Goal: Task Accomplishment & Management: Manage account settings

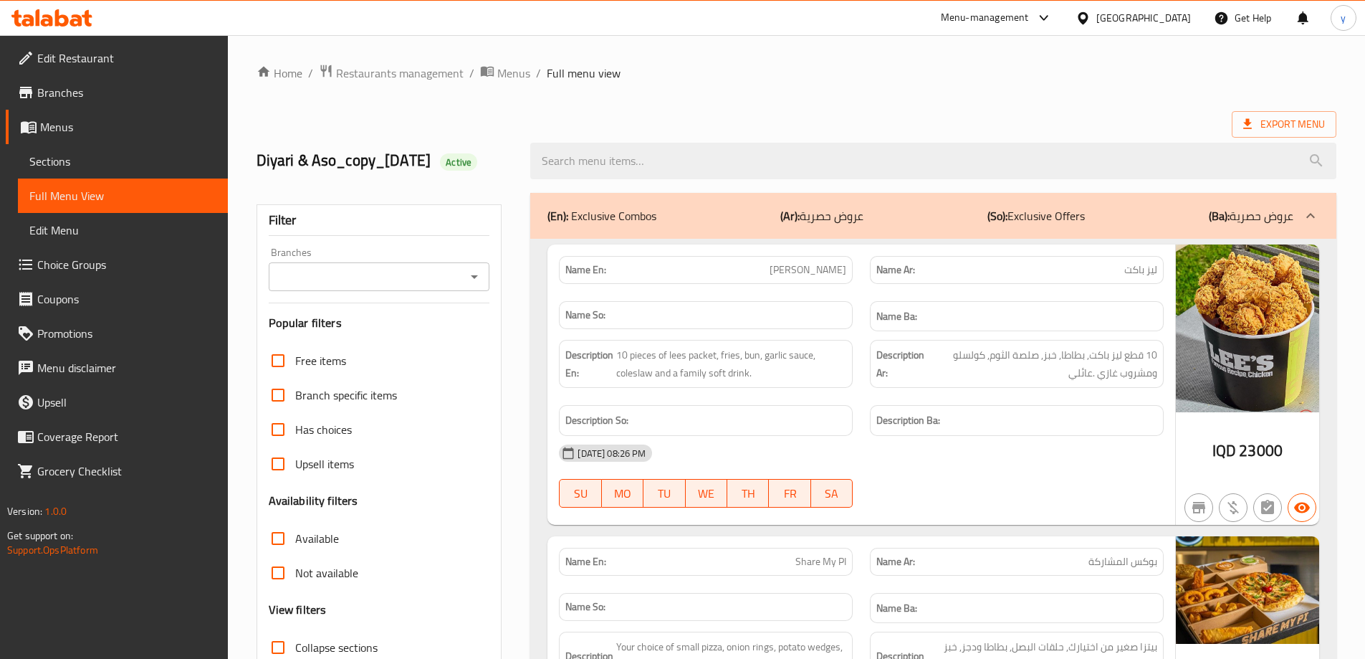
click at [80, 32] on div "Menu-management Iraq Get Help y" at bounding box center [682, 18] width 1365 height 34
click at [70, 14] on icon at bounding box center [51, 17] width 81 height 17
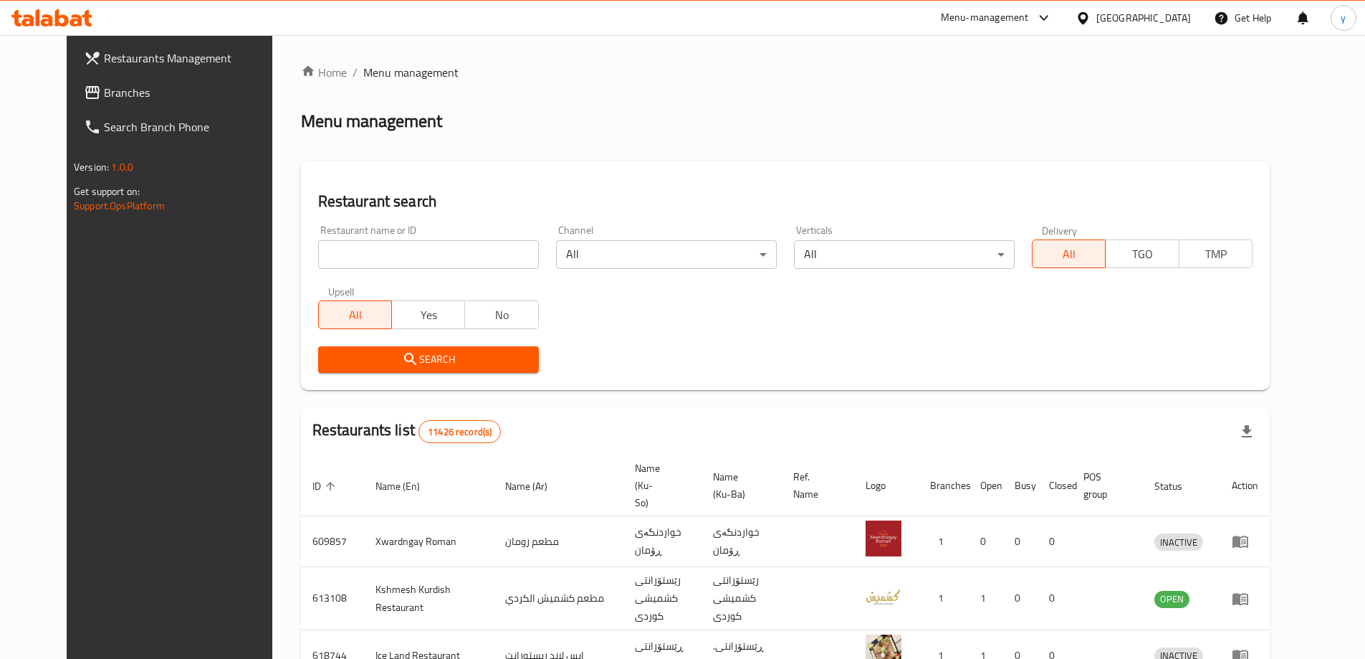
drag, startPoint x: 322, startPoint y: 249, endPoint x: 322, endPoint y: 292, distance: 43.7
click at [322, 249] on input "search" at bounding box center [428, 254] width 221 height 29
paste input "682952"
type input "682952"
click at [330, 355] on span "Search" at bounding box center [429, 360] width 198 height 18
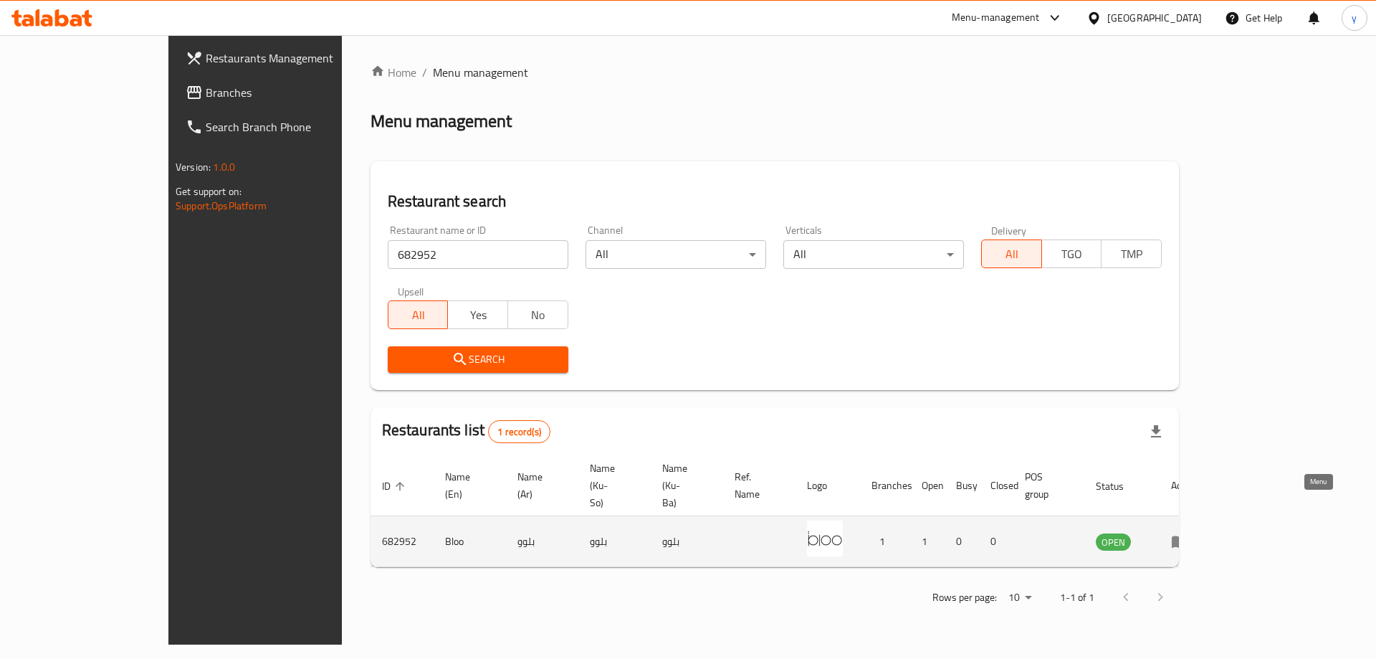
click at [1188, 536] on icon "enhanced table" at bounding box center [1180, 542] width 16 height 12
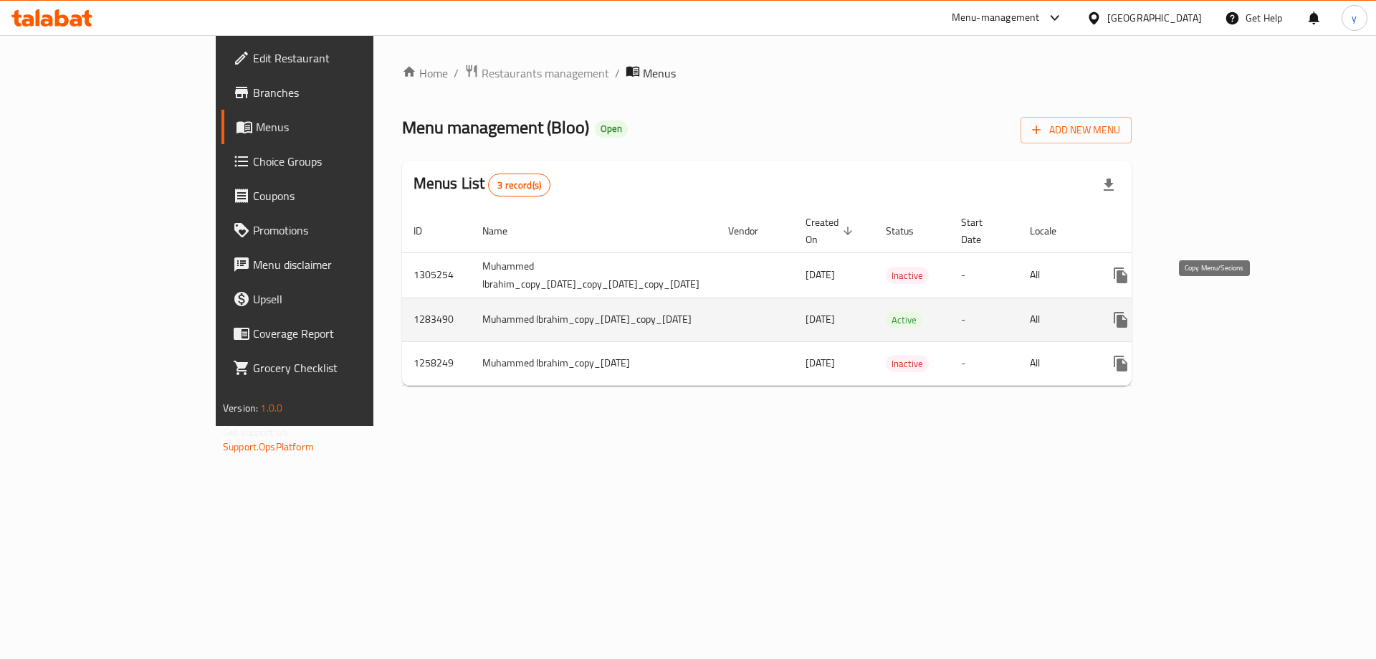
click at [1128, 312] on icon "more" at bounding box center [1121, 320] width 14 height 16
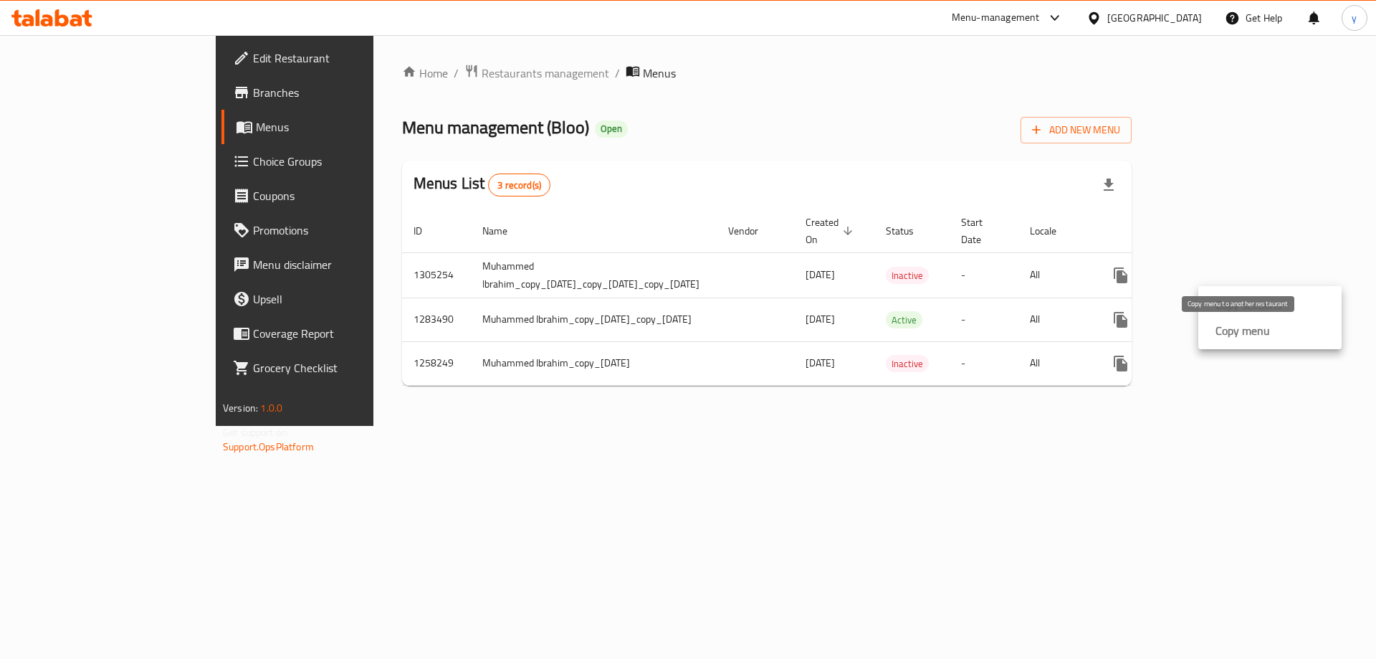
click at [1230, 330] on strong "Copy menu" at bounding box center [1243, 330] width 54 height 17
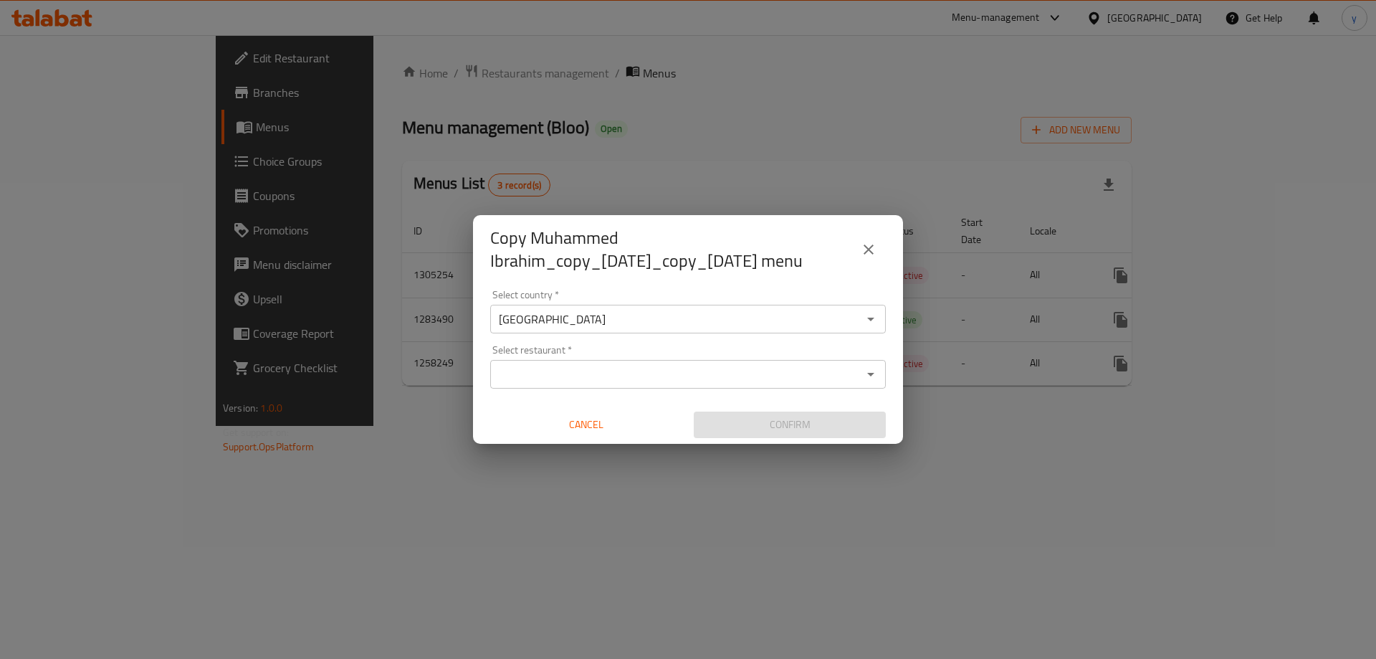
click at [627, 384] on input "Select restaurant   *" at bounding box center [676, 374] width 363 height 20
paste input "682952"
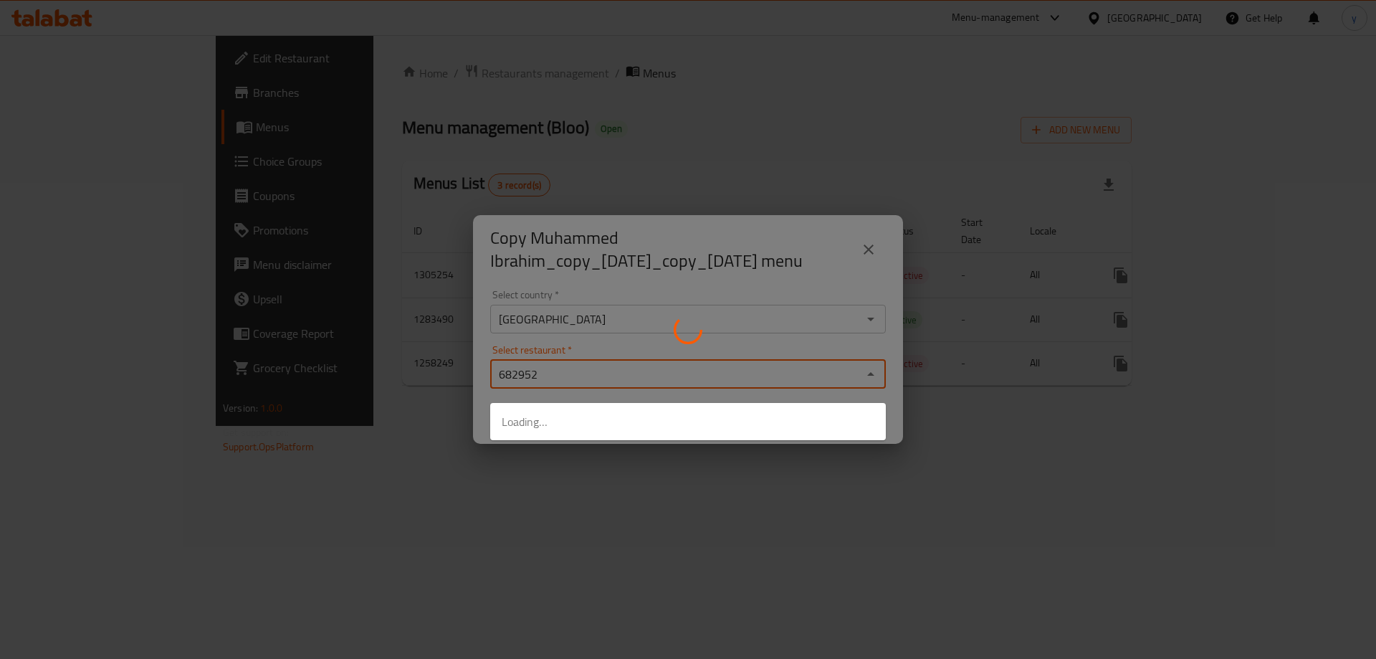
type input "682952"
click at [612, 464] on div at bounding box center [688, 329] width 1376 height 659
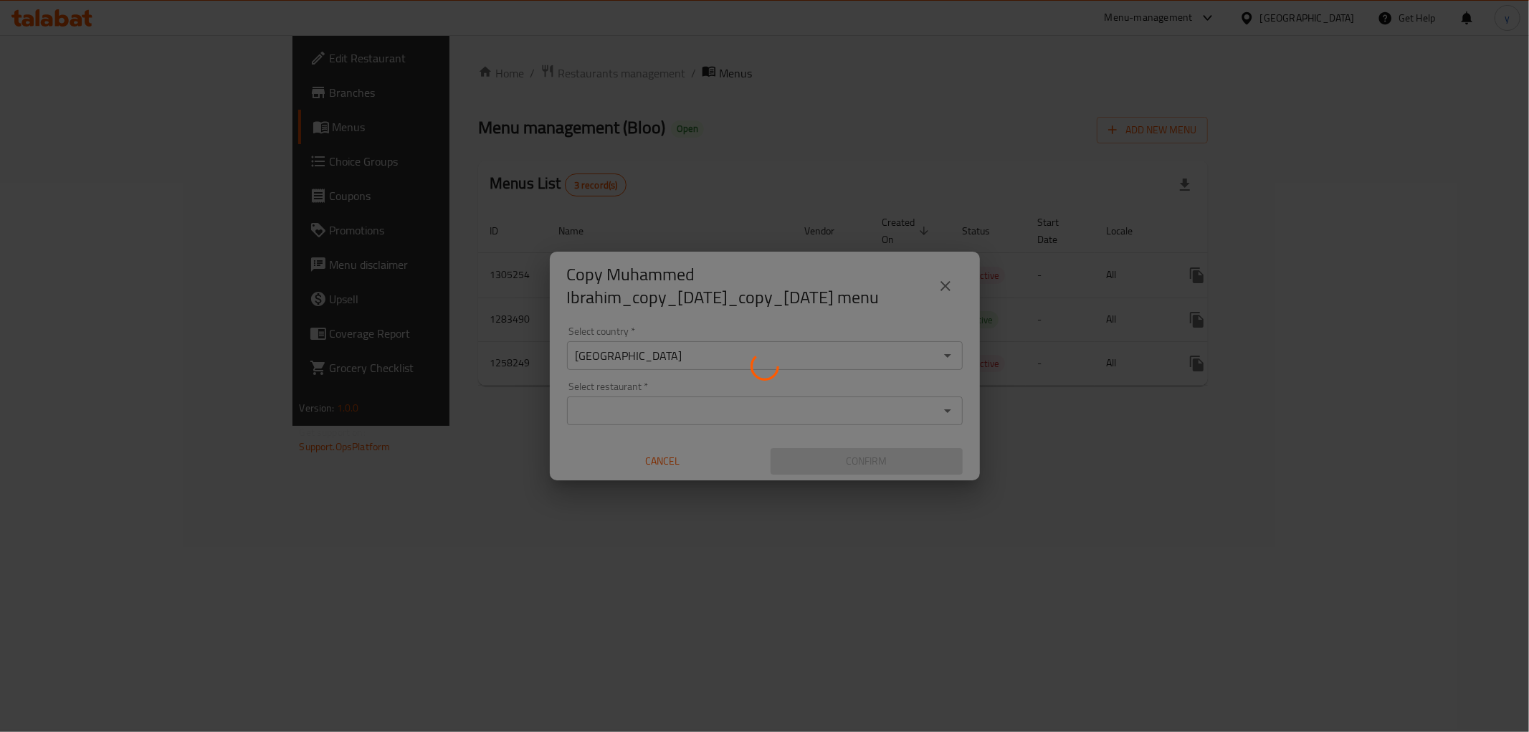
click at [791, 413] on div at bounding box center [764, 366] width 1529 height 732
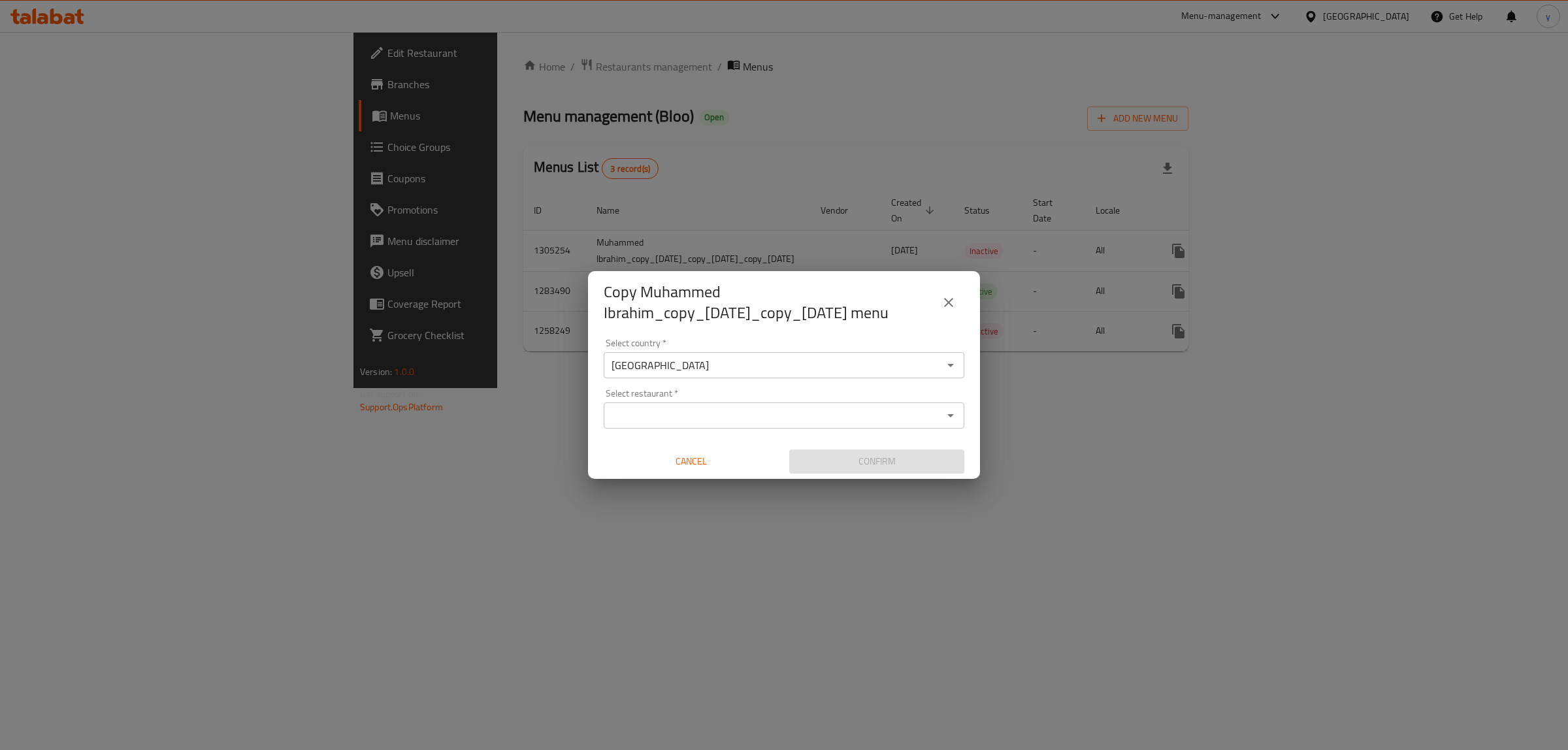
click at [809, 425] on input "Select restaurant   *" at bounding box center [773, 416] width 331 height 18
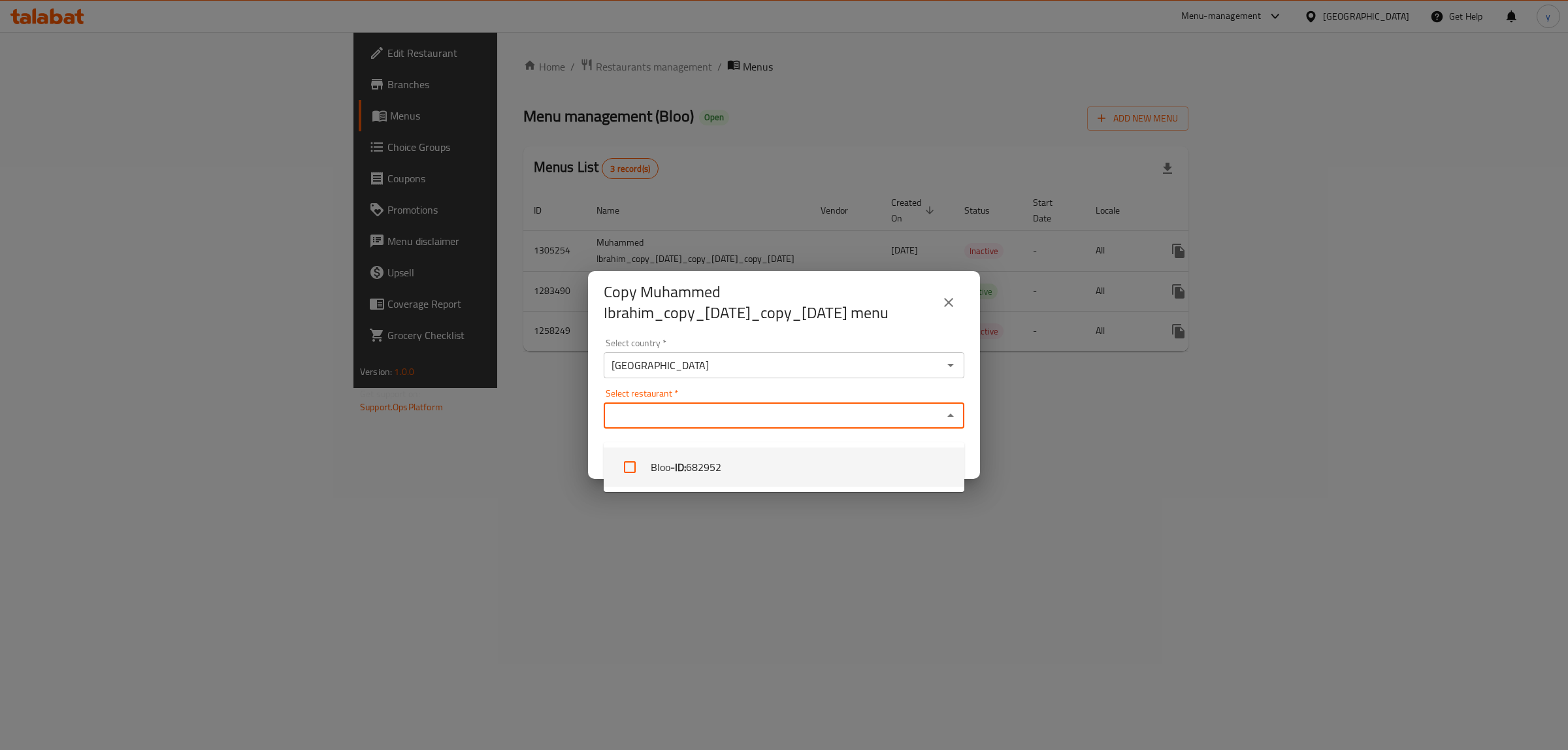
click at [805, 456] on li "Bloo - ID: 682952" at bounding box center [784, 467] width 361 height 39
checkbox input "true"
click at [801, 510] on div "Copy Muhammed Ibrahim_copy_[DATE]_copy_[DATE] menu Select country   * [GEOGRAPH…" at bounding box center [784, 375] width 1568 height 750
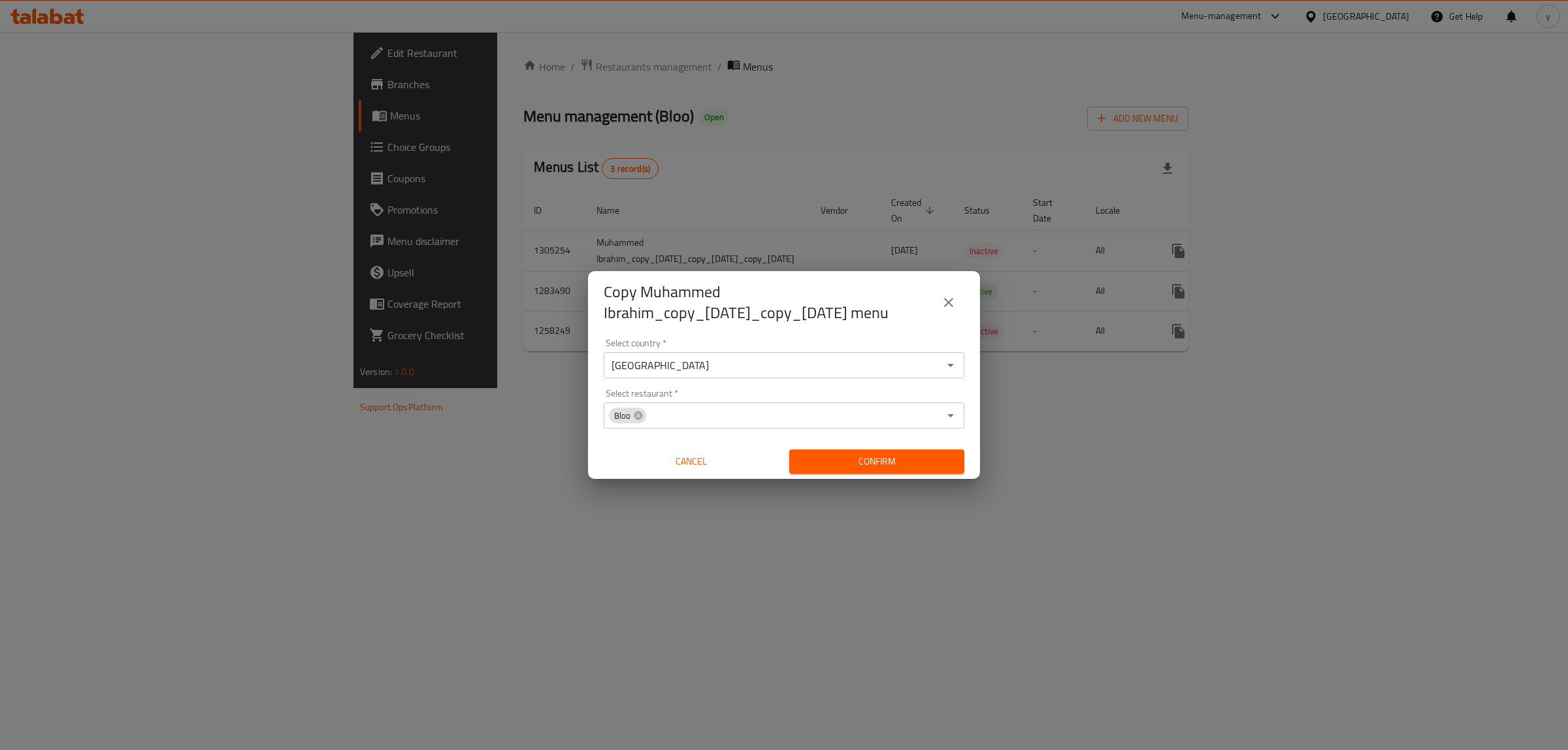
click at [845, 469] on span "Confirm" at bounding box center [876, 461] width 154 height 16
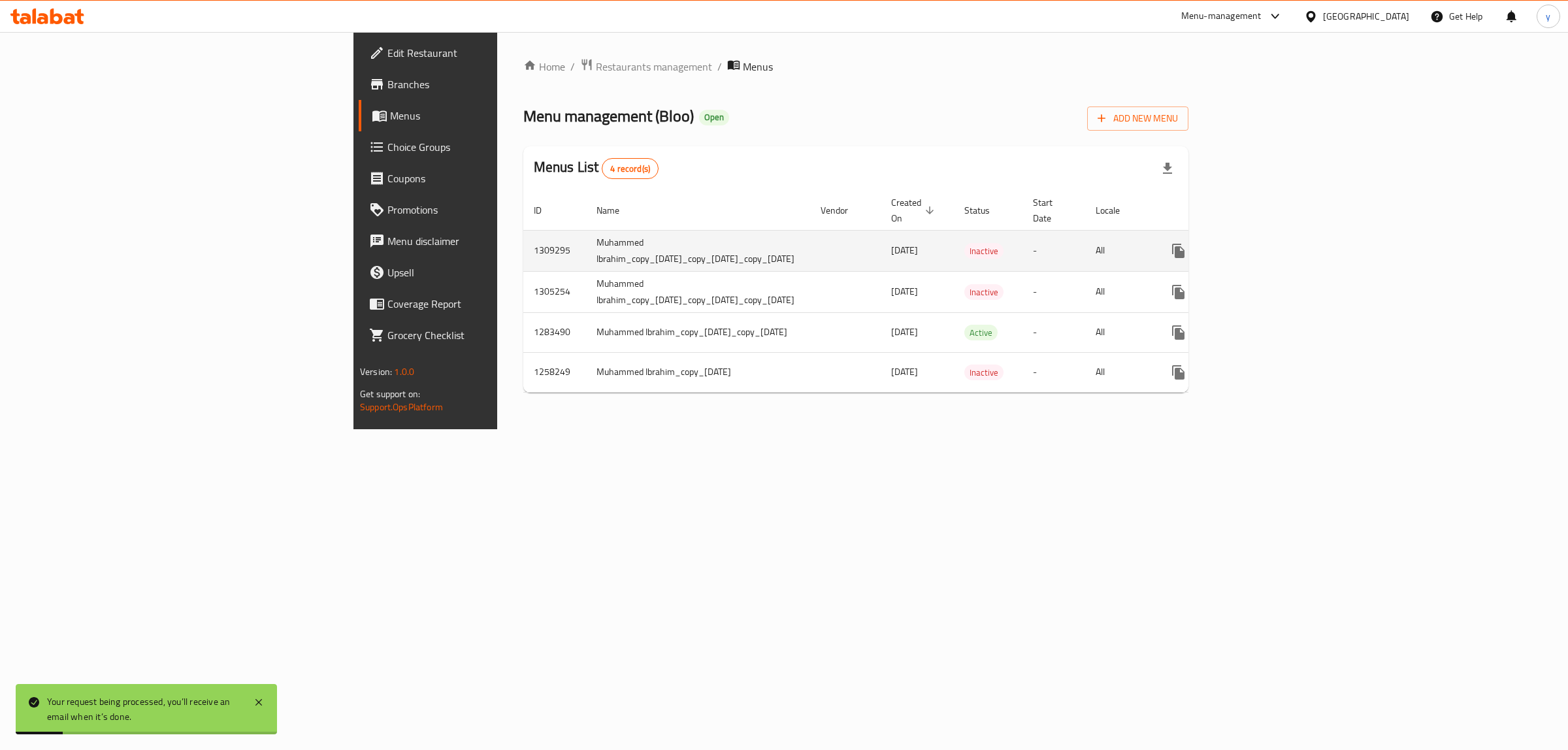
click at [1254, 235] on link "enhanced table" at bounding box center [1273, 251] width 31 height 31
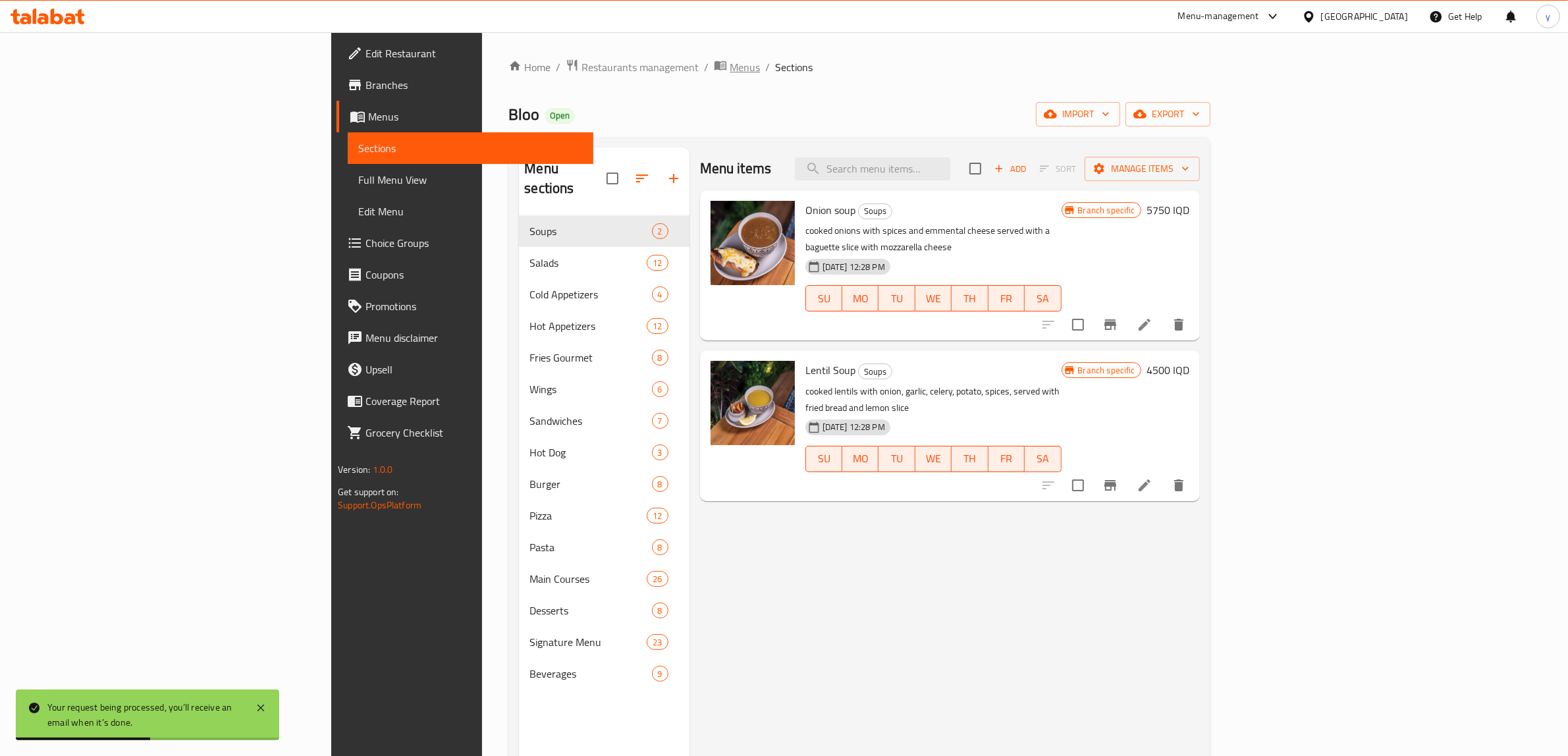
click at [714, 68] on icon "breadcrumb" at bounding box center [720, 65] width 13 height 13
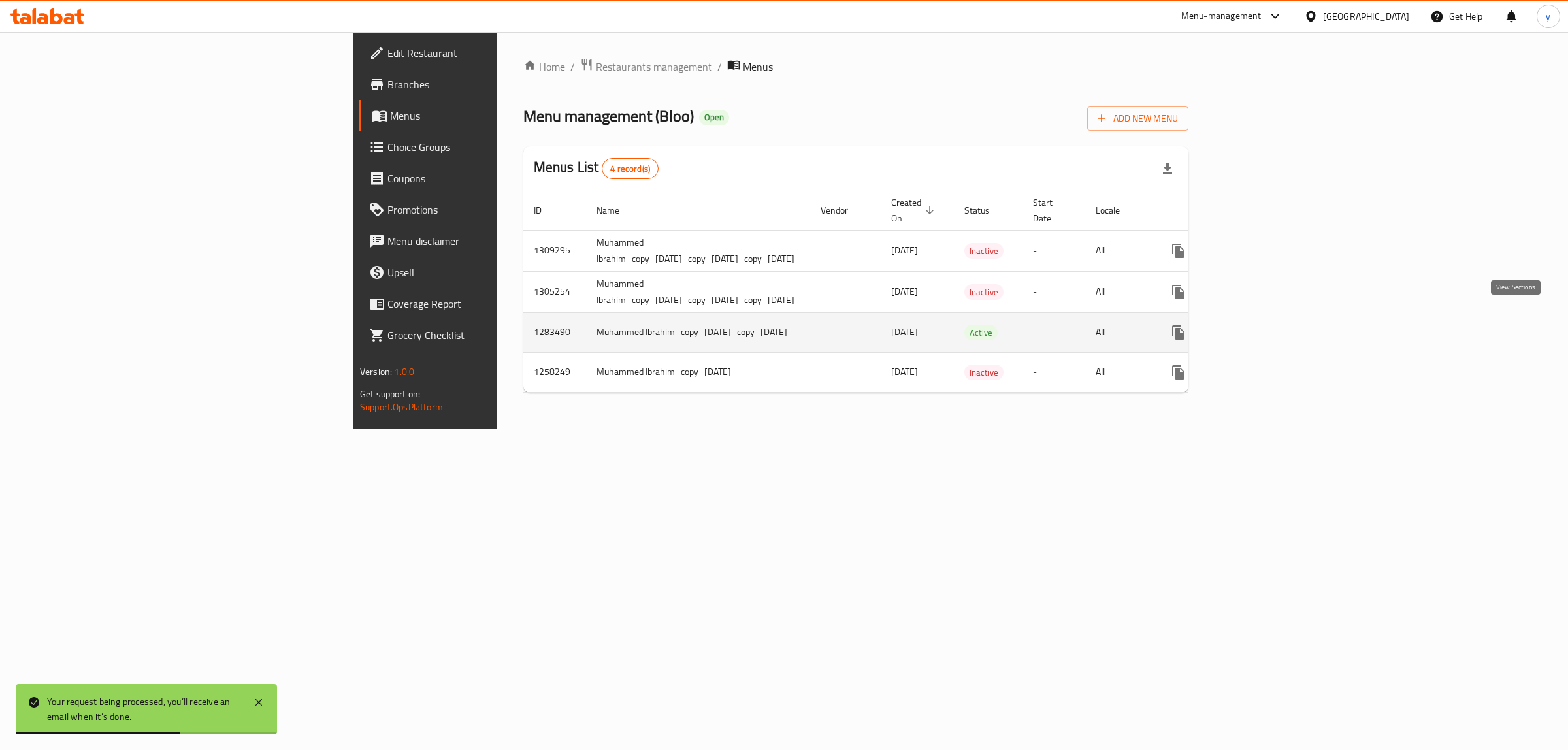
click at [1254, 322] on link "enhanced table" at bounding box center [1273, 333] width 31 height 31
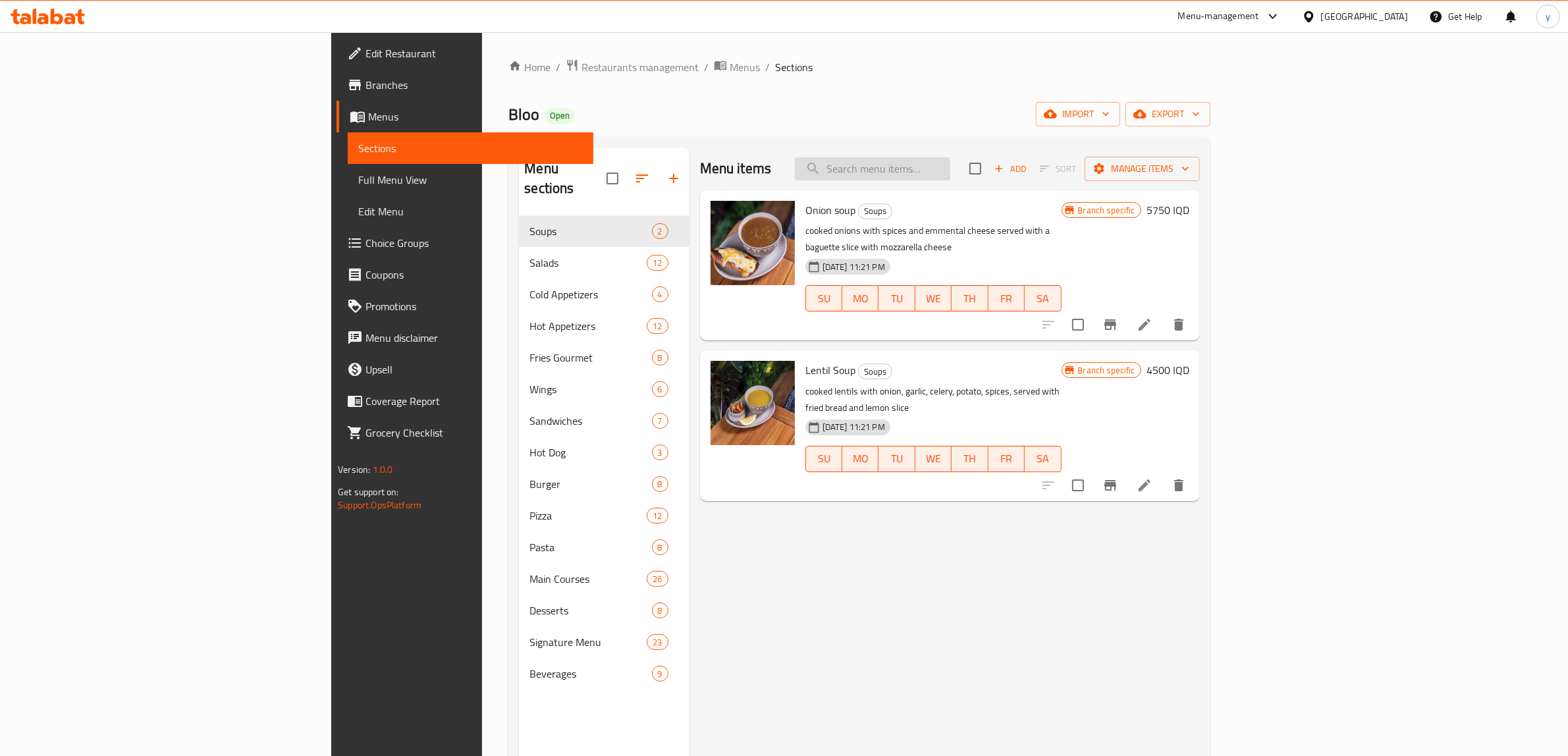
click at [948, 169] on input "search" at bounding box center [872, 168] width 155 height 23
click at [950, 170] on input "search" at bounding box center [872, 168] width 155 height 23
paste input "Tomato Salad"
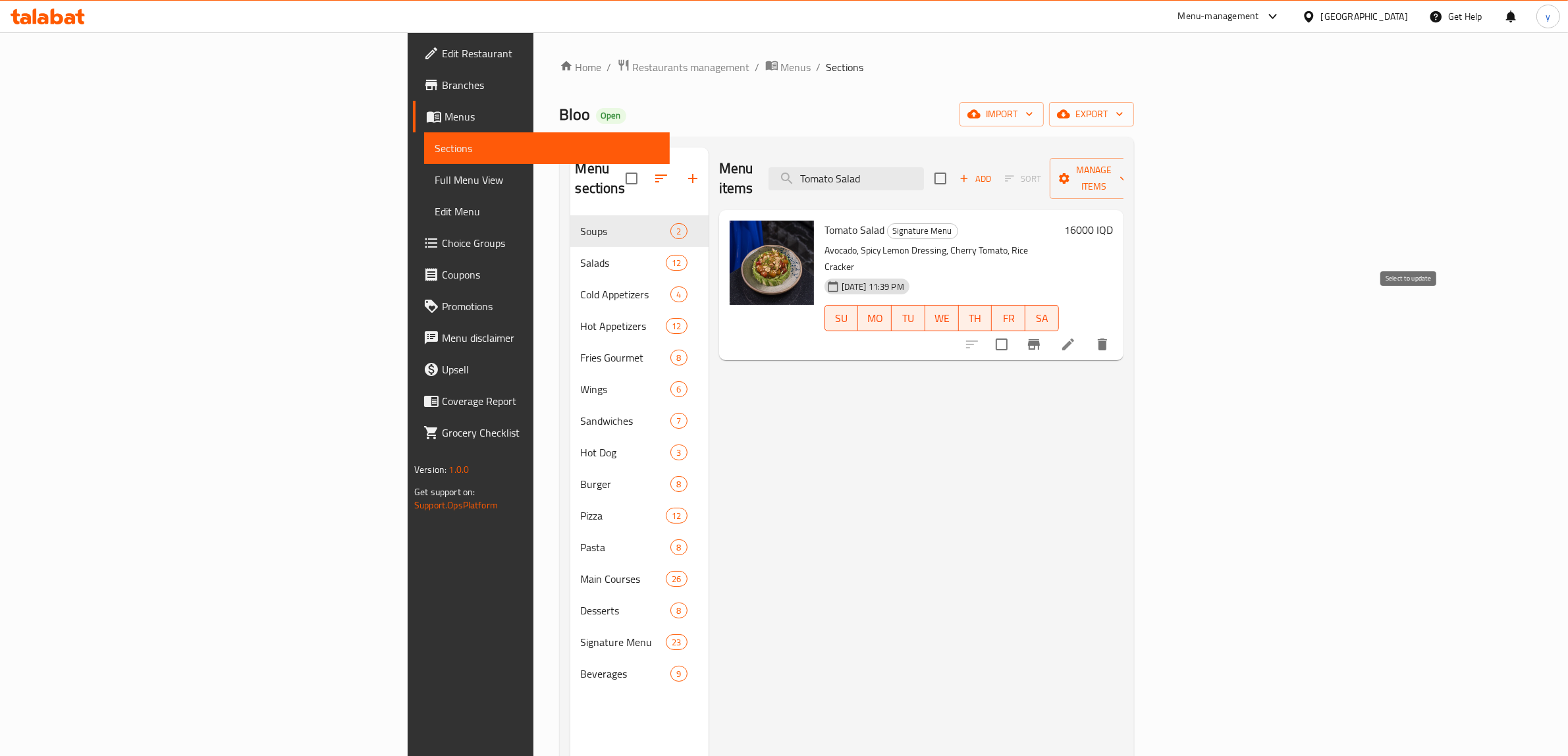
type input "Tomato Salad"
click at [1015, 331] on input "checkbox" at bounding box center [1001, 344] width 28 height 28
checkbox input "true"
click at [1138, 178] on button "Manage items" at bounding box center [1094, 178] width 88 height 40
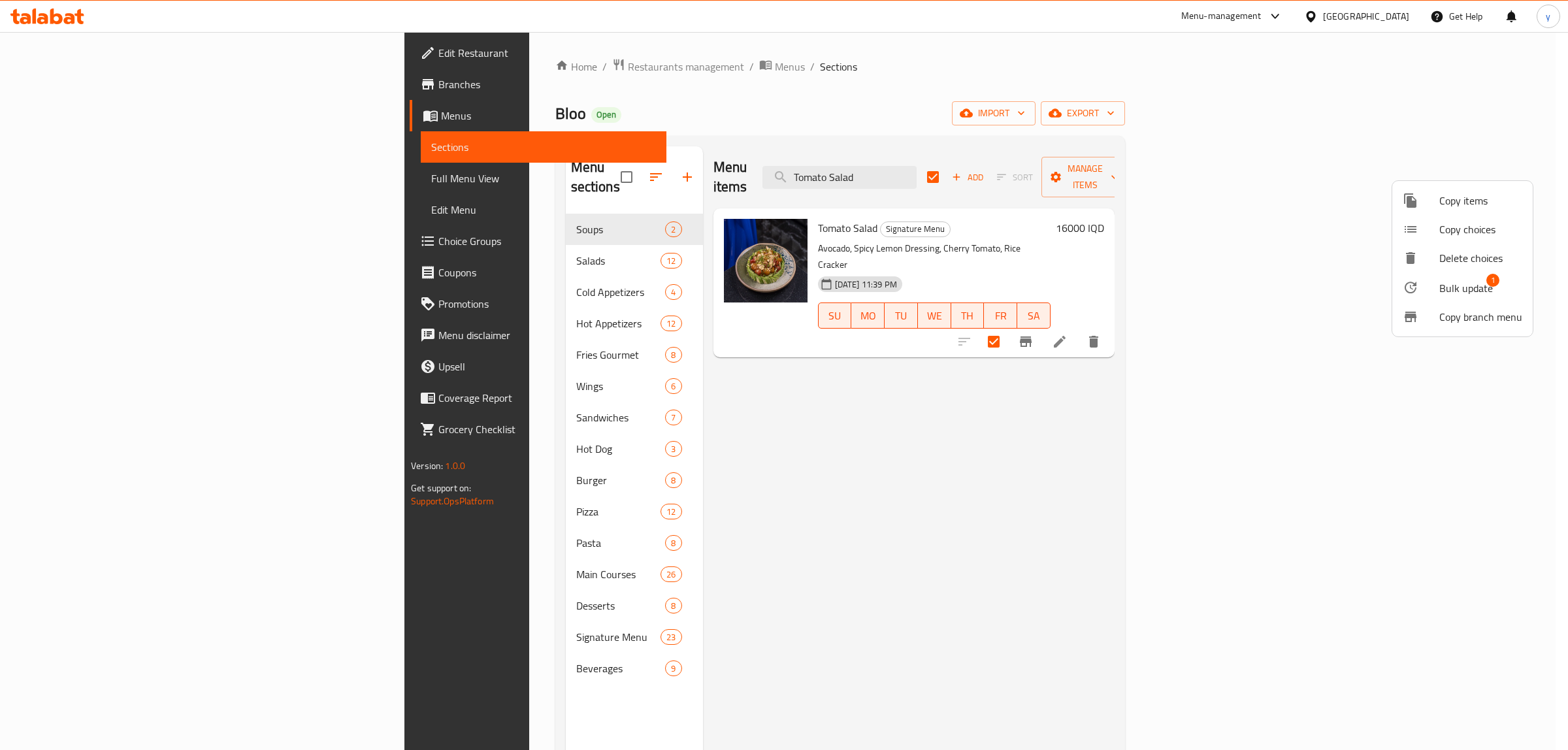
click at [1254, 389] on div at bounding box center [784, 375] width 1568 height 750
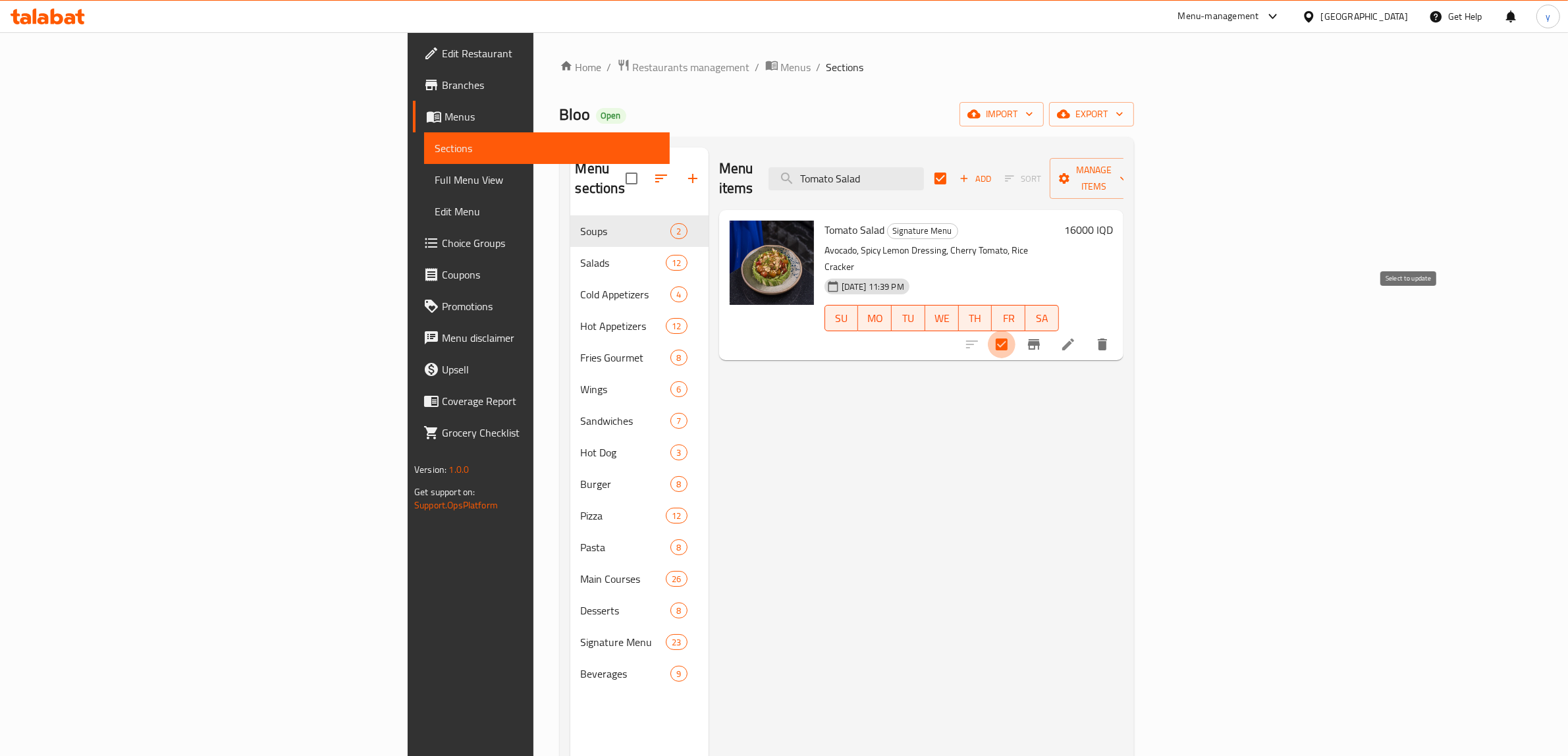
click at [1015, 331] on input "checkbox" at bounding box center [1001, 344] width 28 height 28
checkbox input "false"
click at [1123, 308] on div "Tomato Salad Signature Menu Avocado, Spicy Lemon Dressing, Cherry Tomato, Rice …" at bounding box center [921, 285] width 404 height 150
click at [1107, 338] on icon "delete" at bounding box center [1102, 344] width 9 height 12
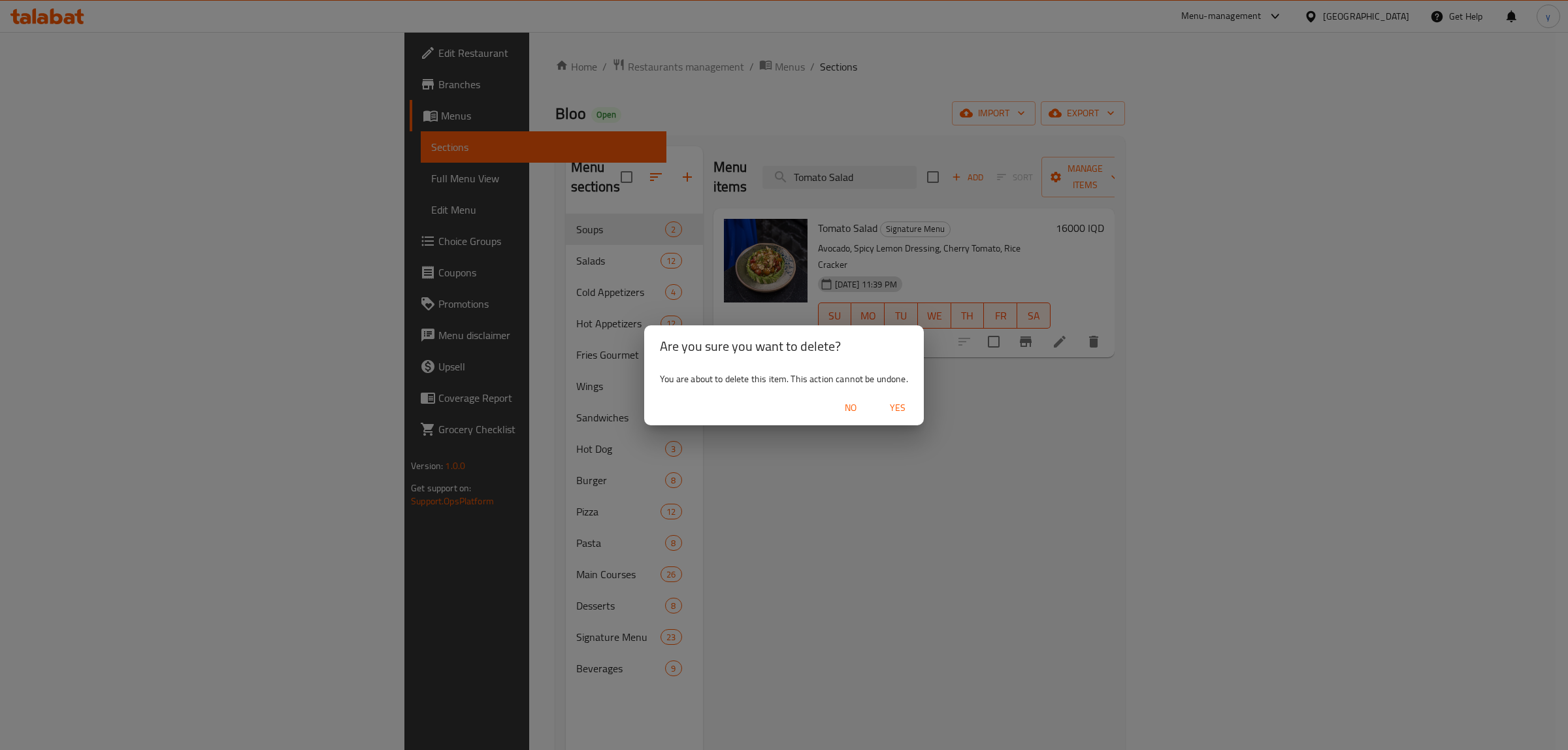
click at [913, 409] on span "Yes" at bounding box center [898, 408] width 31 height 16
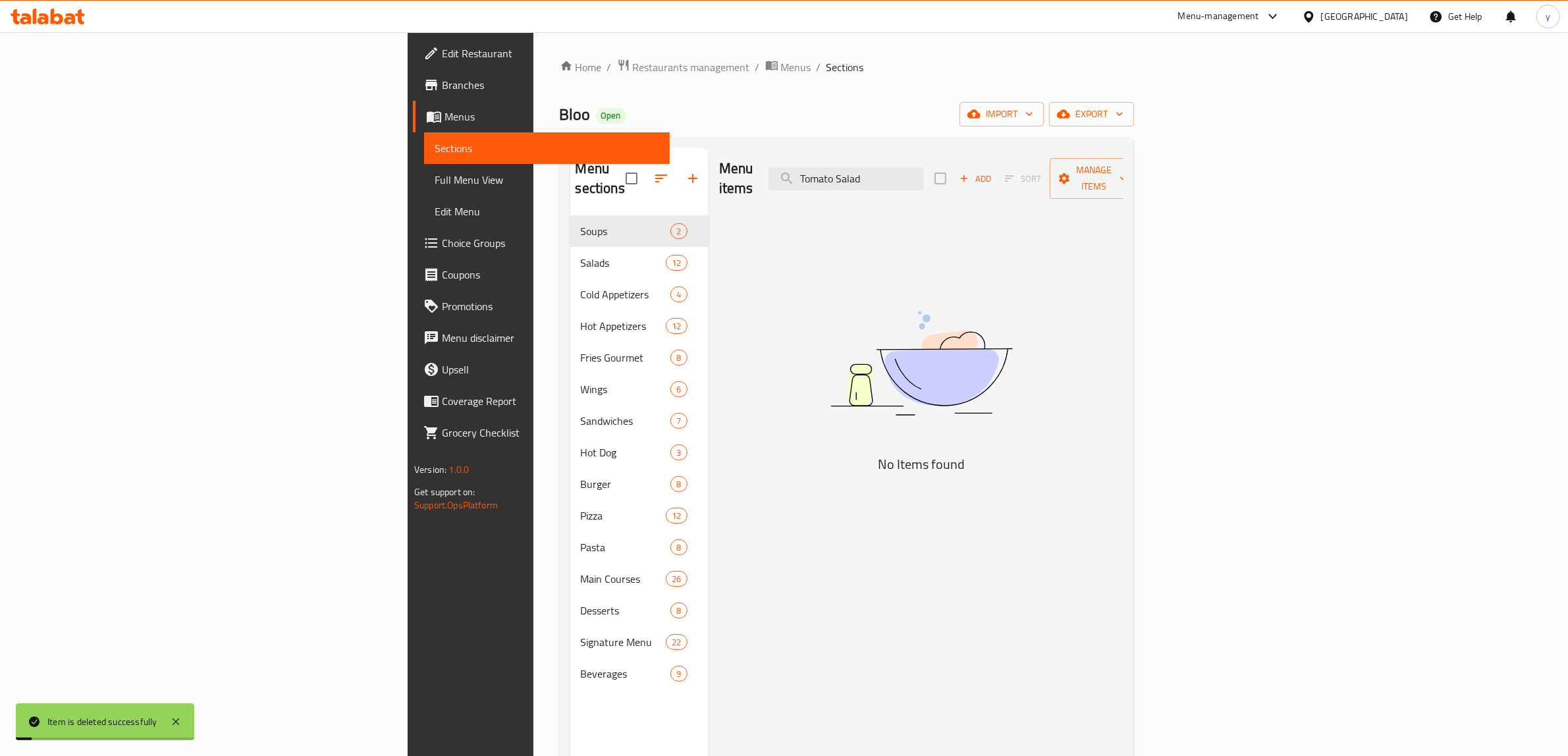
click at [988, 189] on div "Menu items Tomato Salad Add Sort Manage items" at bounding box center [921, 179] width 404 height 62
click at [924, 167] on input "Tomato Salad" at bounding box center [845, 178] width 155 height 23
paste input "Sake"
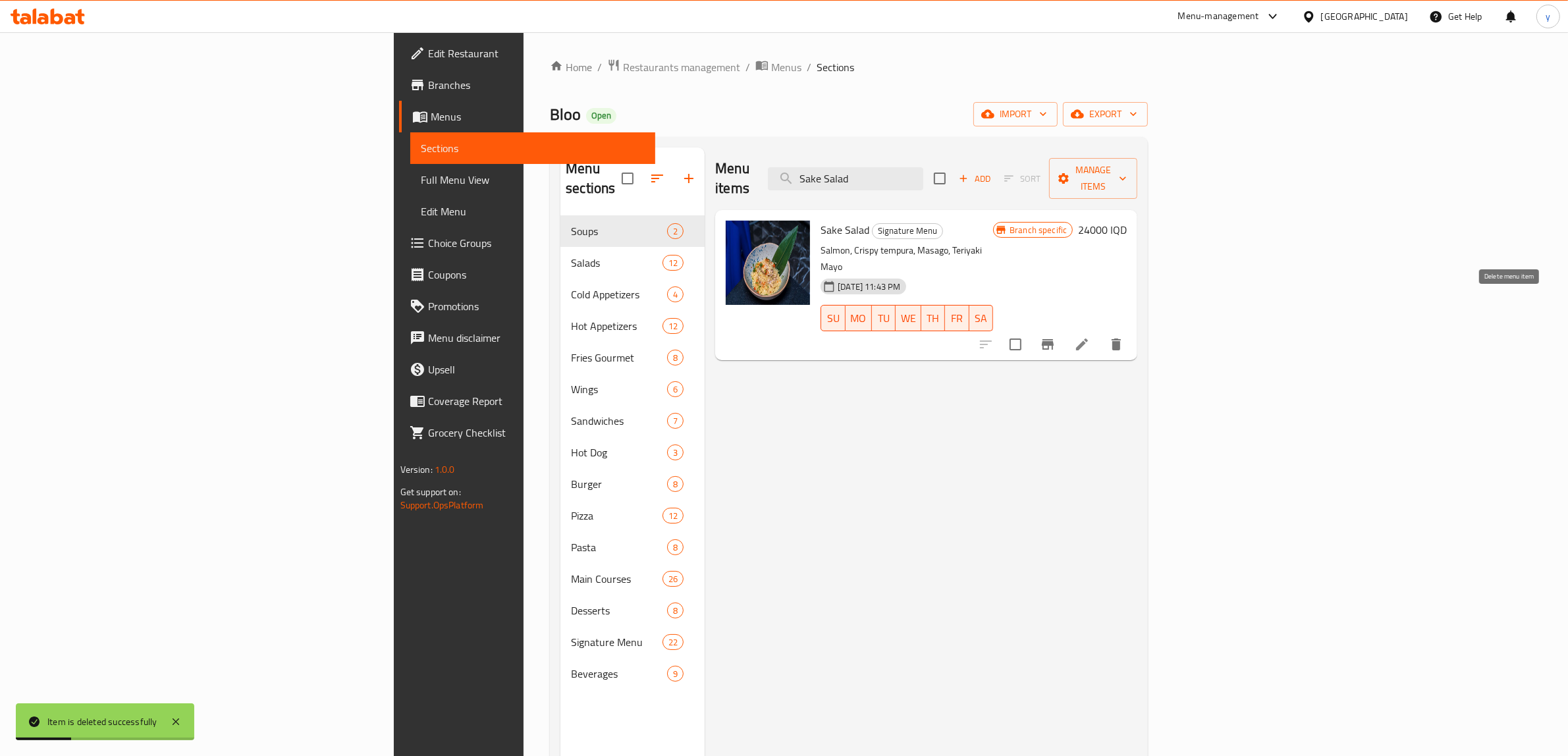
type input "Sake Salad"
click at [1132, 329] on button "delete" at bounding box center [1116, 344] width 31 height 31
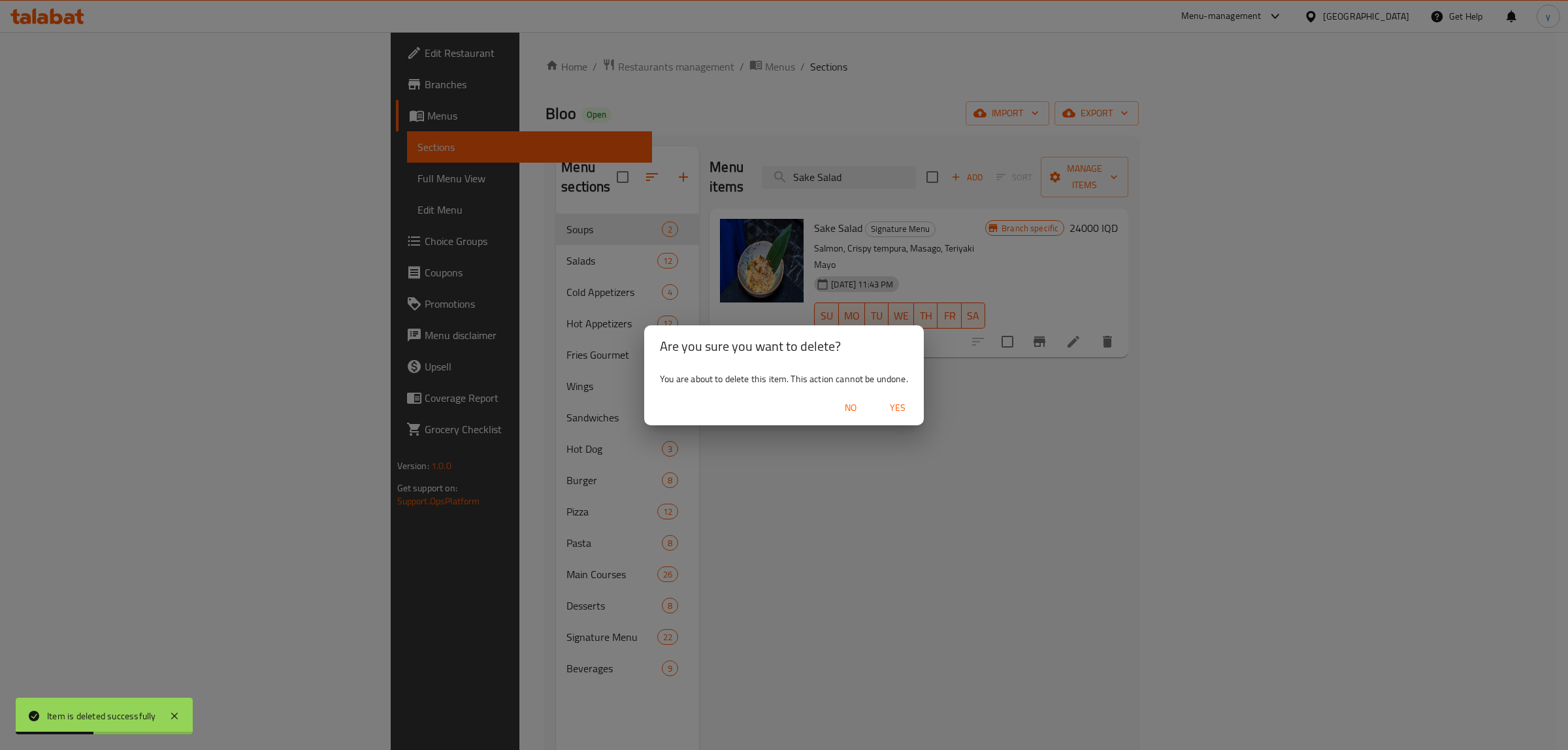
click at [913, 409] on span "Yes" at bounding box center [898, 408] width 31 height 16
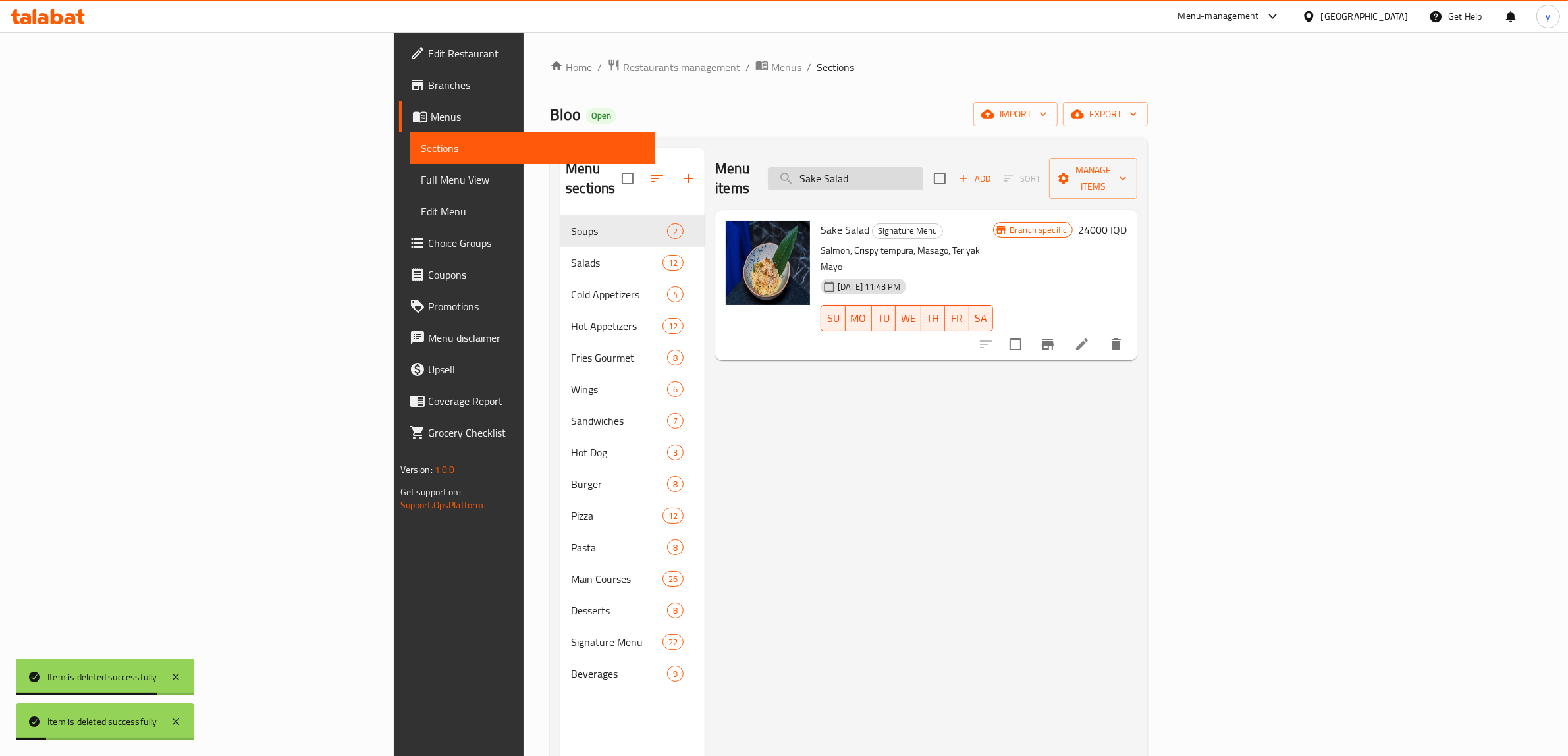
click at [923, 176] on input "Sake Salad" at bounding box center [845, 178] width 155 height 23
paste input "Quinoa Salmon [MEDICAL_DATA]"
click at [923, 169] on input "Sake SaQuinoa Salmon Tartarlad" at bounding box center [845, 178] width 155 height 23
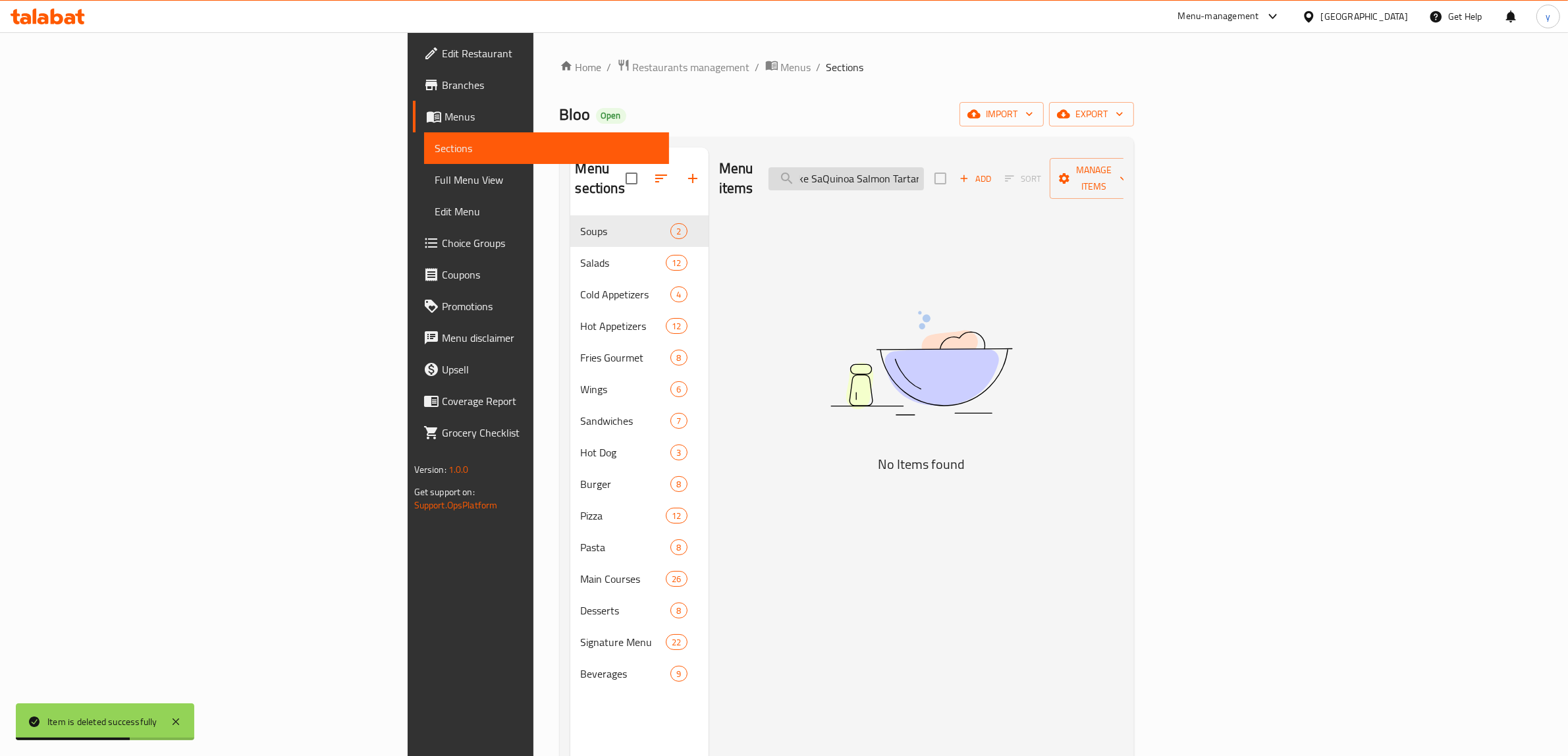
click at [924, 169] on input "Sake SaQuinoa Salmon Tartarlad" at bounding box center [845, 178] width 155 height 23
paste input "Quinoa Salmon [MEDICAL_DATA]"
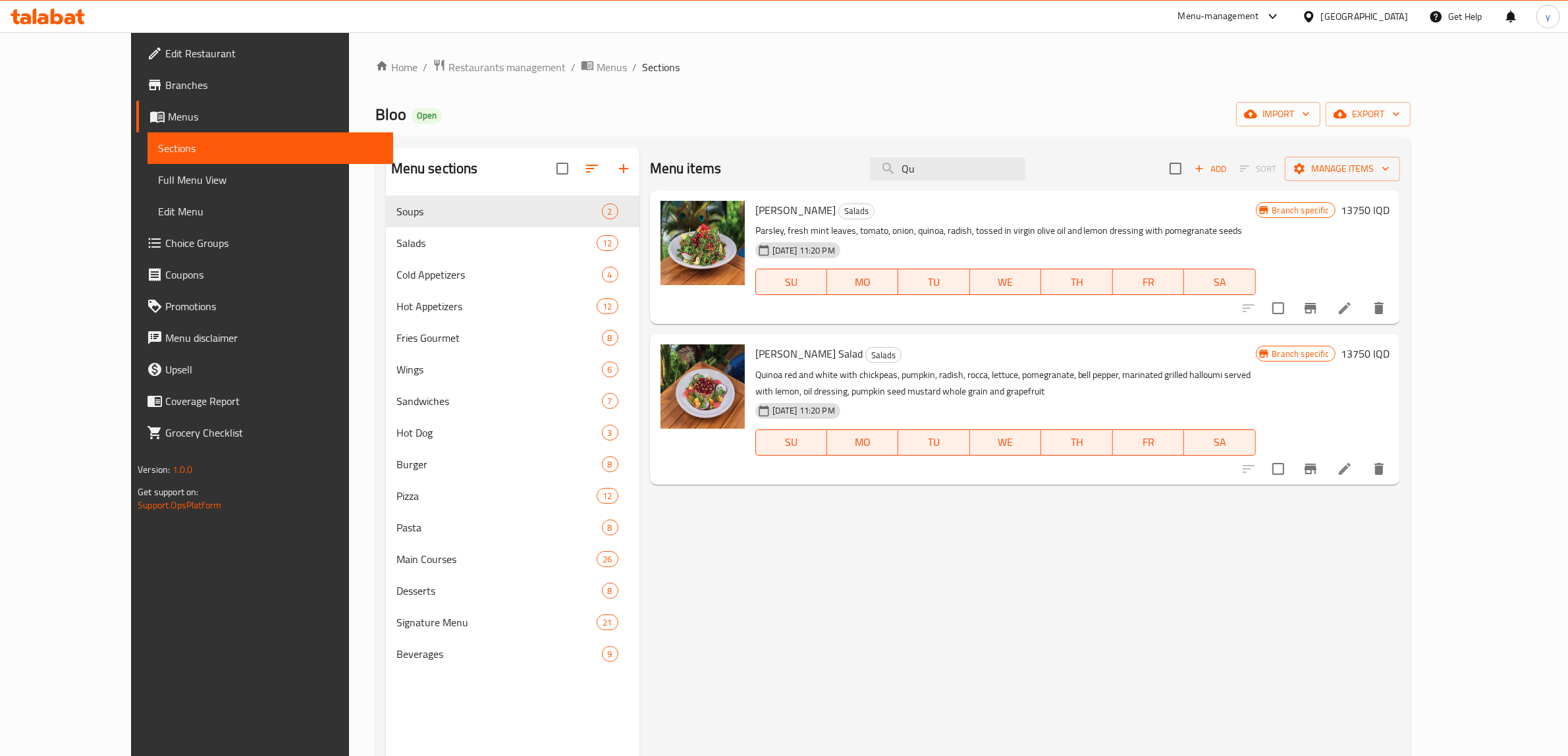
type input "Q"
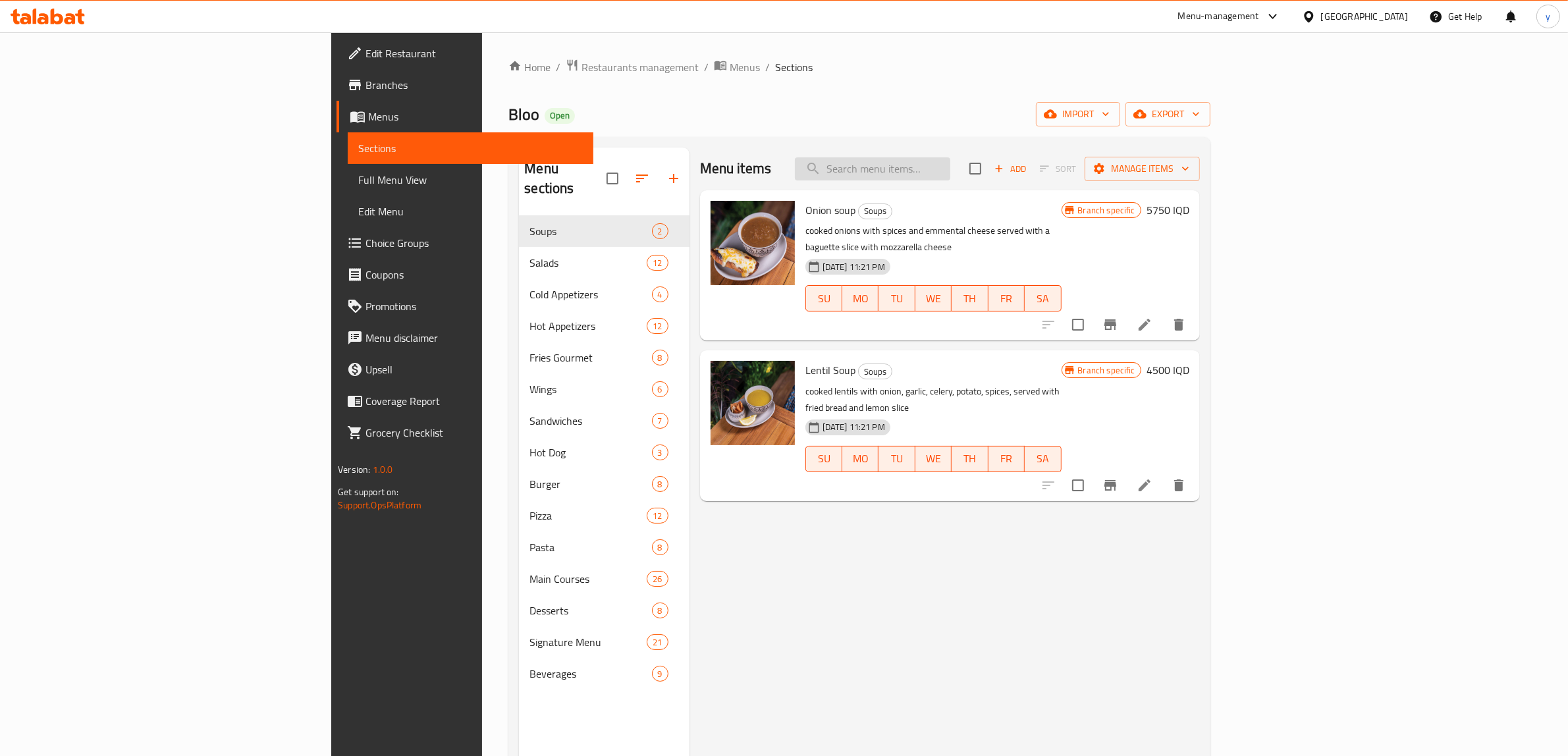
paste input "Crispy Rice Salmon"
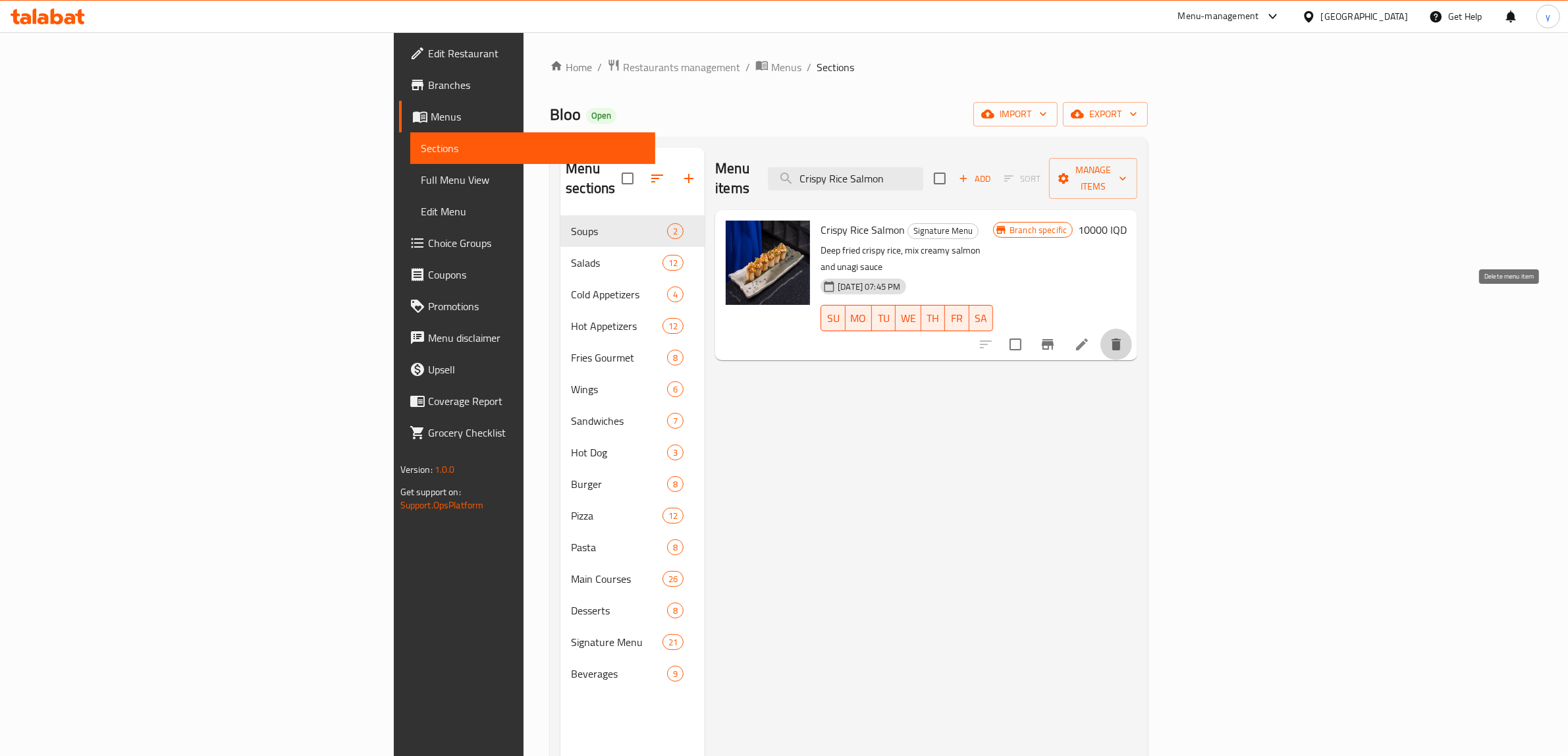
click at [1132, 329] on button "delete" at bounding box center [1116, 344] width 31 height 31
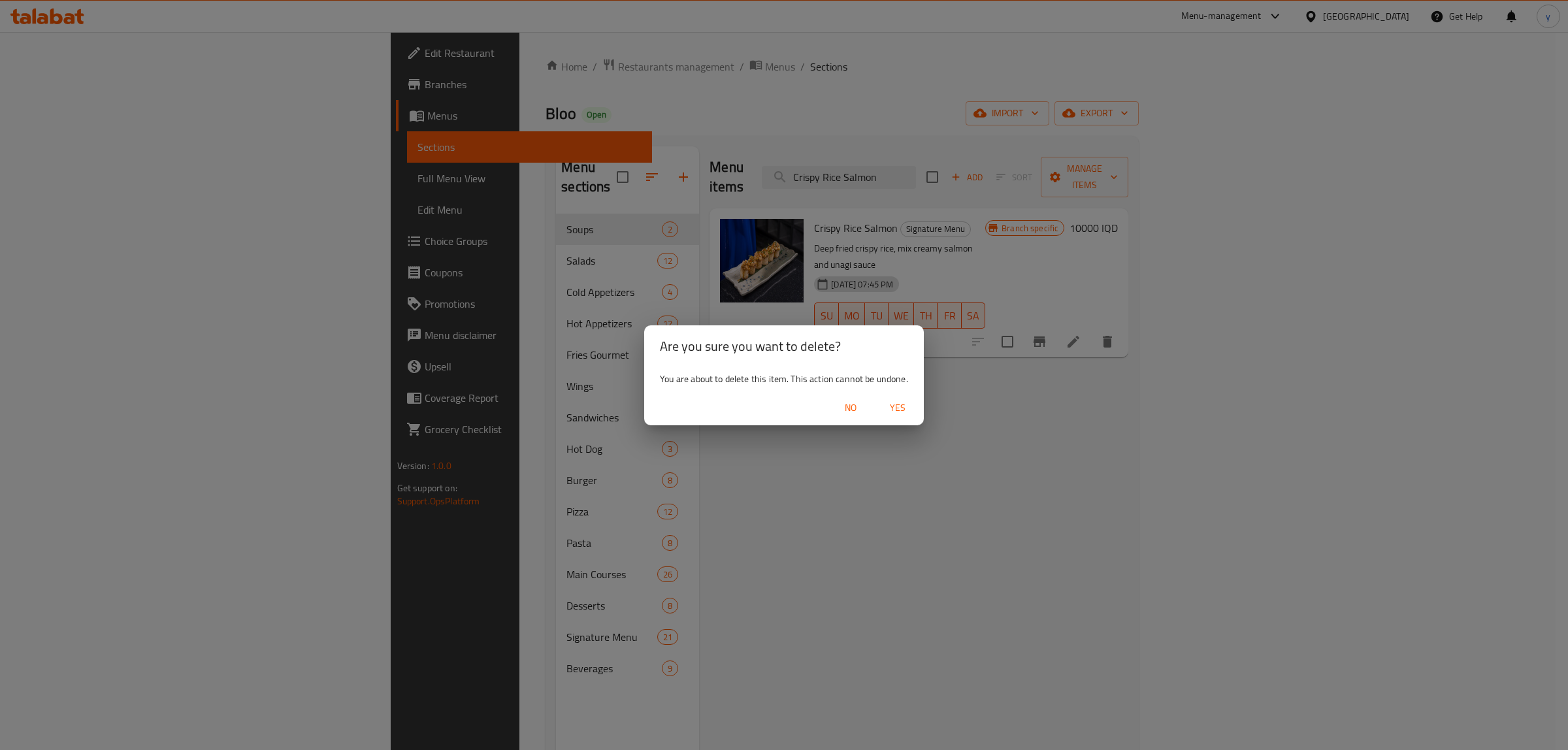
click at [909, 409] on span "Yes" at bounding box center [898, 408] width 31 height 16
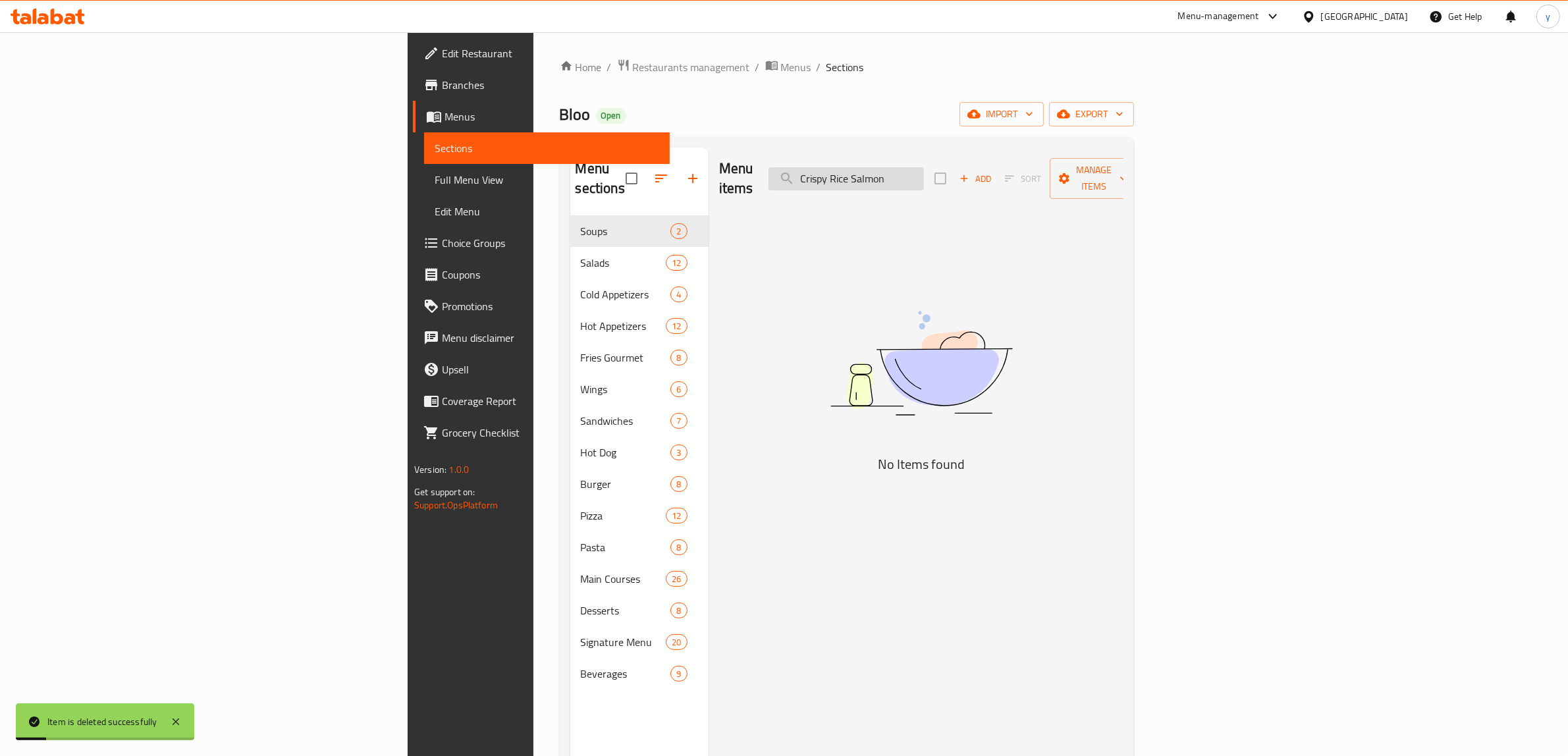
click at [924, 167] on input "Crispy Rice Salmon" at bounding box center [845, 178] width 155 height 23
paste input "Beef & Mushroom Dumplings"
drag, startPoint x: 965, startPoint y: 175, endPoint x: 976, endPoint y: 176, distance: 11.0
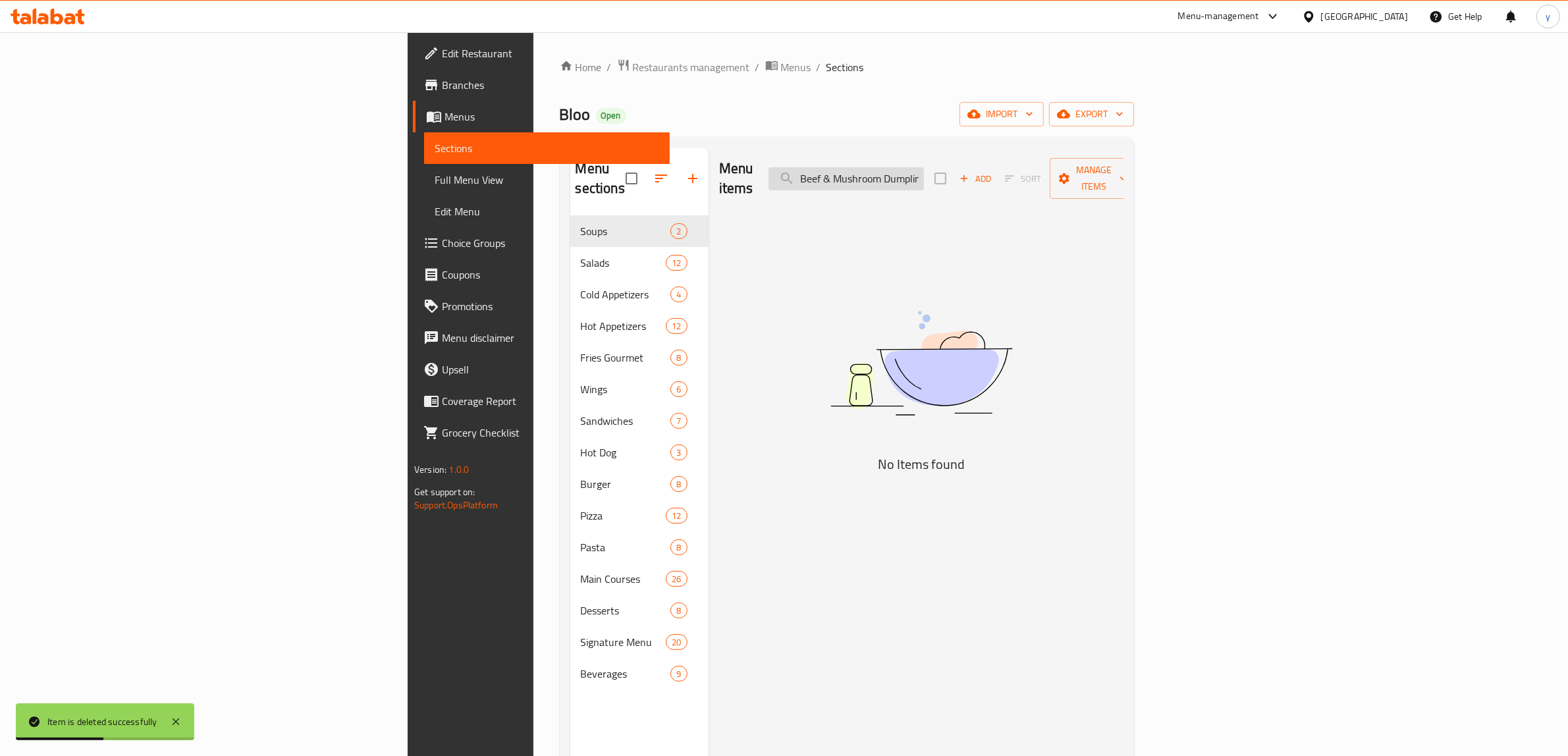
click at [924, 176] on input "Beef & Mushroom Dumplings" at bounding box center [845, 178] width 155 height 23
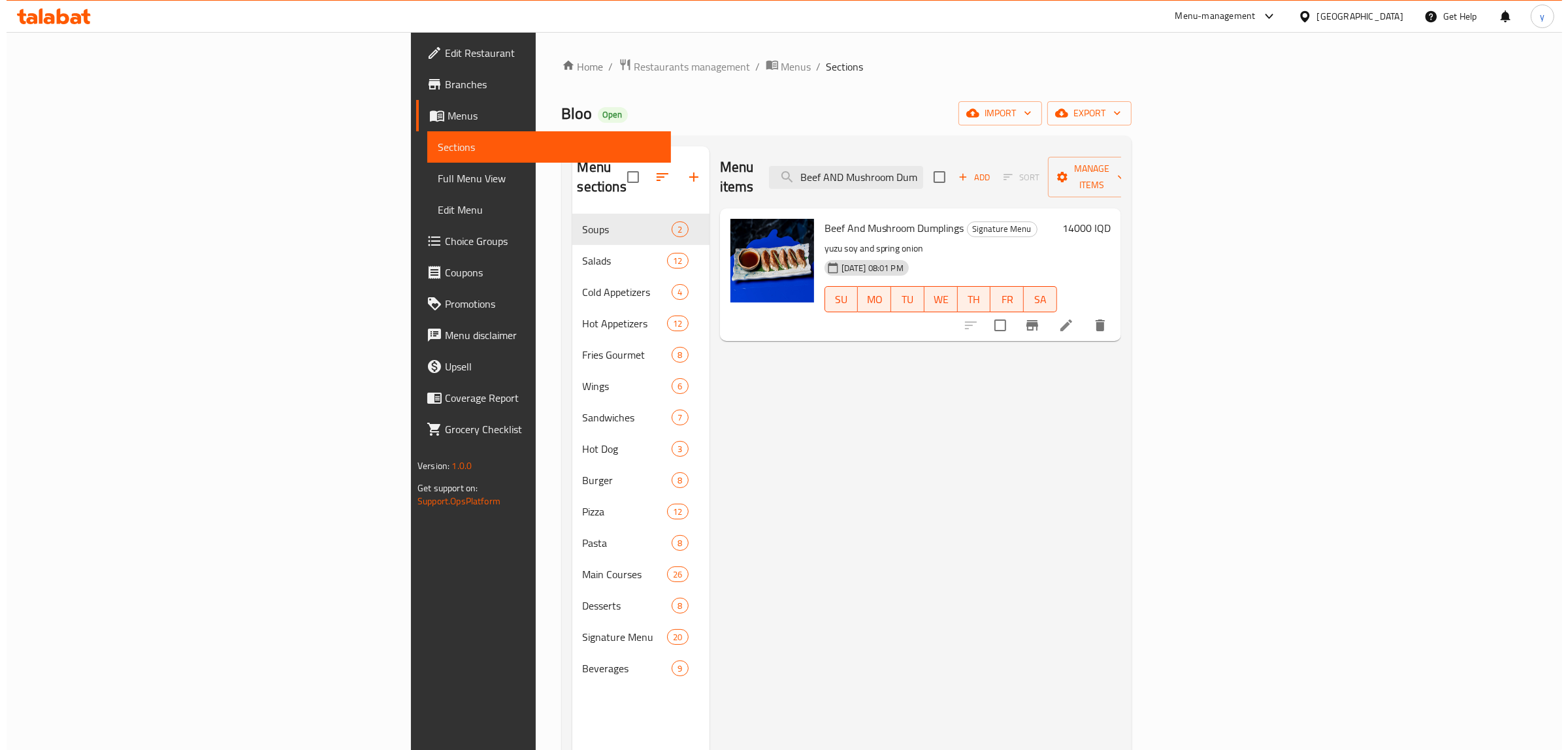
scroll to position [0, 25]
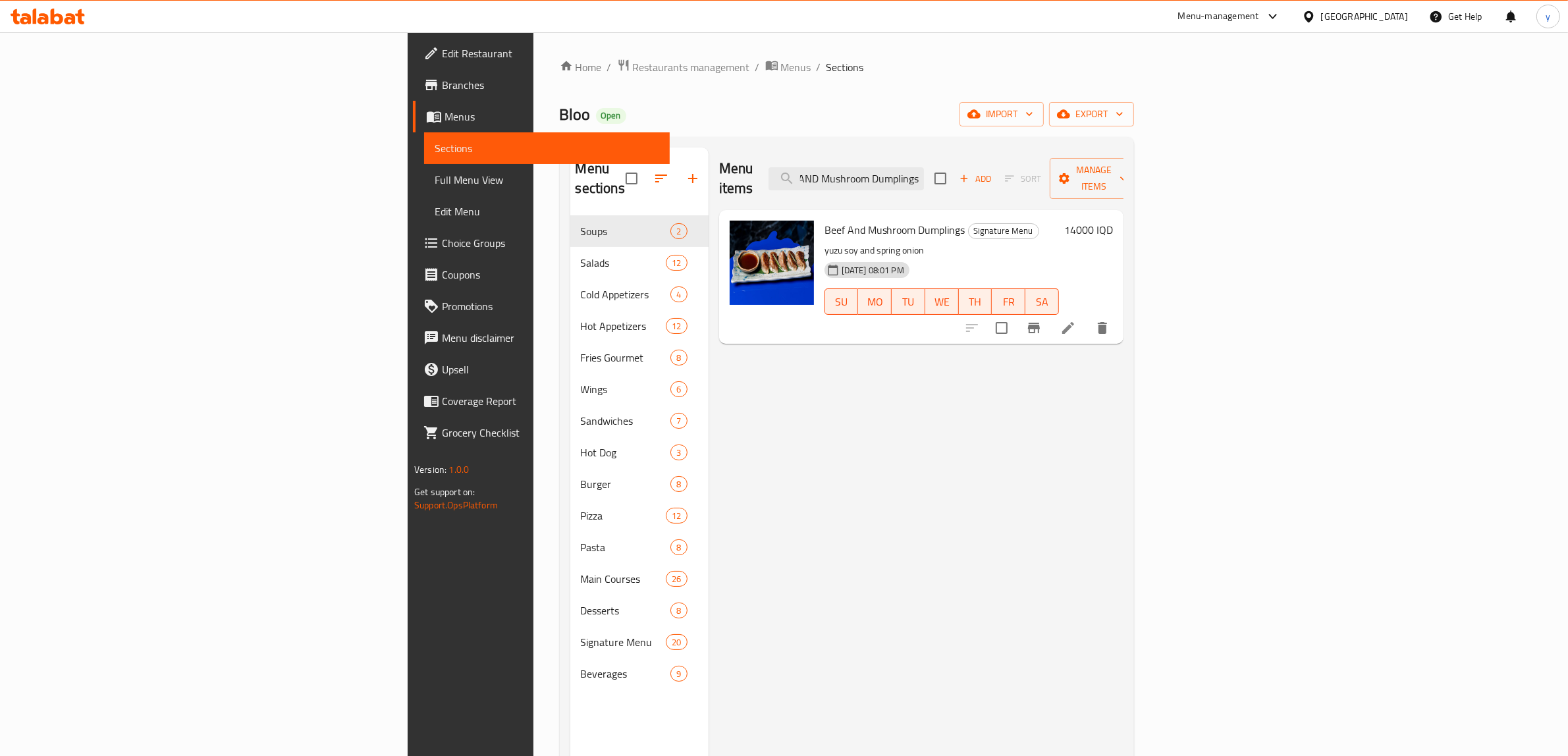
click at [1111, 320] on icon "delete" at bounding box center [1101, 327] width 16 height 16
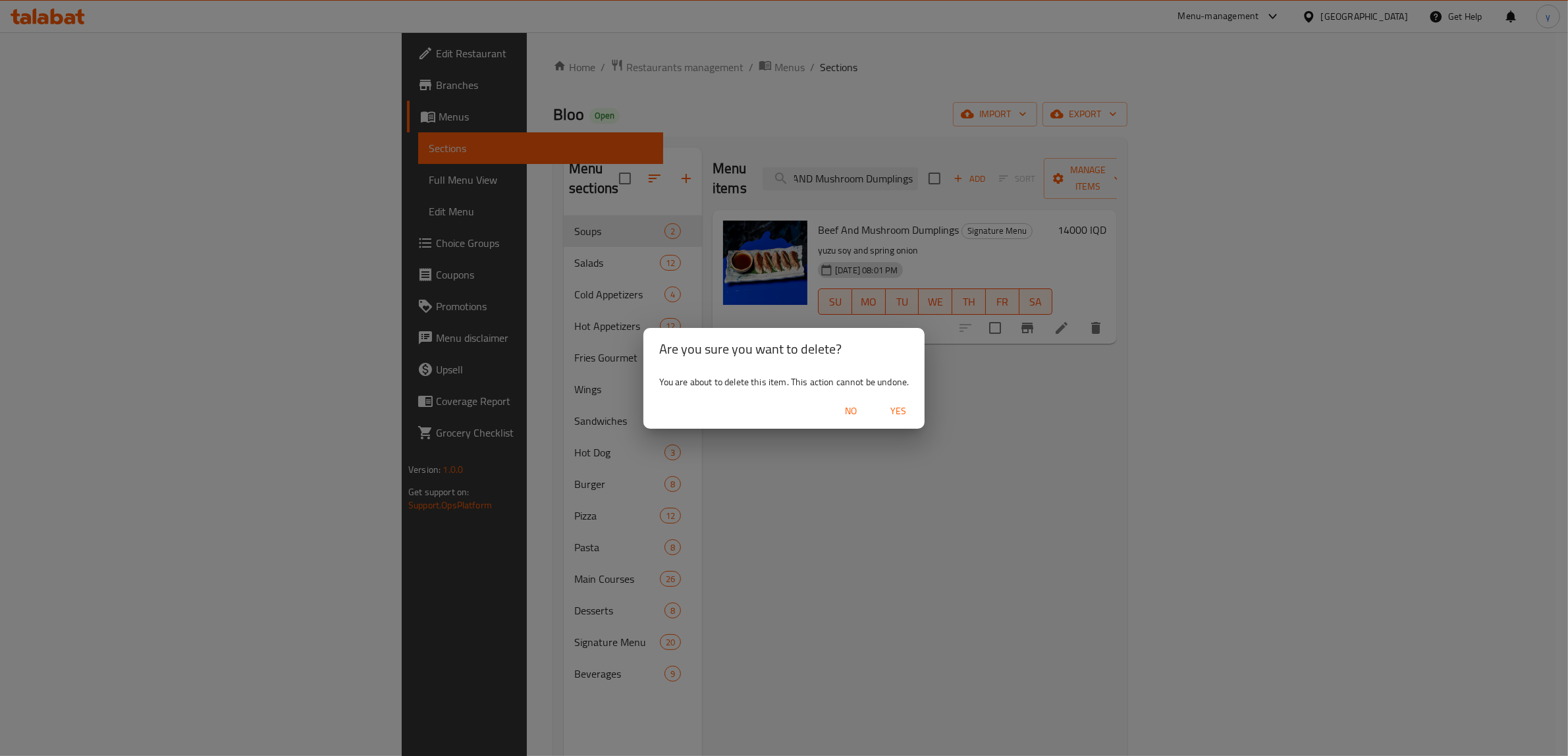
scroll to position [0, 0]
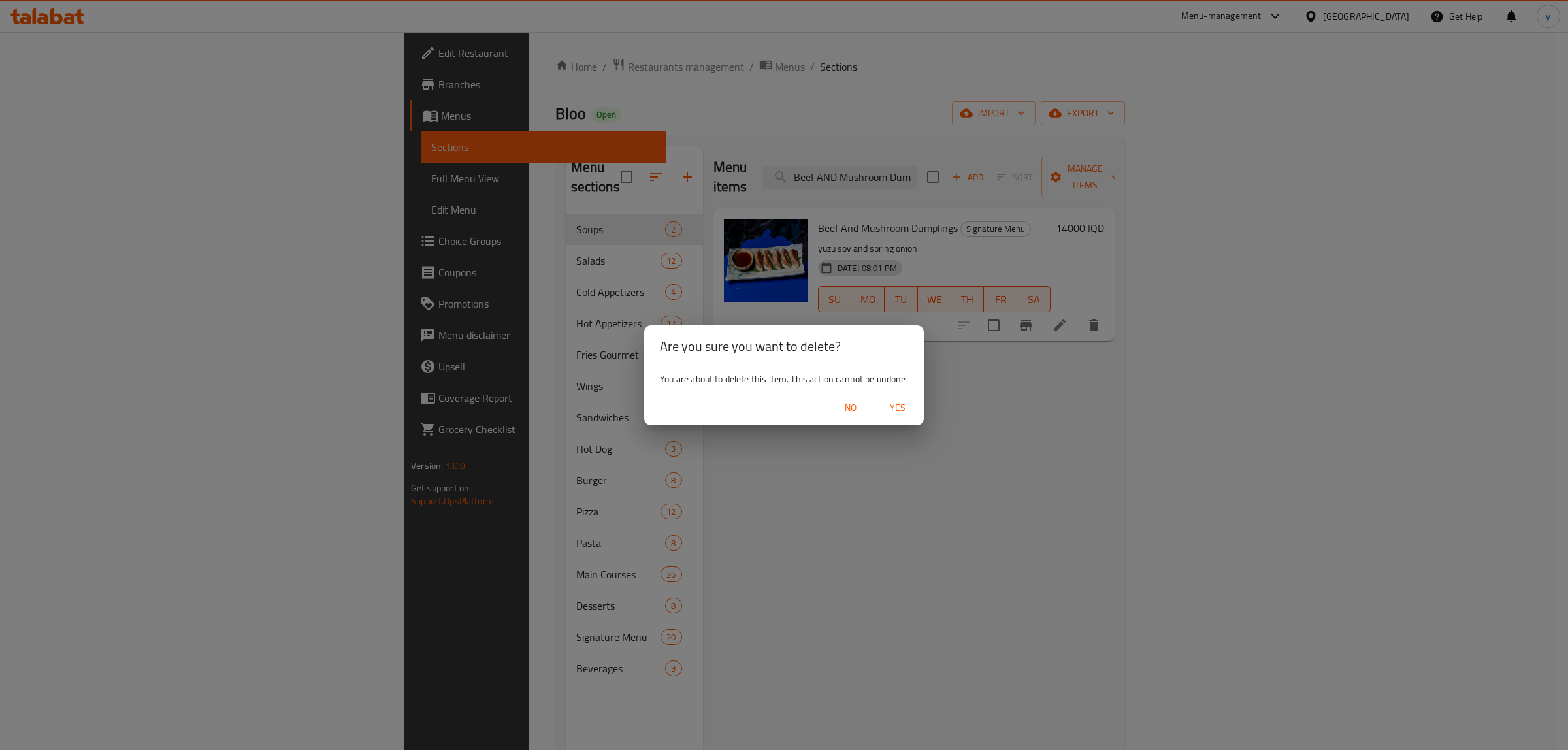
click at [920, 409] on div "No Yes" at bounding box center [784, 408] width 280 height 35
click at [905, 423] on div "No Yes" at bounding box center [784, 408] width 280 height 35
drag, startPoint x: 901, startPoint y: 408, endPoint x: 900, endPoint y: 416, distance: 8.1
click at [900, 416] on button "Yes" at bounding box center [898, 407] width 42 height 25
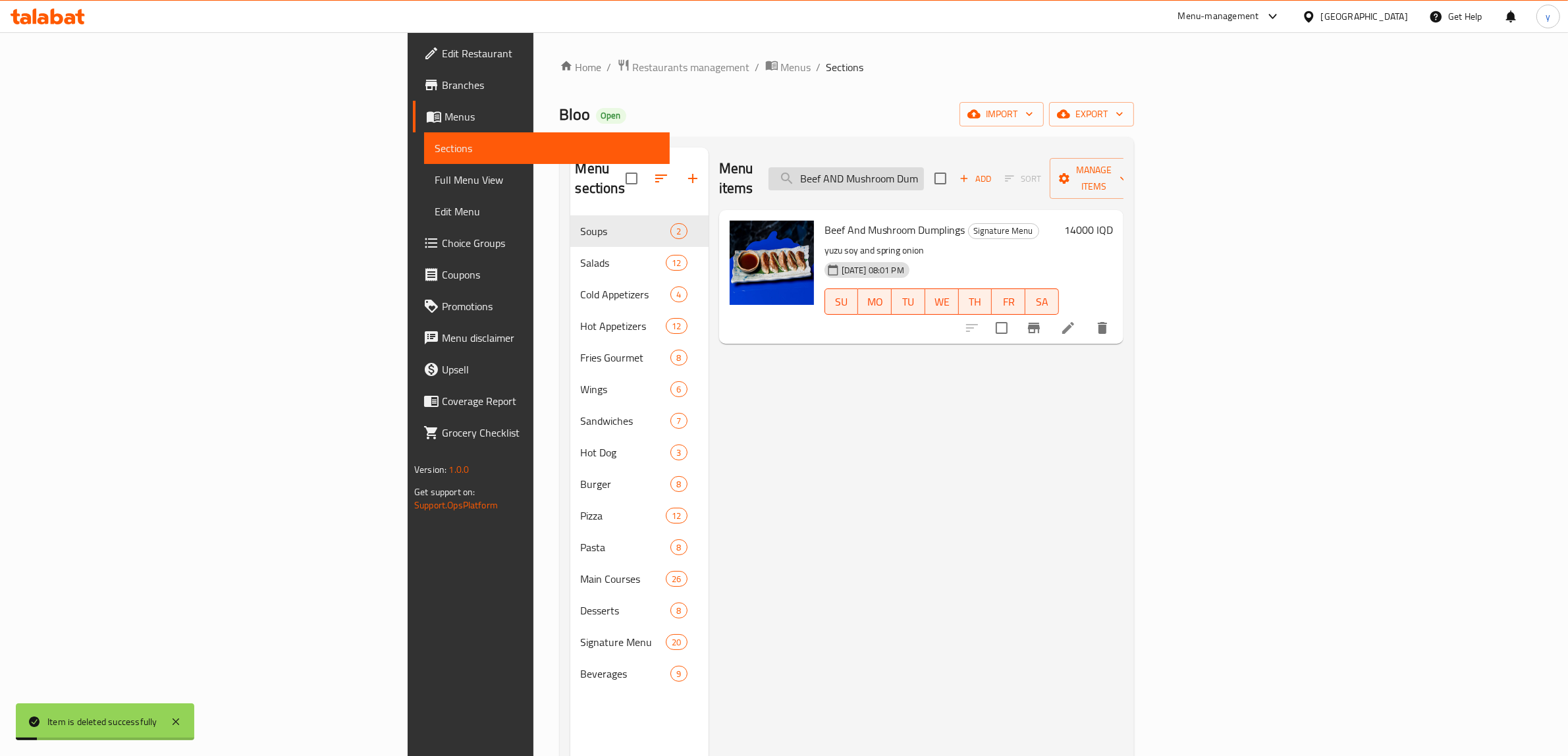
click at [924, 175] on input "Beef AND Mushroom Dumplings" at bounding box center [845, 178] width 155 height 23
paste input "Panipuri"
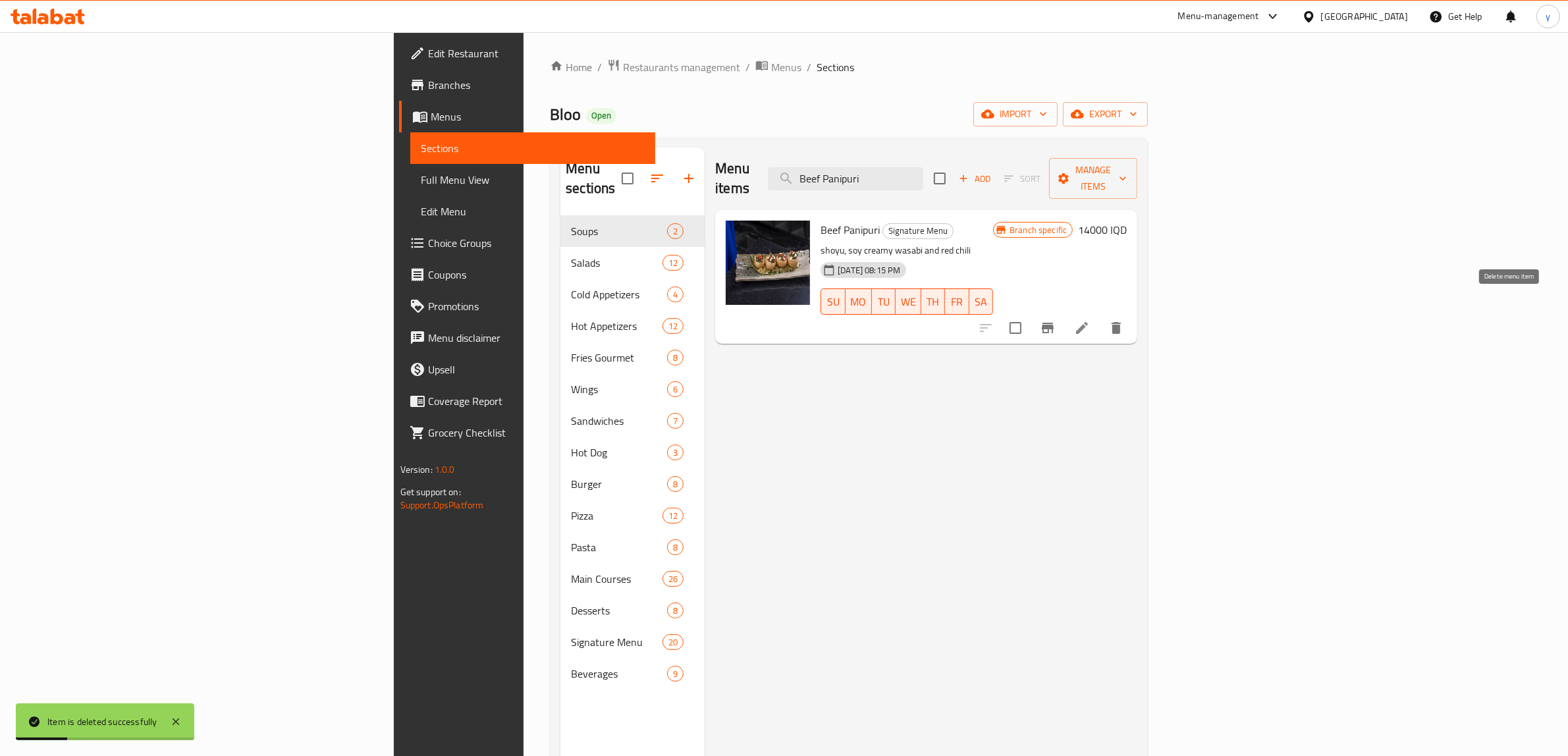
click at [1137, 305] on div "Beef Panipuri Signature Menu shoyu, soy creamy wasabi and red chili 16-04-2025 …" at bounding box center [925, 277] width 422 height 134
click at [1124, 320] on icon "delete" at bounding box center [1115, 327] width 16 height 16
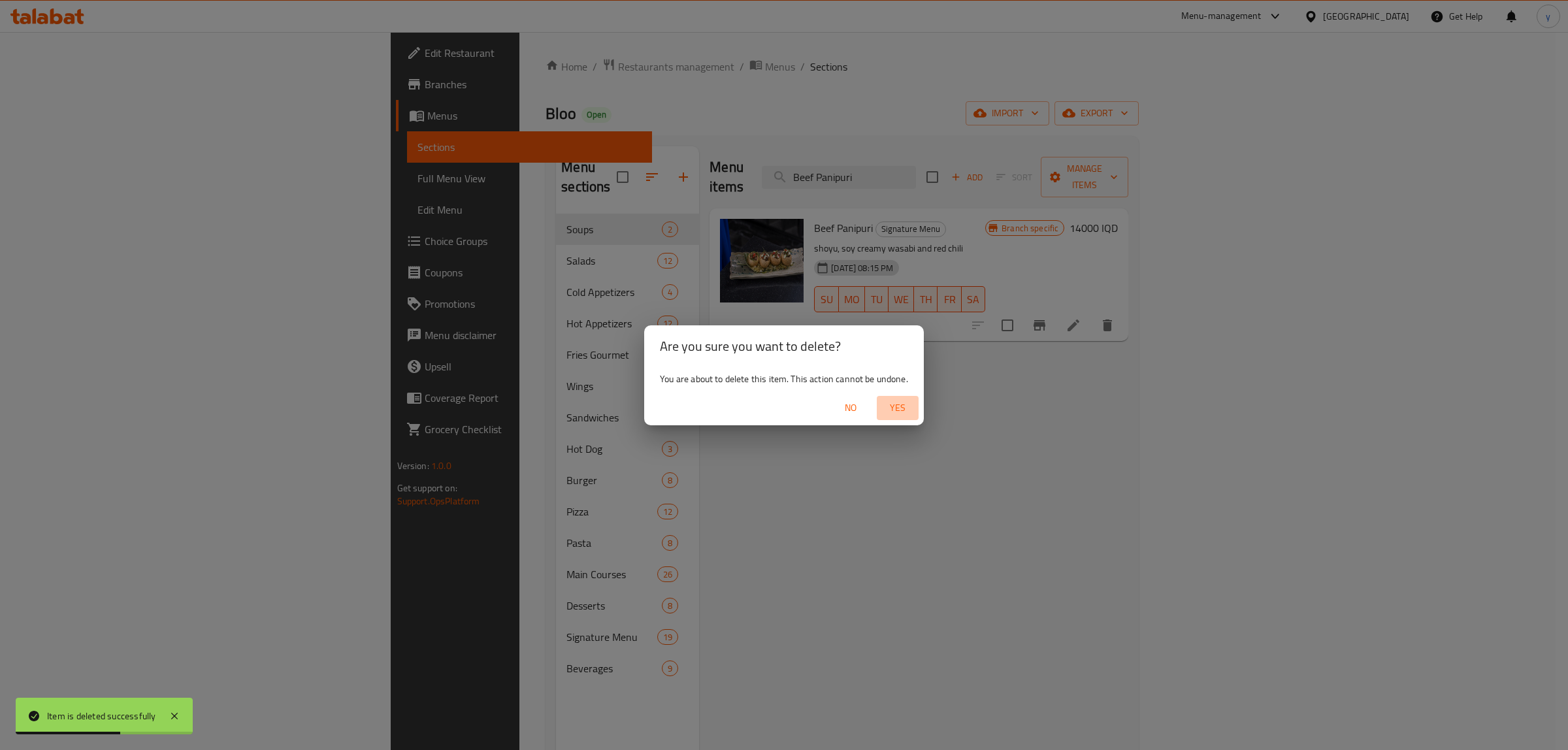
click at [903, 413] on span "Yes" at bounding box center [898, 408] width 31 height 16
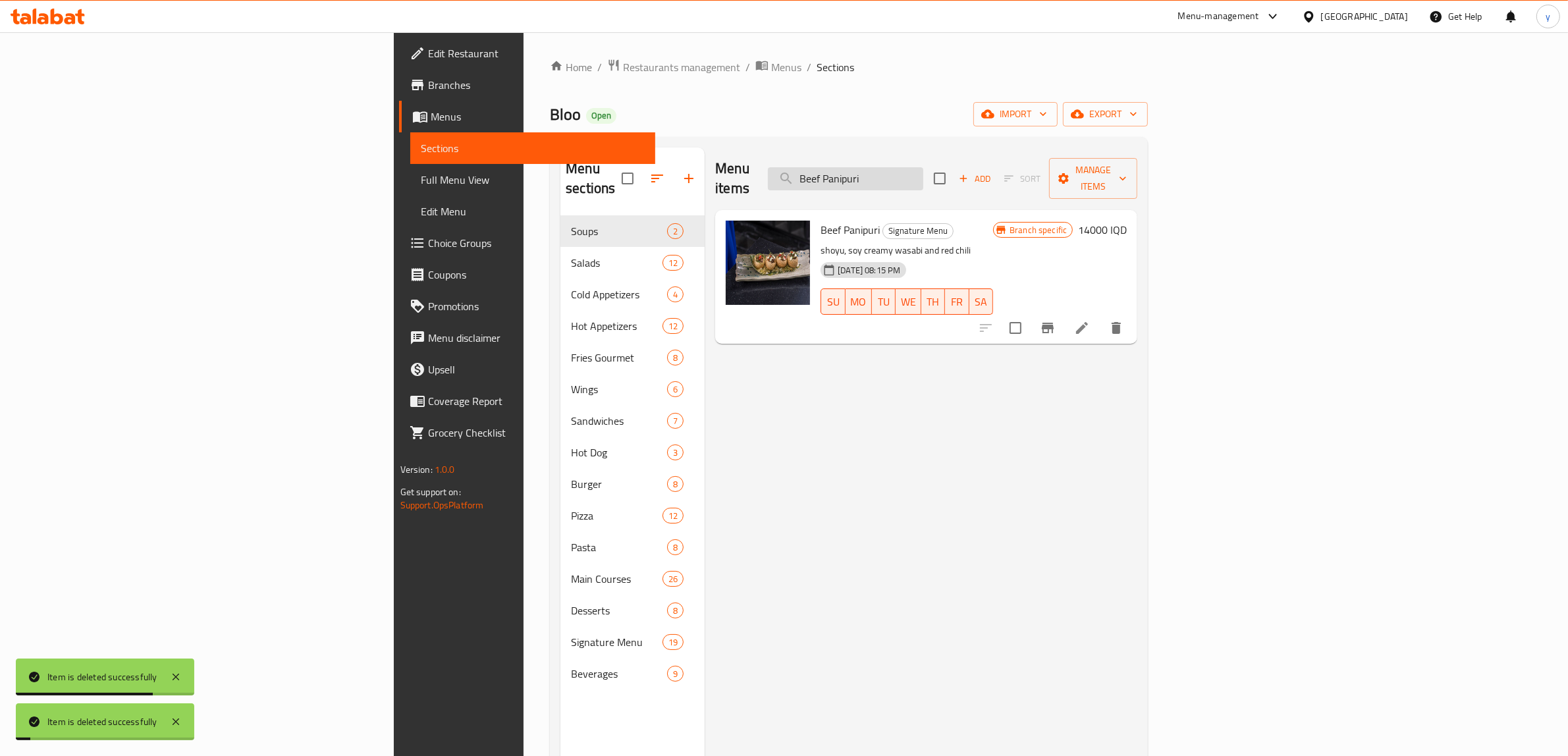
click at [923, 171] on input "Beef Panipuri" at bounding box center [845, 178] width 155 height 23
paste input "Crispy Rice Shrimp"
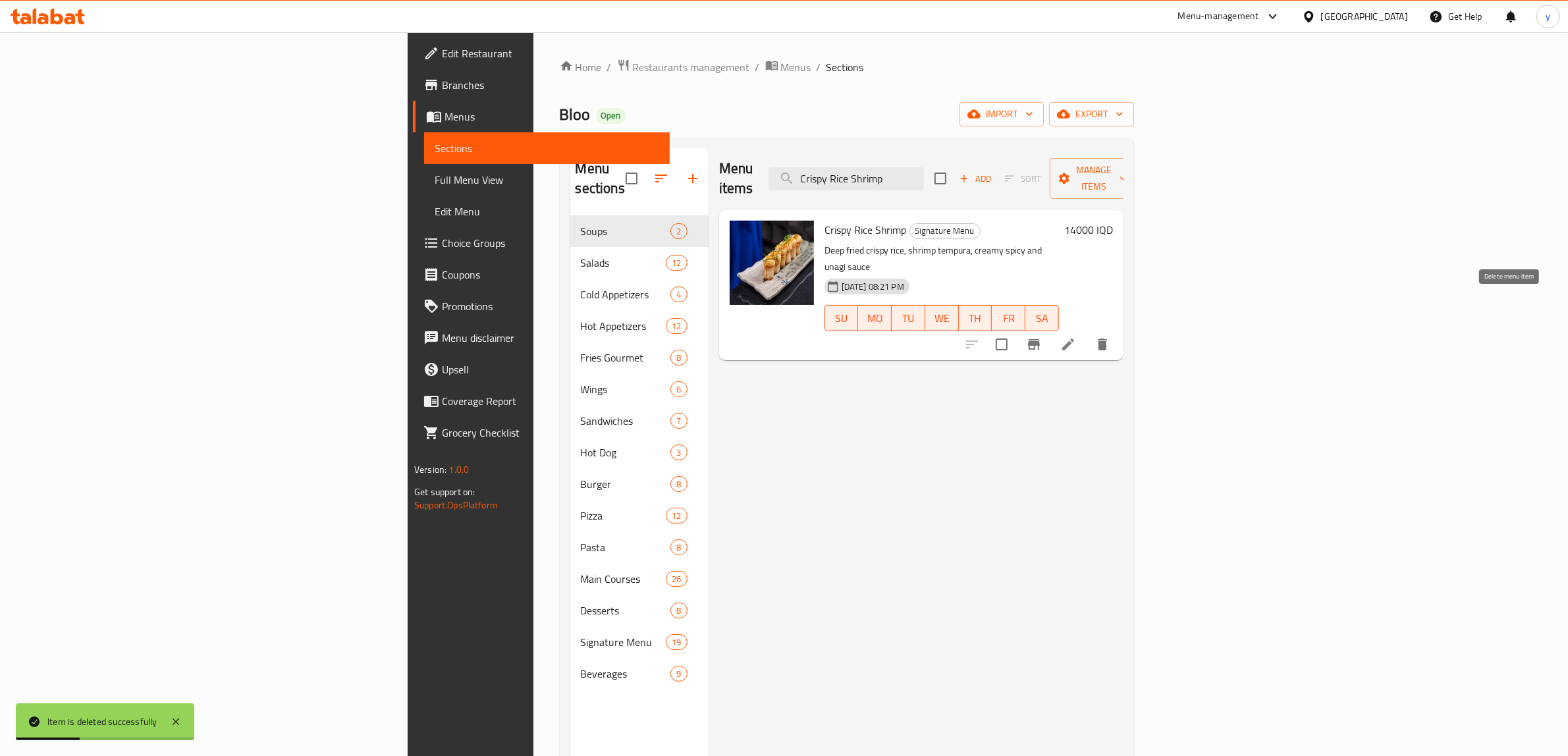
type input "Crispy Rice Shrimp"
click at [1111, 336] on icon "delete" at bounding box center [1101, 344] width 16 height 16
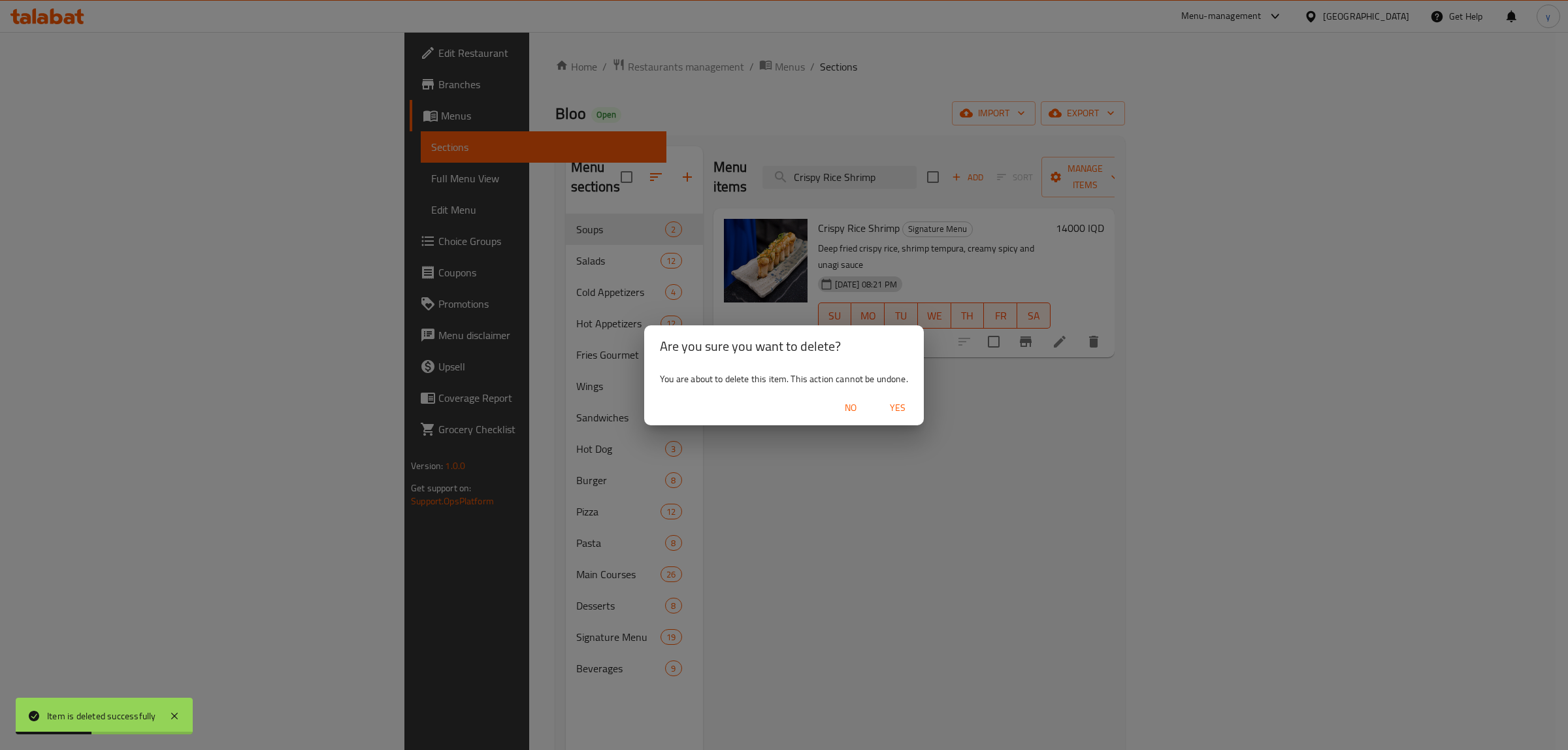
click at [903, 405] on span "Yes" at bounding box center [898, 408] width 31 height 16
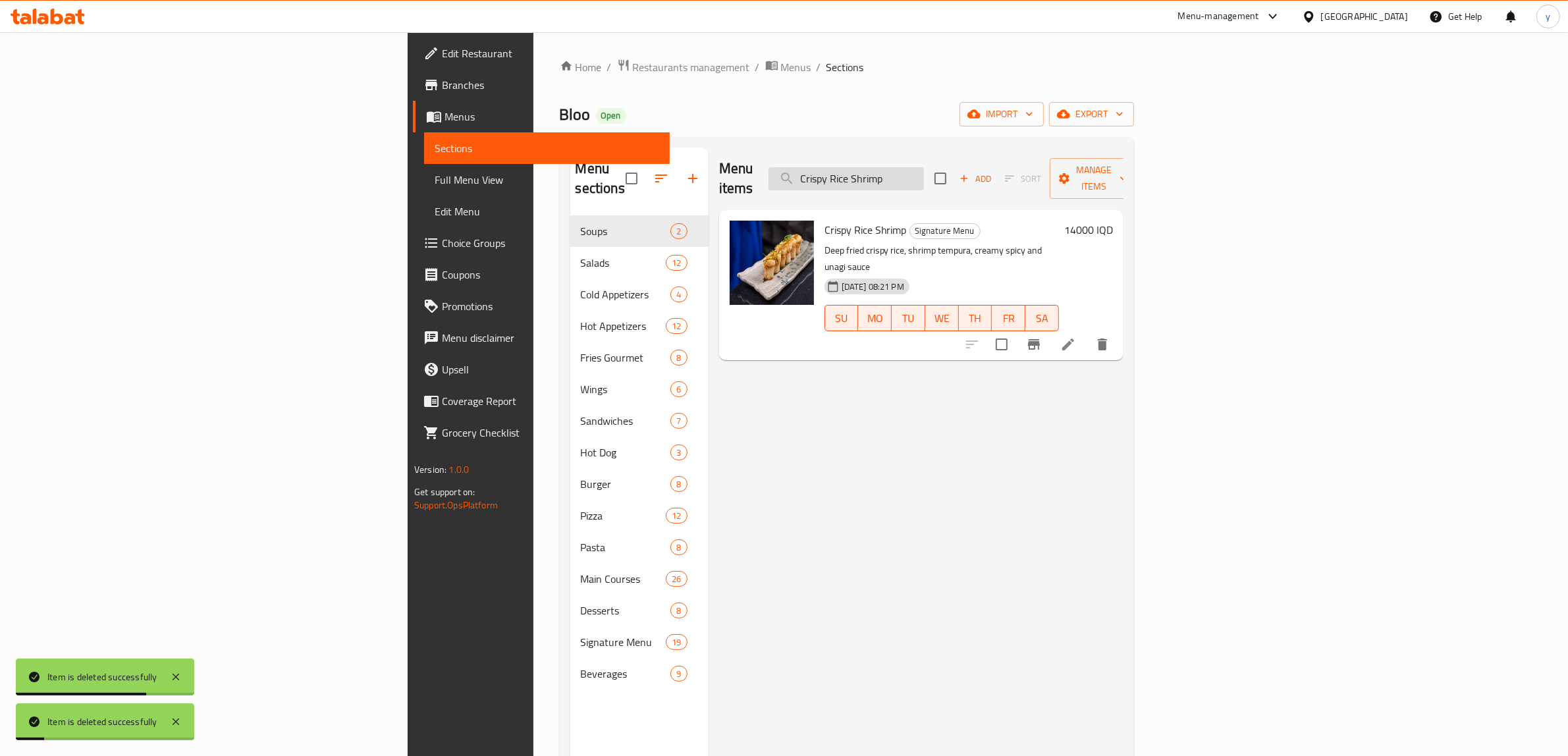
click at [924, 167] on input "Crispy Rice Shrimp" at bounding box center [845, 178] width 155 height 23
paste input "Robata Chicken Kushiyaki"
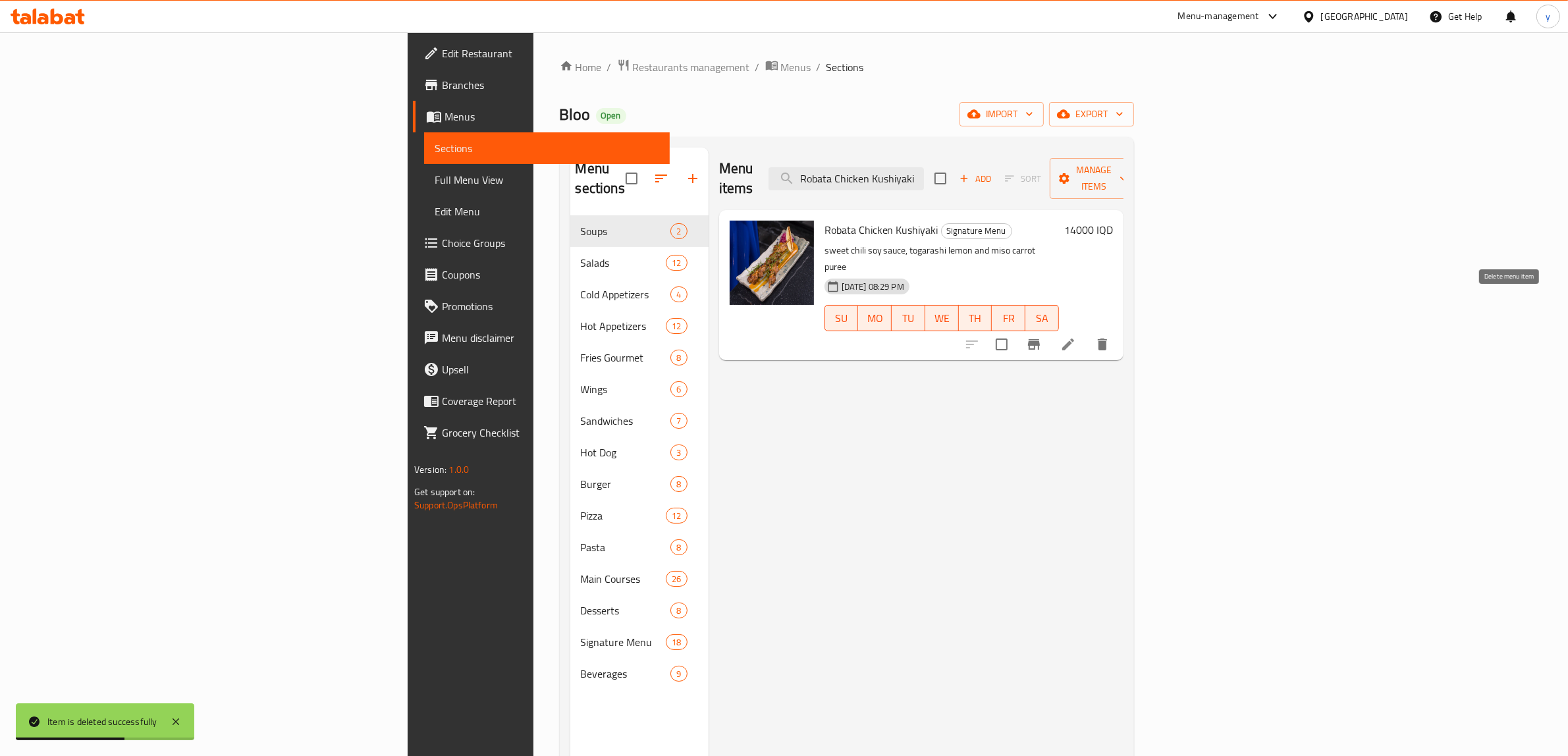
type input "Robata Chicken Kushiyaki"
click at [1111, 336] on icon "delete" at bounding box center [1101, 344] width 16 height 16
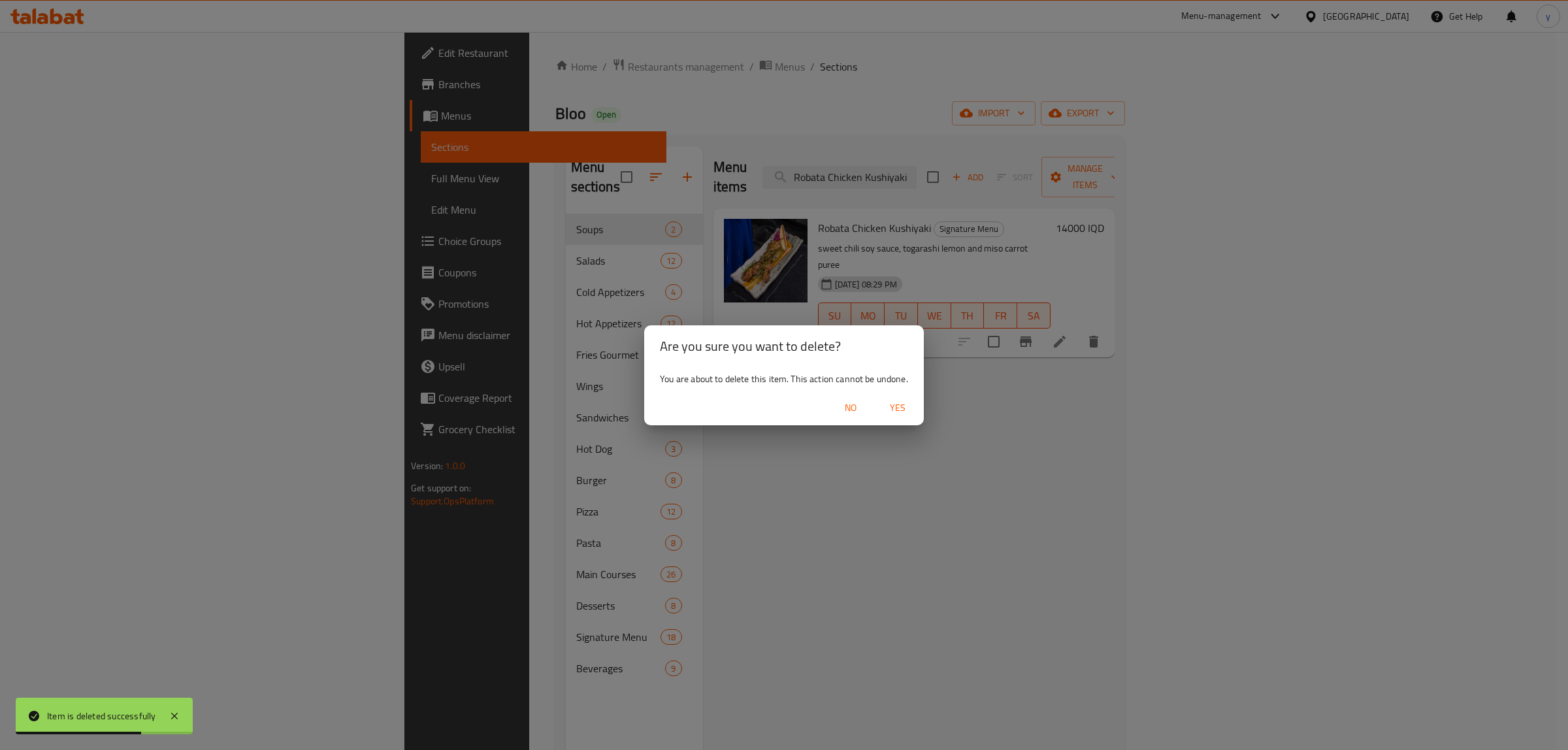
click at [903, 418] on button "Yes" at bounding box center [898, 407] width 42 height 25
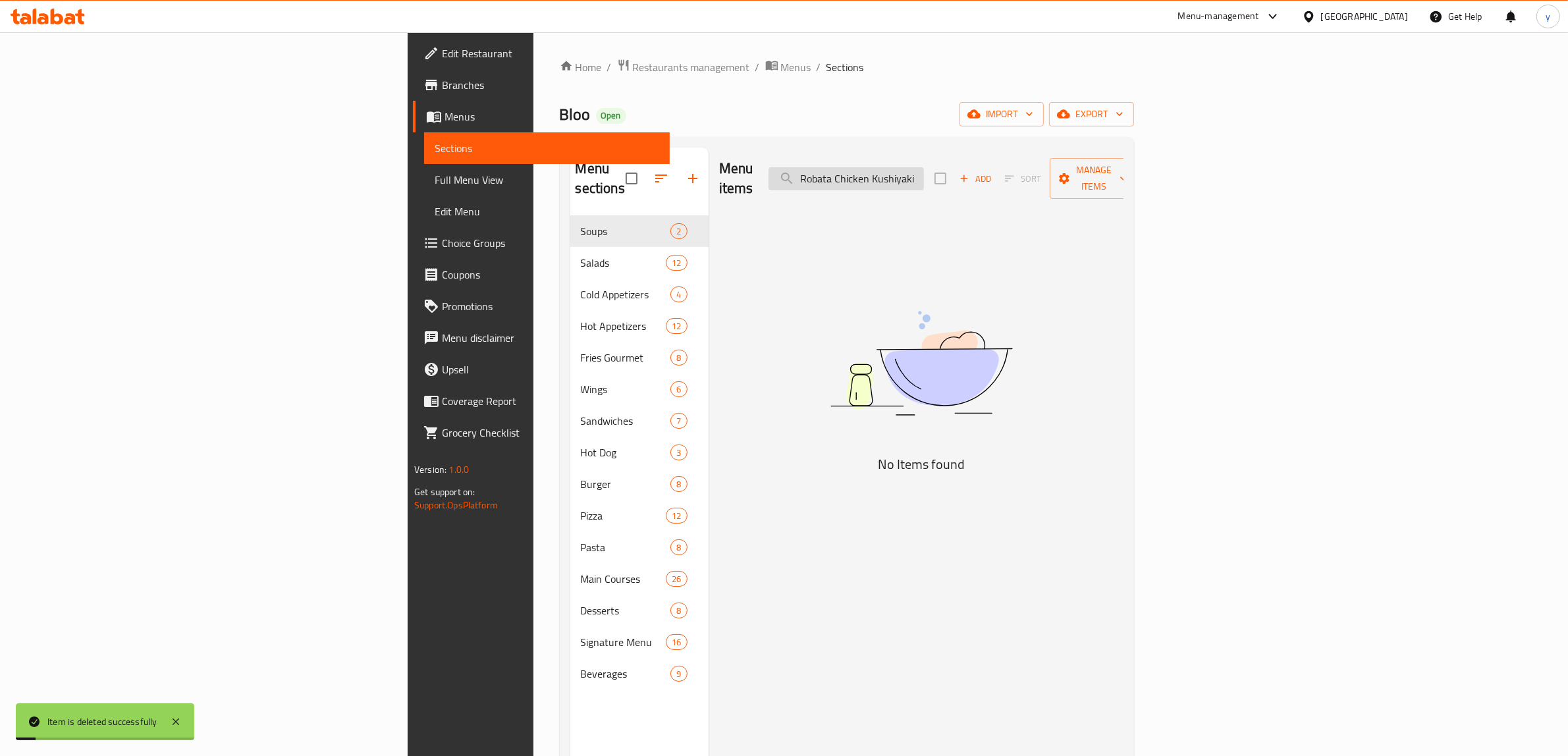
click at [924, 167] on input "Robata Chicken Kushiyaki" at bounding box center [845, 178] width 155 height 23
paste input "Shrimp Almond"
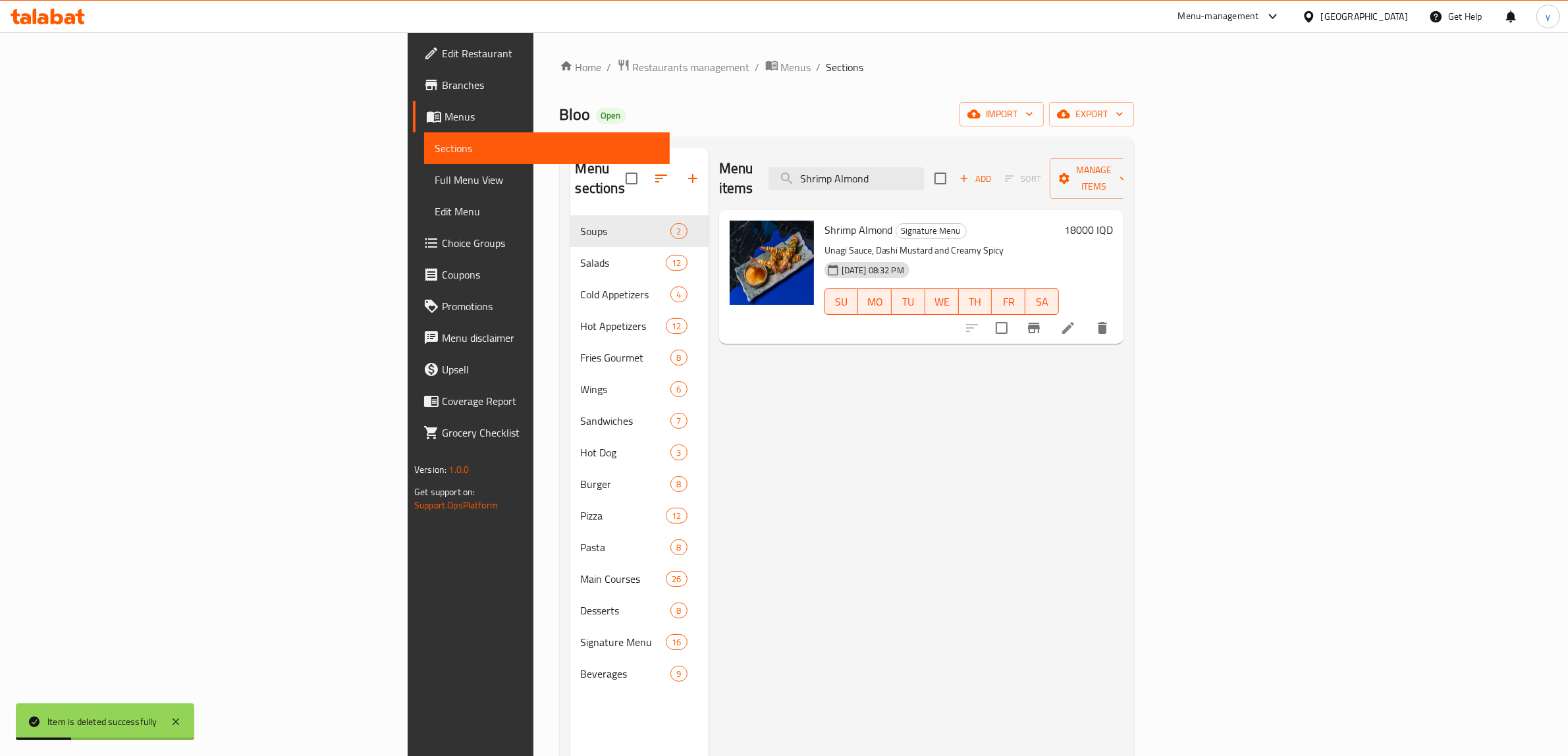
click at [1123, 329] on div "Menu items Shrimp Almond Add Sort Manage items Shrimp Almond Signature Menu Una…" at bounding box center [916, 525] width 415 height 756
click at [1111, 320] on icon "delete" at bounding box center [1101, 327] width 16 height 16
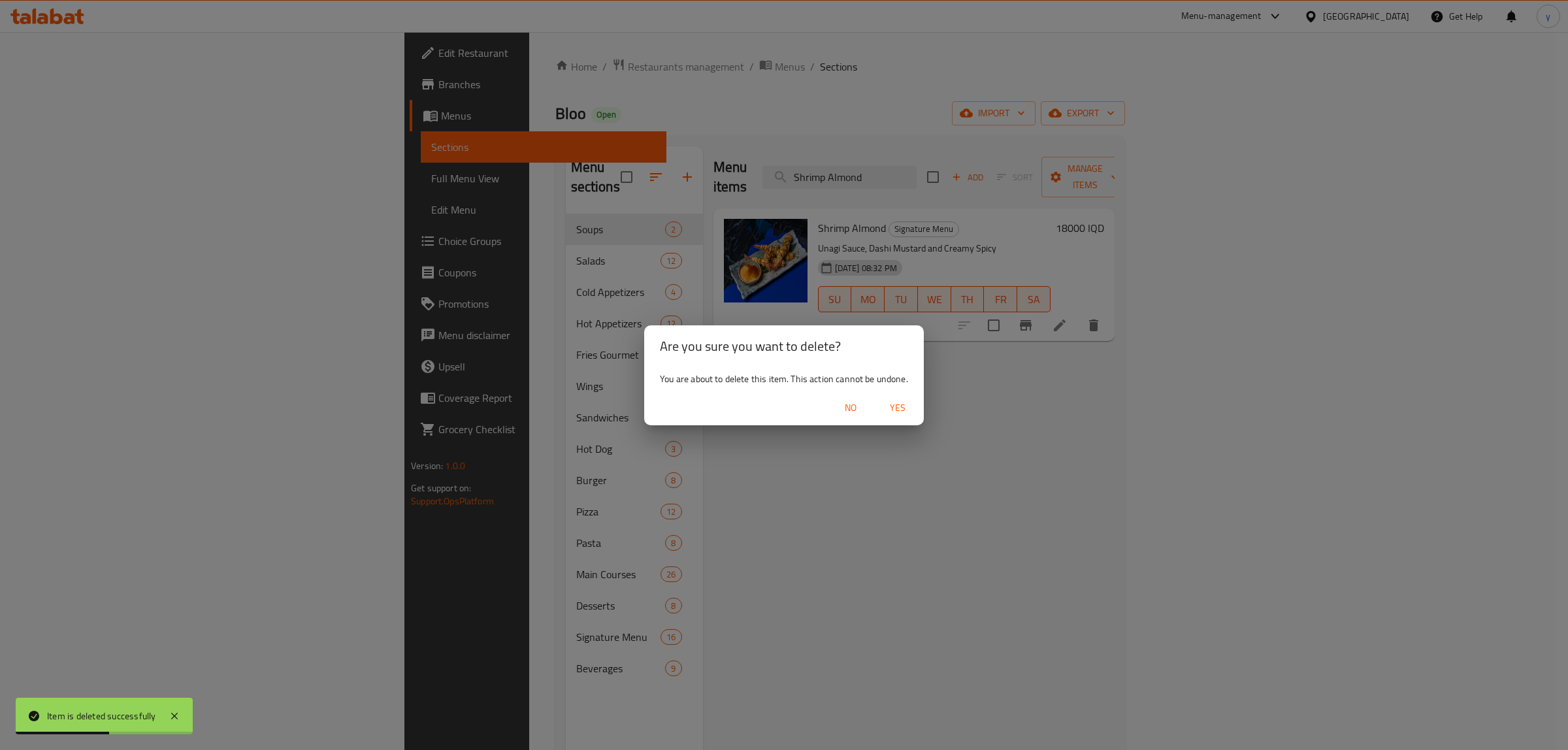
click at [887, 416] on button "Yes" at bounding box center [898, 407] width 42 height 25
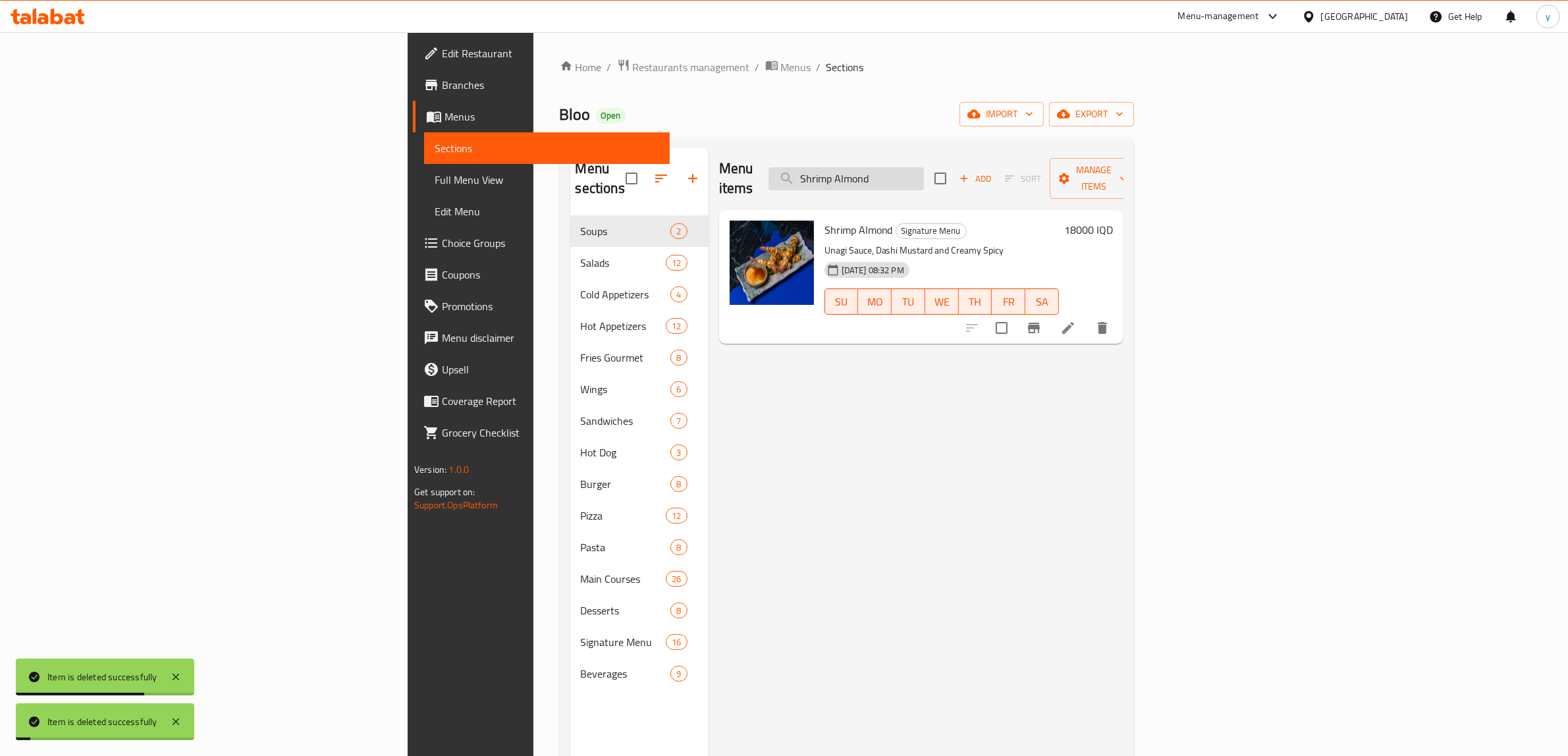
click at [924, 167] on input "Shrimp Almond" at bounding box center [845, 178] width 155 height 23
paste input "Robata Beef Kushiyaki"
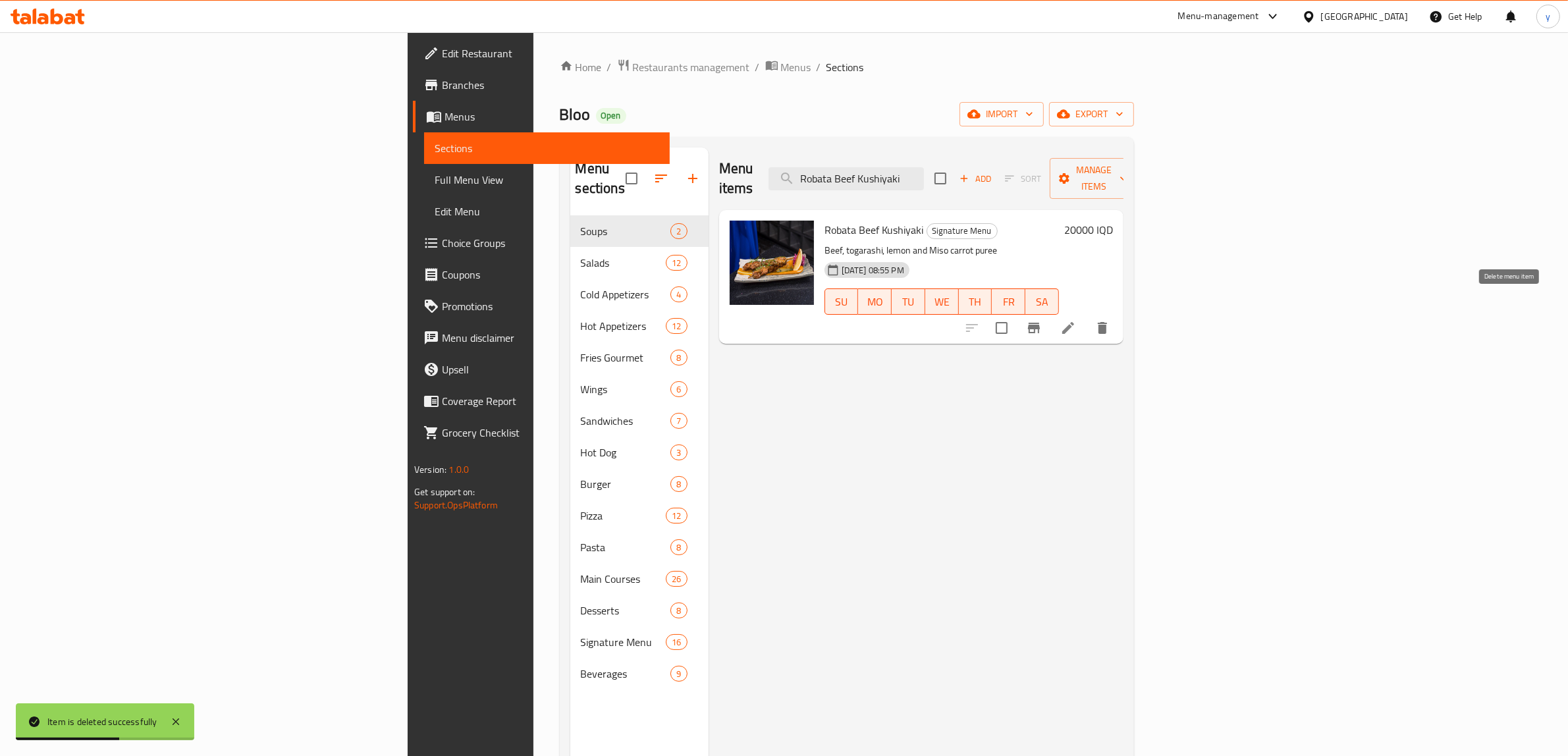
click at [1118, 312] on button "delete" at bounding box center [1102, 328] width 31 height 31
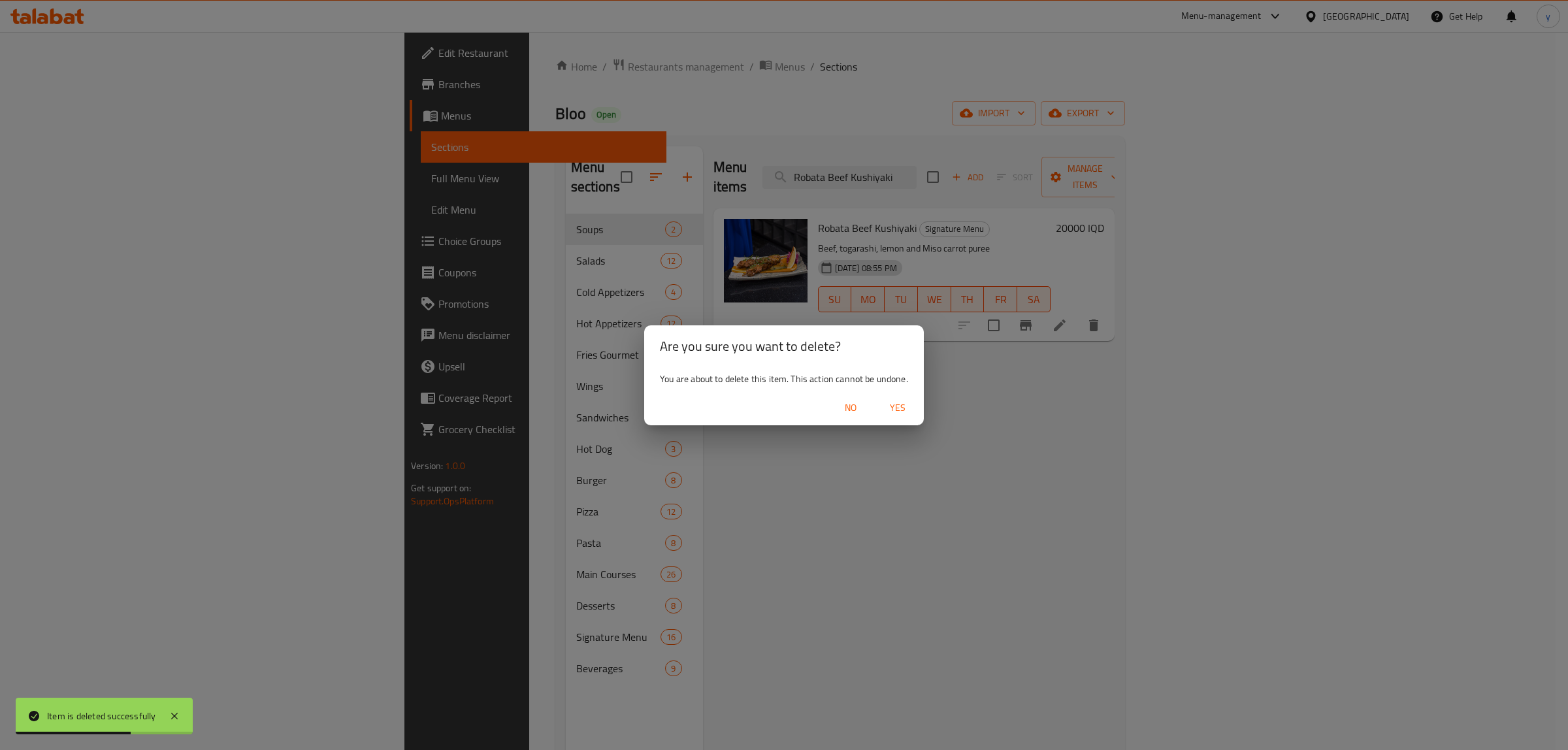
click at [913, 404] on span "Yes" at bounding box center [898, 408] width 31 height 16
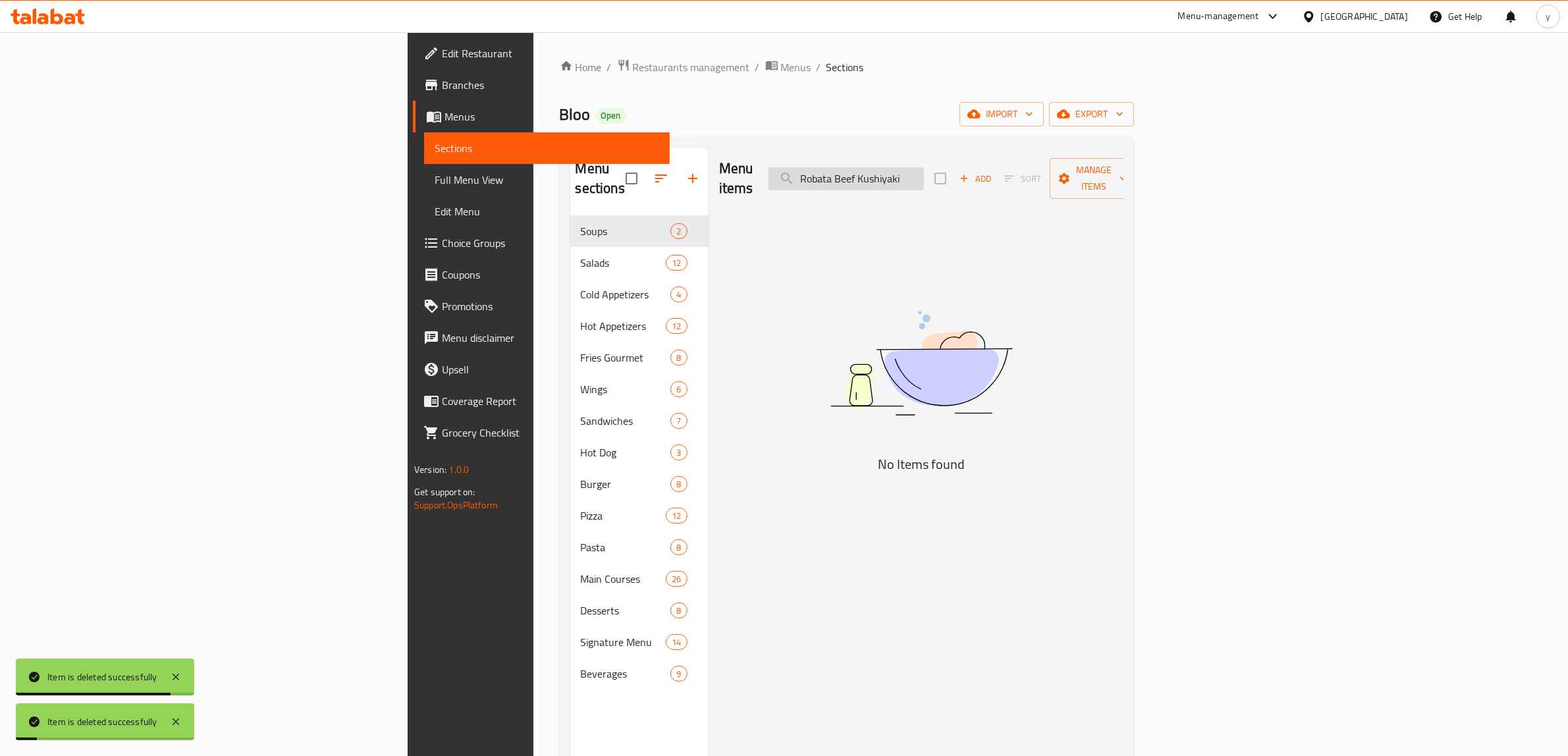
click at [924, 167] on input "Robata Beef Kushiyaki" at bounding box center [845, 178] width 155 height 23
paste input "Baby Chicken Yakiniku"
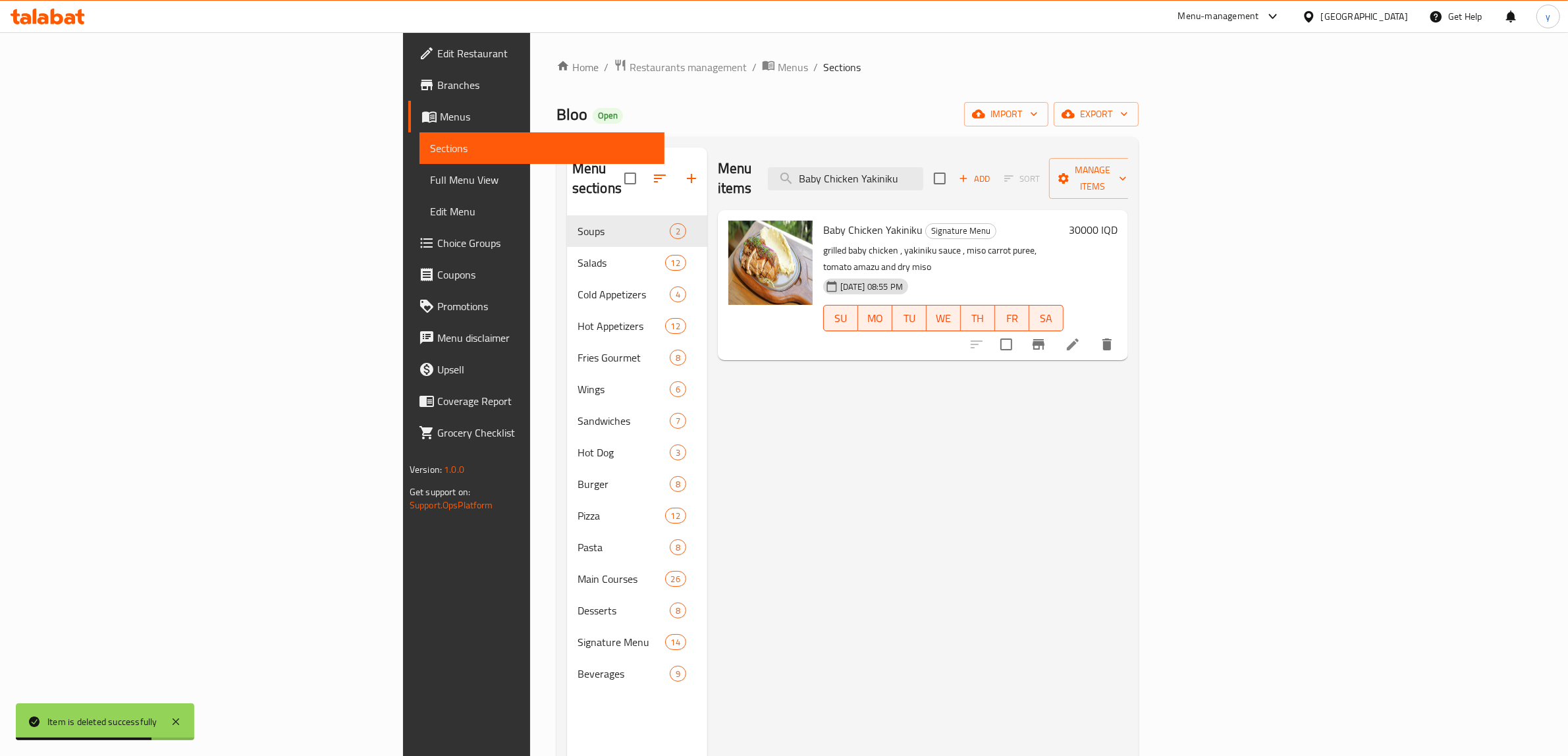
click at [1122, 329] on button "delete" at bounding box center [1107, 344] width 31 height 31
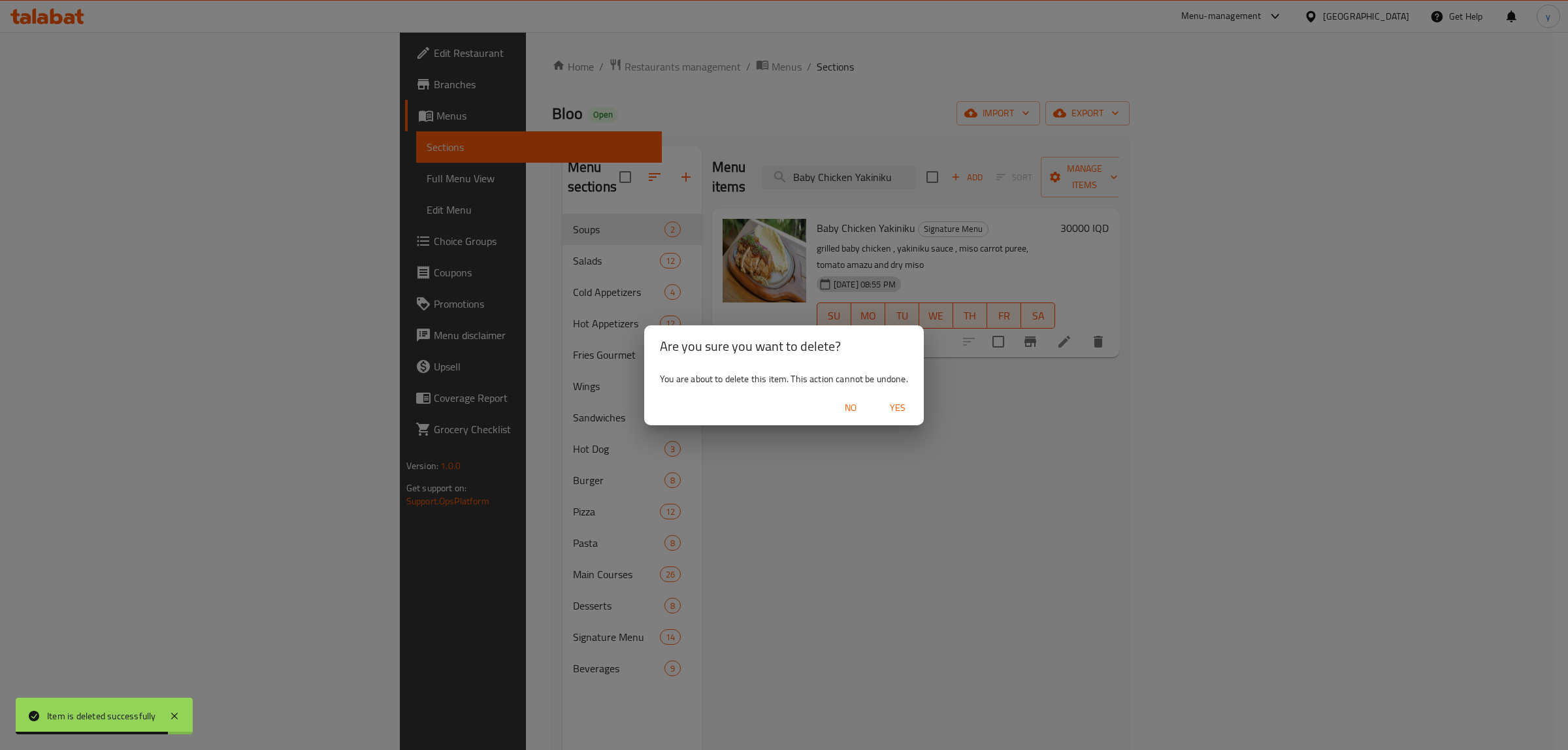
click at [899, 414] on span "Yes" at bounding box center [898, 408] width 31 height 16
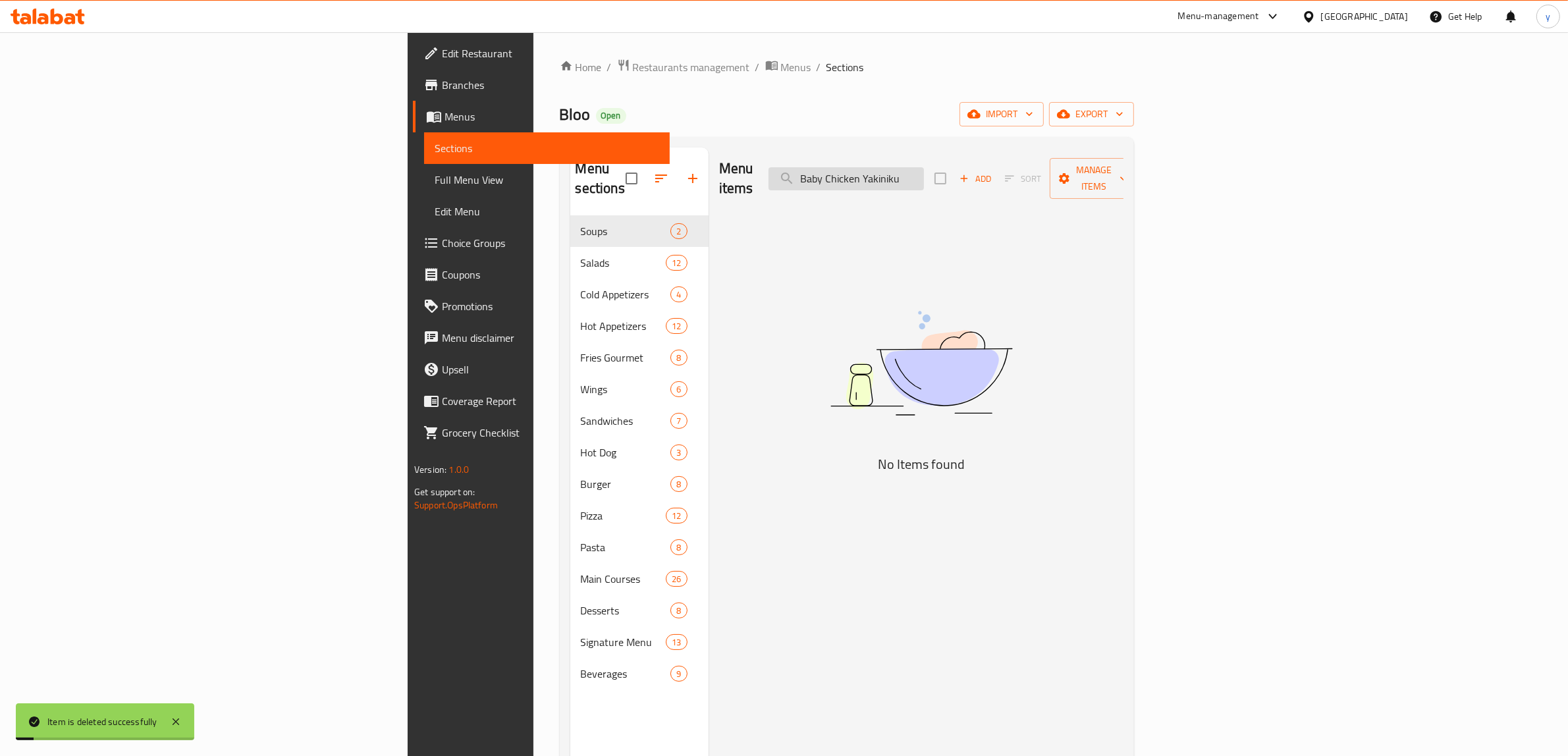
click at [924, 176] on input "Baby Chicken Yakiniku" at bounding box center [845, 178] width 155 height 23
paste input "Salmon Miso"
click at [924, 176] on input "Baby Chicken Yakiniku" at bounding box center [845, 178] width 155 height 23
click at [924, 167] on input "Salmon Mis" at bounding box center [845, 178] width 155 height 23
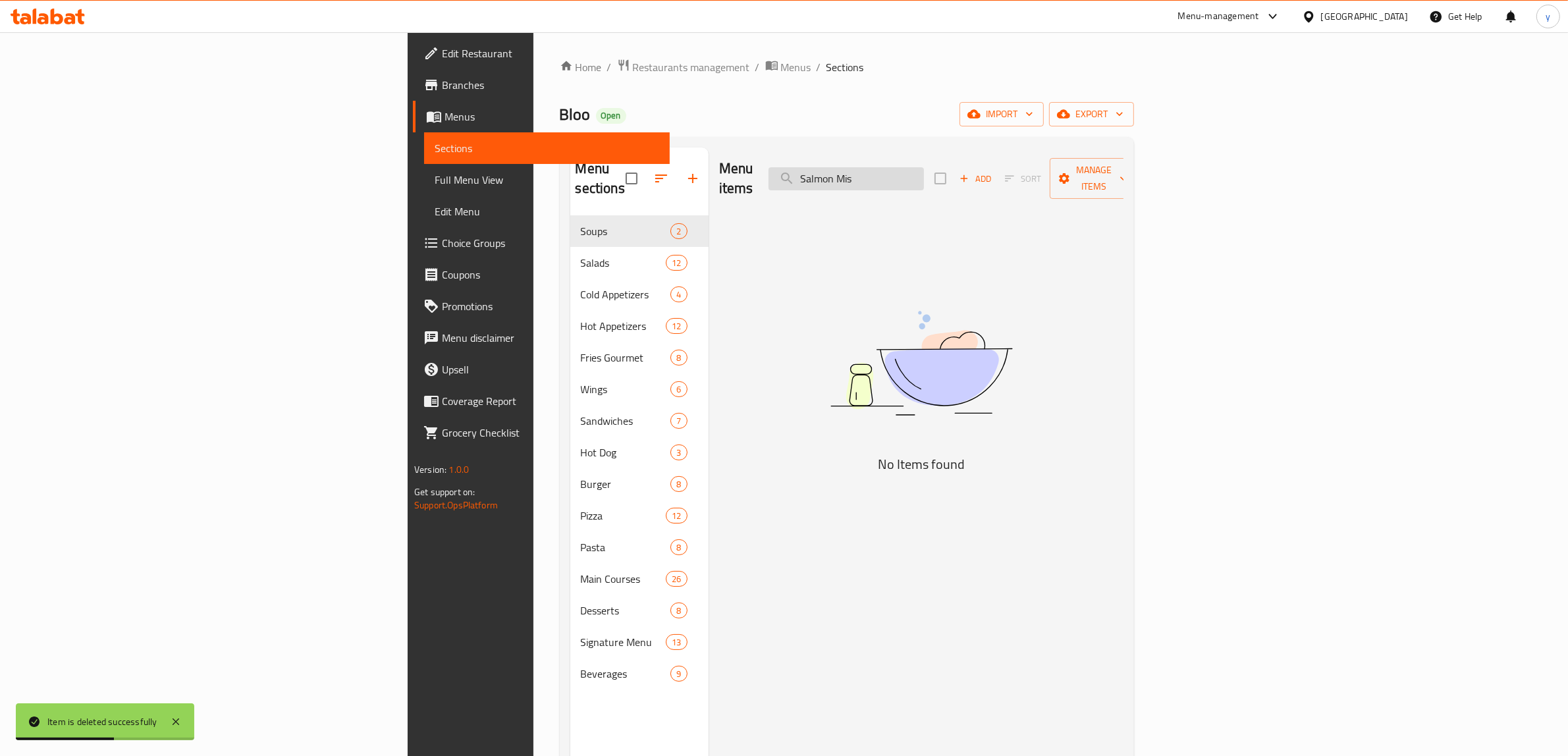
click at [924, 167] on input "Salmon Mis" at bounding box center [845, 178] width 155 height 23
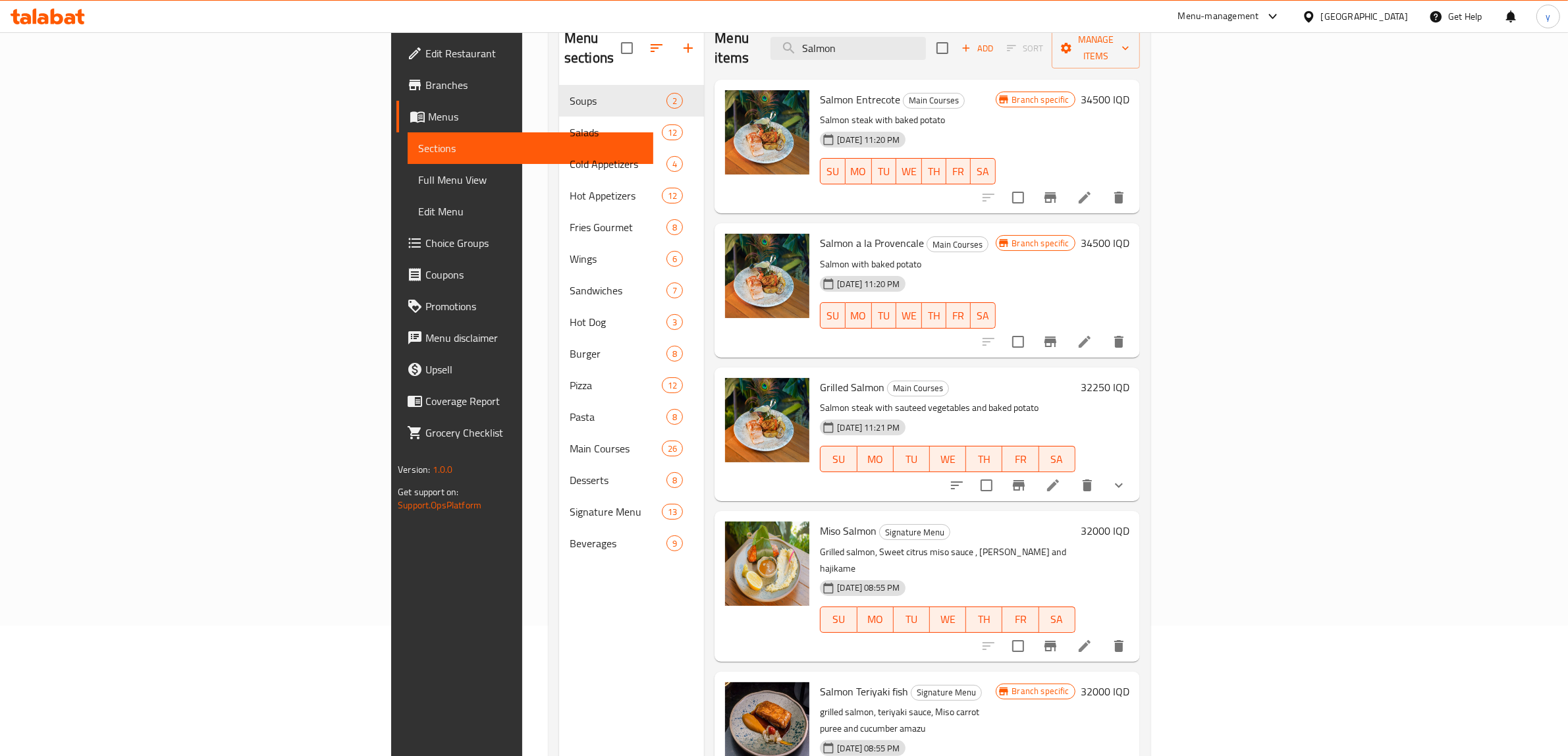
scroll to position [185, 0]
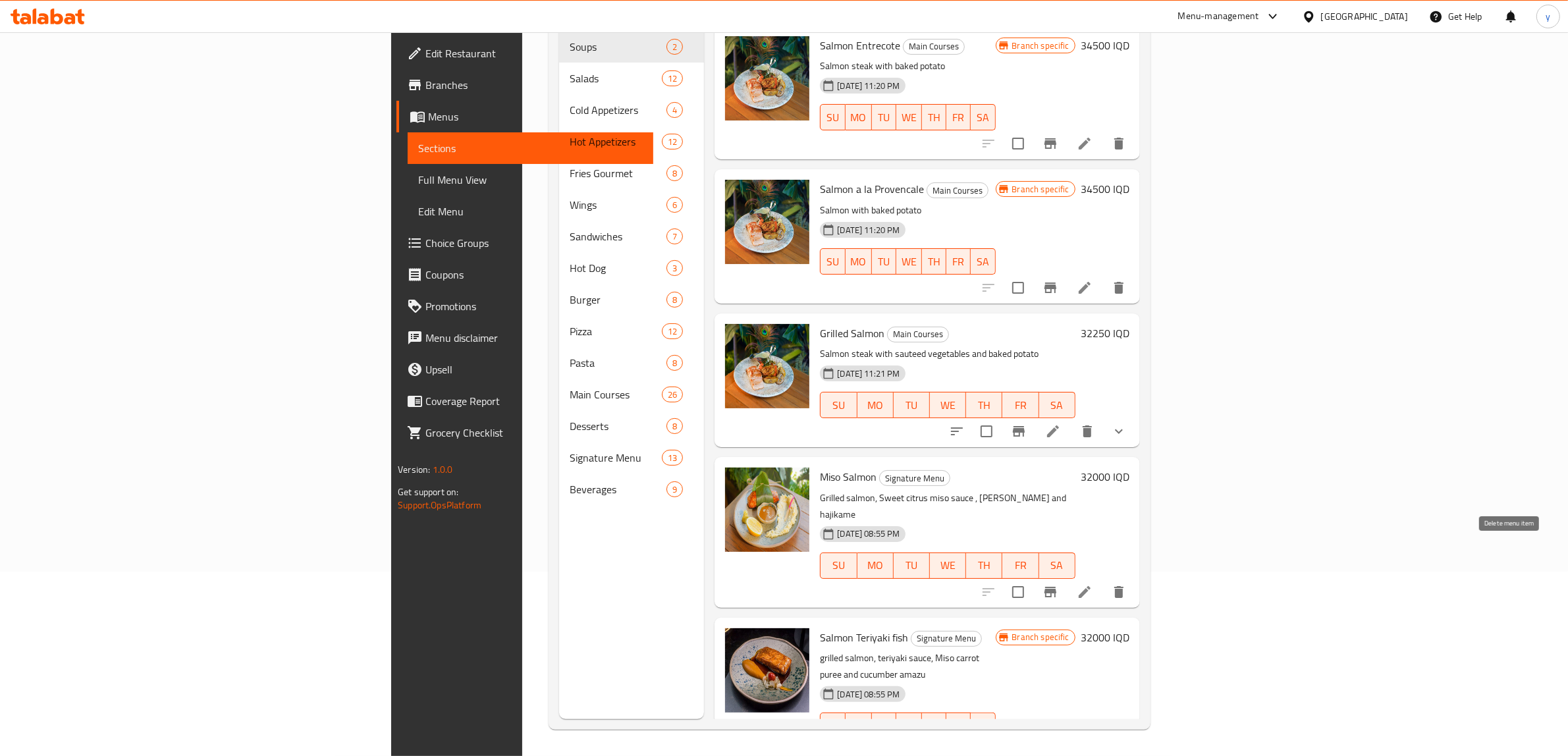
click at [1134, 576] on button "delete" at bounding box center [1119, 592] width 31 height 31
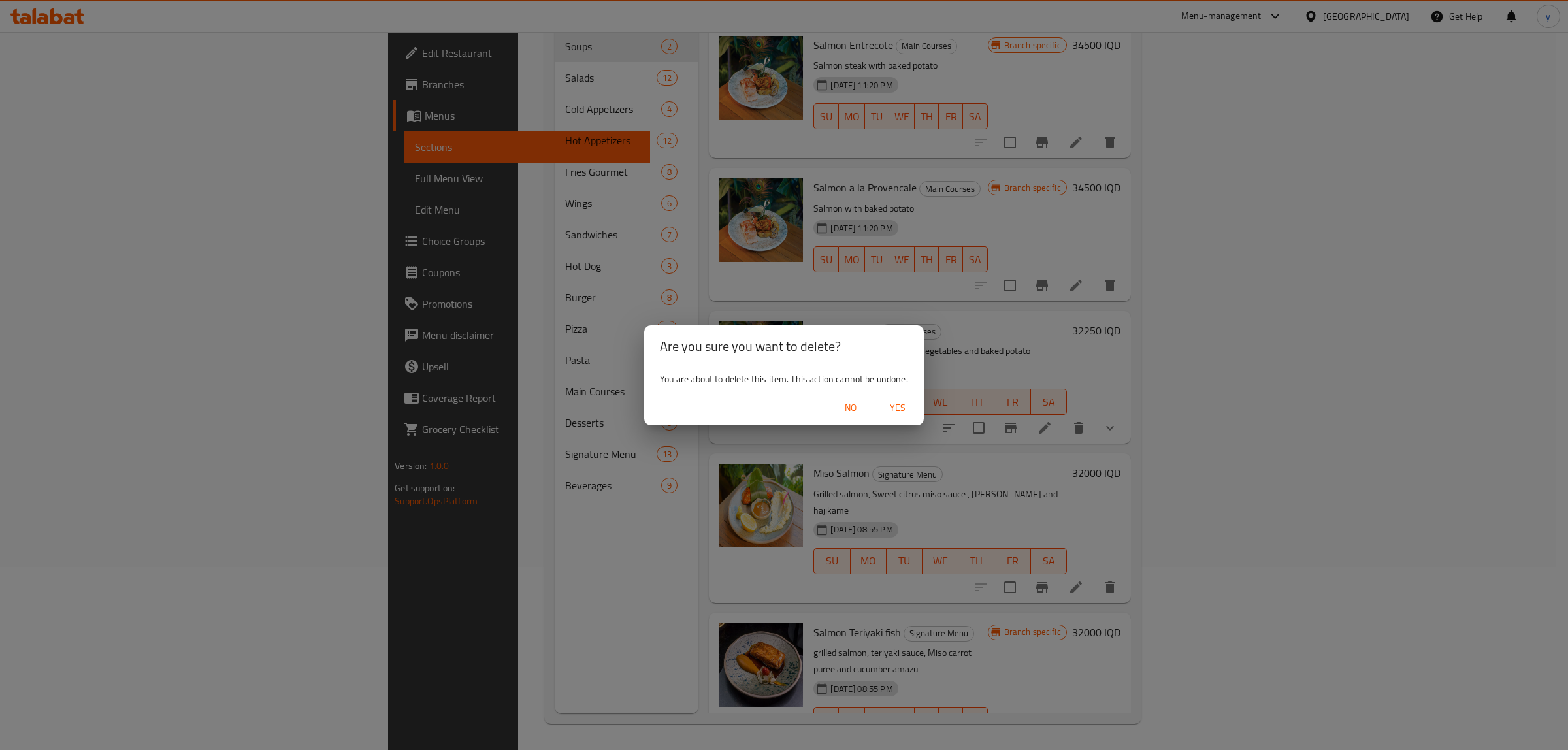
click at [900, 412] on span "Yes" at bounding box center [898, 408] width 31 height 16
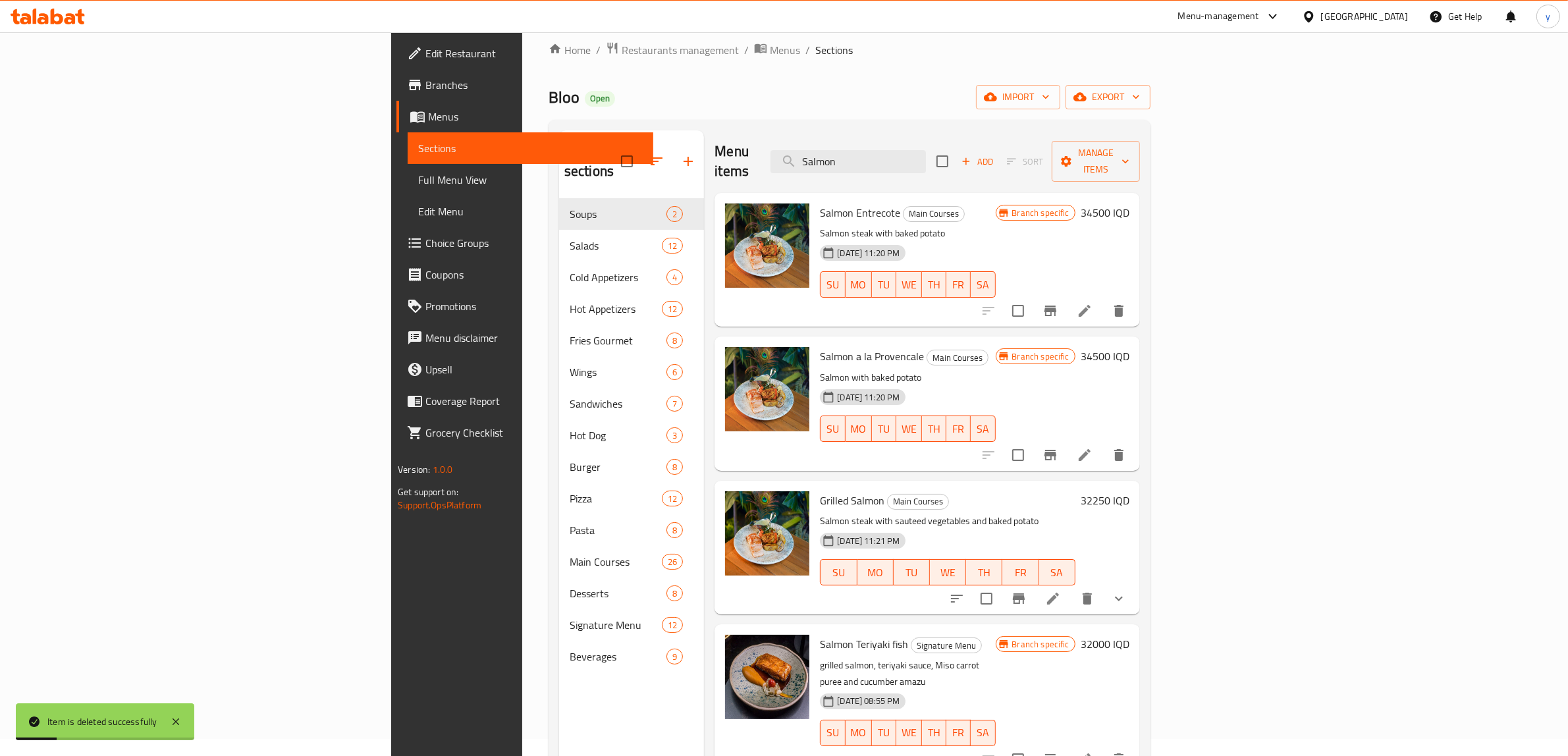
scroll to position [0, 0]
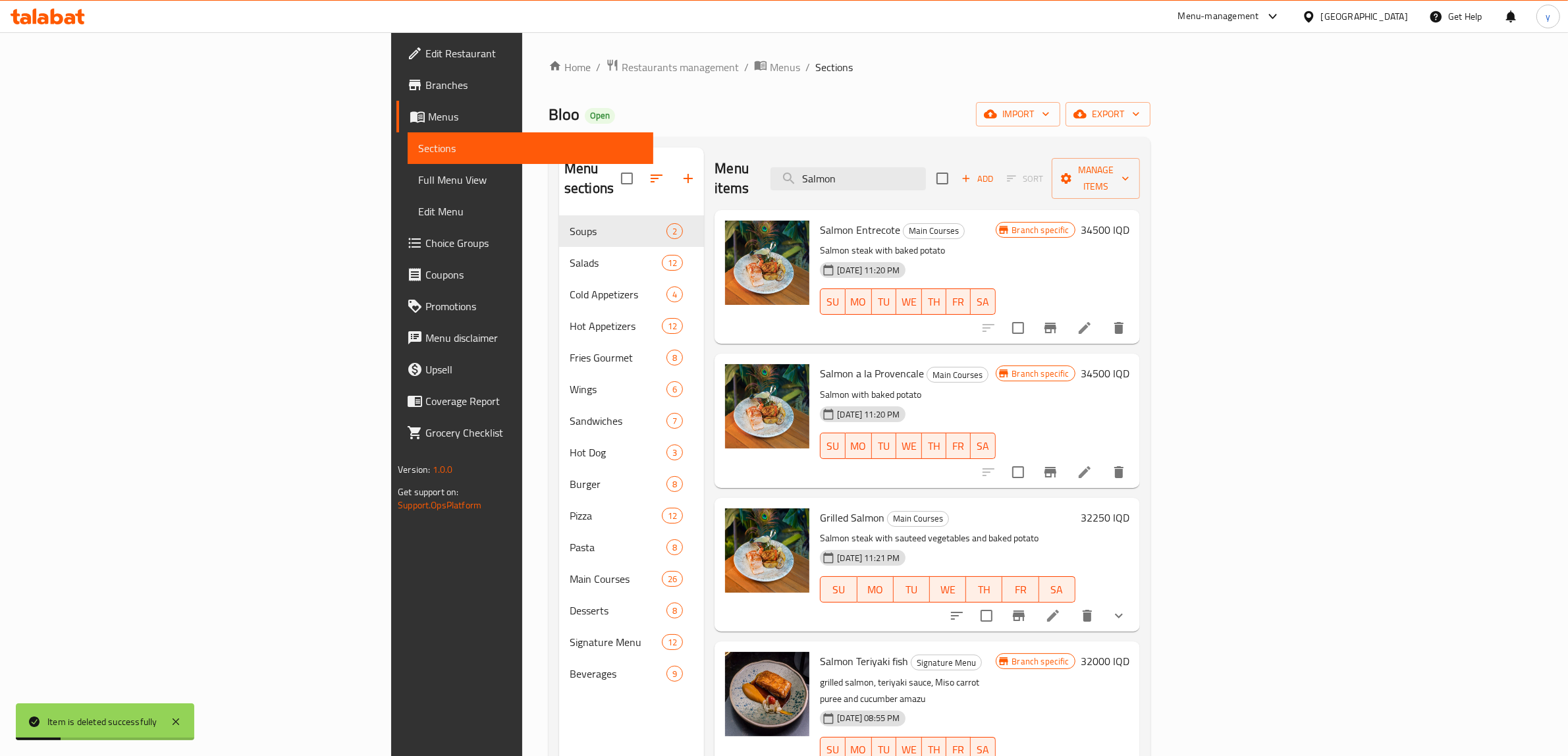
click at [956, 136] on div "Home / Restaurants management / Menus / Sections Bloo Open import export Menu s…" at bounding box center [849, 486] width 602 height 855
click at [926, 171] on input "Salmon" at bounding box center [848, 178] width 155 height 23
paste input "Teriyaki"
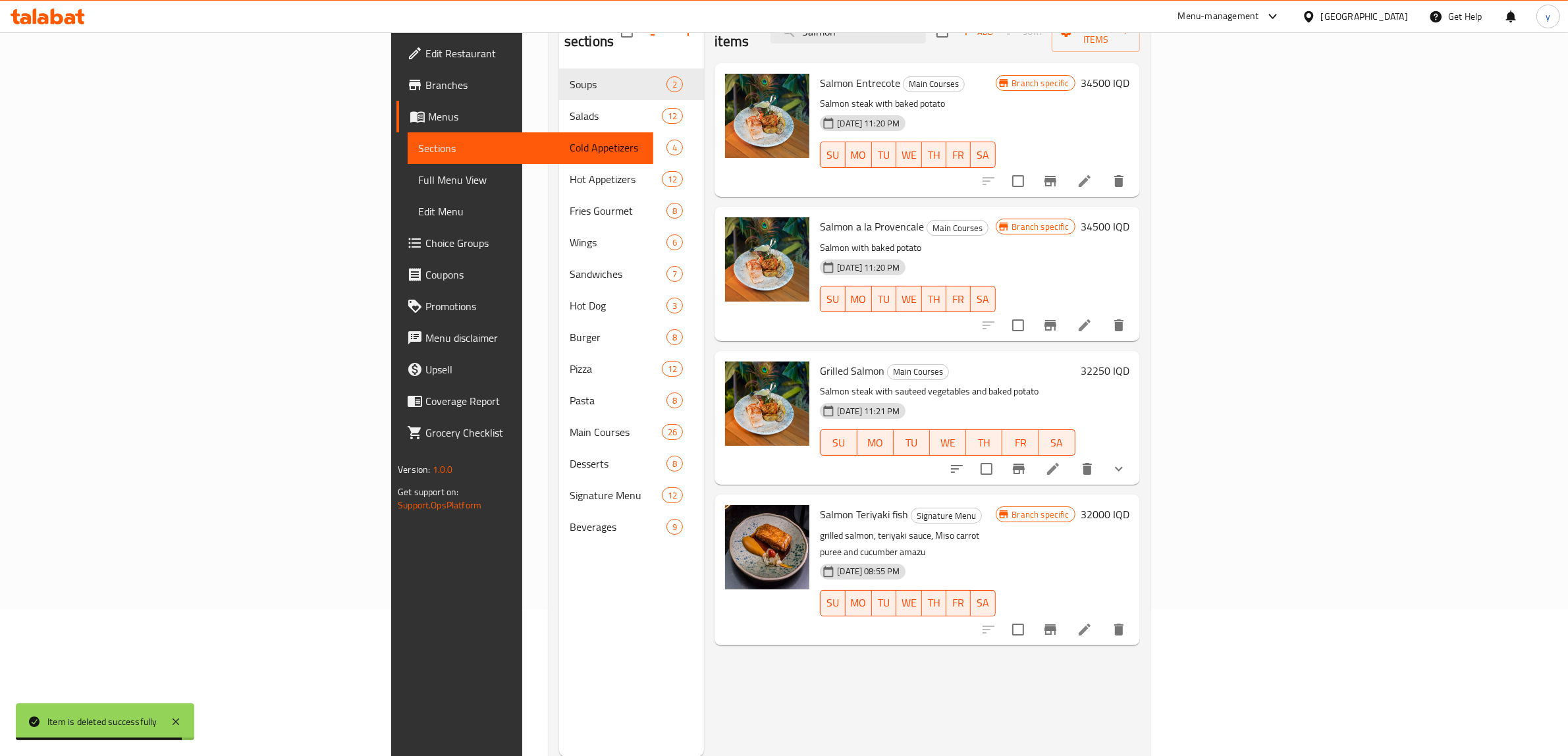
scroll to position [185, 0]
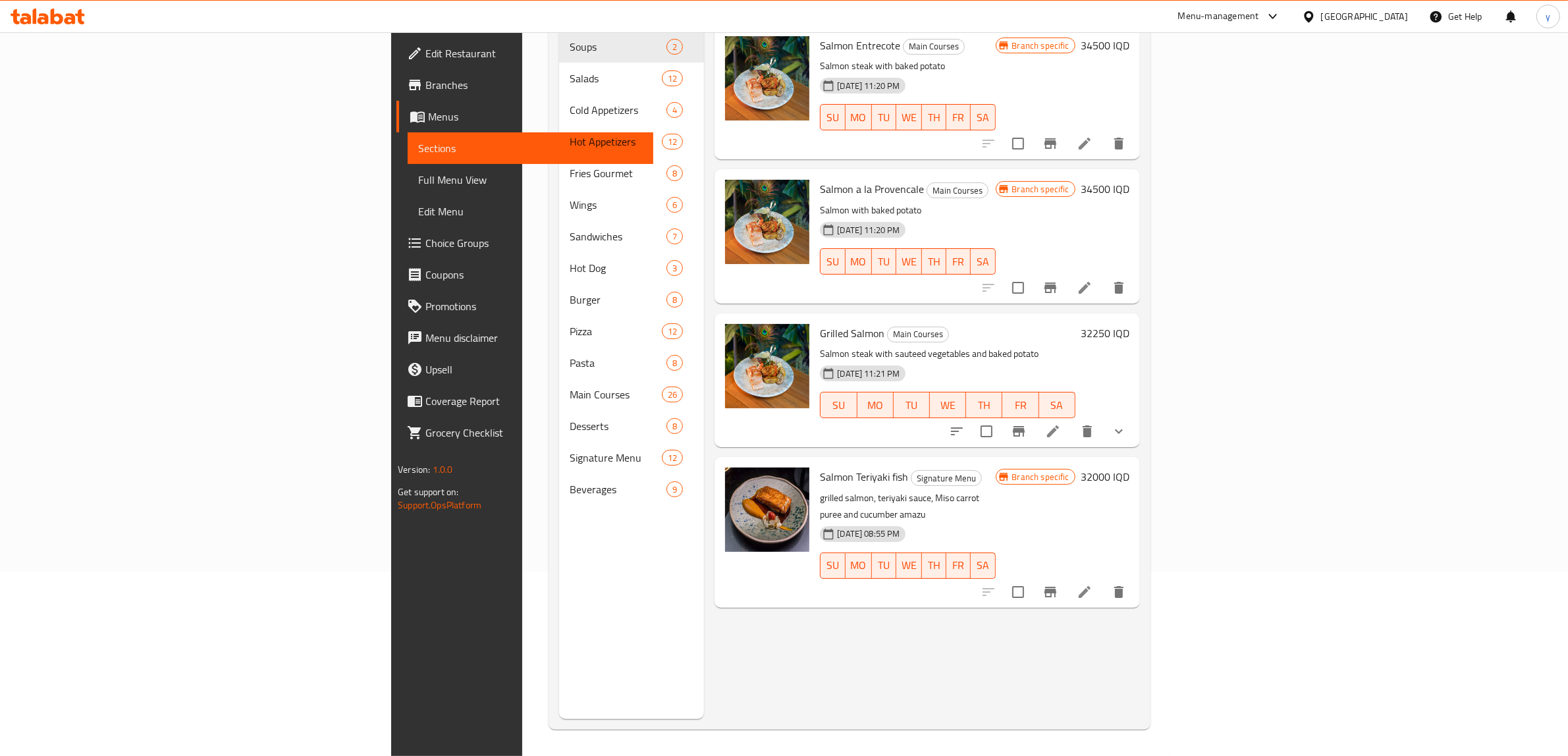
click at [1126, 584] on icon "delete" at bounding box center [1118, 592] width 16 height 16
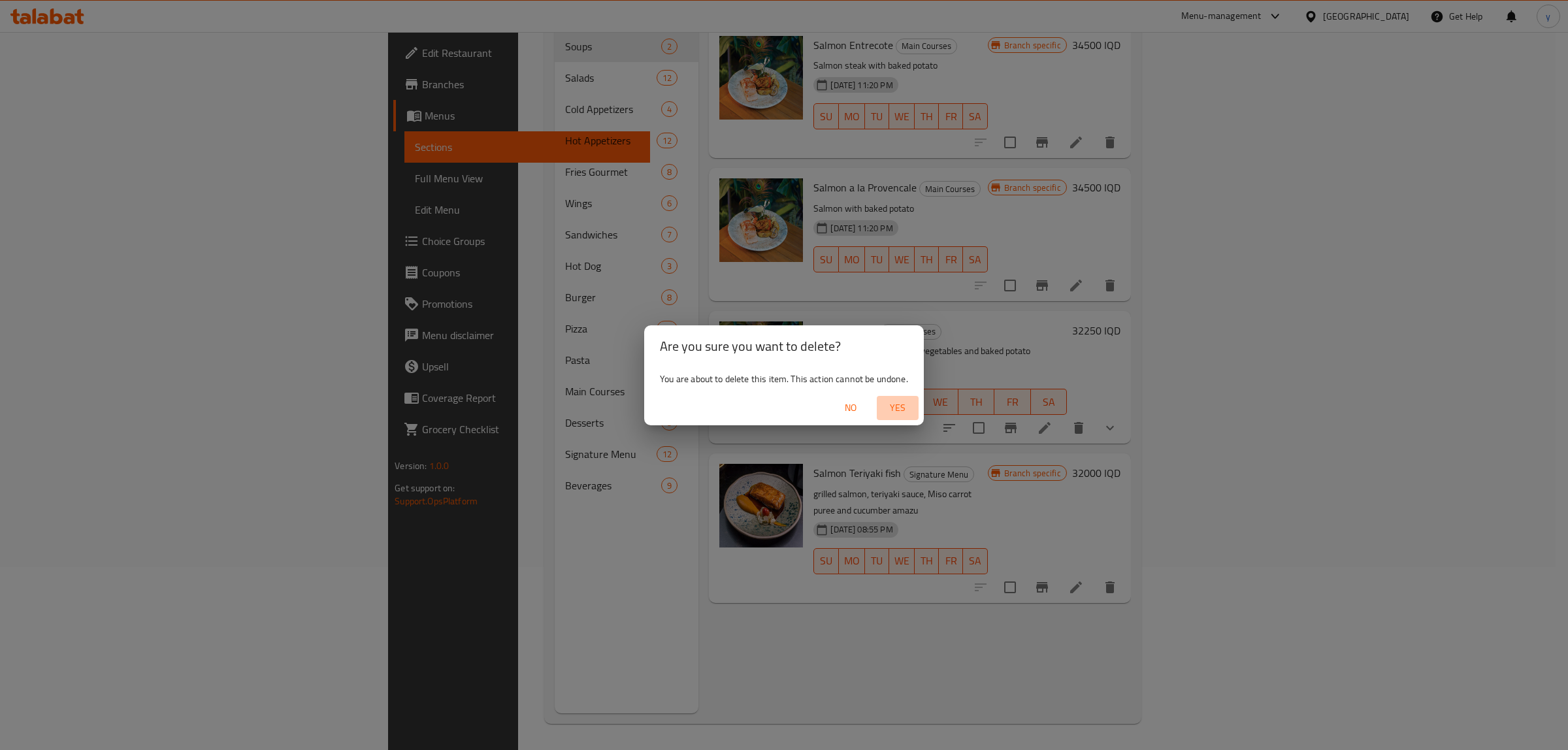
click at [899, 400] on span "Yes" at bounding box center [898, 408] width 31 height 16
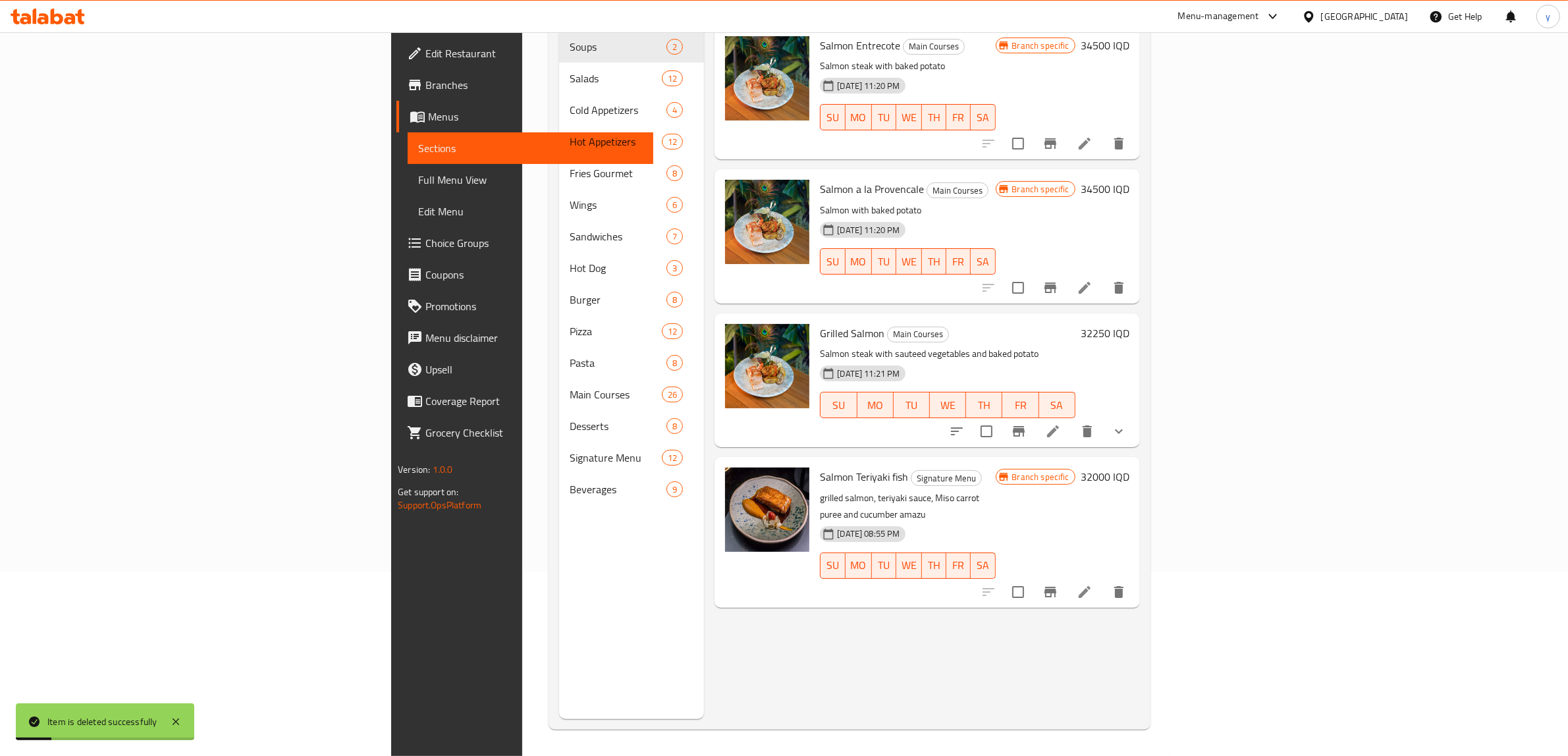
scroll to position [0, 0]
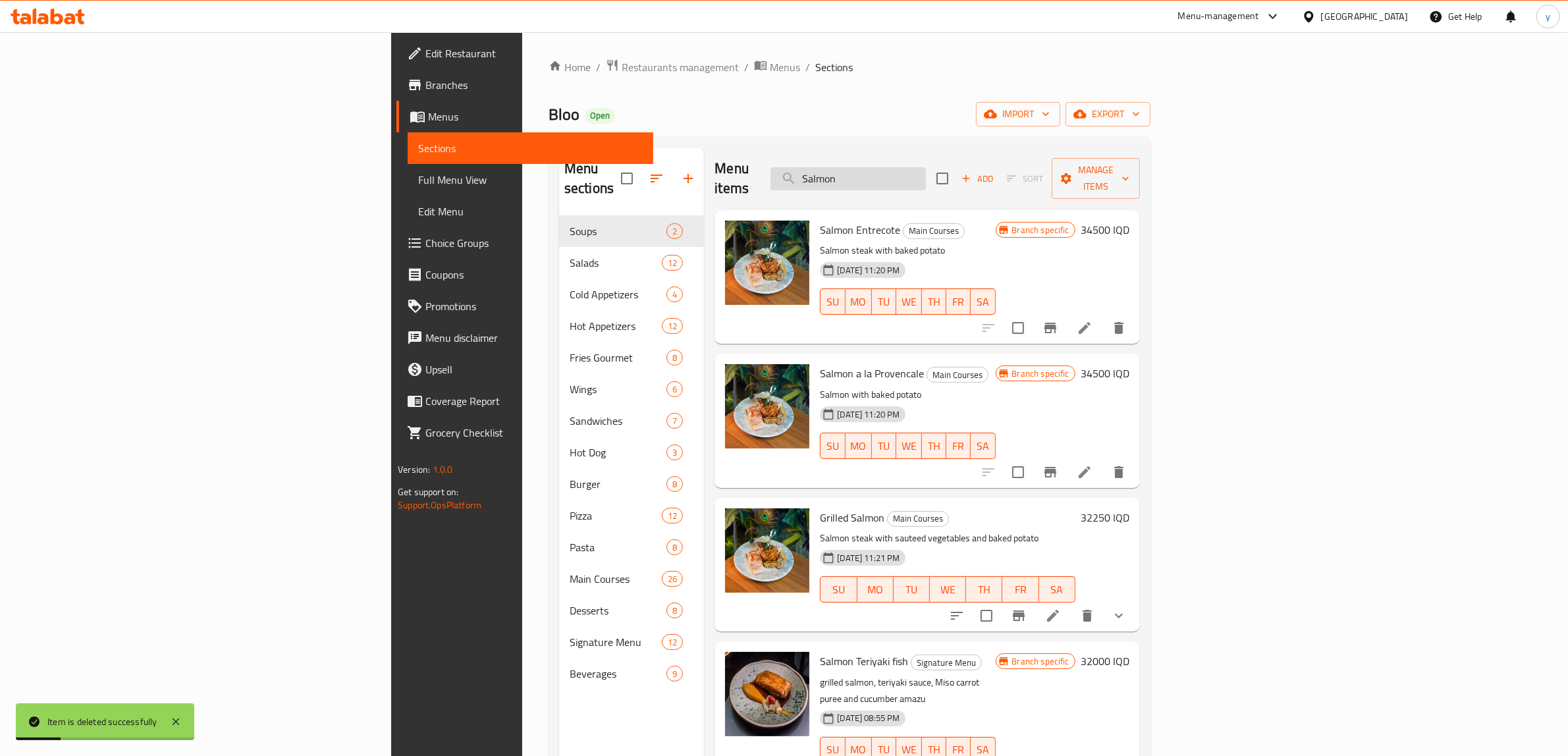
click at [926, 167] on input "Salmon" at bounding box center [848, 178] width 155 height 23
paste input "Japanese Caesar Salad"
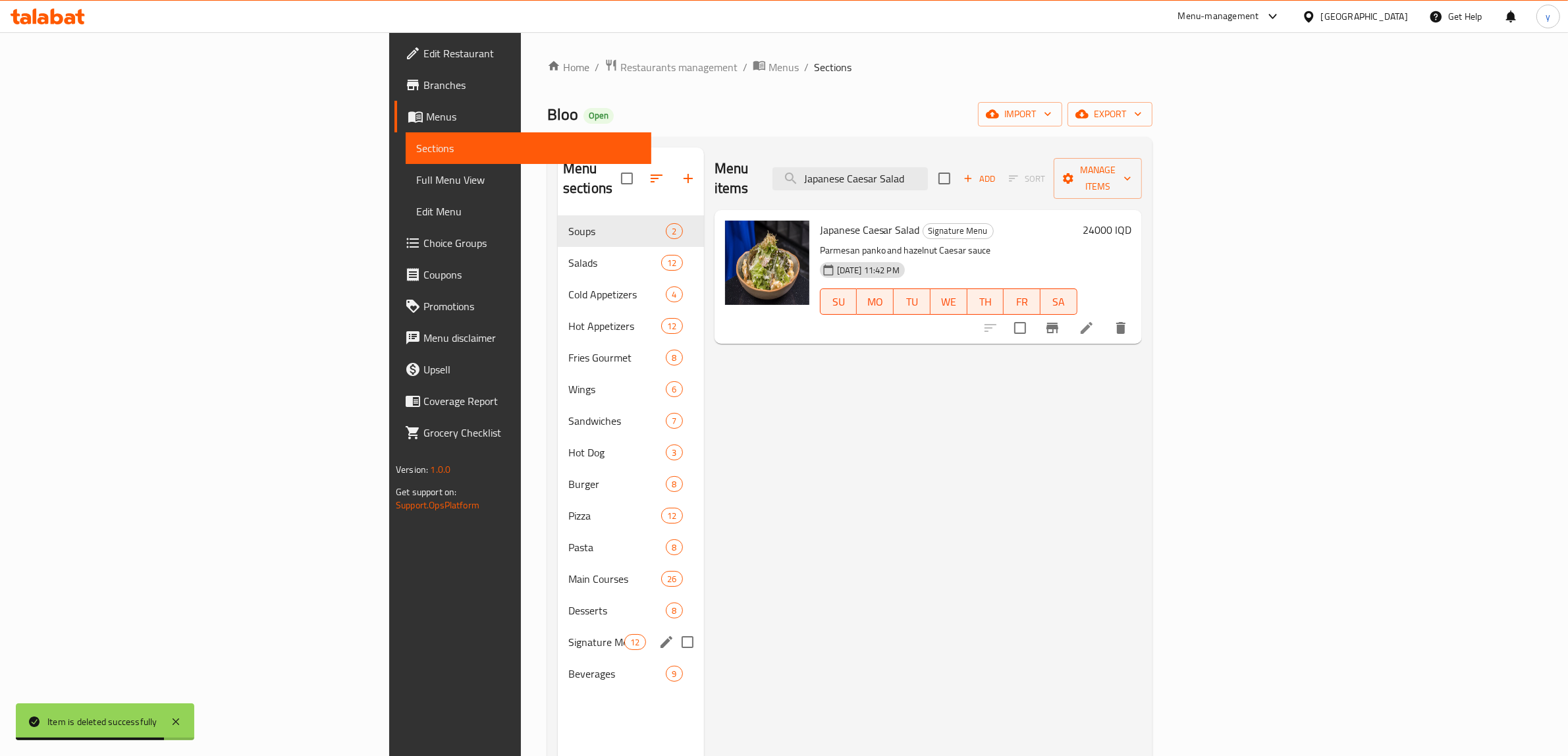
type input "Japanese Caesar Salad"
click at [569, 604] on span "Signature Menu" at bounding box center [596, 641] width 56 height 16
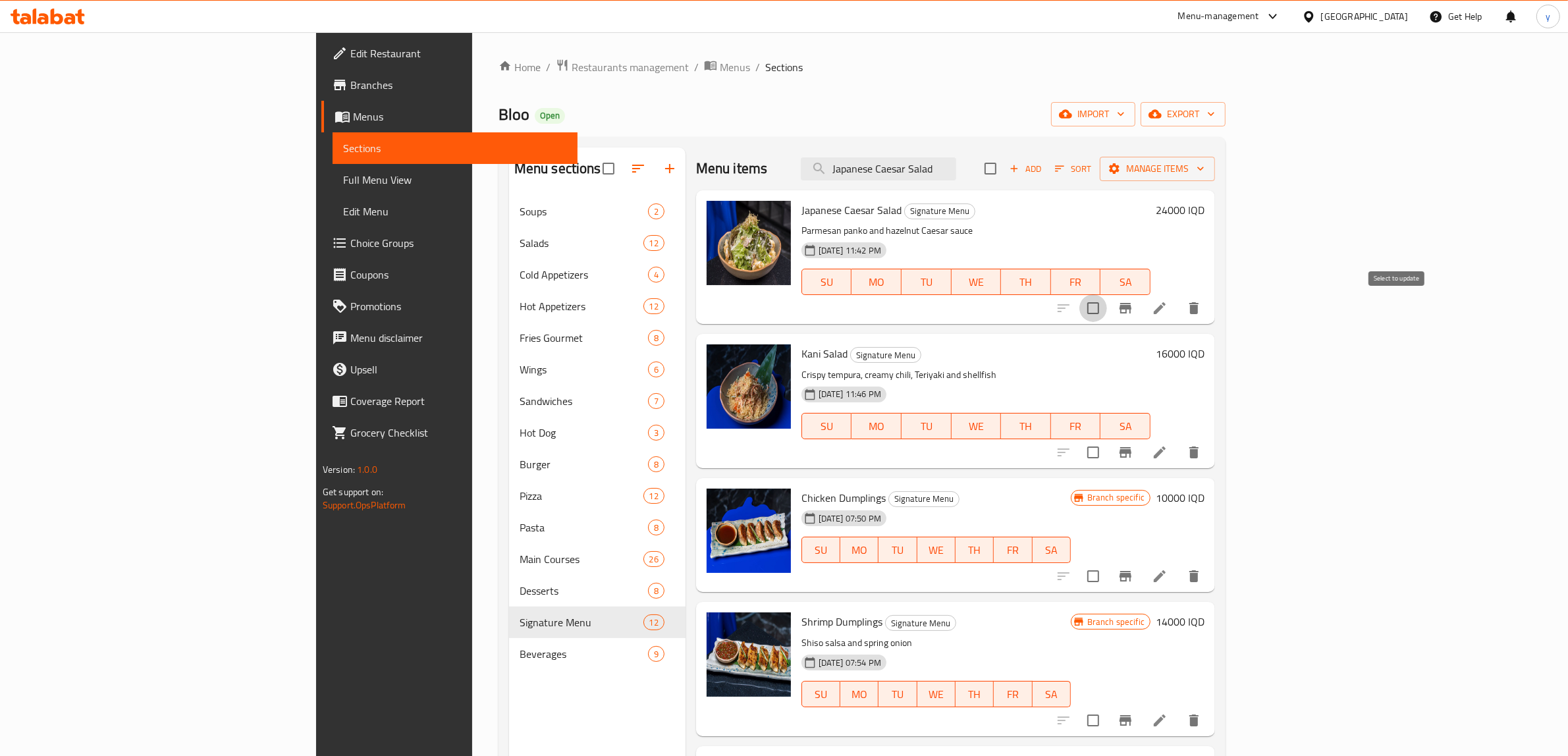
click at [1107, 312] on input "checkbox" at bounding box center [1093, 308] width 28 height 28
click at [1207, 162] on icon "button" at bounding box center [1201, 168] width 13 height 13
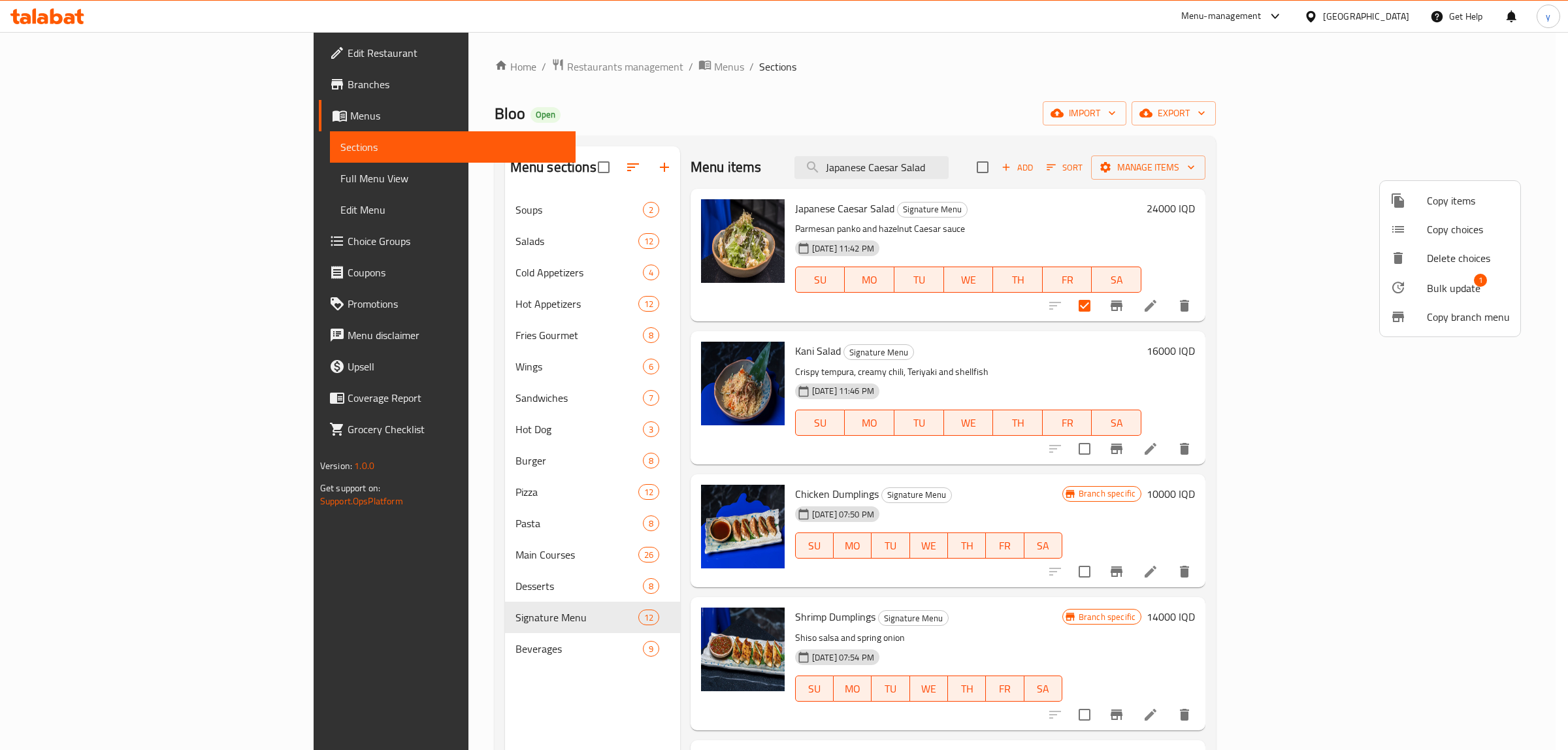
click at [1254, 298] on li "Bulk update 1" at bounding box center [1450, 287] width 140 height 30
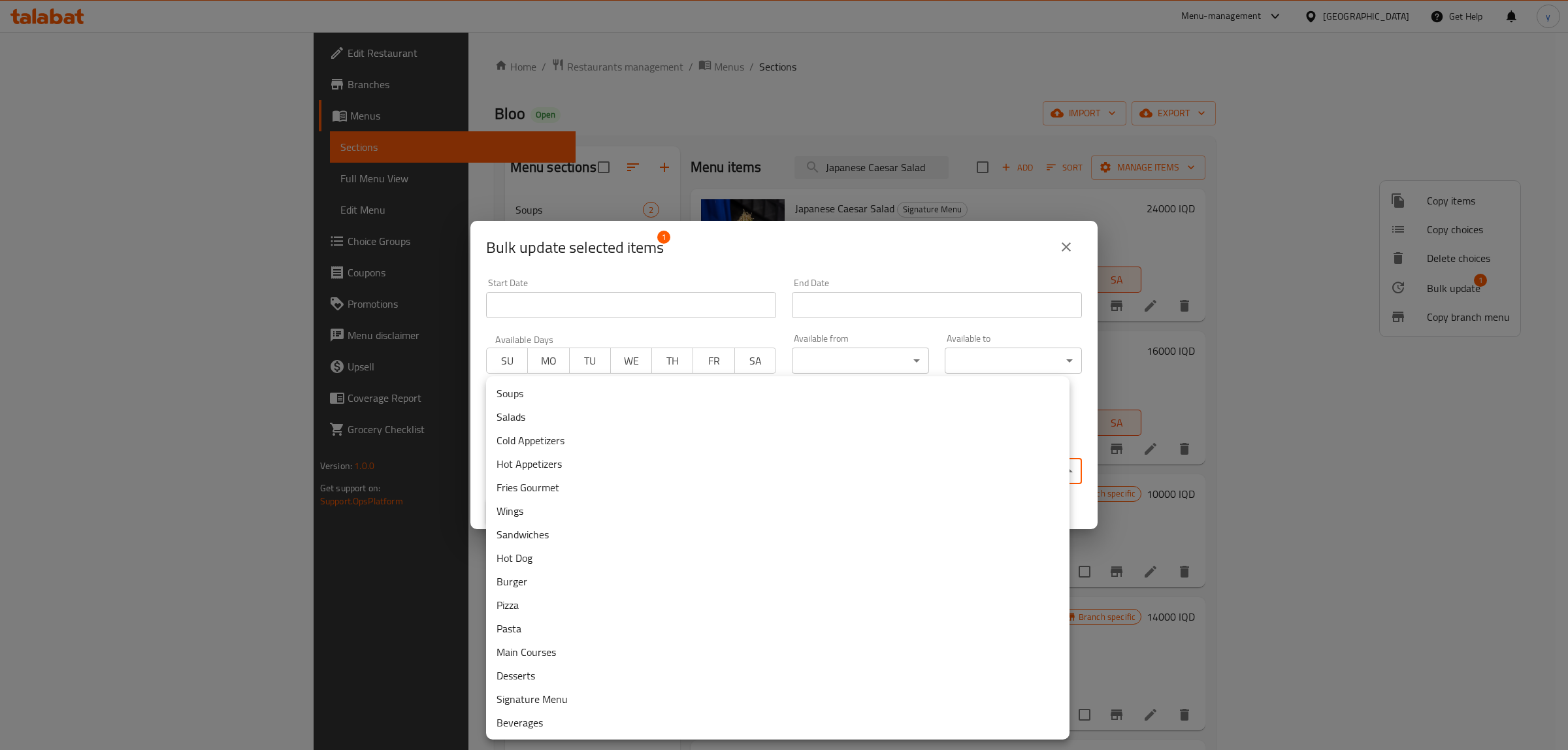
click at [650, 458] on body "​ Menu-management Iraq Get Help y Edit Restaurant Branches Menus Sections Full …" at bounding box center [784, 391] width 1568 height 718
click at [571, 416] on li "Salads" at bounding box center [778, 416] width 583 height 24
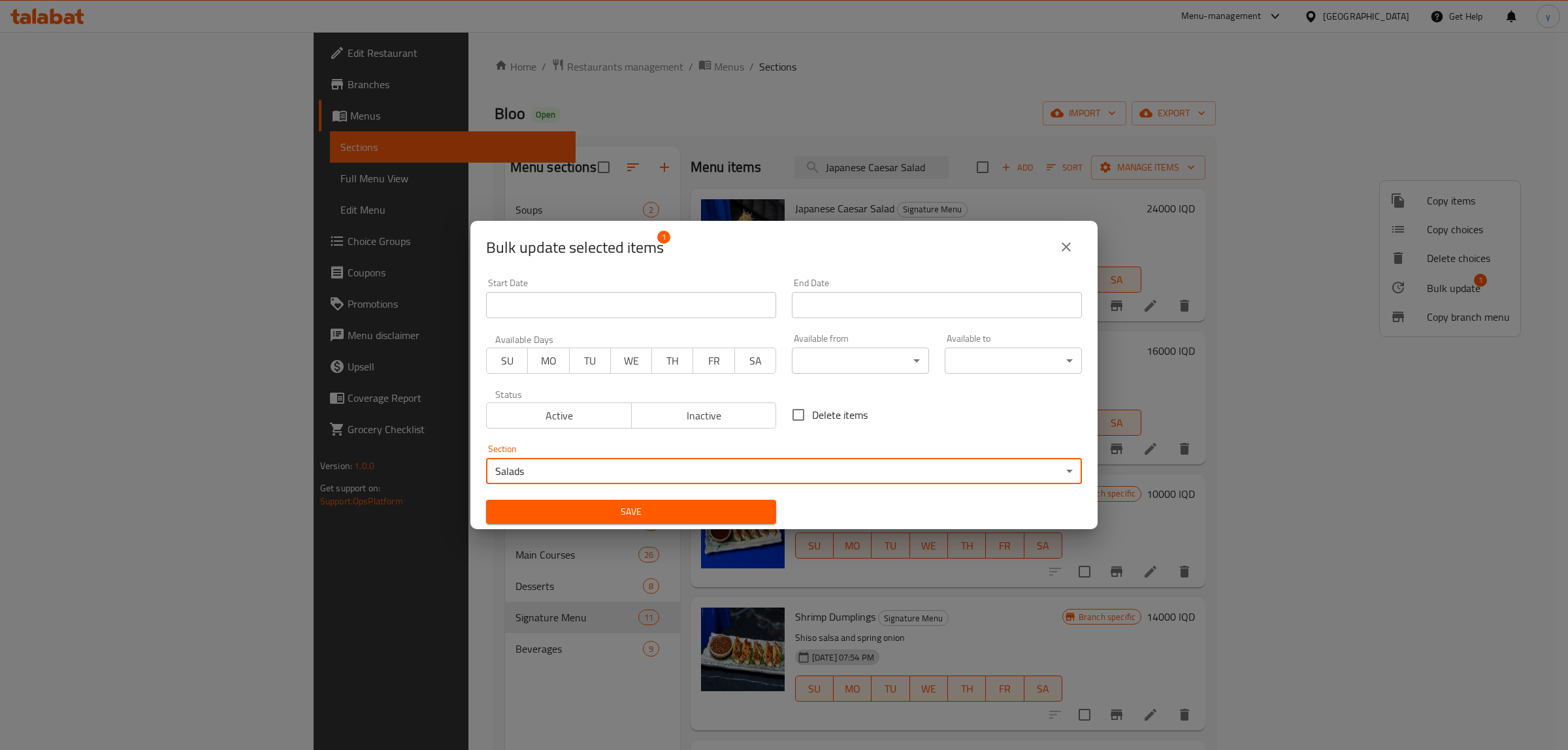
click at [557, 523] on button "Save" at bounding box center [631, 511] width 290 height 25
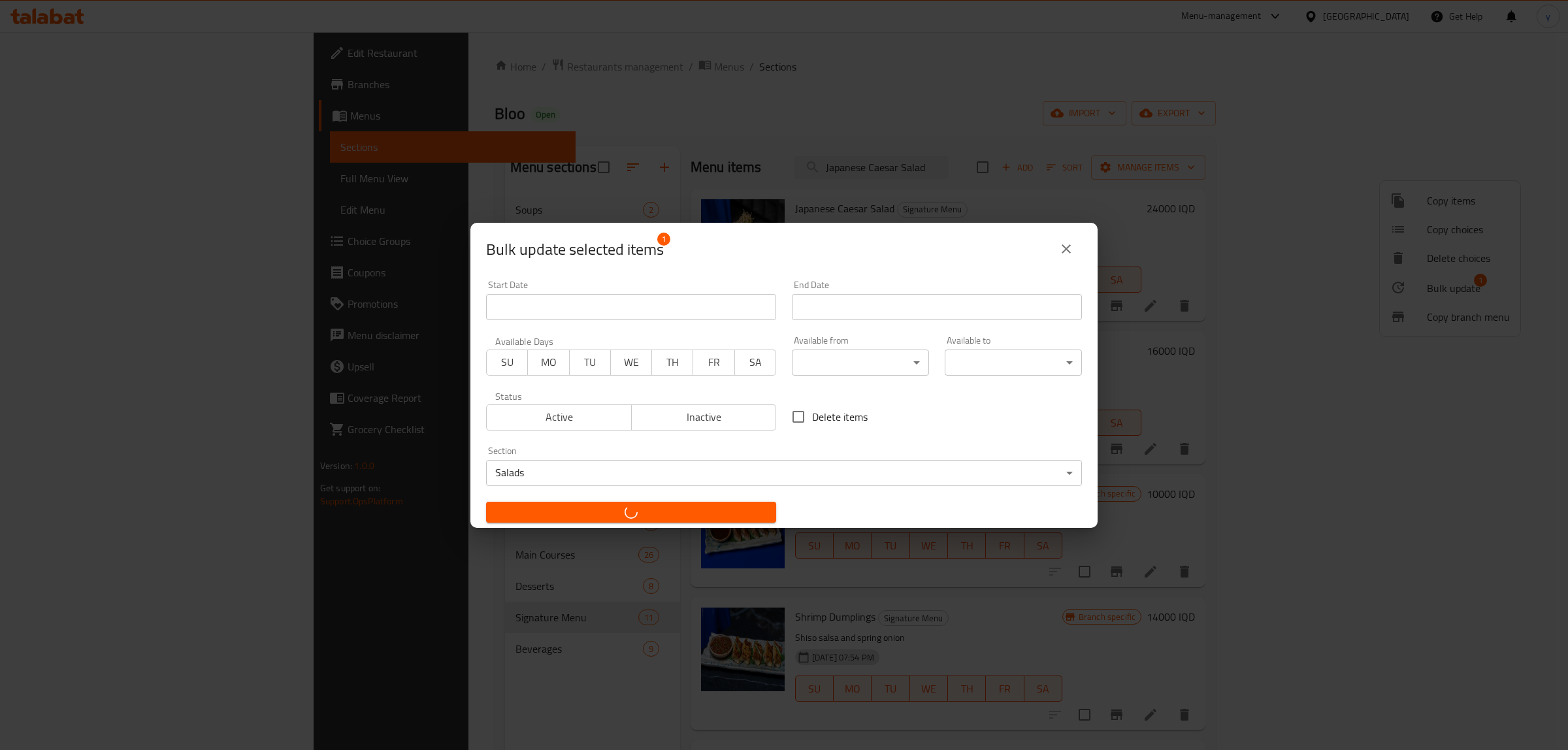
checkbox input "false"
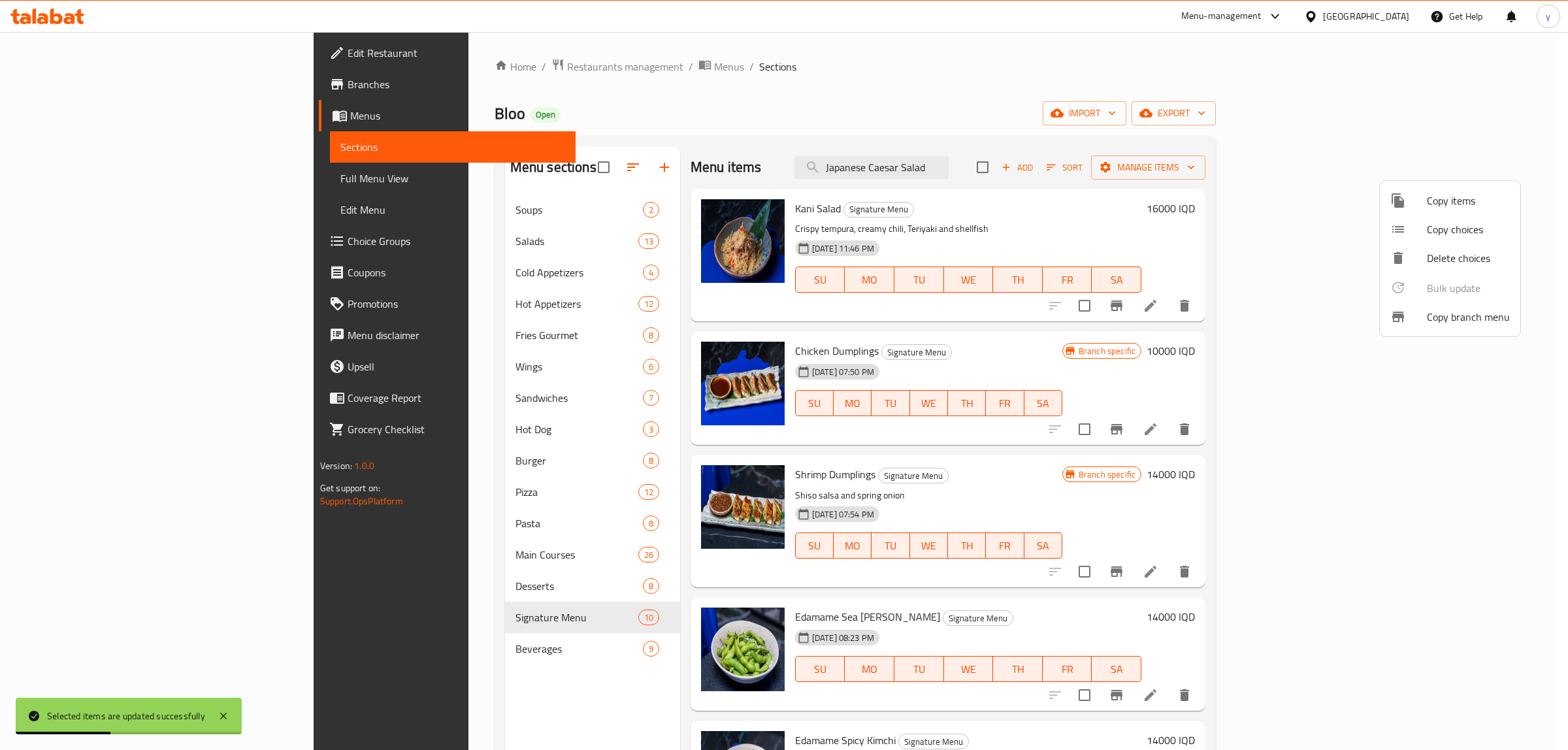
click at [1026, 452] on div at bounding box center [784, 375] width 1568 height 750
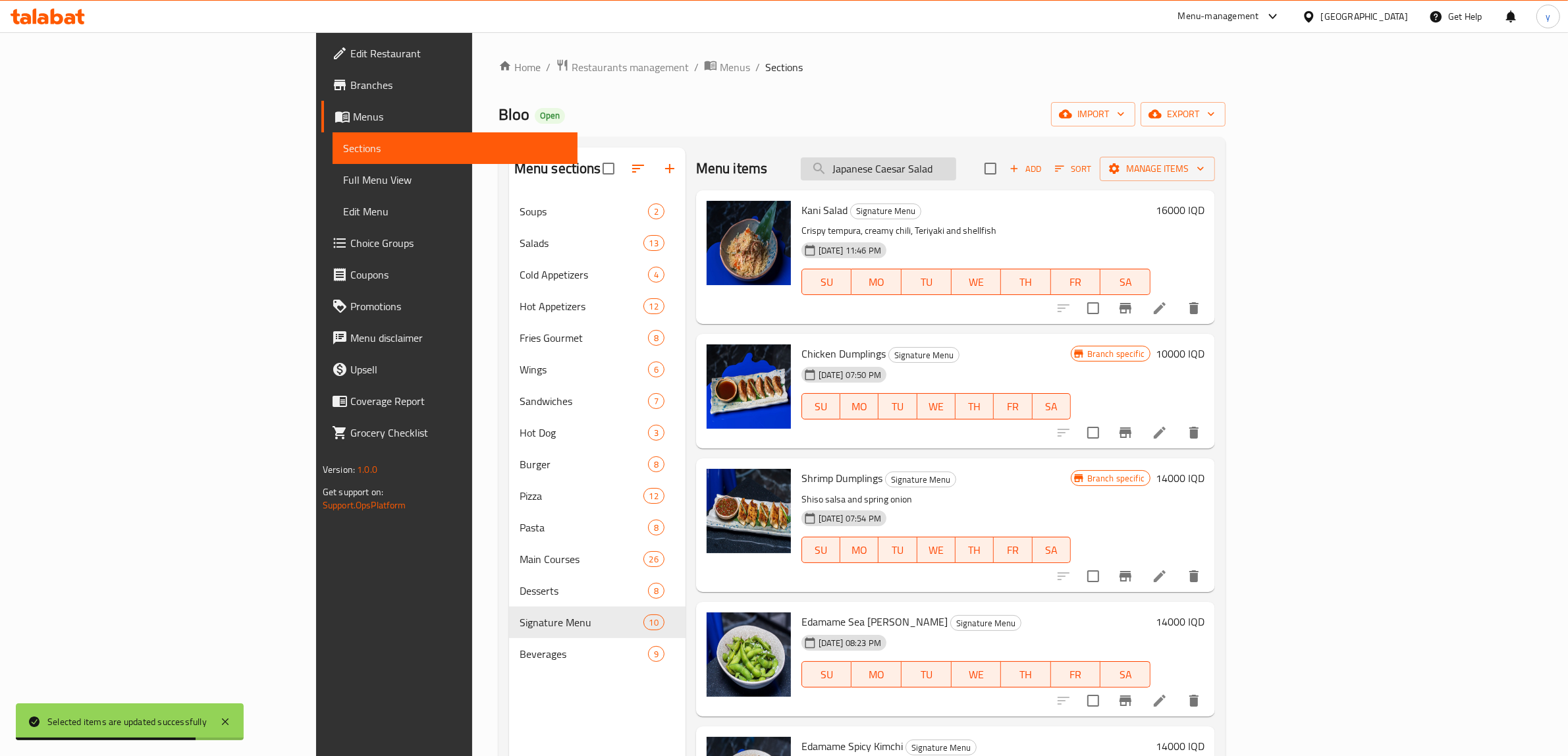
click at [956, 157] on input "Japanese Caesar Salad" at bounding box center [878, 168] width 155 height 23
click at [956, 168] on input "Japanese Caesar Salad" at bounding box center [878, 168] width 155 height 23
paste input "Crab Salad"
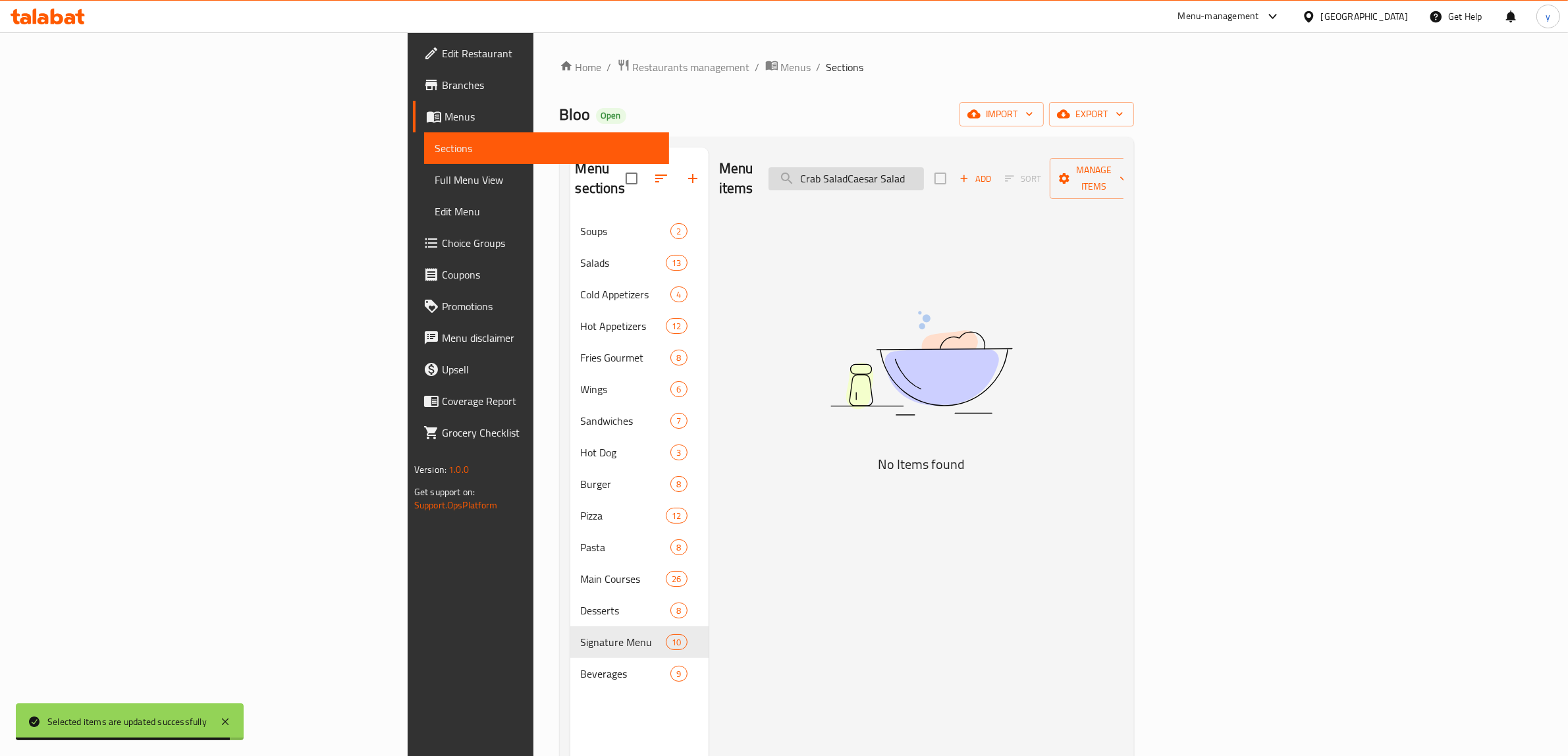
click at [924, 171] on input "Crab SaladCaesar Salad" at bounding box center [845, 178] width 155 height 23
paste input "search"
drag, startPoint x: 952, startPoint y: 166, endPoint x: 930, endPoint y: 179, distance: 25.6
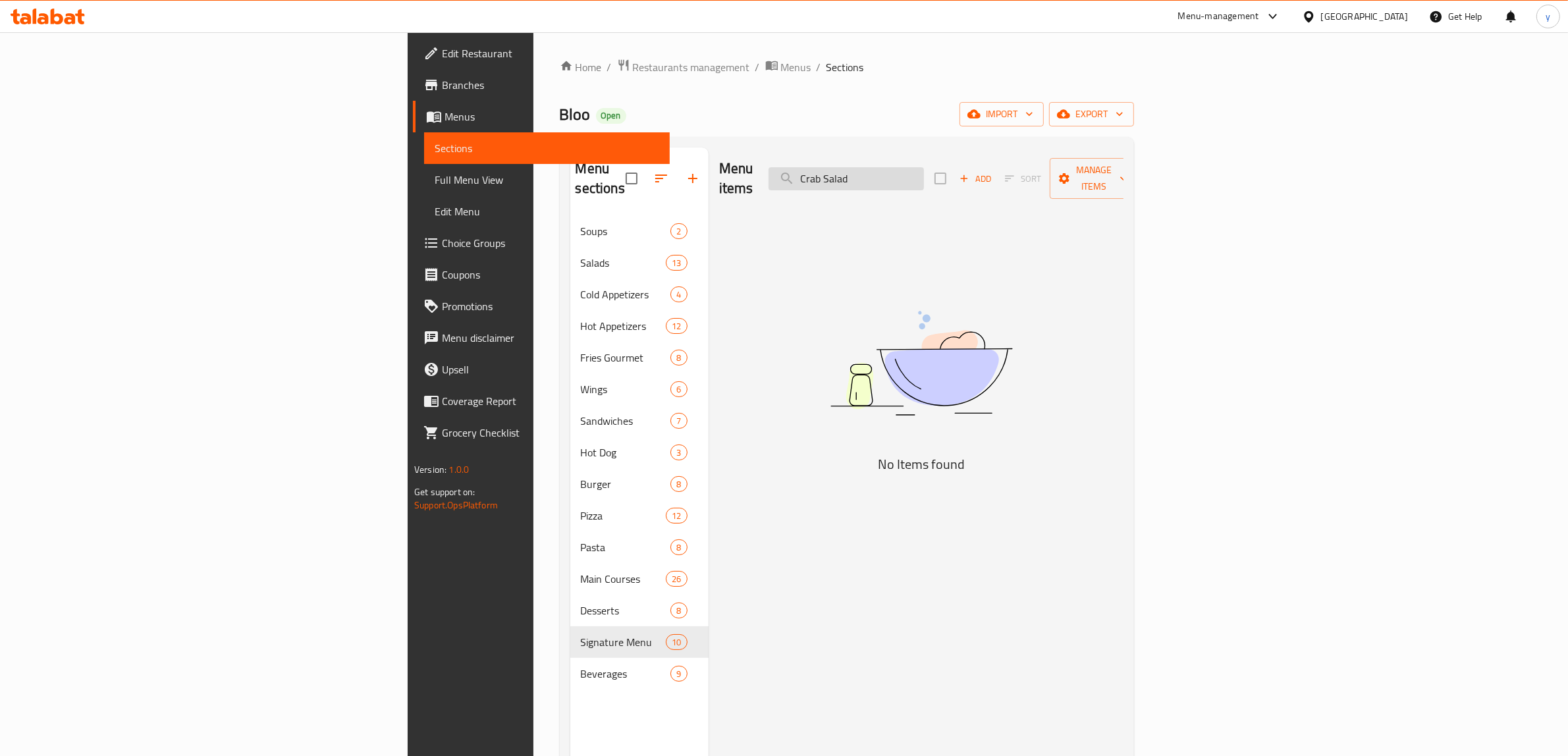
click at [924, 179] on input "Crab Salad" at bounding box center [845, 178] width 155 height 23
click at [924, 168] on input "Crab Salad" at bounding box center [845, 178] width 155 height 23
type input "C"
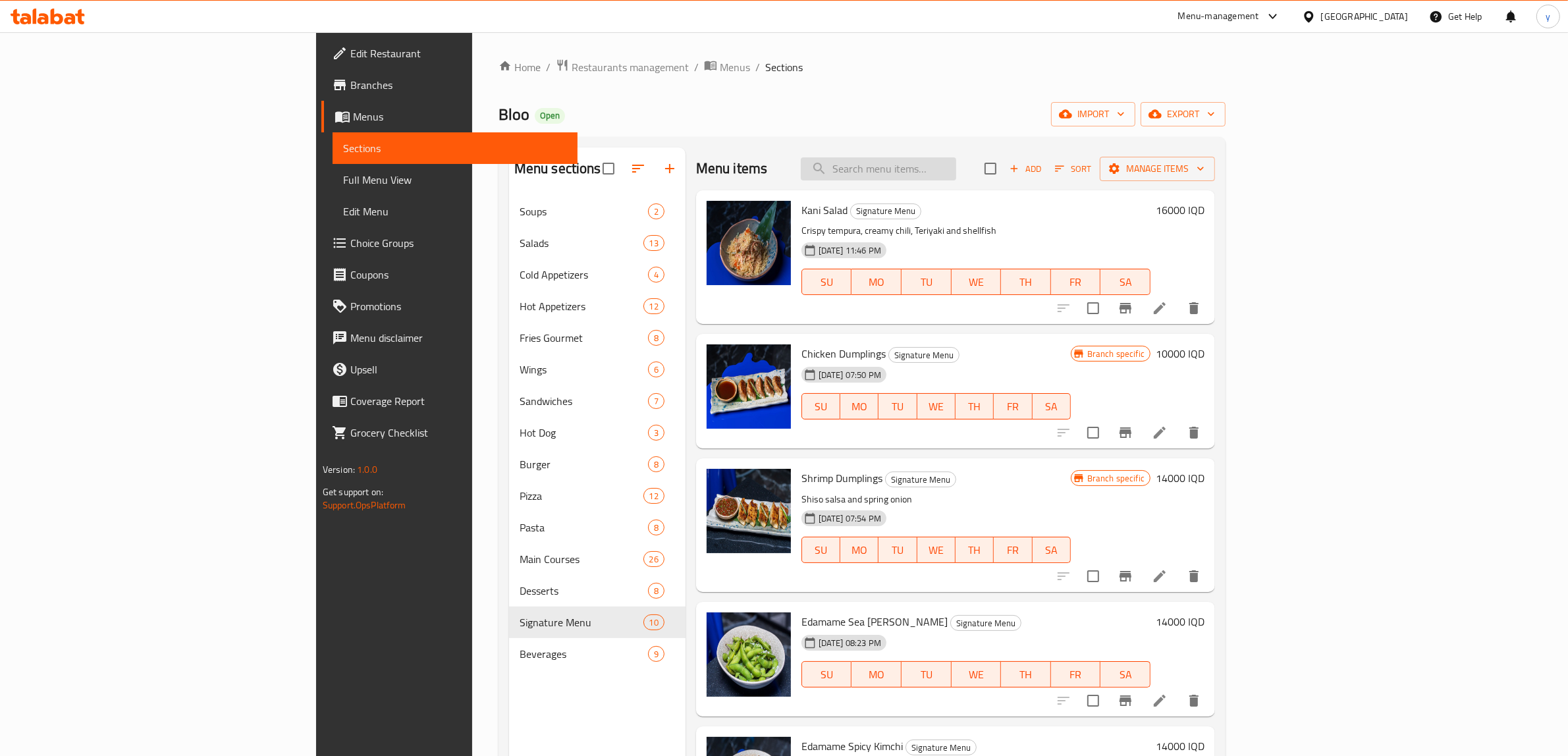
paste input "Crab Salad"
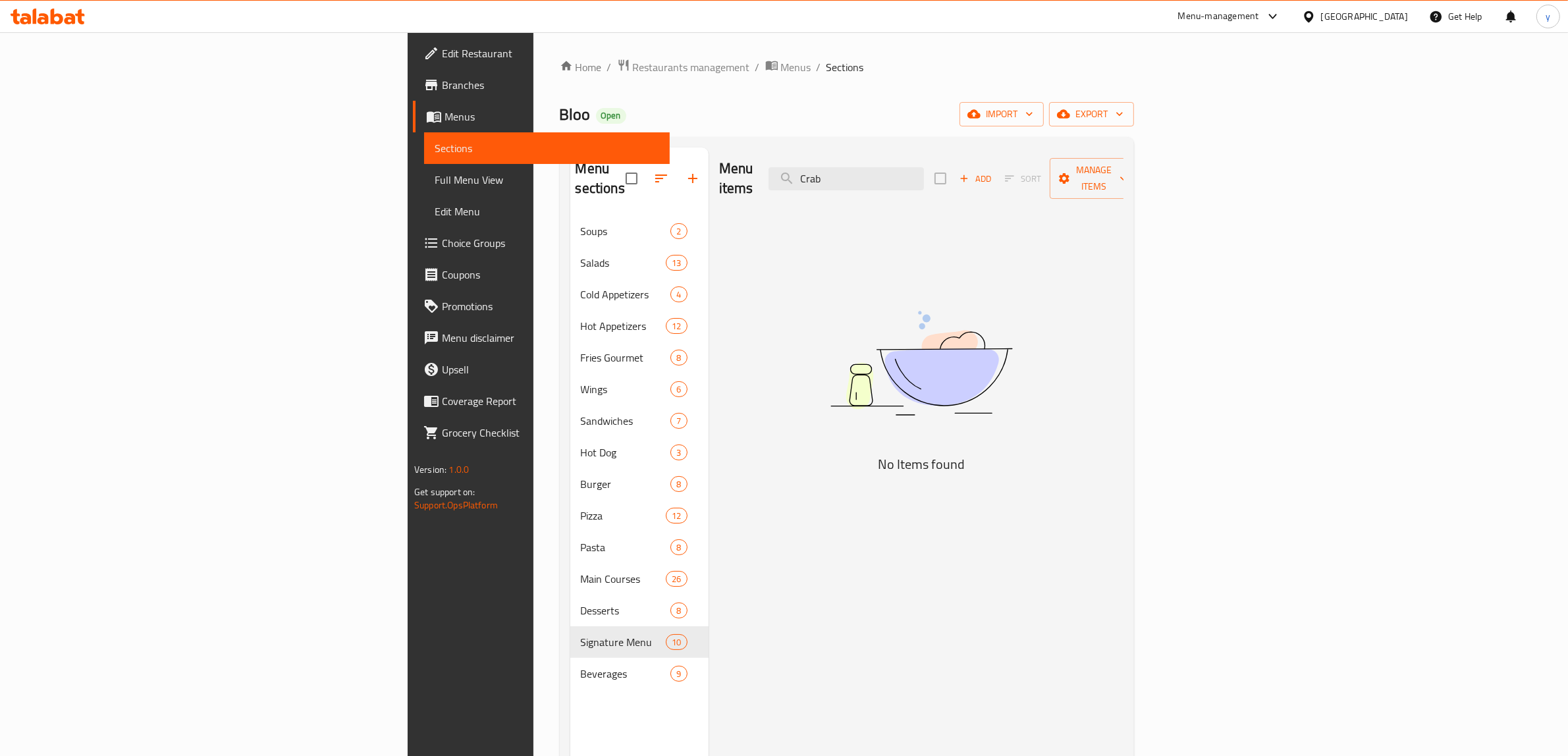
type input "Crab"
click at [424, 164] on link "Full Menu View" at bounding box center [547, 179] width 245 height 31
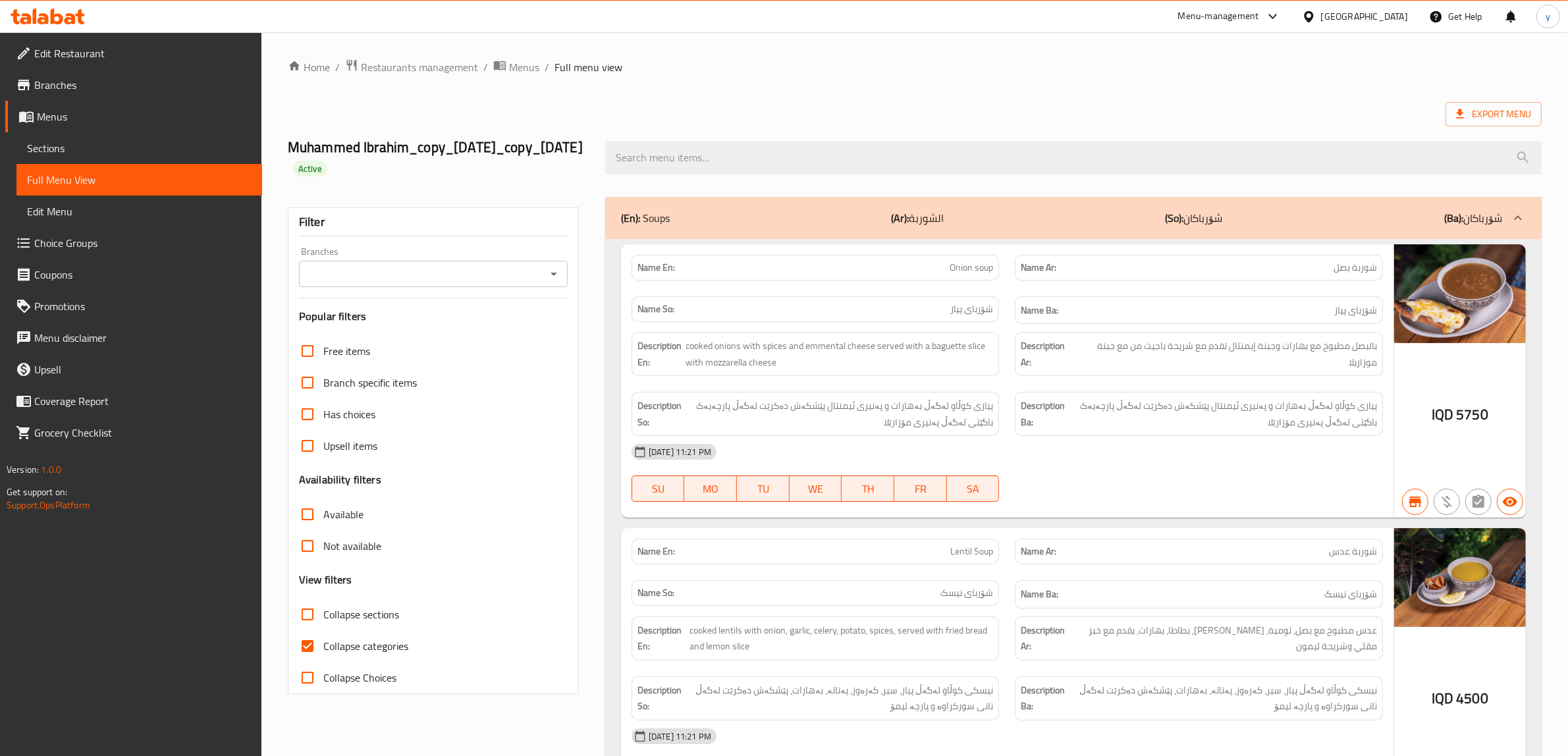
click at [831, 135] on div "Muhammed Ibrahim_copy_18/09/2024_copy_15/04/2025 Active" at bounding box center [915, 157] width 1269 height 78
click at [829, 150] on input "search" at bounding box center [1073, 157] width 936 height 34
paste input "Crab Salad"
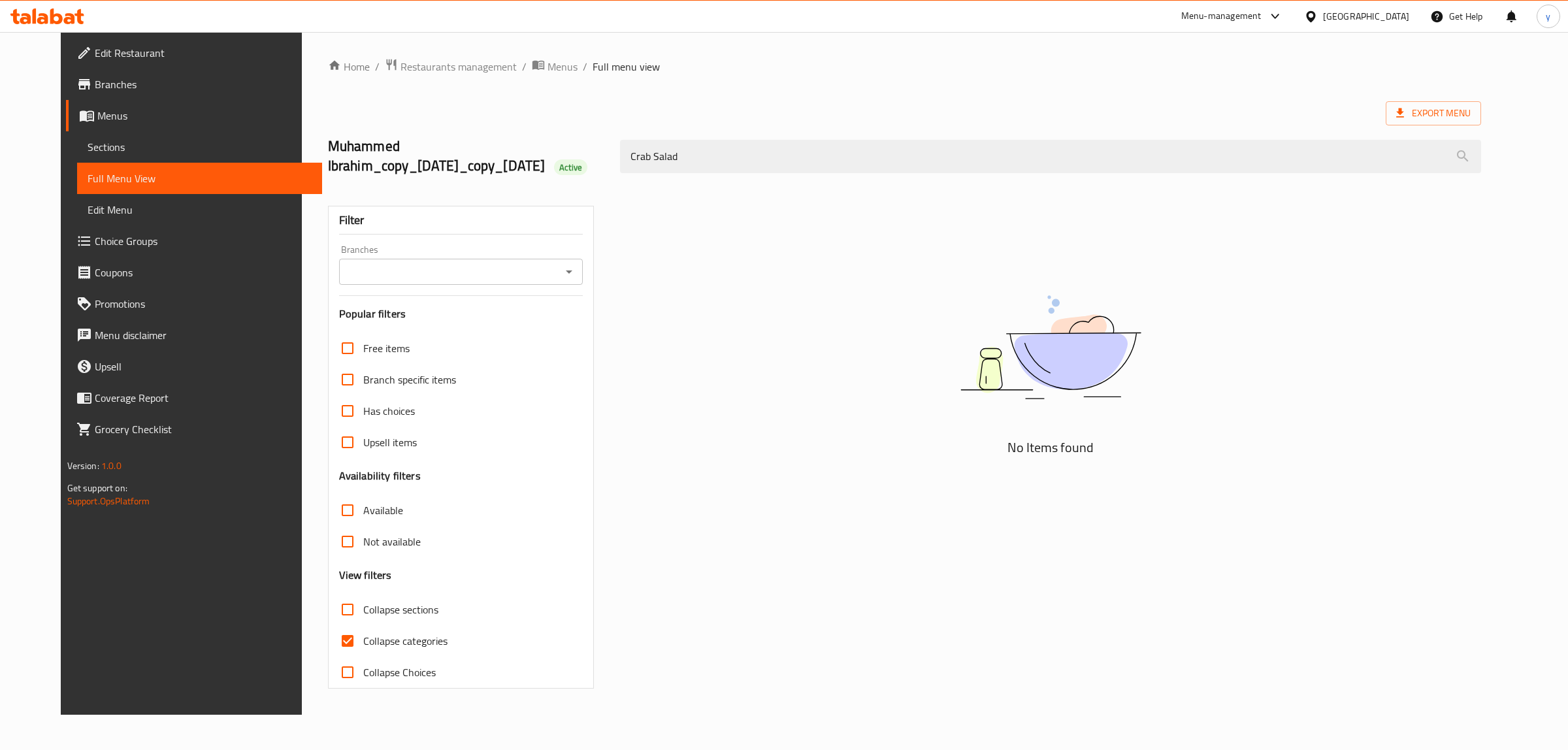
click at [542, 285] on div "Branches" at bounding box center [460, 272] width 243 height 26
type input "Crab Salad"
click at [554, 285] on div "Branches" at bounding box center [460, 272] width 243 height 26
click at [562, 280] on icon "Open" at bounding box center [569, 272] width 15 height 15
click at [514, 344] on li "Bloo, Empire" at bounding box center [433, 348] width 269 height 24
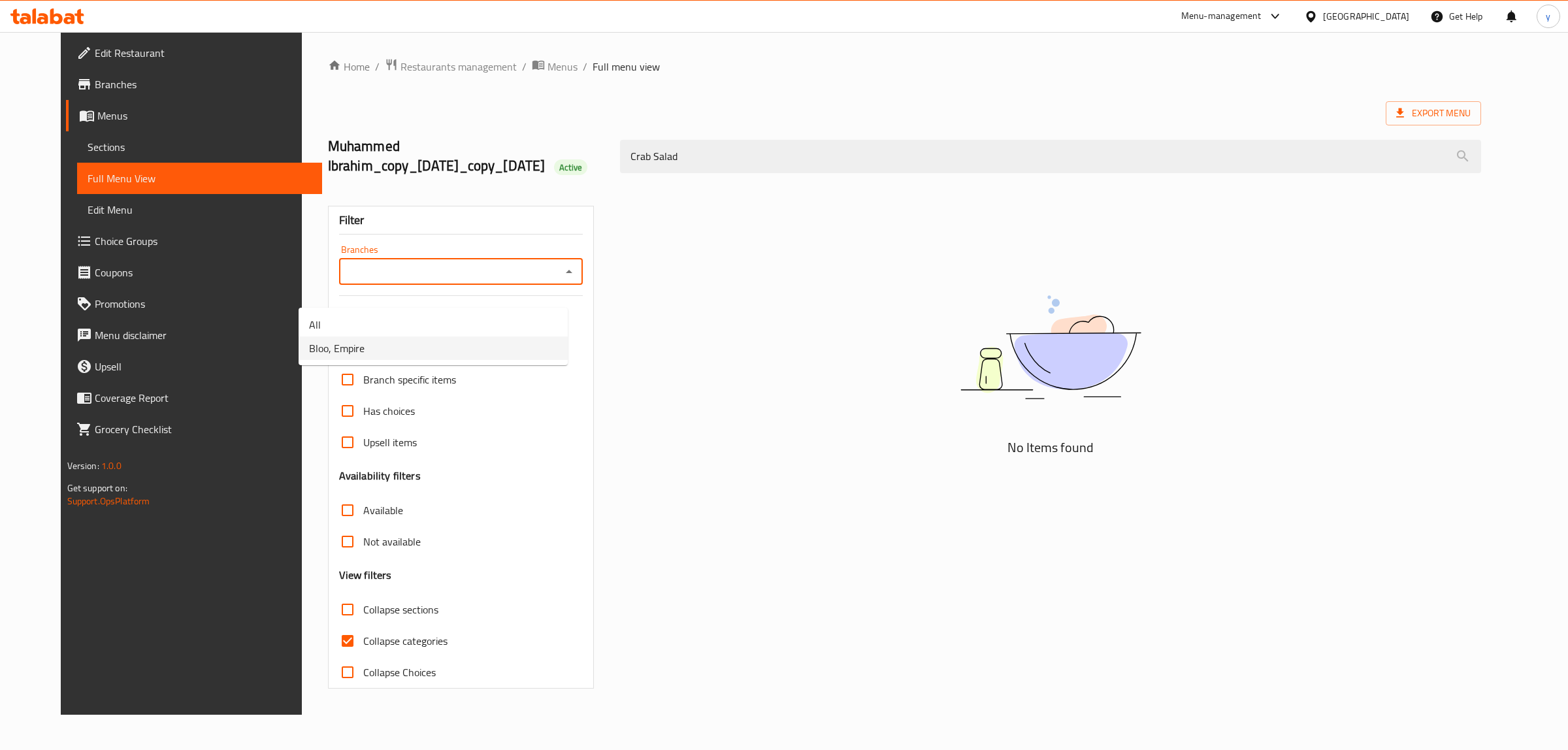
type input "Bloo, Empire"
click at [738, 173] on input "Crab Salad" at bounding box center [1050, 156] width 861 height 34
type input "Crab Sa"
click at [332, 600] on input "Collapse categories" at bounding box center [347, 641] width 31 height 31
checkbox input "false"
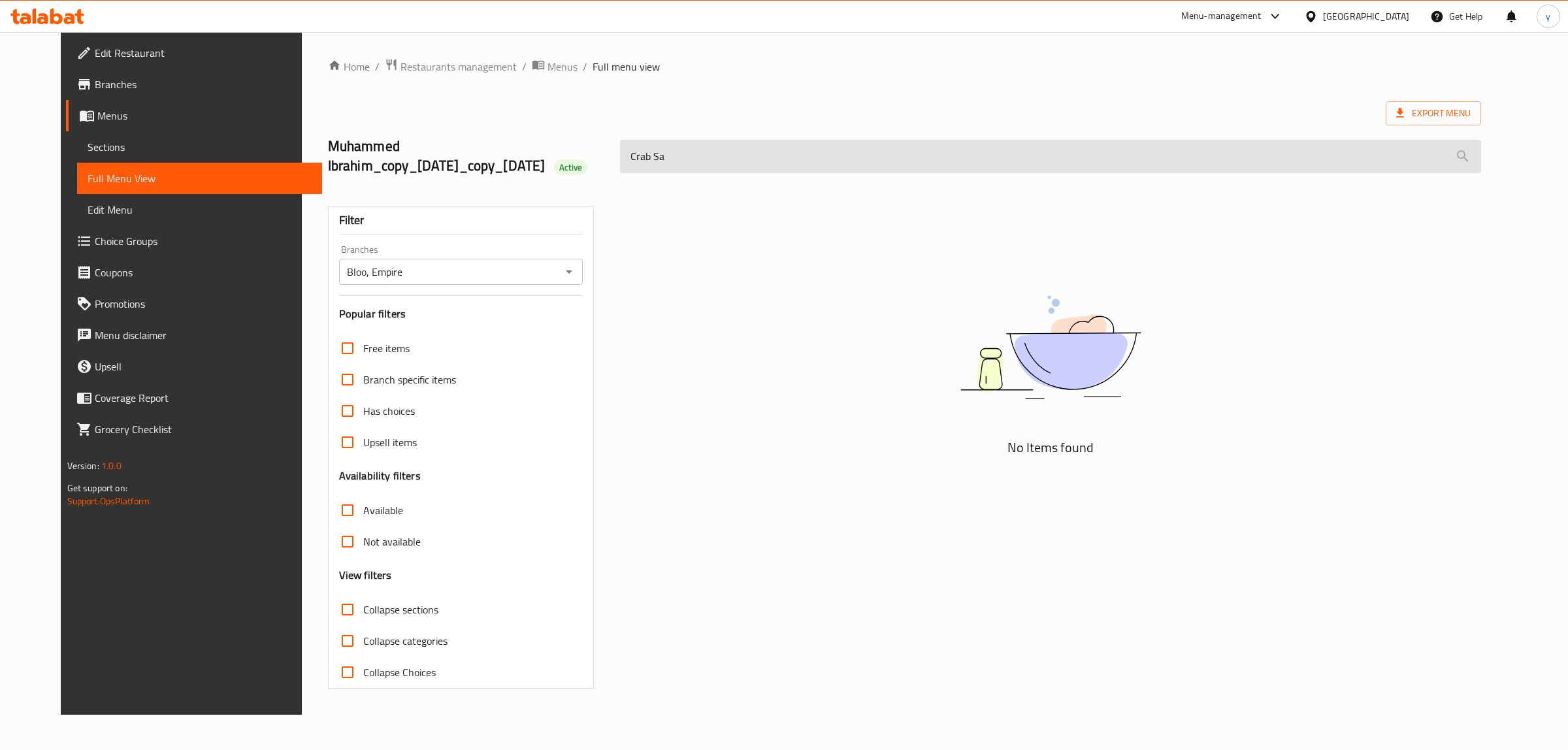
click at [699, 173] on input "Crab Sa" at bounding box center [1050, 156] width 861 height 34
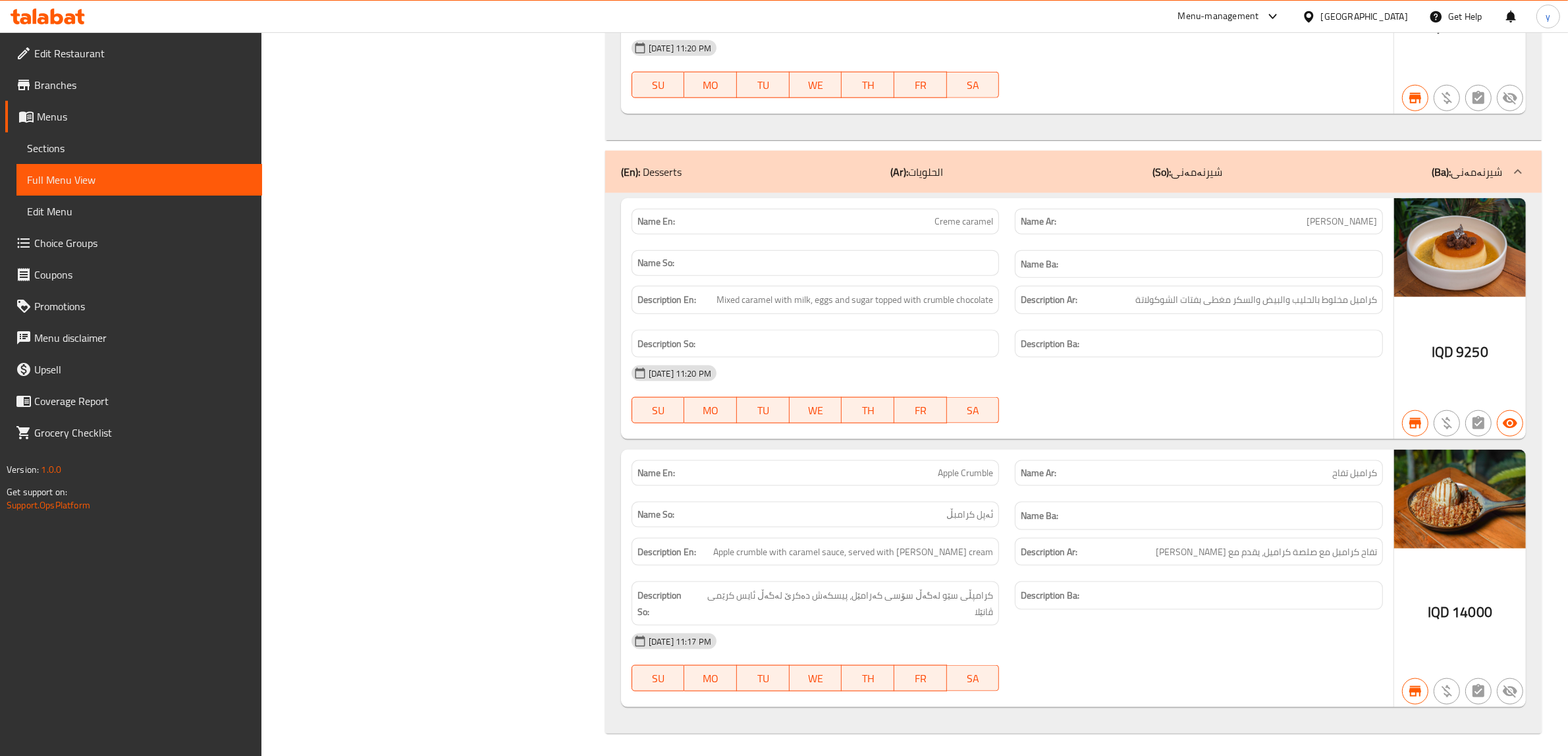
scroll to position [2024, 0]
type input "Cr"
click at [96, 152] on span "Sections" at bounding box center [139, 148] width 224 height 16
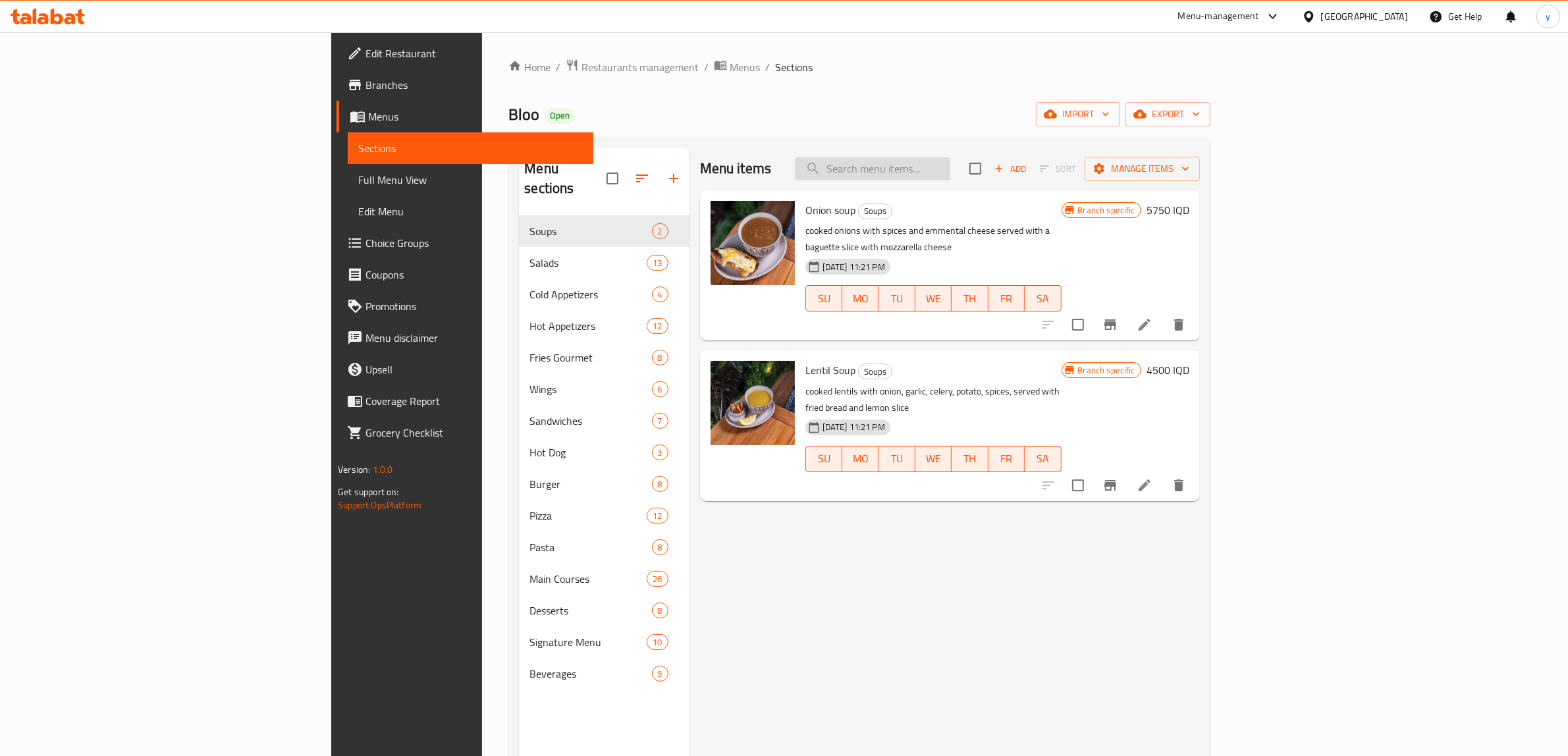
paste input "Chicken Dumplings"
click at [950, 162] on input "Chicken Dumplings" at bounding box center [872, 168] width 155 height 23
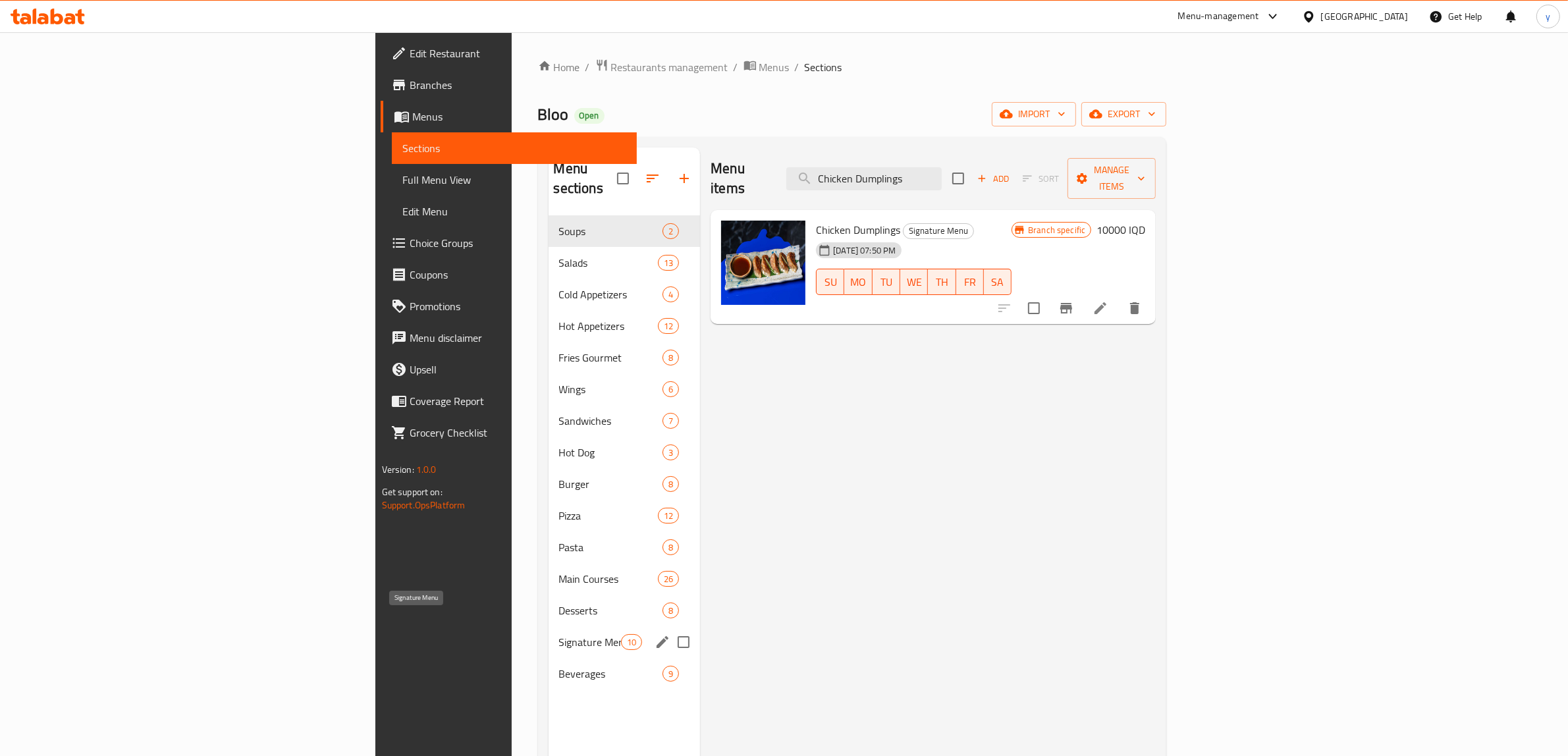
type input "Chicken Dumplings"
click at [559, 604] on span "Signature Menu" at bounding box center [590, 641] width 62 height 16
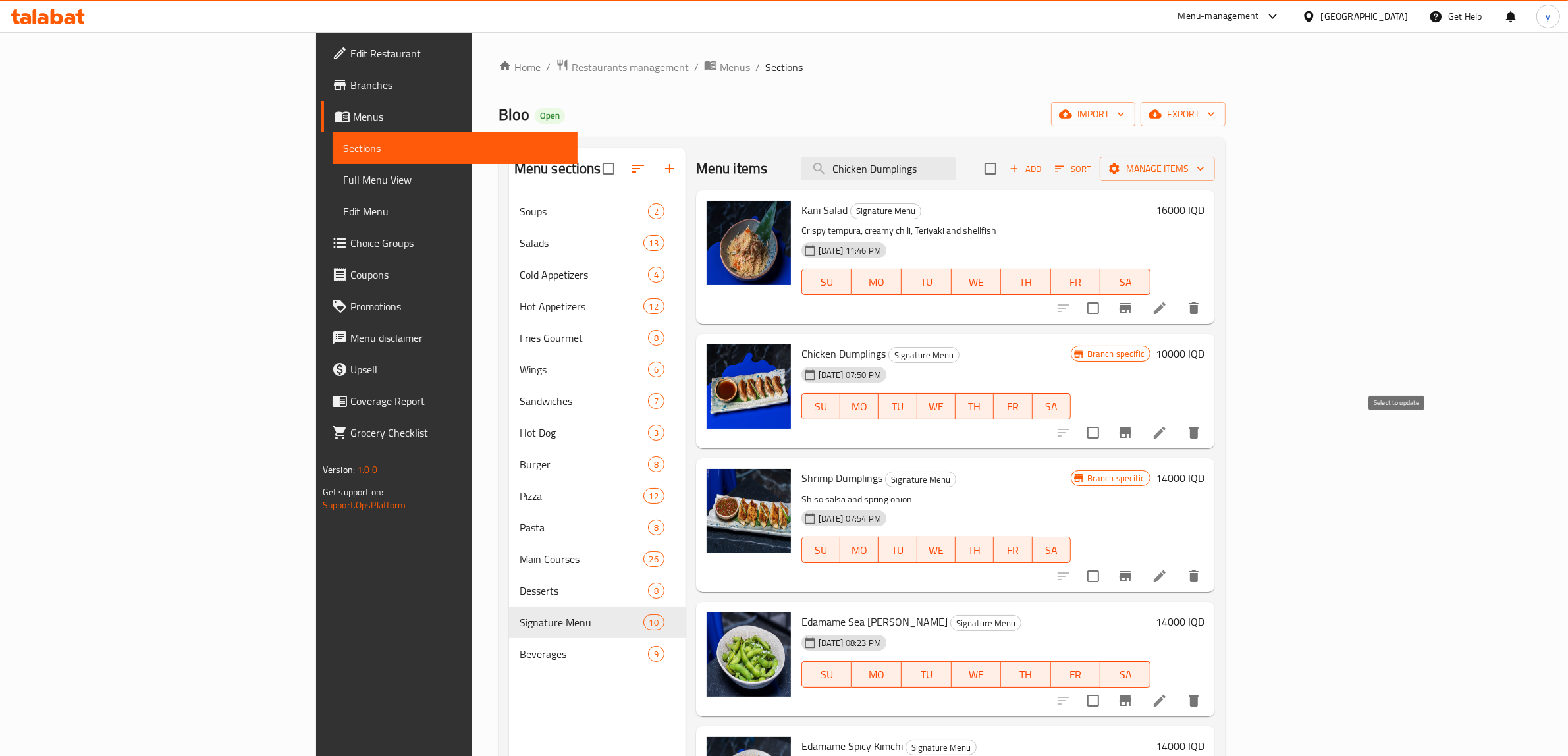
click at [1107, 438] on input "checkbox" at bounding box center [1093, 433] width 28 height 28
click at [1204, 168] on span "Manage items" at bounding box center [1157, 169] width 95 height 17
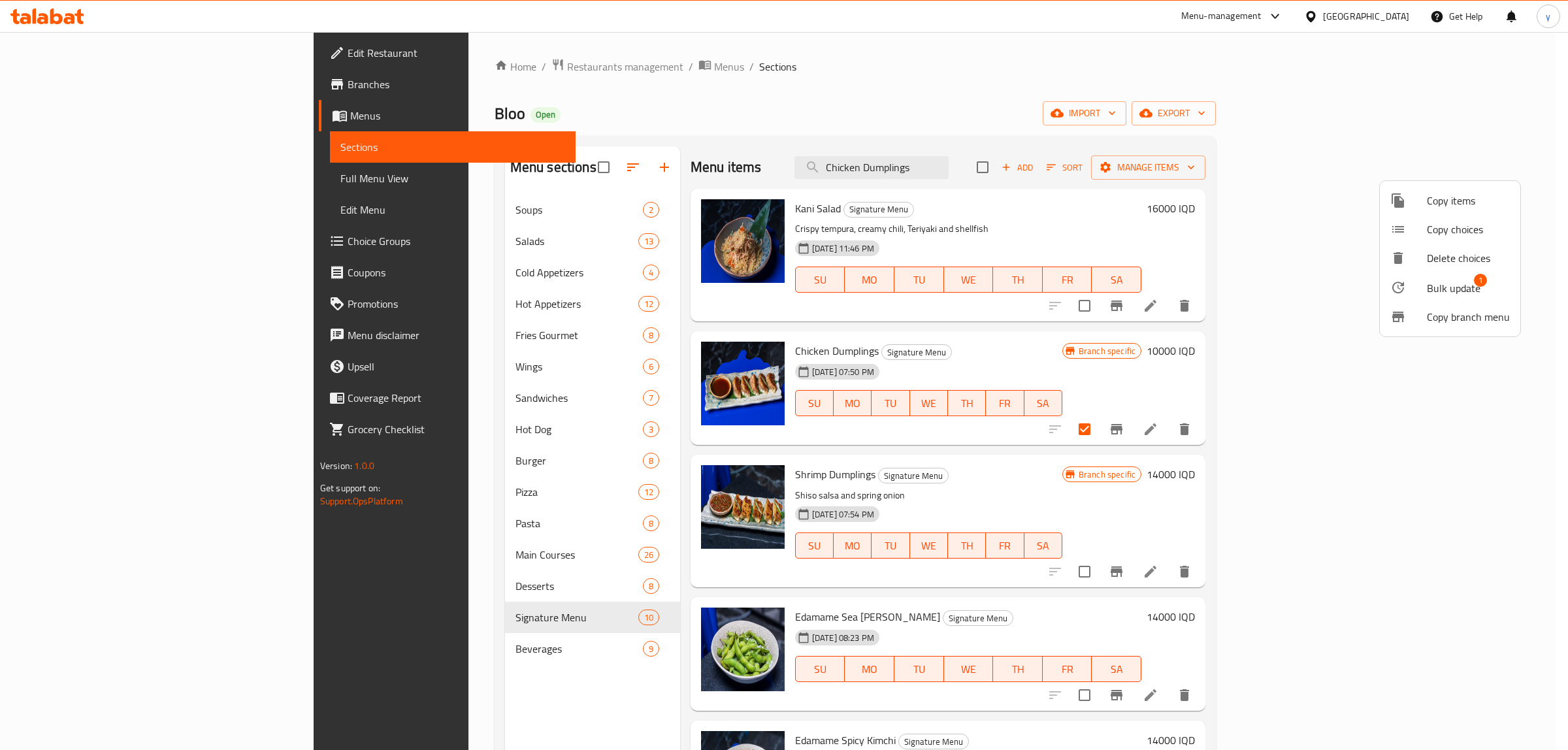
click at [1254, 288] on span "Bulk update" at bounding box center [1453, 288] width 54 height 15
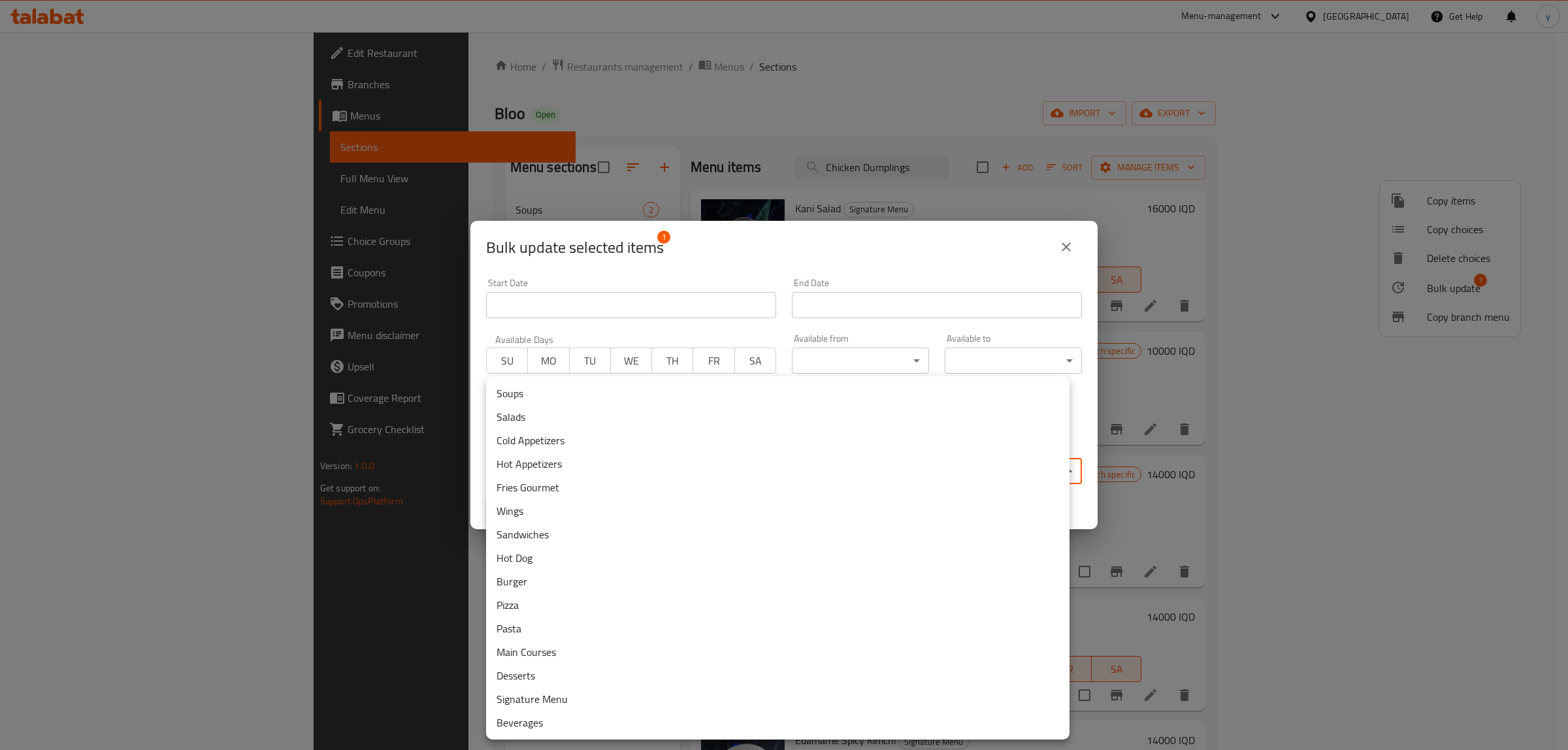
click at [924, 471] on body "​ Menu-management Iraq Get Help y Edit Restaurant Branches Menus Sections Full …" at bounding box center [784, 391] width 1568 height 718
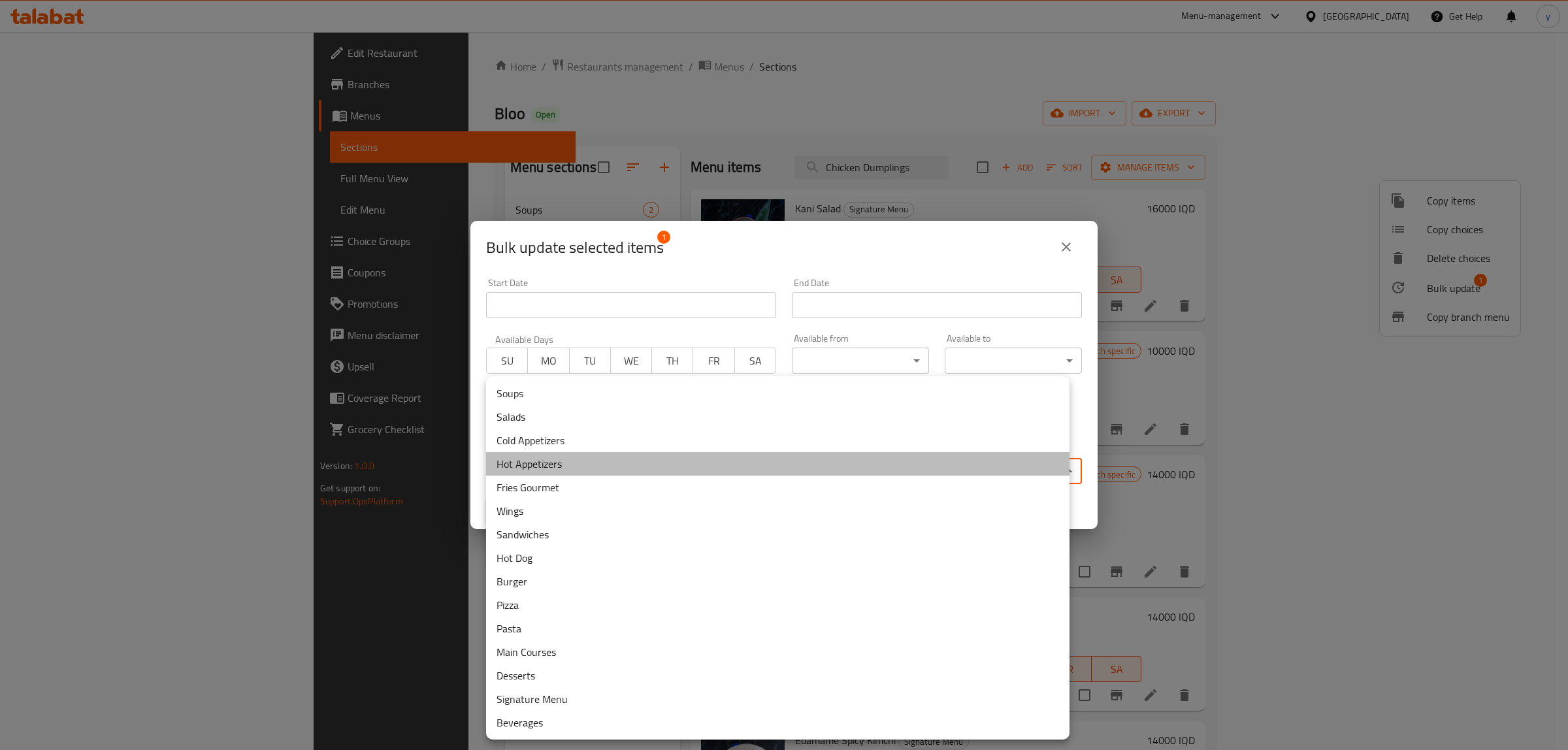
click at [567, 452] on li "Hot Appetizers" at bounding box center [778, 464] width 583 height 24
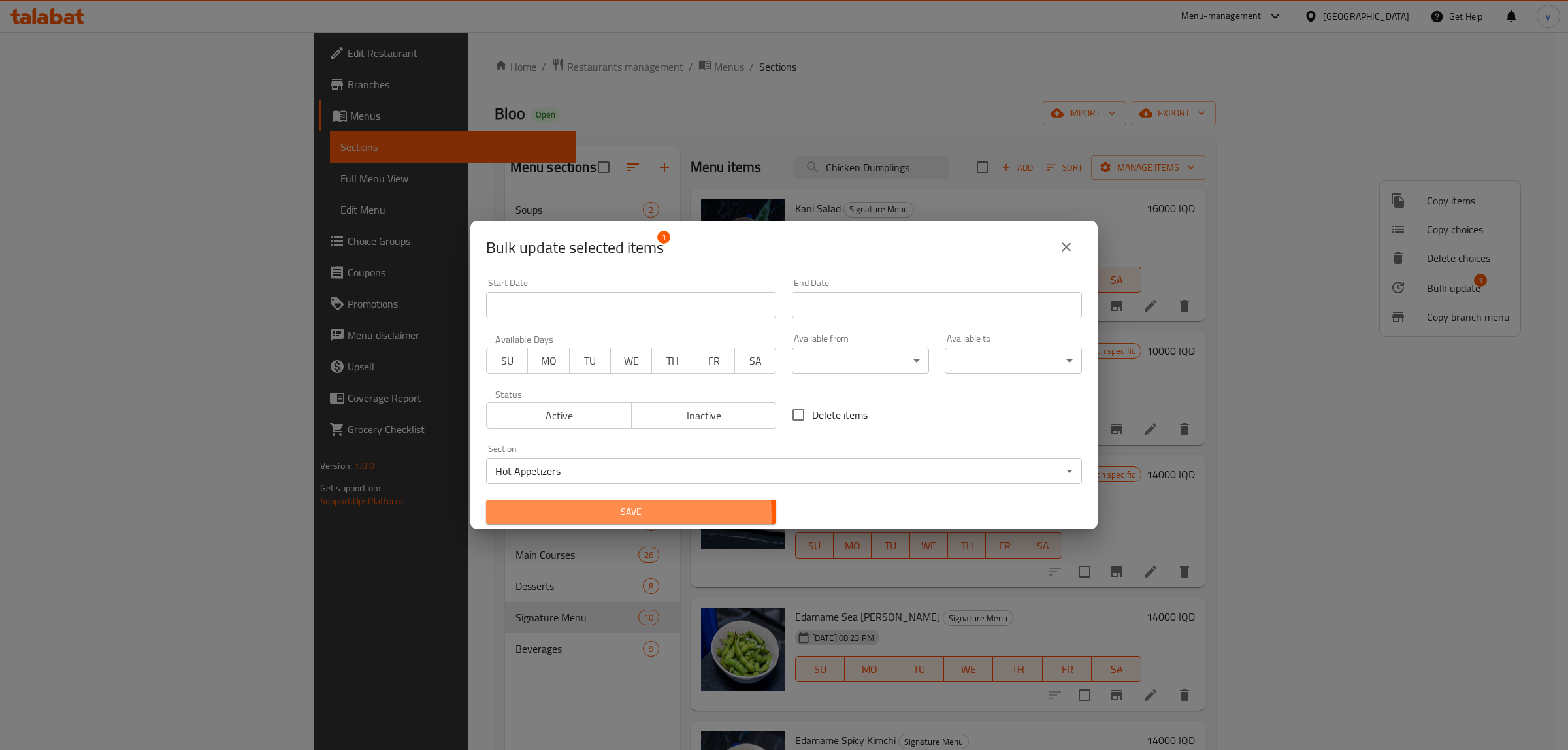
click at [542, 517] on span "Save" at bounding box center [631, 512] width 269 height 16
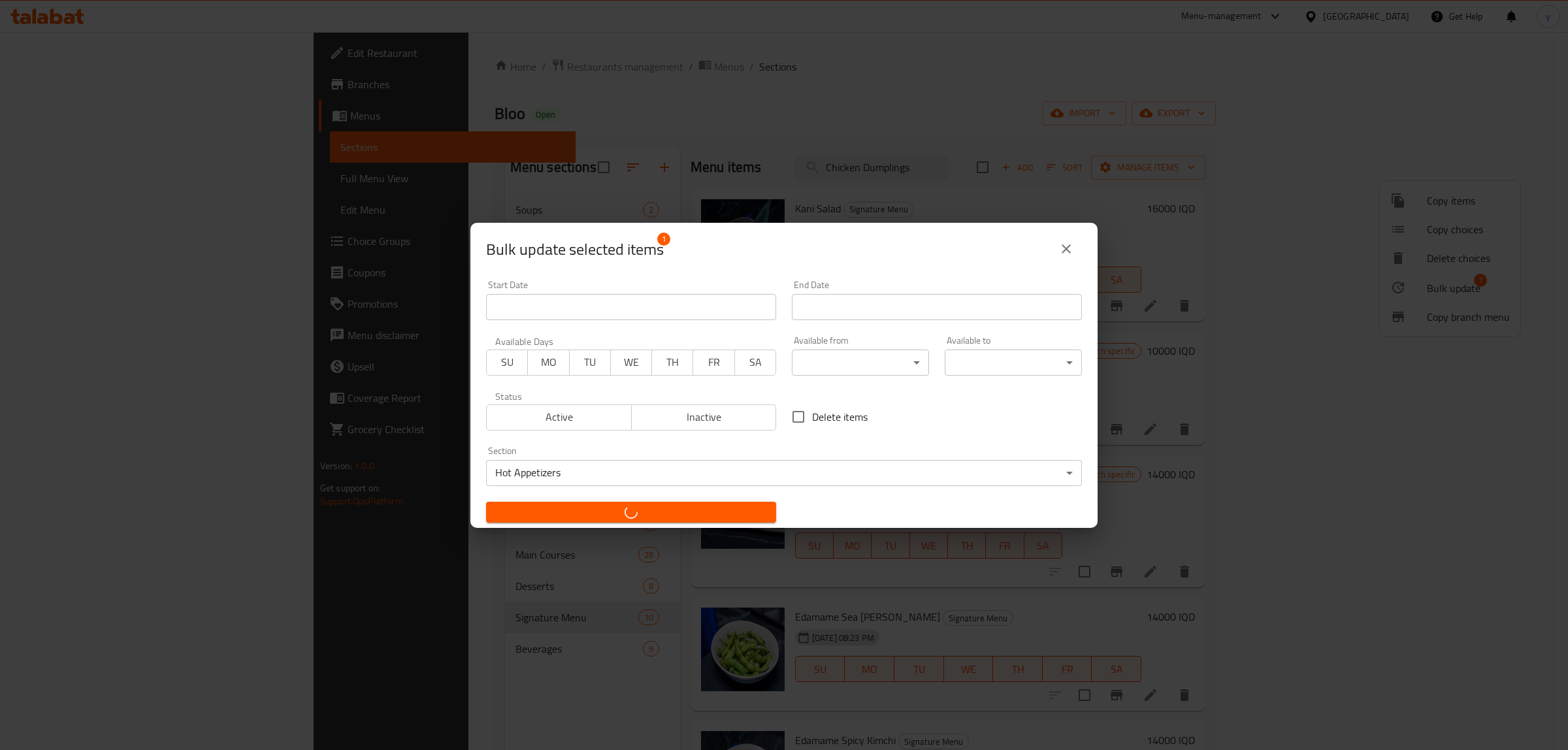
checkbox input "false"
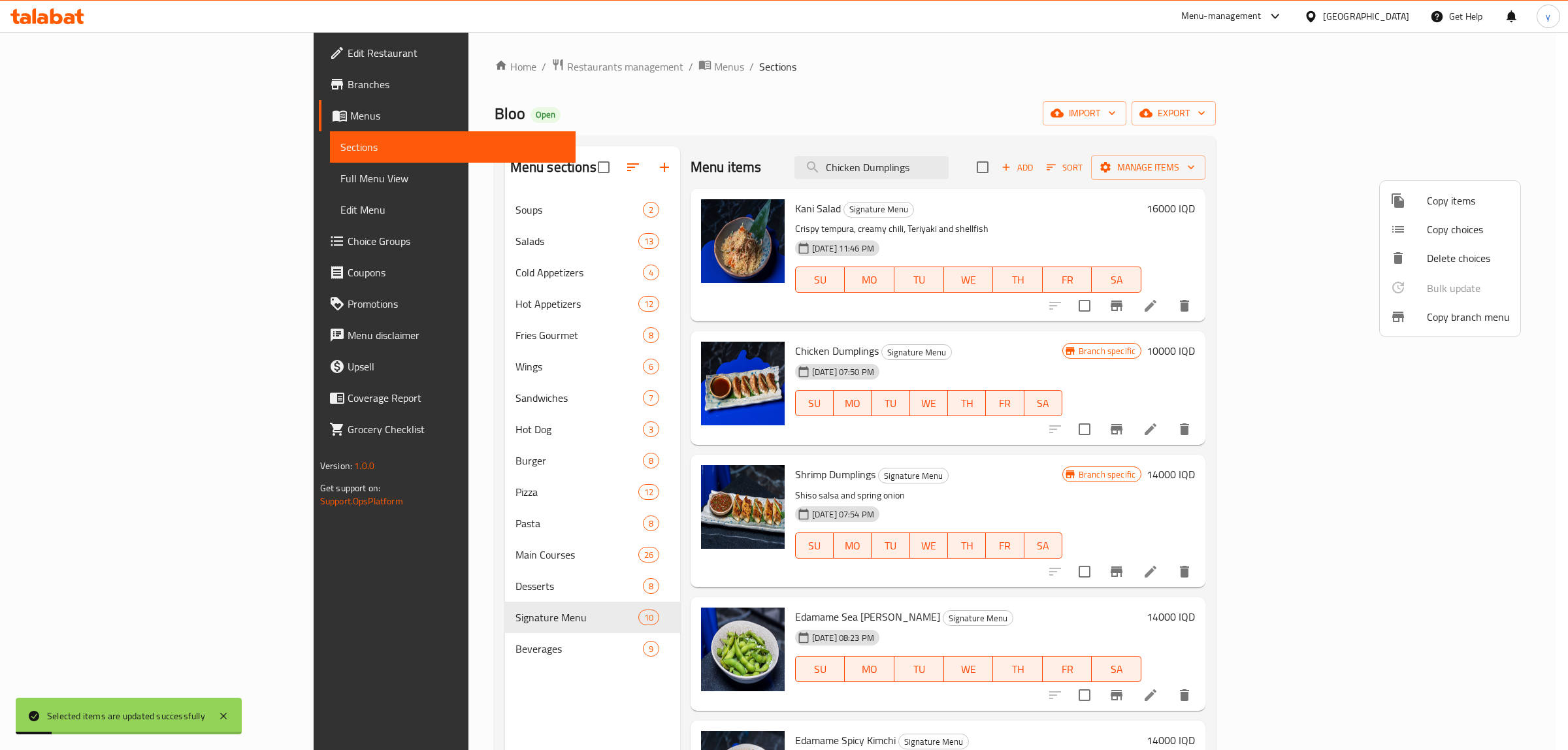
click at [943, 370] on div at bounding box center [784, 375] width 1568 height 750
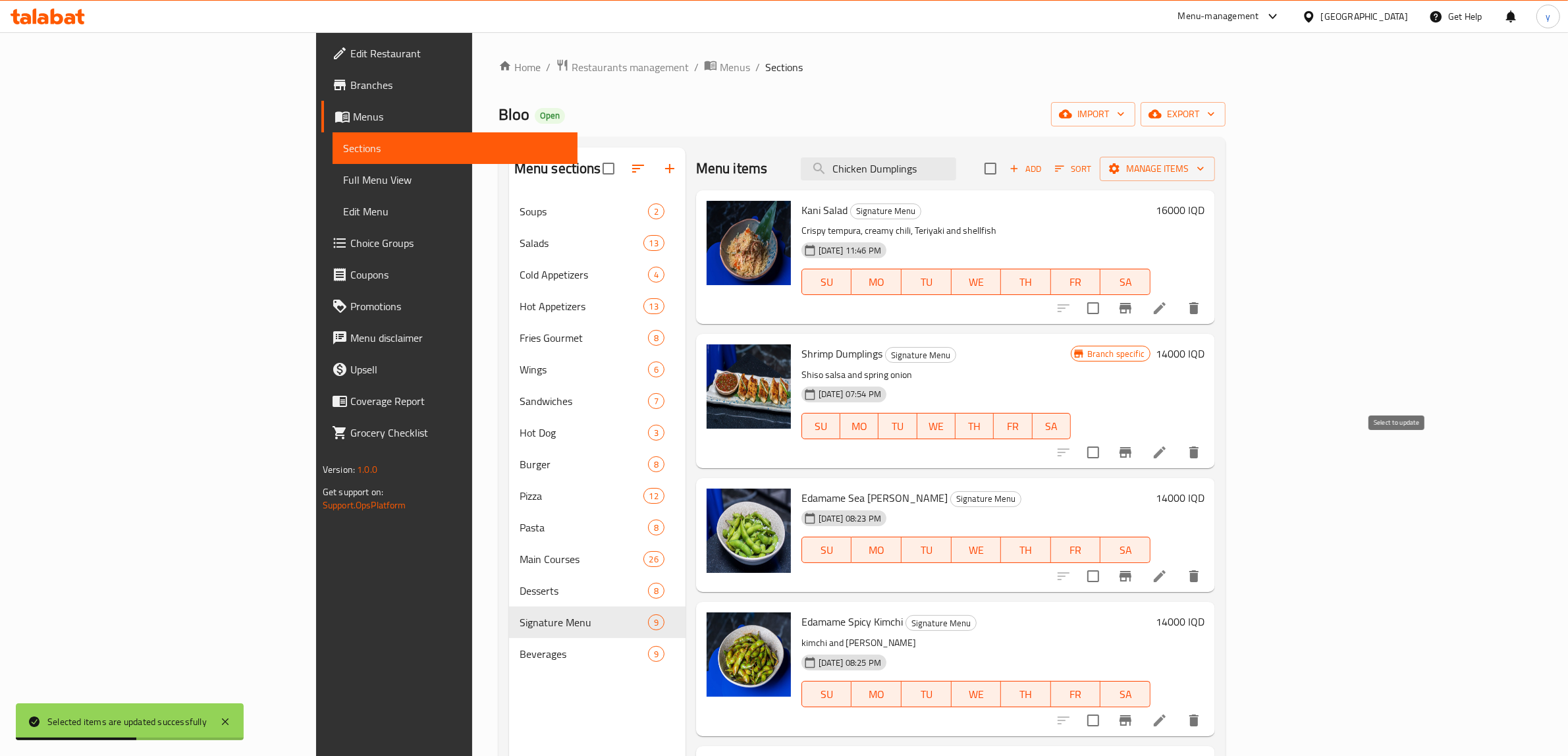
click at [1107, 452] on input "checkbox" at bounding box center [1093, 452] width 28 height 28
drag, startPoint x: 1446, startPoint y: 155, endPoint x: 1445, endPoint y: 172, distance: 17.0
click at [1214, 159] on div "Add Sort Manage items" at bounding box center [1100, 168] width 231 height 28
click at [1204, 172] on span "Manage items" at bounding box center [1157, 169] width 95 height 17
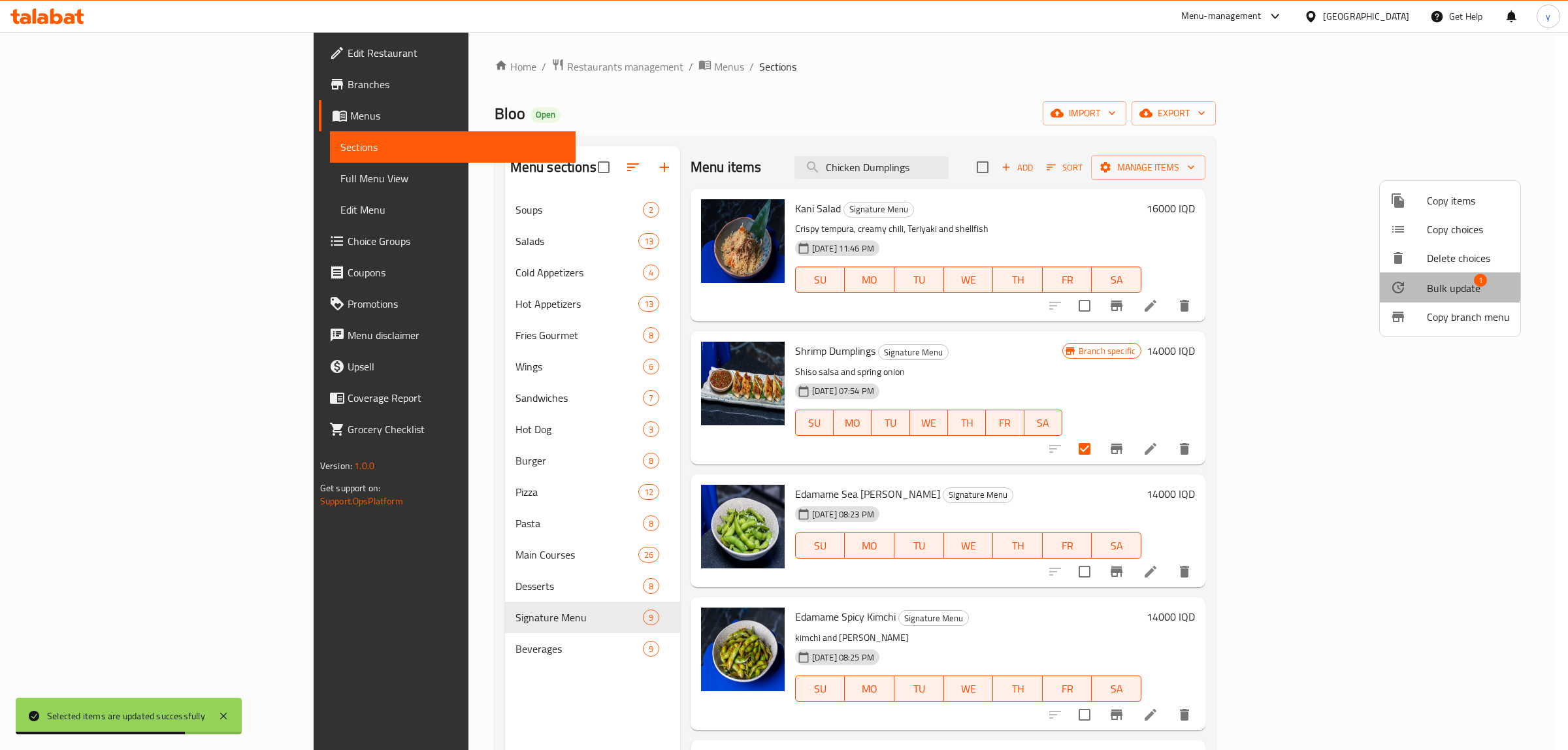
click at [1254, 284] on span "Bulk update" at bounding box center [1453, 288] width 54 height 15
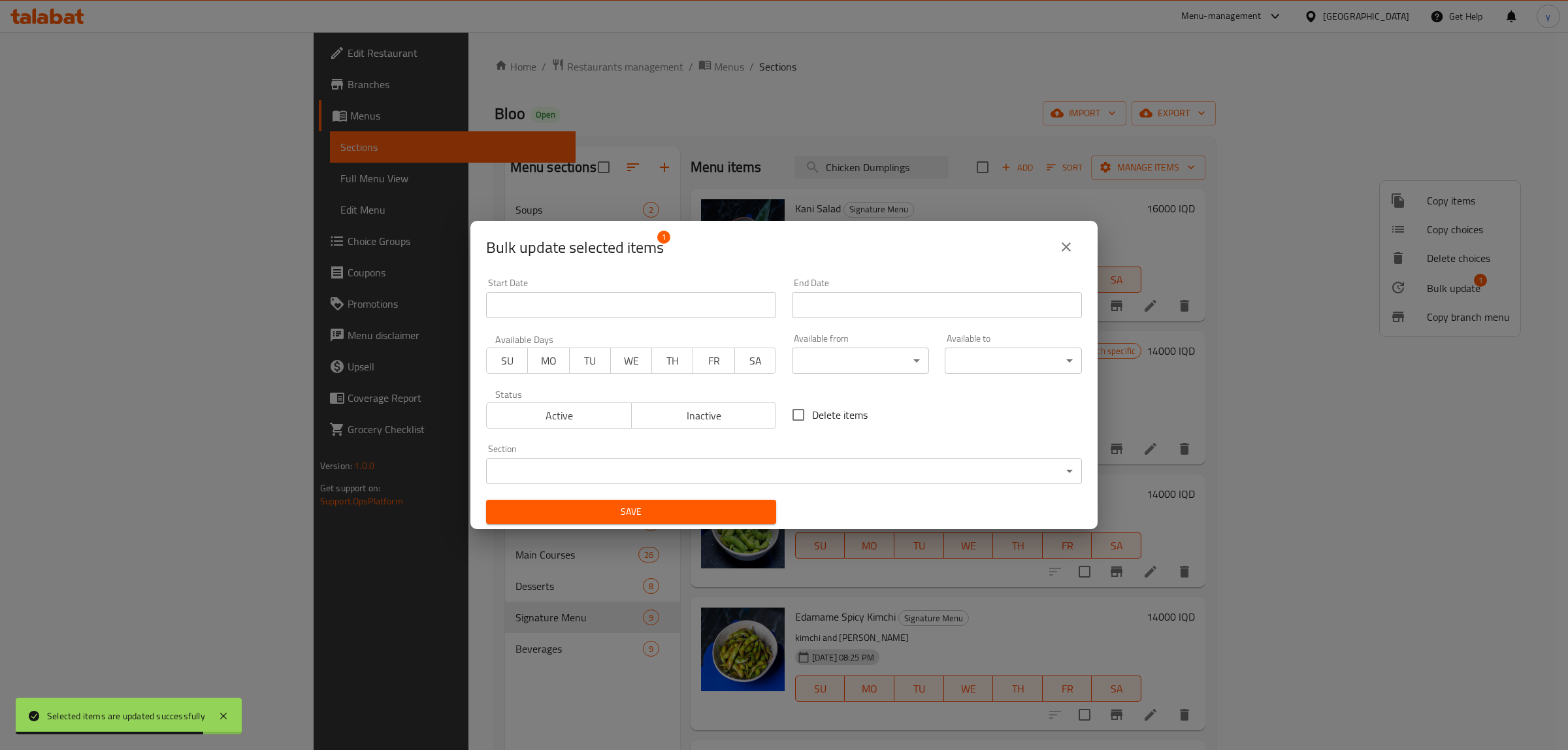
drag, startPoint x: 548, startPoint y: 453, endPoint x: 544, endPoint y: 464, distance: 11.7
click at [547, 456] on div "Section ​ ​" at bounding box center [784, 464] width 596 height 40
click at [543, 467] on body "Selected items are updated successfully ​ Menu-management Iraq Get Help y Edit …" at bounding box center [784, 391] width 1568 height 718
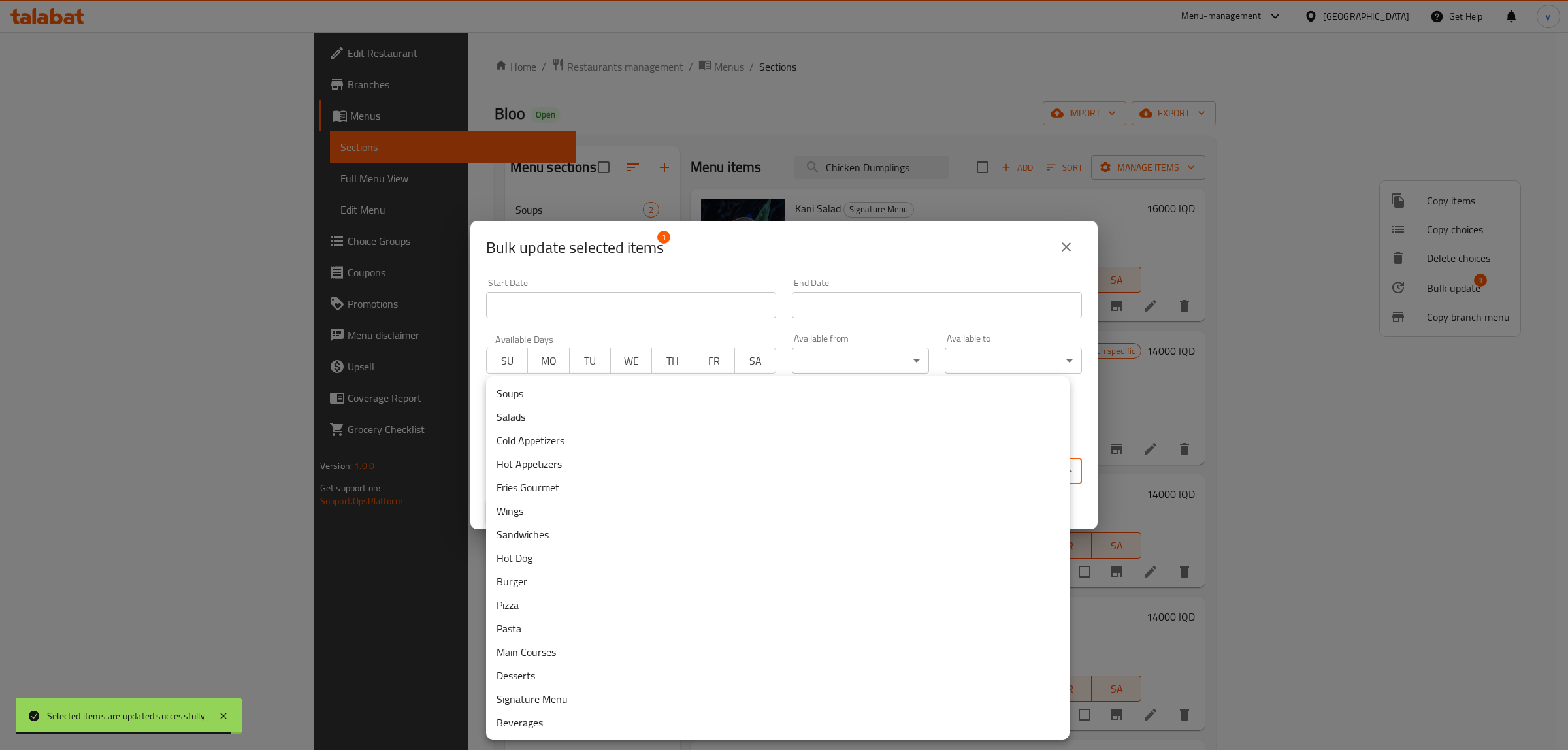
click at [540, 472] on li "Hot Appetizers" at bounding box center [778, 464] width 583 height 24
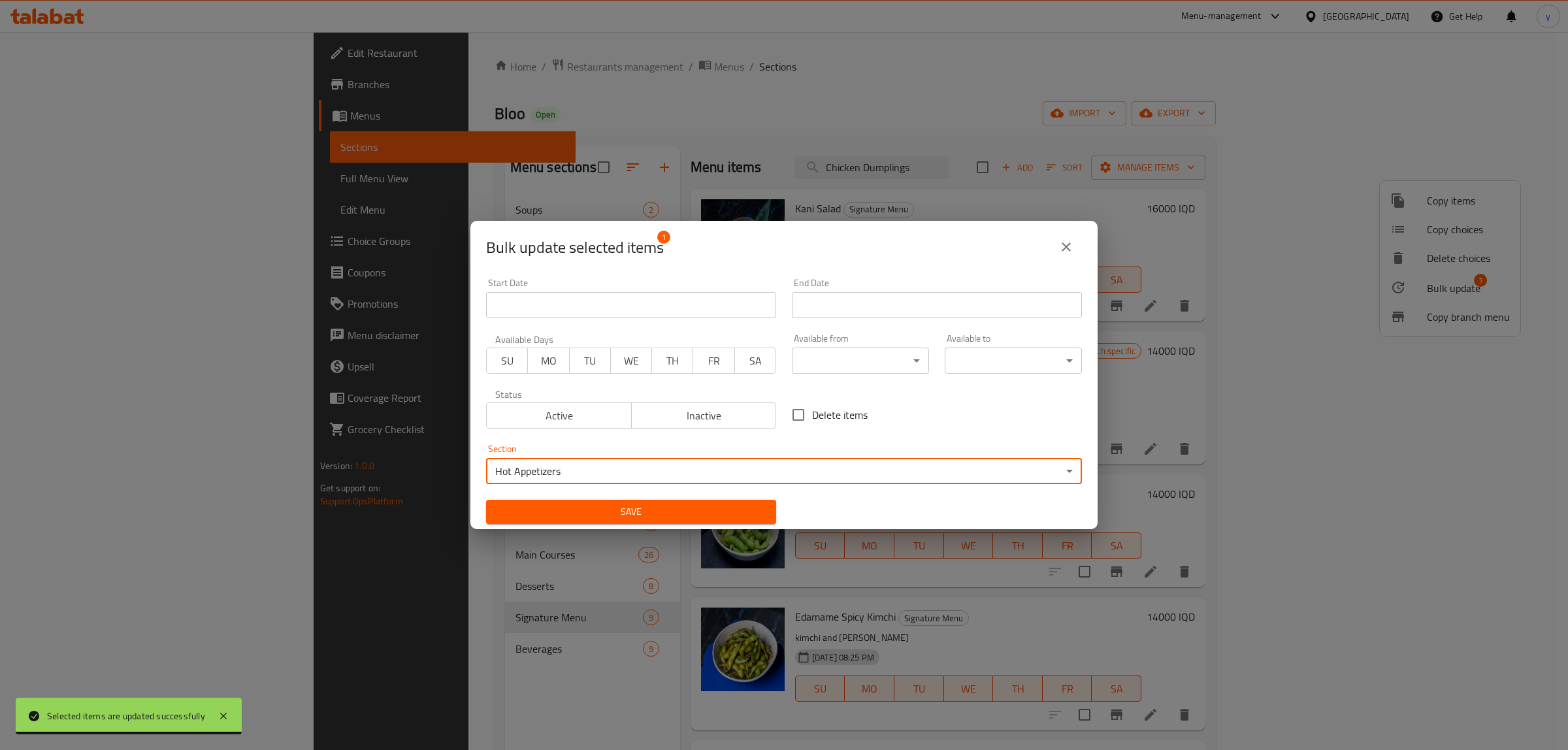
click at [543, 501] on button "Save" at bounding box center [631, 511] width 290 height 25
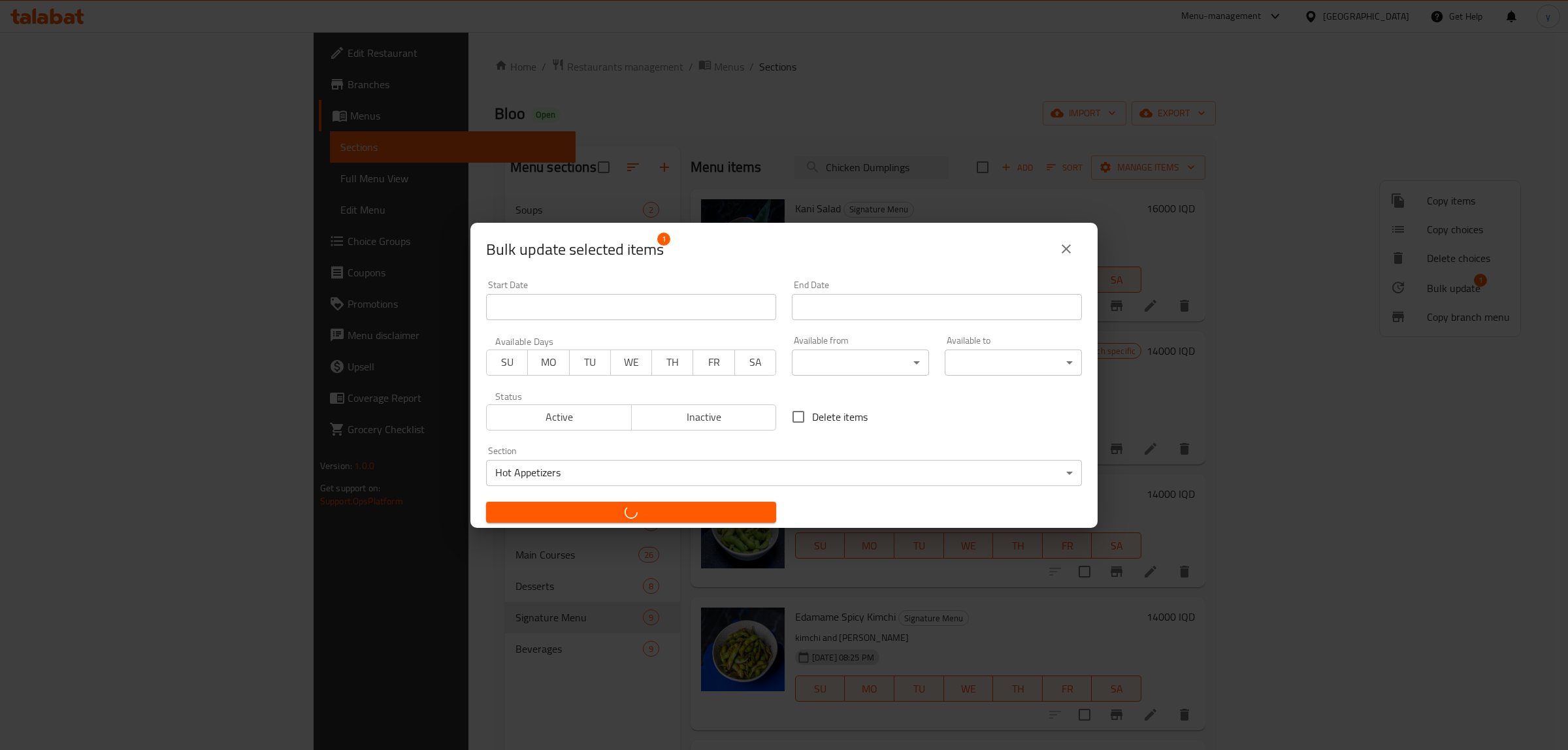
checkbox input "false"
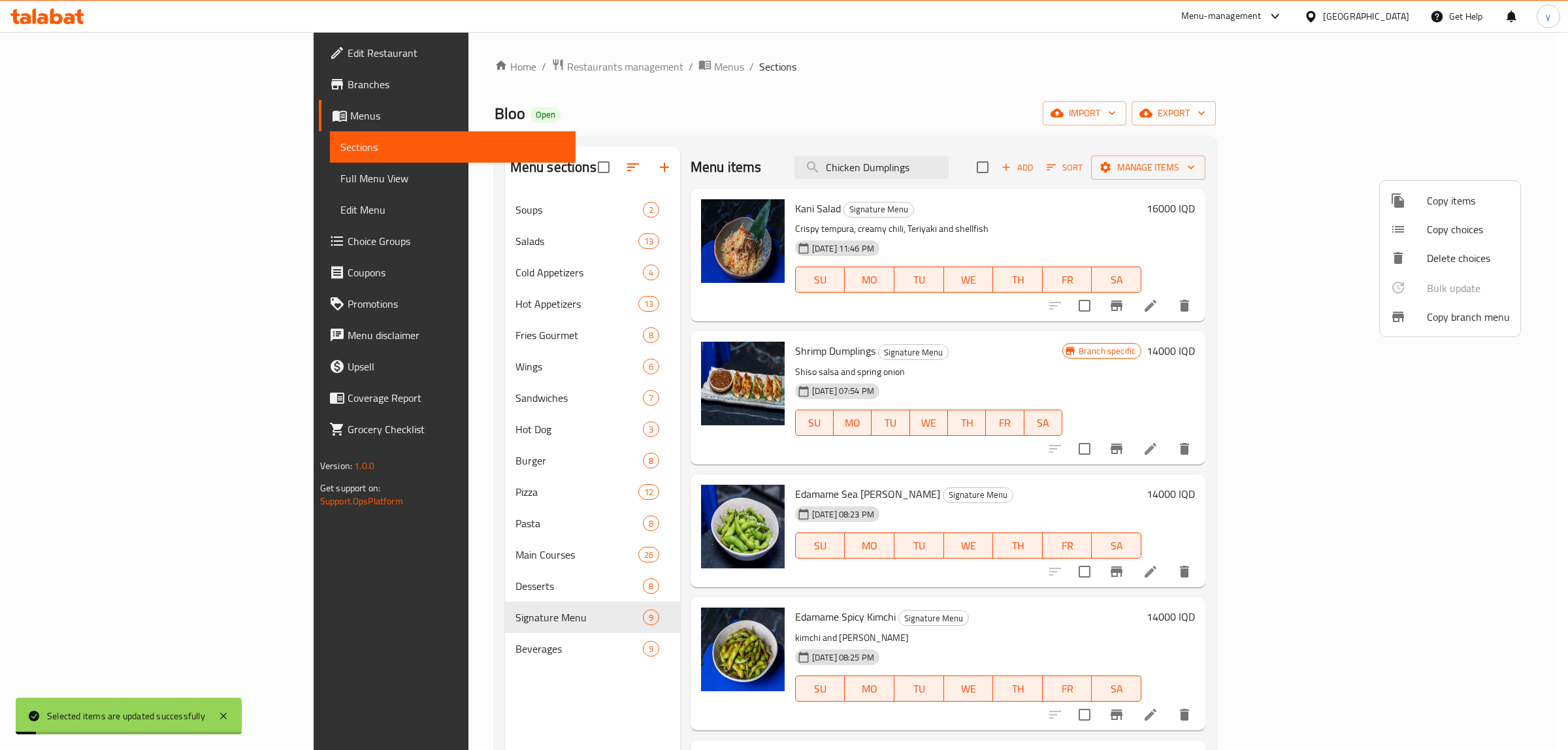
click at [958, 364] on div at bounding box center [784, 375] width 1568 height 750
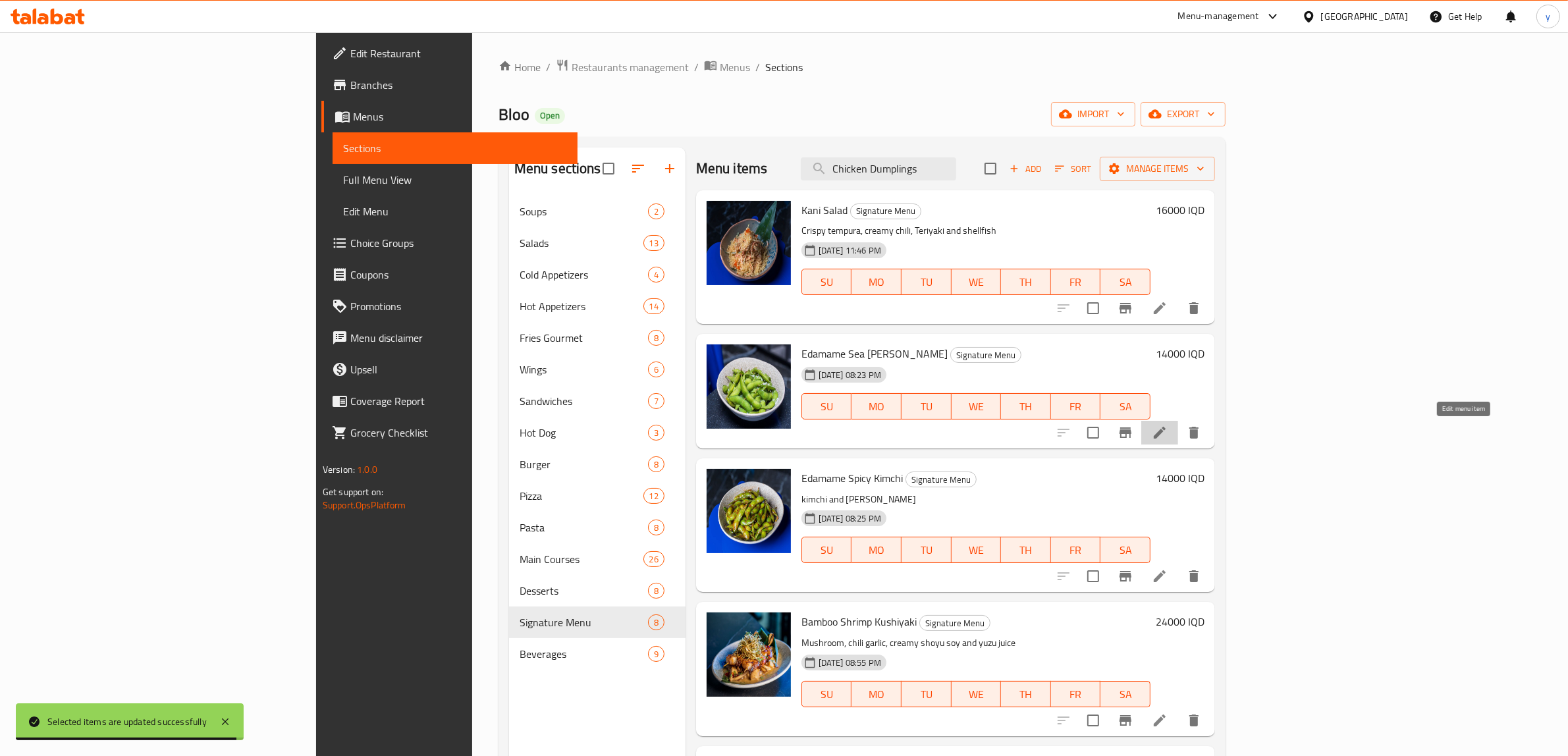
click at [1166, 431] on icon at bounding box center [1159, 432] width 12 height 12
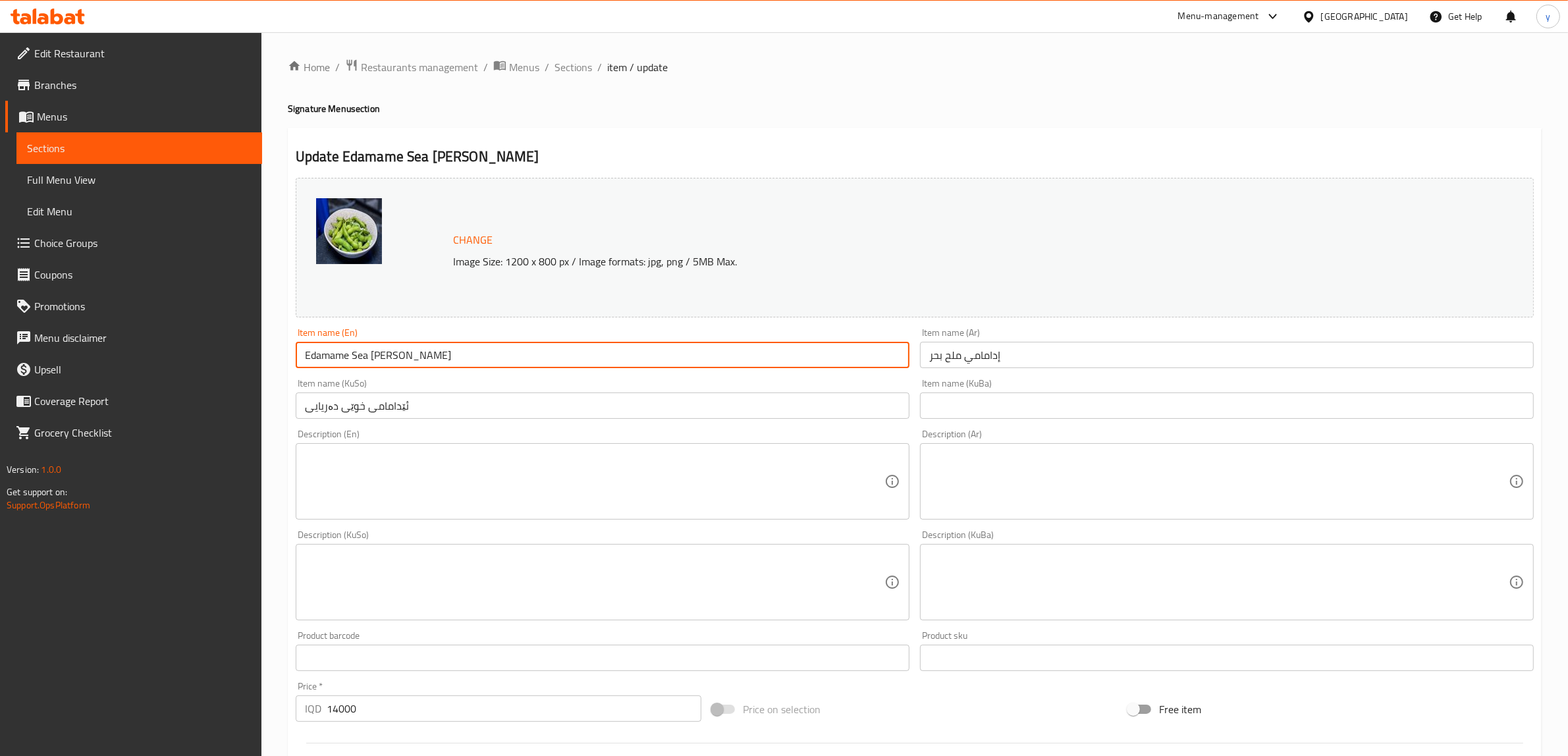
click at [449, 351] on input "Edamame Sea Sal" at bounding box center [603, 355] width 614 height 27
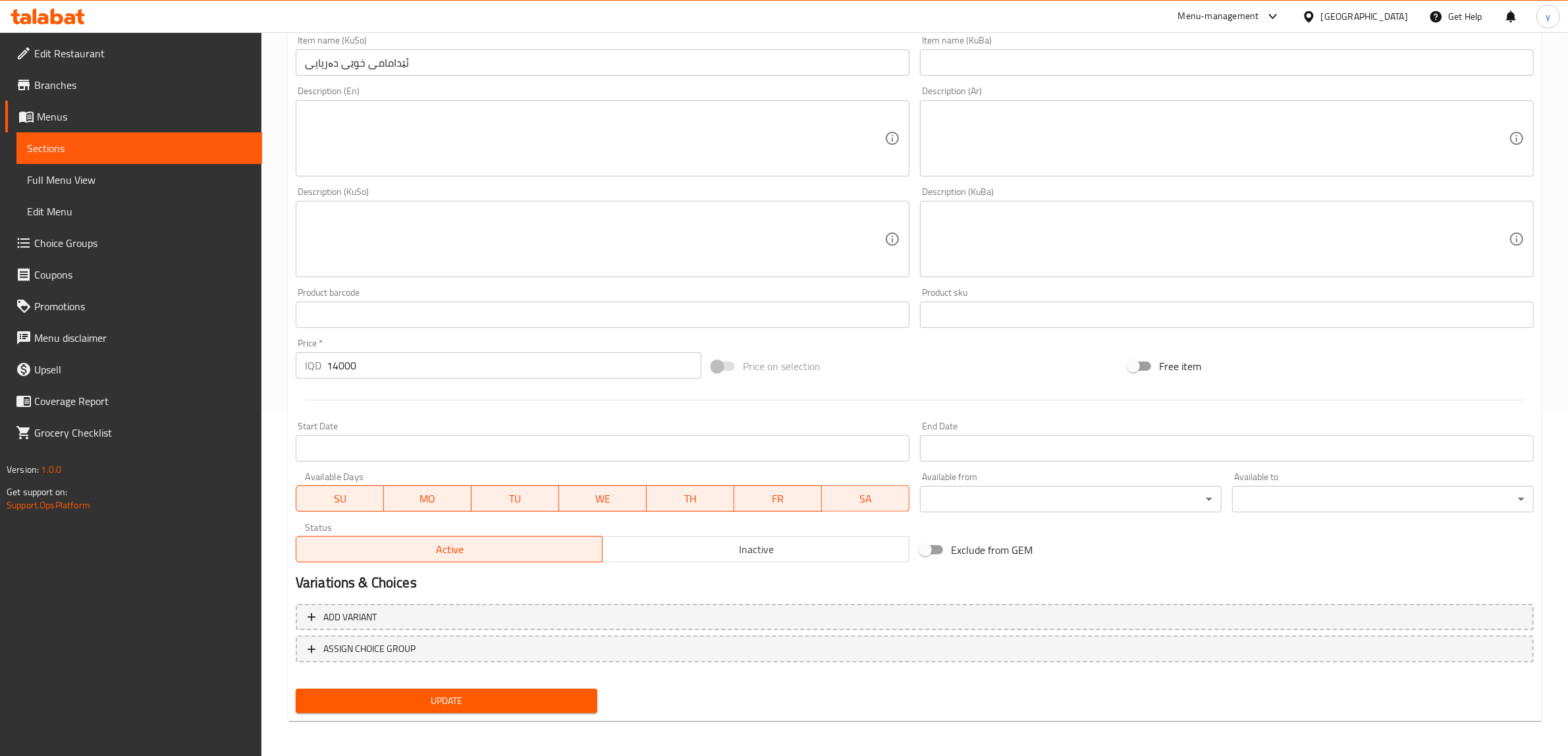
type input "Edamame Sea Salt"
click at [435, 604] on span "Update" at bounding box center [446, 701] width 280 height 17
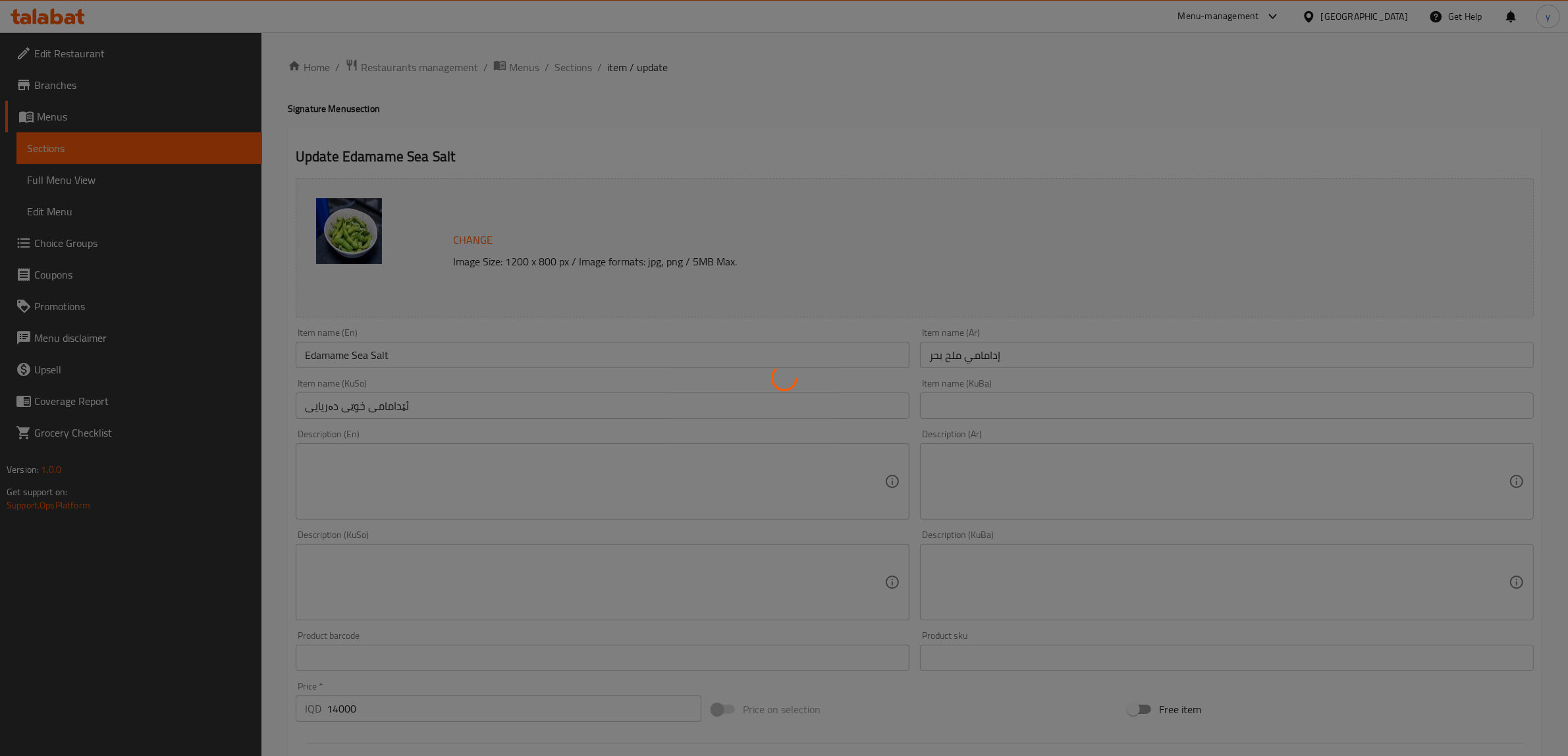
click at [463, 359] on div at bounding box center [784, 378] width 1568 height 756
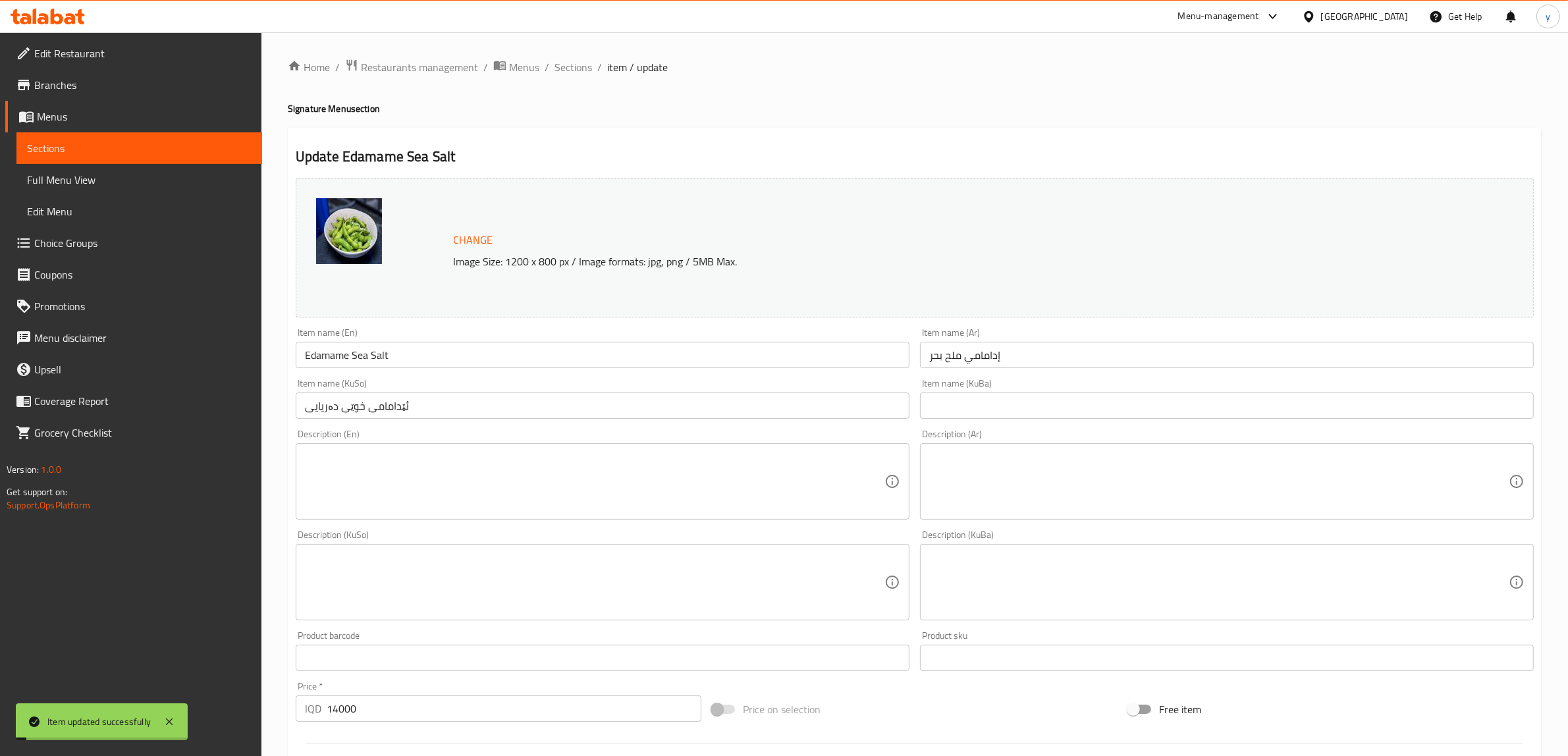
click at [547, 77] on div "Home / Restaurants management / Menus / Sections / item / update Signature Menu…" at bounding box center [914, 567] width 1254 height 1016
click at [570, 68] on span "Sections" at bounding box center [573, 67] width 38 height 16
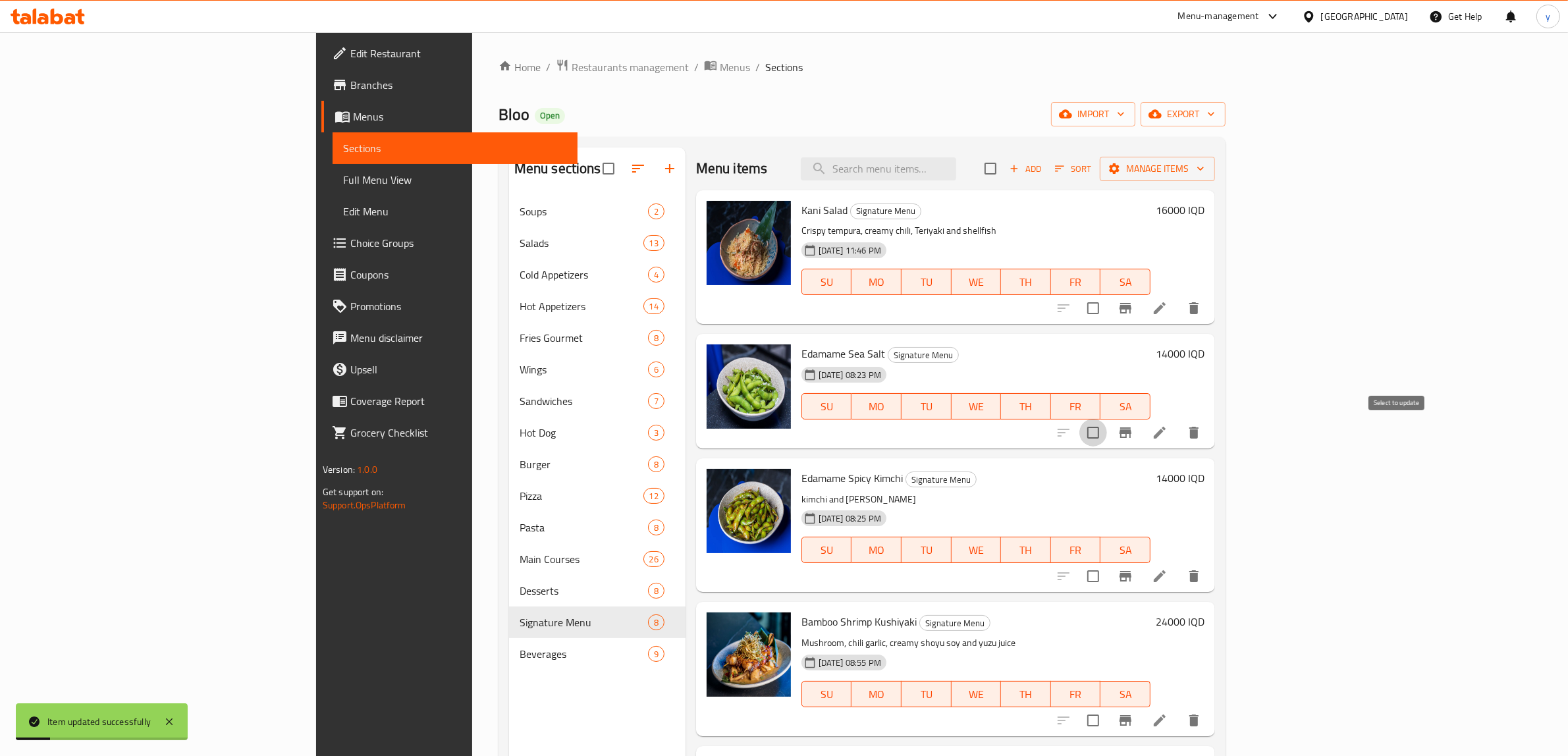
click at [1107, 434] on input "checkbox" at bounding box center [1093, 433] width 28 height 28
checkbox input "true"
click at [1204, 166] on span "Manage items" at bounding box center [1157, 169] width 95 height 17
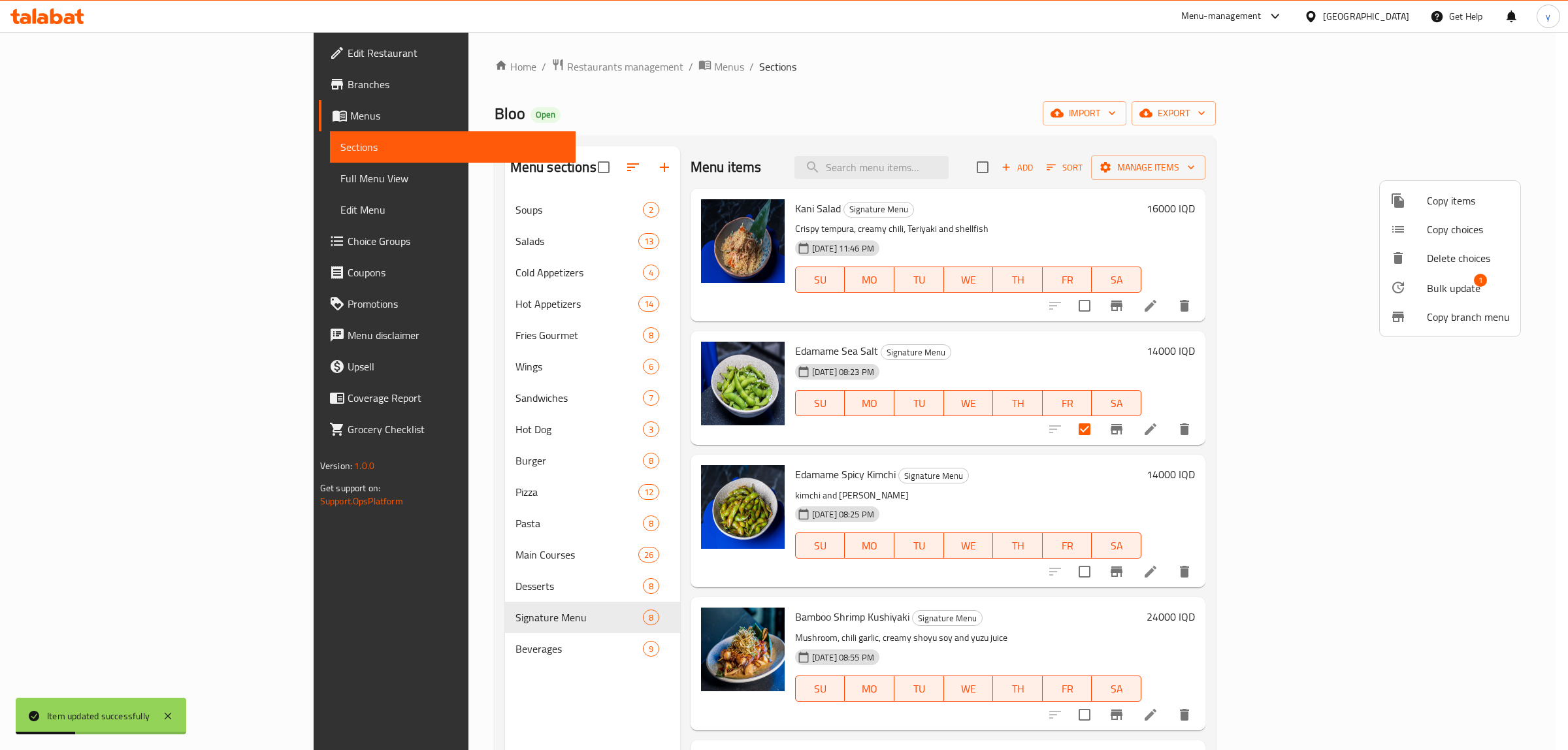
click at [1254, 297] on li "Bulk update 1" at bounding box center [1450, 287] width 140 height 30
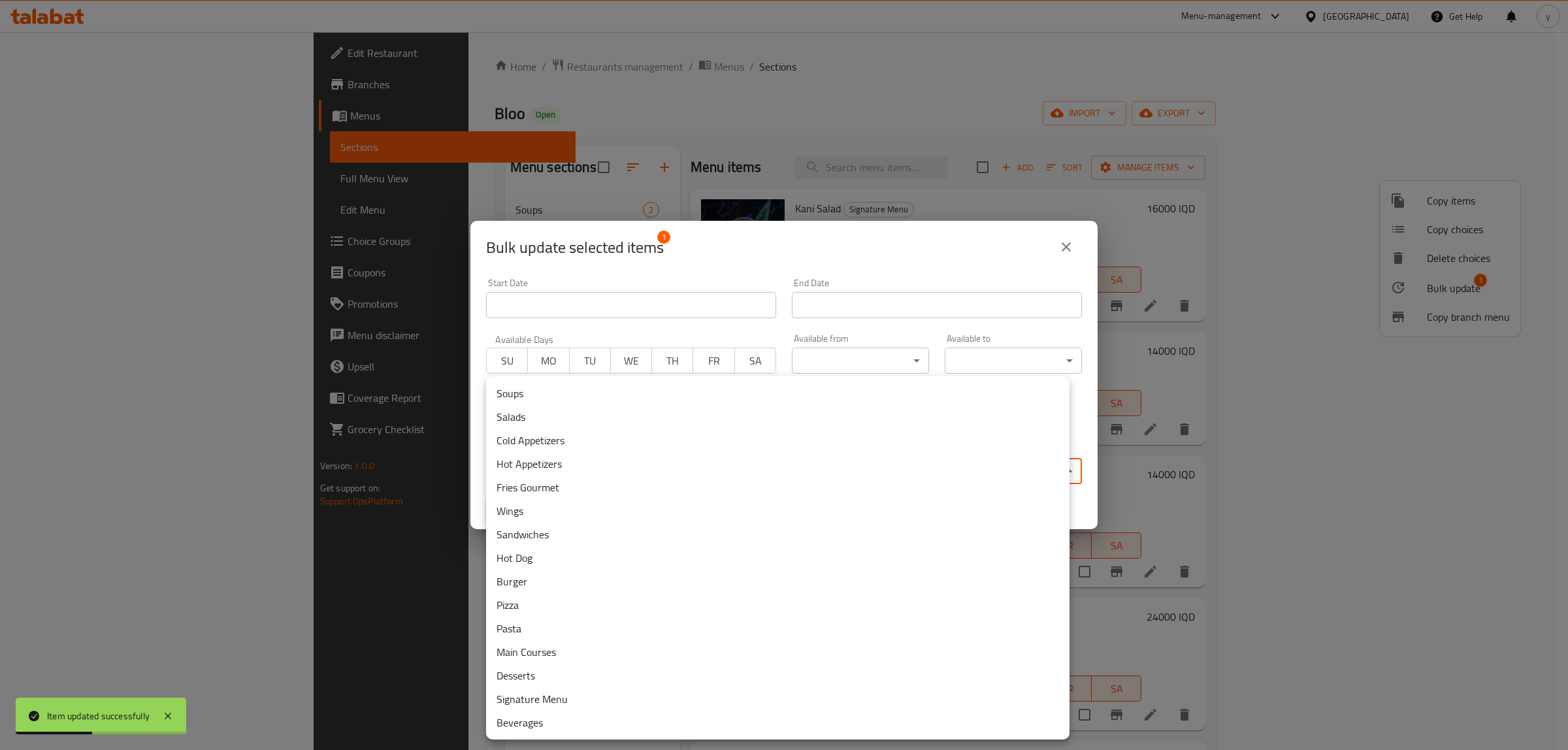
click at [500, 457] on body "Item updated successfully ​ Menu-management Iraq Get Help y Edit Restaurant Bra…" at bounding box center [784, 391] width 1568 height 718
click at [546, 452] on li "Hot Appetizers" at bounding box center [778, 464] width 583 height 24
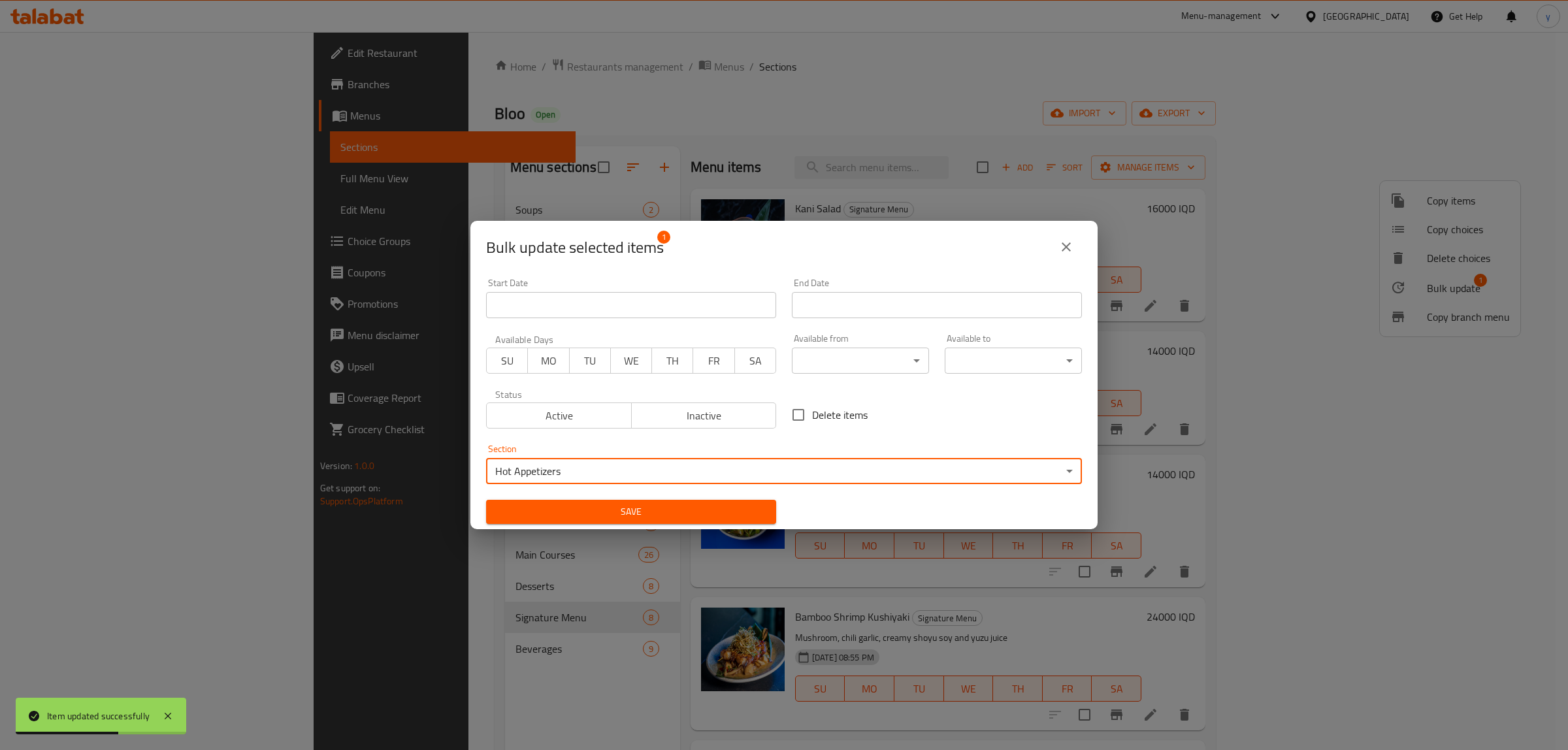
click at [542, 504] on span "Save" at bounding box center [631, 512] width 269 height 16
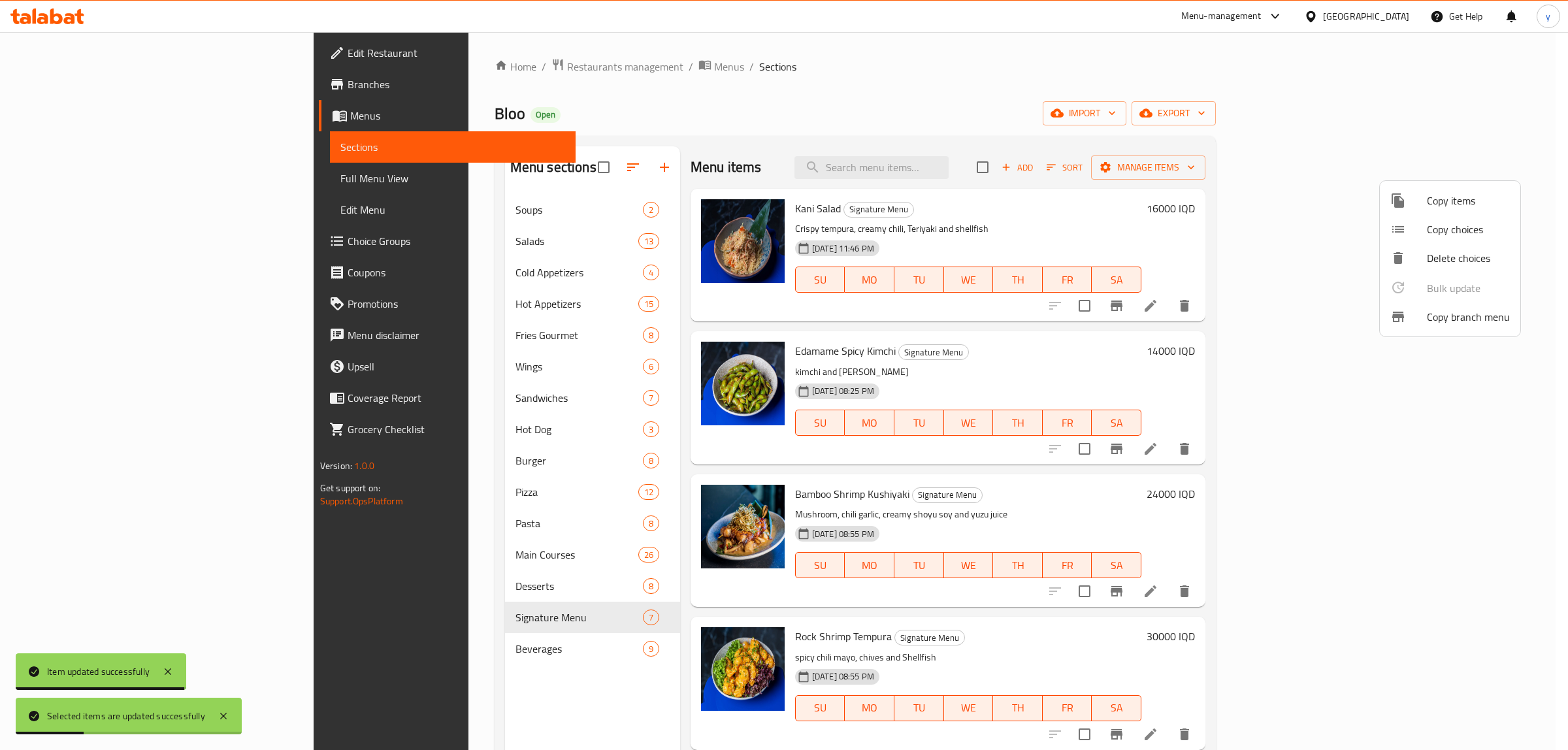
click at [1187, 406] on div at bounding box center [784, 375] width 1568 height 750
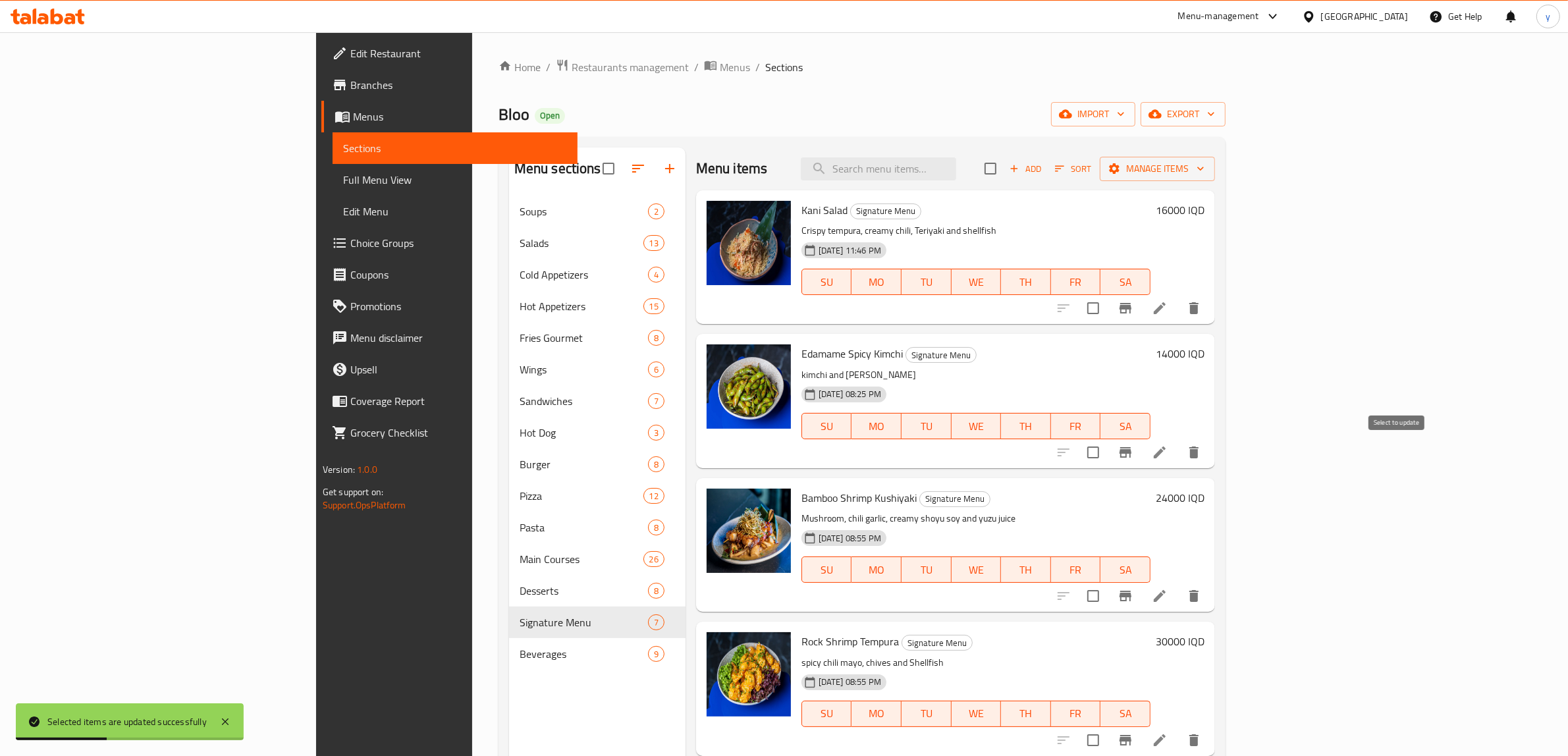
click at [1107, 451] on input "checkbox" at bounding box center [1093, 452] width 28 height 28
checkbox input "true"
click at [1214, 175] on div "Menu items Add Sort Manage items" at bounding box center [955, 169] width 519 height 43
click at [1214, 178] on button "Manage items" at bounding box center [1156, 169] width 115 height 25
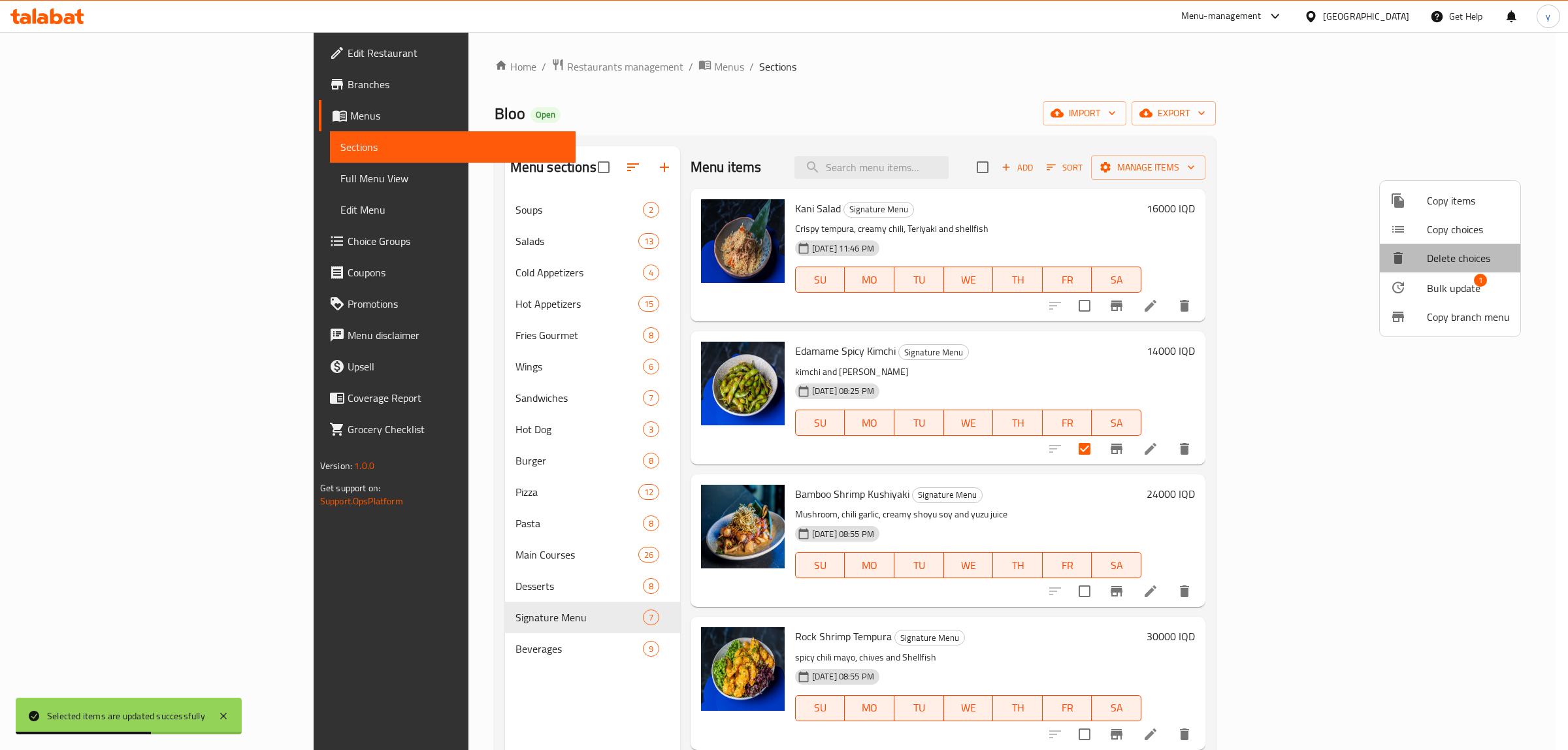
click at [1254, 270] on li "Delete choices" at bounding box center [1450, 258] width 140 height 29
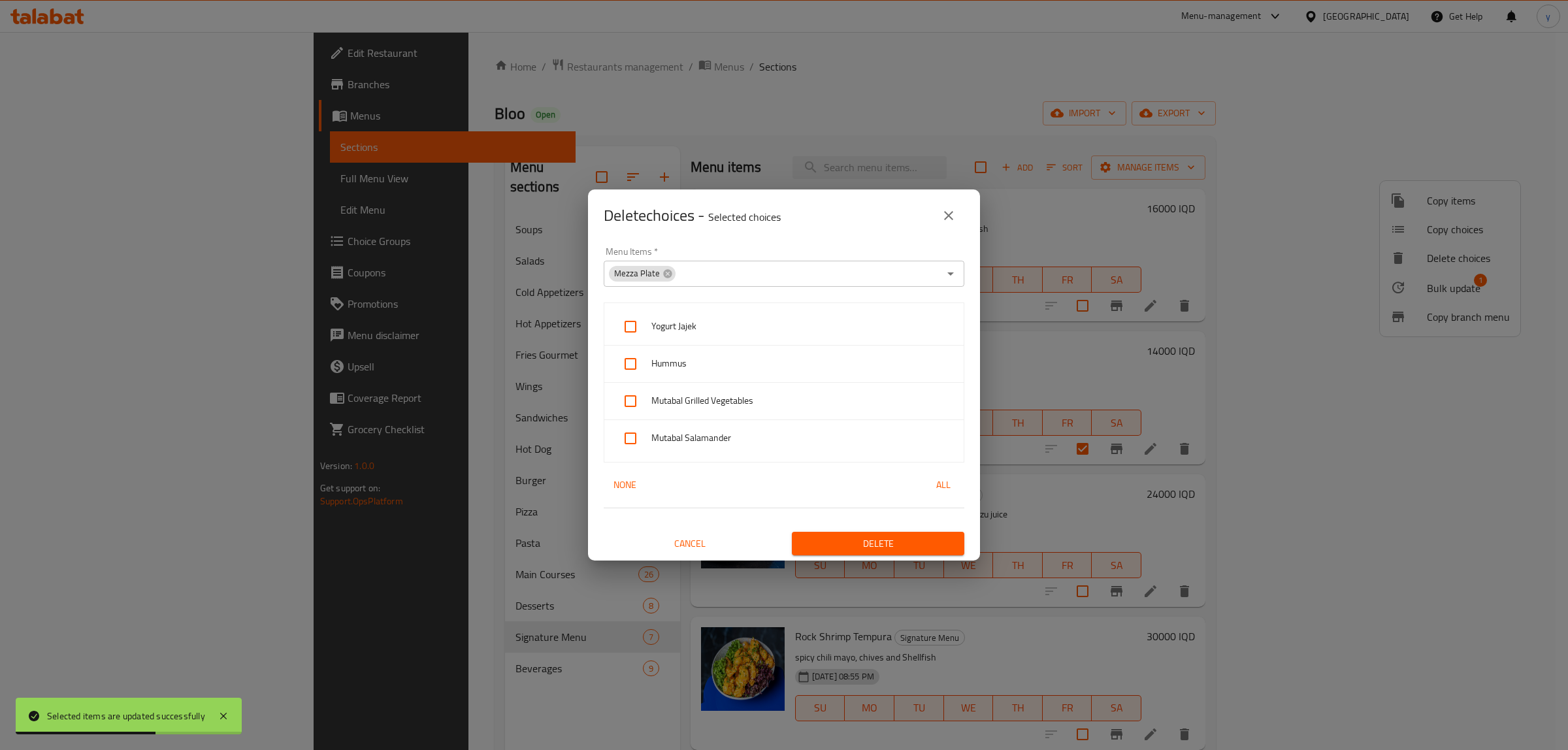
click at [1254, 279] on div "Delete choices - Selected choices 0 Menu Items   * Mezza Plate Menu Items * Yog…" at bounding box center [784, 375] width 1568 height 750
click at [952, 213] on icon "close" at bounding box center [948, 215] width 15 height 15
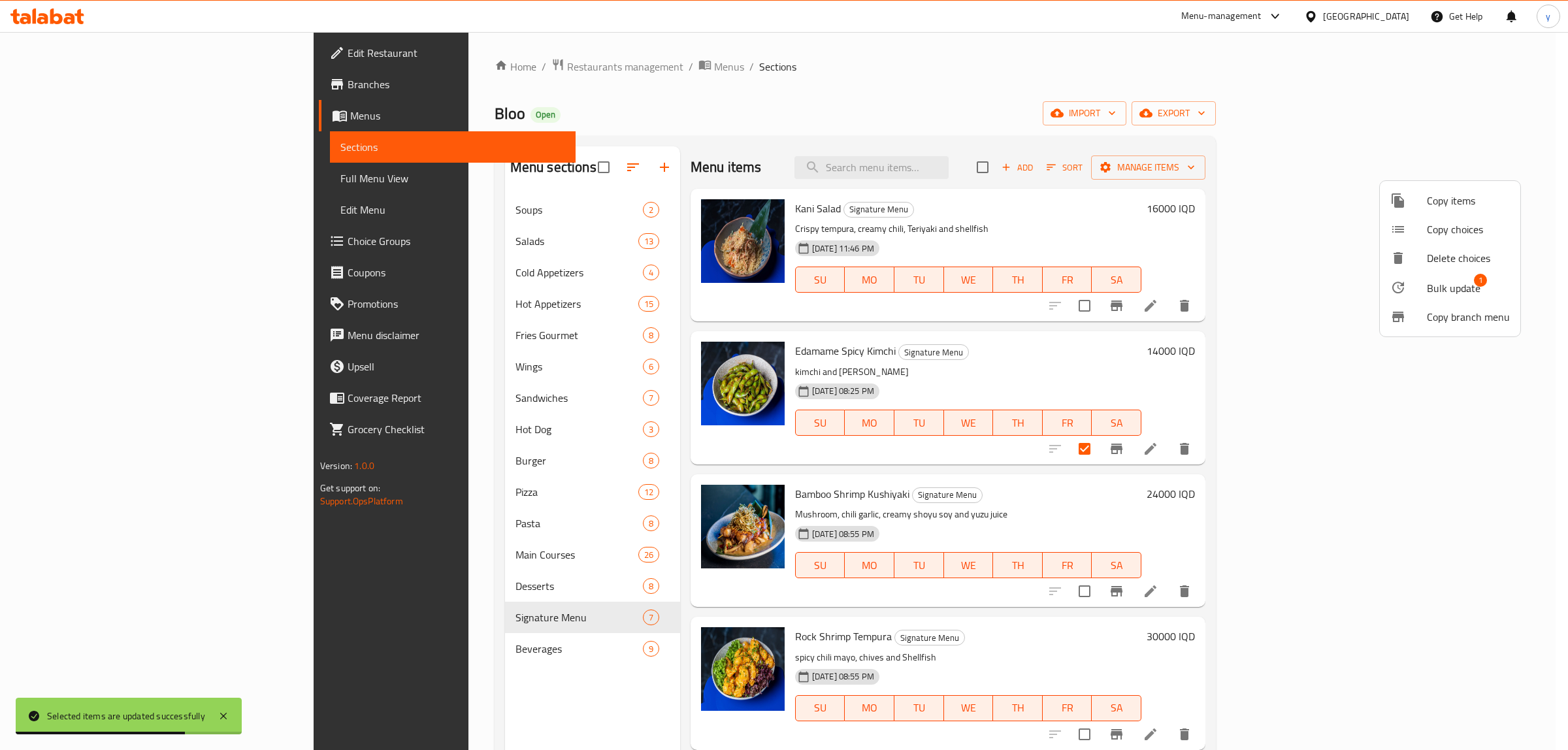
click at [1254, 292] on span "Bulk update" at bounding box center [1453, 288] width 54 height 15
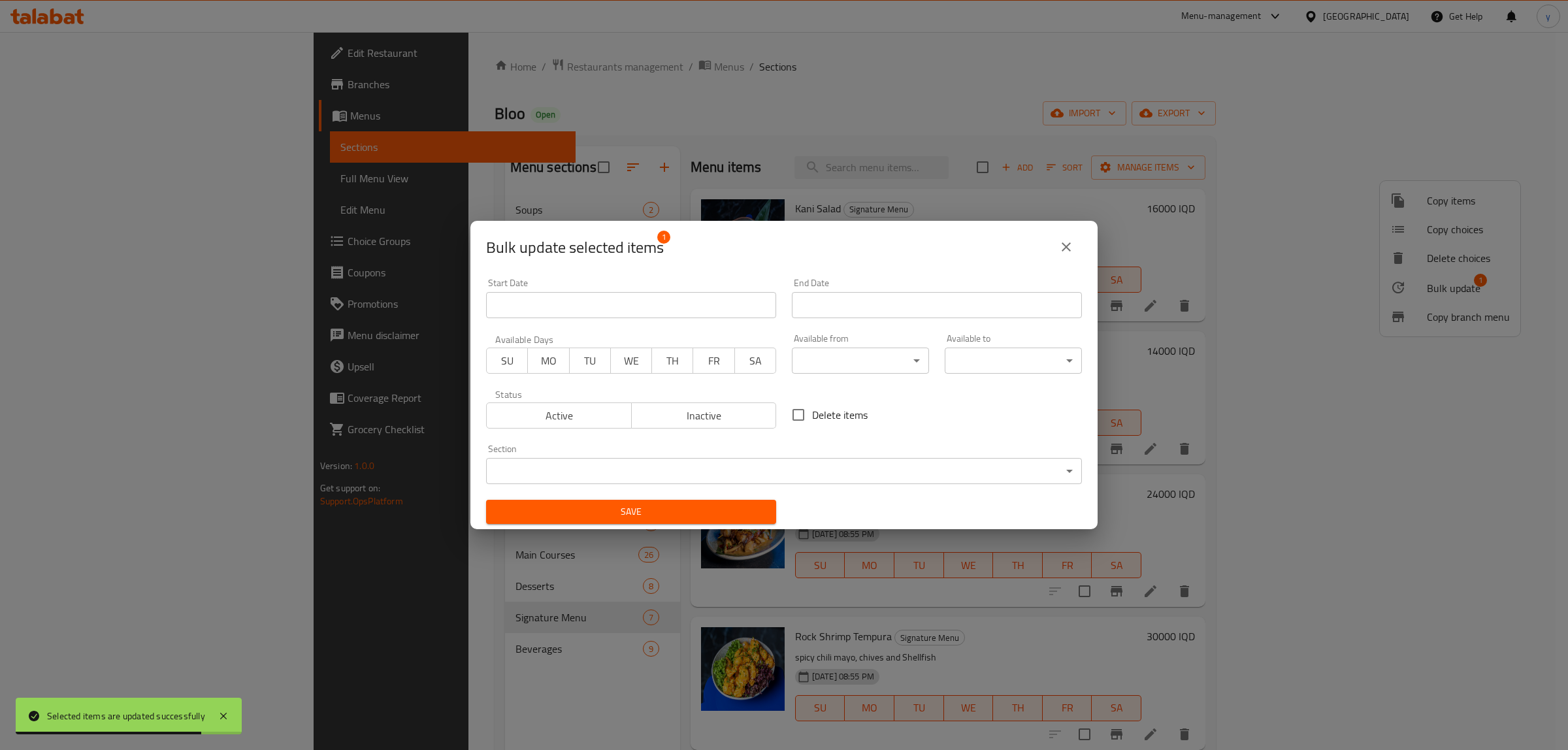
click at [638, 469] on body "Selected items are updated successfully ​ Menu-management Iraq Get Help y Edit …" at bounding box center [784, 391] width 1568 height 718
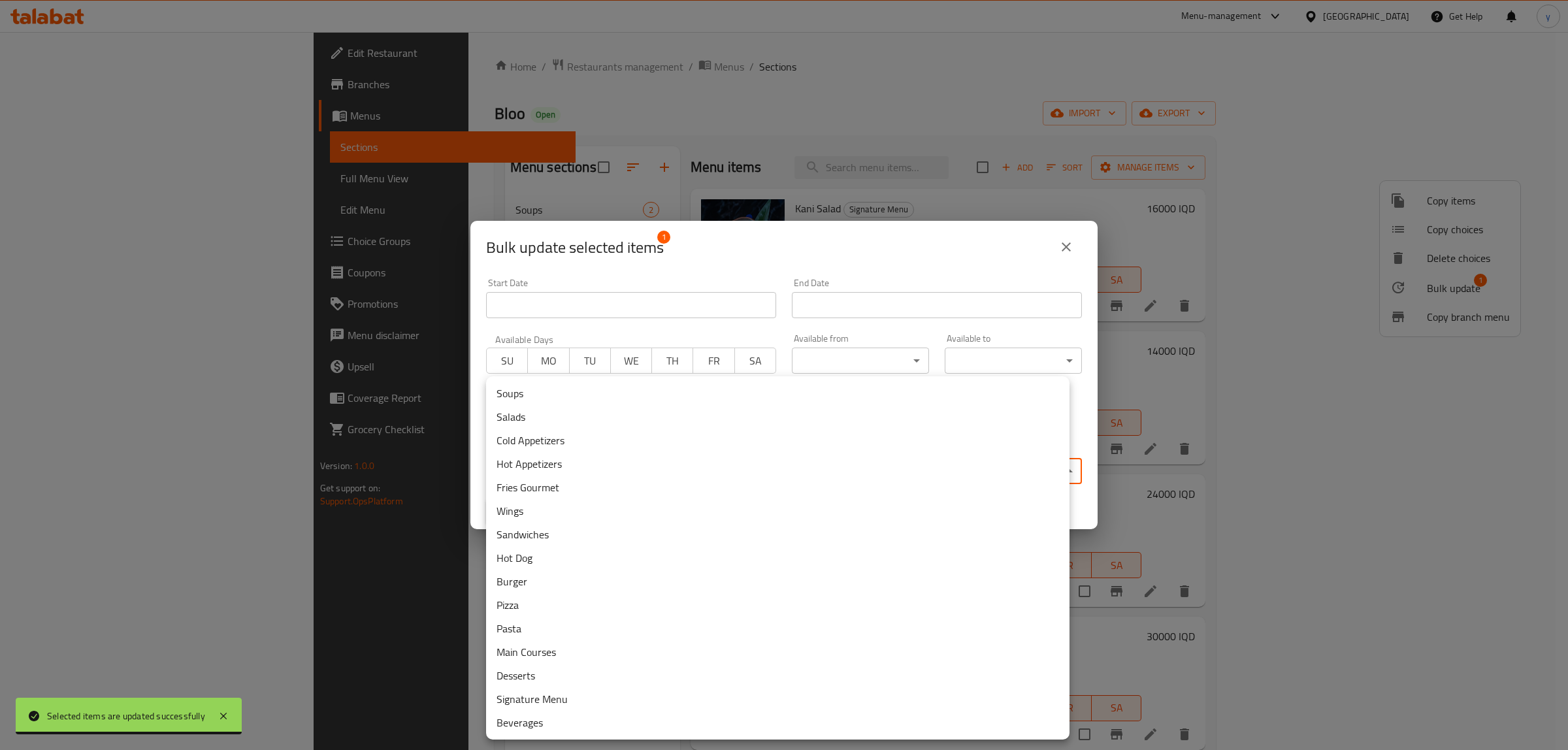
click at [543, 474] on li "Hot Appetizers" at bounding box center [778, 464] width 583 height 24
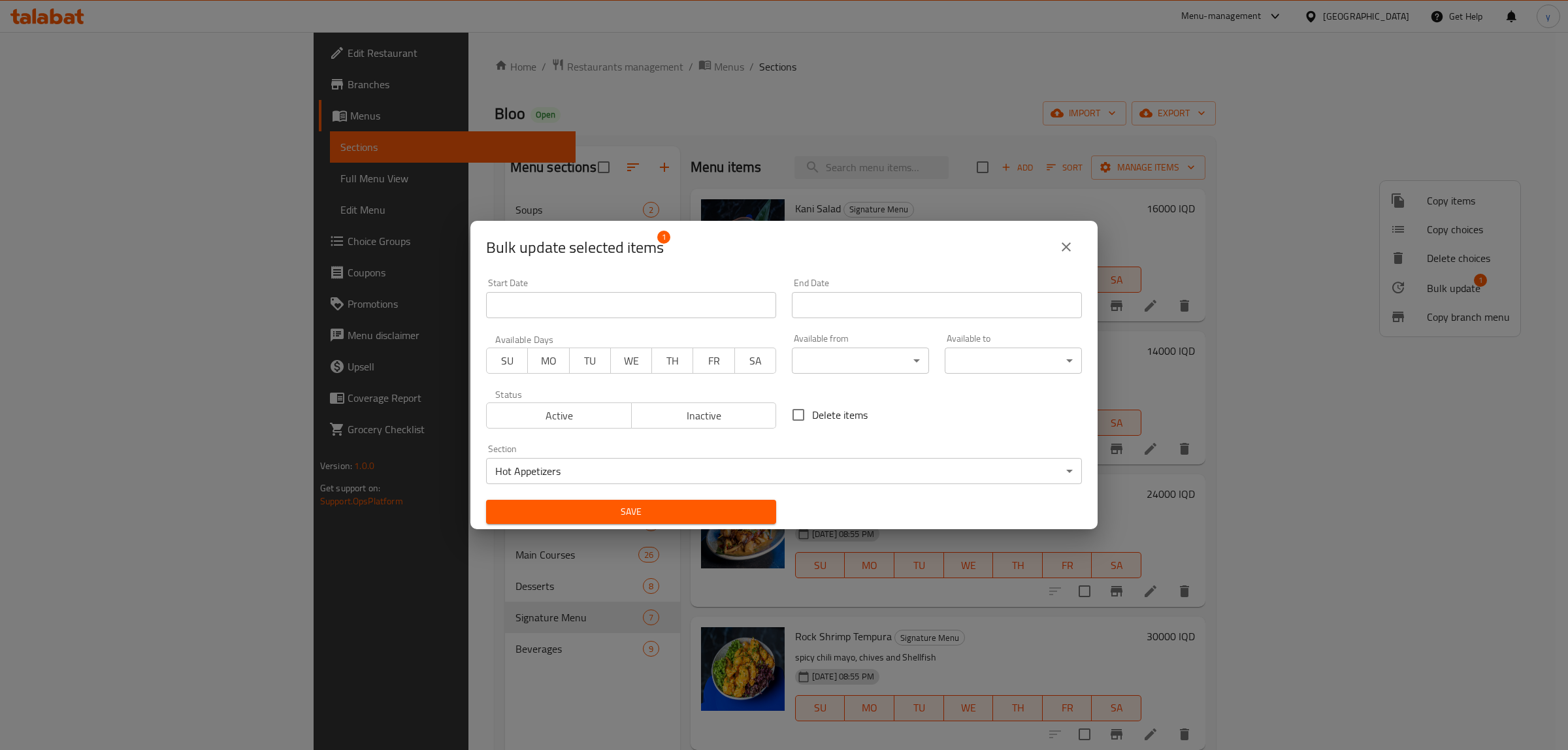
click at [598, 511] on span "Save" at bounding box center [631, 512] width 269 height 16
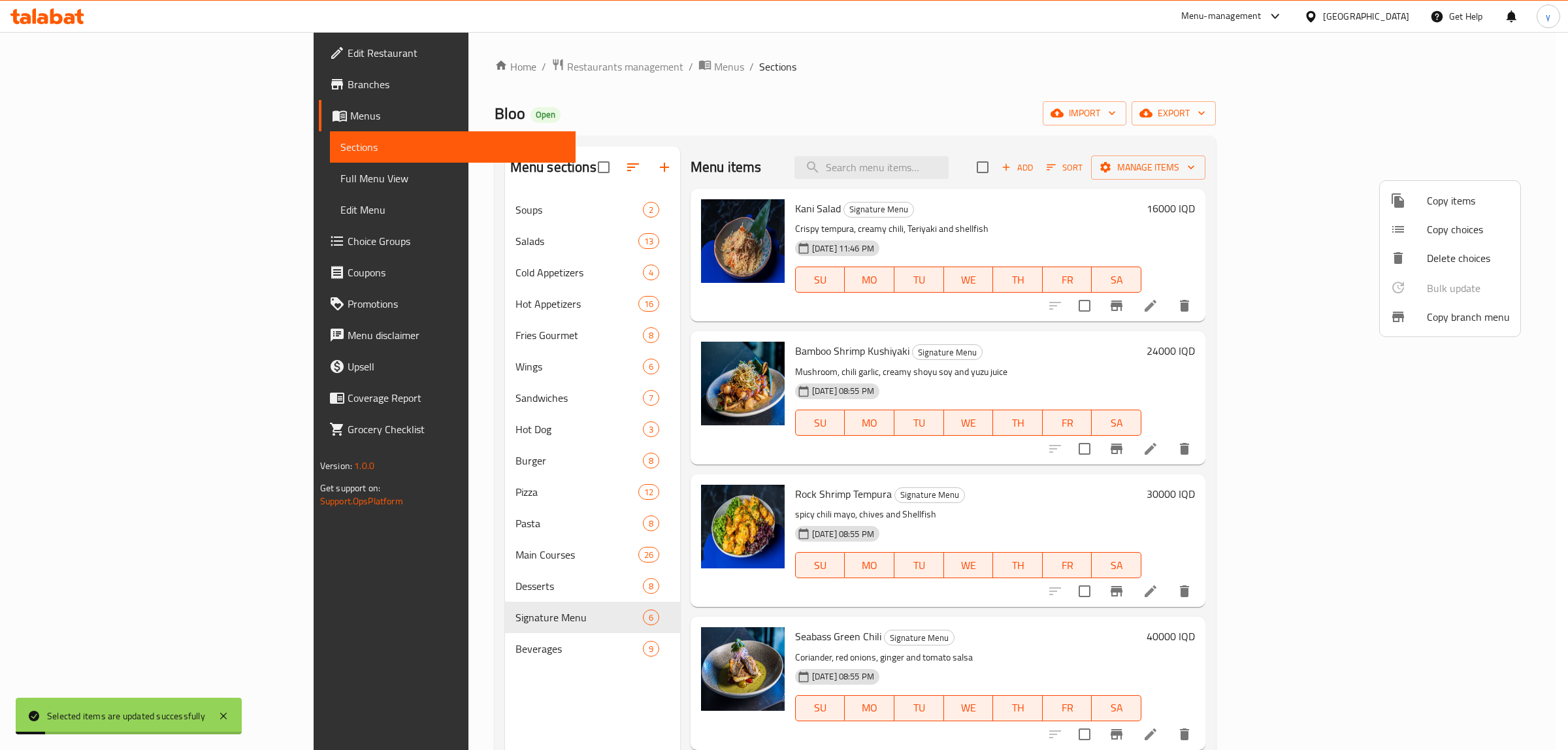
click at [745, 365] on div at bounding box center [784, 375] width 1568 height 750
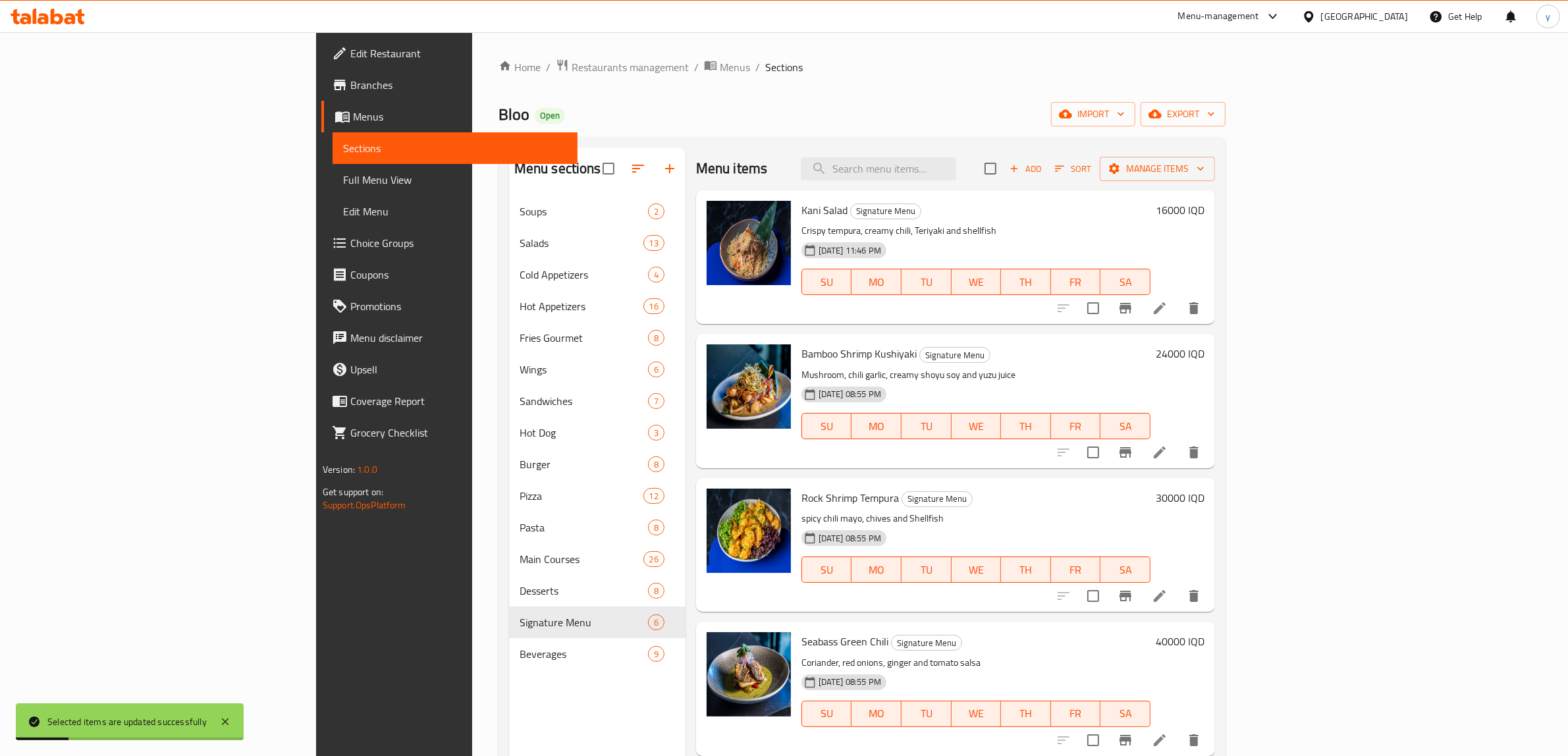
click at [1210, 447] on div at bounding box center [1128, 452] width 162 height 31
click at [1107, 447] on input "checkbox" at bounding box center [1093, 452] width 28 height 28
click at [1214, 179] on button "Manage items" at bounding box center [1156, 169] width 115 height 25
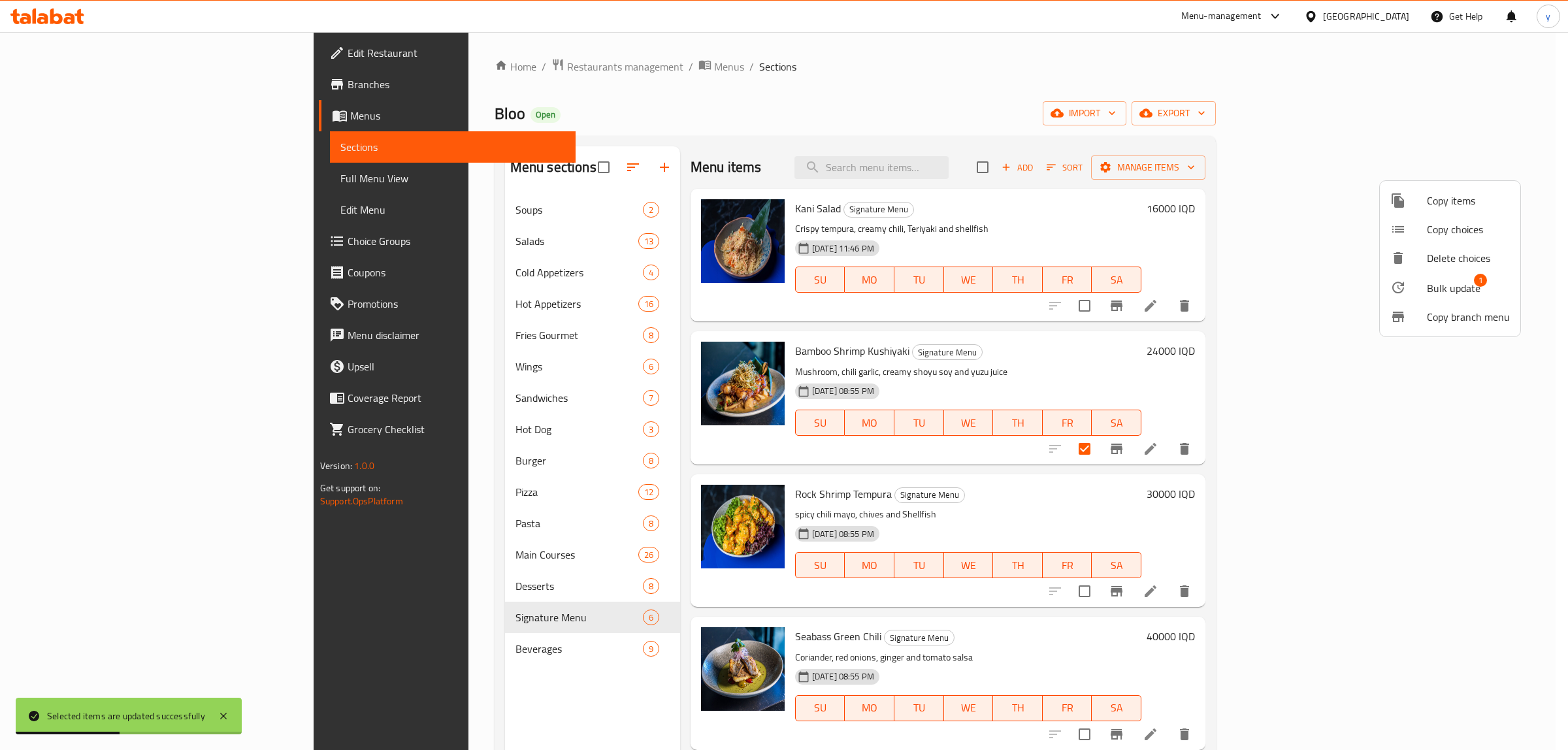
click at [1254, 281] on span "Bulk update" at bounding box center [1453, 288] width 54 height 15
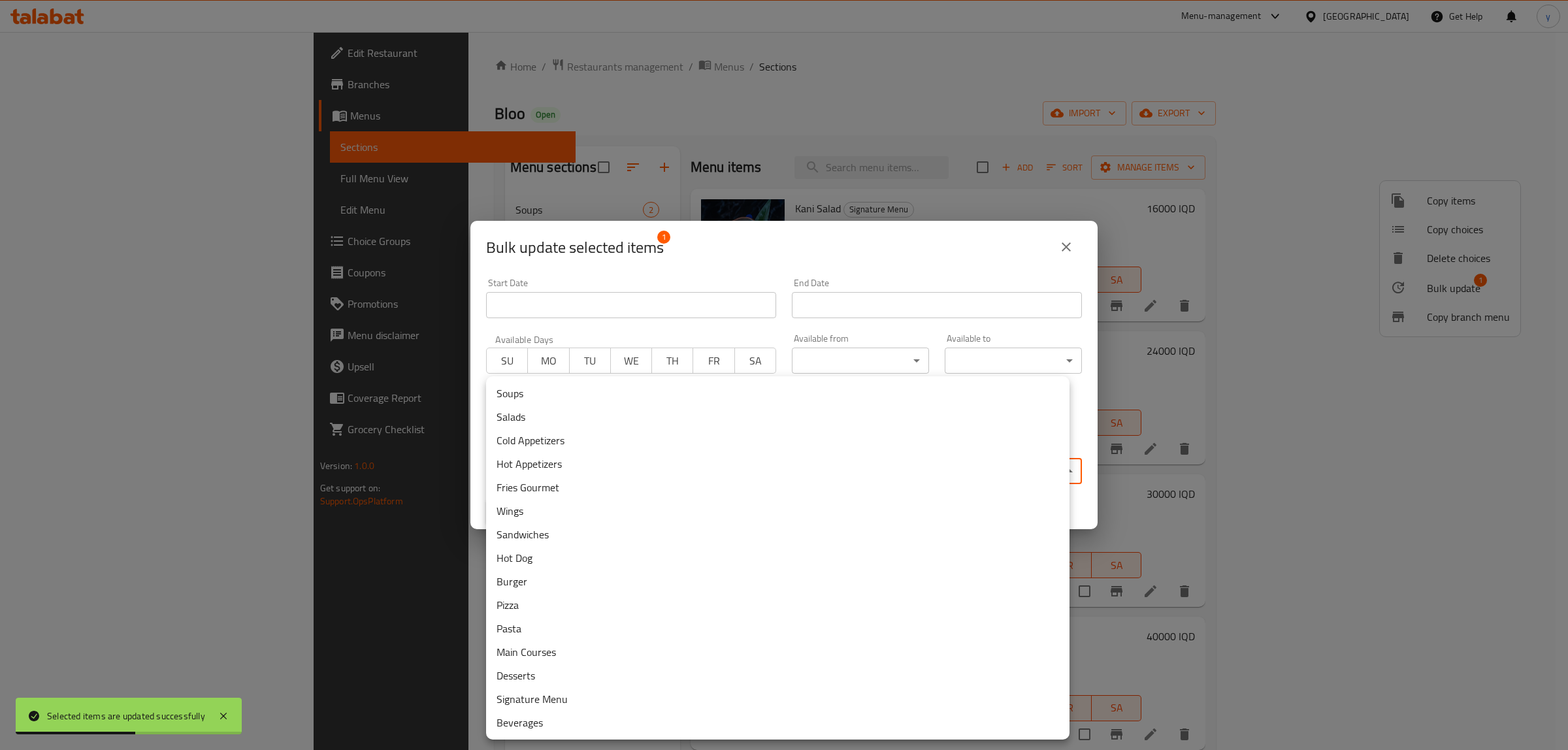
click at [575, 458] on body "Selected items are updated successfully ​ Menu-management Iraq Get Help y Edit …" at bounding box center [784, 391] width 1568 height 718
click at [528, 468] on li "Hot Appetizers" at bounding box center [778, 464] width 583 height 24
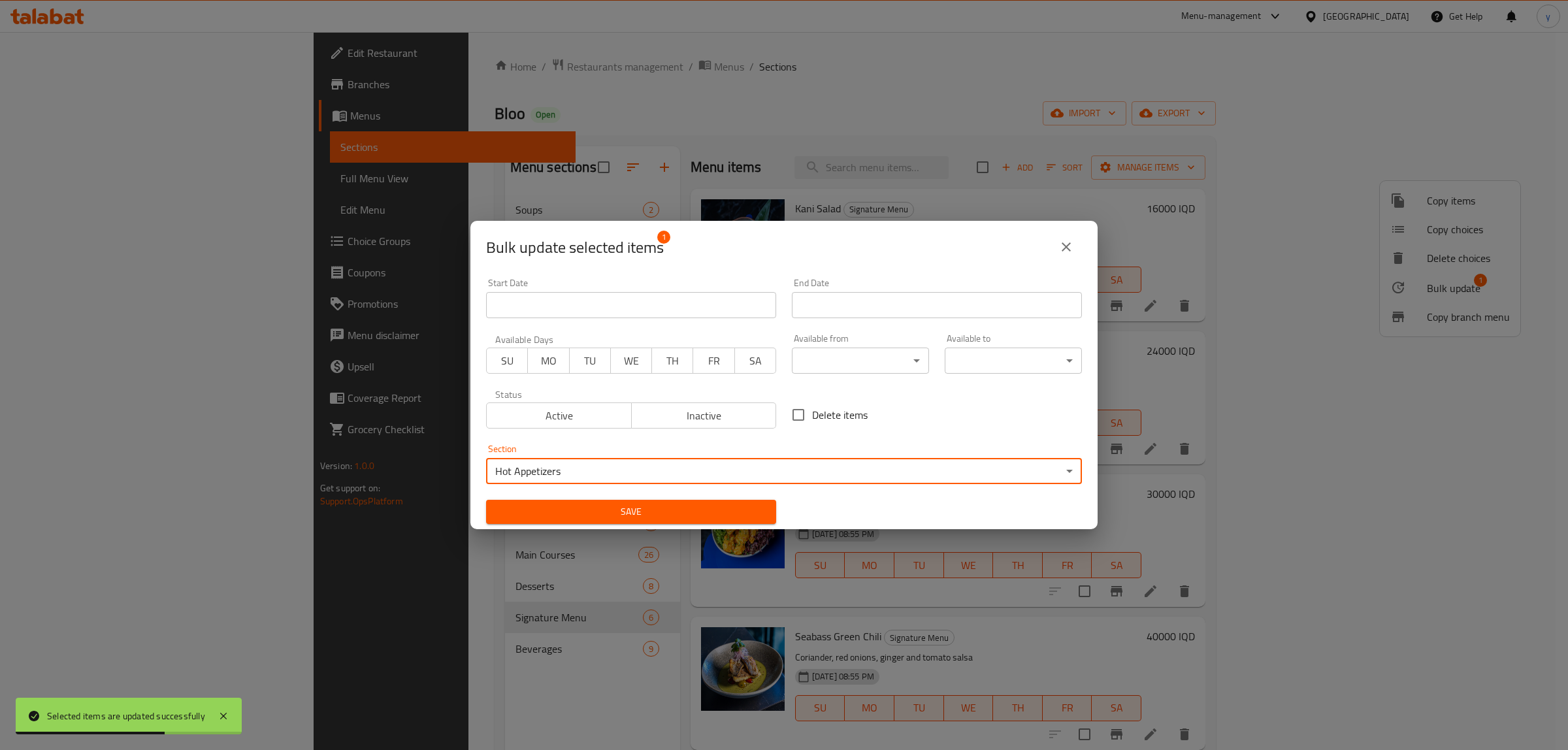
click at [537, 508] on span "Save" at bounding box center [631, 512] width 269 height 16
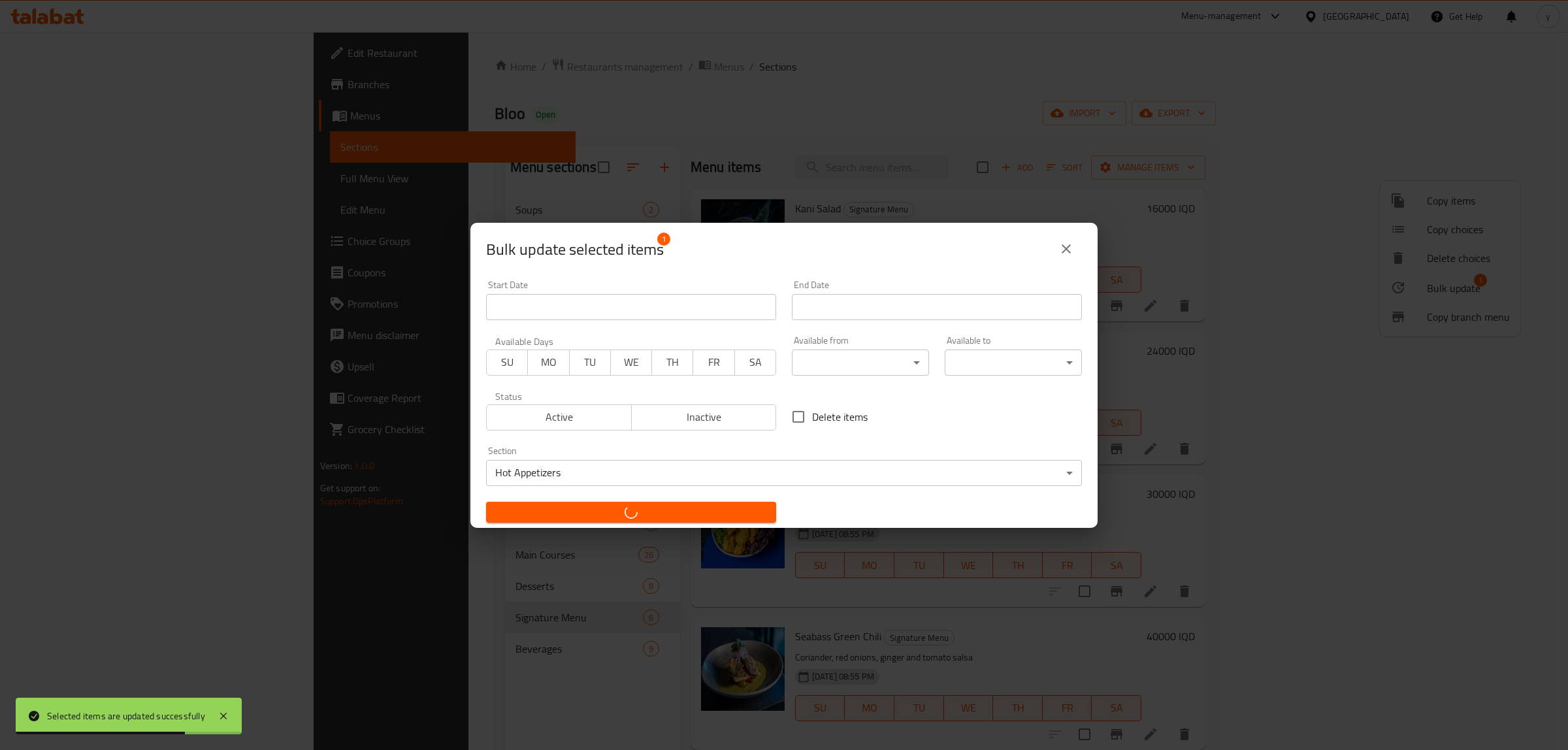
checkbox input "false"
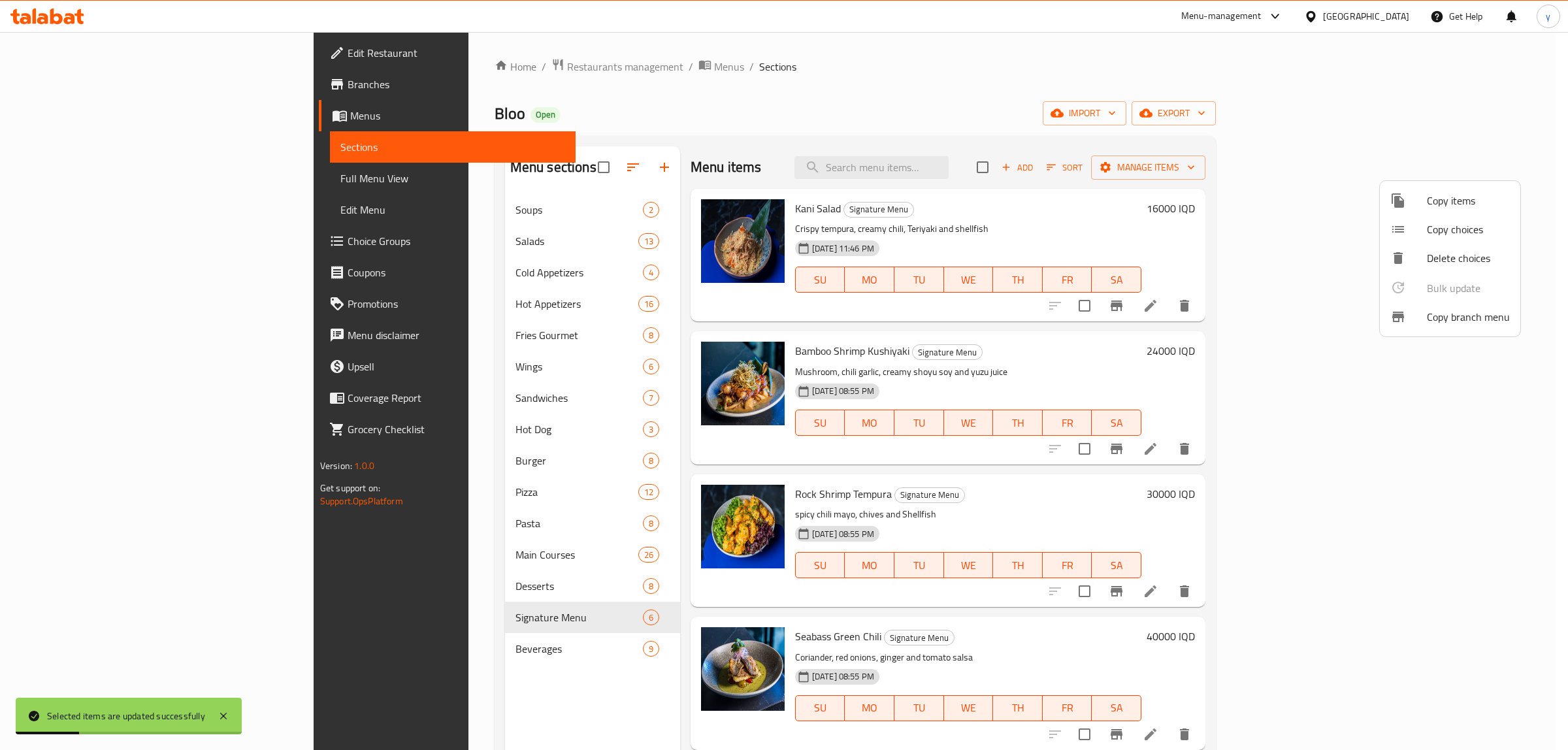
click at [1254, 536] on div at bounding box center [784, 375] width 1568 height 750
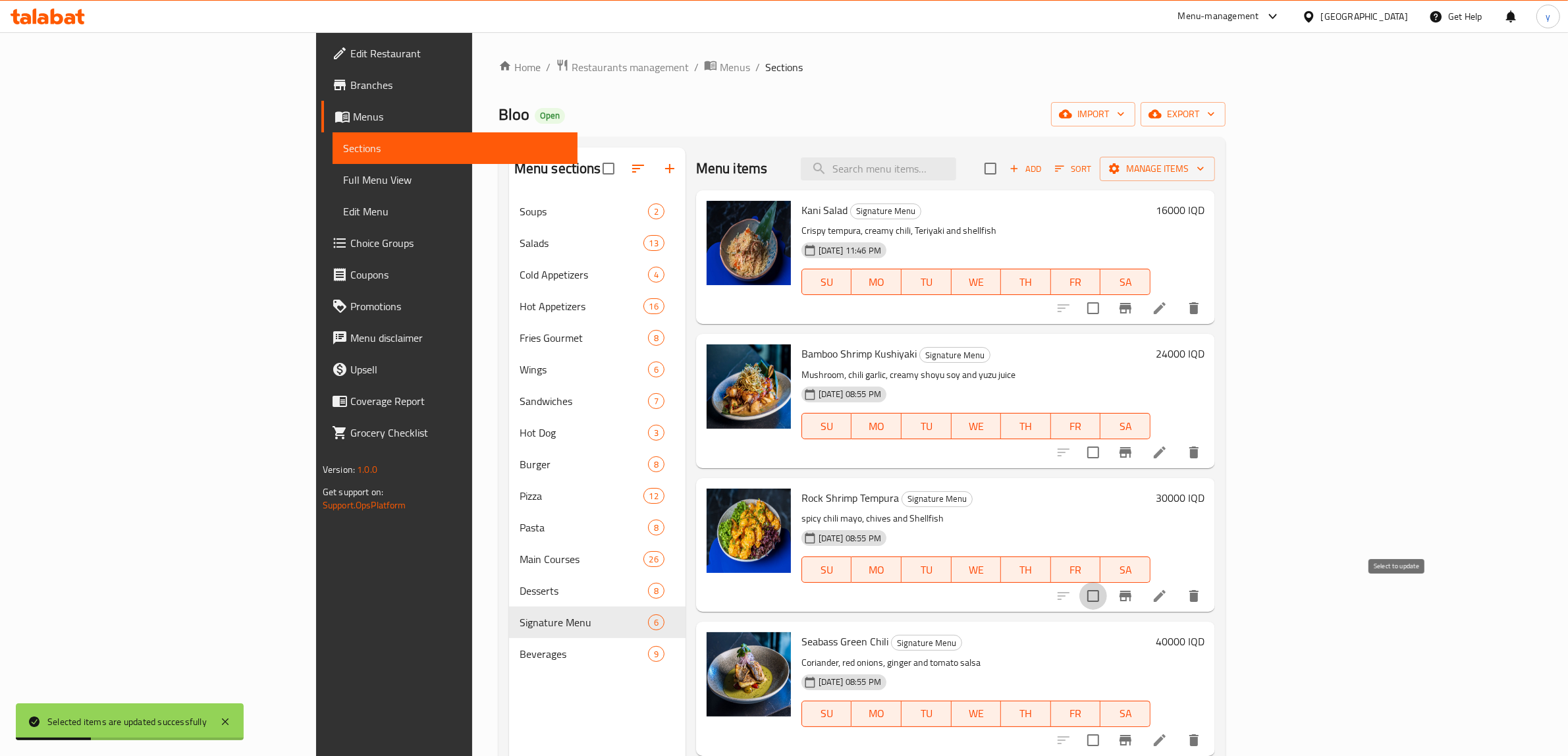
click at [1107, 599] on input "checkbox" at bounding box center [1093, 596] width 28 height 28
click at [1204, 173] on span "Manage items" at bounding box center [1157, 169] width 95 height 17
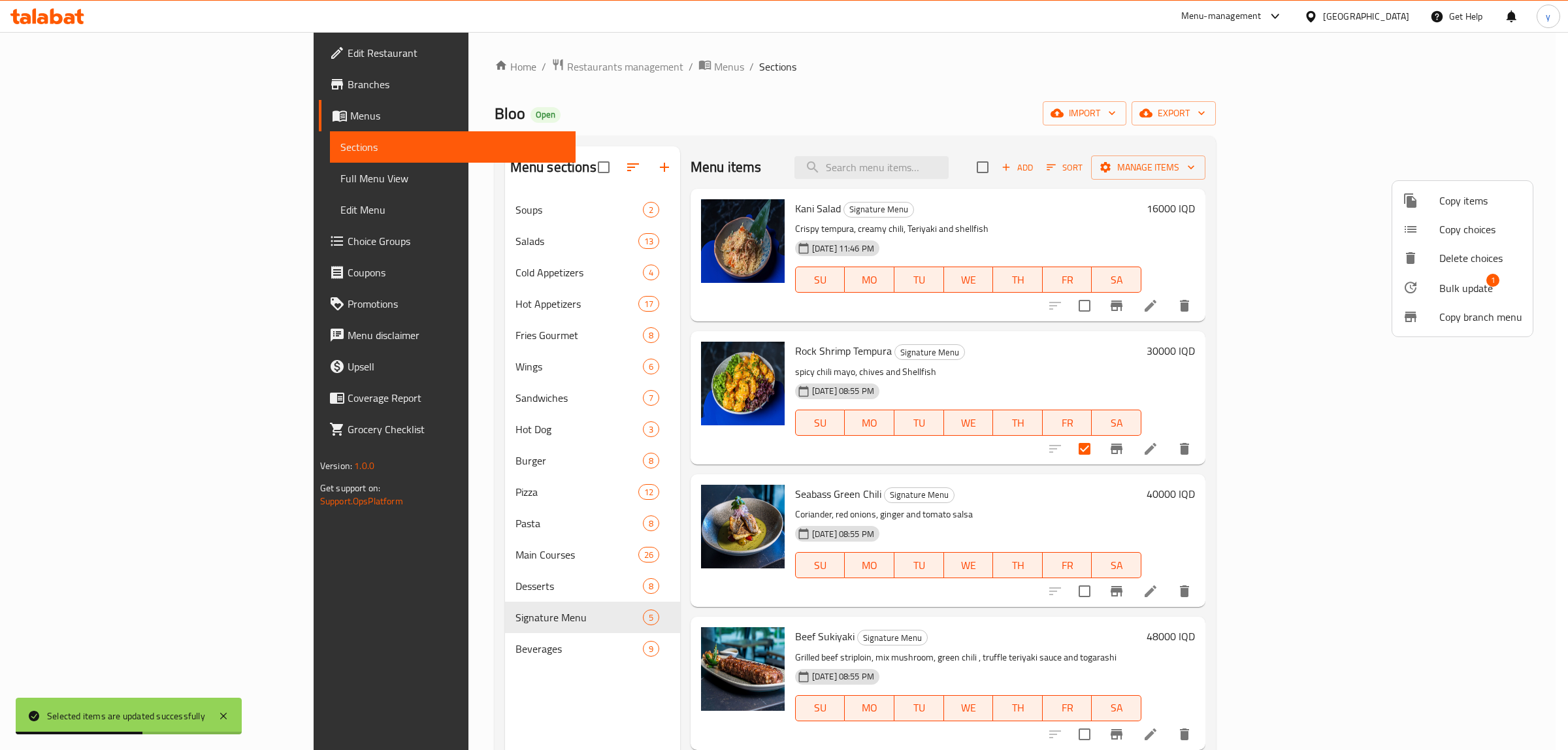
click at [1254, 283] on span "Bulk update" at bounding box center [1466, 288] width 54 height 15
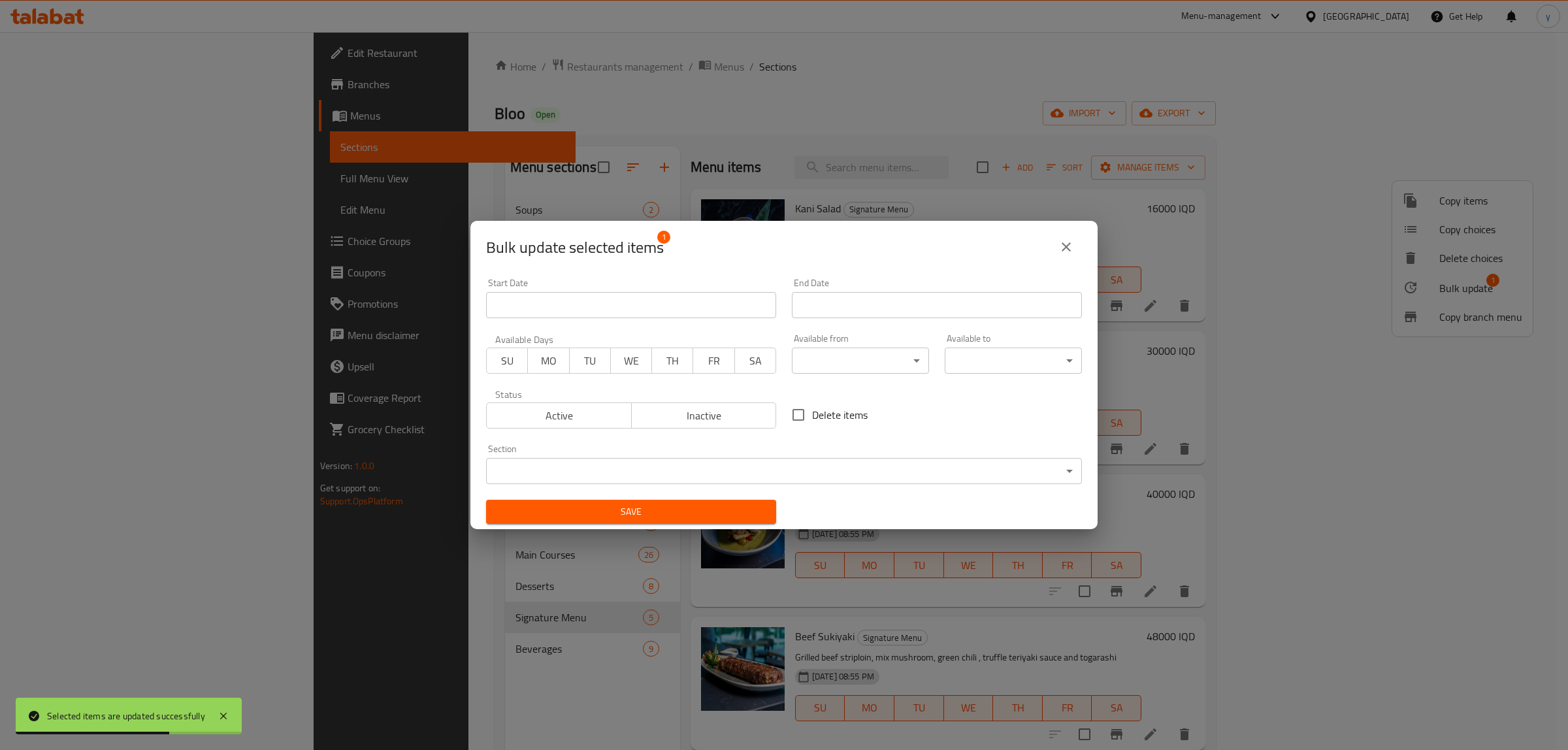
click at [1063, 252] on icon "close" at bounding box center [1066, 246] width 15 height 15
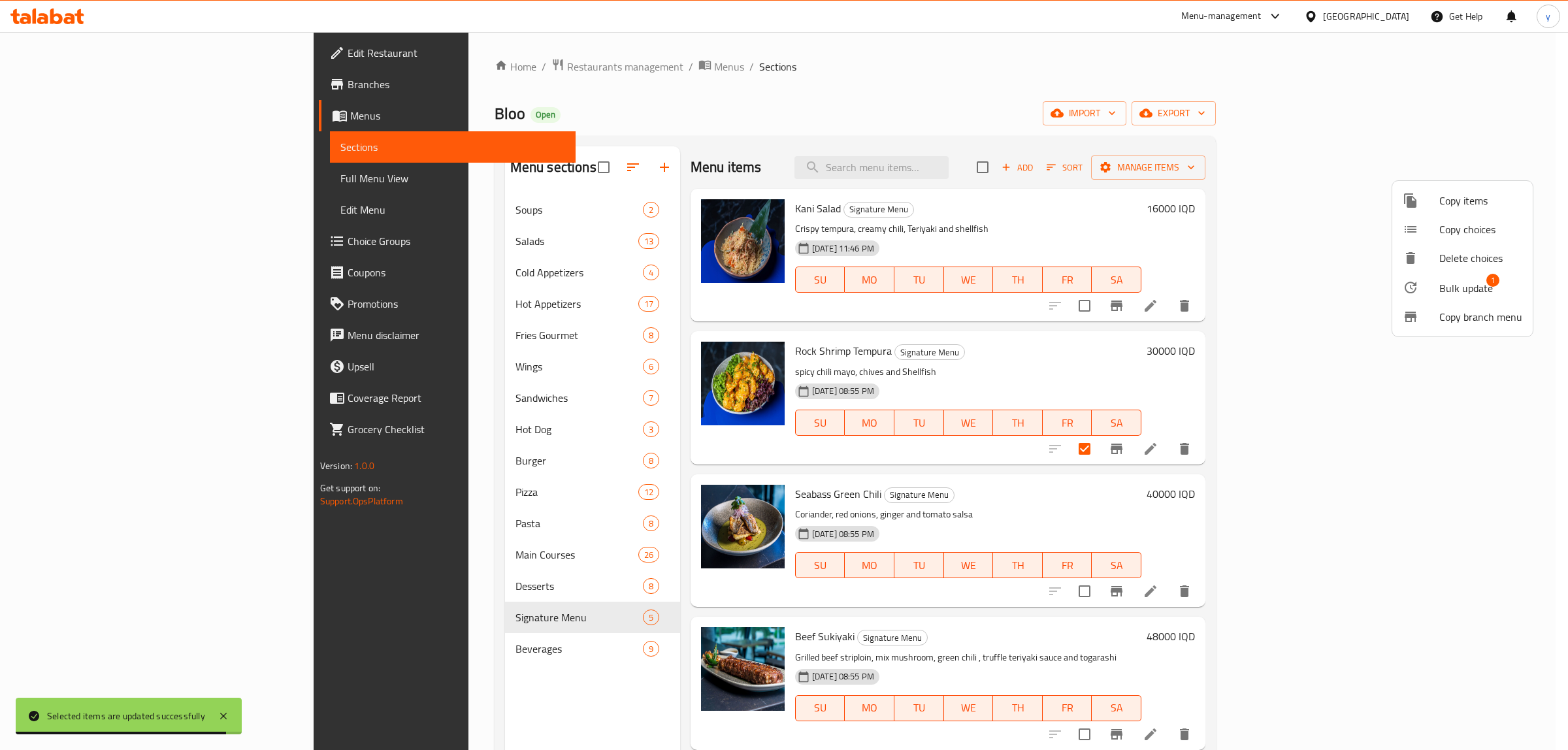
click at [1254, 285] on span "Bulk update" at bounding box center [1466, 288] width 54 height 15
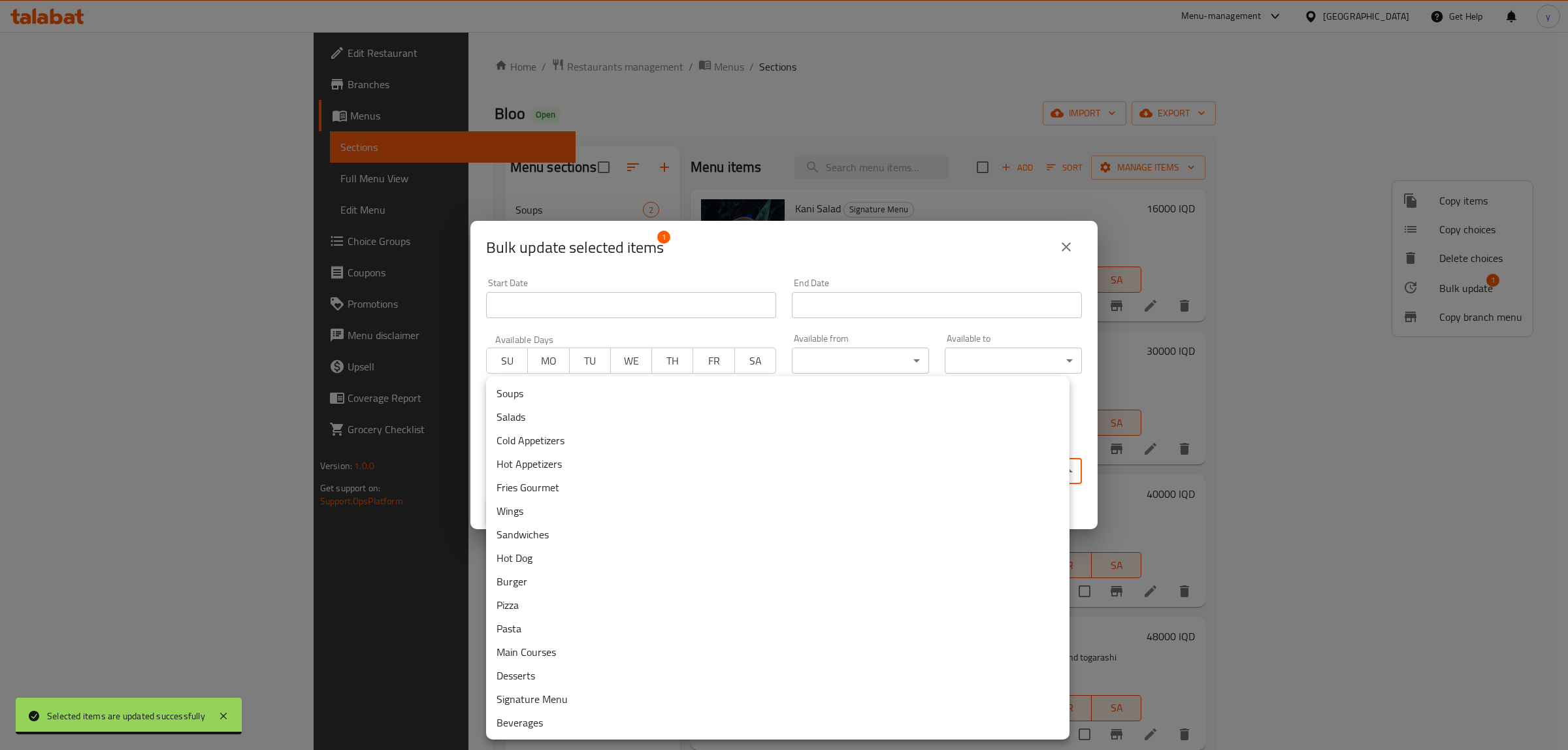
click at [658, 467] on body "Selected items are updated successfully ​ Menu-management Iraq Get Help y Edit …" at bounding box center [784, 391] width 1568 height 718
click at [537, 468] on li "Hot Appetizers" at bounding box center [778, 464] width 583 height 24
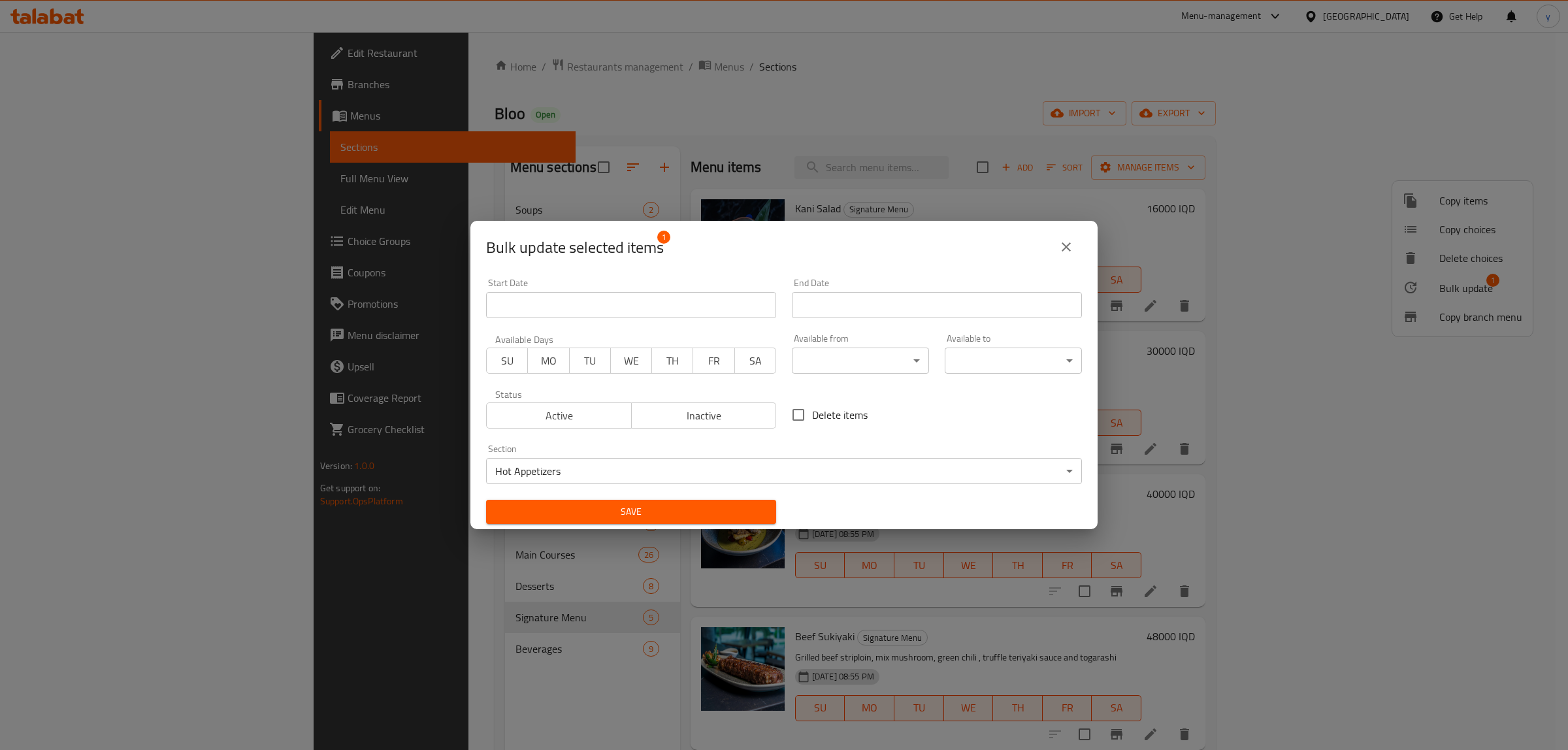
click at [583, 515] on li "Hot Dog" at bounding box center [705, 519] width 438 height 13
click at [539, 470] on body "​ Menu-management Iraq Get Help y Edit Restaurant Branches Menus Sections Full …" at bounding box center [784, 391] width 1568 height 718
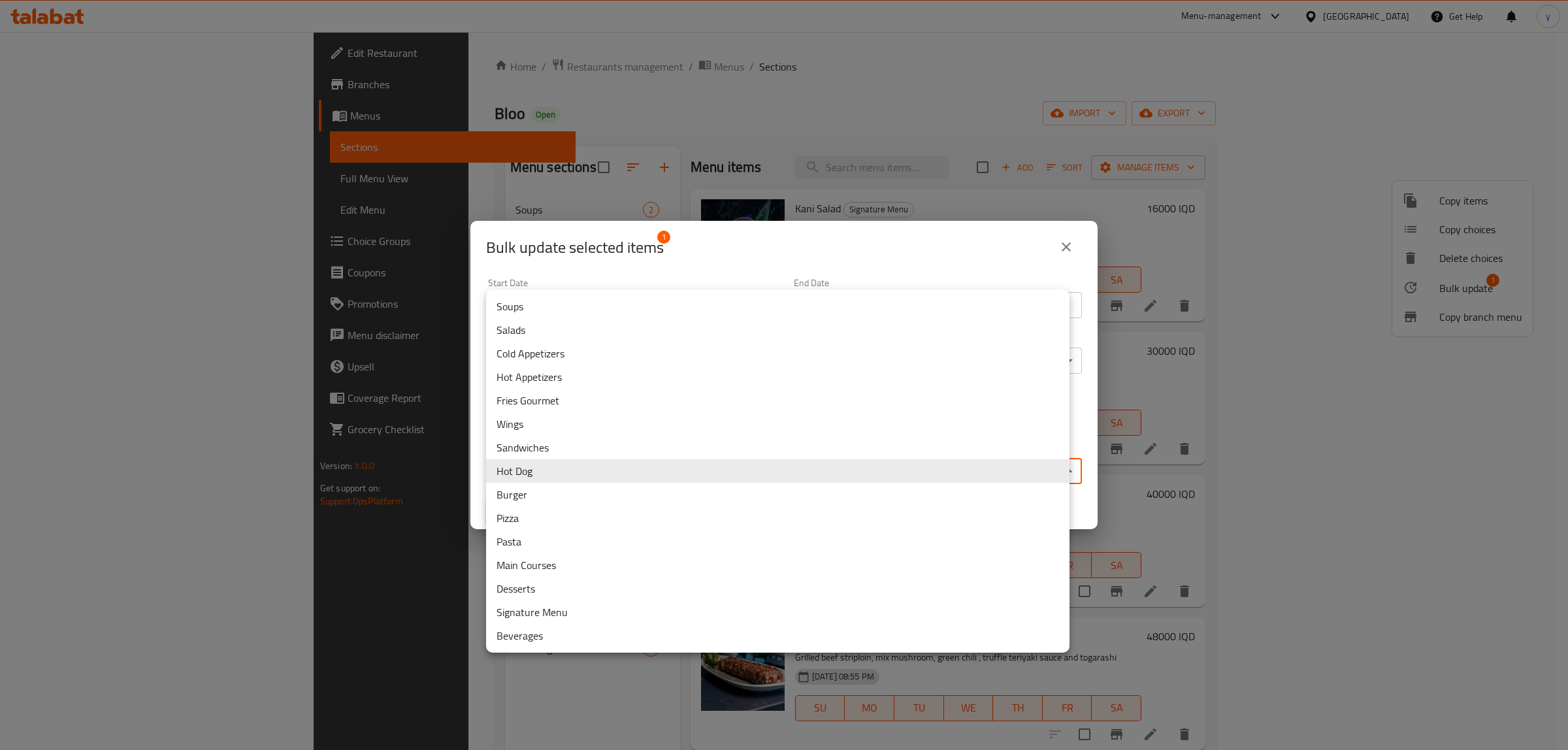
click at [536, 379] on li "Hot Appetizers" at bounding box center [778, 377] width 583 height 24
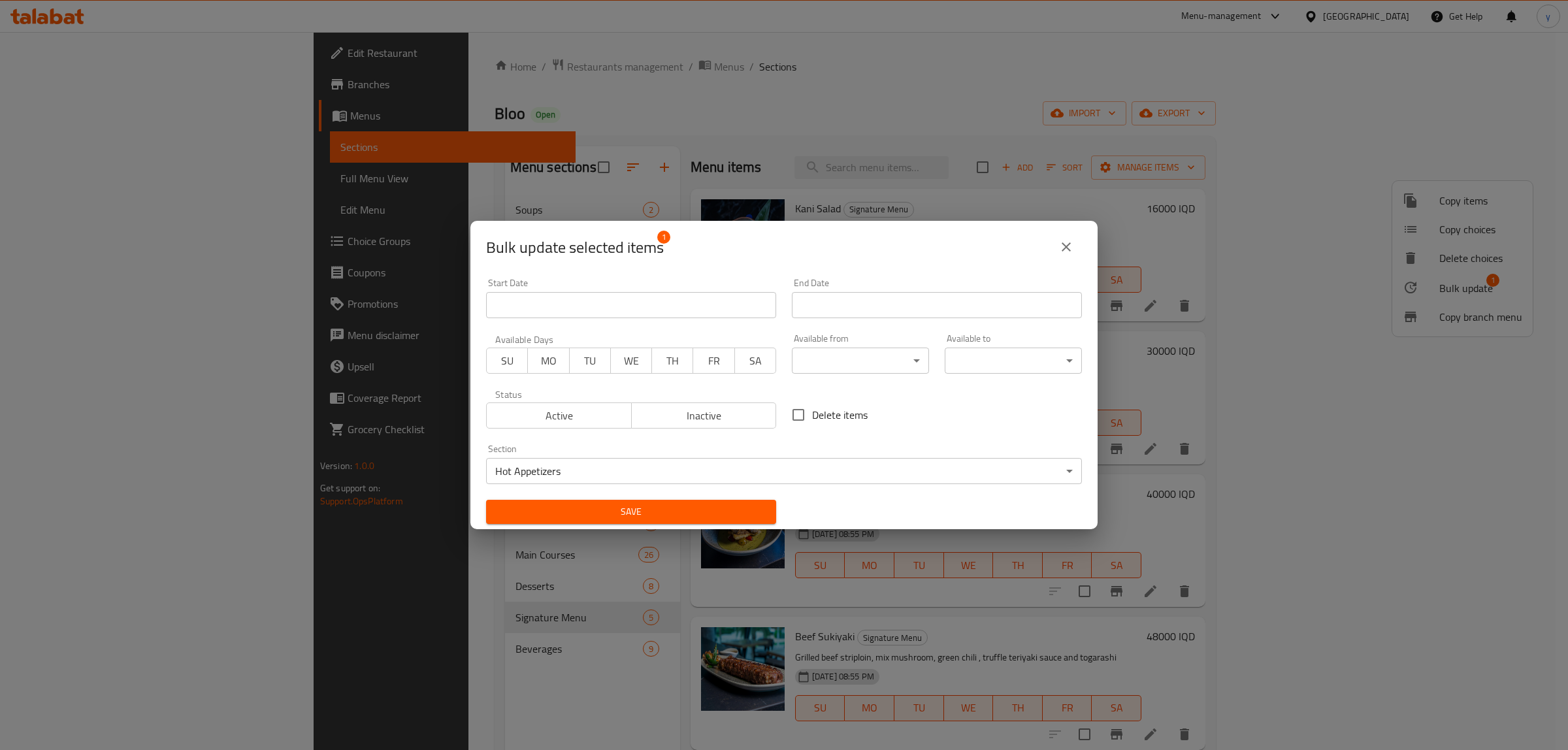
click at [530, 498] on div "Save" at bounding box center [631, 512] width 305 height 40
click at [552, 524] on div "Save" at bounding box center [631, 512] width 305 height 40
click at [573, 516] on span "Save" at bounding box center [631, 512] width 269 height 16
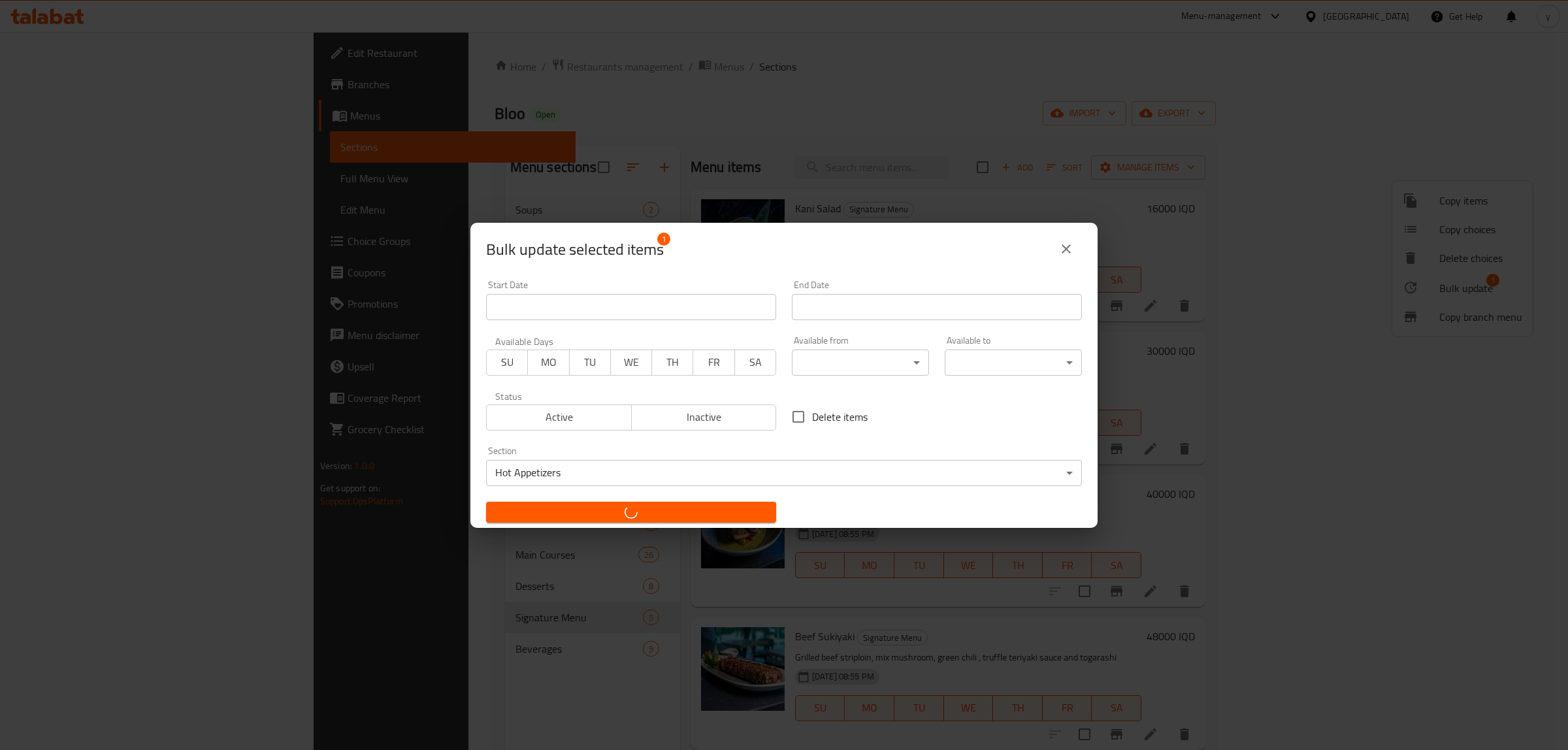
checkbox input "false"
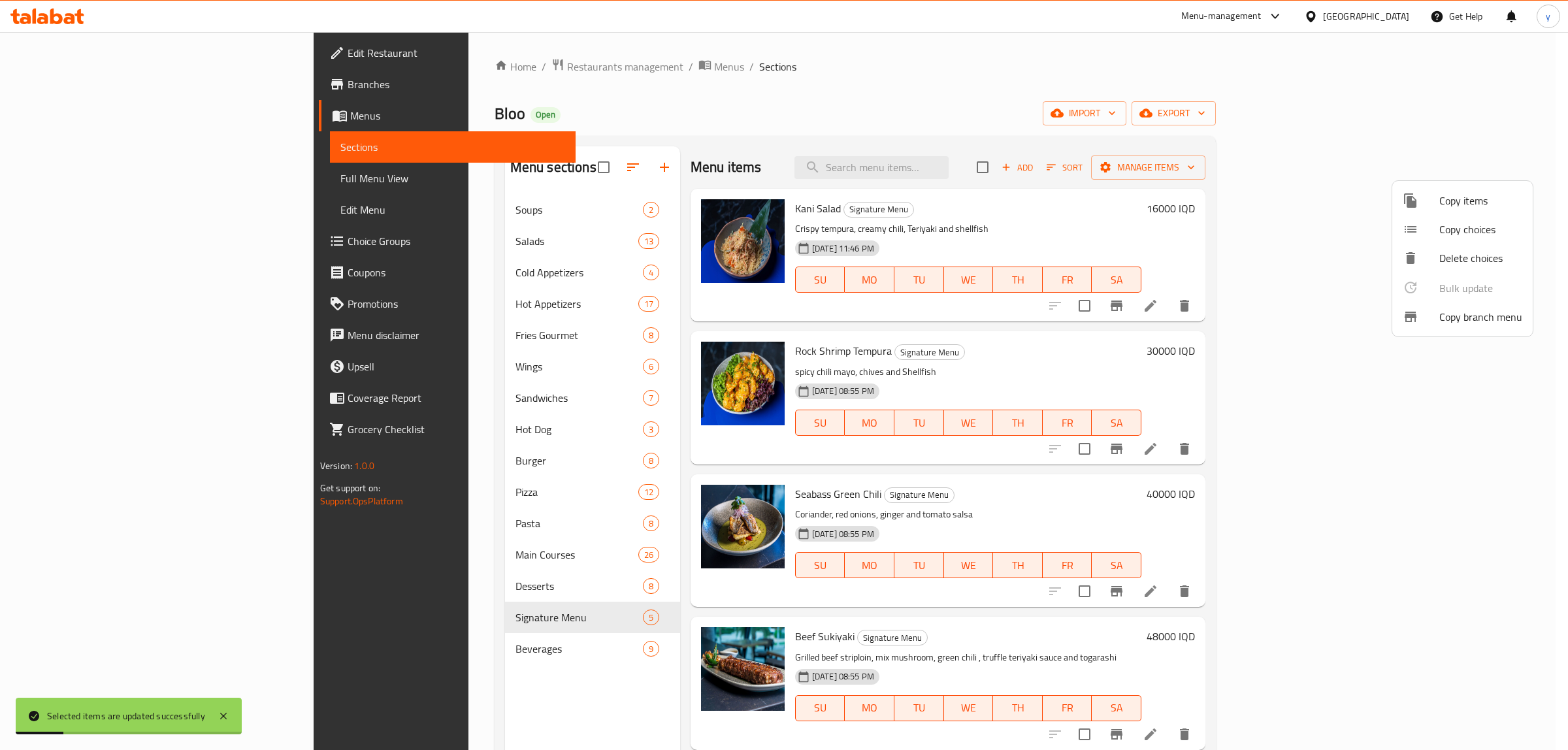
click at [932, 383] on div at bounding box center [784, 375] width 1568 height 750
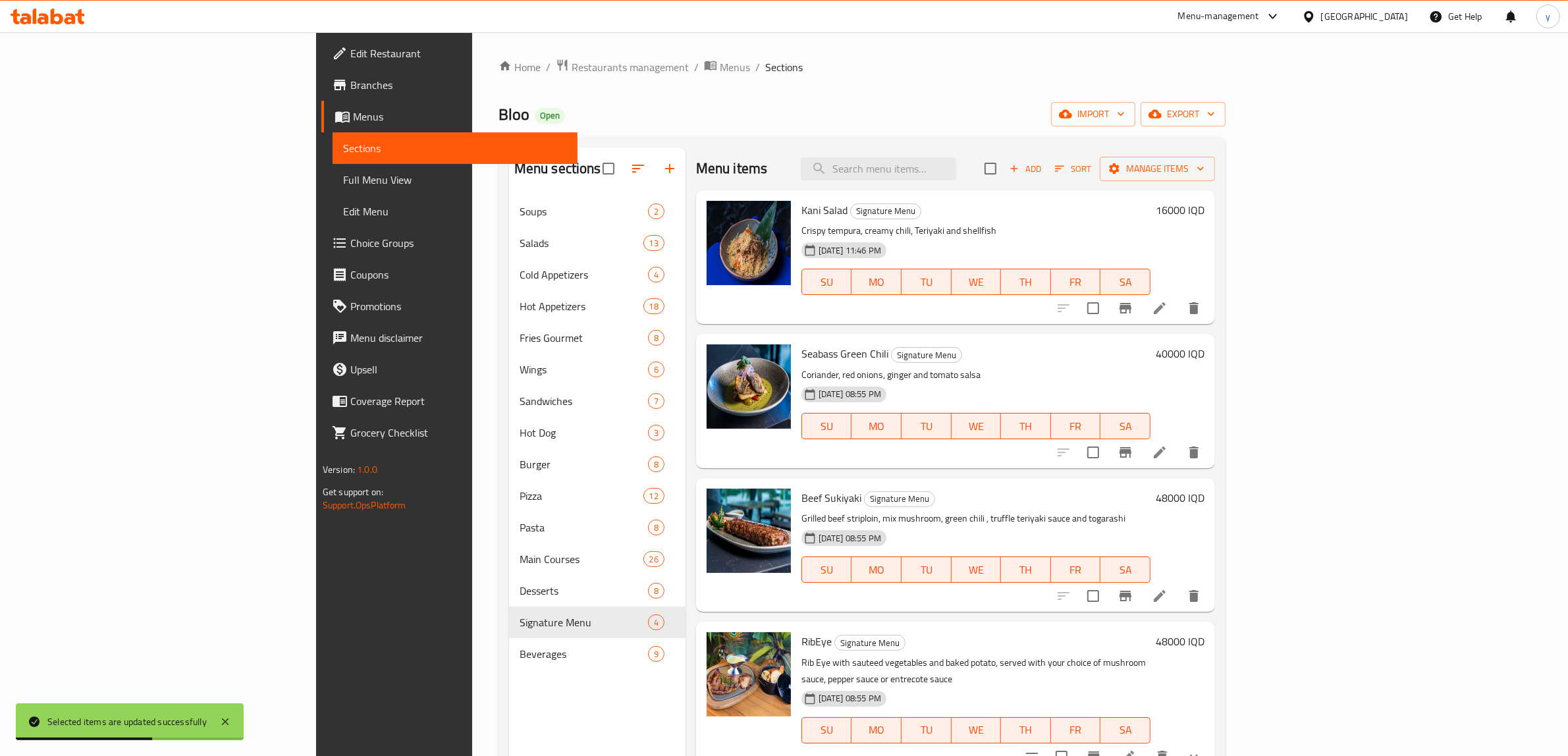
click at [1210, 591] on div at bounding box center [1128, 595] width 162 height 31
click at [1210, 594] on div at bounding box center [1128, 595] width 162 height 31
click at [1107, 601] on input "checkbox" at bounding box center [1093, 596] width 28 height 28
click at [1204, 162] on span "Manage items" at bounding box center [1157, 169] width 95 height 17
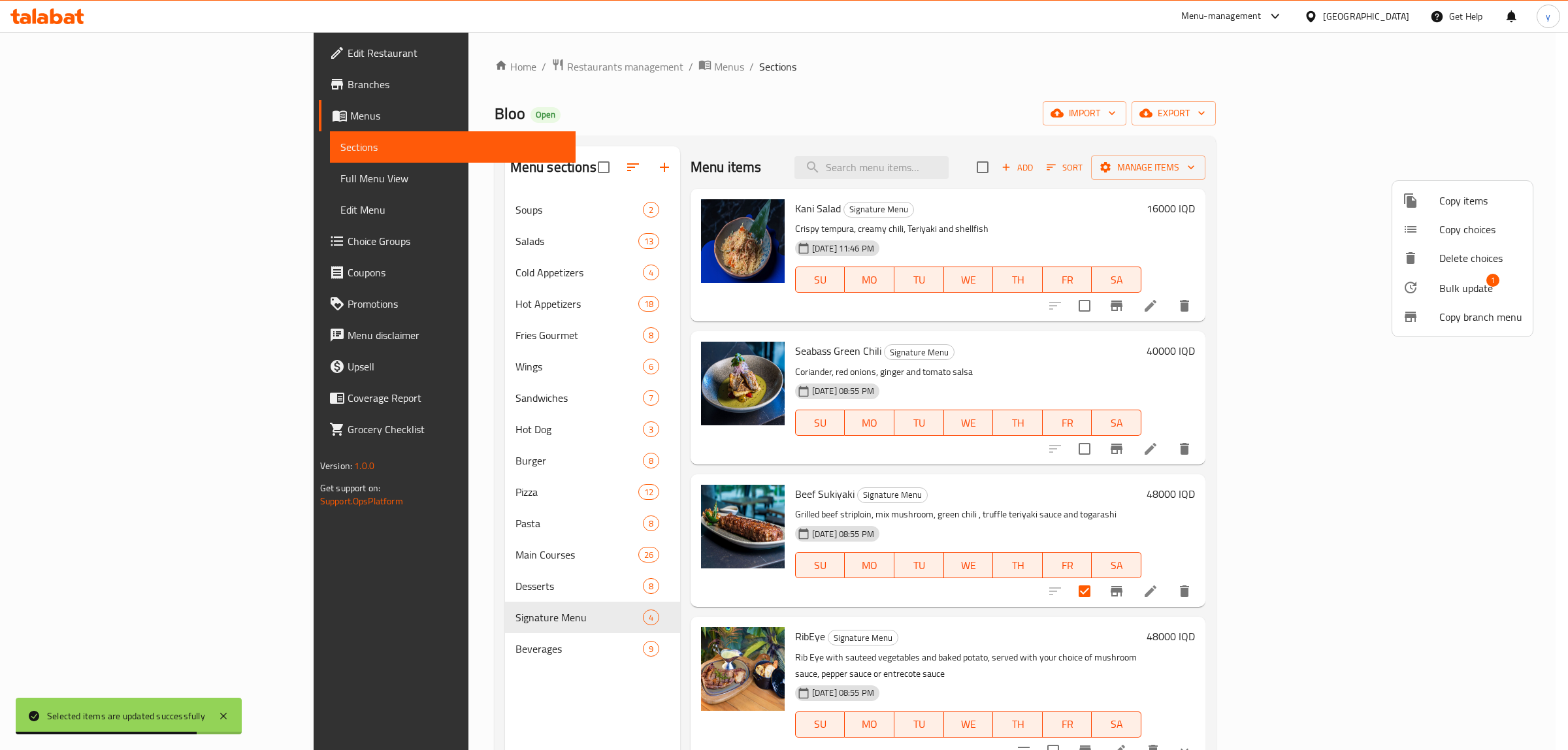
click at [1254, 289] on span "Bulk update" at bounding box center [1466, 288] width 54 height 15
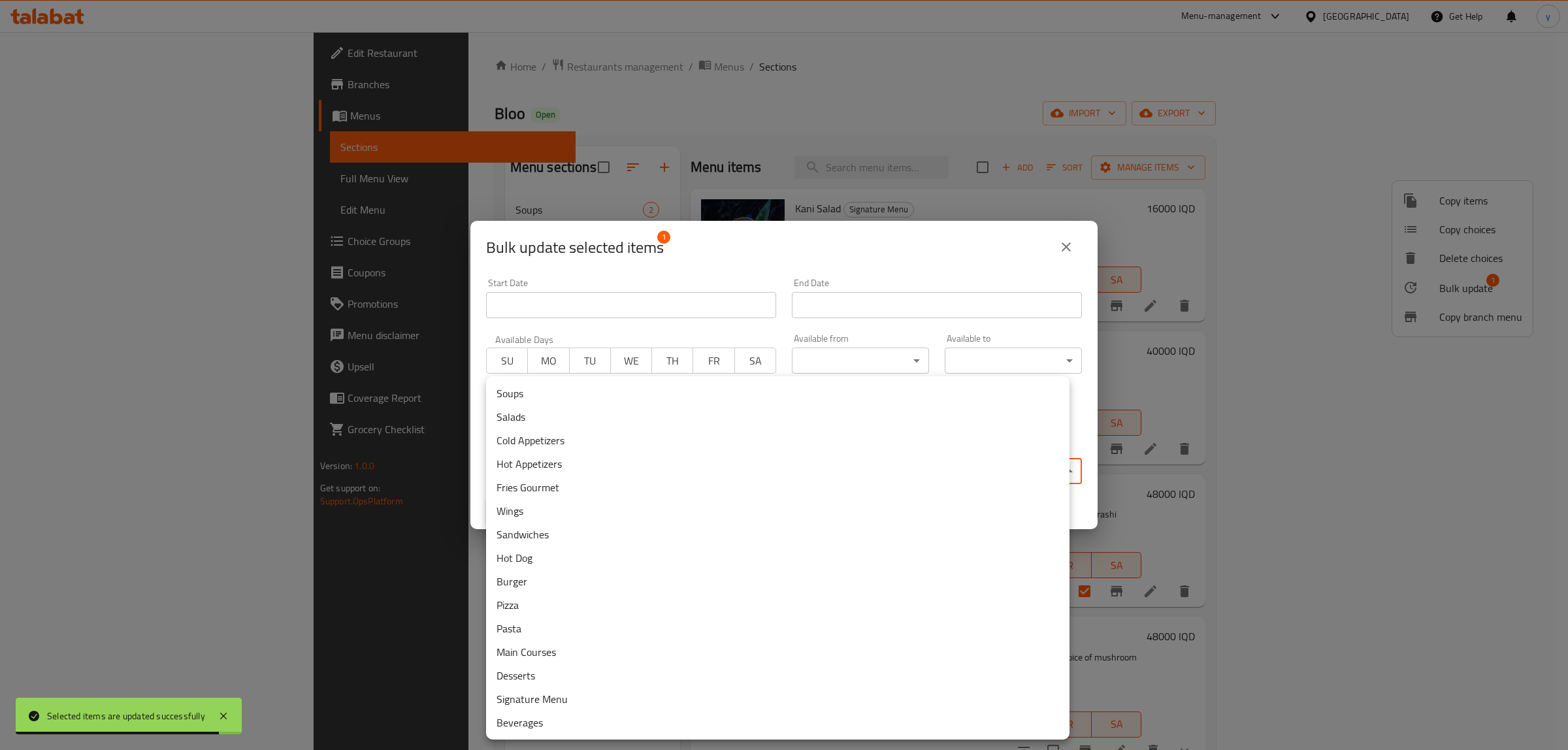
click at [530, 470] on body "Selected items are updated successfully ​ Menu-management Iraq Get Help y Edit …" at bounding box center [784, 391] width 1568 height 718
click at [546, 600] on li "Main Courses" at bounding box center [778, 652] width 583 height 24
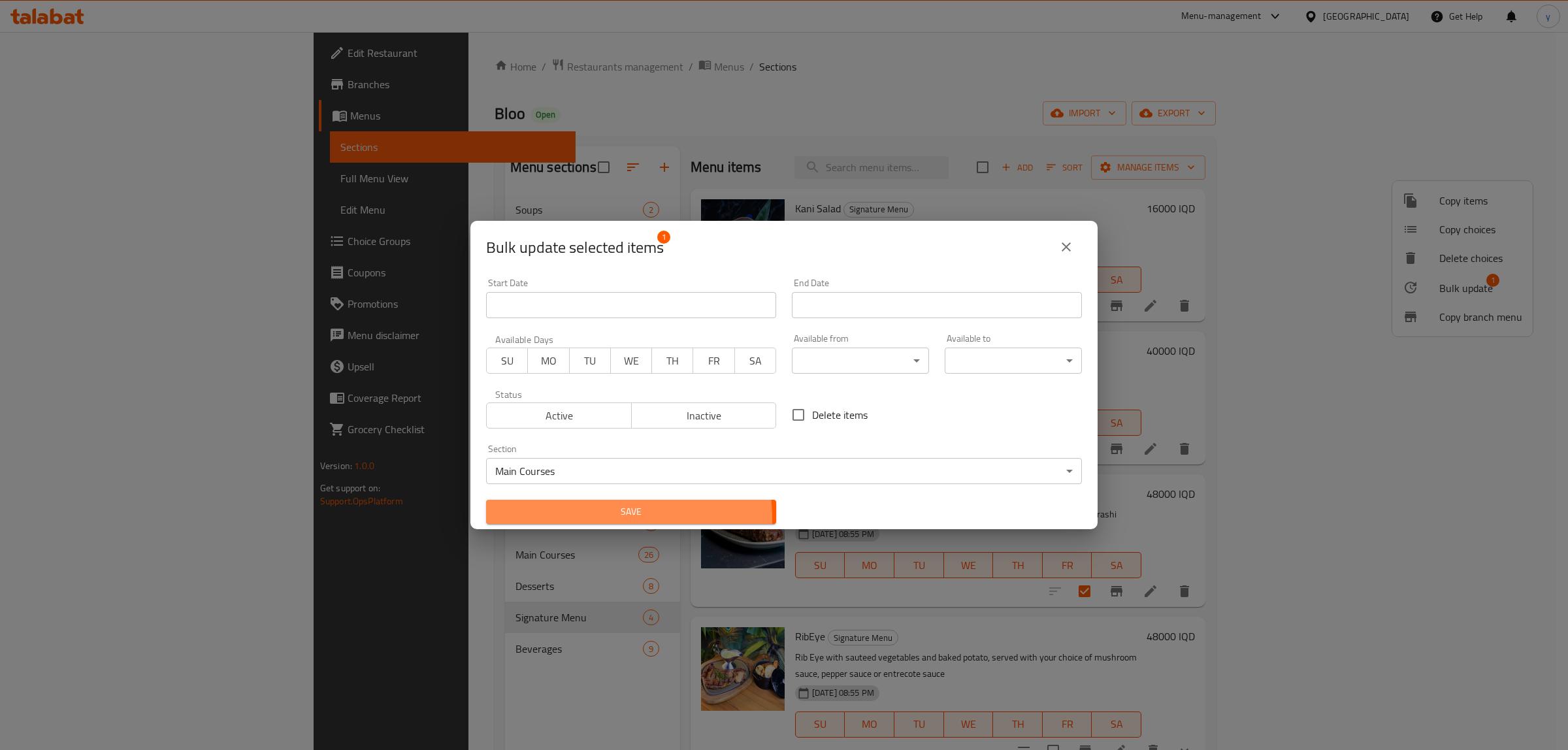
click at [583, 519] on span "Save" at bounding box center [631, 512] width 269 height 16
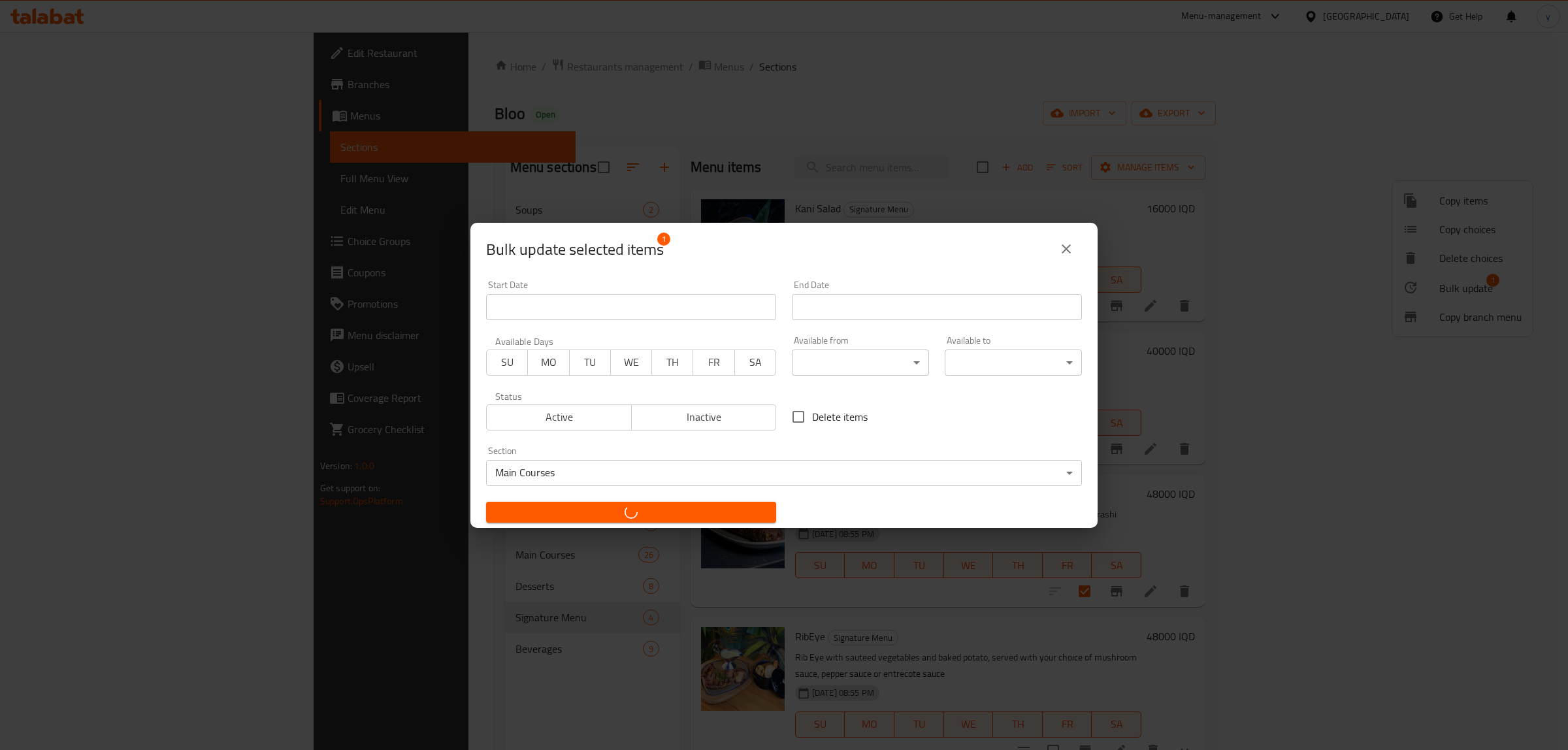
checkbox input "false"
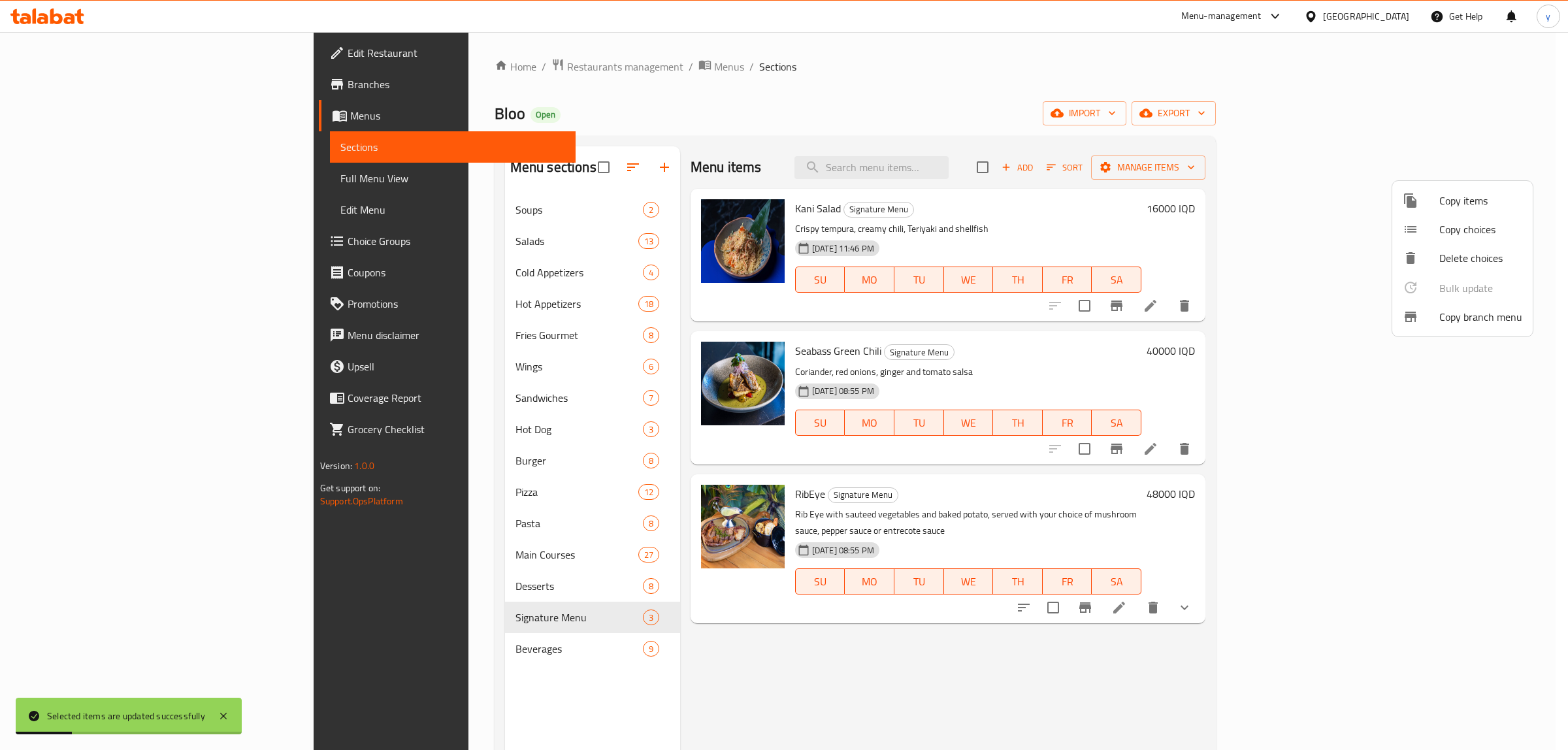
click at [799, 402] on div at bounding box center [784, 375] width 1568 height 750
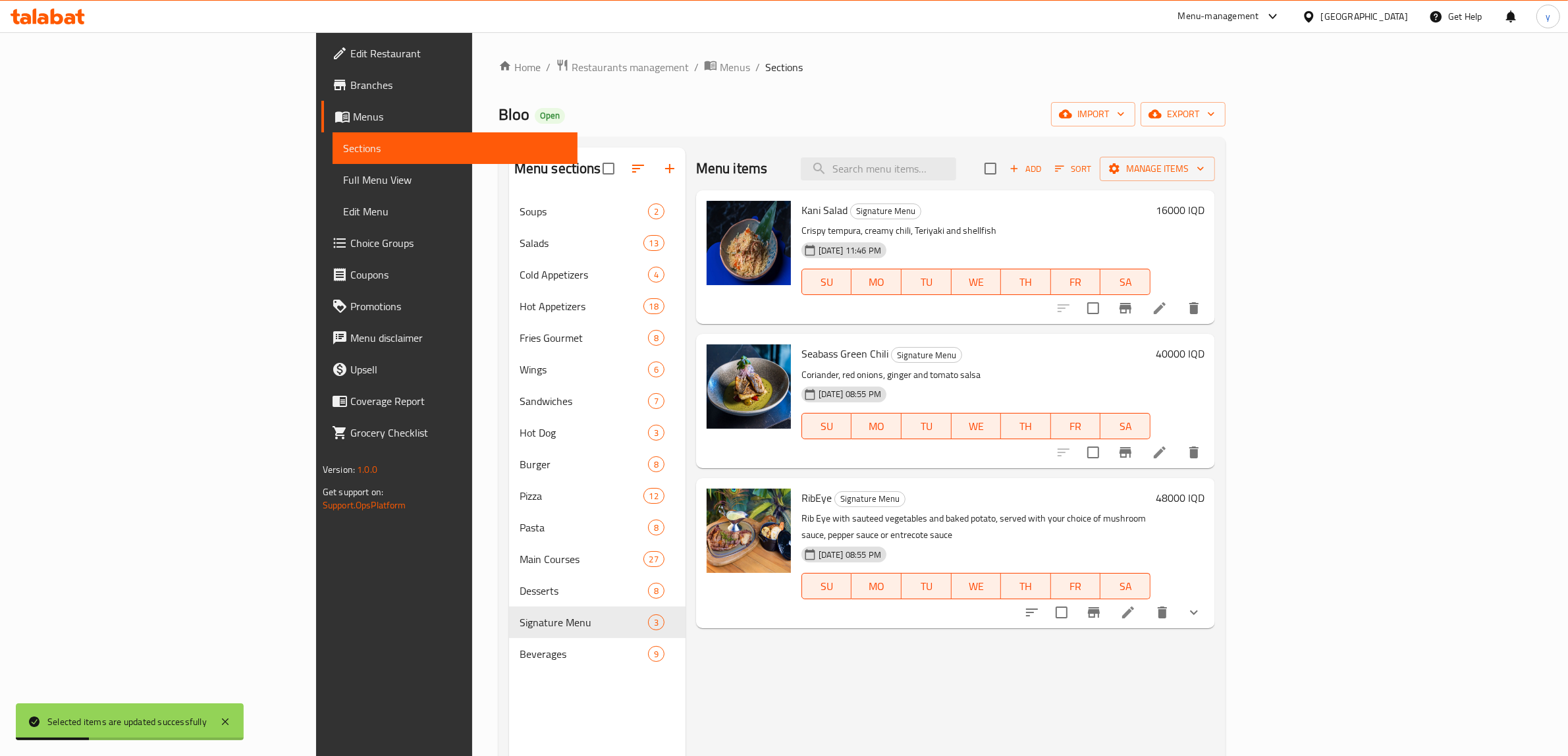
click at [801, 372] on p "Coriander, red onions, ginger and tomato salsa" at bounding box center [976, 375] width 349 height 17
click at [988, 154] on div "Menu items Add Sort Manage items" at bounding box center [955, 169] width 519 height 43
click at [956, 166] on input "search" at bounding box center [878, 168] width 155 height 23
paste input "Beef Sukiyaki"
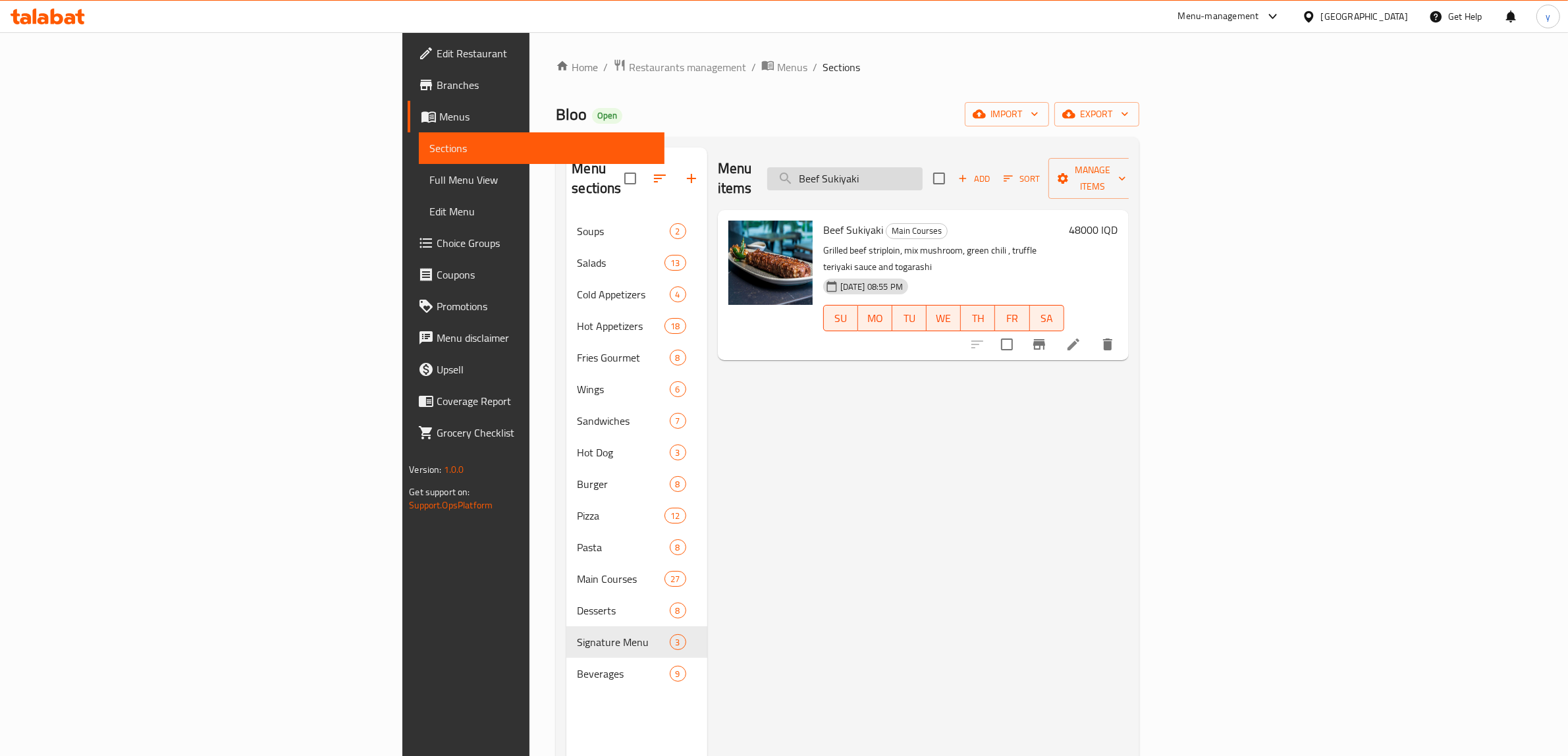
click at [922, 167] on input "Beef Sukiyaki" at bounding box center [844, 178] width 155 height 23
paste input "Rib Eye"
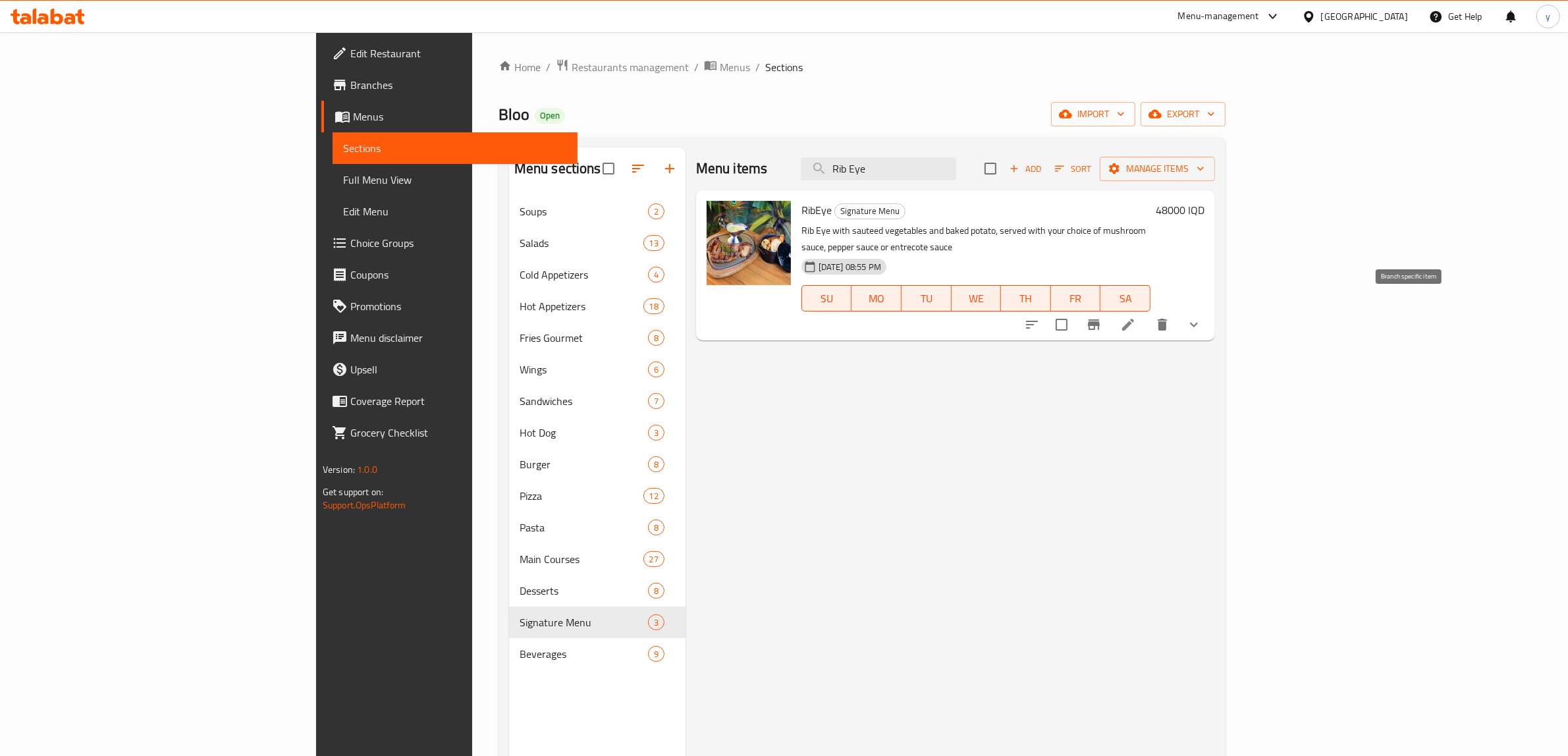
type input "Rib Eye"
click at [1076, 310] on input "checkbox" at bounding box center [1061, 324] width 28 height 28
checkbox input "true"
click at [1204, 169] on span "Manage items" at bounding box center [1157, 169] width 95 height 17
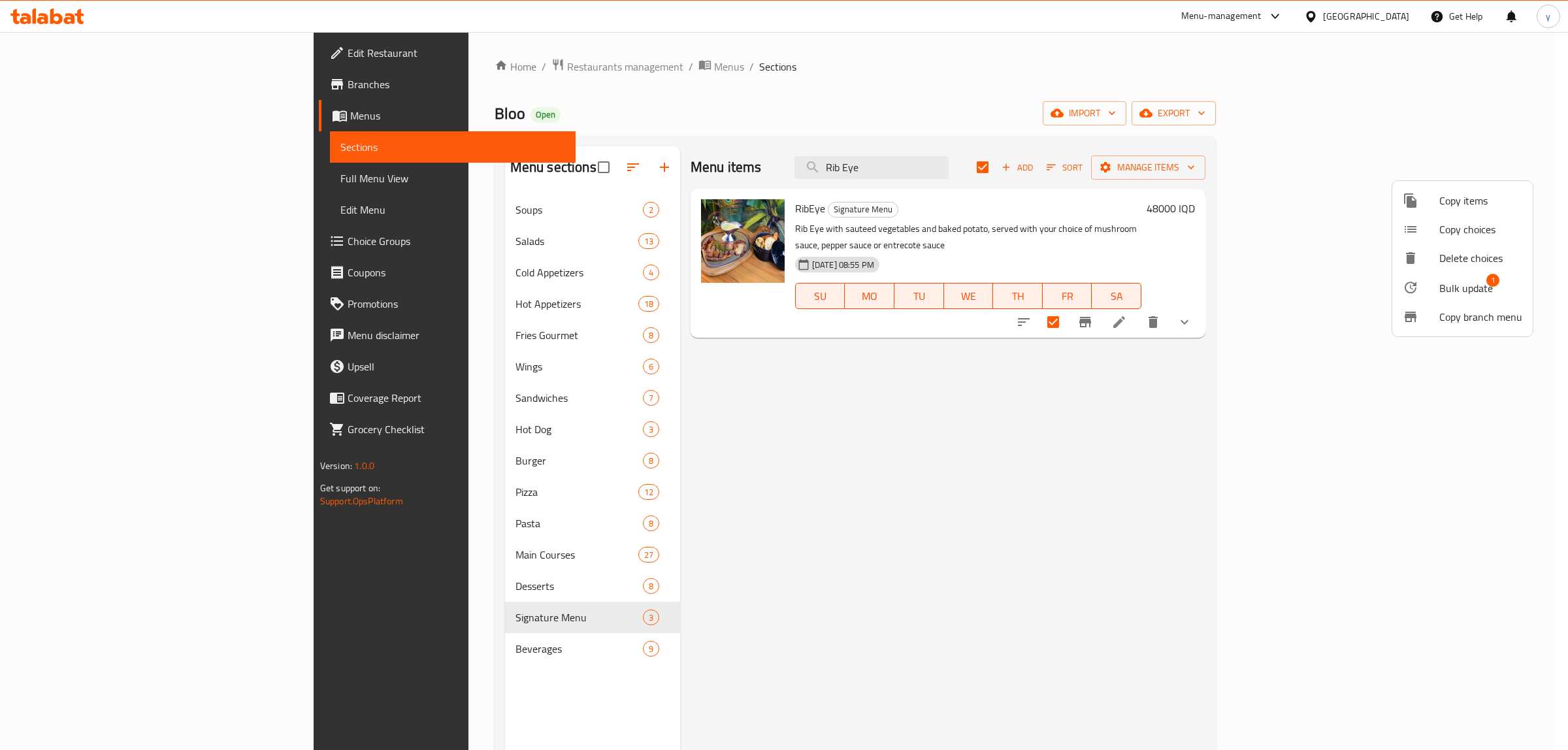
click at [1254, 283] on span "Bulk update" at bounding box center [1466, 288] width 54 height 15
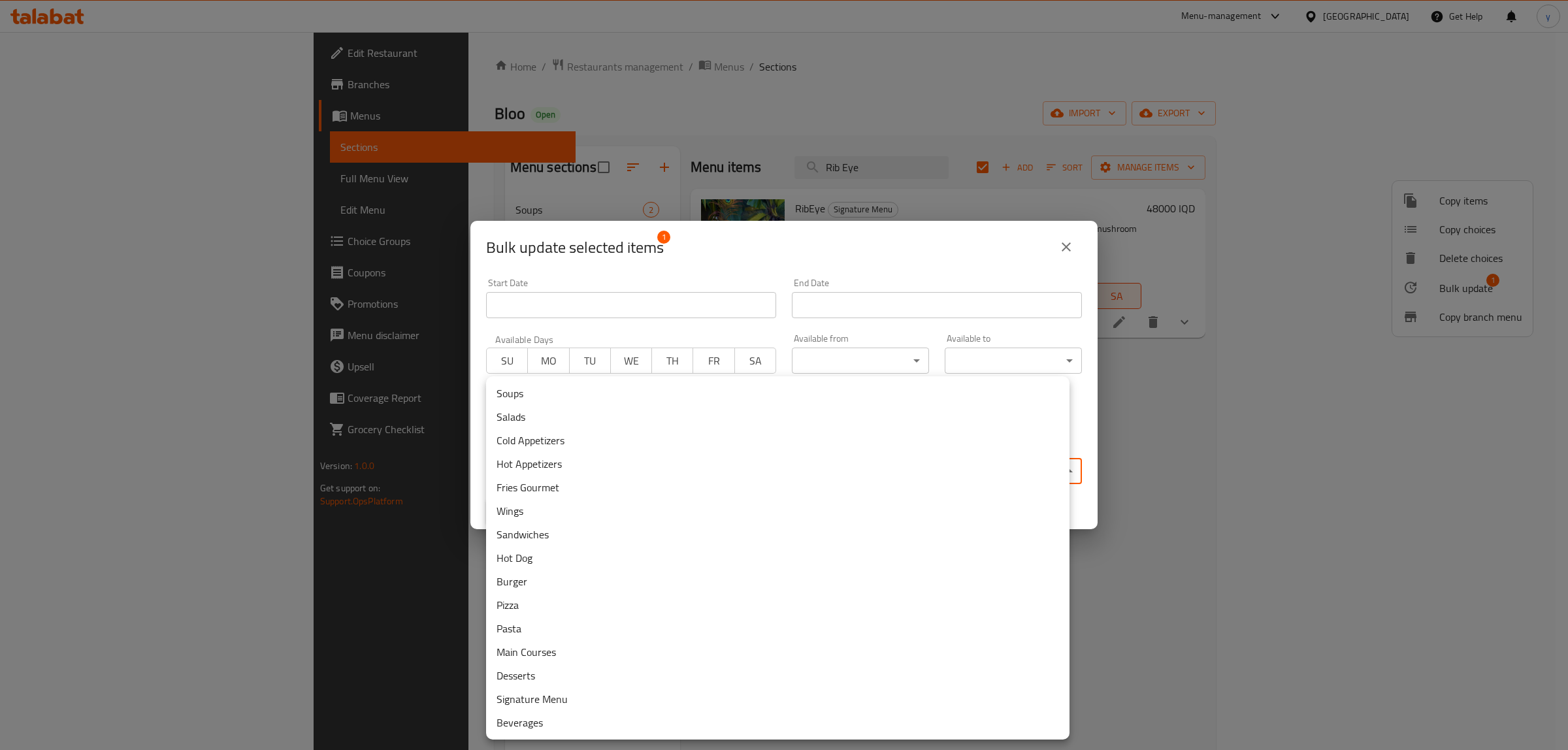
click at [701, 457] on body "​ Menu-management Iraq Get Help y Edit Restaurant Branches Menus Sections Full …" at bounding box center [784, 391] width 1568 height 718
click at [552, 600] on li "Main Courses" at bounding box center [778, 652] width 583 height 24
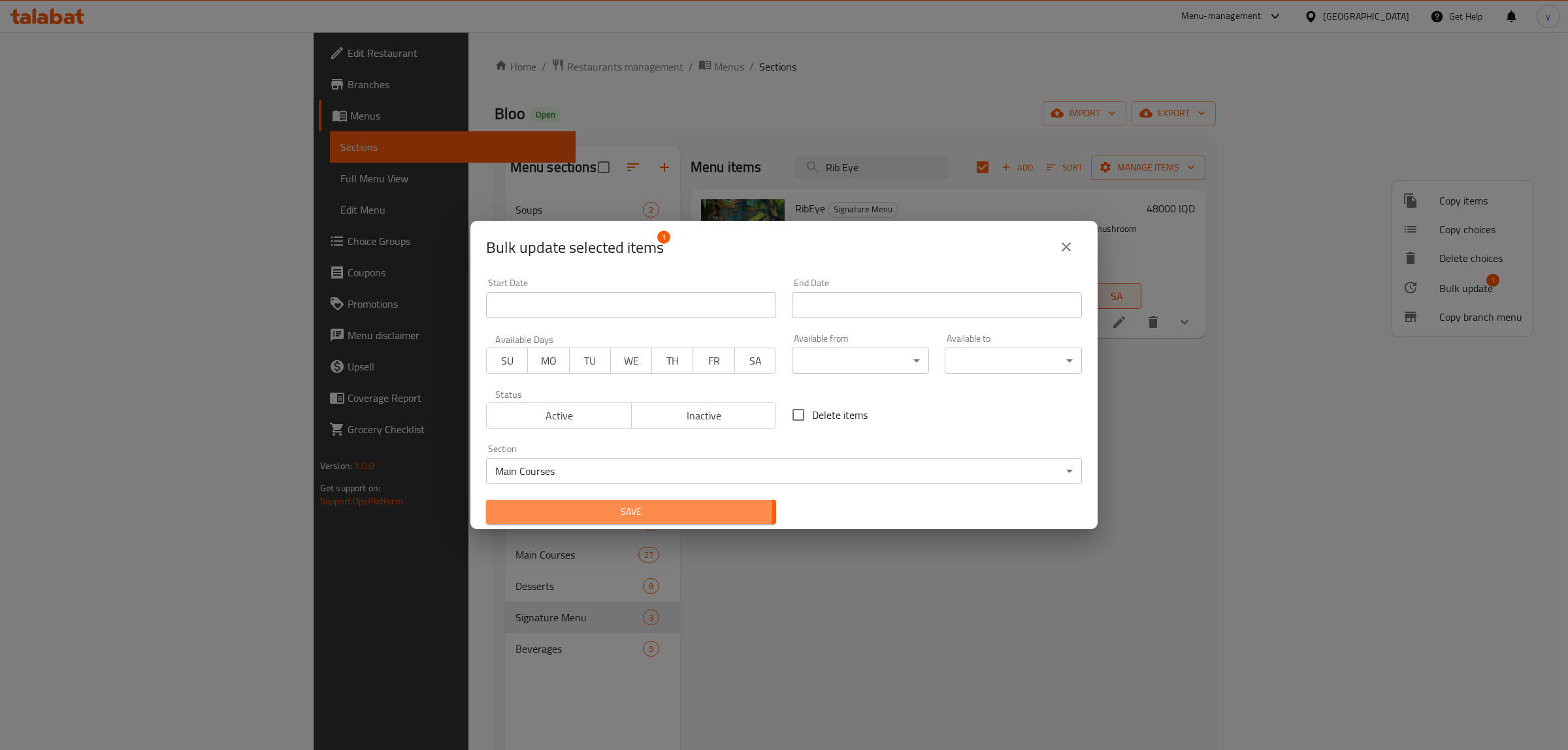
click at [566, 504] on span "Save" at bounding box center [631, 512] width 269 height 16
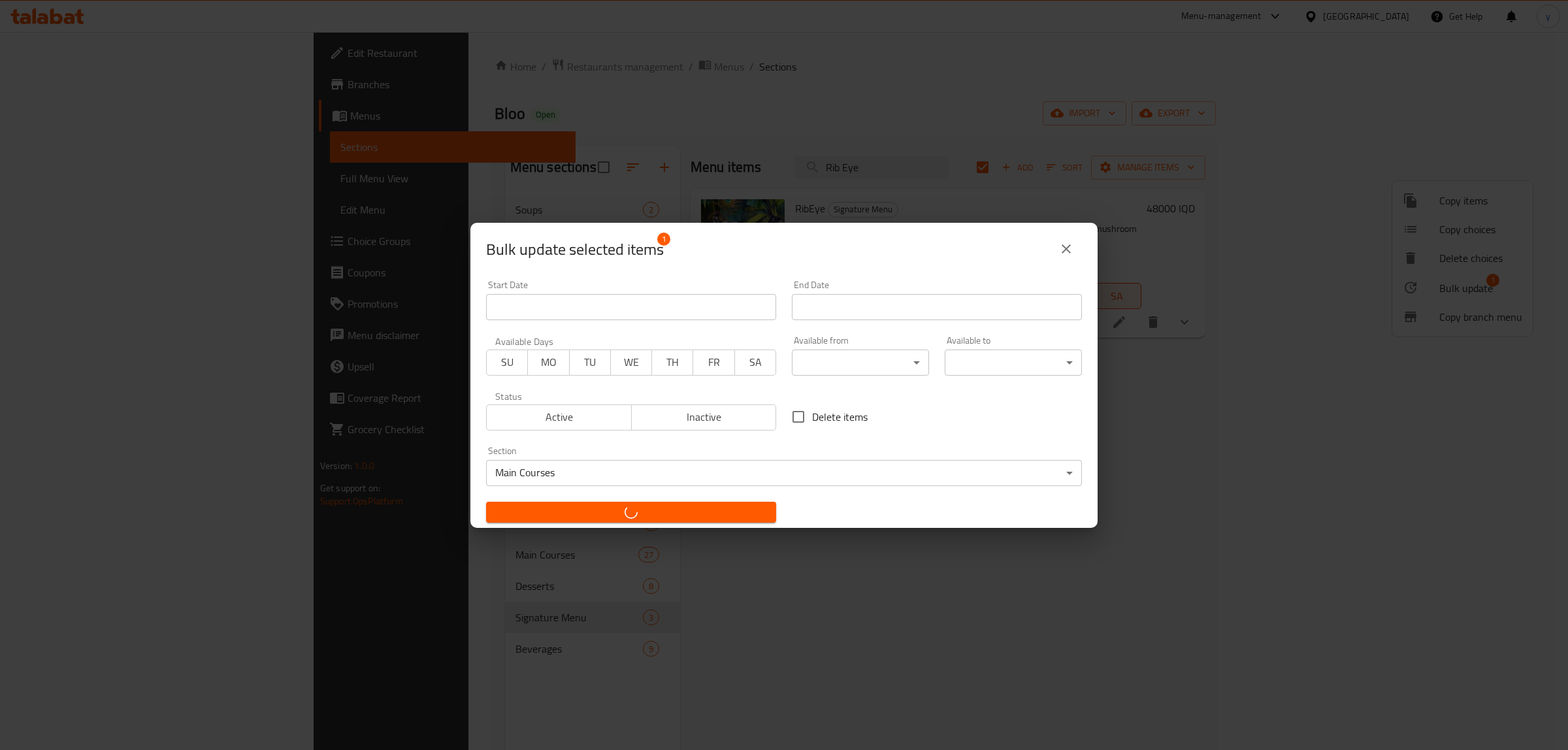
checkbox input "false"
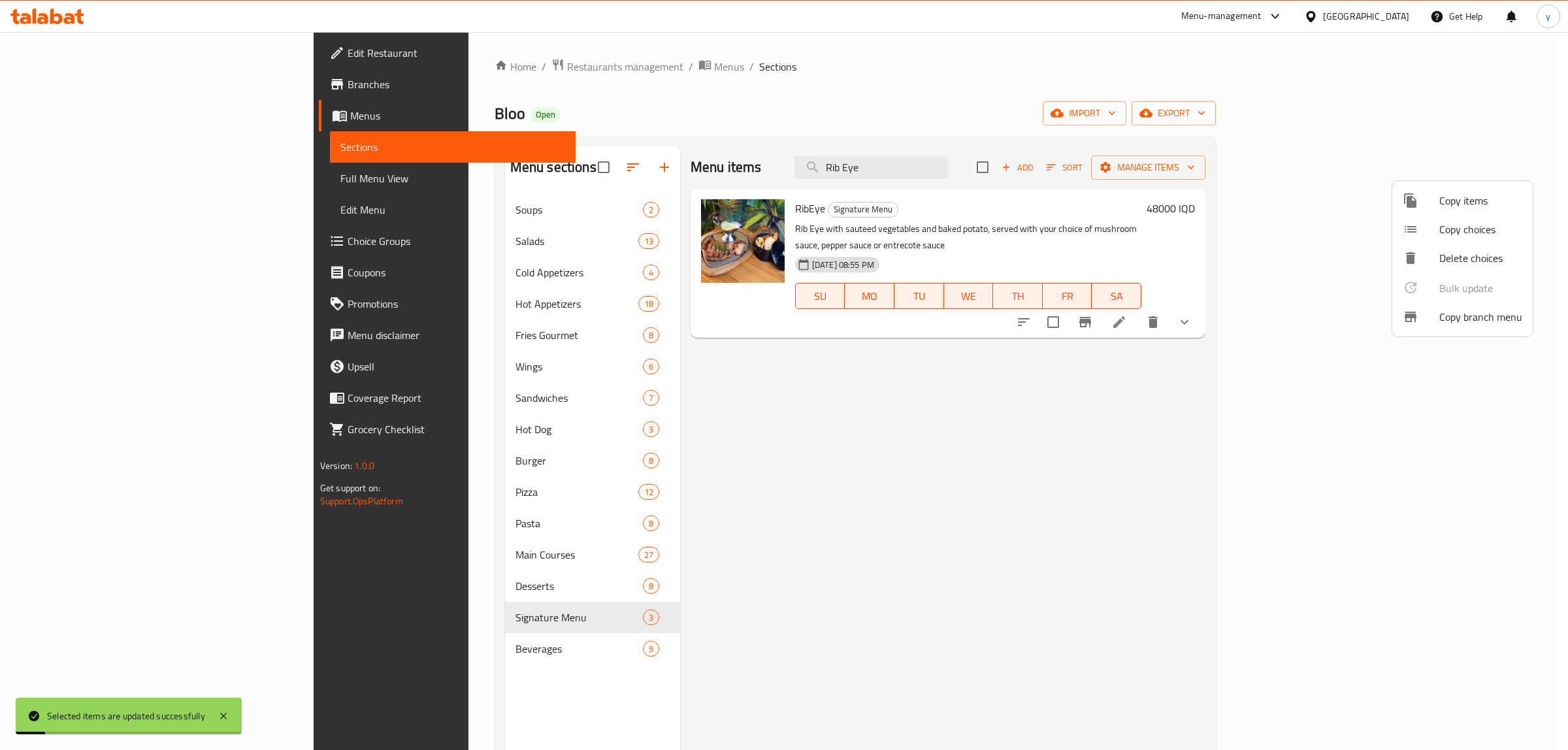
click at [882, 204] on div at bounding box center [784, 375] width 1568 height 750
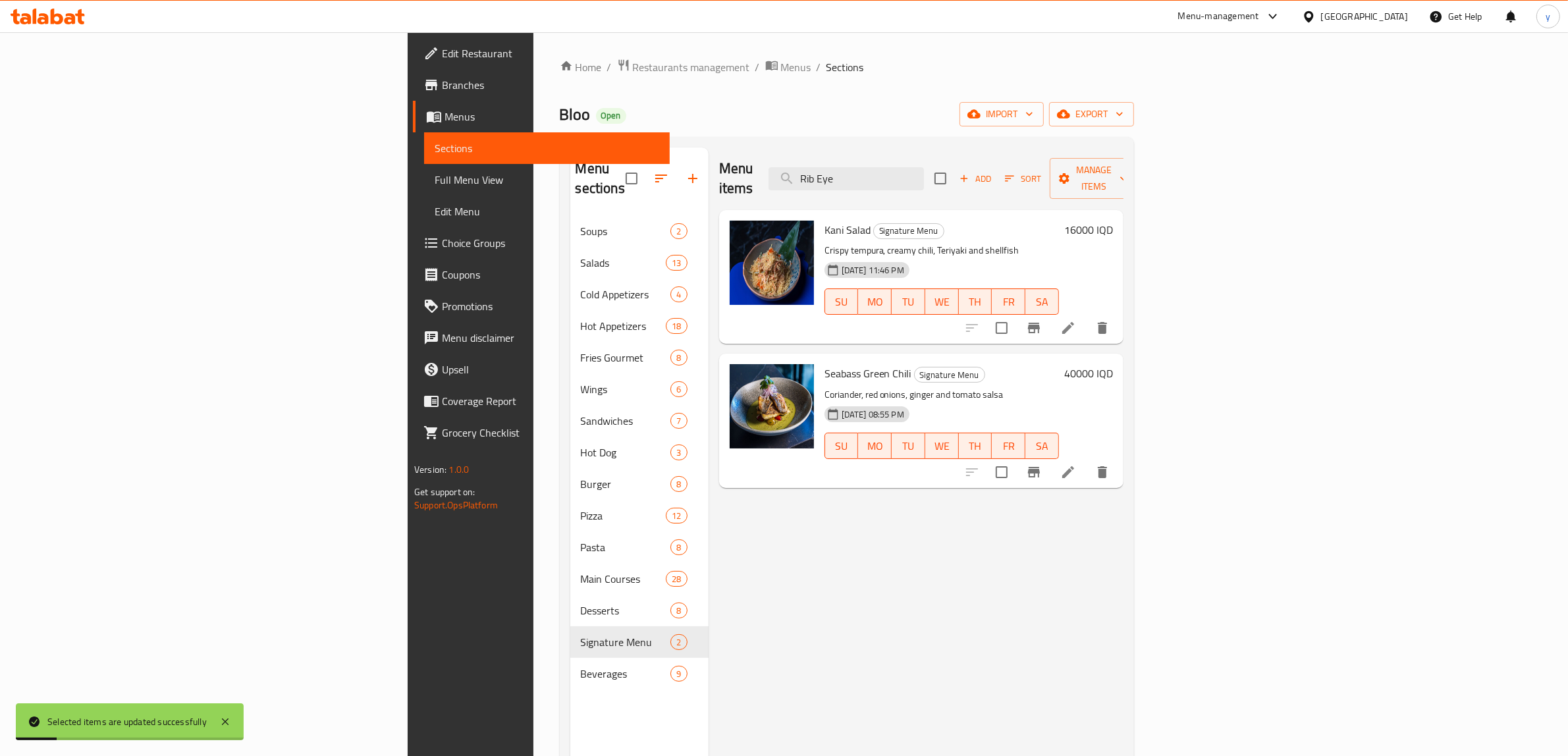
click at [992, 187] on div "Menu items Rib Eye Add Sort Manage items" at bounding box center [921, 179] width 404 height 62
click at [924, 178] on input "Rib Eye" at bounding box center [845, 178] width 155 height 23
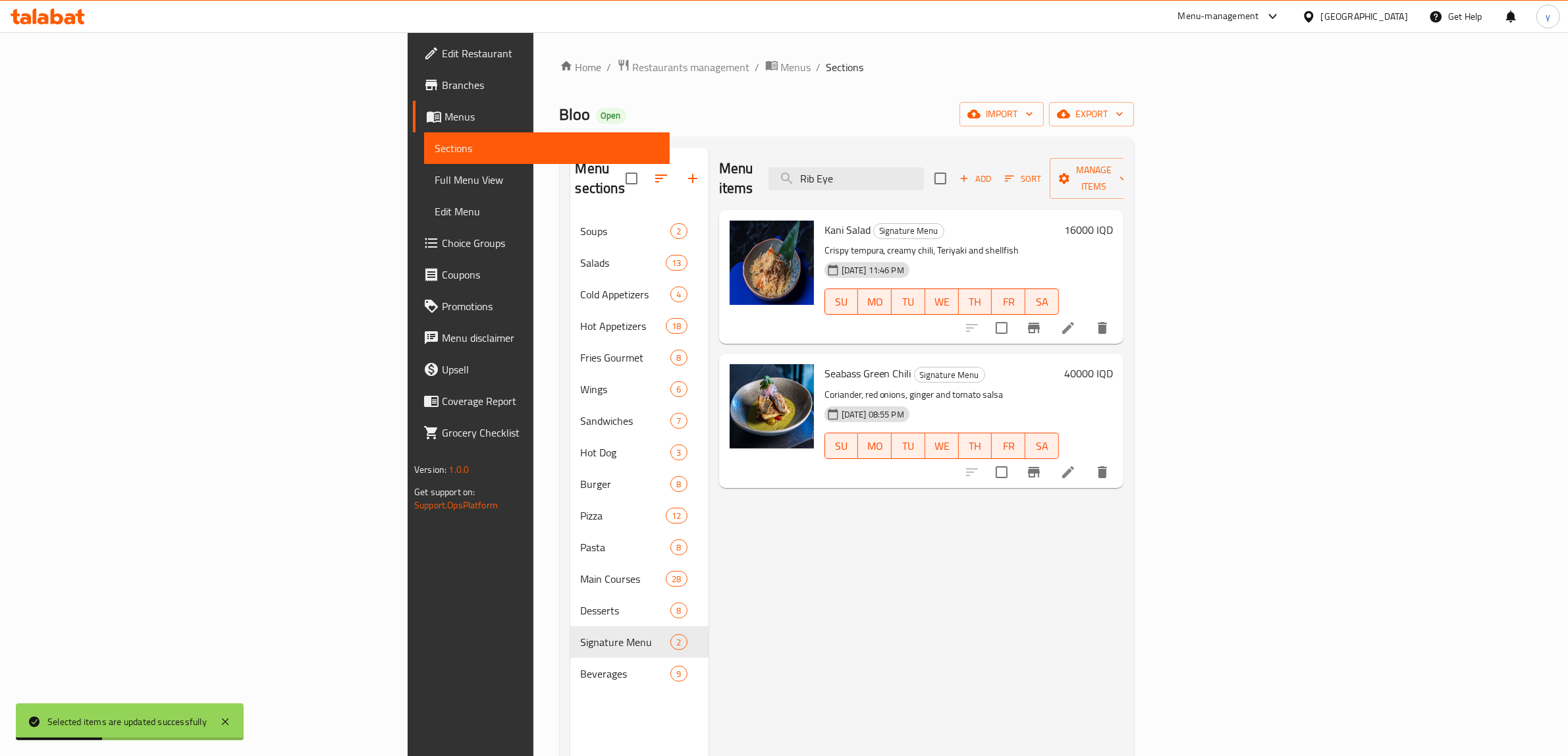
click at [1091, 156] on div "Menu items Rib Eye Add Sort Manage items" at bounding box center [921, 179] width 404 height 62
click at [924, 167] on input "Rib Eye" at bounding box center [845, 178] width 155 height 23
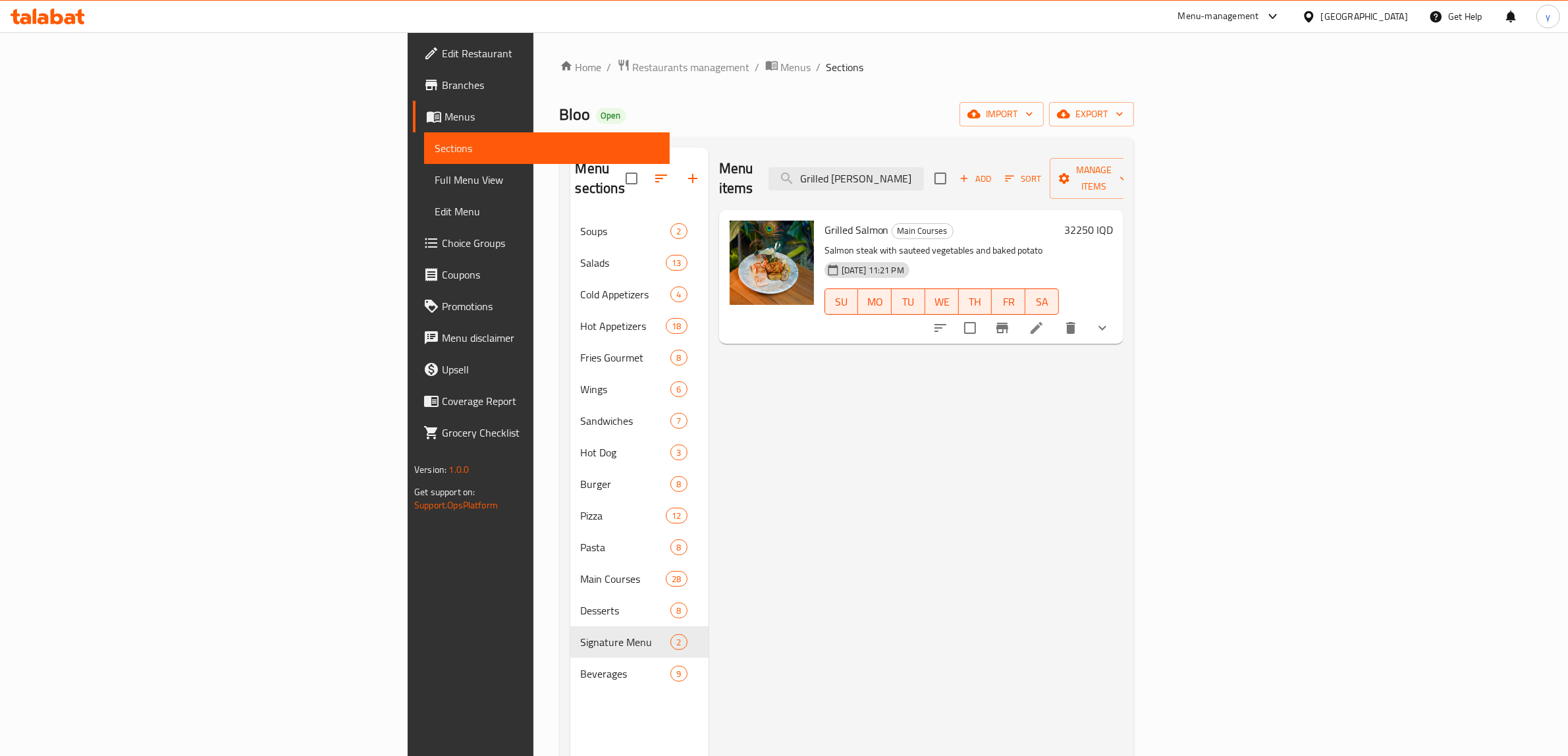
type input "Grilled Salm"
click at [1055, 316] on li at bounding box center [1036, 328] width 37 height 24
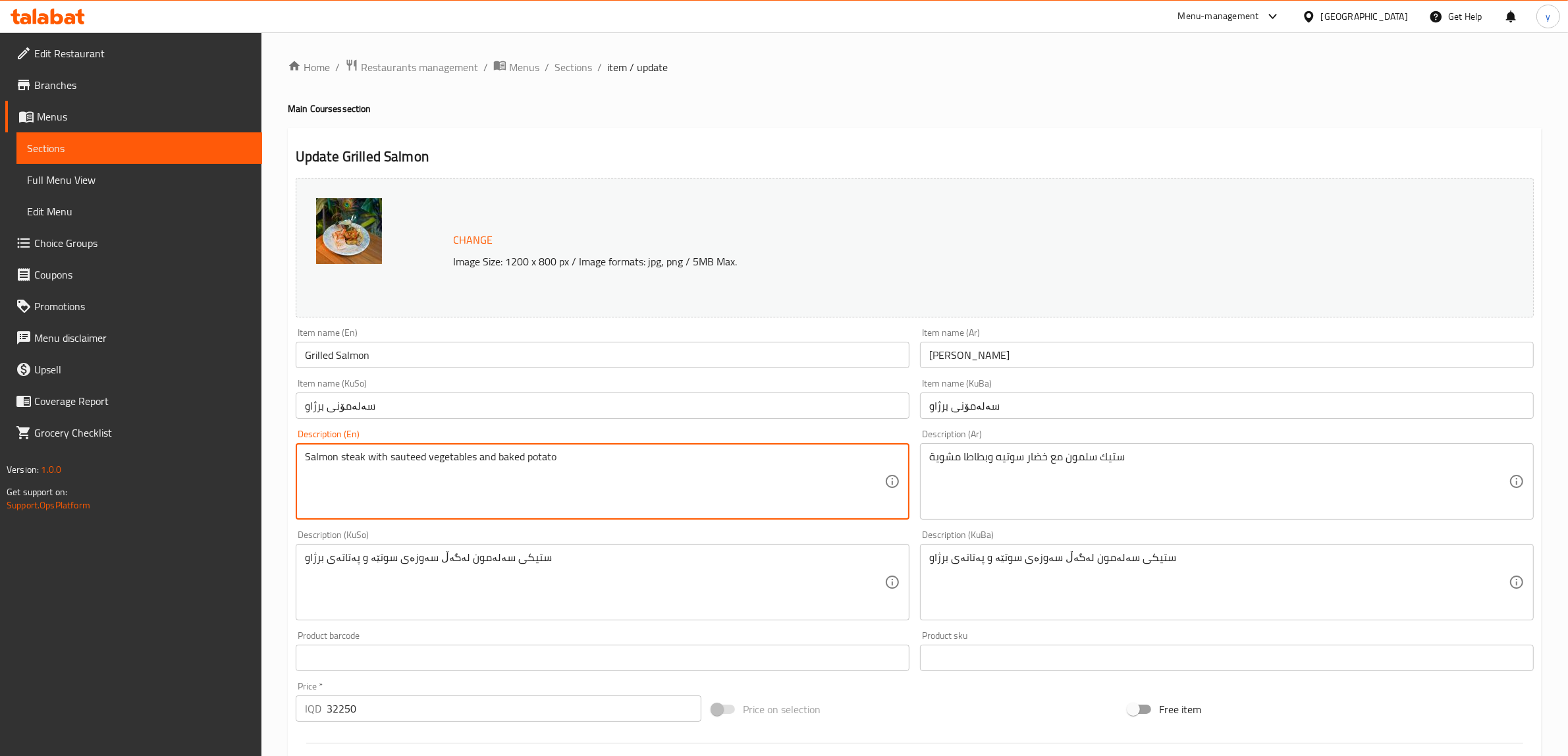
click at [481, 458] on textarea "Salmon steak with sauteed vegetables and baked potato" at bounding box center [594, 481] width 580 height 62
paste textarea "Steak with sautéed vegetables and baked potato, served with your choice of entr…"
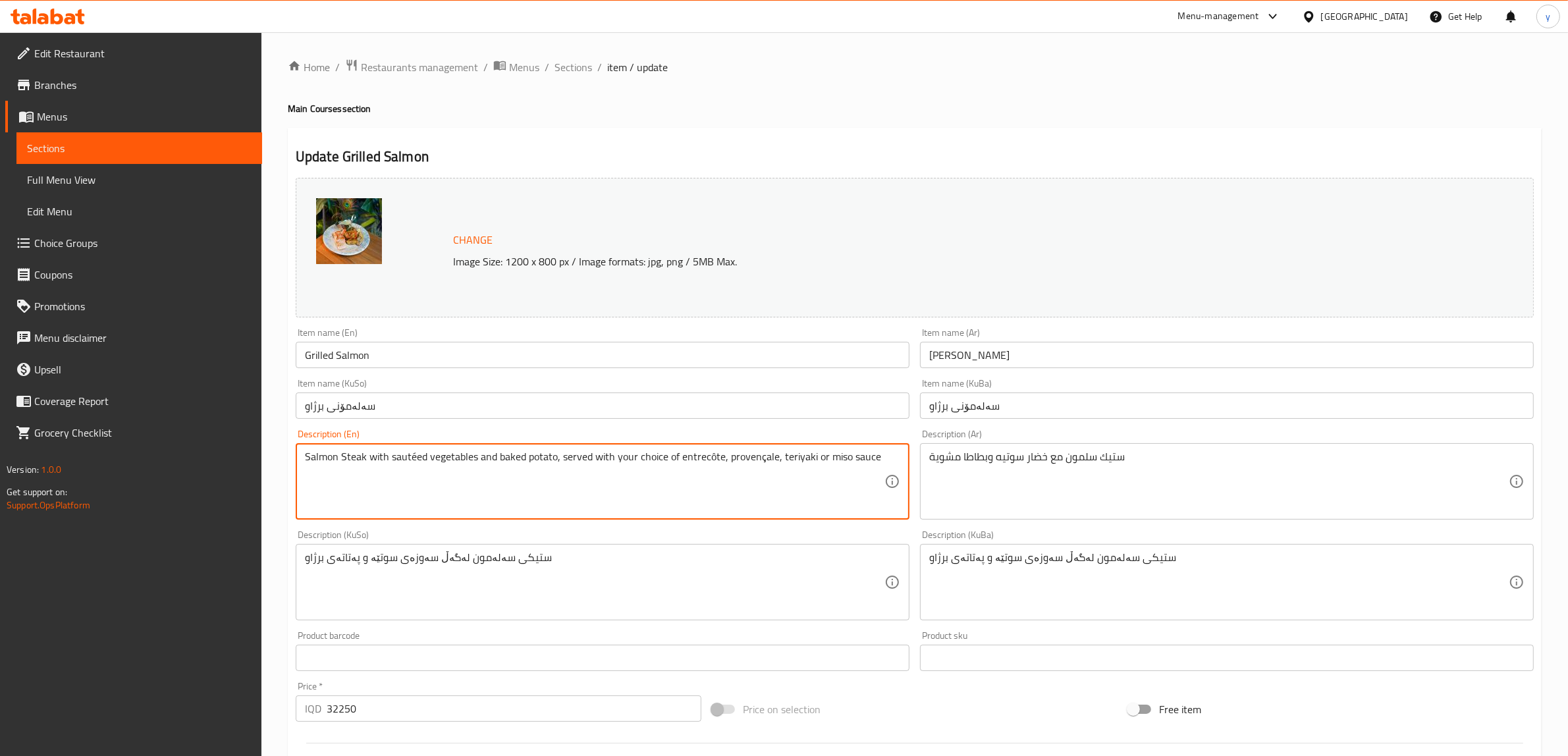
click at [852, 455] on textarea "Salmon Steak with sautéed vegetables and baked potato, served with your choice …" at bounding box center [594, 481] width 580 height 62
click at [810, 457] on textarea "Salmon Steak with sautéed vegetables and baked potato, served with your choice …" at bounding box center [594, 481] width 580 height 62
click at [815, 461] on textarea "Salmon Steak with sautéed vegetables and baked potato, served with your choice …" at bounding box center [594, 481] width 580 height 62
click at [813, 459] on textarea "Salmon Steak with sautéed vegetables and baked potato, served with your choice …" at bounding box center [594, 481] width 580 height 62
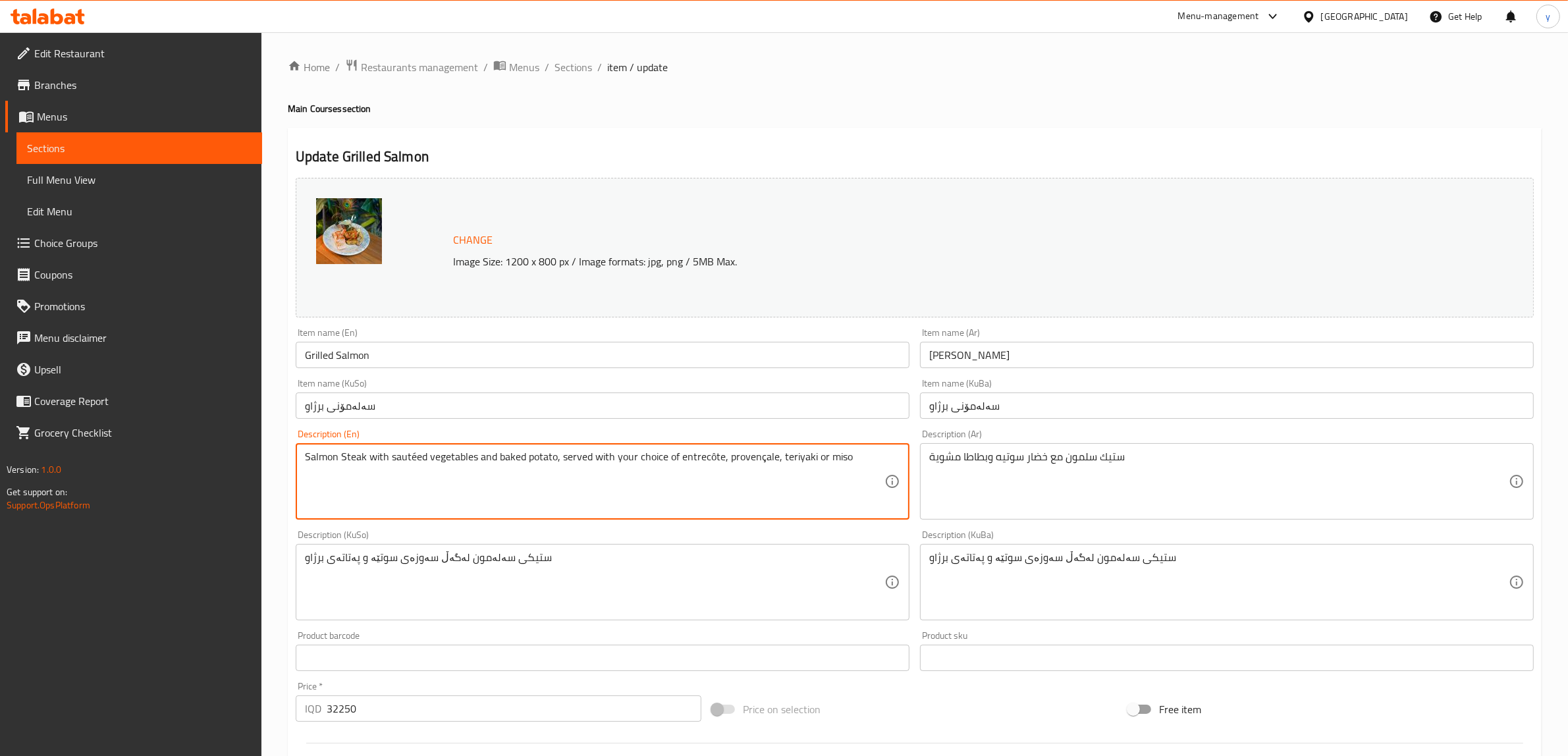
paste textarea "sauce"
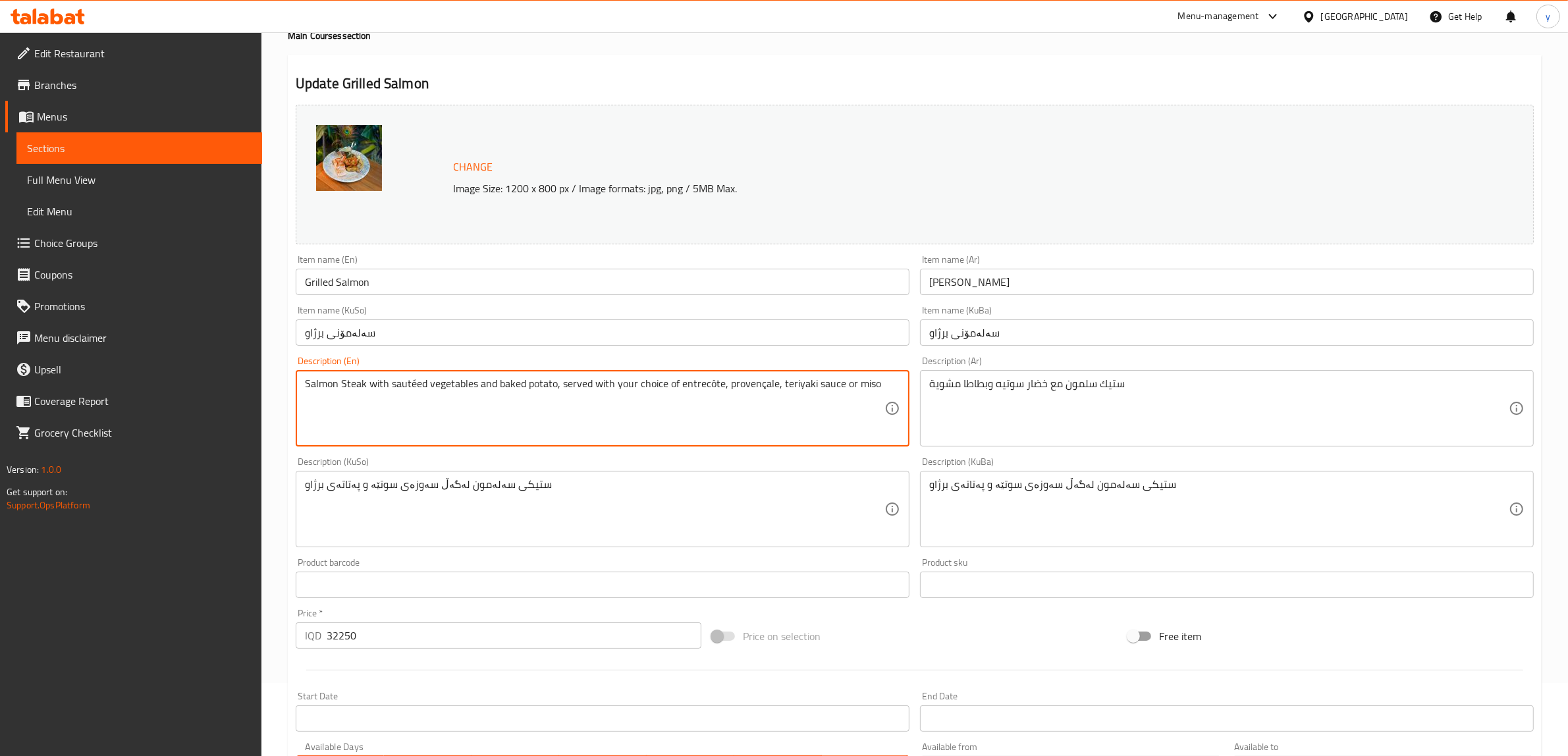
scroll to position [397, 0]
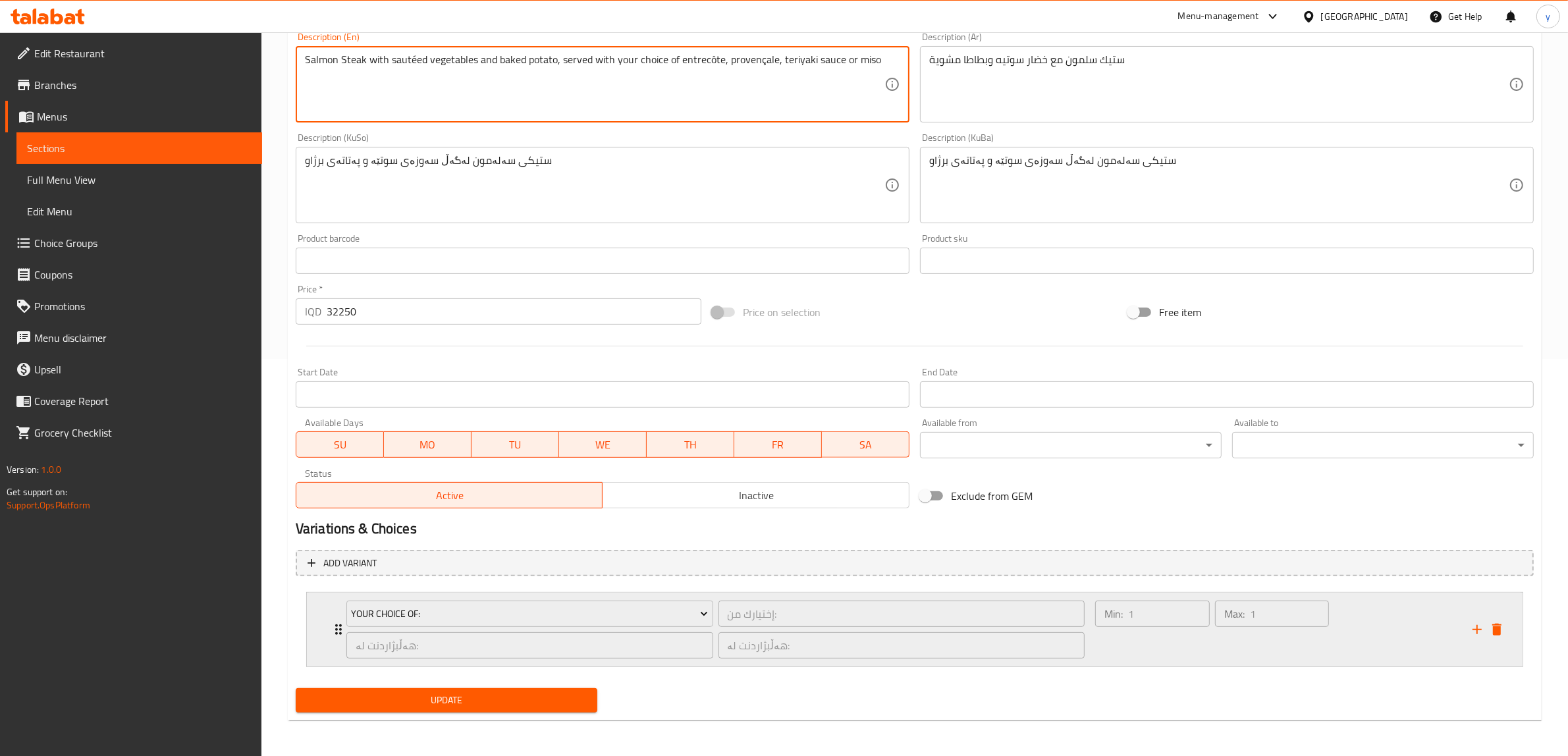
click at [347, 604] on div "Your Choice Of: إختيارك من: ​ هەڵبژاردنت لە: ​ هەڵبژاردنت لە: ​" at bounding box center [715, 629] width 754 height 73
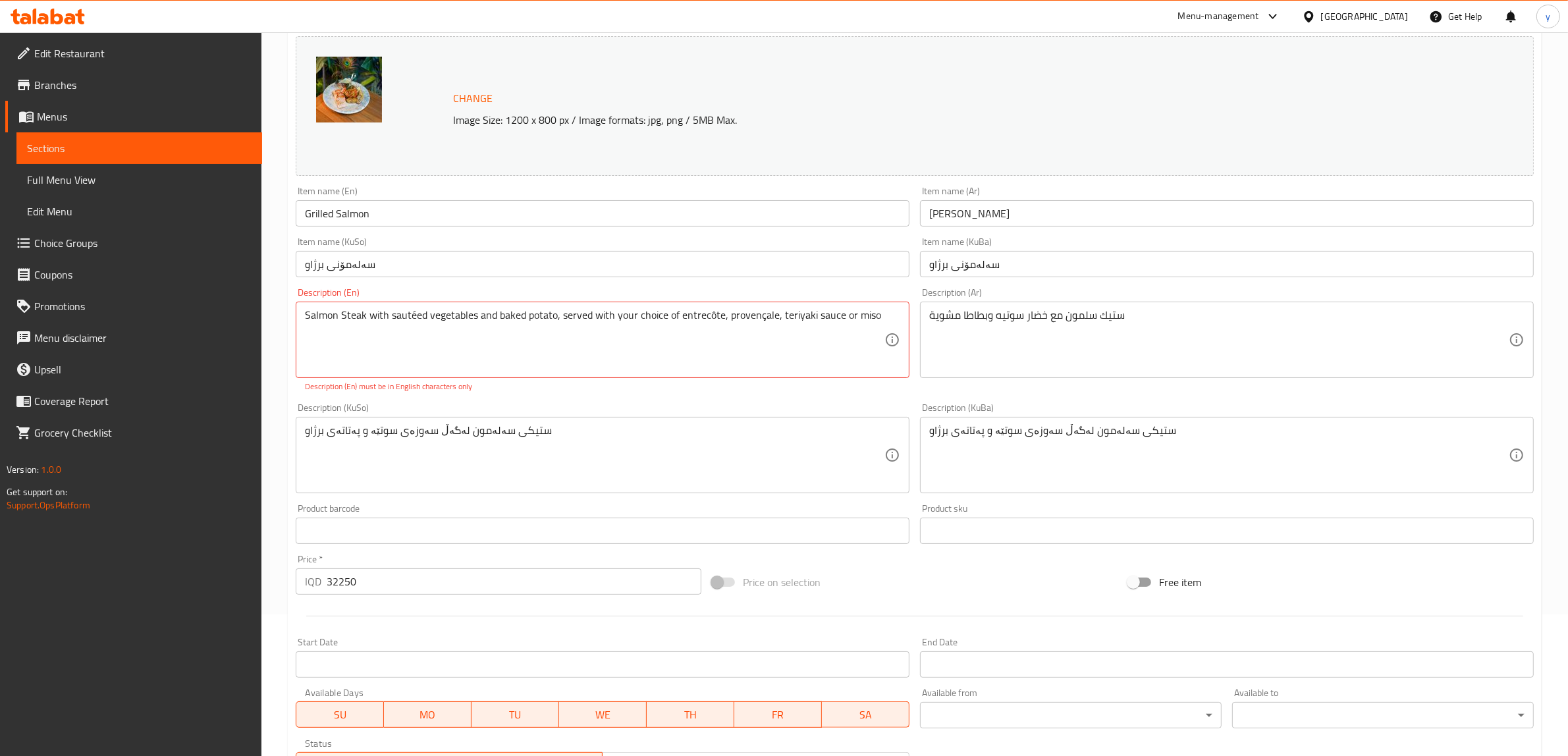
scroll to position [0, 0]
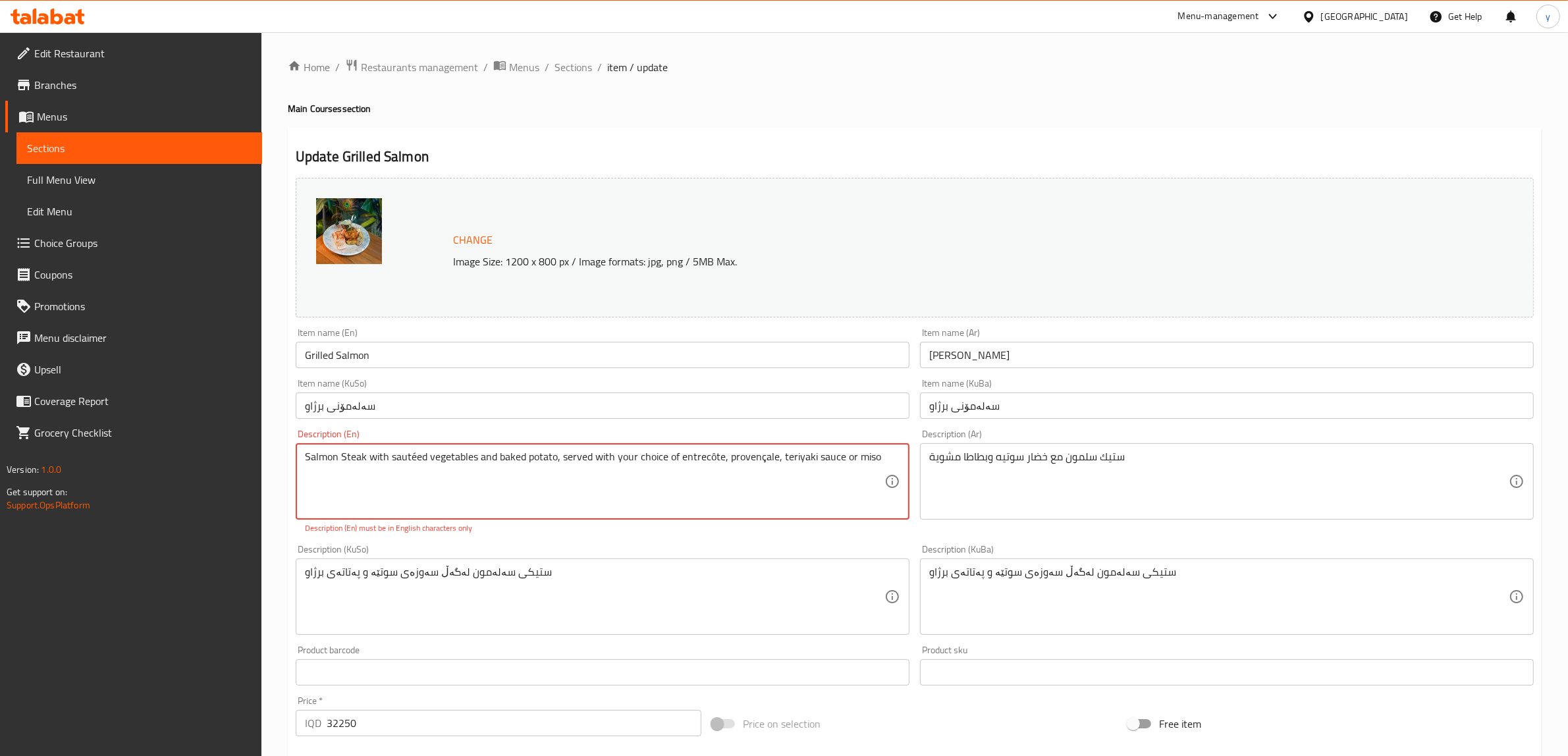
drag, startPoint x: 777, startPoint y: 458, endPoint x: 875, endPoint y: 457, distance: 98.0
click at [830, 479] on textarea "Salmon Steak with sautéed vegetables and baked potato, served with your choice …" at bounding box center [594, 481] width 580 height 62
click at [842, 475] on textarea "Salmon Steak with sautéed vegetables and baked potato, served with your choice …" at bounding box center [594, 481] width 580 height 62
click at [802, 466] on textarea "Salmon Steak with sautéed vegetables and baked potato, served with your choice …" at bounding box center [594, 481] width 580 height 62
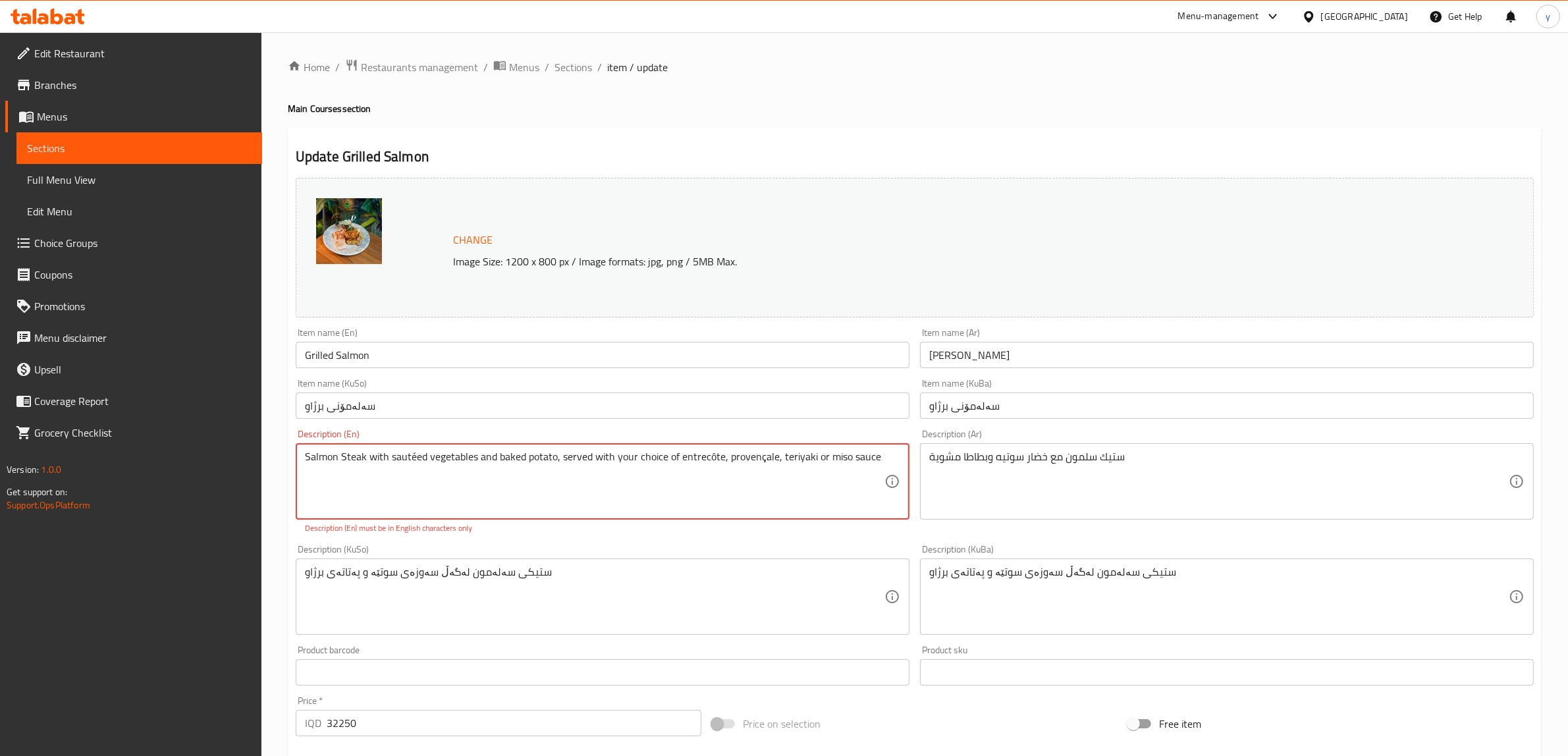
click at [802, 466] on textarea "Salmon Steak with sautéed vegetables and baked potato, served with your choice …" at bounding box center [594, 481] width 580 height 62
click at [661, 461] on textarea "Salmon Steak with sautéed vegetables and baked potato, served with your choice …" at bounding box center [594, 481] width 580 height 62
click at [711, 456] on textarea "Salmon Steak with sautéed vegetables and baked potato, served with your choice …" at bounding box center [594, 481] width 580 height 62
click at [759, 457] on textarea "Salmon Steak with sautéed vegetables and baked potato, served with your choice …" at bounding box center [594, 481] width 580 height 62
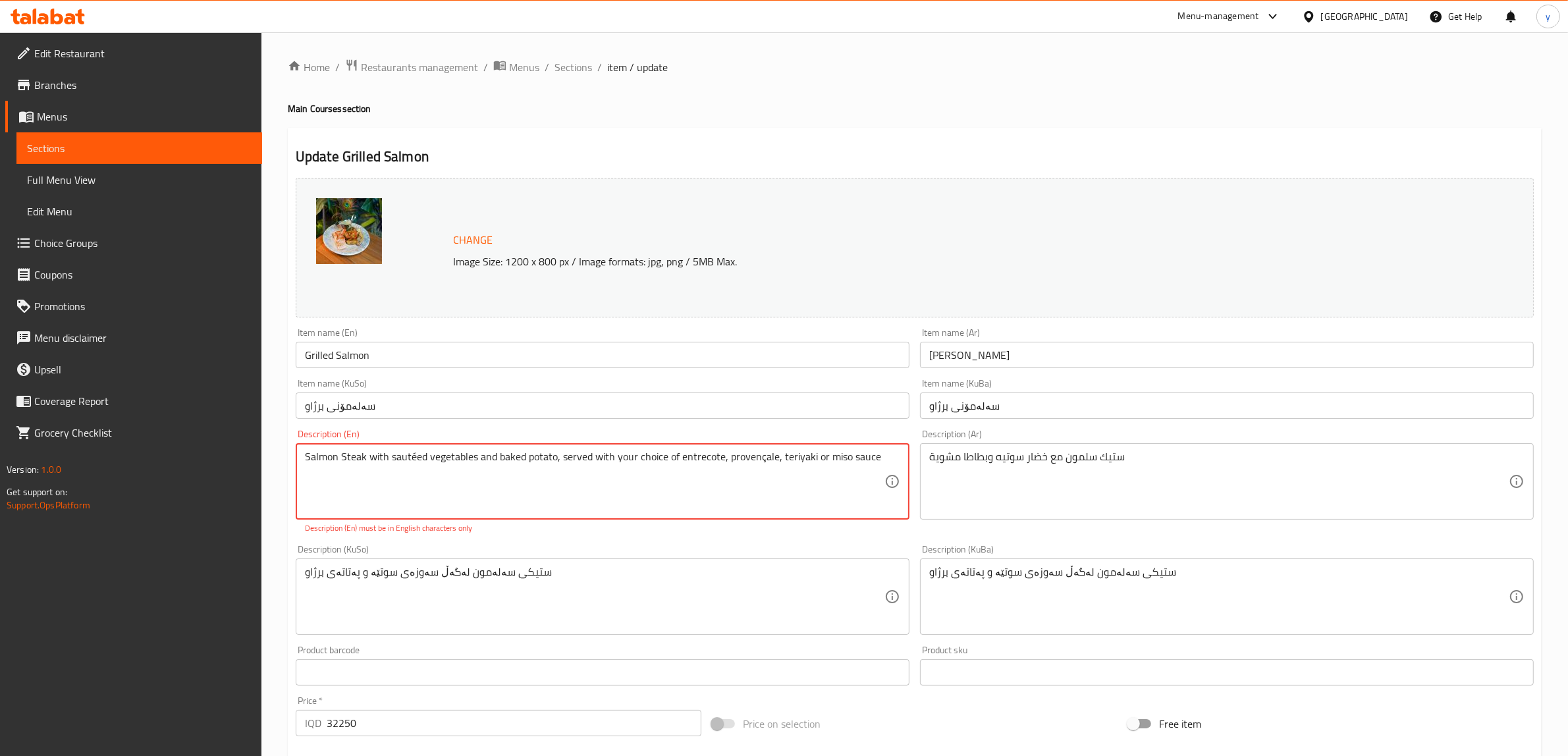
click at [756, 461] on textarea "Salmon Steak with sautéed vegetables and baked potato, served with your choice …" at bounding box center [594, 481] width 580 height 62
click at [771, 482] on textarea "Salmon Steak with sautéed vegetables and baked potato, served with your choice …" at bounding box center [594, 481] width 580 height 62
click at [686, 461] on textarea "Salmon Steak with sautéed vegetables and baked potato, served with your choice …" at bounding box center [594, 481] width 580 height 62
type textarea "Salmon Steak with sautéed vegetables and baked potato, served with your choice …"
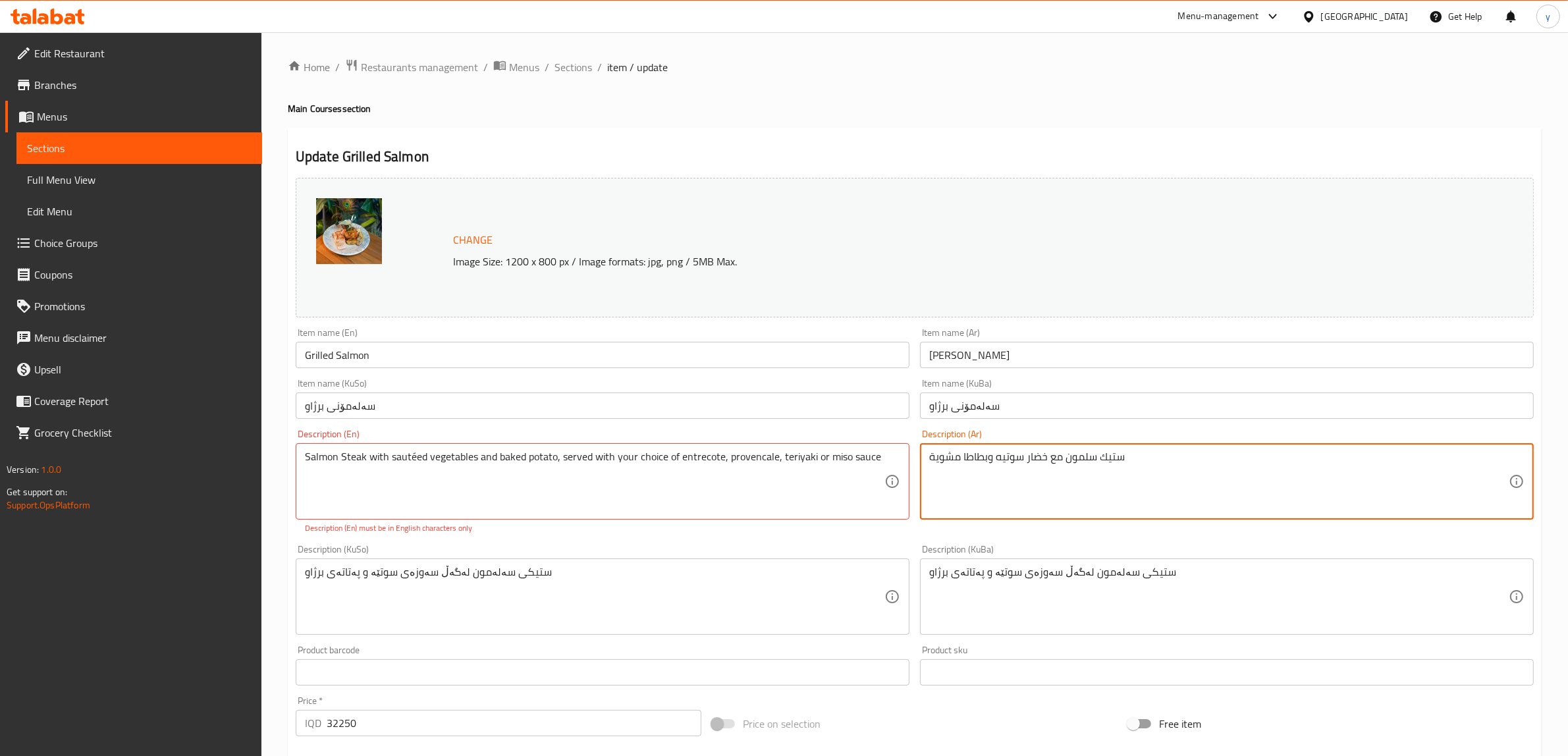
click at [1180, 466] on textarea "ستيك سلمون مع خضار سوتيه وبطاطا مشوية" at bounding box center [1218, 481] width 580 height 62
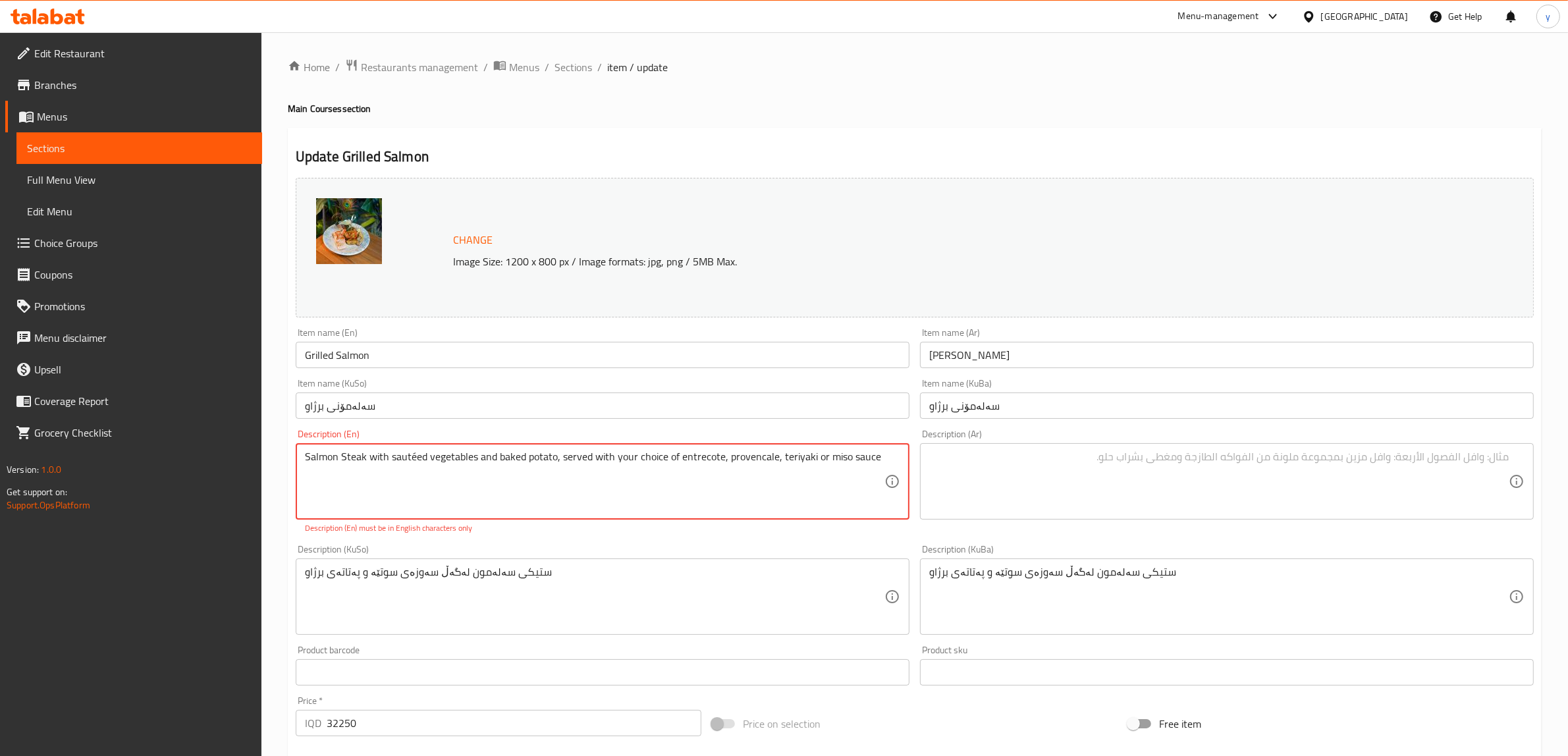
click at [780, 472] on textarea "Salmon Steak with sautéed vegetables and baked potato, served with your choice …" at bounding box center [594, 481] width 580 height 62
paste textarea "steak with saute"
type textarea "Salmon steak with sauteed vegetables and baked potato, served with your choice …"
click at [932, 482] on textarea at bounding box center [1218, 481] width 580 height 62
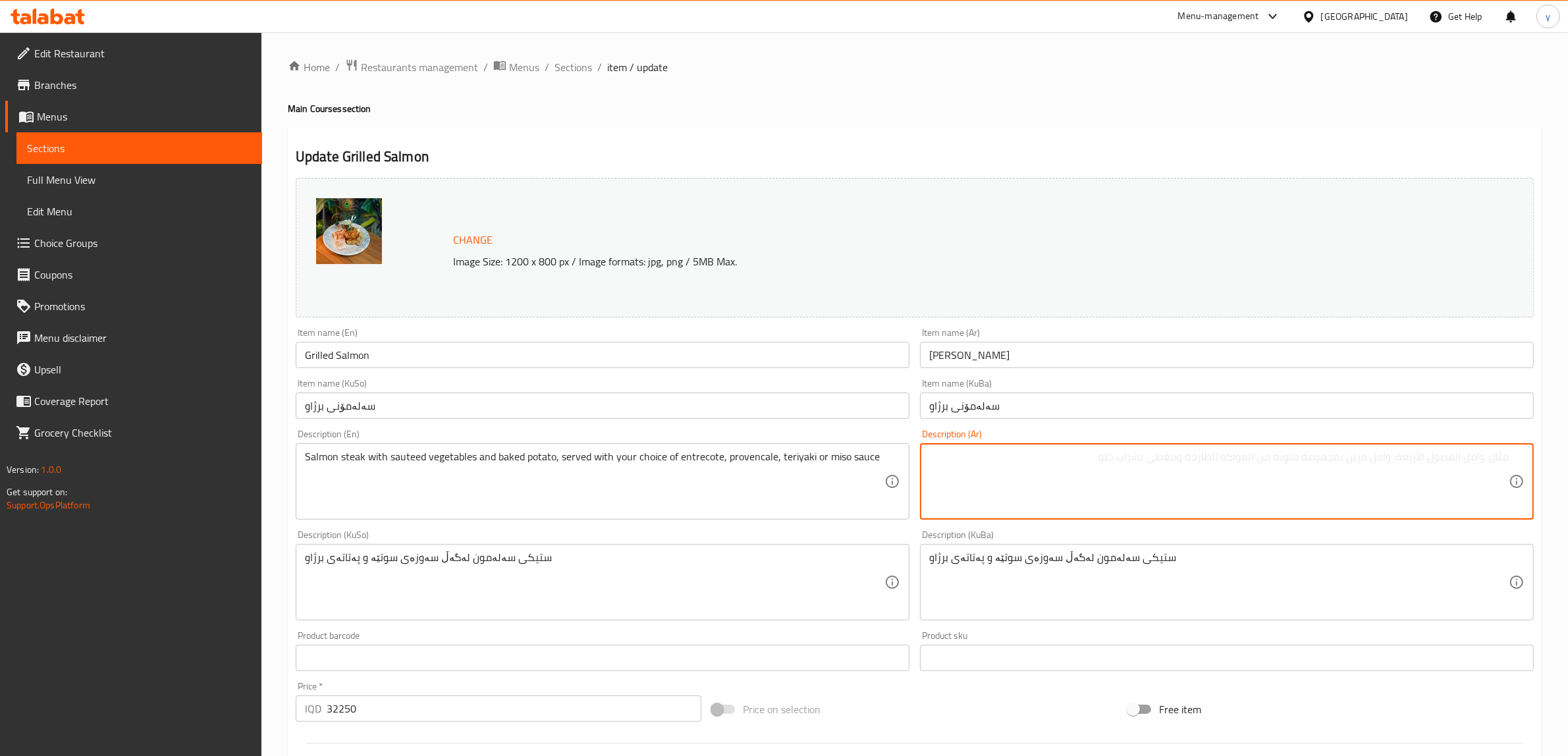
paste textarea "شريحة سمك سلمون مع خضار سوتيه وبطاطا مخبوز تقدم مع صلصة إنتركوت، بروفنسال، تريا…"
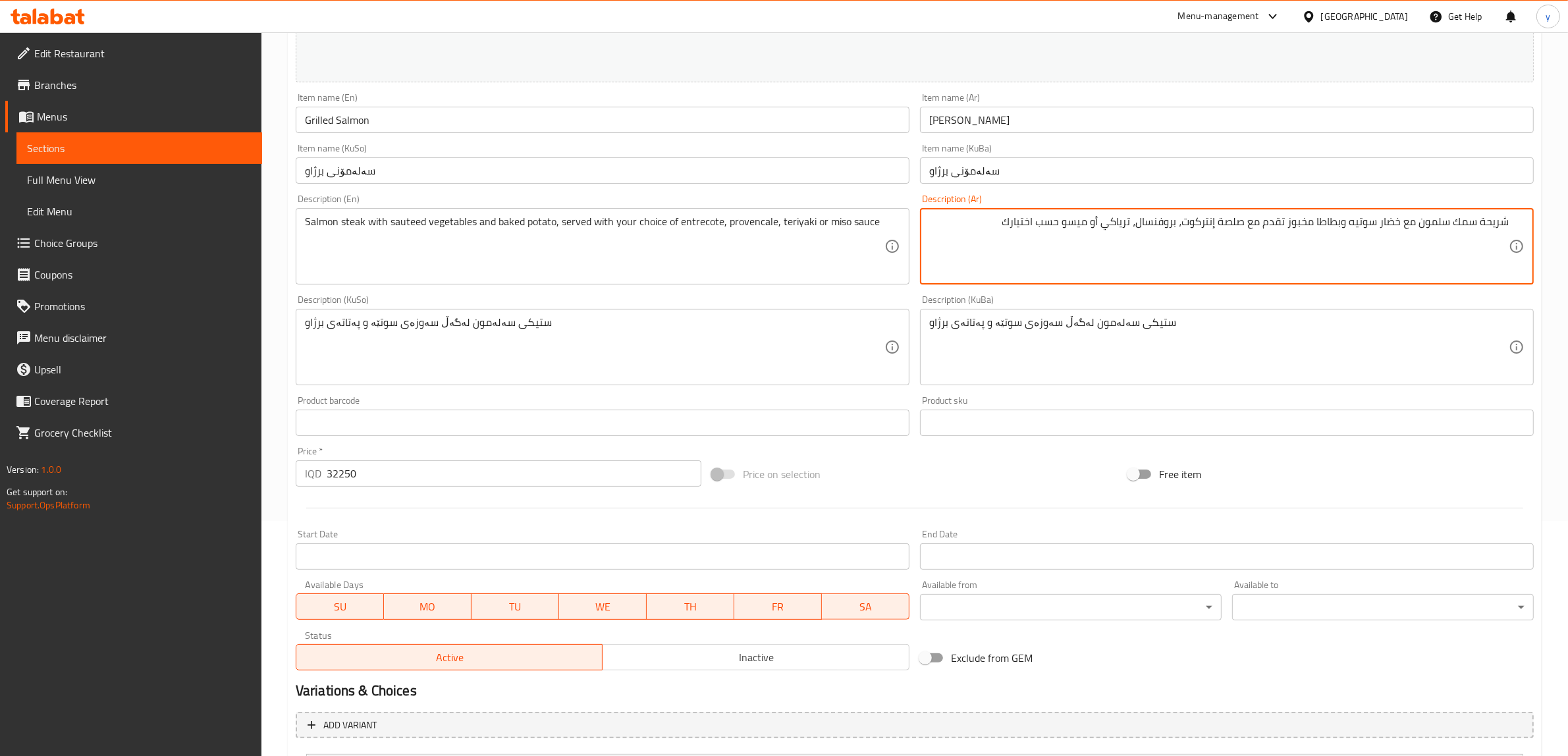
scroll to position [274, 0]
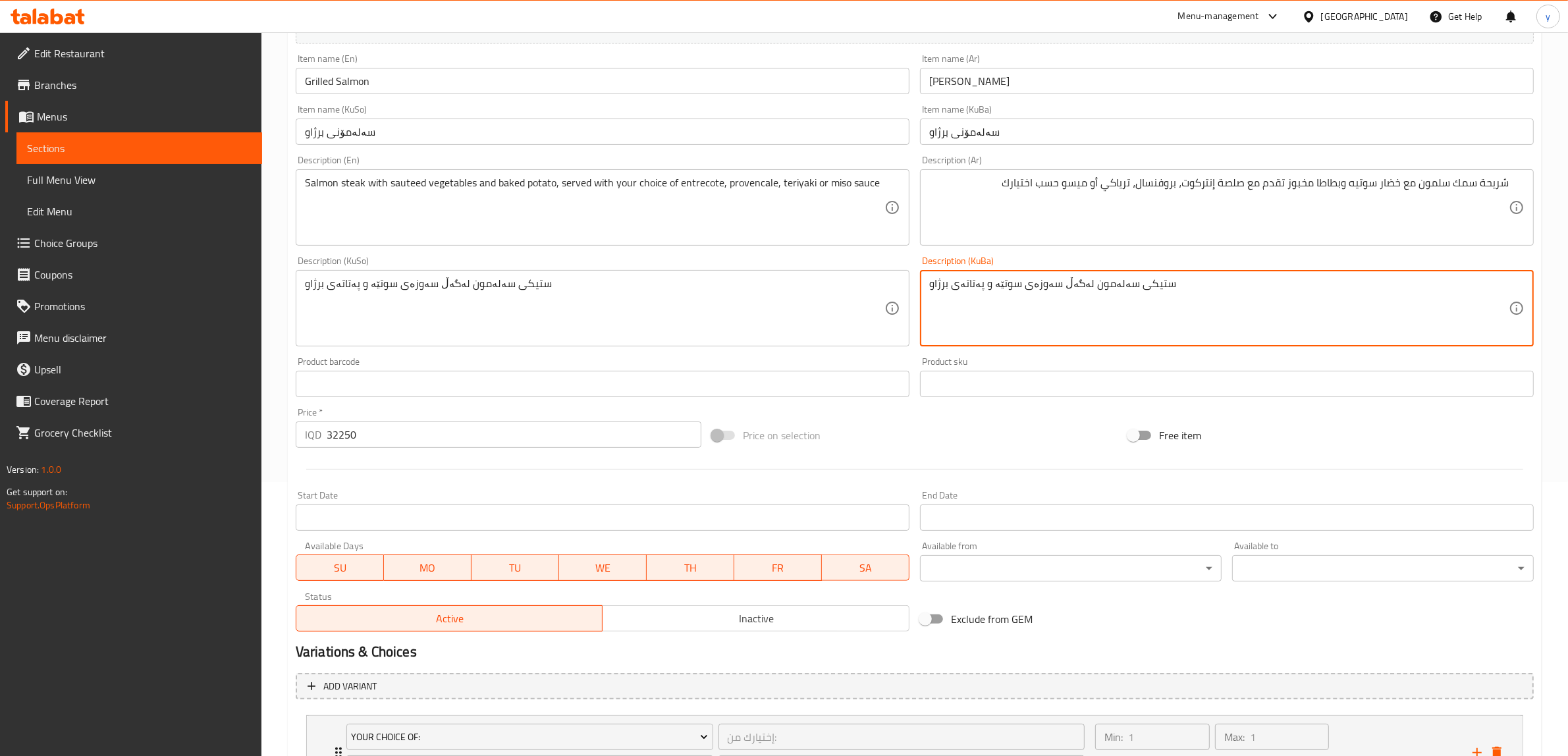
click at [1159, 312] on textarea "ستیکی سەلەمون لەگەڵ سەوزەی سوتێە و پەتاتەی برژاو" at bounding box center [1218, 309] width 580 height 62
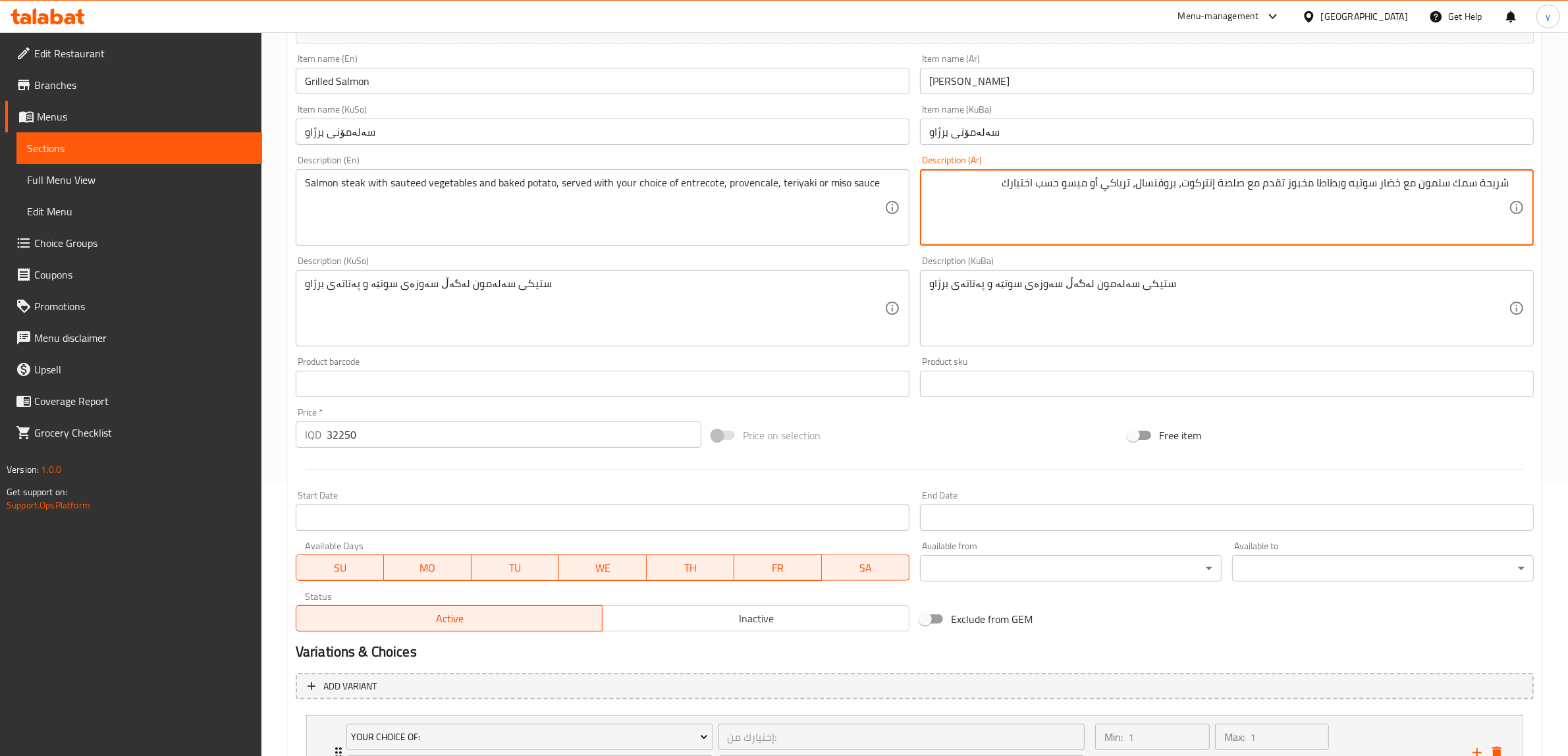
click at [1205, 185] on textarea "شريحة سمك سلمون مع خضار سوتيه وبطاطا مخبوز تقدم مع صلصة إنتركوت، بروفنسال، تريا…" at bounding box center [1218, 208] width 580 height 62
paste textarea "نتري"
type textarea "شريحة سمك سلمون مع خضار سوتيه وبطاطا مخبوز تقدم مع صلصة انتريكوت، بروفنسال، تري…"
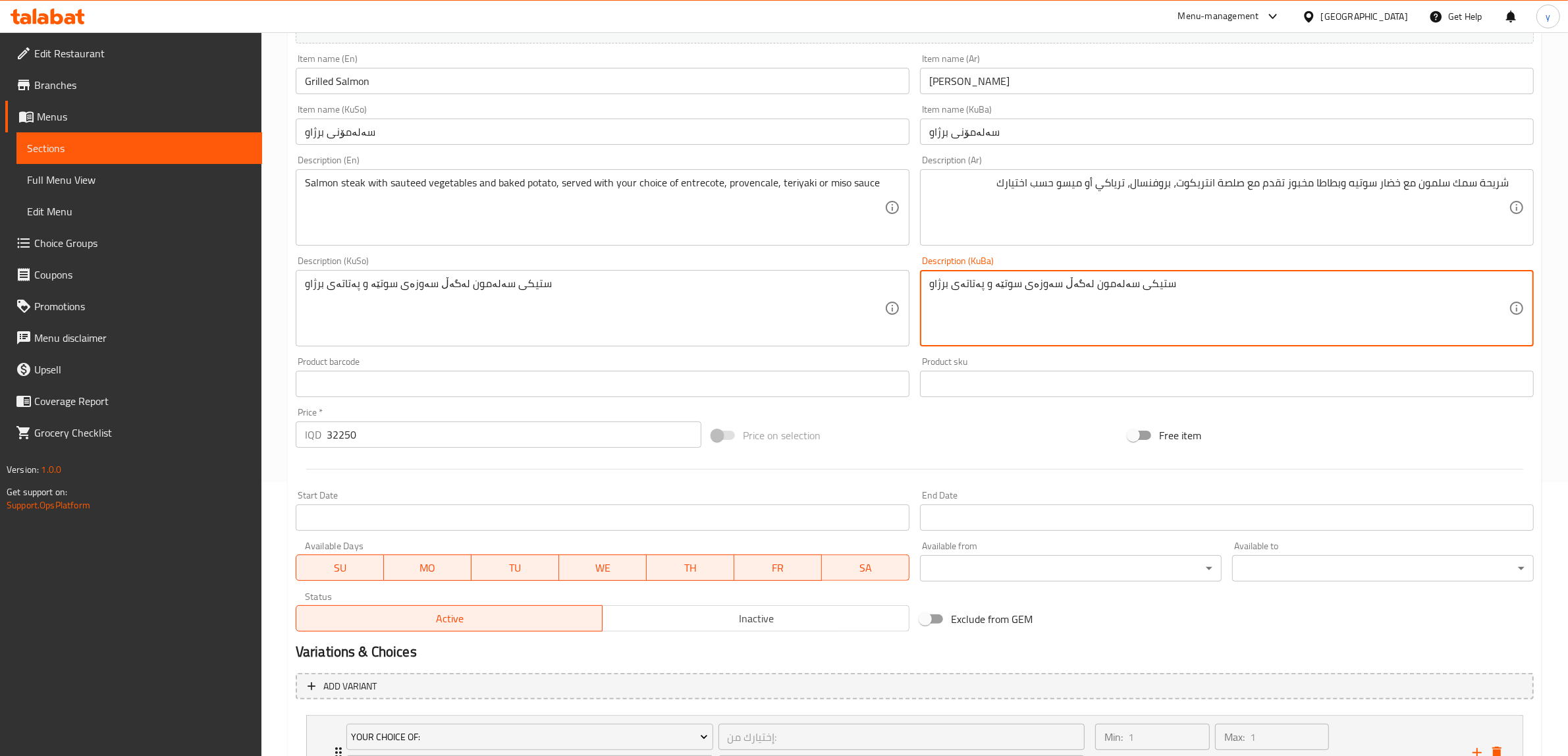
click at [1162, 292] on textarea "ستیکی سەلەمون لەگەڵ سەوزەی سوتێە و پەتاتەی برژاو" at bounding box center [1218, 309] width 580 height 62
paste textarea "ئینترێکۆت"
click at [1068, 288] on textarea "پارچە ماسی سەلەمون لەگەڵ سەوزەواتی سەوتی و پەتاتەی برژاو پێشکەش ئەکرێت لەگەڵ سۆ…" at bounding box center [1218, 309] width 580 height 62
click at [1065, 278] on textarea "پارچە ماسی سەلەمون لەگەڵ سەوزەواتی سەوتی و پەتاتەی برژاو پێشکەش ئەکرێت لەگەڵ سۆ…" at bounding box center [1218, 309] width 580 height 62
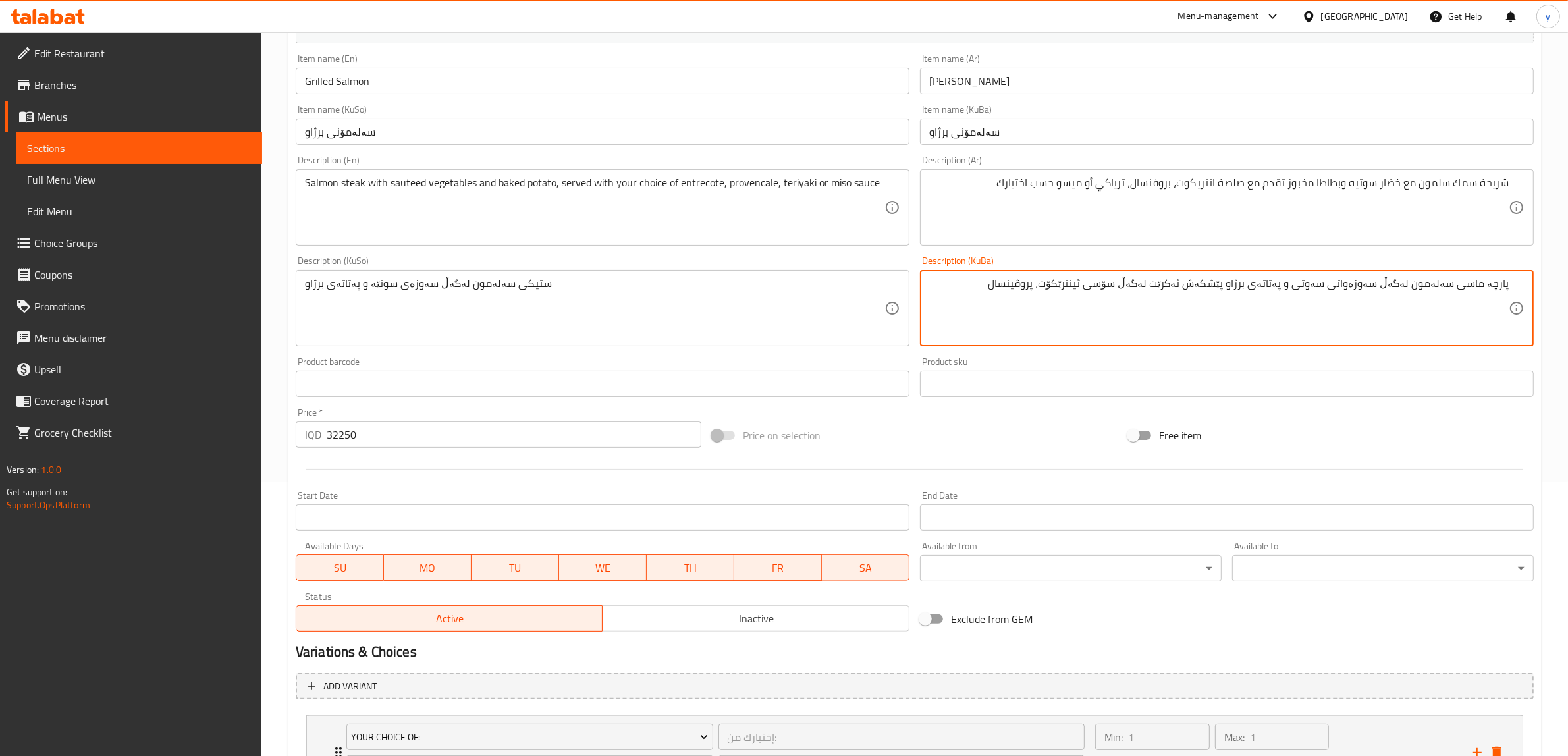
click at [1048, 281] on textarea "پارچە ماسی سەلەمون لەگەڵ سەوزەواتی سەوتی و پەتاتەی برژاو پێشکەش ئەکرێت لەگەڵ سۆ…" at bounding box center [1218, 309] width 580 height 62
paste textarea "ۆڤ"
type textarea "پارچە ماسی سەلەمون لەگەڵ سەوزەواتی سەوتی و پەتاتەی برژاو پێشکەش ئەکرێت لەگەڵ سۆ…"
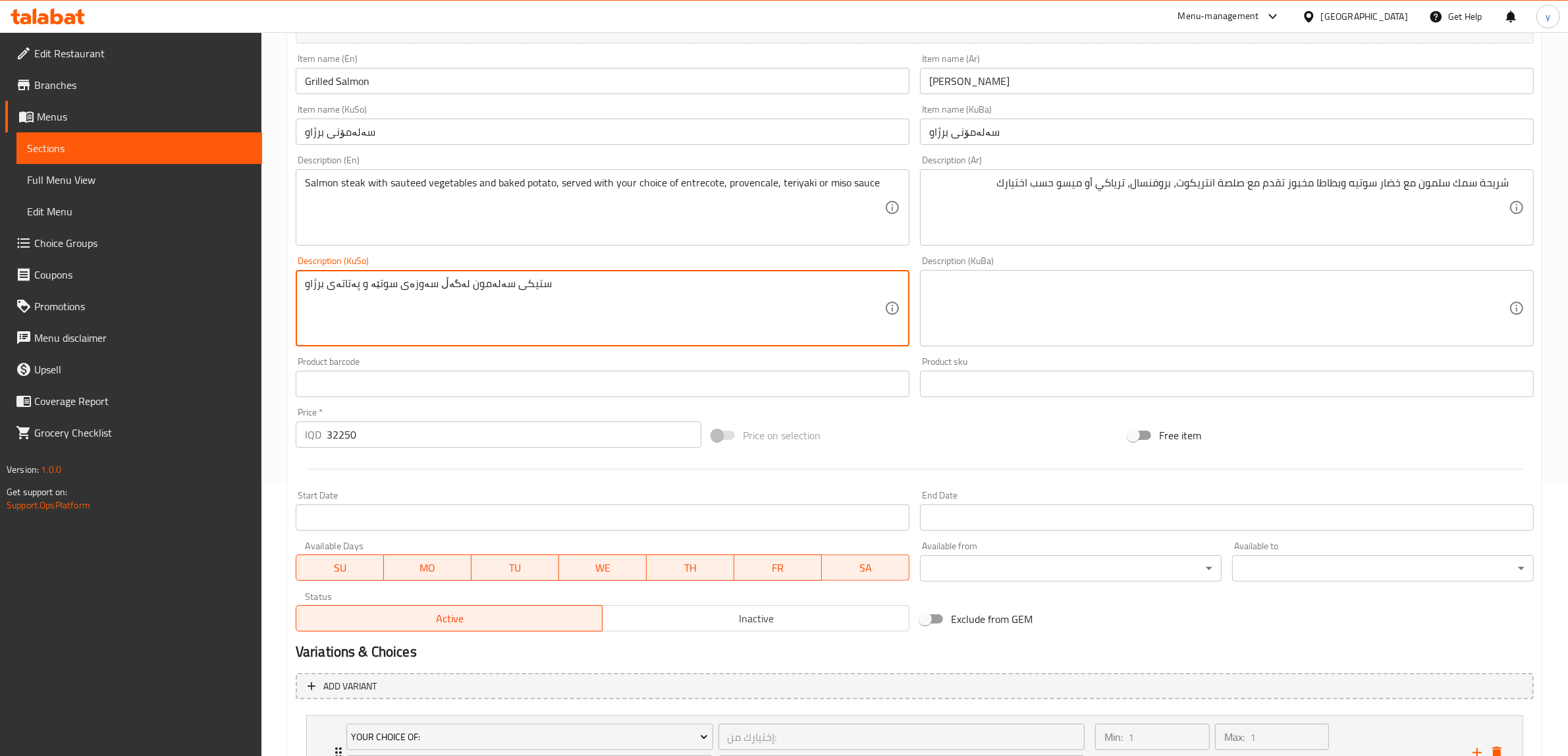
click at [701, 314] on textarea "ستیکی سەلەمون لەگەڵ سەوزەی سوتێە و پەتاتەی برژاو" at bounding box center [594, 309] width 580 height 62
paste textarea "پارچە ماسی سەلەمون لەگەڵ سەوزەواتی سەوتی و پەتاتەی برژاو پێشکەش ئەکرێت لەگەڵ سۆ…"
type textarea "پارچە ماسی سەلەمون لەگەڵ سەوزەواتی سەوتی و پەتاتەی برژاو پێشکەش ئەکرێت لەگەڵ سۆ…"
click at [1055, 301] on textarea at bounding box center [1218, 309] width 580 height 62
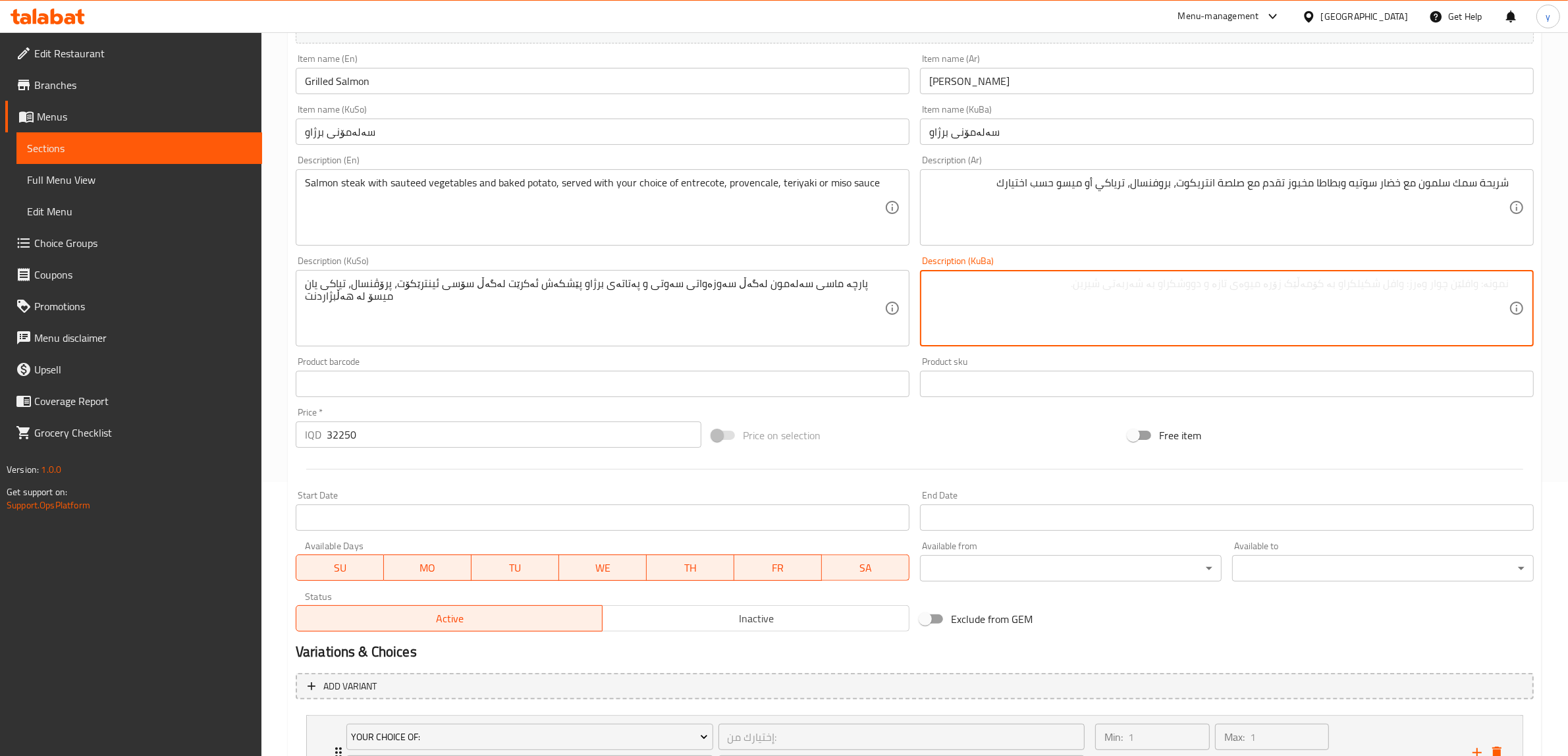
paste textarea "پارچە ماسی سەلەمون لەگەڵ سەوزەواتی سەوتی و پەتاتەی برژاو پێشکەش ئەکرێت لەگەڵ سۆ…"
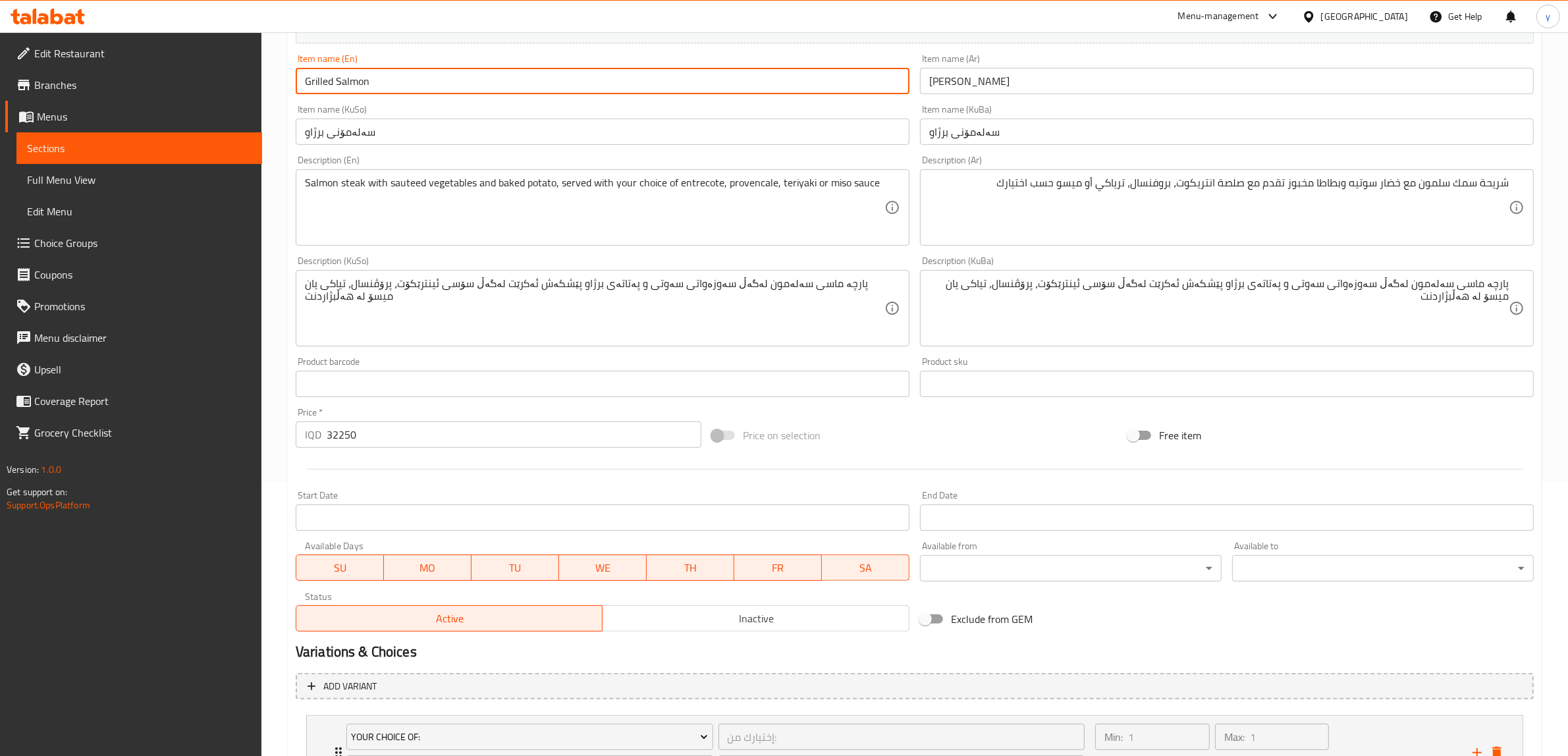
click at [359, 78] on input "Grilled Salmon" at bounding box center [603, 81] width 614 height 27
click at [761, 127] on input "سەلەمۆنی برژاو" at bounding box center [603, 131] width 614 height 27
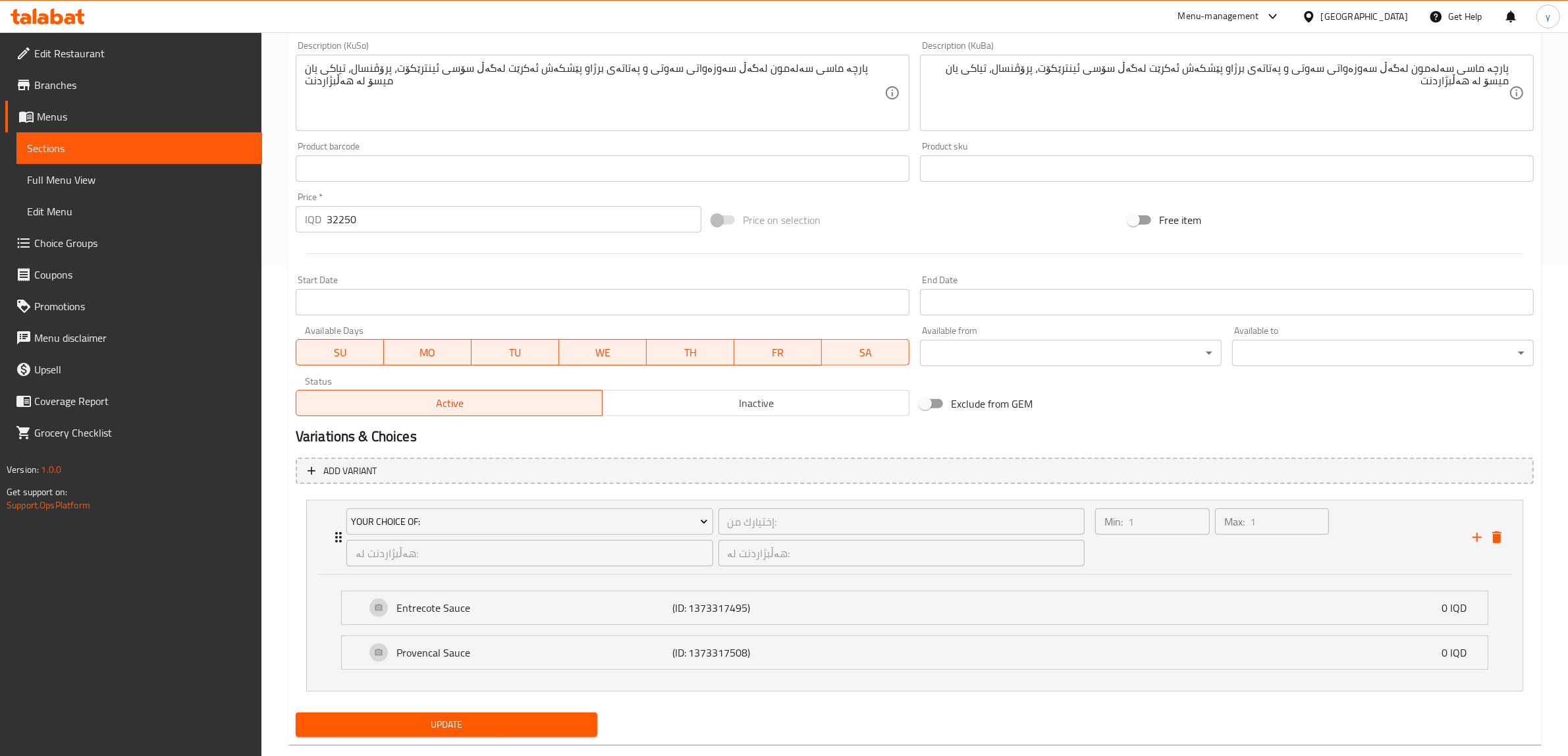
scroll to position [515, 0]
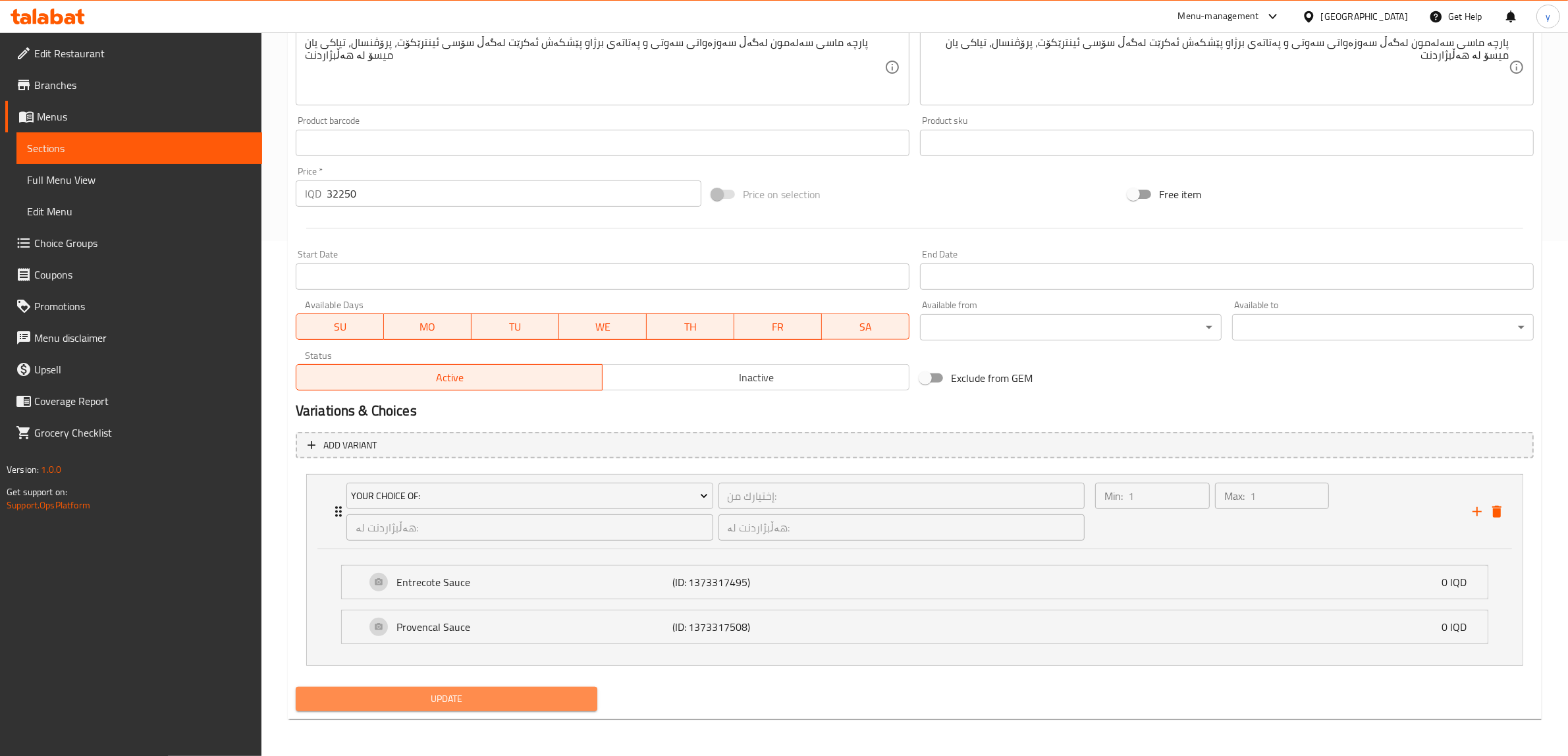
click at [515, 604] on span "Update" at bounding box center [446, 699] width 280 height 17
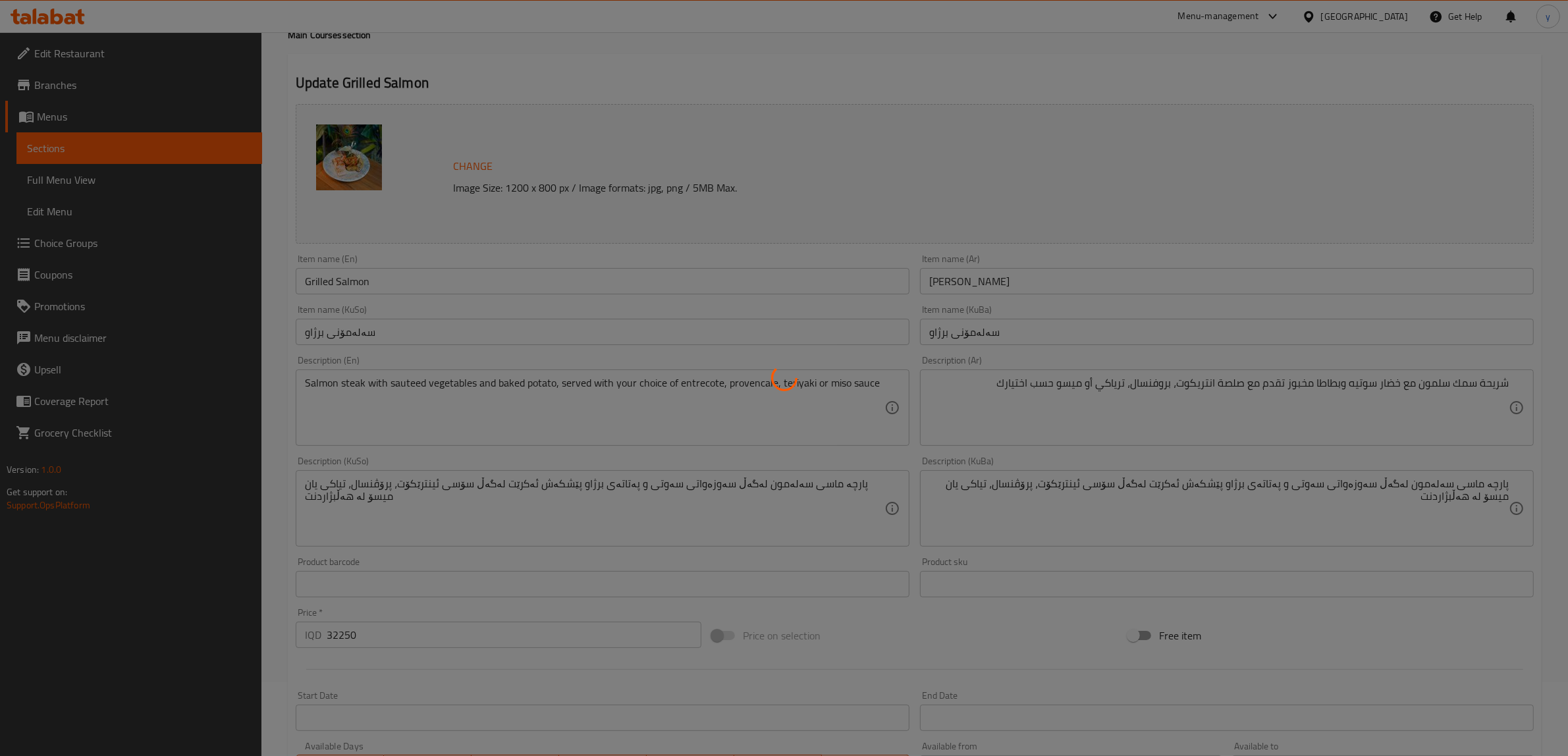
scroll to position [0, 0]
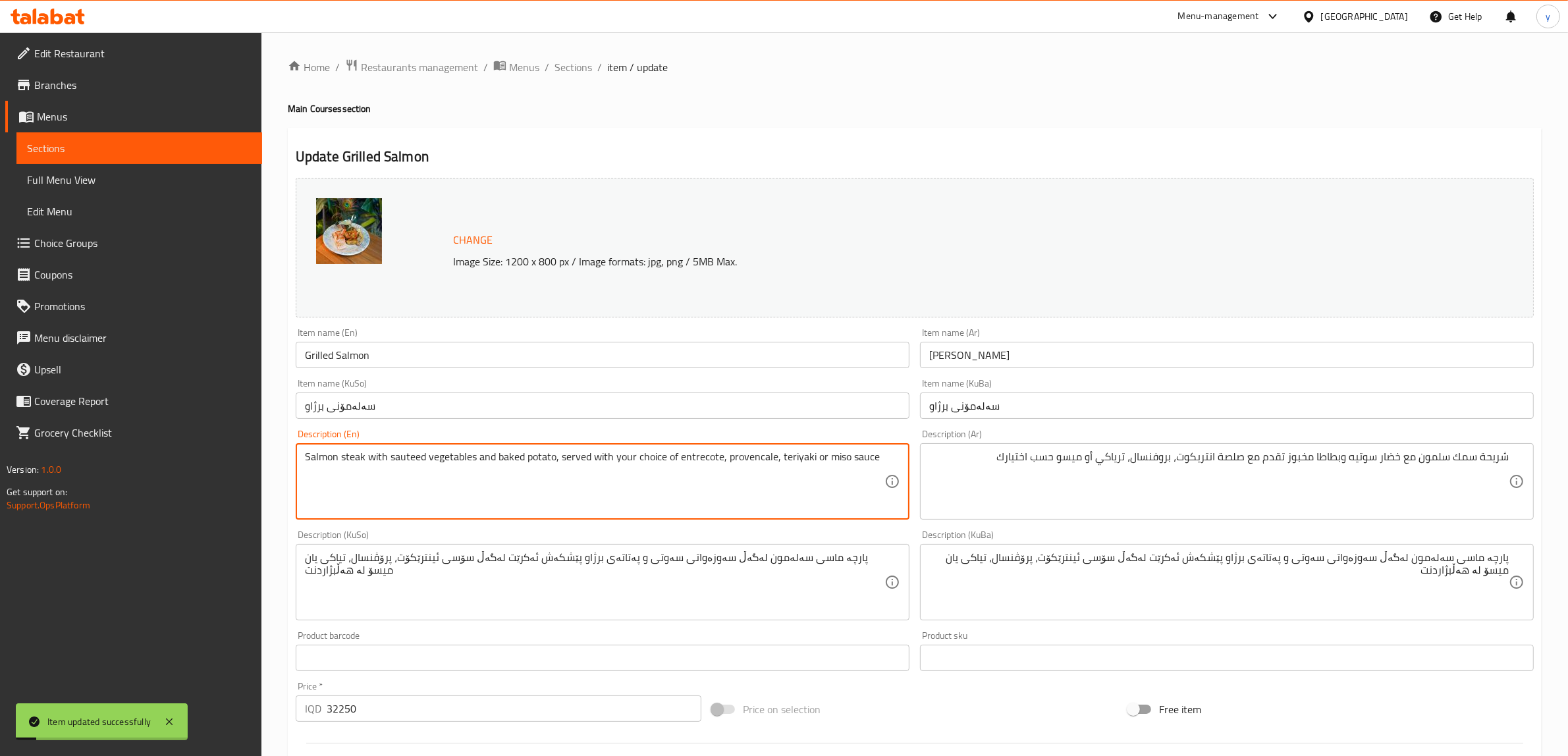
click at [739, 458] on textarea "Salmon steak with sauteed vegetables and baked potato, served with your choice …" at bounding box center [594, 481] width 580 height 62
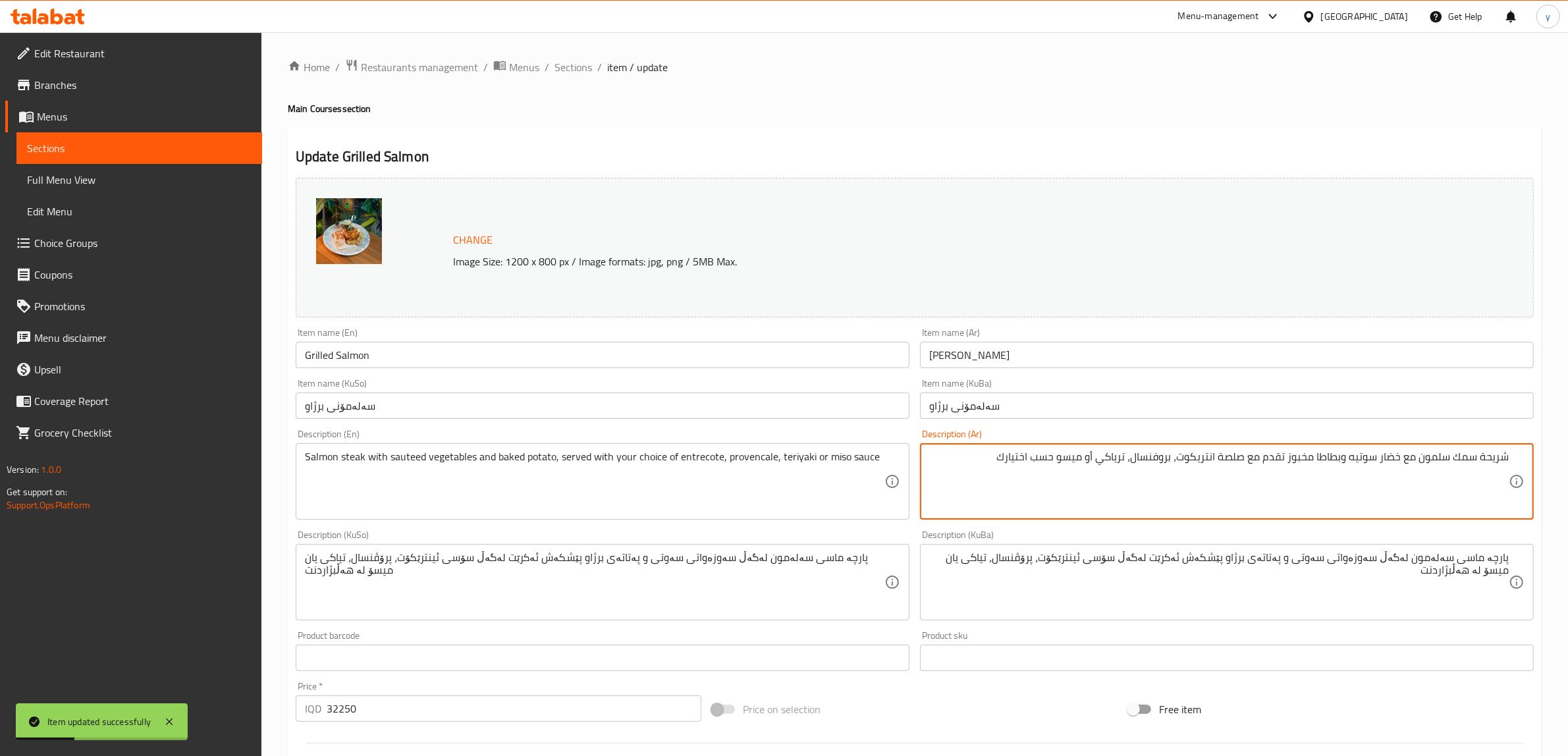
click at [1166, 465] on textarea "شريحة سمك سلمون مع خضار سوتيه وبطاطا مخبوز تقدم مع صلصة انتريكوت، بروفنسال، تري…" at bounding box center [1218, 481] width 580 height 62
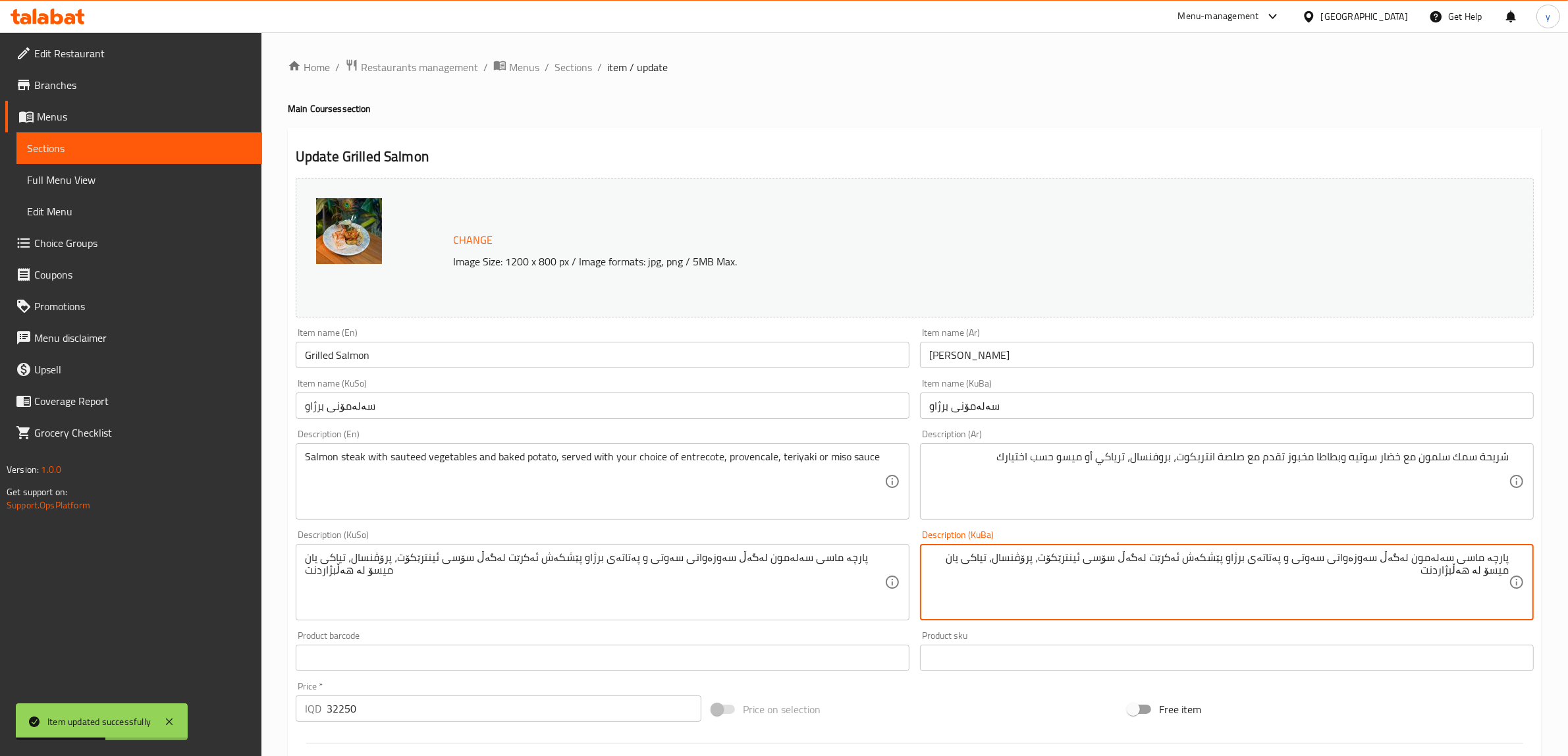
click at [1059, 561] on textarea "پارچە ماسی سەلەمون لەگەڵ سەوزەواتی سەوتی و پەتاتەی برژاو پێشکەش ئەکرێت لەگەڵ سۆ…" at bounding box center [1218, 582] width 580 height 62
click at [1021, 563] on textarea "پارچە ماسی سەلەمون لەگەڵ سەوزەواتی سەوتی و پەتاتەی برژاو پێشکەش ئەکرێت لەگەڵ سۆ…" at bounding box center [1218, 582] width 580 height 62
click at [1024, 557] on textarea "پارچە ماسی سەلەمون لەگەڵ سەوزەواتی سەوتی و پەتاتەی برژاو پێشکەش ئەکرێت لەگەڵ سۆ…" at bounding box center [1218, 582] width 580 height 62
click at [1016, 561] on textarea "پارچە ماسی سەلەمون لەگەڵ سەوزەواتی سەوتی و پەتاتەی برژاو پێشکەش ئەکرێت لەگەڵ سۆ…" at bounding box center [1218, 582] width 580 height 62
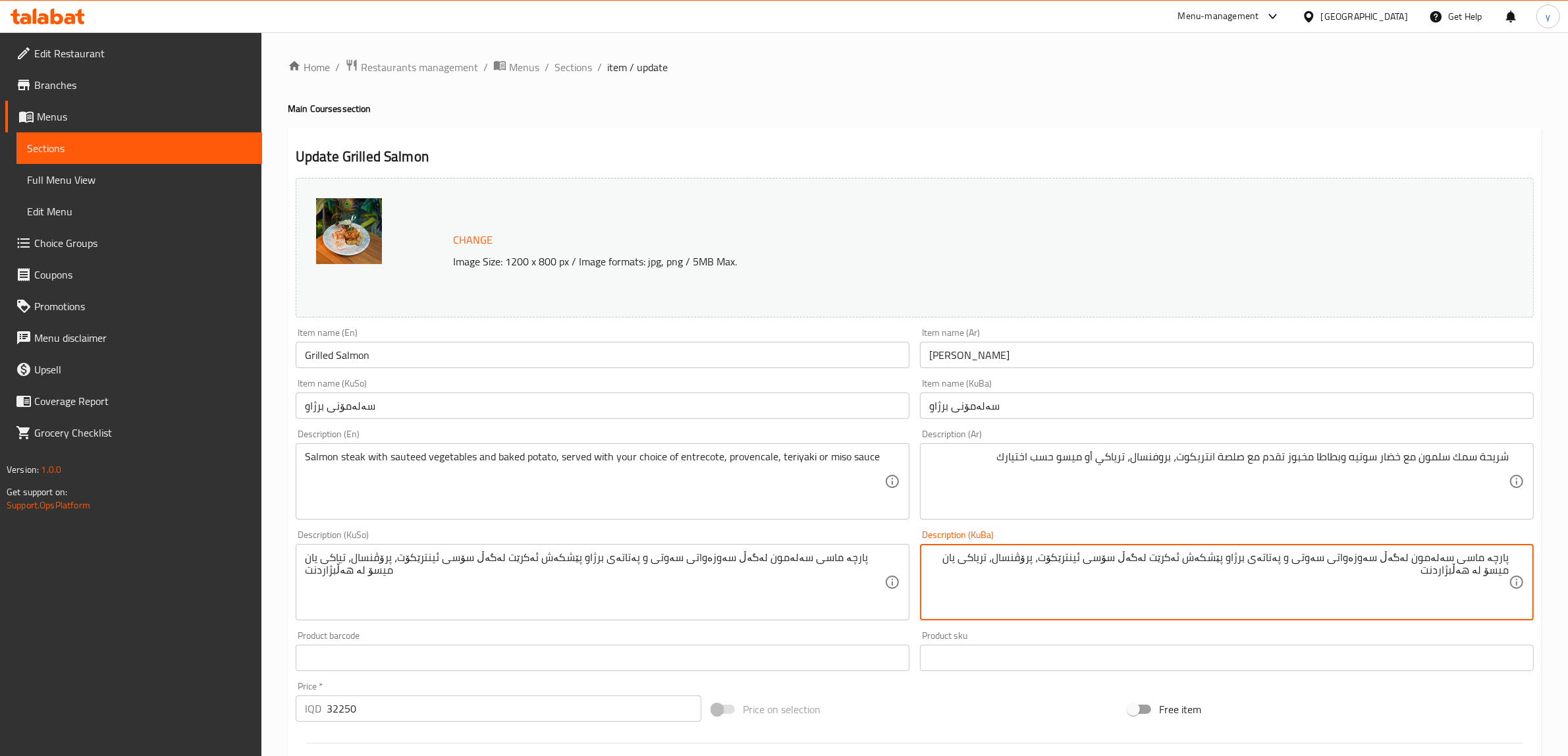
type textarea "پارچە ماسی سەلەمون لەگەڵ سەوزەواتی سەوتی و پەتاتەی برژاو پێشکەش ئەکرێت لەگەڵ سۆ…"
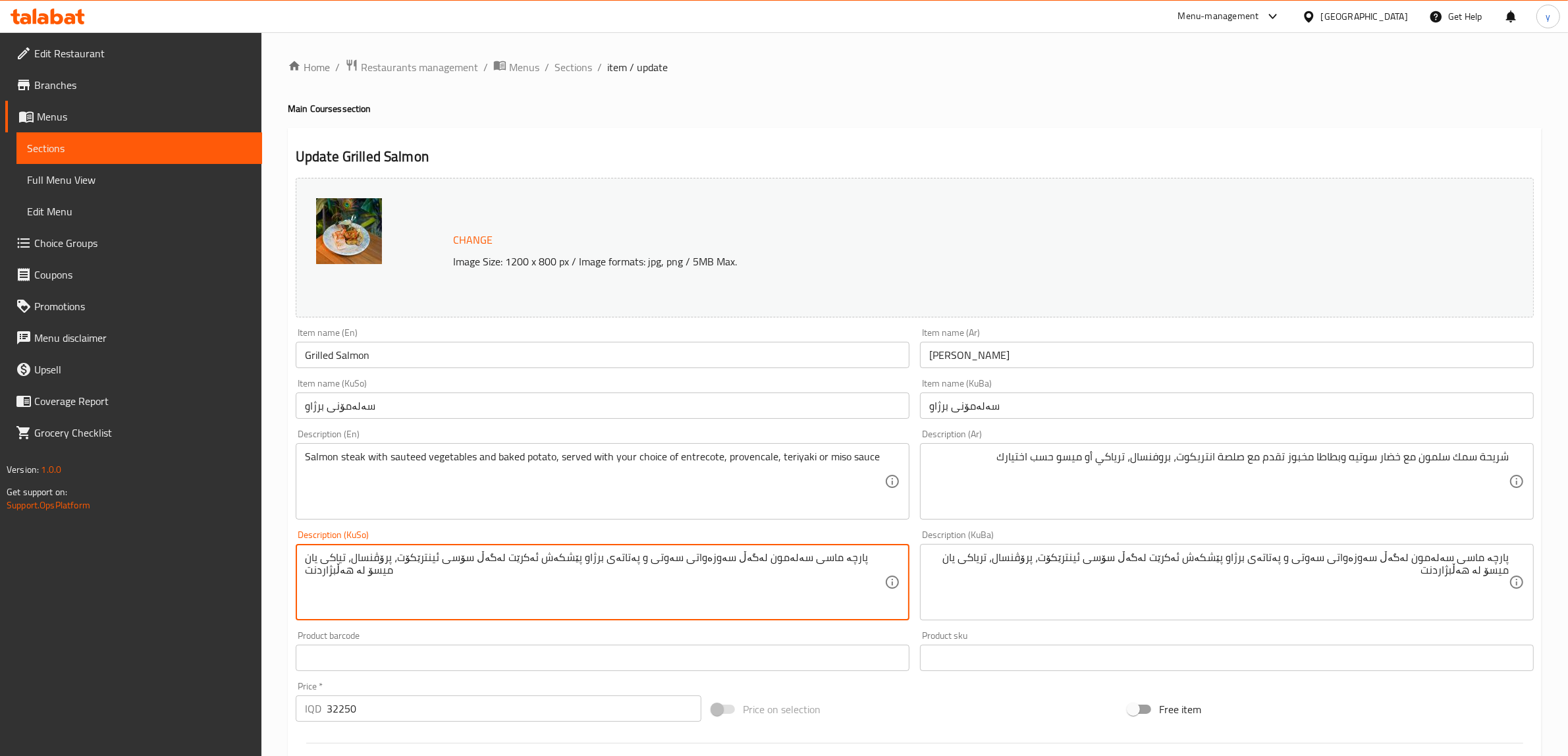
click at [376, 557] on textarea "پارچە ماسی سەلەمون لەگەڵ سەوزەواتی سەوتی و پەتاتەی برژاو پێشکەش ئەکرێت لەگەڵ سۆ…" at bounding box center [594, 582] width 580 height 62
paste textarea "ر"
type textarea "پارچە ماسی سەلەمون لەگەڵ سەوزەواتی سەوتی و پەتاتەی برژاو پێشکەش ئەکرێت لەگەڵ سۆ…"
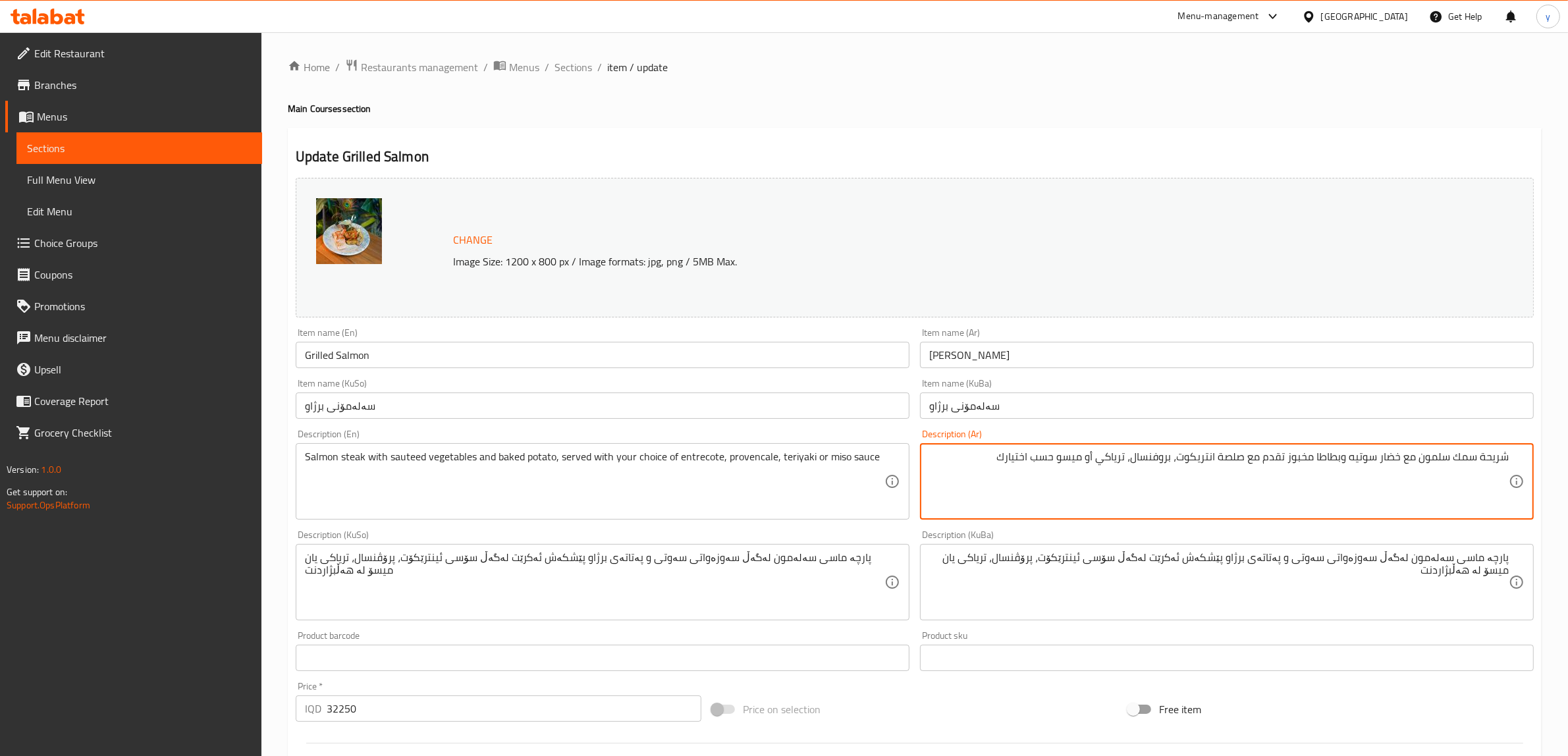
click at [1113, 457] on textarea "شريحة سمك سلمون مع خضار سوتيه وبطاطا مخبوز تقدم مع صلصة انتريكوت، بروفنسال، تري…" at bounding box center [1218, 481] width 580 height 62
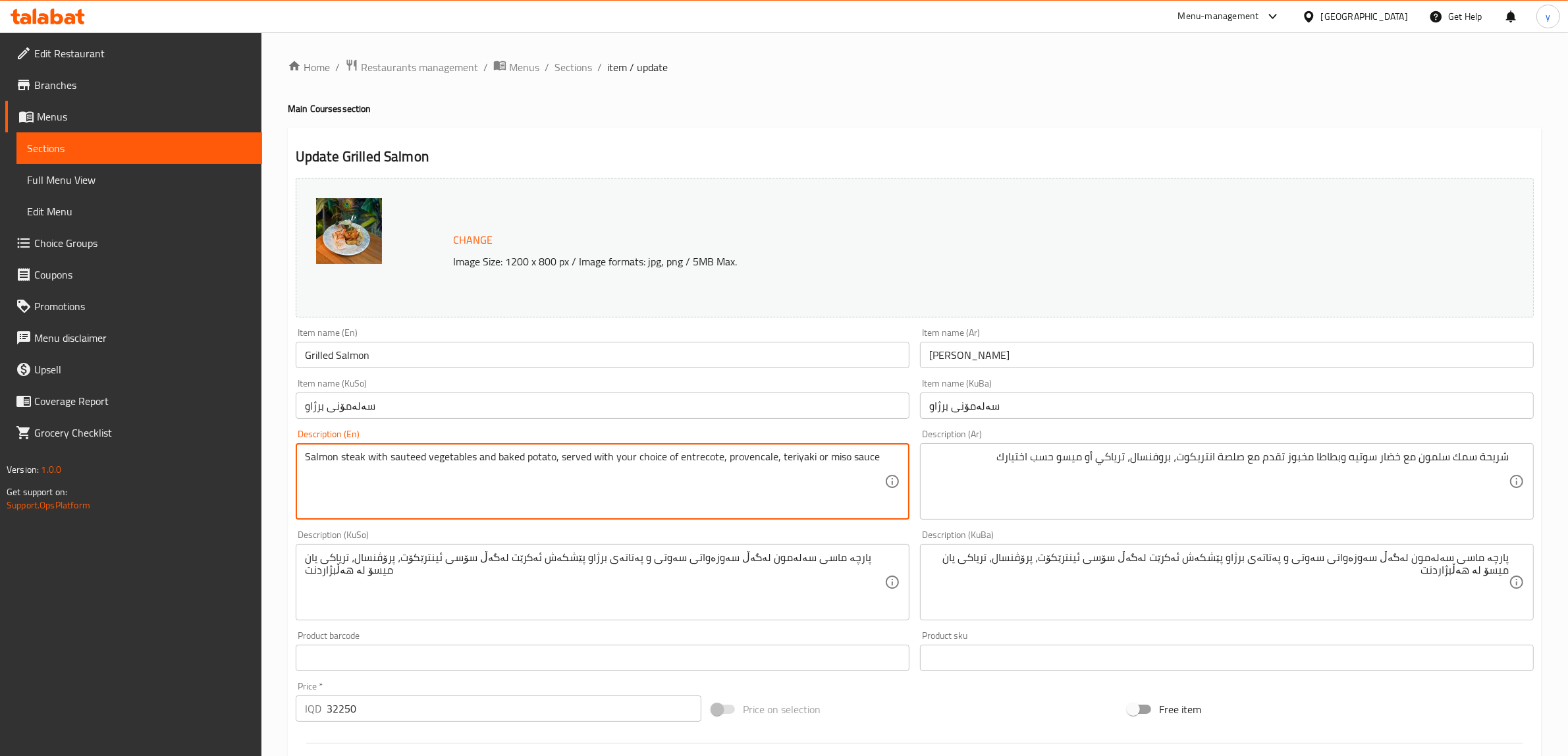
click at [789, 456] on textarea "Salmon steak with sauteed vegetables and baked potato, served with your choice …" at bounding box center [594, 481] width 580 height 62
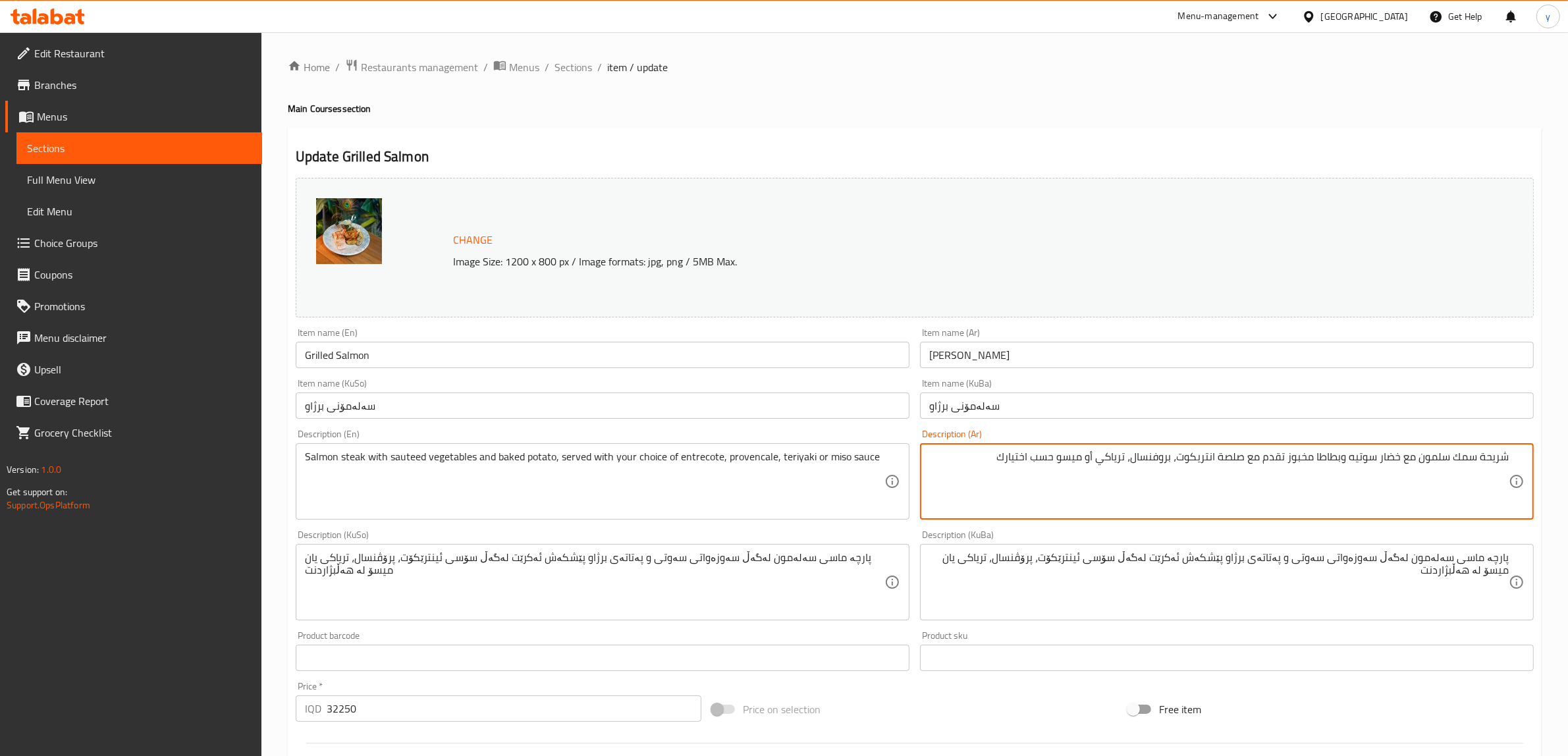
click at [1117, 462] on textarea "شريحة سمك سلمون مع خضار سوتيه وبطاطا مخبوز تقدم مع صلصة انتريكوت، بروفنسال، تري…" at bounding box center [1218, 481] width 580 height 62
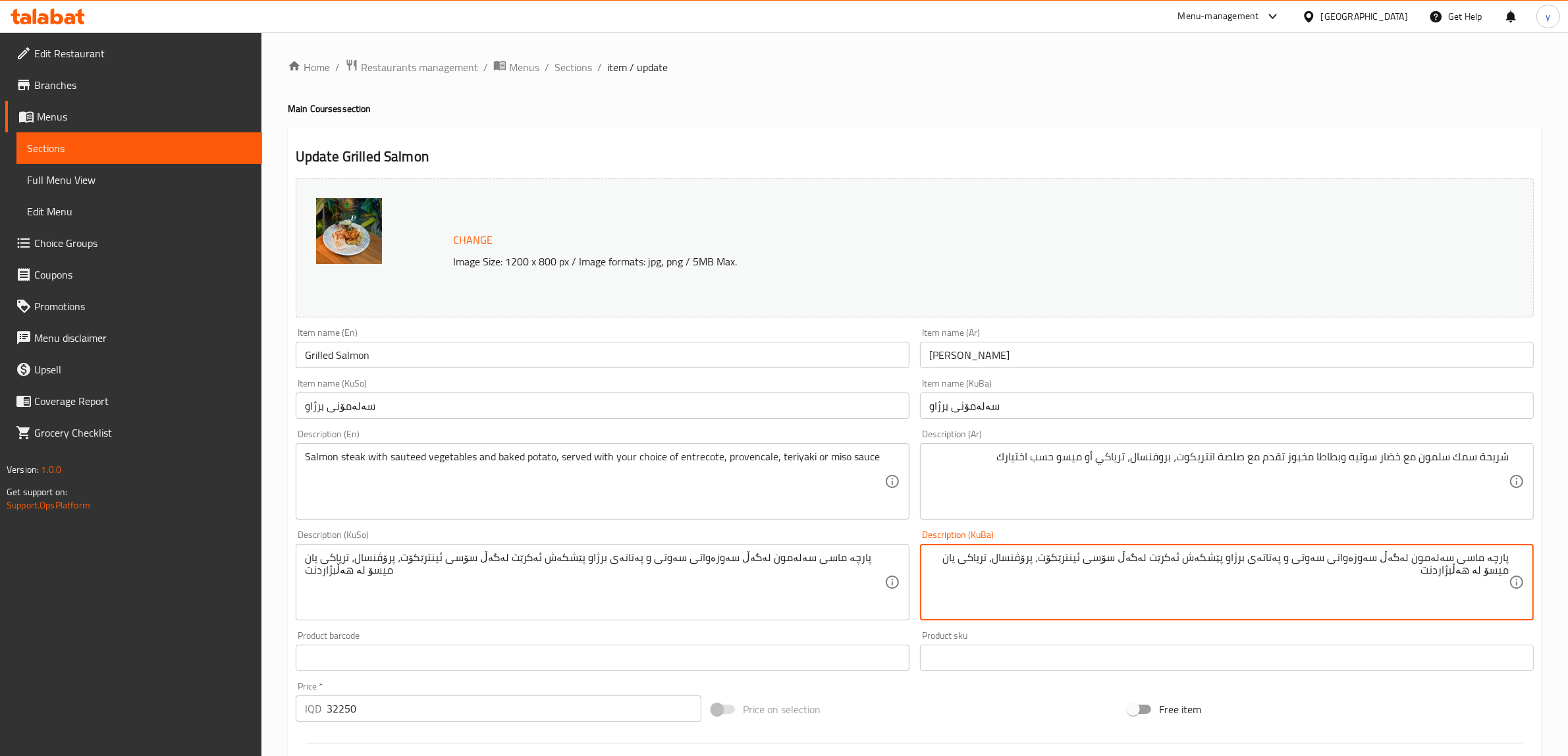
click at [1021, 559] on textarea "پارچە ماسی سەلەمون لەگەڵ سەوزەواتی سەوتی و پەتاتەی برژاو پێشکەش ئەکرێت لەگەڵ سۆ…" at bounding box center [1218, 582] width 580 height 62
click at [959, 557] on textarea "پارچە ماسی سەلەمون لەگەڵ سەوزەواتی سەوتی و پەتاتەی برژاو پێشکەش ئەکرێت لەگەڵ سۆ…" at bounding box center [1218, 582] width 580 height 62
click at [966, 552] on textarea "پارچە ماسی سەلەمون لەگەڵ سەوزەواتی سەوتی و پەتاتەی برژاو پێشکەش ئەکرێت لەگەڵ سۆ…" at bounding box center [1218, 582] width 580 height 62
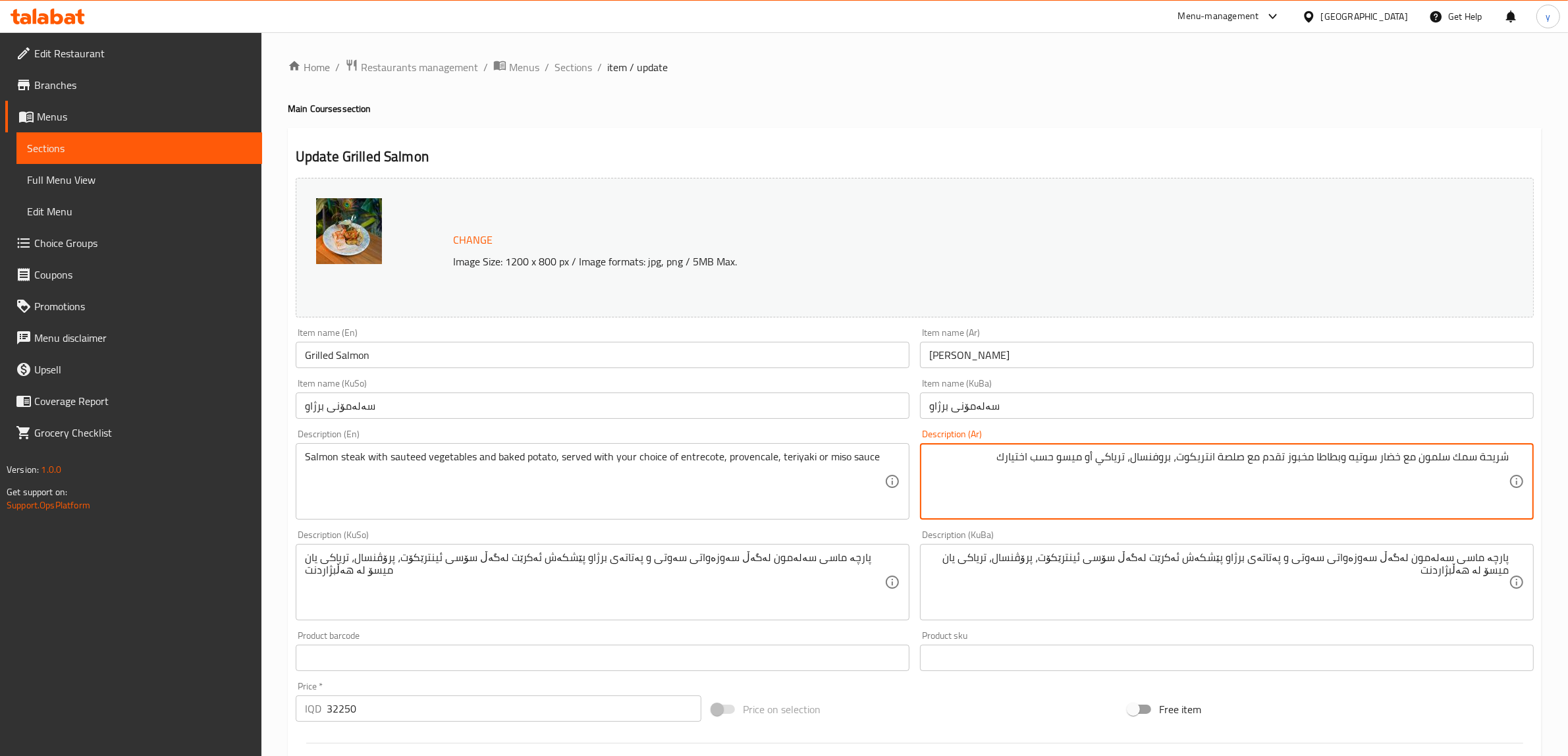
click at [1076, 455] on textarea "شريحة سمك سلمون مع خضار سوتيه وبطاطا مخبوز تقدم مع صلصة انتريكوت، بروفنسال، تري…" at bounding box center [1218, 481] width 580 height 62
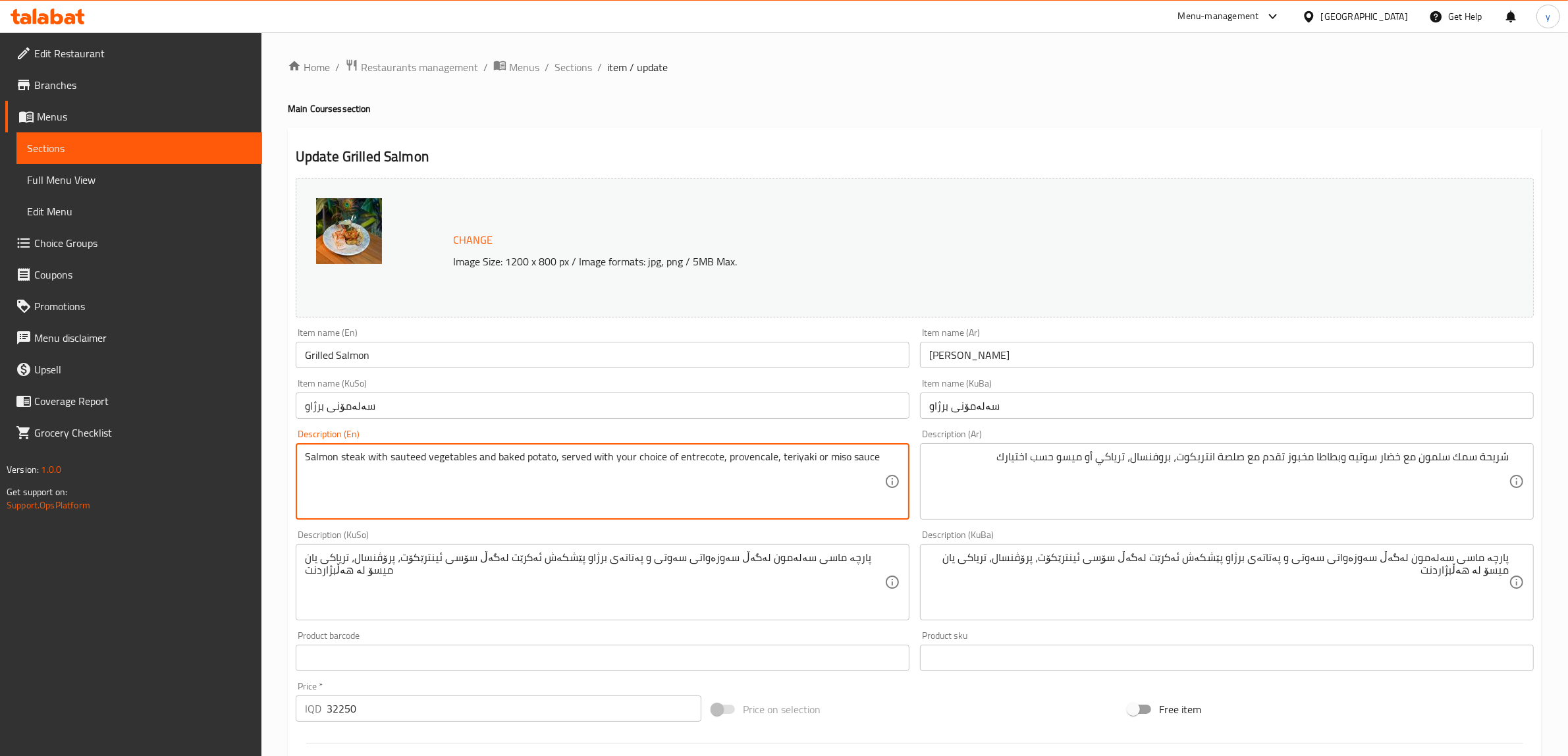
click at [834, 463] on textarea "Salmon steak with sauteed vegetables and baked potato, served with your choice …" at bounding box center [594, 481] width 580 height 62
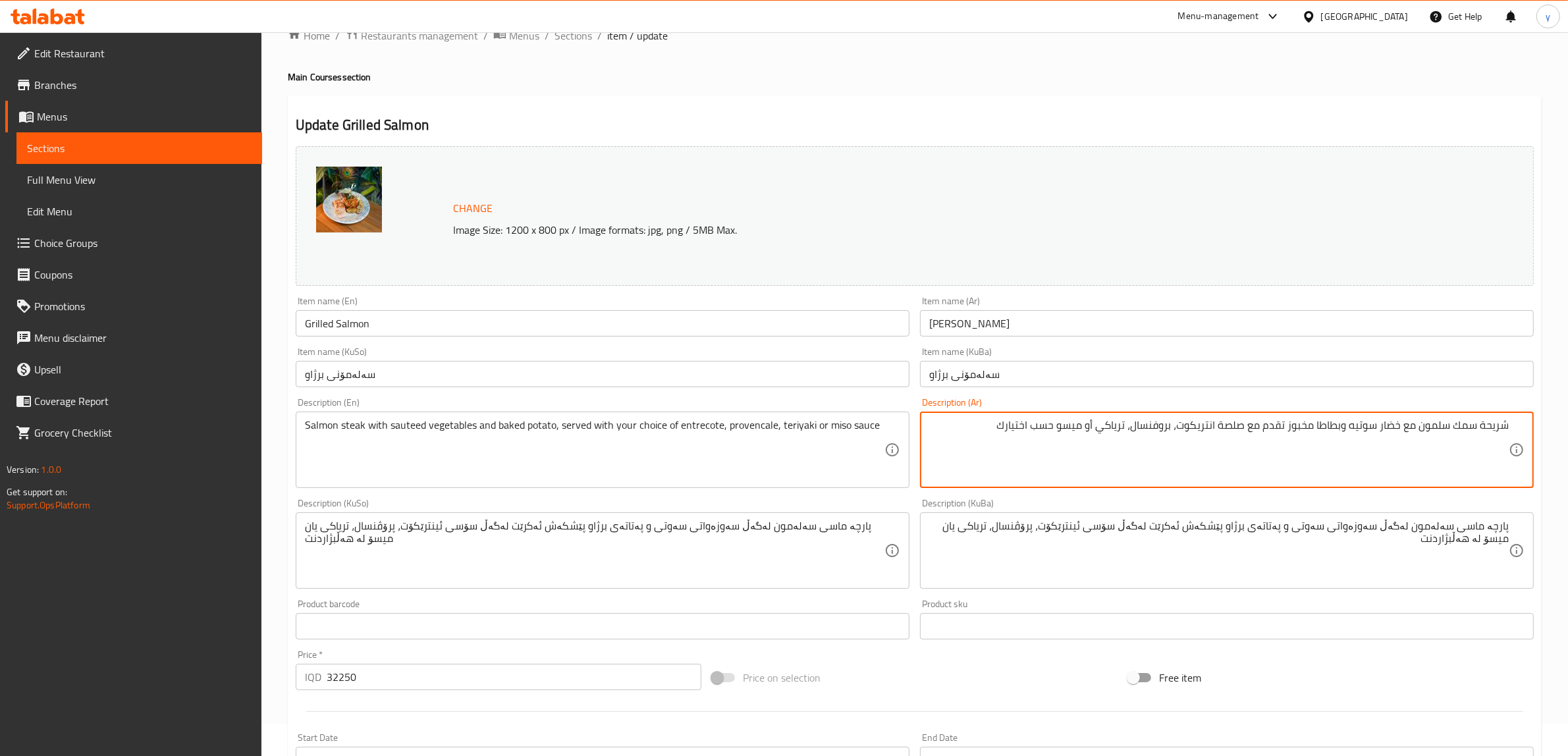
scroll to position [515, 0]
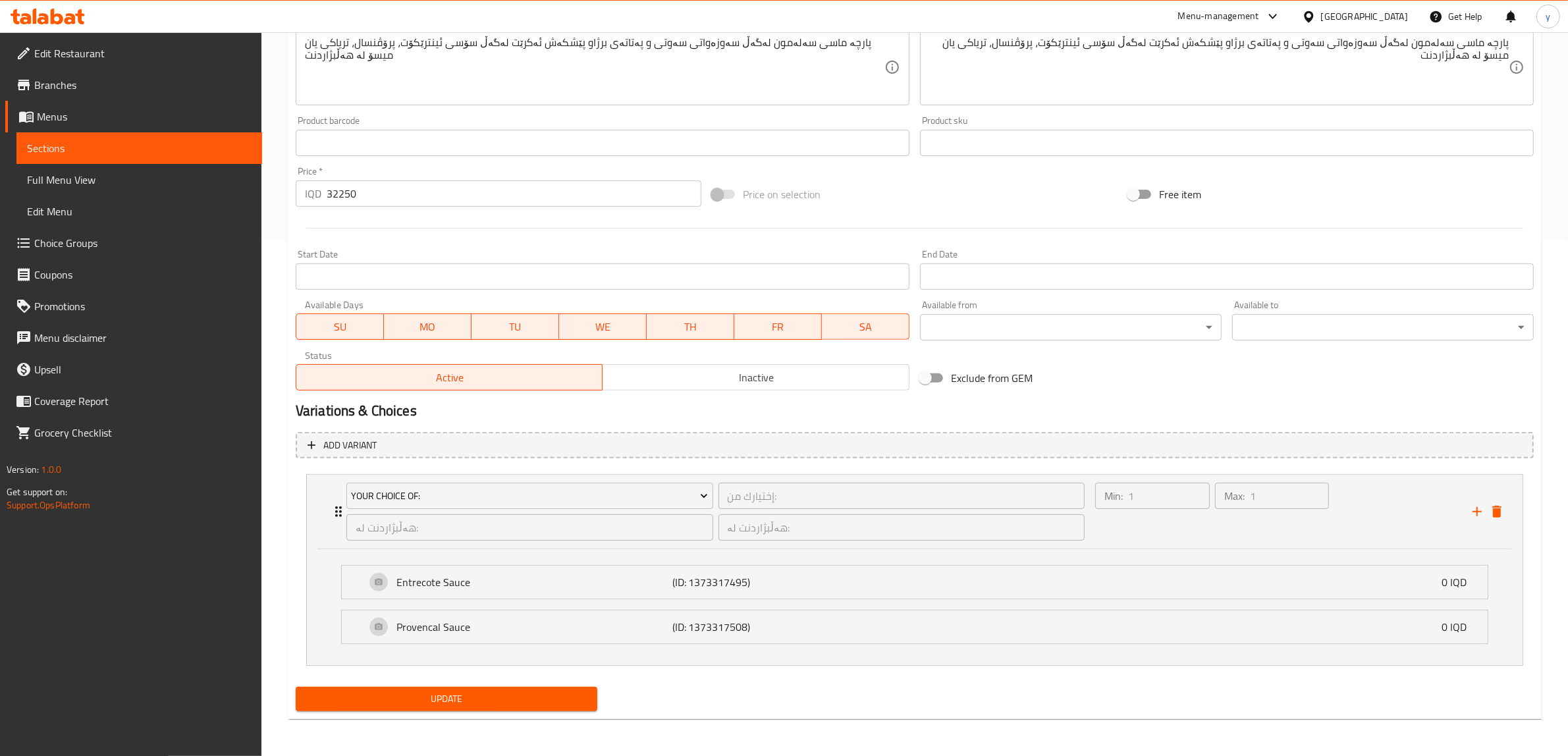
click at [471, 604] on button "Update" at bounding box center [446, 699] width 301 height 25
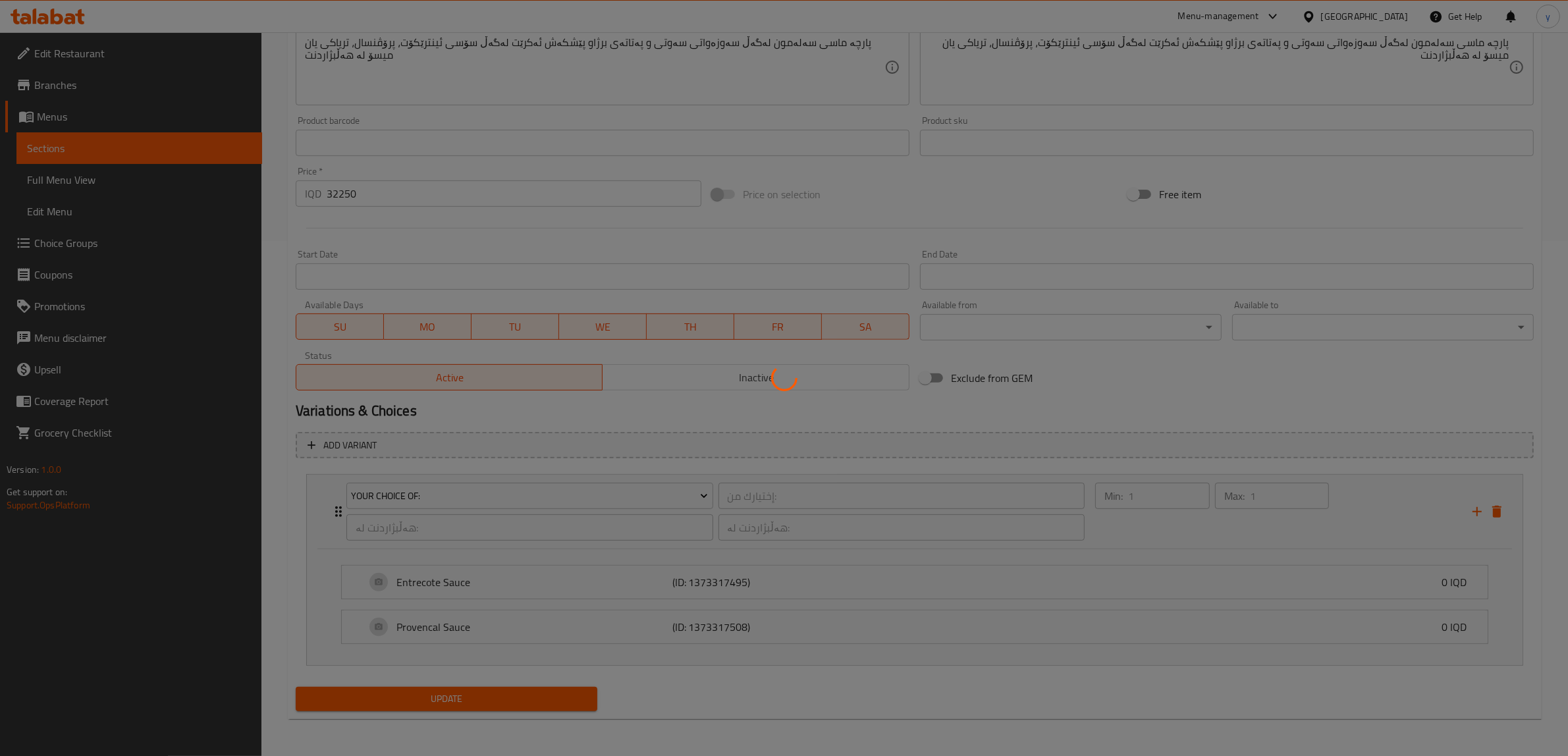
scroll to position [0, 0]
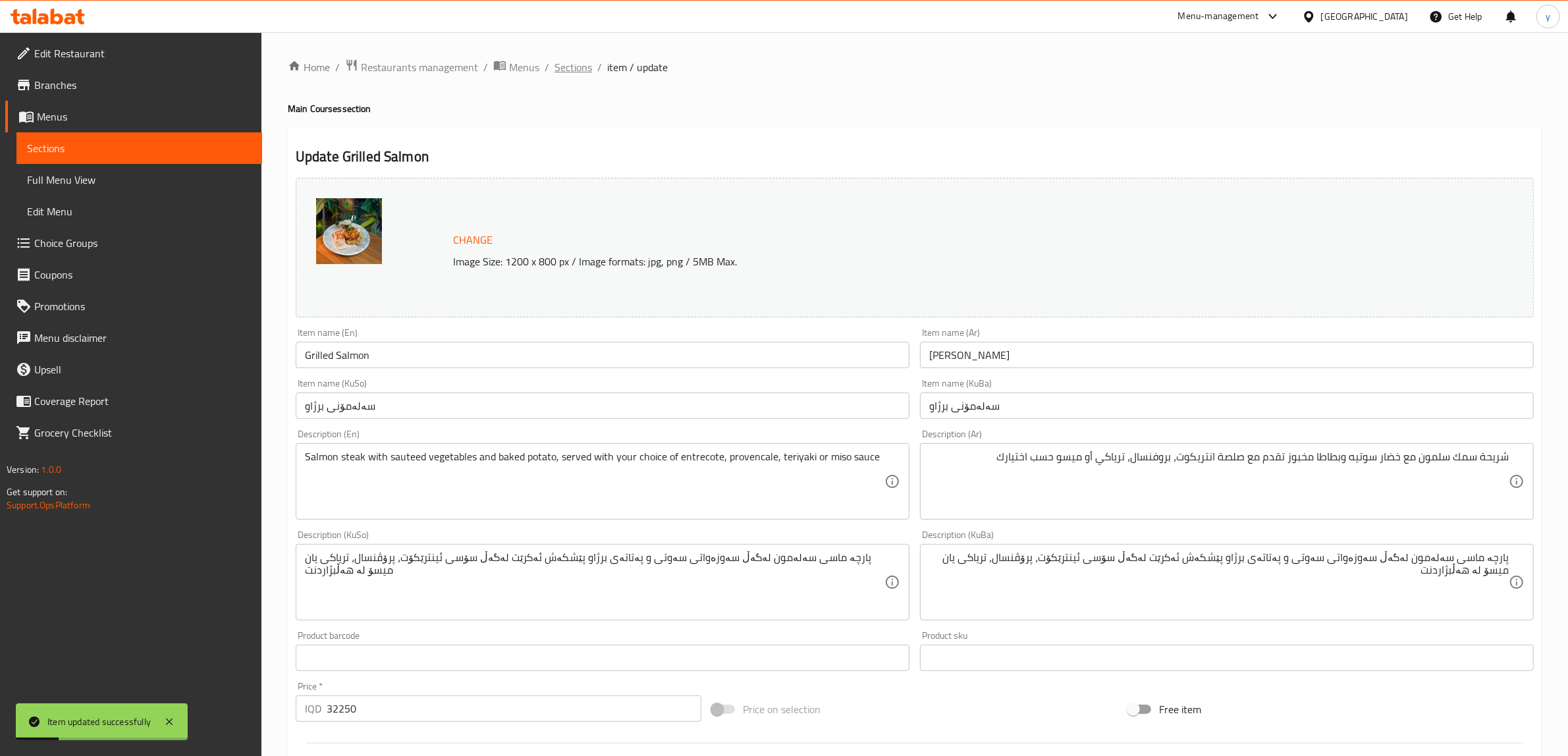
click at [578, 73] on span "Sections" at bounding box center [573, 67] width 38 height 16
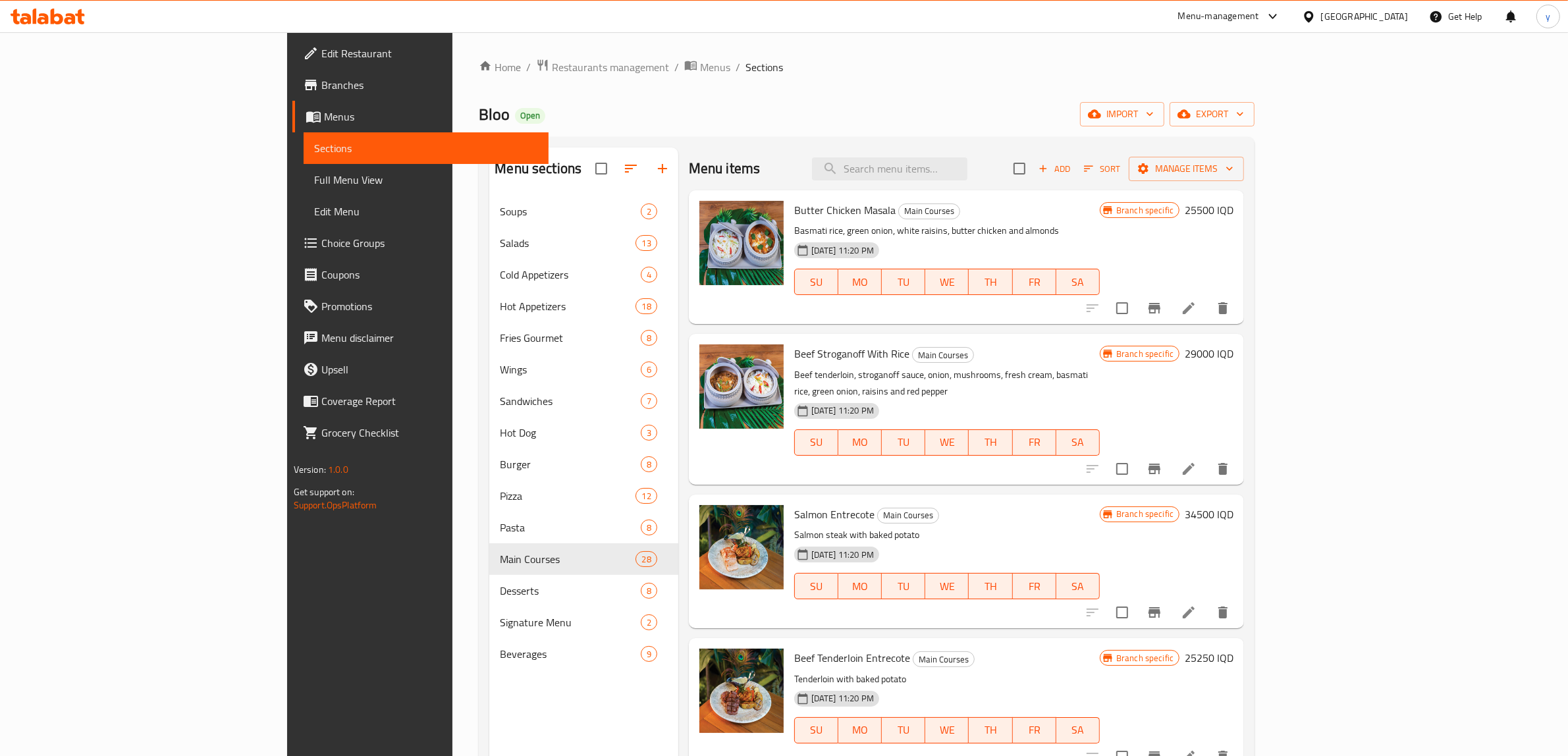
click at [321, 244] on span "Choice Groups" at bounding box center [430, 243] width 218 height 16
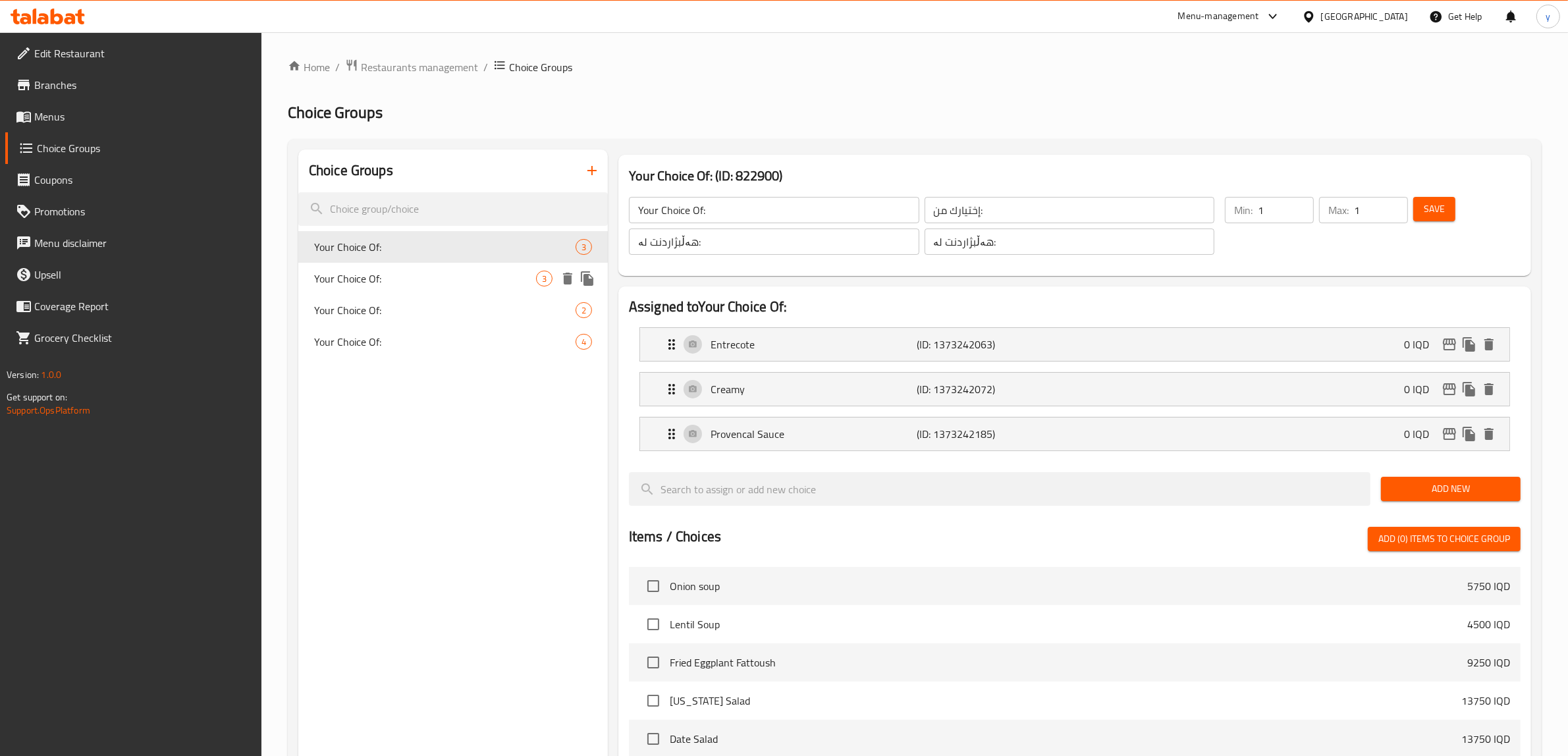
click at [391, 271] on span "Your Choice Of:" at bounding box center [425, 278] width 222 height 16
click at [391, 250] on span "Your Choice Of:" at bounding box center [425, 246] width 222 height 16
click at [391, 340] on span "Your Choice Of:" at bounding box center [425, 341] width 222 height 16
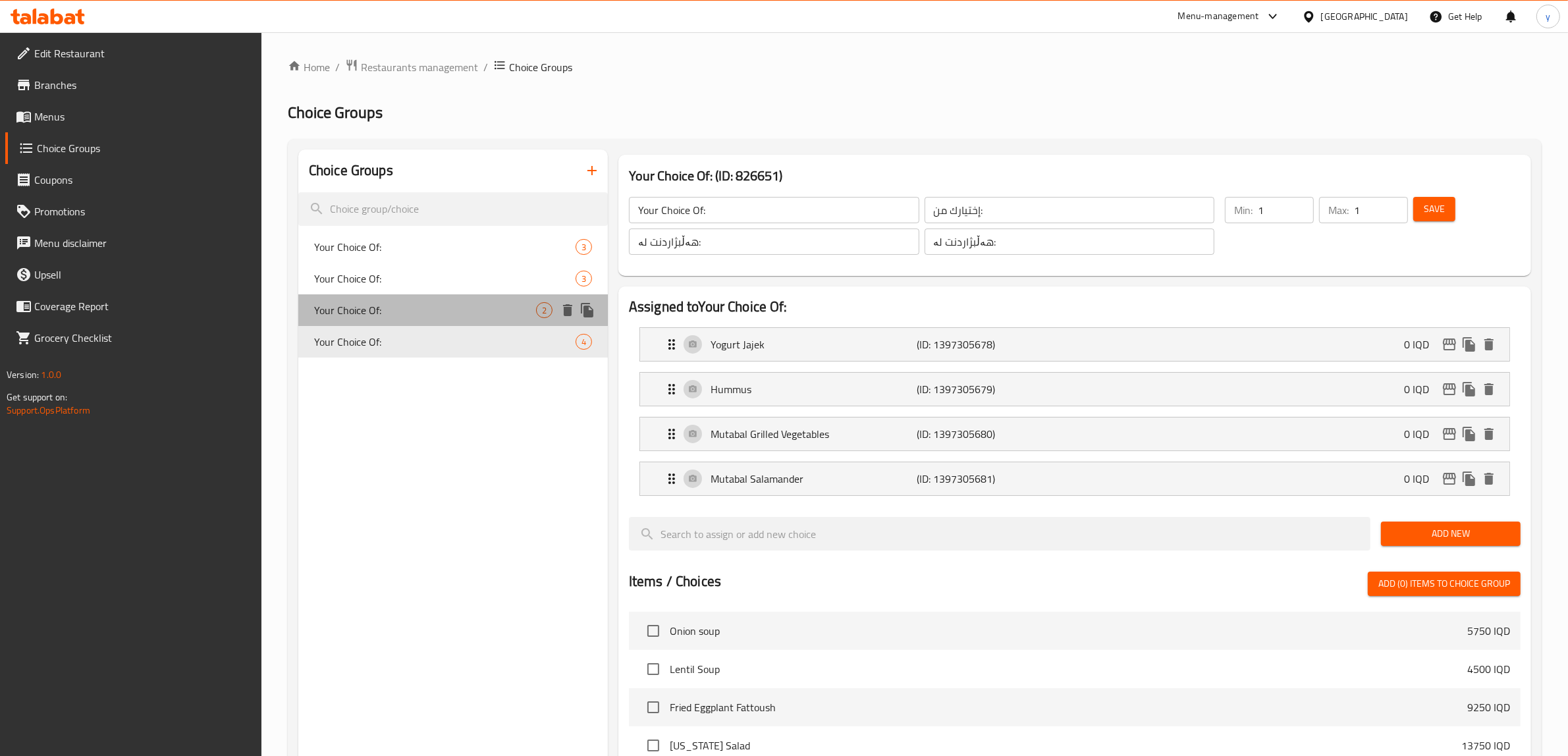
click at [389, 308] on span "Your Choice Of:" at bounding box center [425, 310] width 222 height 16
type input "Your Choice Of:"
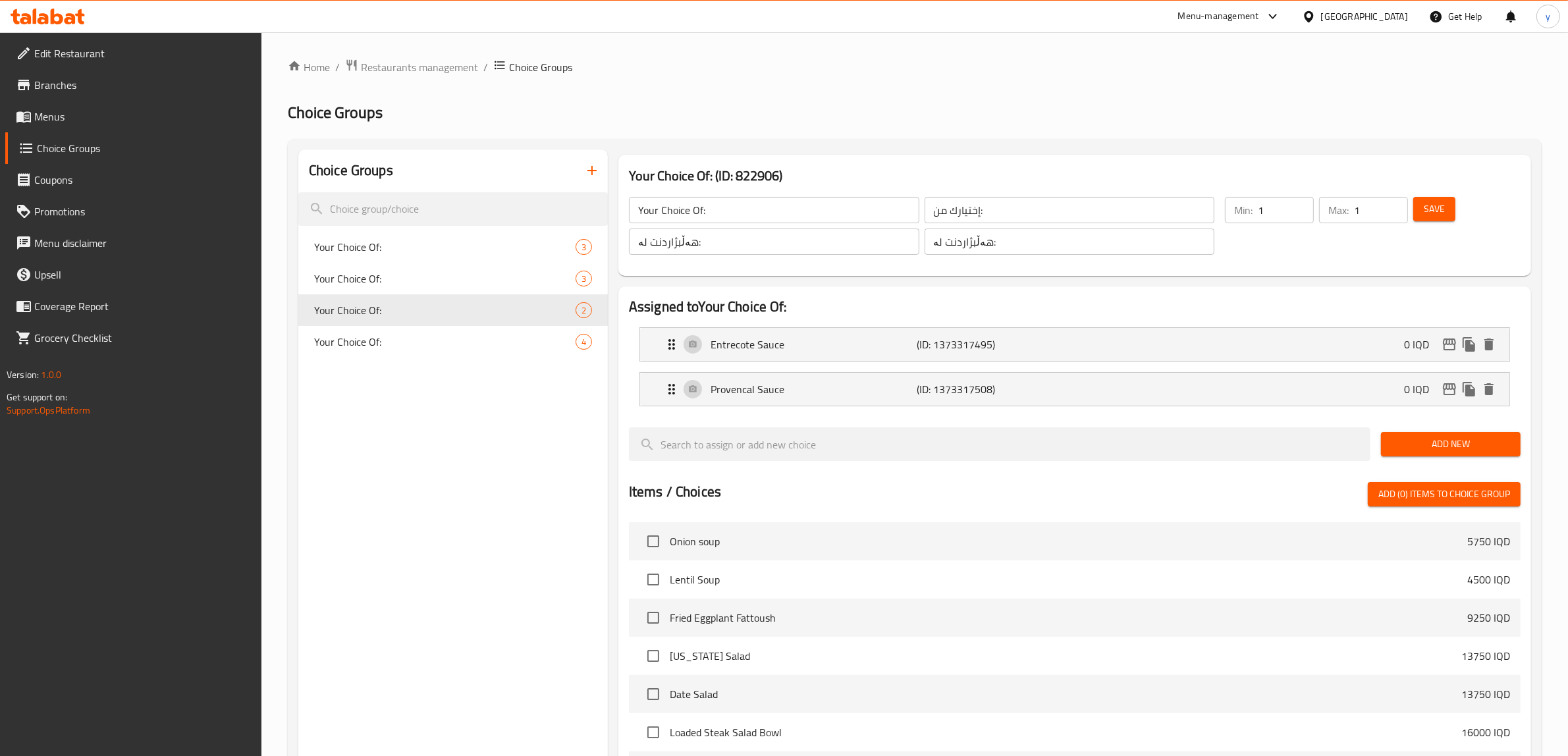
click at [748, 248] on input "هەڵبژاردنت لە:" at bounding box center [774, 242] width 290 height 27
paste input "هەڵبژاردنت لە ساس/سۆس"
type input "هەڵبژاردنت لەهەڵبژاردنت لە ساس/سۆس:"
click at [955, 245] on input "هەڵبژاردنت لە:" at bounding box center [1069, 242] width 290 height 27
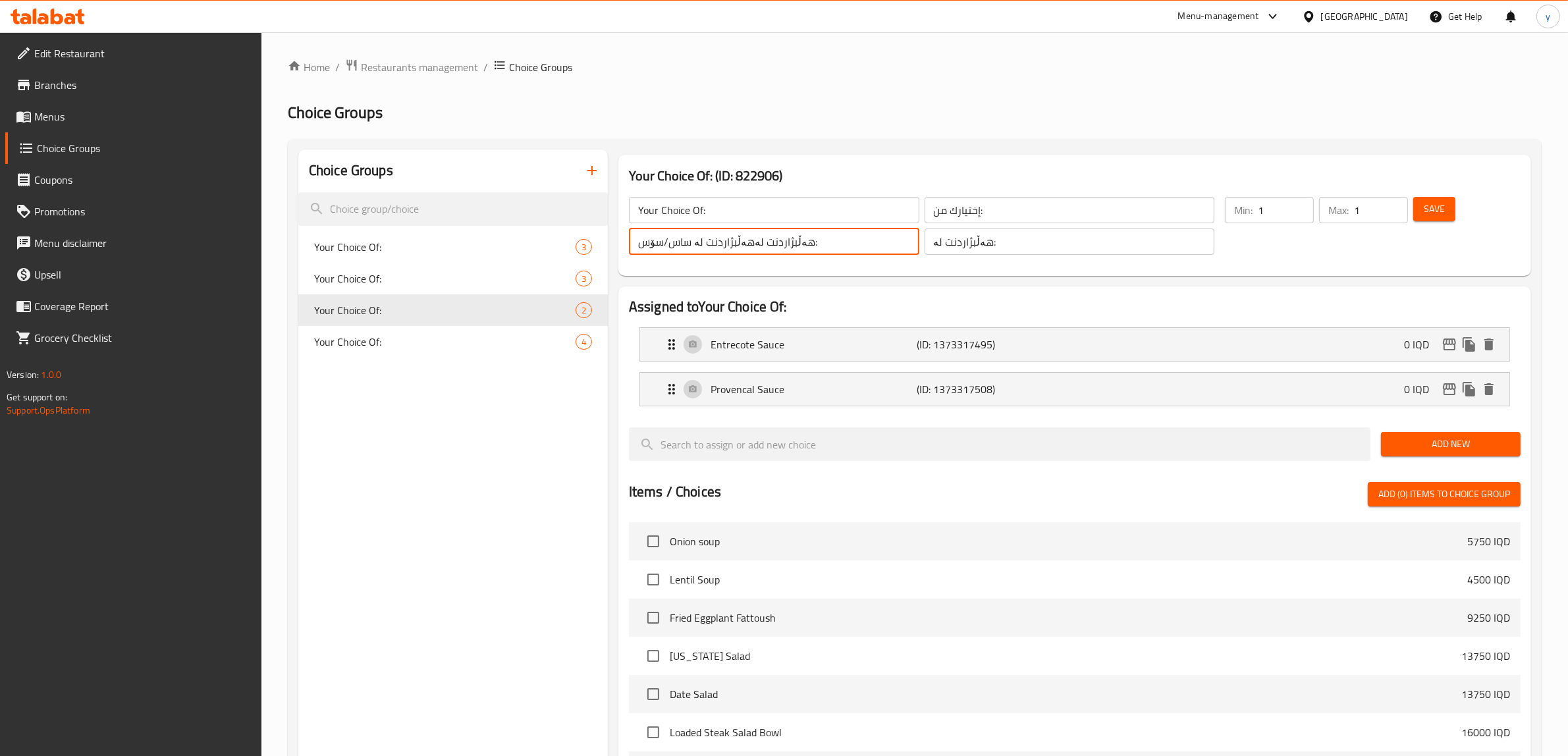
click at [955, 245] on input "هەڵبژاردنت لە:" at bounding box center [1069, 242] width 290 height 27
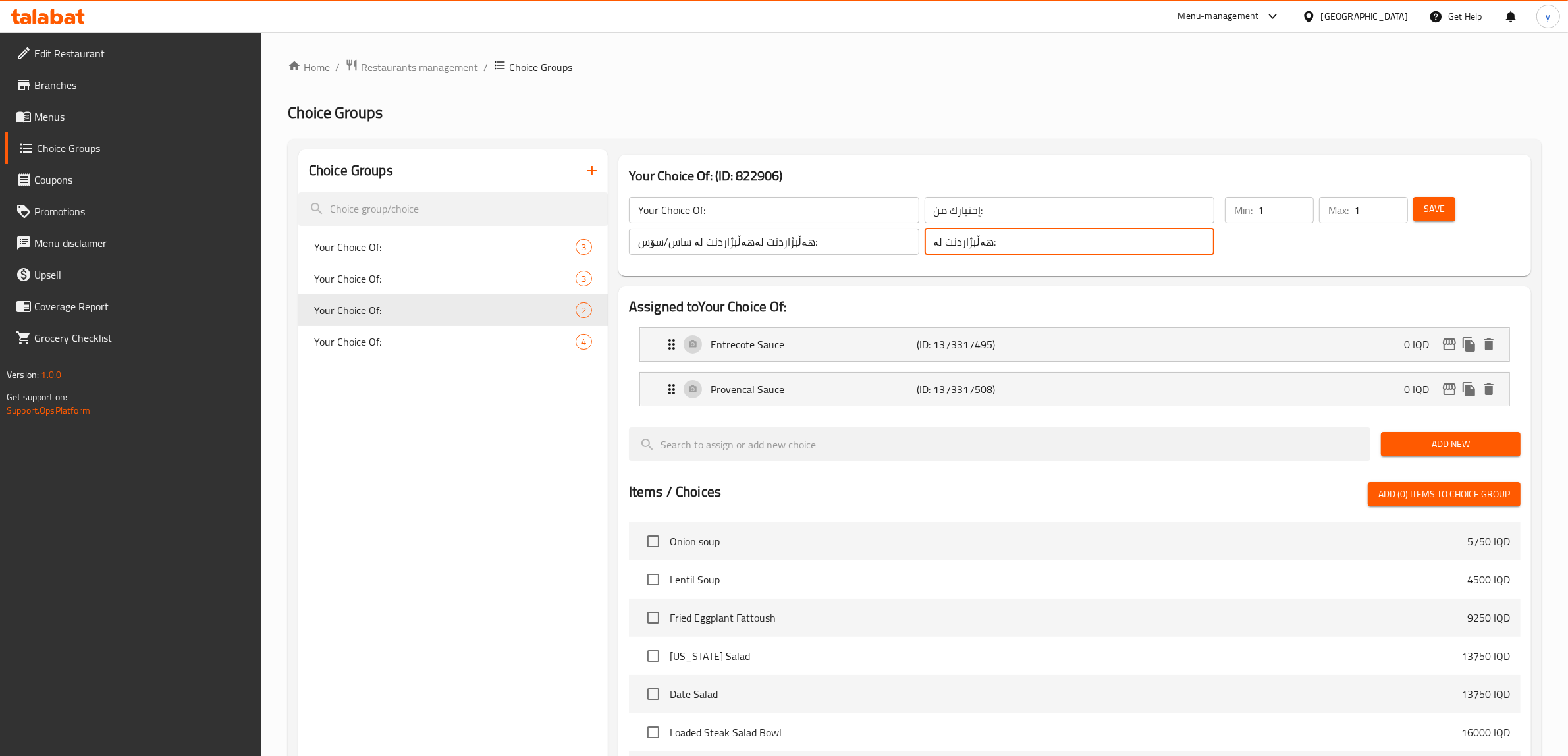
click at [955, 245] on input "هەڵبژاردنت لە:" at bounding box center [1069, 242] width 290 height 27
paste input "ساس/سۆس"
type input "هەڵبژاردنت لە ساس/سۆس:"
click at [801, 248] on input "هەڵبژاردنت لەهەڵبژاردنت لە ساس/سۆس:" at bounding box center [774, 242] width 290 height 27
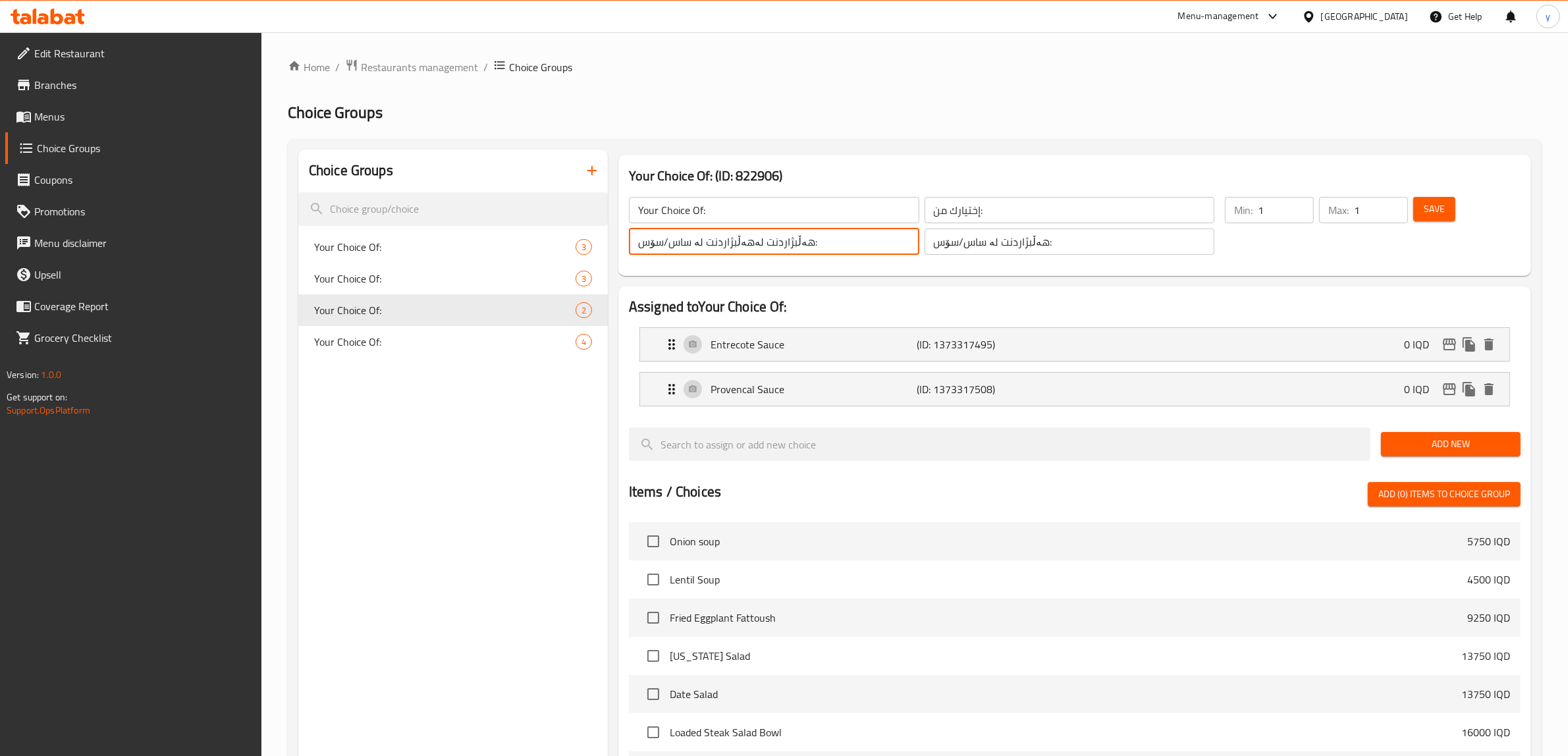
click at [801, 248] on input "هەڵبژاردنت لەهەڵبژاردنت لە ساس/سۆس:" at bounding box center [774, 242] width 290 height 27
paste input "text"
click at [671, 243] on input "هەڵبژاردنت لە ساس/سۆس:" at bounding box center [774, 242] width 290 height 27
click at [666, 243] on input "هەڵبژاردنت لە ساس/سۆس:" at bounding box center [774, 242] width 290 height 27
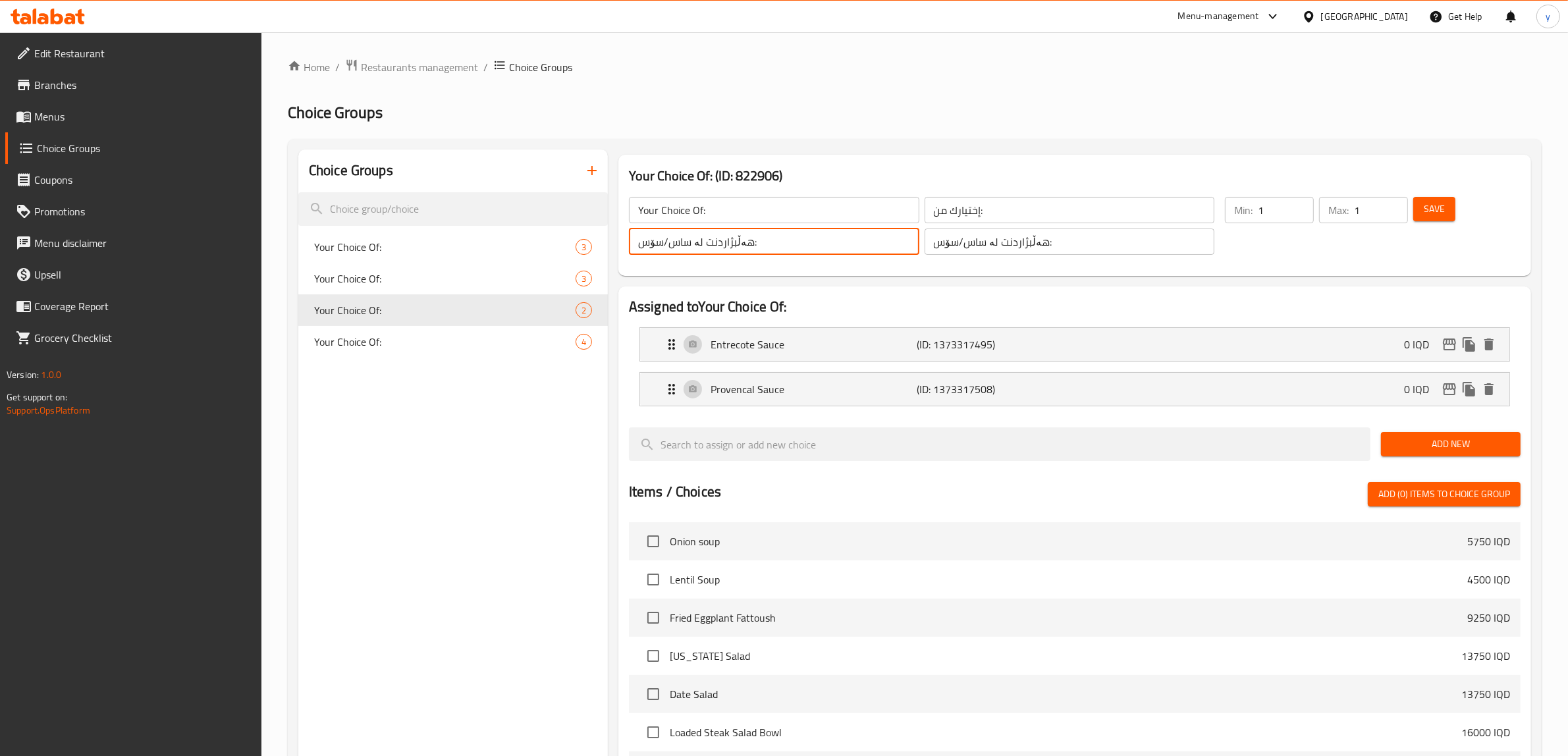
click at [666, 243] on input "هەڵبژاردنت لە ساس/سۆس:" at bounding box center [774, 242] width 290 height 27
drag, startPoint x: 662, startPoint y: 243, endPoint x: 690, endPoint y: 243, distance: 28.0
click at [690, 243] on input "هەڵبژاردنت لە ساس/سۆس:" at bounding box center [774, 242] width 290 height 27
type input "هەڵبژاردنت لە سۆس:"
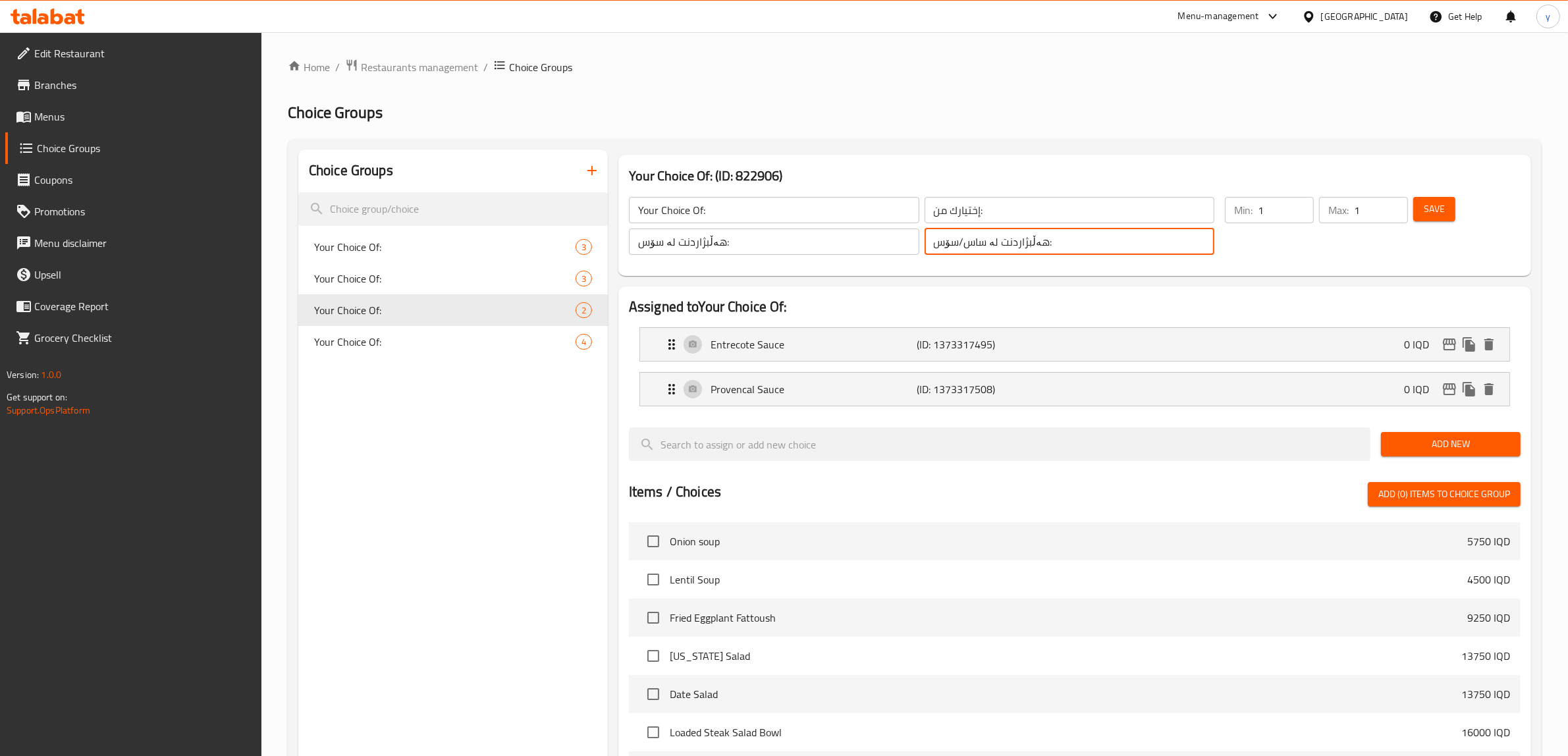
drag, startPoint x: 958, startPoint y: 241, endPoint x: 983, endPoint y: 241, distance: 25.0
click at [983, 241] on input "هەڵبژاردنت لە ساس/سۆس:" at bounding box center [1069, 242] width 290 height 27
type input "هەڵبژاردنت لە سۆس:"
click at [979, 208] on input "إختيارك من:" at bounding box center [1069, 209] width 290 height 27
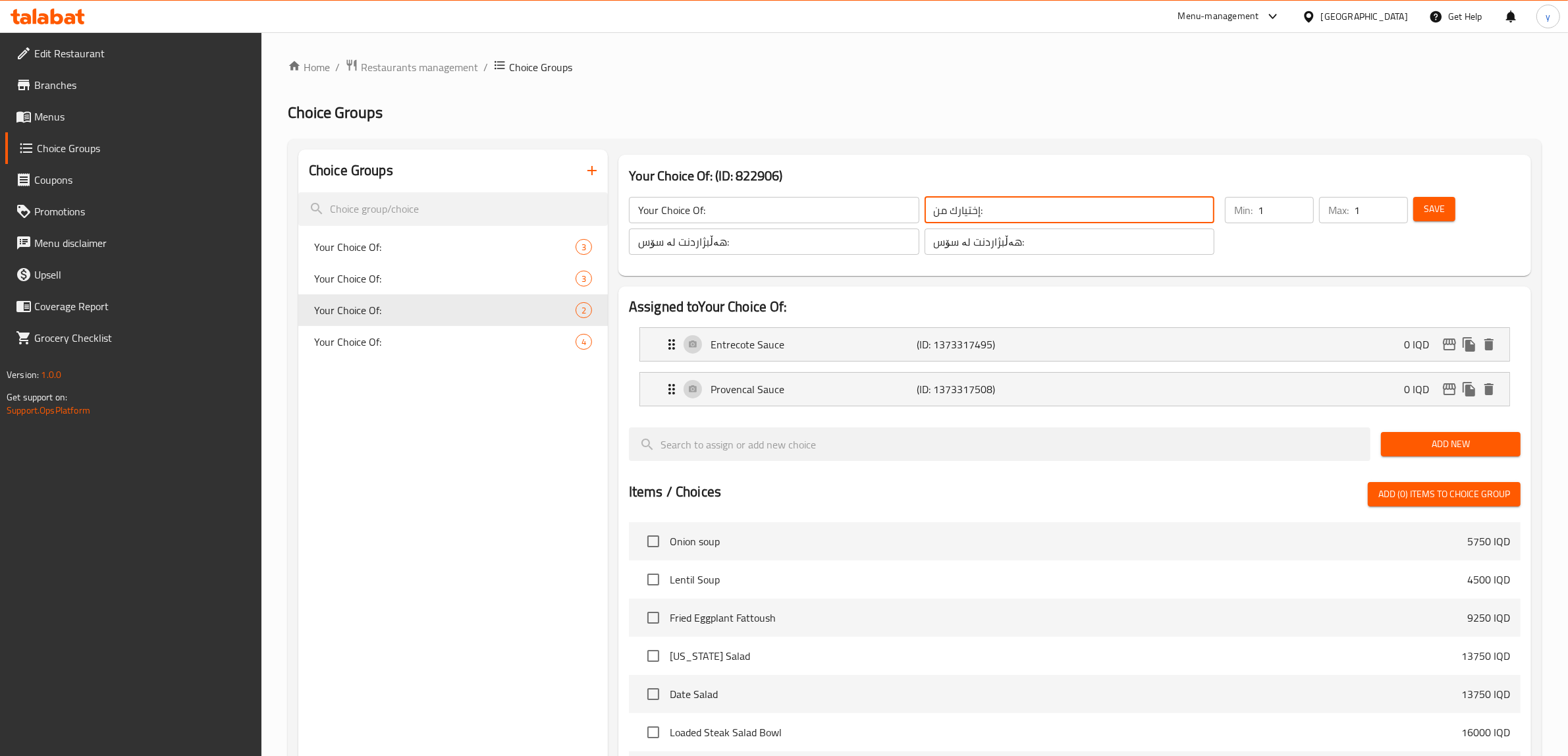
click at [979, 208] on input "إختيارك من:" at bounding box center [1069, 209] width 290 height 27
paste input "الصوص"
type input "إختيارك من الصوص:"
click at [848, 215] on input "Your Choice Of:" at bounding box center [774, 209] width 290 height 27
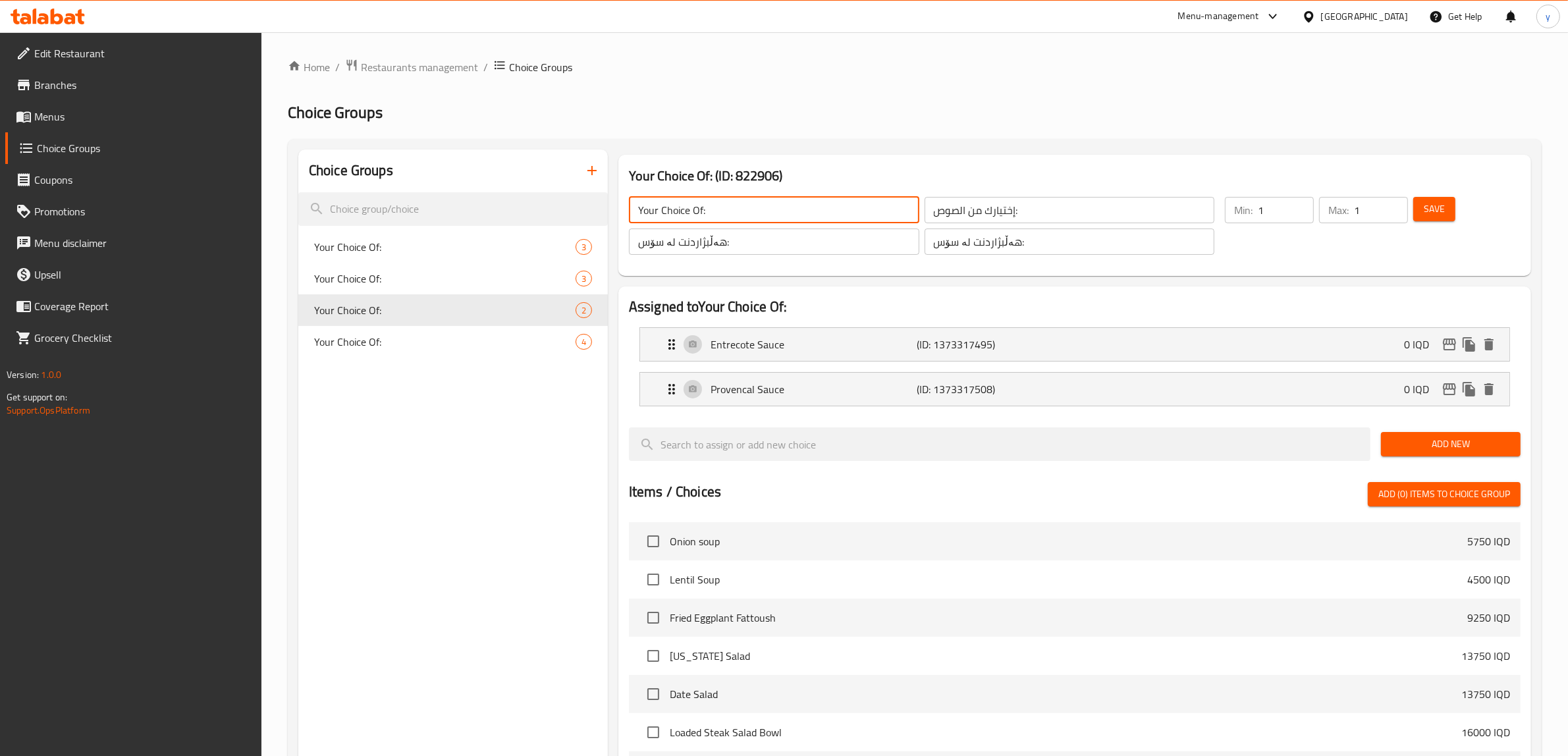
click at [848, 215] on input "Your Choice Of:" at bounding box center [774, 209] width 290 height 27
paste input "Sauce:"
type input "Your Choice Of Sauce:"
click at [1232, 284] on div "Assigned to Your Choice Of: Entrecote Sauce (ID: 1373317495) 0 IQD Name (En) En…" at bounding box center [1074, 634] width 923 height 705
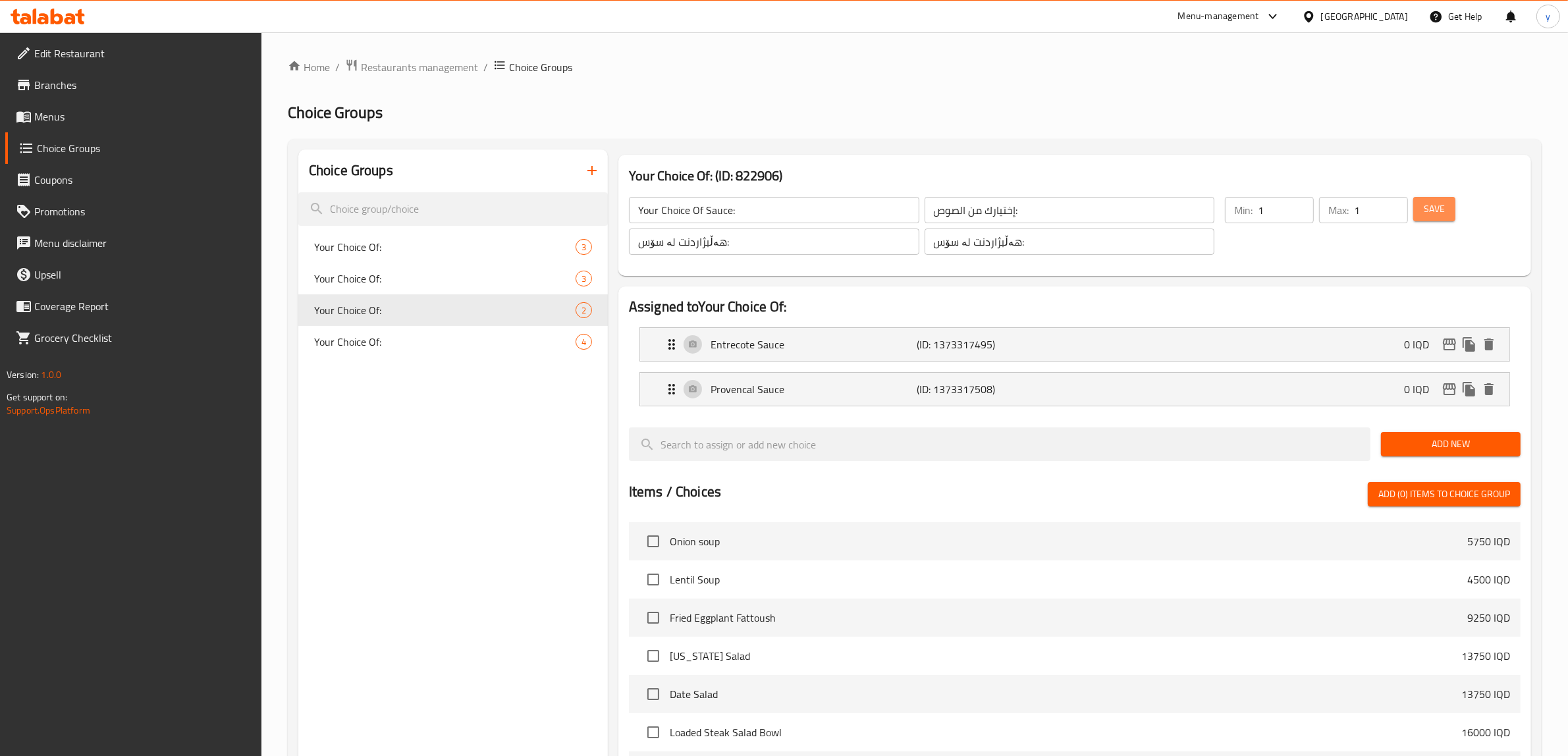
click at [1264, 201] on button "Save" at bounding box center [1434, 209] width 42 height 25
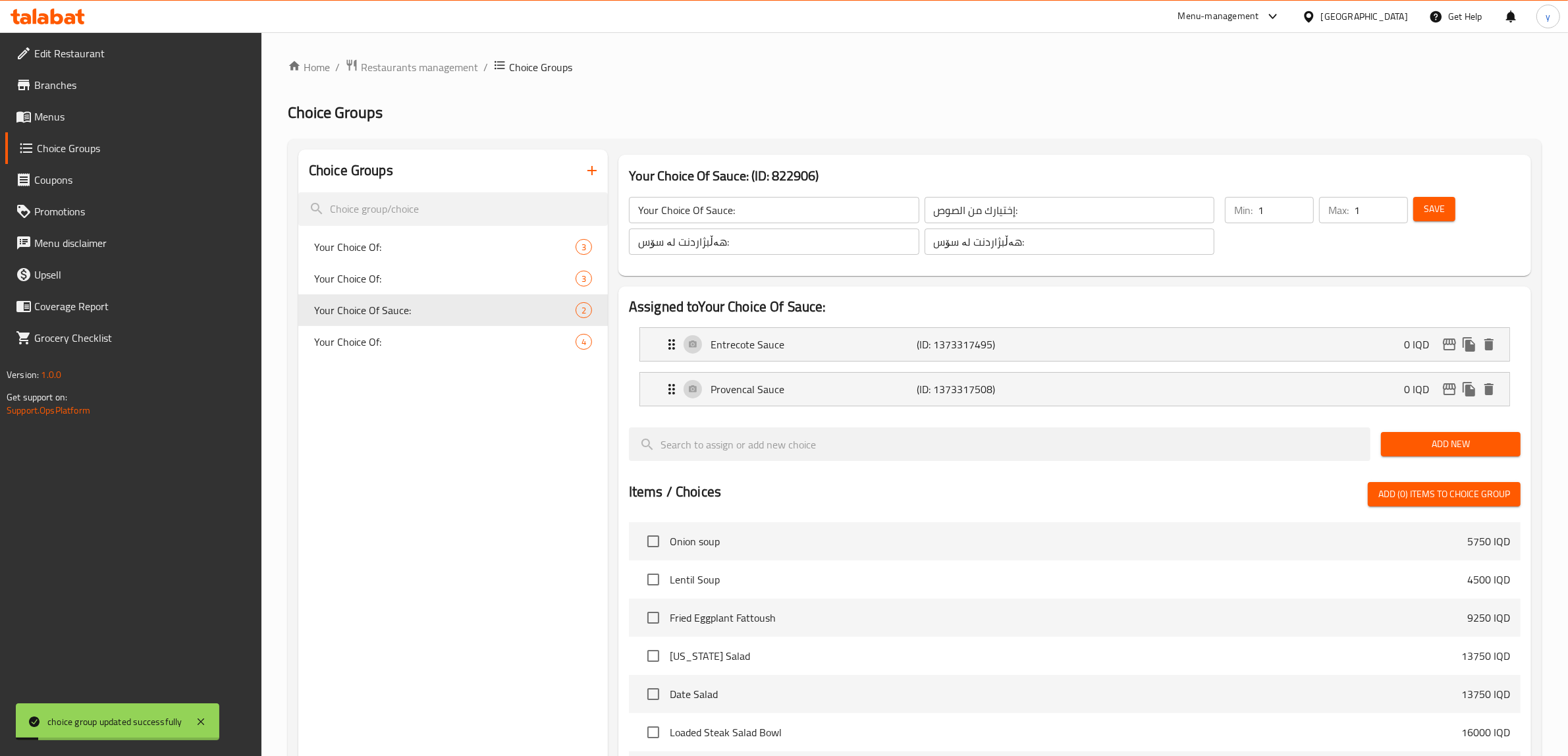
click at [1264, 438] on div "Add New" at bounding box center [1450, 444] width 150 height 44
click at [1264, 438] on span "Add New" at bounding box center [1450, 445] width 118 height 17
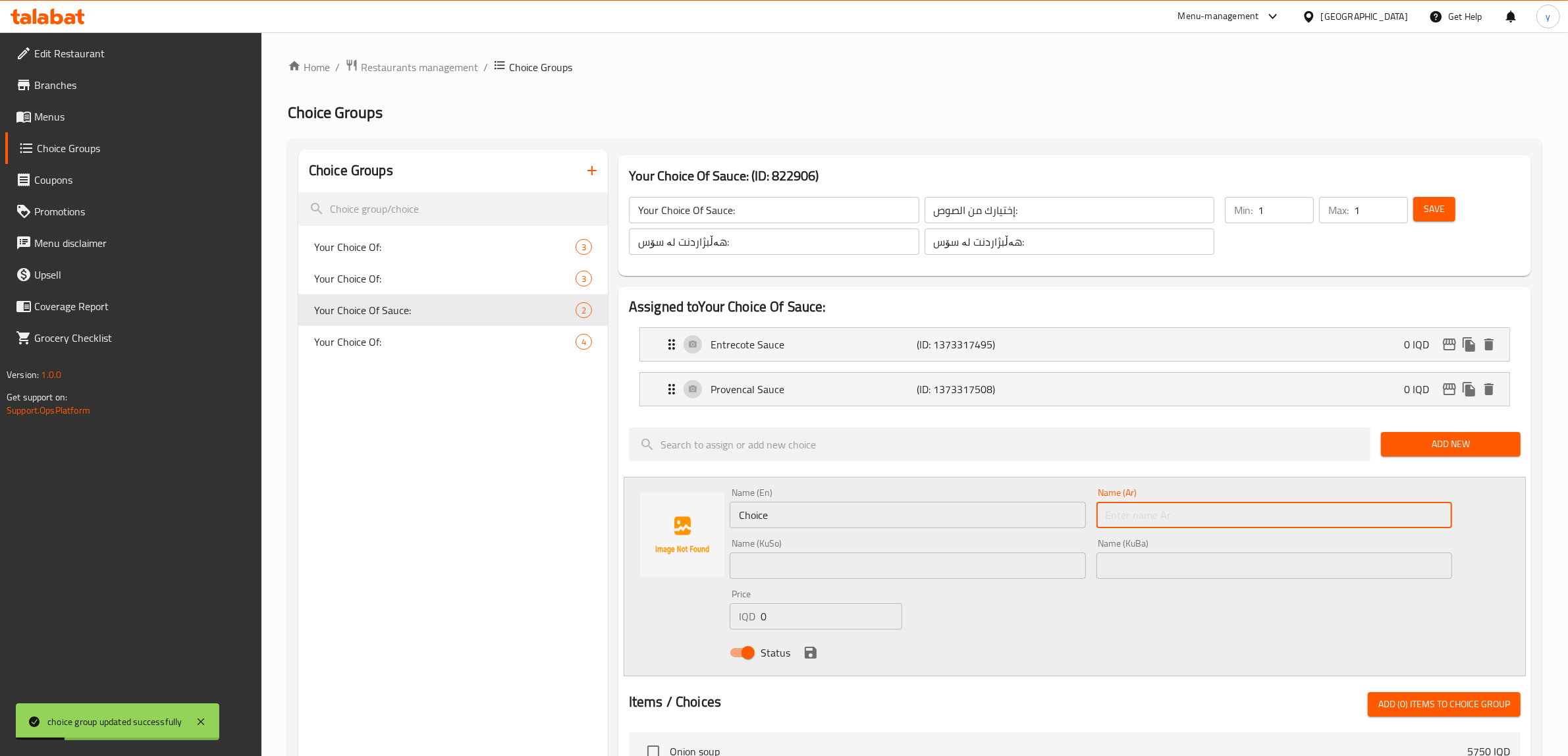
drag, startPoint x: 1278, startPoint y: 521, endPoint x: 1252, endPoint y: 527, distance: 26.7
click at [1264, 521] on input "text" at bounding box center [1274, 514] width 356 height 27
click at [759, 522] on input "Choice" at bounding box center [908, 514] width 356 height 27
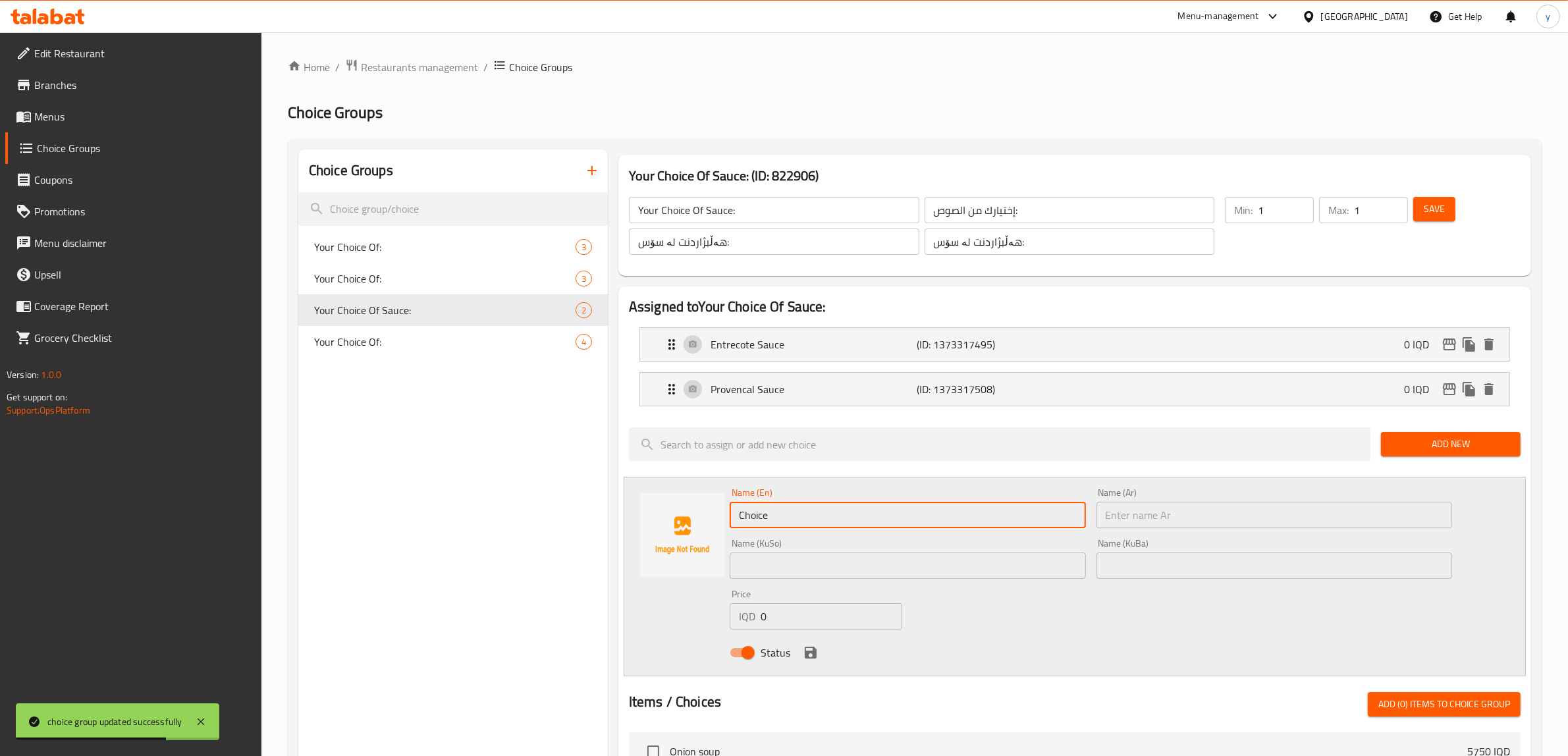
click at [759, 522] on input "Choice" at bounding box center [908, 514] width 356 height 27
paste input "miso"
drag, startPoint x: 741, startPoint y: 518, endPoint x: 746, endPoint y: 530, distance: 13.0
click at [746, 530] on div "Name (En) miso Name (En)" at bounding box center [907, 507] width 367 height 51
click at [787, 514] on input "Miso" at bounding box center [908, 514] width 356 height 27
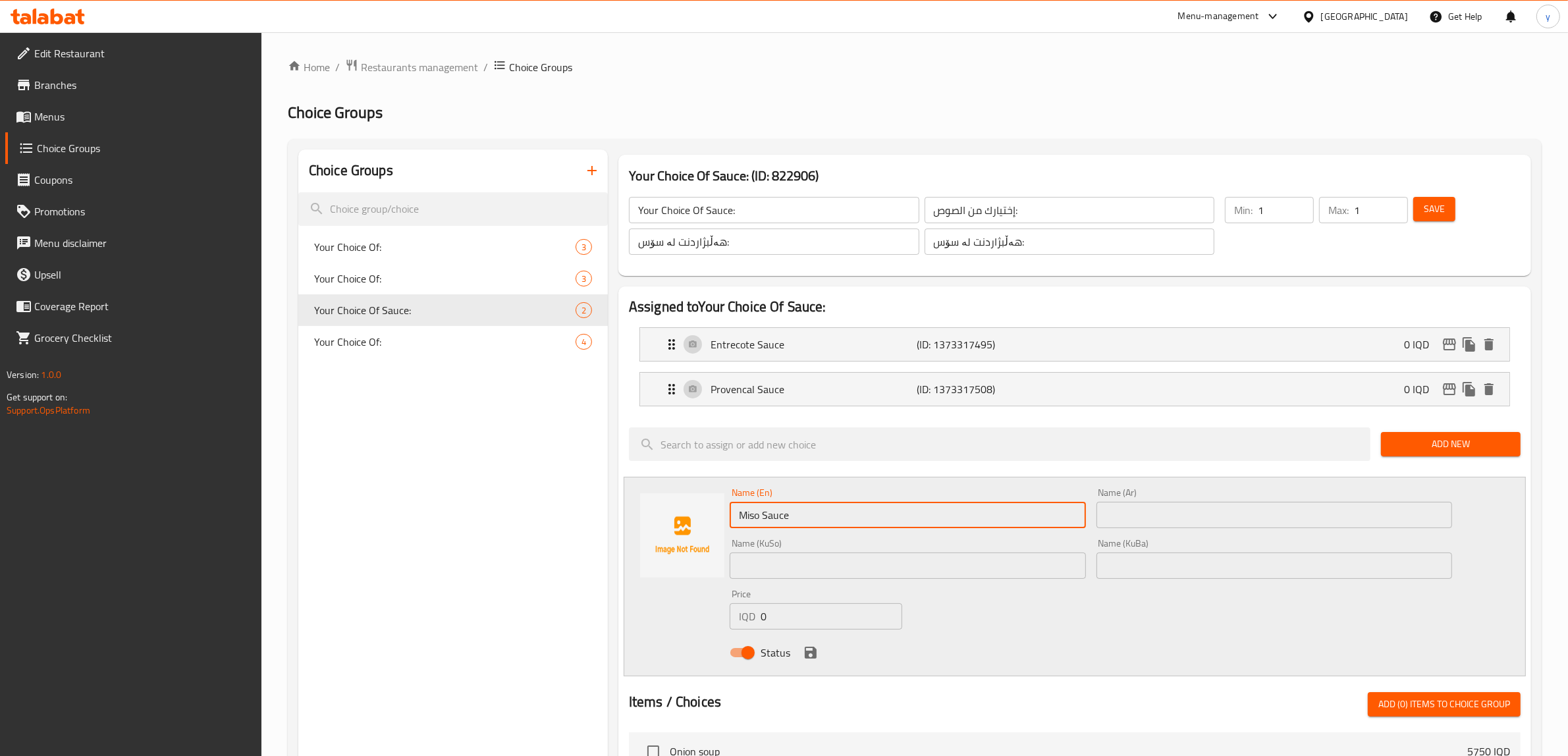
type input "Miso Sauce"
click at [1146, 525] on input "text" at bounding box center [1274, 514] width 356 height 27
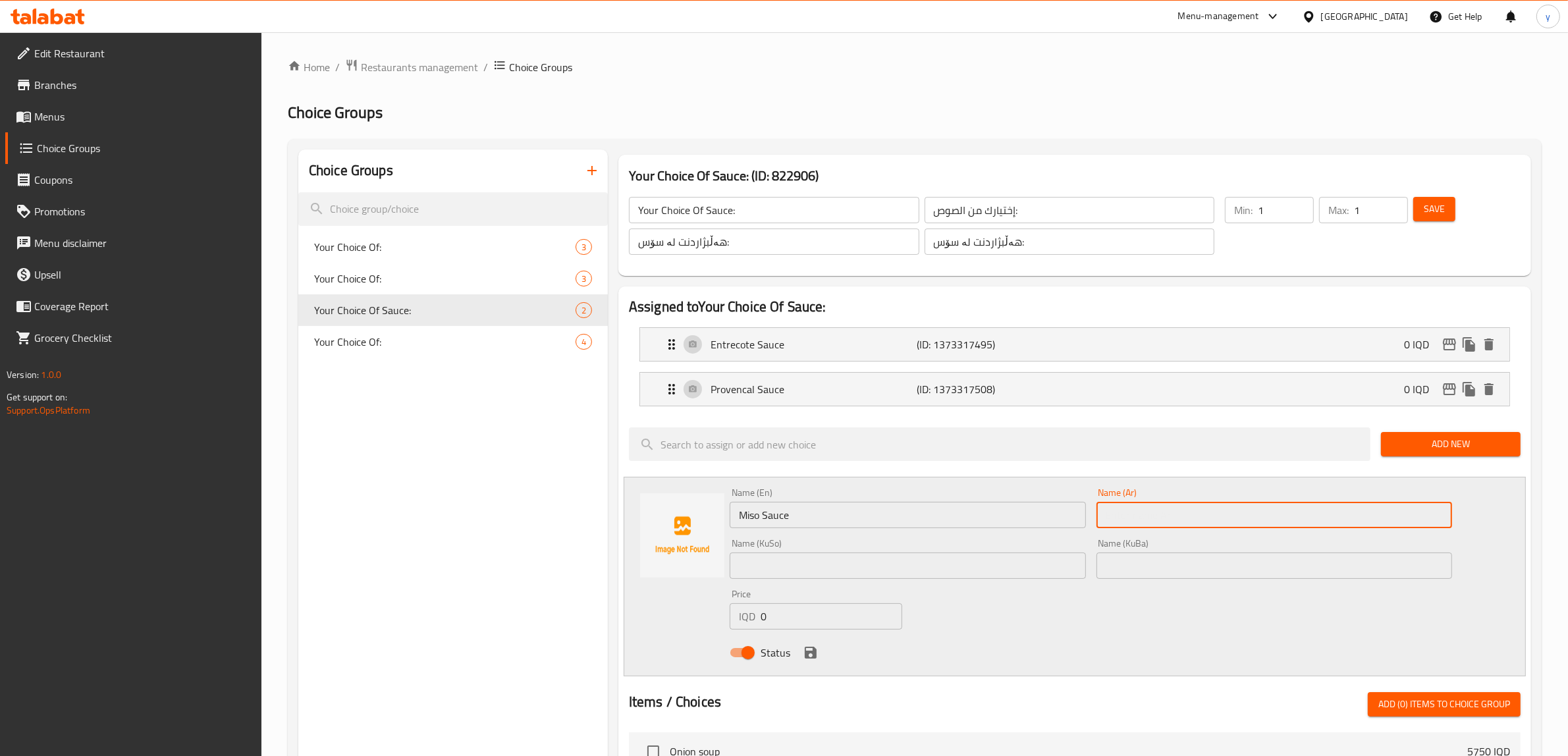
paste input "ميسو"
click at [1264, 515] on input "ميسو" at bounding box center [1274, 514] width 356 height 27
click at [1264, 520] on input "ميسو" at bounding box center [1274, 514] width 356 height 27
click at [1264, 513] on input "ميسو" at bounding box center [1274, 514] width 356 height 27
type input "صلصة ميسو"
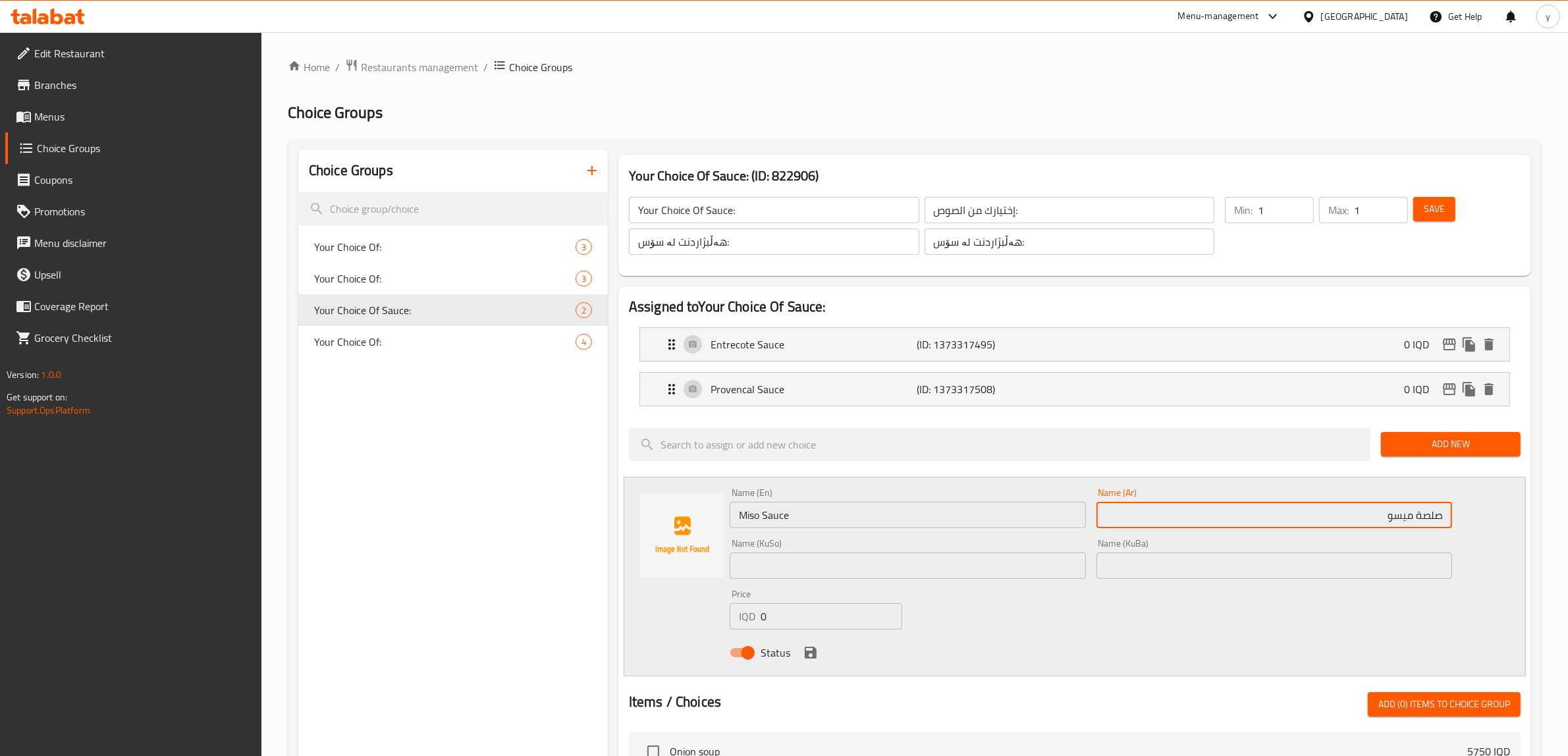
click at [1038, 564] on input "text" at bounding box center [908, 565] width 356 height 27
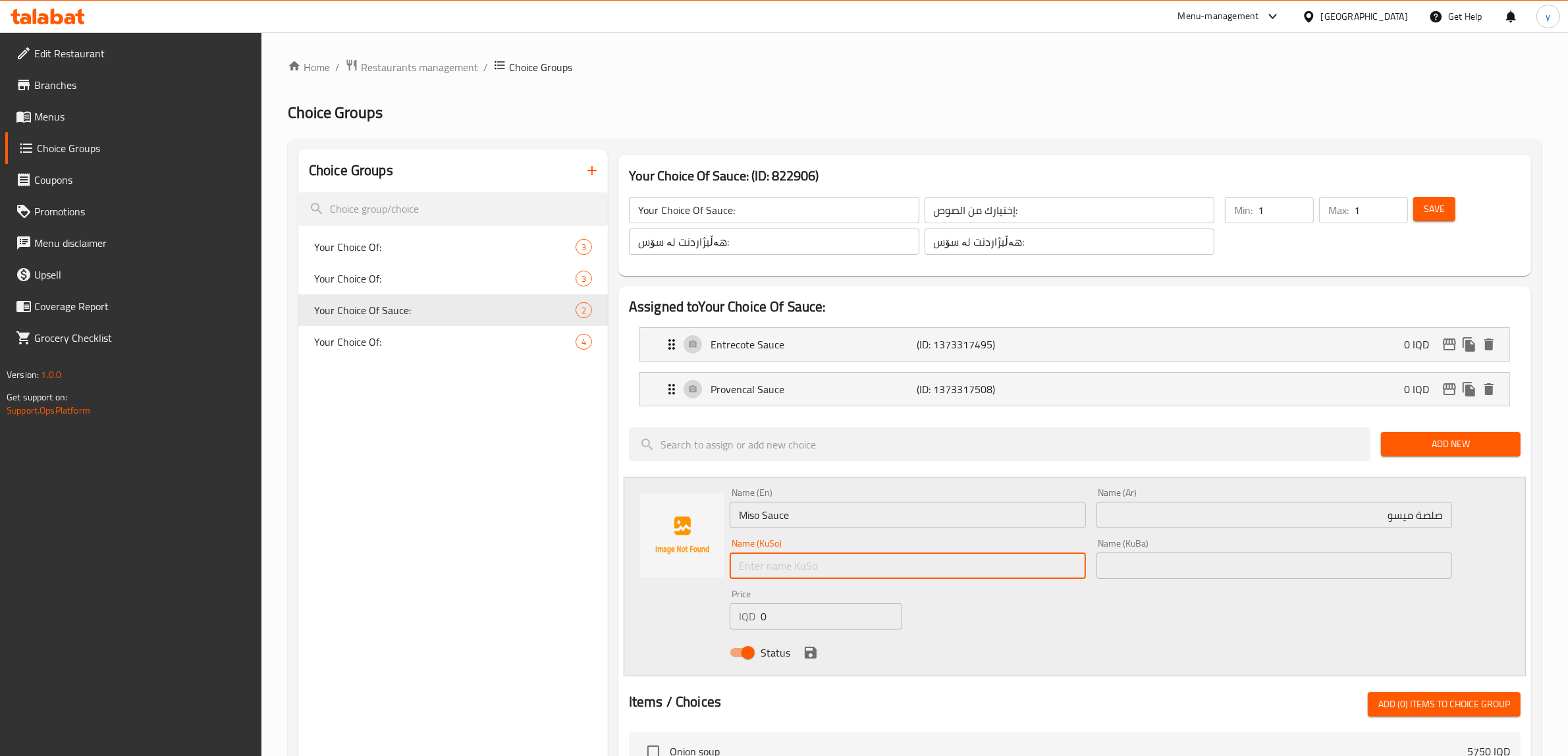
paste input "میسۆ"
type input "سۆسی میسۆ"
click at [815, 604] on icon "save" at bounding box center [810, 652] width 16 height 16
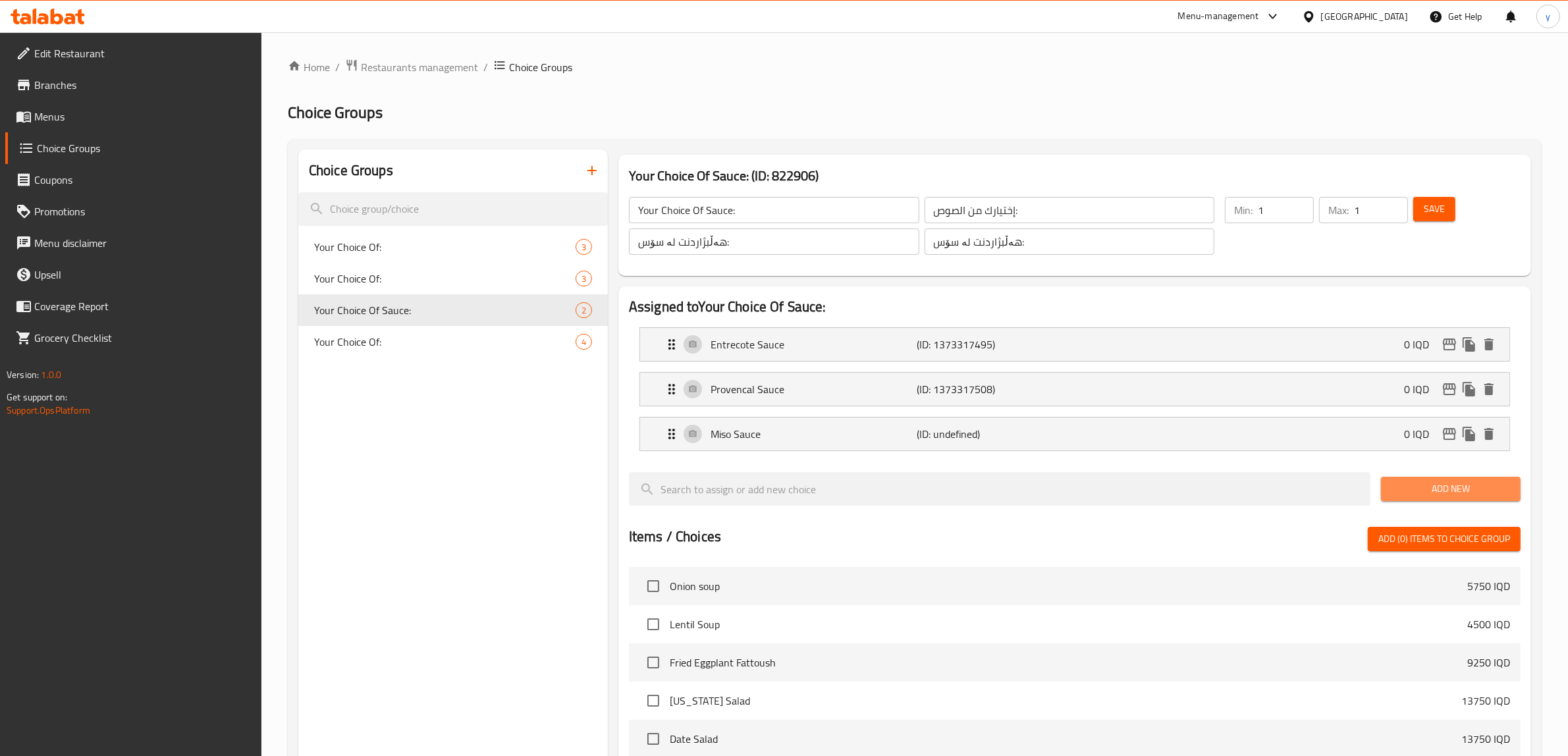
click at [1264, 492] on span "Add New" at bounding box center [1450, 489] width 118 height 17
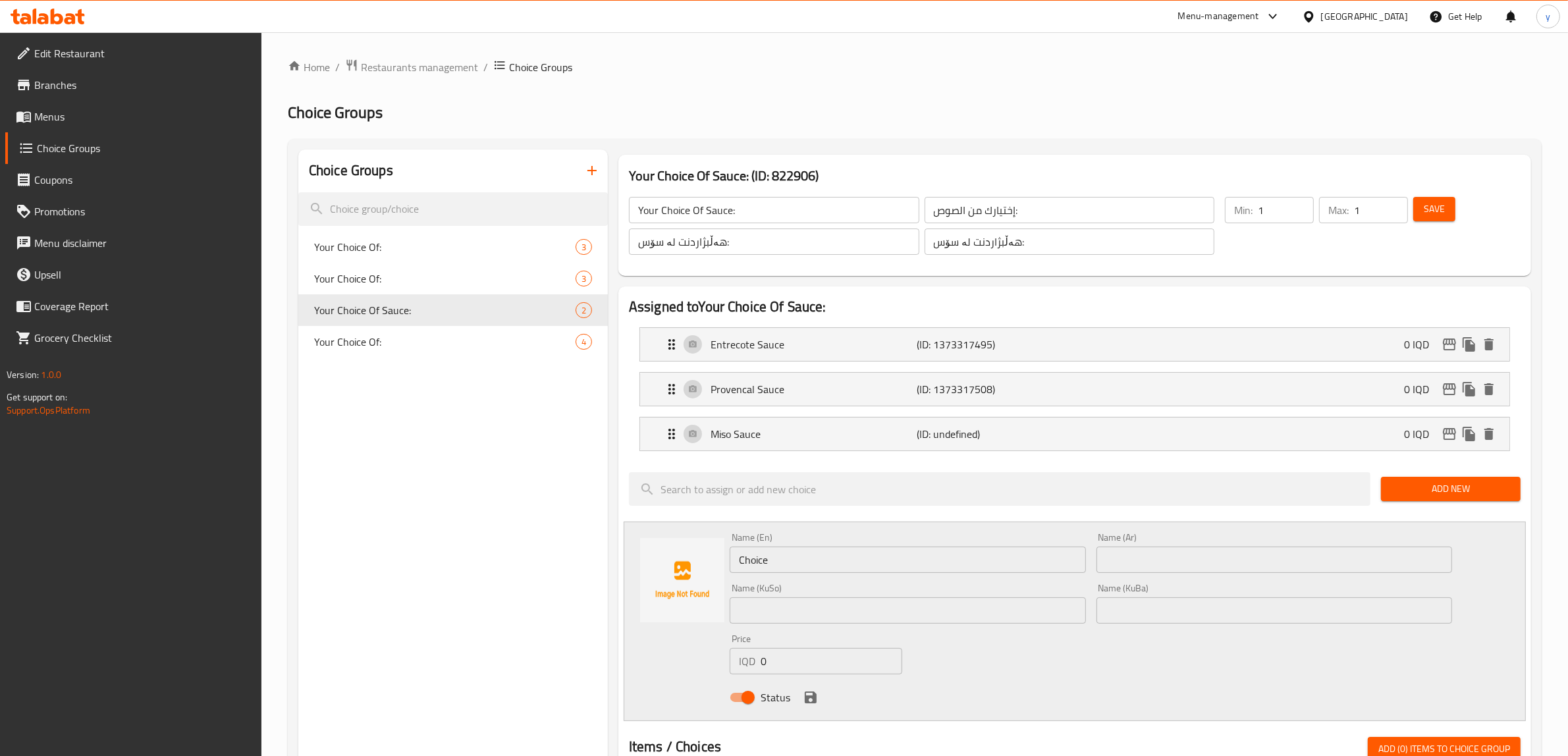
click at [968, 576] on div "Name (En) Choice Name (En)" at bounding box center [907, 552] width 367 height 51
click at [968, 567] on input "Choice" at bounding box center [908, 559] width 356 height 27
paste input "teriyaki"
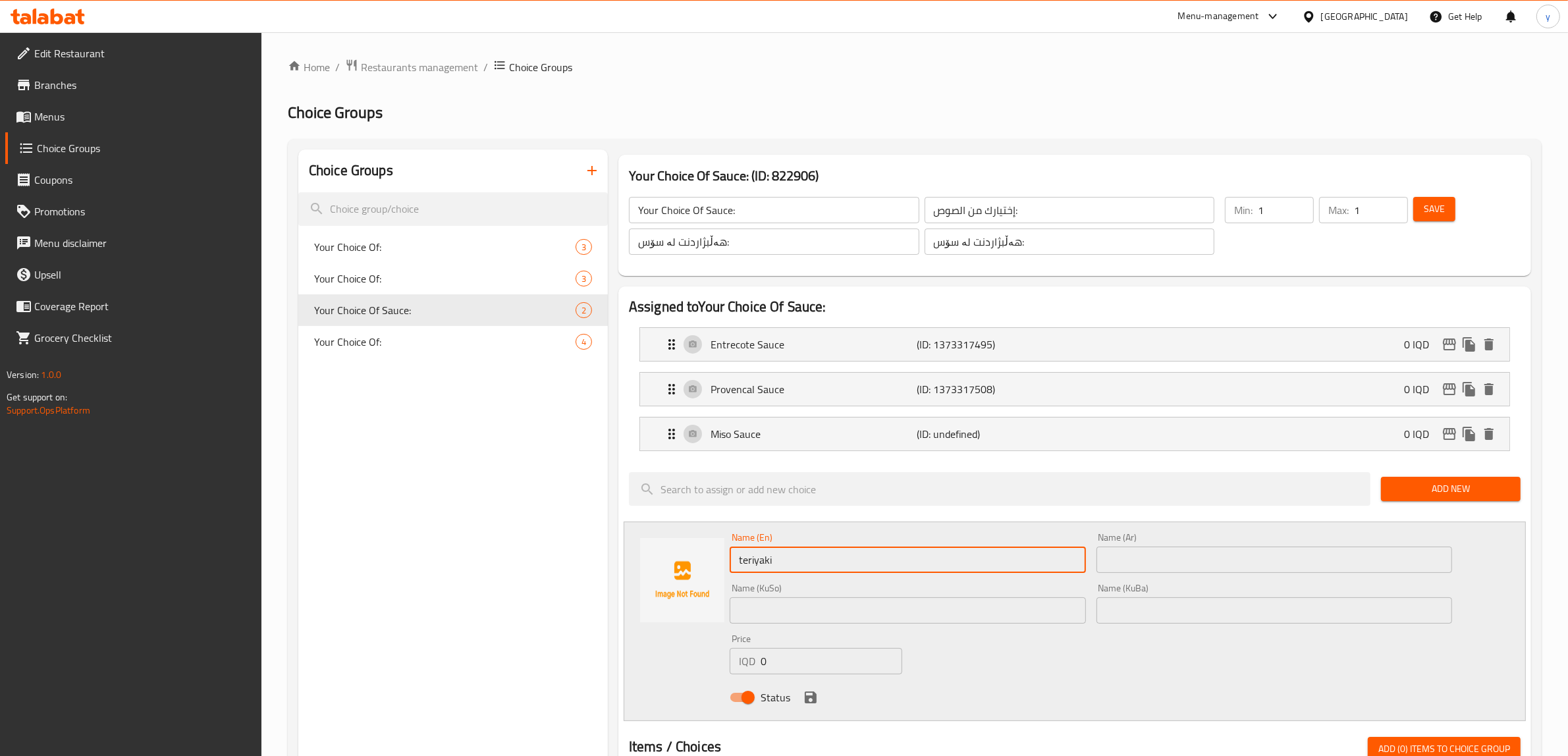
drag, startPoint x: 740, startPoint y: 565, endPoint x: 734, endPoint y: 575, distance: 11.7
click at [734, 575] on div "Name (En) teriyaki Name (En)" at bounding box center [907, 552] width 367 height 51
click at [812, 551] on input "Teriyaki" at bounding box center [908, 559] width 356 height 27
type input "Teriyaki Sauce"
click at [1183, 571] on input "text" at bounding box center [1274, 559] width 356 height 27
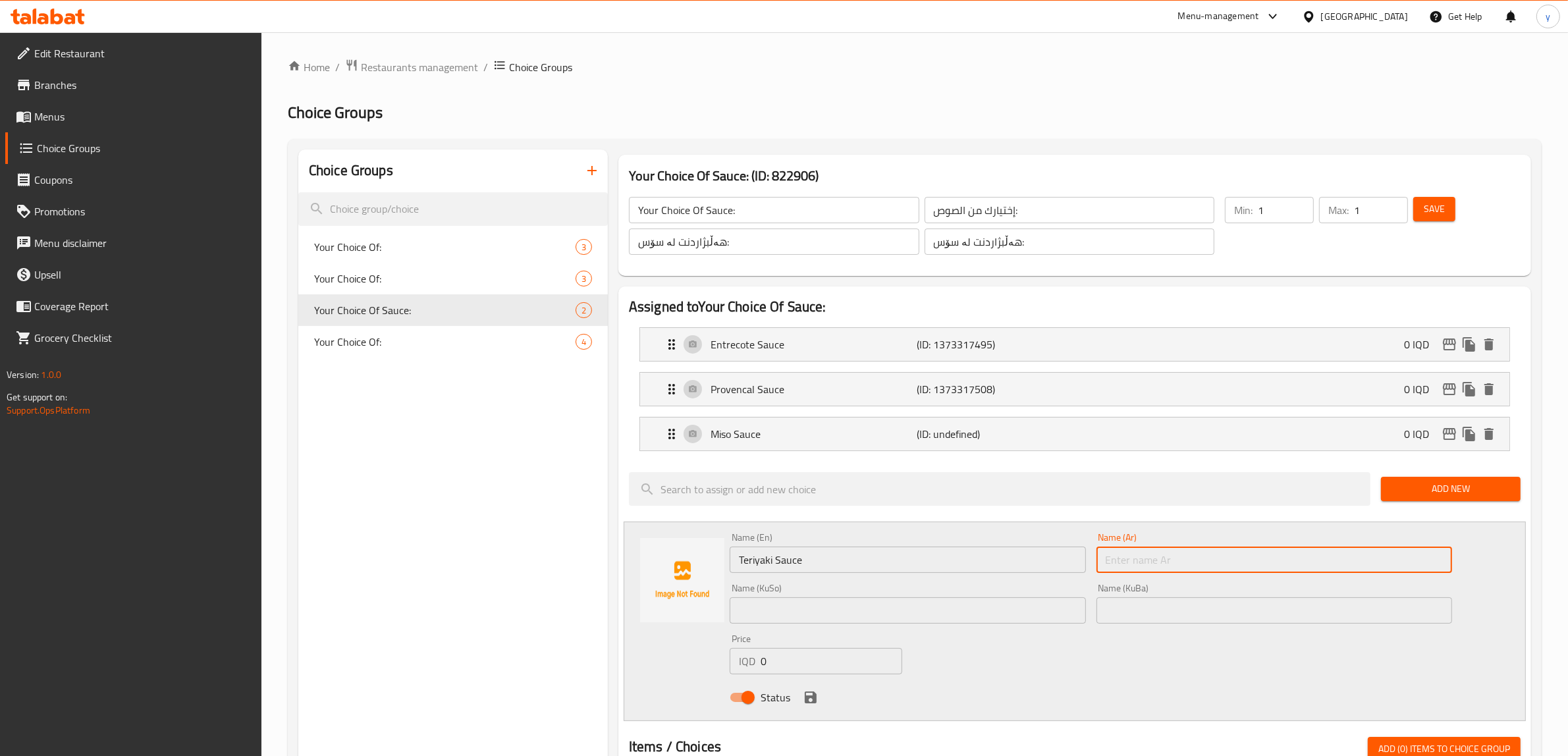
click at [1180, 570] on input "text" at bounding box center [1274, 559] width 356 height 27
paste input "ترياكي"
click at [1264, 557] on div "Name (Ar) ترياكي Name (Ar)" at bounding box center [1274, 552] width 367 height 51
click at [1264, 561] on input "ترياكي" at bounding box center [1274, 559] width 356 height 27
type input "صلصة ترياكي"
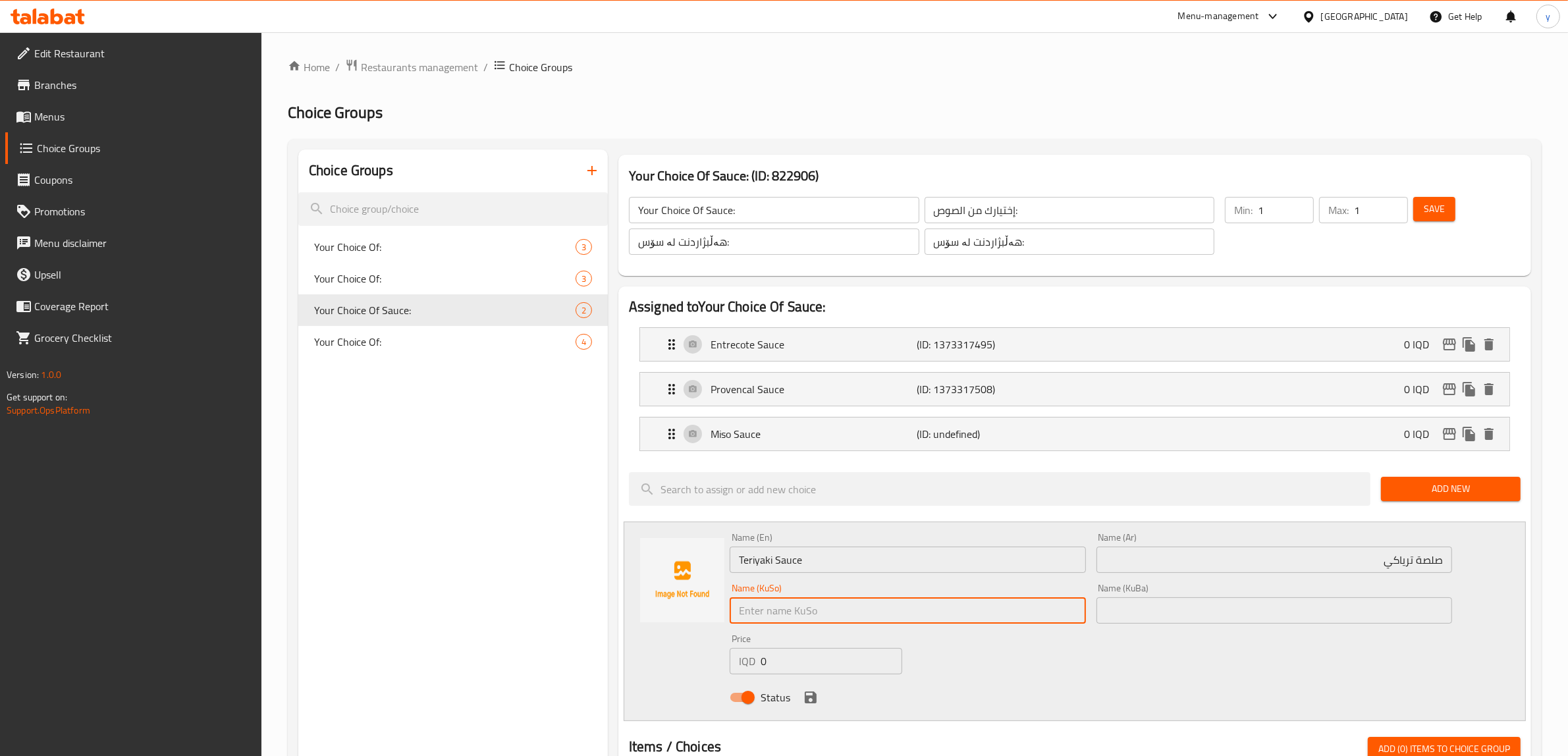
paste input "تریاکی"
type input "سۆسی تریاکی"
click at [807, 604] on icon "save" at bounding box center [810, 696] width 16 height 16
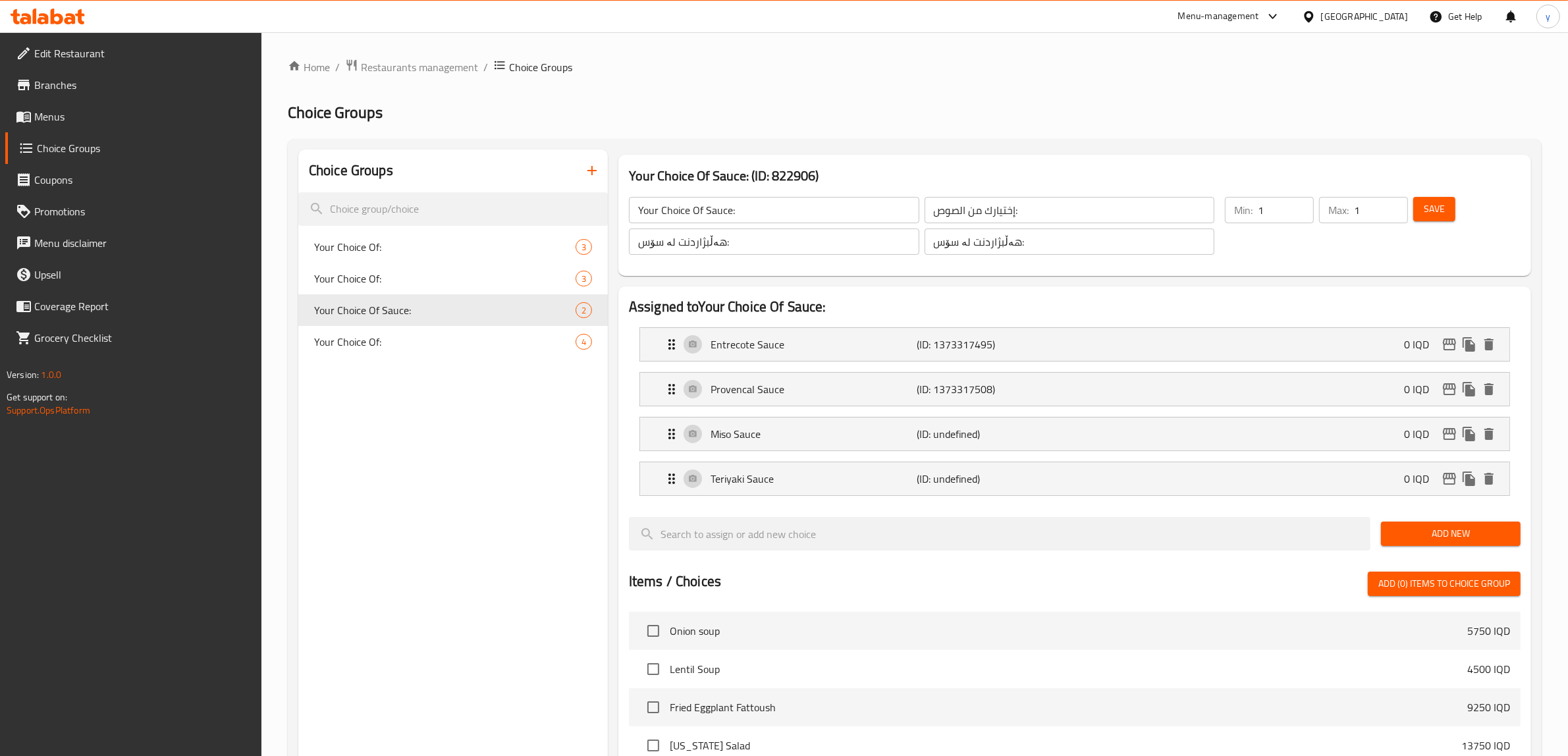
click at [1264, 218] on span "Save" at bounding box center [1434, 209] width 21 height 17
click at [139, 127] on link "Menus" at bounding box center [134, 117] width 257 height 31
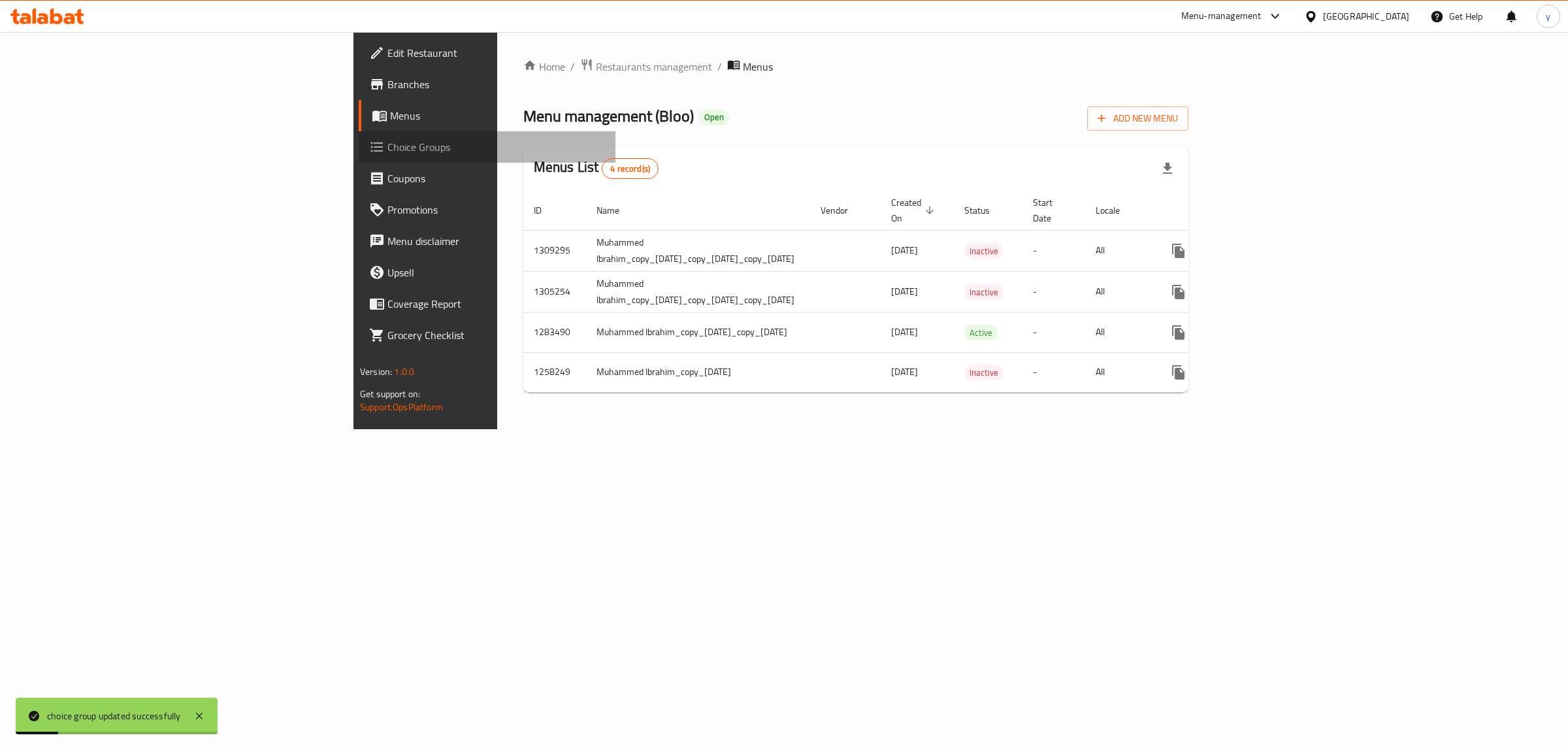
click at [387, 148] on span "Choice Groups" at bounding box center [496, 147] width 218 height 15
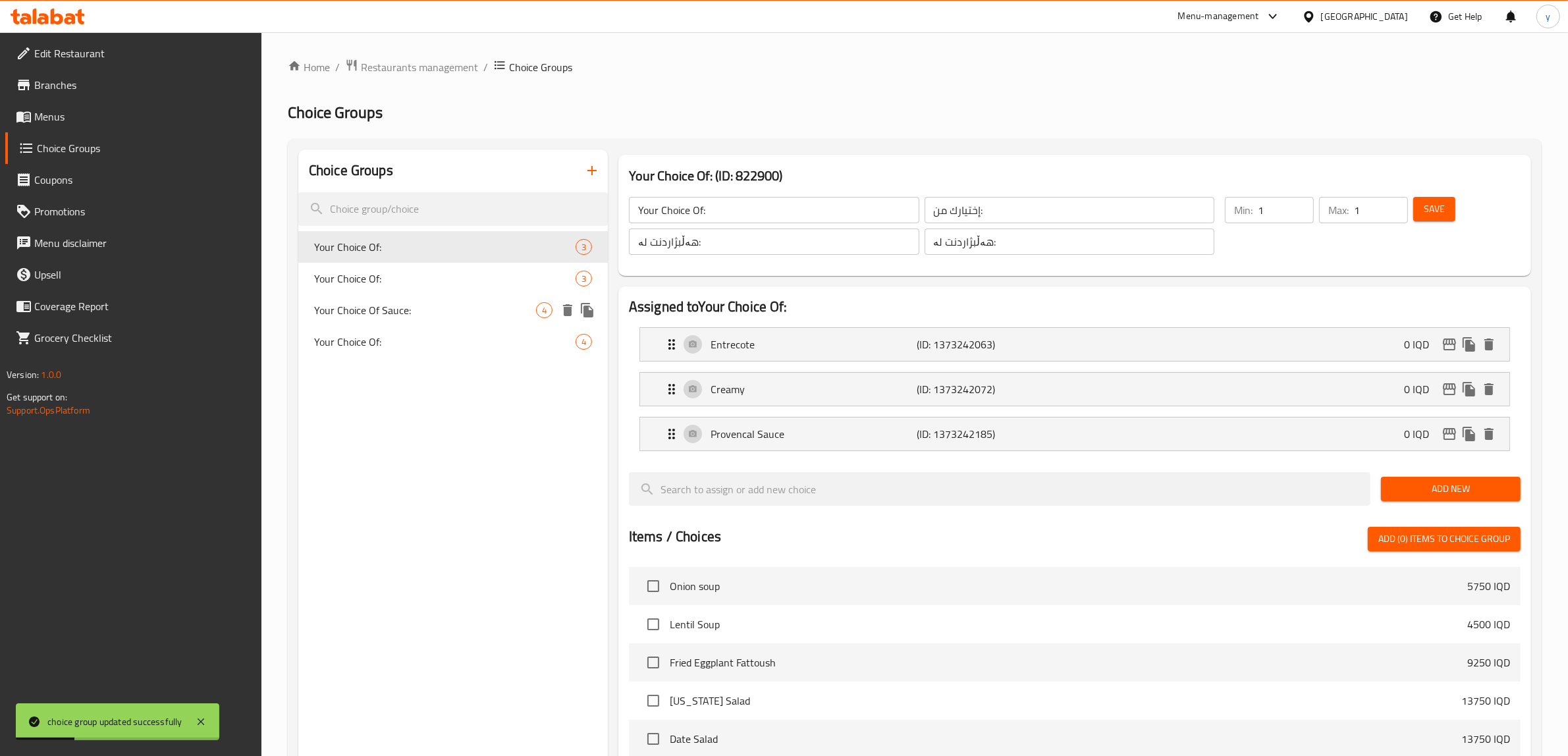
click at [446, 302] on span "Your Choice Of Sauce:" at bounding box center [425, 310] width 222 height 16
type input "Your Choice Of Sauce:"
type input "إختيارك من الصوص:"
type input "هەڵبژاردنت لە سۆس:"
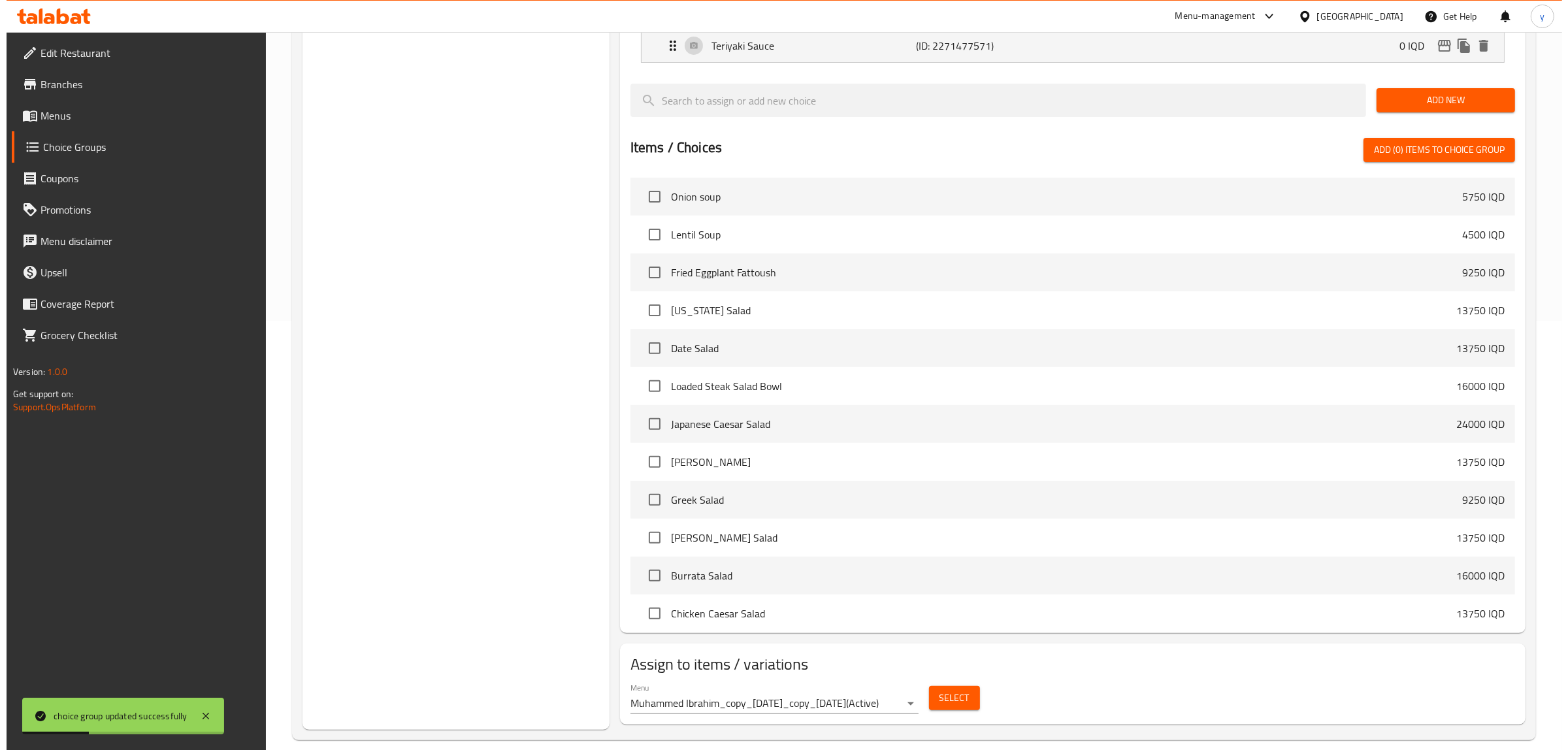
scroll to position [447, 0]
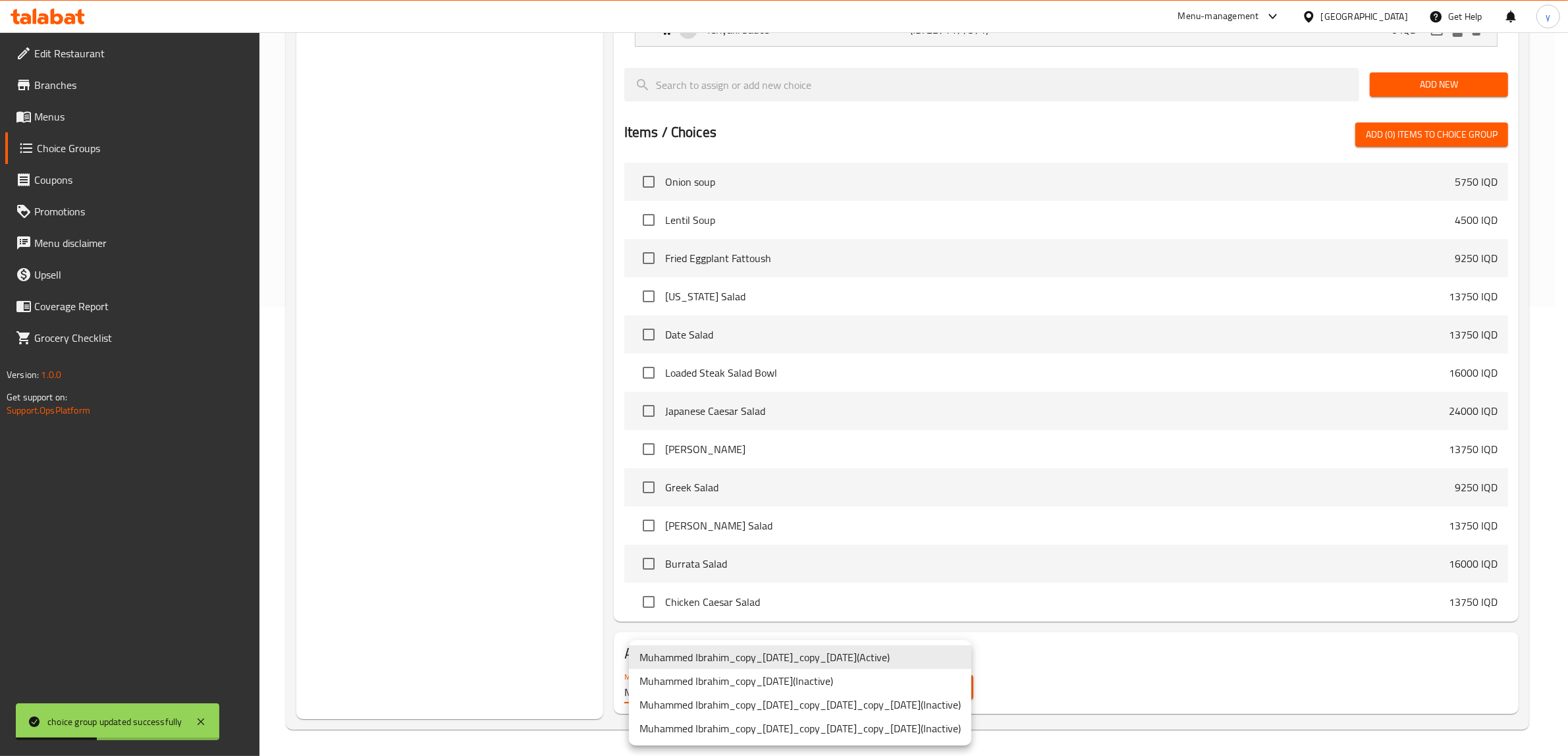
click at [830, 604] on li "Muhammed Ibrahim_copy_18/09/2024 ( Inactive )" at bounding box center [800, 681] width 343 height 24
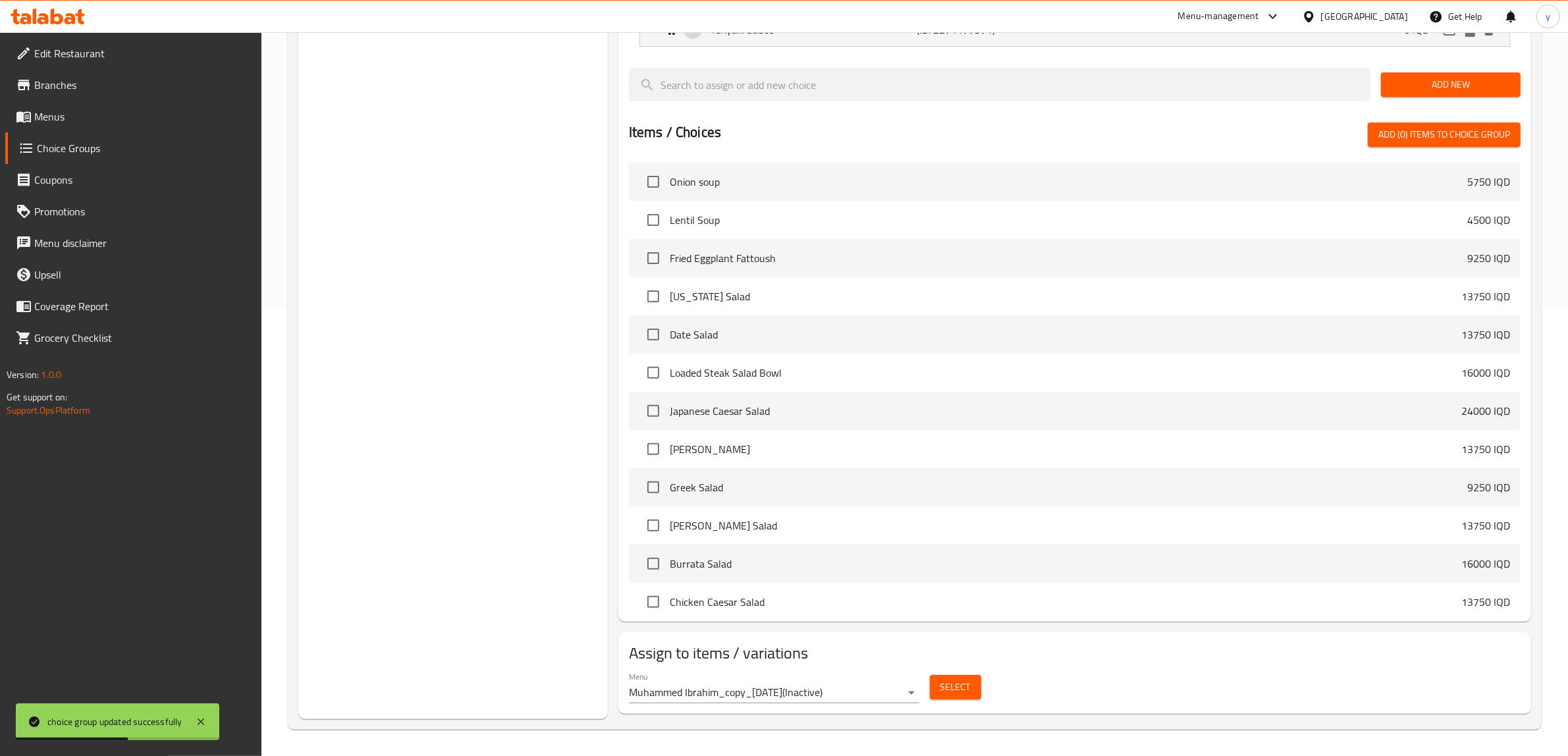
click at [810, 604] on div "Menu Muhammed Ibrahim_copy_18/09/2024 ( Inactive )" at bounding box center [774, 687] width 290 height 31
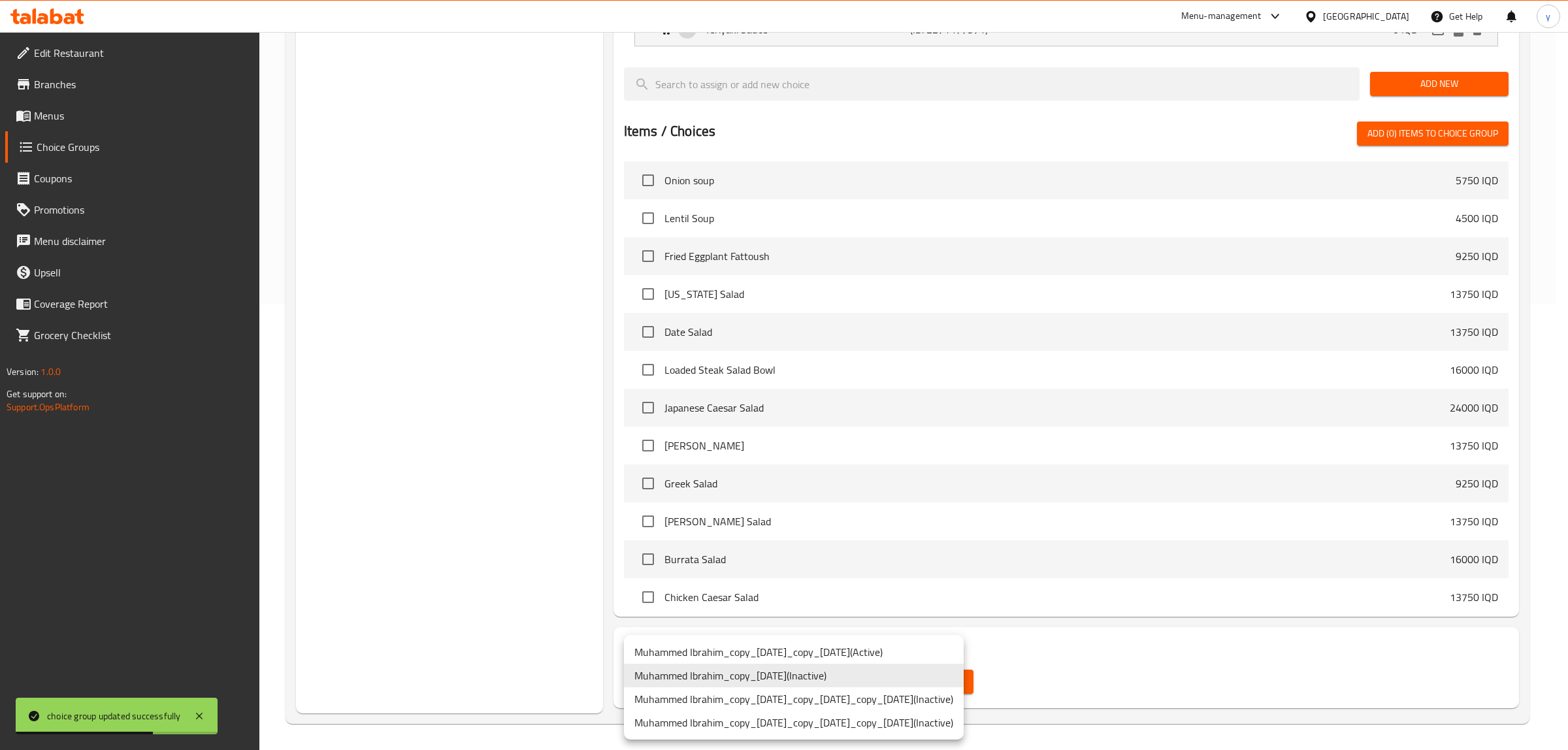
click at [886, 600] on li "Muhammed Ibrahim_copy_18/09/2024_copy_15/04/2025 ( Active )" at bounding box center [794, 652] width 340 height 24
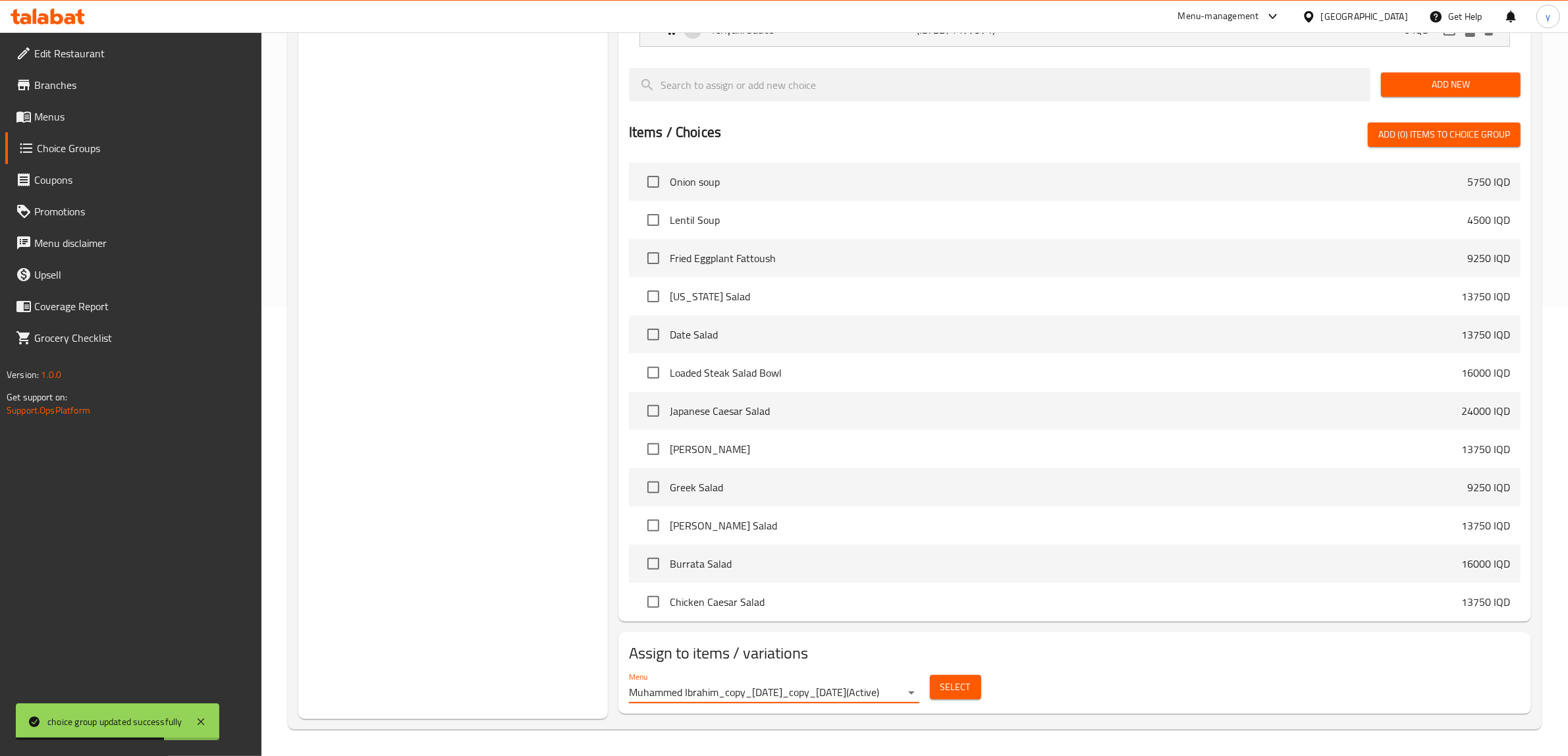
click at [978, 604] on div "Menu Muhammed Ibrahim_copy_18/09/2024_copy_15/04/2025 ( Active ) Select" at bounding box center [1075, 687] width 902 height 42
click at [975, 604] on button "Select" at bounding box center [955, 687] width 51 height 25
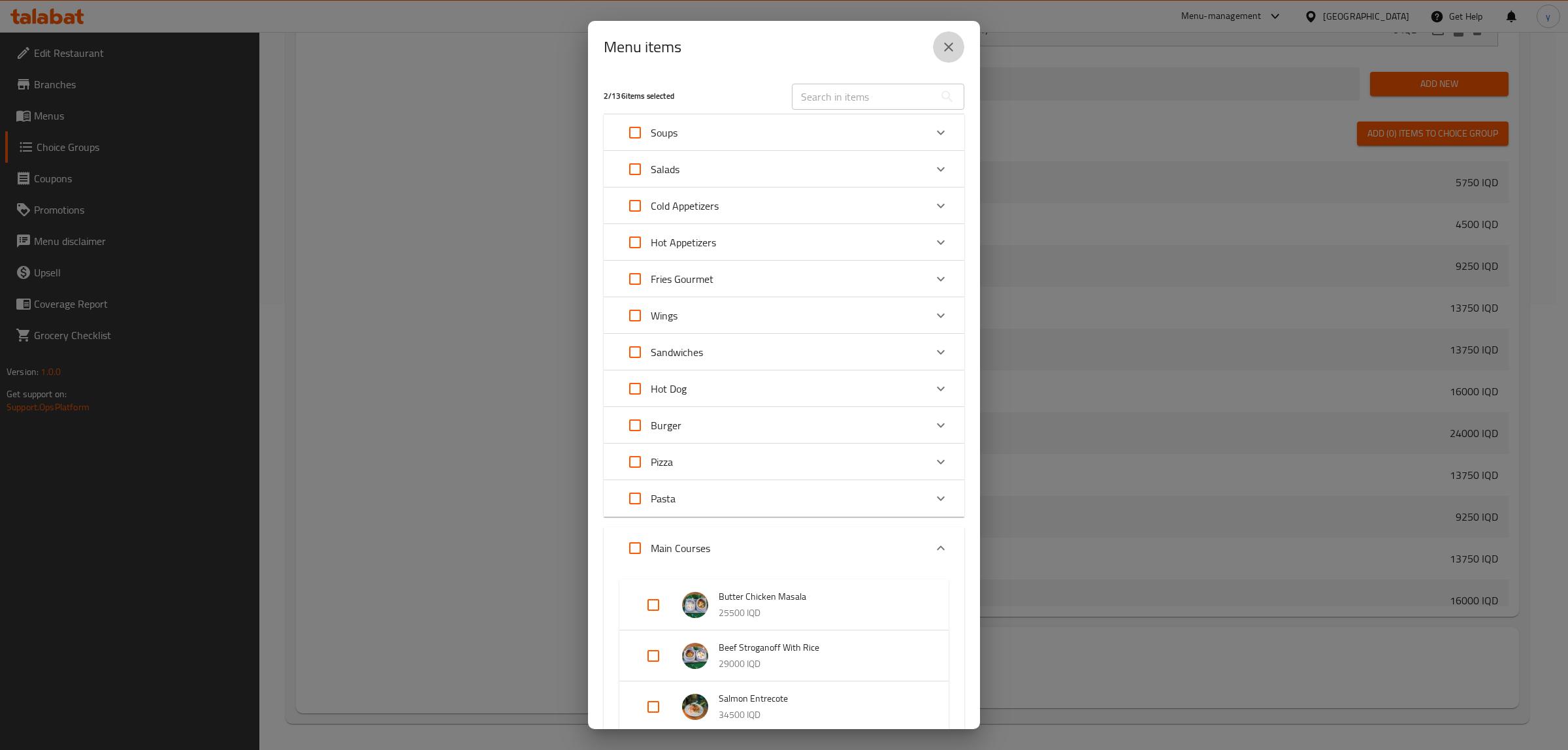
click at [938, 47] on button "close" at bounding box center [949, 46] width 31 height 31
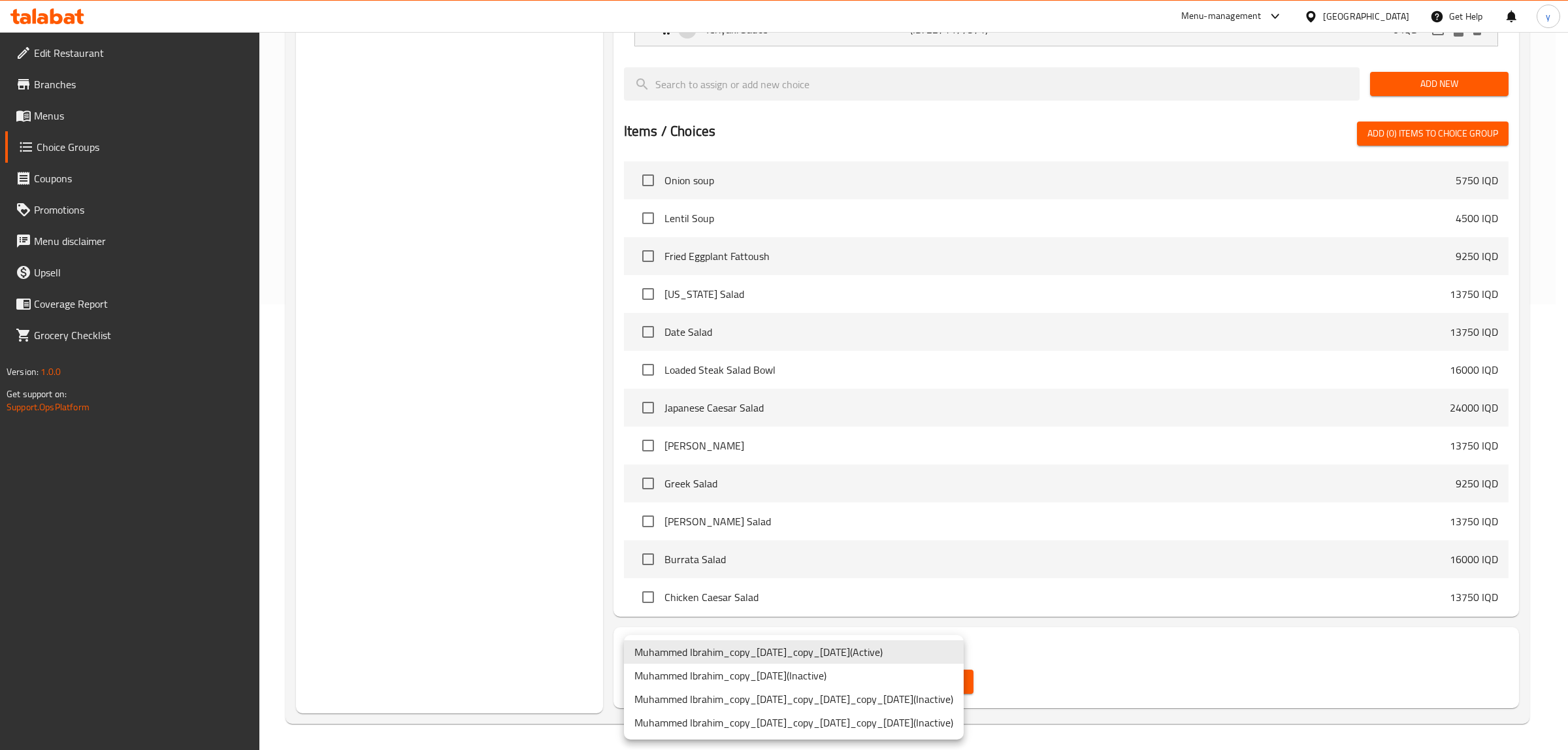
click at [1088, 600] on div at bounding box center [784, 375] width 1568 height 750
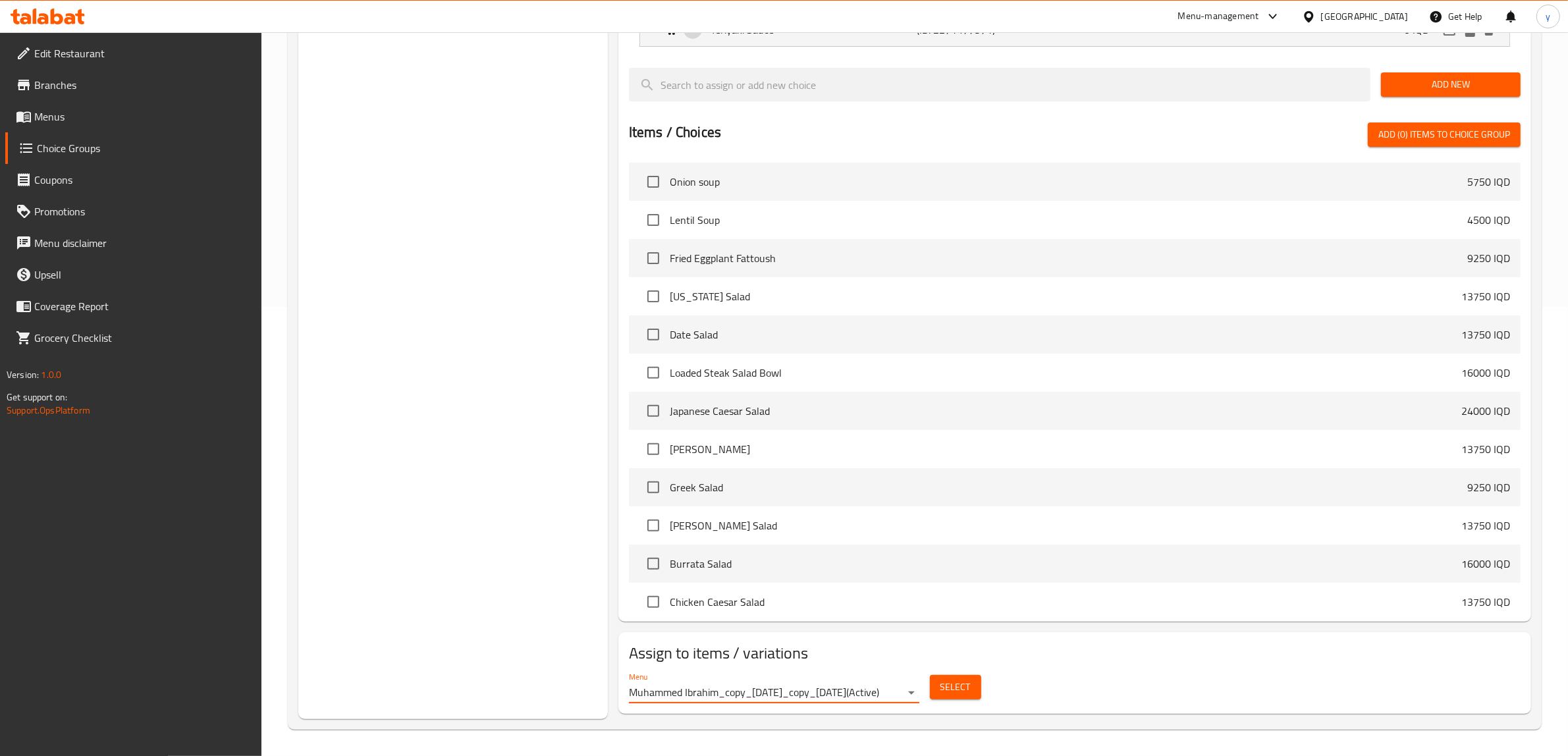
click at [976, 604] on button "Select" at bounding box center [955, 687] width 51 height 25
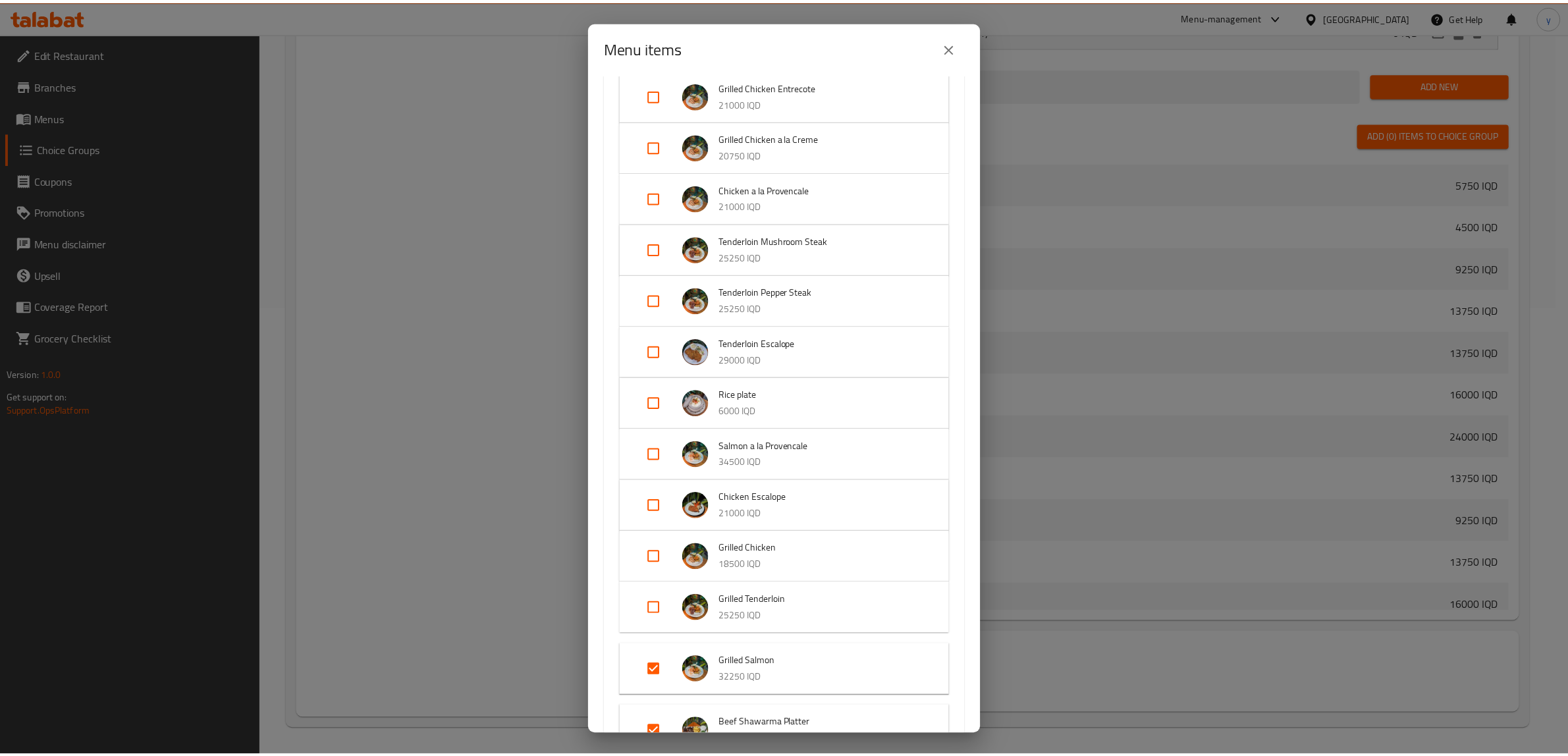
scroll to position [1097, 0]
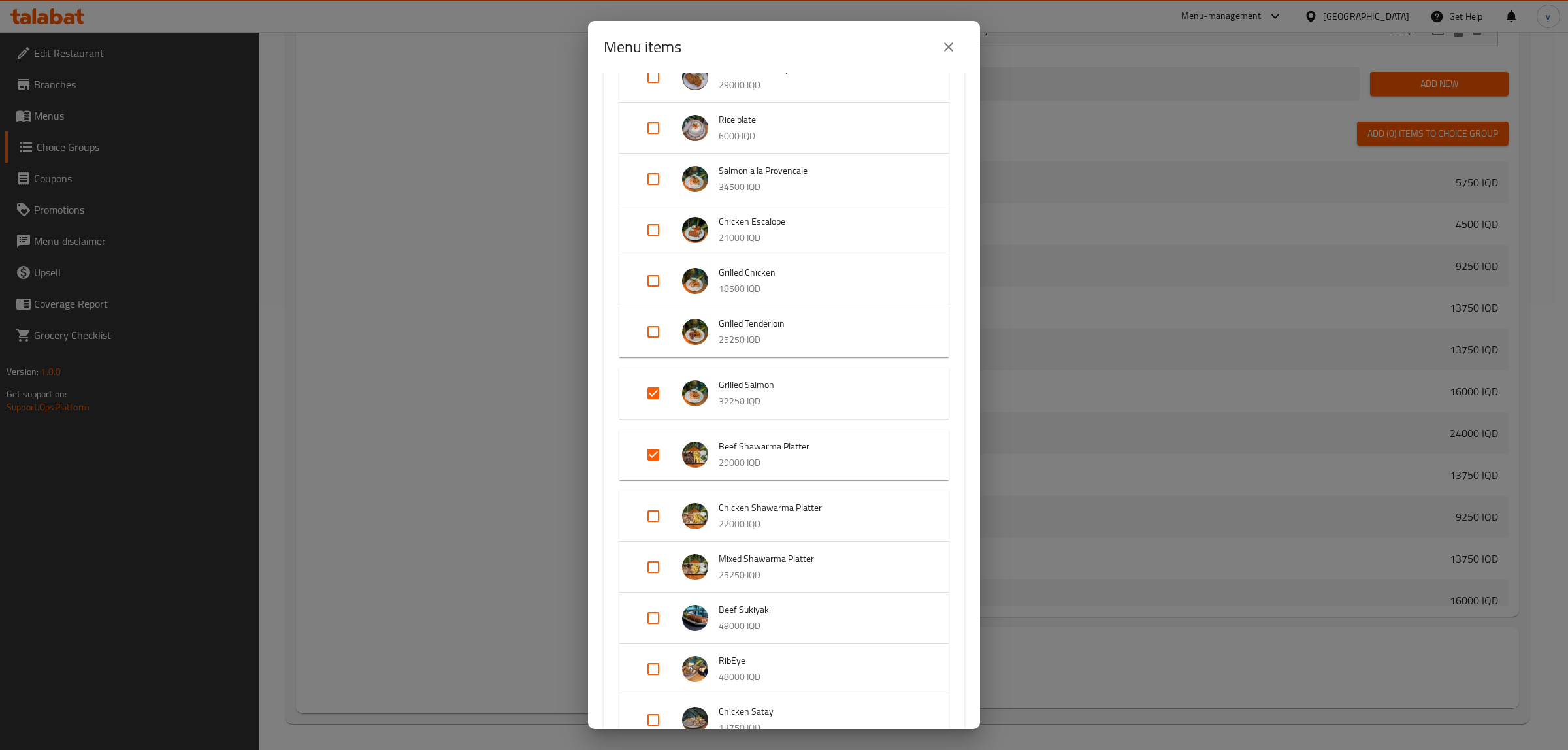
click at [498, 518] on div "Menu items 2 / 136 items selected ​ Soups Onion soup 5750 IQD Lentil Soup 4500 …" at bounding box center [784, 375] width 1568 height 750
click at [522, 514] on div "Menu items 2 / 136 items selected ​ Soups Onion soup 5750 IQD Lentil Soup 4500 …" at bounding box center [784, 375] width 1568 height 750
click at [957, 36] on button "close" at bounding box center [949, 46] width 31 height 31
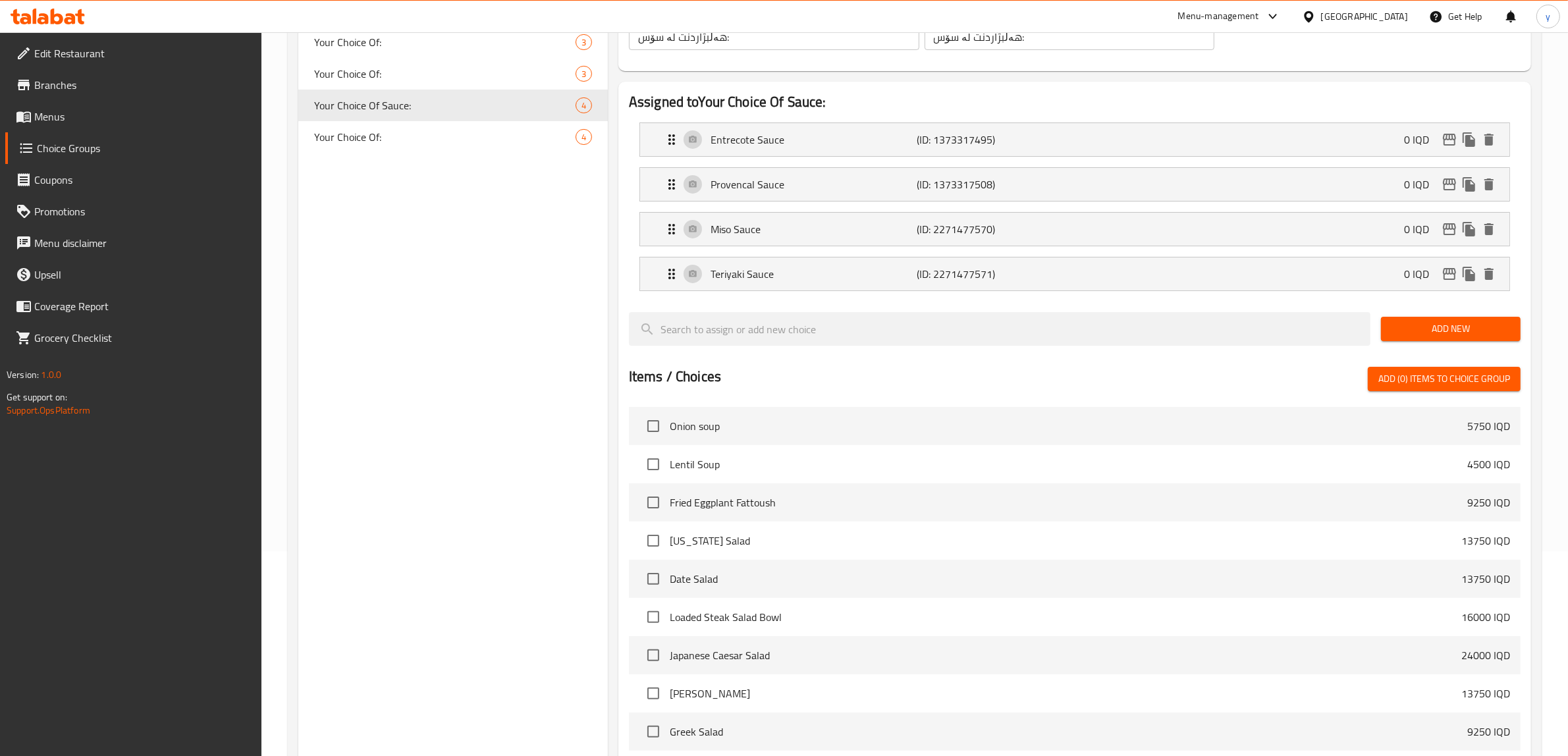
scroll to position [0, 0]
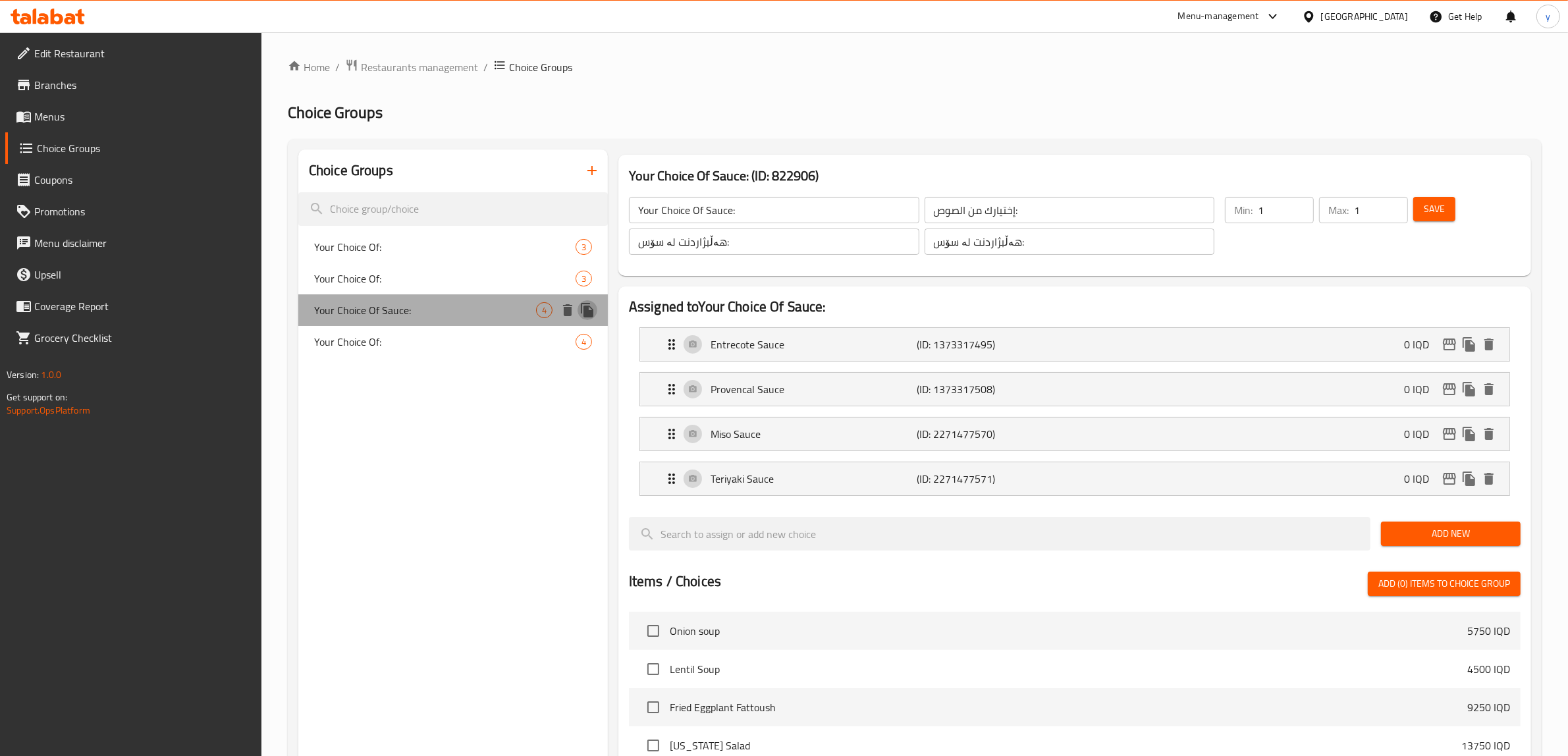
click at [582, 310] on icon "duplicate" at bounding box center [587, 310] width 16 height 16
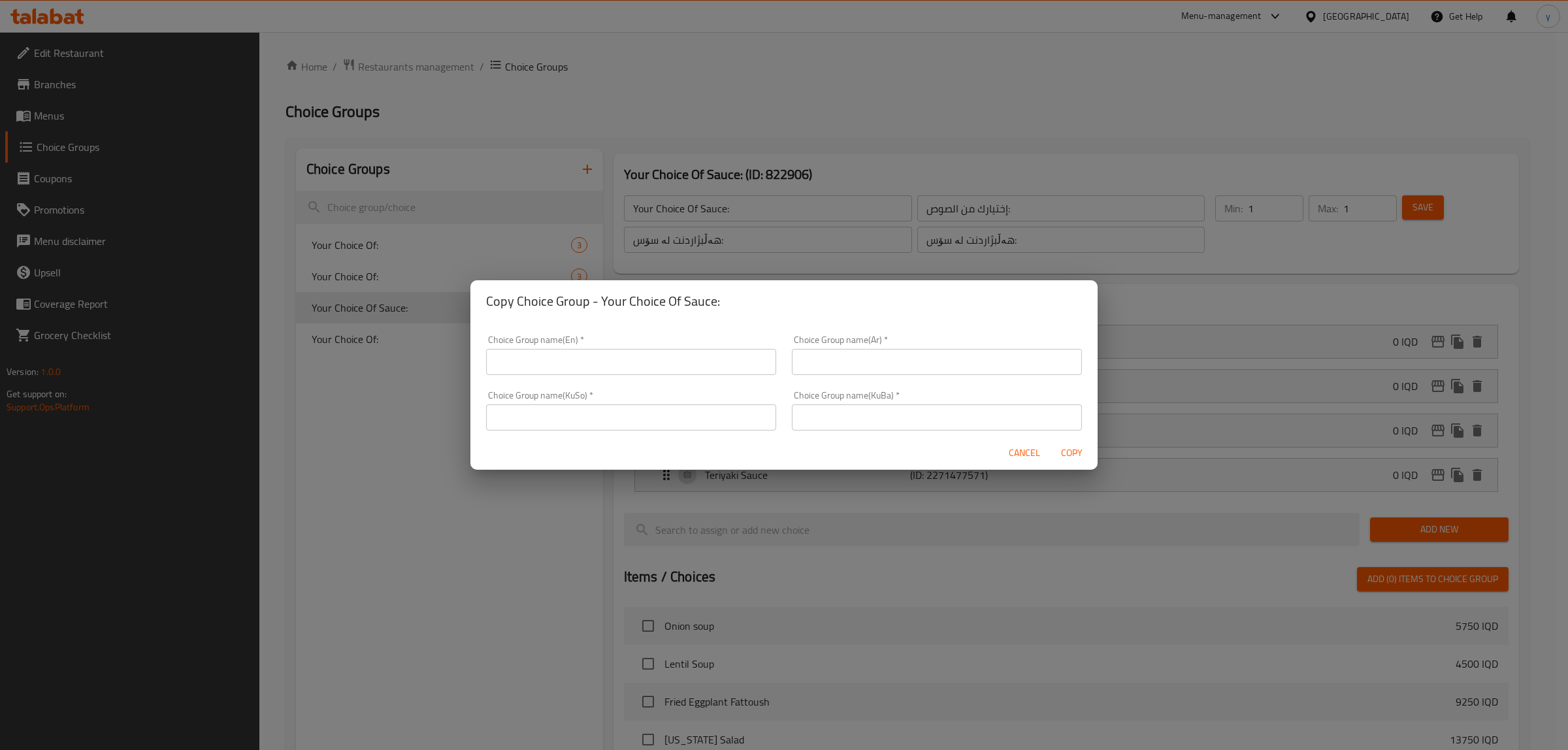
click at [667, 367] on input "text" at bounding box center [631, 362] width 290 height 26
click at [1037, 460] on span "Cancel" at bounding box center [1025, 453] width 31 height 16
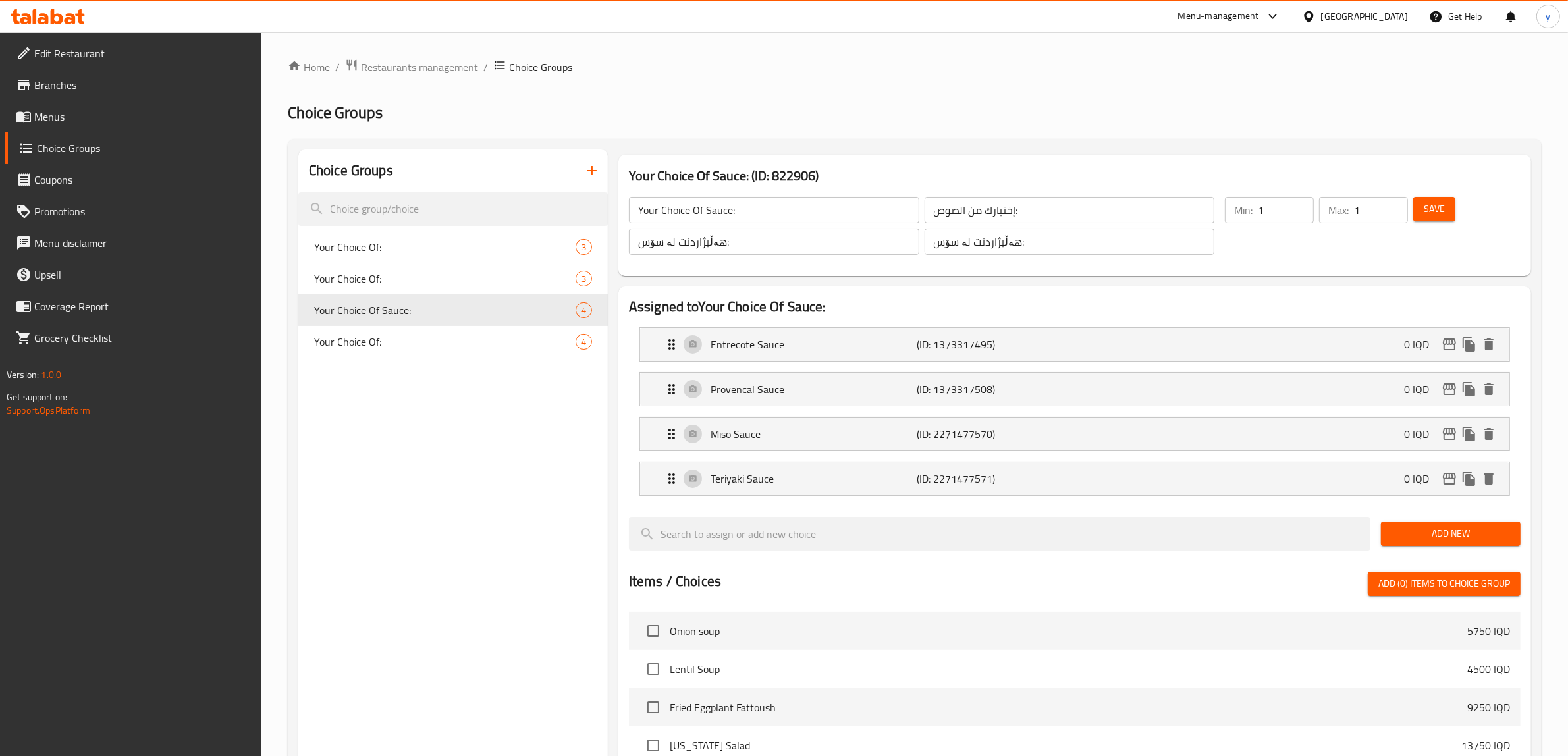
click at [813, 251] on input "هەڵبژاردنت لە سۆس:" at bounding box center [774, 242] width 290 height 27
click at [1012, 199] on input "إختيارك من الصوص:" at bounding box center [1069, 209] width 290 height 27
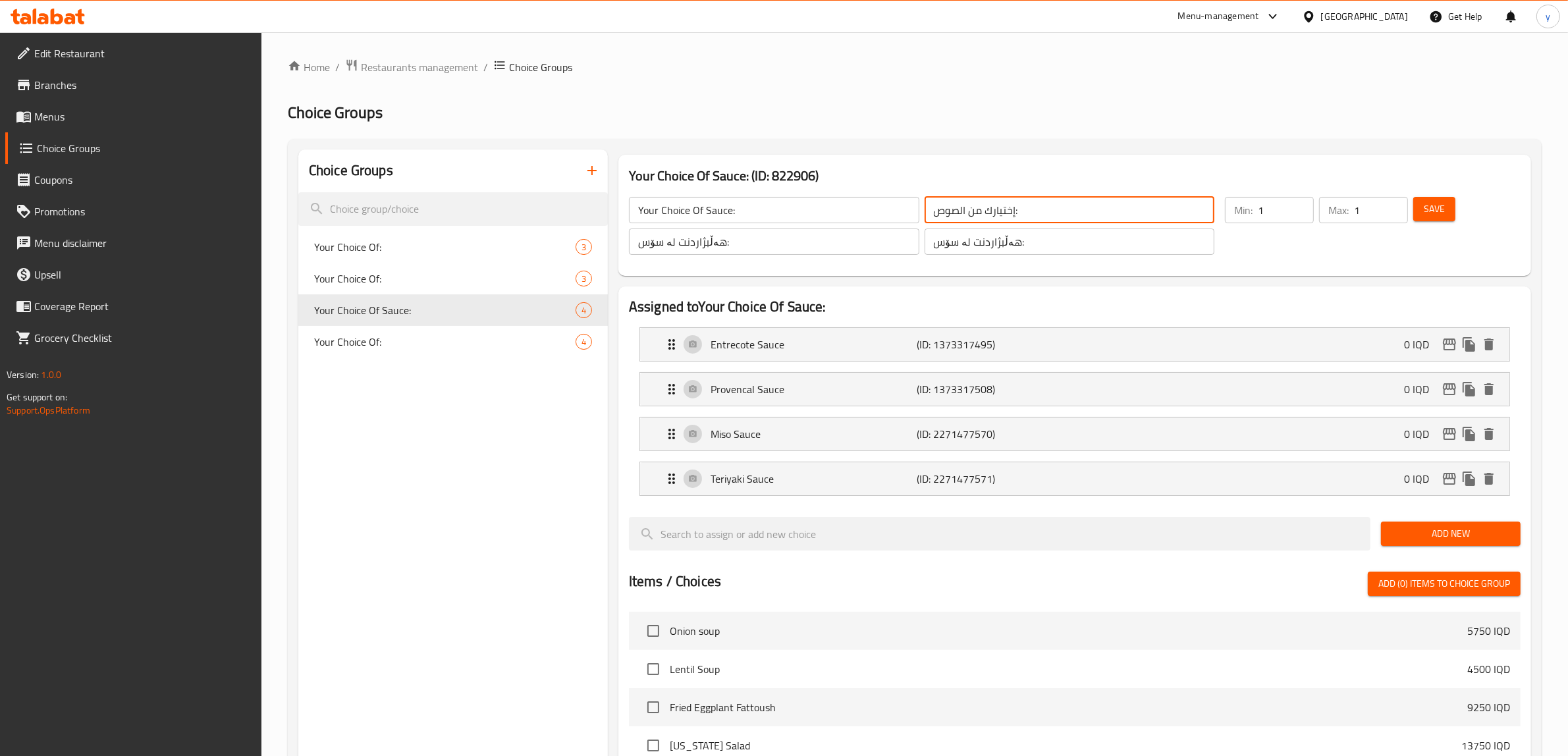
click at [1012, 199] on input "إختيارك من الصوص:" at bounding box center [1069, 209] width 290 height 27
click at [801, 214] on input "Your Choice Of Sauce:" at bounding box center [774, 209] width 290 height 27
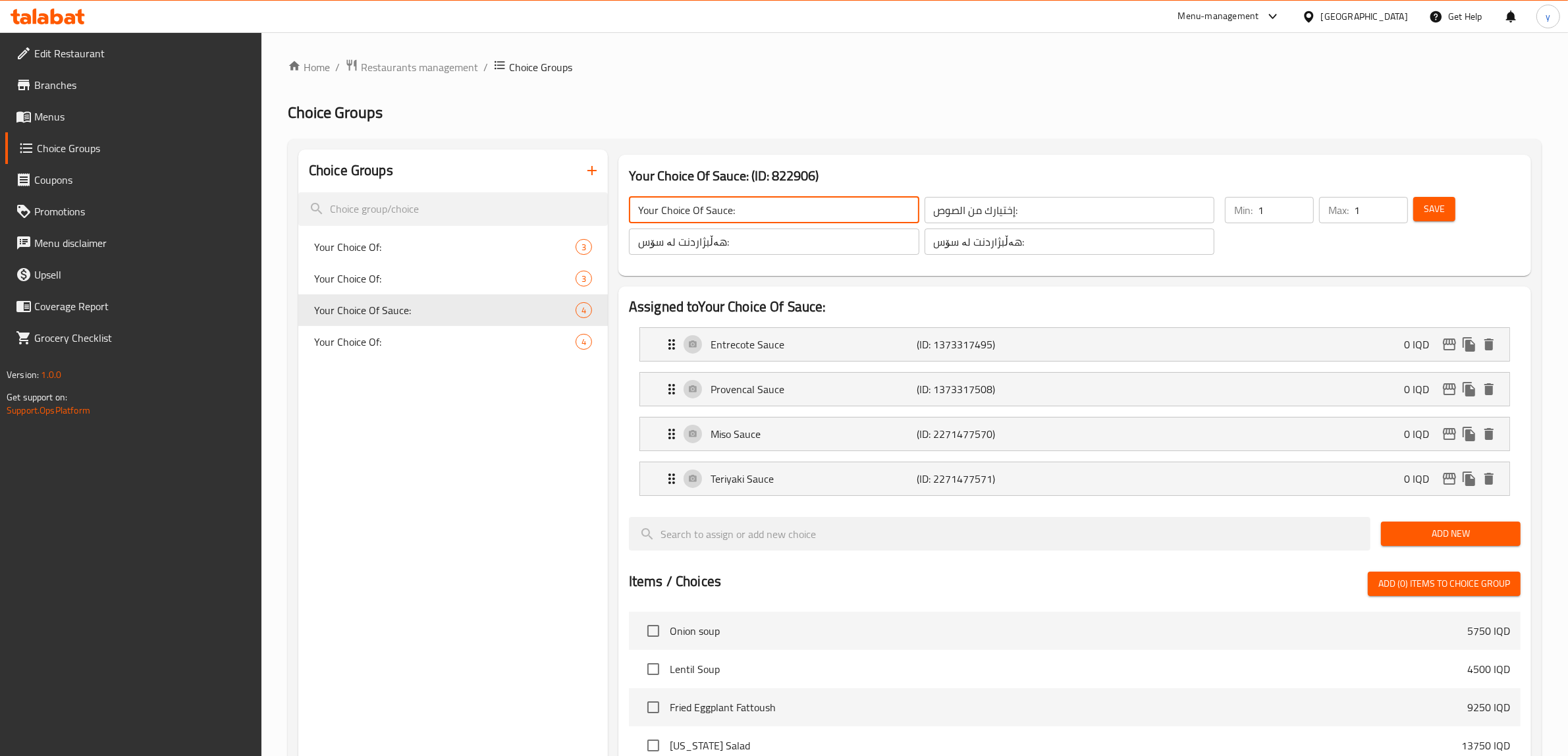
click at [801, 214] on input "Your Choice Of Sauce:" at bounding box center [774, 209] width 290 height 27
click at [592, 313] on icon "duplicate" at bounding box center [587, 310] width 13 height 15
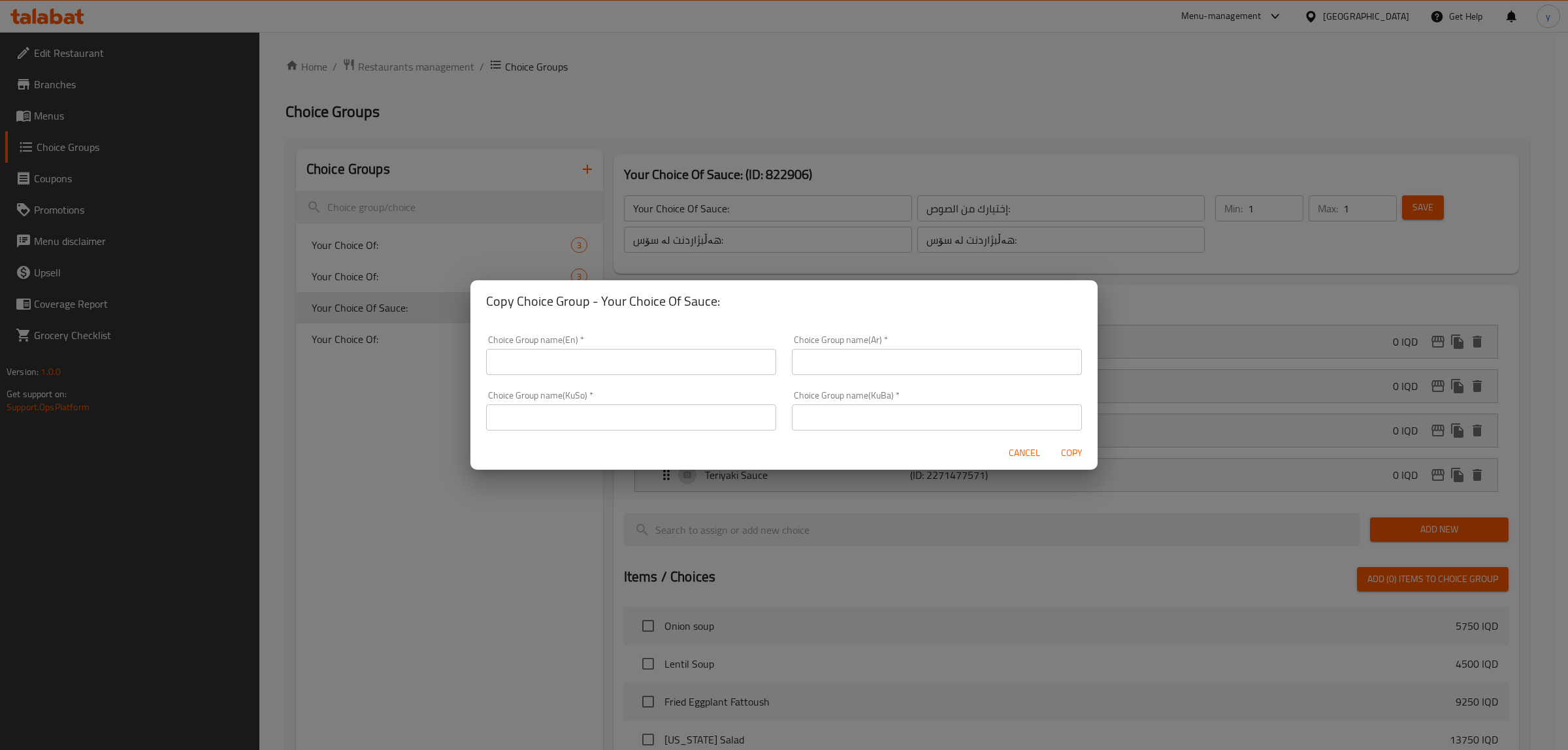
click at [670, 407] on input "text" at bounding box center [631, 417] width 290 height 26
paste input "Your Choice Of Sauce:"
type input "Your Choice Of Sauce:"
drag, startPoint x: 857, startPoint y: 419, endPoint x: 867, endPoint y: 406, distance: 16.4
click at [857, 419] on input "text" at bounding box center [937, 417] width 290 height 26
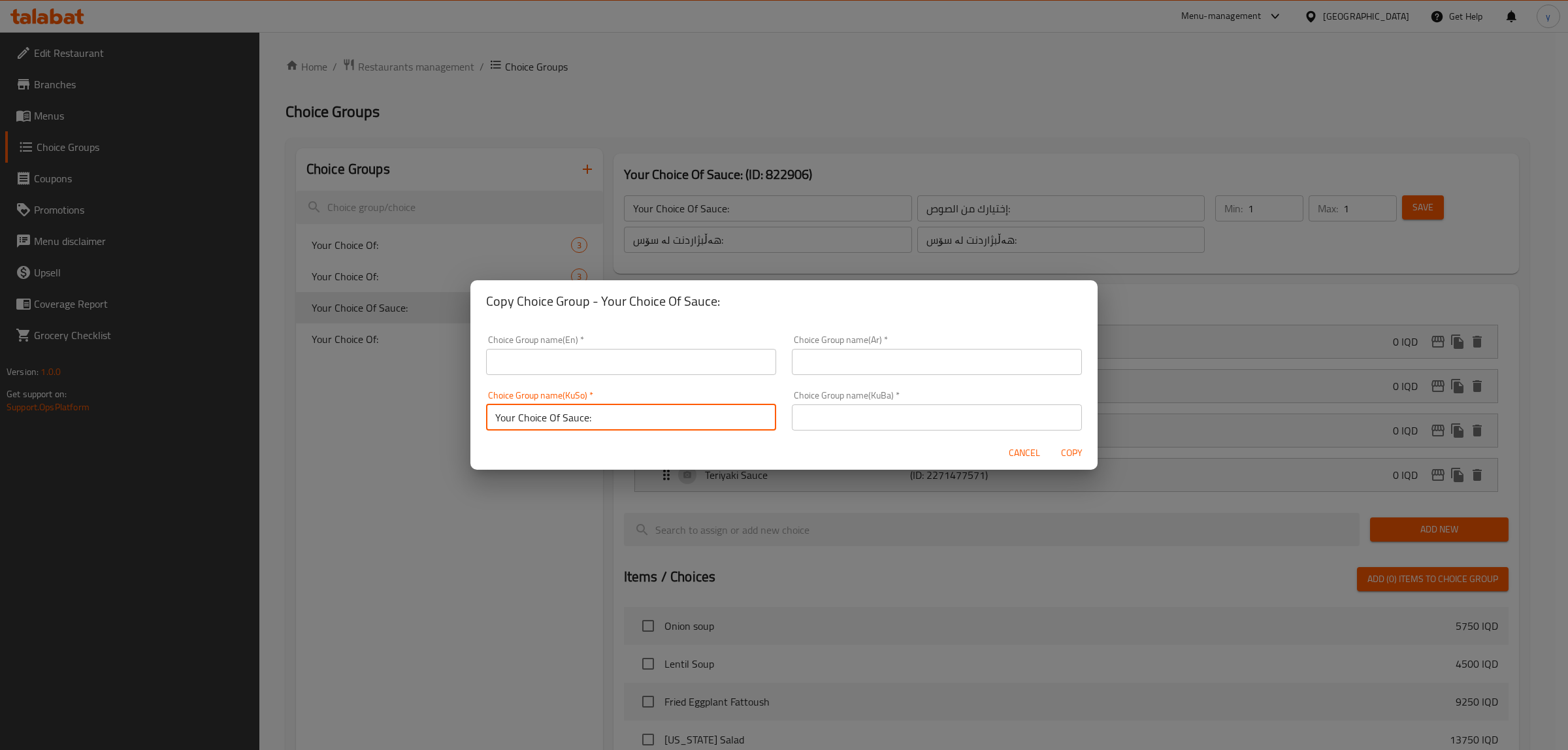
paste input "Your Choice Of Sauce:"
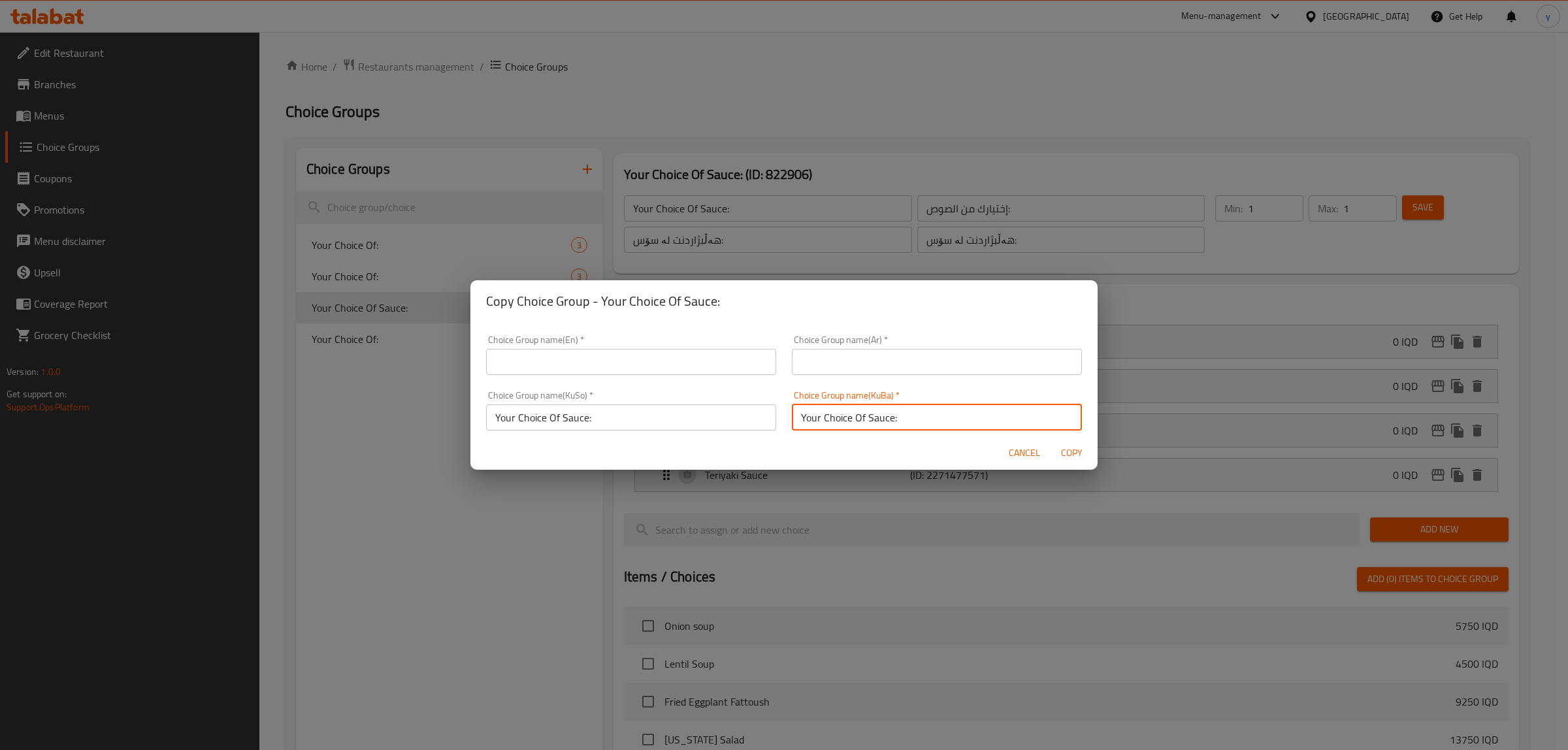
type input "Your Choice Of Sauce:"
click at [882, 356] on input "text" at bounding box center [937, 362] width 290 height 26
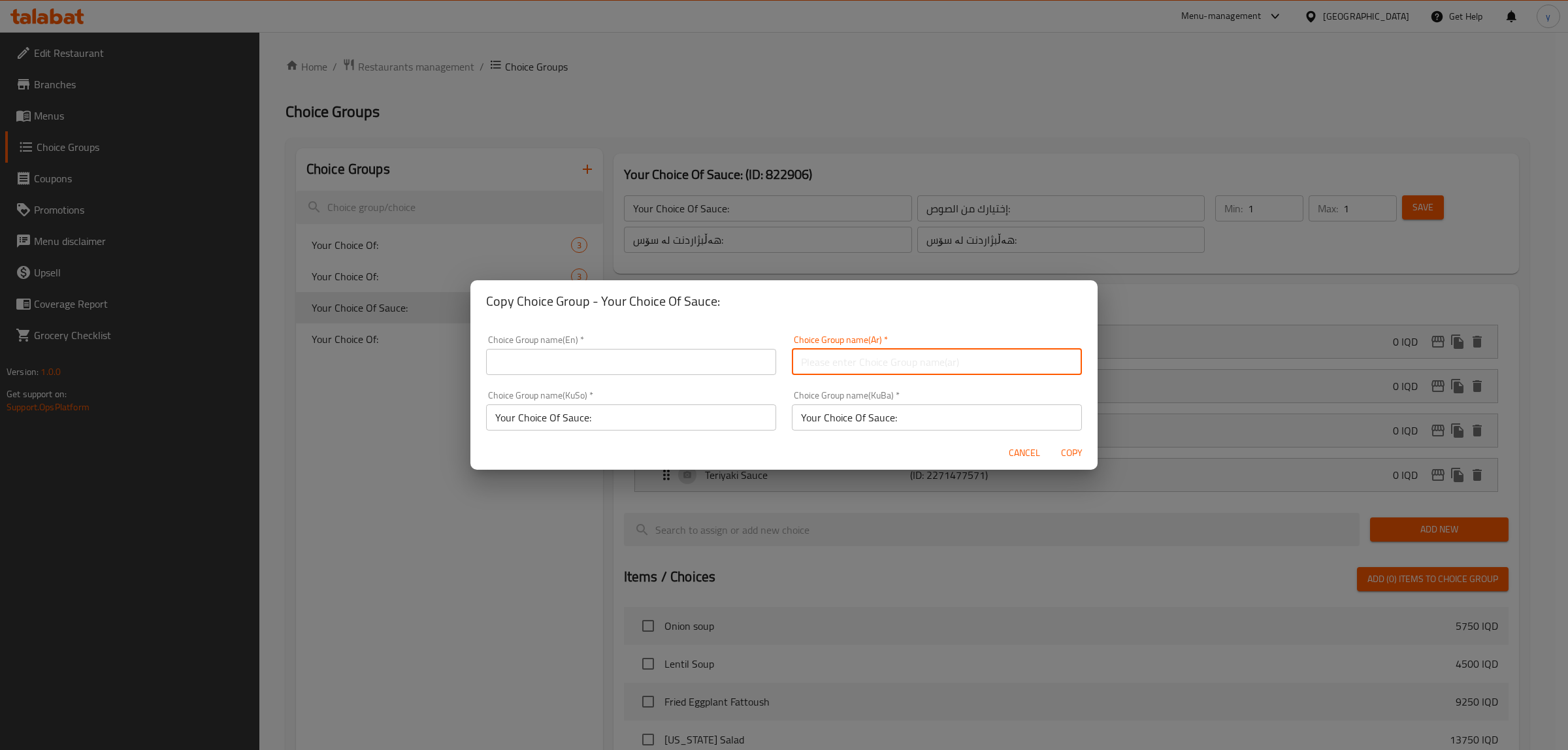
paste input "Your Choice Of Sauce:"
click at [805, 364] on input "Your Choice Of Sauce:" at bounding box center [937, 362] width 290 height 26
type input "Your Choice Of Sauce:"
click at [717, 365] on input "text" at bounding box center [631, 362] width 290 height 26
paste input "Your Choice Of Sauce:"
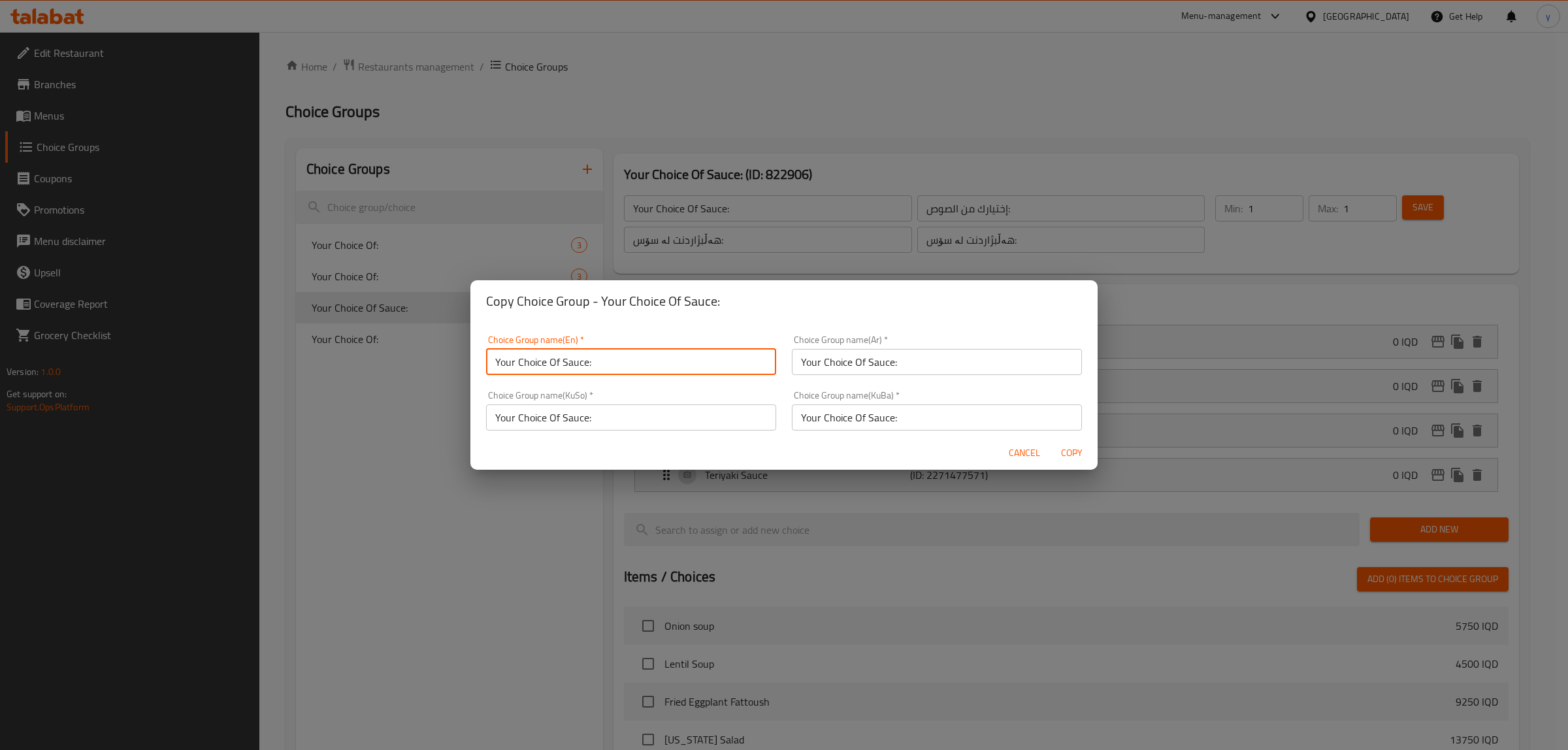
type input "Your Choice Of Sauce:"
click at [873, 356] on input "Your Choice Of Sauce:" at bounding box center [937, 362] width 290 height 26
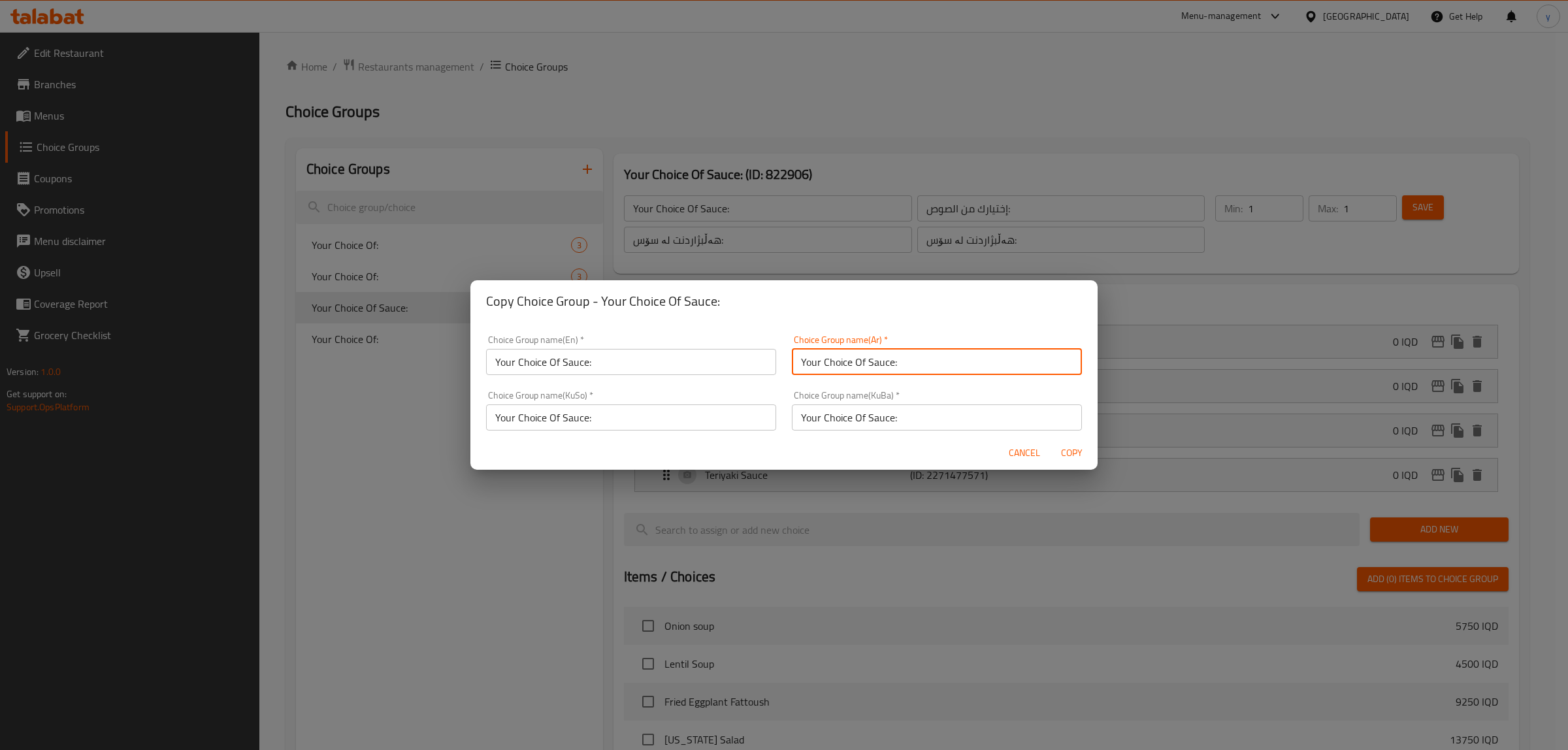
click at [873, 356] on input "Your Choice Of Sauce:" at bounding box center [937, 362] width 290 height 26
paste input "إختيارك من الصوص:"
type input "إختيارك من الصوص:"
click at [691, 420] on input "Your Choice Of Sauce:" at bounding box center [631, 417] width 290 height 26
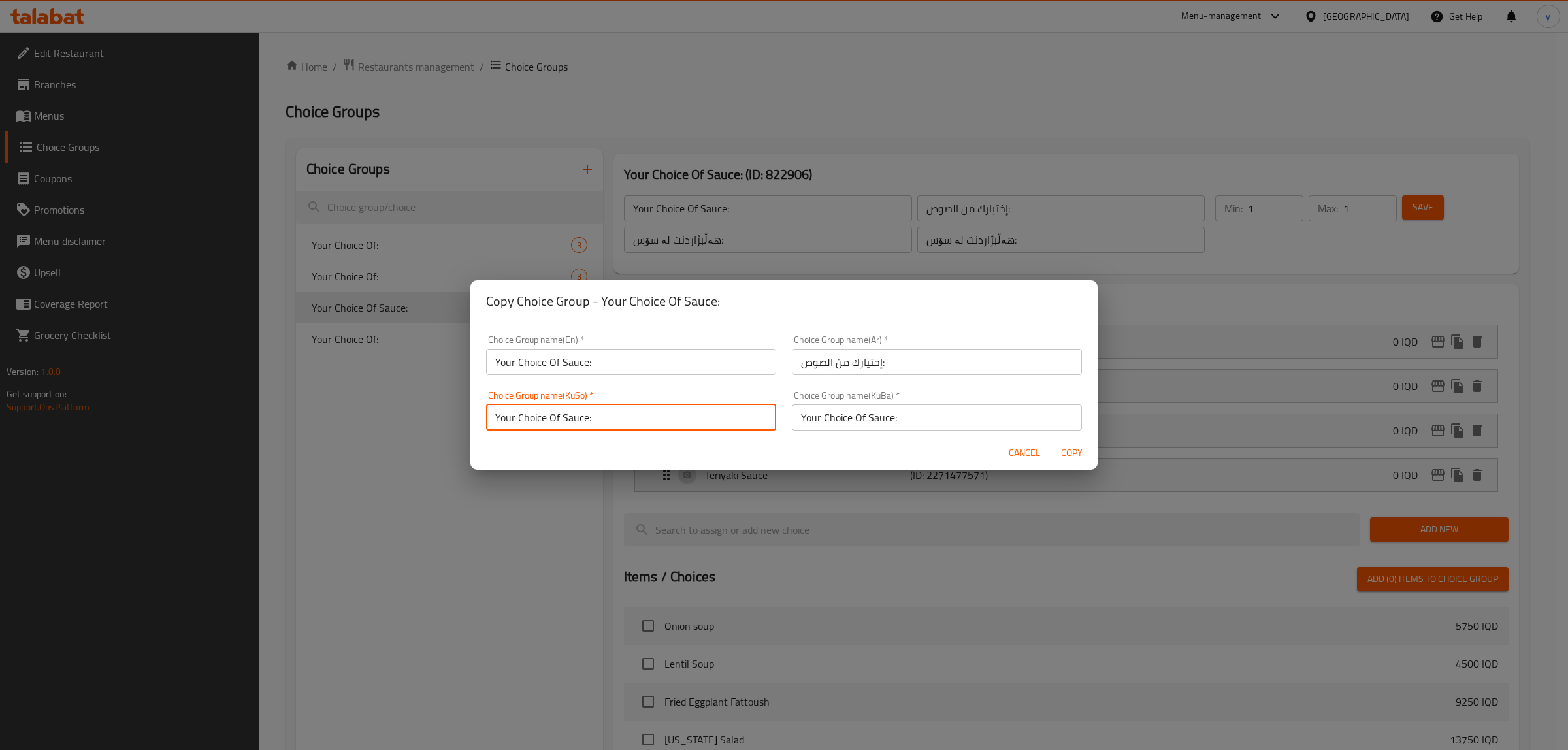
click at [691, 420] on input "Your Choice Of Sauce:" at bounding box center [631, 417] width 290 height 26
click at [665, 415] on input "Your Choice Of Sauce:" at bounding box center [631, 417] width 290 height 26
paste input "هەڵبژاردنت لە سۆس"
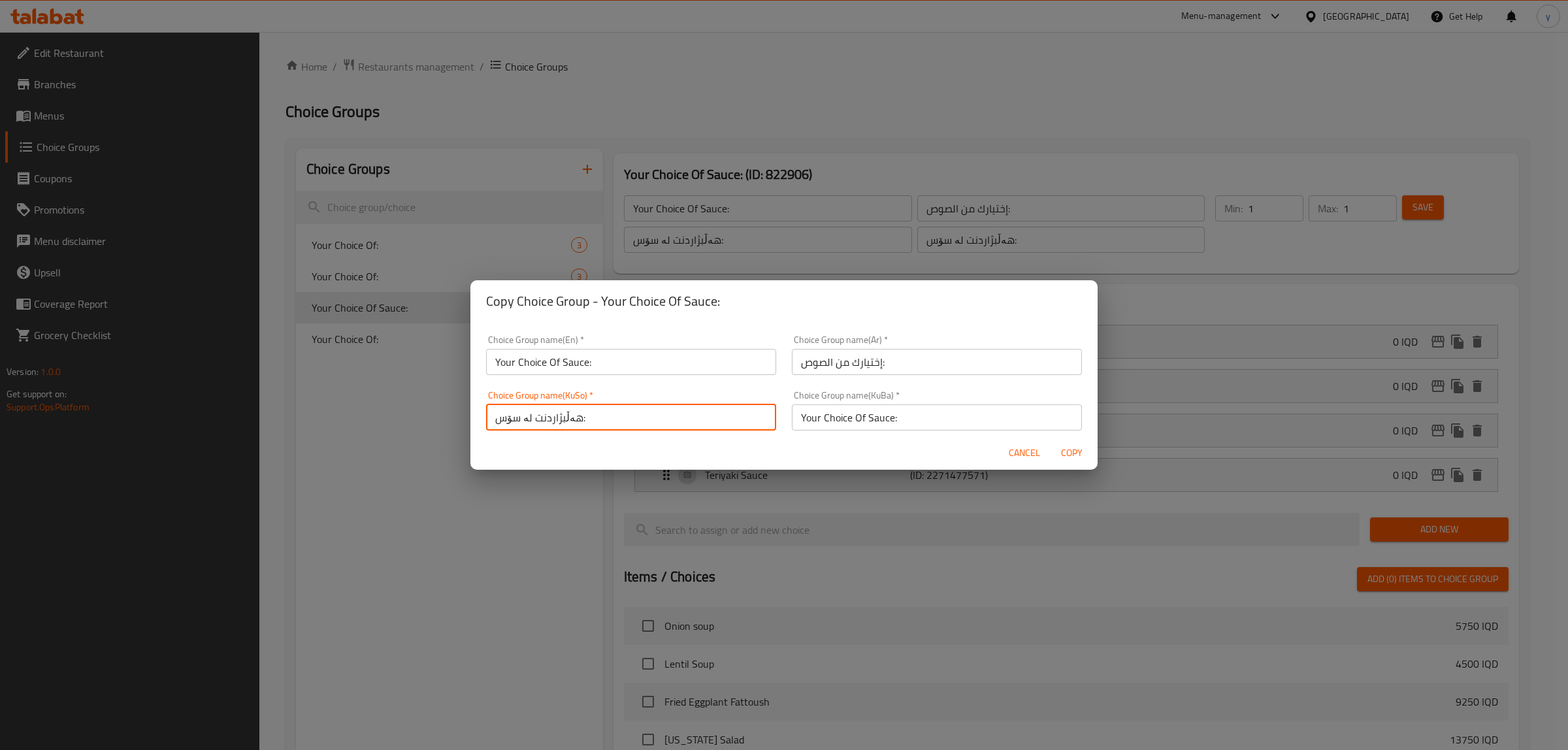
type input "هەڵبژاردنت لە سۆس:"
click at [910, 415] on input "Your Choice Of Sauce:" at bounding box center [937, 417] width 290 height 26
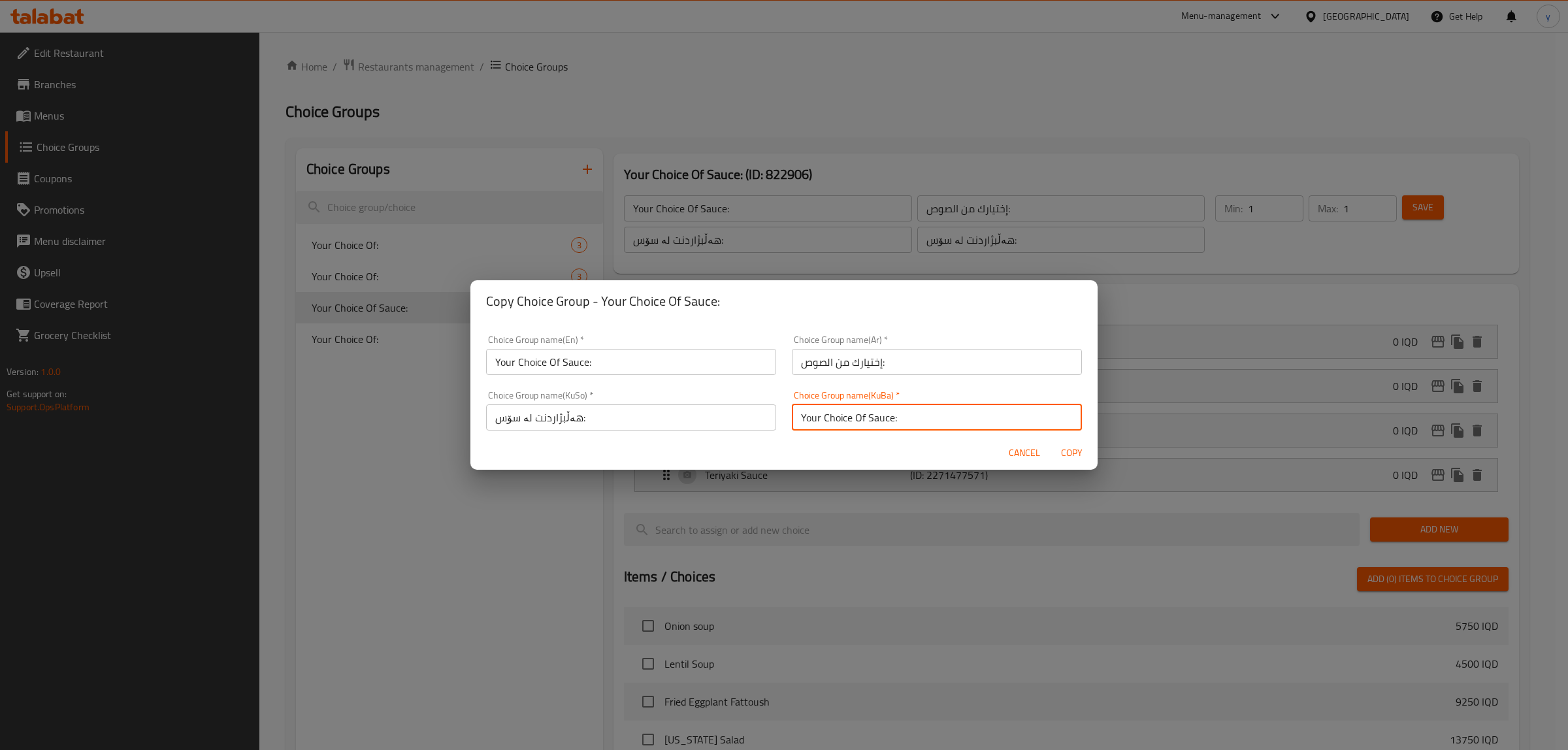
click at [910, 415] on input "Your Choice Of Sauce:" at bounding box center [937, 417] width 290 height 26
paste input "هەڵبژاردنت لە سۆس"
type input "هەڵبژاردنت لە سۆس:"
click at [1076, 451] on span "Copy" at bounding box center [1071, 453] width 31 height 16
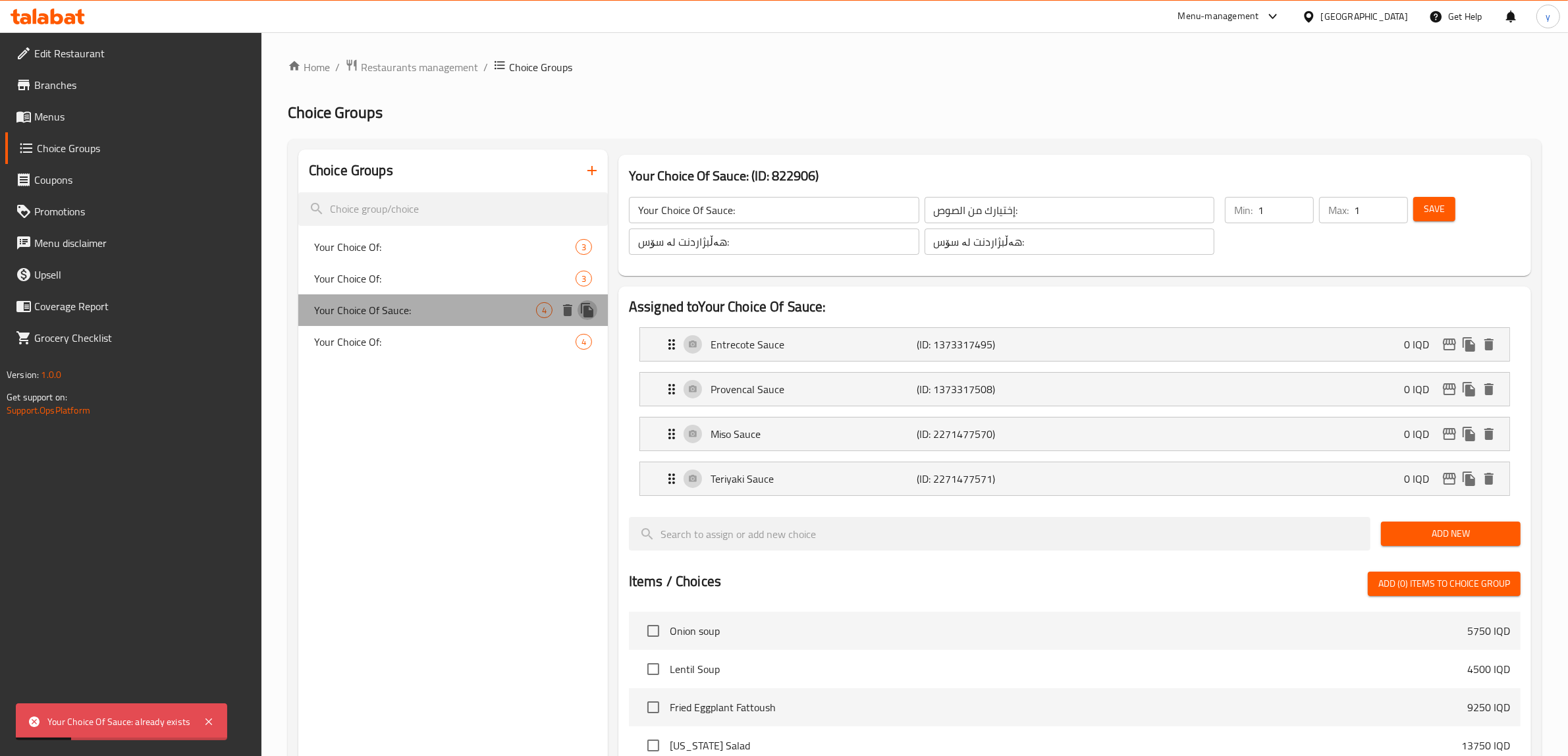
click at [591, 317] on icon "duplicate" at bounding box center [587, 310] width 16 height 16
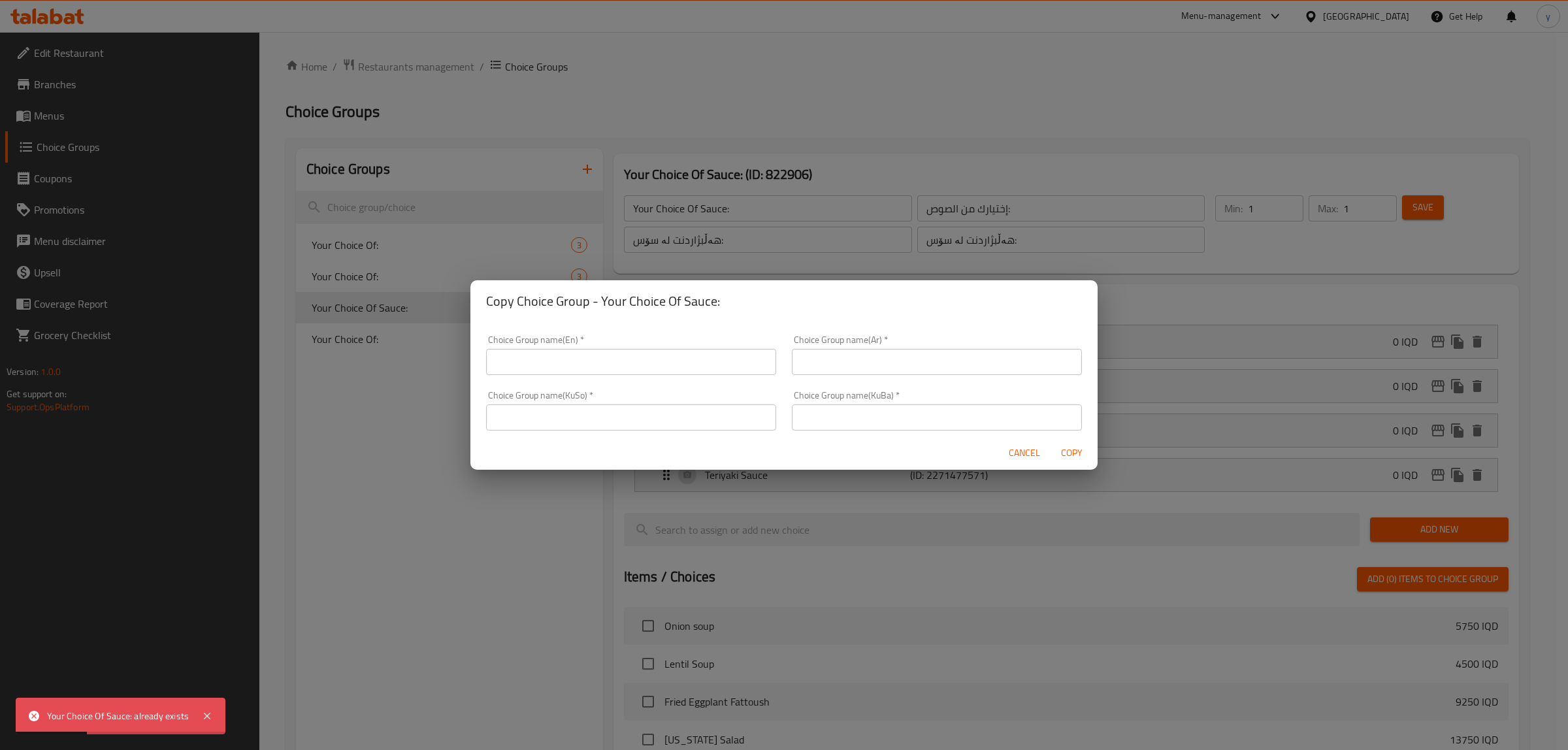
drag, startPoint x: 590, startPoint y: 418, endPoint x: 619, endPoint y: 418, distance: 29.0
click at [590, 418] on input "text" at bounding box center [631, 417] width 290 height 26
paste input "هەڵبژاردنت لە سۆس:"
type input "هەڵبژاردنت لە سۆس:"
click at [792, 412] on input "text" at bounding box center [937, 417] width 290 height 26
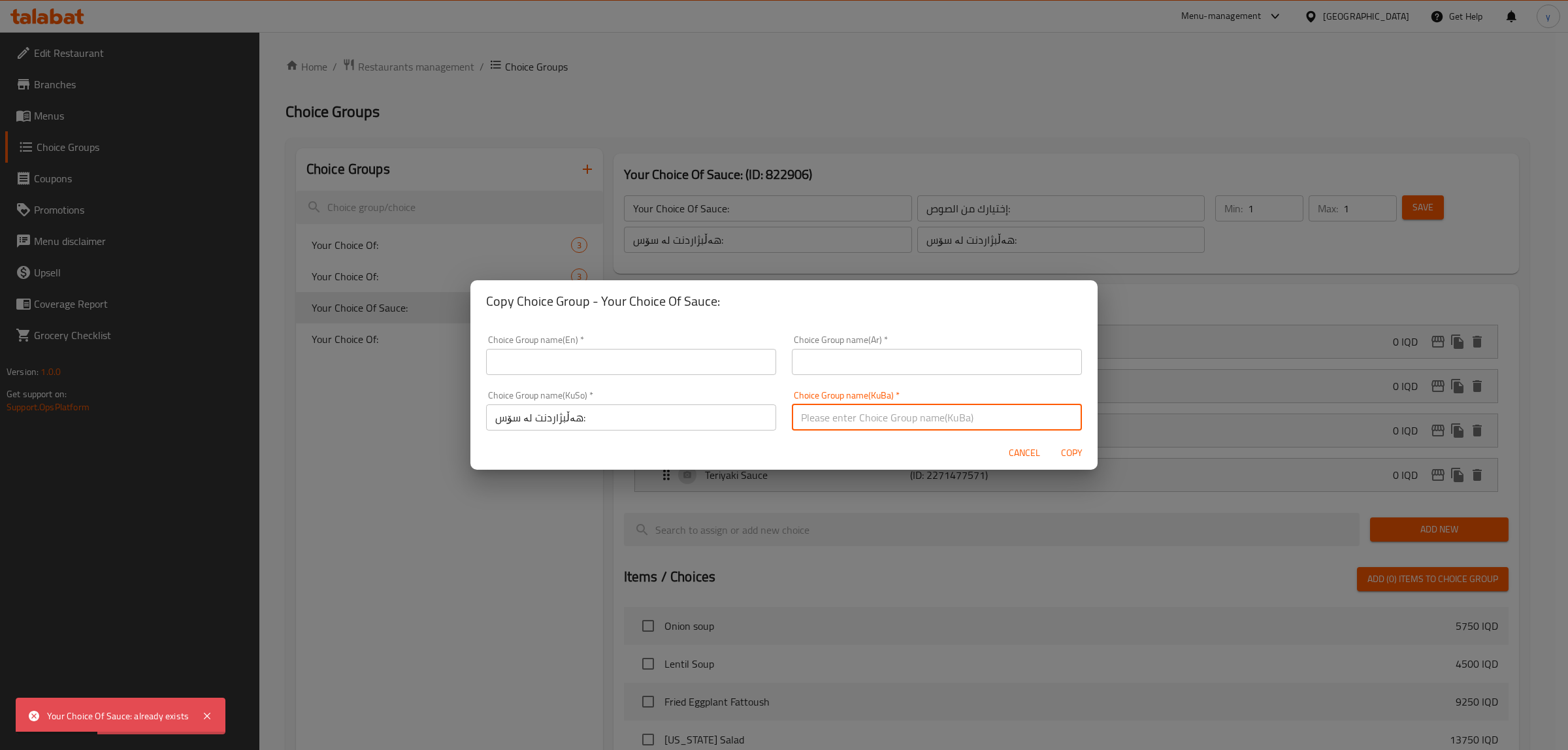
paste input "هەڵبژاردنت لە سۆس:"
type input "هەڵبژاردنت لە سۆس:"
drag, startPoint x: 823, startPoint y: 342, endPoint x: 819, endPoint y: 414, distance: 72.1
click at [823, 342] on div "Choice Group name(Ar)   * Choice Group name(Ar) *" at bounding box center [937, 355] width 290 height 40
click at [841, 370] on input "text" at bounding box center [937, 362] width 290 height 26
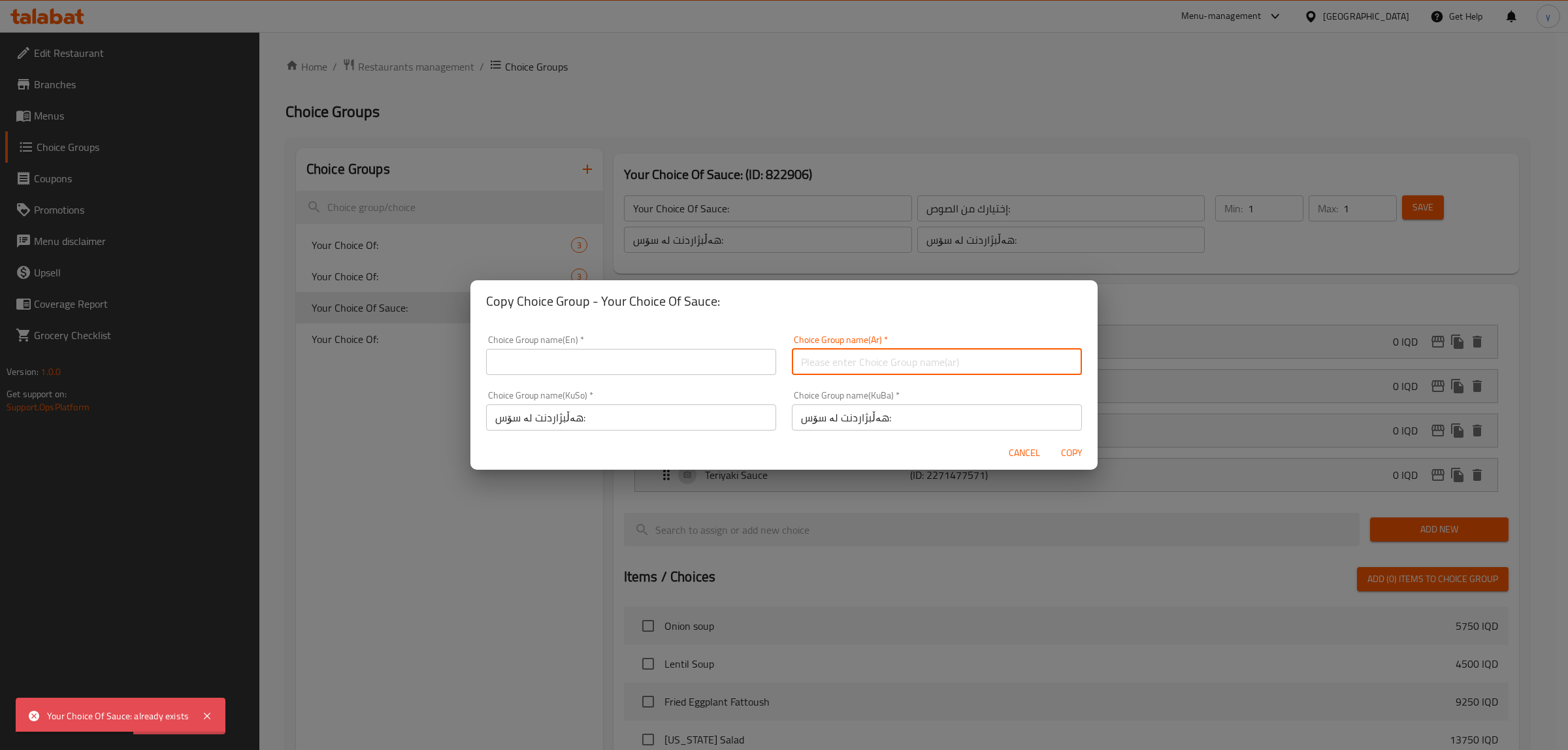
paste input "إختيارك من الصوص:"
type input "إختيارك من الصوص:"
drag, startPoint x: 673, startPoint y: 373, endPoint x: 661, endPoint y: 375, distance: 12.2
click at [673, 373] on input "text" at bounding box center [631, 362] width 290 height 26
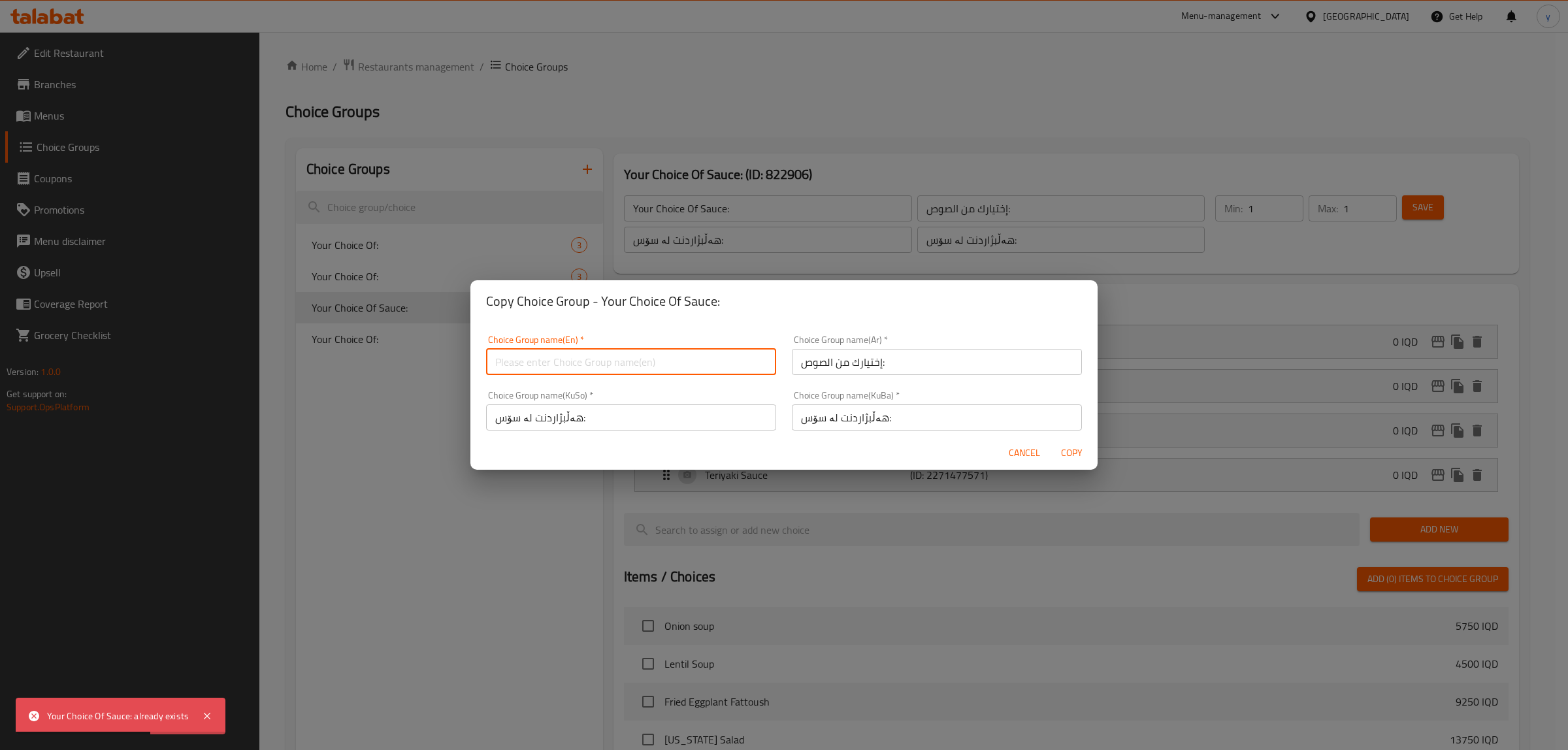
paste input "Your Choice Of Sauce:"
type input "Your Choice Of Sauce:"
click at [1058, 448] on span "Copy" at bounding box center [1071, 453] width 31 height 16
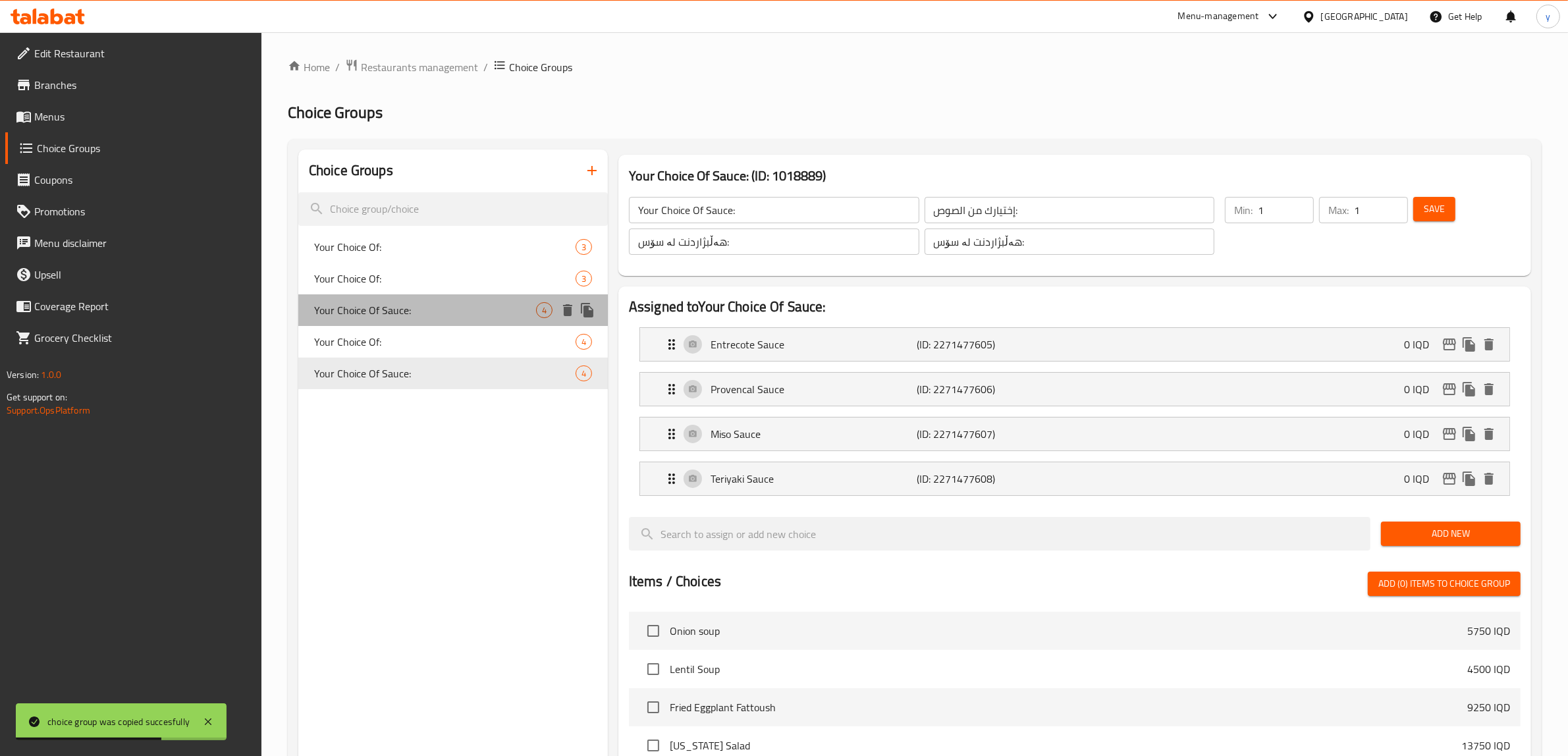
click at [512, 312] on span "Your Choice Of Sauce:" at bounding box center [425, 310] width 222 height 16
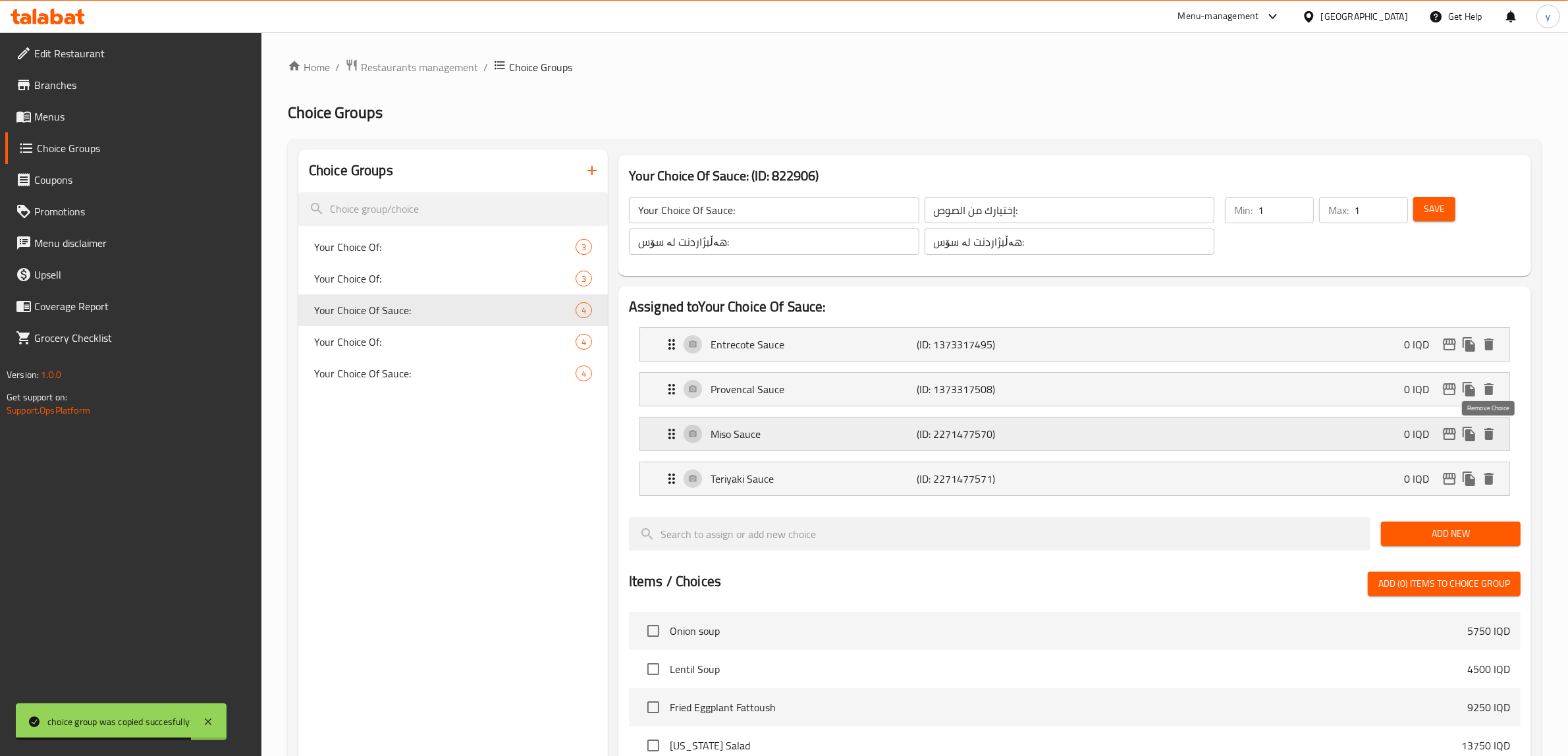
click at [1264, 434] on icon "delete" at bounding box center [1488, 434] width 16 height 16
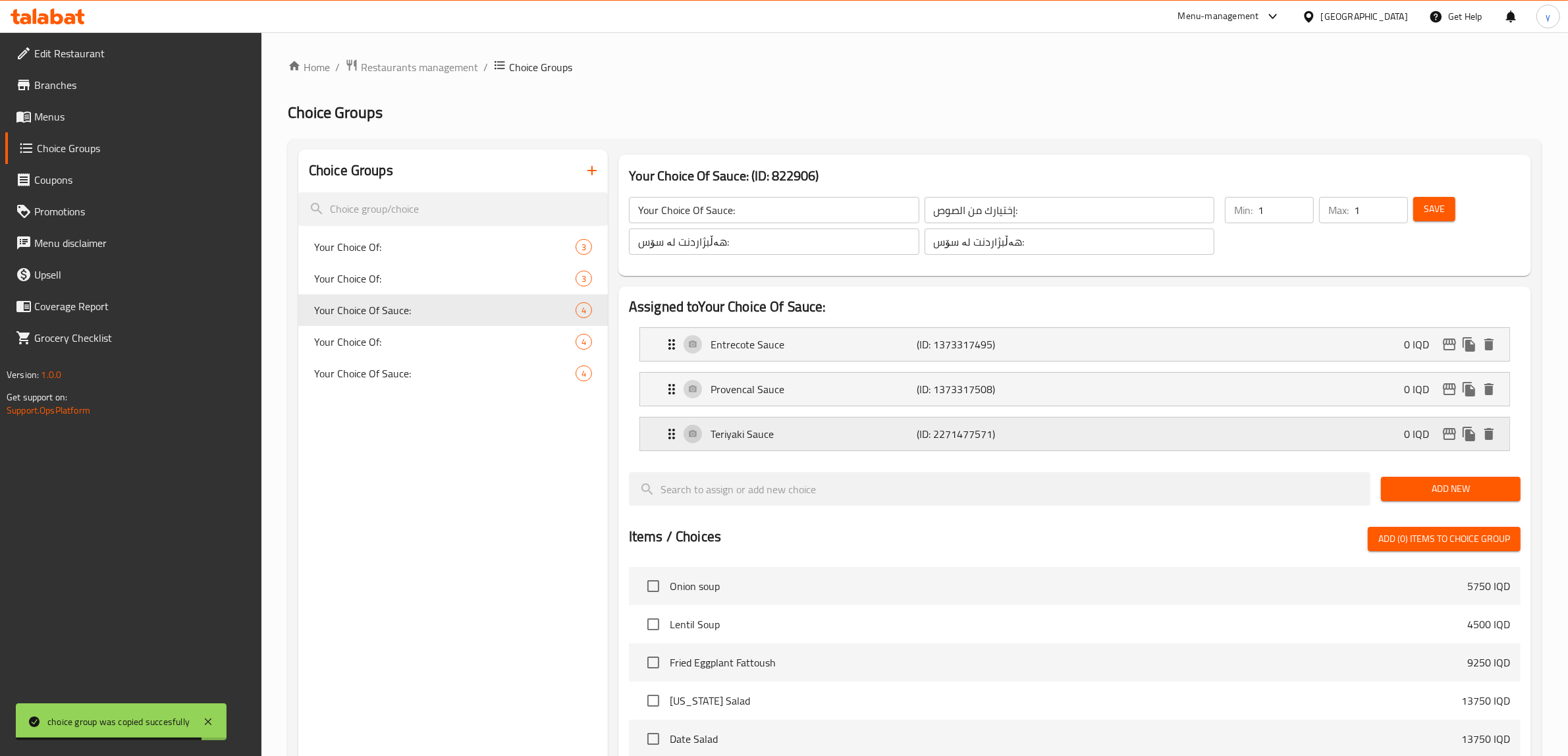
click at [1264, 446] on div "Teriyaki Sauce (ID: 2271477571) 0 IQD" at bounding box center [1078, 434] width 829 height 33
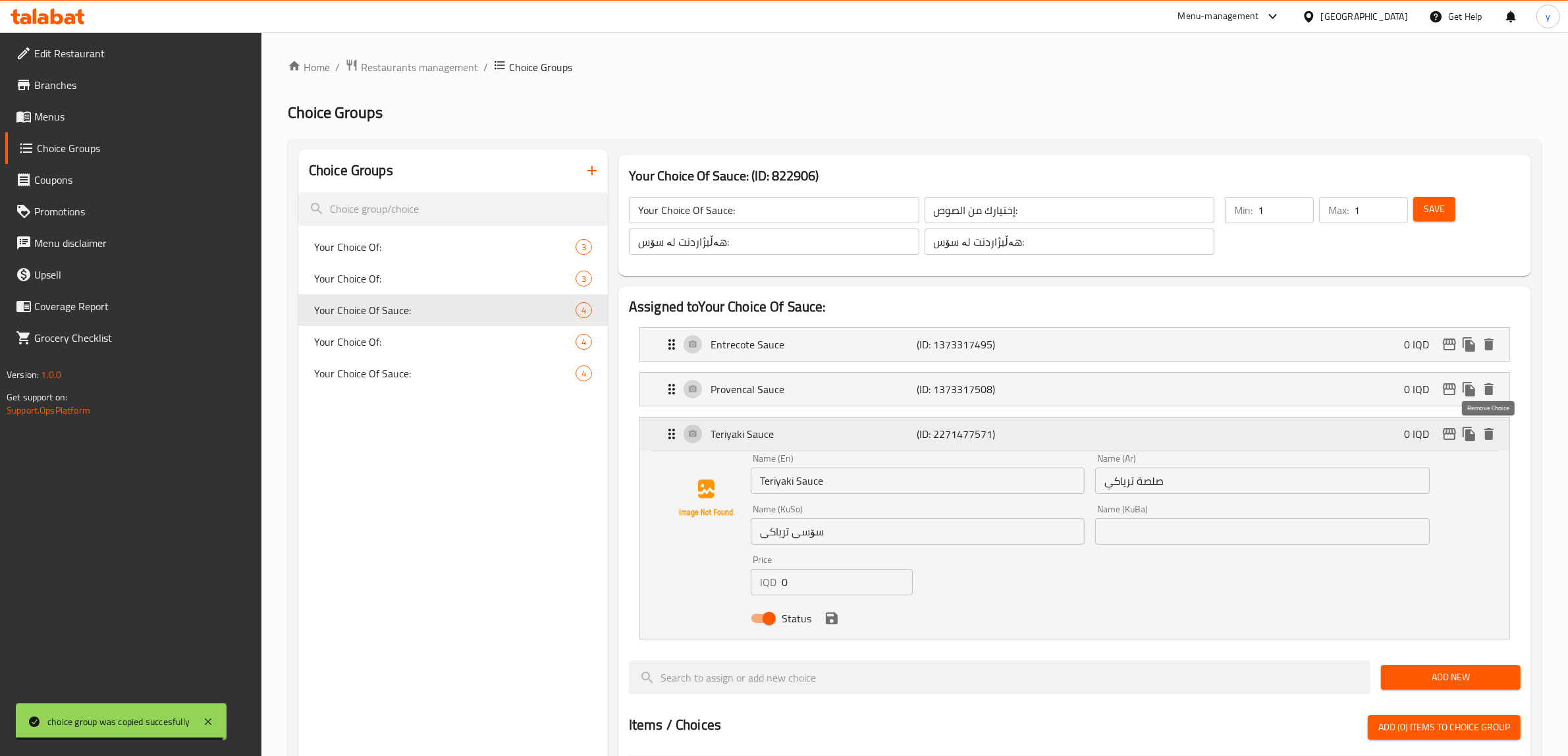
click at [1264, 431] on icon "delete" at bounding box center [1488, 434] width 16 height 16
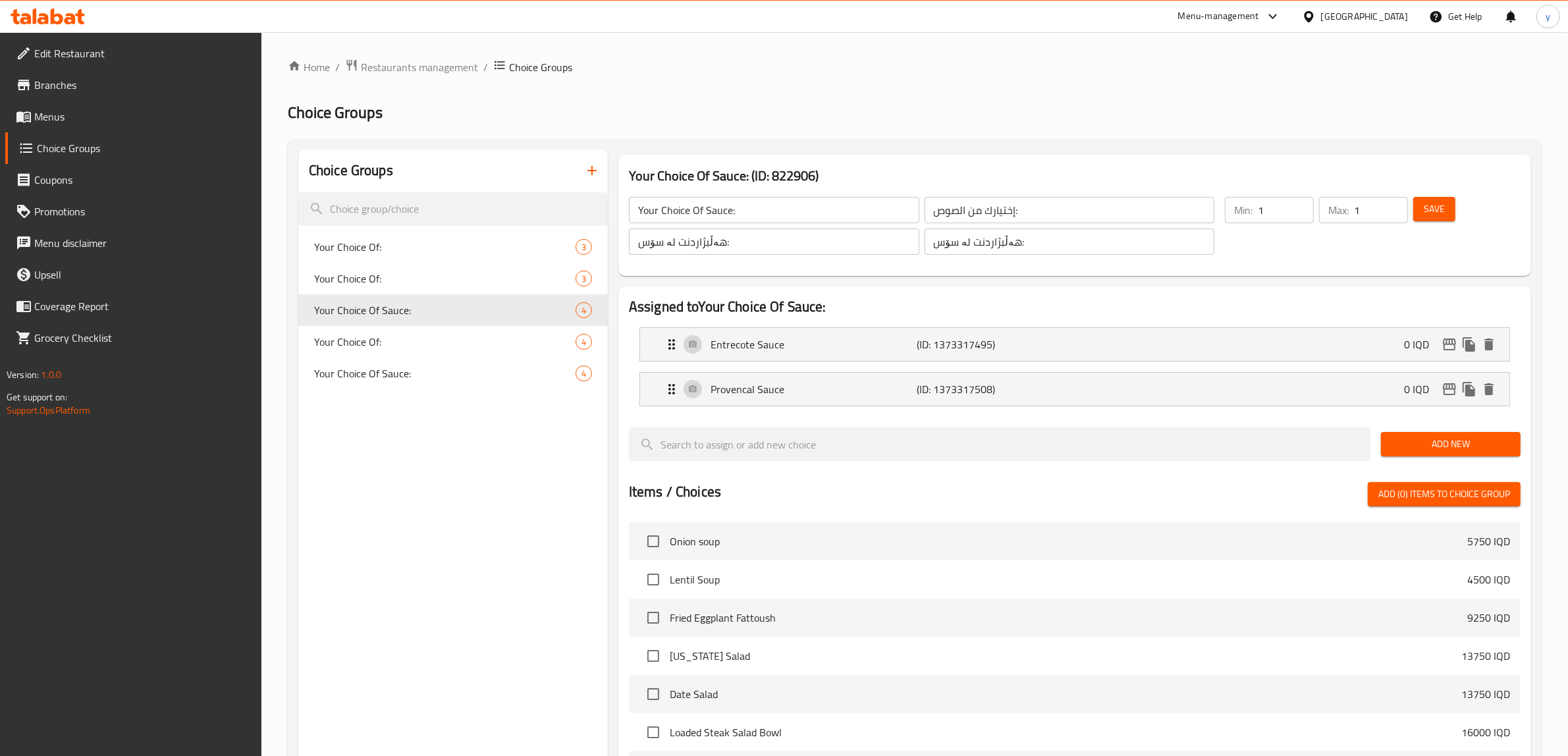
click at [1264, 221] on button "Save" at bounding box center [1434, 209] width 42 height 25
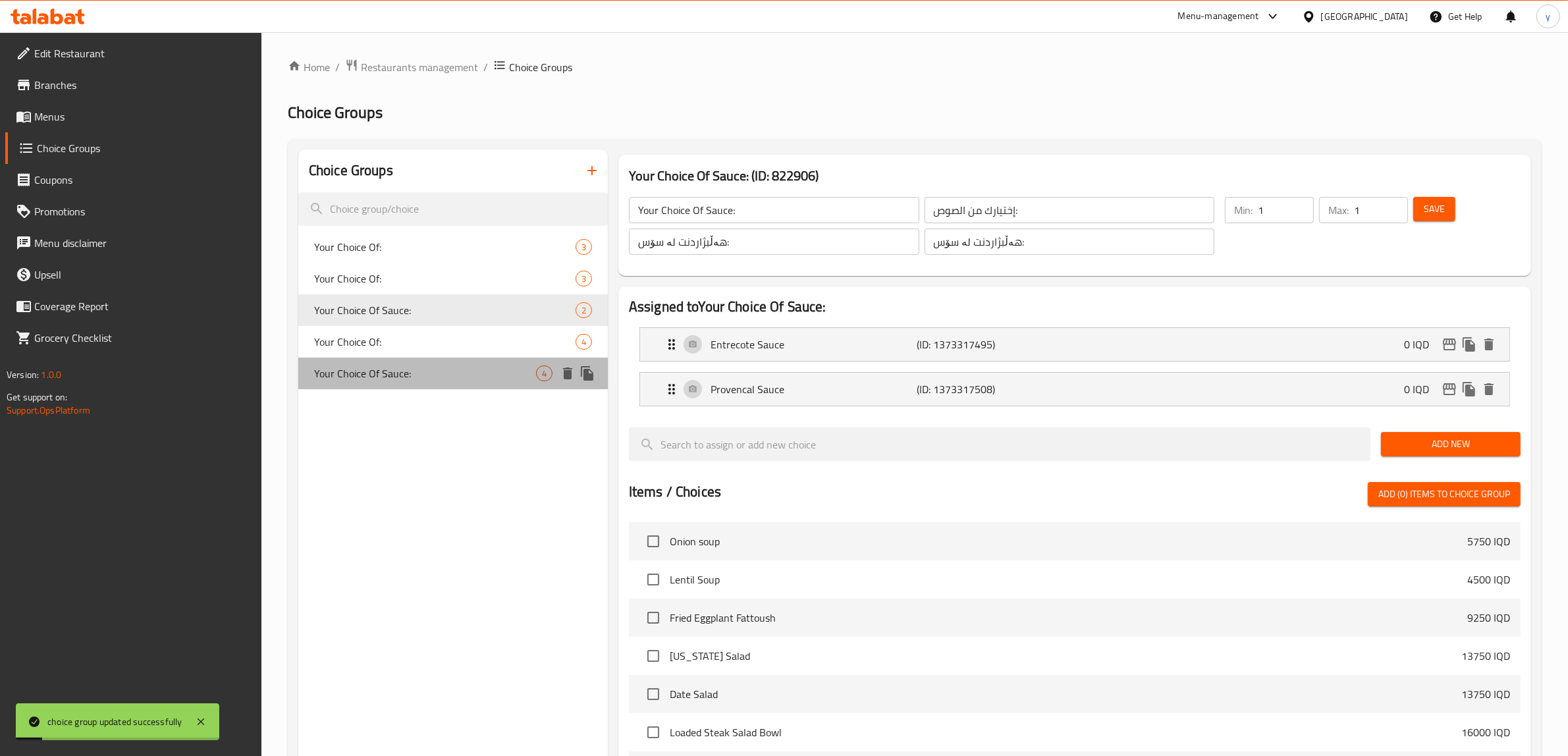
click at [491, 367] on span "Your Choice Of Sauce:" at bounding box center [425, 373] width 222 height 16
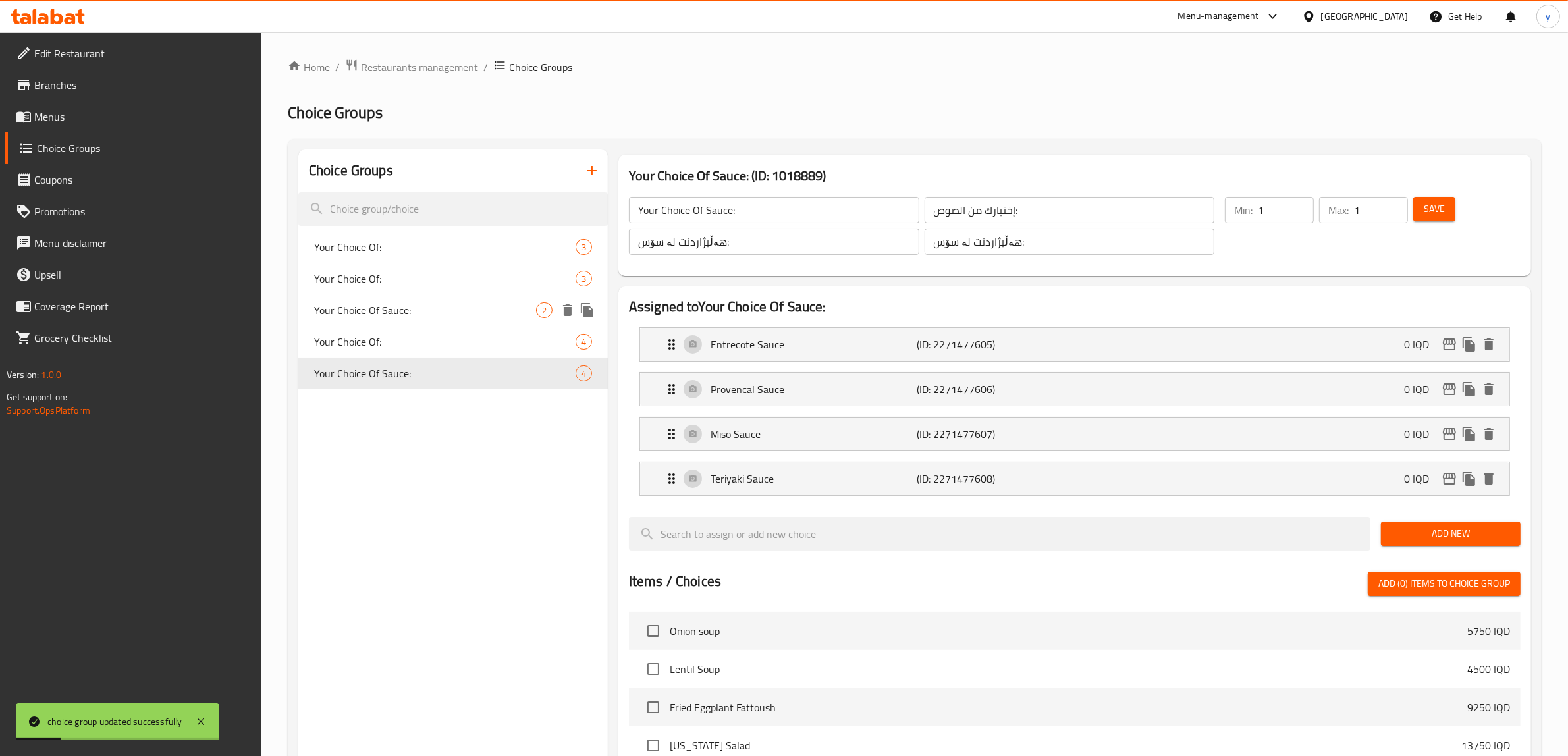
click at [532, 314] on span "Your Choice Of Sauce:" at bounding box center [425, 310] width 222 height 16
type input "Your Choice Of Sauce:"
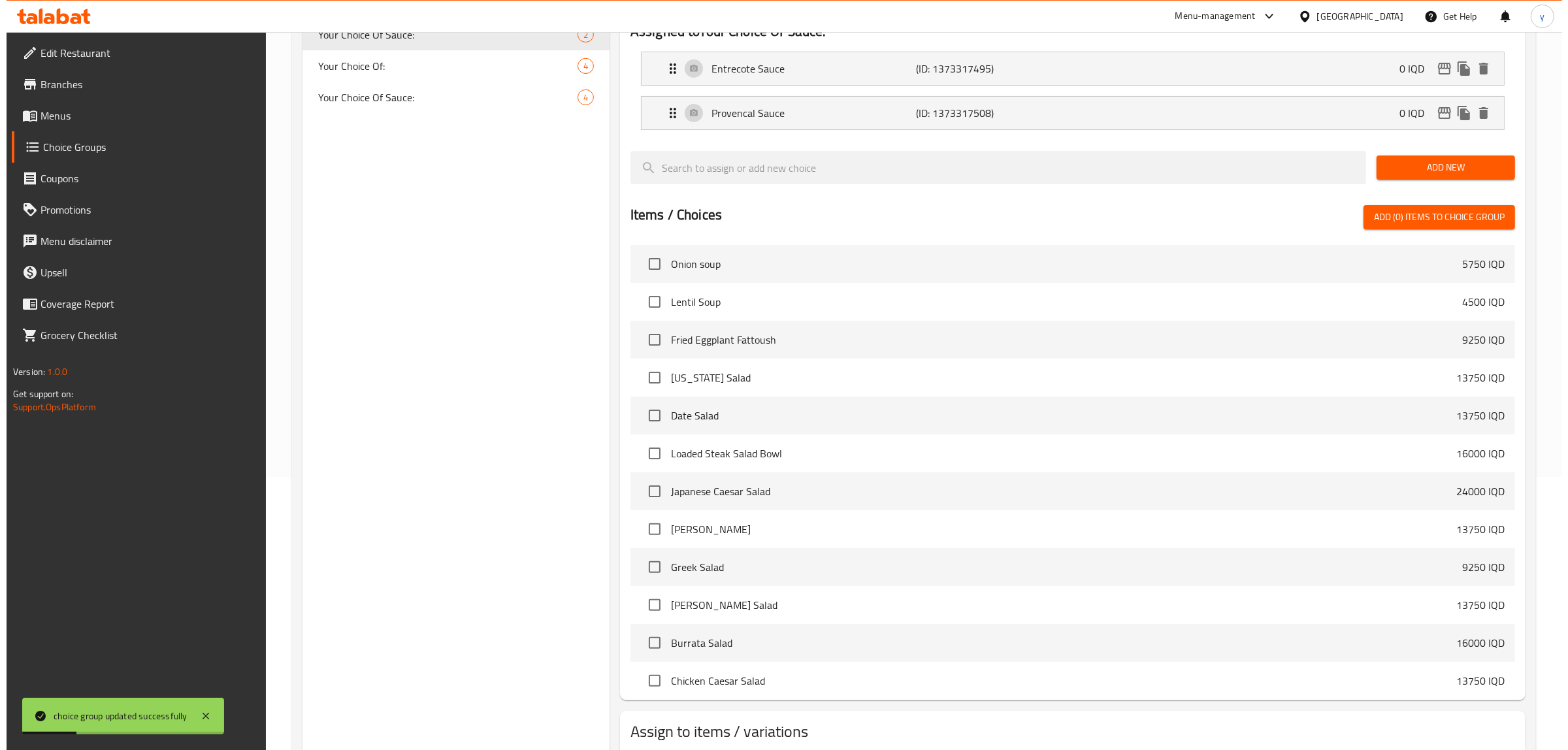
scroll to position [356, 0]
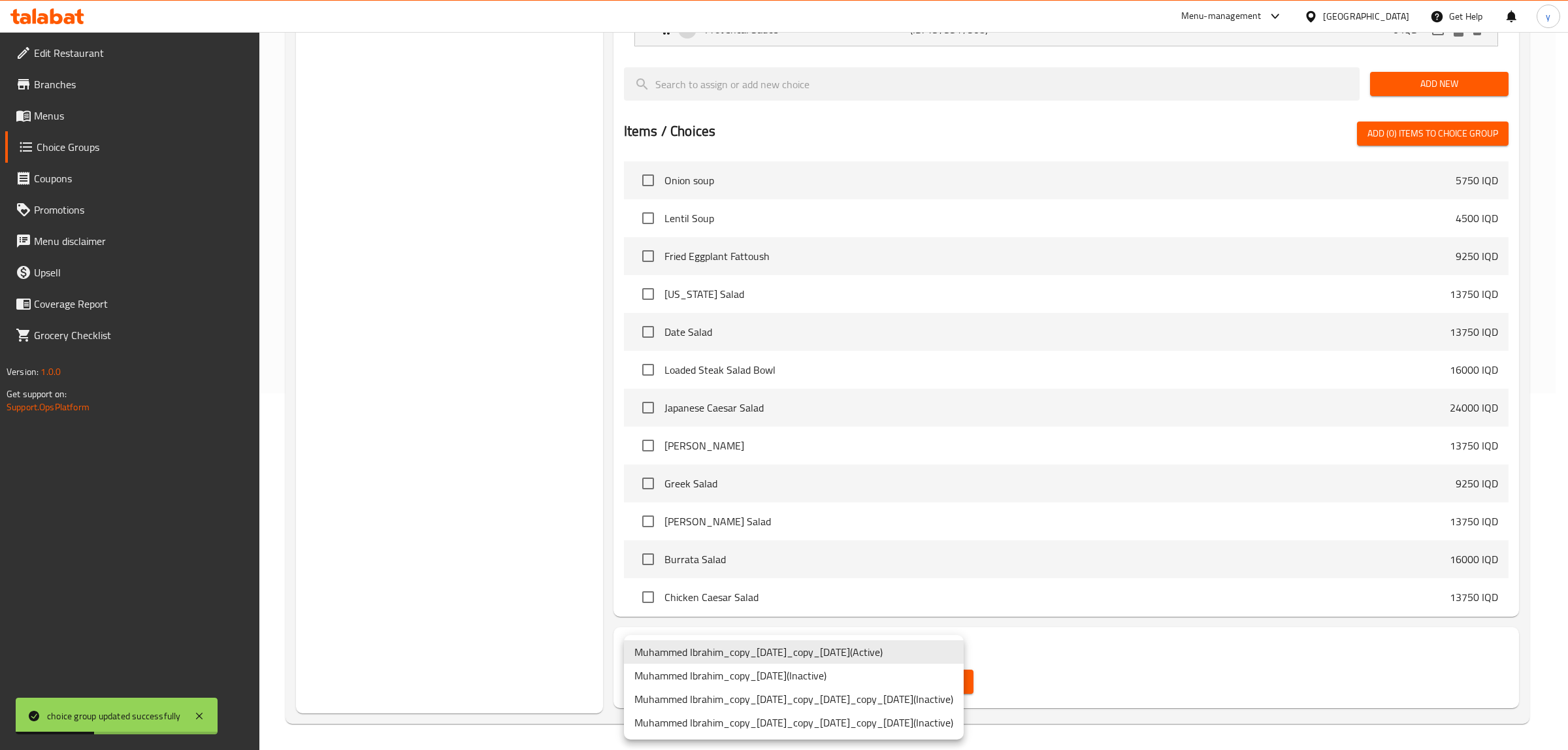
click at [869, 394] on body "choice group updated successfully ​ Menu-management Iraq Get Help y Edit Restau…" at bounding box center [784, 35] width 1568 height 718
click at [1165, 600] on div at bounding box center [784, 375] width 1568 height 750
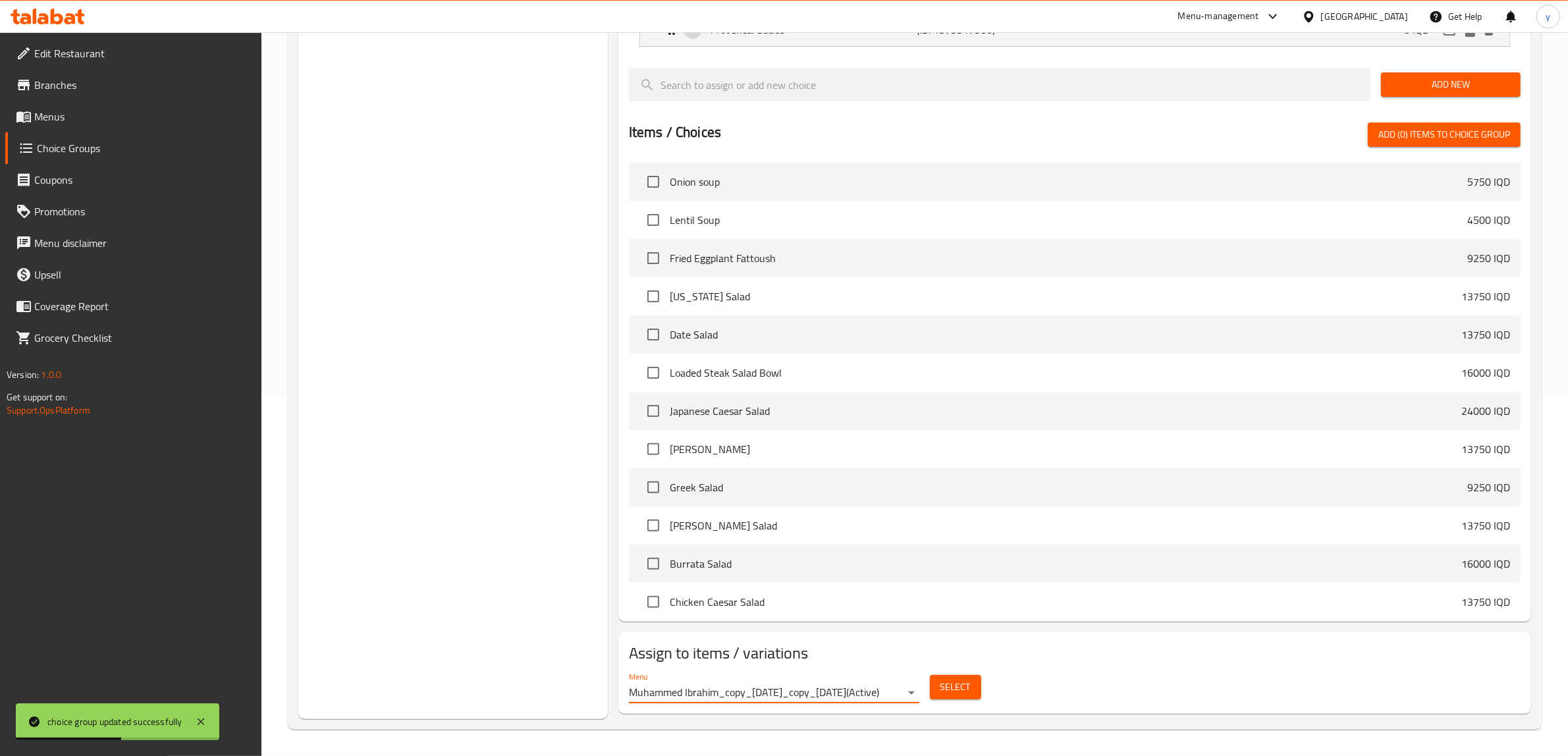
click at [965, 604] on span "Select" at bounding box center [955, 687] width 30 height 17
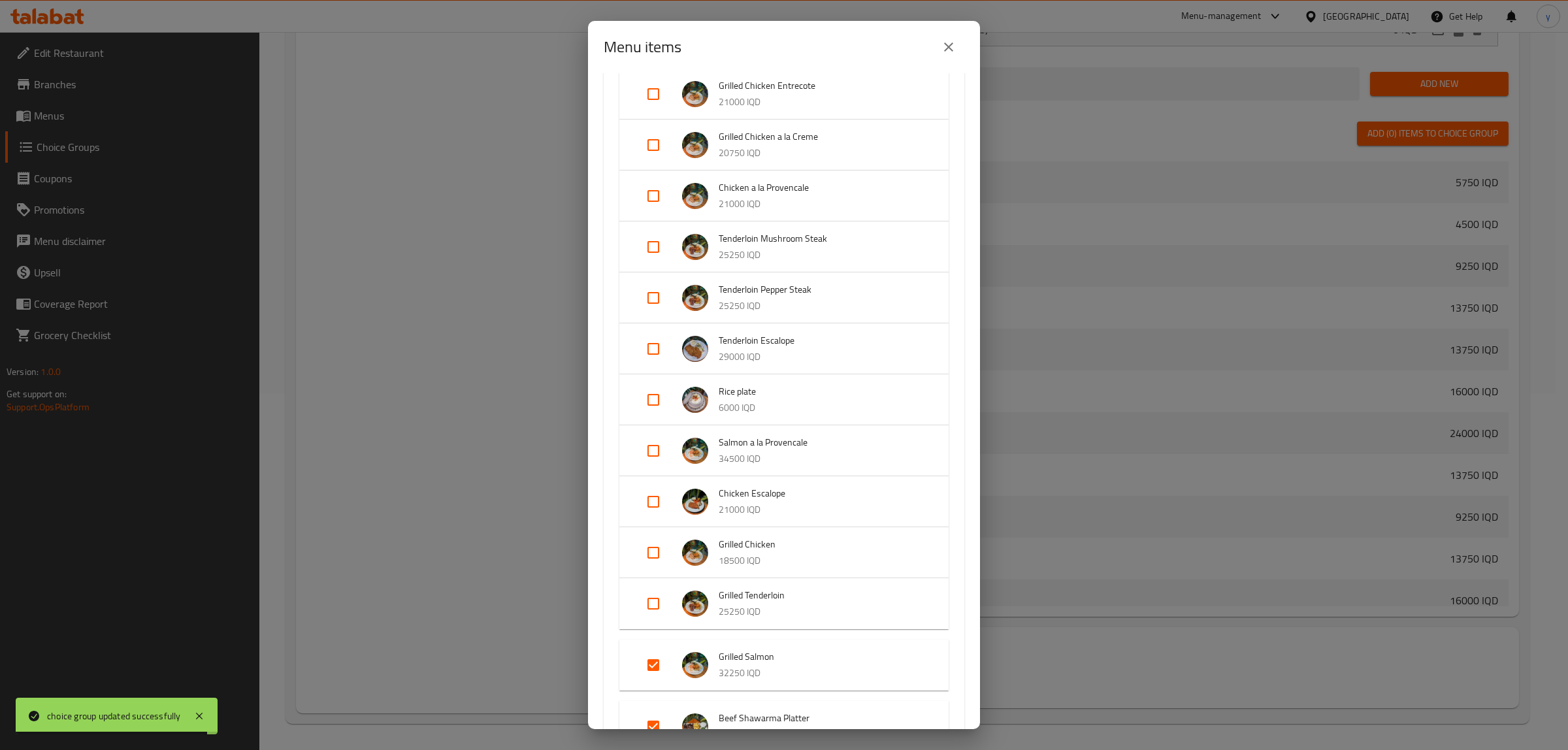
scroll to position [1088, 0]
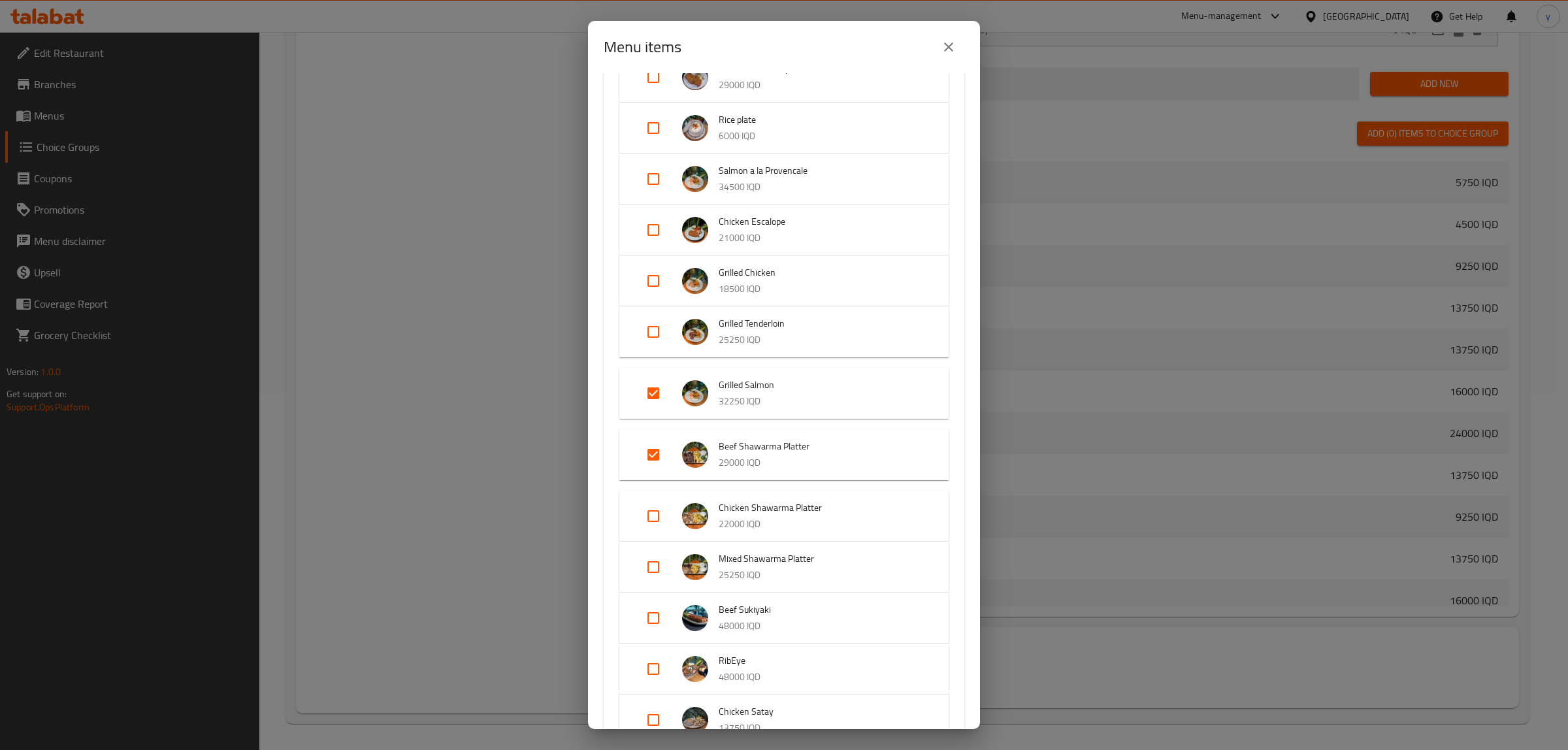
click at [657, 403] on input "Expand" at bounding box center [654, 393] width 31 height 31
checkbox input "false"
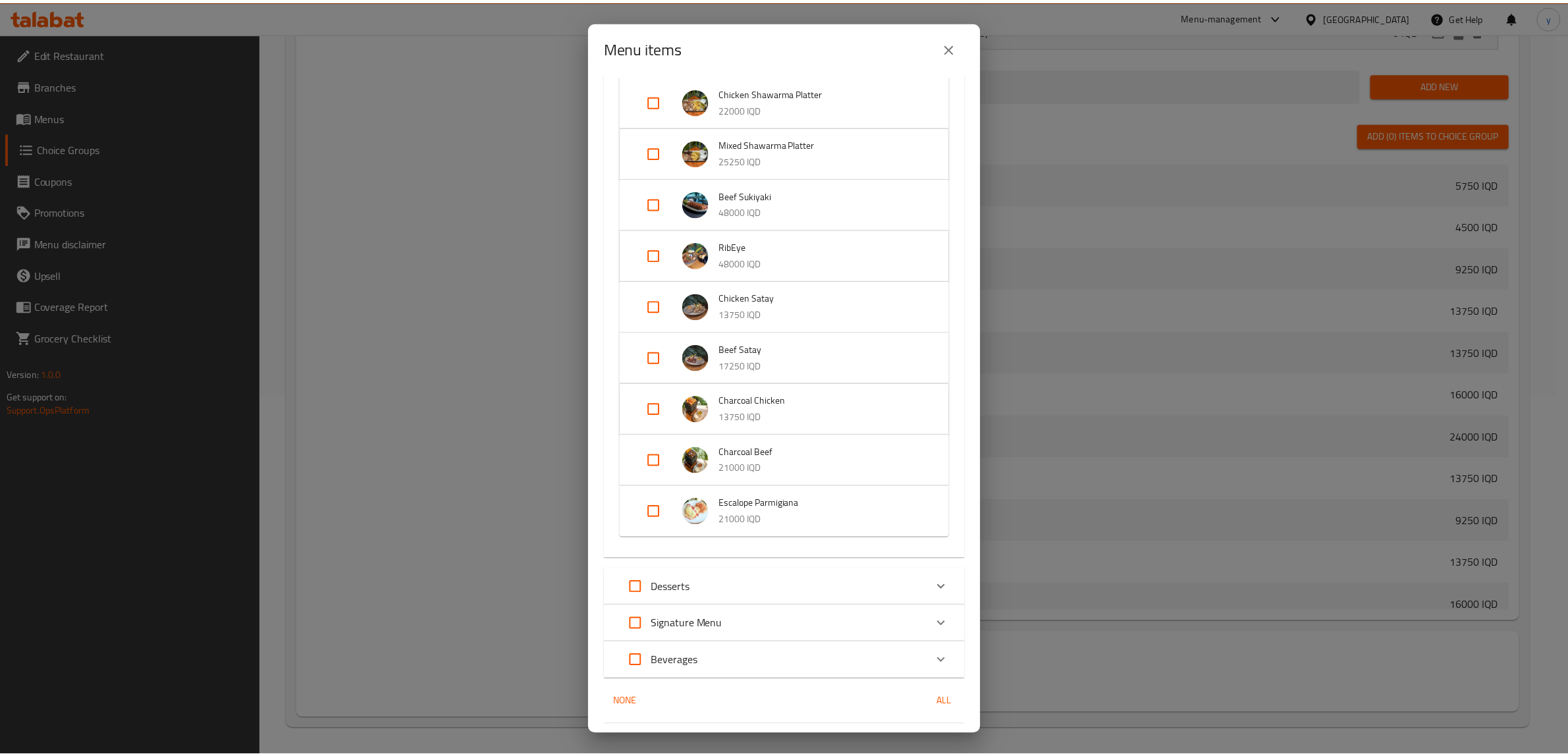
scroll to position [1539, 0]
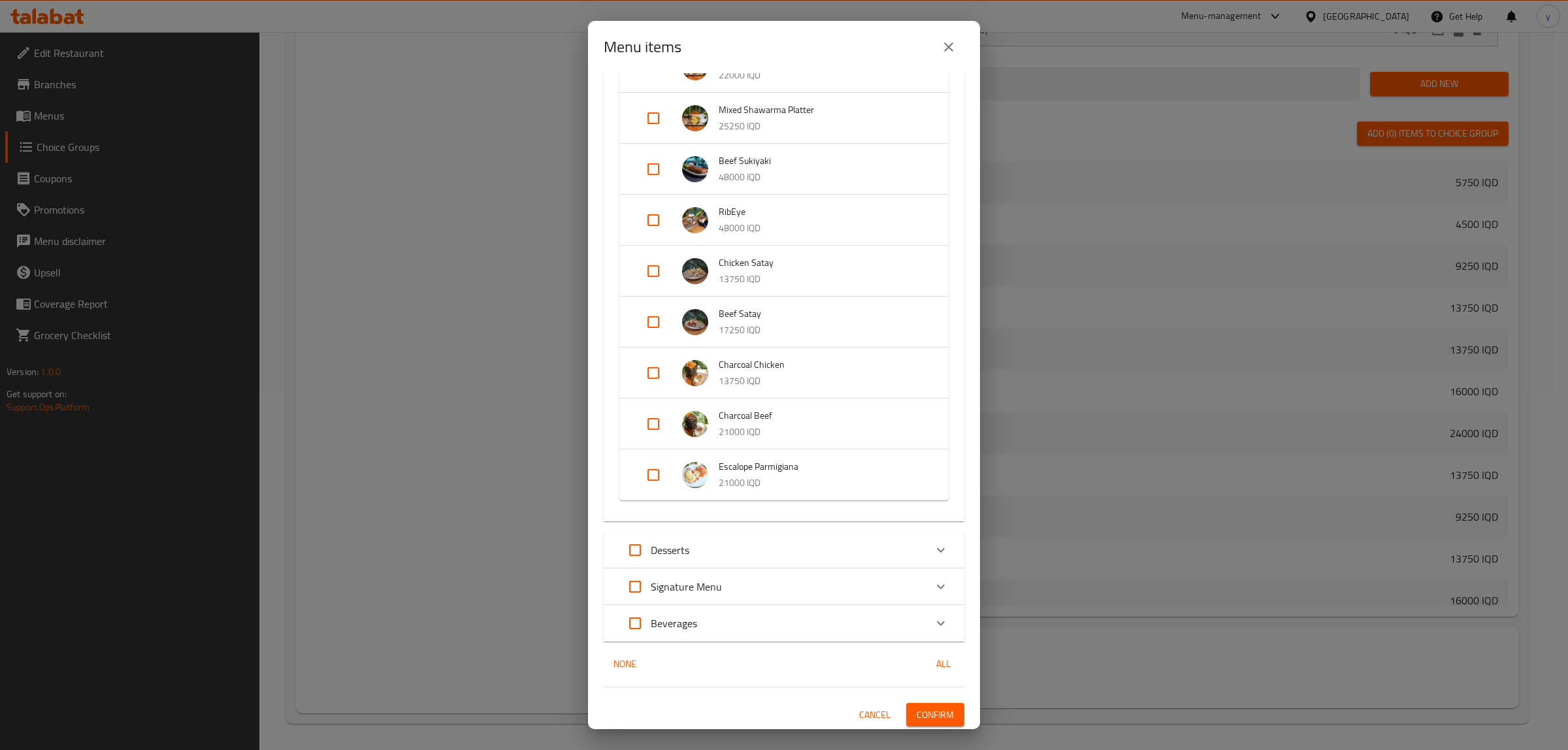
click at [923, 600] on span "Confirm" at bounding box center [935, 715] width 37 height 16
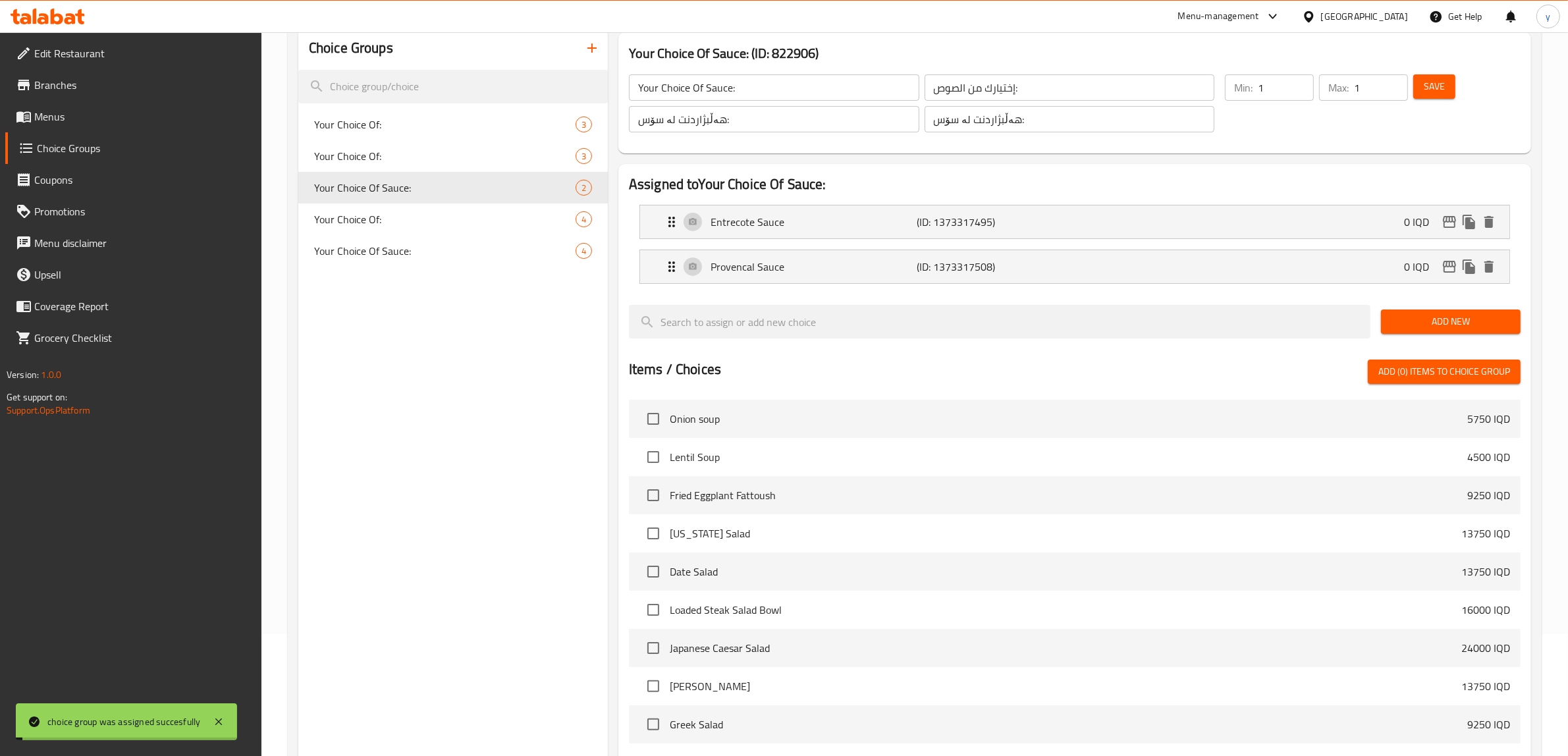
scroll to position [85, 0]
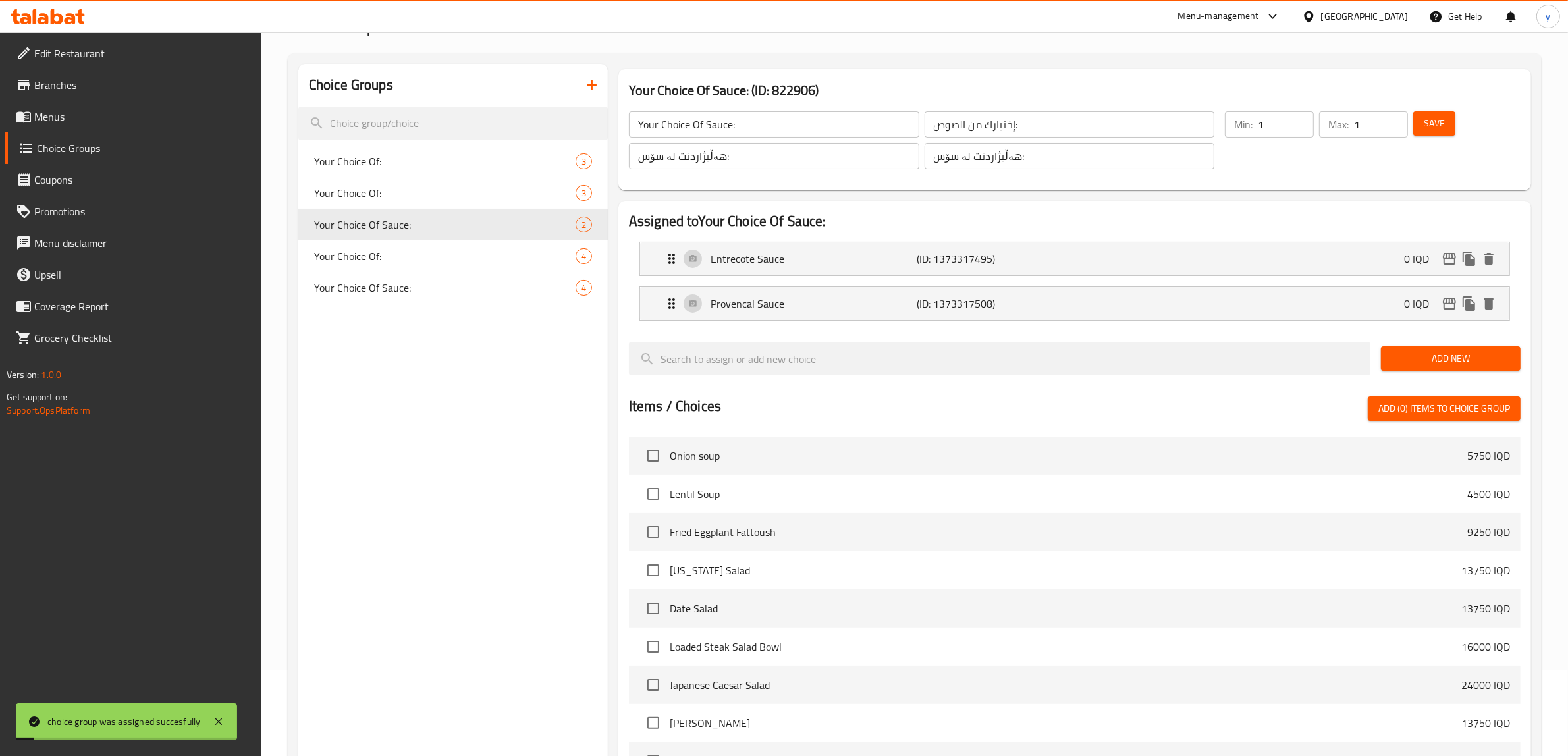
click at [423, 303] on nav "Your Choice Of: 3 Your Choice Of: 3 Your Choice Of Sauce: 2 Your Choice Of: 4 Y…" at bounding box center [453, 224] width 310 height 168
click at [434, 294] on span "Your Choice Of Sauce:" at bounding box center [425, 288] width 222 height 16
type input "Your Choice Of Sauce:"
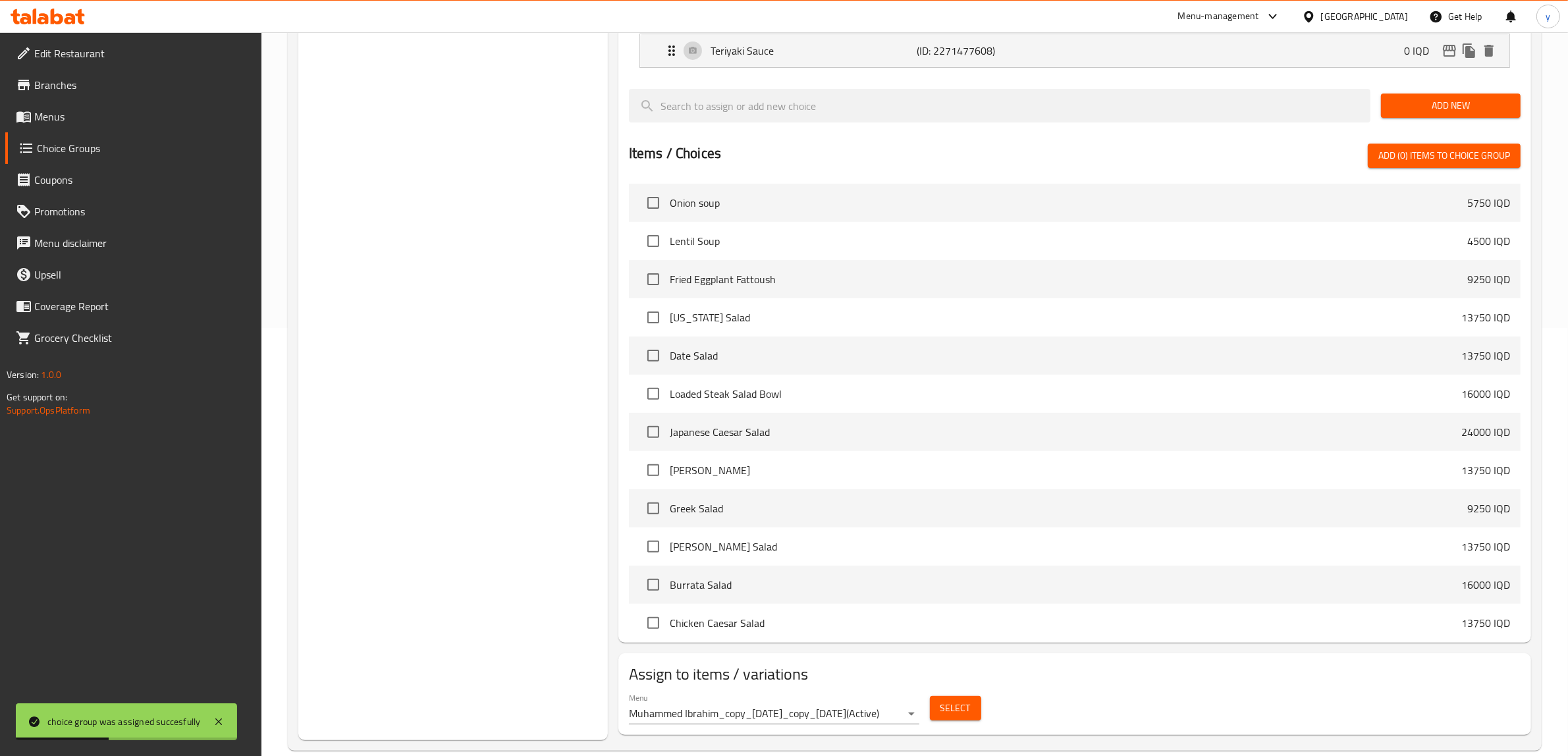
scroll to position [450, 0]
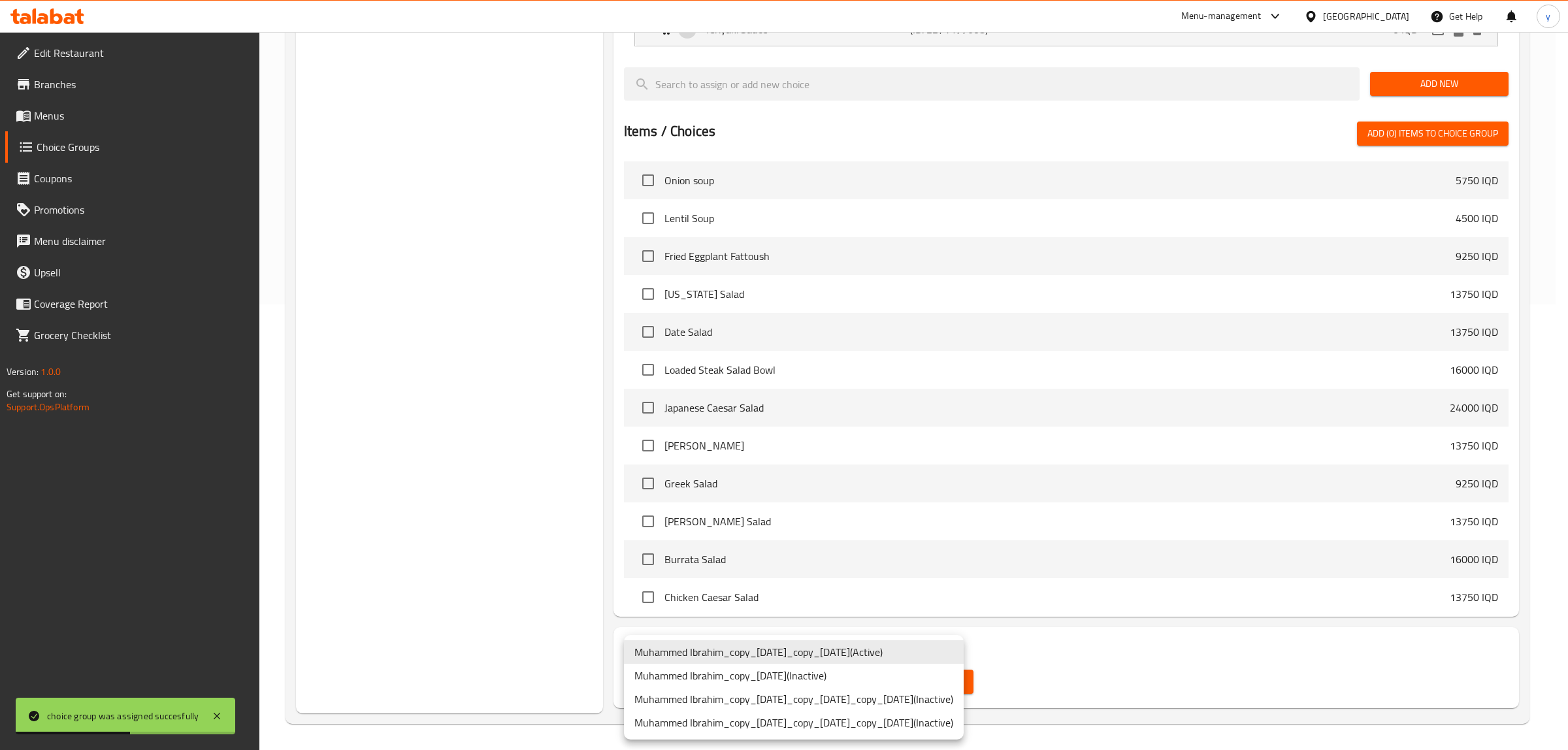
click at [1069, 600] on div at bounding box center [784, 375] width 1568 height 750
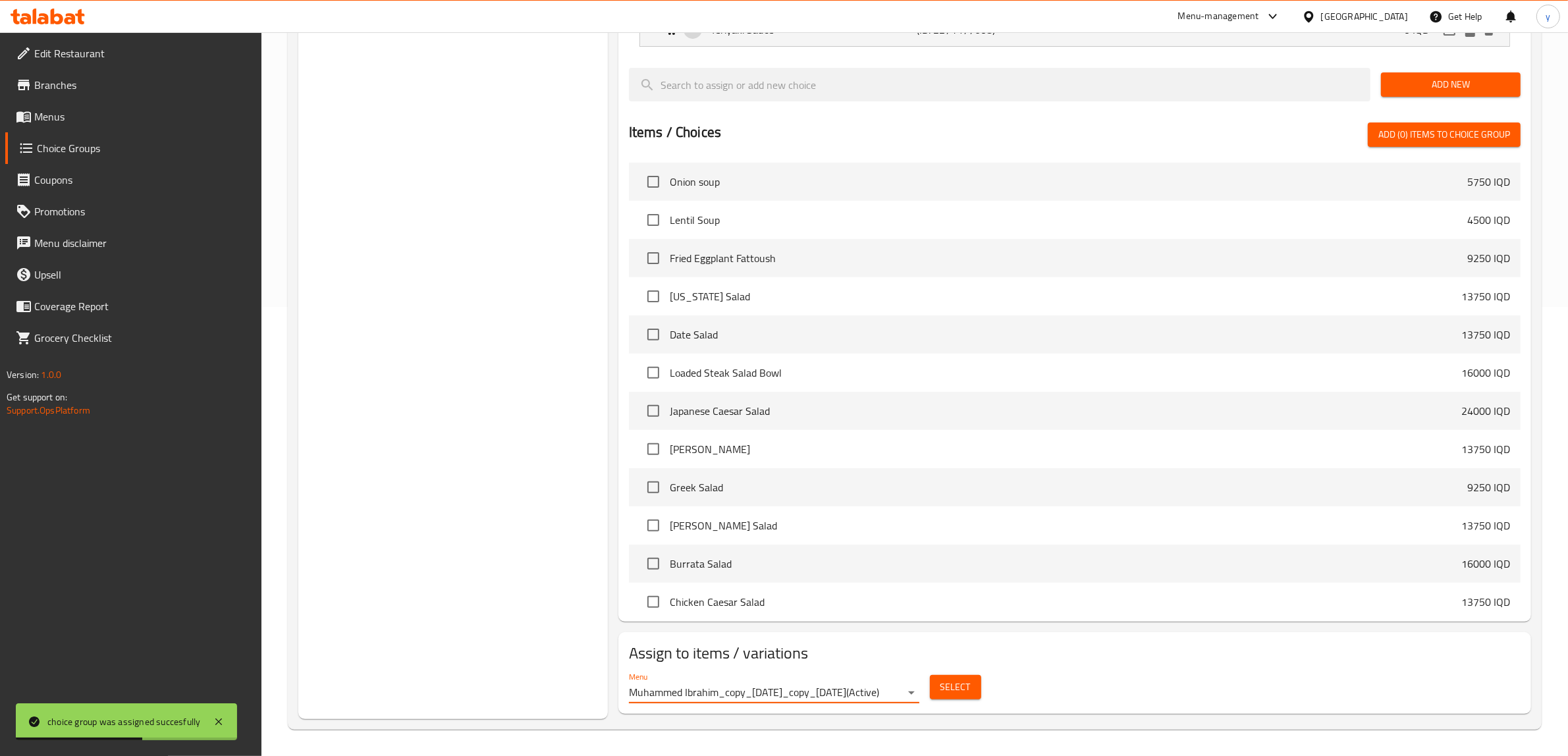
click at [989, 604] on div "Menu Muhammed Ibrahim_copy_18/09/2024_copy_15/04/2025 ( Active ) Select" at bounding box center [1075, 687] width 902 height 42
click at [973, 604] on button "Select" at bounding box center [955, 687] width 51 height 25
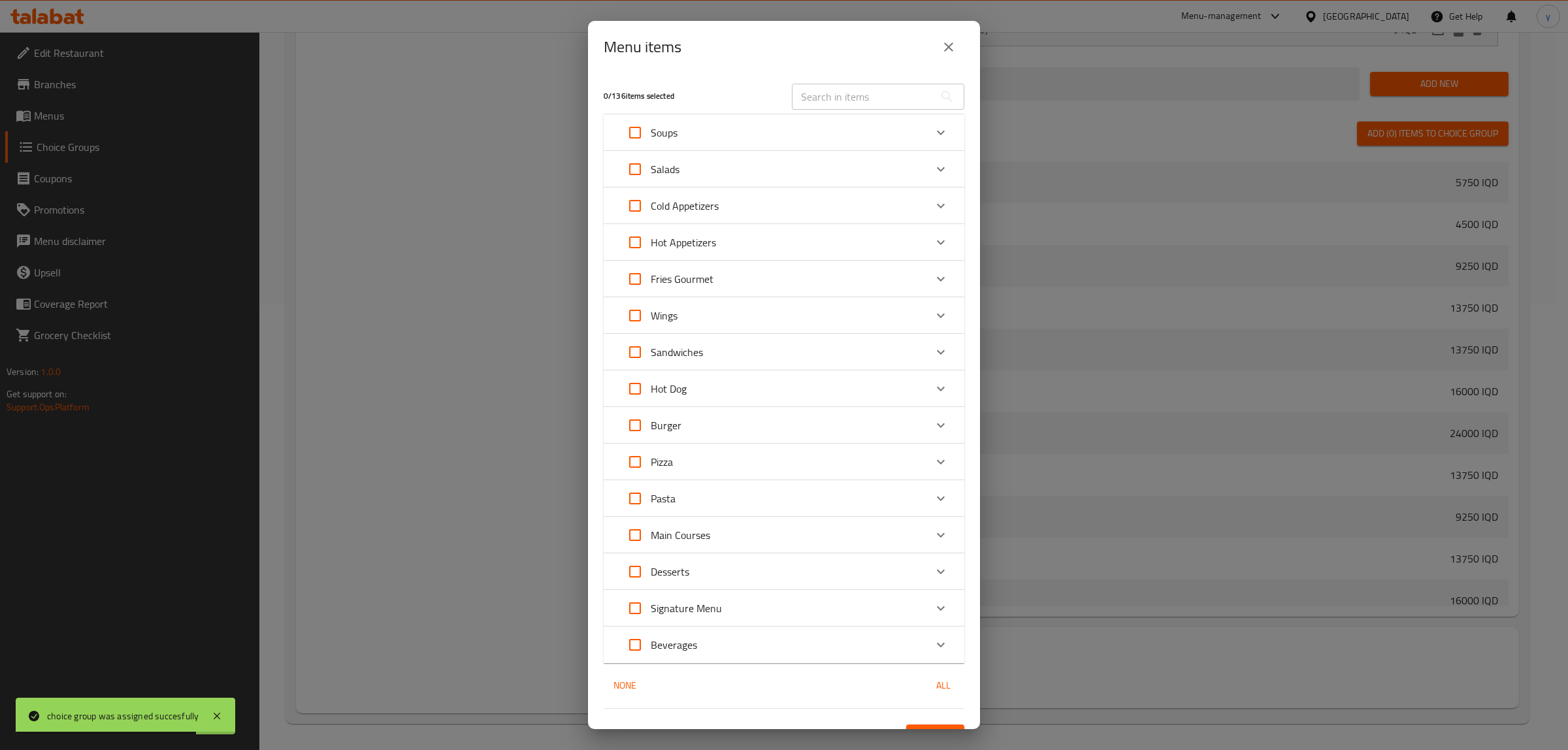
click at [866, 82] on div "​" at bounding box center [878, 97] width 188 height 42
click at [866, 95] on input "text" at bounding box center [863, 97] width 142 height 26
click at [873, 94] on input "text" at bounding box center [863, 97] width 142 height 26
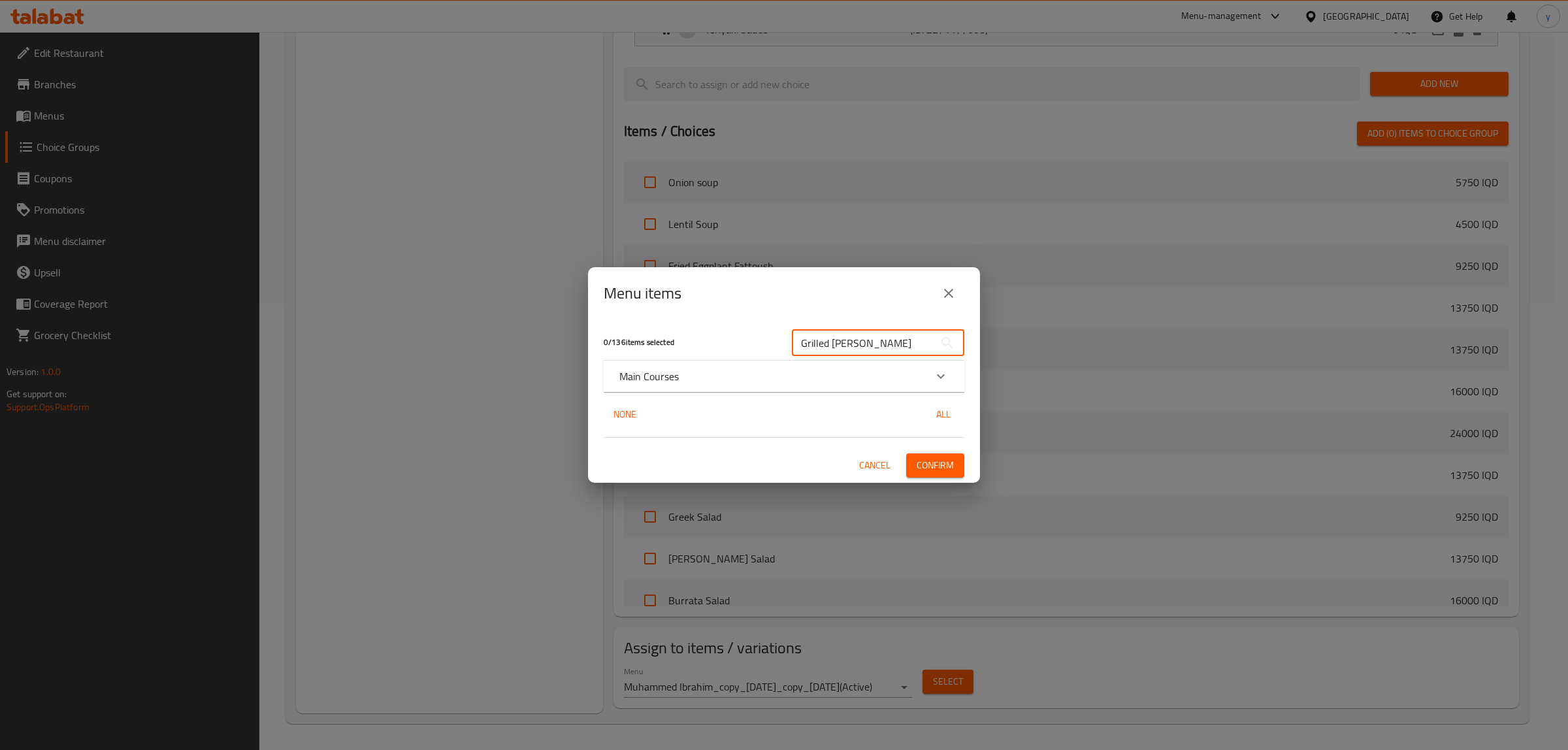
type input "Grilled Sal"
click at [732, 351] on div "0 / 136 items selected" at bounding box center [690, 343] width 188 height 52
click at [734, 361] on div "Main Courses Grilled Salmon 32250 IQD" at bounding box center [784, 376] width 361 height 31
click at [736, 373] on div "Main Courses" at bounding box center [772, 375] width 305 height 15
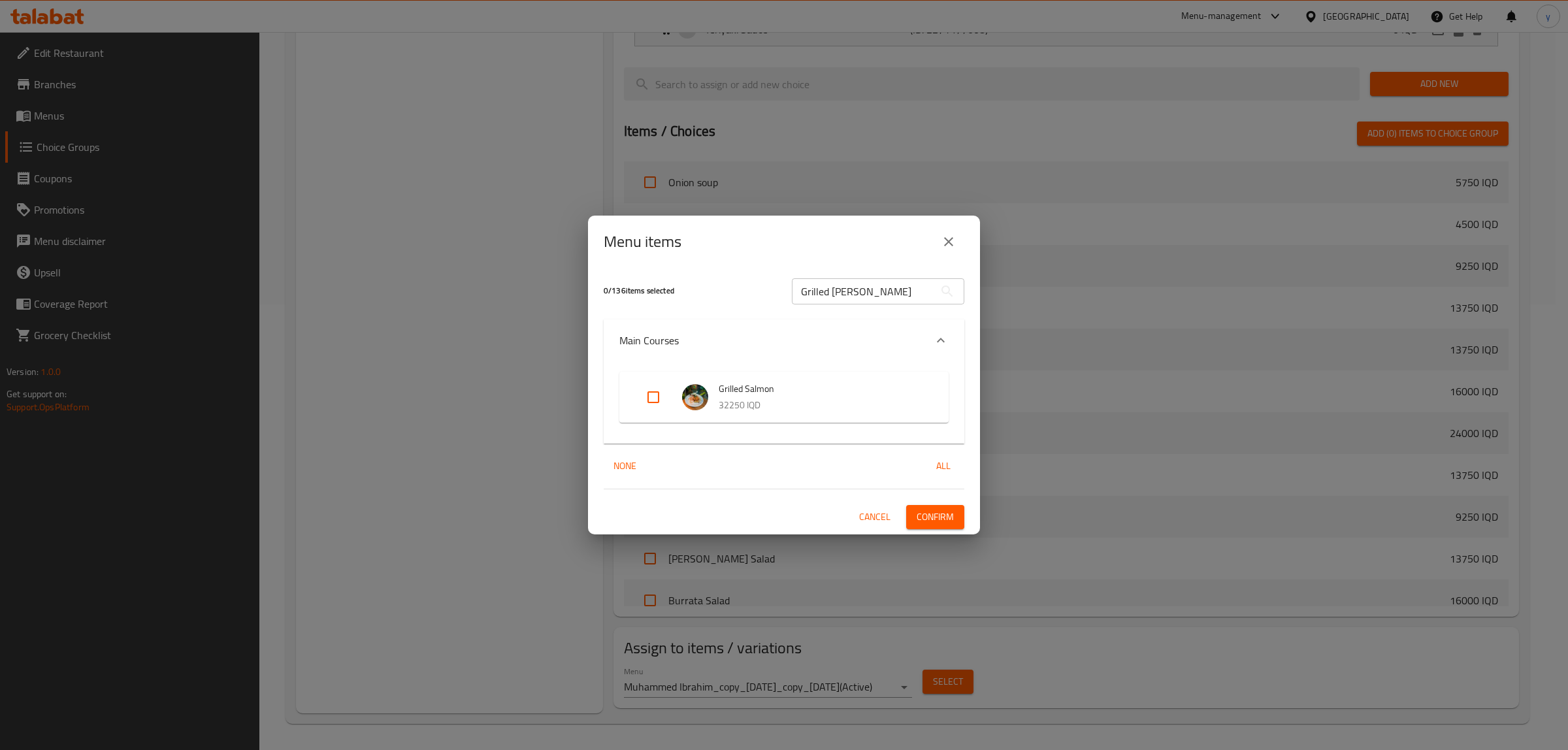
click at [631, 400] on div "Grilled Salmon 32250 IQD" at bounding box center [784, 397] width 329 height 51
click at [638, 400] on input "Expand" at bounding box center [654, 397] width 31 height 31
checkbox input "true"
click at [954, 510] on span "Confirm" at bounding box center [935, 517] width 37 height 16
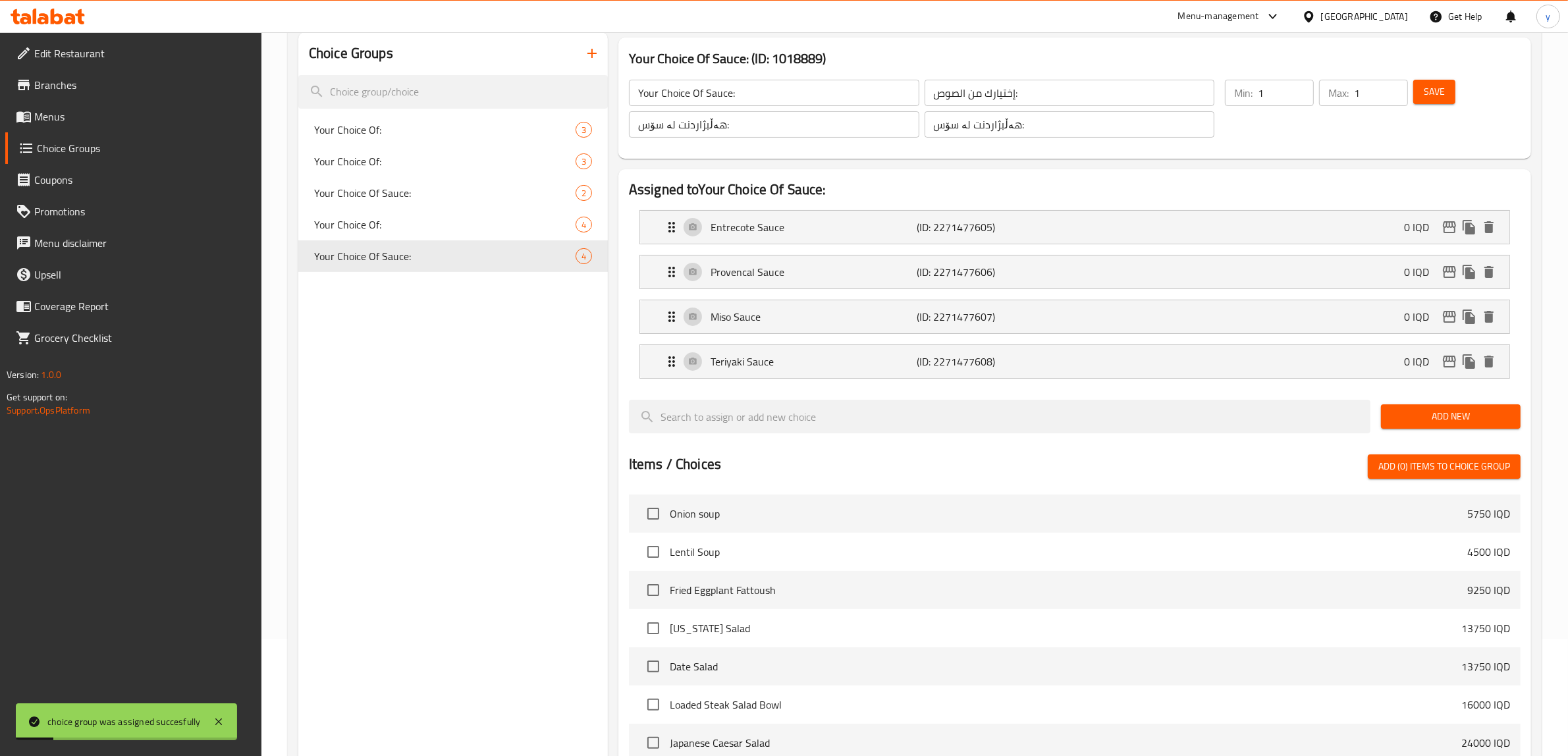
scroll to position [0, 0]
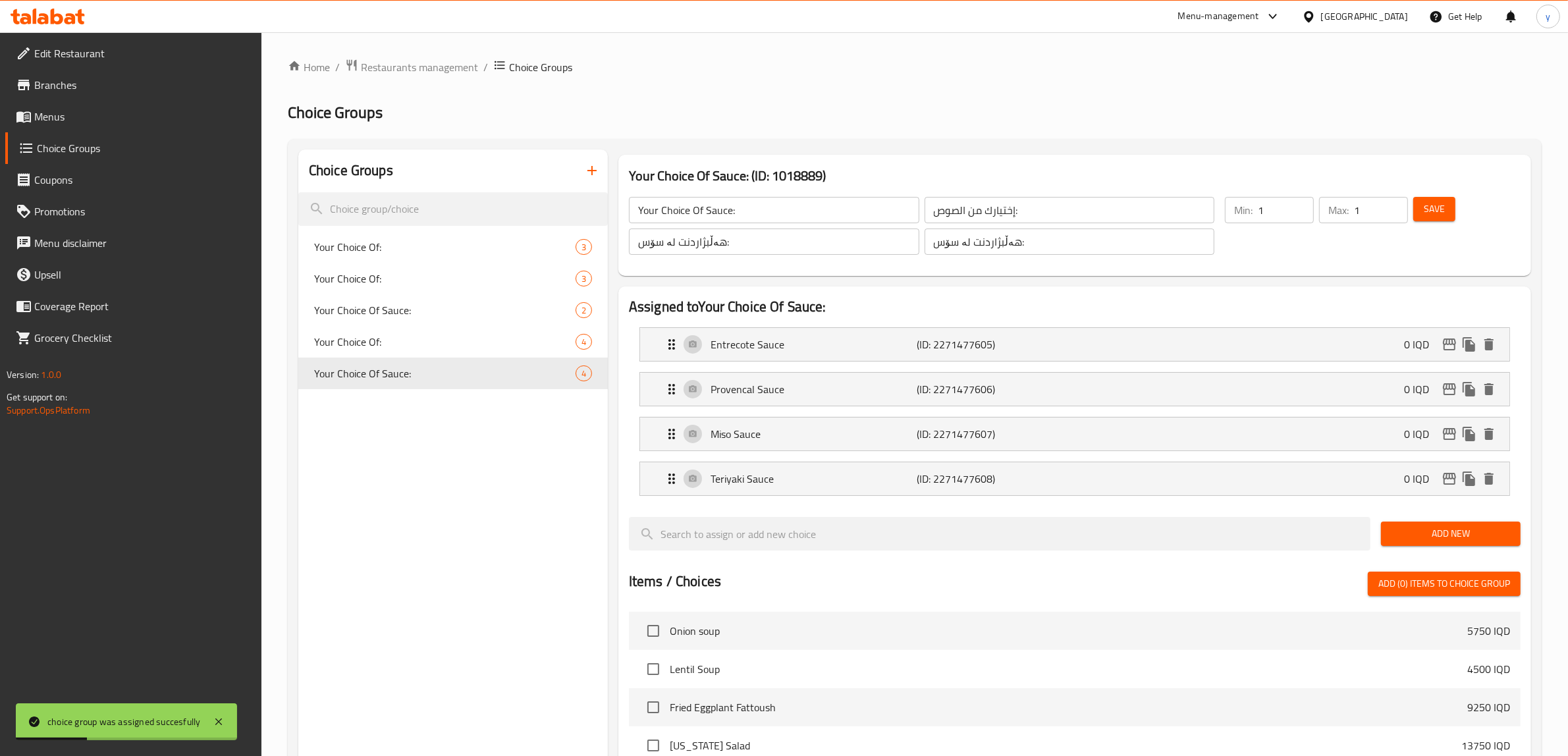
click at [115, 118] on span "Menus" at bounding box center [142, 116] width 218 height 16
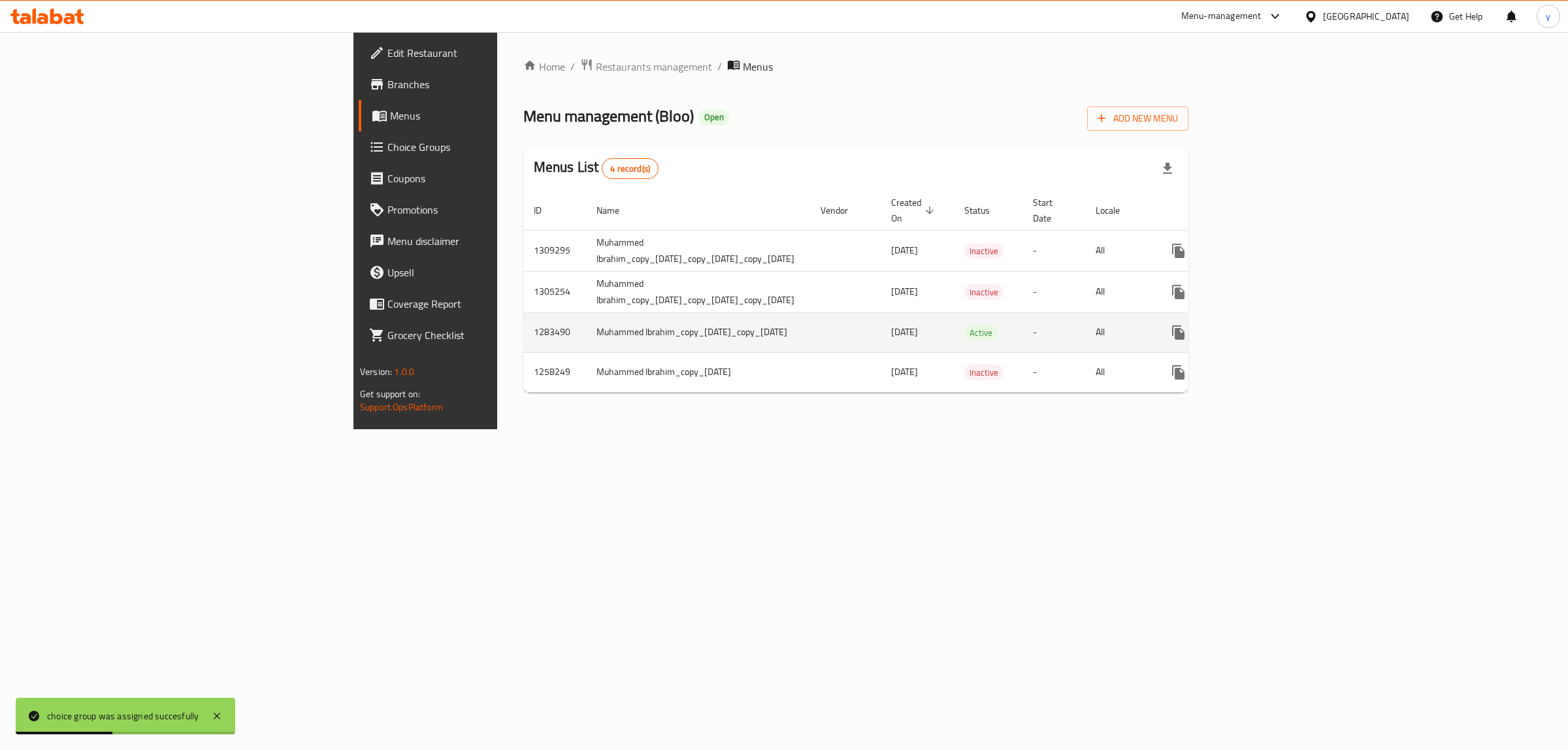
click at [1254, 321] on link "enhanced table" at bounding box center [1273, 333] width 31 height 31
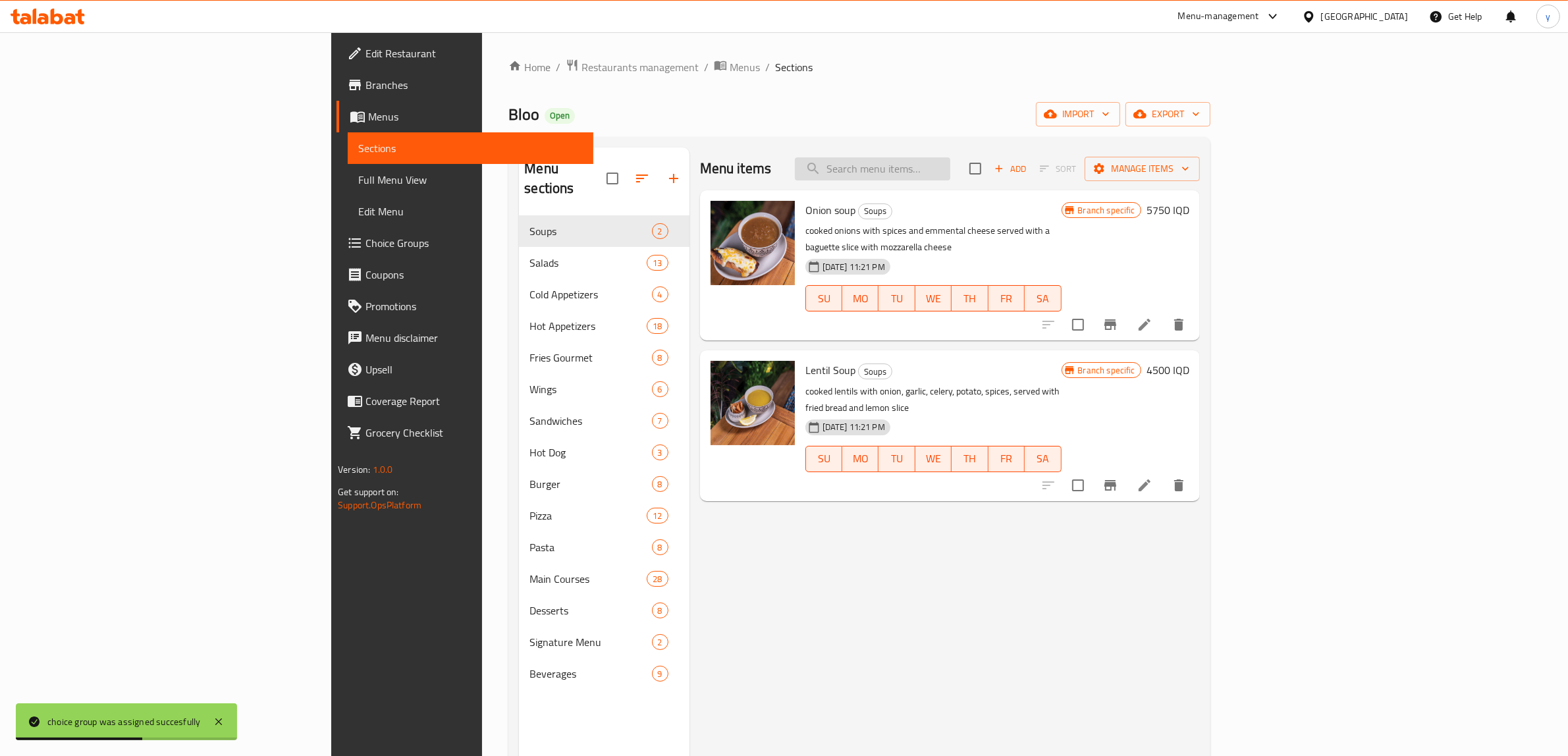
click at [950, 160] on input "search" at bounding box center [872, 168] width 155 height 23
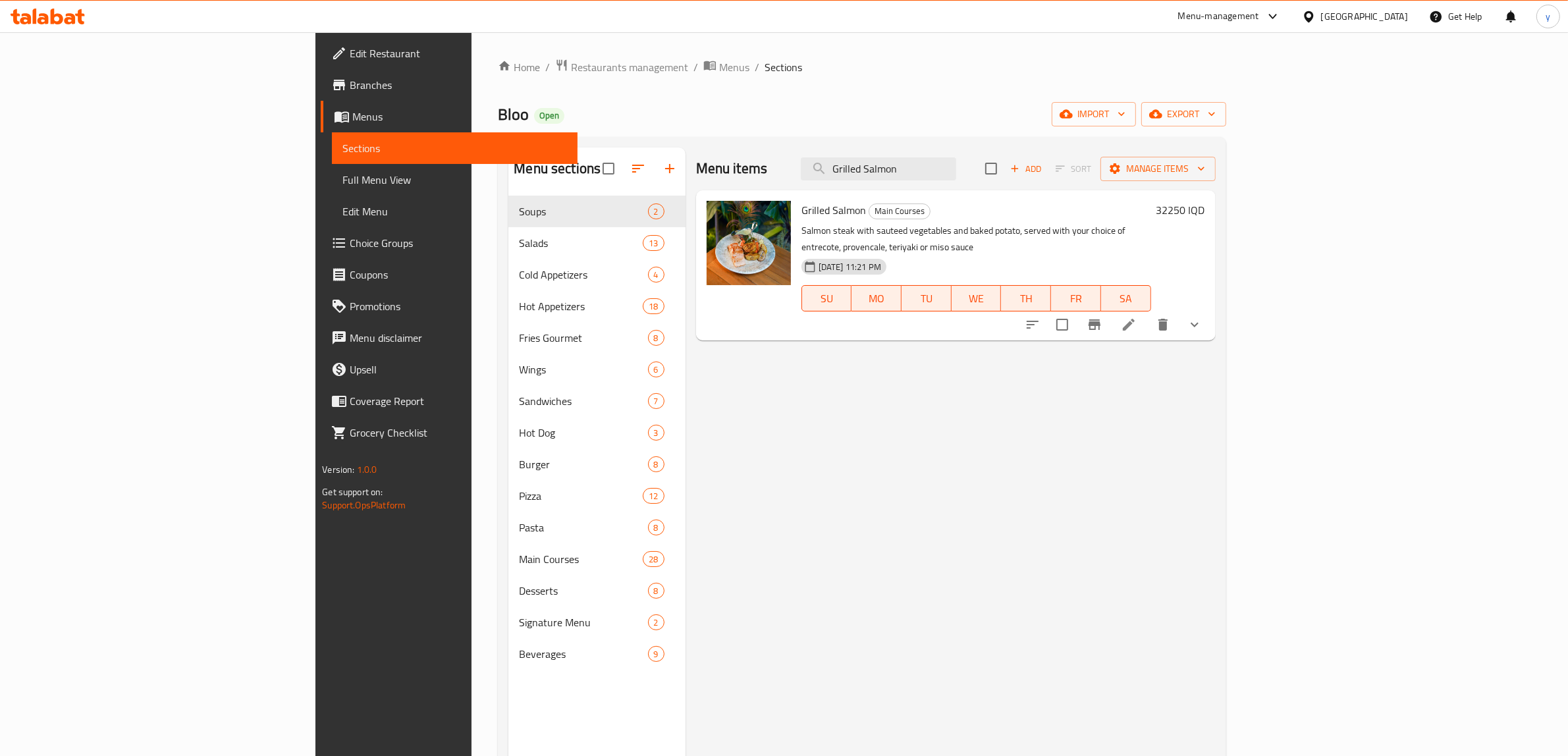
type input "Grilled Salmon"
click at [801, 215] on span "Grilled Salmon" at bounding box center [833, 210] width 64 height 20
copy h6 "Grilled Salmon"
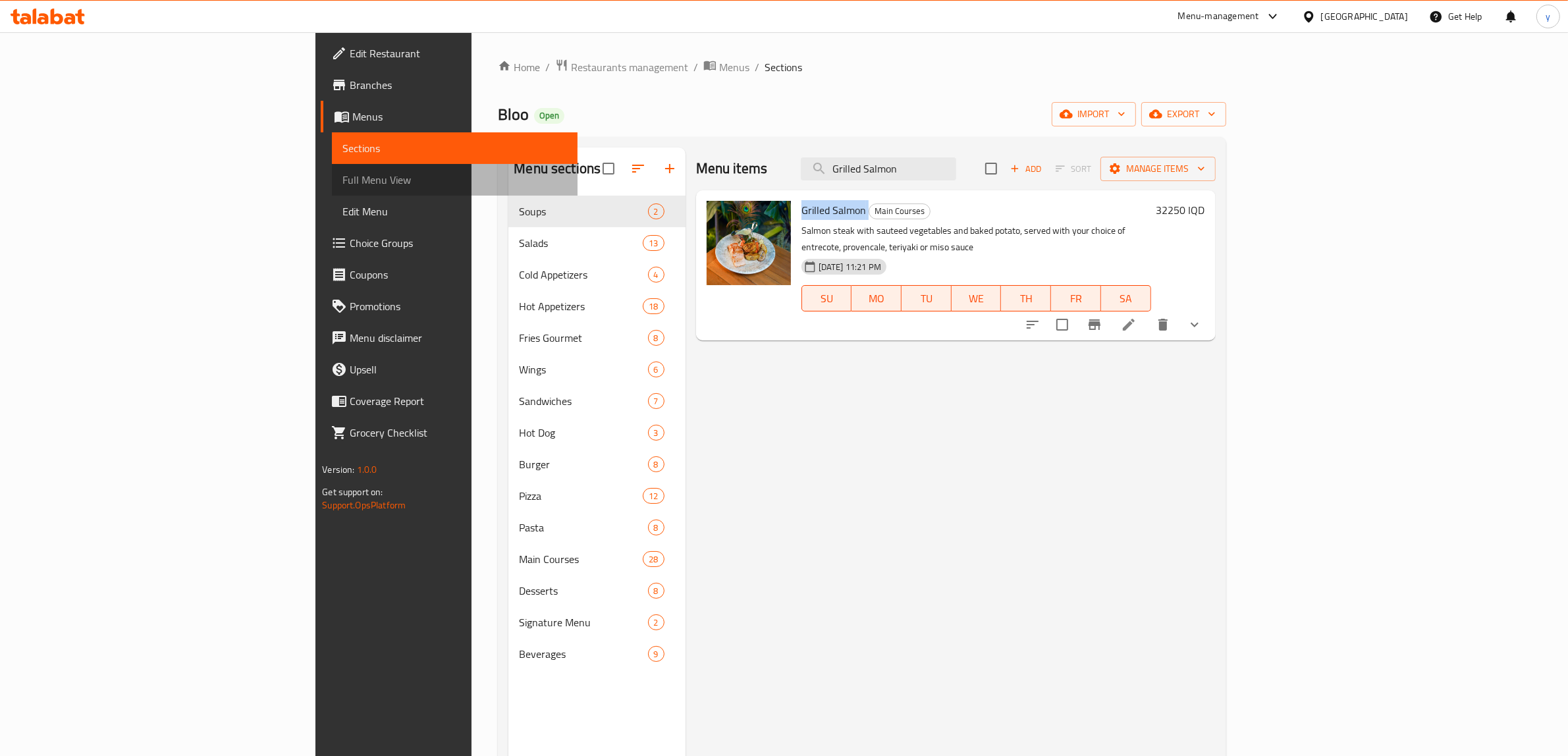
click at [332, 187] on link "Full Menu View" at bounding box center [454, 179] width 245 height 31
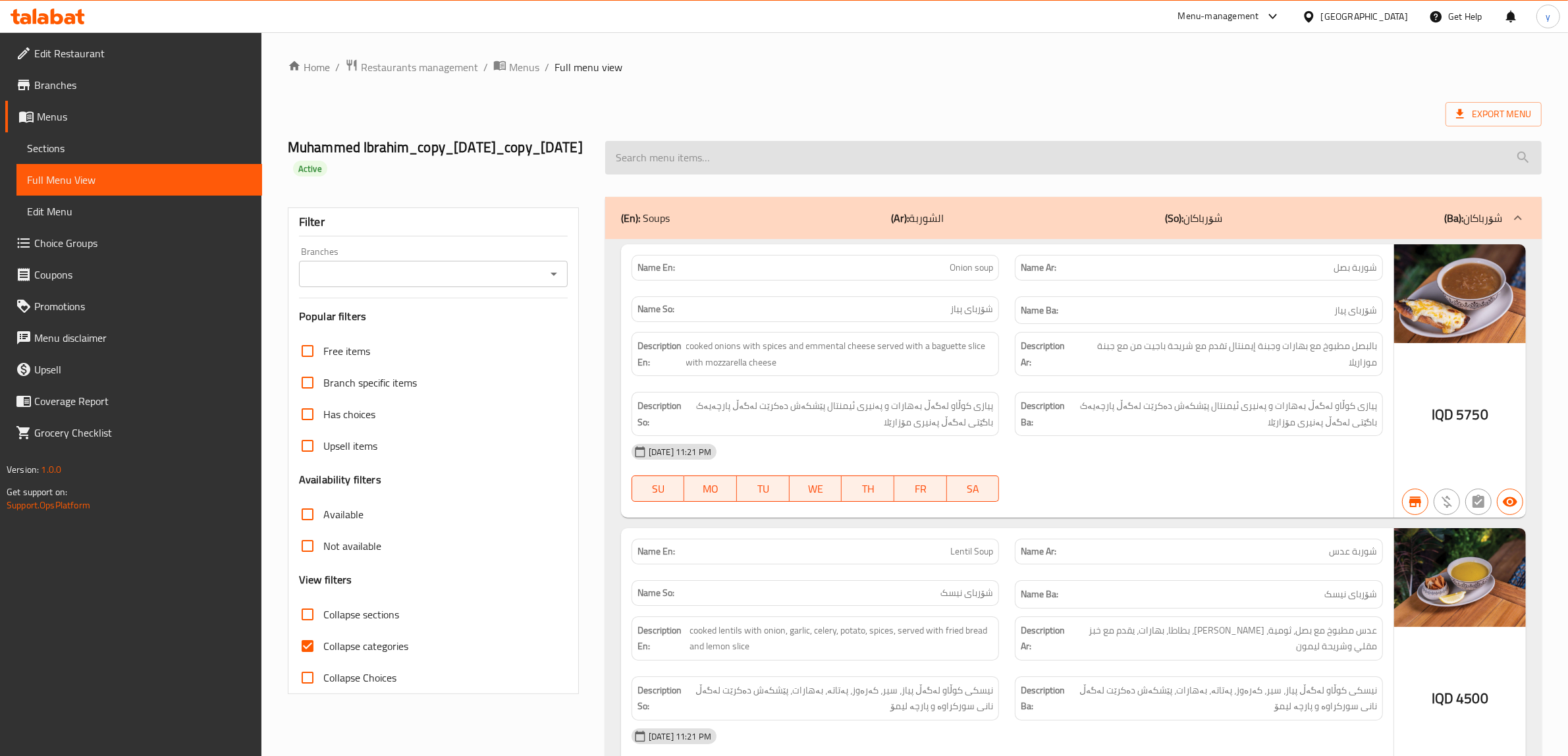
click at [902, 152] on input "search" at bounding box center [1073, 157] width 936 height 34
paste input "Grilled Salmon"
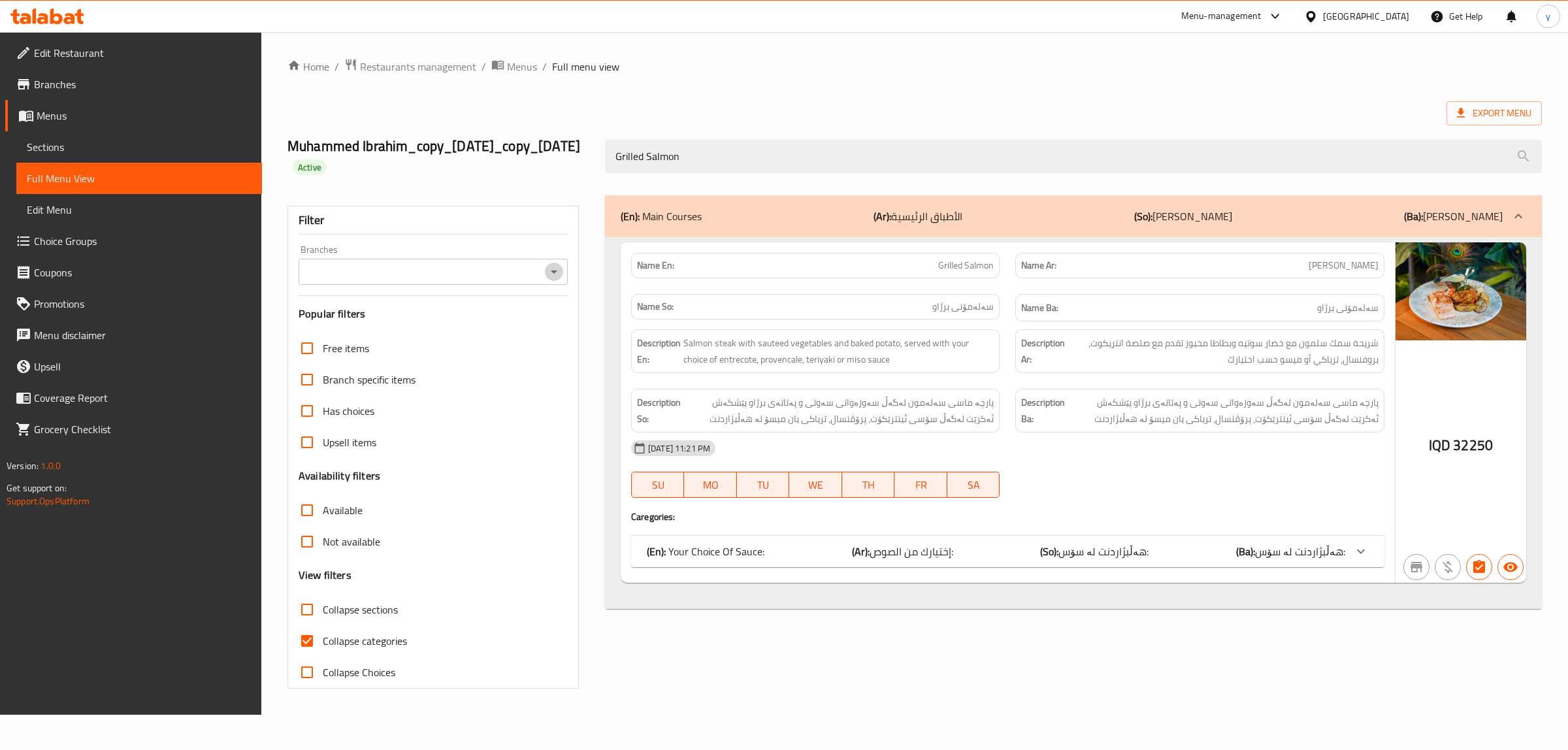
click at [551, 280] on icon "Open" at bounding box center [553, 272] width 15 height 15
type input "Grilled Salmon"
click at [488, 338] on li "Bloo, Empire" at bounding box center [433, 348] width 269 height 24
type input "Bloo, Empire"
click at [311, 600] on input "Collapse categories" at bounding box center [307, 641] width 31 height 31
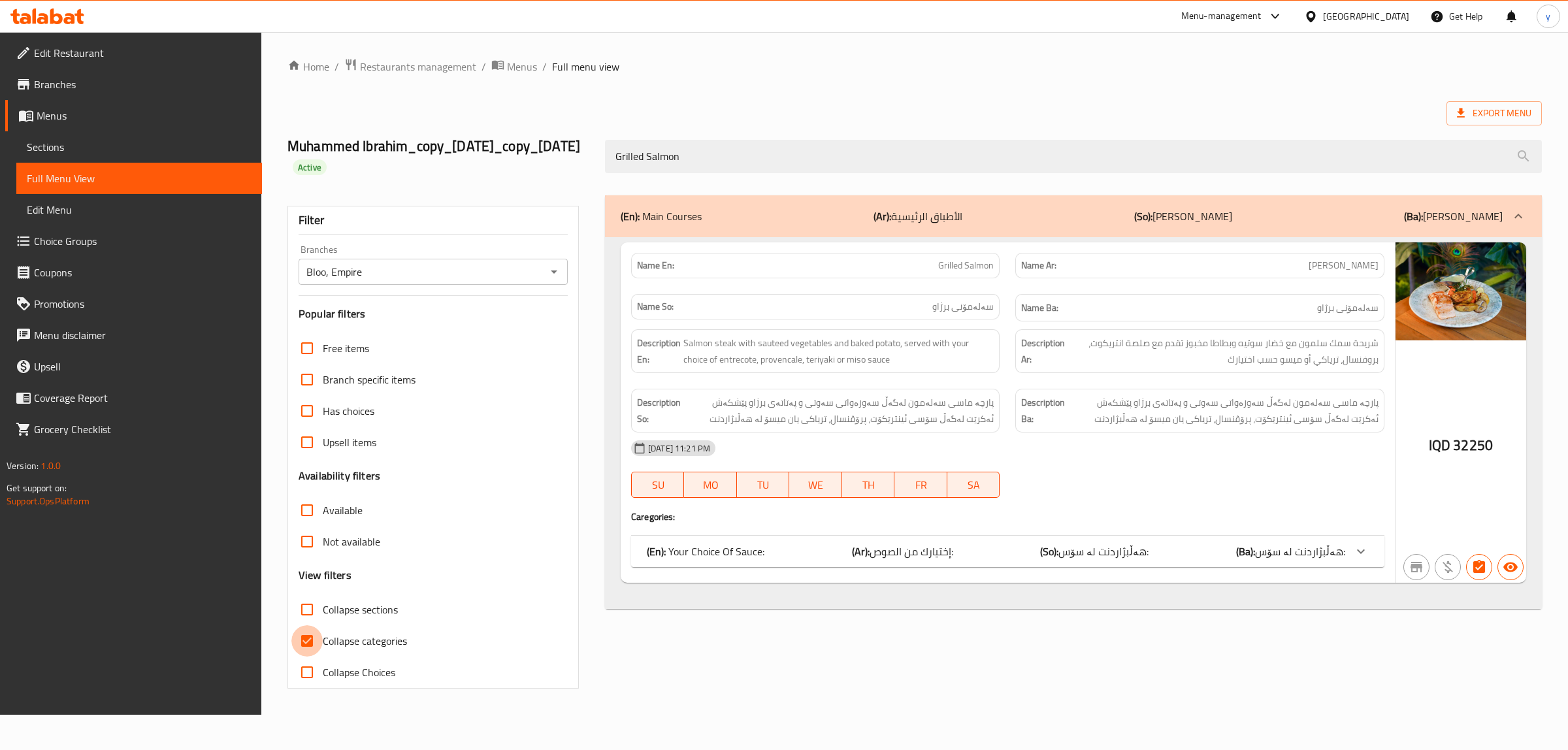
checkbox input "false"
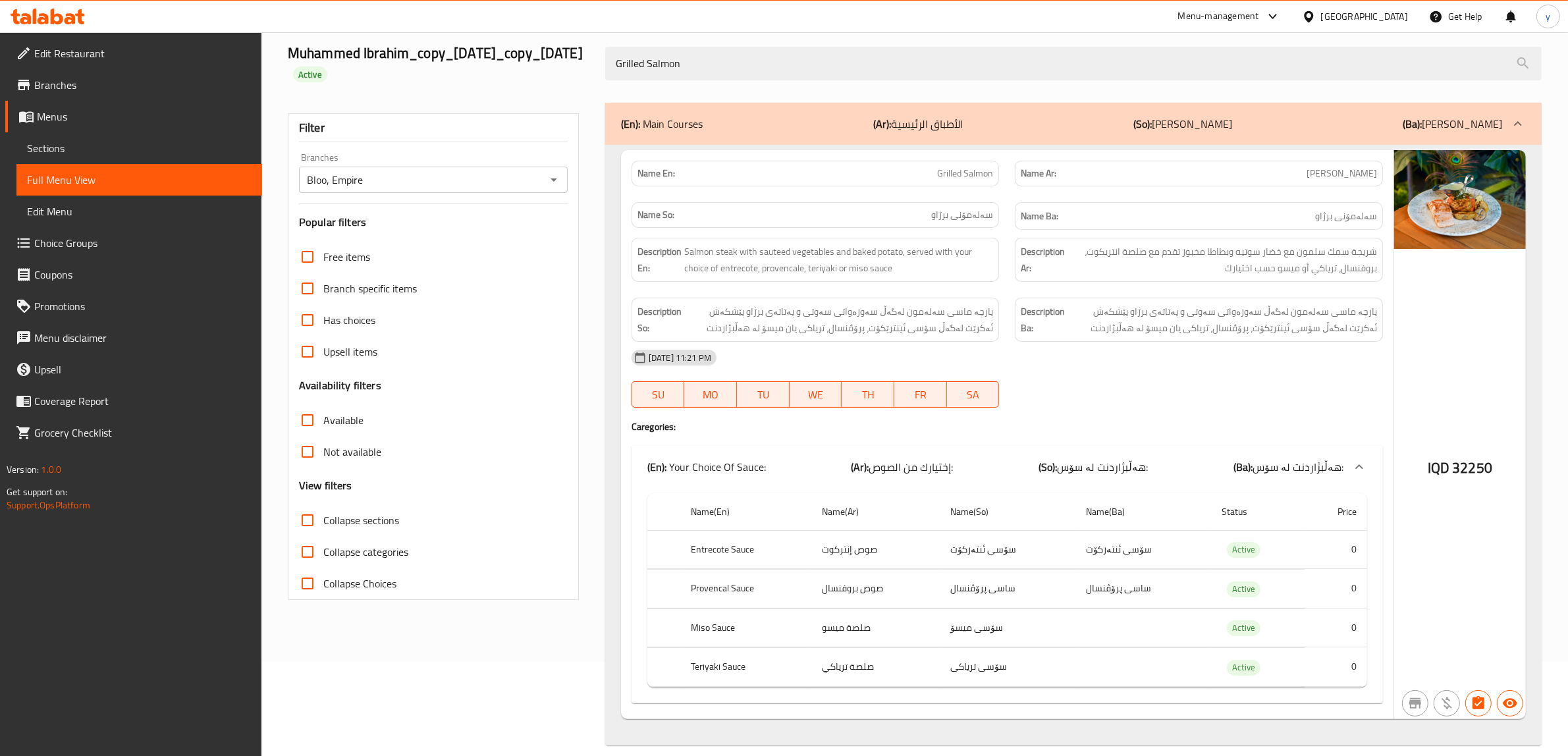
scroll to position [133, 0]
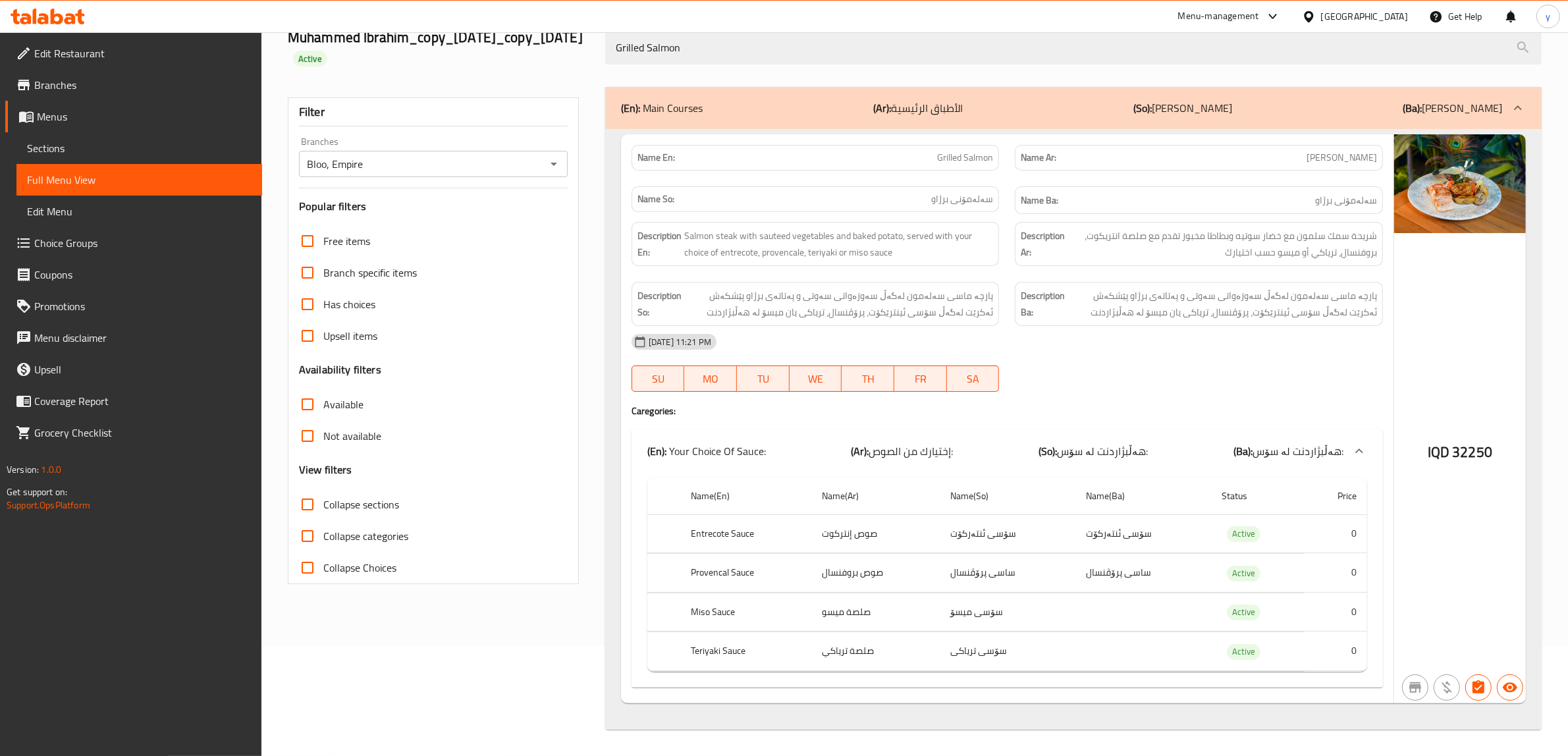
click at [723, 531] on th "Entrecote Sauce" at bounding box center [745, 534] width 131 height 39
copy th "Entrecote"
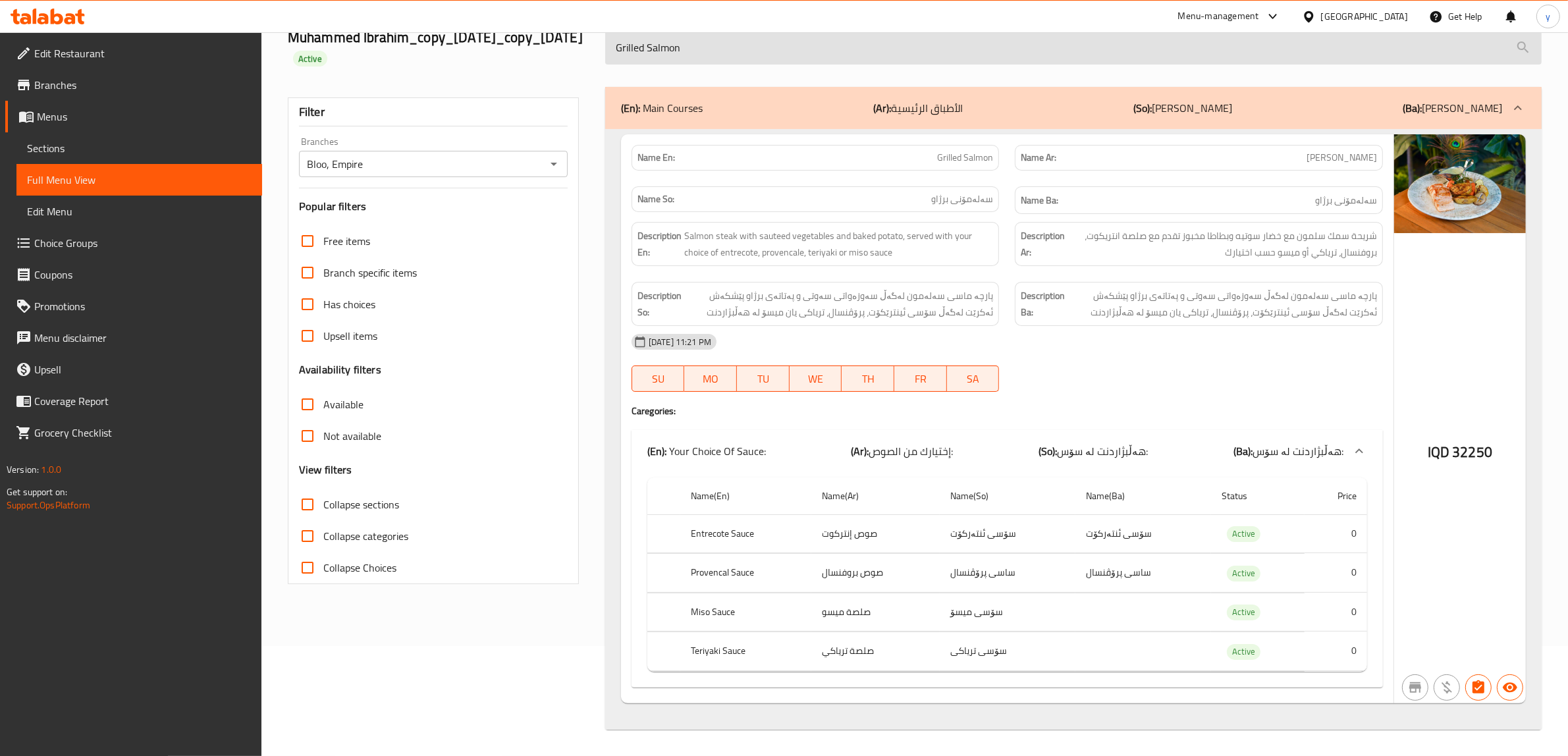
click at [777, 44] on input "Grilled Salmon" at bounding box center [1073, 48] width 936 height 34
paste input "Entrecote"
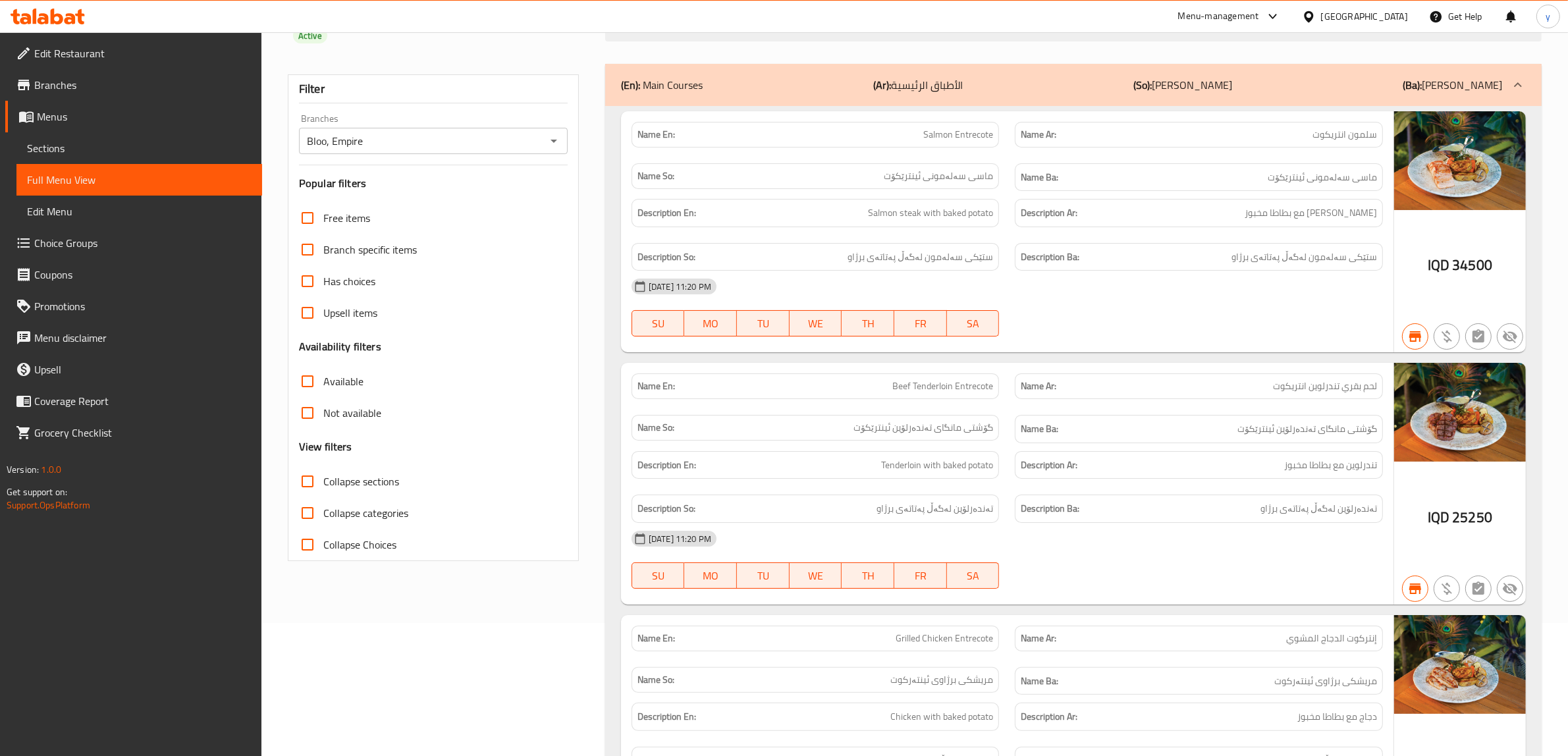
type input "Entrecote"
click at [1264, 140] on div "Name Ar: سلمون انتريكوت" at bounding box center [1199, 134] width 384 height 41
click at [1264, 141] on span "سلمون انتريكوت" at bounding box center [1345, 134] width 64 height 14
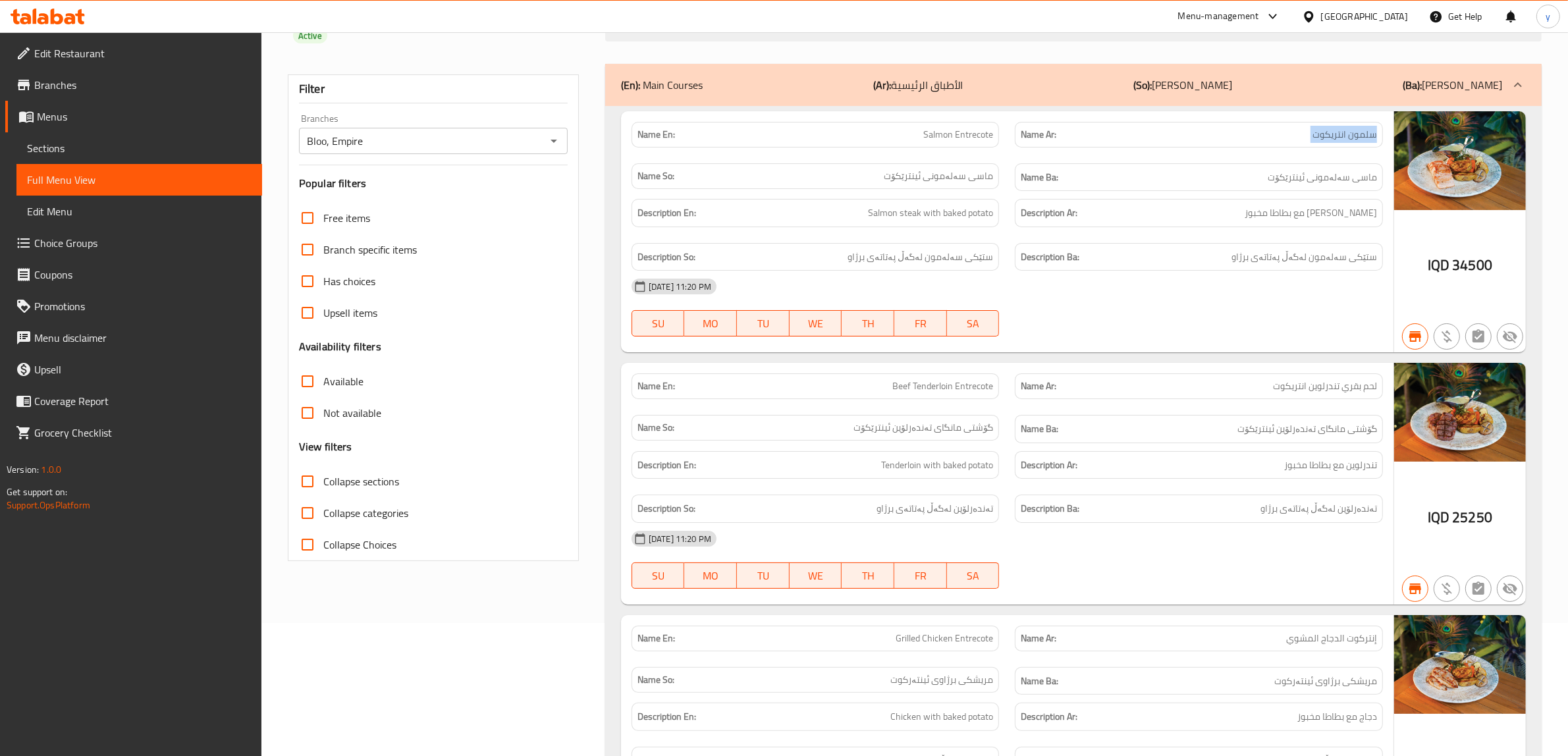
copy span "سلمون انتريكوت"
click at [1264, 141] on span "سلمون انتريكوت" at bounding box center [1345, 134] width 64 height 14
click at [1264, 186] on span "ماسی سەلەمونی ئینترێکۆت" at bounding box center [1322, 177] width 109 height 17
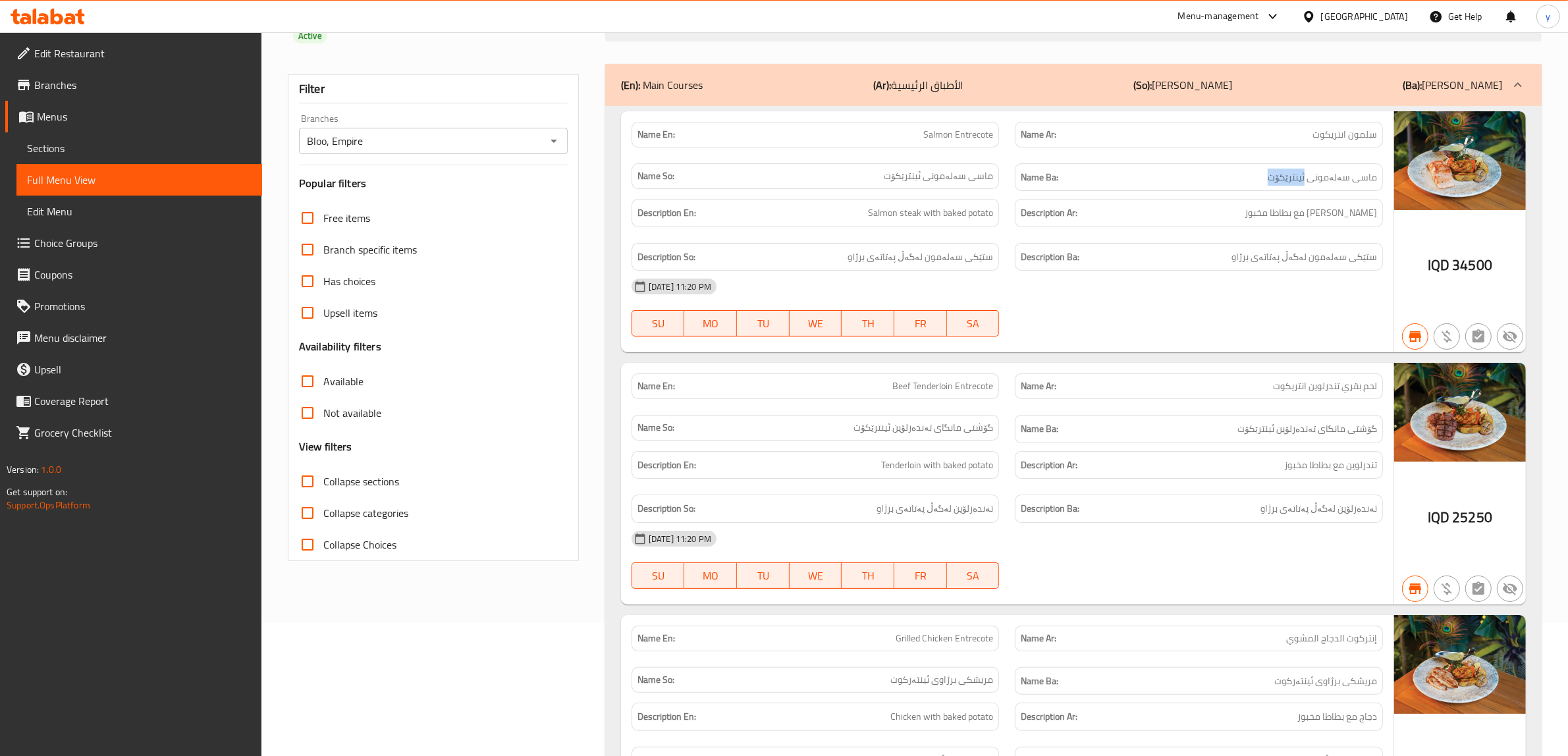
copy span "ئینترێکۆت"
click at [34, 228] on link "Choice Groups" at bounding box center [134, 243] width 257 height 31
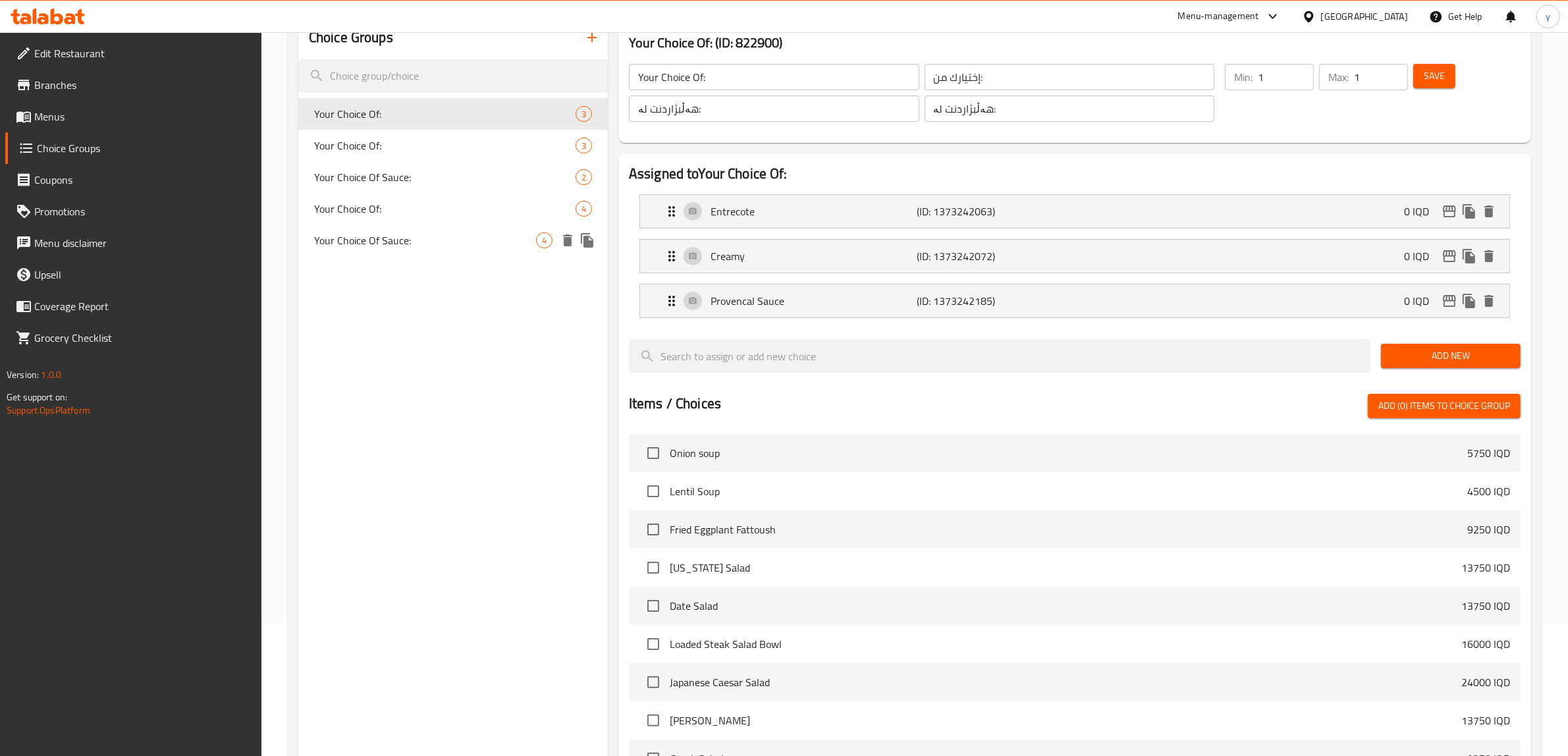
click at [349, 232] on span "Your Choice Of Sauce:" at bounding box center [425, 240] width 222 height 16
type input "Your Choice Of Sauce:"
type input "إختيارك من الصوص:"
type input "هەڵبژاردنت لە سۆس:"
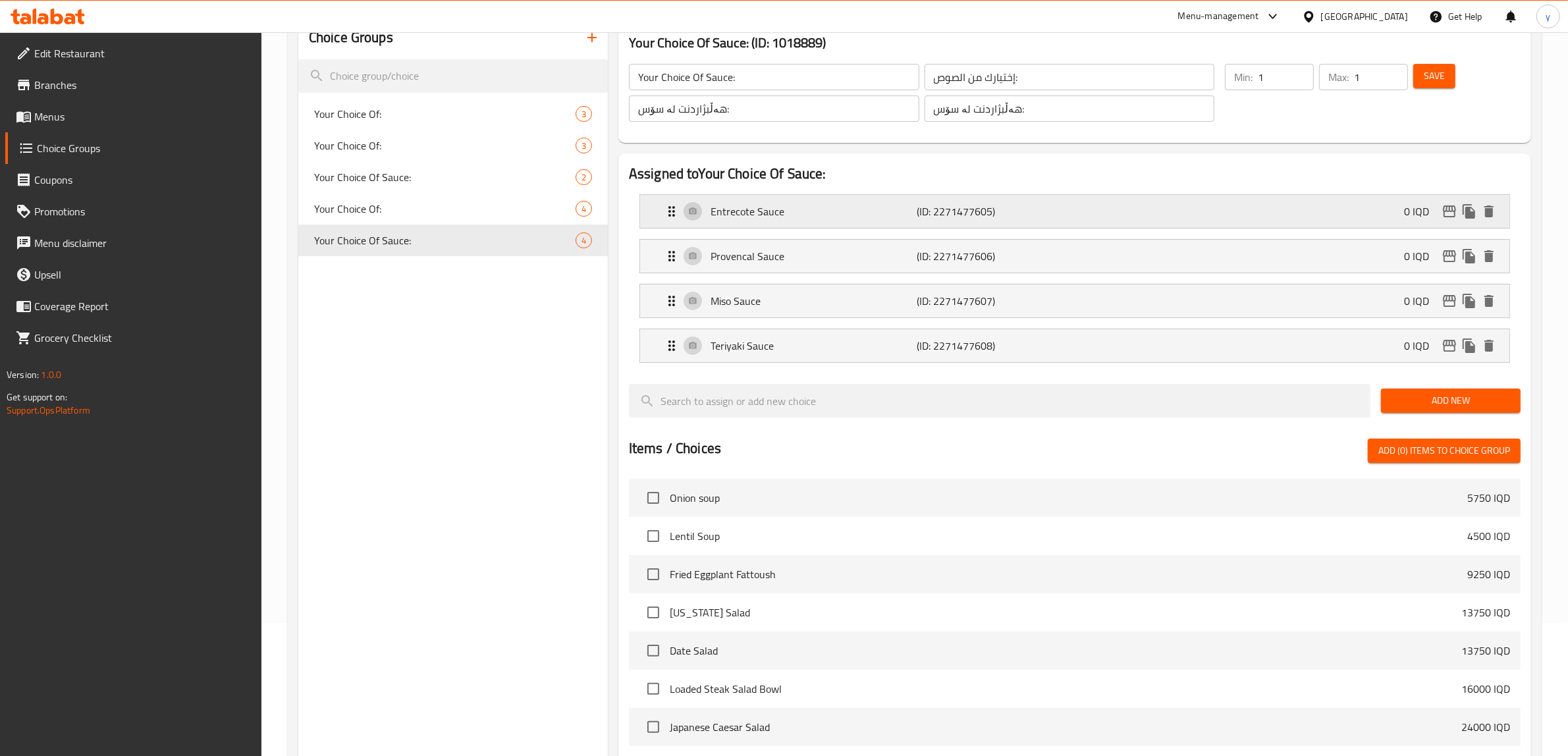
click at [777, 215] on p "Entrecote Sauce" at bounding box center [813, 210] width 207 height 16
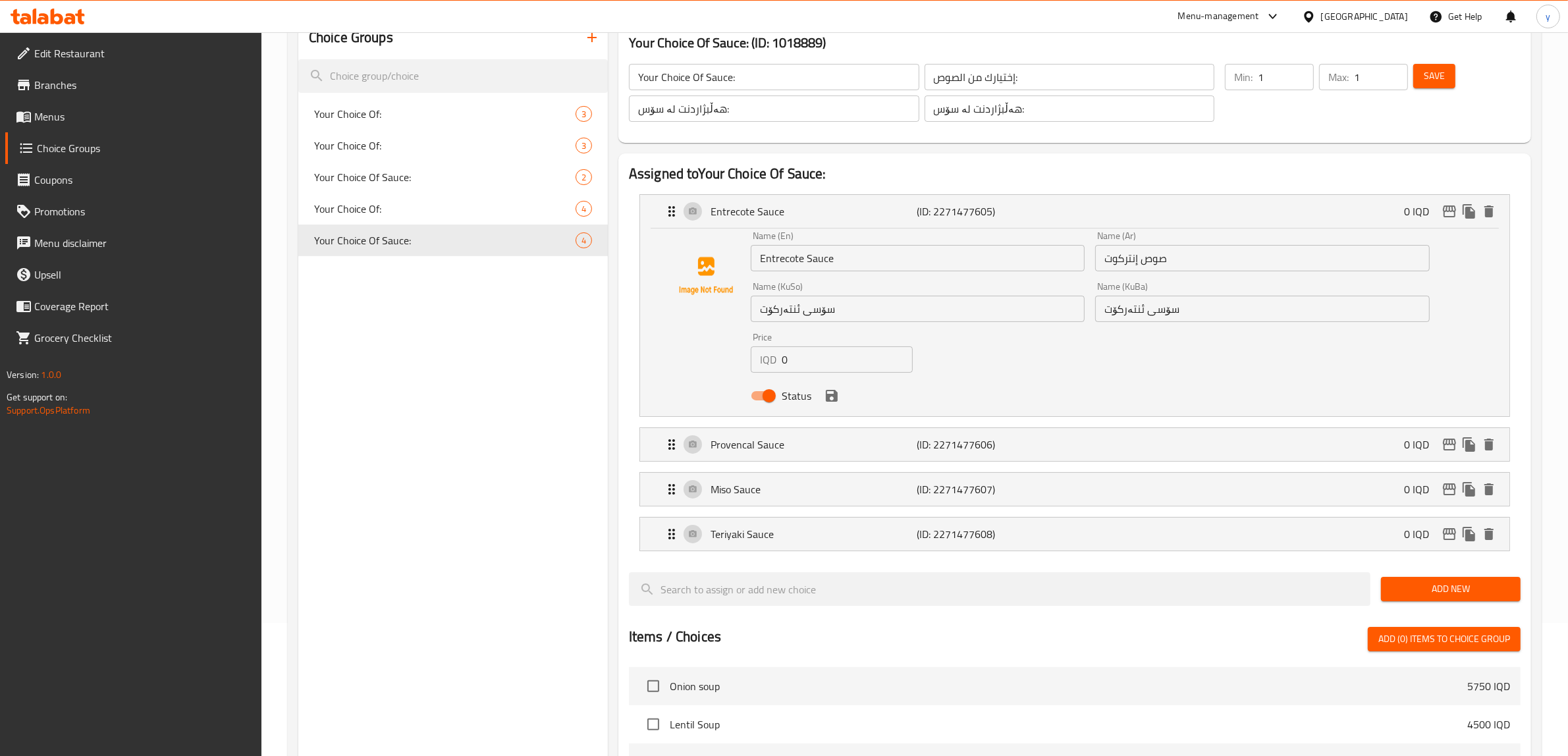
click at [1134, 258] on input "صوص إنتركوت" at bounding box center [1261, 258] width 333 height 27
paste input "ینترێکۆ"
type input "صوص ئینترێکۆت"
click at [782, 310] on input "سۆسی ئنتەرکۆت" at bounding box center [917, 309] width 333 height 27
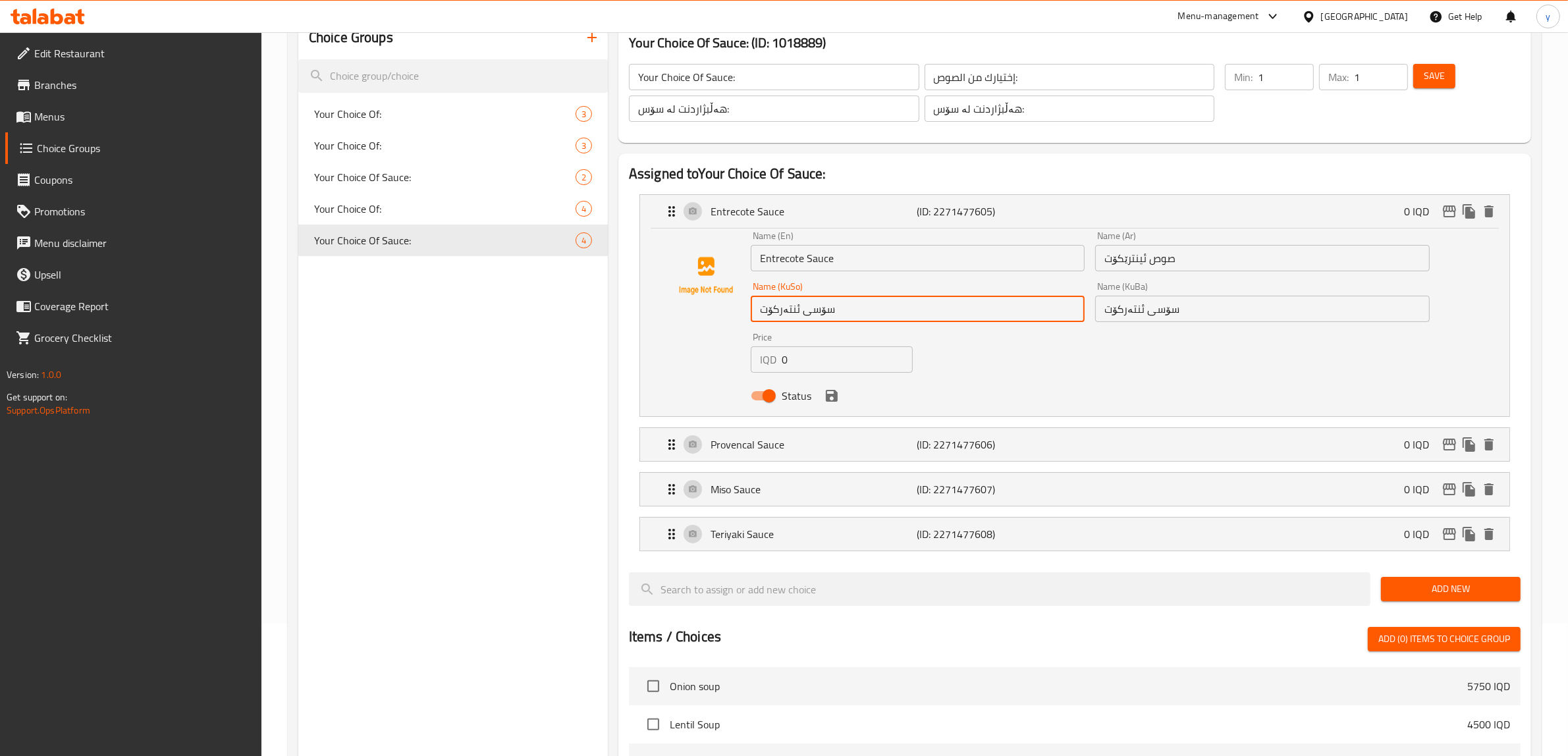
click at [782, 310] on input "سۆسی ئنتەرکۆت" at bounding box center [917, 309] width 333 height 27
paste input "ینترێ"
type input "سۆسی ئینترێکۆت"
click at [1136, 320] on input "سۆسی ئنتەرکۆت" at bounding box center [1261, 309] width 333 height 27
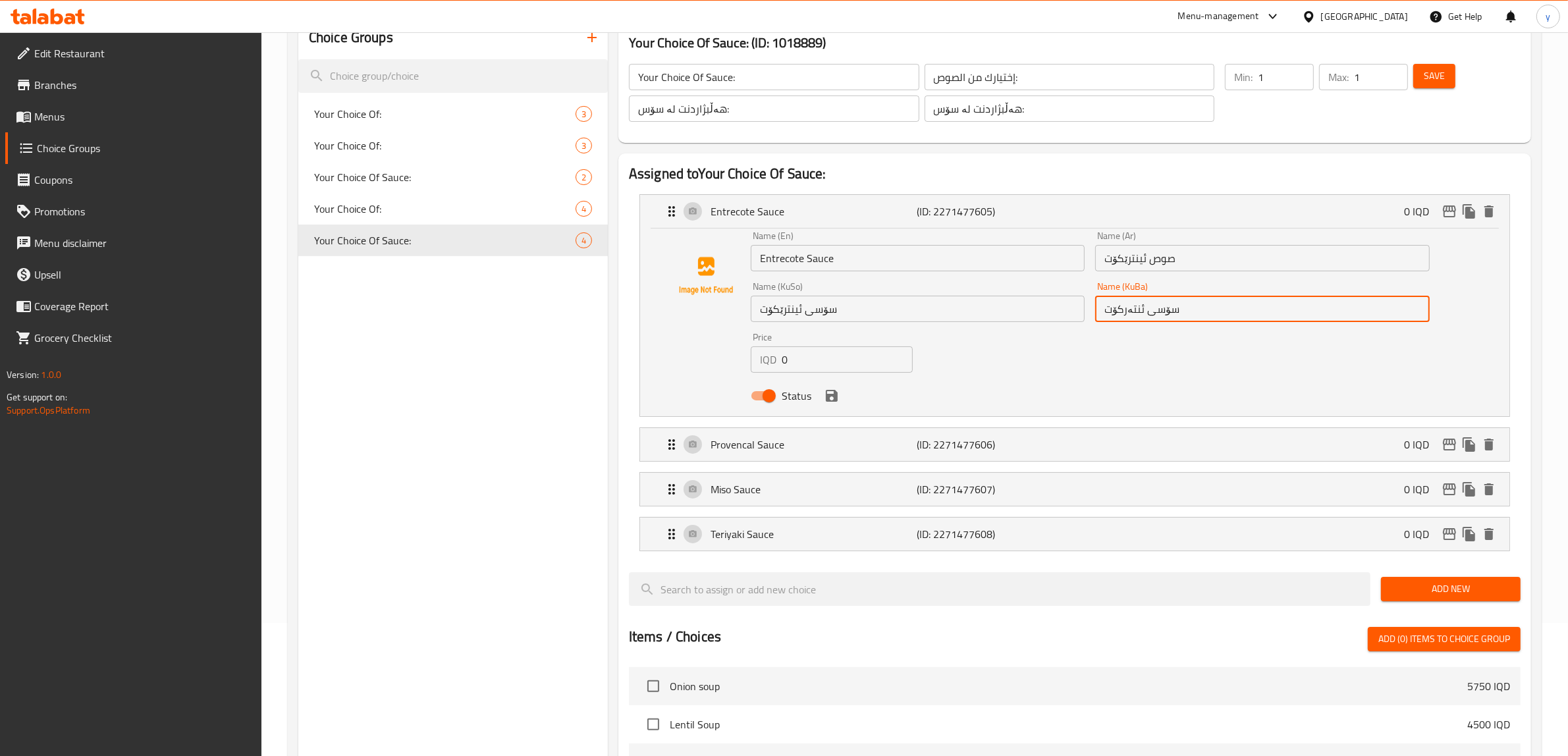
click at [1133, 310] on input "سۆسی ئنتەرکۆت" at bounding box center [1261, 309] width 333 height 27
paste input "ینترێ"
type input "سۆسی ئینترێکۆت"
click at [1124, 260] on input "صوص ئینترێکۆت" at bounding box center [1261, 258] width 333 height 27
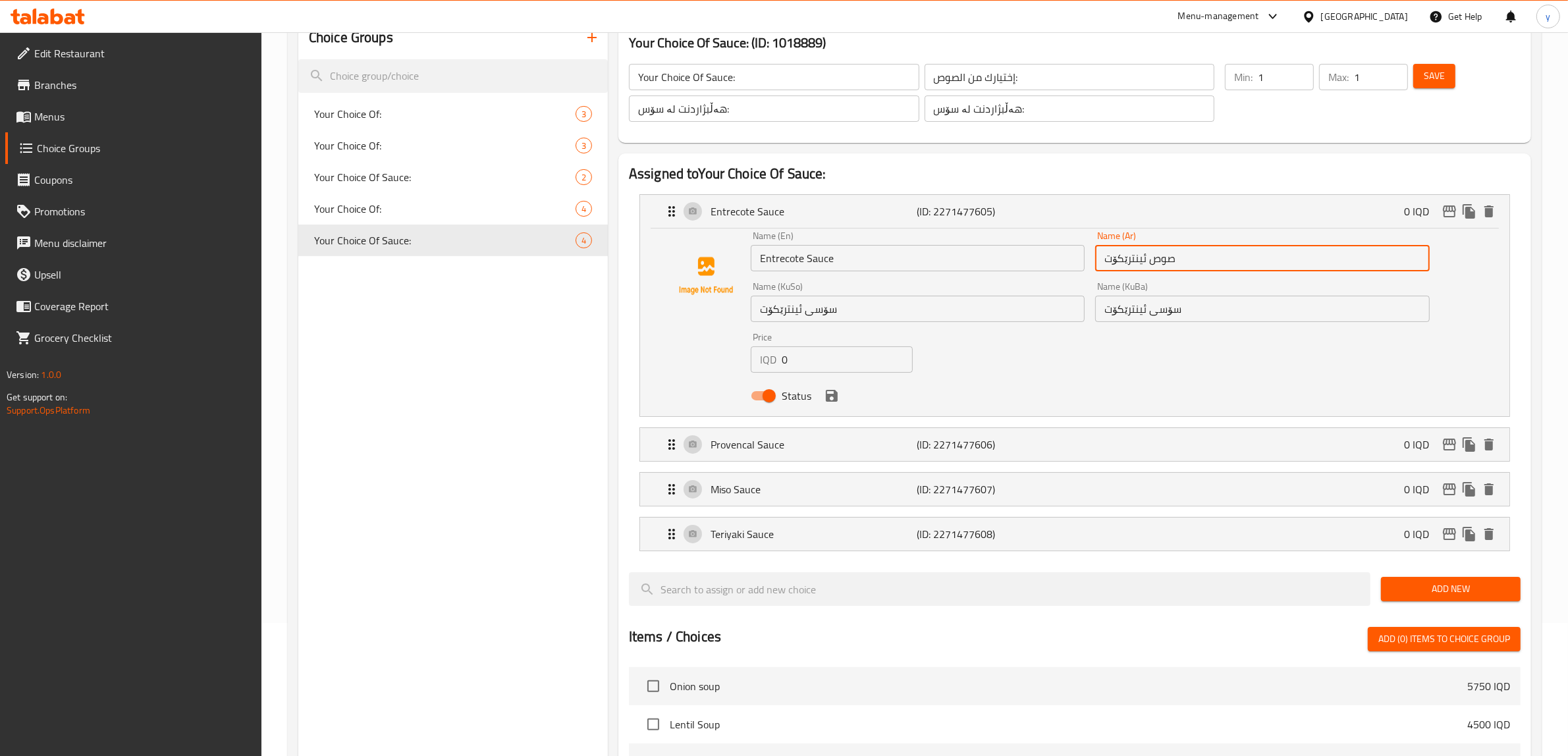
click at [1124, 260] on input "صوص ئینترێکۆت" at bounding box center [1261, 258] width 333 height 27
paste input "نتريكو"
click at [835, 399] on icon "save" at bounding box center [831, 395] width 12 height 12
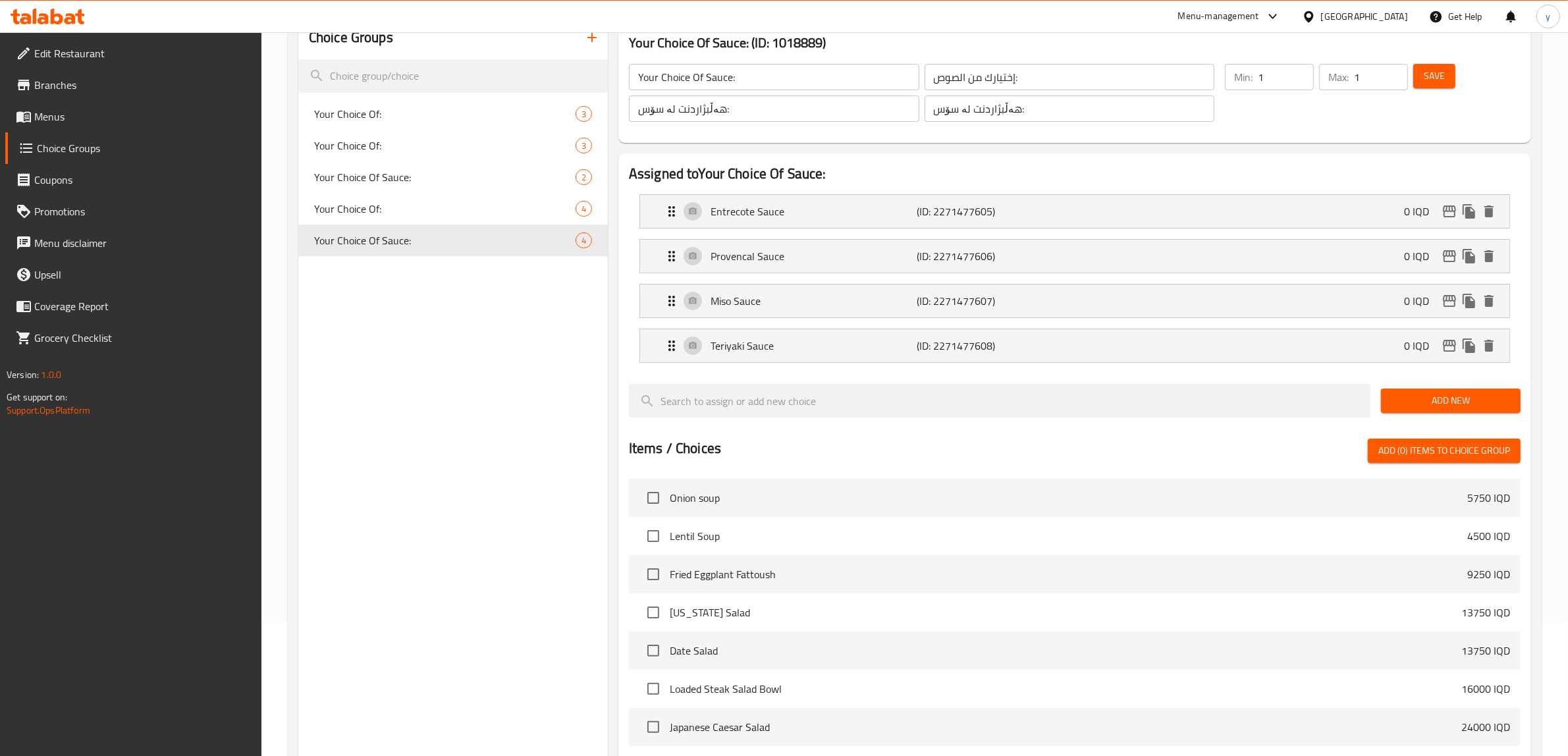
type input "صوص انتريكوت"
click at [1264, 78] on span "Save" at bounding box center [1434, 76] width 21 height 17
click at [124, 113] on div at bounding box center [784, 378] width 1568 height 756
click at [162, 113] on span "Menus" at bounding box center [142, 116] width 218 height 16
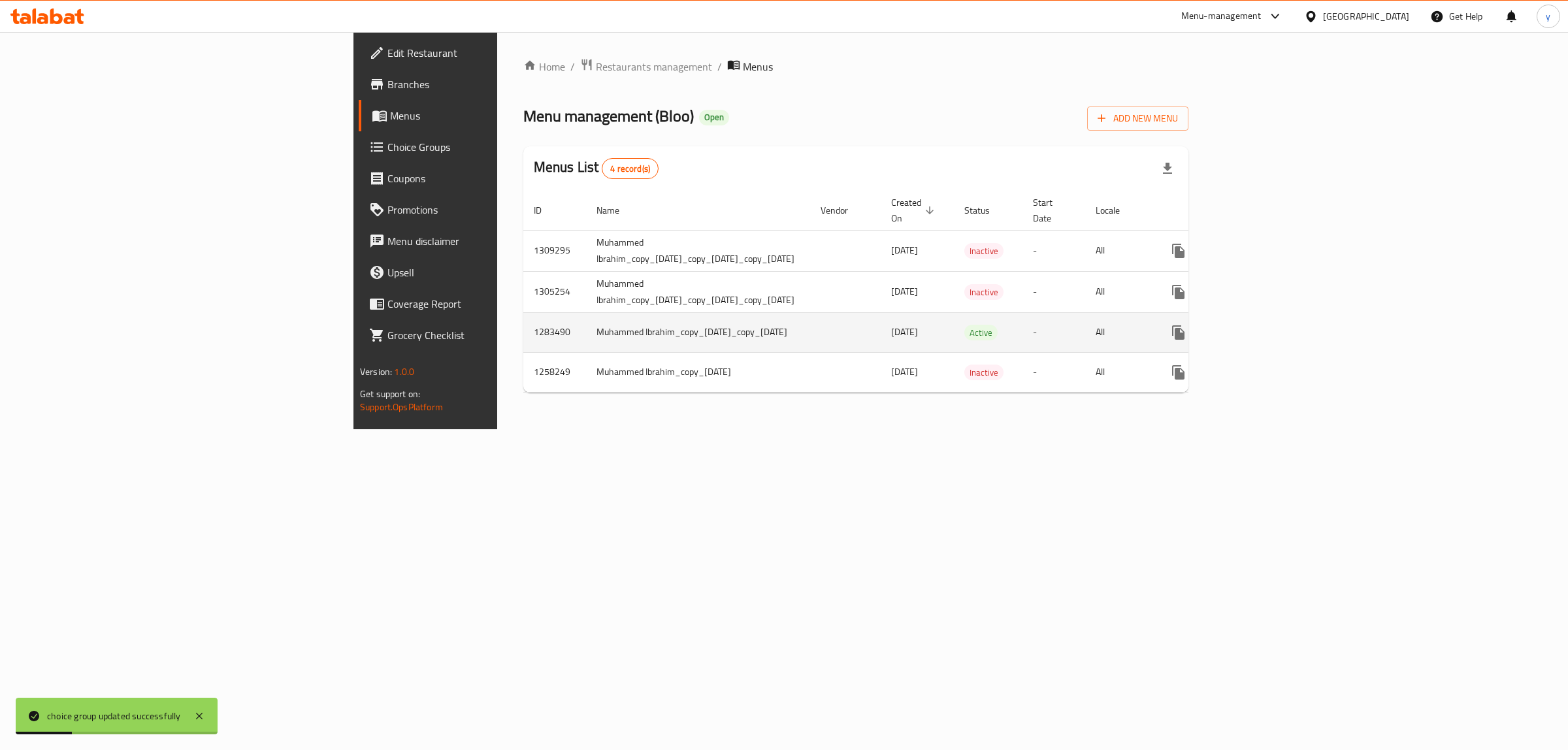
click at [1254, 317] on link "enhanced table" at bounding box center [1273, 333] width 31 height 31
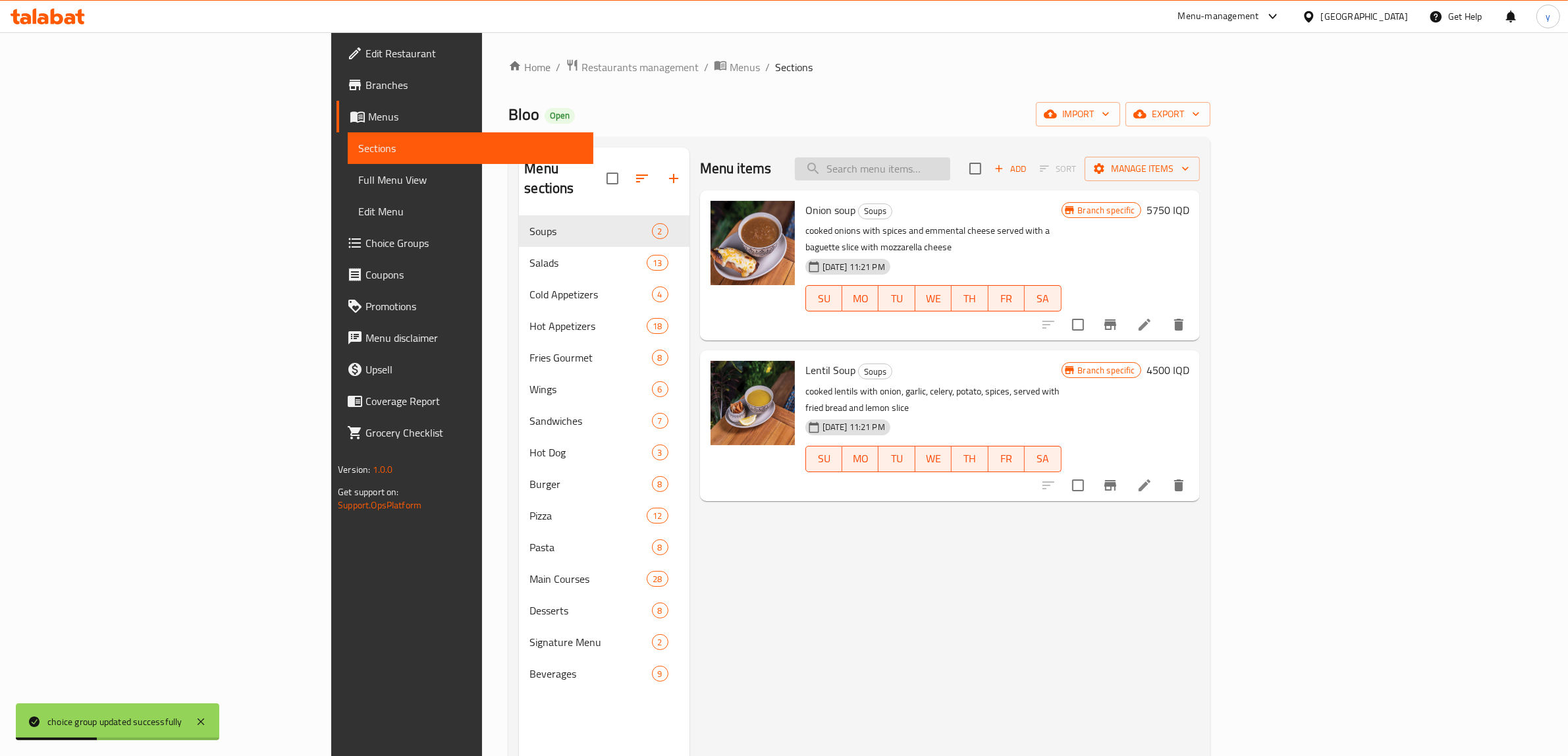
click at [950, 165] on input "search" at bounding box center [872, 168] width 155 height 23
click at [358, 174] on span "Full Menu View" at bounding box center [470, 179] width 224 height 16
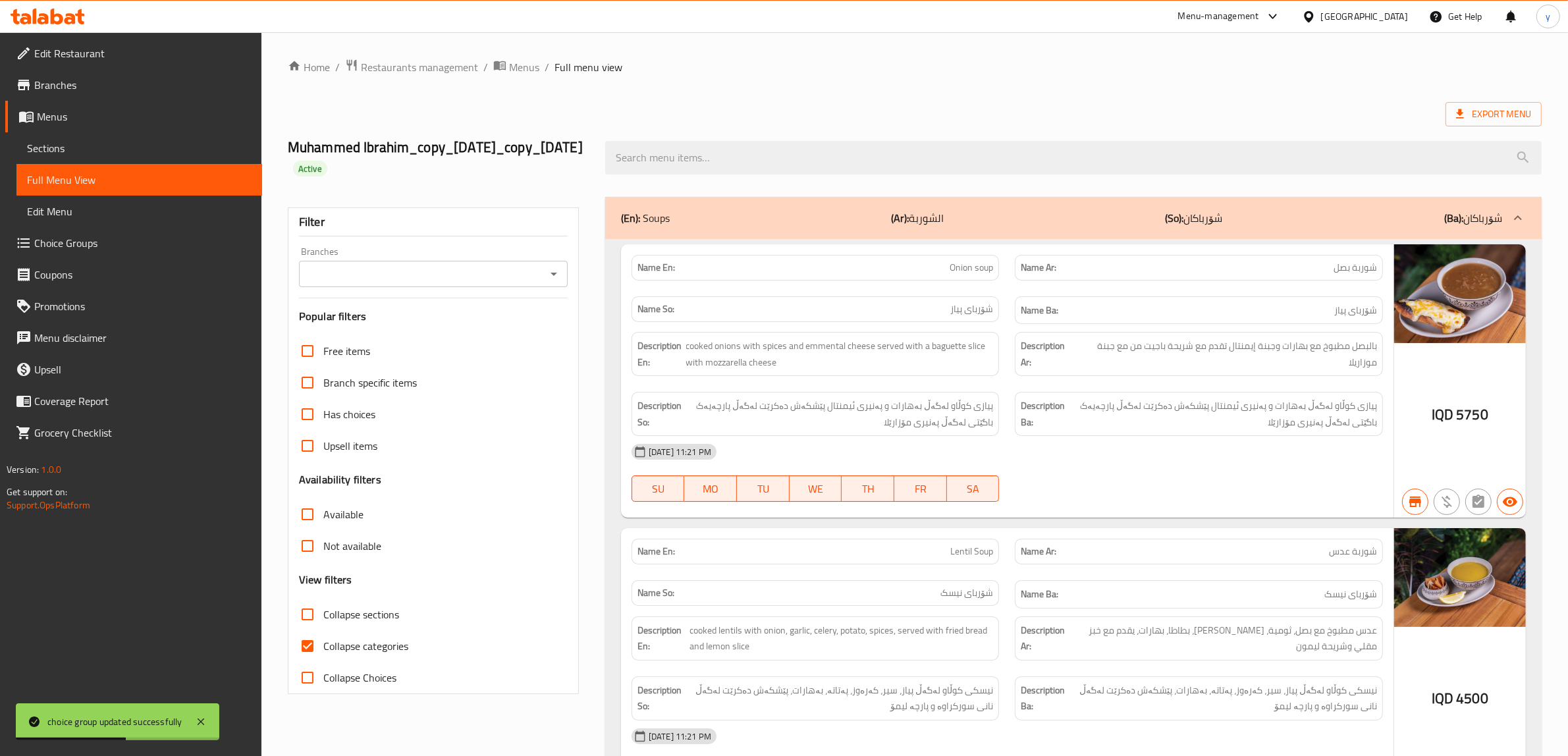
click at [683, 162] on input "search" at bounding box center [1073, 157] width 936 height 34
click at [153, 238] on span "Choice Groups" at bounding box center [142, 243] width 218 height 16
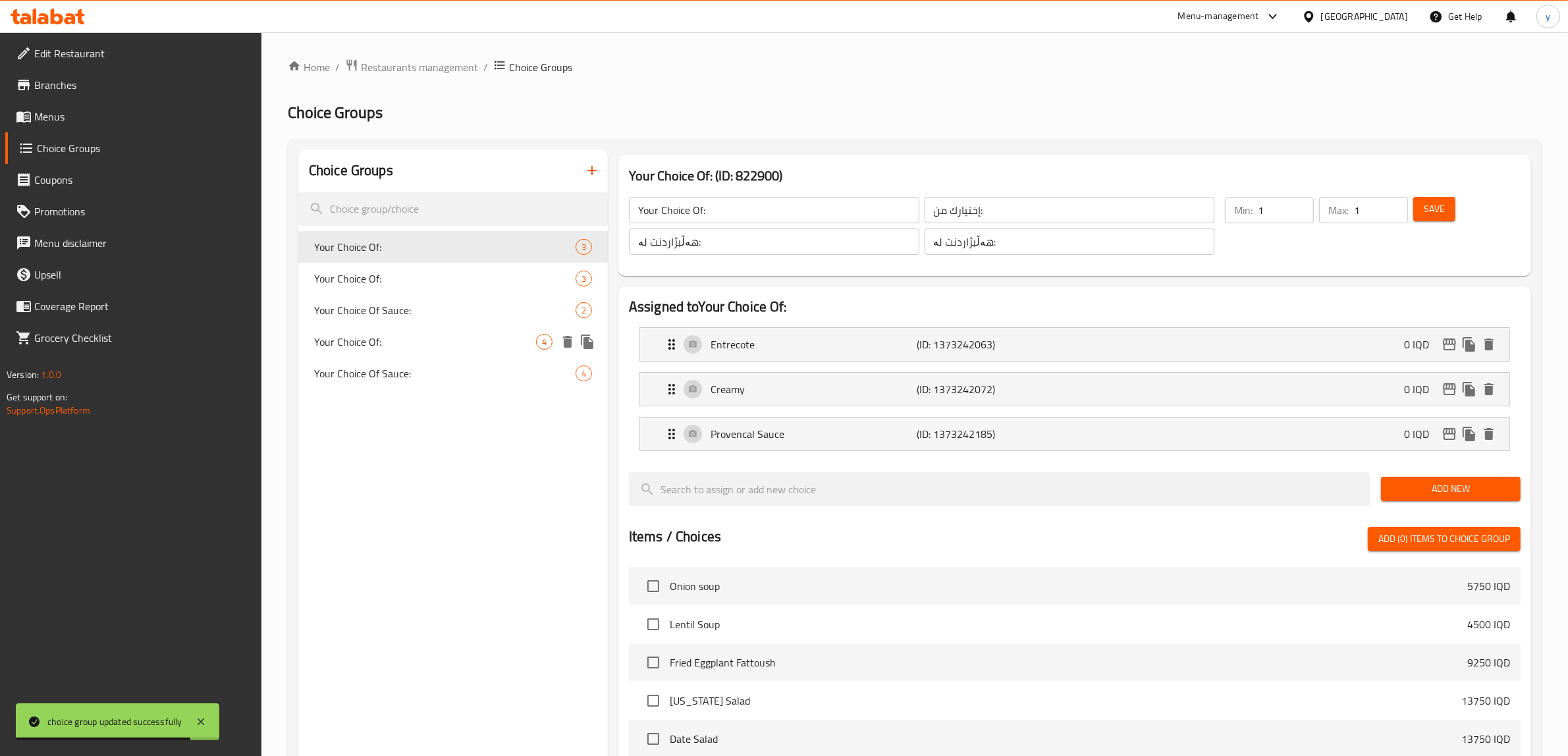
click at [417, 369] on span "Your Choice Of Sauce:" at bounding box center [445, 373] width 262 height 16
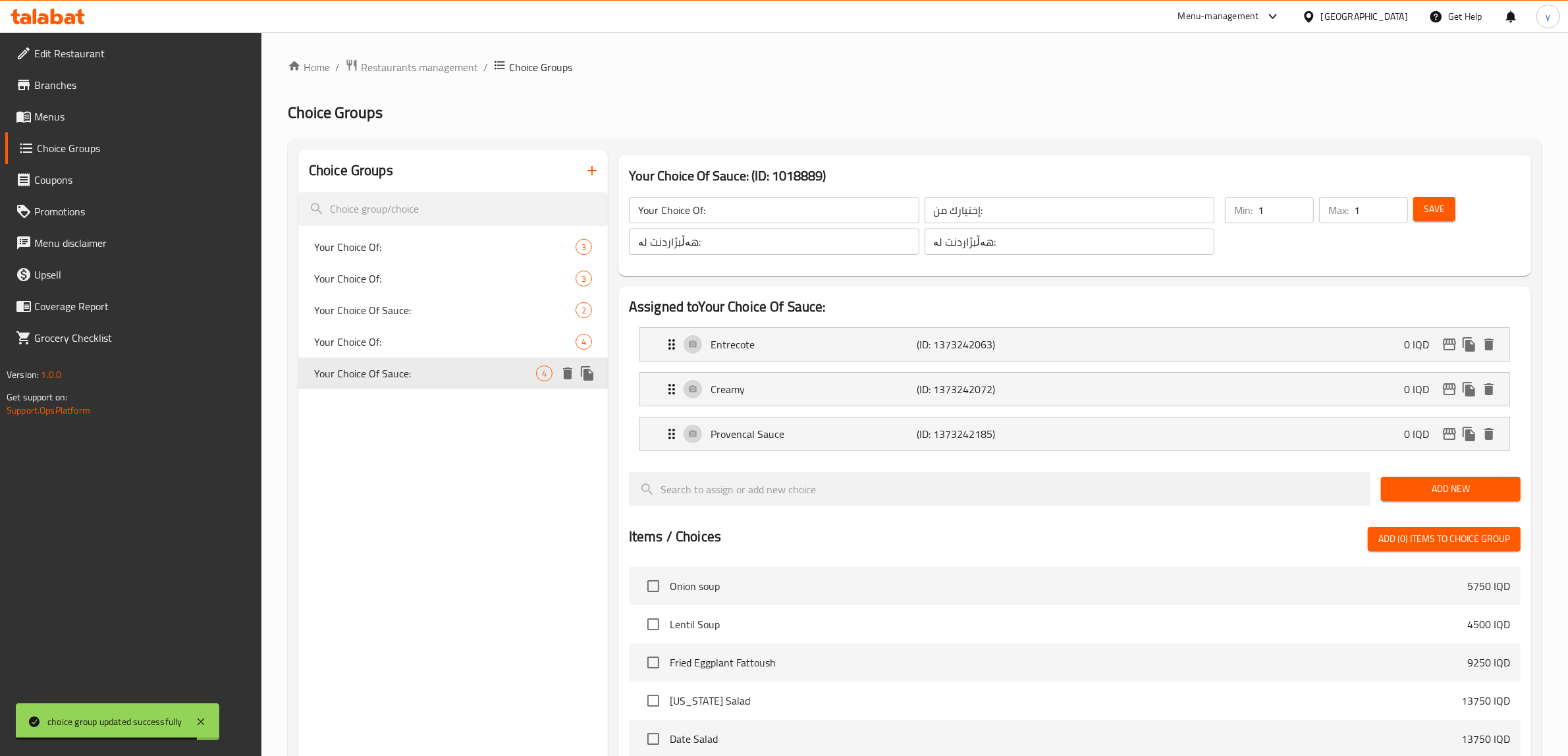
type input "Your Choice Of Sauce:"
type input "إختيارك من الصوص:"
type input "هەڵبژاردنت لە سۆس:"
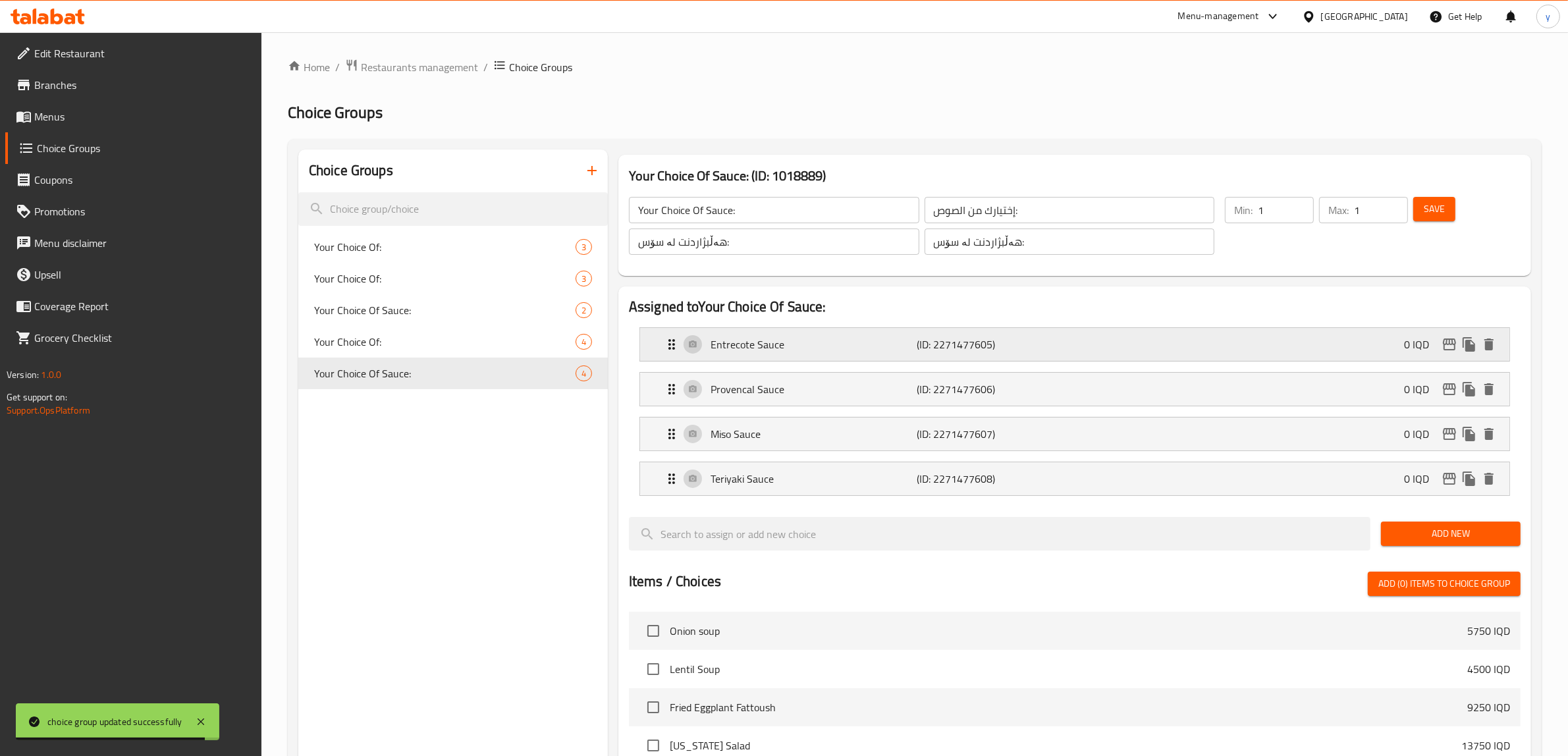
click at [1062, 360] on div "Entrecote Sauce (ID: 2271477605) 0 IQD" at bounding box center [1078, 344] width 829 height 33
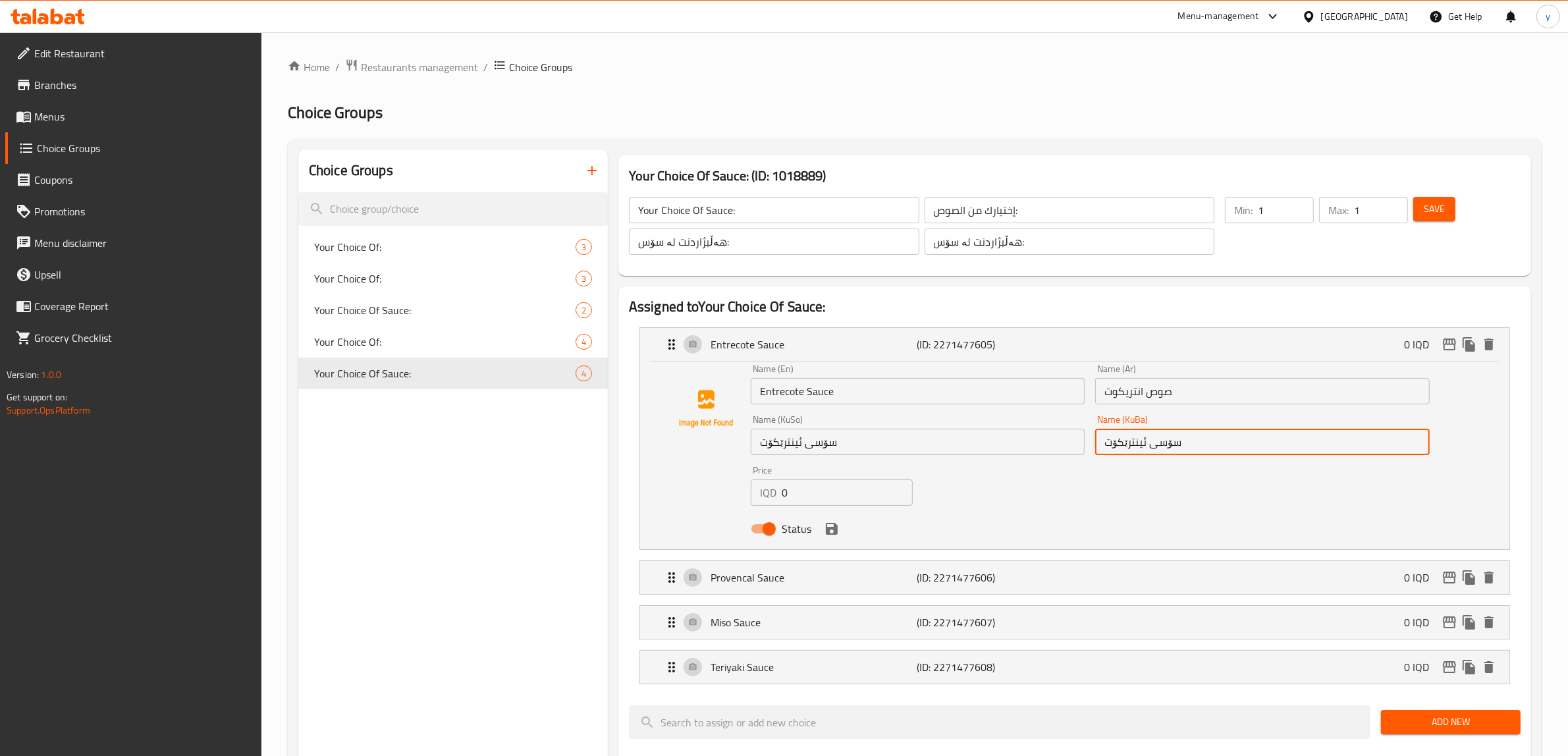
click at [1156, 446] on input "سۆسی ئینترێکۆت" at bounding box center [1261, 442] width 333 height 27
click at [835, 524] on icon "save" at bounding box center [831, 528] width 16 height 16
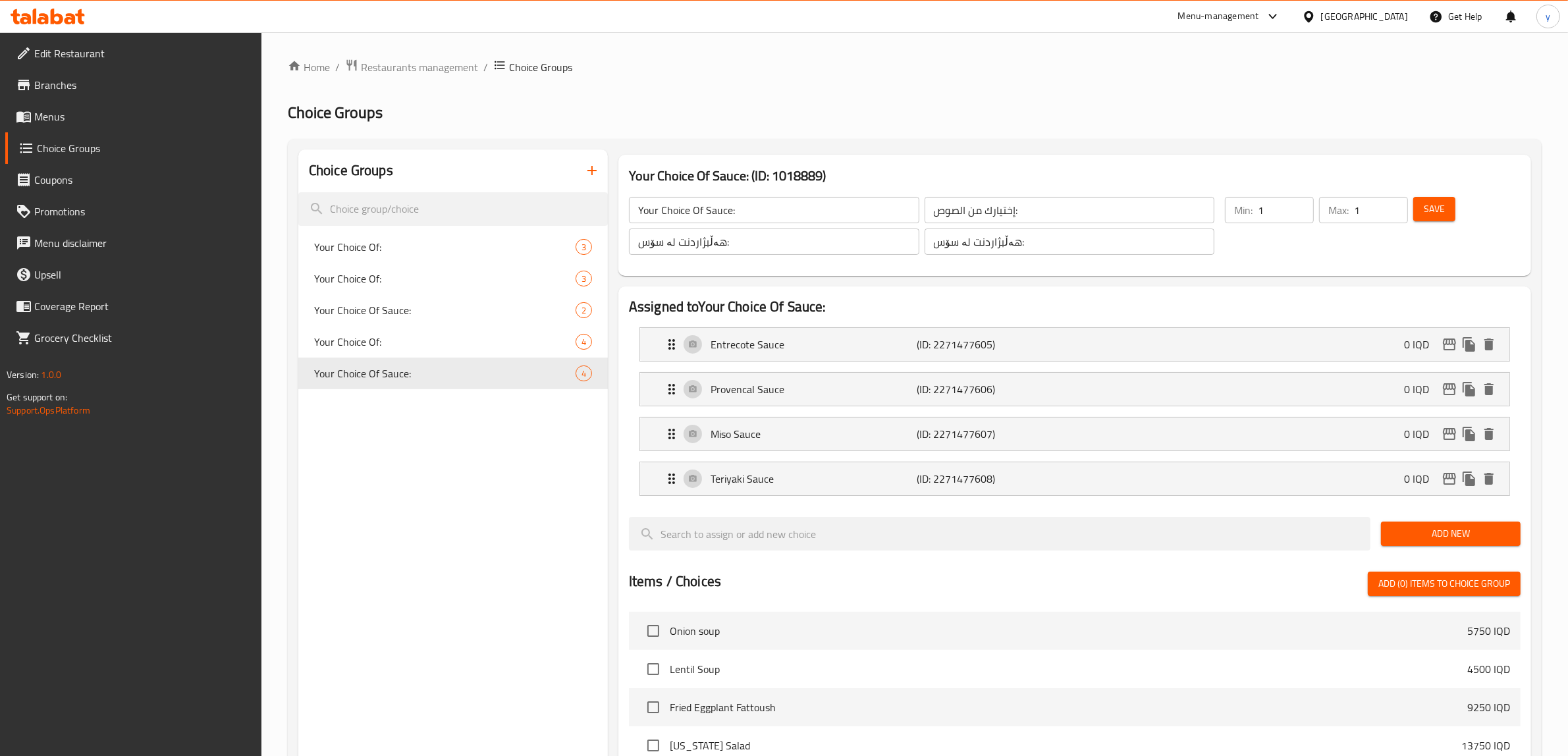
click at [982, 409] on li "Provencal Sauce (ID: 2271477606) 0 IQD Name (En) Provencal Sauce Name (En) Name…" at bounding box center [1075, 389] width 892 height 45
click at [993, 396] on p "(ID: 2271477606)" at bounding box center [986, 389] width 138 height 16
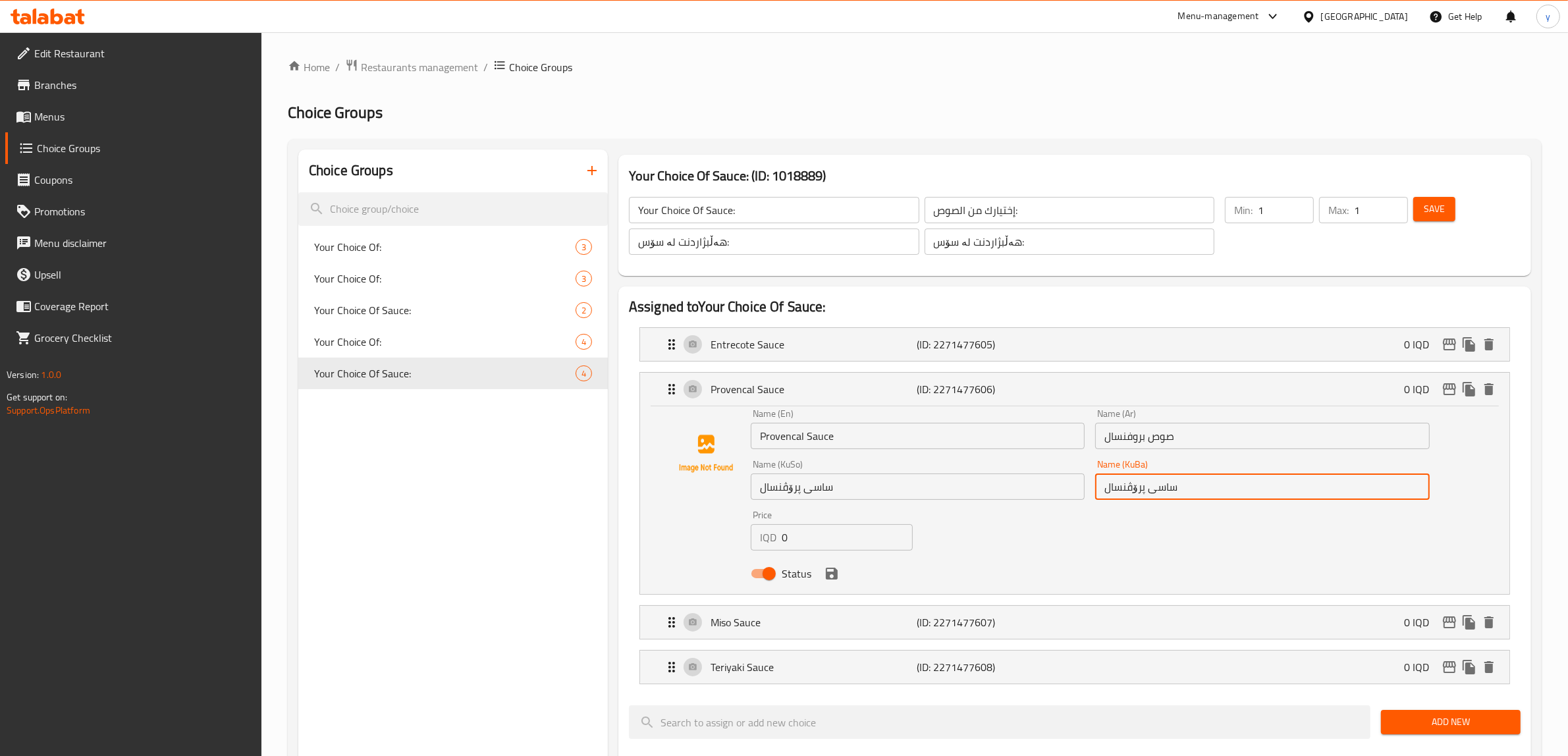
click at [1162, 494] on input "ساسی پرۆڤنسال" at bounding box center [1261, 486] width 333 height 27
click at [829, 482] on input "ساسی پرۆڤنسال" at bounding box center [917, 486] width 333 height 27
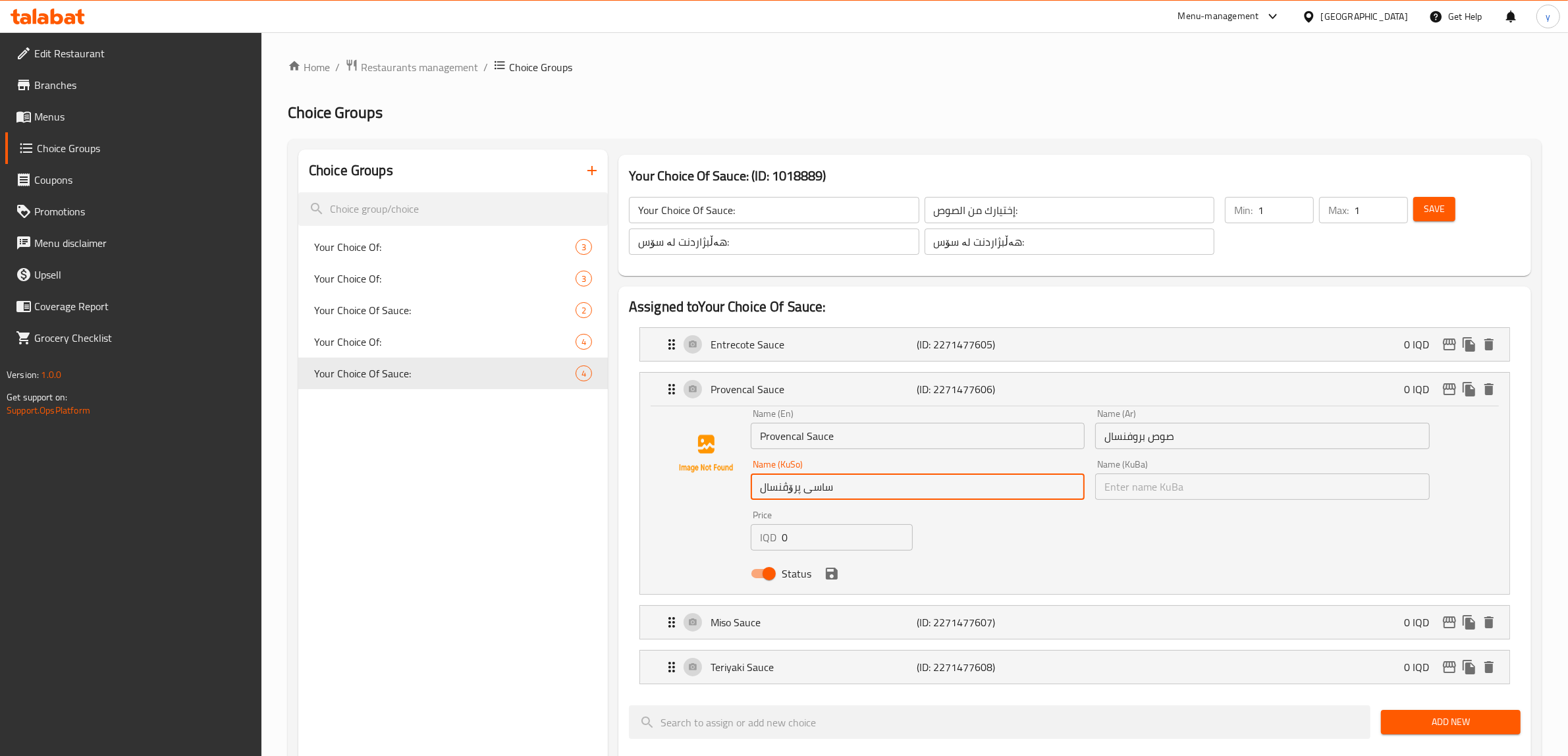
click at [829, 482] on input "ساسی پرۆڤنسال" at bounding box center [917, 486] width 333 height 27
click at [819, 485] on input "ساسی پرۆڤنسال" at bounding box center [917, 486] width 333 height 27
click at [833, 580] on icon "save" at bounding box center [831, 573] width 16 height 16
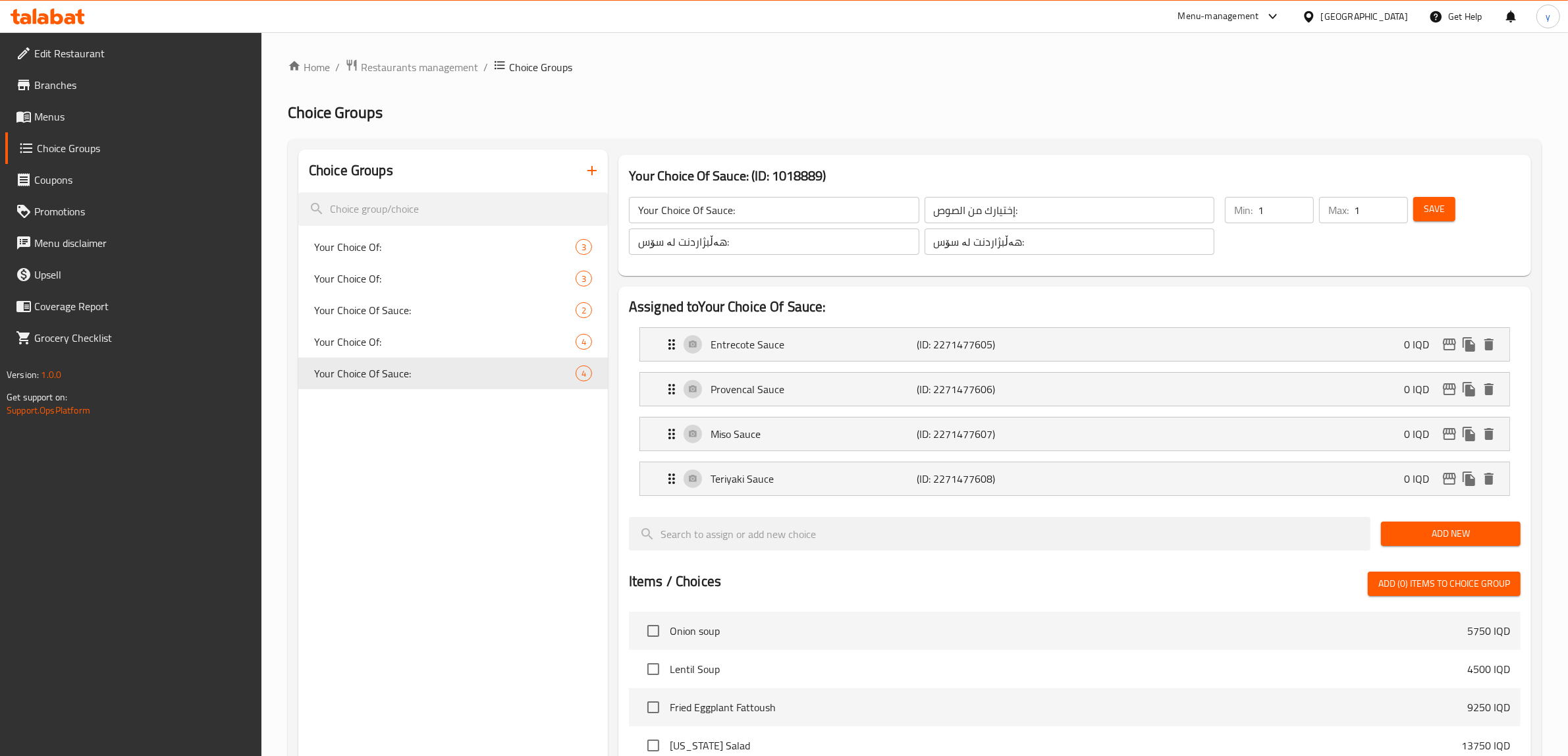
type input "سۆسی پرۆڤنسال"
click at [1264, 220] on button "Save" at bounding box center [1434, 209] width 42 height 25
click at [80, 125] on div at bounding box center [784, 378] width 1568 height 756
click at [189, 124] on span "Menus" at bounding box center [142, 116] width 218 height 16
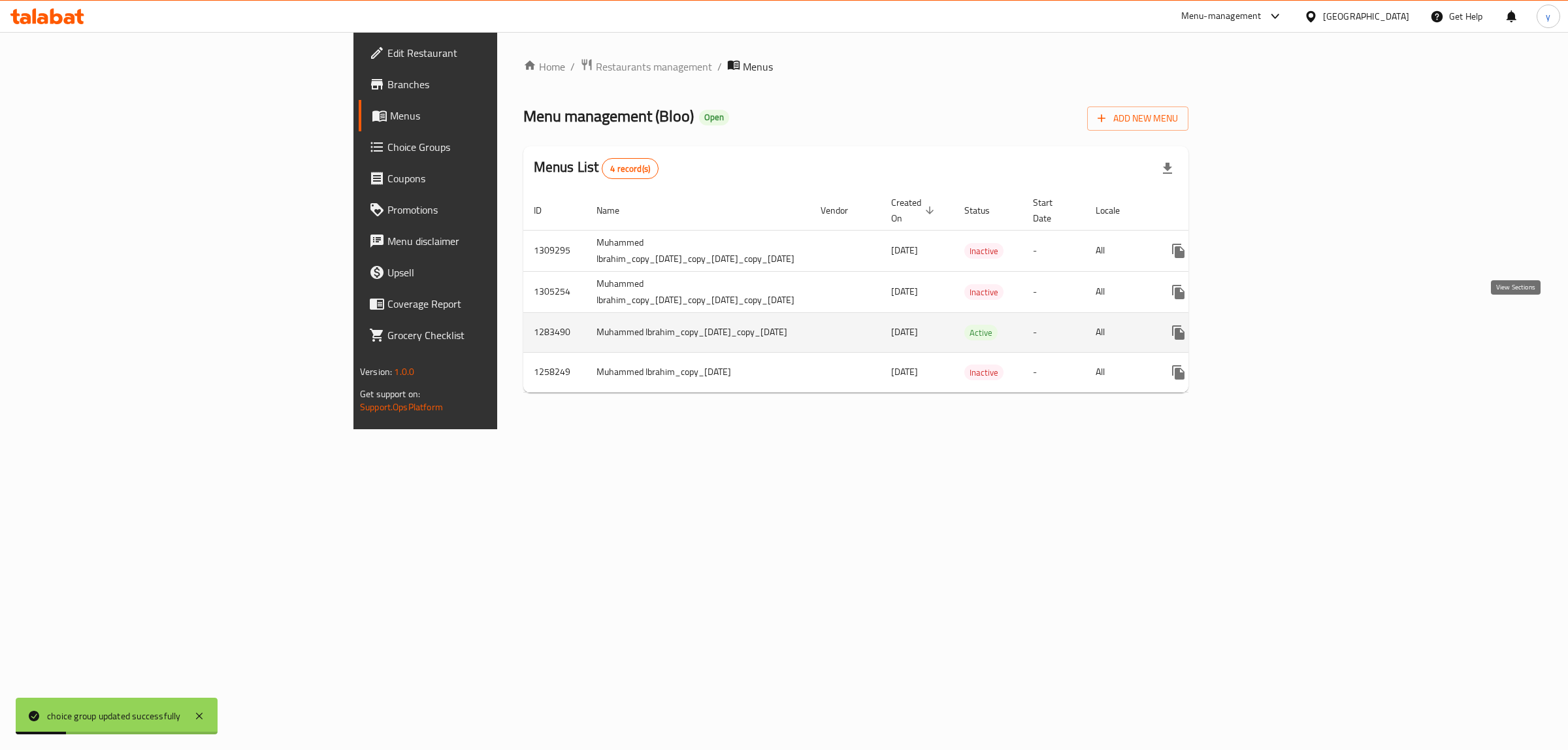
click at [1254, 324] on icon "enhanced table" at bounding box center [1273, 332] width 15 height 15
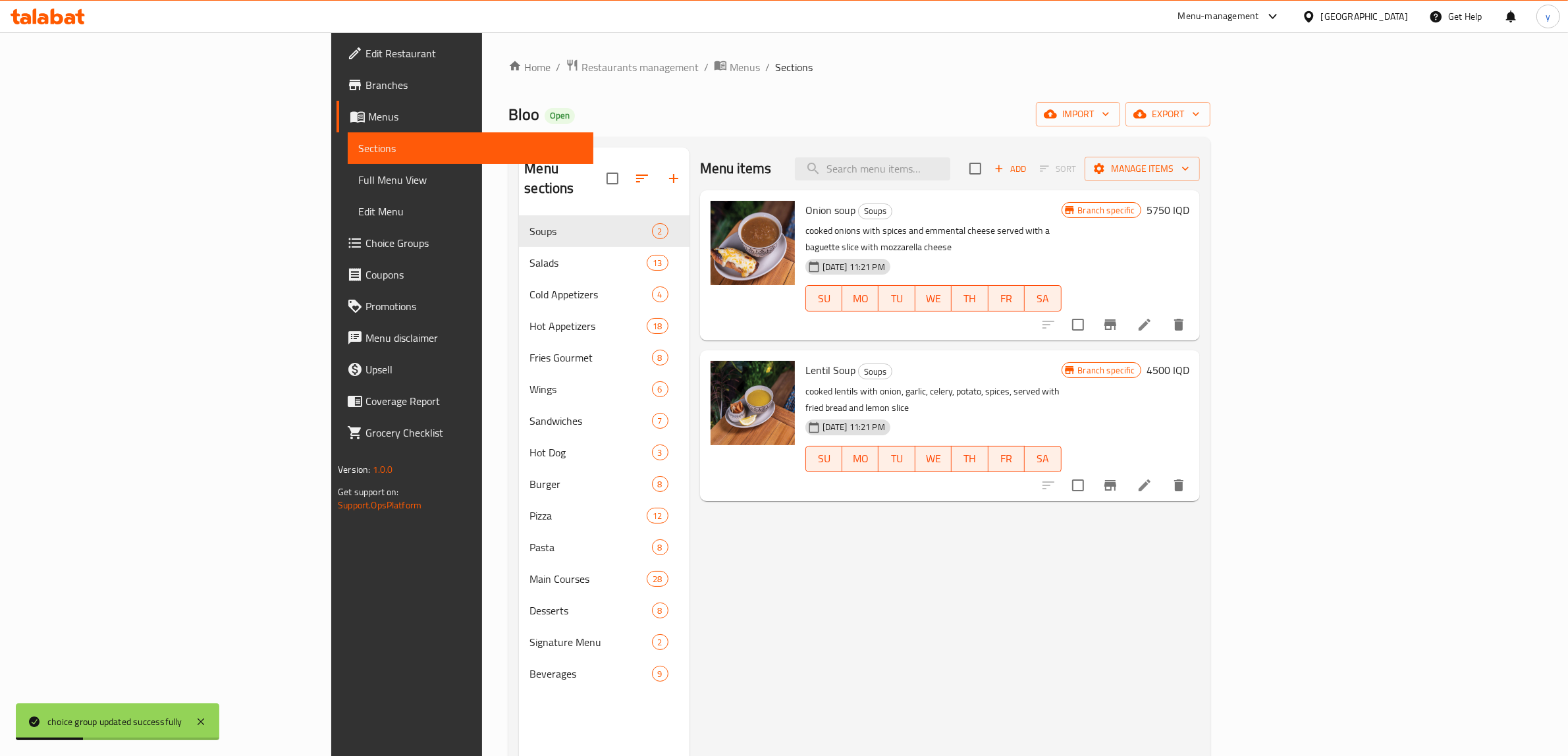
click at [347, 194] on link "Full Menu View" at bounding box center [469, 179] width 245 height 31
click at [347, 188] on link "Full Menu View" at bounding box center [469, 179] width 245 height 31
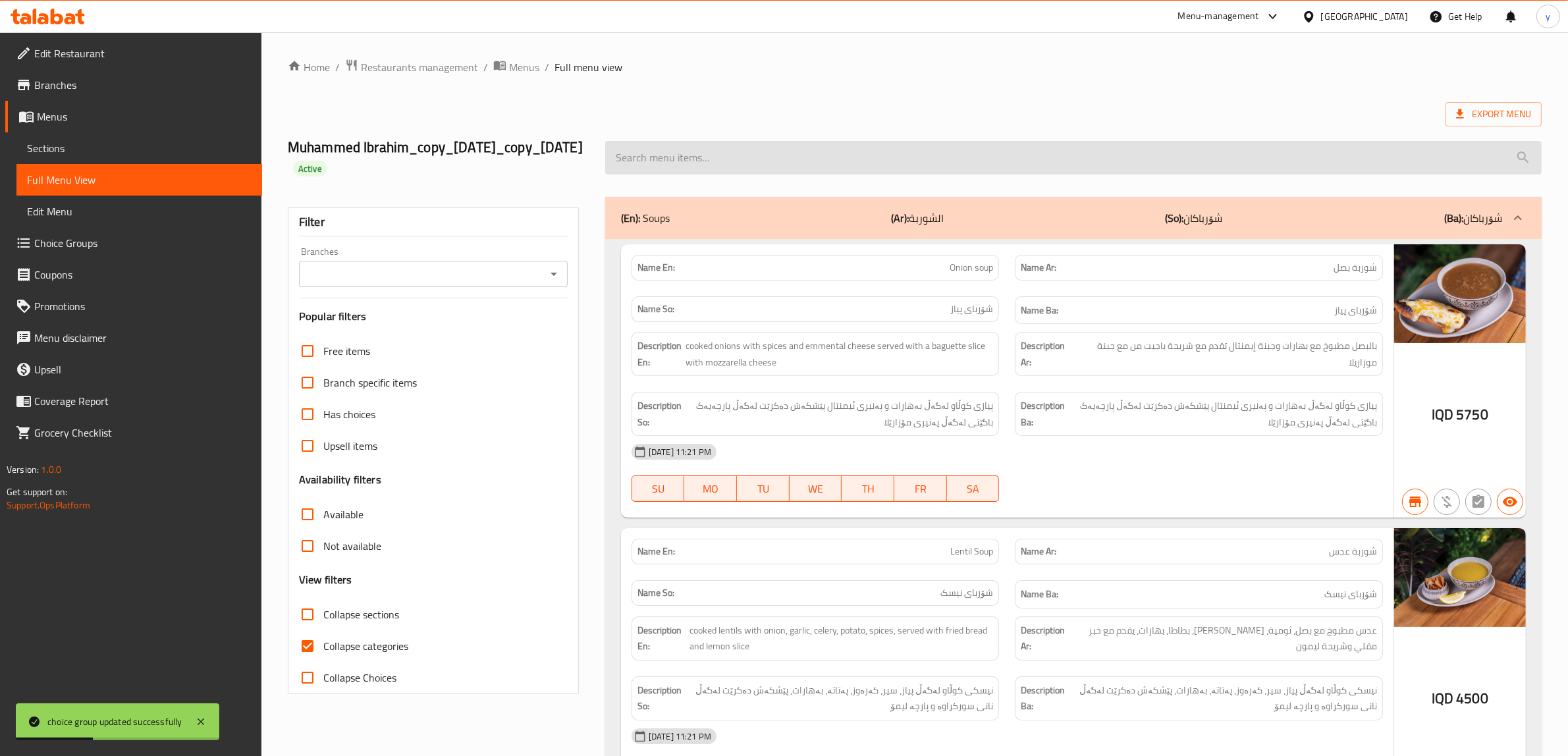
click at [898, 175] on input "search" at bounding box center [1073, 157] width 936 height 34
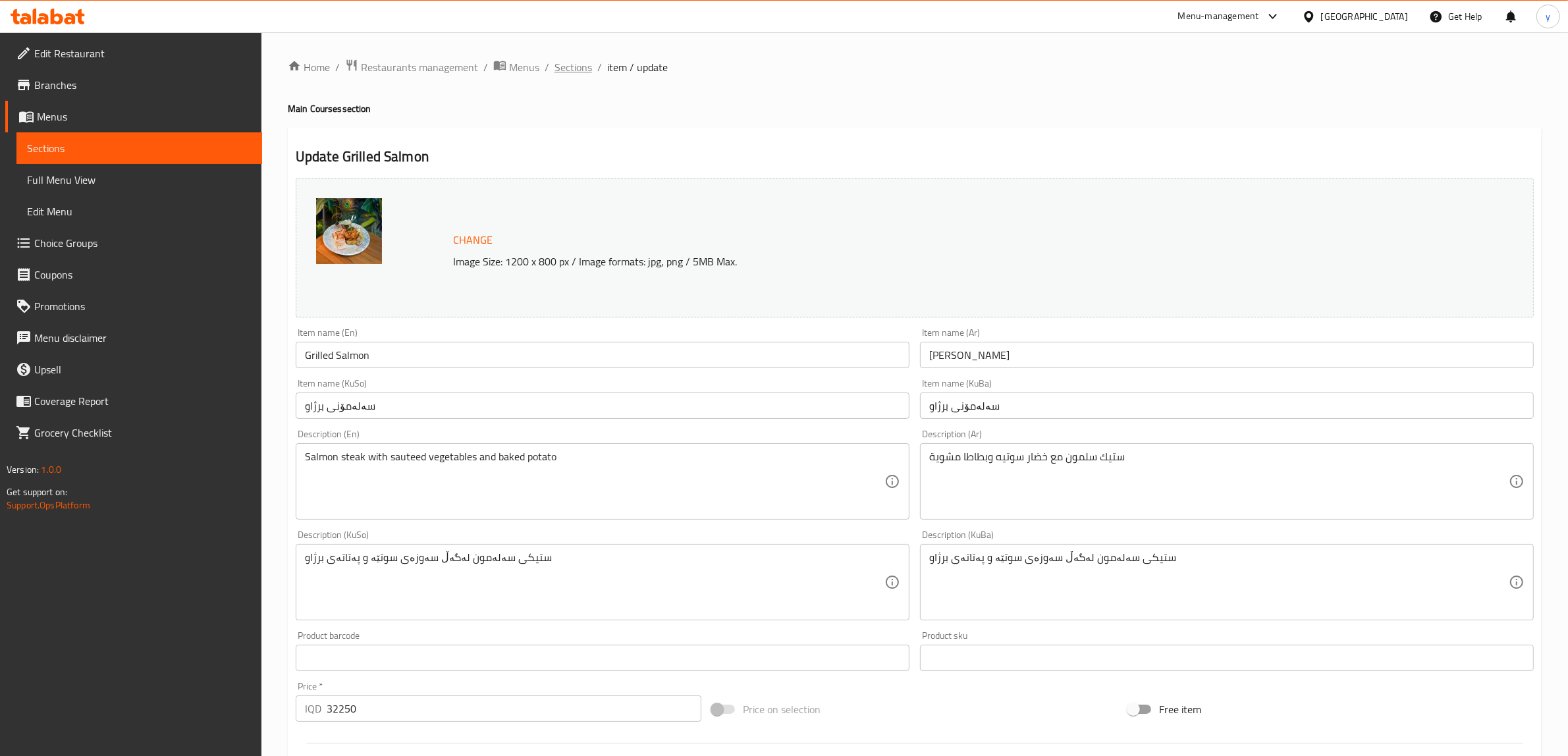
click at [566, 64] on span "Sections" at bounding box center [573, 67] width 38 height 16
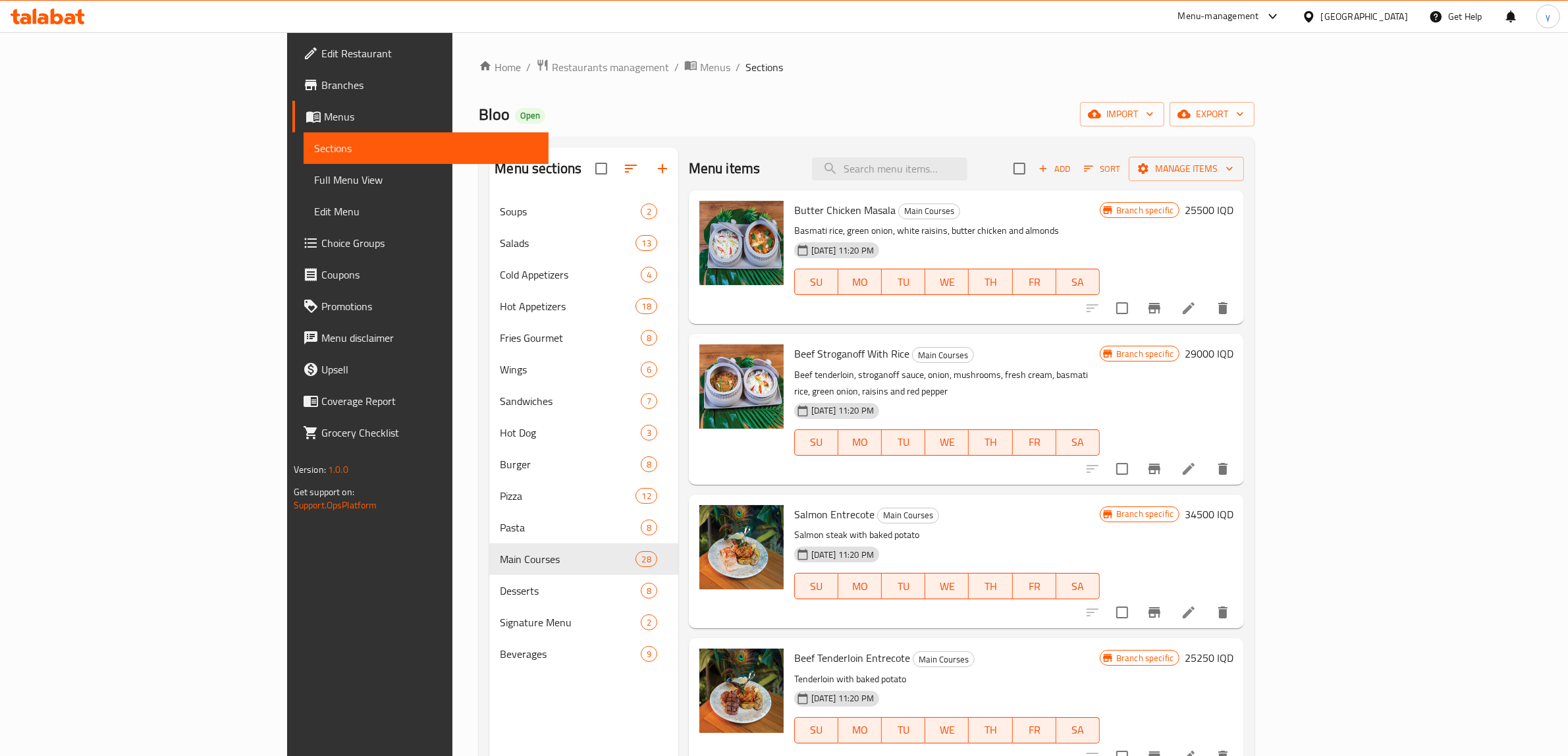
click at [959, 182] on div "Menu items Add Sort Manage items" at bounding box center [966, 169] width 555 height 43
click at [962, 162] on input "search" at bounding box center [889, 168] width 155 height 23
paste input "provencale"
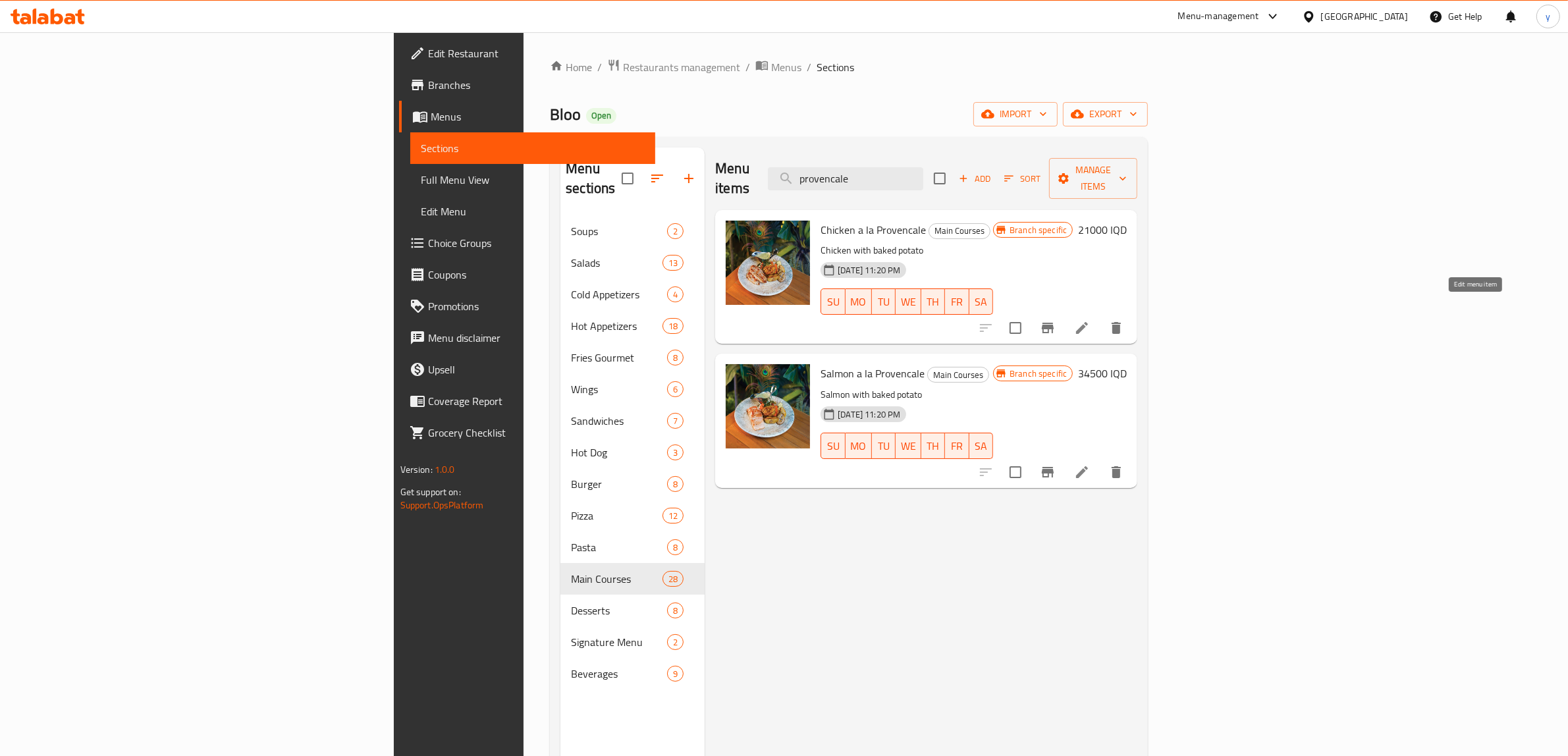
type input "provencale"
click at [1088, 322] on icon at bounding box center [1081, 328] width 12 height 12
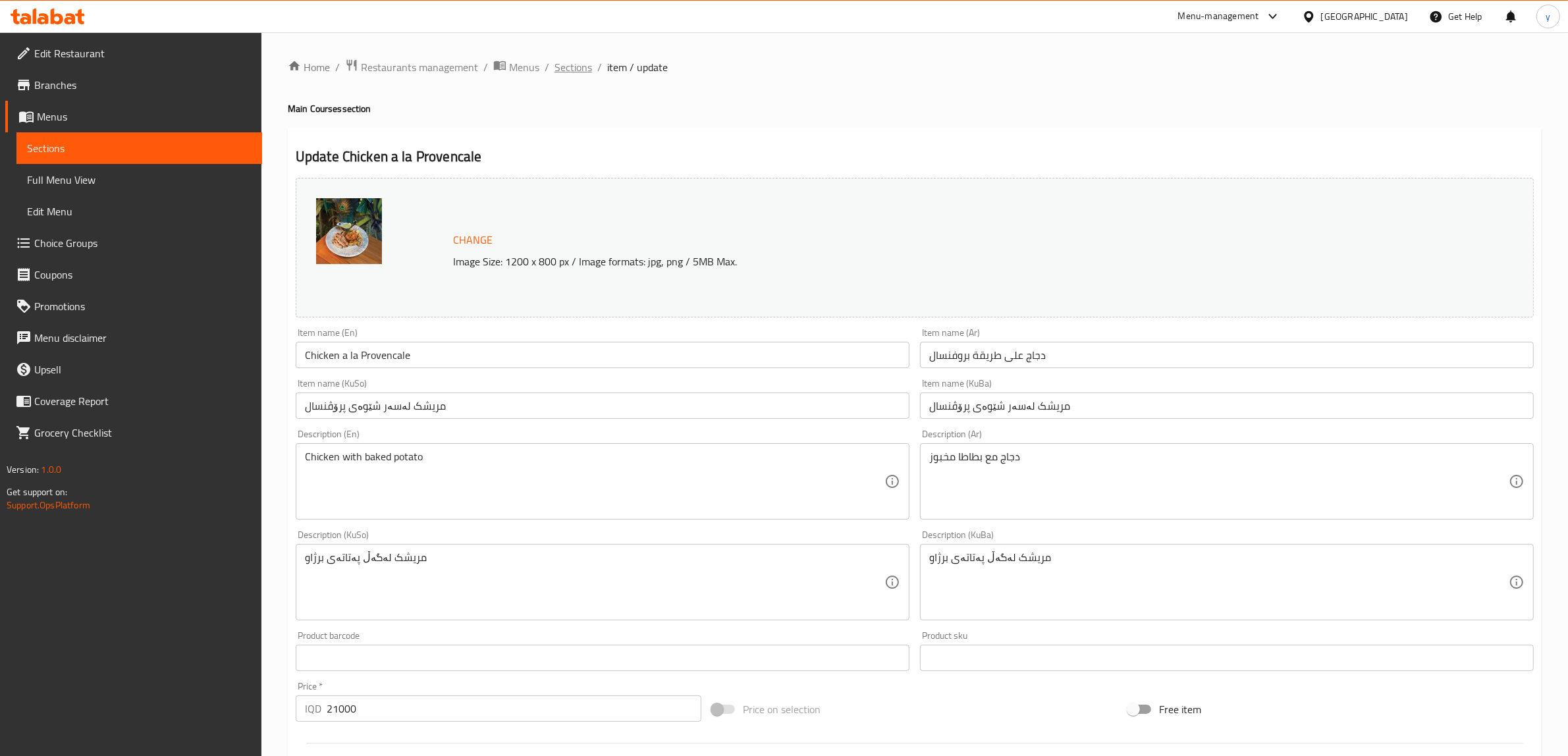
click at [558, 73] on span "Sections" at bounding box center [573, 67] width 38 height 16
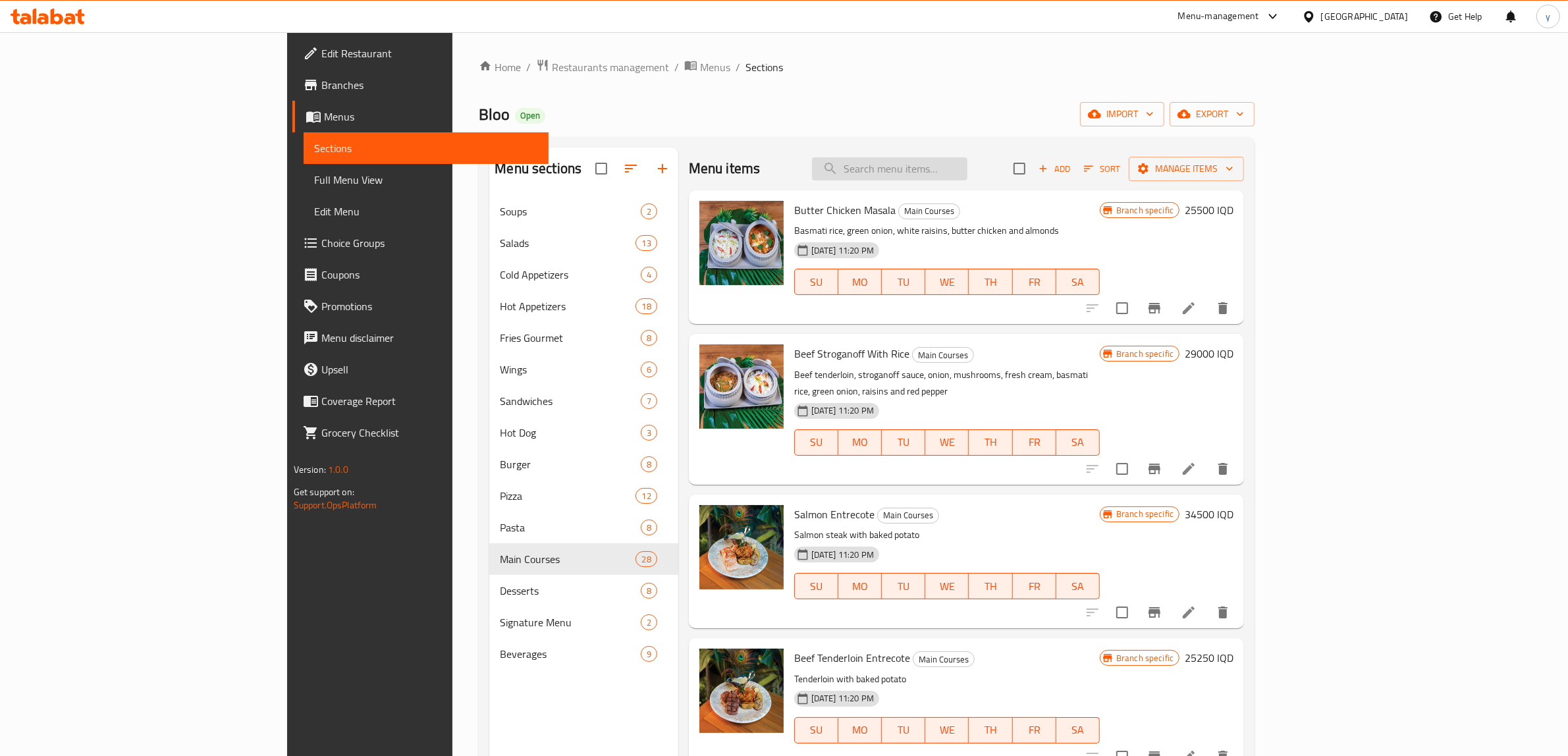
click at [967, 175] on input "search" at bounding box center [889, 168] width 155 height 23
paste input "entrecote"
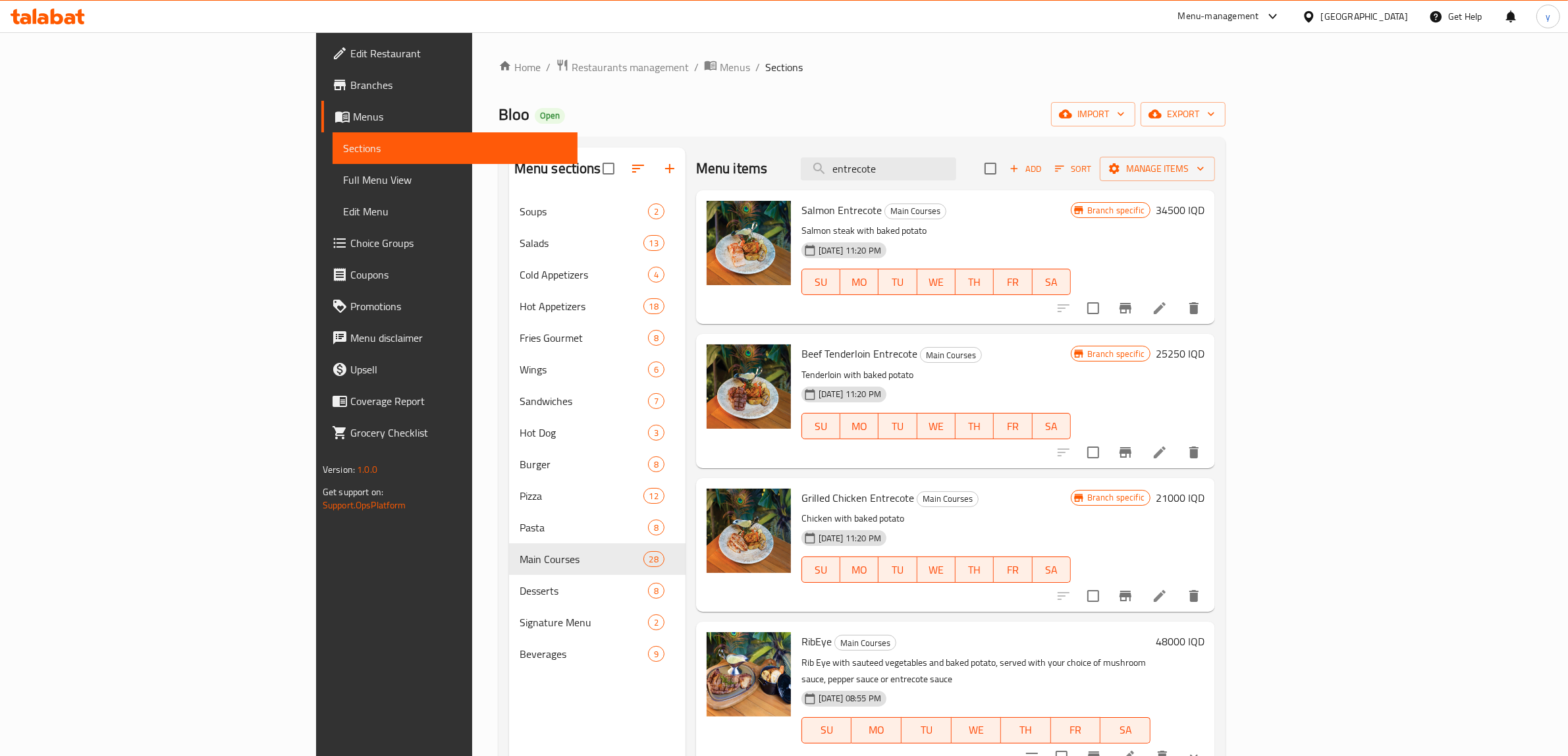
type input "entrecote"
click at [1178, 307] on li at bounding box center [1159, 309] width 37 height 24
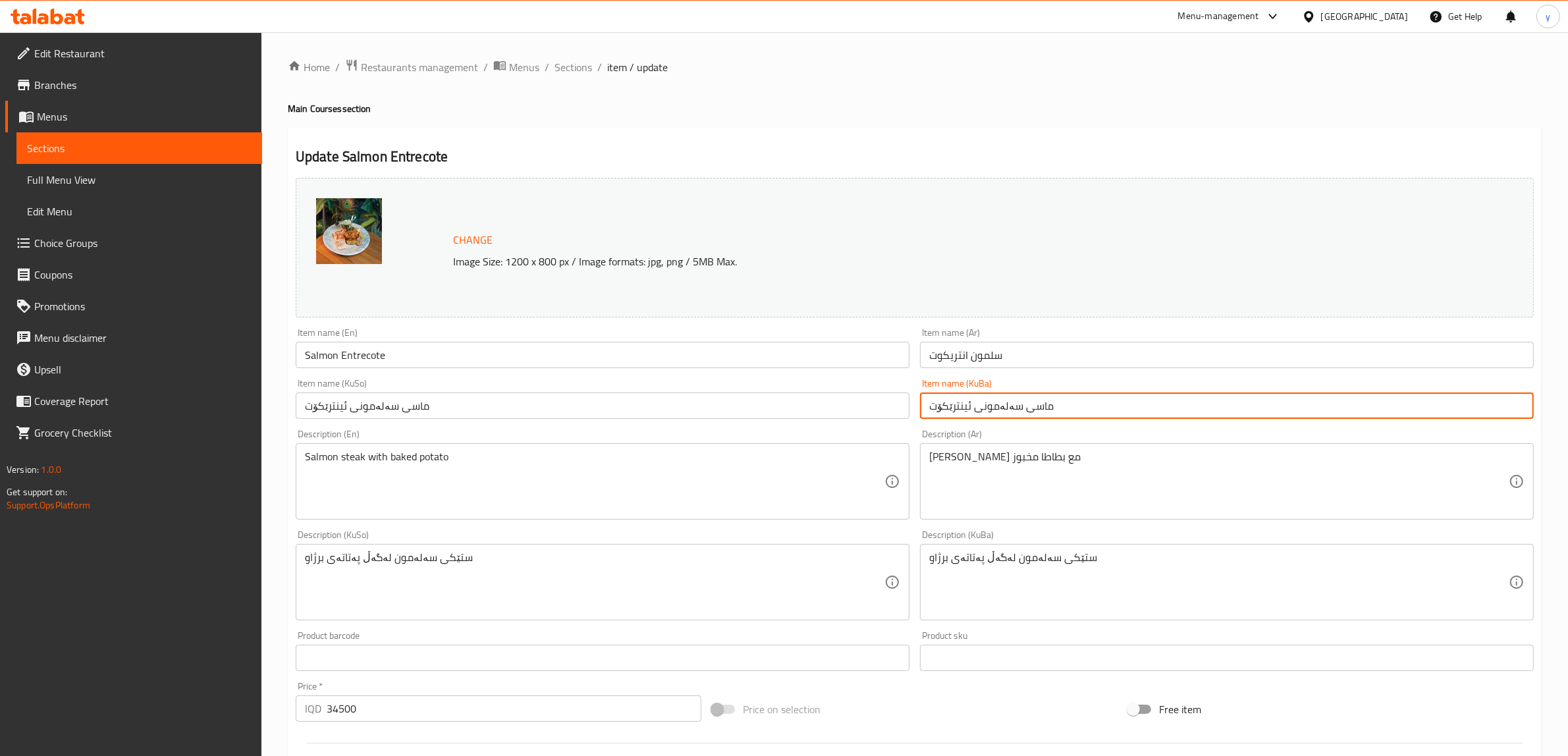
click at [950, 412] on input "ماسی سەلەمونی ئینترێکۆت" at bounding box center [1226, 405] width 614 height 27
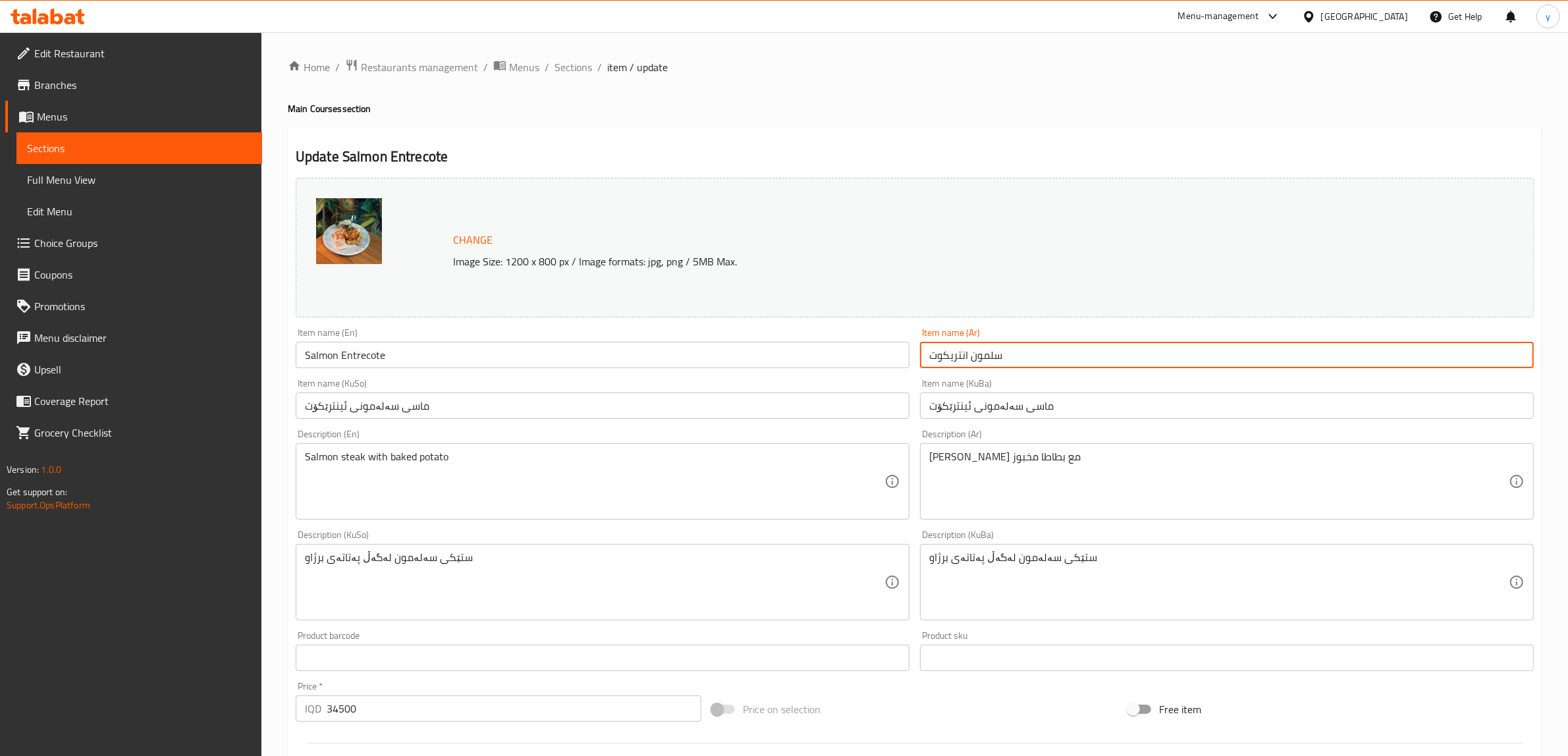
click at [960, 359] on input "سلمون انتريكوت" at bounding box center [1226, 355] width 614 height 27
click at [558, 67] on span "Sections" at bounding box center [573, 67] width 38 height 16
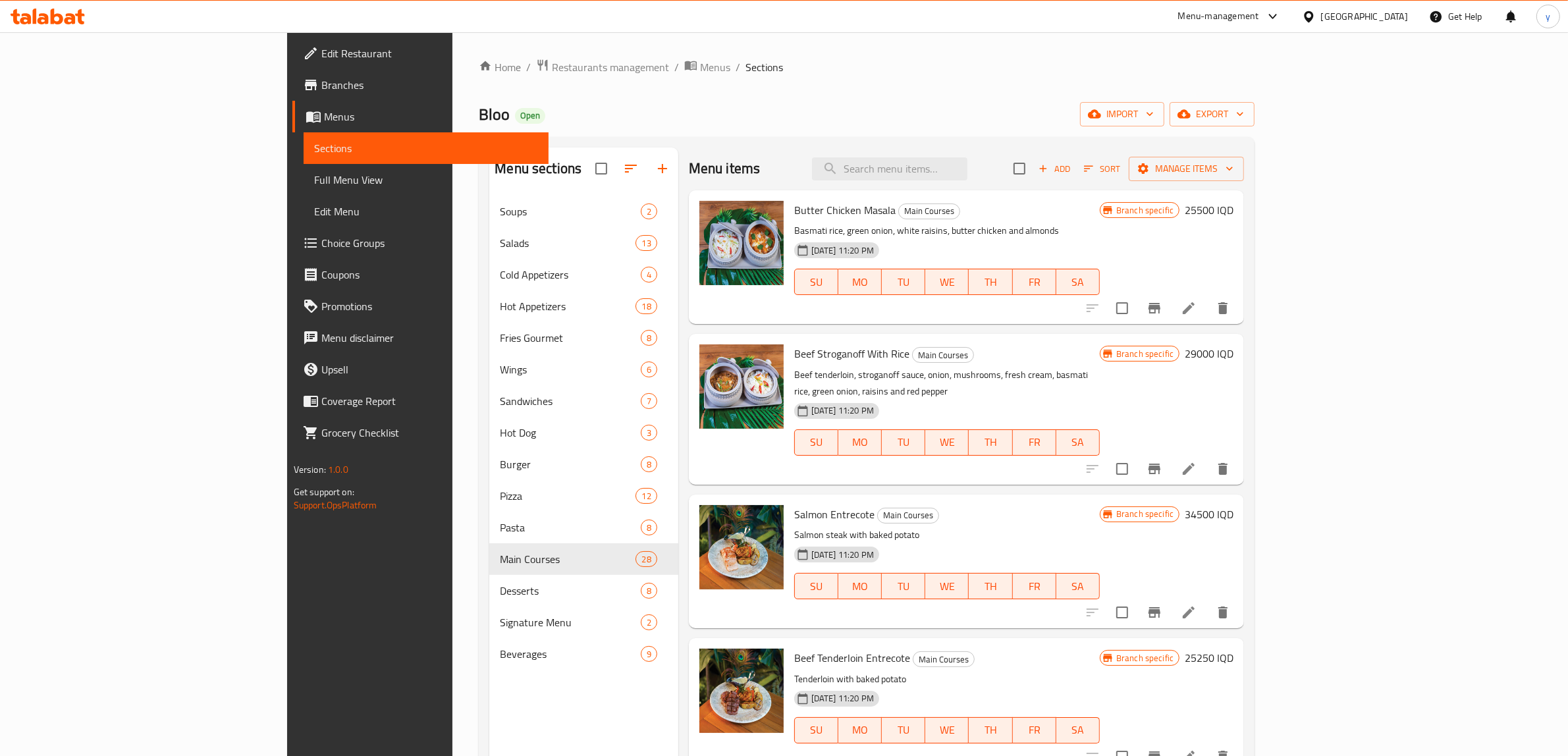
click at [971, 182] on div "Menu items Add Sort Manage items" at bounding box center [966, 169] width 555 height 43
click at [1196, 604] on icon at bounding box center [1188, 612] width 16 height 16
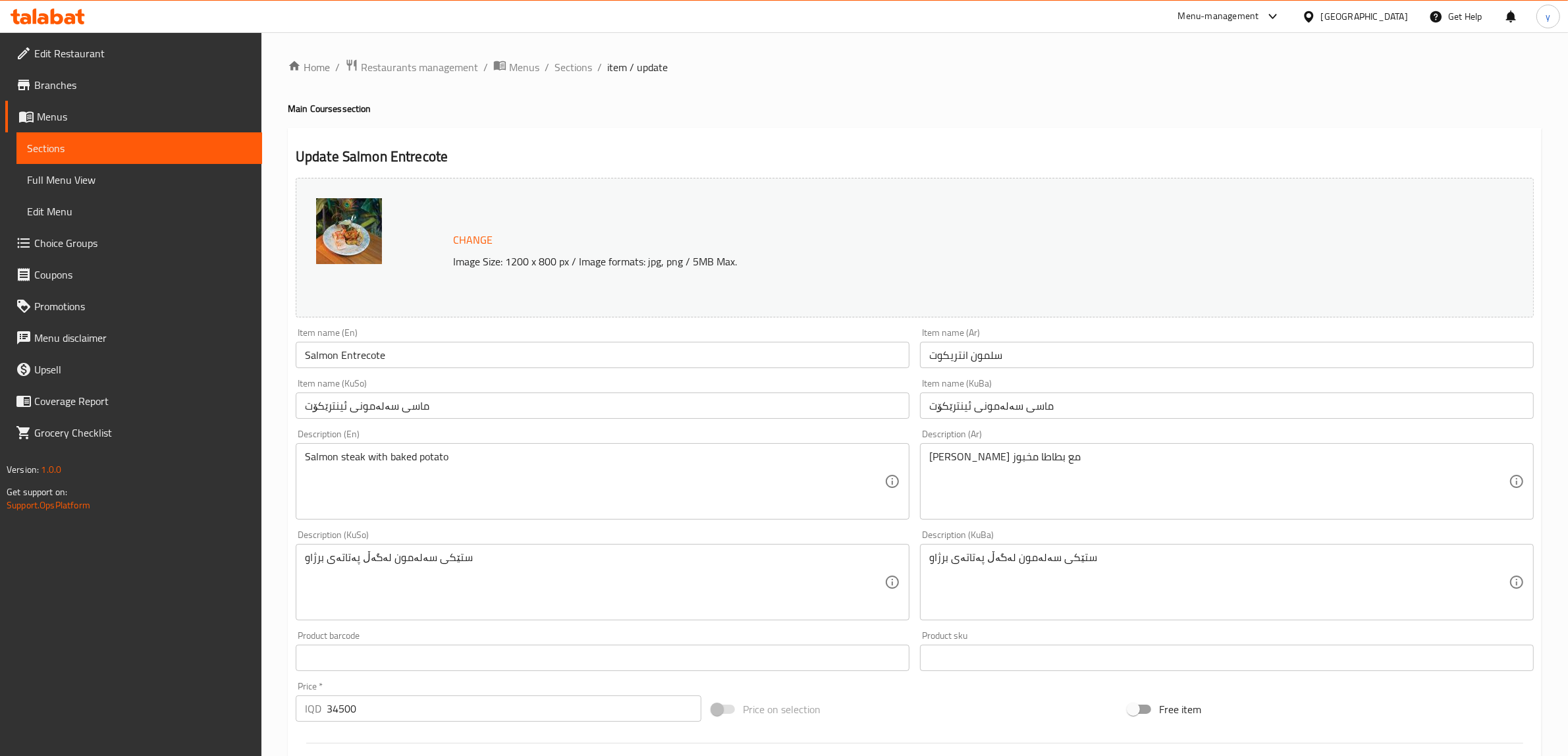
click at [956, 359] on input "سلمون انتريكوت" at bounding box center [1226, 355] width 614 height 27
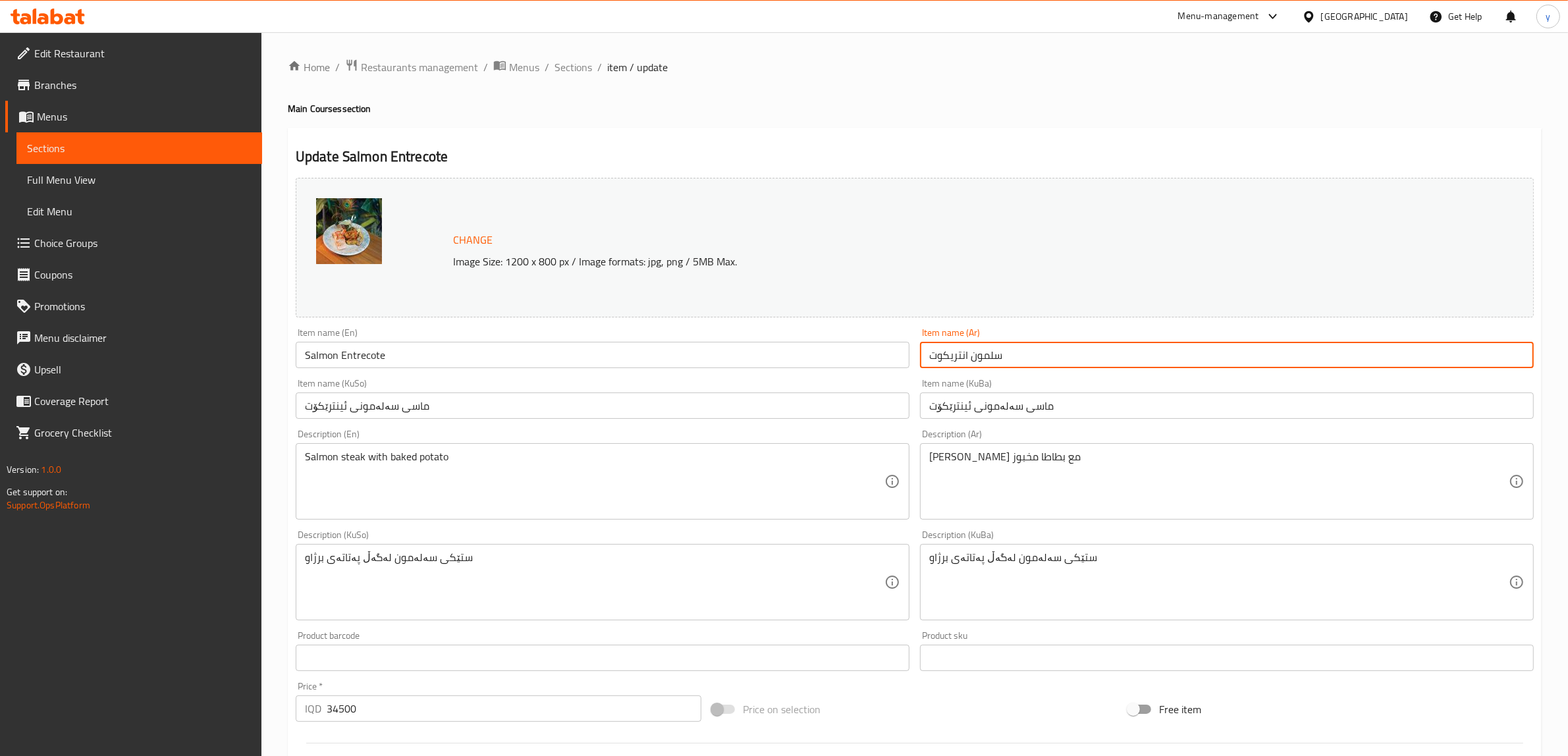
click at [956, 359] on input "سلمون انتريكوت" at bounding box center [1226, 355] width 614 height 27
click at [568, 62] on span "Sections" at bounding box center [573, 67] width 38 height 16
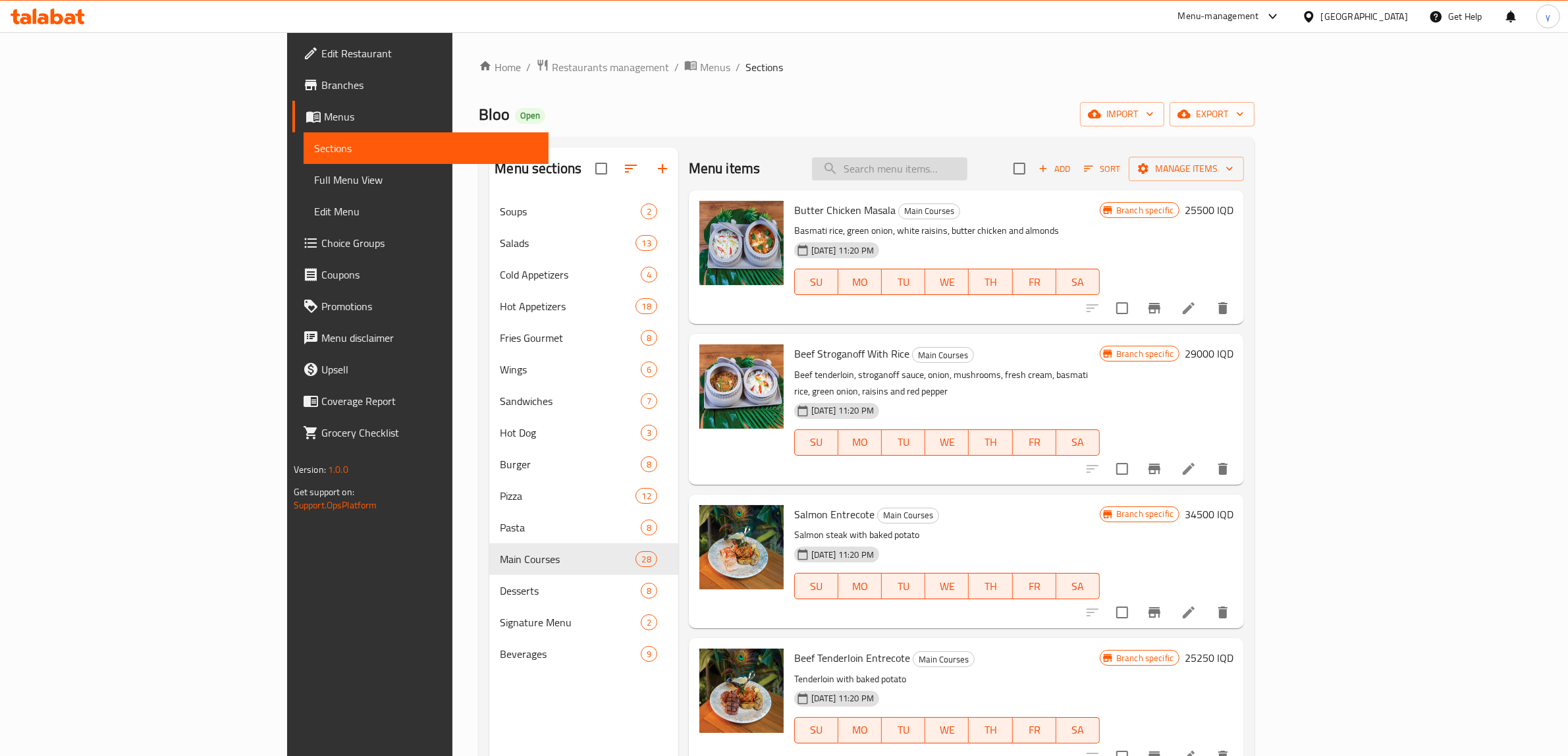
click at [967, 178] on input "search" at bounding box center [889, 168] width 155 height 23
paste input "provencale"
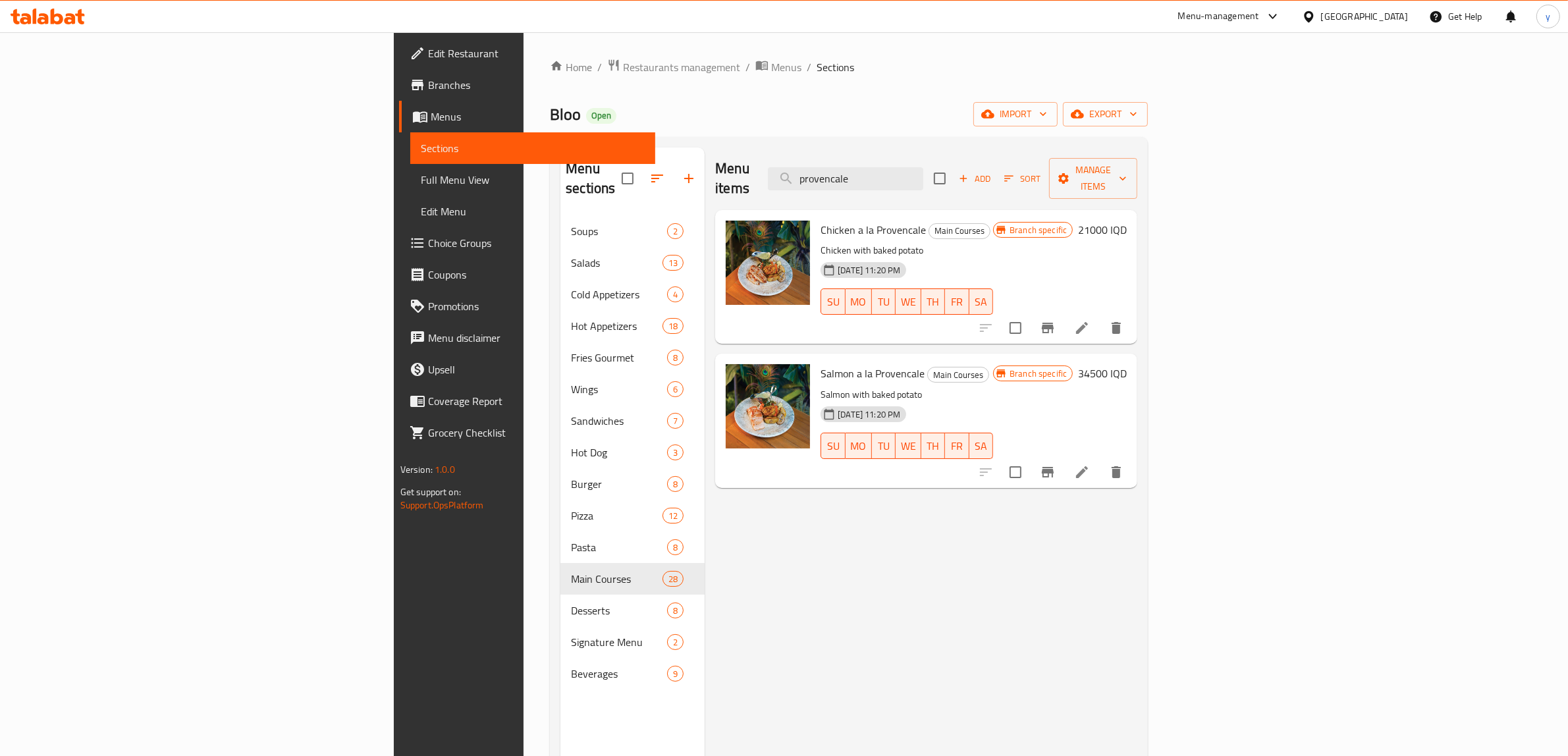
type input "provencale"
click at [1100, 317] on li at bounding box center [1082, 328] width 37 height 24
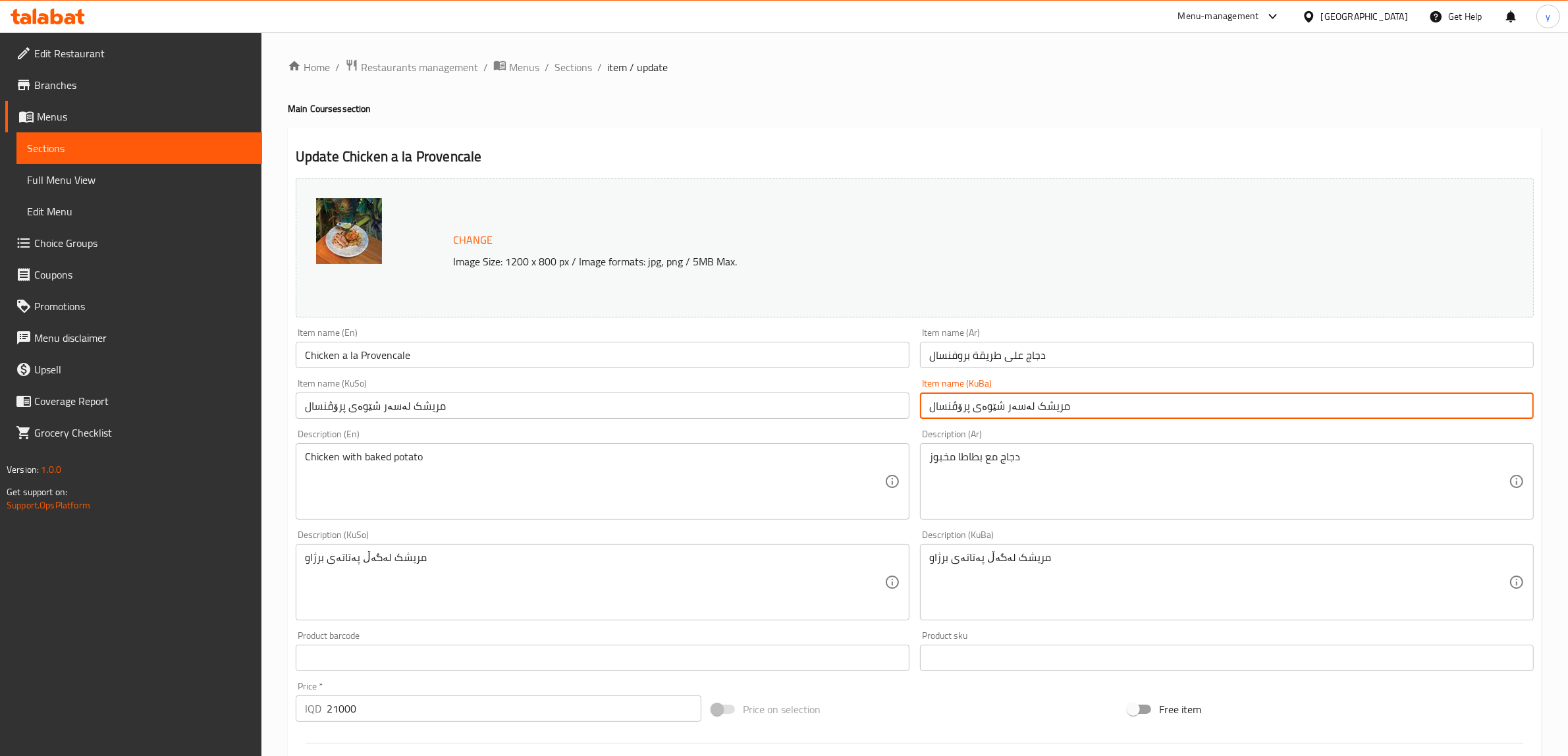
click at [943, 412] on input "مریشک لەسەر شێوەی پرۆڤنسال" at bounding box center [1226, 405] width 614 height 27
click at [558, 67] on span "Sections" at bounding box center [573, 67] width 38 height 16
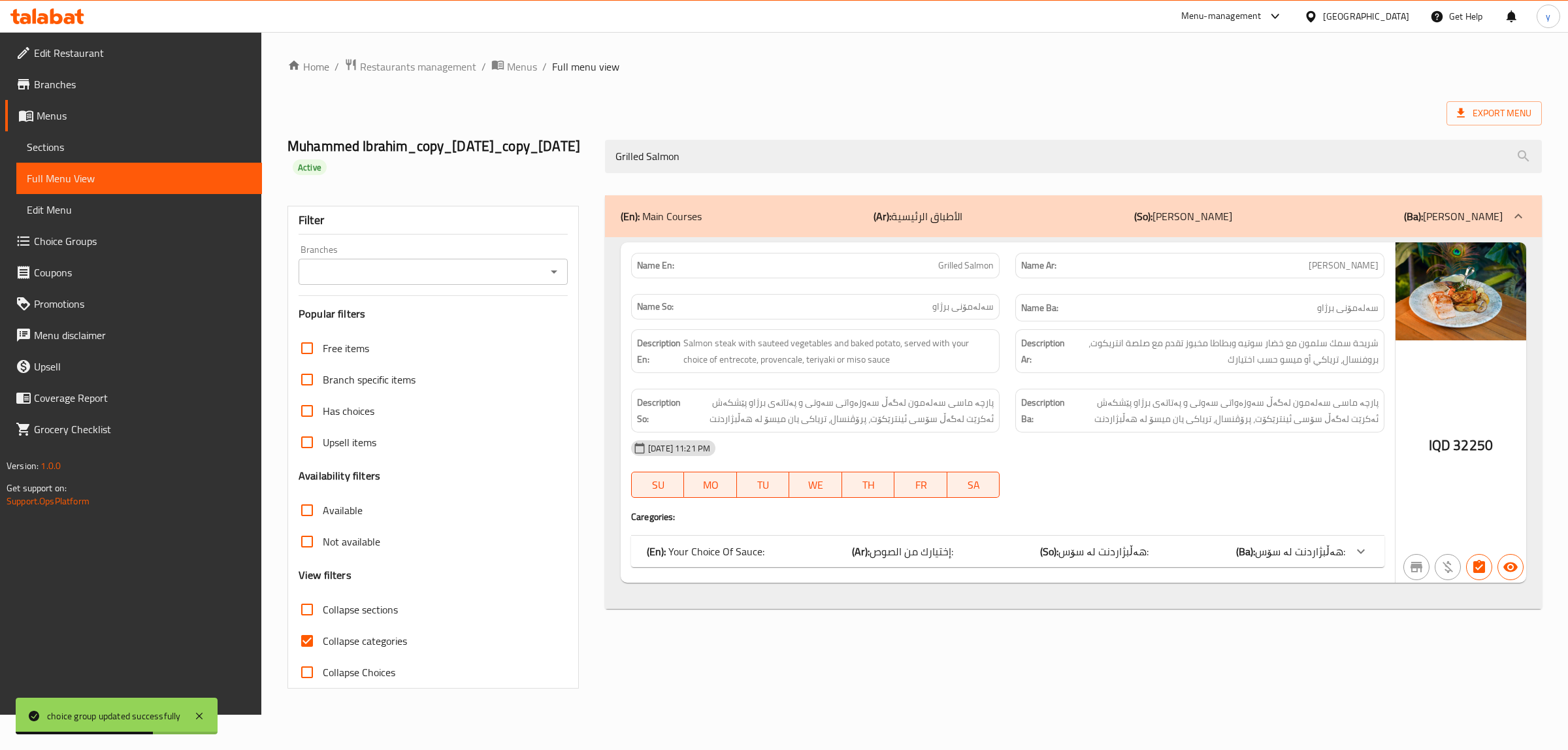
click at [543, 285] on div "Branches" at bounding box center [433, 272] width 269 height 26
type input "Grilled Salmon"
click at [546, 280] on icon "Open" at bounding box center [553, 272] width 15 height 15
click at [495, 354] on li "Bloo, Empire" at bounding box center [433, 348] width 269 height 24
type input "Bloo, Empire"
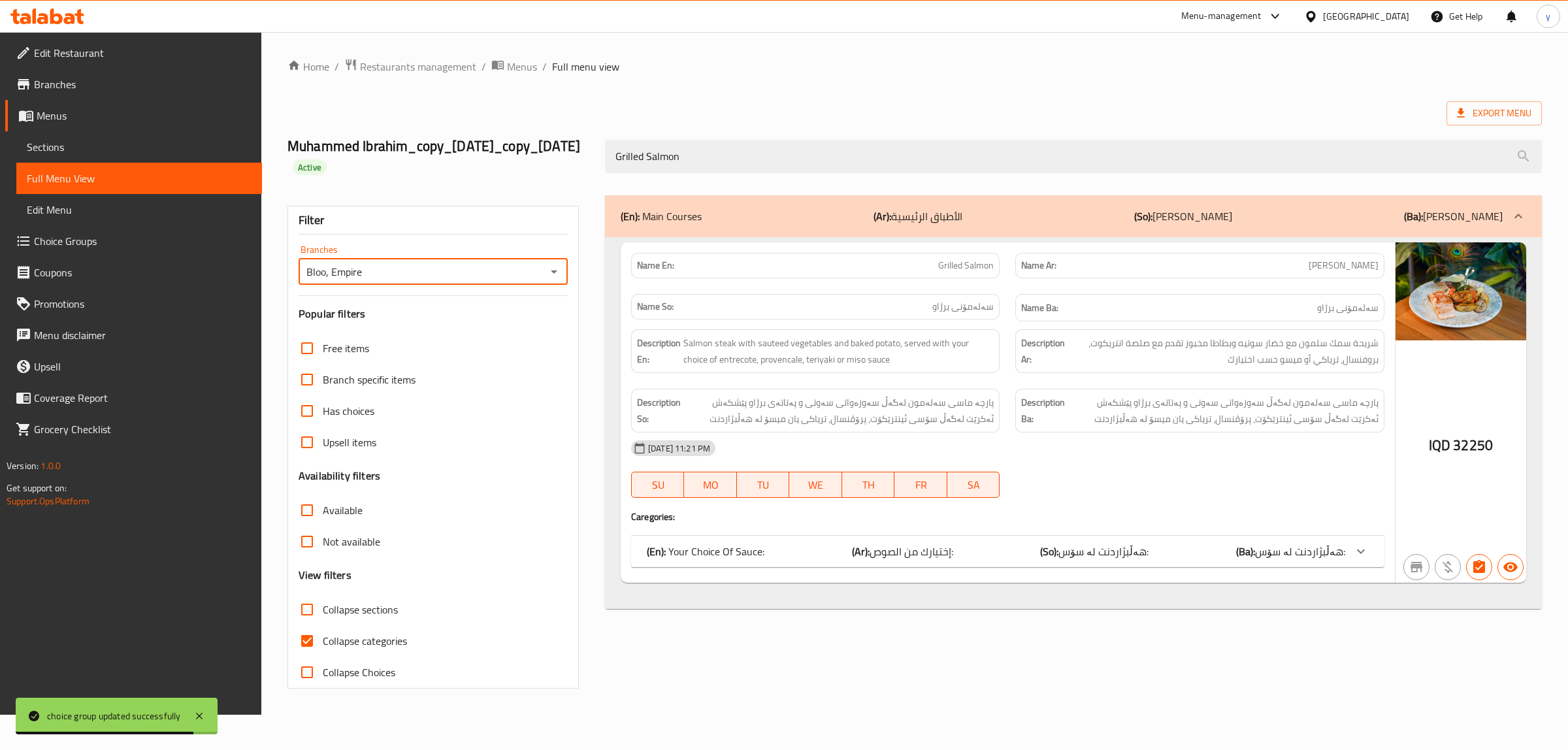
click at [303, 656] on input "Collapse categories" at bounding box center [307, 641] width 31 height 31
checkbox input "false"
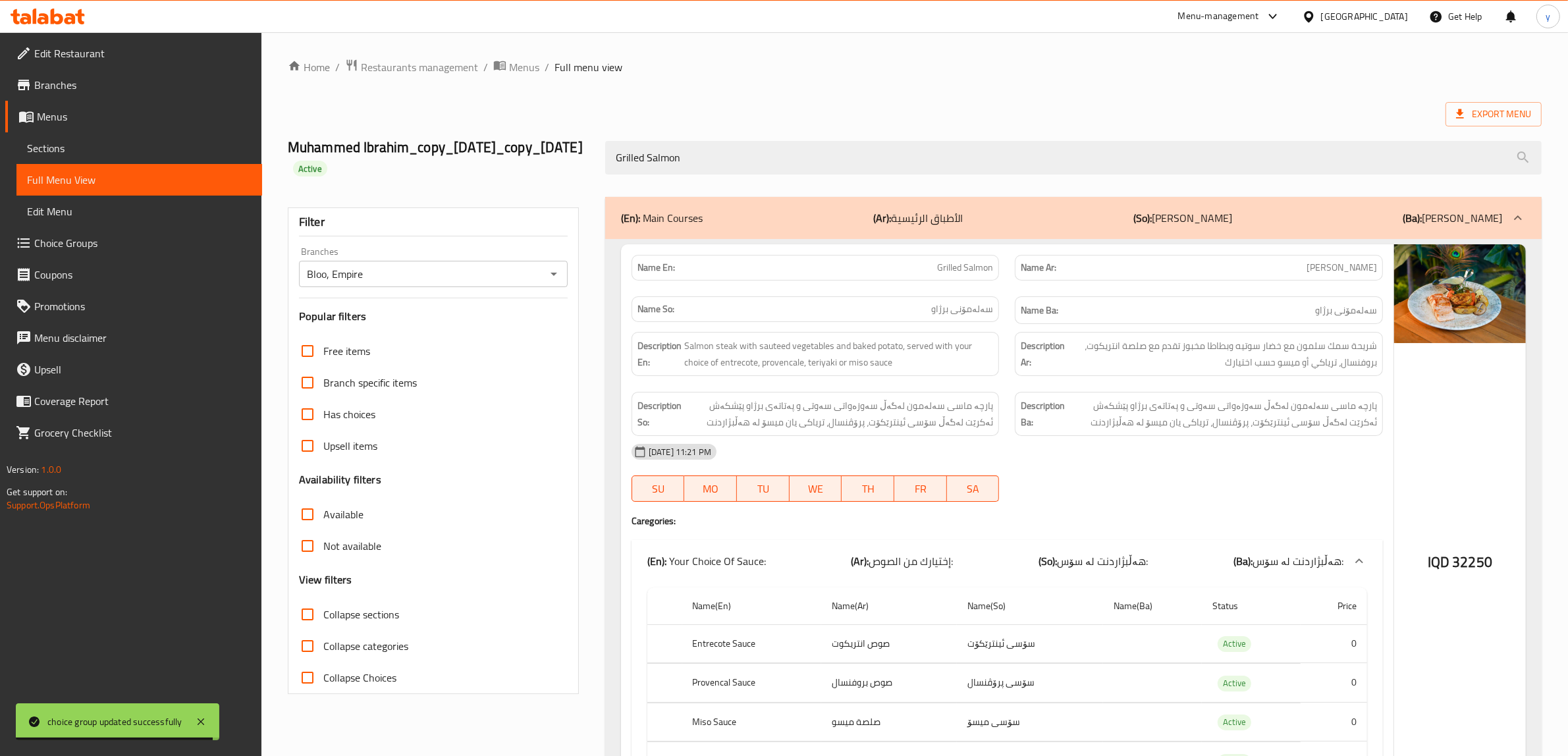
click at [198, 719] on icon at bounding box center [200, 721] width 6 height 6
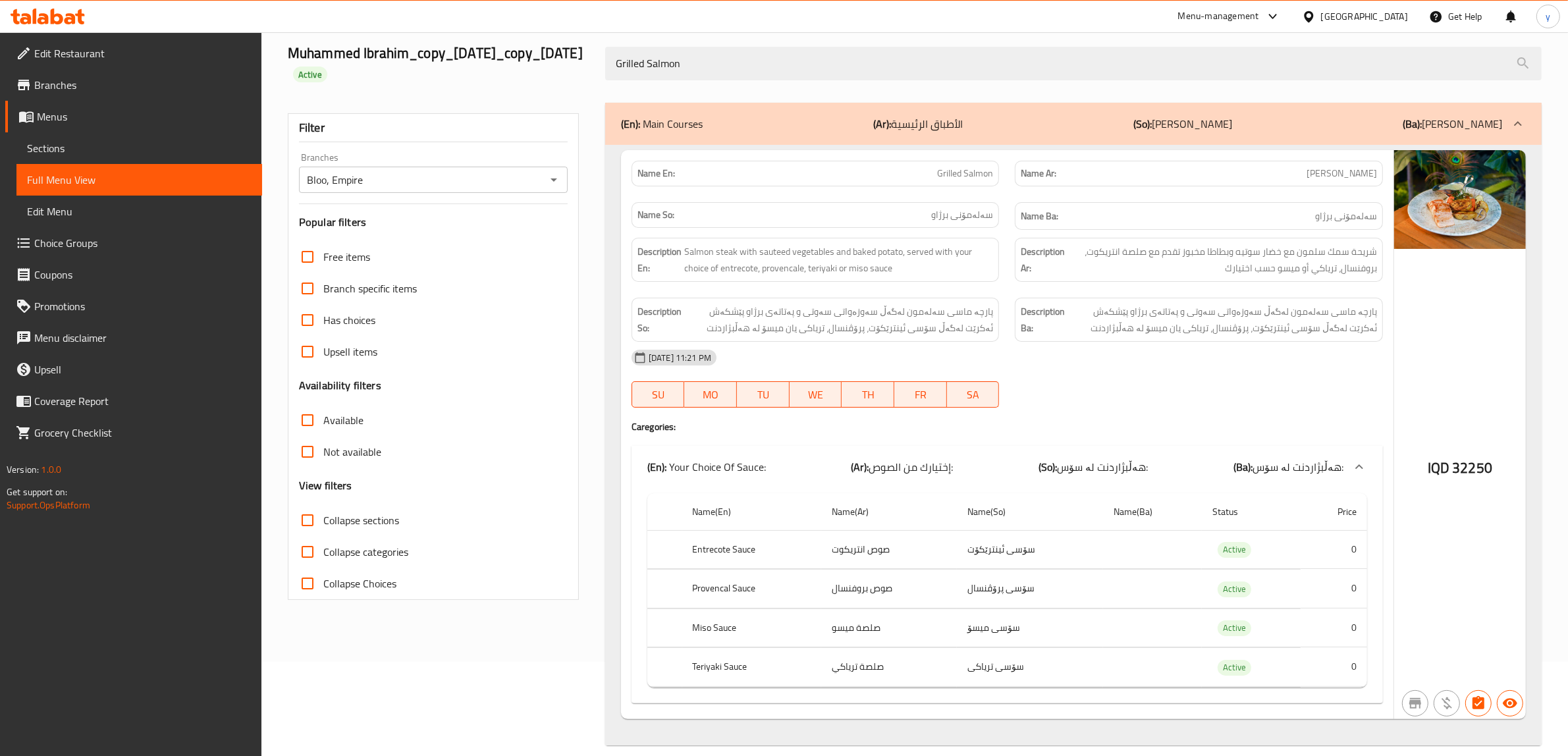
scroll to position [133, 0]
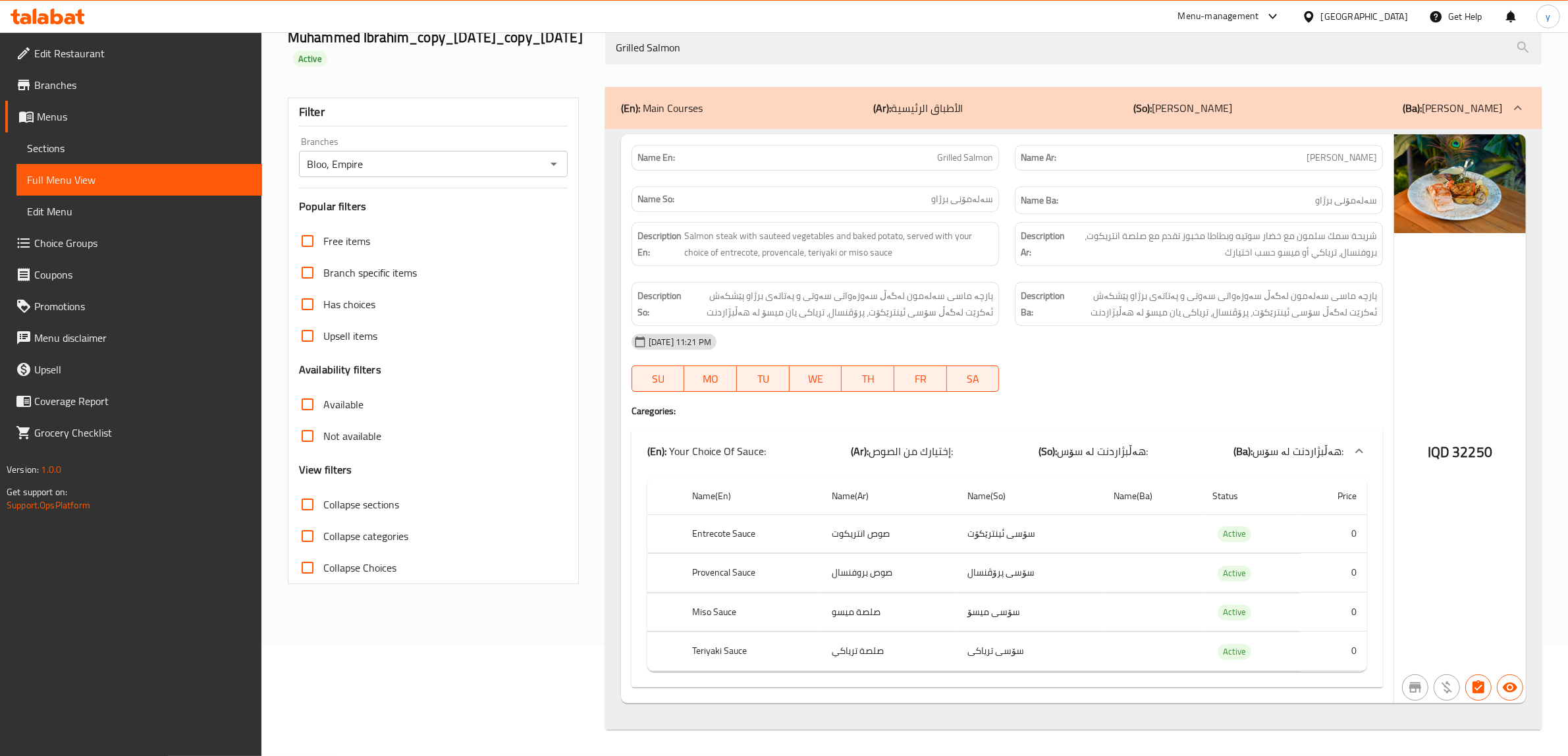
click at [150, 152] on span "Sections" at bounding box center [139, 148] width 224 height 16
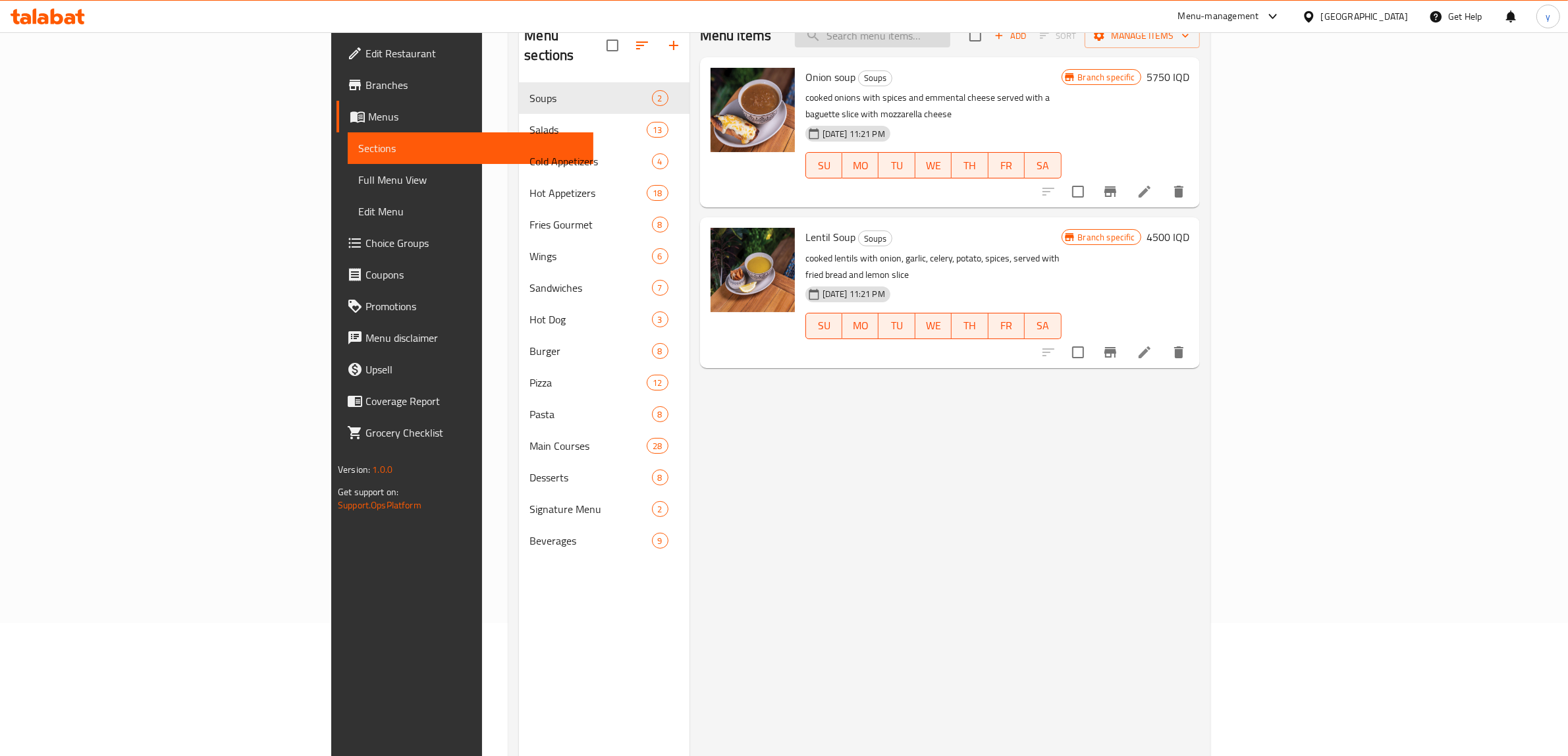
click at [945, 39] on input "search" at bounding box center [872, 36] width 155 height 23
paste input "Grilled Salmon"
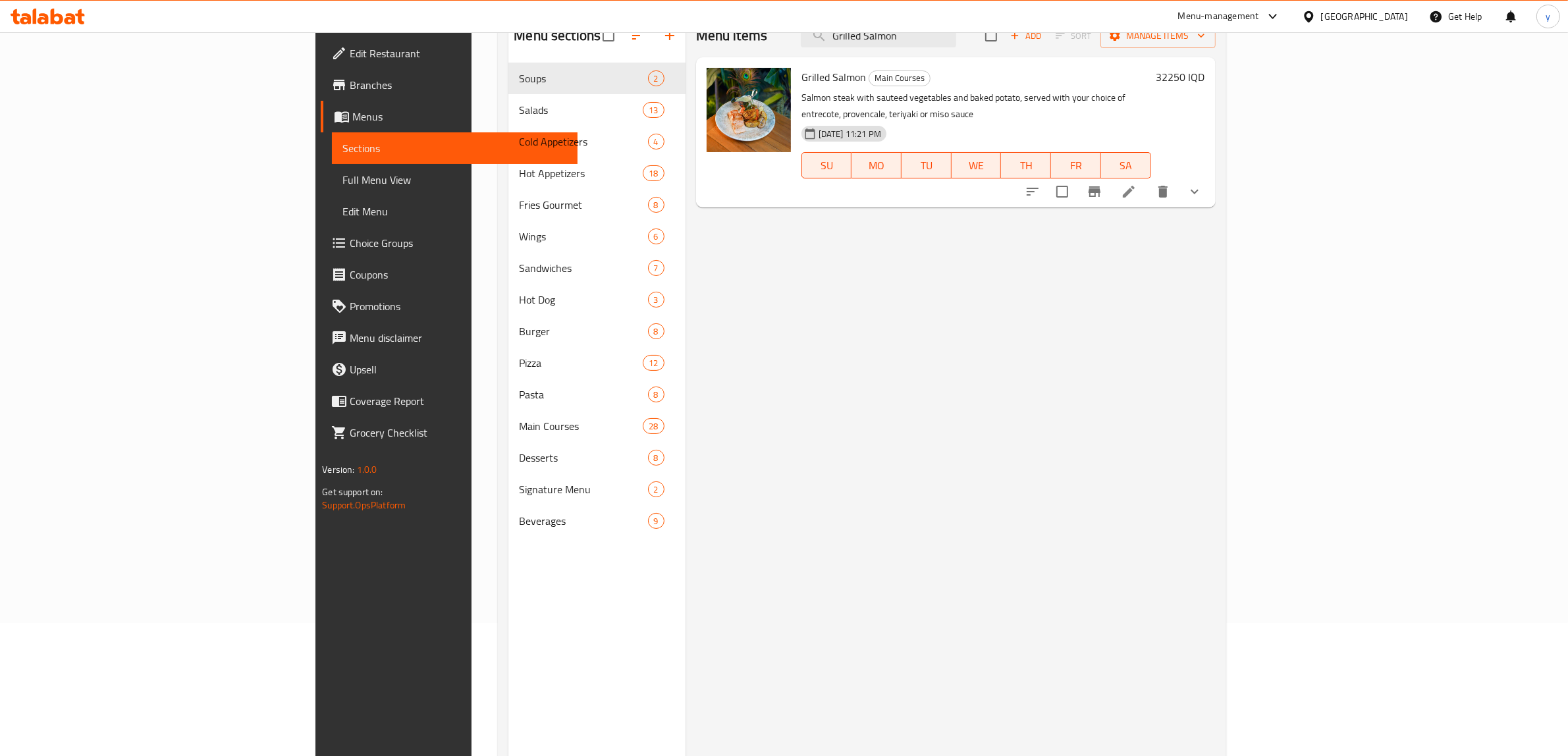
type input "Grilled Salmon"
click at [1147, 183] on li at bounding box center [1129, 192] width 37 height 24
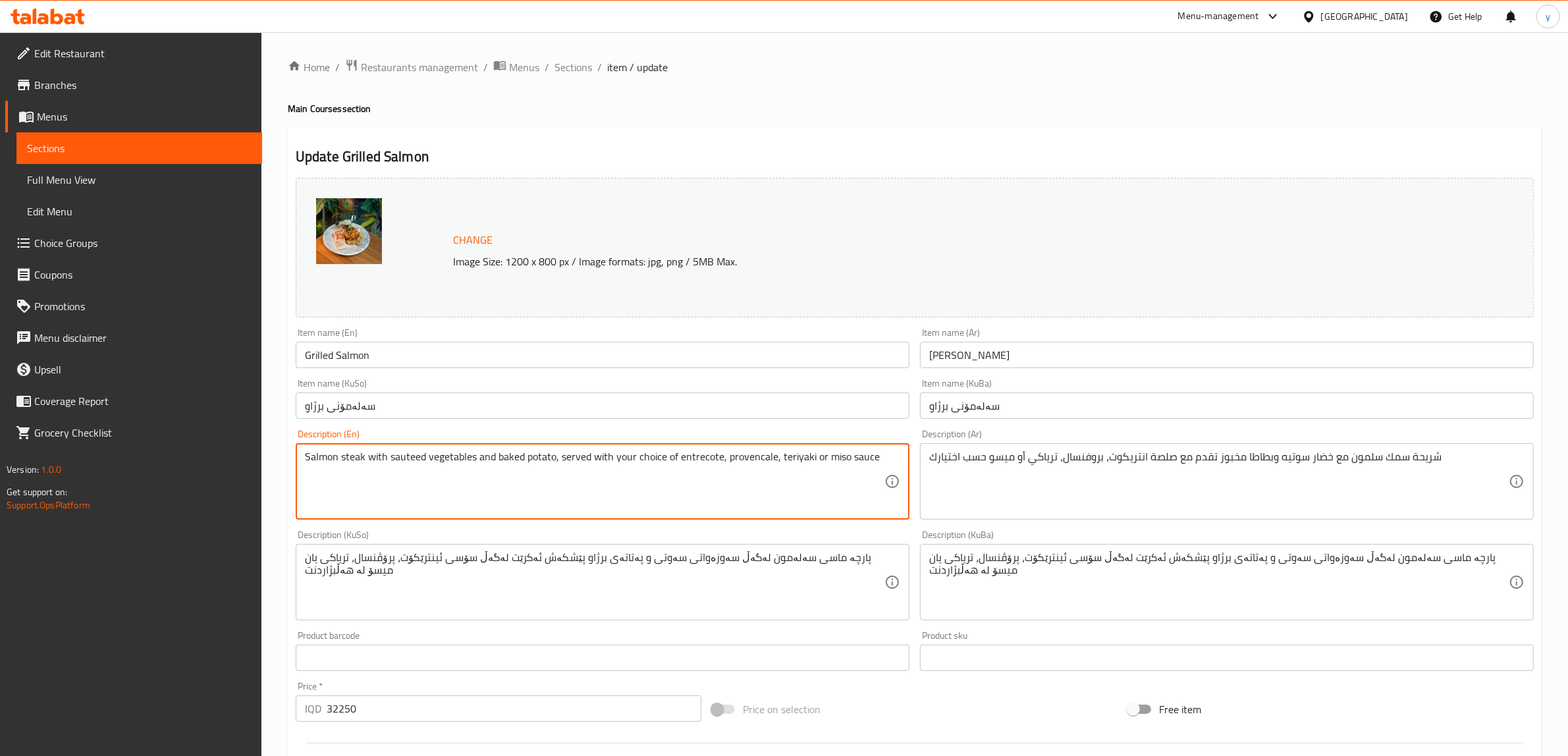
click at [561, 458] on textarea "Salmon steak with sauteed vegetables and baked potato, served with your choice …" at bounding box center [594, 481] width 580 height 62
click at [557, 461] on textarea "Salmon steak with sauteed vegetables and baked potato, served with your choice …" at bounding box center [594, 481] width 580 height 62
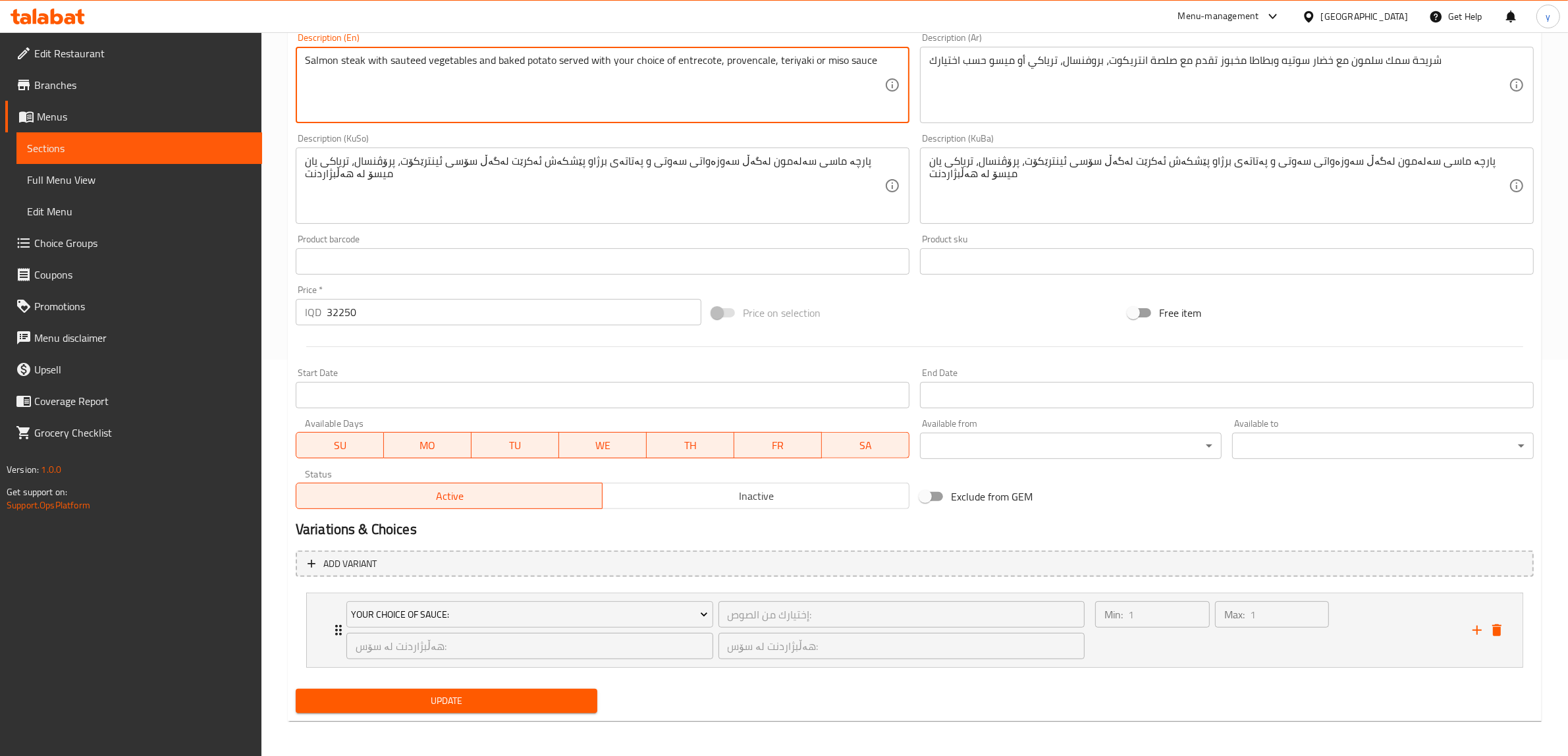
scroll to position [397, 0]
type textarea "Salmon steak with sauteed vegetables and baked potato served with your choice o…"
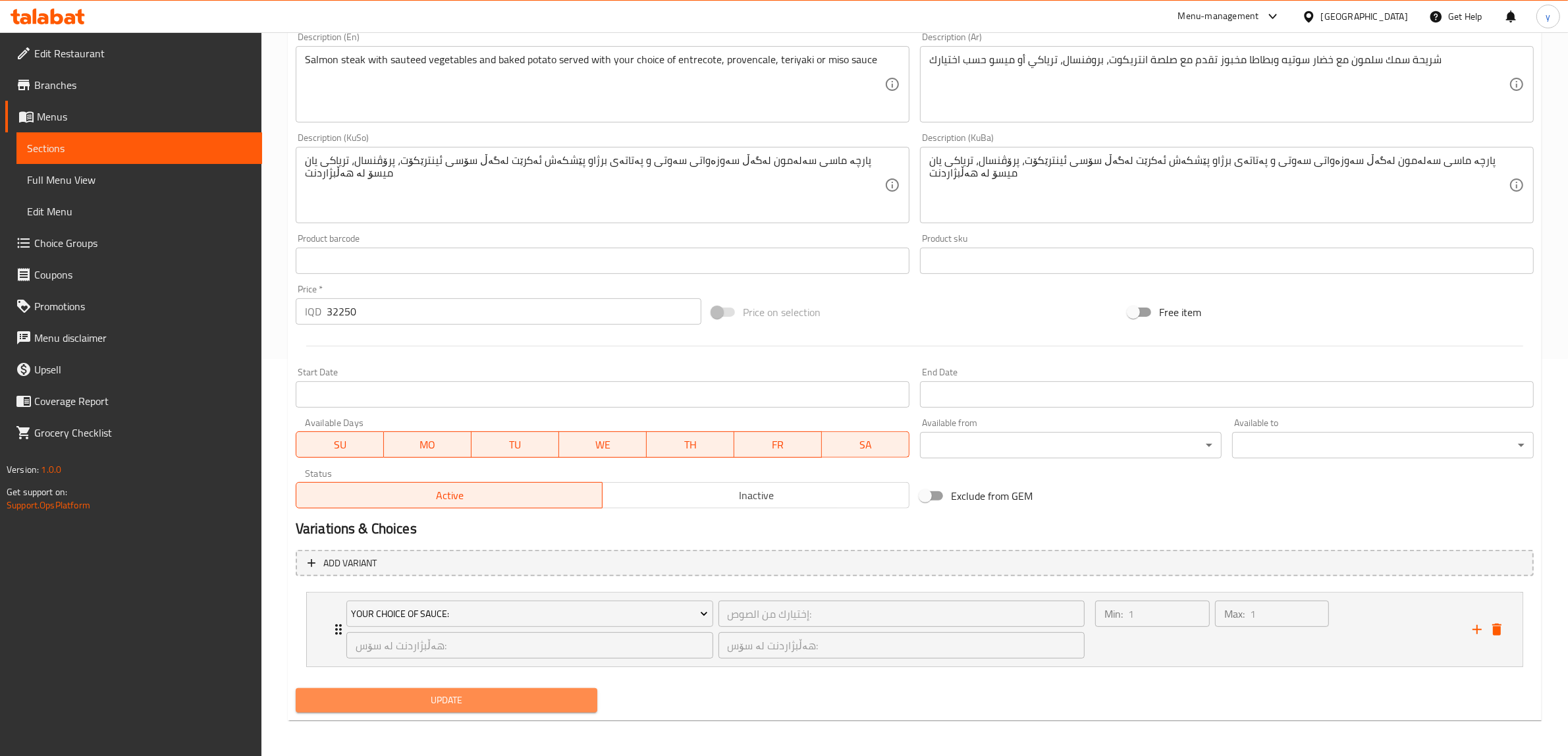
drag, startPoint x: 494, startPoint y: 687, endPoint x: 511, endPoint y: 656, distance: 35.4
click at [495, 688] on button "Update" at bounding box center [446, 700] width 301 height 25
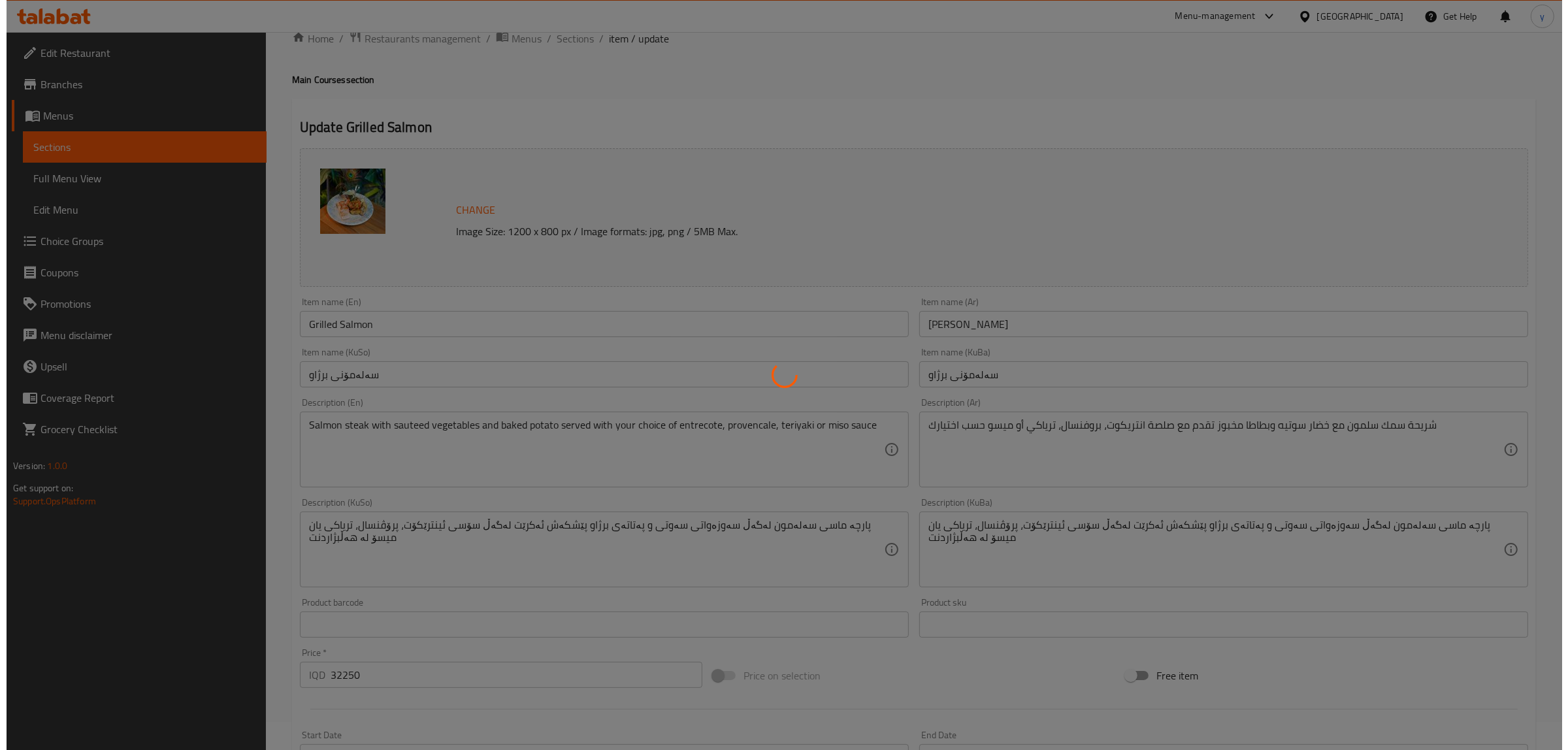
scroll to position [0, 0]
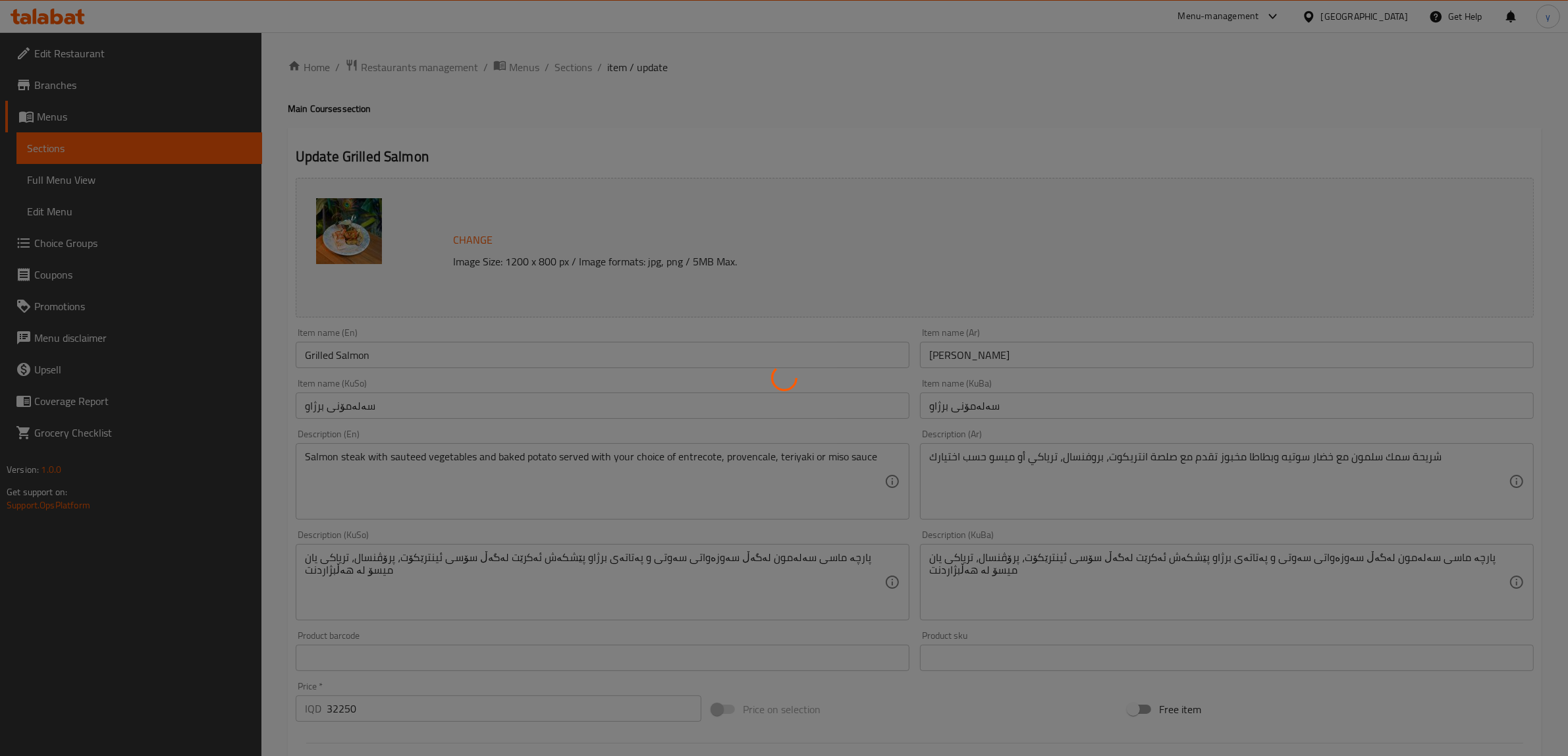
click at [110, 196] on div at bounding box center [784, 378] width 1568 height 756
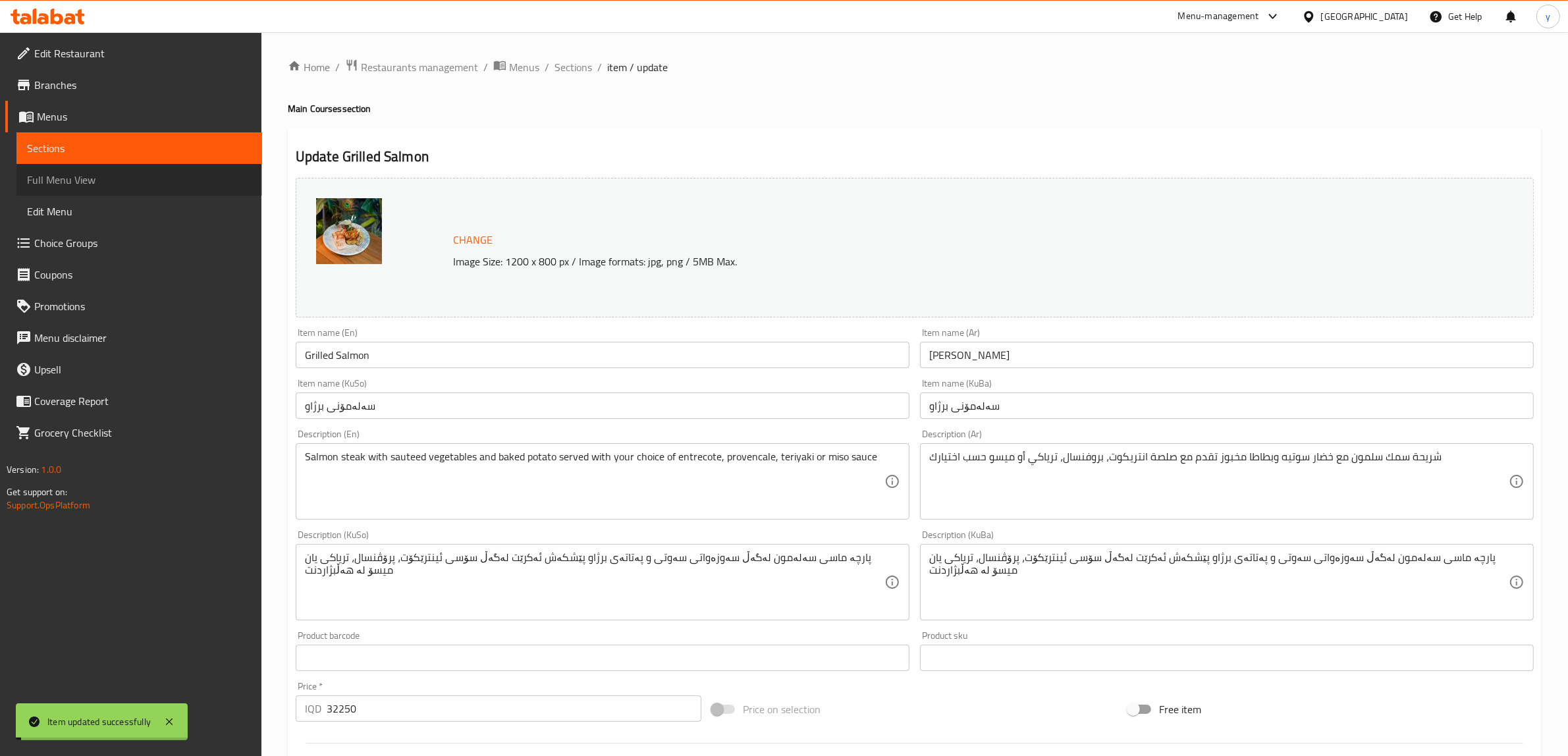
click at [117, 189] on link "Full Menu View" at bounding box center [139, 179] width 245 height 31
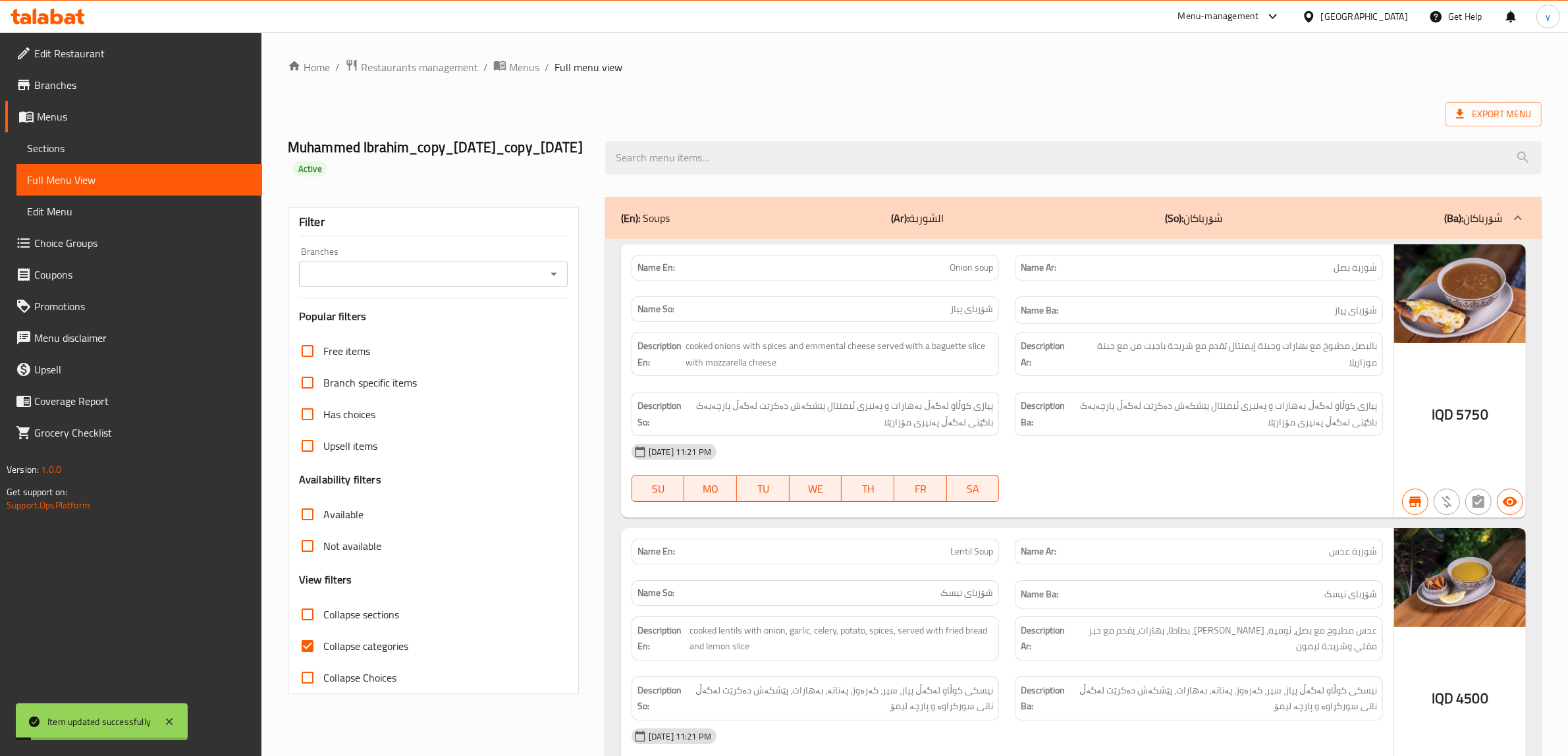
click at [647, 183] on div at bounding box center [1073, 158] width 952 height 50
click at [657, 175] on input "search" at bounding box center [1073, 157] width 936 height 34
paste input "Grilled Salmon"
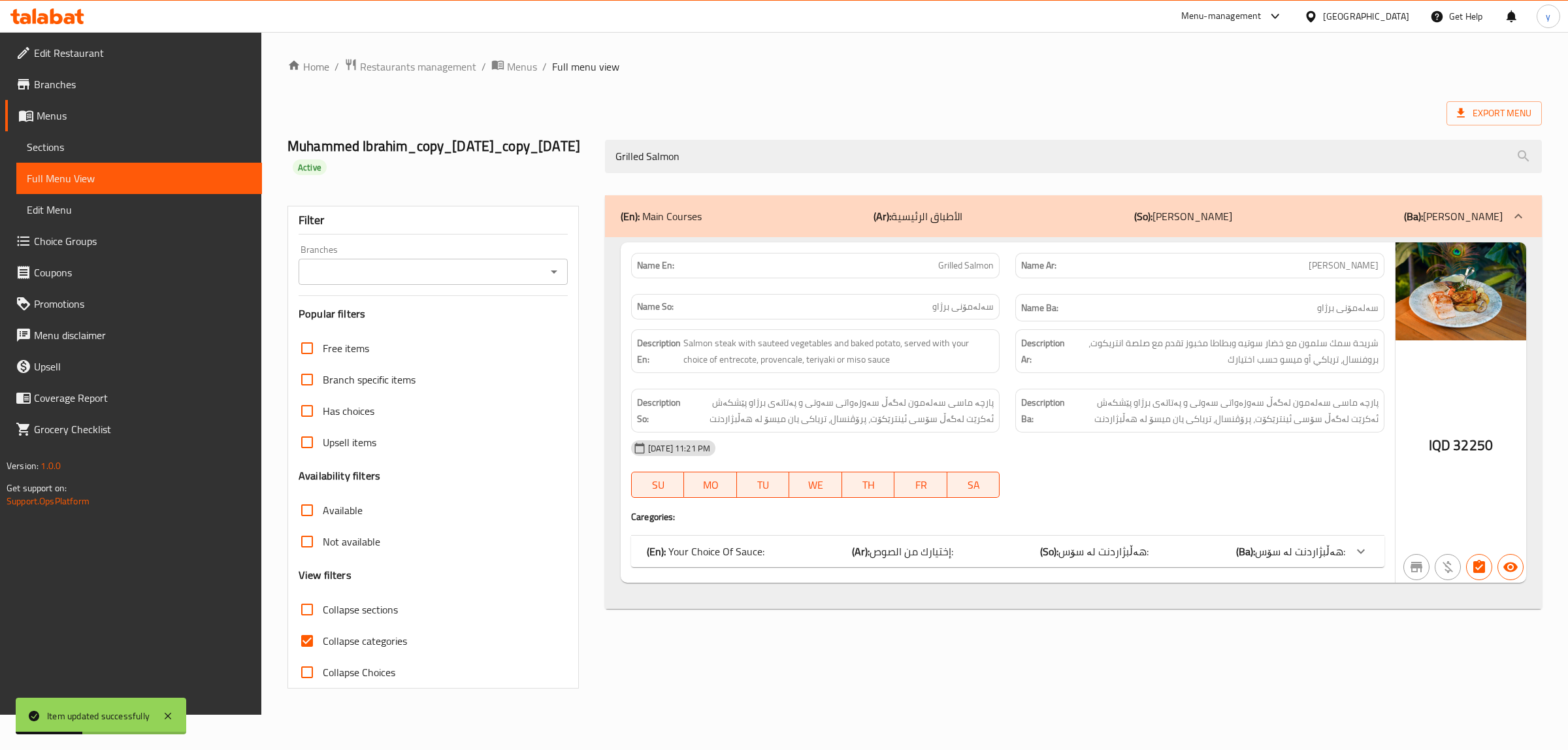
click at [554, 273] on div "Branches Branches" at bounding box center [433, 265] width 269 height 40
type input "Grilled Salmon"
click at [554, 273] on icon "Open" at bounding box center [553, 272] width 6 height 4
click at [537, 388] on div "Branch specific items" at bounding box center [433, 379] width 269 height 31
click at [169, 719] on icon at bounding box center [168, 715] width 15 height 15
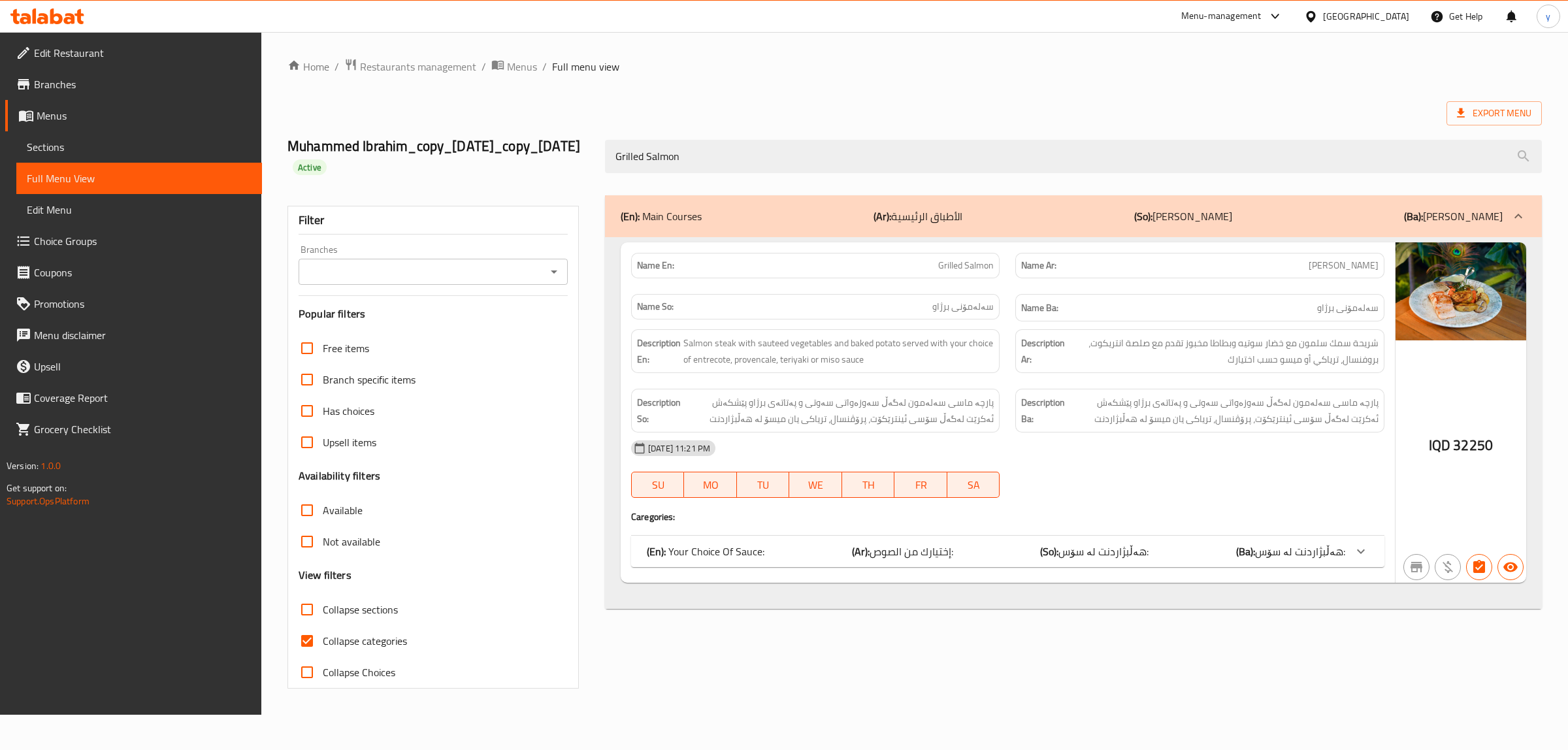
click at [555, 280] on icon "Open" at bounding box center [553, 272] width 15 height 15
click at [503, 357] on li "Bloo, Empire" at bounding box center [433, 348] width 269 height 24
type input "Bloo, Empire"
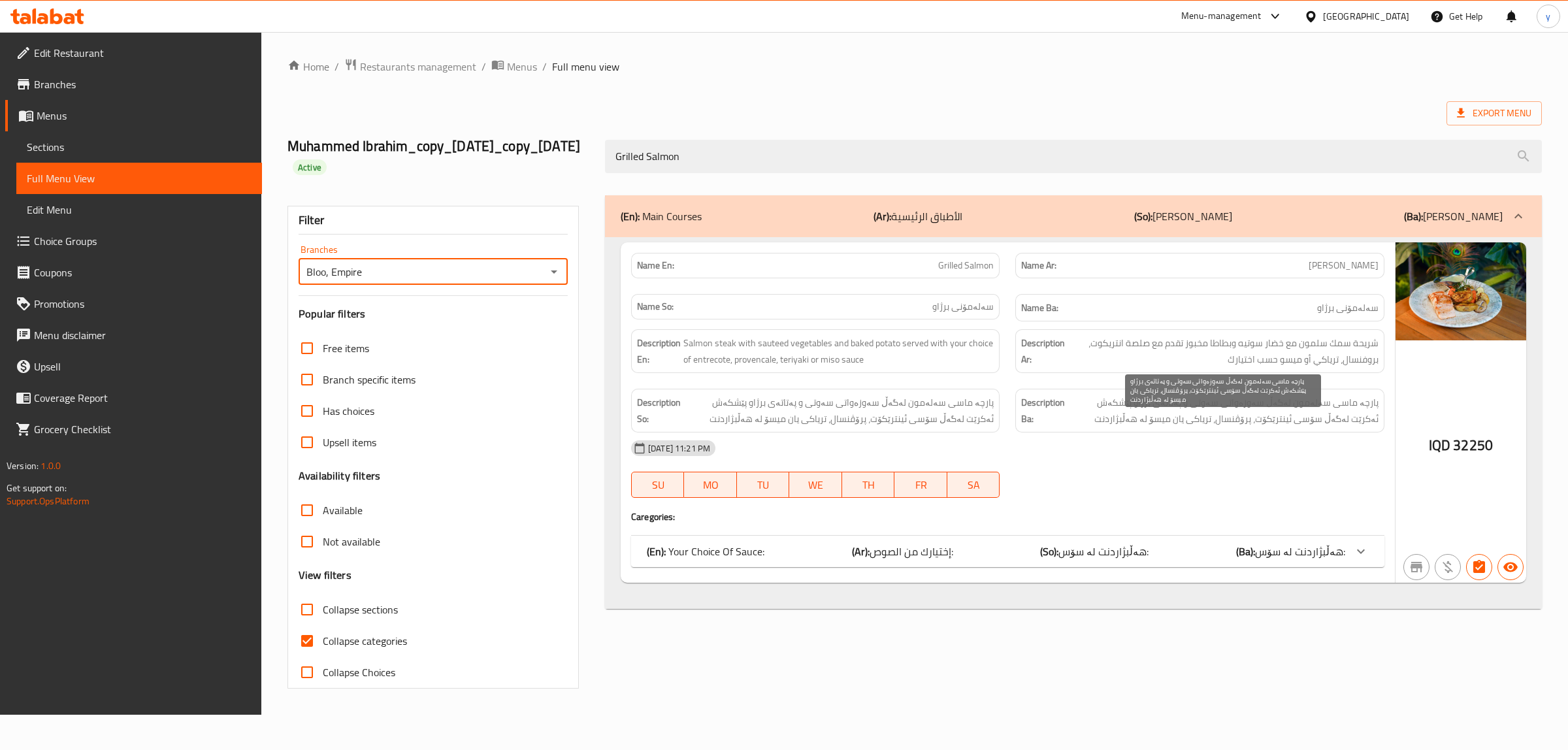
click at [1307, 421] on span "پارچە ماسی سەلەمون لەگەڵ سەوزەواتی سەوتی و پەتاتەی برژاو پێشکەش ئەکرێت لەگەڵ سۆ…" at bounding box center [1222, 410] width 310 height 32
copy span "سەلەمون"
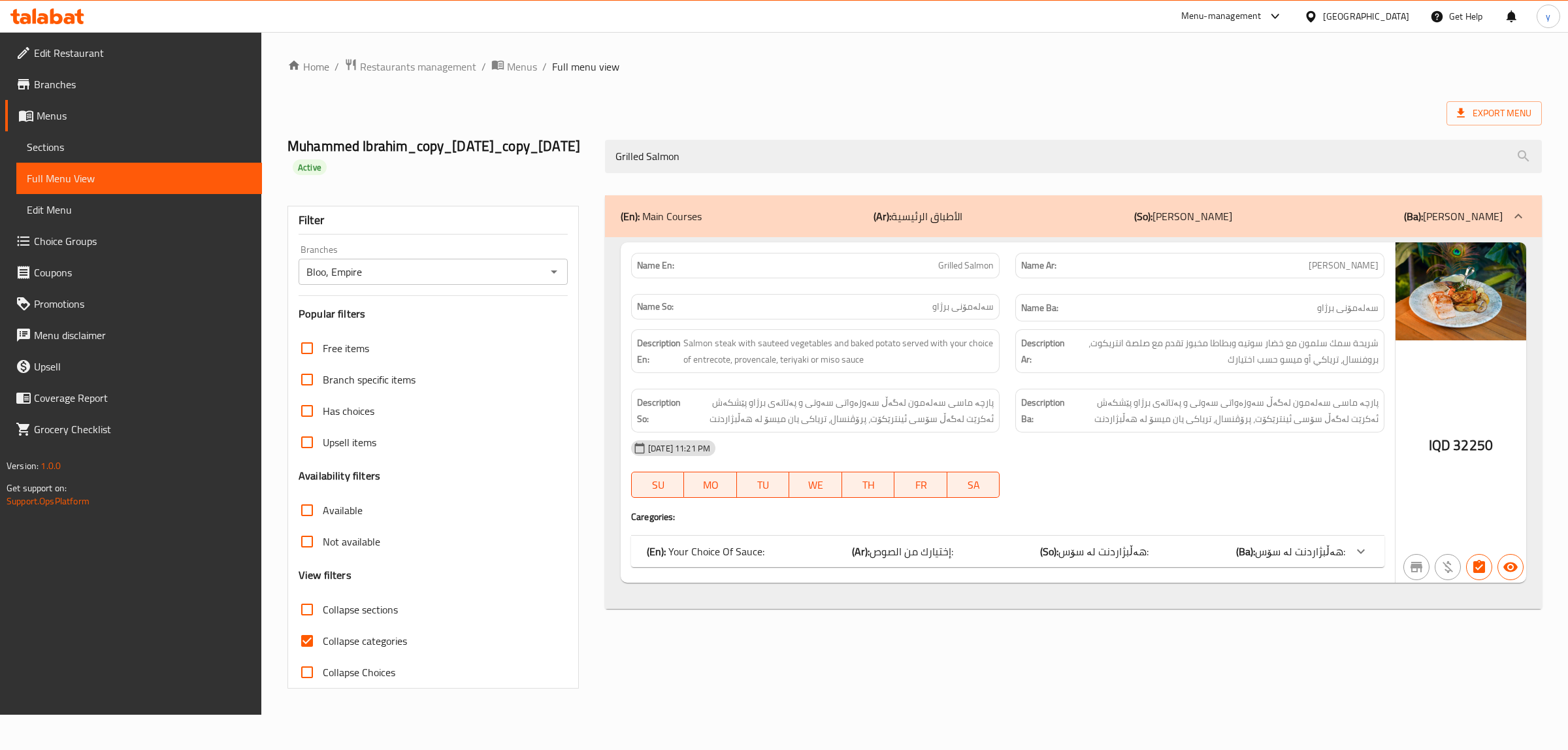
click at [1289, 433] on div "Description Ba: پارچە ماسی سەلەمون لەگەڵ سەوزەواتی سەوتی و پەتاتەی برژاو پێشکەش…" at bounding box center [1200, 410] width 368 height 44
click at [1230, 426] on span "پارچە ماسی سەلەمون لەگەڵ سەوزەواتی سەوتی و پەتاتەی برژاو پێشکەش ئەکرێت لەگەڵ سۆ…" at bounding box center [1222, 410] width 310 height 32
click at [1215, 426] on span "پارچە ماسی سەلەمون لەگەڵ سەوزەواتی سەوتی و پەتاتەی برژاو پێشکەش ئەکرێت لەگەڵ سۆ…" at bounding box center [1222, 410] width 310 height 32
click at [1039, 567] on div "(En): Your Choice Of Sauce: (Ar): إختيارك من الصوص: (So): هەڵبژاردنت لە سۆس: (B…" at bounding box center [1007, 551] width 753 height 31
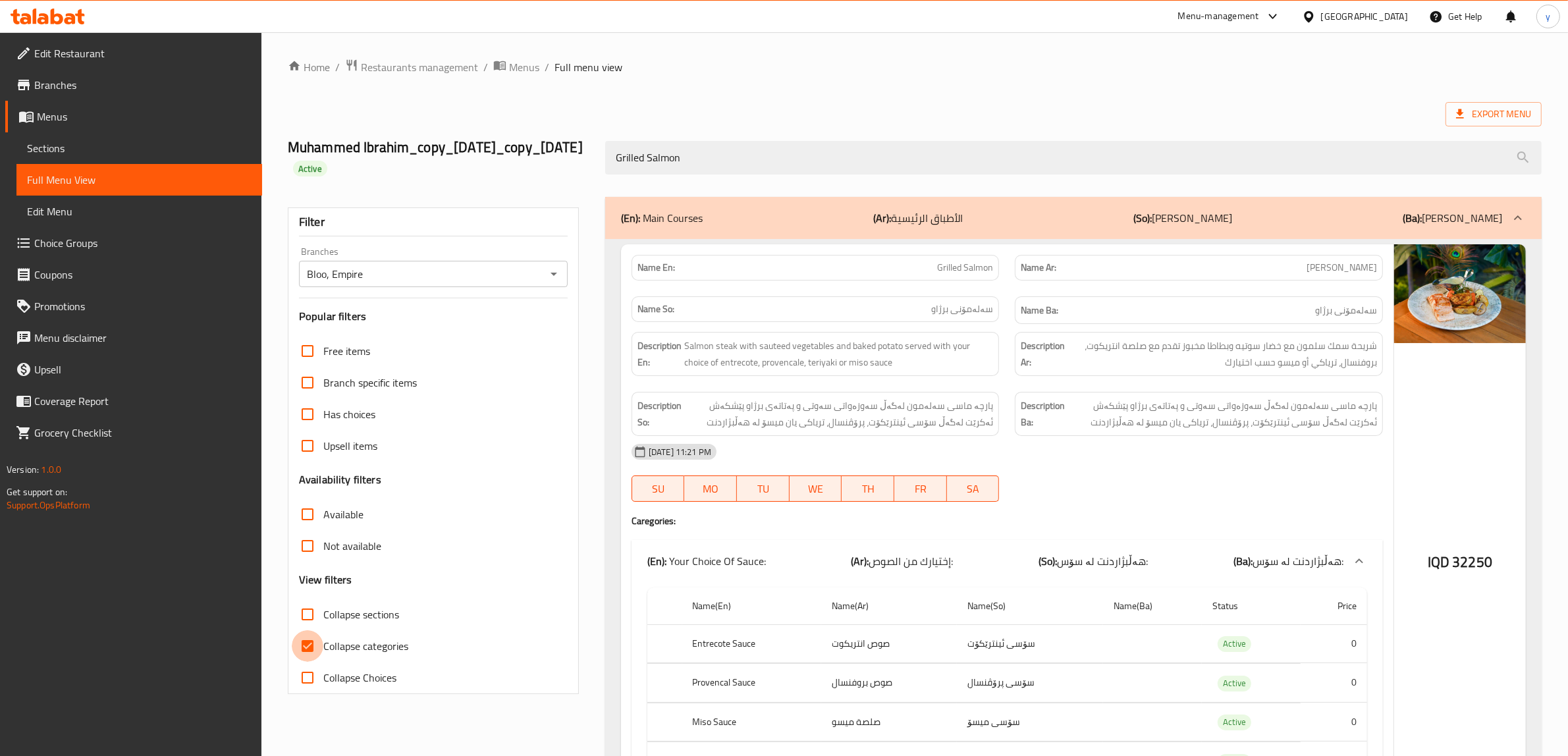
click at [310, 661] on input "Collapse categories" at bounding box center [308, 646] width 31 height 31
checkbox input "false"
click at [678, 173] on input "Grilled Salmon" at bounding box center [1073, 157] width 936 height 34
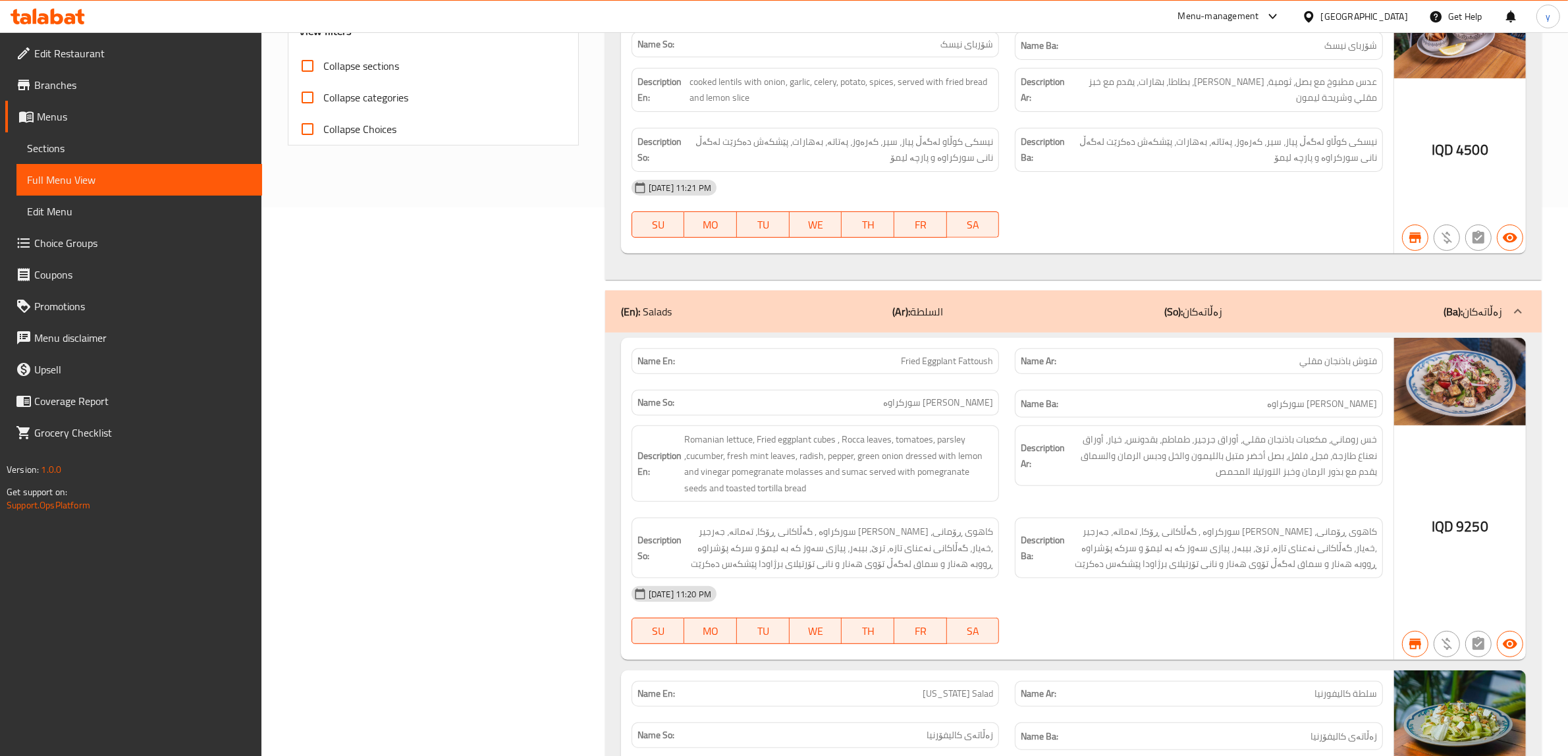
scroll to position [274, 0]
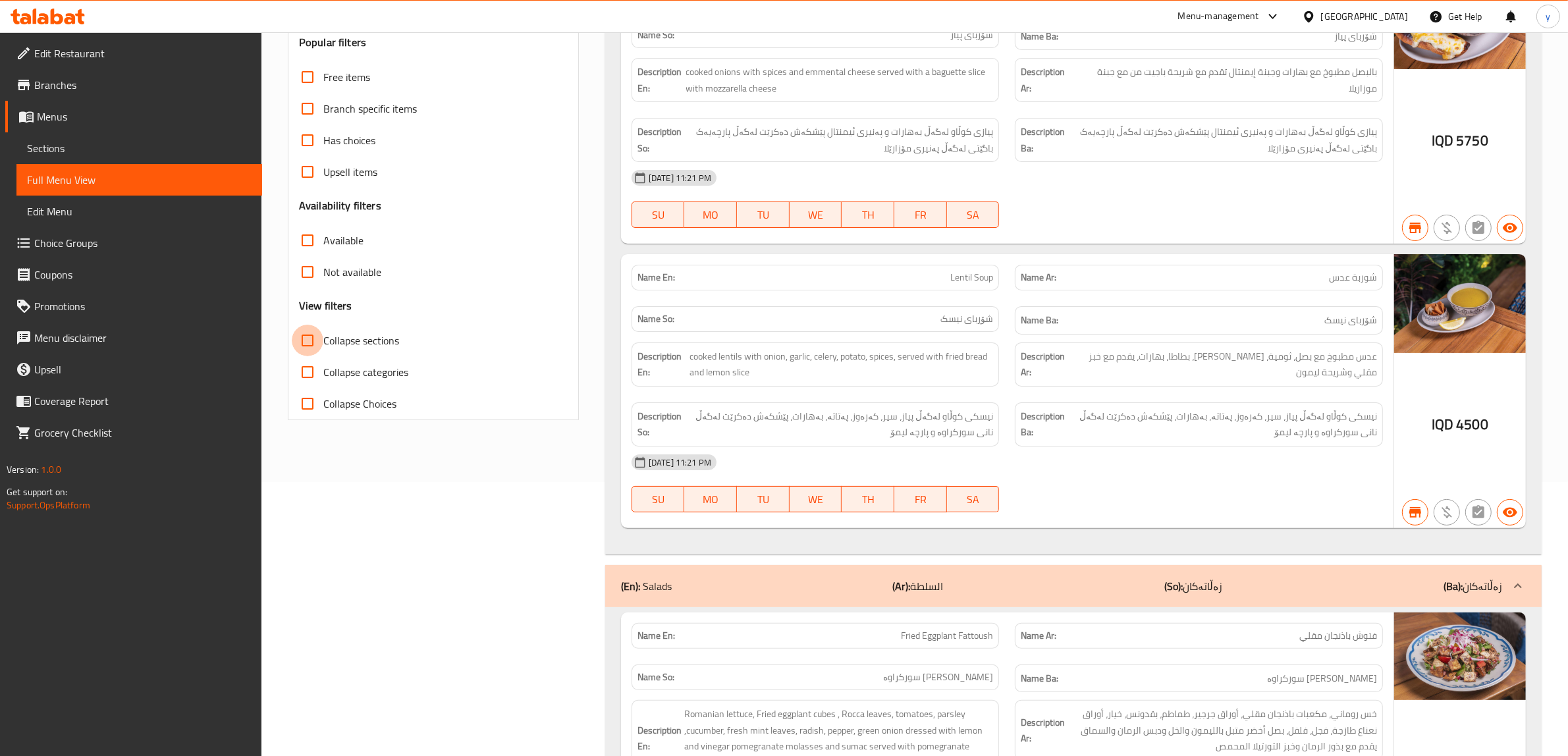
click at [312, 356] on input "Collapse sections" at bounding box center [308, 340] width 31 height 31
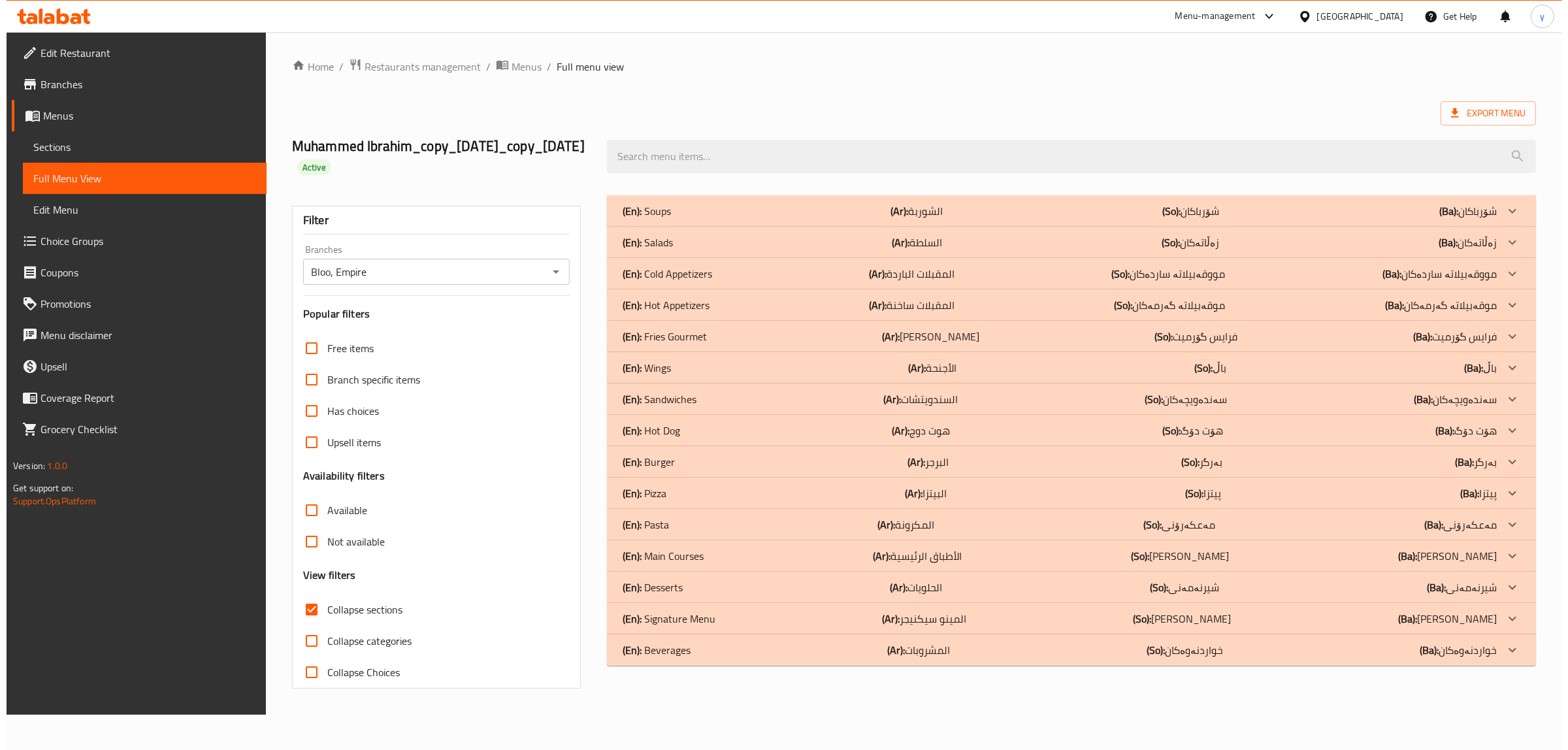
scroll to position [0, 0]
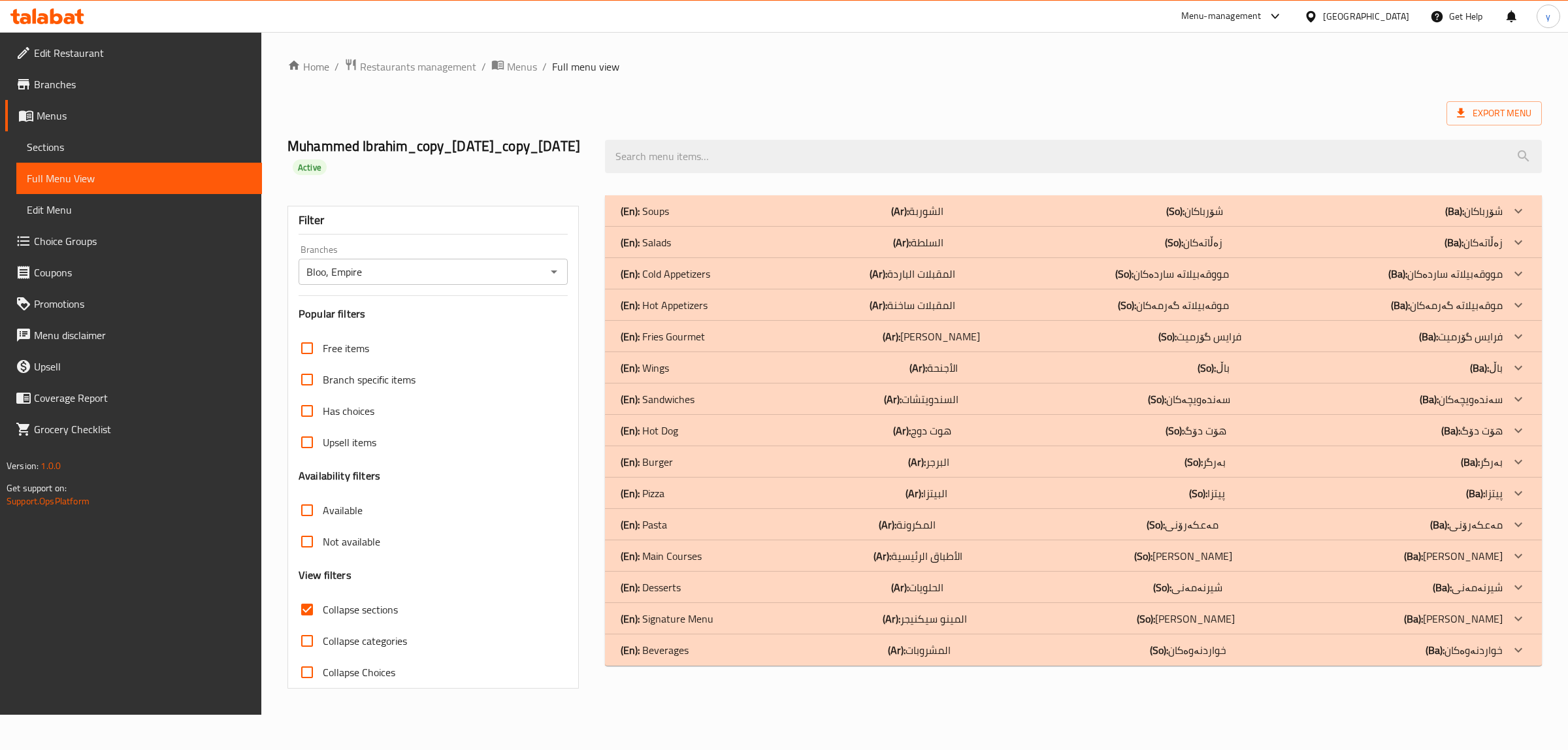
click at [302, 625] on input "Collapse sections" at bounding box center [307, 610] width 31 height 31
checkbox input "false"
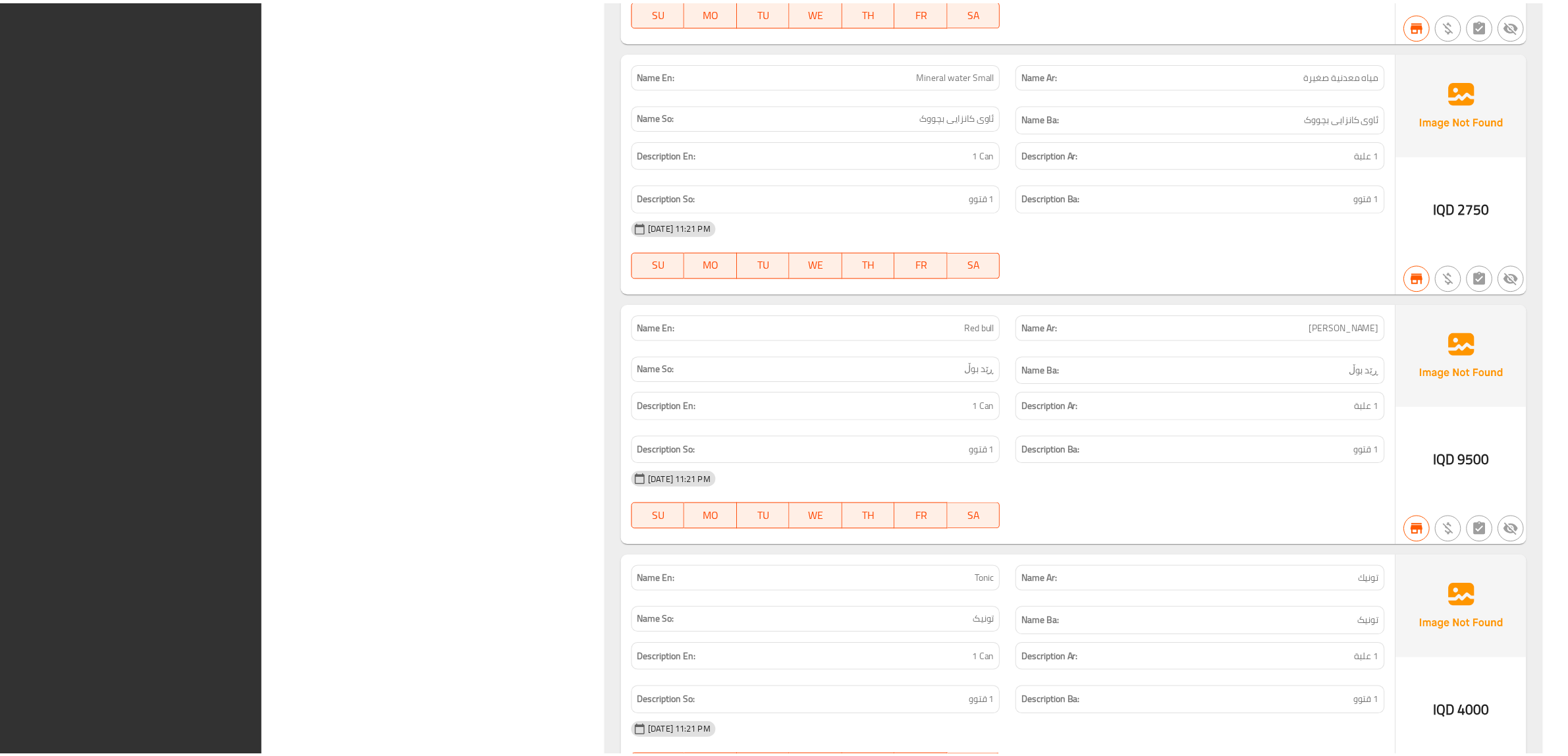
scroll to position [38742, 0]
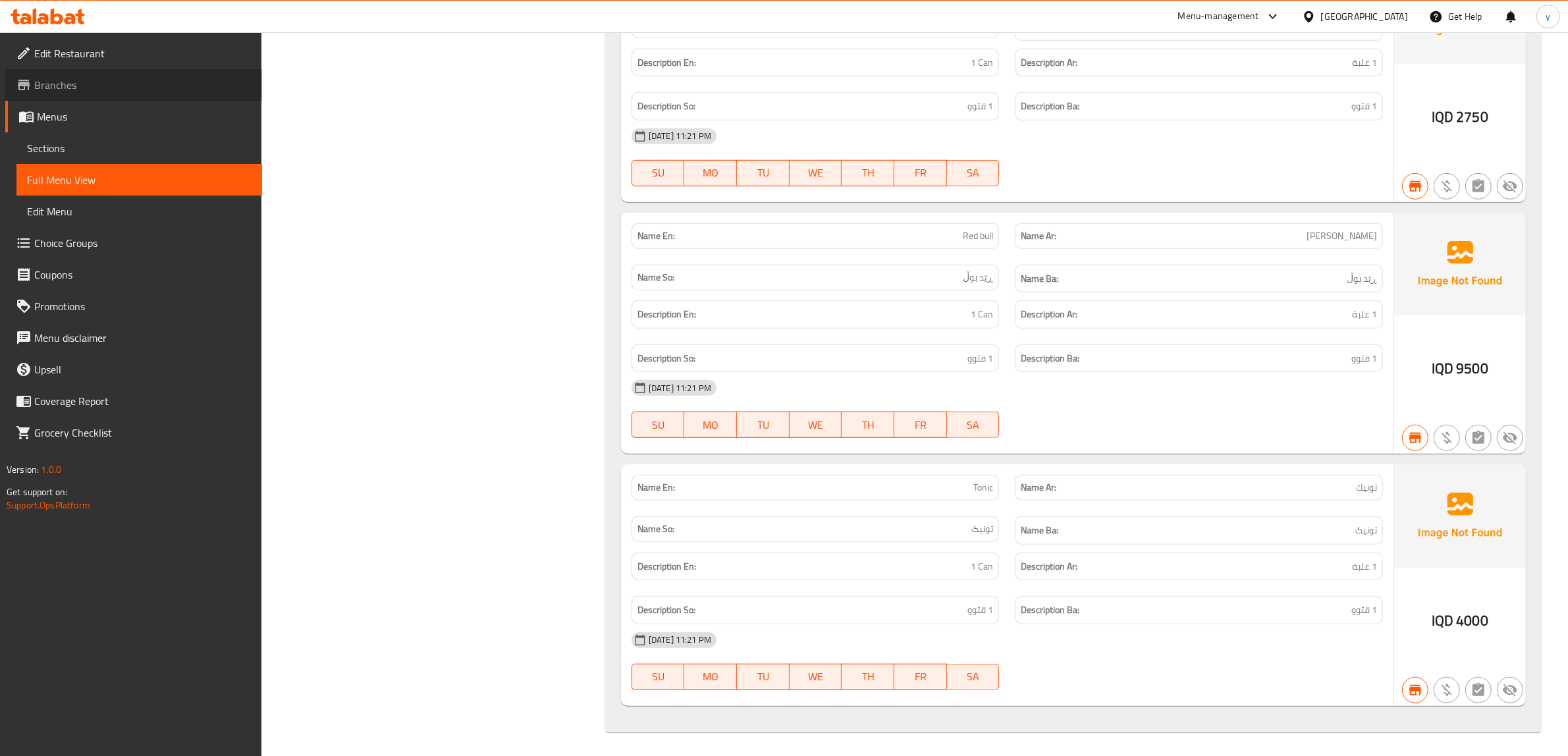
click at [54, 77] on span "Branches" at bounding box center [142, 85] width 218 height 16
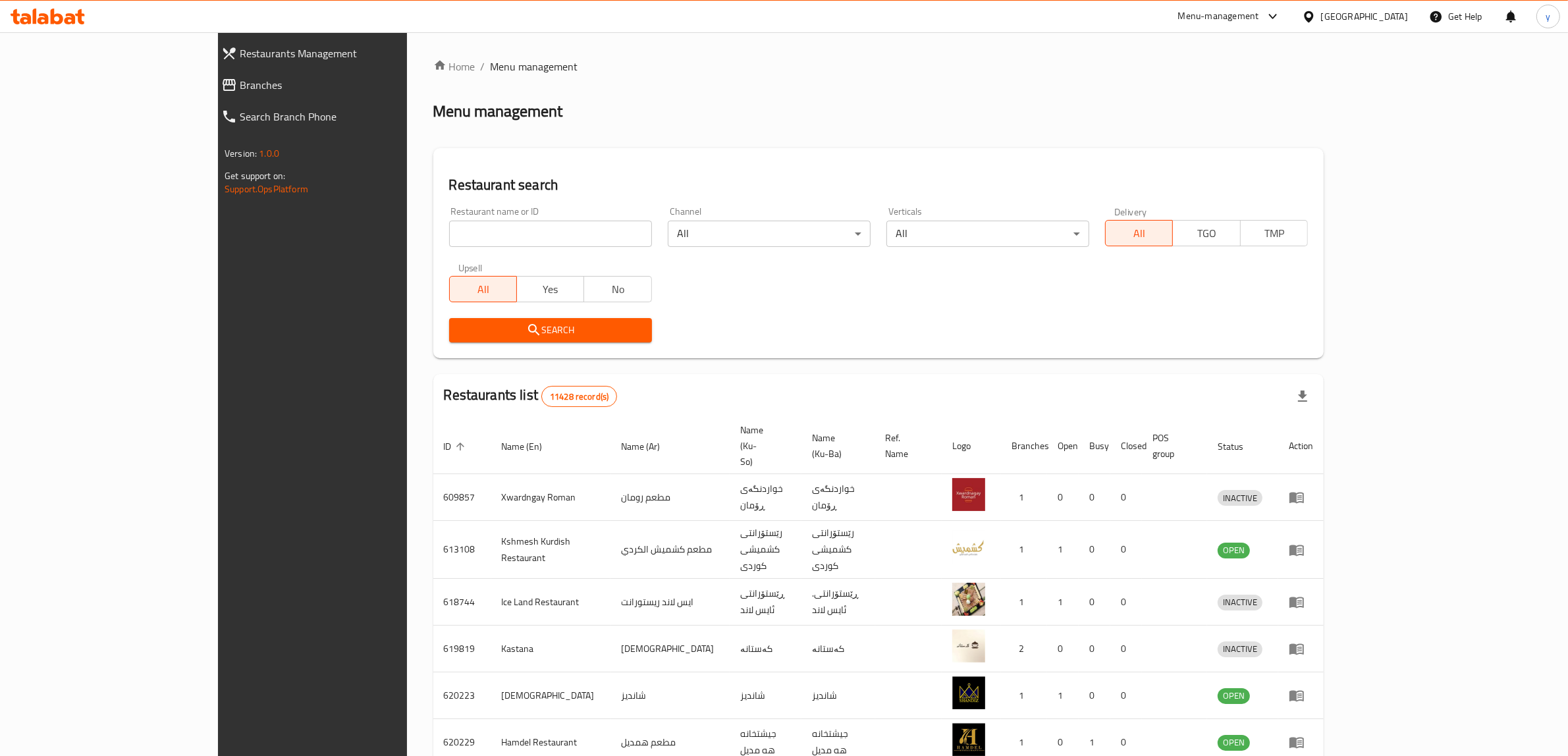
click at [210, 93] on link "Branches" at bounding box center [344, 85] width 269 height 31
drag, startPoint x: 0, startPoint y: 0, endPoint x: 380, endPoint y: 222, distance: 440.1
click at [449, 222] on input "search" at bounding box center [550, 233] width 203 height 27
paste input "Hunarstan breakfast"
type input "Hunarstan breakfast"
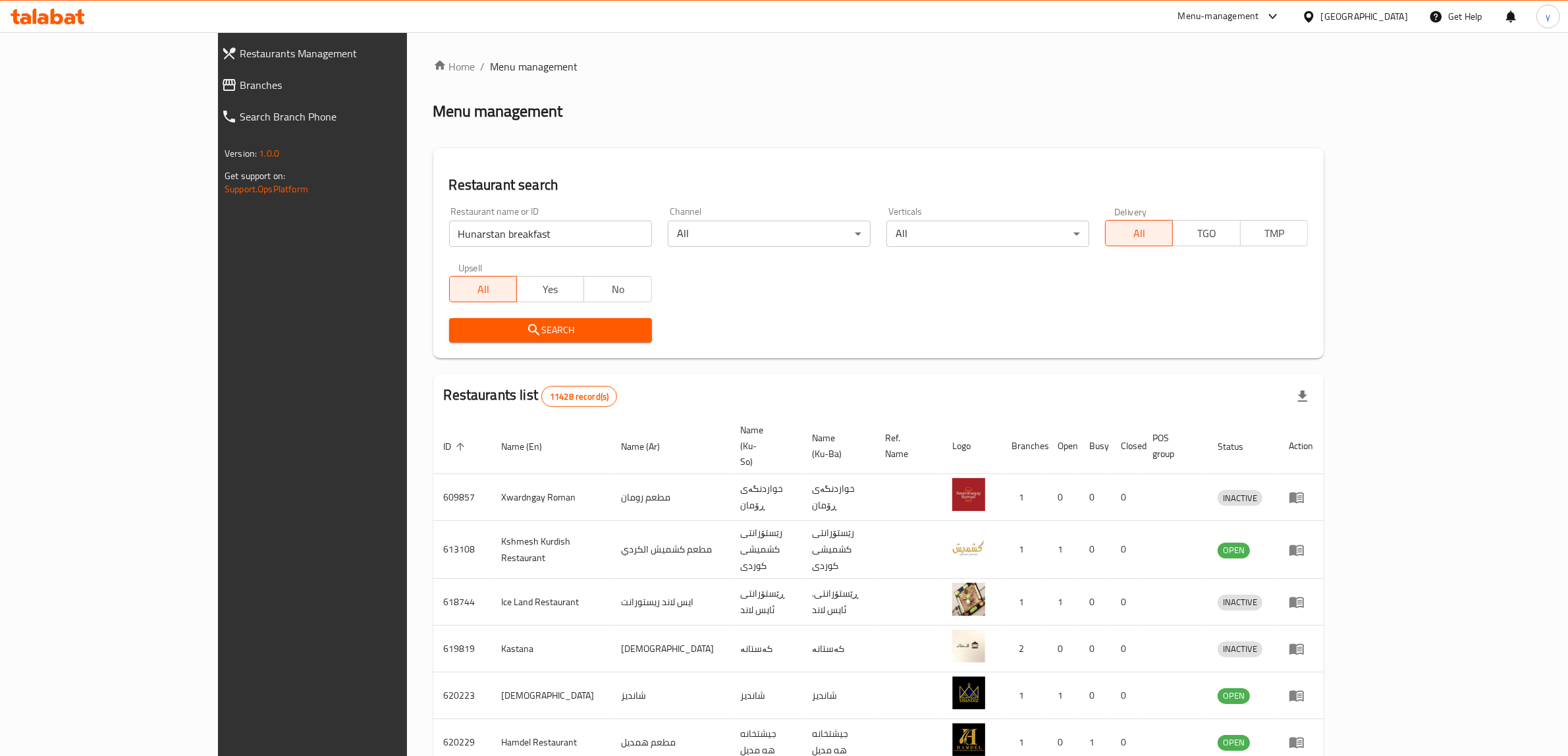
click at [459, 337] on span "Search" at bounding box center [550, 331] width 182 height 17
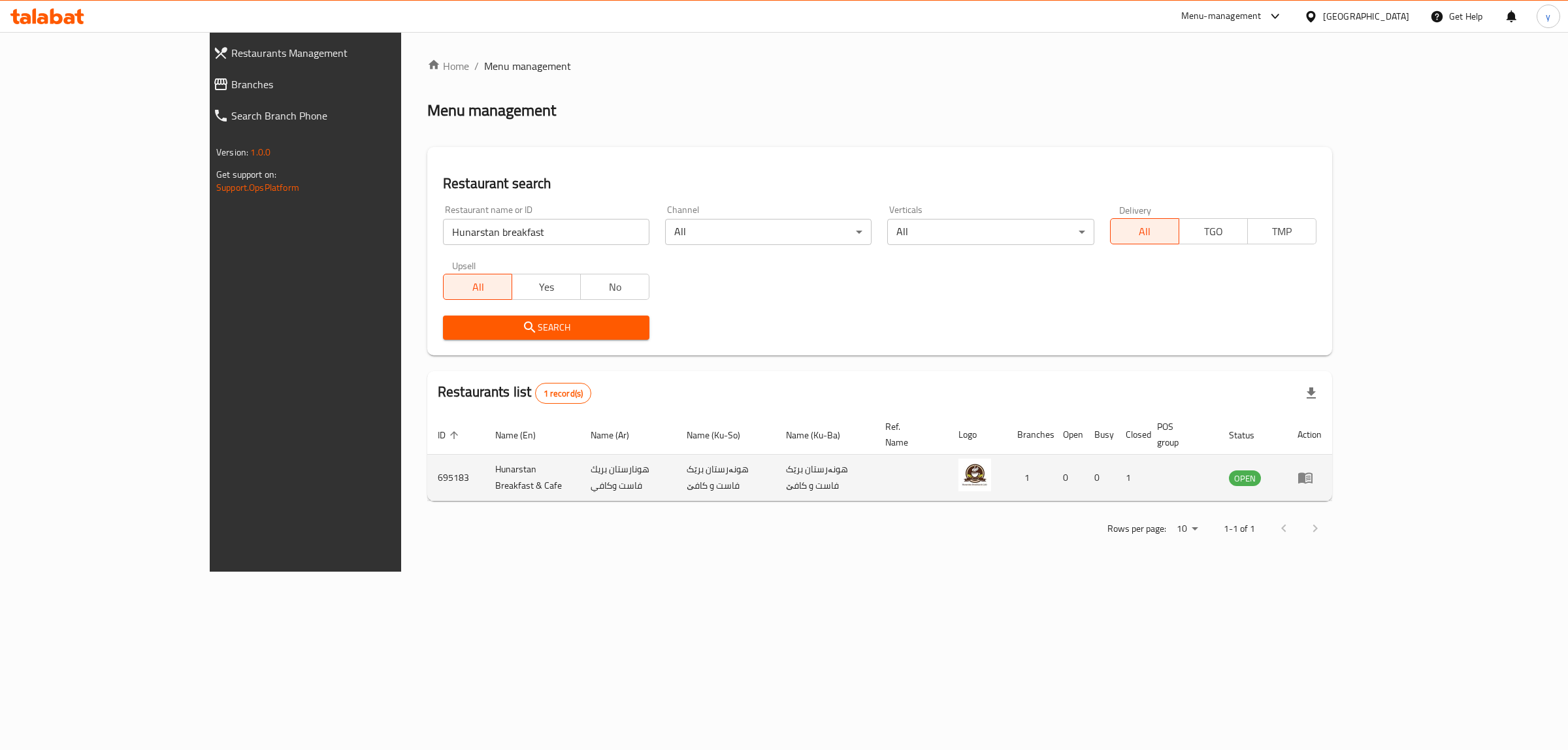
click at [1333, 455] on td "enhanced table" at bounding box center [1309, 478] width 45 height 46
click at [1313, 473] on icon "enhanced table" at bounding box center [1305, 478] width 15 height 11
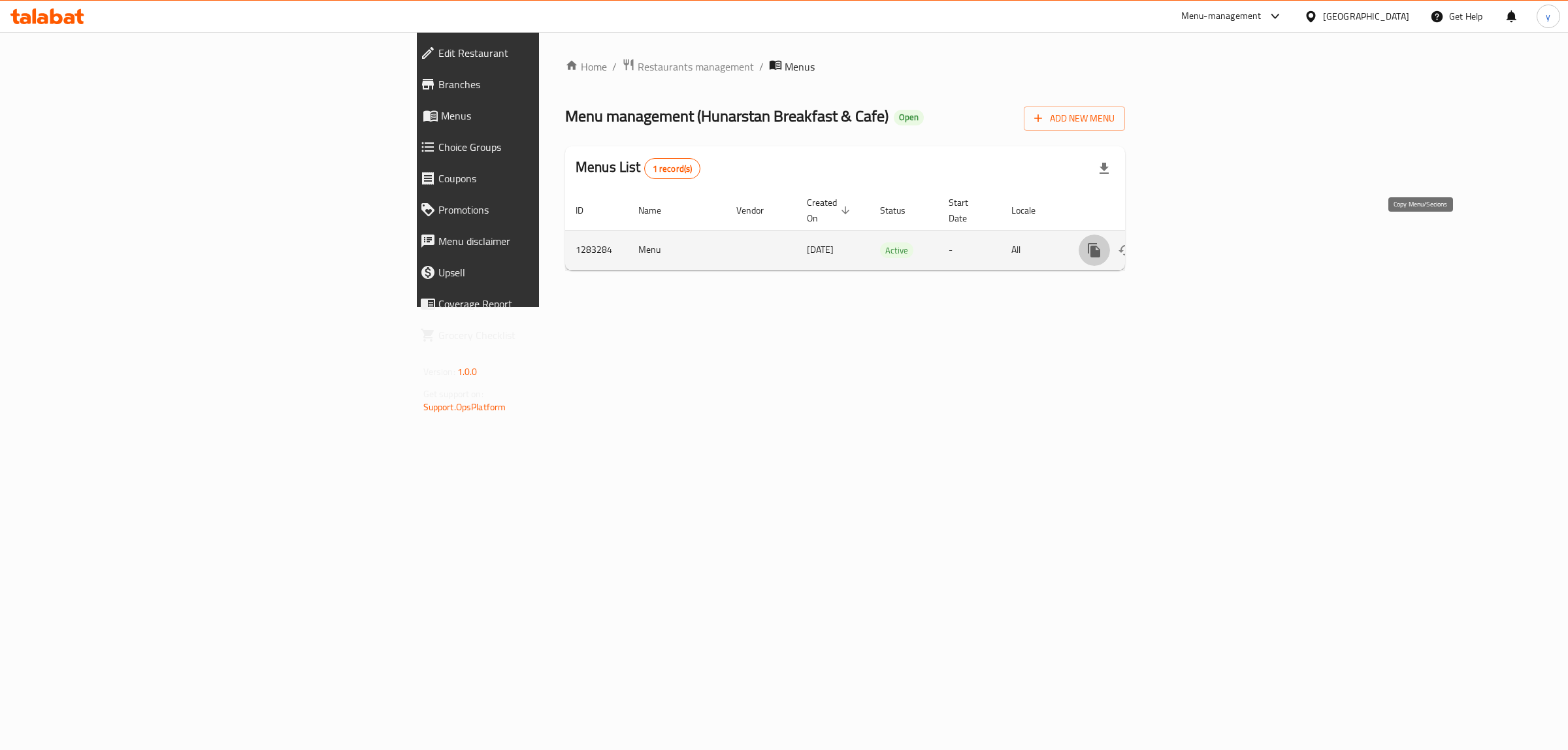
click at [1102, 242] on icon "more" at bounding box center [1094, 250] width 15 height 15
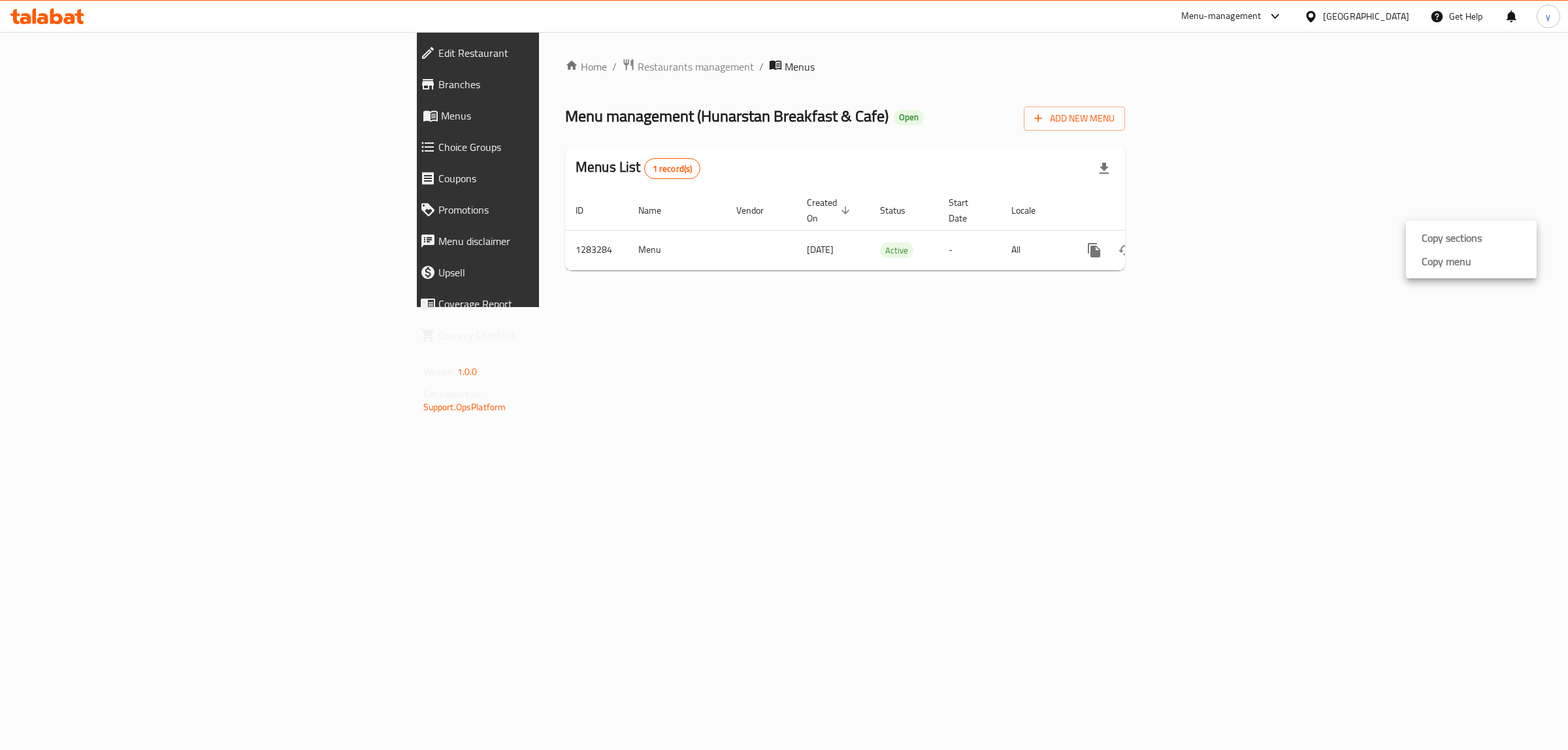
drag, startPoint x: 1429, startPoint y: 263, endPoint x: 1039, endPoint y: 318, distance: 393.9
click at [1078, 312] on div "Copy sections Copy menu" at bounding box center [784, 375] width 1568 height 750
click at [1110, 250] on button "more" at bounding box center [1094, 250] width 31 height 31
click at [1422, 266] on strong "Copy menu" at bounding box center [1447, 261] width 49 height 15
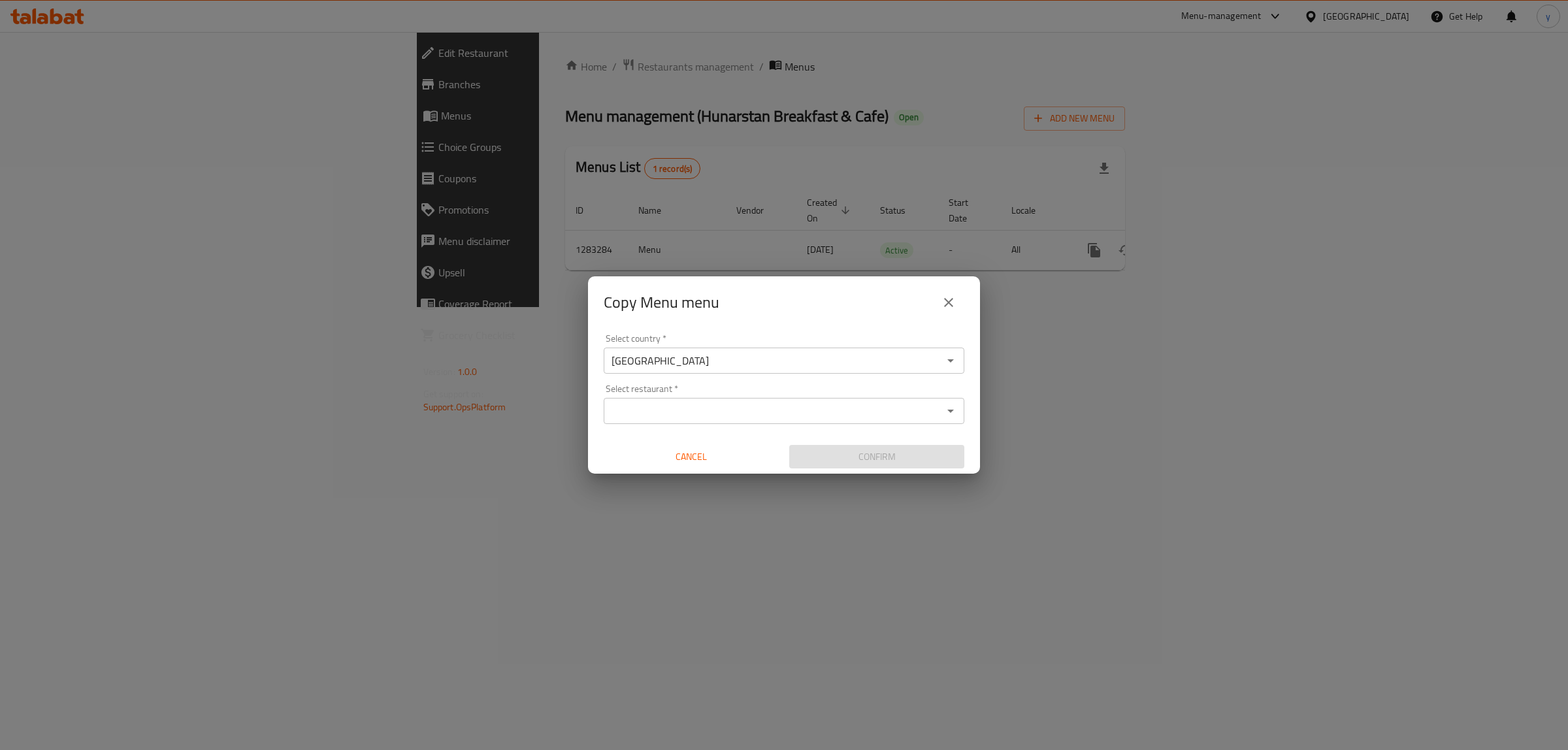
click at [802, 396] on div "Select restaurant   * Select restaurant *" at bounding box center [784, 404] width 361 height 40
click at [806, 403] on input "Select restaurant   *" at bounding box center [773, 411] width 331 height 18
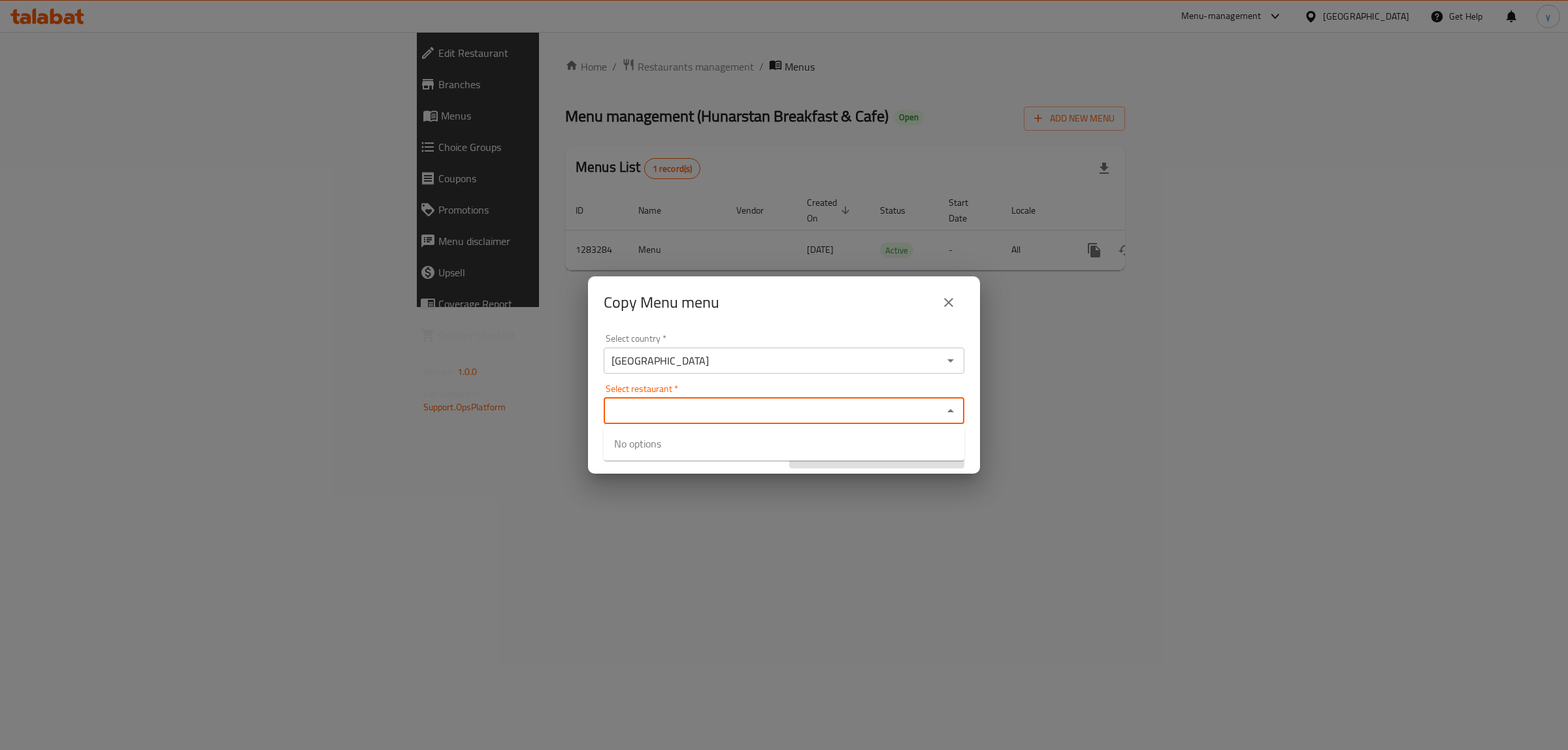
paste input "695183"
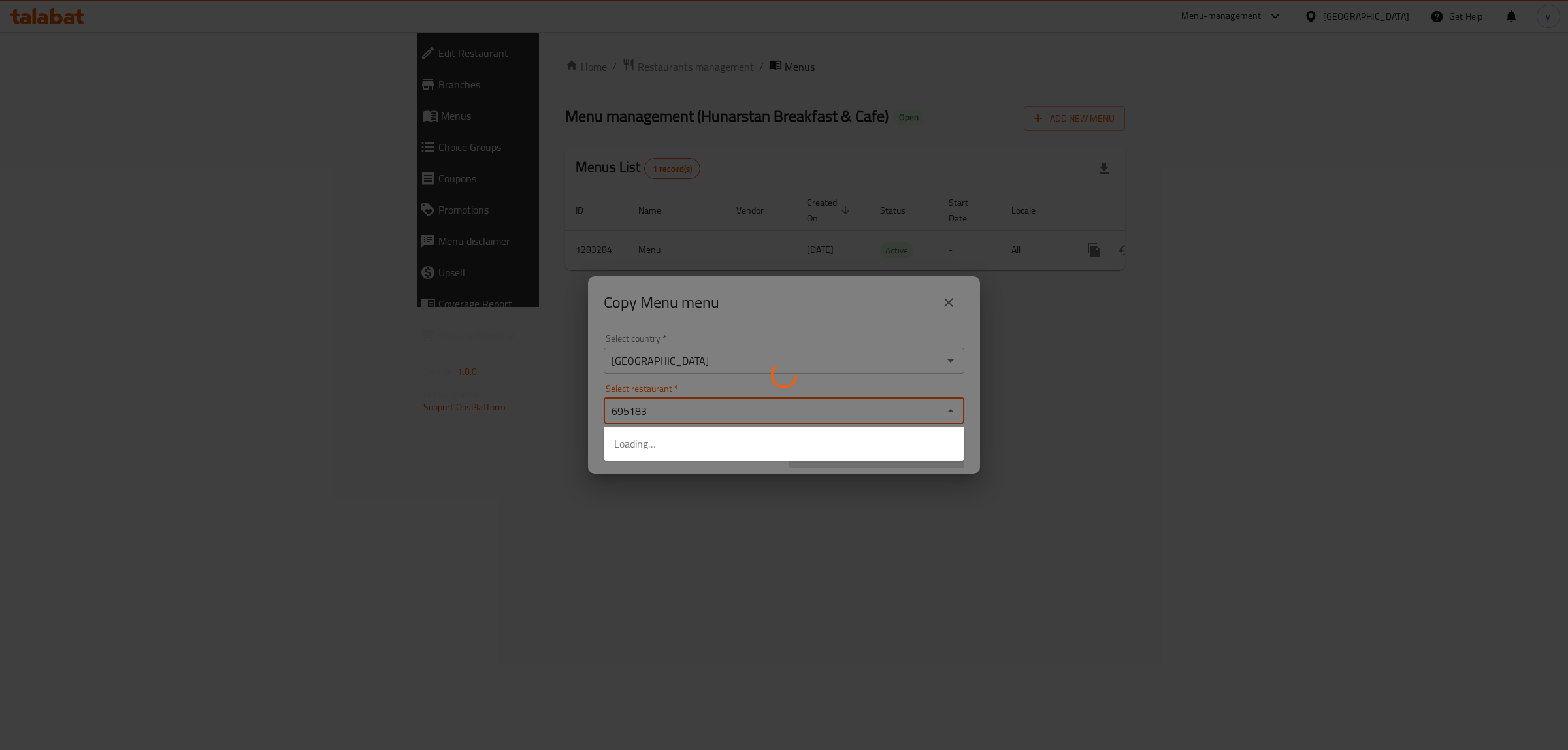
type input "695183"
click at [748, 465] on div at bounding box center [784, 375] width 1568 height 750
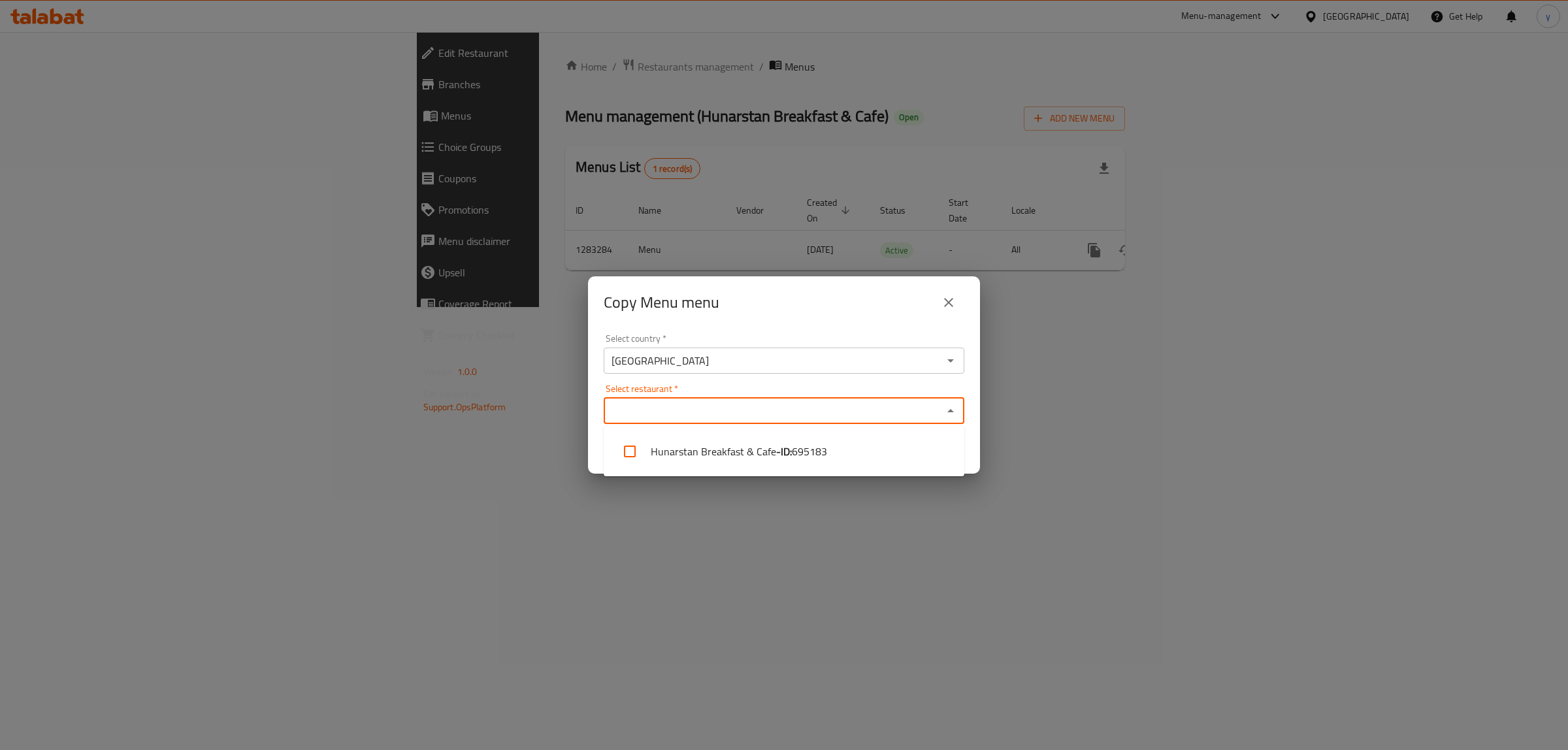
click at [819, 413] on input "Select restaurant   *" at bounding box center [773, 411] width 331 height 18
click at [825, 475] on ul "Hunarstan Breakfast & Cafe - ID: 695183" at bounding box center [784, 451] width 361 height 49
click at [835, 456] on li "Hunarstan Breakfast & Cafe - ID: 695183" at bounding box center [784, 451] width 361 height 39
checkbox input "true"
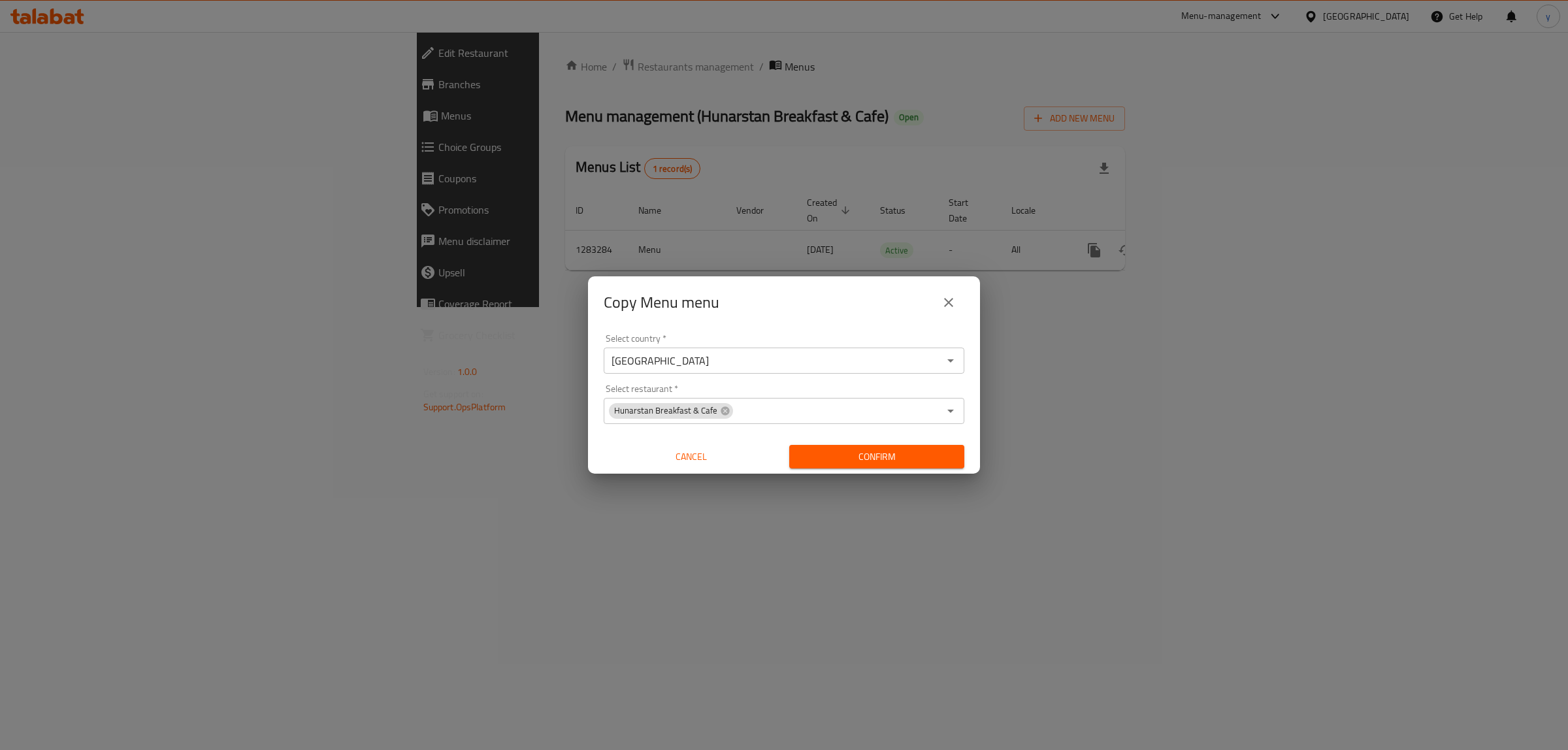
click at [838, 452] on span "Confirm" at bounding box center [876, 457] width 154 height 16
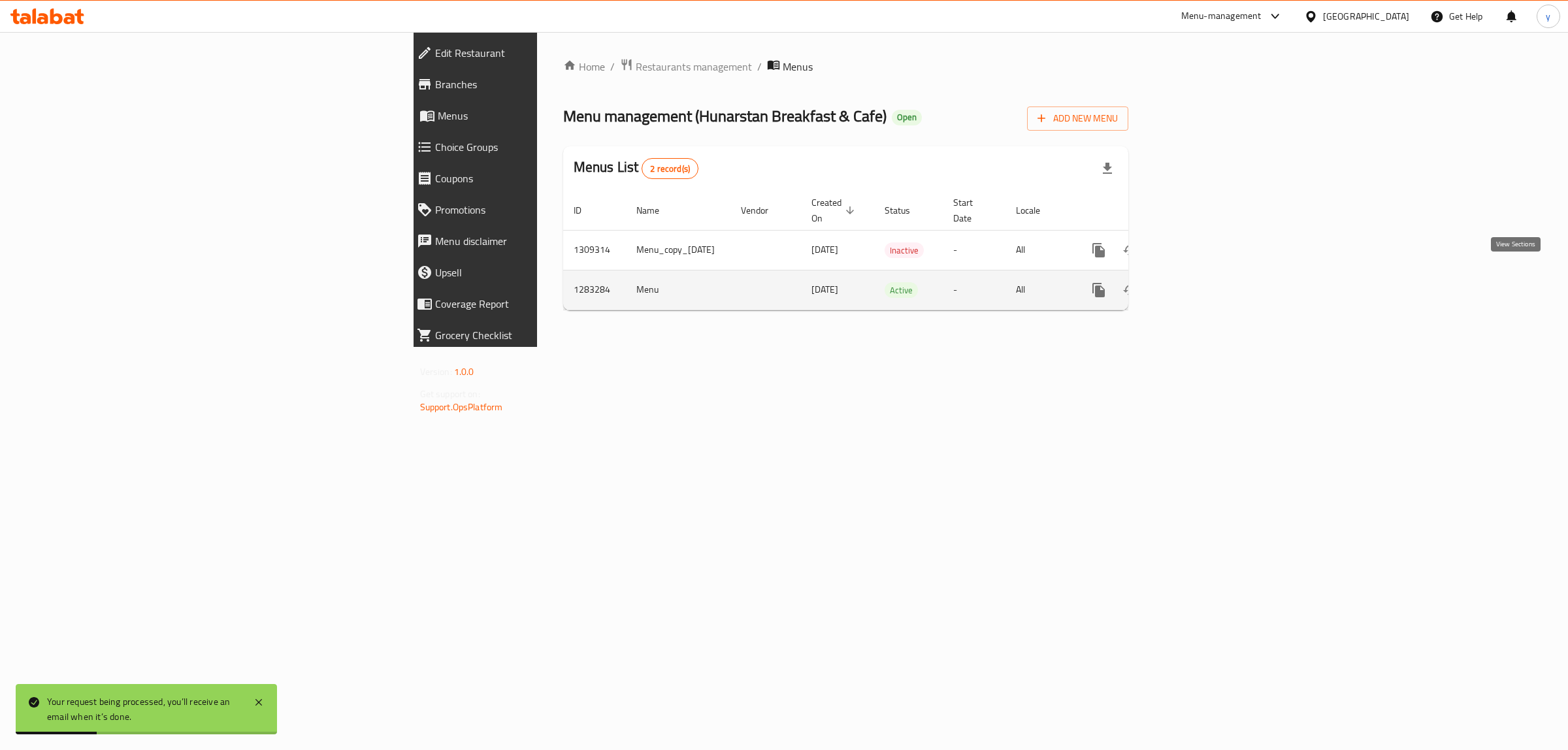
click at [1201, 283] on icon "enhanced table" at bounding box center [1192, 290] width 15 height 15
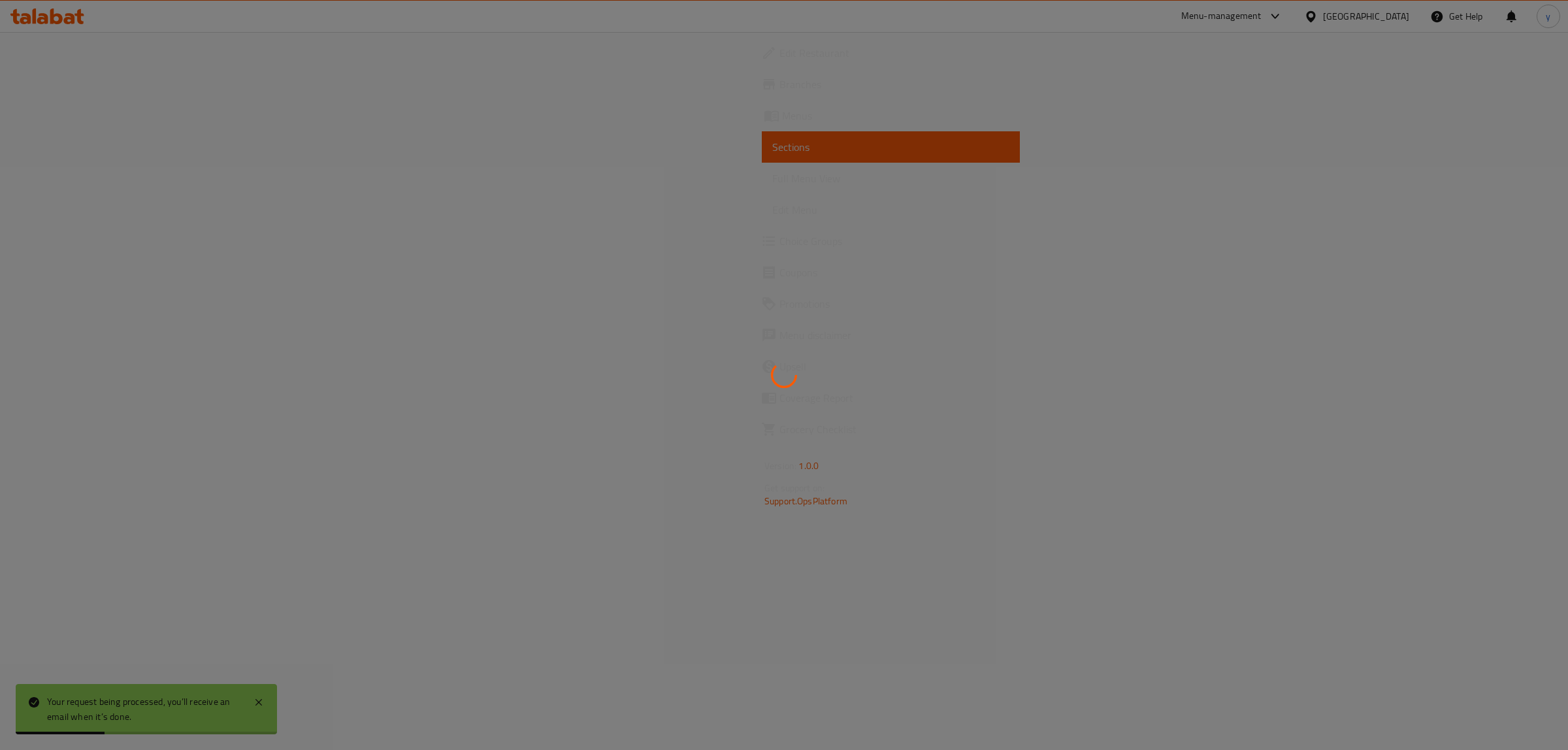
click at [1511, 272] on div at bounding box center [784, 375] width 1568 height 750
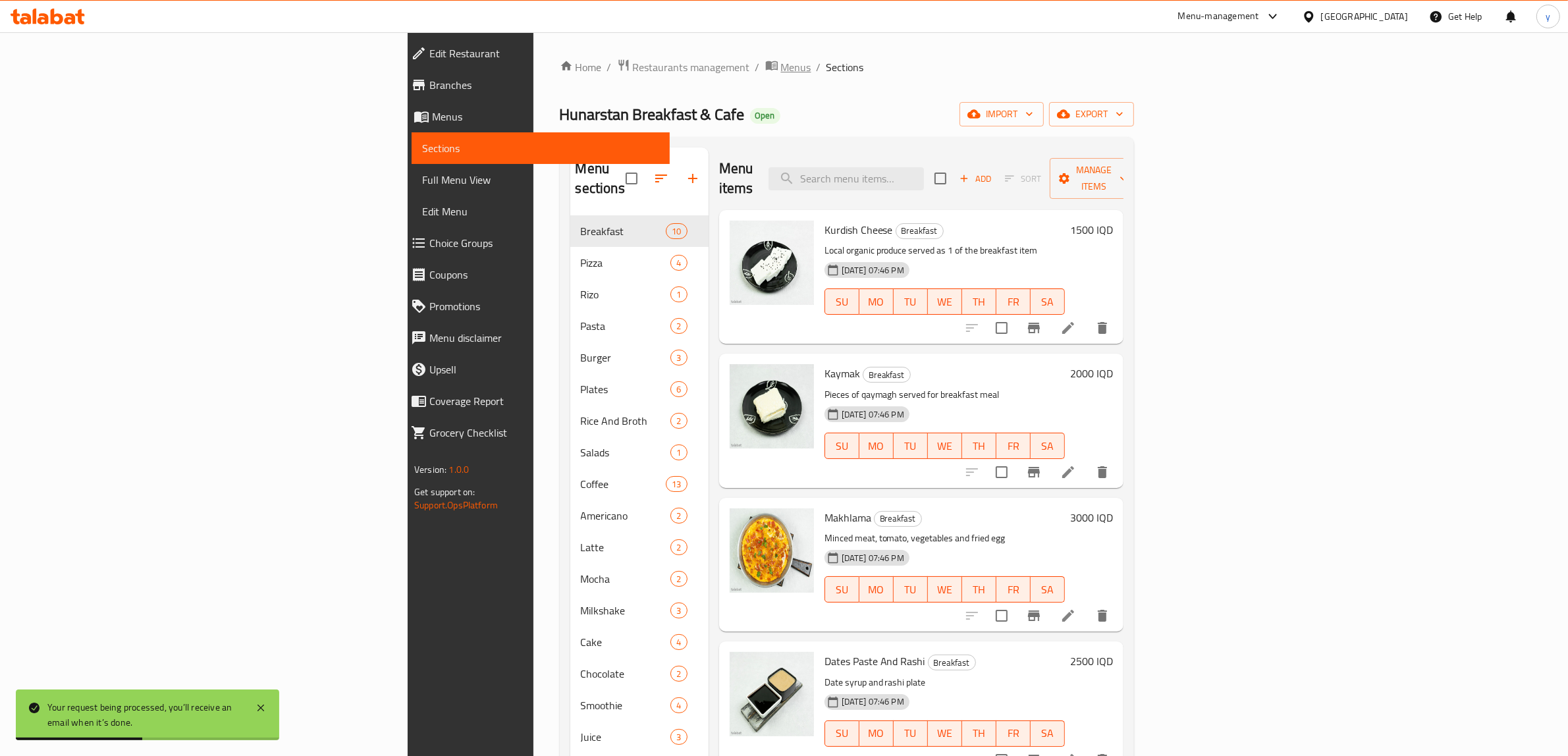
click at [781, 70] on span "Menus" at bounding box center [795, 67] width 30 height 16
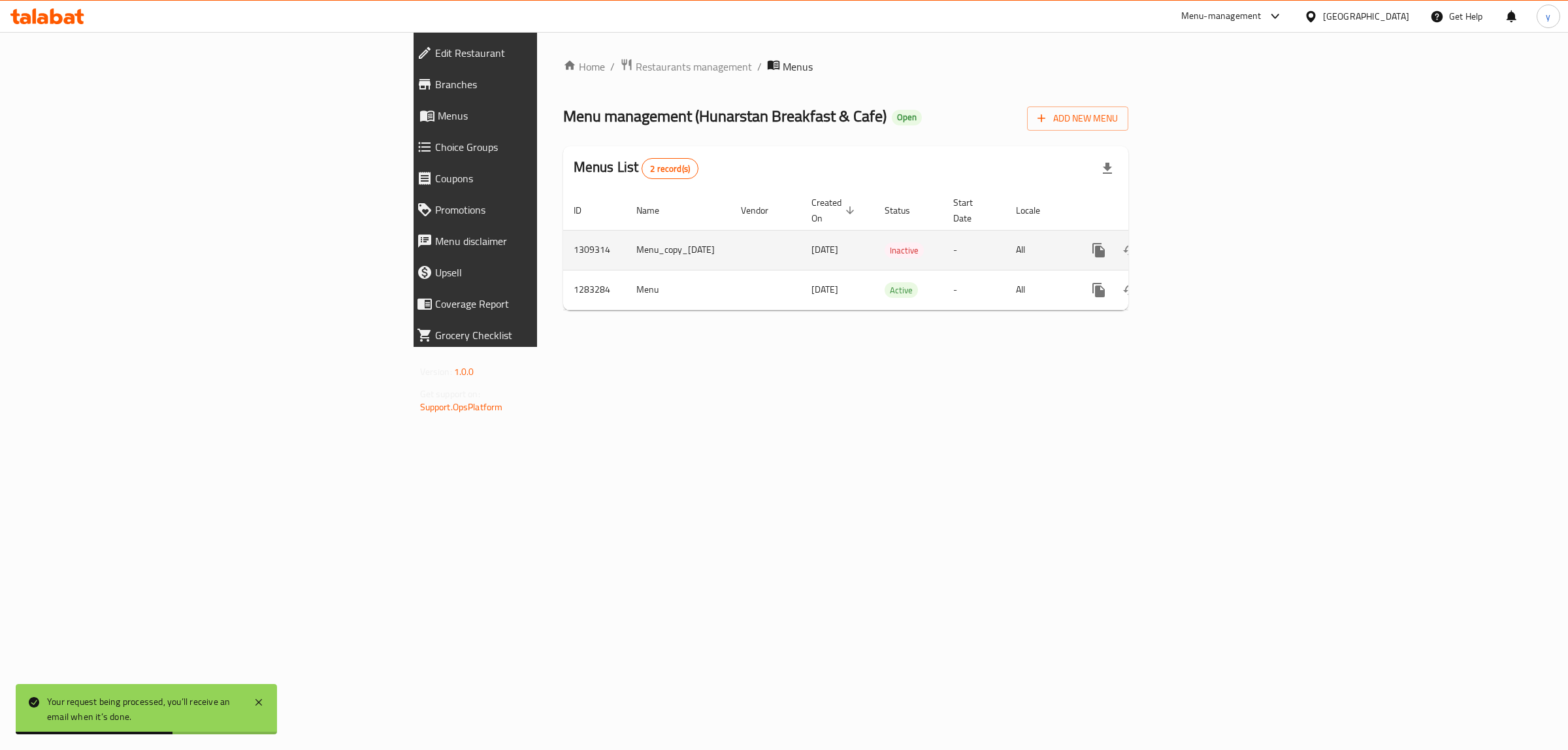
click at [1201, 242] on icon "enhanced table" at bounding box center [1192, 250] width 15 height 15
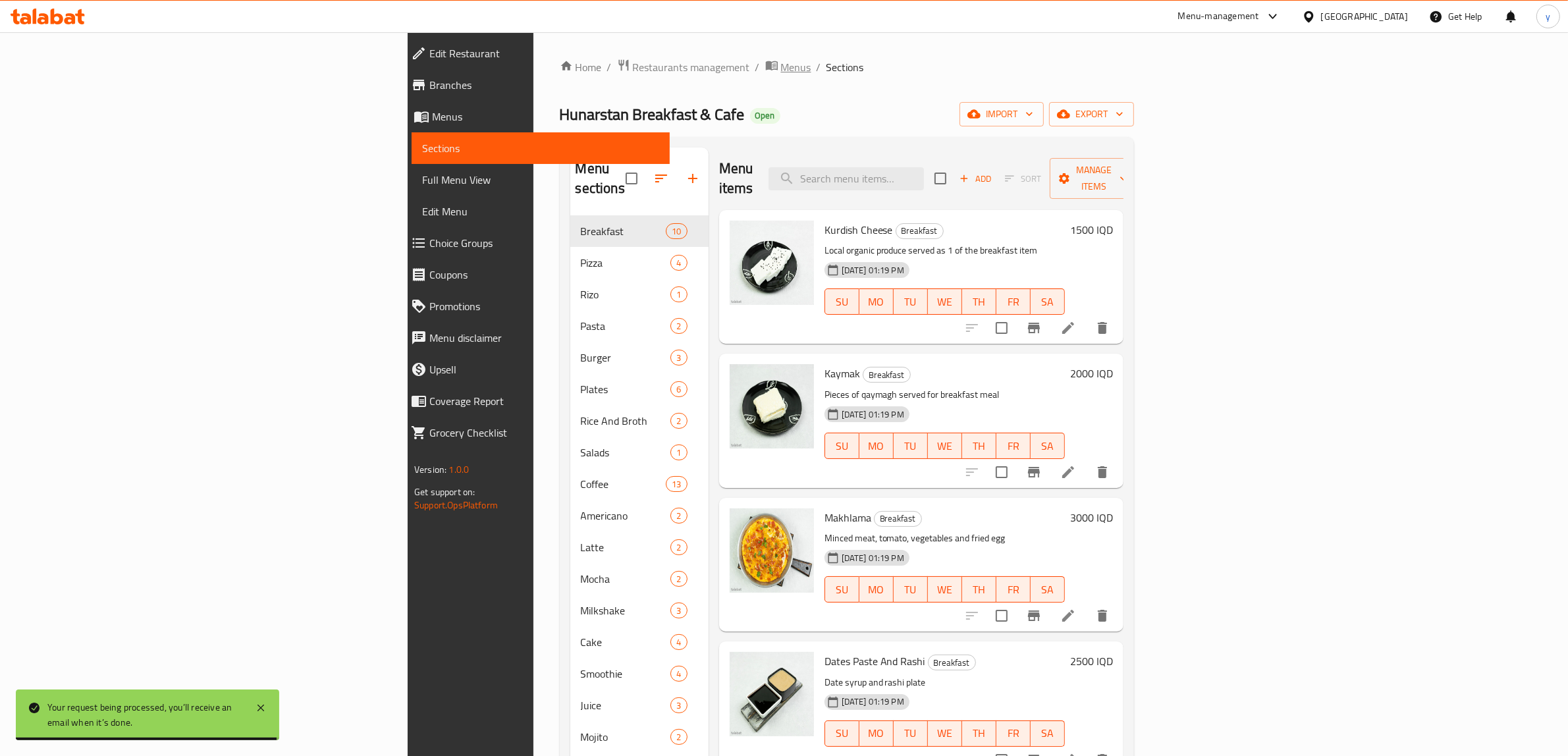
click at [781, 62] on span "Menus" at bounding box center [795, 67] width 30 height 16
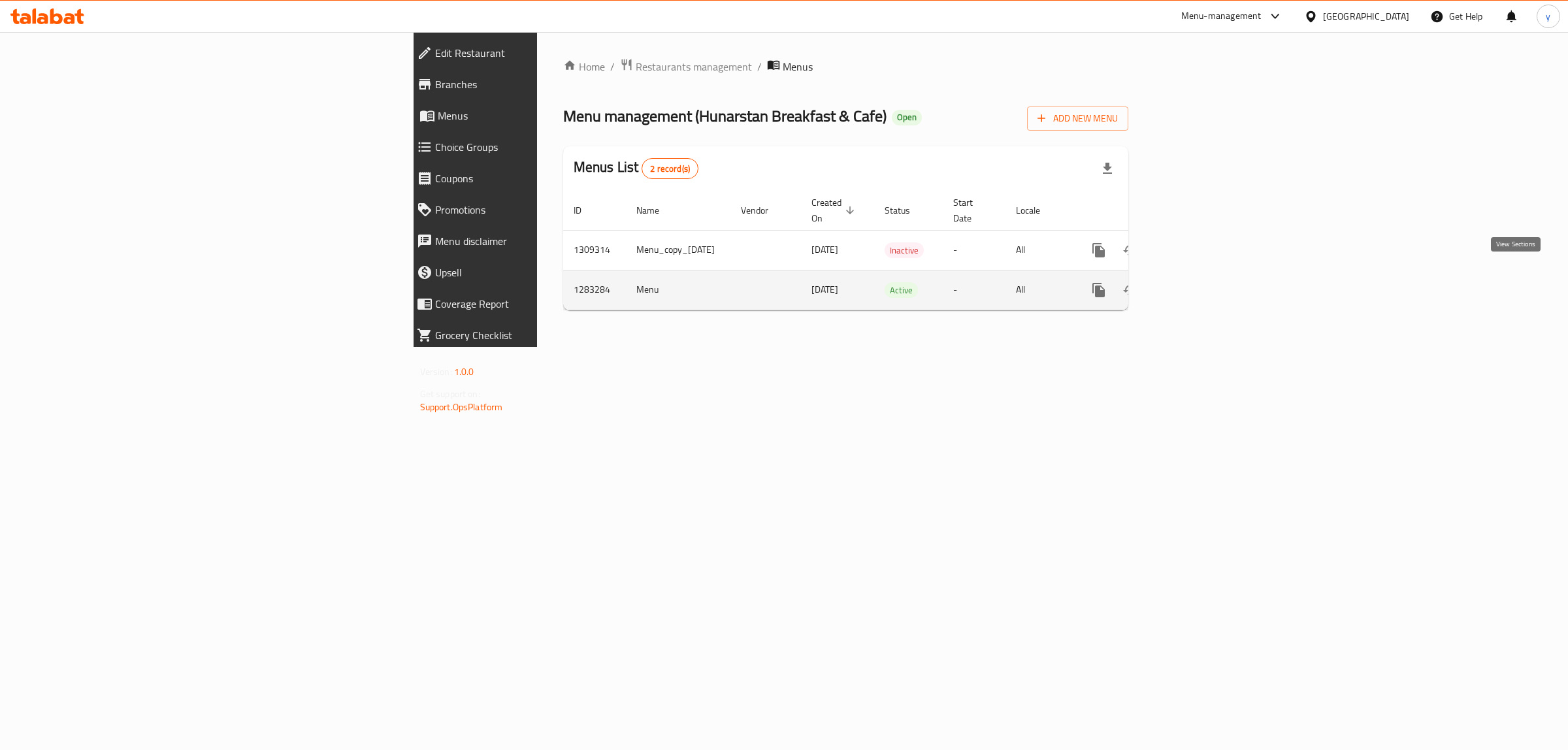
click at [1201, 283] on icon "enhanced table" at bounding box center [1192, 290] width 15 height 15
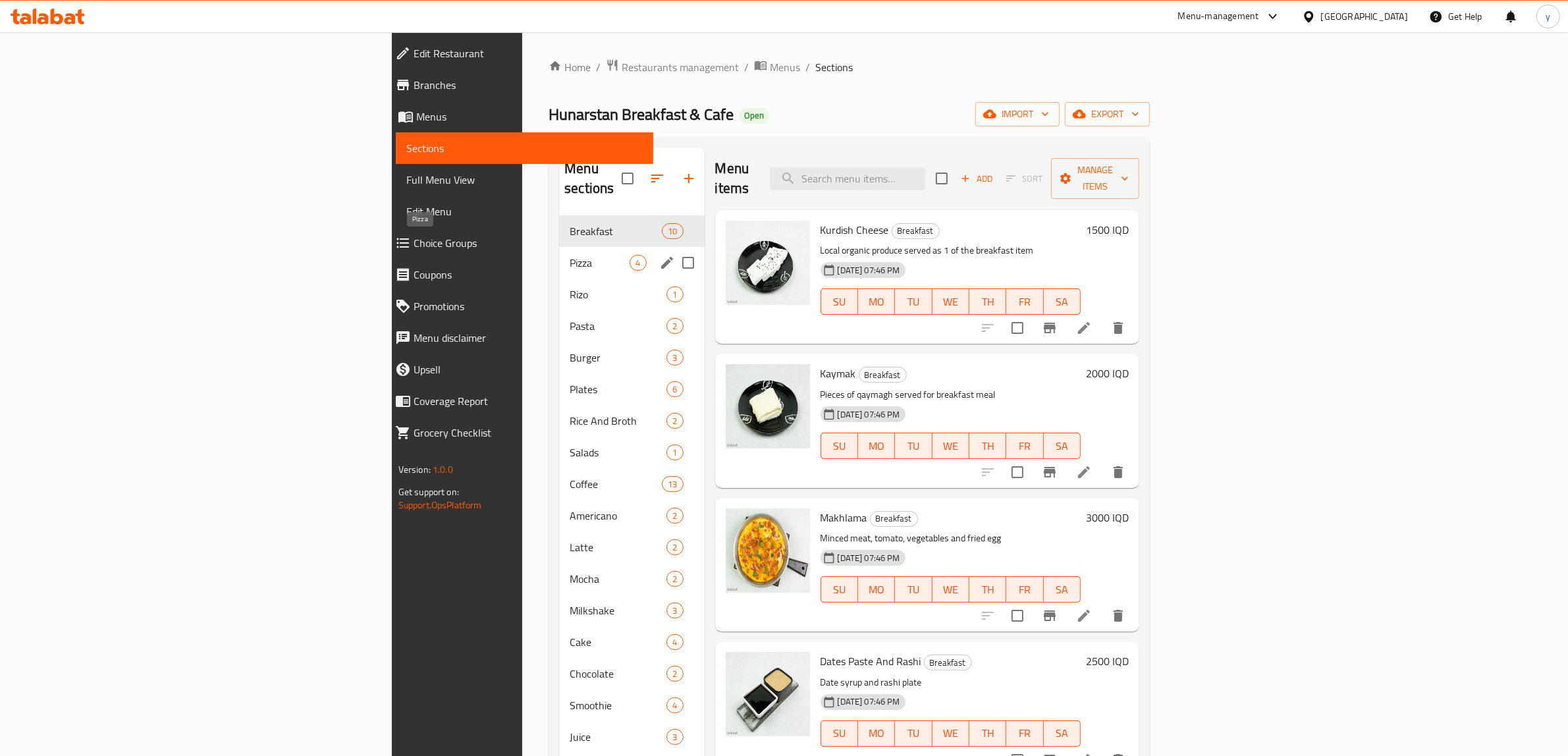
click at [570, 254] on span "Pizza" at bounding box center [599, 262] width 60 height 16
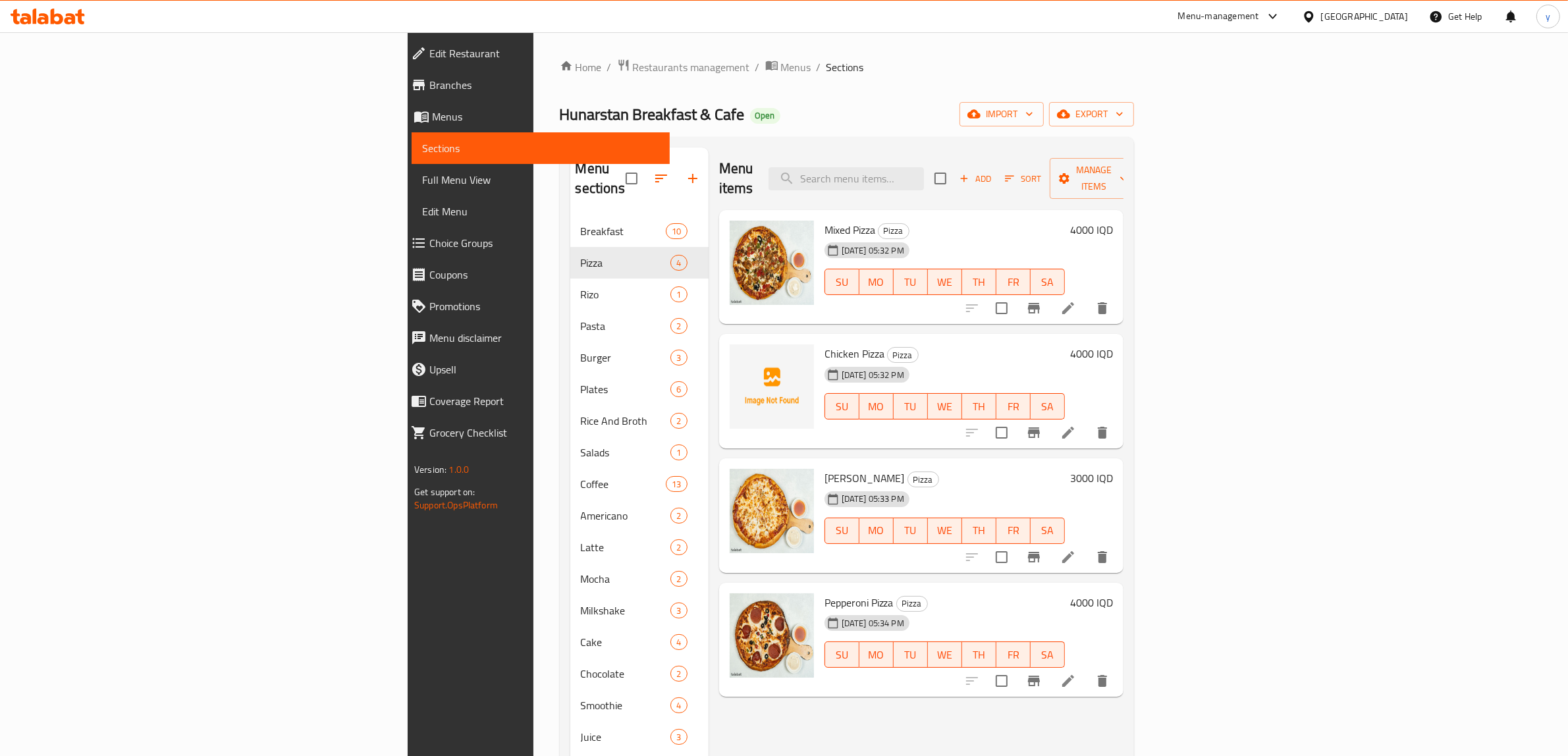
click at [1112, 220] on h6 "4000 IQD" at bounding box center [1091, 230] width 43 height 18
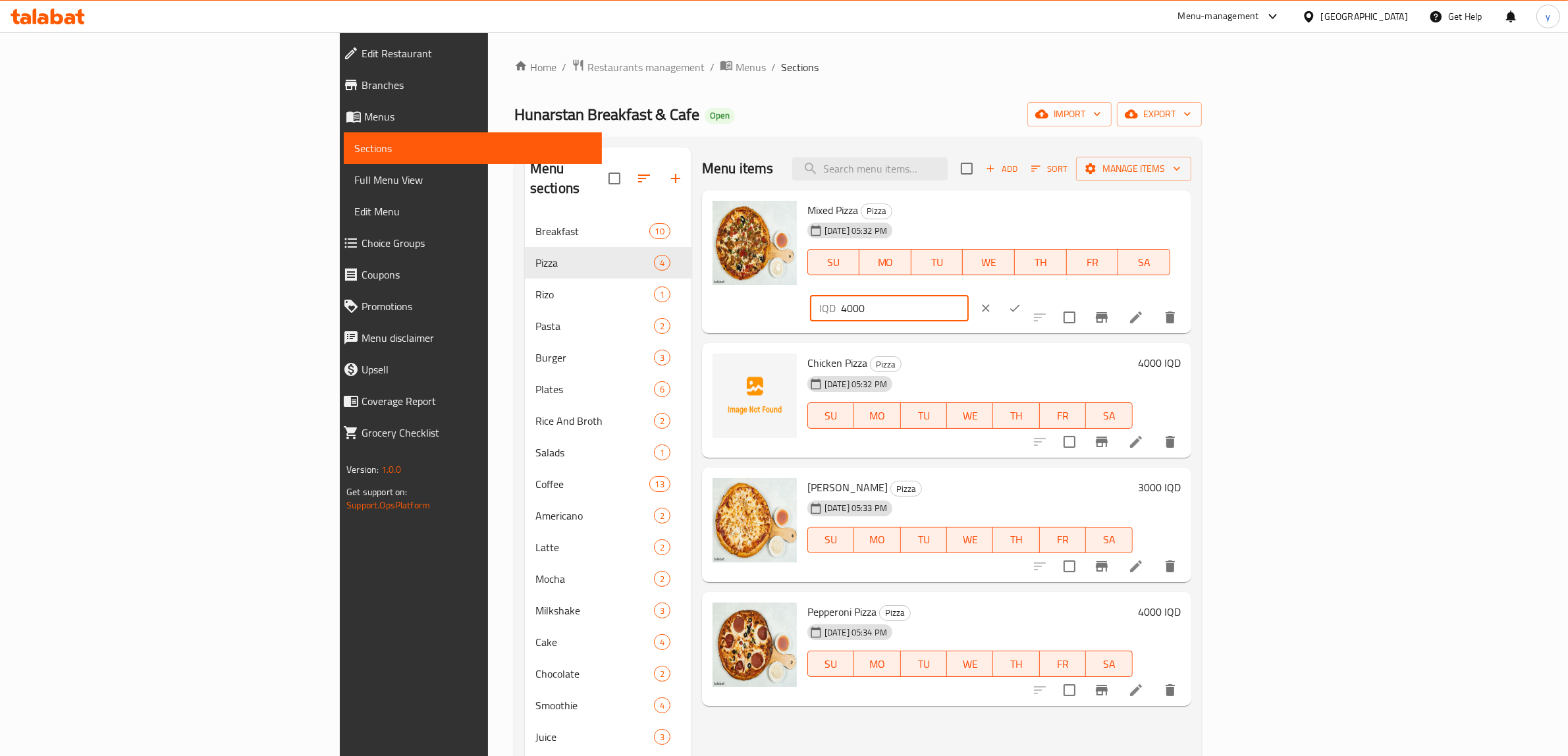
drag, startPoint x: 1342, startPoint y: 215, endPoint x: 1332, endPoint y: 218, distance: 10.4
click at [968, 295] on div "IQD 4000 ​" at bounding box center [889, 308] width 159 height 27
type input "5000"
click at [1021, 301] on icon "ok" at bounding box center [1014, 308] width 13 height 13
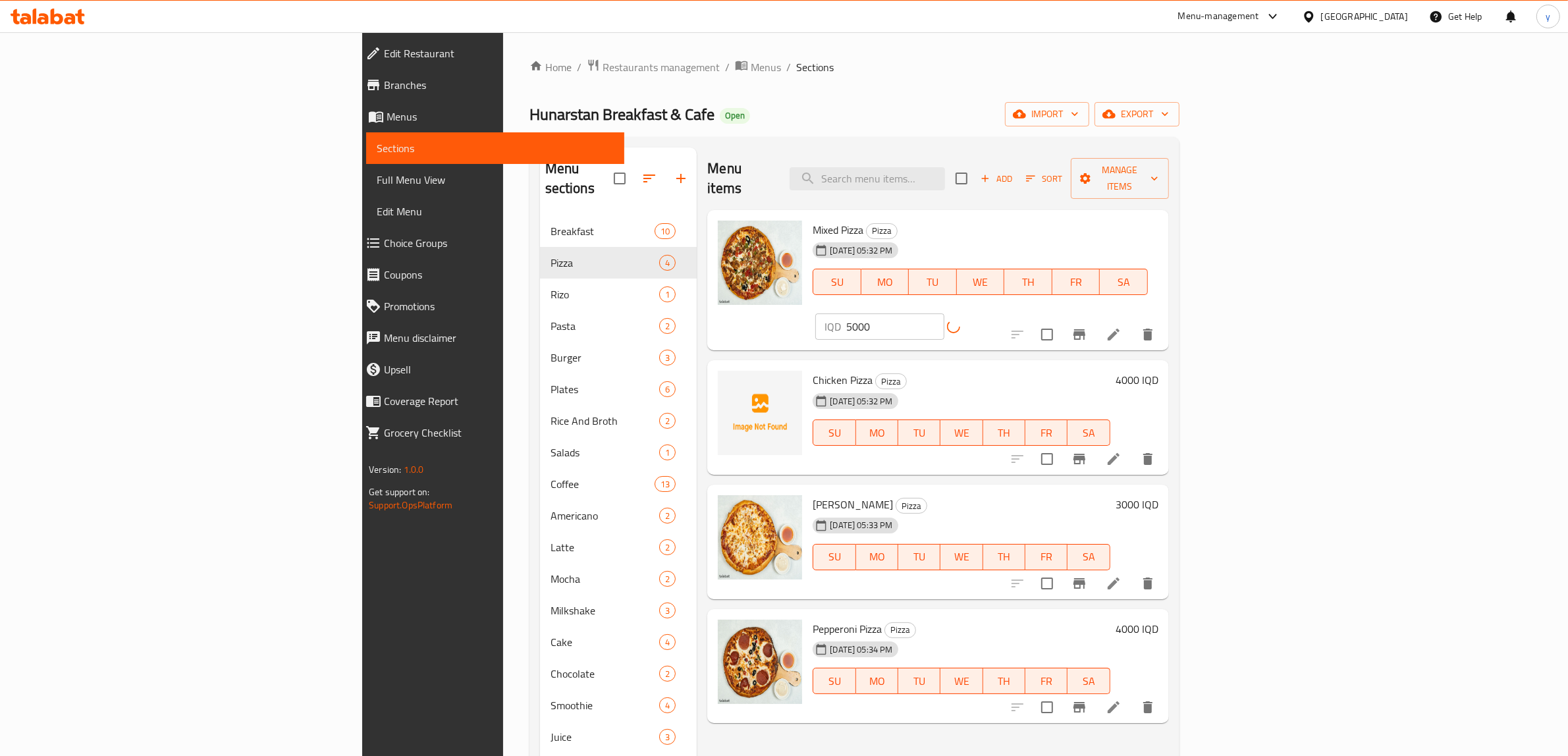
click at [1158, 371] on h6 "4000 IQD" at bounding box center [1136, 380] width 43 height 18
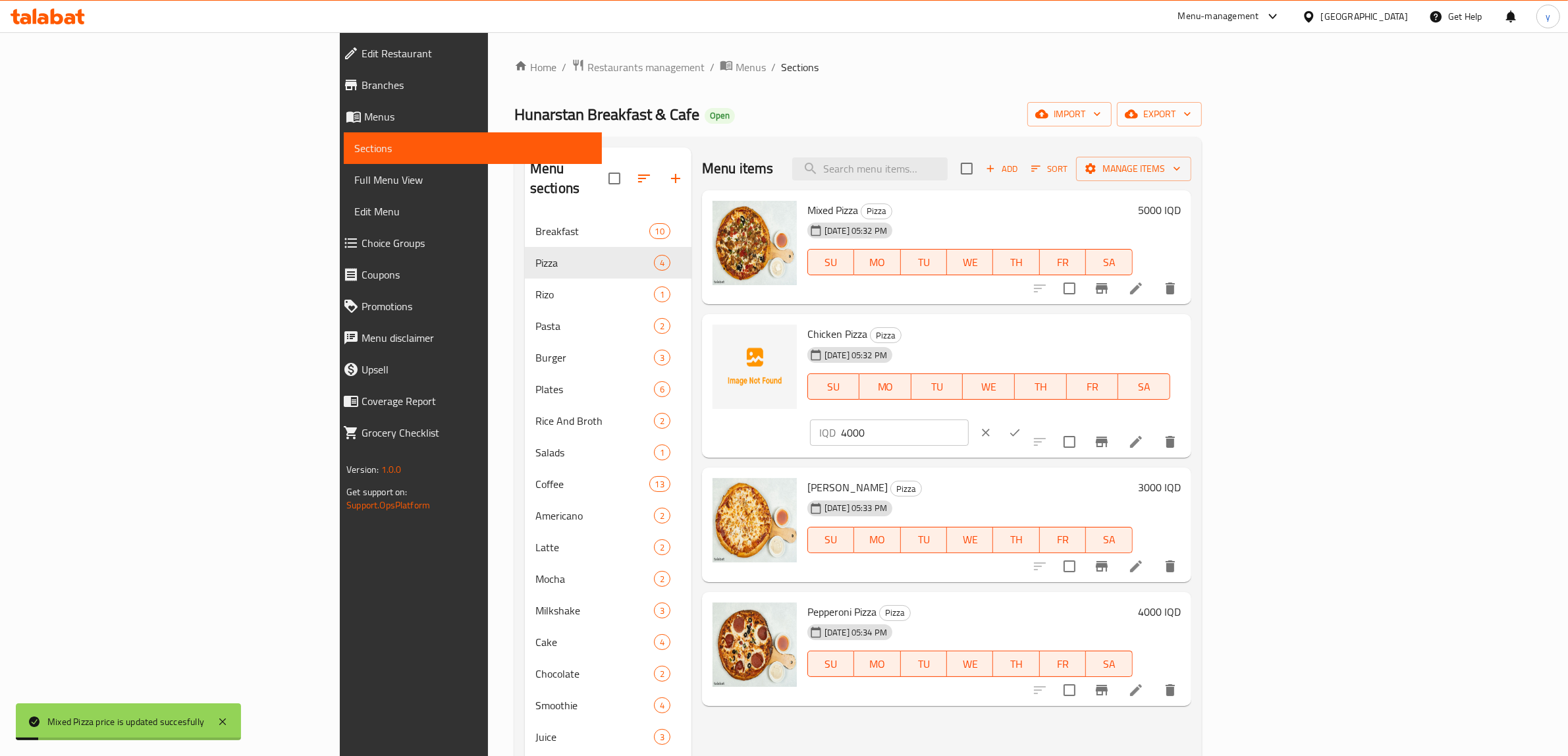
click at [1180, 209] on h6 "5000 IQD" at bounding box center [1159, 210] width 43 height 18
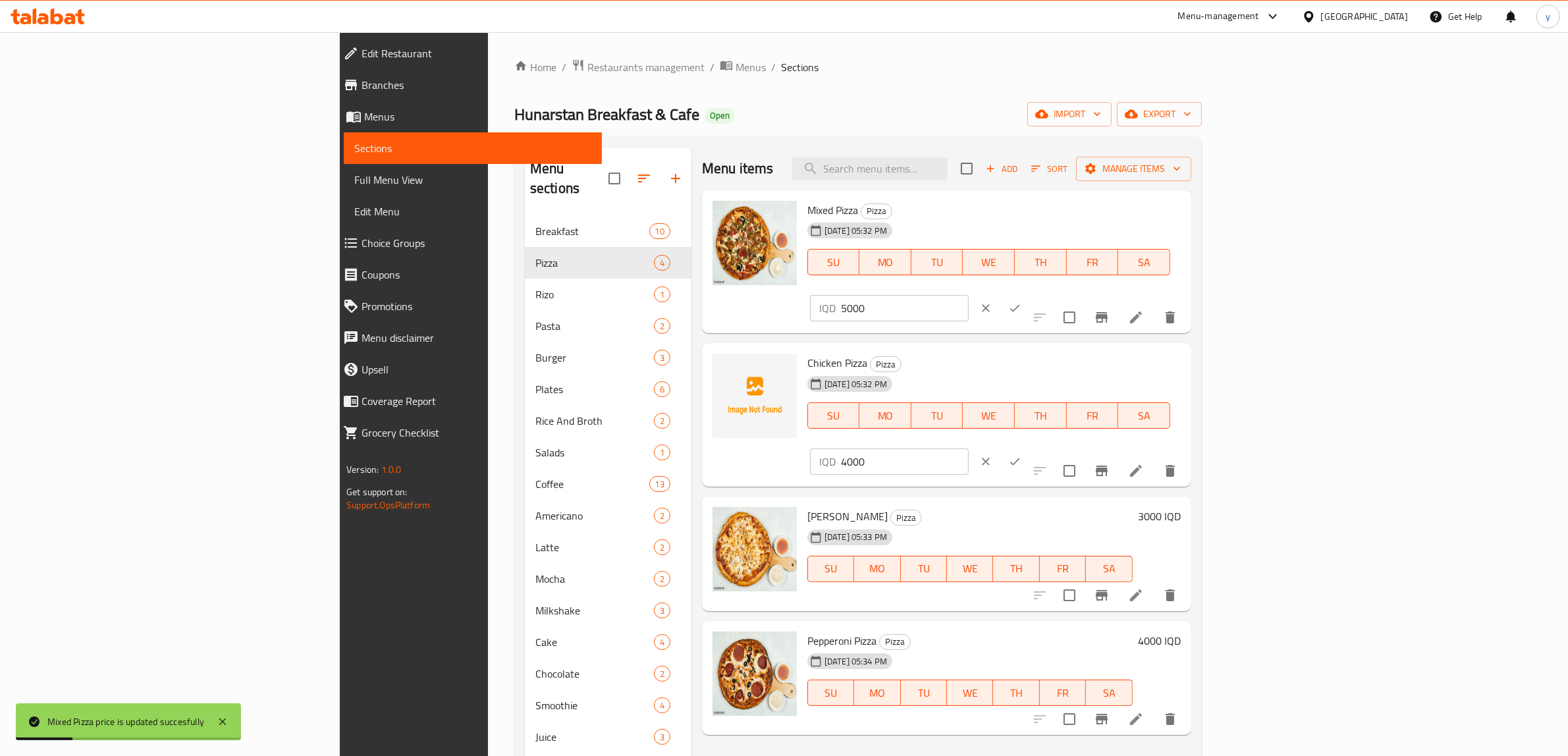
click at [968, 295] on input "5000" at bounding box center [904, 308] width 128 height 27
click at [992, 301] on icon "clear" at bounding box center [986, 308] width 13 height 13
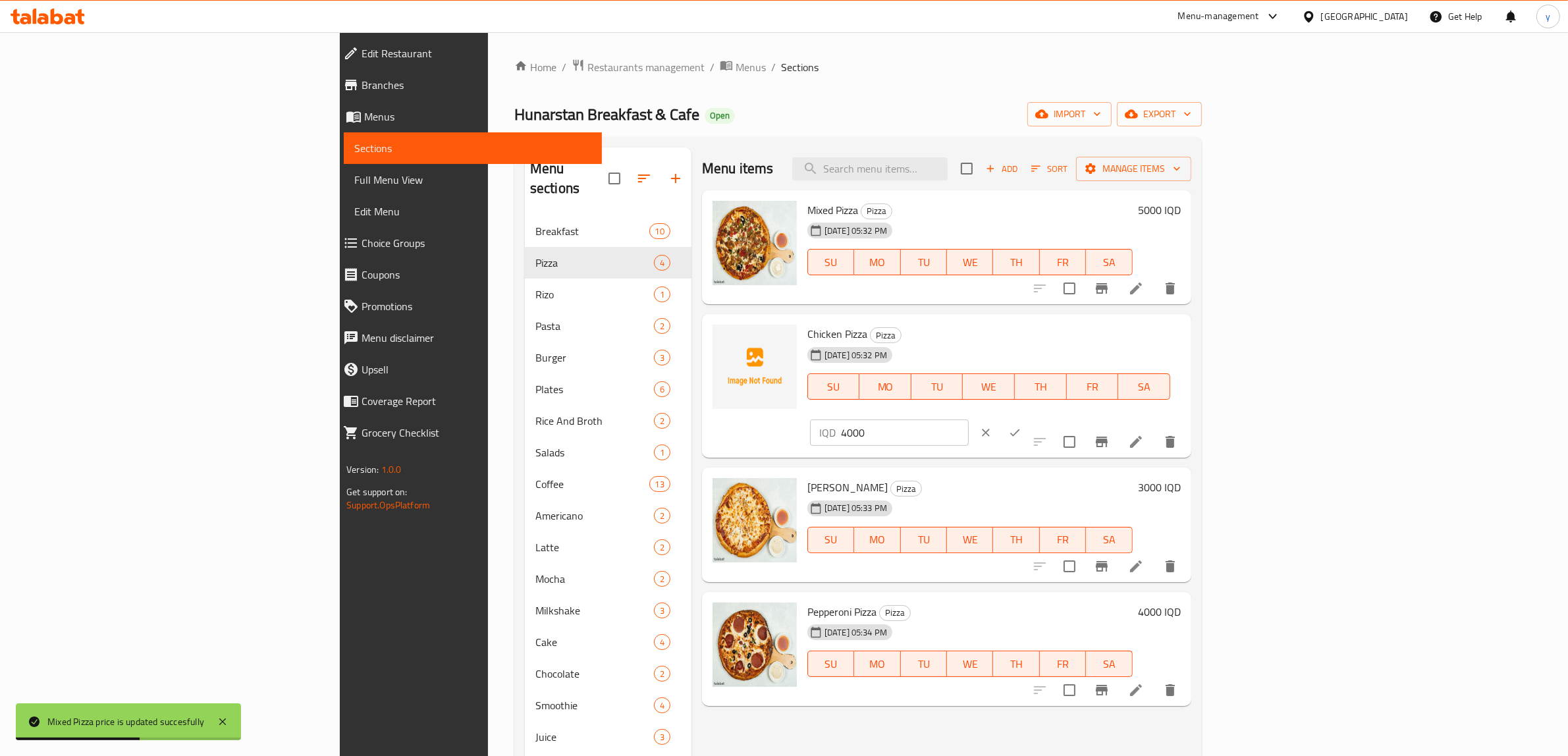
click at [968, 420] on input "4000" at bounding box center [904, 433] width 128 height 27
paste input "5"
type input "5000"
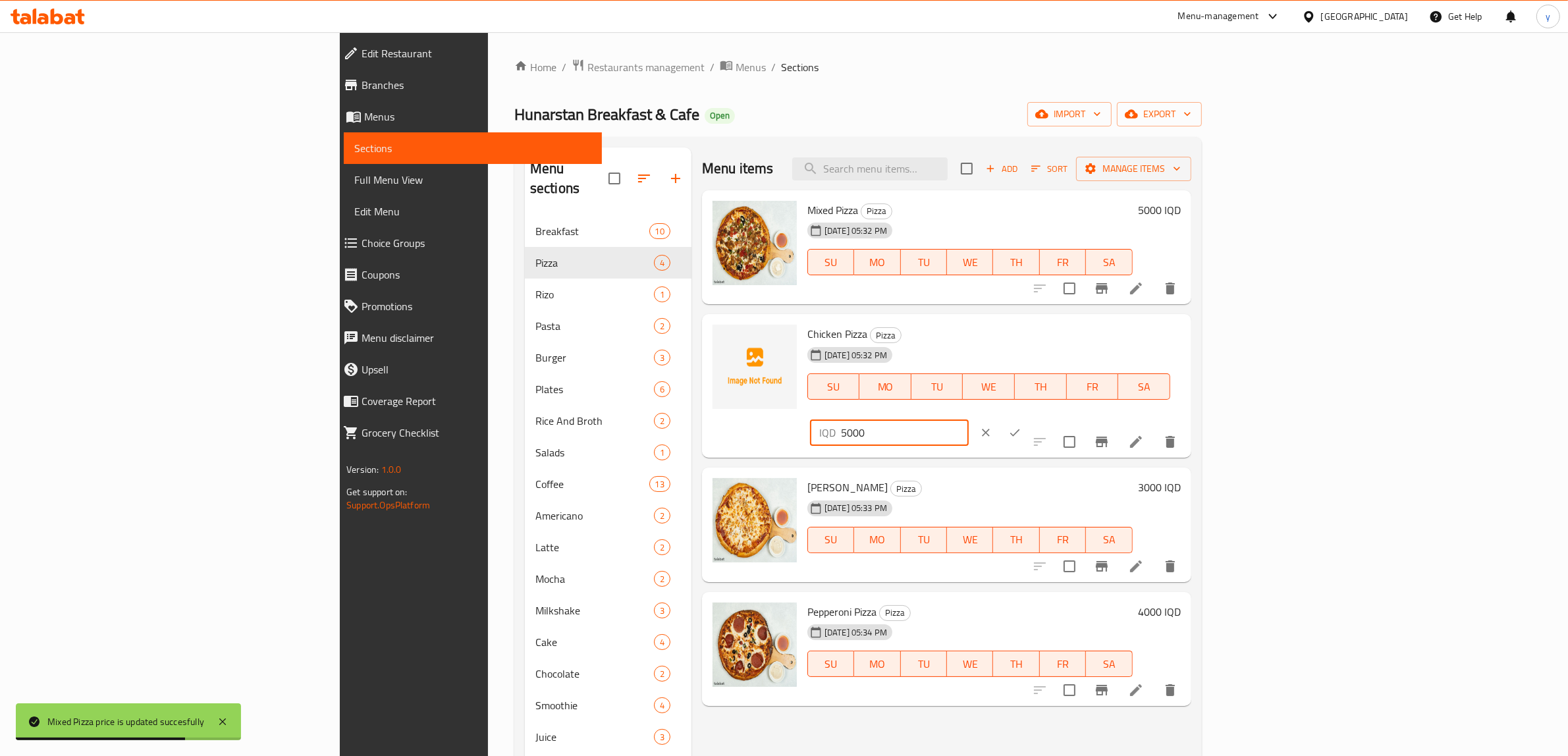
click at [1021, 426] on icon "ok" at bounding box center [1014, 433] width 13 height 13
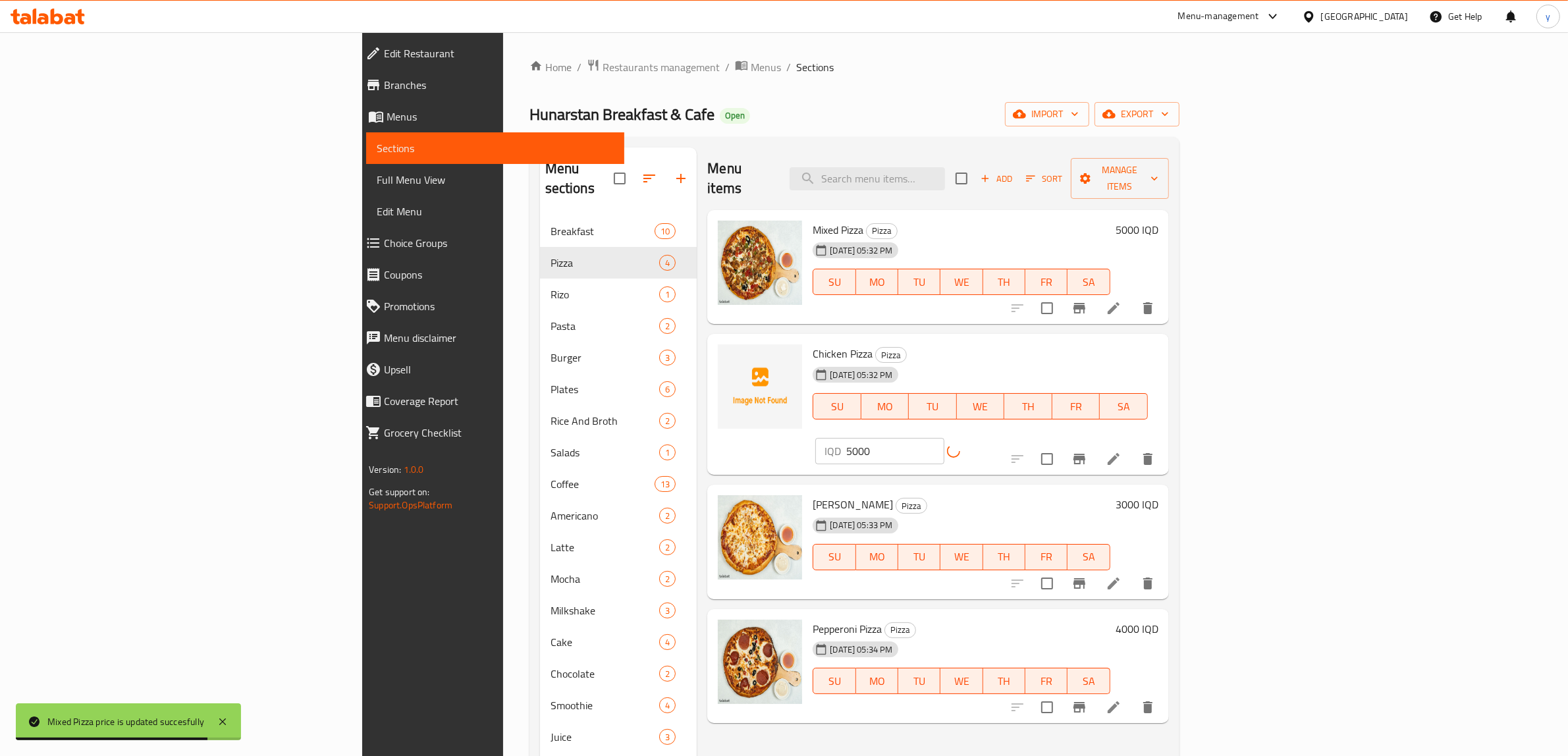
click at [1158, 495] on div "3000 IQD" at bounding box center [1134, 542] width 48 height 94
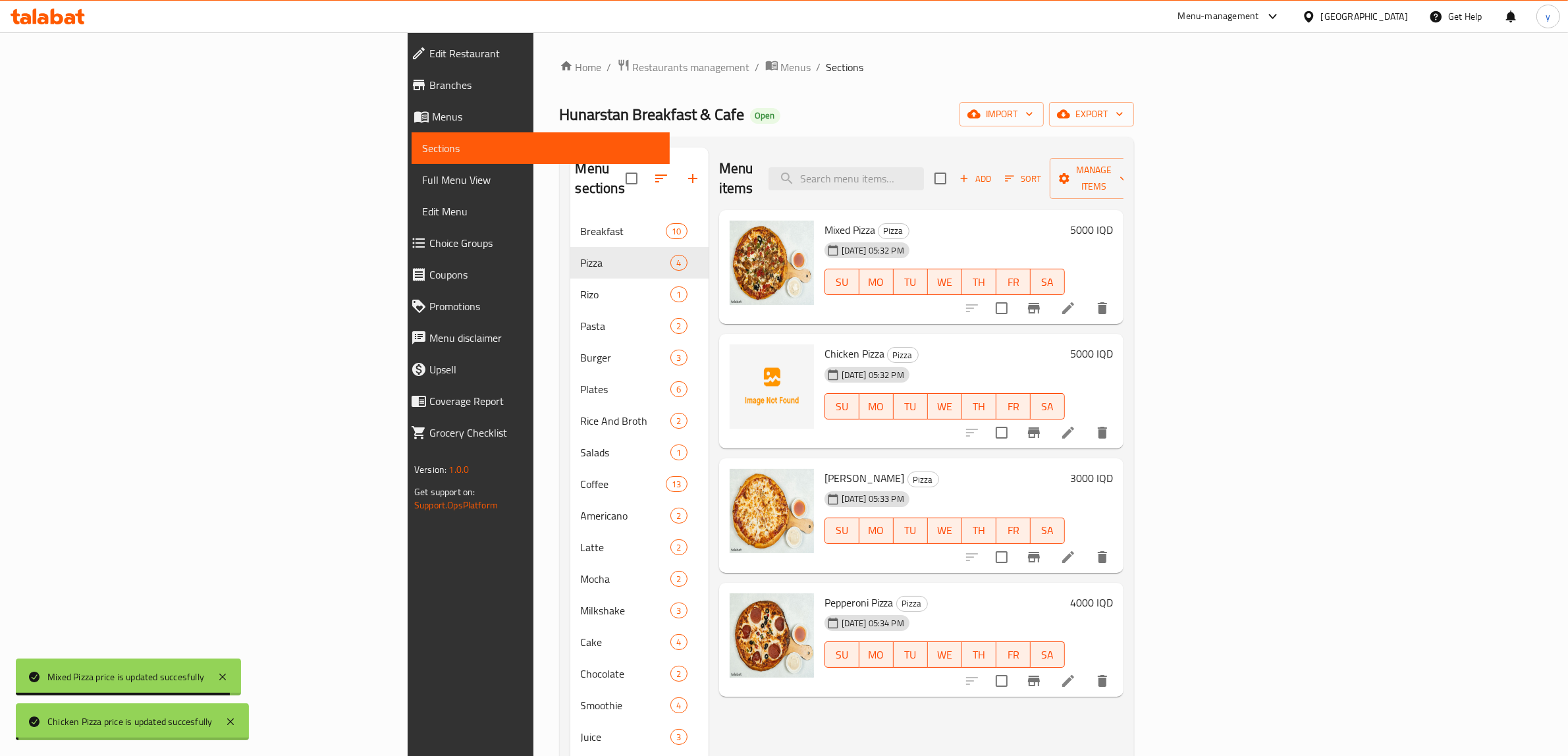
click at [1112, 468] on h6 "3000 IQD" at bounding box center [1091, 478] width 43 height 18
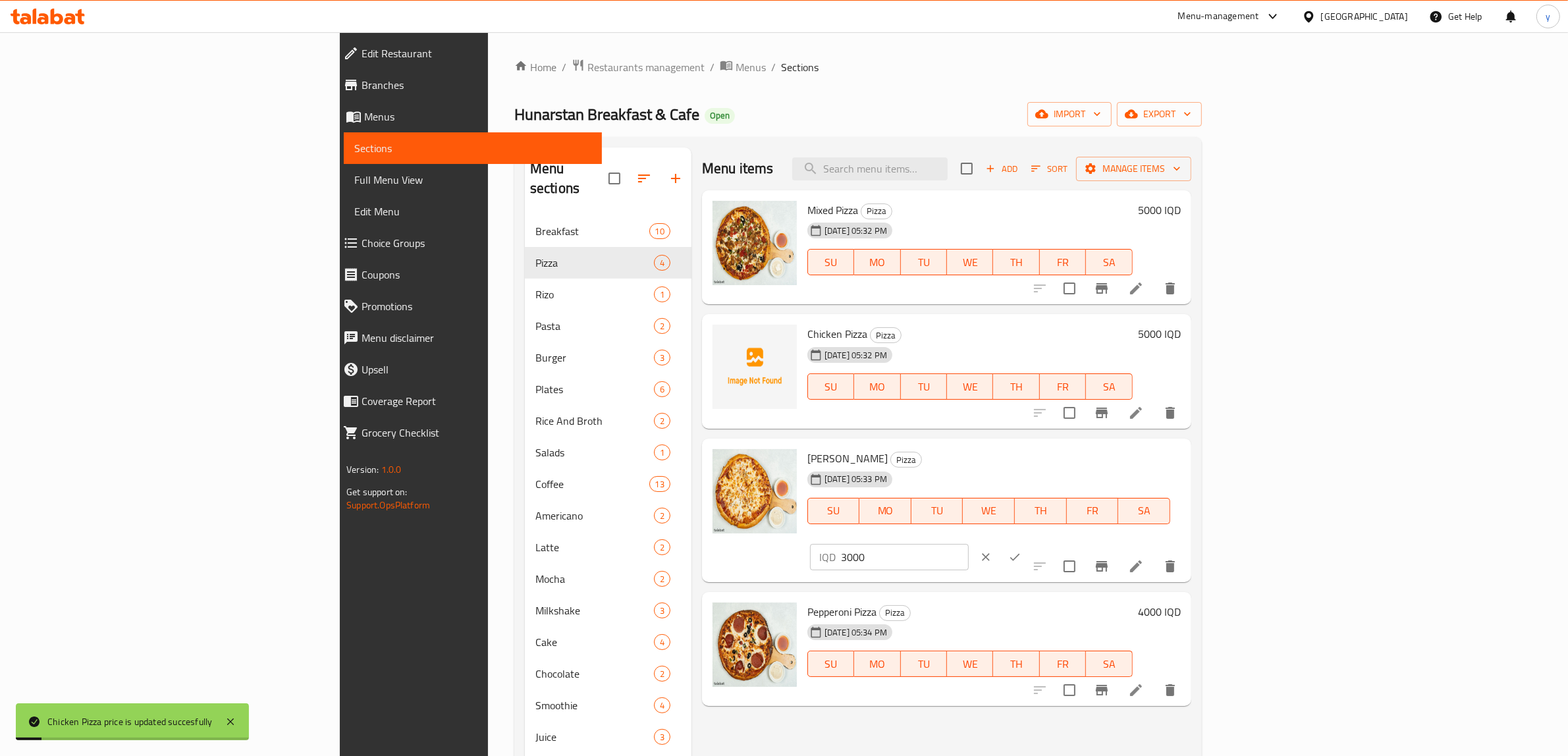
click at [1180, 603] on h6 "4000 IQD" at bounding box center [1159, 612] width 43 height 18
click at [968, 696] on input "4000" at bounding box center [904, 709] width 128 height 27
click at [1000, 695] on button "clear" at bounding box center [986, 710] width 29 height 29
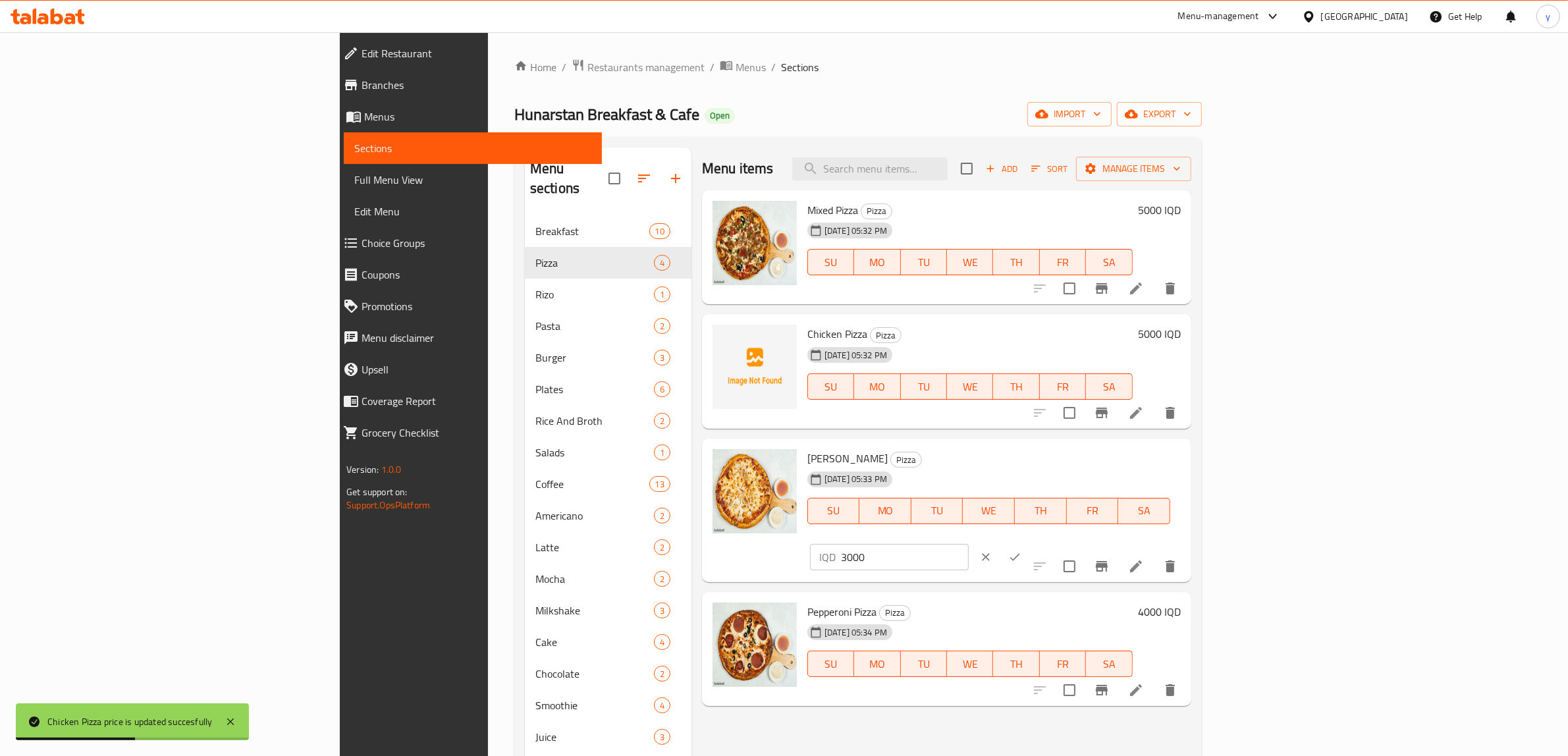
click at [1186, 448] on div "Margherita Pizza Pizza 25-07-2025 05:33 PM SU MO TU WE TH FR SA IQD 3000 ​" at bounding box center [994, 510] width 384 height 133
click at [968, 544] on input "3000" at bounding box center [904, 557] width 128 height 27
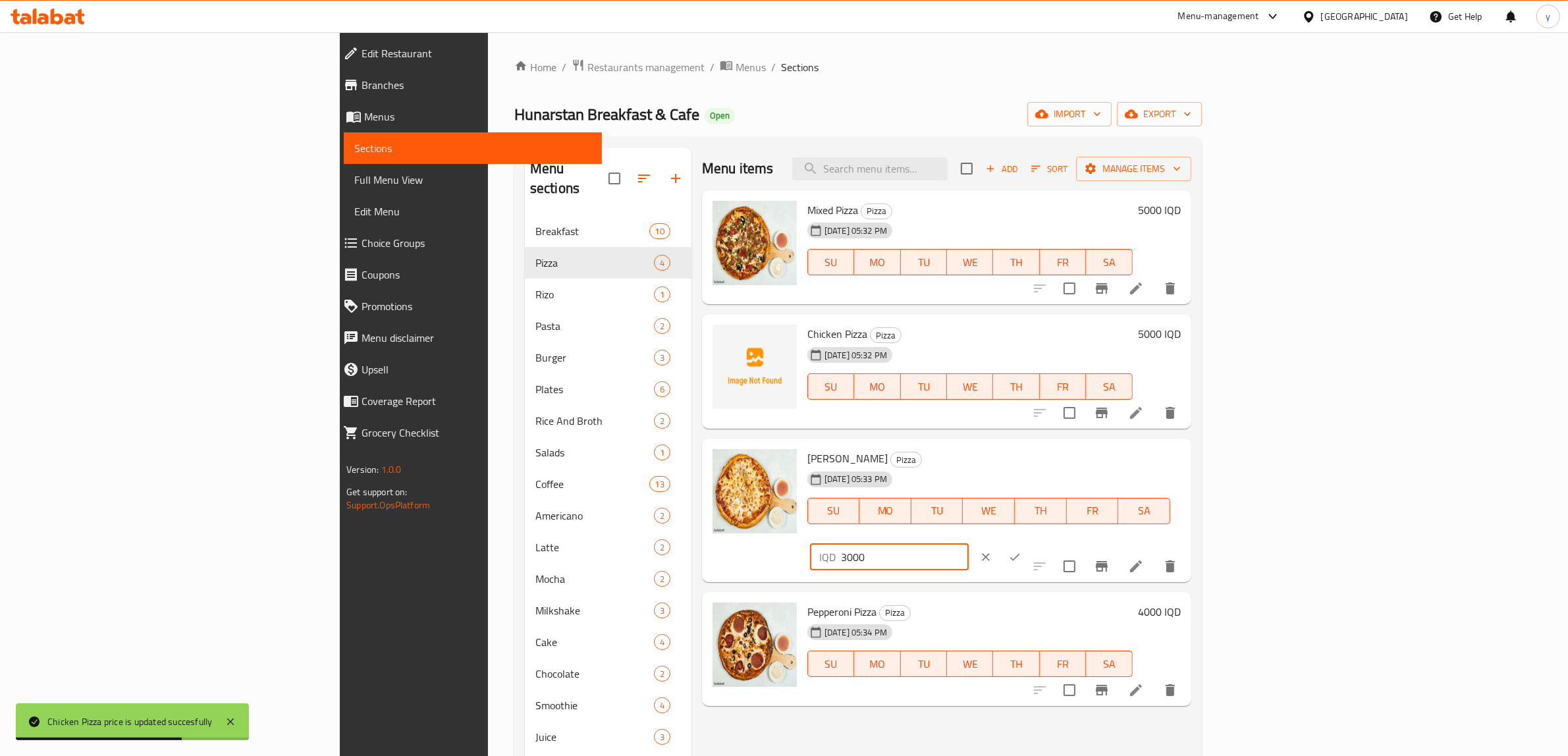
click at [968, 544] on input "3000" at bounding box center [904, 557] width 128 height 27
paste input "4"
type input "4000"
click at [1021, 550] on icon "ok" at bounding box center [1014, 557] width 13 height 13
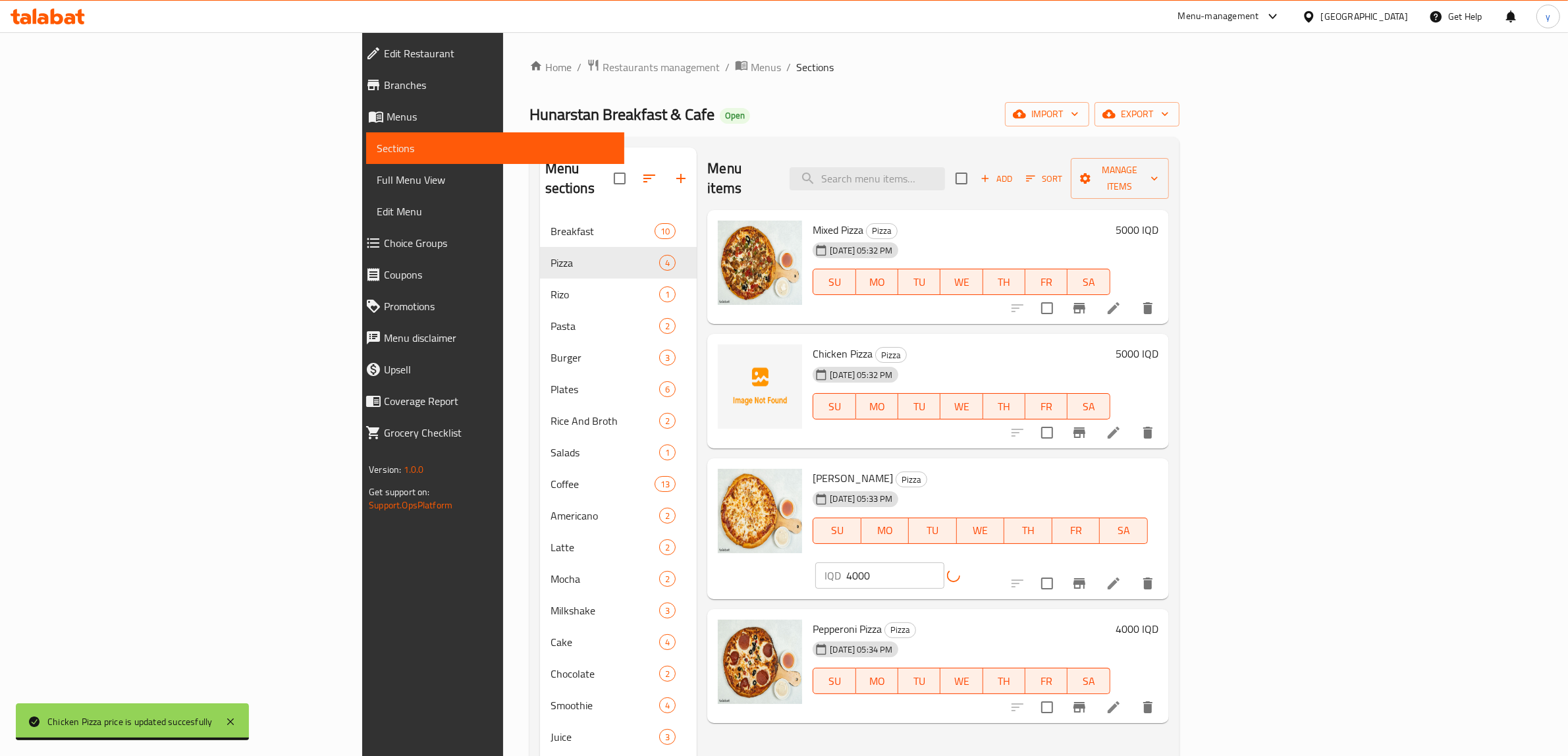
click at [1163, 615] on div "Pepperoni Pizza Pizza 25-07-2025 05:34 PM SU MO TU WE TH FR SA 4000 IQD" at bounding box center [985, 666] width 355 height 104
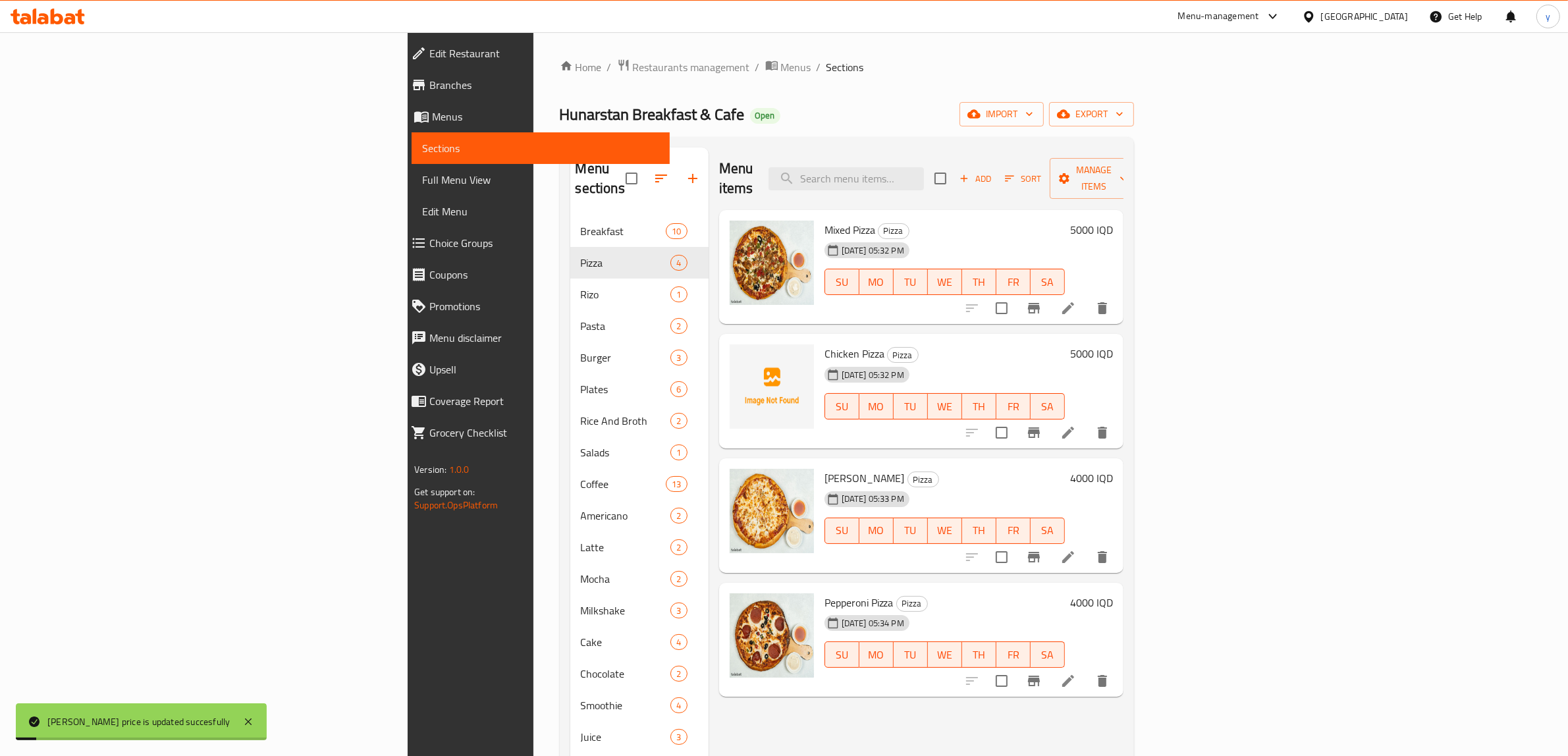
click at [1112, 593] on h6 "4000 IQD" at bounding box center [1091, 603] width 43 height 18
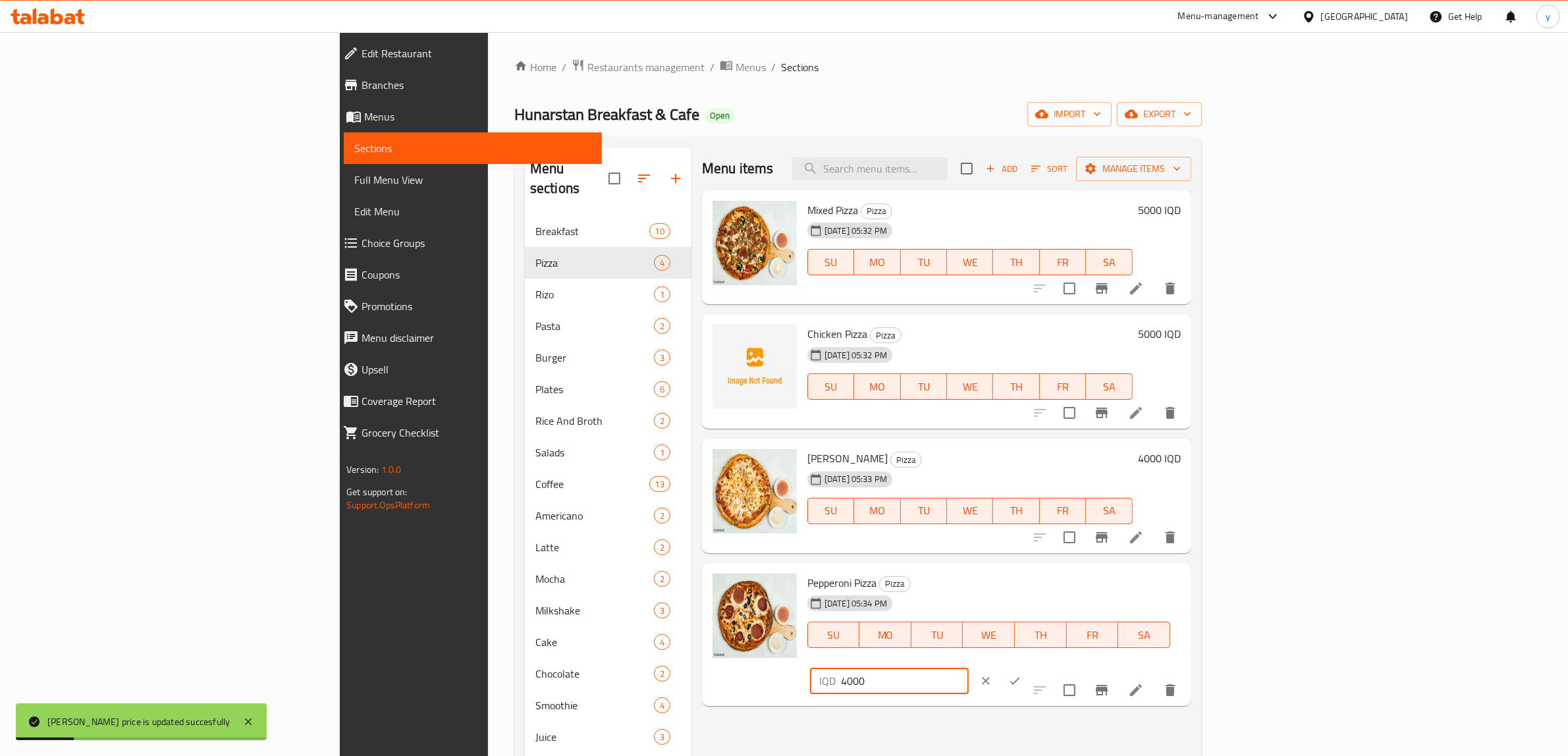
drag, startPoint x: 1386, startPoint y: 580, endPoint x: 1345, endPoint y: 592, distance: 42.7
click at [968, 668] on div "IQD 4000 ​" at bounding box center [889, 681] width 159 height 27
paste input "5"
type input "5000"
click at [1021, 674] on icon "ok" at bounding box center [1014, 681] width 13 height 13
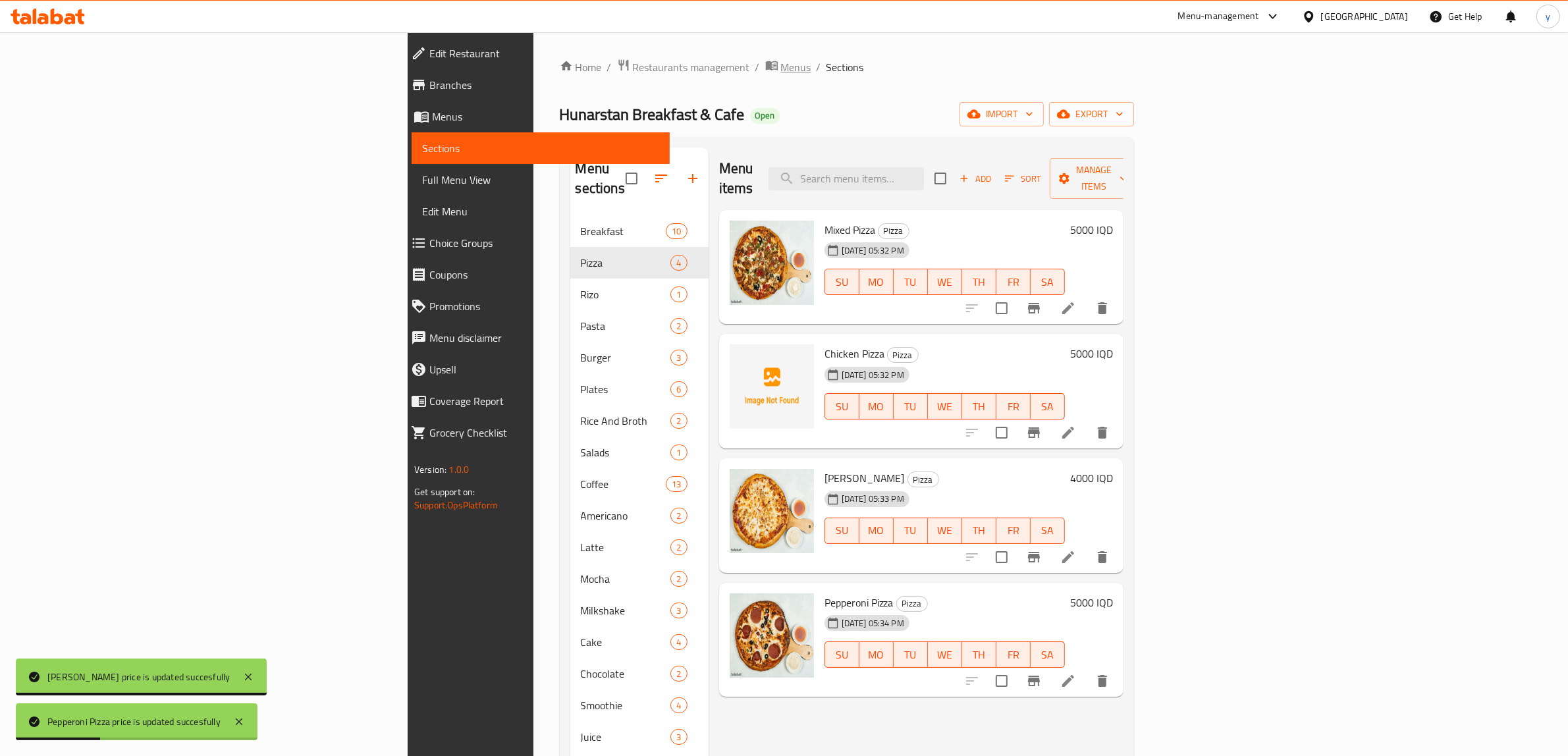
click at [781, 71] on span "Menus" at bounding box center [795, 67] width 30 height 16
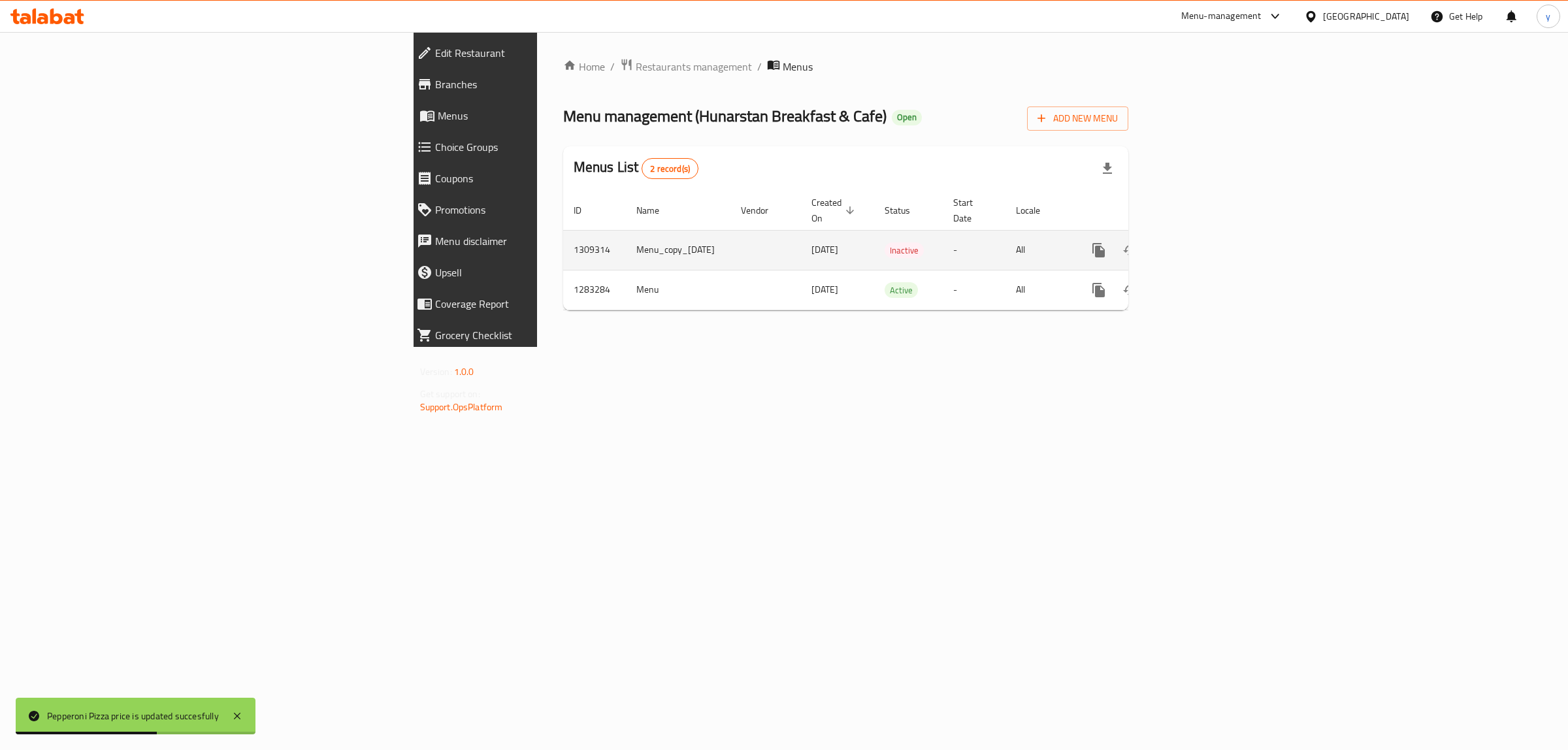
click at [1209, 234] on link "enhanced table" at bounding box center [1193, 250] width 31 height 31
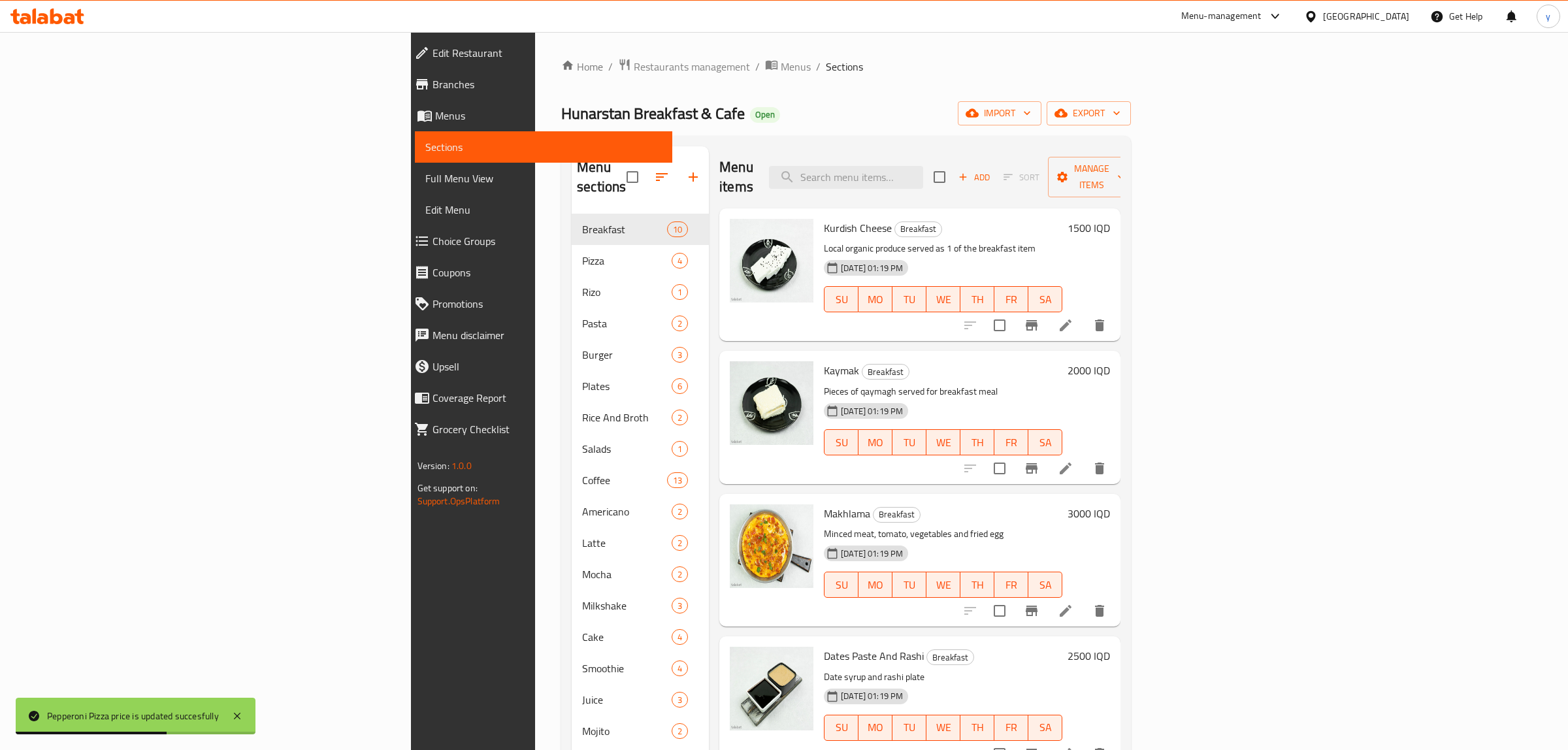
click at [1120, 230] on div "Kurdish Cheese Breakfast Local organic produce served as 1 of the breakfast ite…" at bounding box center [920, 275] width 401 height 133
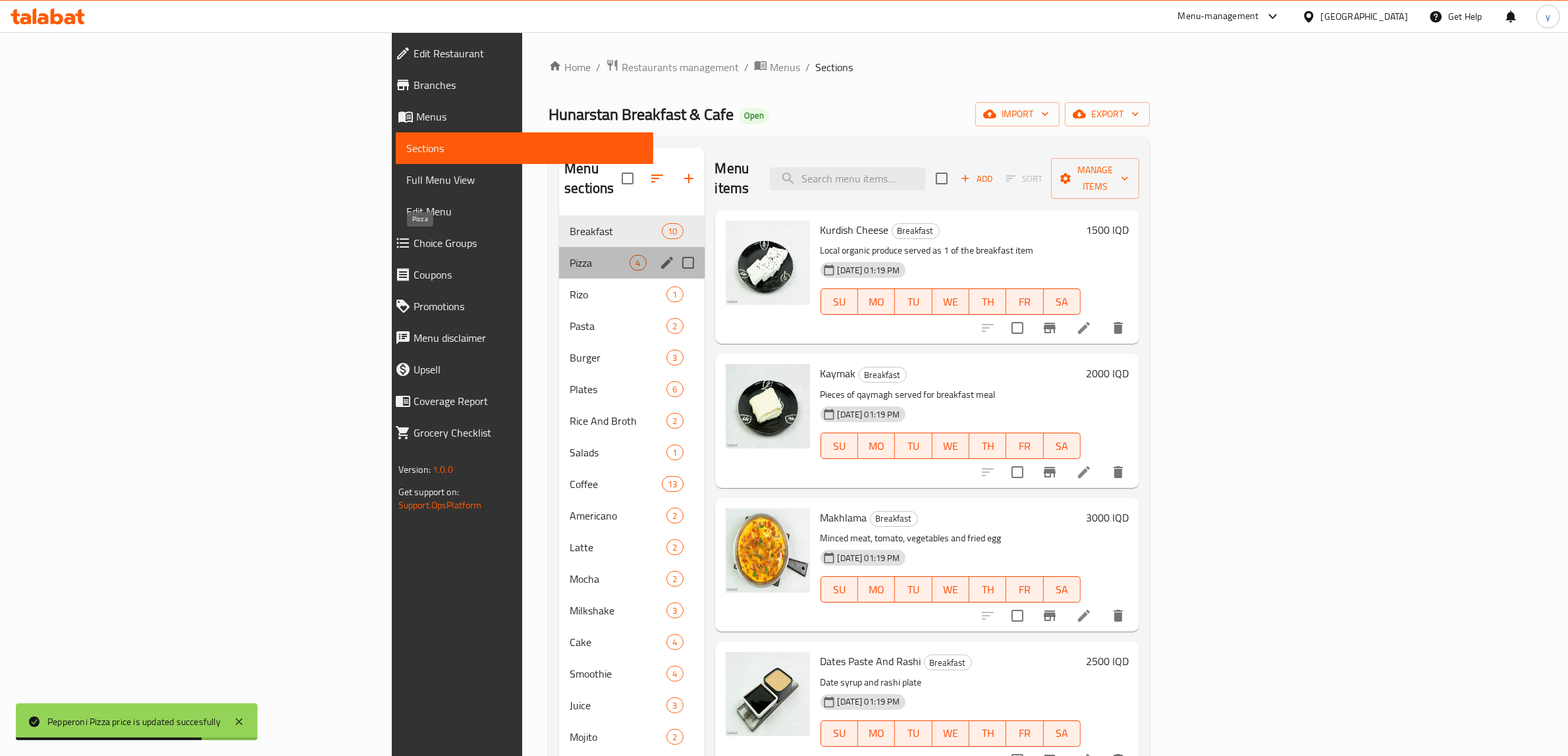
click at [570, 254] on span "Pizza" at bounding box center [599, 262] width 60 height 16
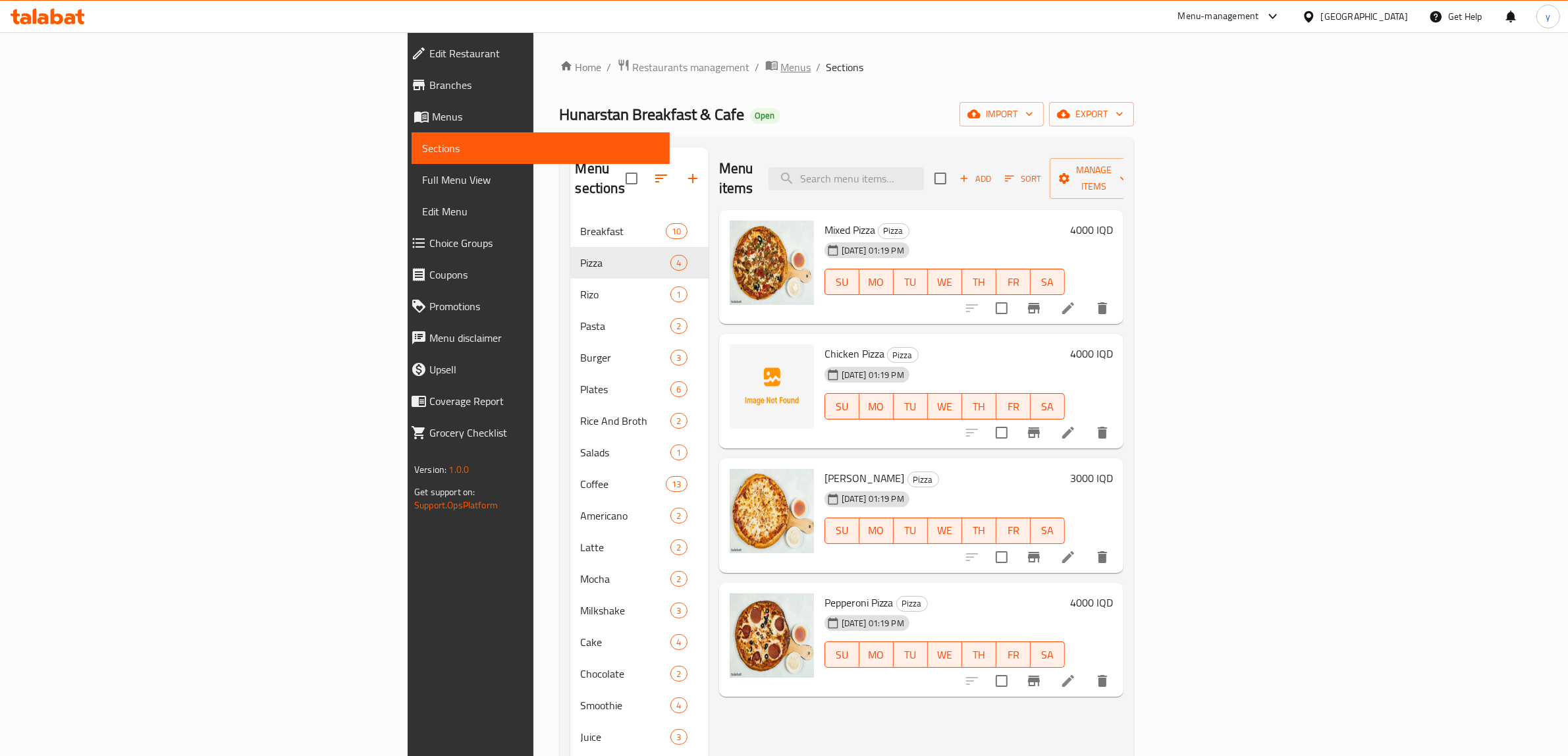
click at [781, 73] on span "Menus" at bounding box center [795, 67] width 30 height 16
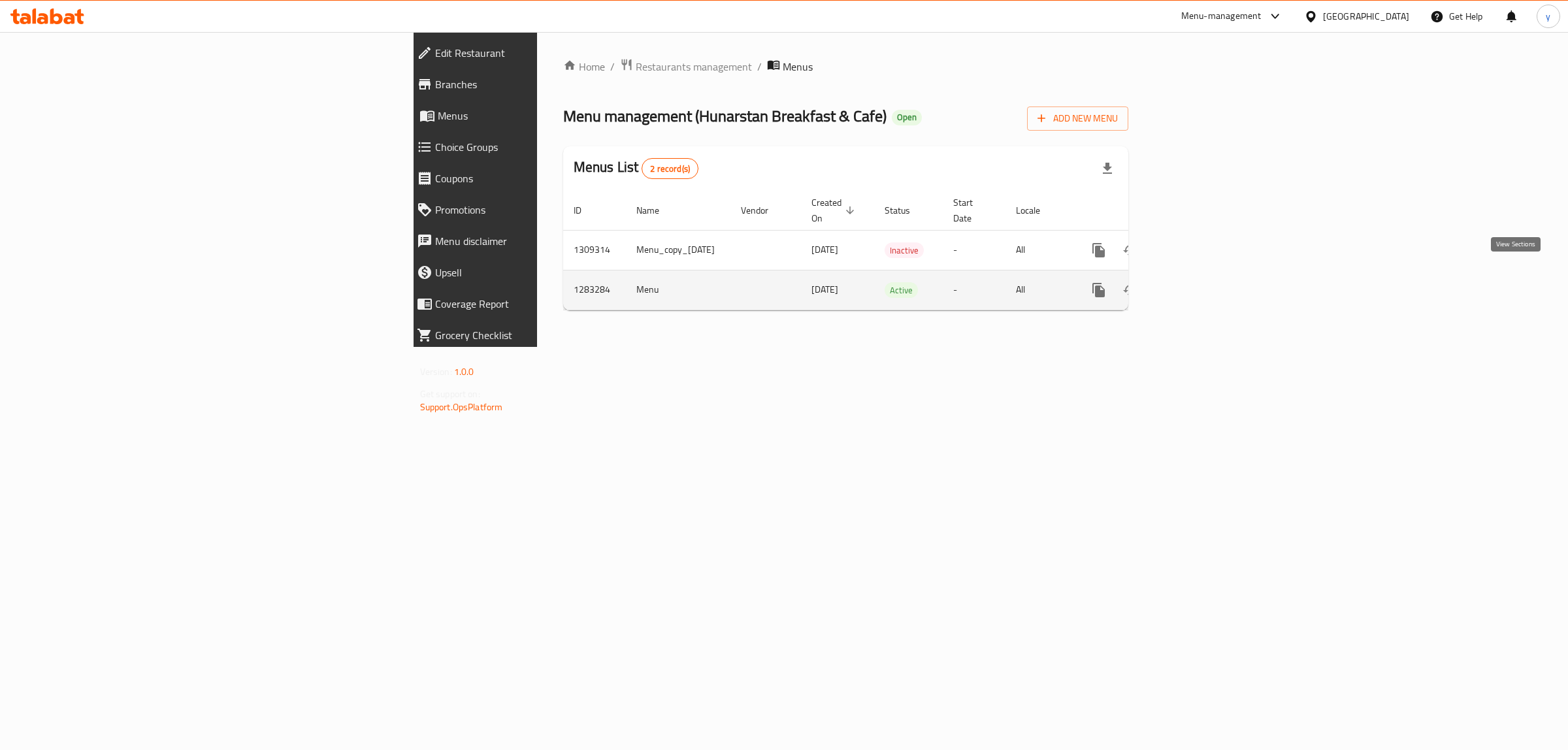
click at [1209, 274] on link "enhanced table" at bounding box center [1193, 290] width 31 height 31
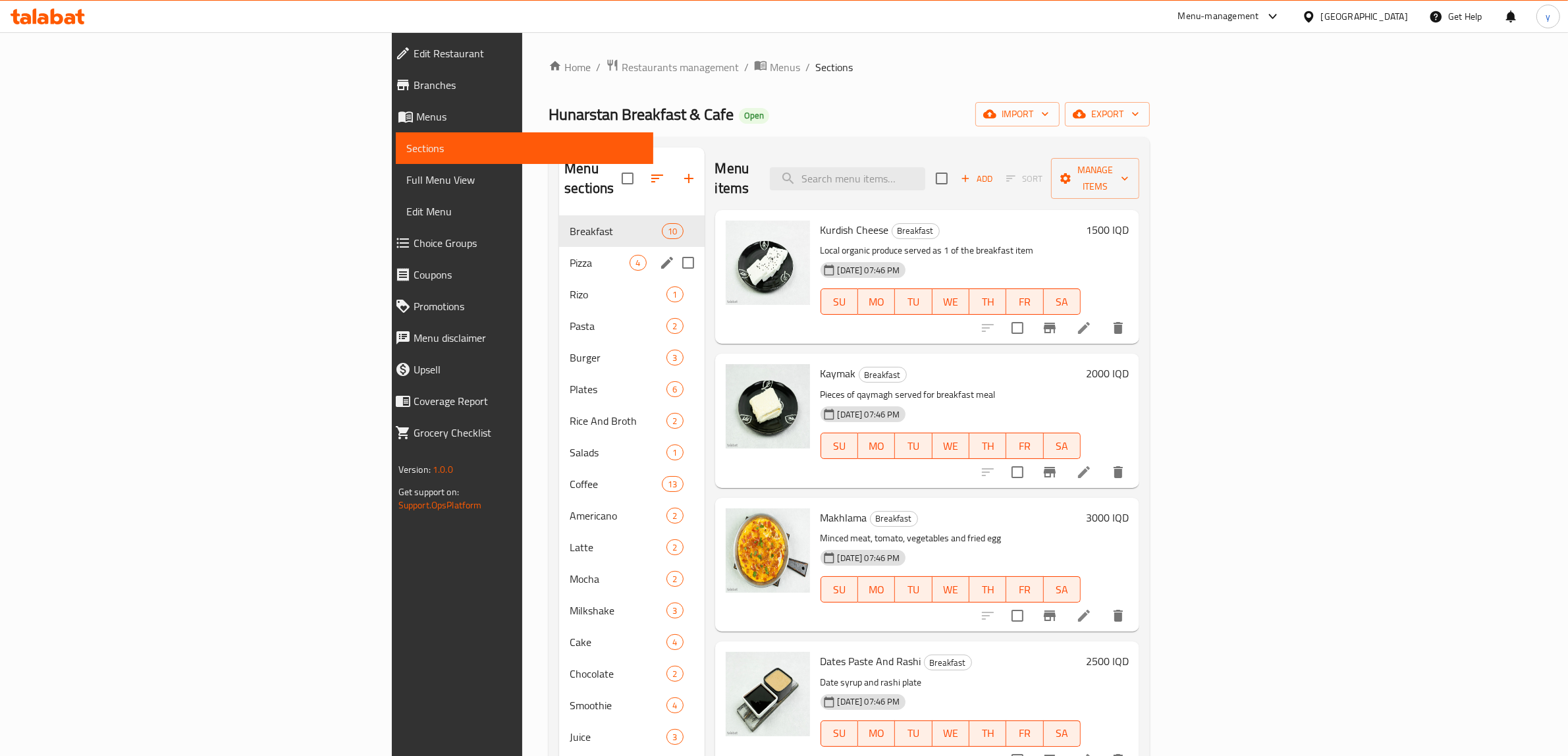
click at [570, 254] on span "Pizza" at bounding box center [599, 262] width 60 height 16
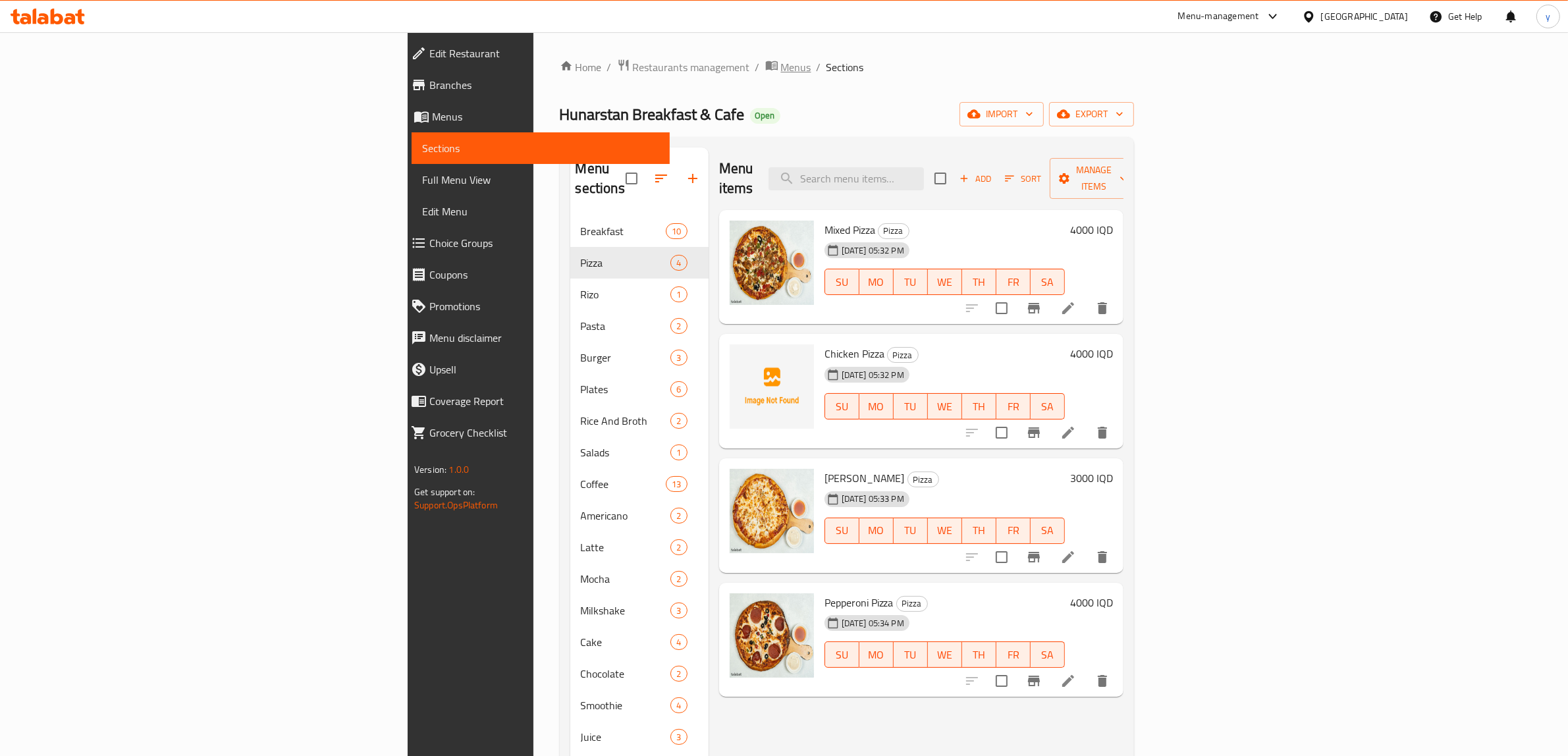
click at [765, 68] on icon "breadcrumb" at bounding box center [772, 65] width 13 height 13
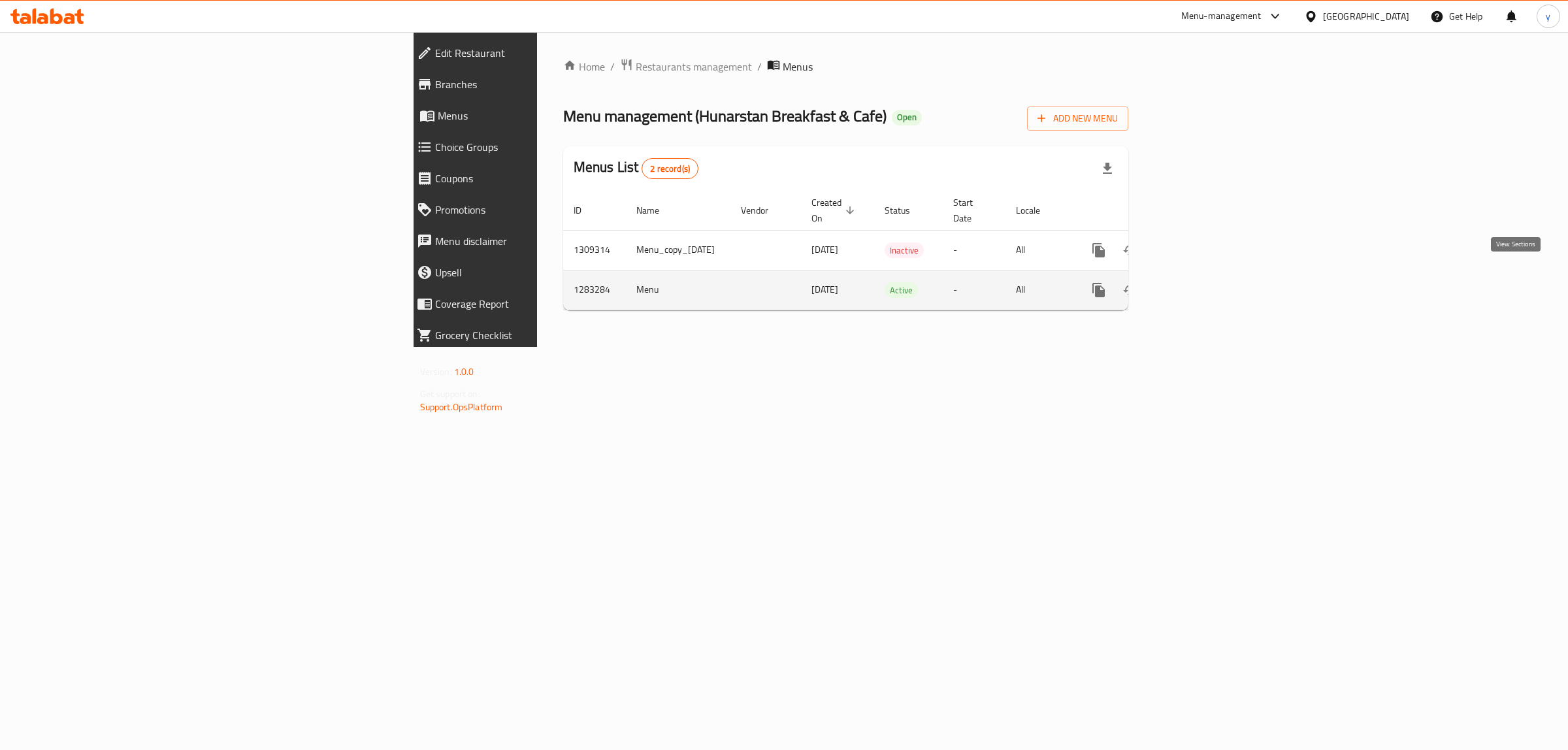
click at [1209, 282] on link "enhanced table" at bounding box center [1193, 290] width 31 height 31
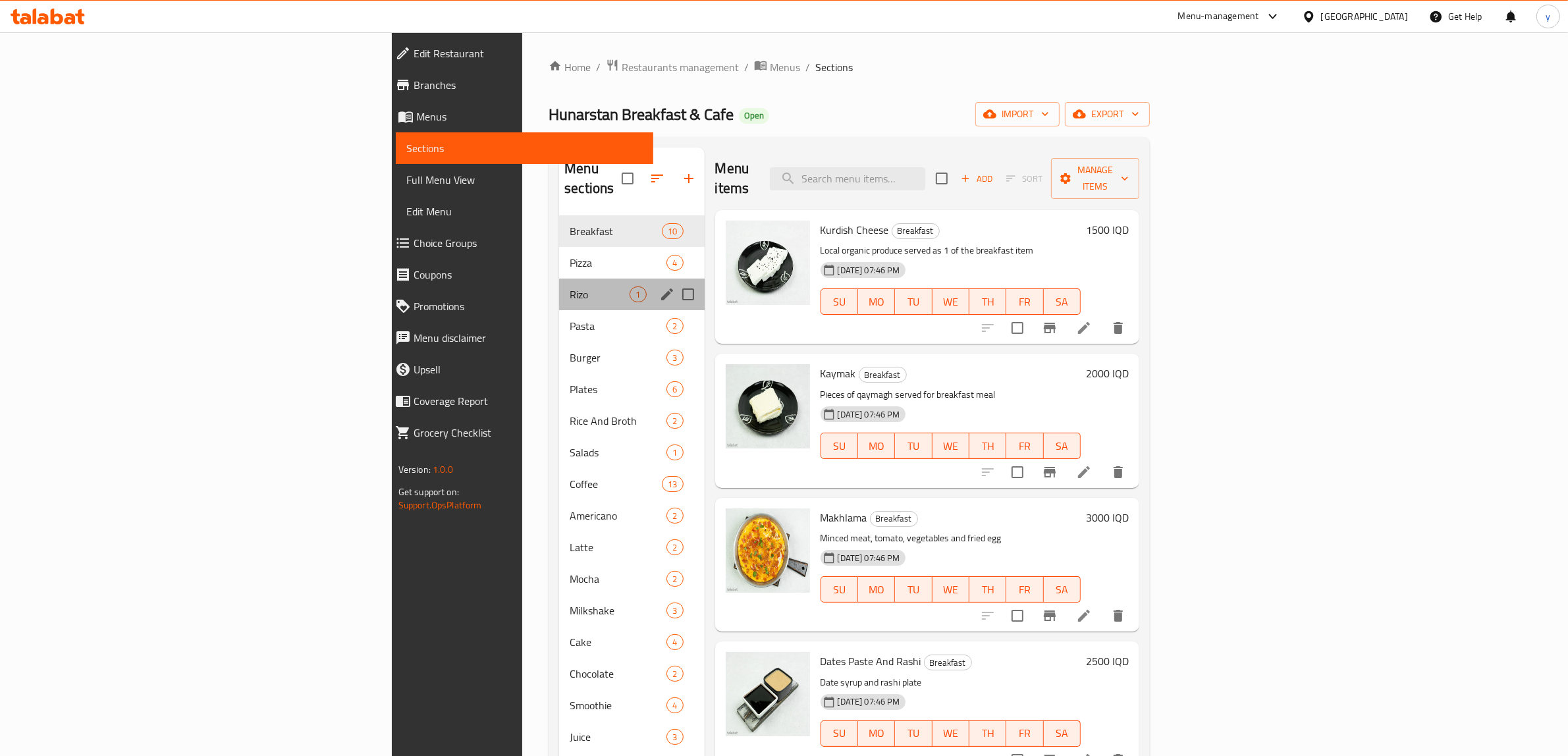
click at [559, 278] on div "Rizo 1" at bounding box center [632, 294] width 145 height 31
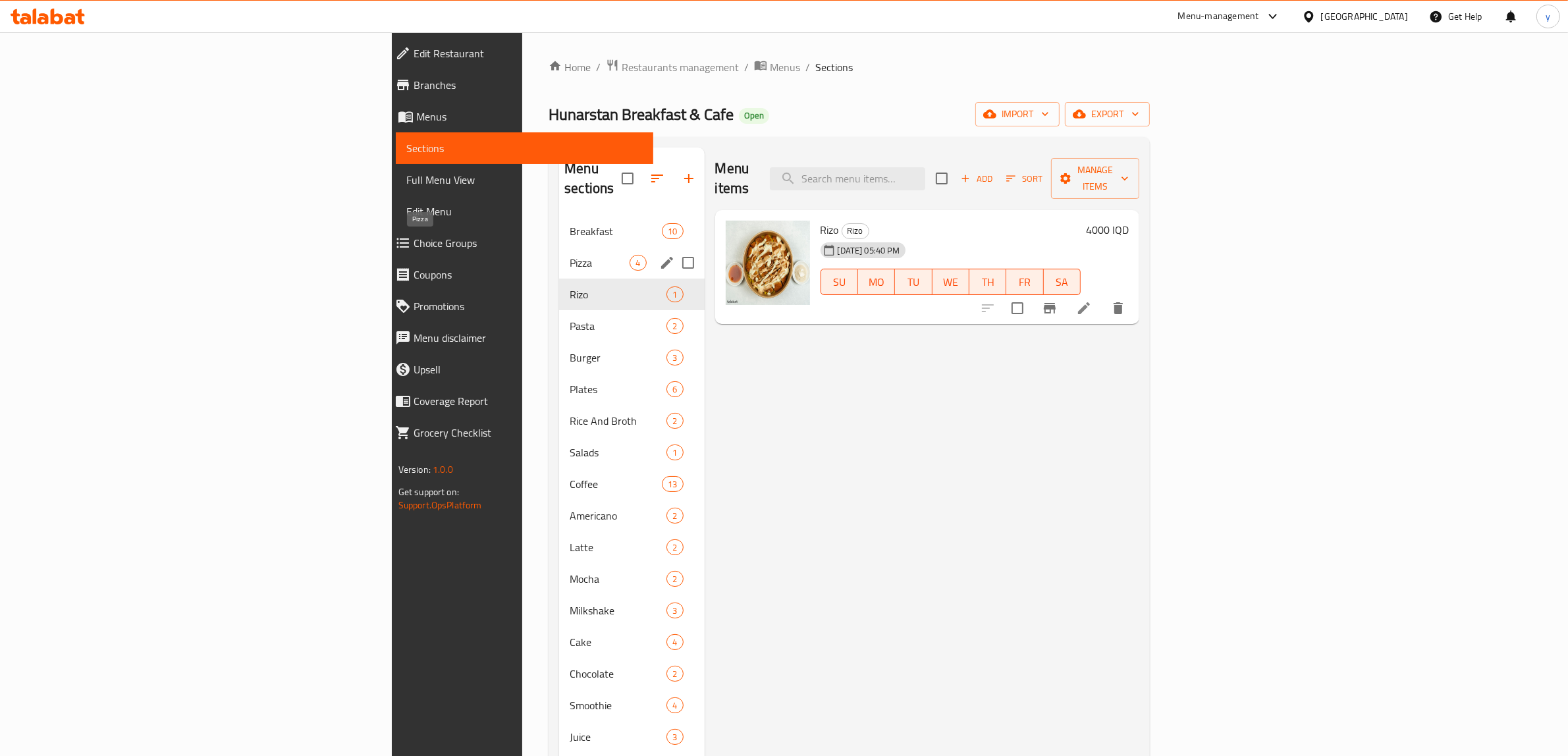
click at [570, 254] on span "Pizza" at bounding box center [599, 262] width 60 height 16
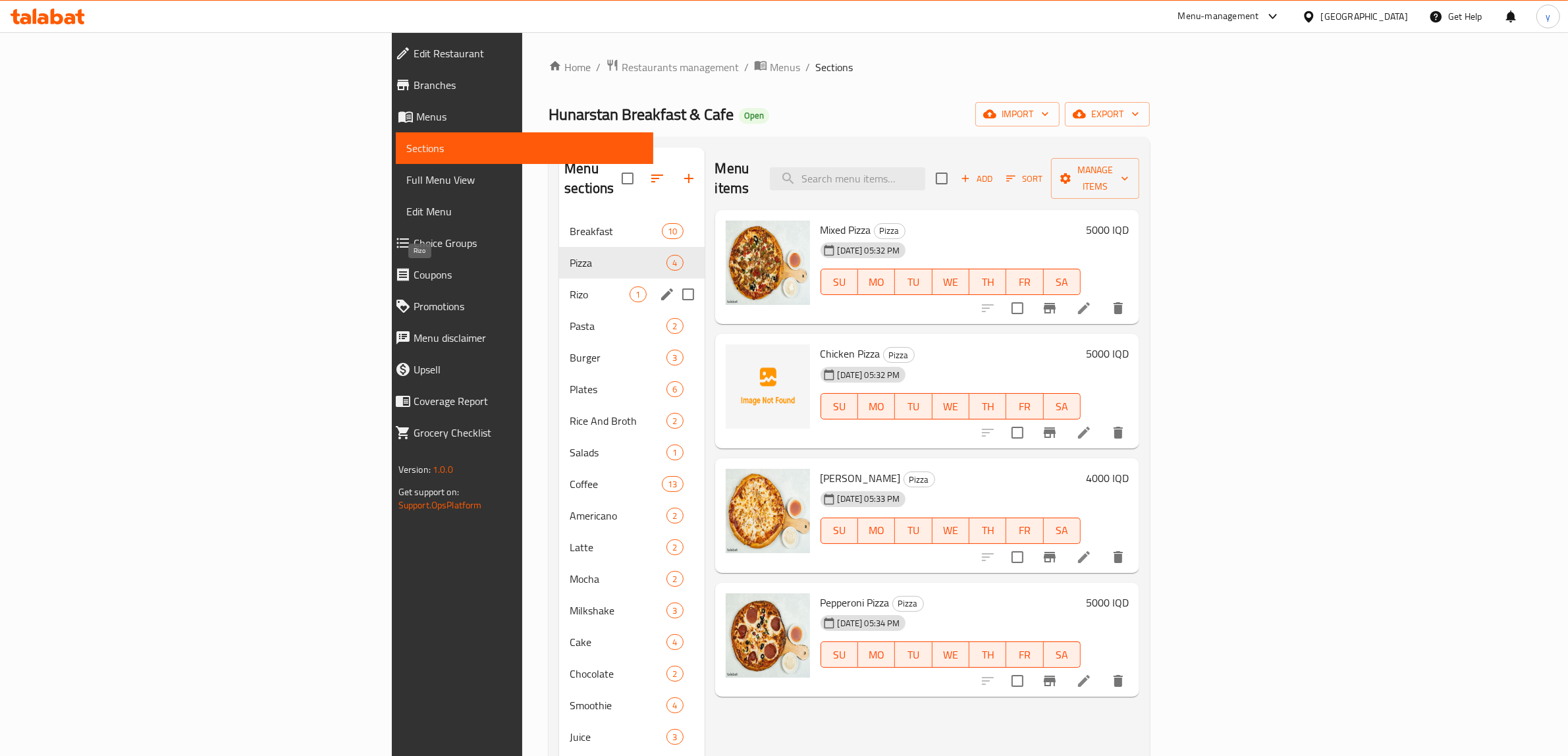
click at [570, 287] on span "Rizo" at bounding box center [599, 294] width 60 height 16
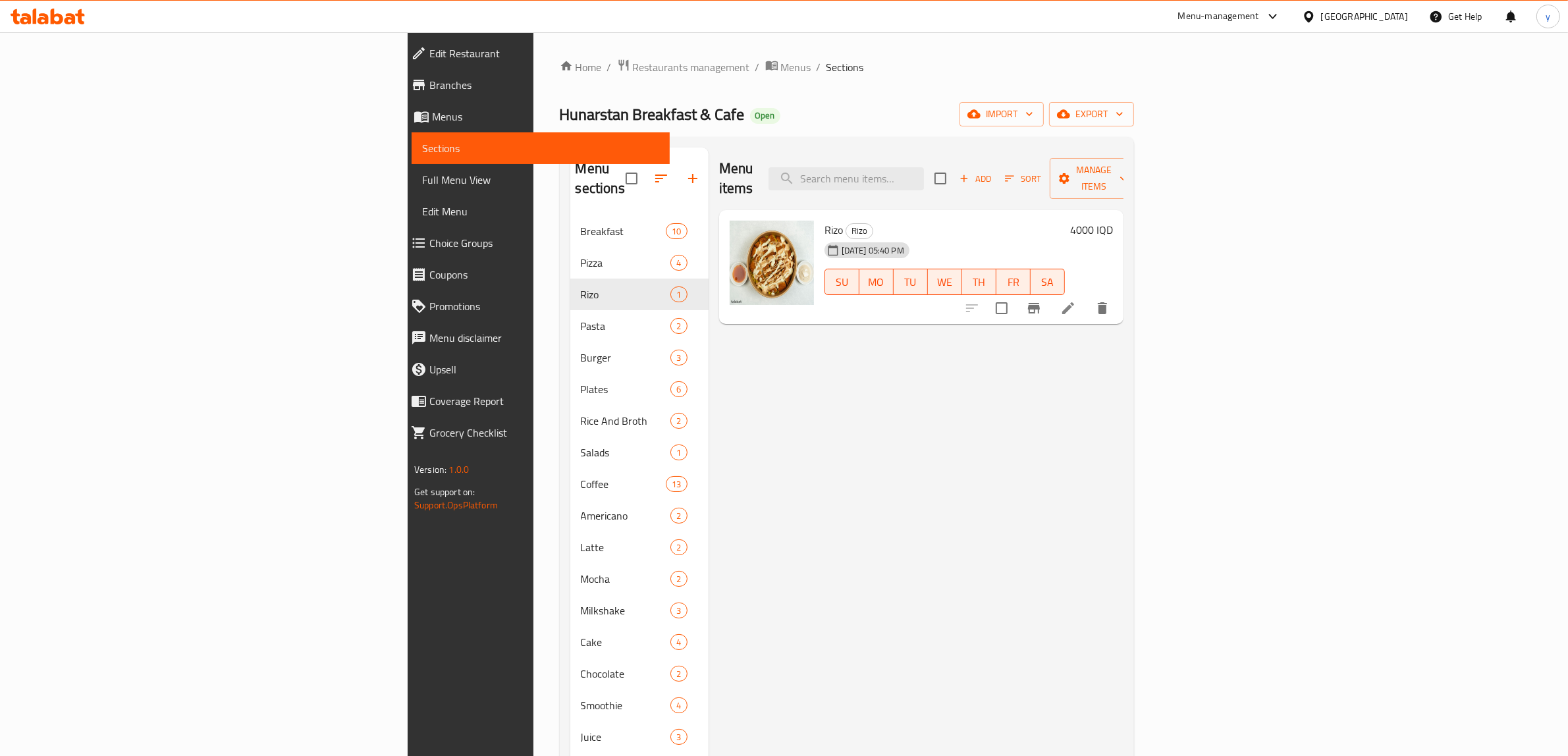
click at [1118, 215] on div "Rizo Rizo 25-07-2025 05:40 PM SU MO TU WE TH FR SA 4000 IQD" at bounding box center [968, 266] width 299 height 104
click at [1112, 220] on h6 "4000 IQD" at bounding box center [1091, 230] width 43 height 18
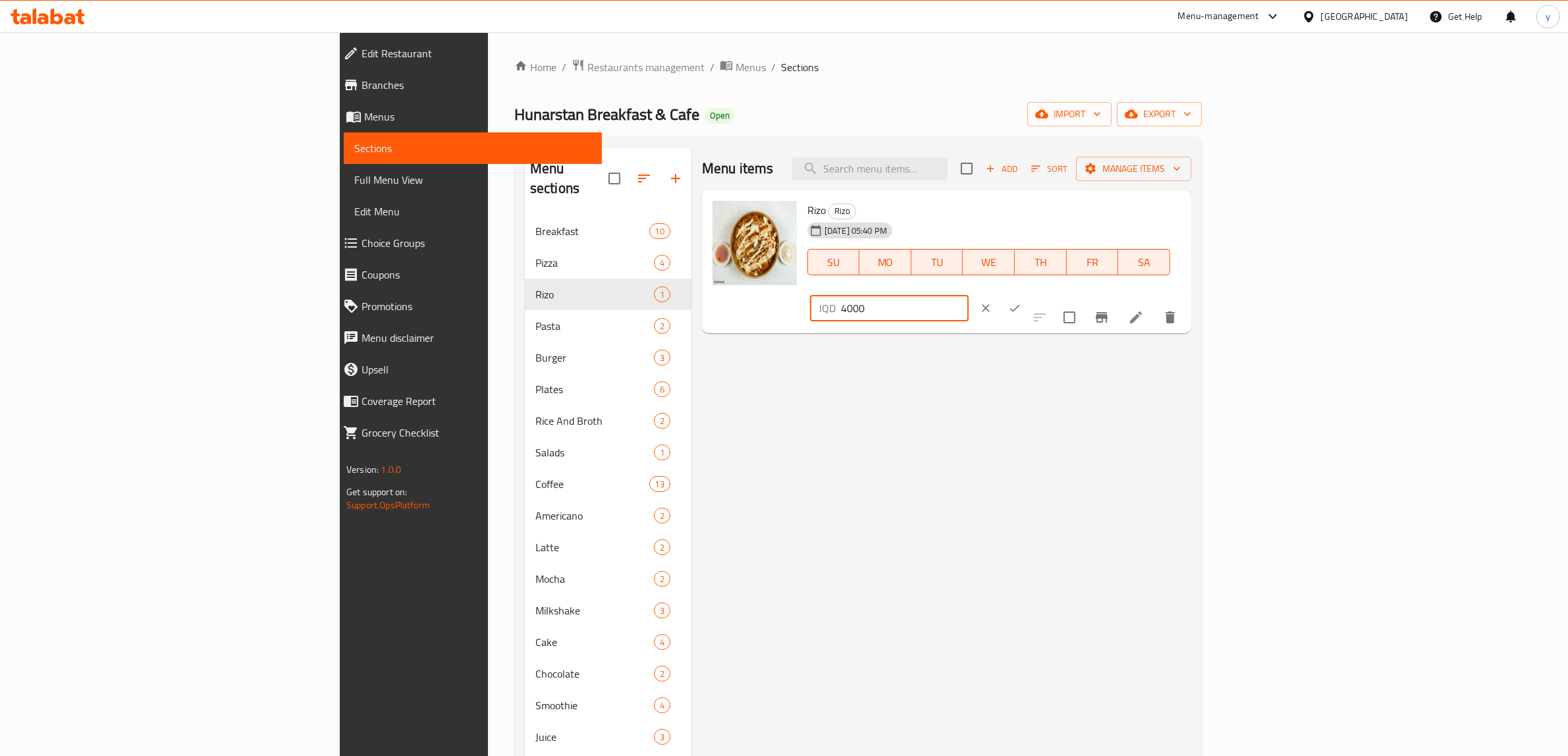
drag, startPoint x: 1382, startPoint y: 224, endPoint x: 1403, endPoint y: 226, distance: 21.1
click at [1048, 294] on div "IQD 4000 ​" at bounding box center [928, 309] width 241 height 29
paste input "5"
type input "5000"
click at [1029, 294] on button "ok" at bounding box center [1015, 309] width 29 height 29
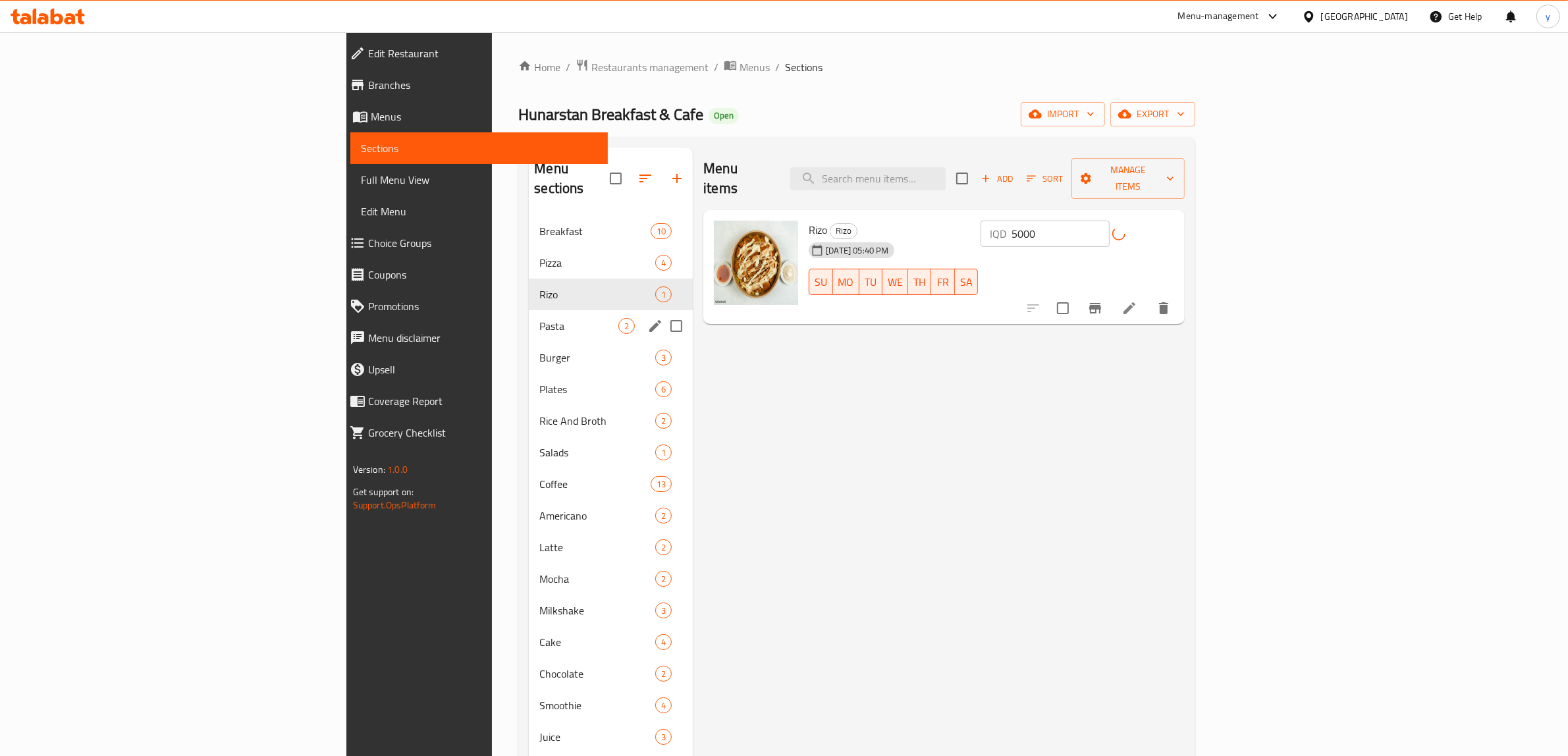
click at [539, 318] on span "Pasta" at bounding box center [579, 325] width 79 height 16
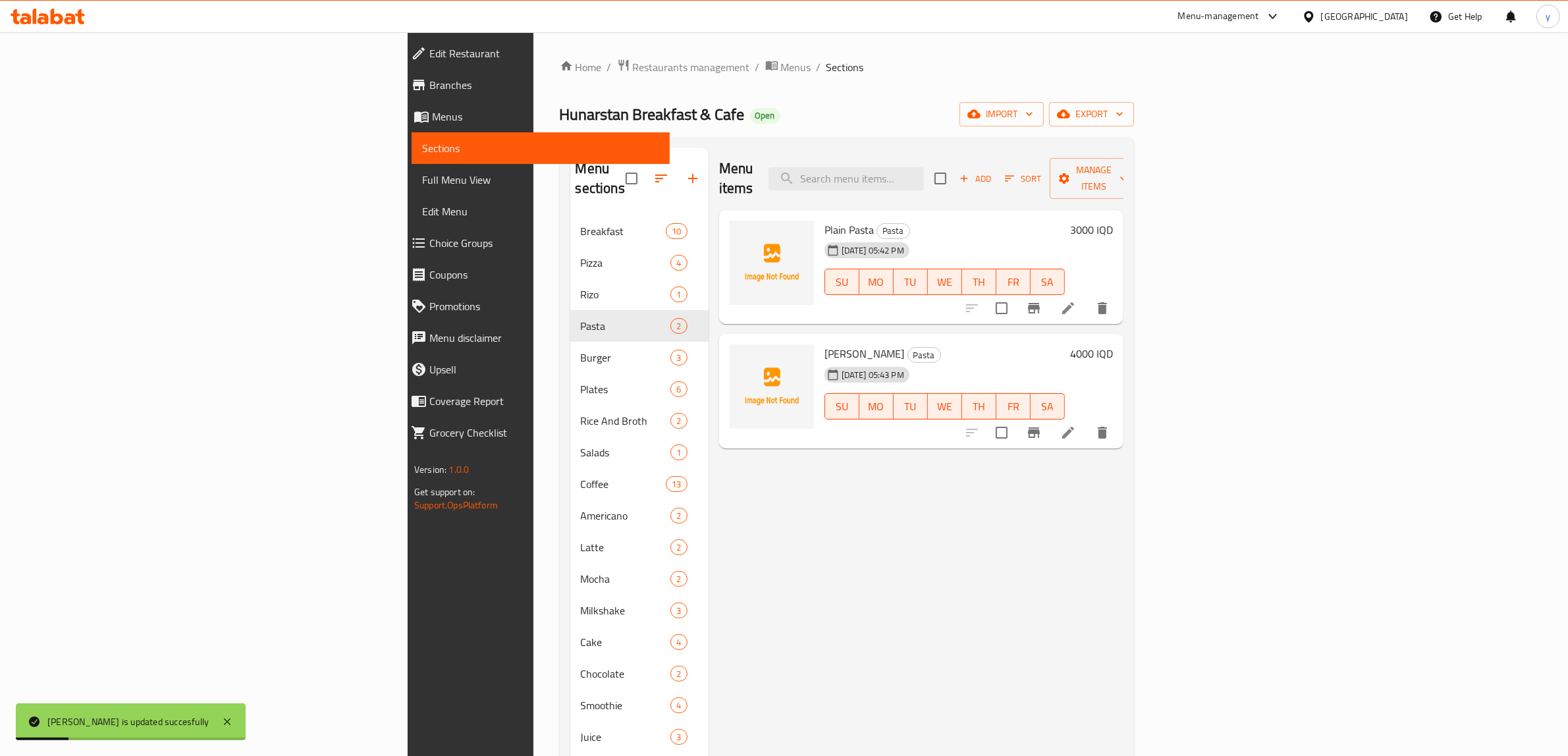
click at [1112, 220] on h6 "3000 IQD" at bounding box center [1091, 230] width 43 height 18
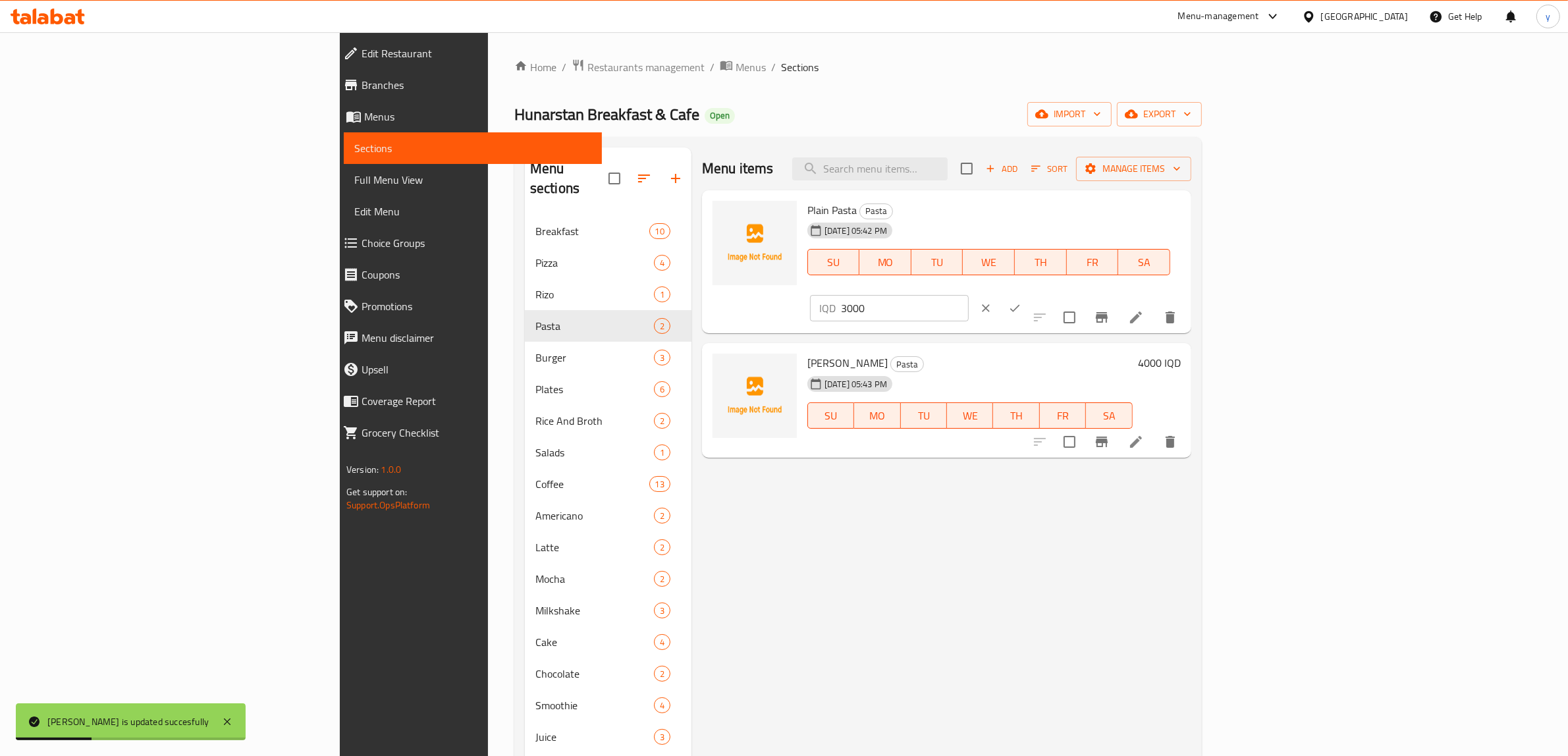
drag, startPoint x: 1381, startPoint y: 219, endPoint x: 1247, endPoint y: 224, distance: 134.1
click at [1186, 224] on div "Plain Pasta Pasta 25-07-2025 05:42 PM SU MO TU WE TH FR SA IQD 3000 ​" at bounding box center [994, 262] width 384 height 133
type input "4000"
click at [1021, 301] on icon "ok" at bounding box center [1014, 308] width 13 height 13
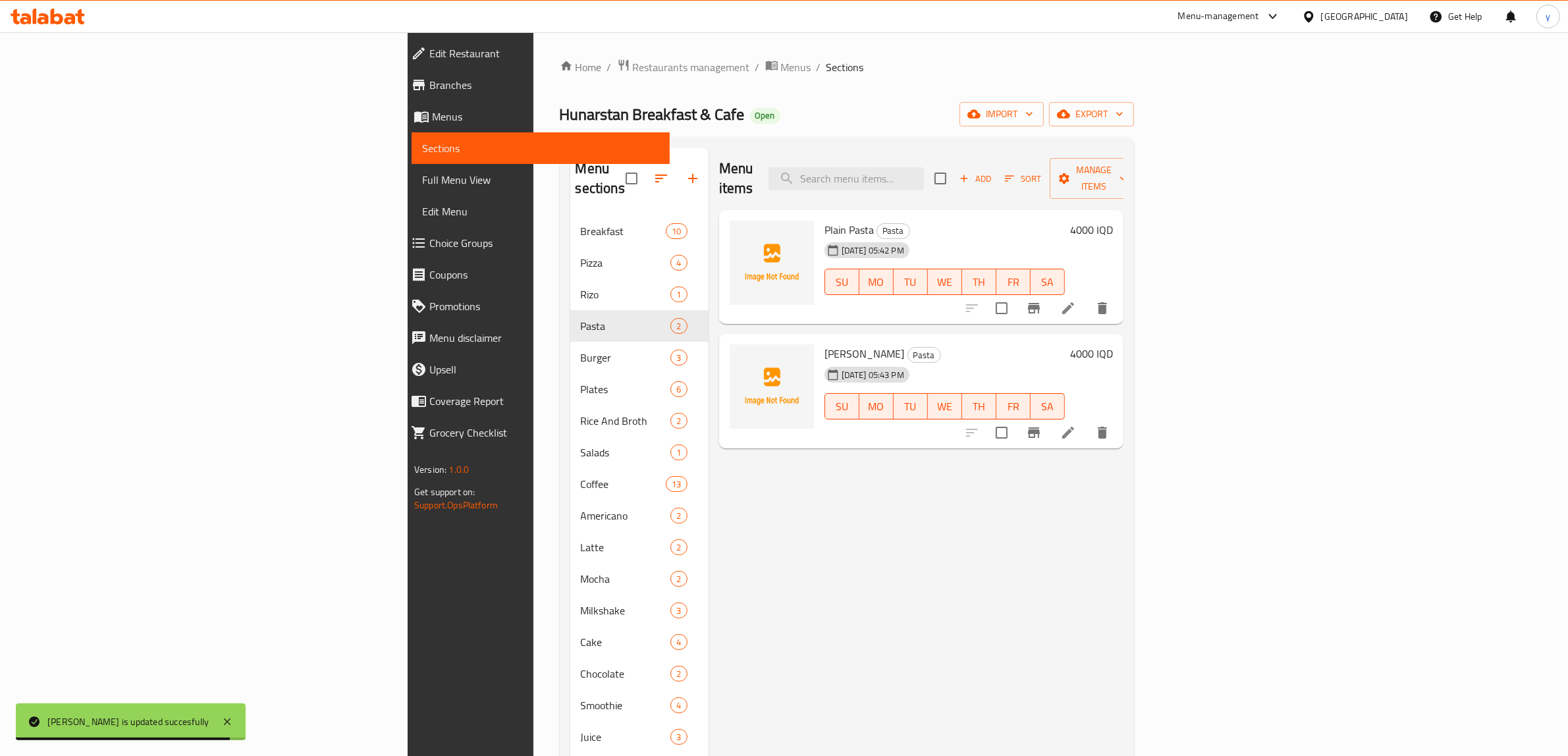
click at [1112, 344] on h6 "4000 IQD" at bounding box center [1091, 354] width 43 height 18
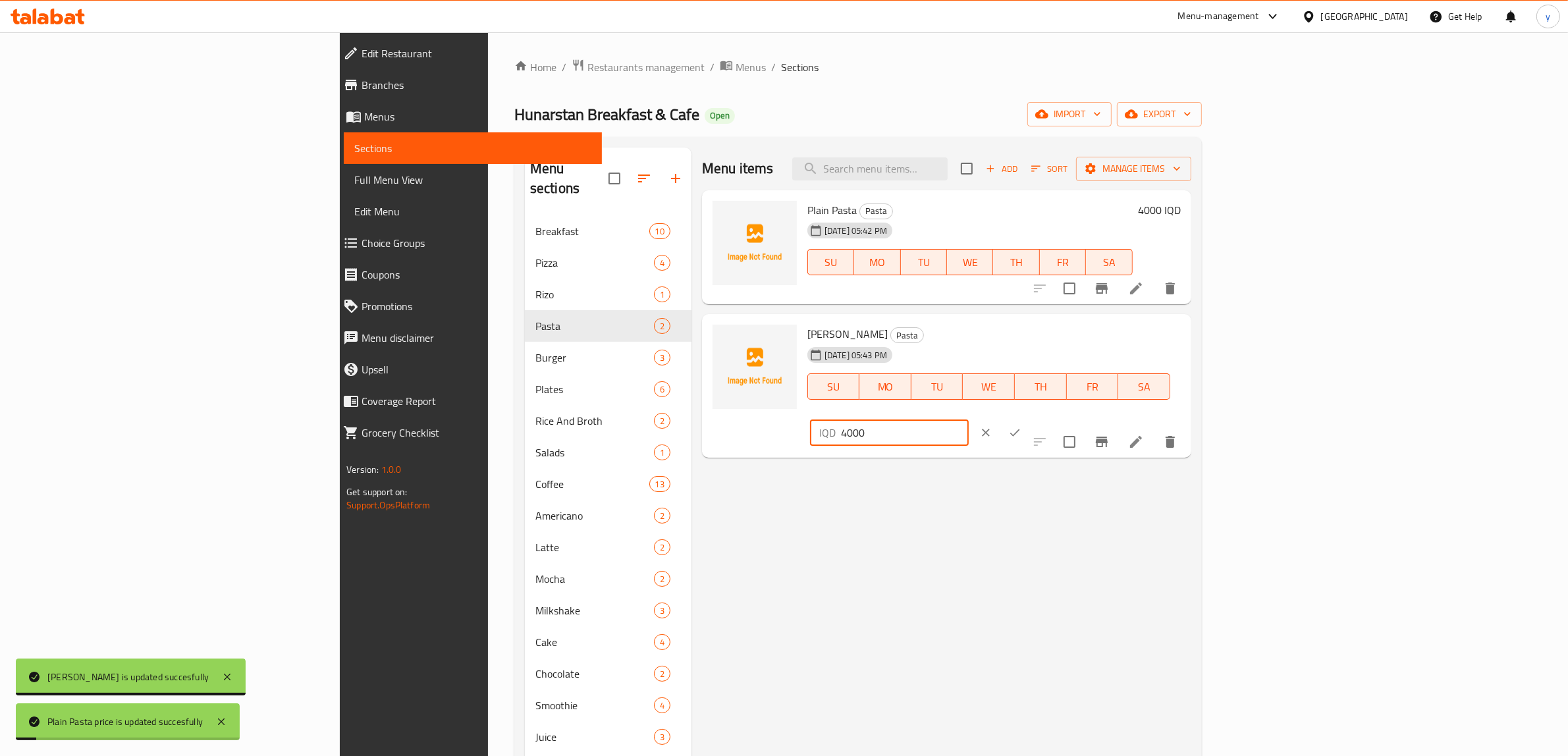
drag, startPoint x: 1289, startPoint y: 345, endPoint x: 1269, endPoint y: 350, distance: 20.6
click at [1186, 350] on div "Alfredo Pasta Pasta 25-07-2025 05:43 PM SU MO TU WE TH FR SA IQD 4000 ​" at bounding box center [994, 386] width 384 height 133
paste input "5"
type input "5000"
click at [1029, 418] on button "ok" at bounding box center [1015, 433] width 29 height 29
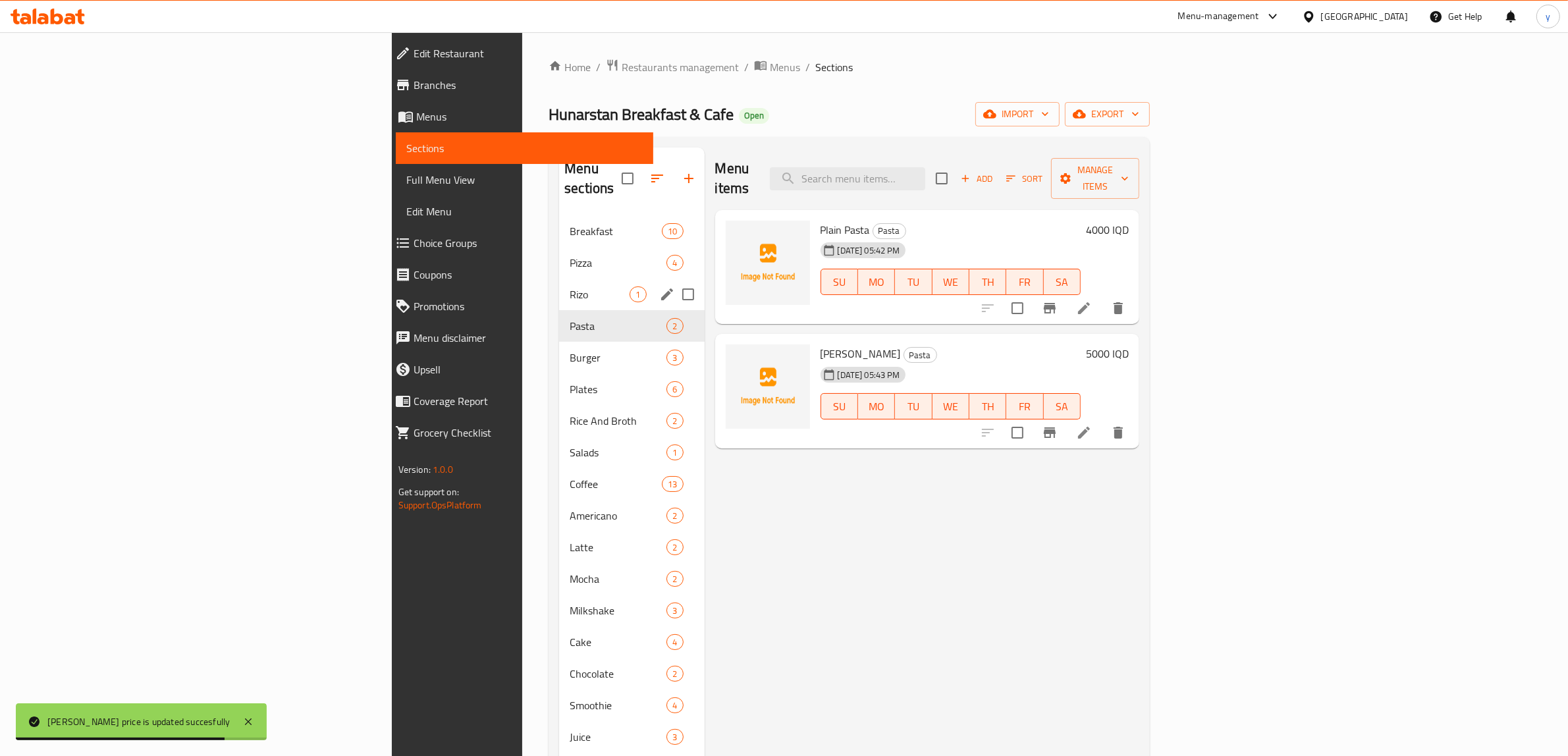
click at [570, 287] on span "Rizo" at bounding box center [599, 294] width 60 height 16
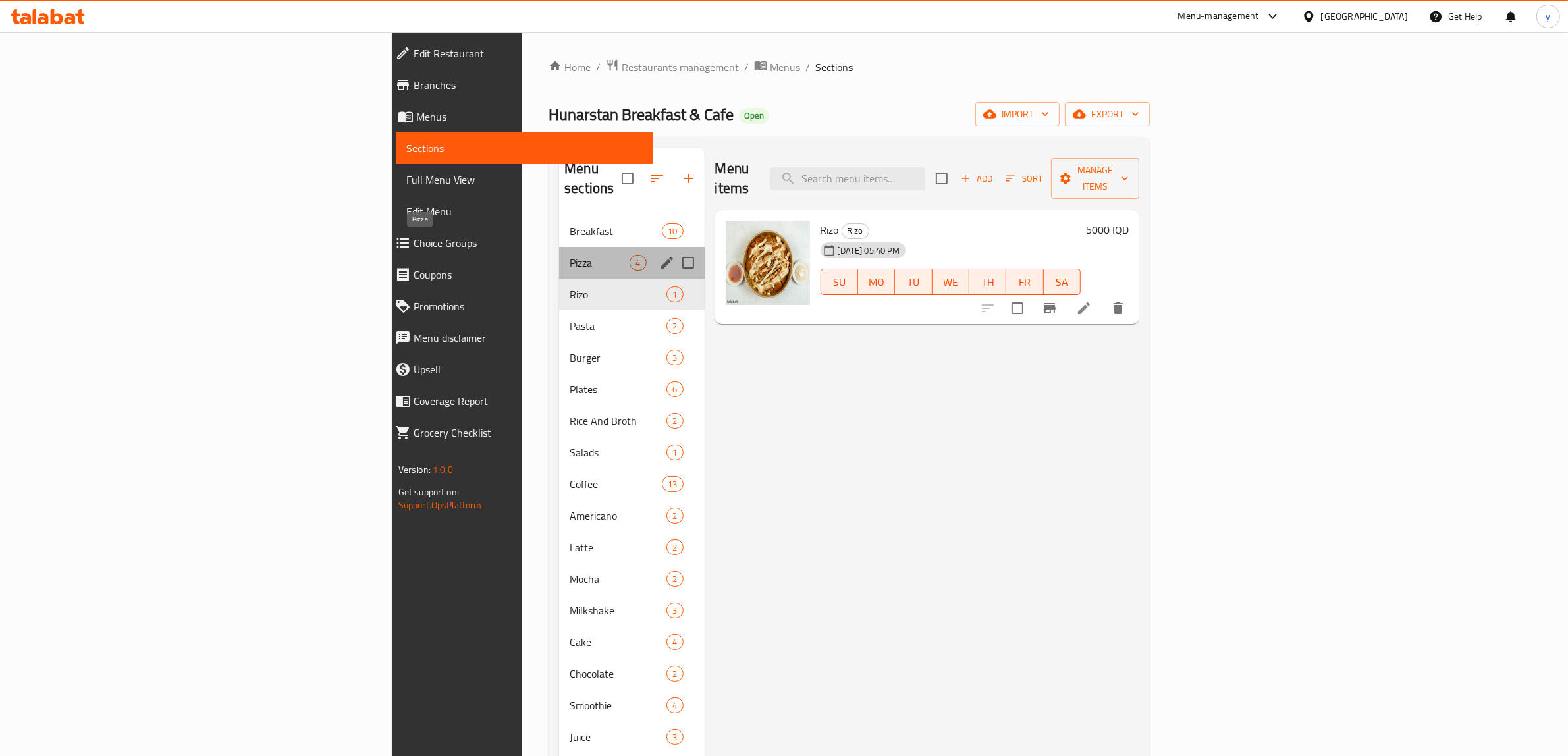
click at [570, 254] on span "Pizza" at bounding box center [599, 262] width 60 height 16
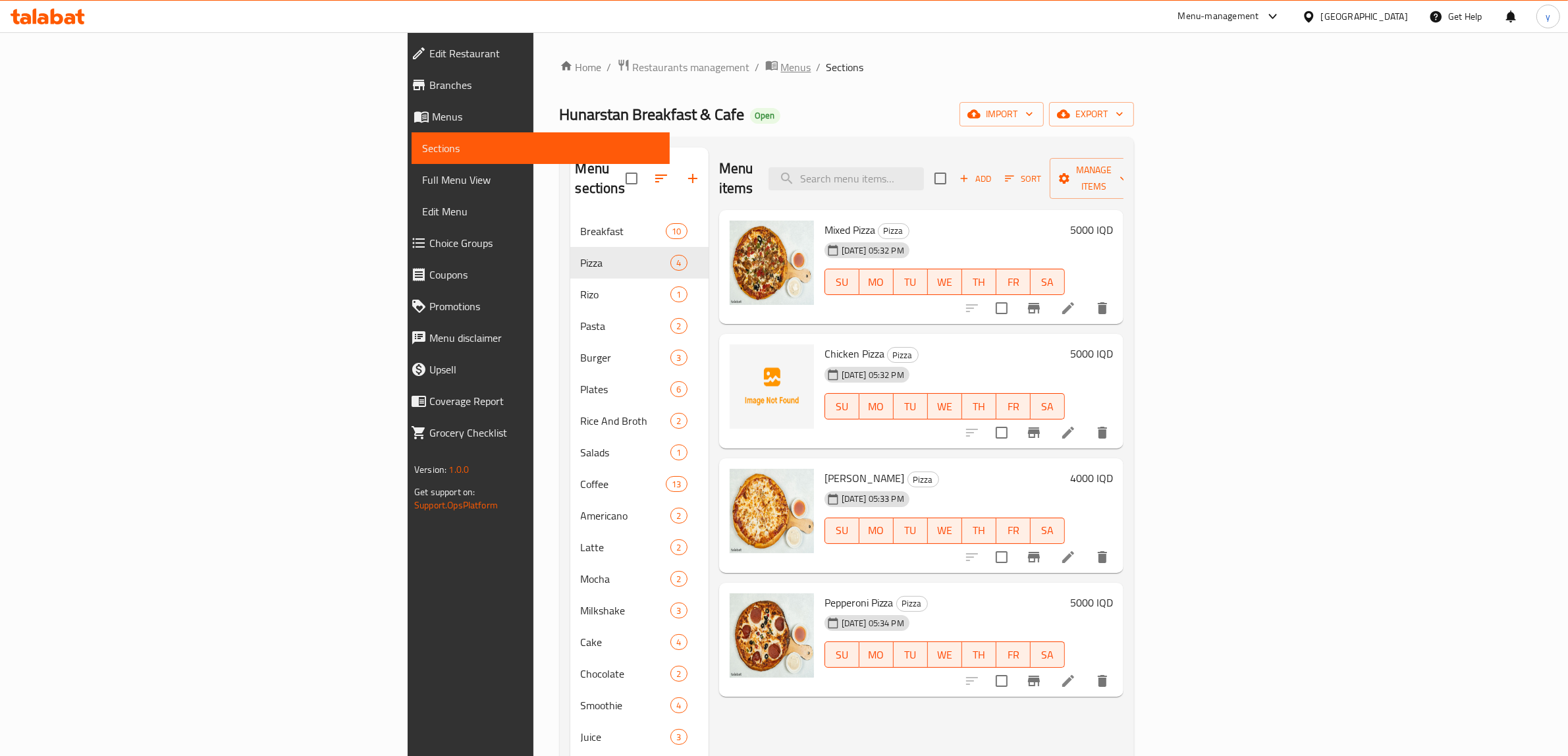
click at [781, 73] on span "Menus" at bounding box center [795, 67] width 30 height 16
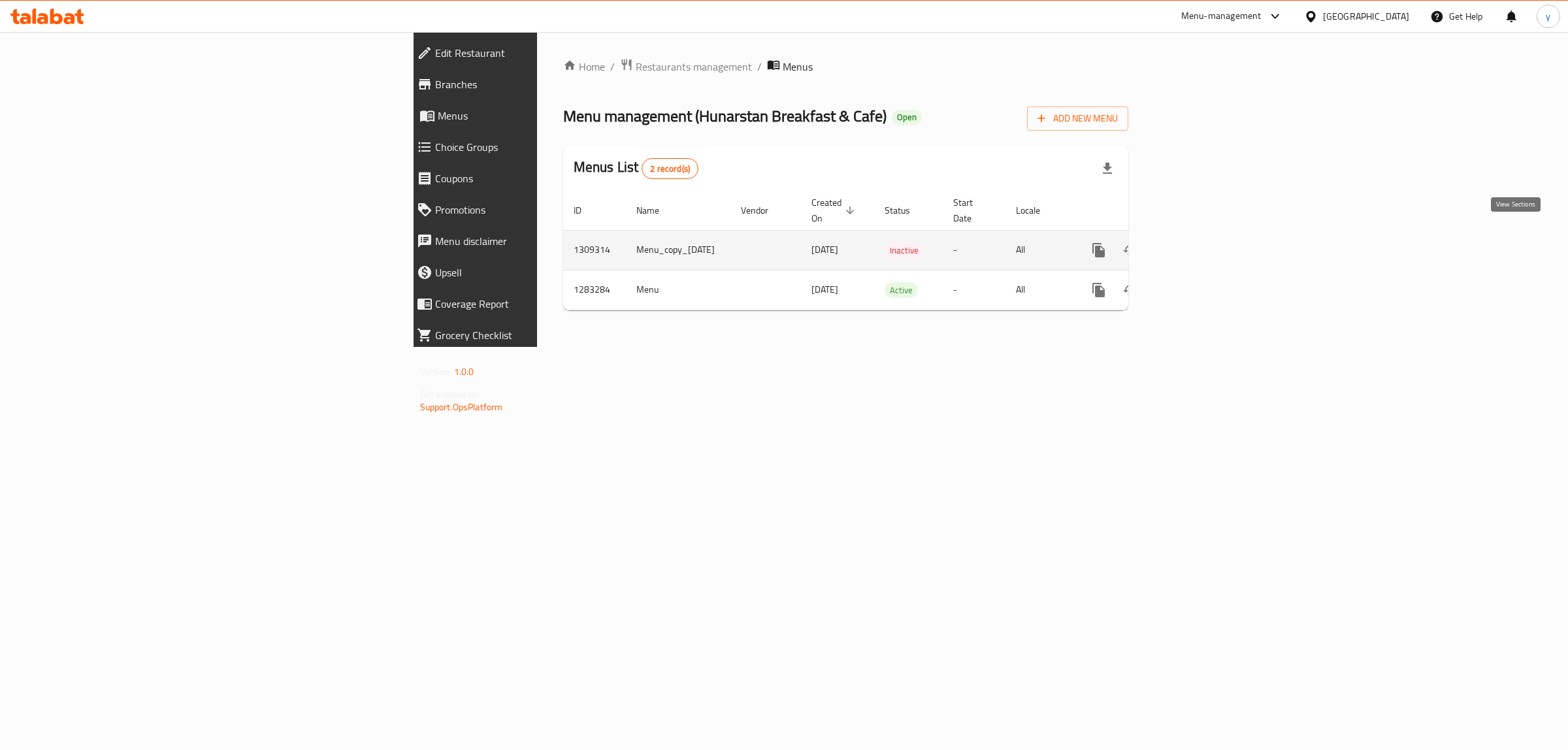
click at [1201, 242] on icon "enhanced table" at bounding box center [1192, 250] width 15 height 15
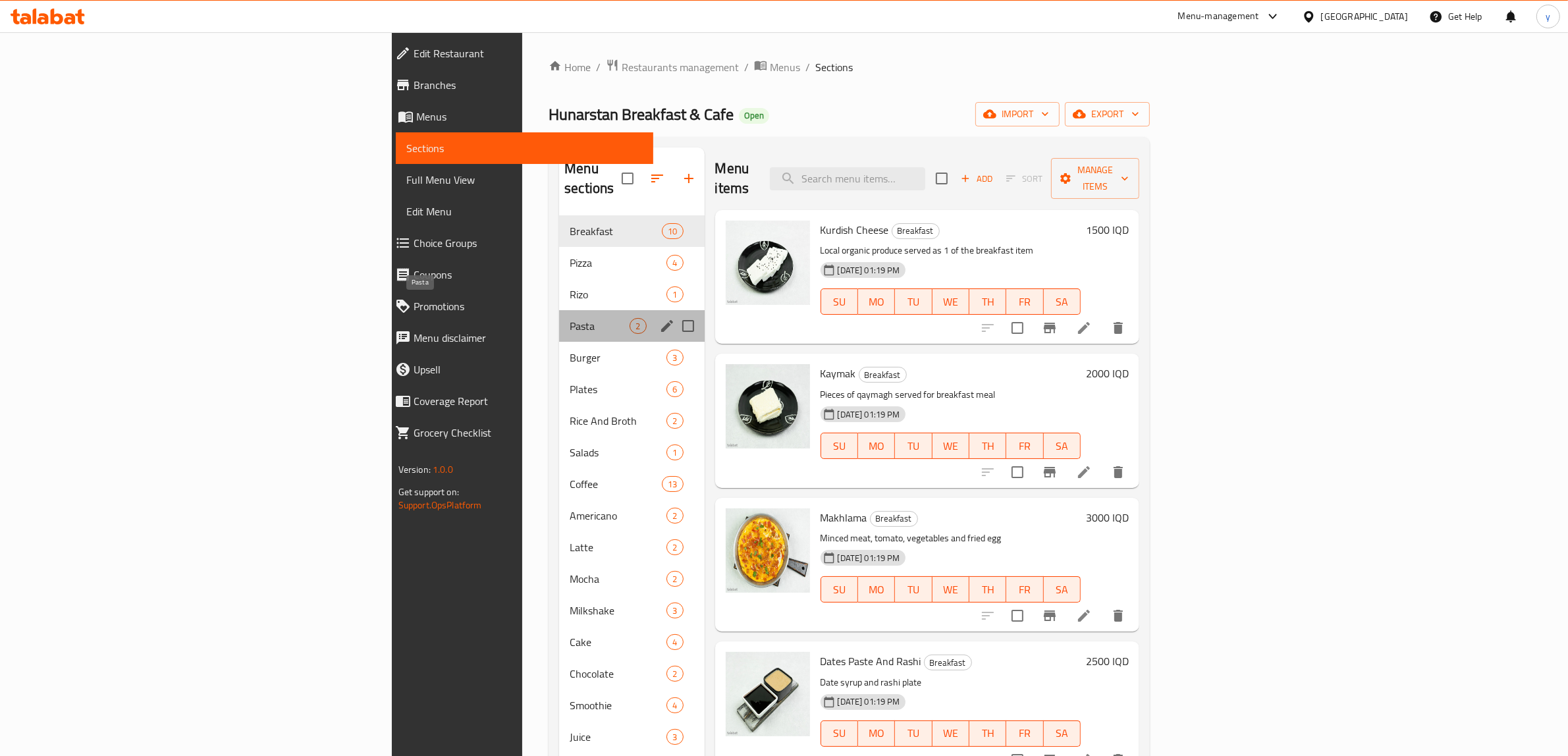
click at [570, 318] on span "Pasta" at bounding box center [599, 325] width 60 height 16
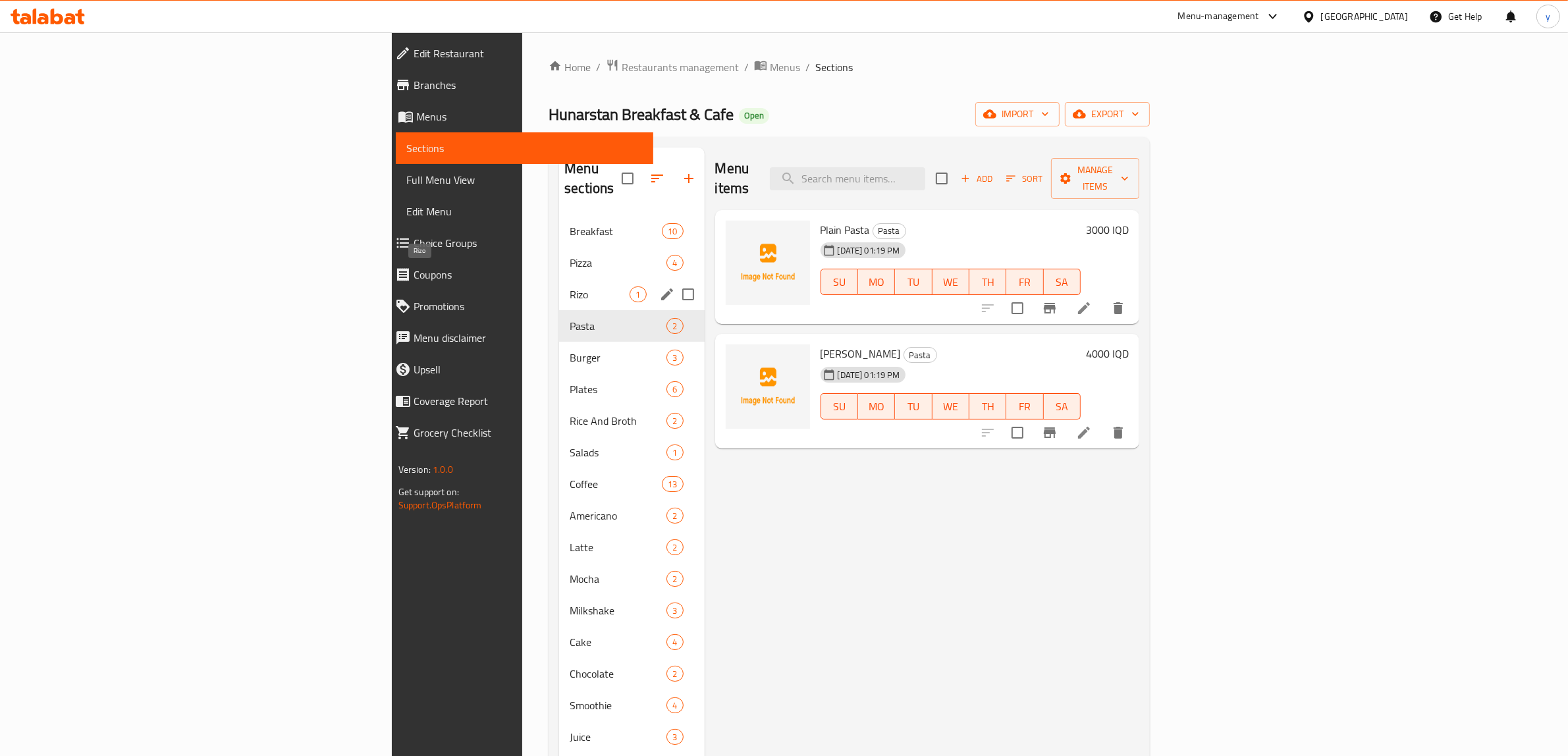
click at [570, 287] on span "Rizo" at bounding box center [599, 294] width 60 height 16
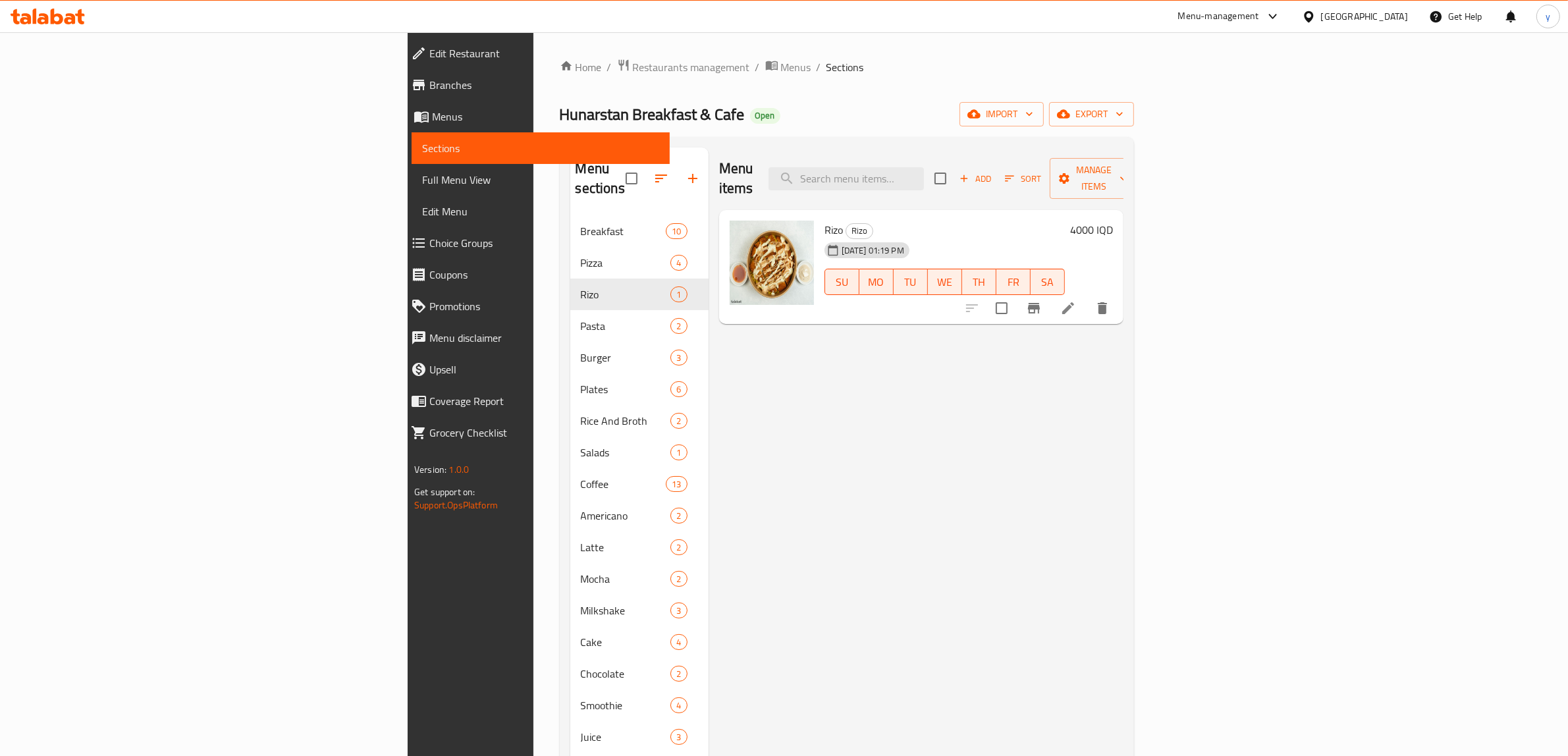
click at [559, 243] on div "Menu sections Breakfast 10 Pizza 4 Rizo 1 Pasta 2 Burger 3 Plates 6 Rice And Br…" at bounding box center [846, 525] width 574 height 777
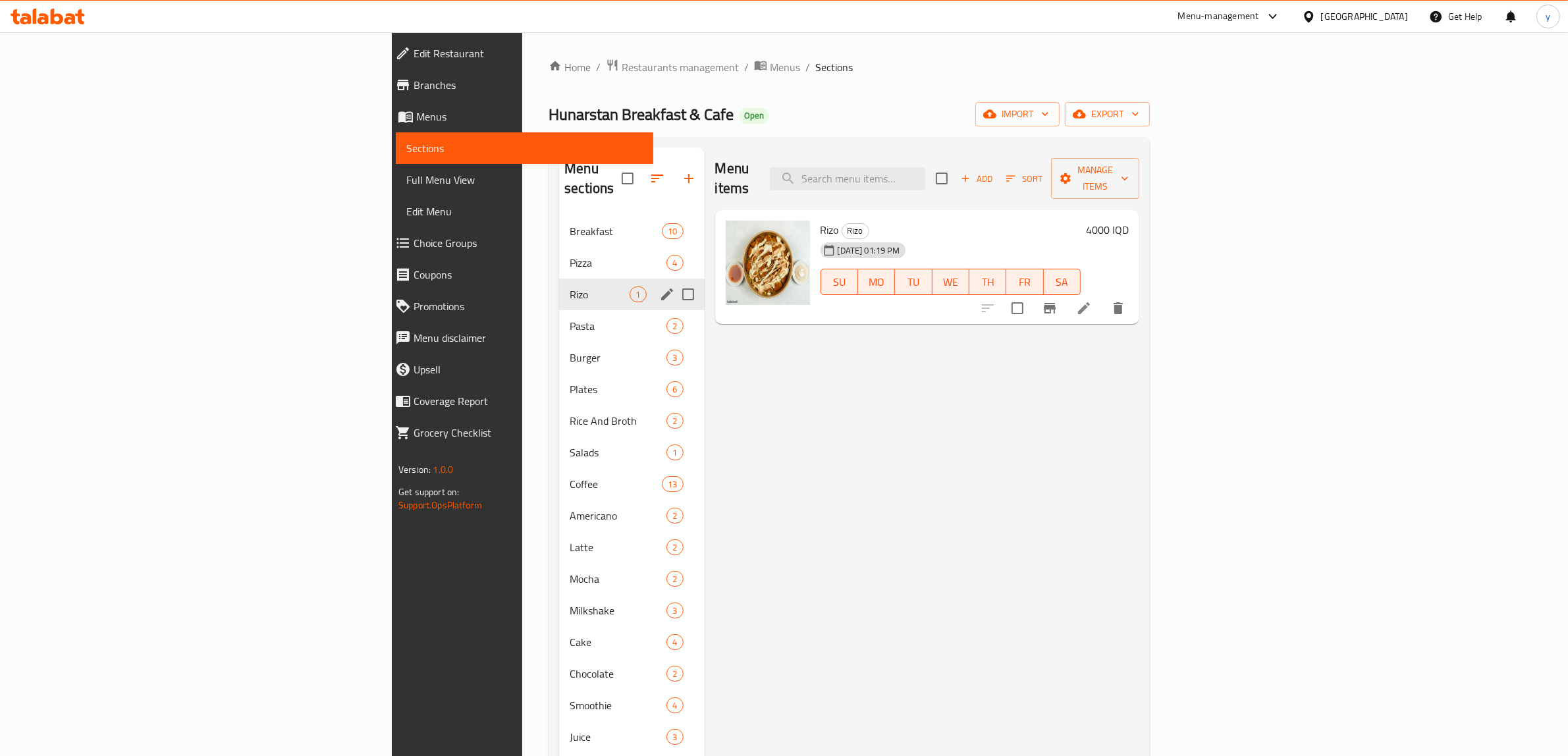
click at [559, 278] on div "Rizo 1" at bounding box center [632, 294] width 145 height 31
click at [570, 254] on span "Pizza" at bounding box center [599, 262] width 60 height 16
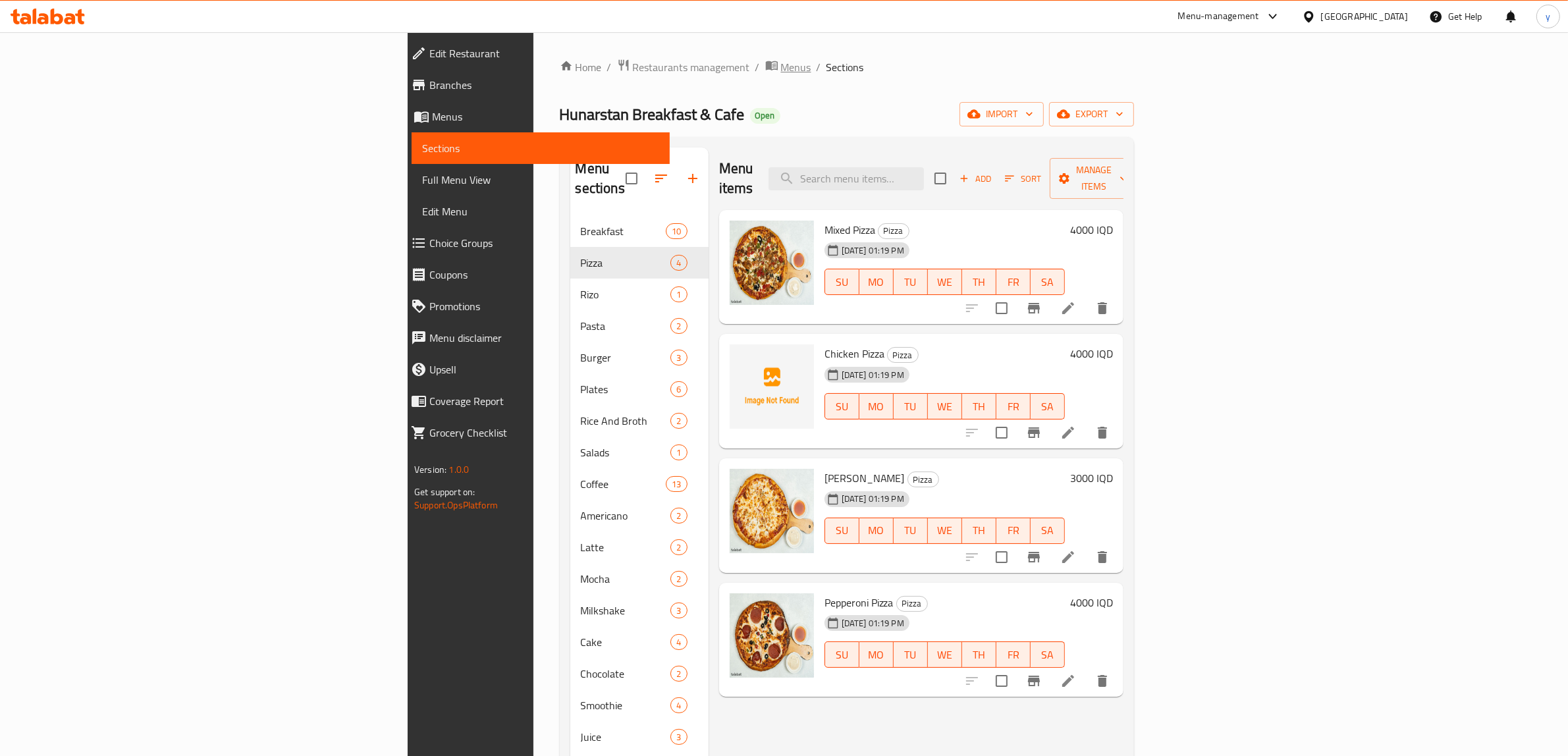
click at [781, 67] on span "Menus" at bounding box center [795, 67] width 30 height 16
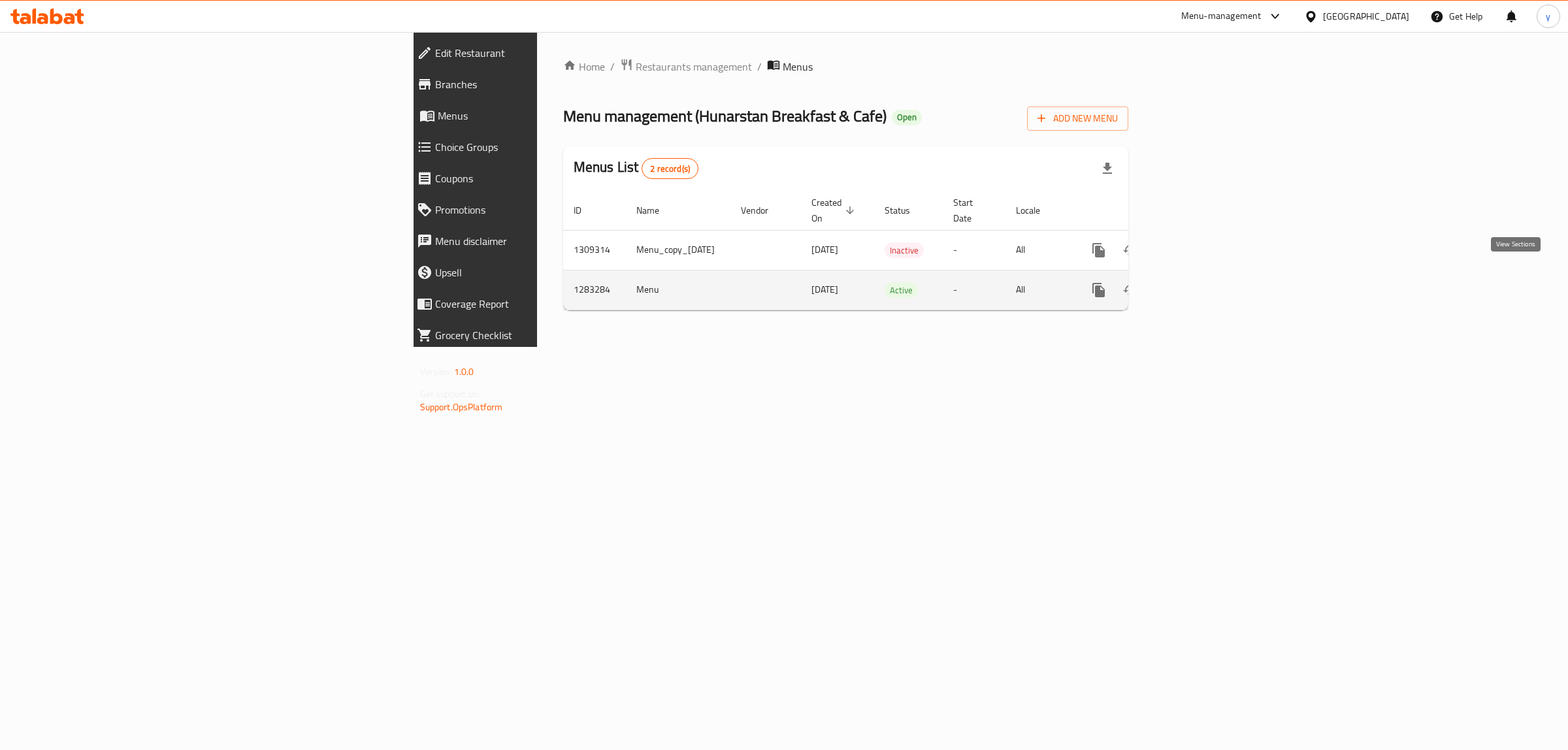
click at [1209, 274] on link "enhanced table" at bounding box center [1193, 290] width 31 height 31
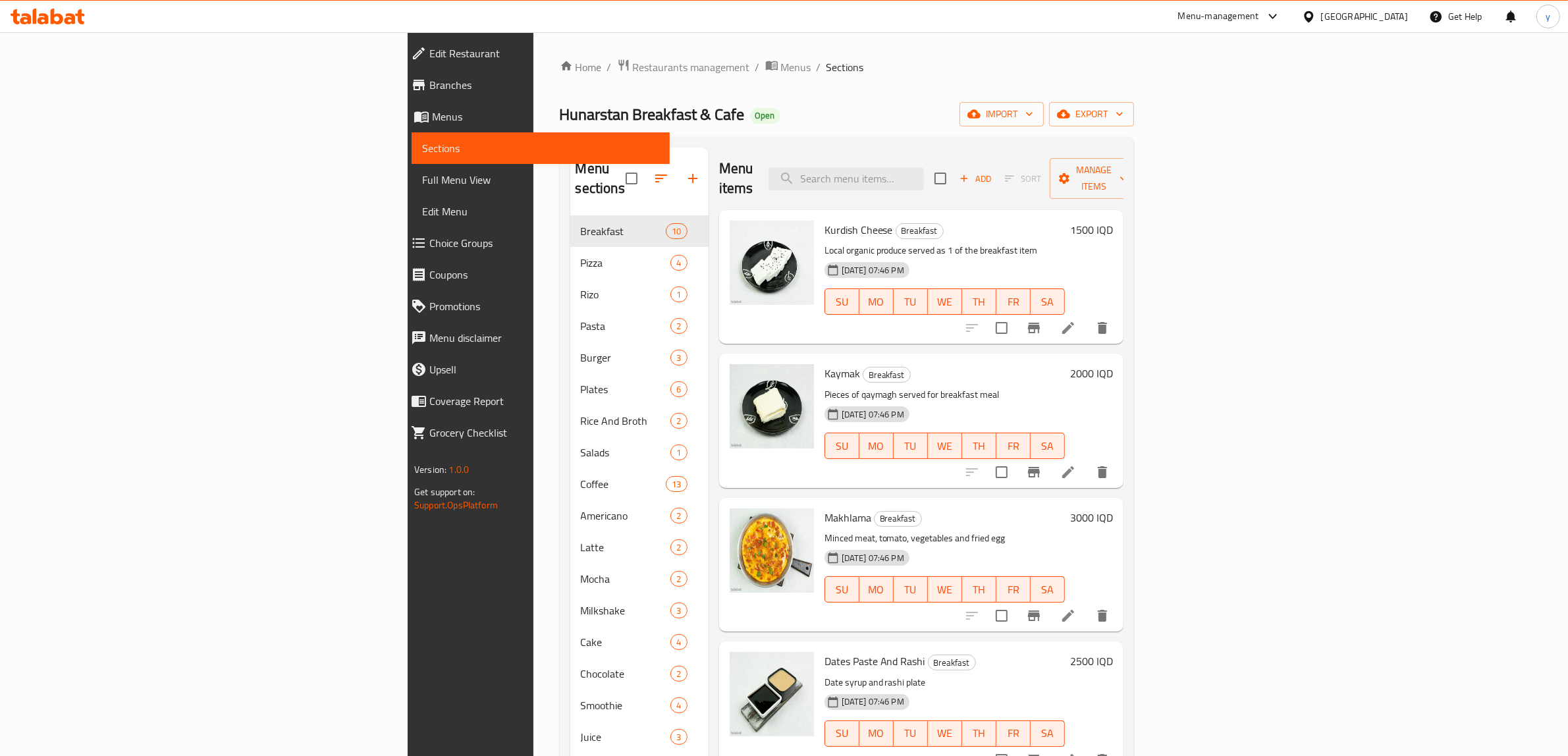
click at [422, 185] on span "Full Menu View" at bounding box center [540, 179] width 237 height 16
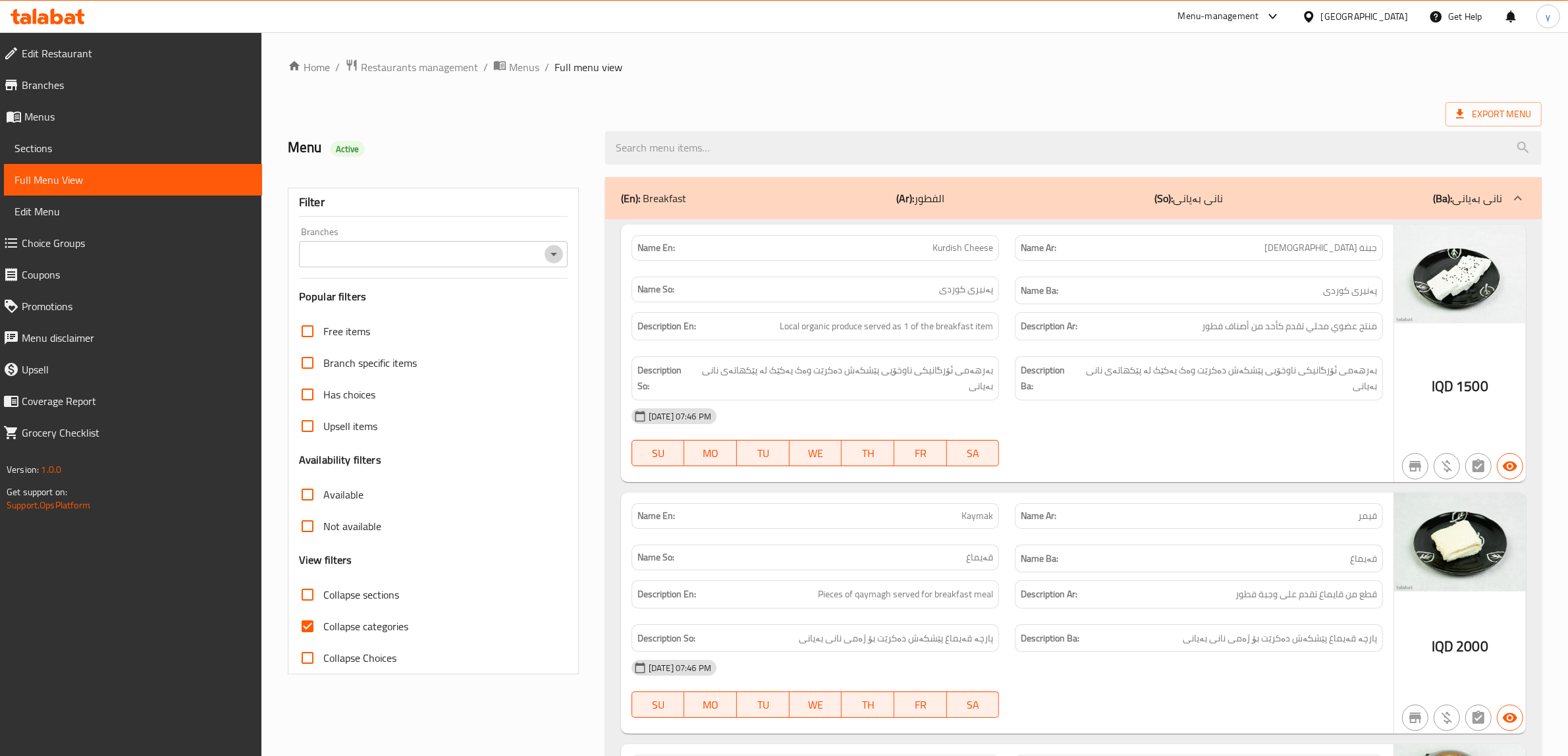
click at [557, 249] on icon "Open" at bounding box center [553, 254] width 16 height 16
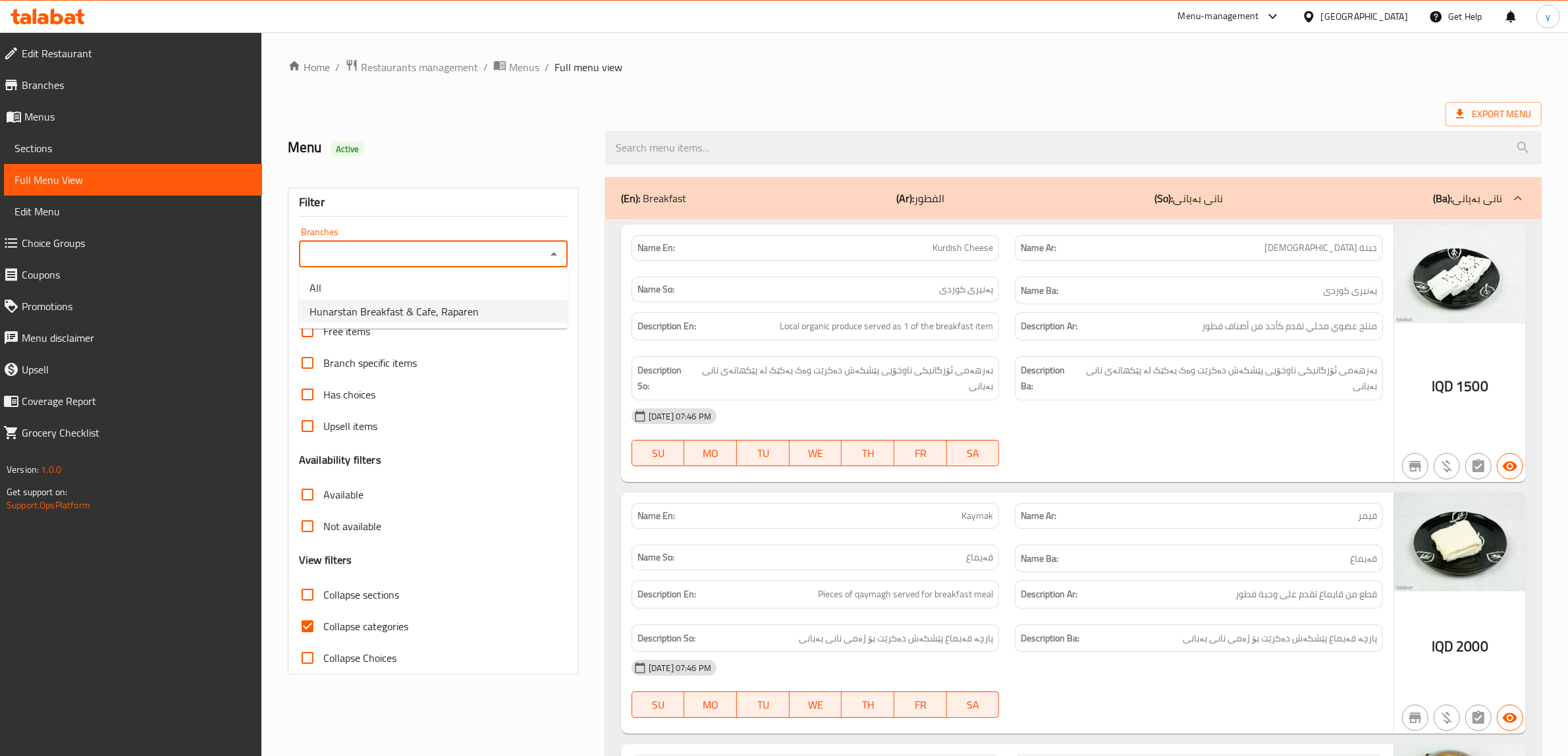
click at [441, 310] on span "Hunarstan Breakfast & Cafe, Raparen" at bounding box center [394, 310] width 169 height 16
type input "Hunarstan Breakfast & Cafe, Raparen"
click at [301, 625] on input "Collapse categories" at bounding box center [308, 626] width 31 height 31
checkbox input "false"
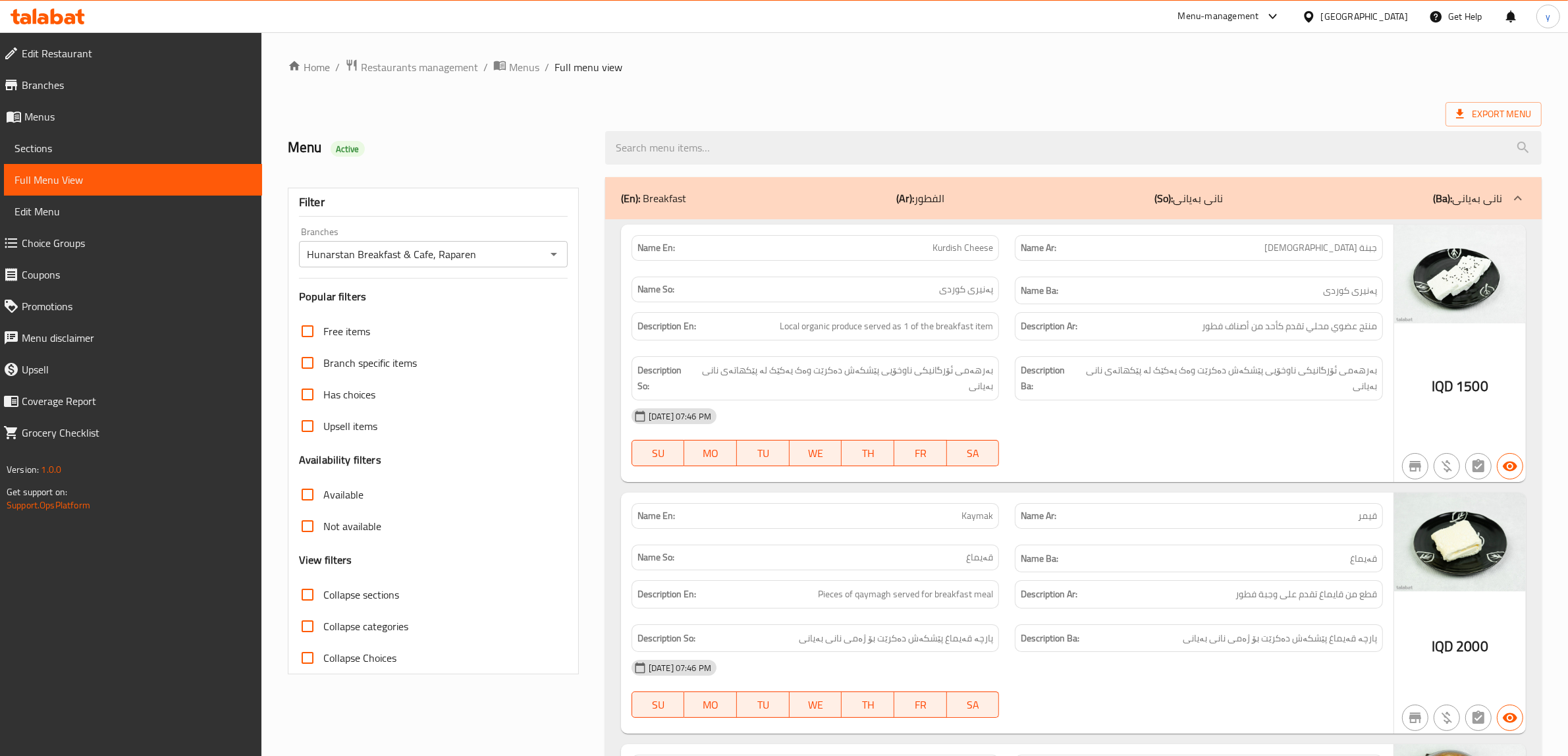
click at [324, 588] on span "Collapse sections" at bounding box center [361, 594] width 75 height 16
click at [323, 588] on input "Collapse sections" at bounding box center [308, 594] width 31 height 31
checkbox input "true"
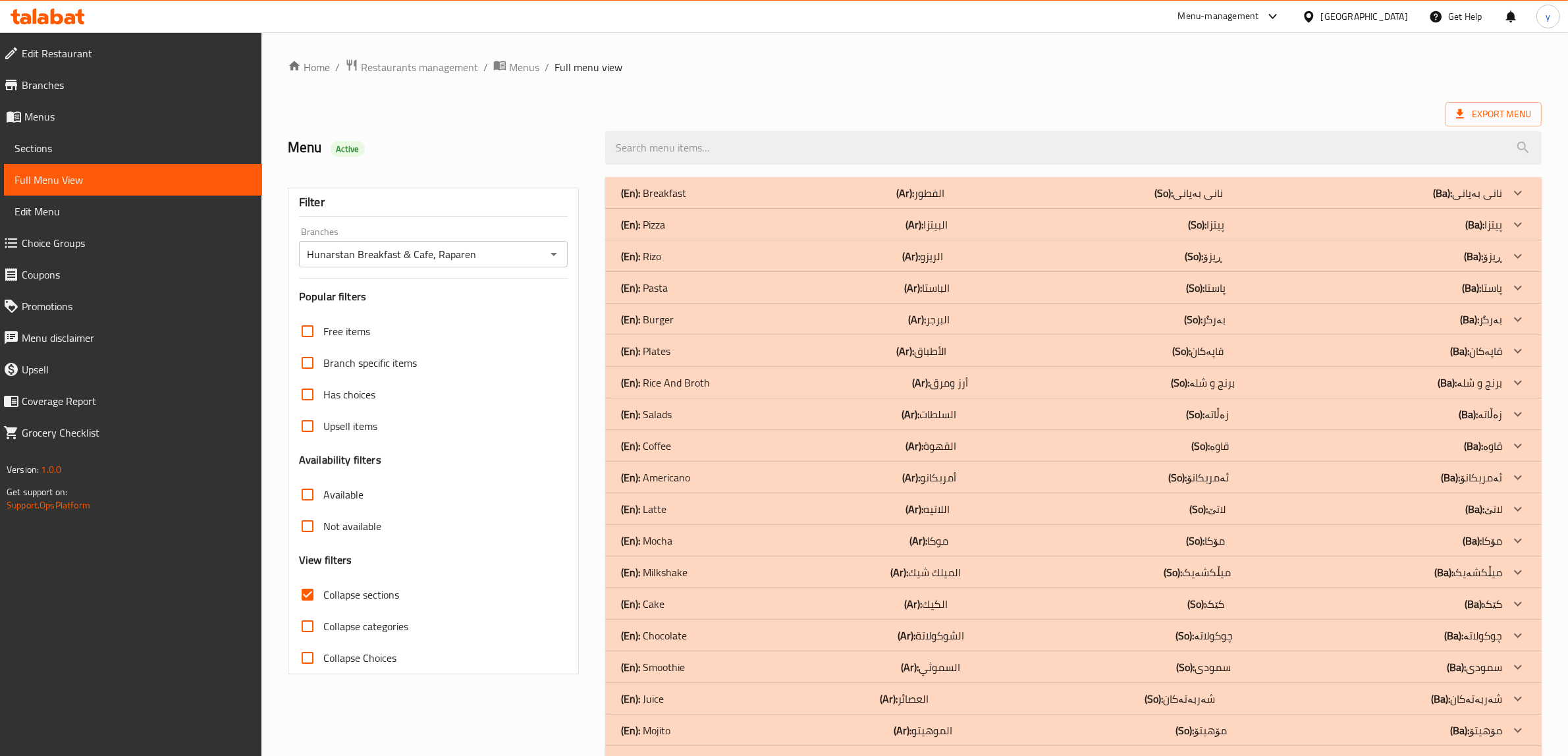
click at [739, 201] on div "(En): Pasta (Ar): الباستا (So): پاستا (Ba): پاستا" at bounding box center [1061, 192] width 881 height 16
click at [758, 201] on div "(En): Rizo (Ar): الريزو (So): ڕیزۆ (Ba): ڕیزۆ" at bounding box center [1061, 192] width 881 height 16
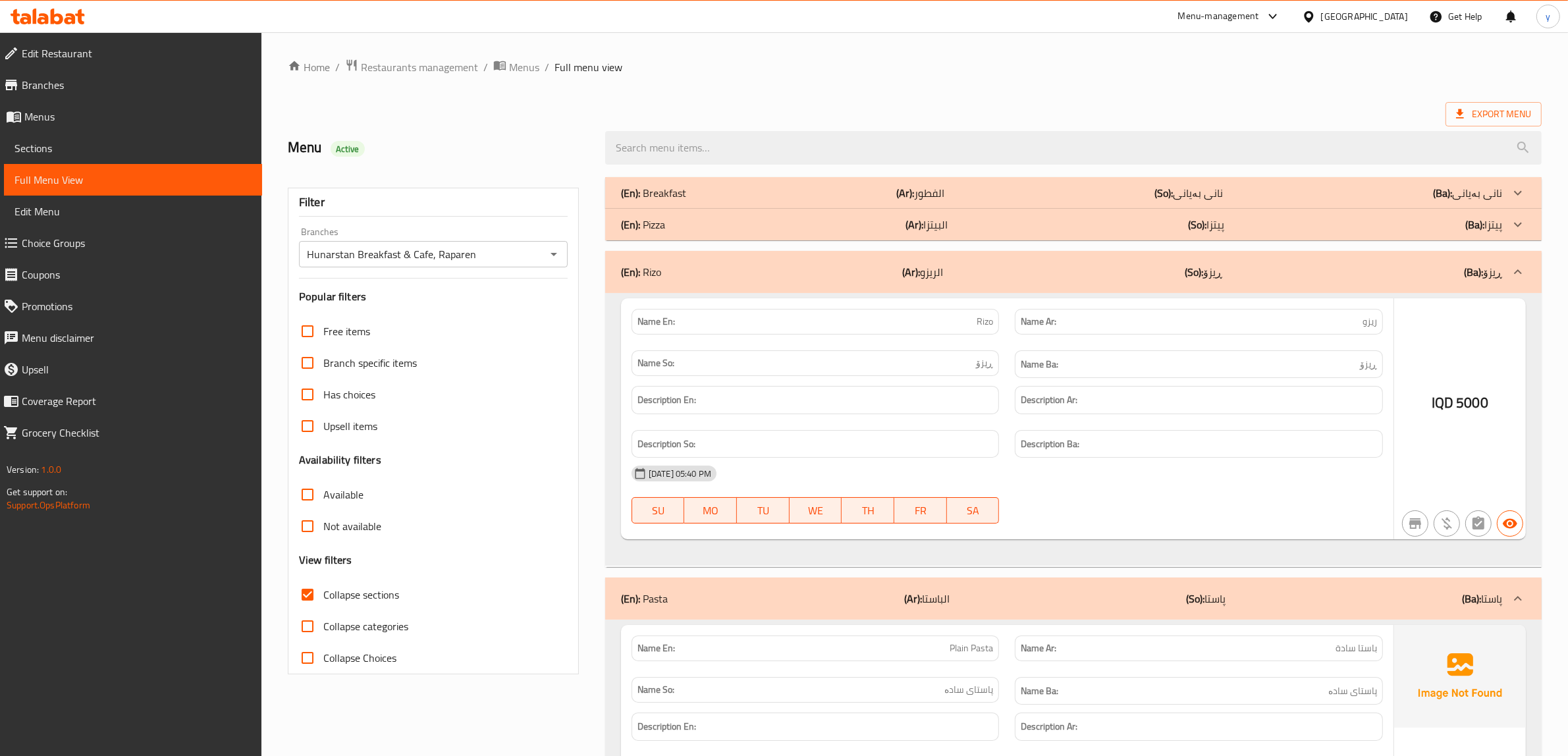
click at [768, 201] on div "(En): Pizza (Ar): البيتزا (So): پیتزا (Ba): پیتزا" at bounding box center [1061, 192] width 881 height 16
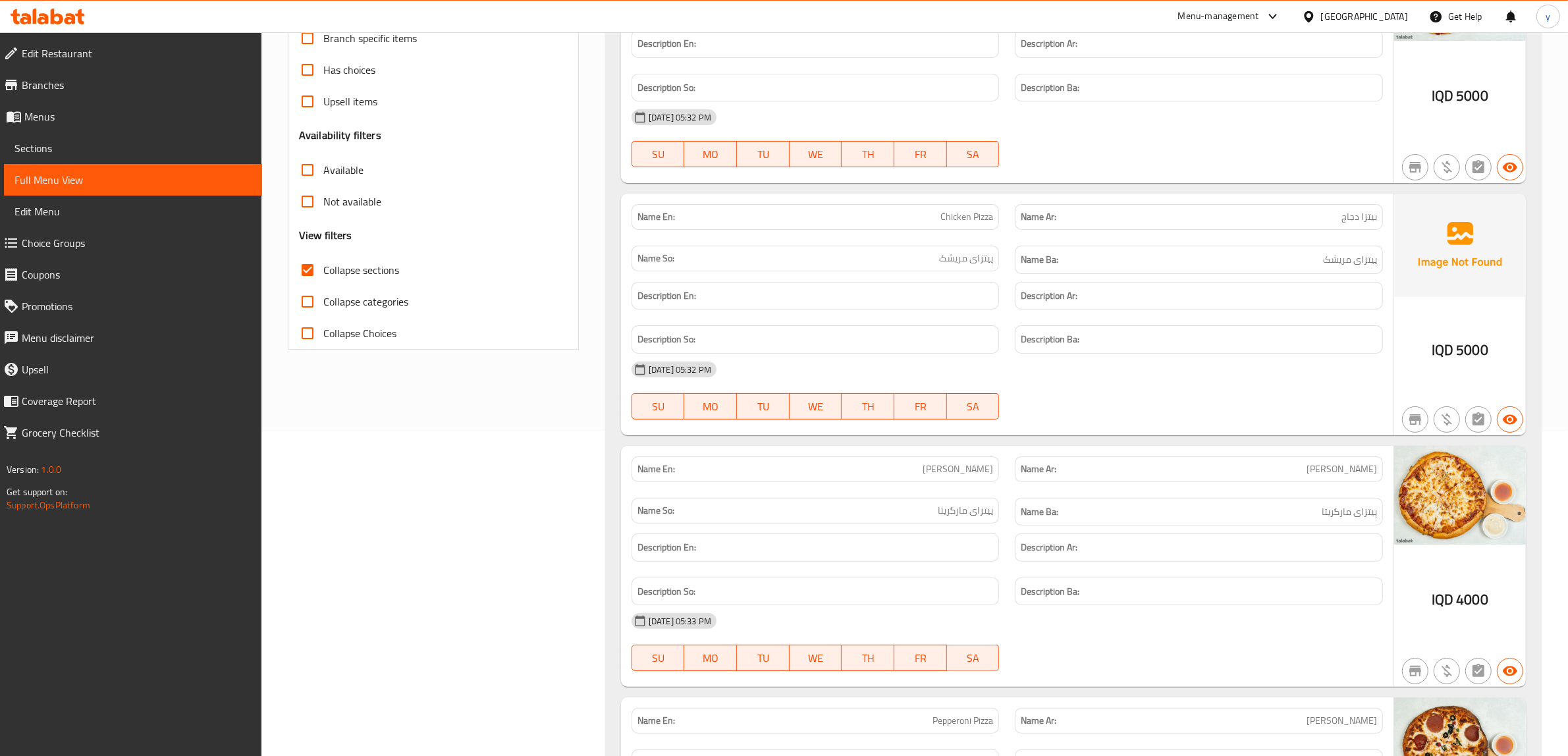
scroll to position [310, 0]
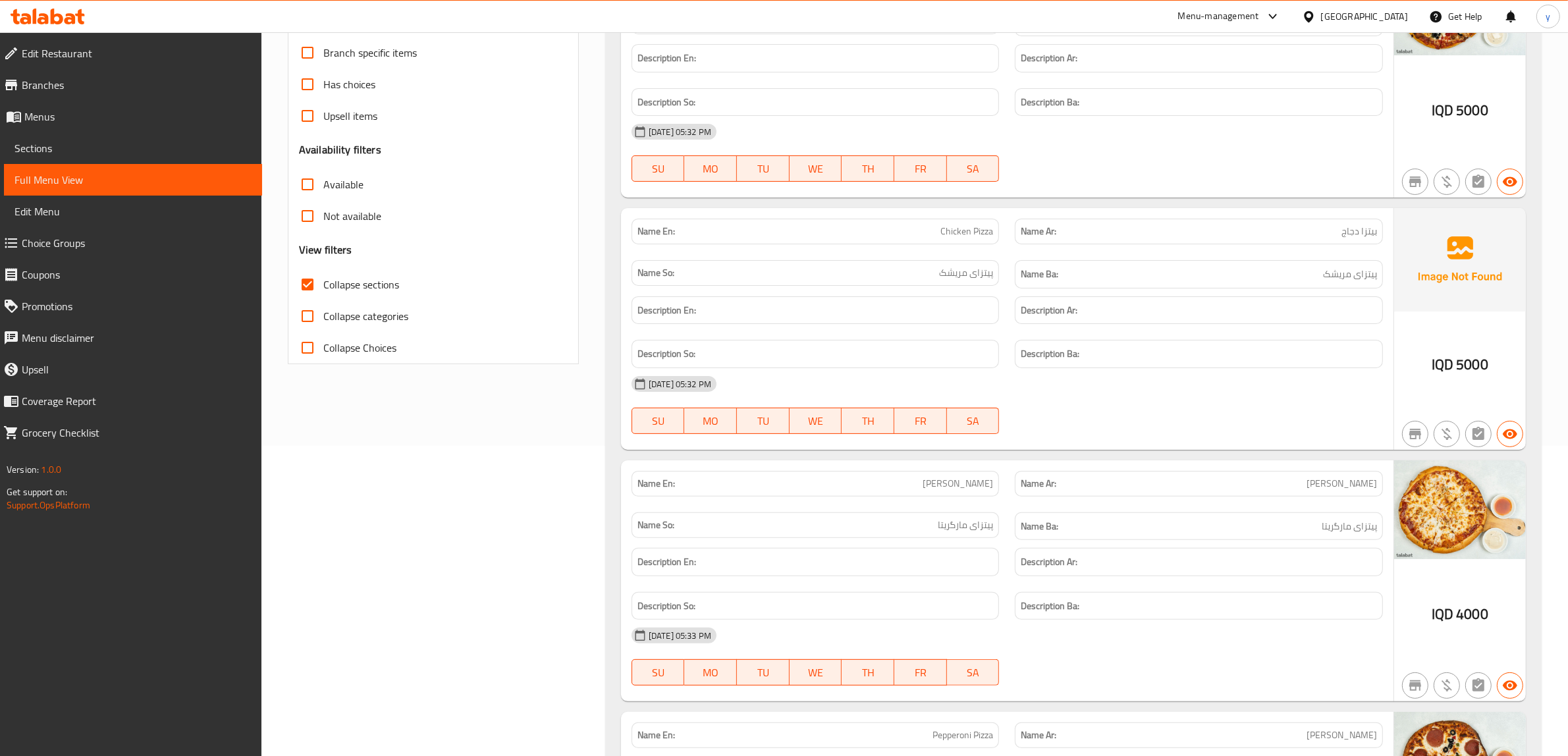
click at [137, 139] on link "Sections" at bounding box center [132, 148] width 258 height 31
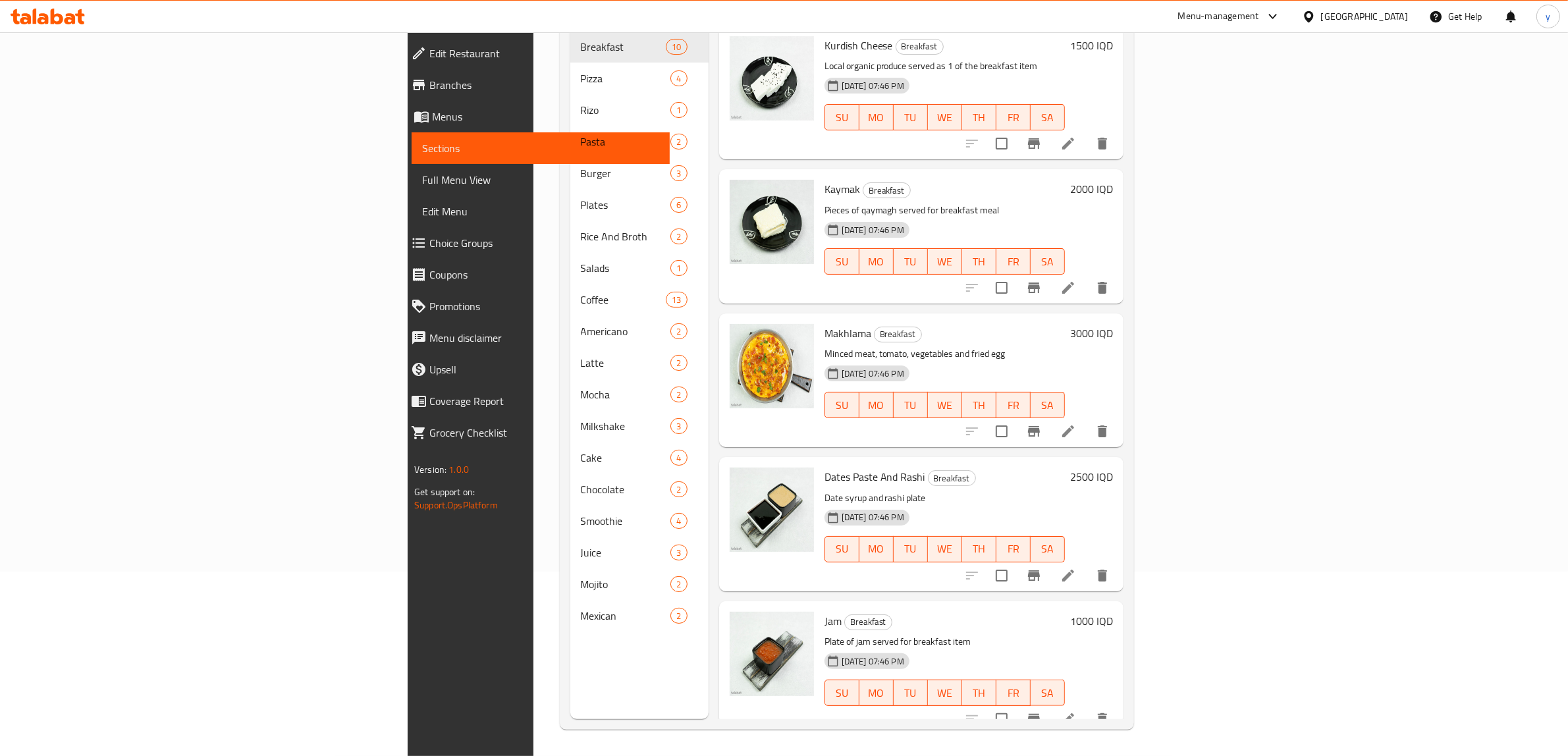
scroll to position [185, 0]
click at [400, 106] on link "Menus" at bounding box center [535, 117] width 269 height 31
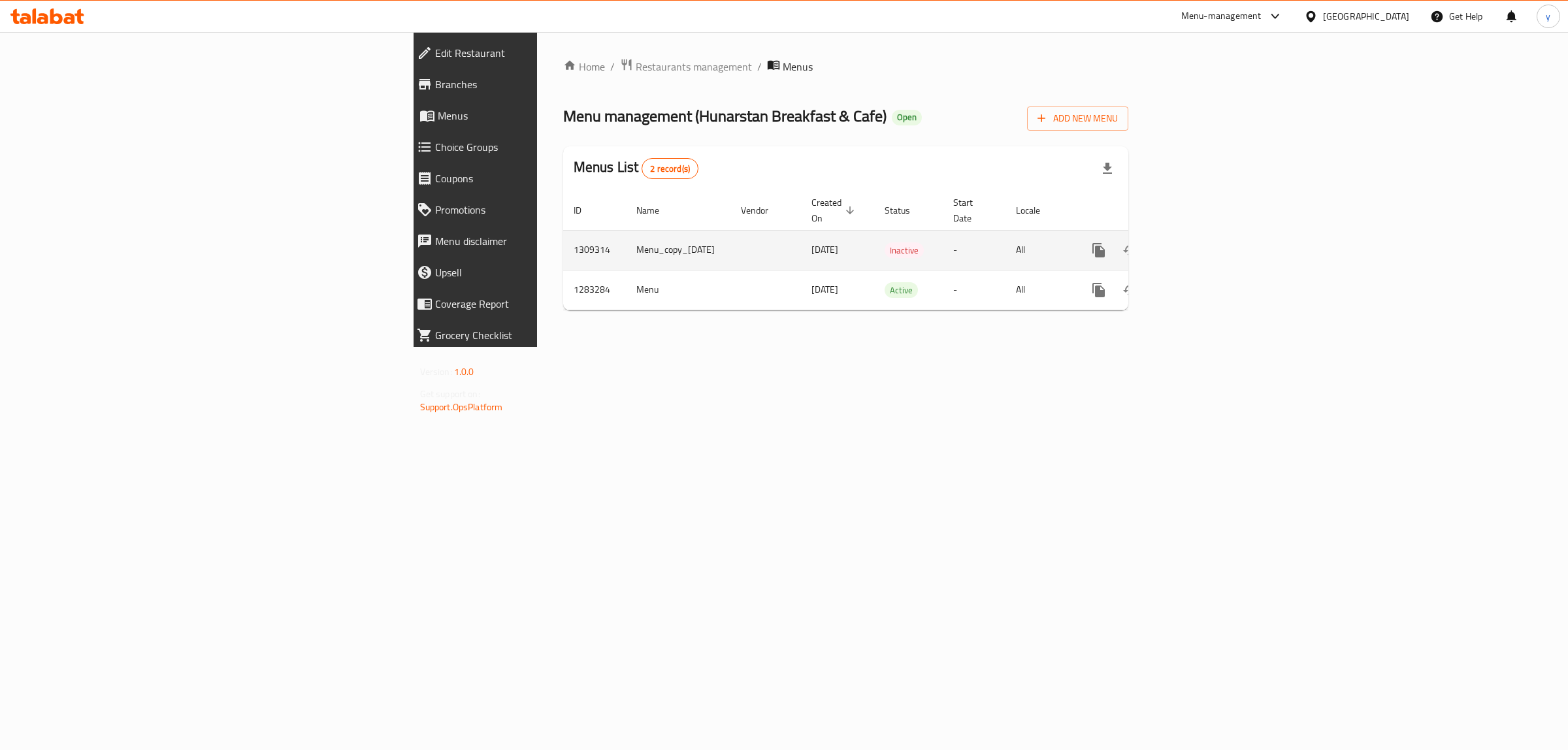
click at [1201, 242] on icon "enhanced table" at bounding box center [1192, 250] width 15 height 15
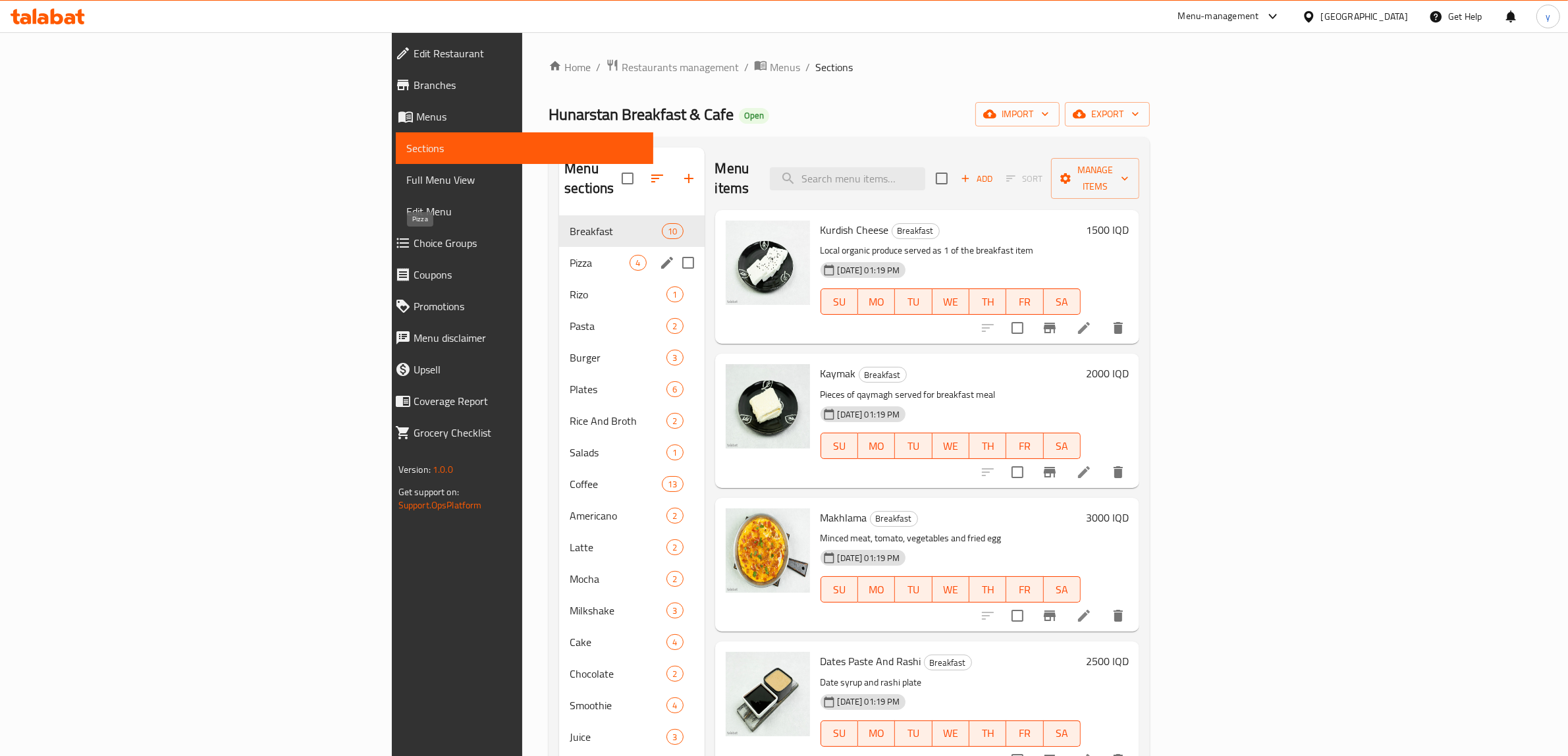
click at [570, 254] on span "Pizza" at bounding box center [599, 262] width 60 height 16
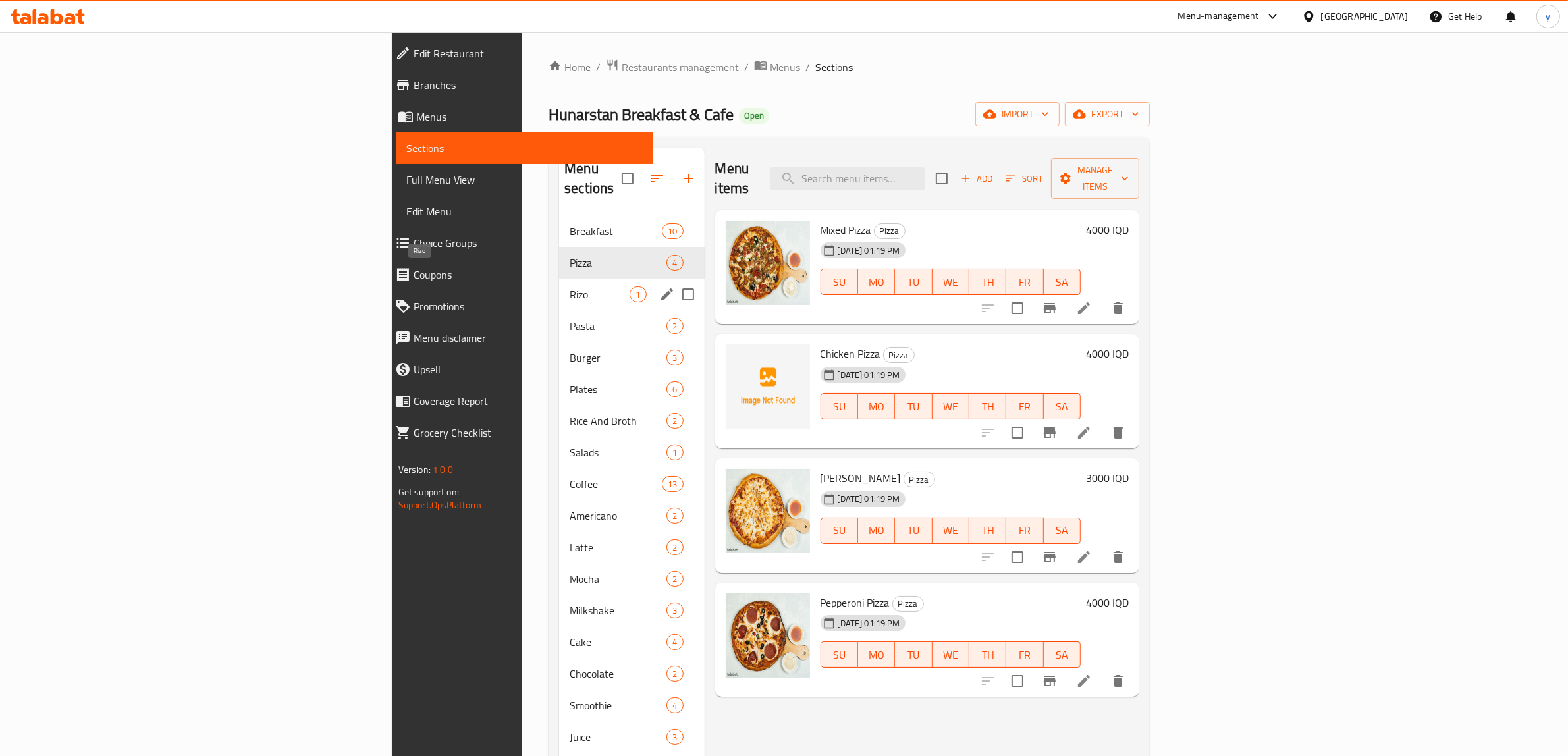
click at [570, 287] on span "Rizo" at bounding box center [599, 294] width 60 height 16
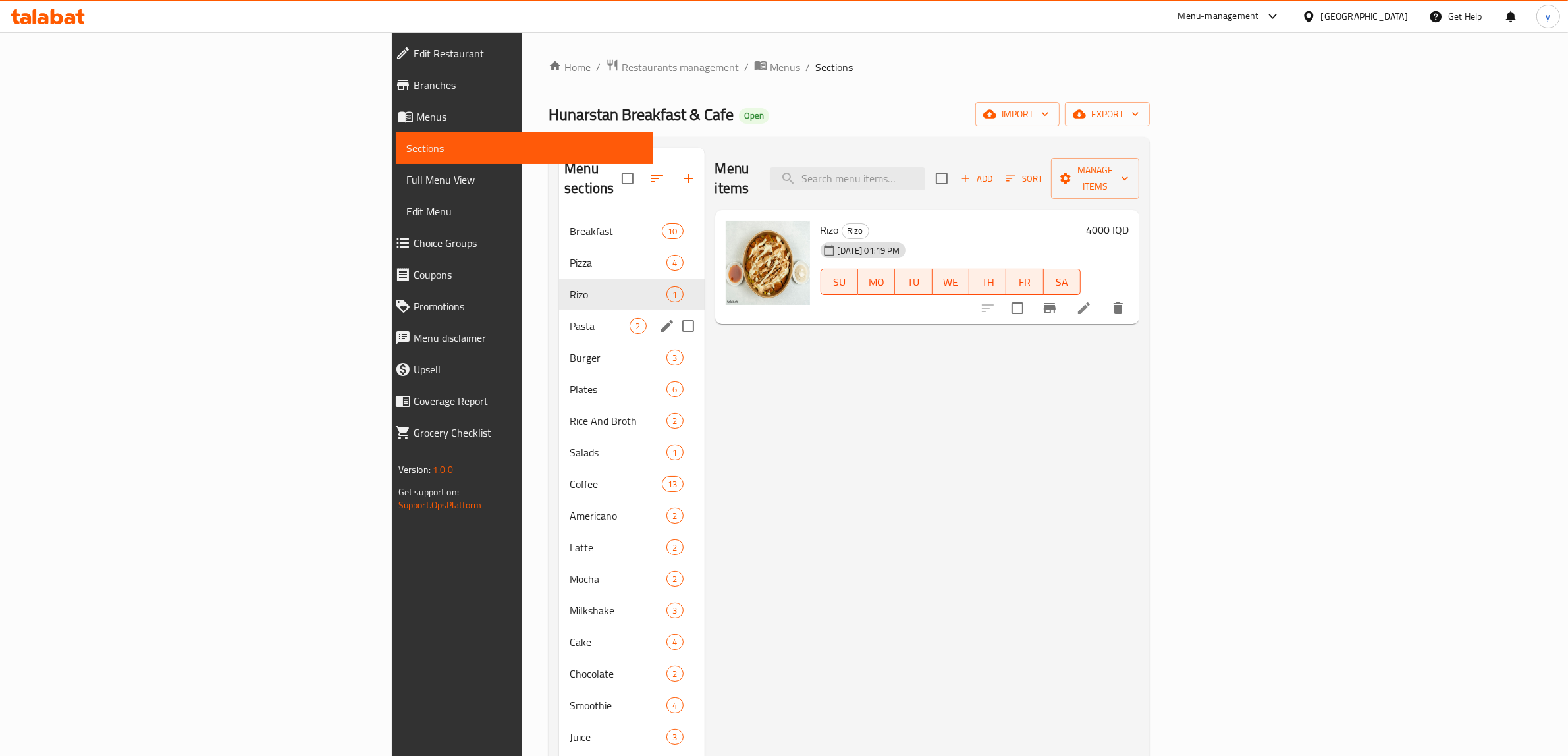
click at [559, 316] on div "Pasta 2" at bounding box center [632, 326] width 145 height 31
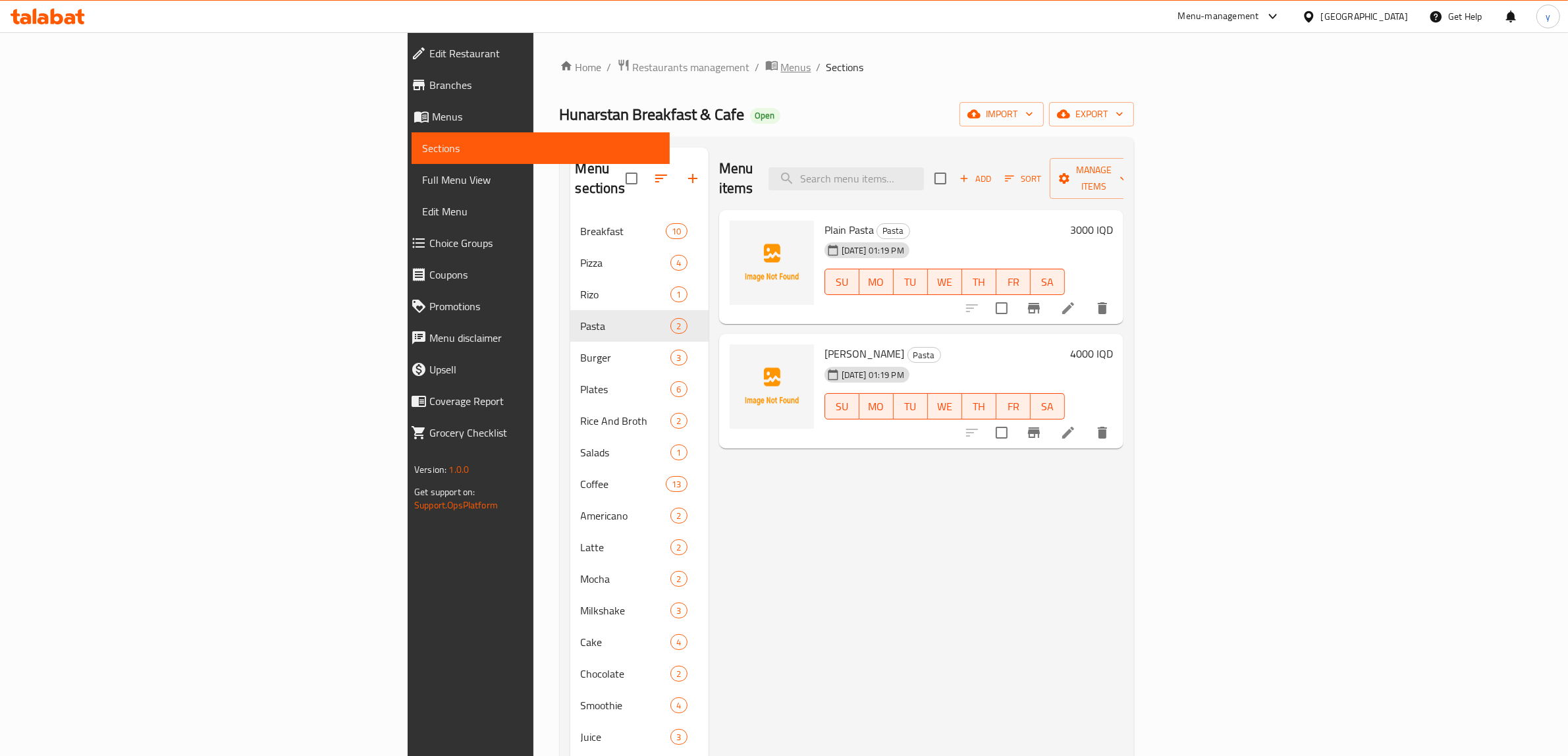
click at [781, 74] on span "Menus" at bounding box center [795, 67] width 30 height 16
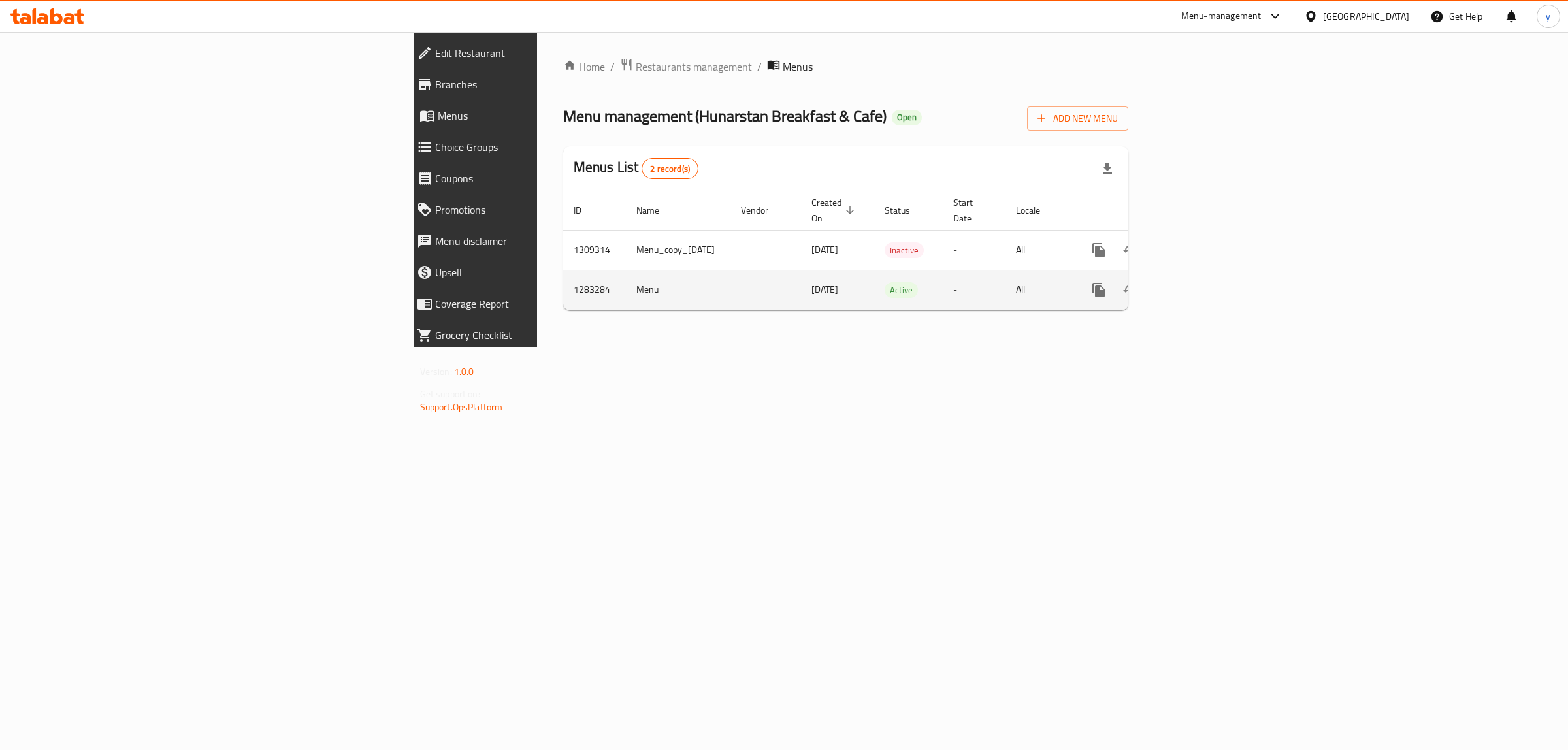
click at [1209, 274] on link "enhanced table" at bounding box center [1193, 290] width 31 height 31
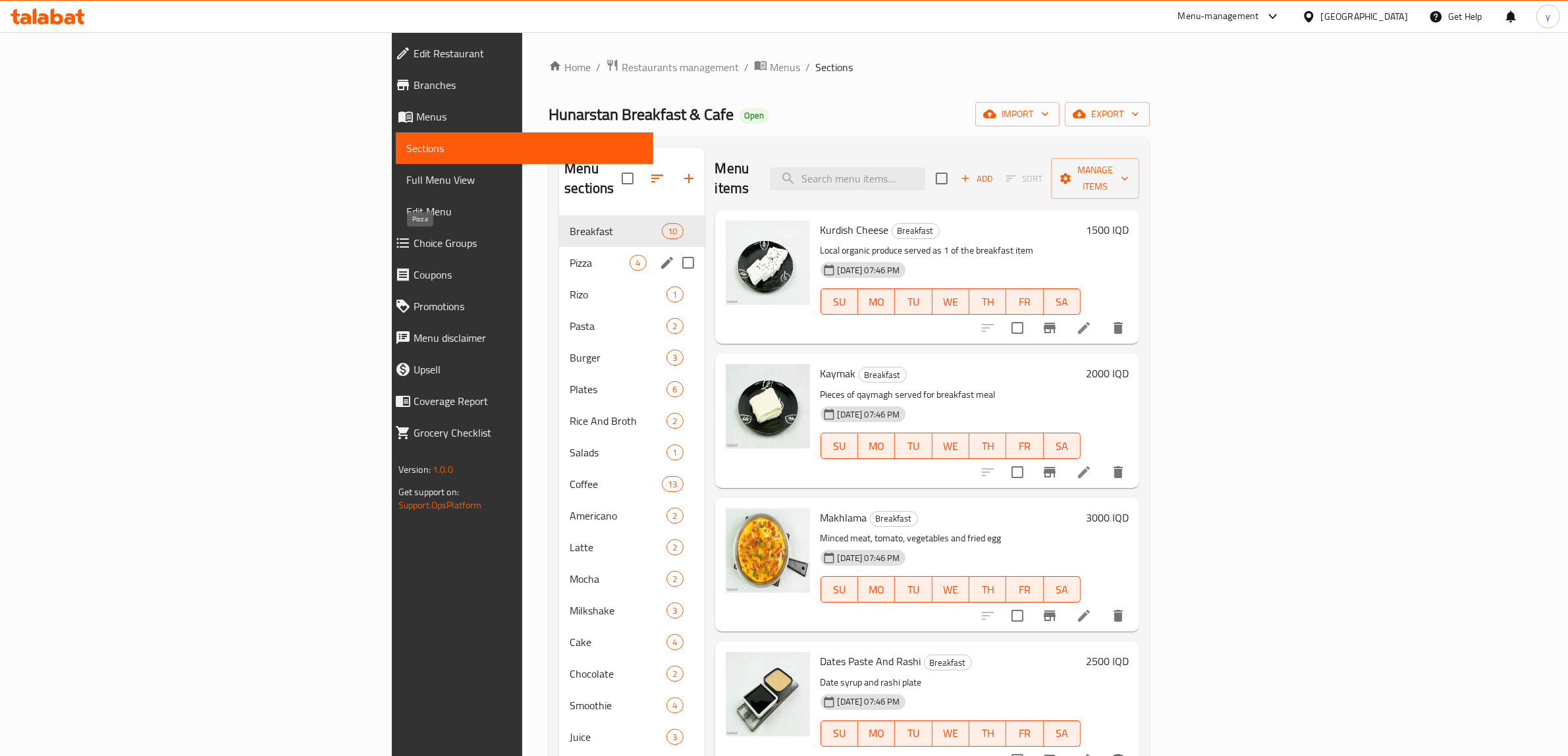
click at [570, 254] on span "Pizza" at bounding box center [599, 262] width 60 height 16
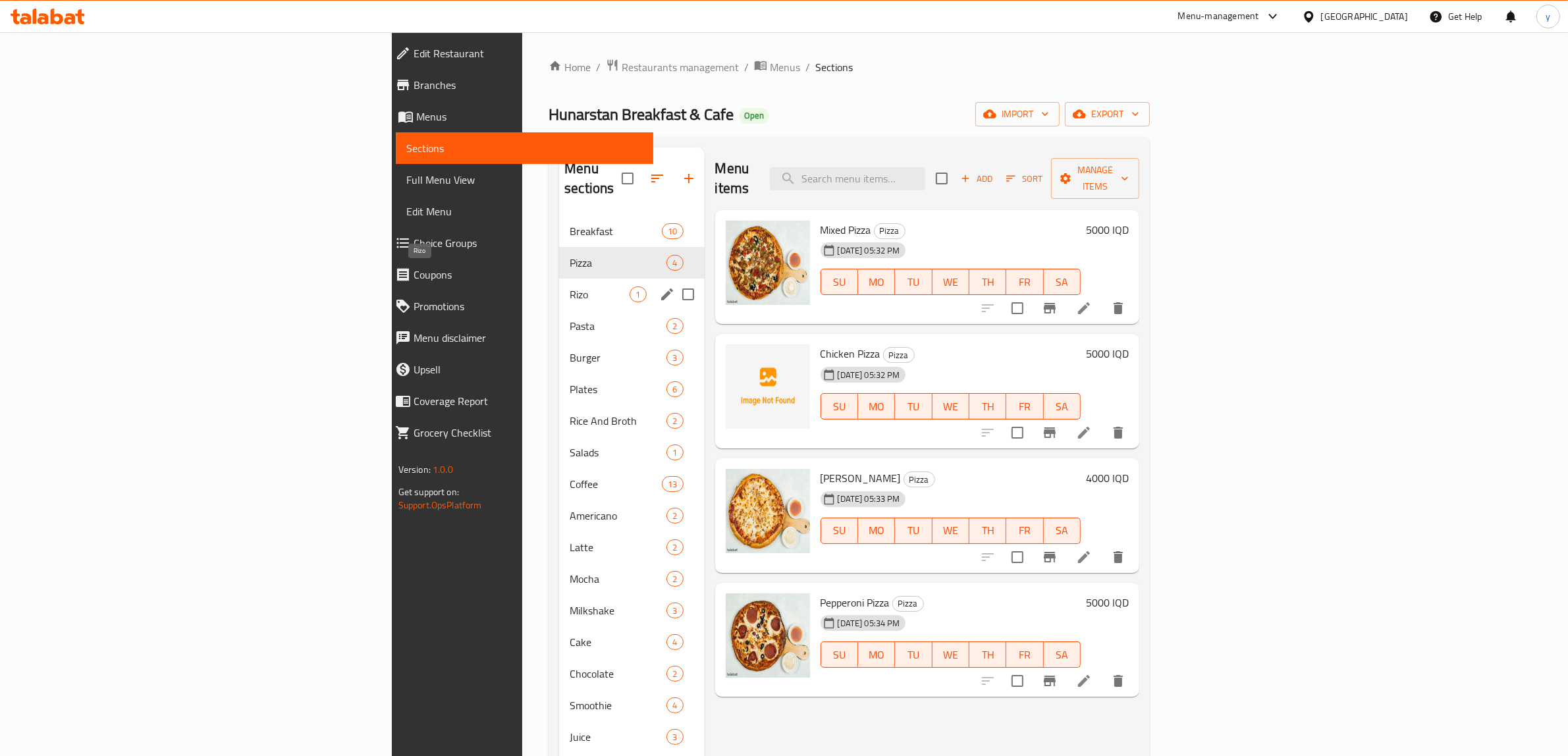
click at [570, 287] on span "Rizo" at bounding box center [599, 294] width 60 height 16
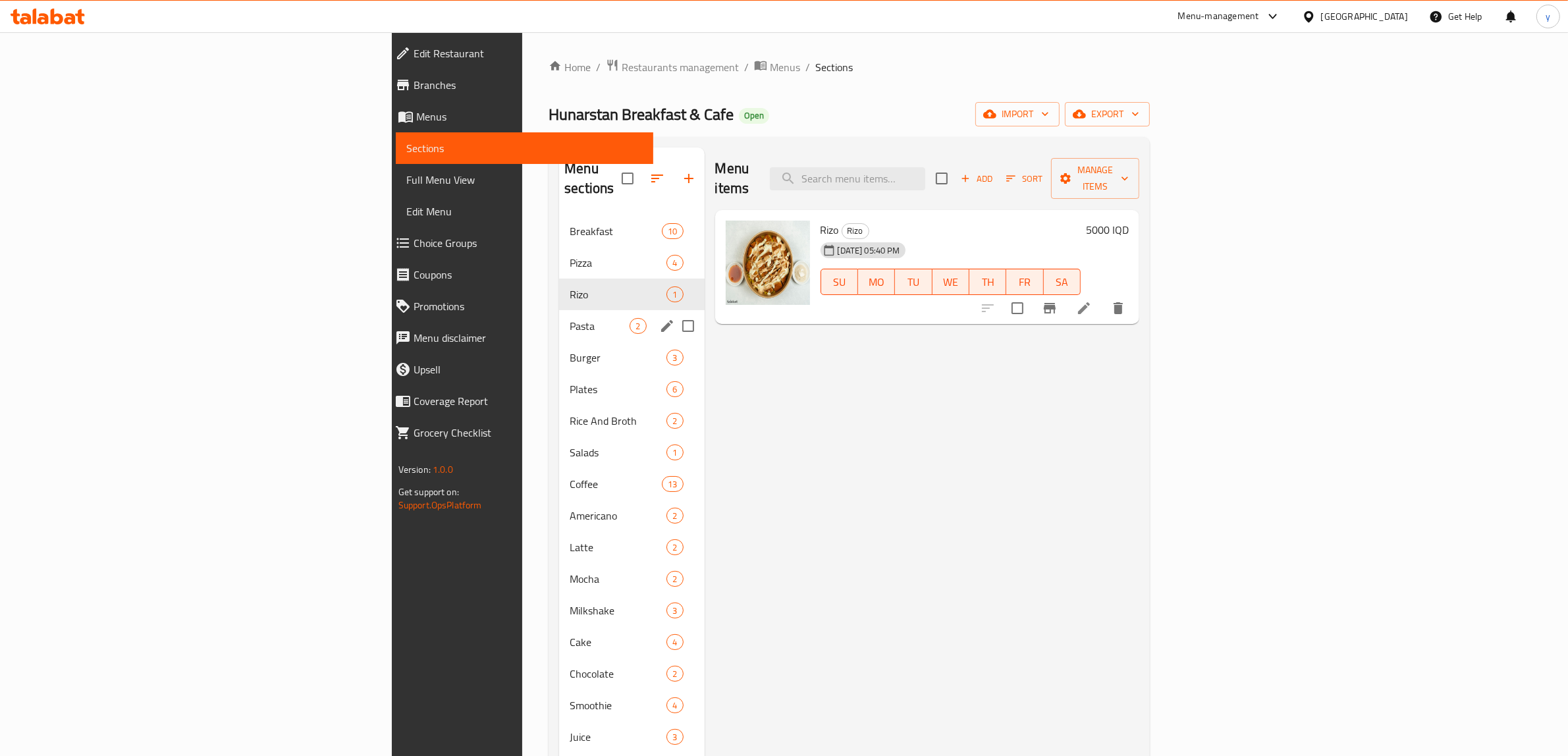
click at [559, 310] on div "Pasta 2" at bounding box center [632, 326] width 145 height 31
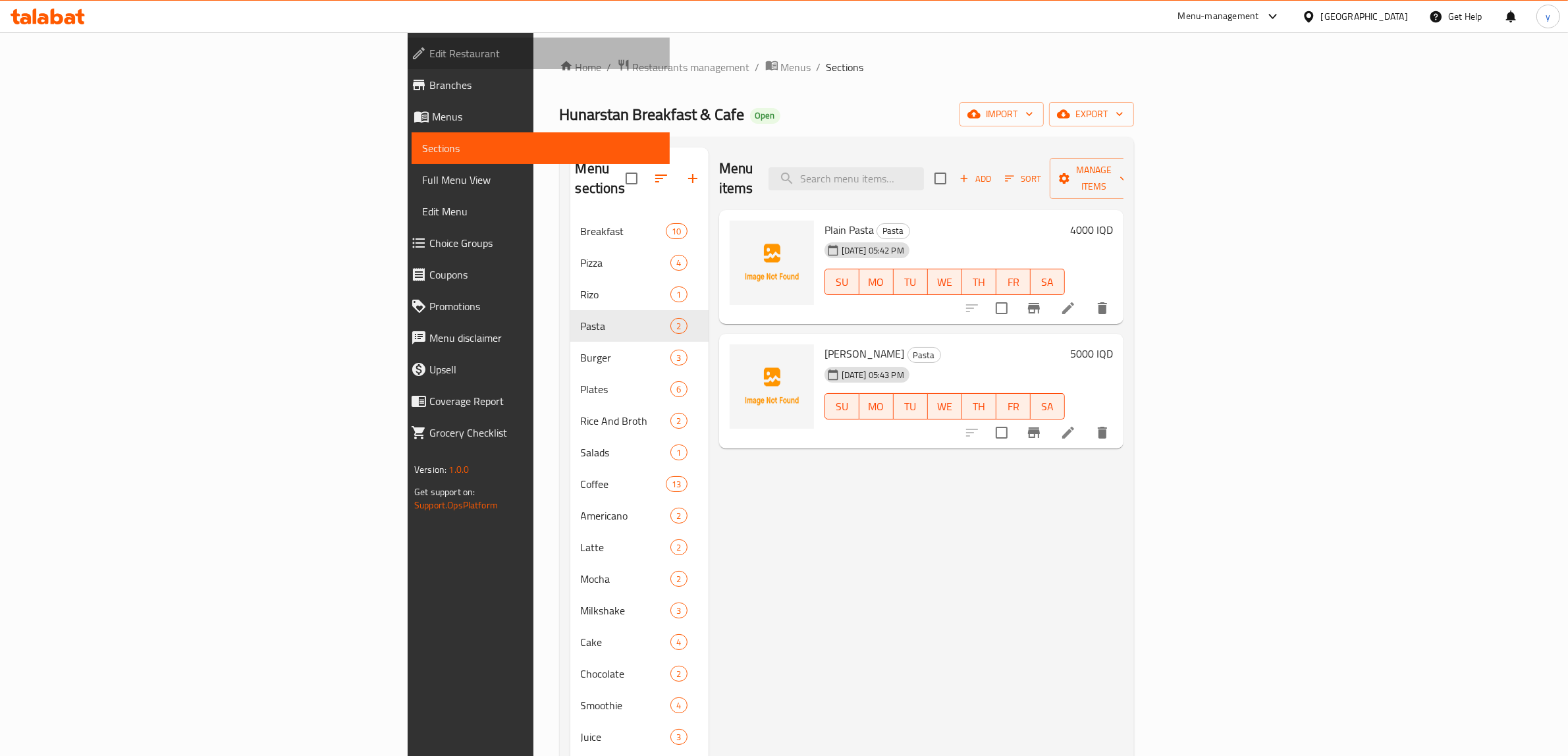
click at [400, 66] on link "Edit Restaurant" at bounding box center [535, 53] width 269 height 31
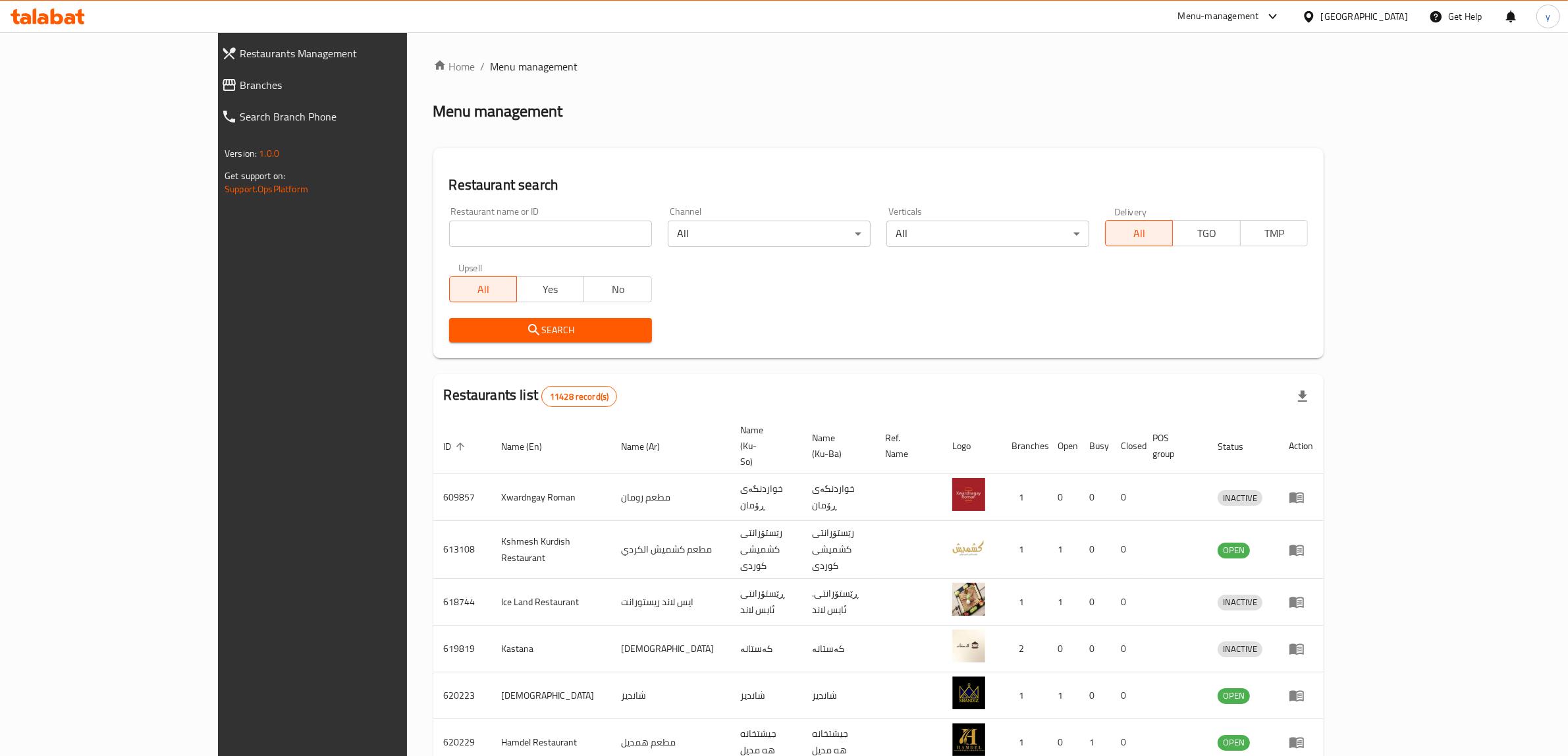
drag, startPoint x: 0, startPoint y: 0, endPoint x: 168, endPoint y: 93, distance: 192.0
click at [210, 93] on link "Branches" at bounding box center [344, 85] width 269 height 31
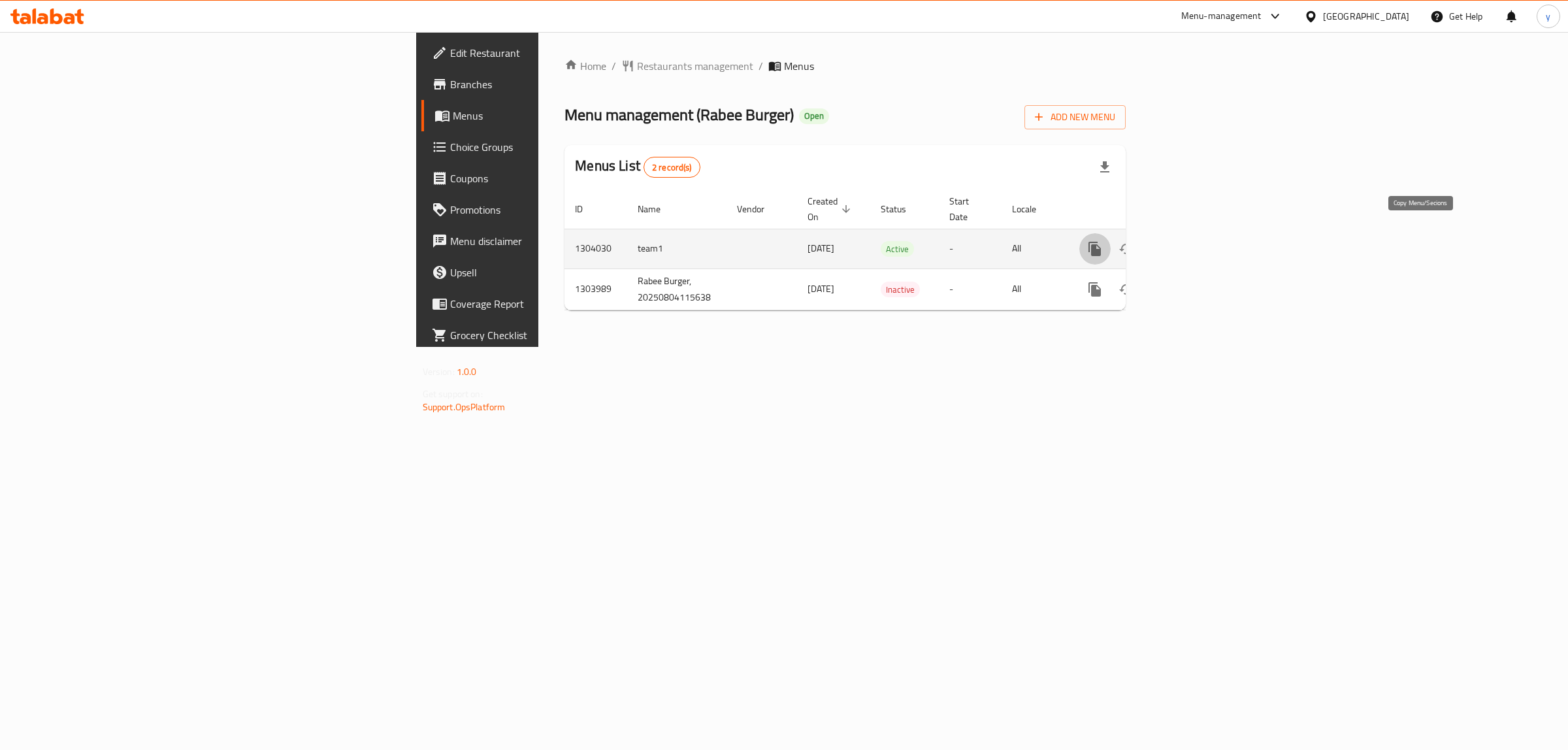
click at [1101, 241] on icon "more" at bounding box center [1095, 249] width 13 height 15
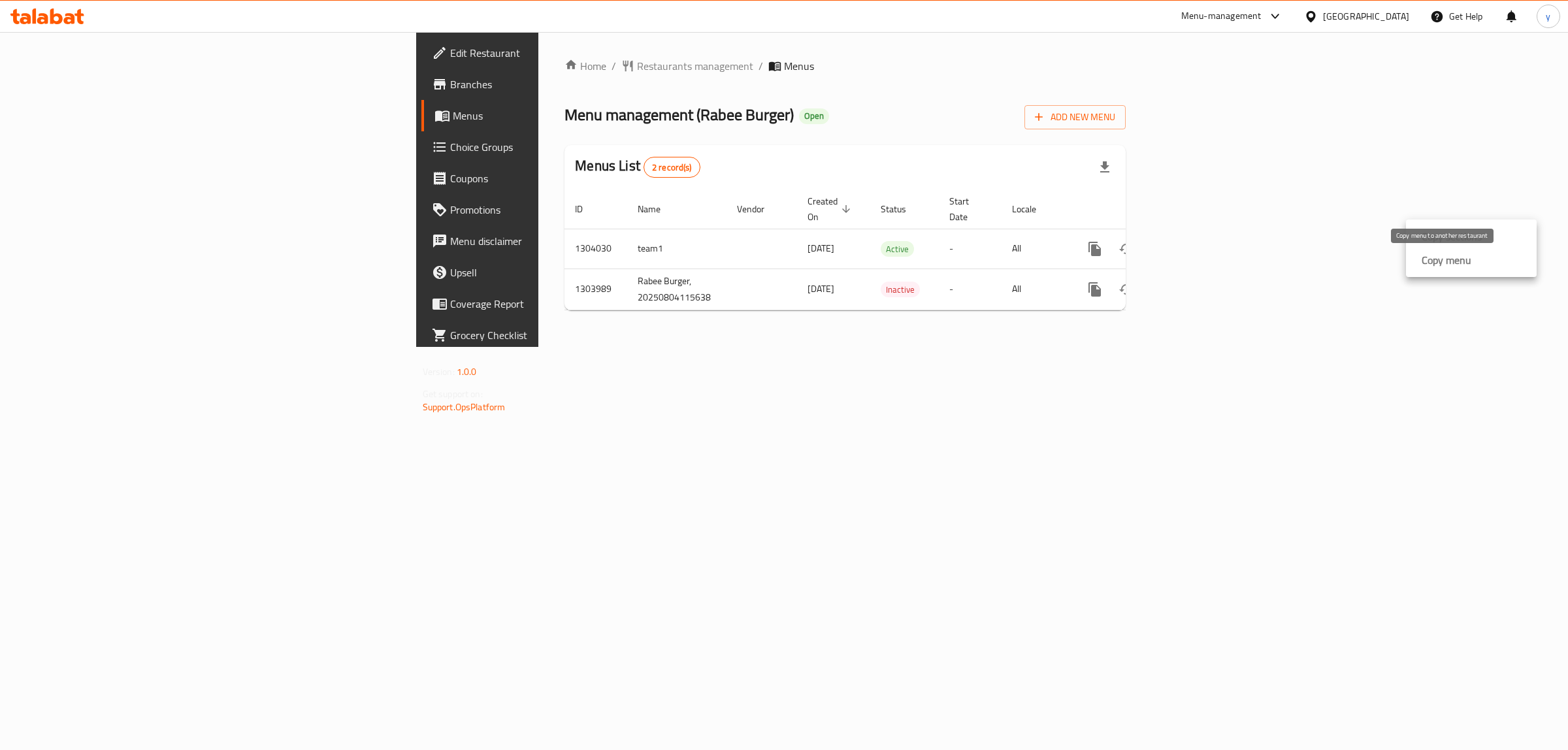
click at [1439, 252] on strong "Copy menu" at bounding box center [1447, 260] width 49 height 15
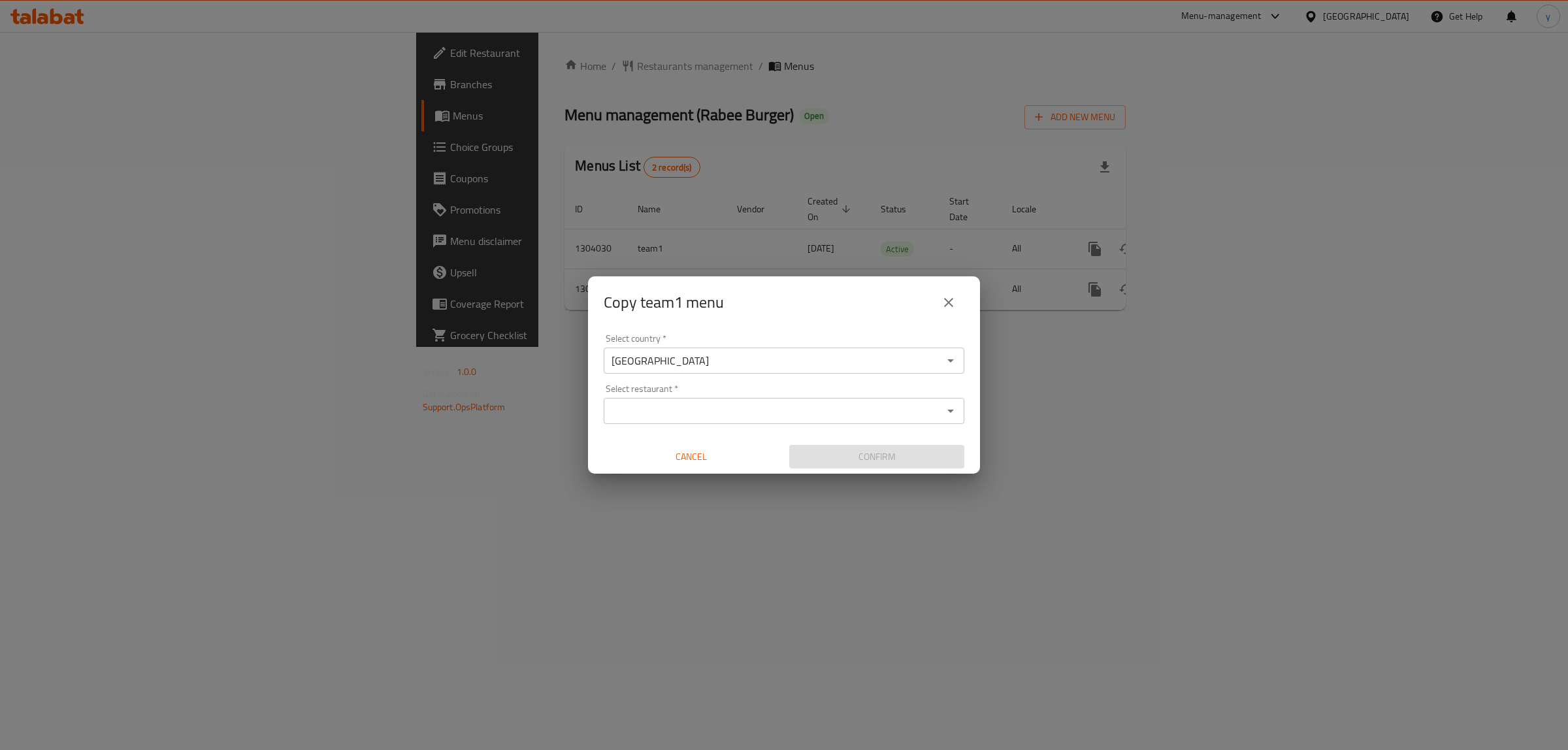
click at [734, 416] on input "Select restaurant   *" at bounding box center [773, 411] width 331 height 18
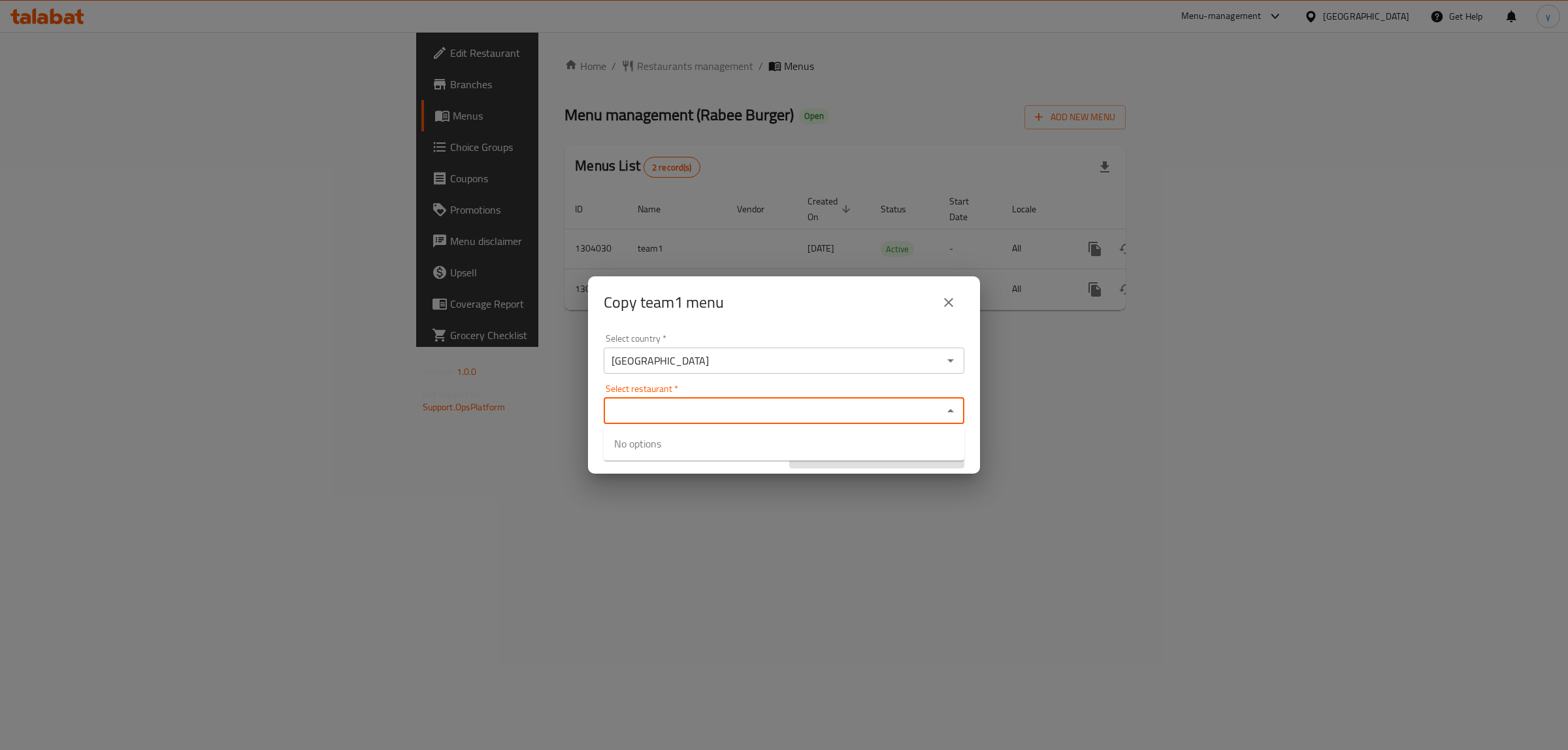
paste input "703042"
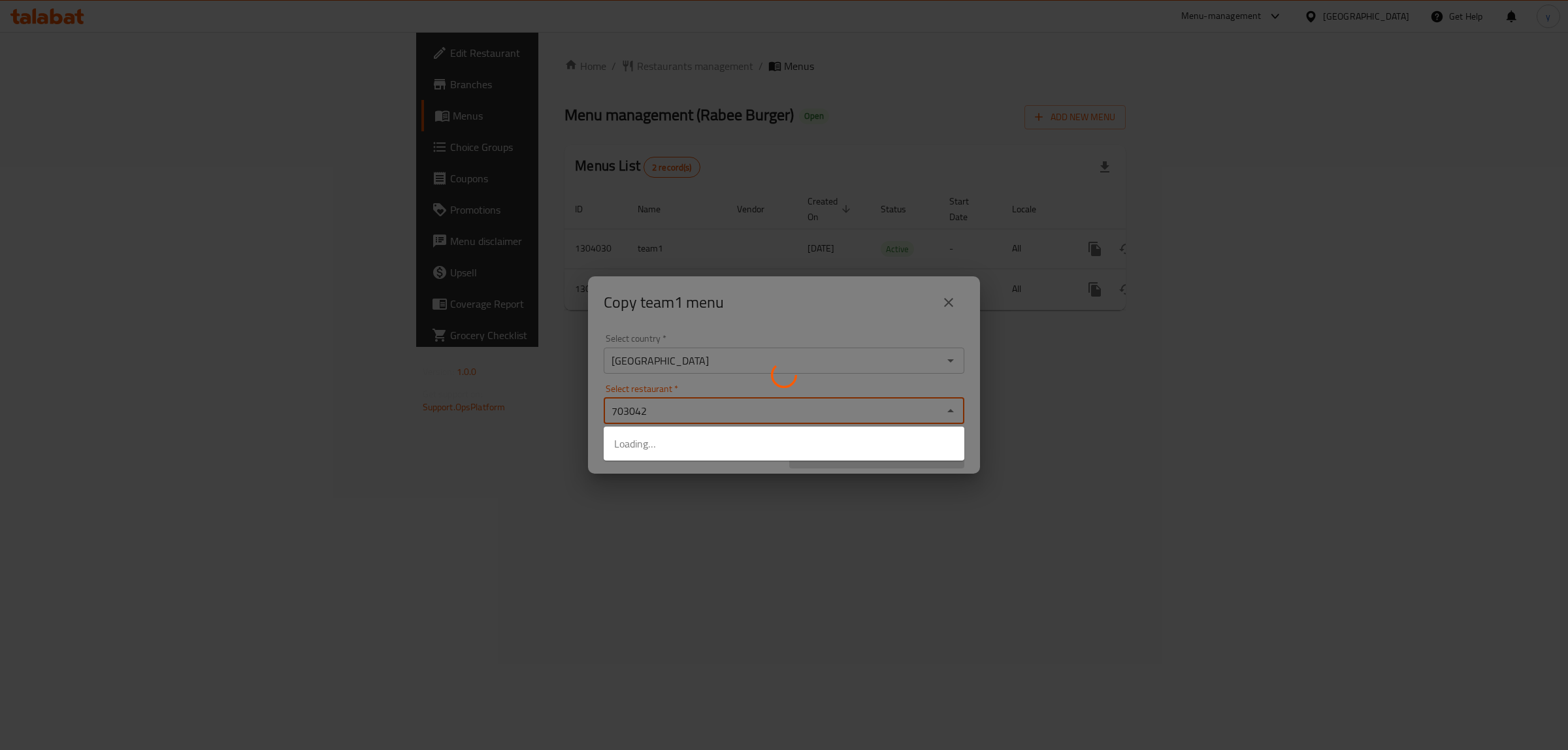
type input "703042"
click at [721, 483] on div at bounding box center [784, 375] width 1568 height 750
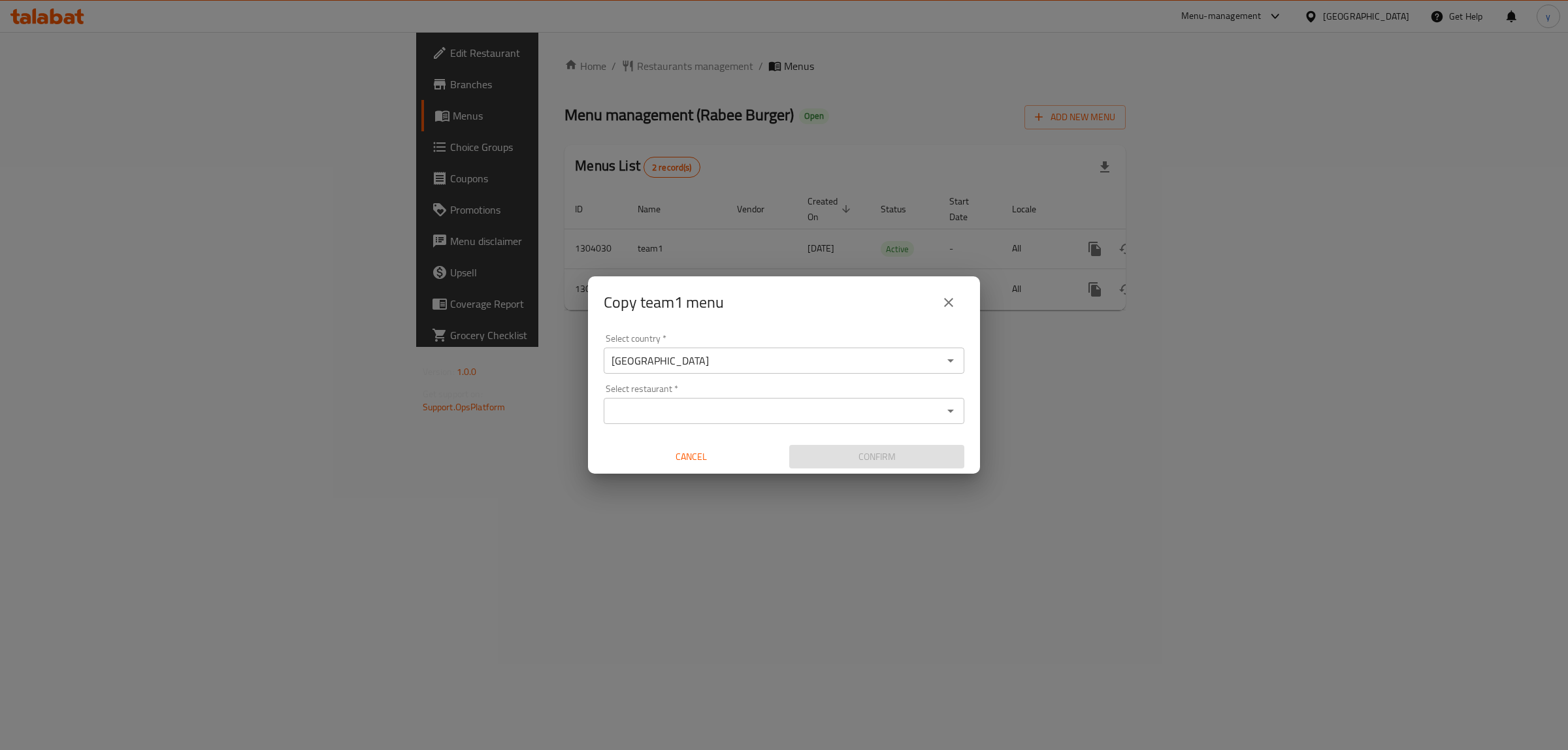
click at [779, 405] on input "Select restaurant   *" at bounding box center [773, 411] width 331 height 18
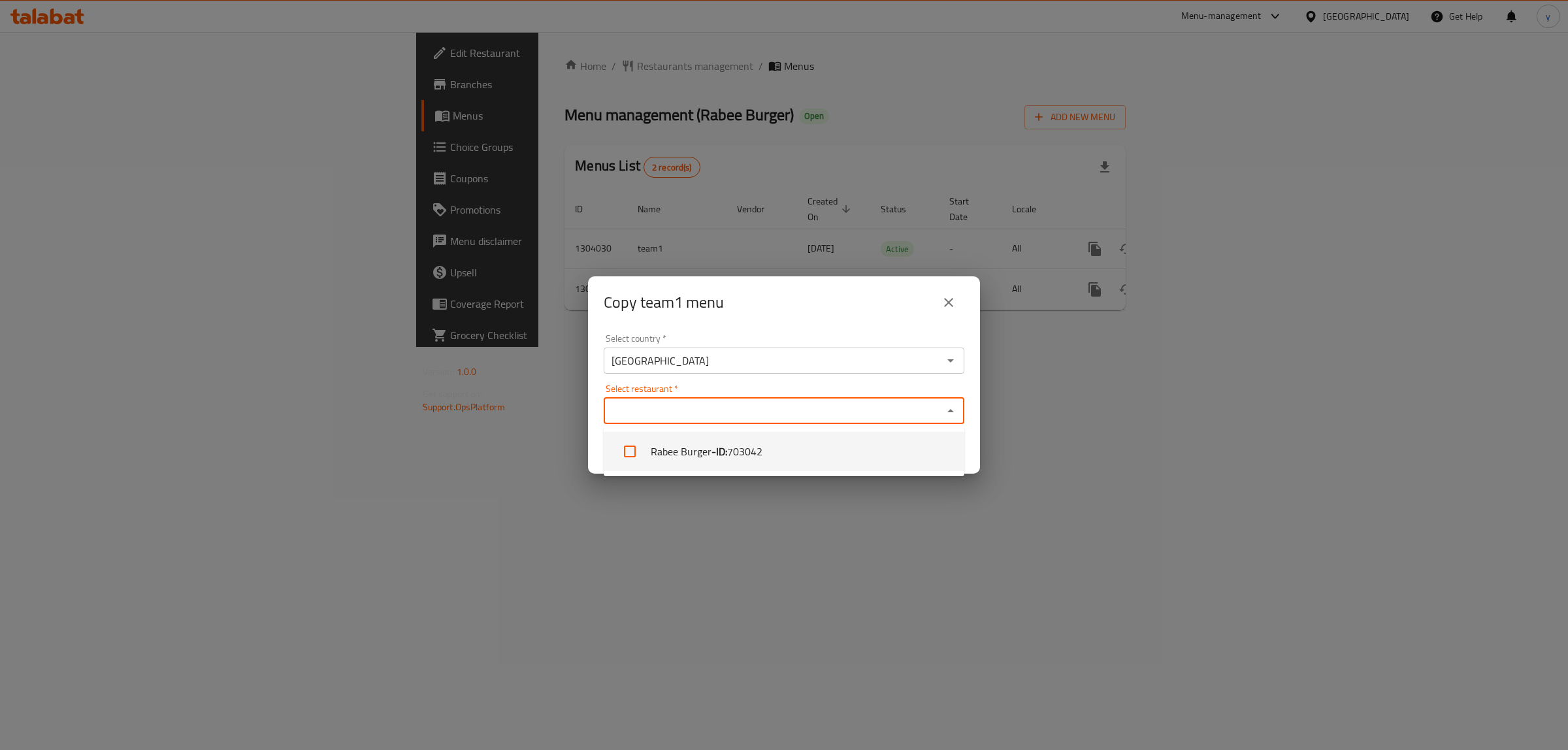
click at [892, 453] on li "Rabee Burger - ID: 703042" at bounding box center [784, 451] width 361 height 39
checkbox input "true"
click at [867, 497] on div "Copy team1 menu Select country   * [GEOGRAPHIC_DATA] Select country * Select re…" at bounding box center [784, 375] width 1568 height 750
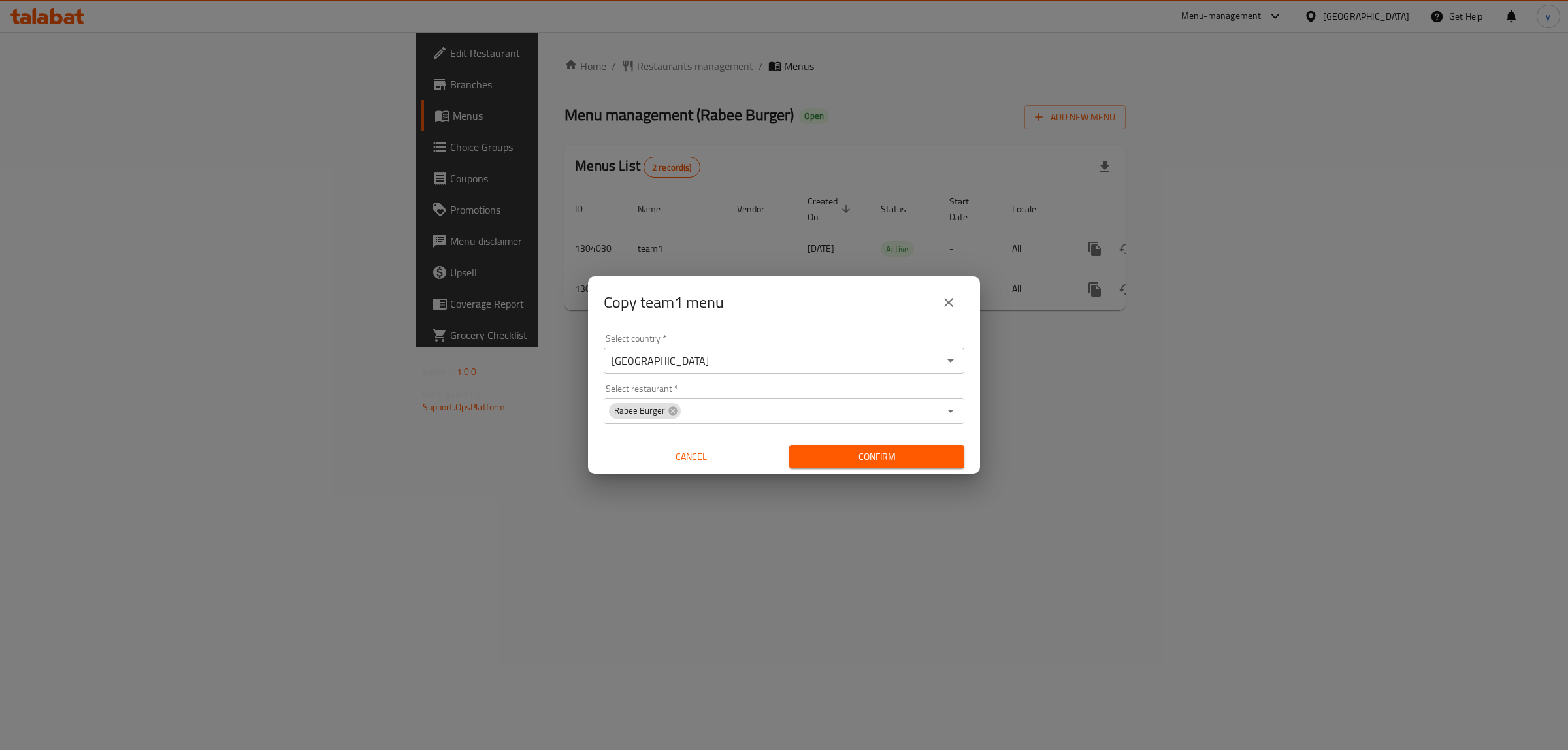
click at [879, 465] on button "Confirm" at bounding box center [877, 457] width 175 height 25
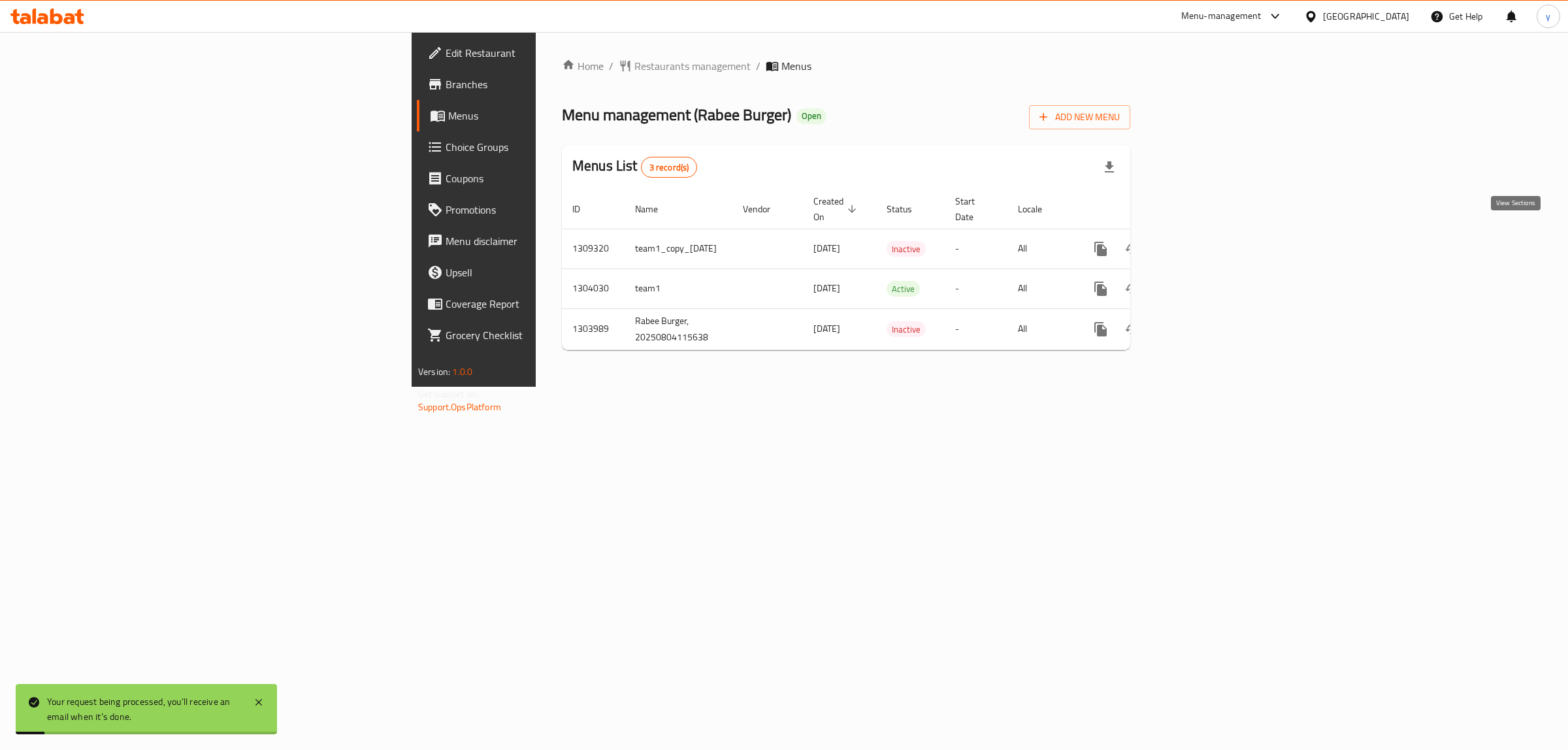
click at [1203, 241] on icon "enhanced table" at bounding box center [1194, 248] width 15 height 15
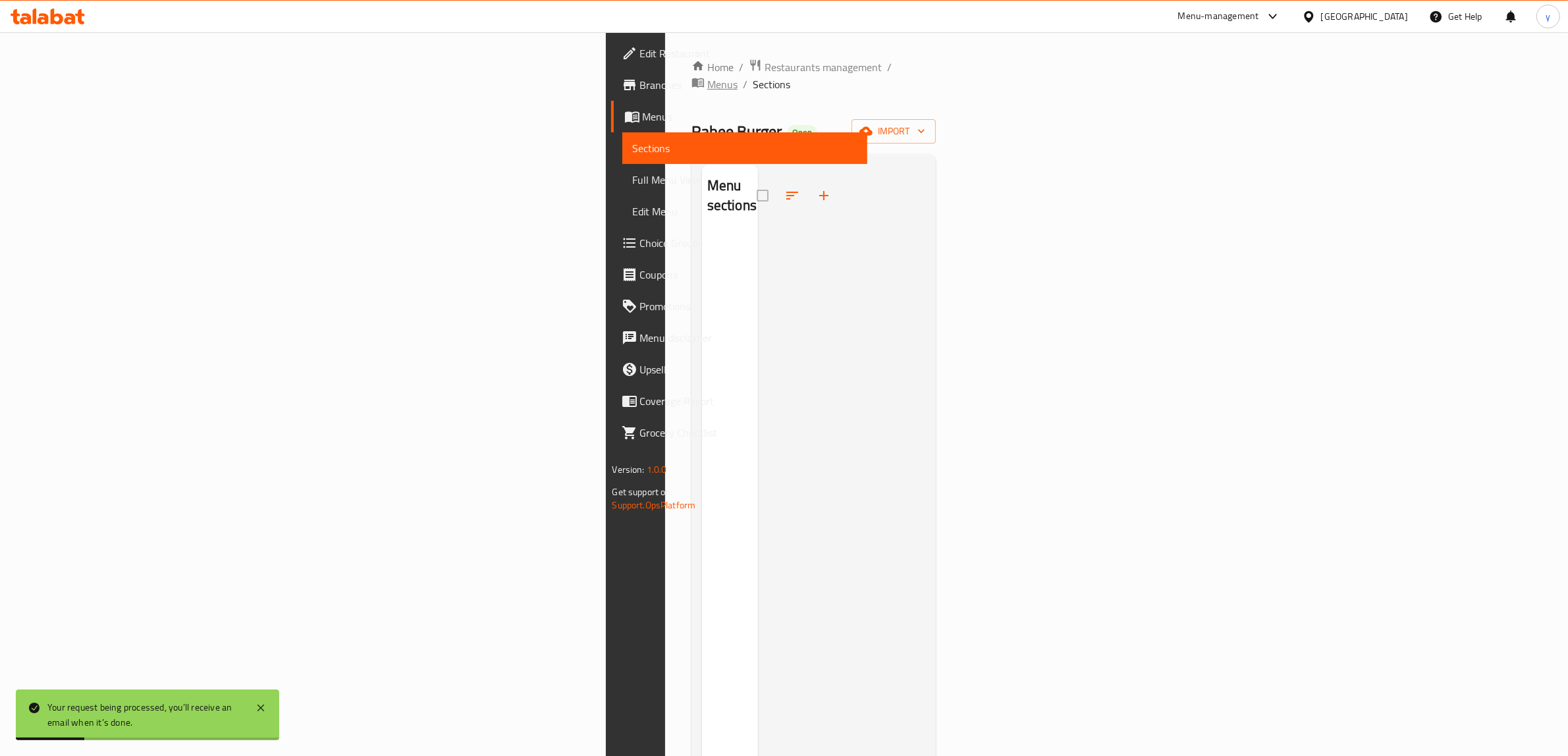
click at [699, 81] on icon "breadcrumb" at bounding box center [701, 83] width 4 height 5
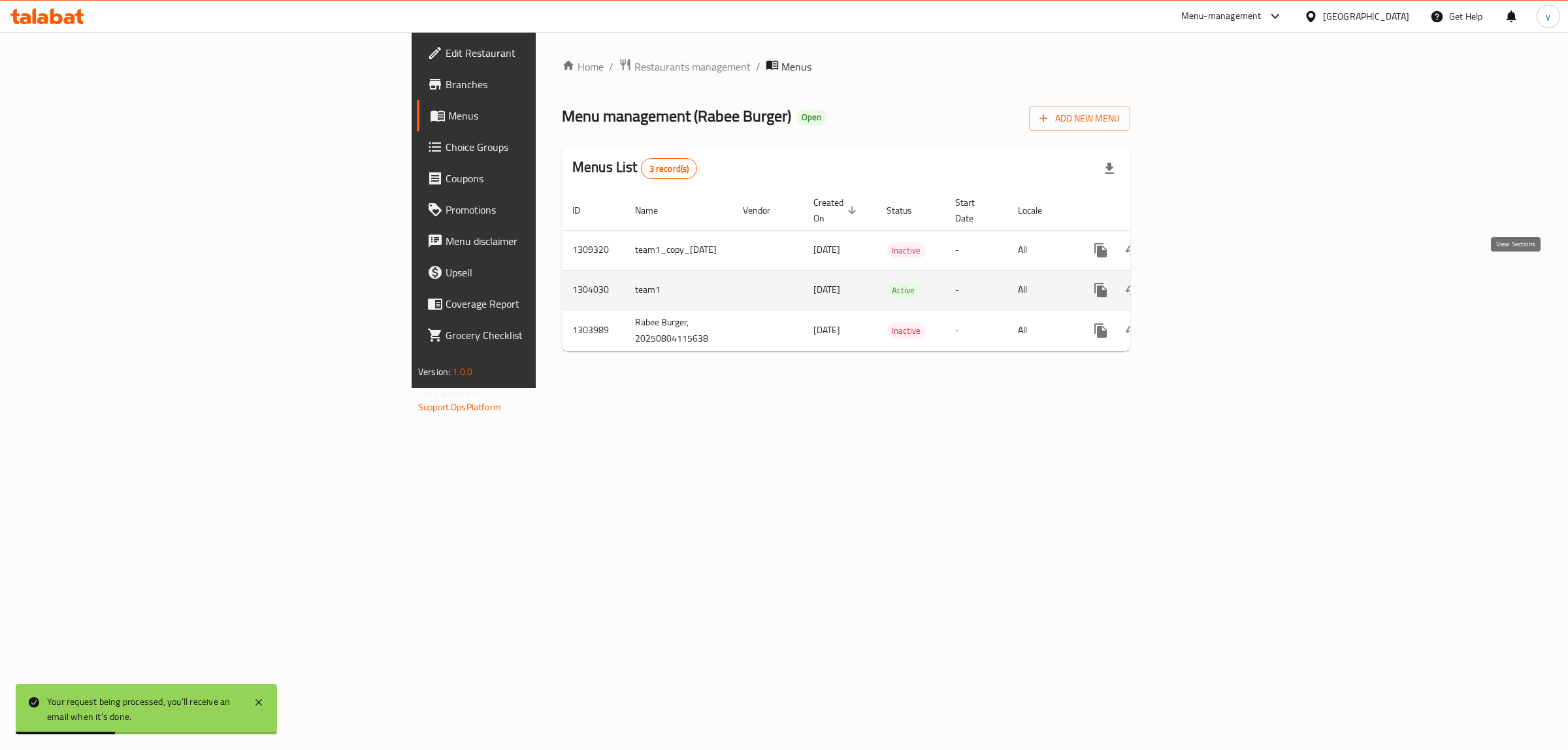
click at [1201, 284] on icon "enhanced table" at bounding box center [1195, 290] width 12 height 12
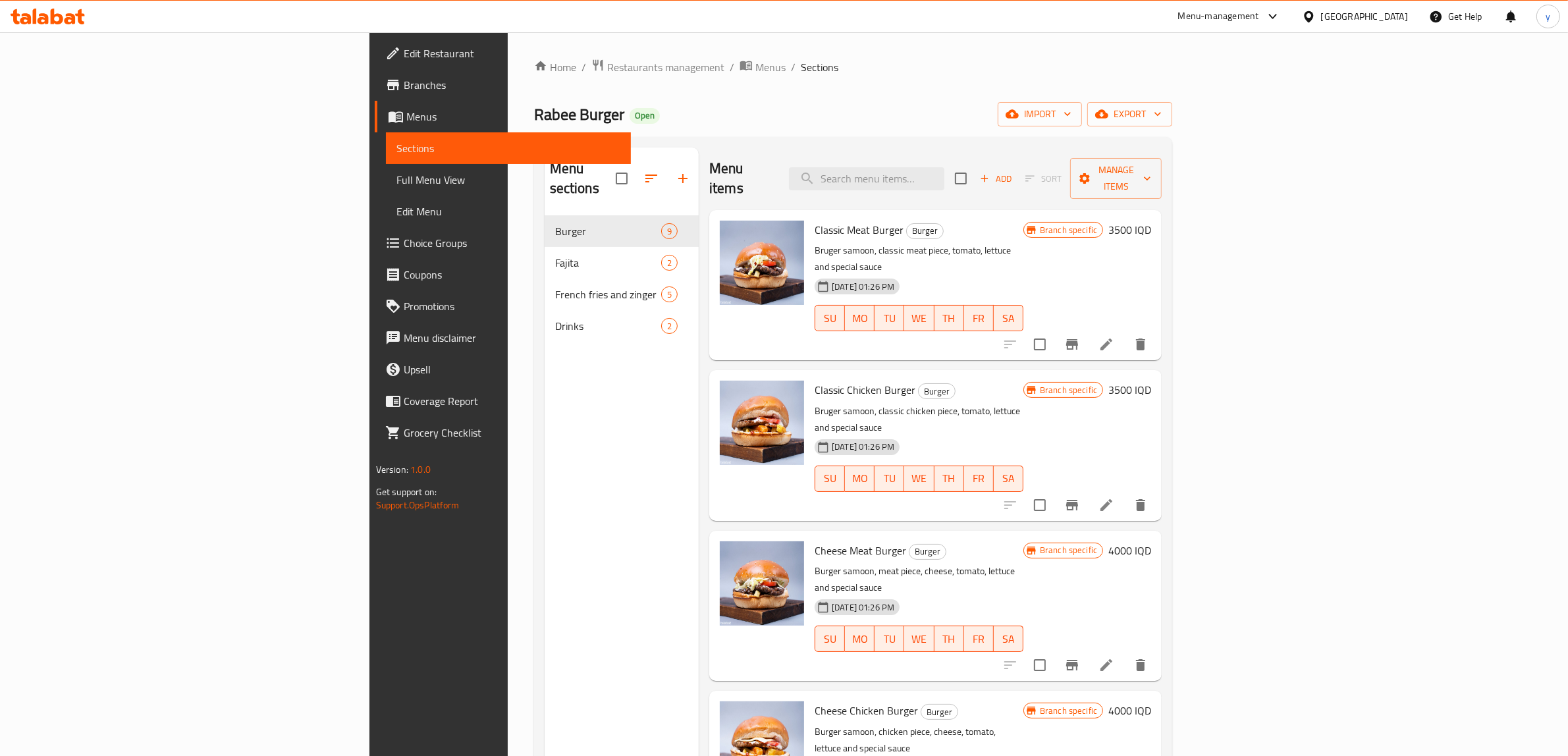
click at [1151, 220] on h6 "3500 IQD" at bounding box center [1129, 230] width 43 height 18
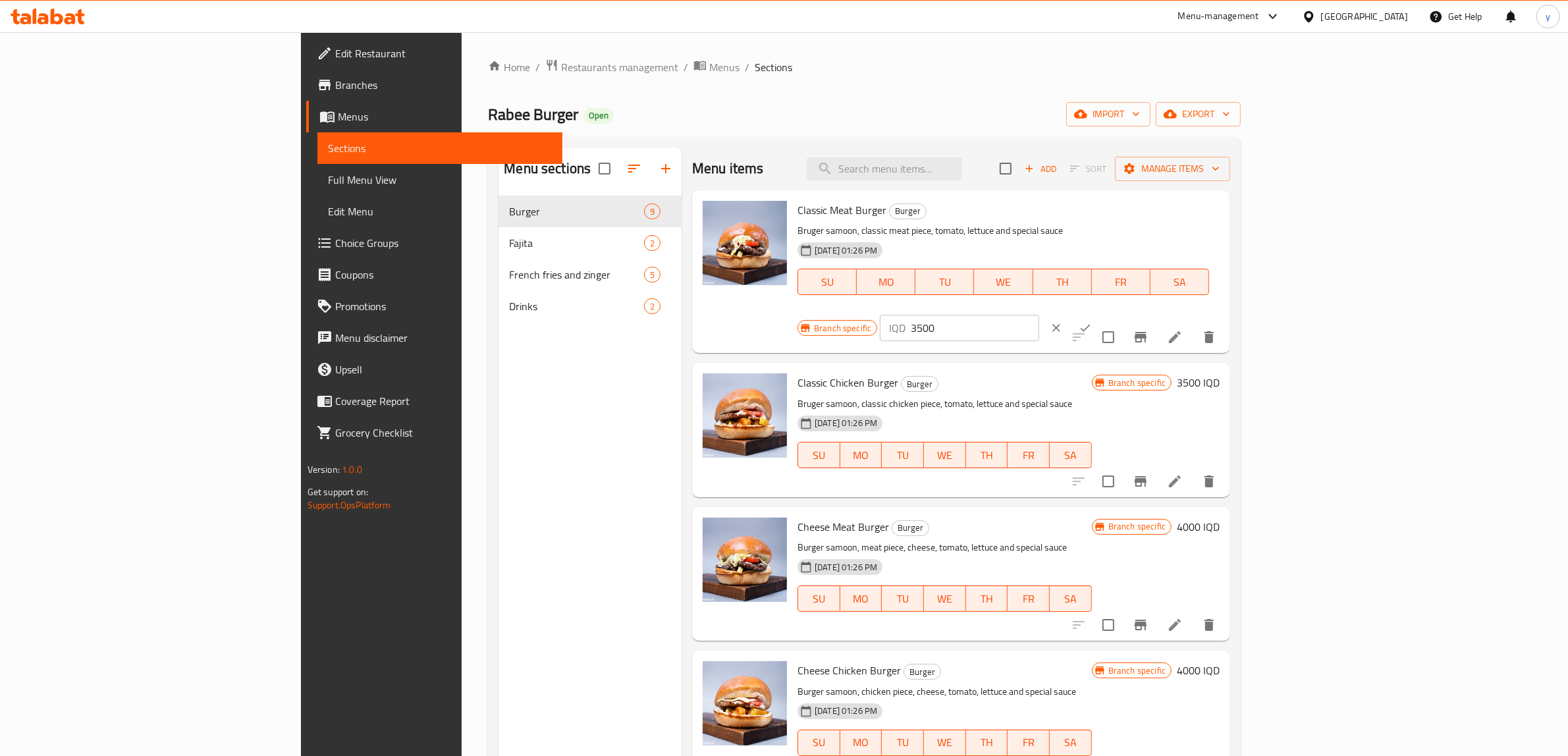
click at [1148, 329] on icon "Branch-specific-item" at bounding box center [1140, 336] width 16 height 16
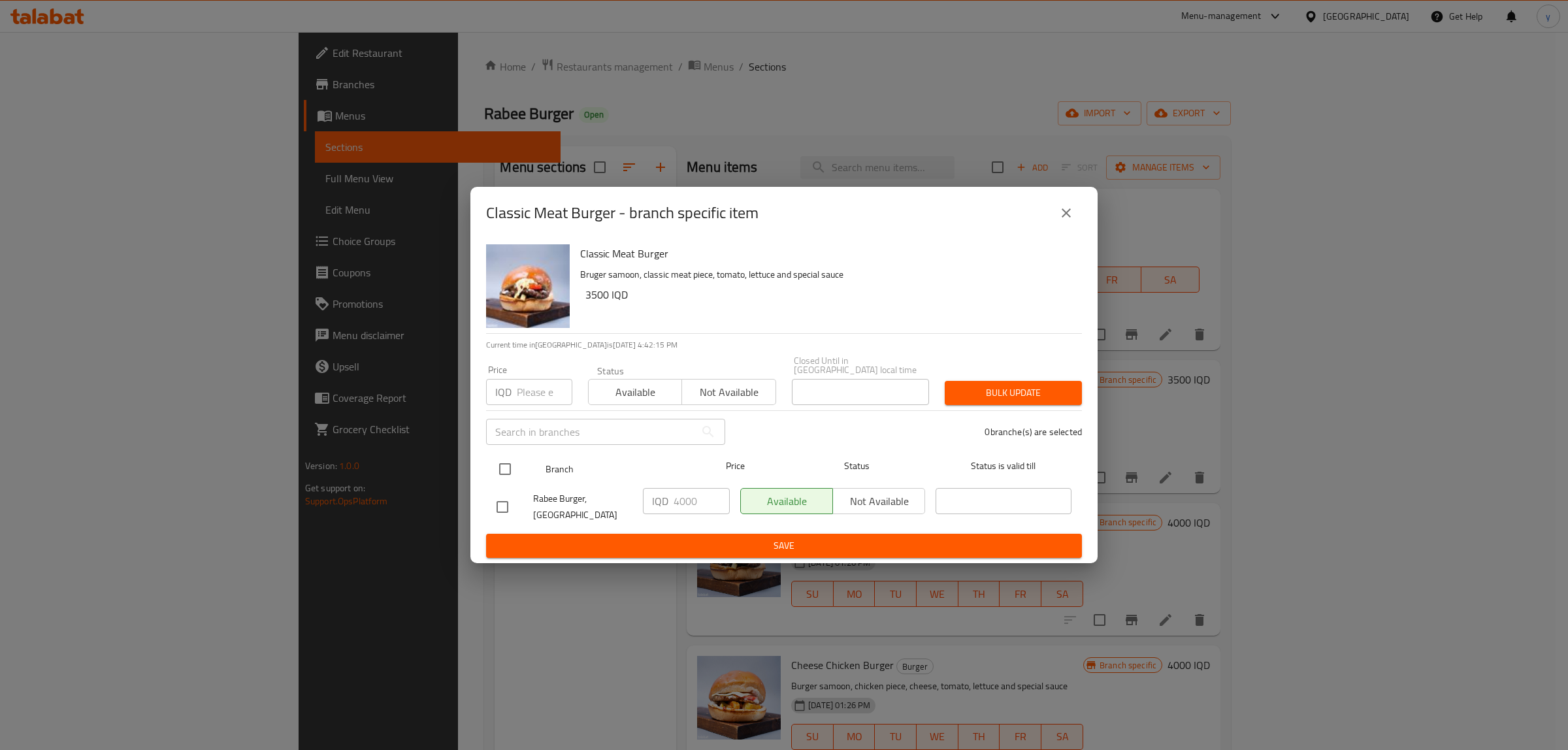
click at [495, 467] on input "checkbox" at bounding box center [505, 469] width 27 height 27
checkbox input "true"
click at [677, 494] on input "4000" at bounding box center [702, 500] width 57 height 26
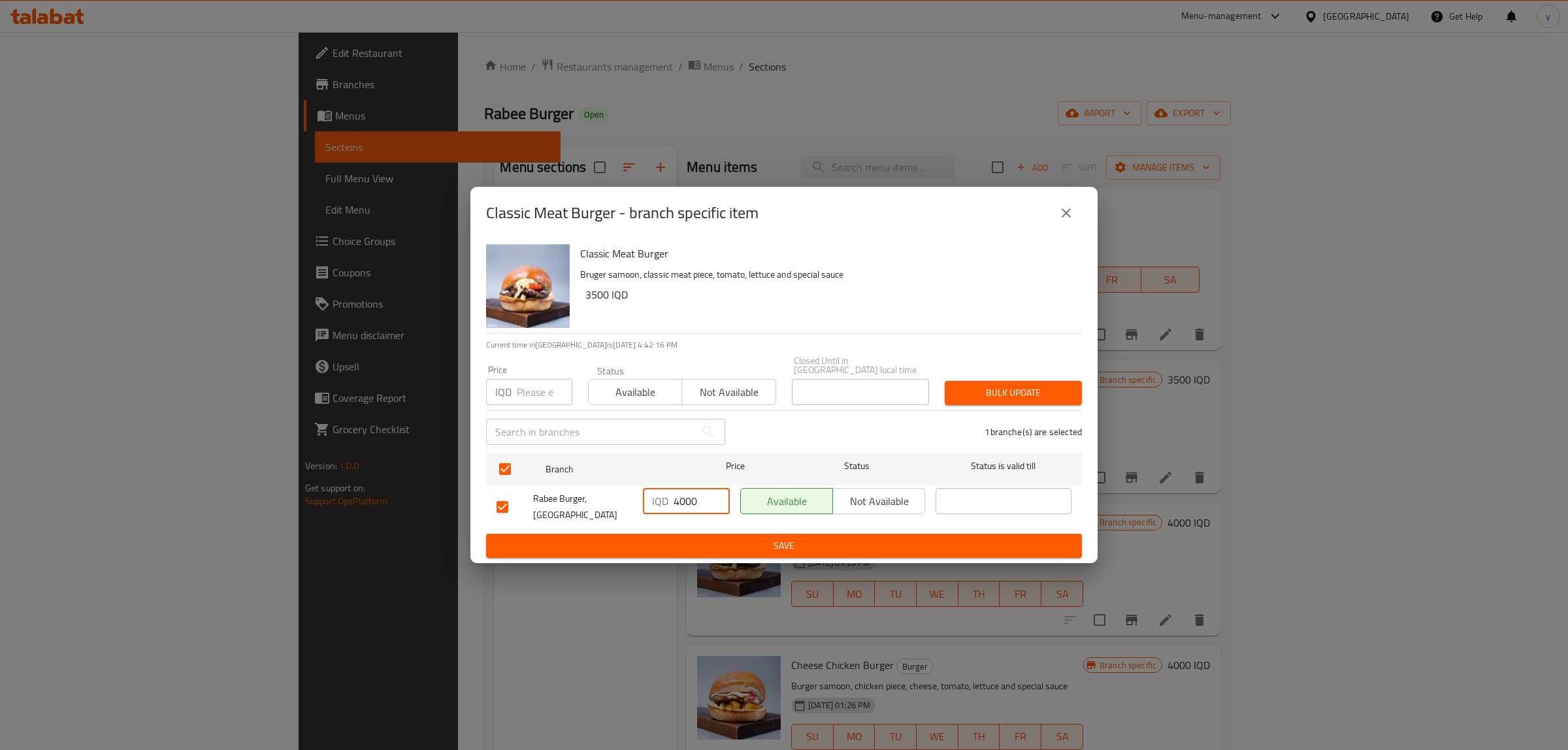
paste input "8"
type input "8000"
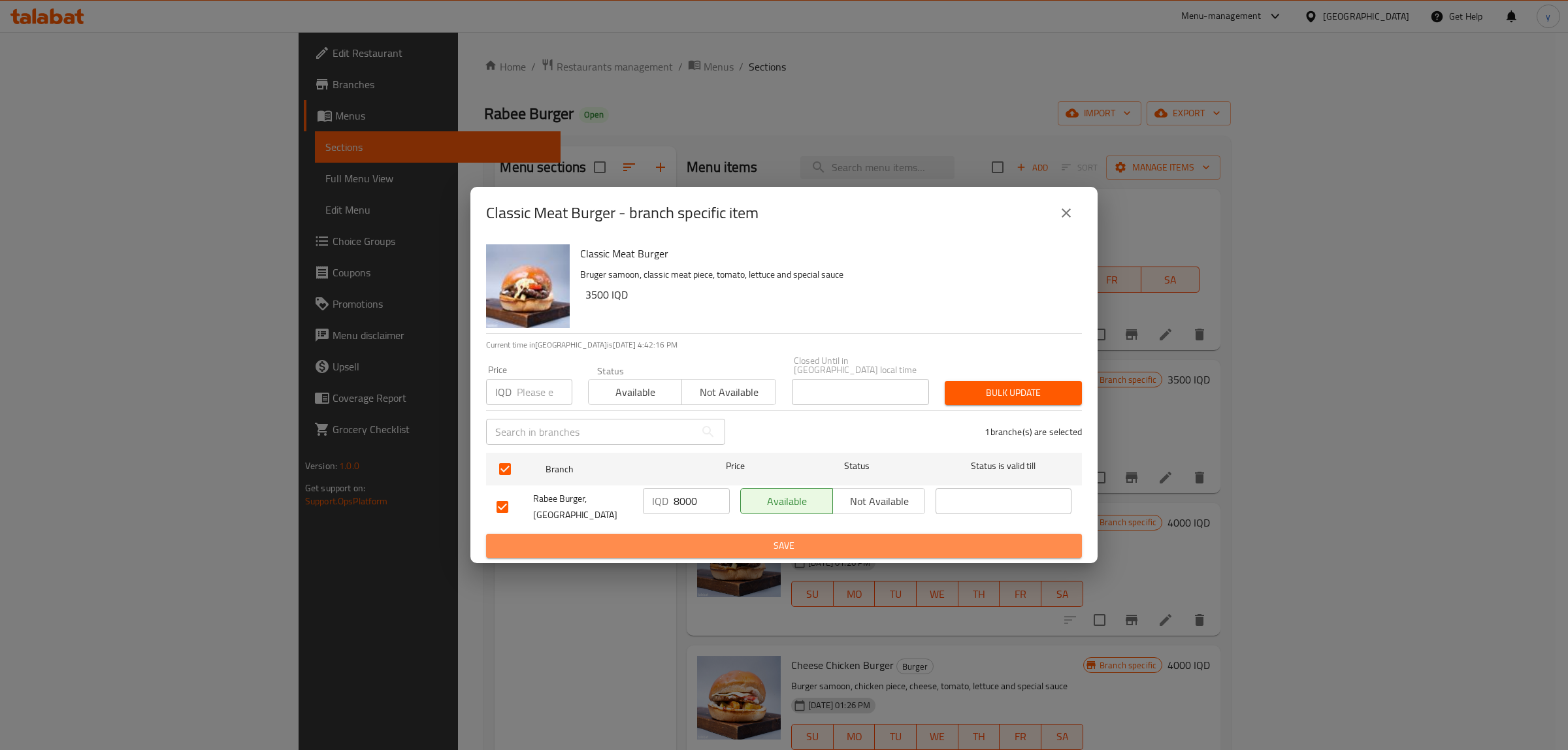
click at [694, 538] on span "Save" at bounding box center [784, 546] width 575 height 16
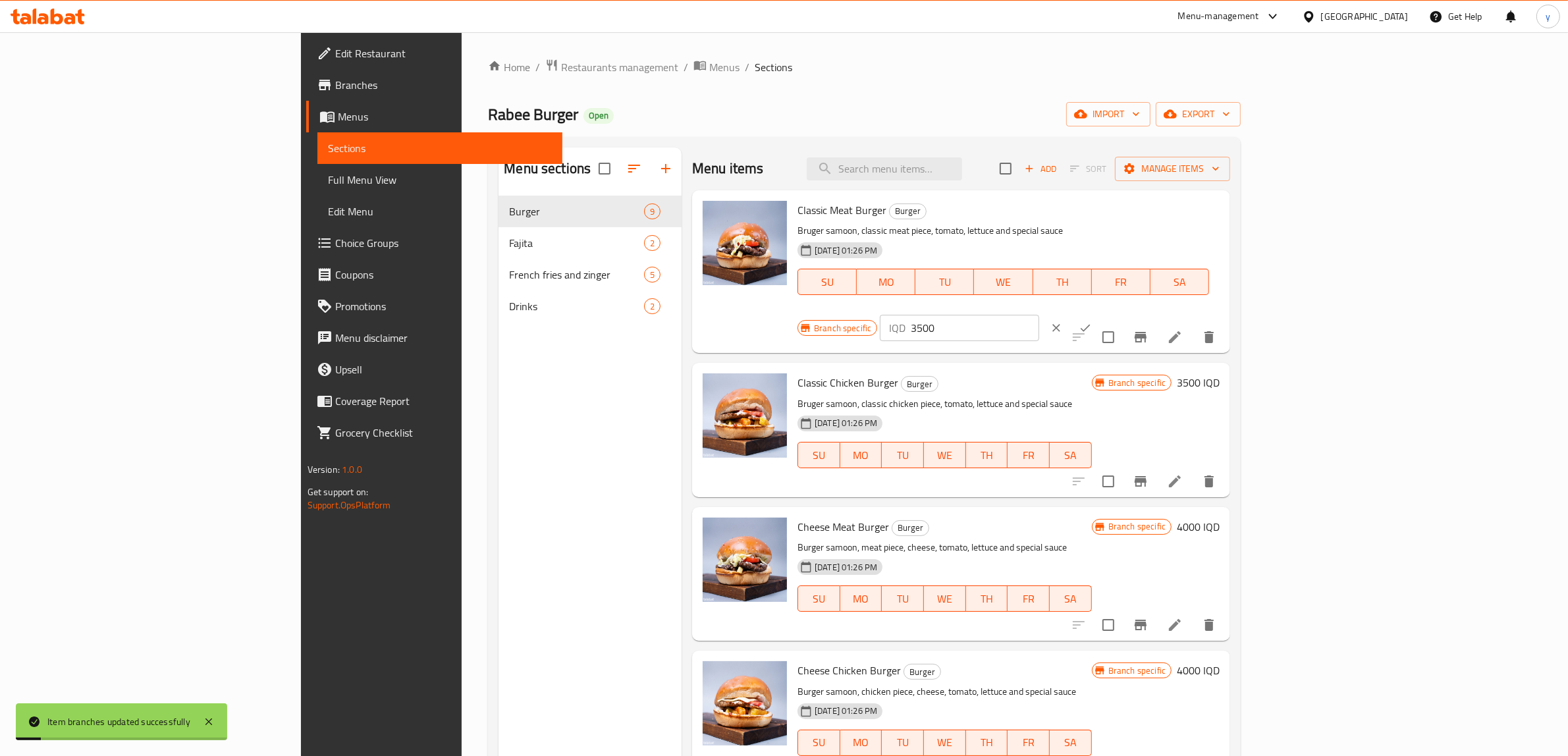
click at [1038, 315] on input "3500" at bounding box center [974, 328] width 128 height 27
paste input "8000"
click at [1038, 315] on input "35008000" at bounding box center [974, 328] width 128 height 27
paste input "number"
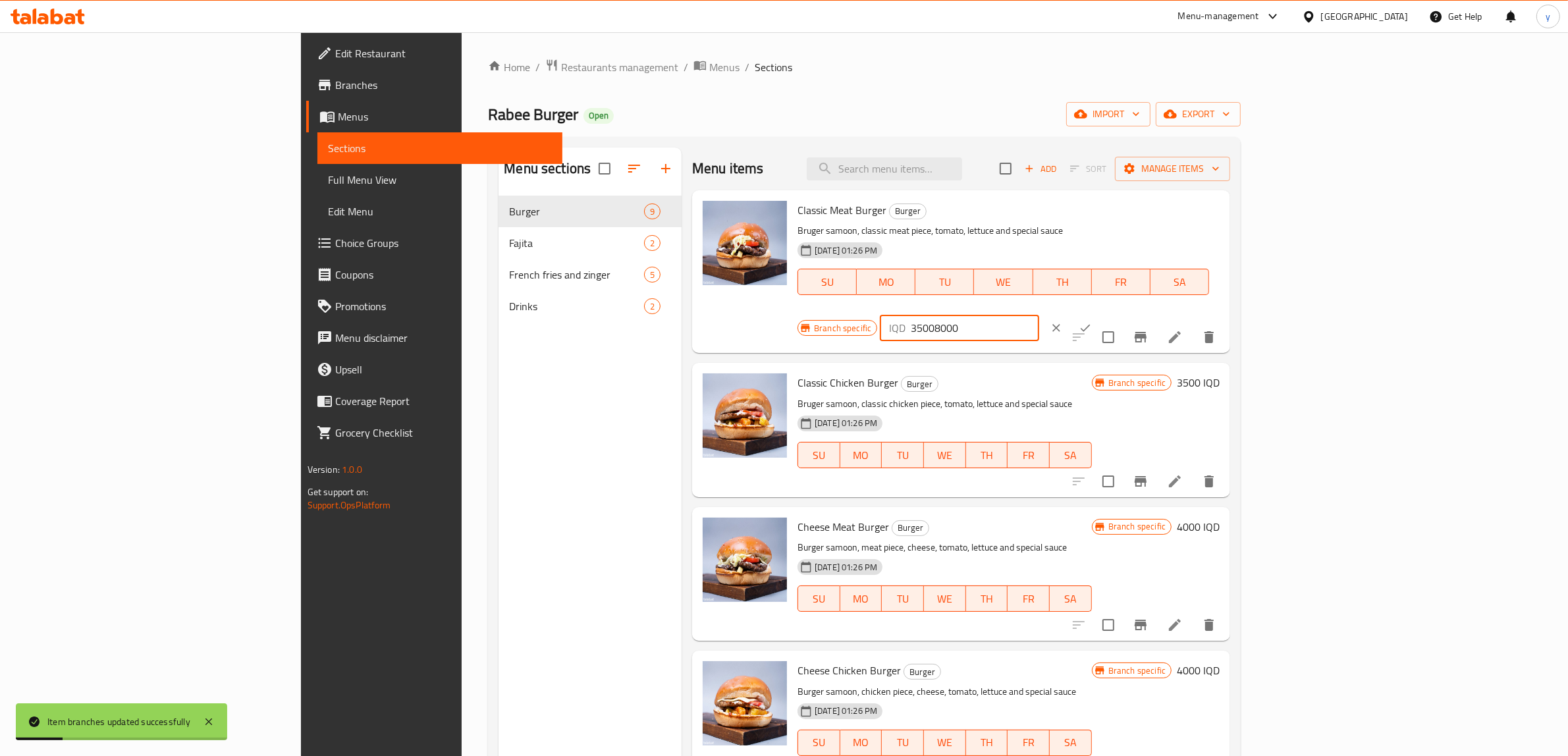
click at [1038, 315] on input "35008000" at bounding box center [974, 328] width 128 height 27
type input "8000"
click at [1091, 322] on icon "ok" at bounding box center [1085, 328] width 13 height 13
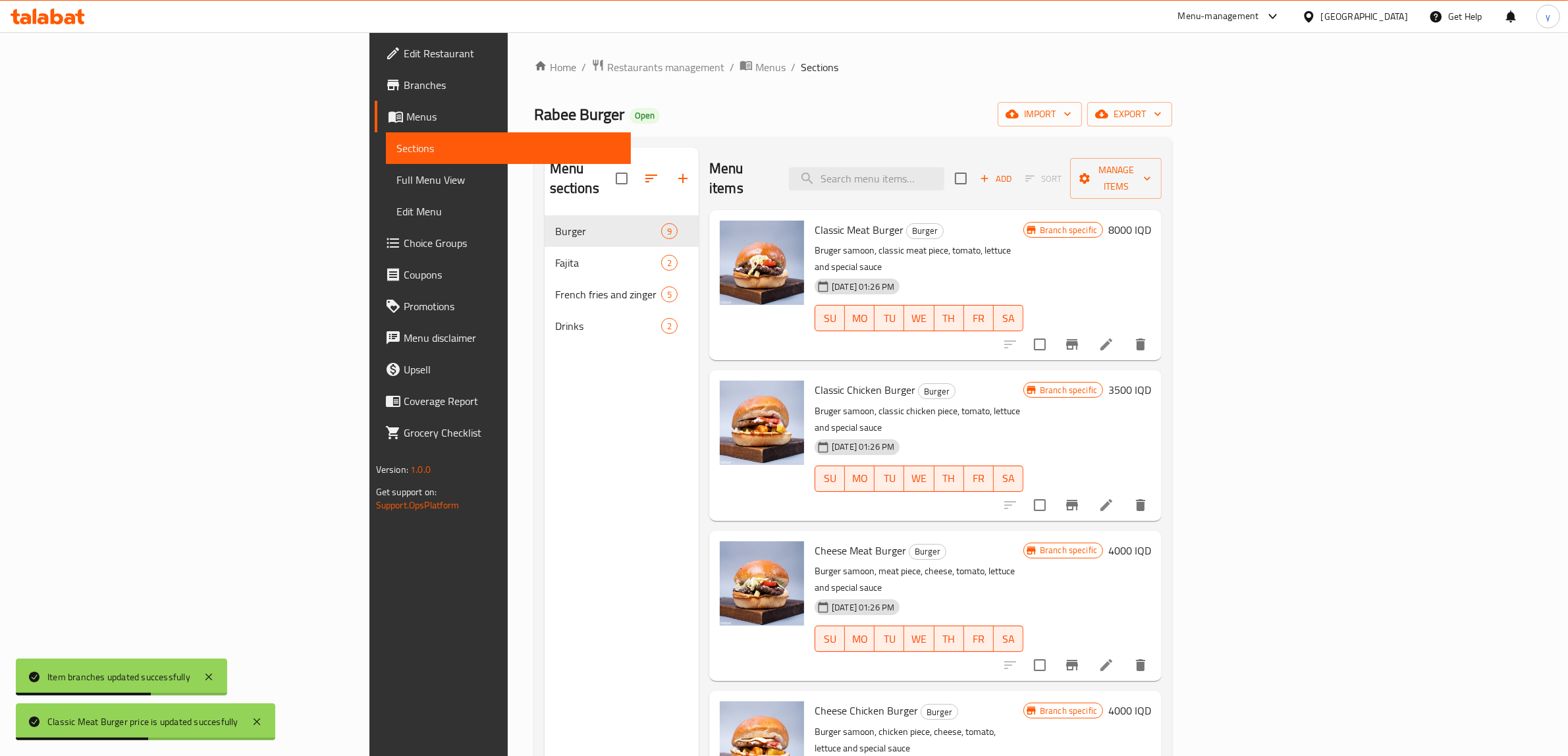
click at [1151, 380] on h6 "3500 IQD" at bounding box center [1129, 389] width 43 height 18
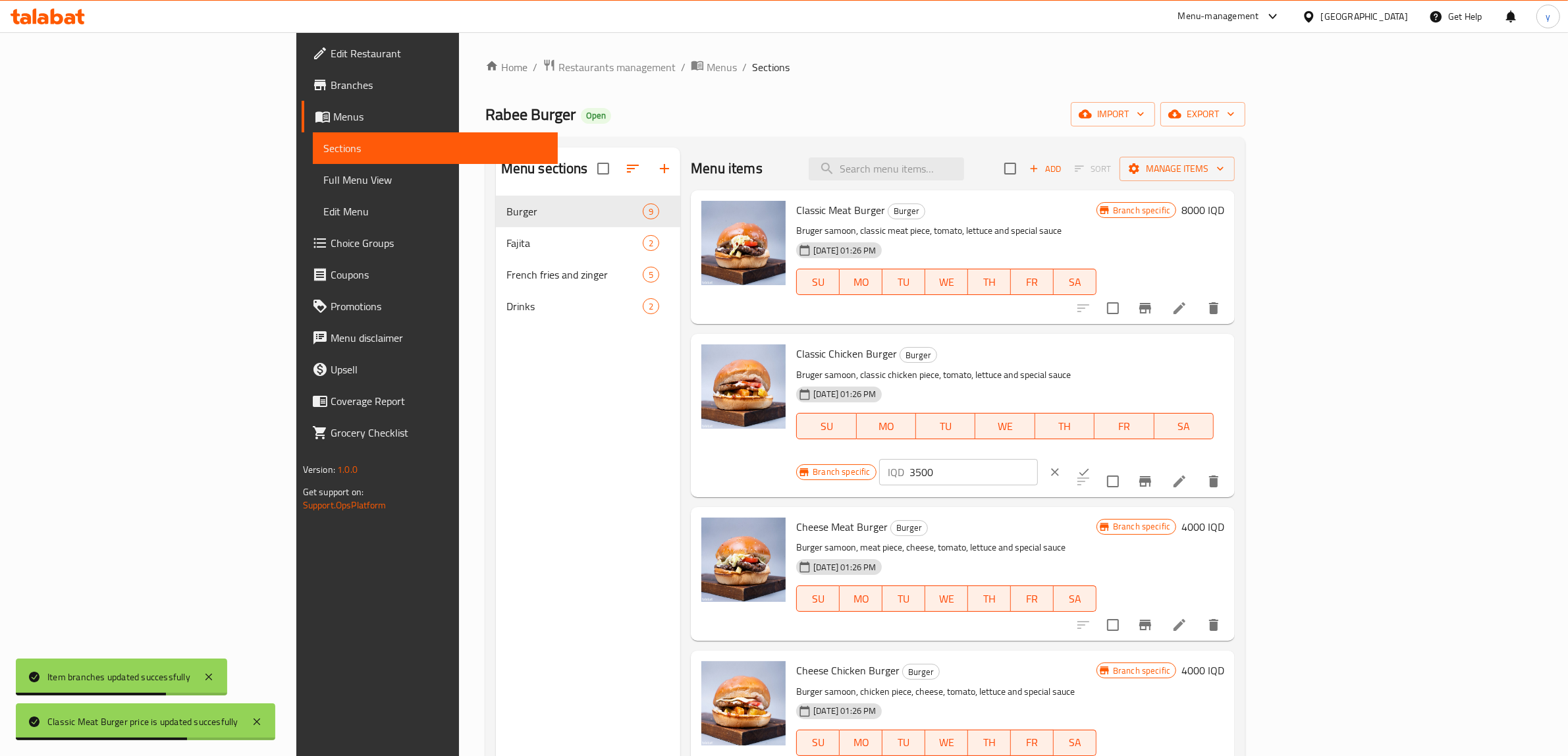
drag, startPoint x: 1384, startPoint y: 362, endPoint x: 1279, endPoint y: 387, distance: 107.9
click at [1117, 457] on div "Branch specific IQD 3500 ​" at bounding box center [956, 472] width 321 height 29
paste input "80"
type input "8000"
click at [1069, 457] on button "clear" at bounding box center [1055, 472] width 29 height 29
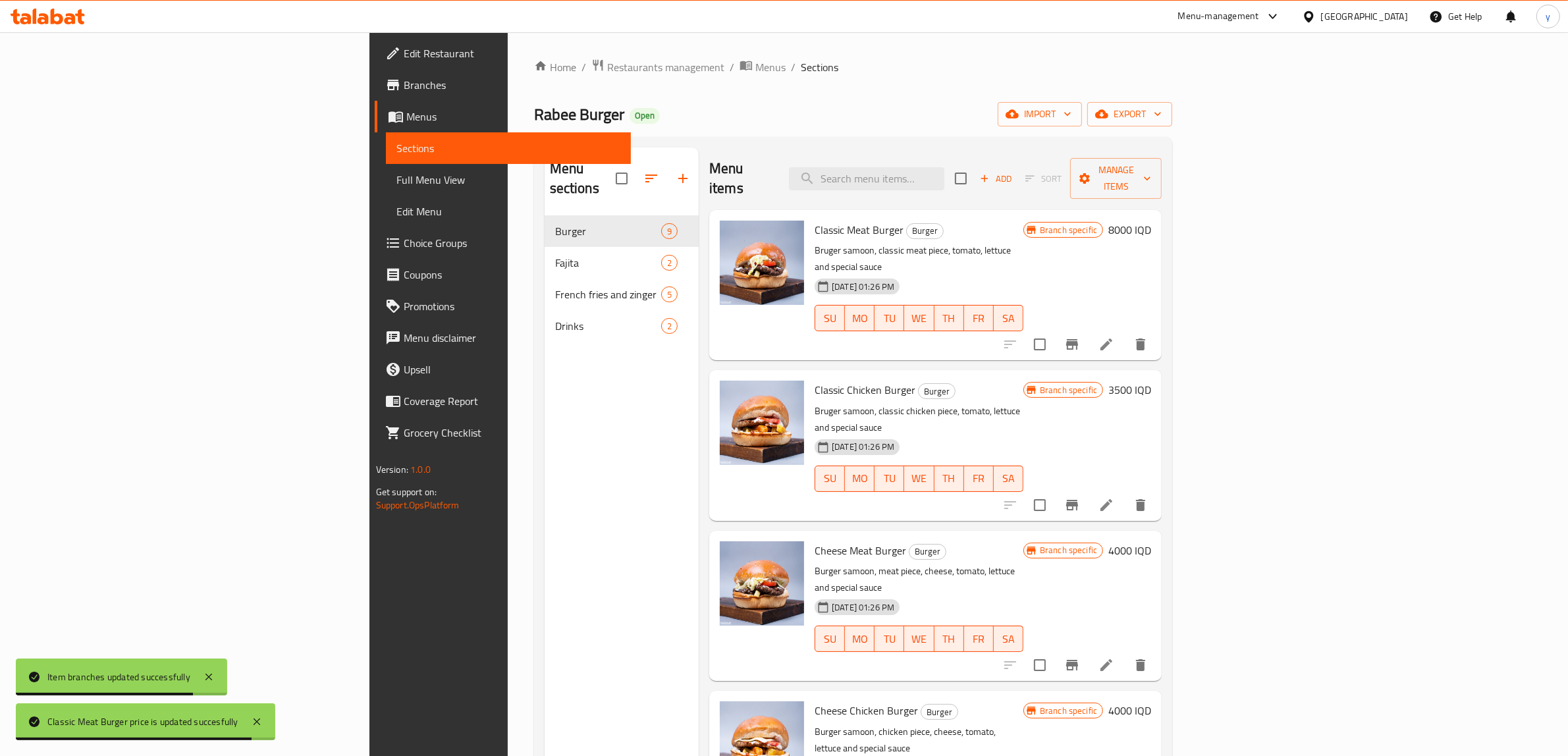
click at [1151, 380] on h6 "3500 IQD" at bounding box center [1129, 389] width 43 height 18
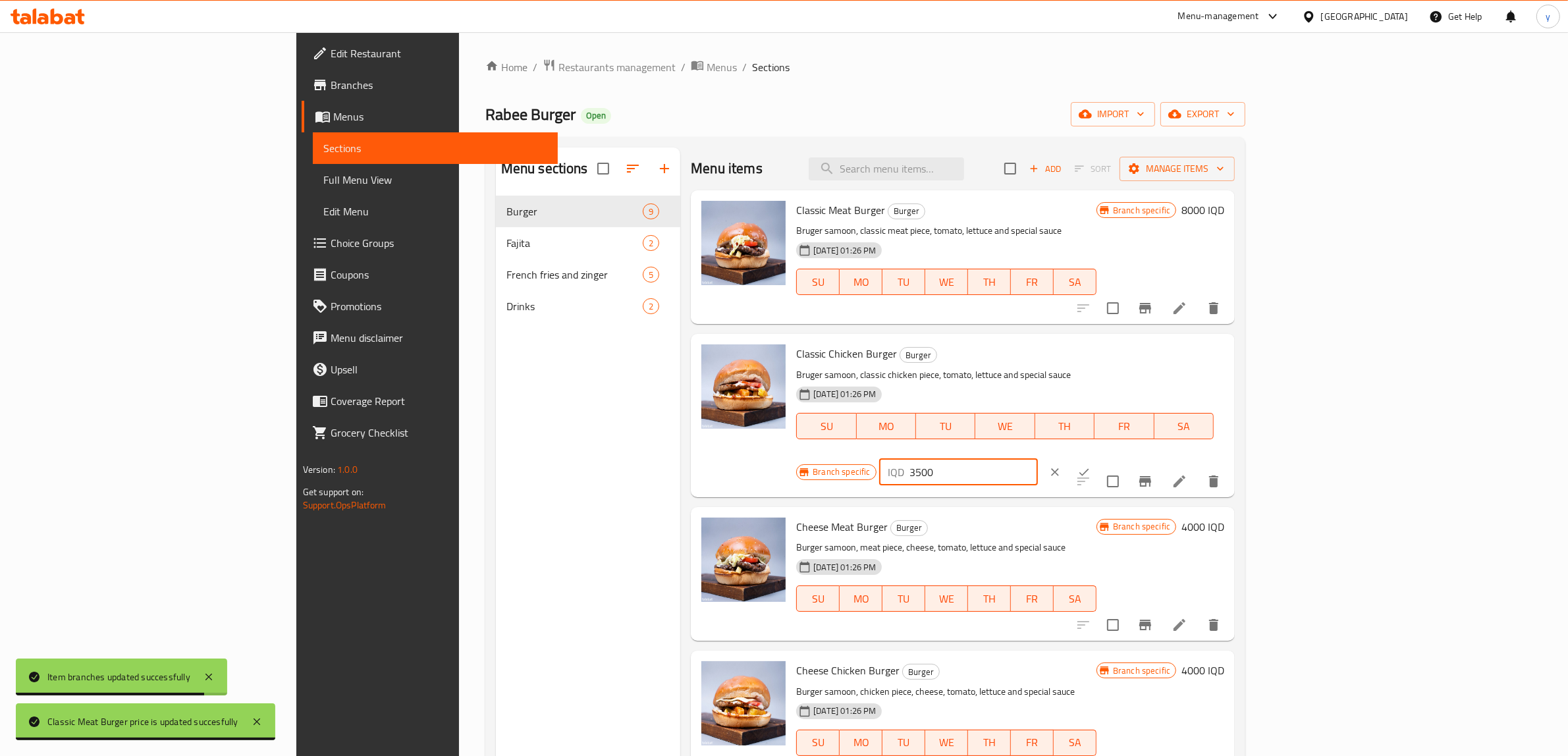
drag, startPoint x: 1291, startPoint y: 368, endPoint x: 1258, endPoint y: 376, distance: 34.0
click at [1117, 457] on div "Branch specific IQD 3500 ​" at bounding box center [956, 472] width 321 height 29
paste input "800"
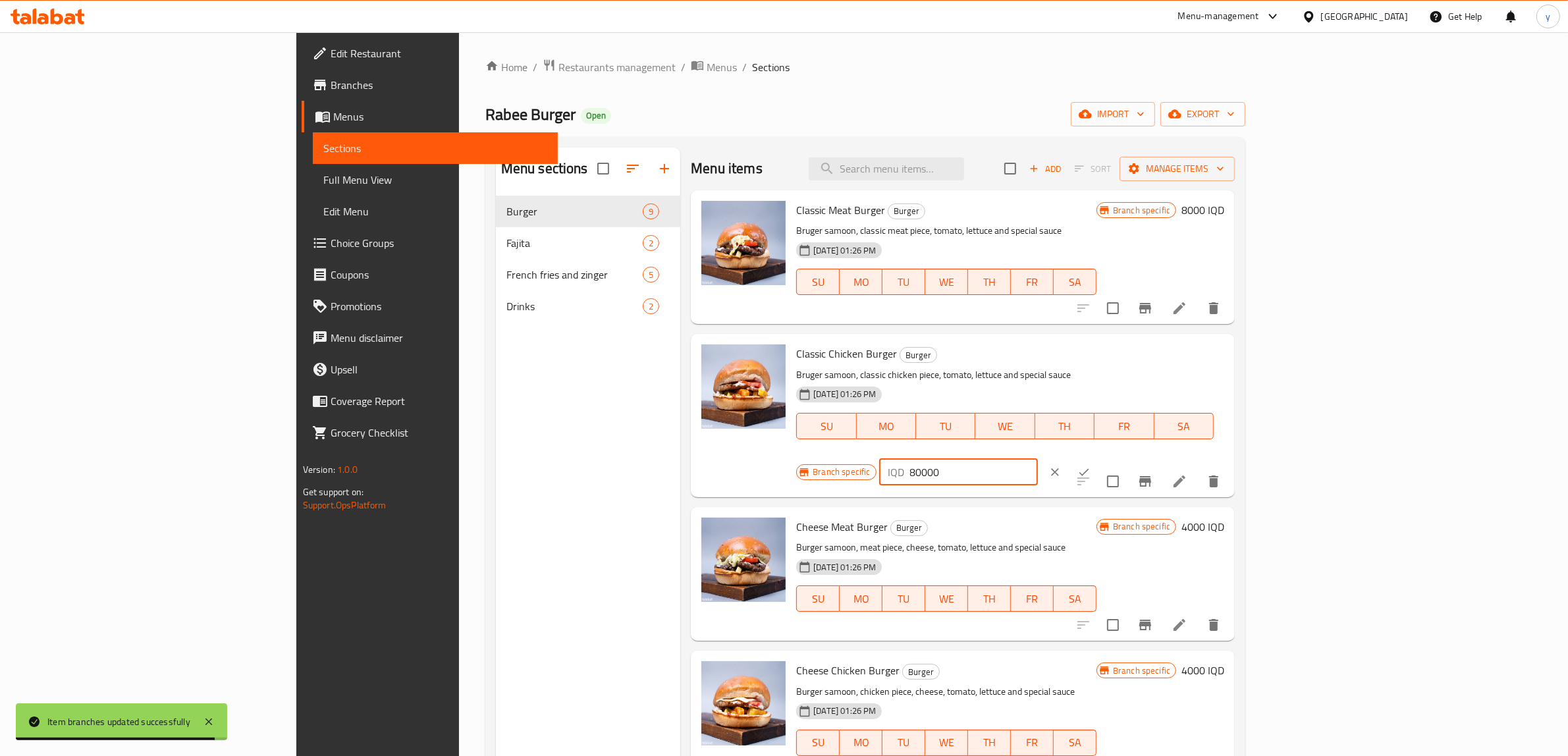
click at [1038, 459] on input "80000" at bounding box center [974, 472] width 128 height 27
paste input "number"
type input "8000"
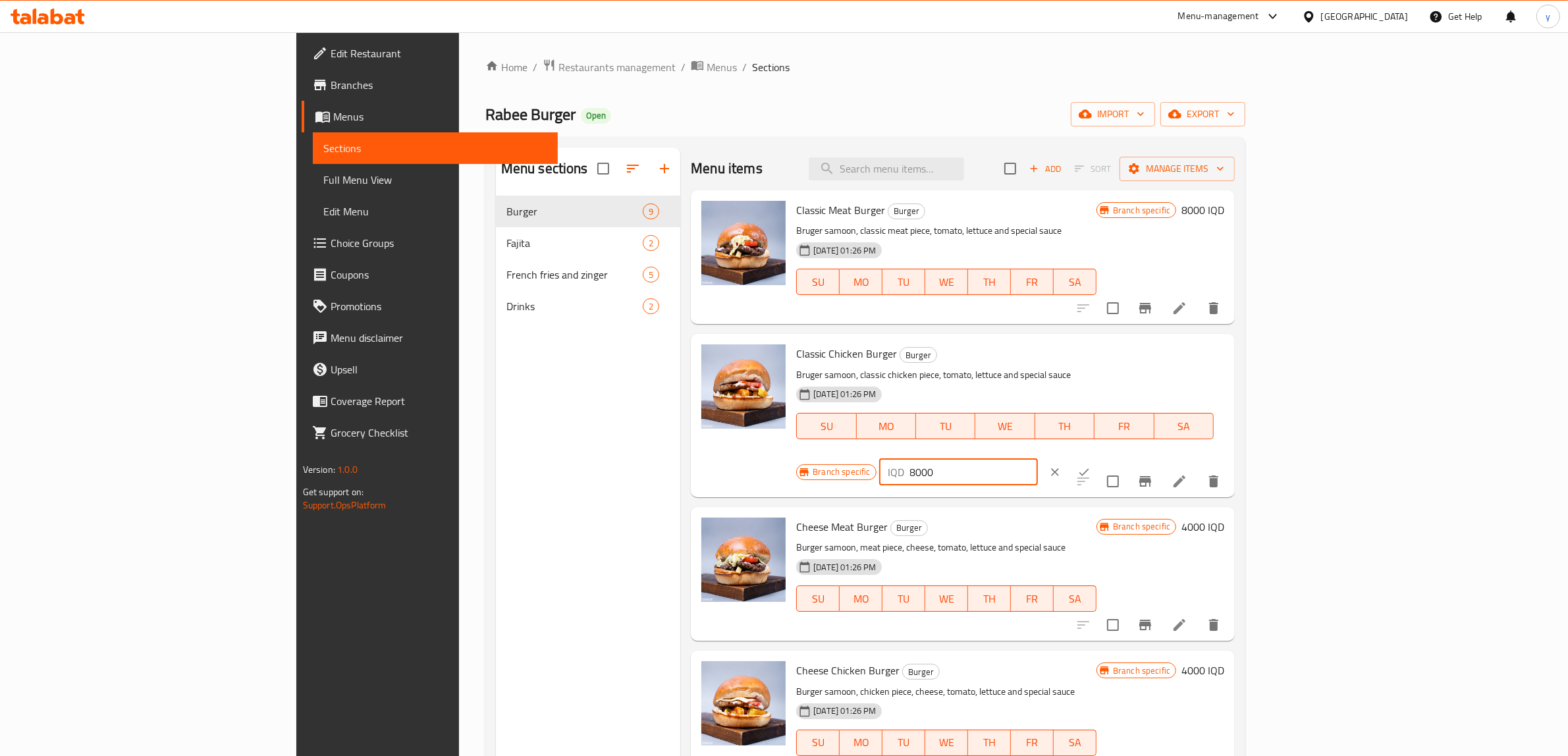
click at [1117, 457] on div "IQD 8000 ​" at bounding box center [998, 472] width 238 height 29
click at [1090, 466] on icon "ok" at bounding box center [1084, 472] width 13 height 13
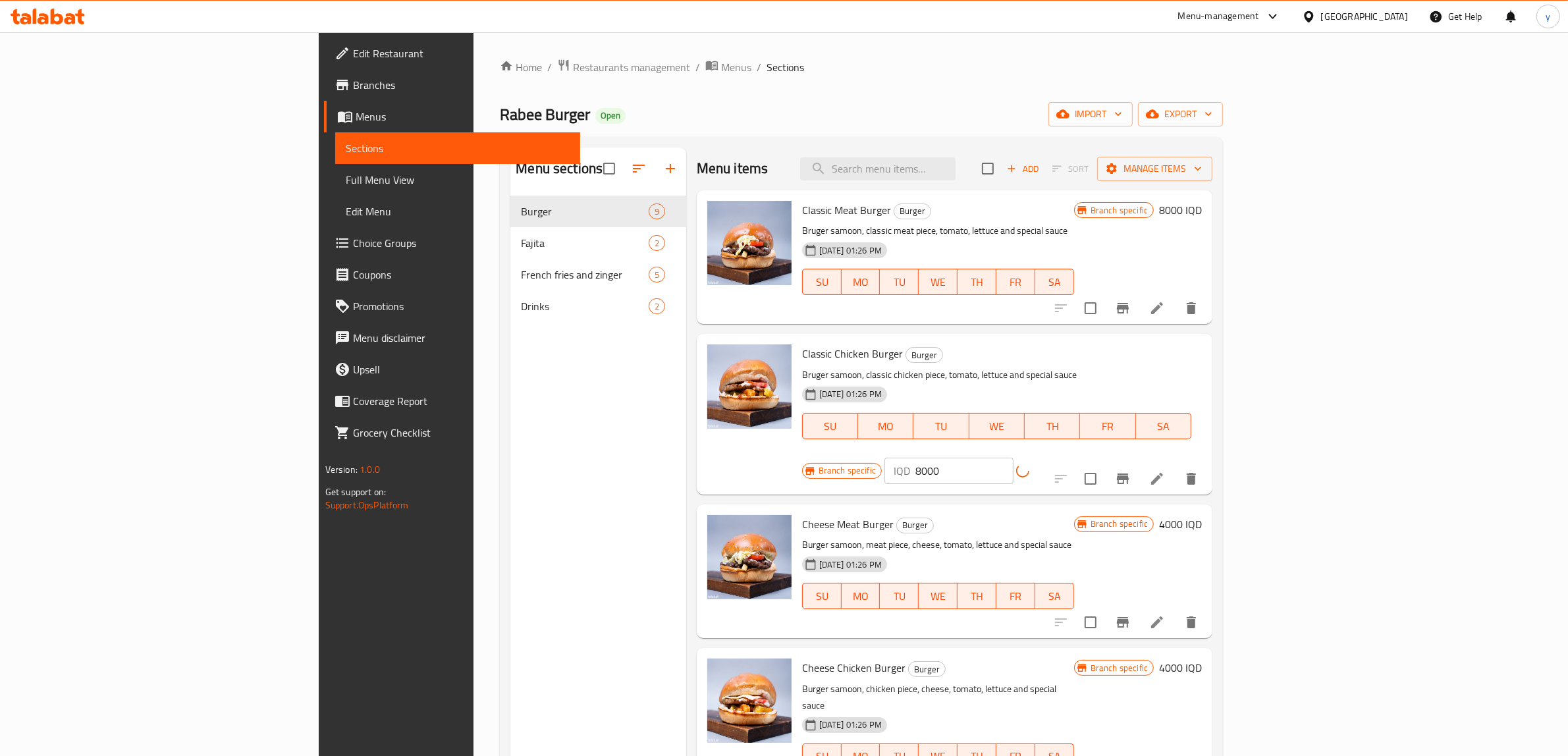
click at [1175, 467] on li at bounding box center [1156, 479] width 37 height 24
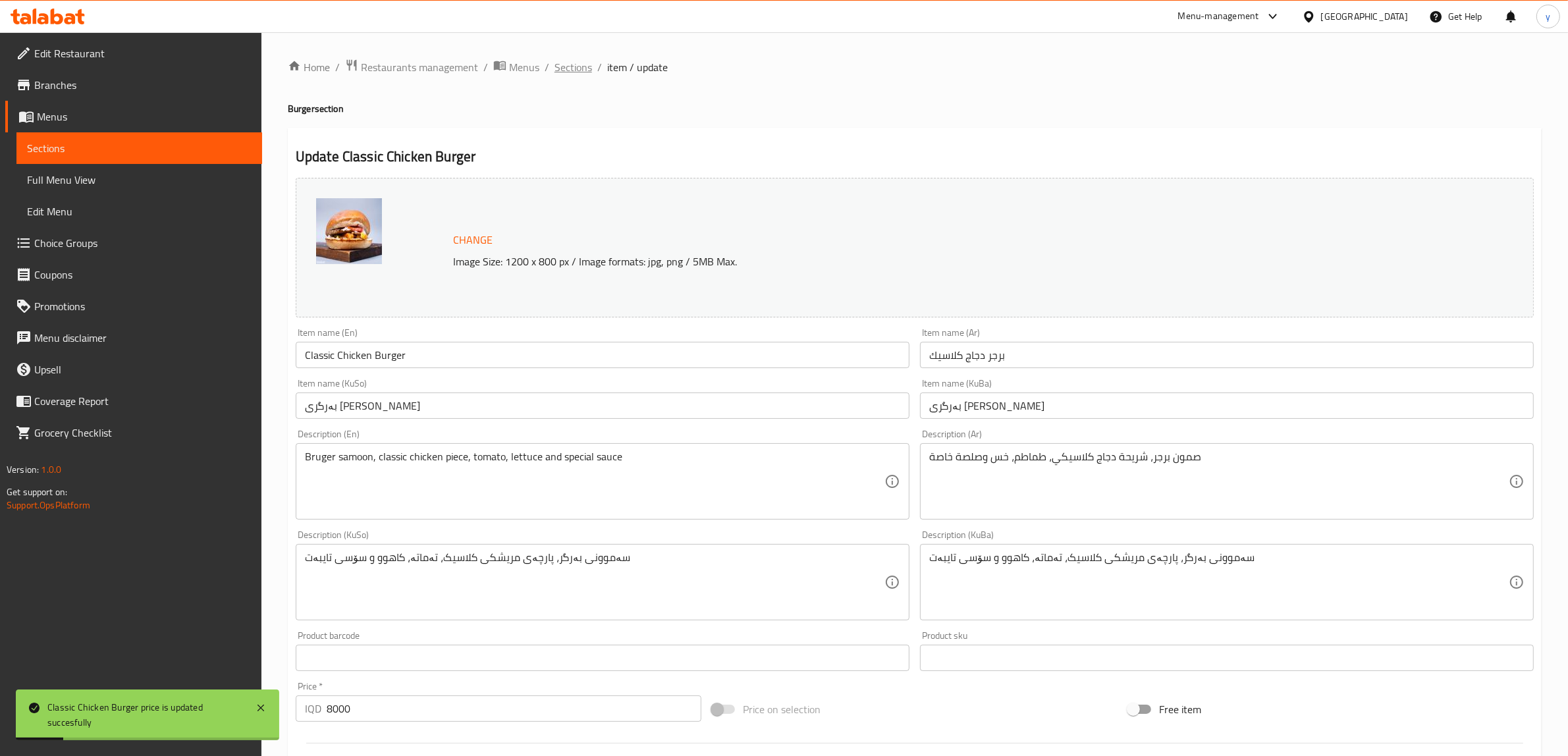
click at [555, 60] on span "Sections" at bounding box center [573, 67] width 38 height 16
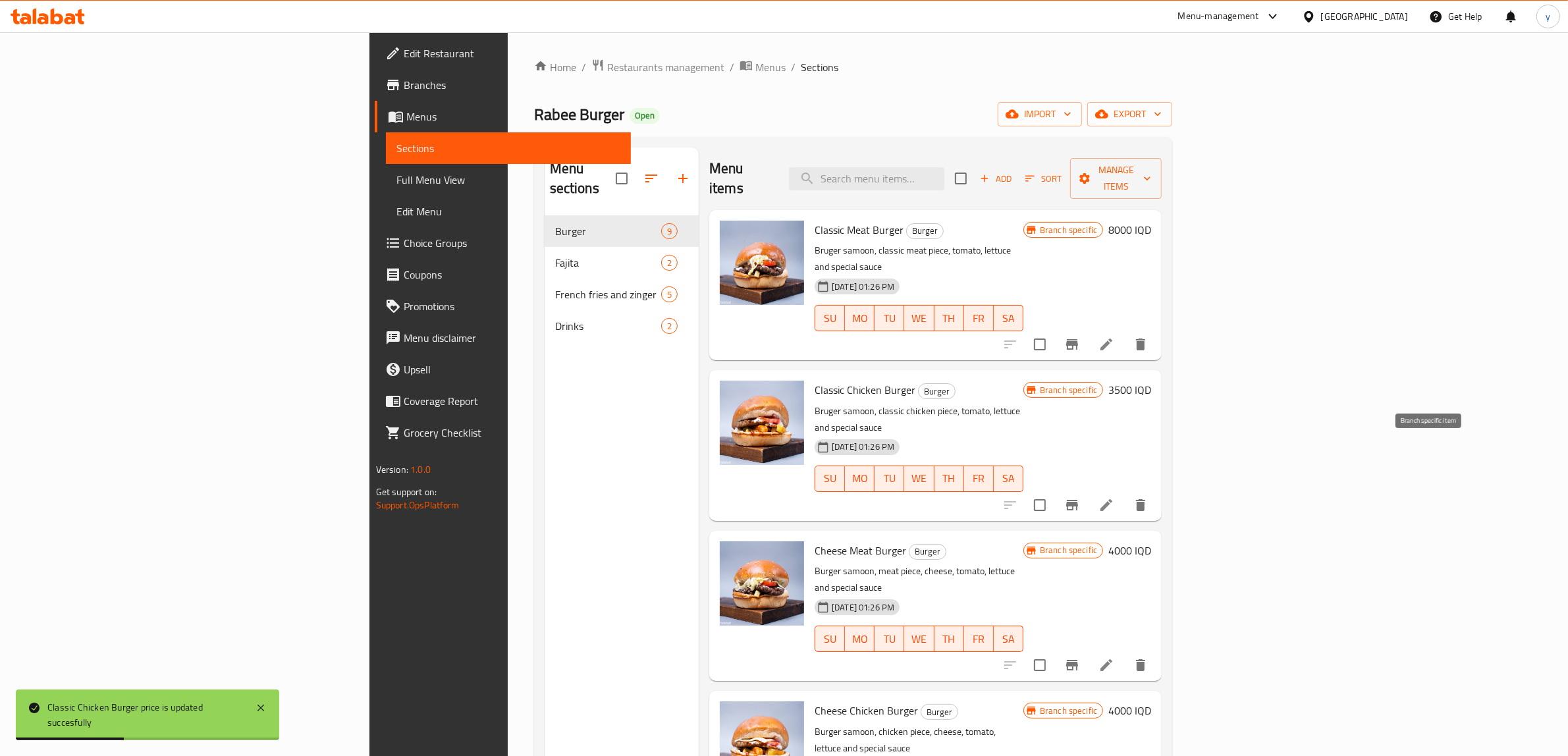
click at [1088, 490] on button "Branch-specific-item" at bounding box center [1072, 505] width 31 height 31
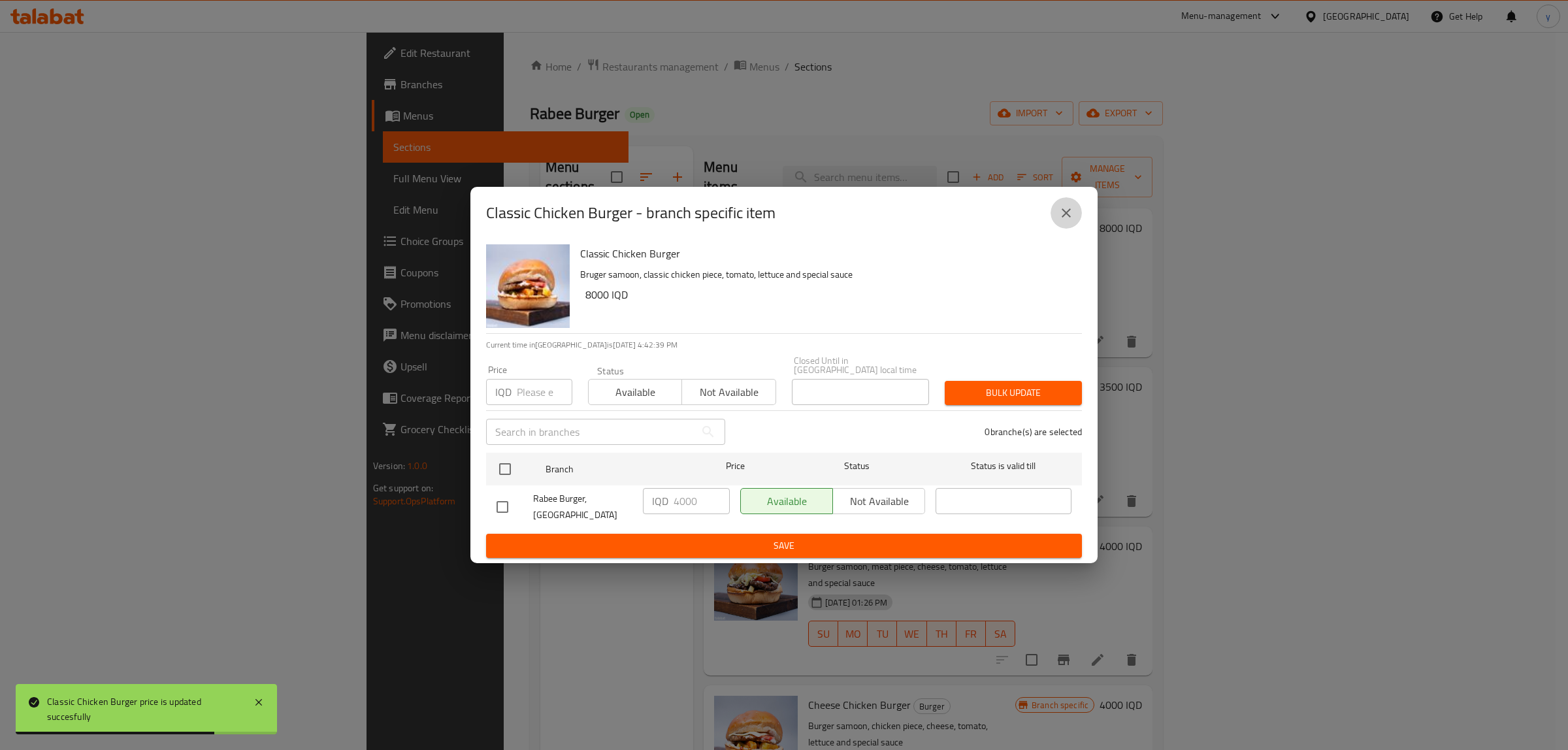
click at [1072, 229] on button "close" at bounding box center [1067, 212] width 31 height 31
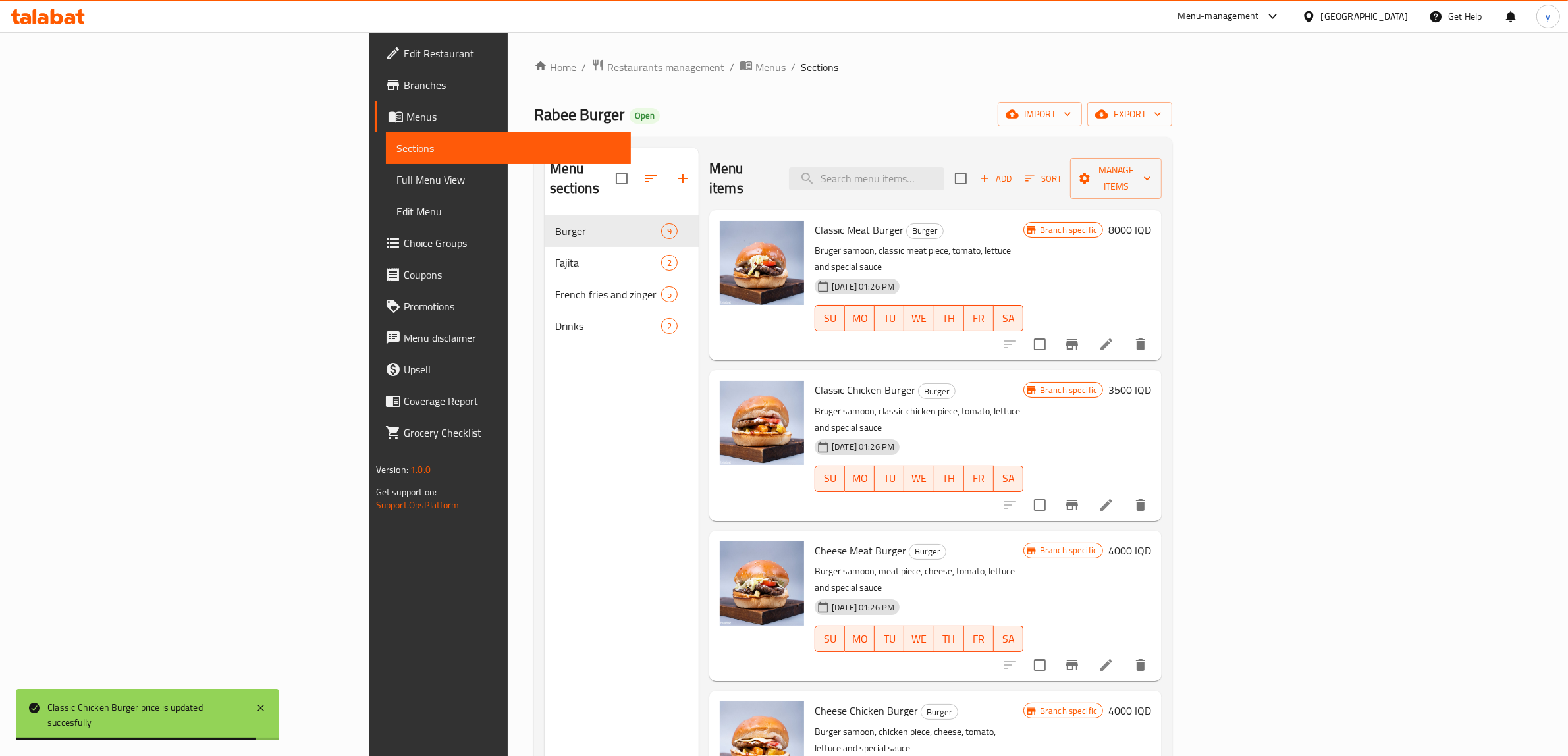
click at [1151, 380] on div "Branch specific 3500 IQD" at bounding box center [1087, 445] width 128 height 129
click at [1151, 380] on h6 "3500 IQD" at bounding box center [1129, 389] width 43 height 18
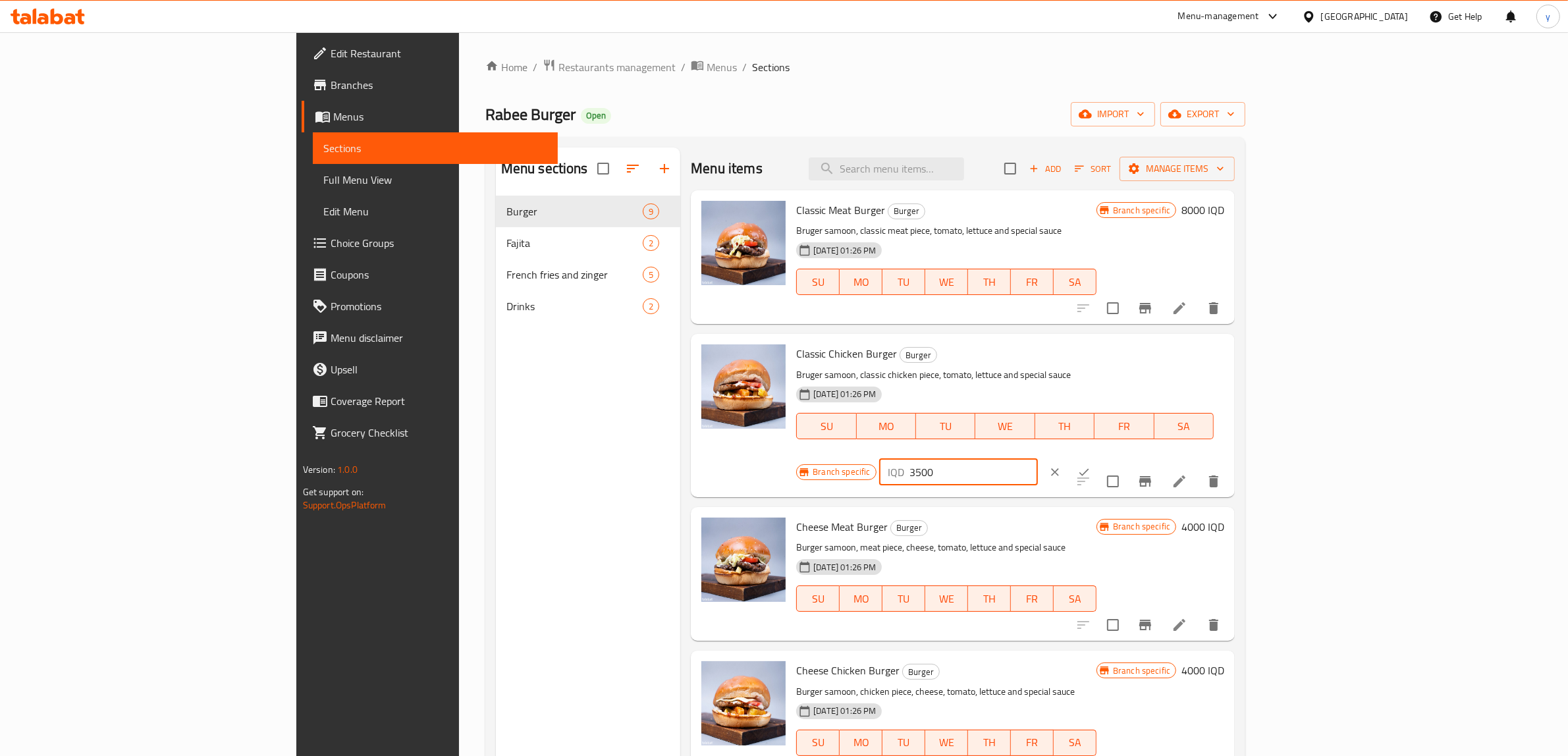
drag, startPoint x: 1411, startPoint y: 362, endPoint x: 1299, endPoint y: 374, distance: 112.6
click at [1117, 457] on div "Branch specific IQD 3500 ​" at bounding box center [956, 472] width 321 height 29
paste input "80"
type input "8000"
click at [1099, 457] on button "ok" at bounding box center [1084, 472] width 29 height 29
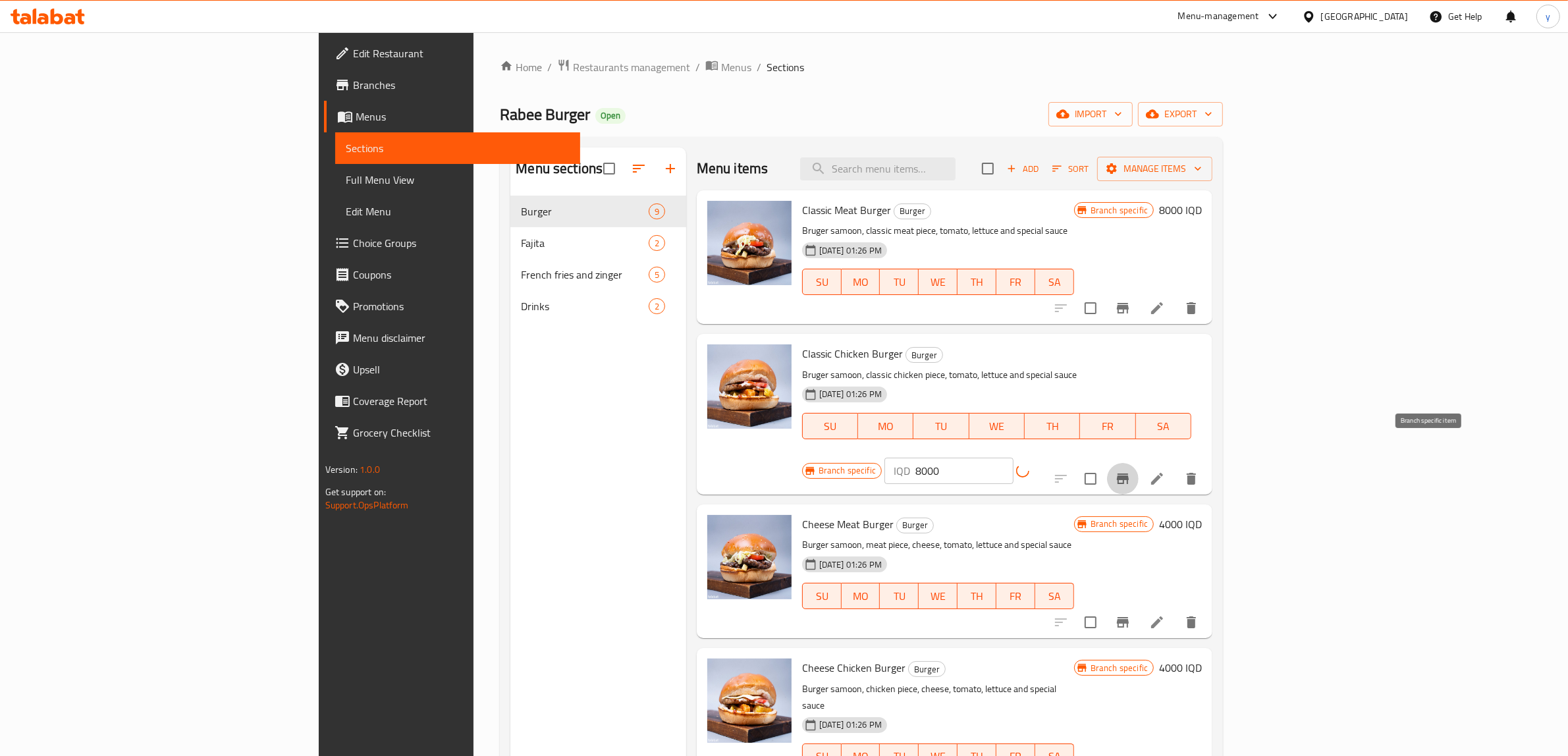
click at [1138, 463] on button "Branch-specific-item" at bounding box center [1122, 479] width 31 height 31
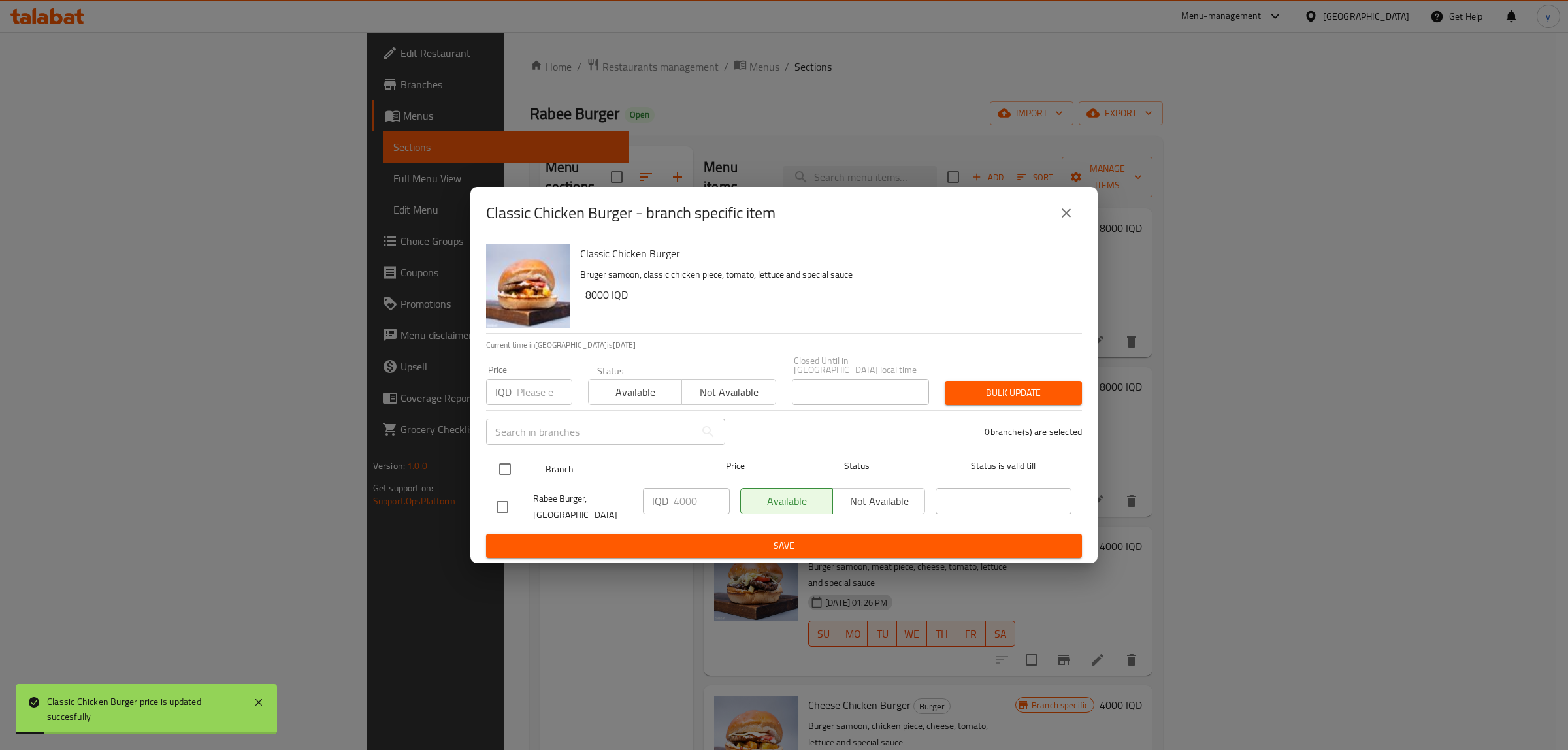
click at [500, 468] on input "checkbox" at bounding box center [505, 469] width 27 height 27
checkbox input "true"
click at [678, 497] on input "4000" at bounding box center [702, 500] width 57 height 26
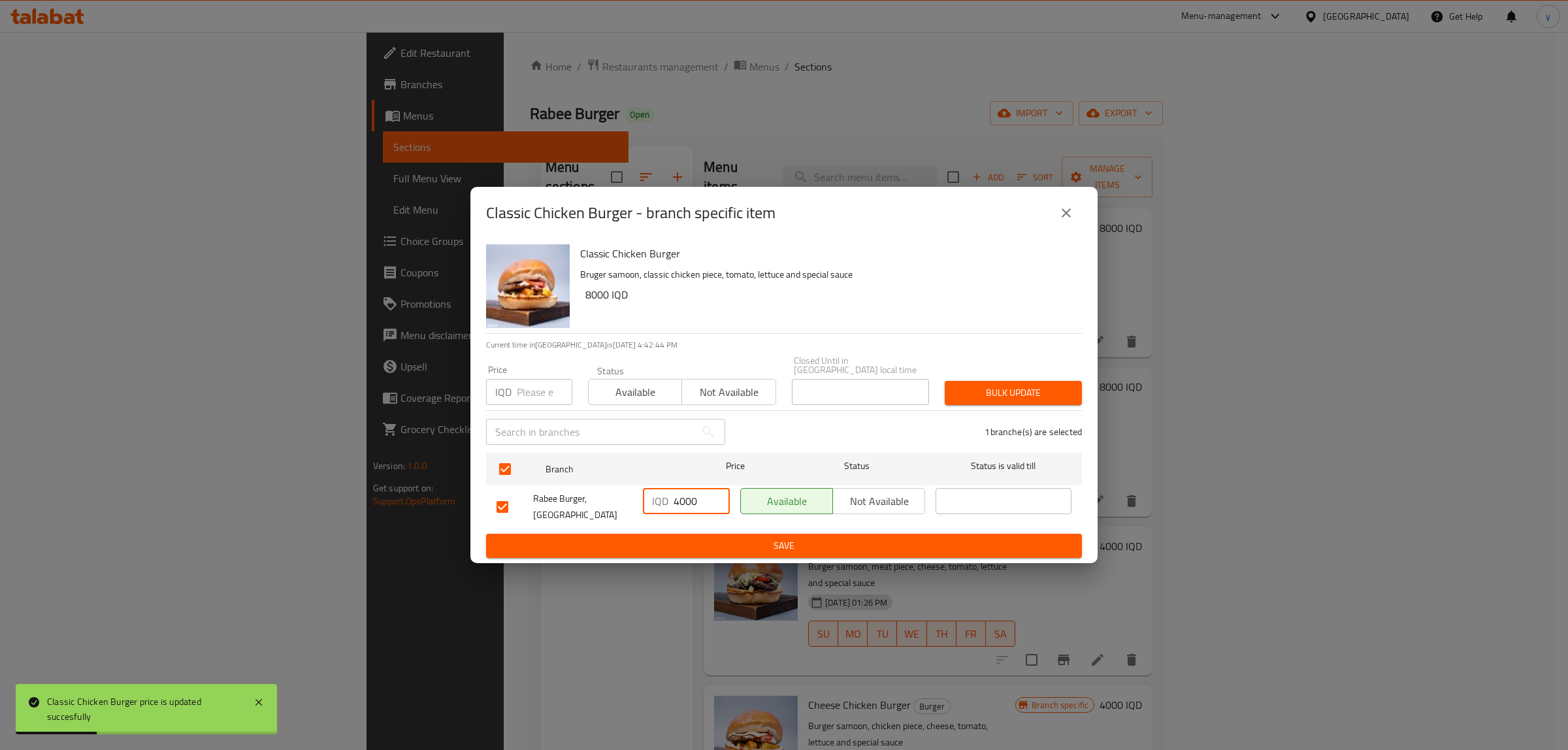
paste input "8"
type input "8000"
click at [683, 520] on div "IQD 8000 ​" at bounding box center [686, 507] width 98 height 48
click at [686, 538] on span "Save" at bounding box center [784, 546] width 575 height 16
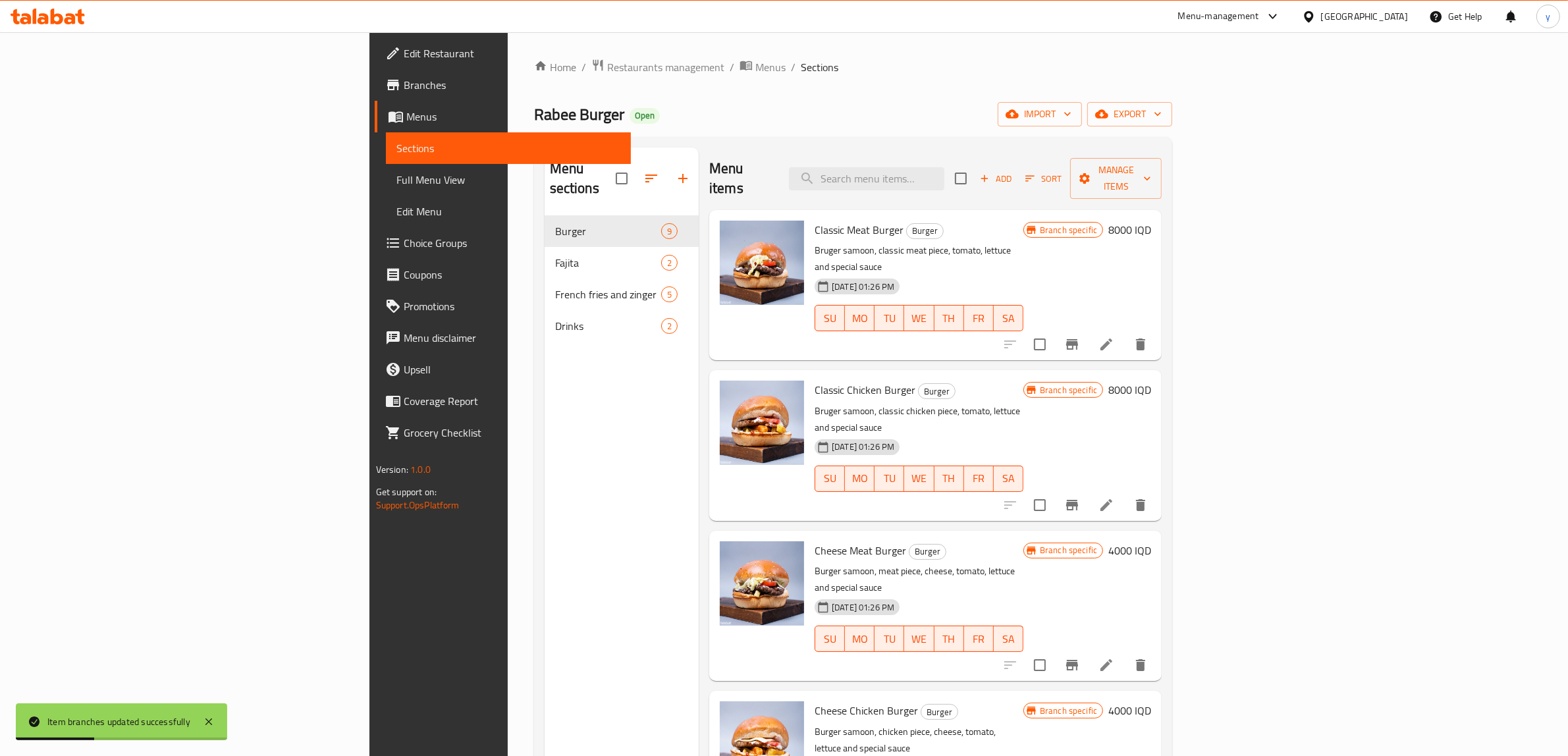
click at [1151, 541] on h6 "4000 IQD" at bounding box center [1129, 550] width 43 height 18
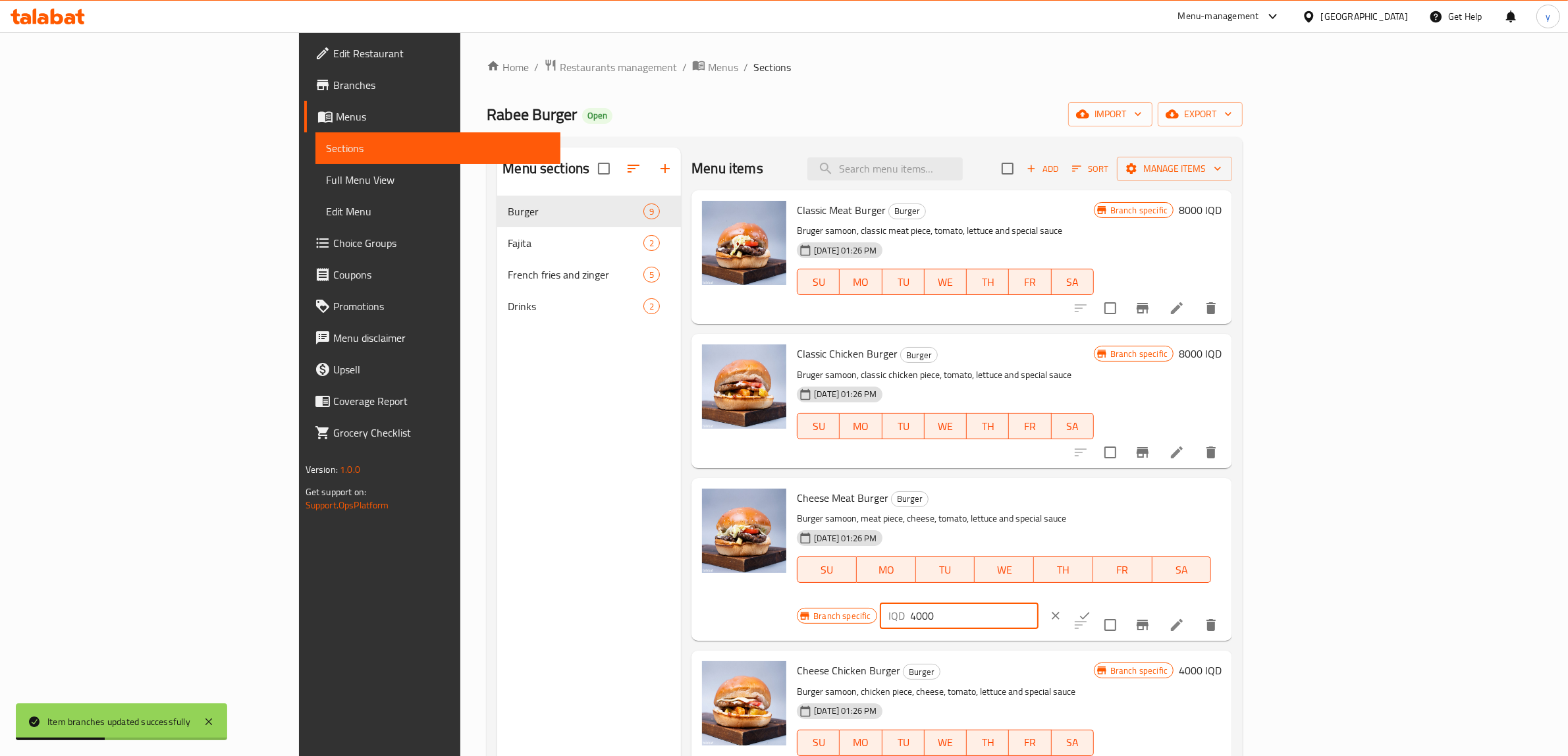
drag, startPoint x: 1311, startPoint y: 507, endPoint x: 1225, endPoint y: 513, distance: 86.2
click at [1117, 601] on div "Branch specific IQD 4000 ​" at bounding box center [956, 615] width 321 height 29
paste input "85"
type input "8500"
click at [1091, 609] on icon "ok" at bounding box center [1084, 615] width 13 height 13
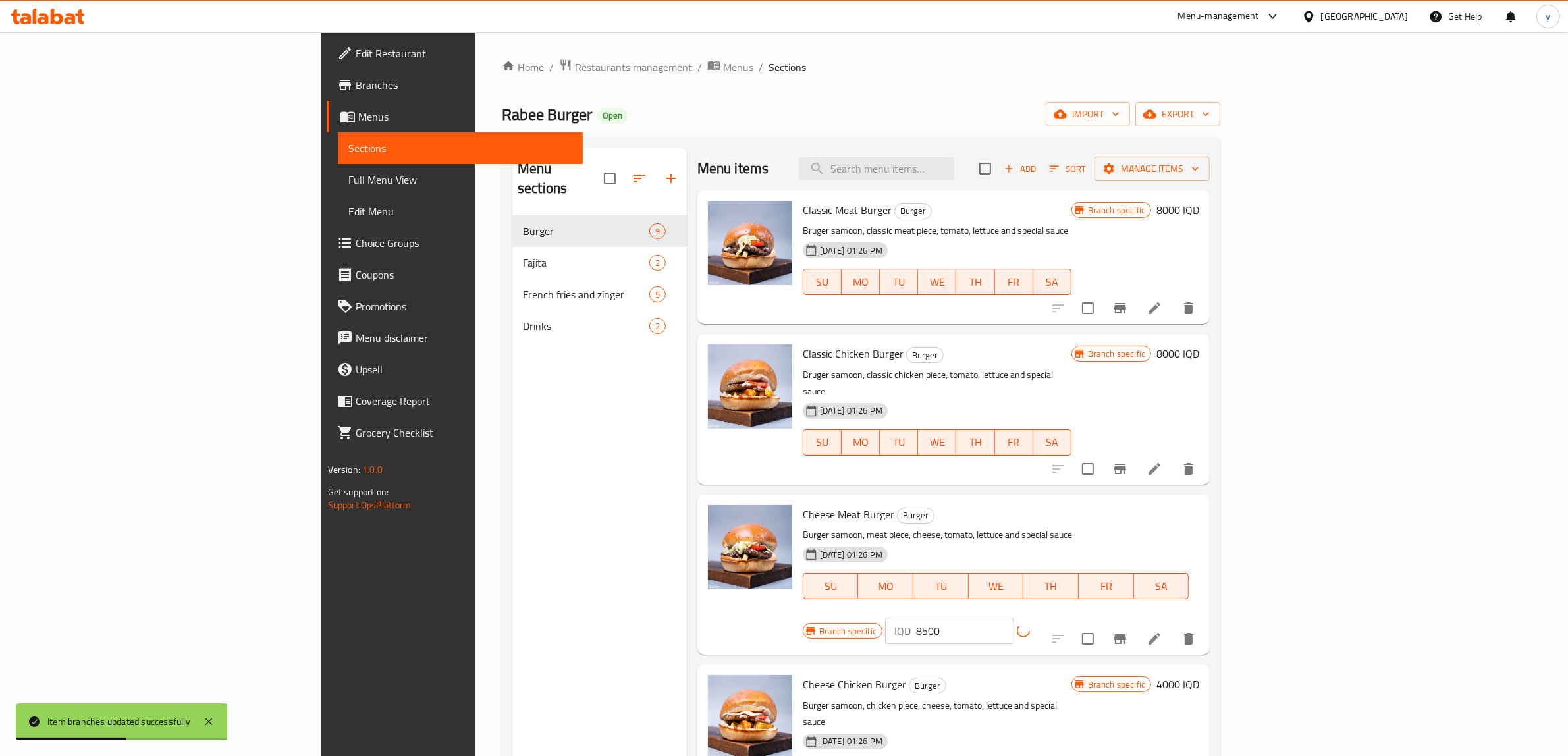
click at [1128, 631] on icon "Branch-specific-item" at bounding box center [1120, 638] width 16 height 16
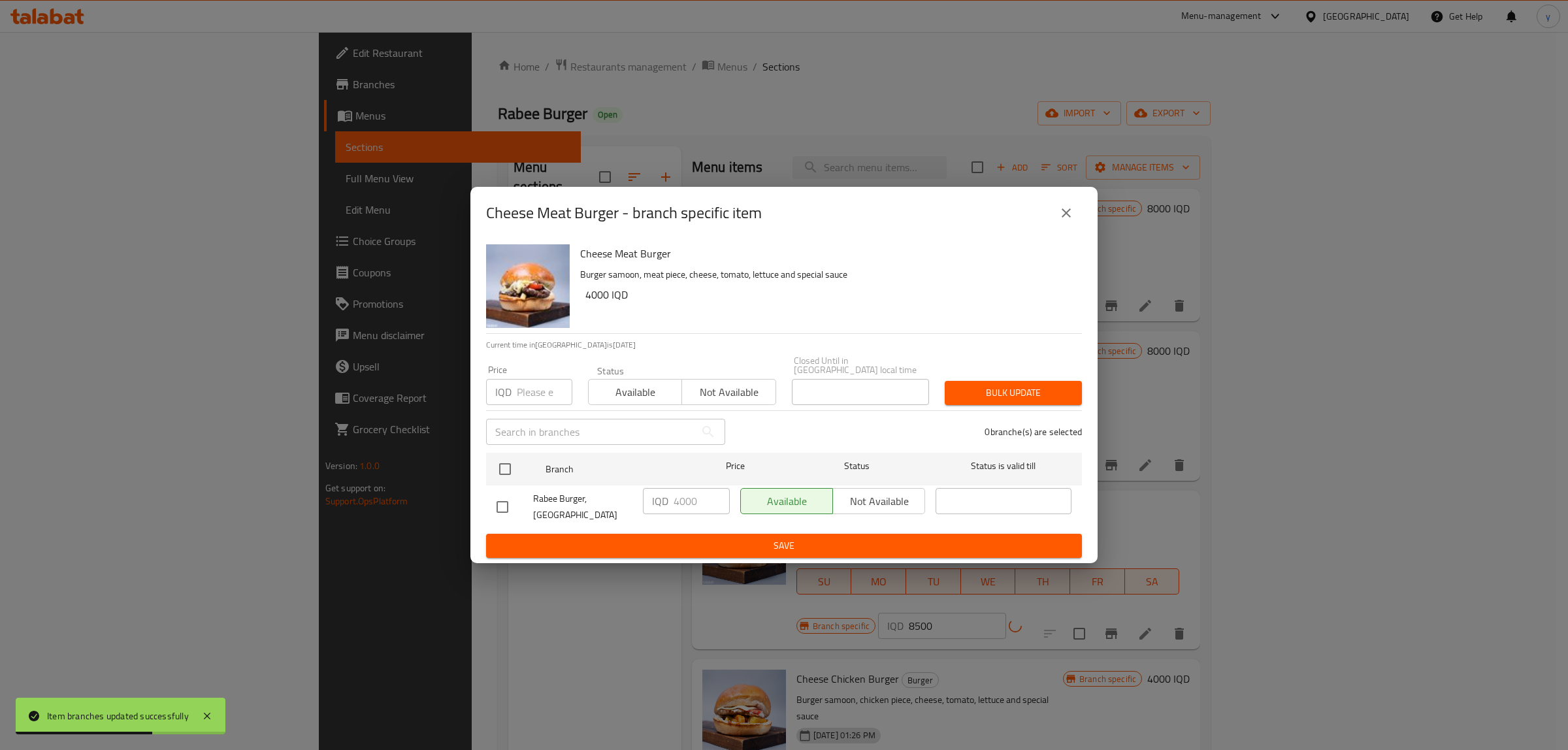
click at [520, 447] on div "​" at bounding box center [606, 432] width 255 height 42
click at [507, 471] on input "checkbox" at bounding box center [505, 469] width 27 height 27
checkbox input "true"
click at [686, 501] on input "4000" at bounding box center [702, 500] width 57 height 26
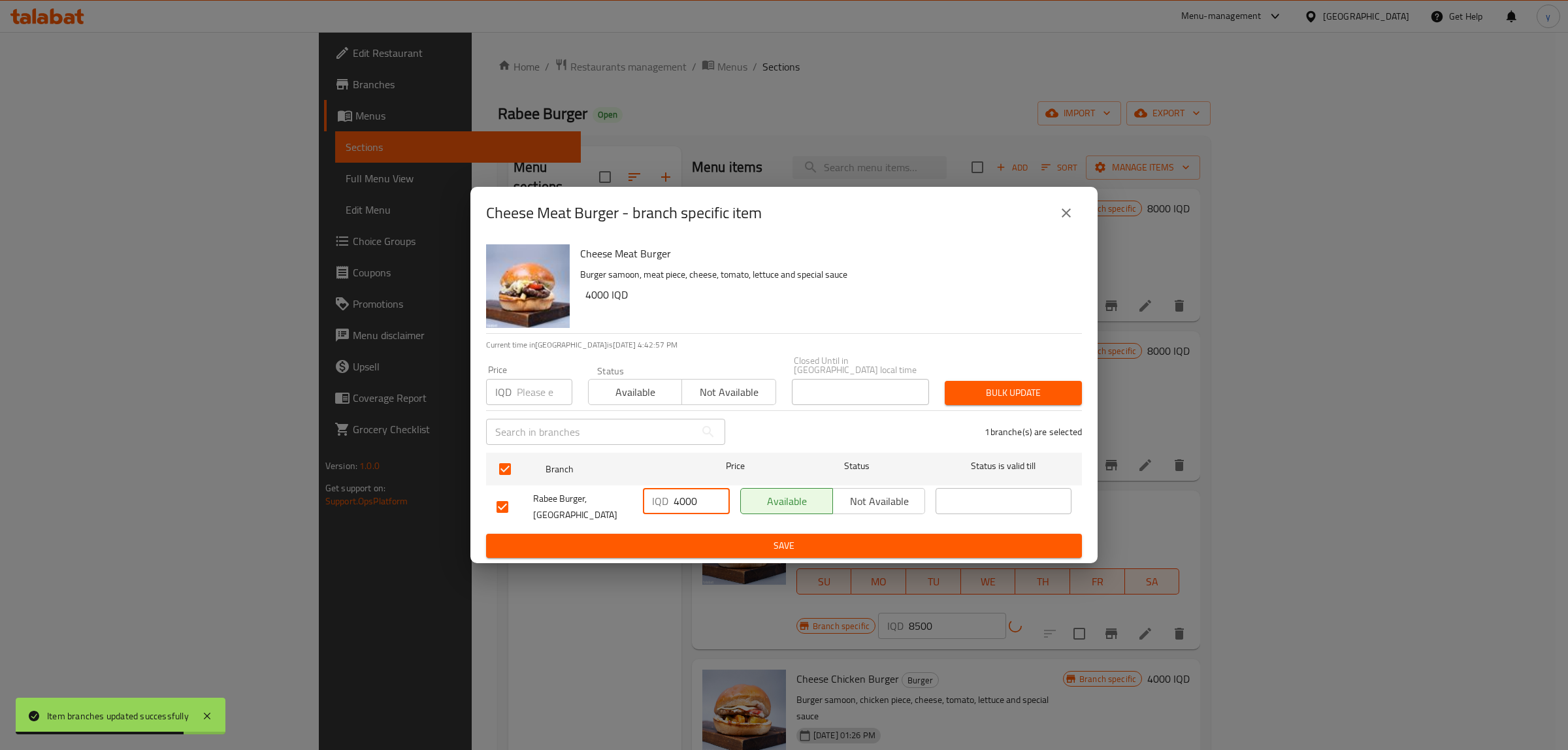
click at [686, 501] on input "4000" at bounding box center [702, 500] width 57 height 26
paste input "85"
type input "8500"
click at [695, 548] on button "Save" at bounding box center [784, 546] width 596 height 25
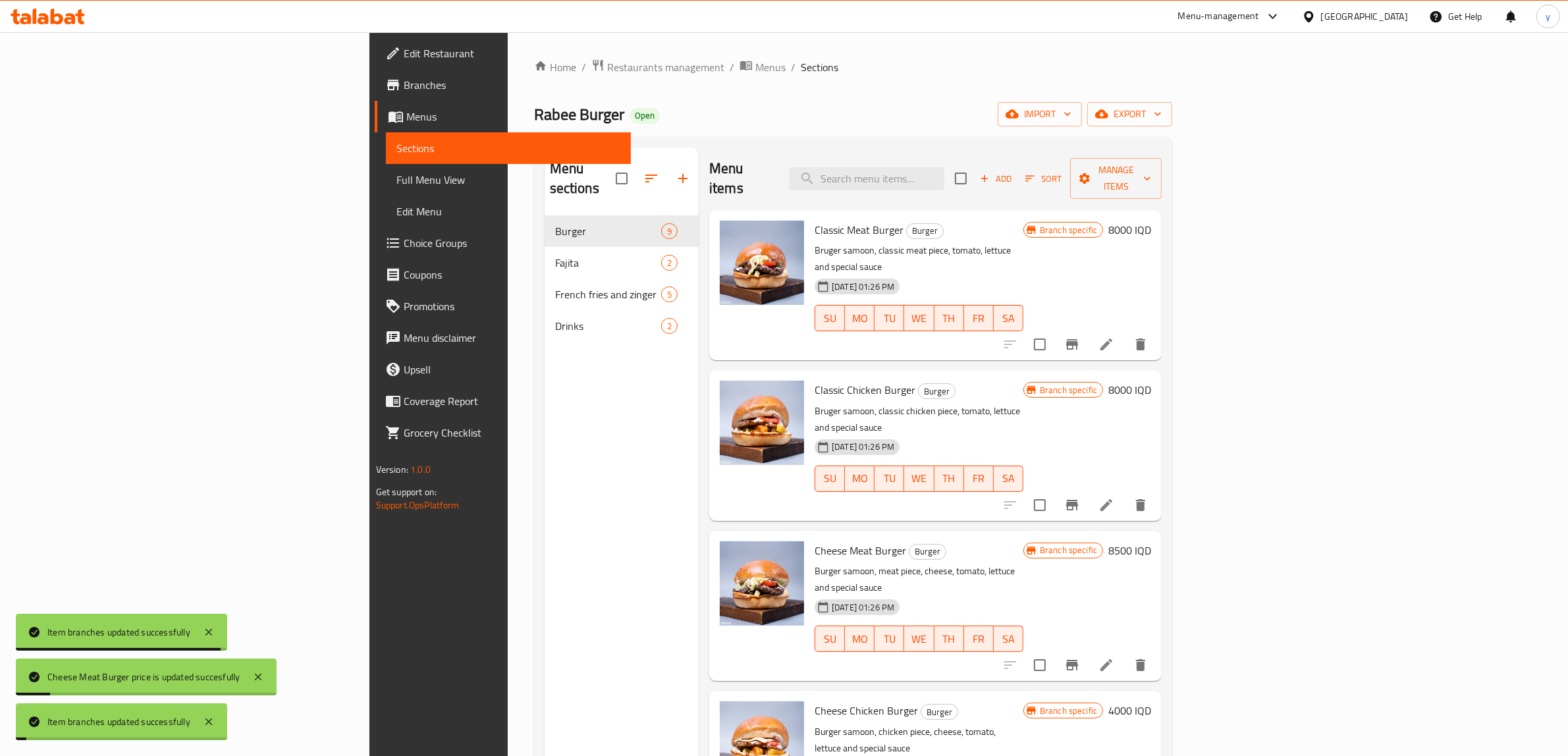
scroll to position [185, 0]
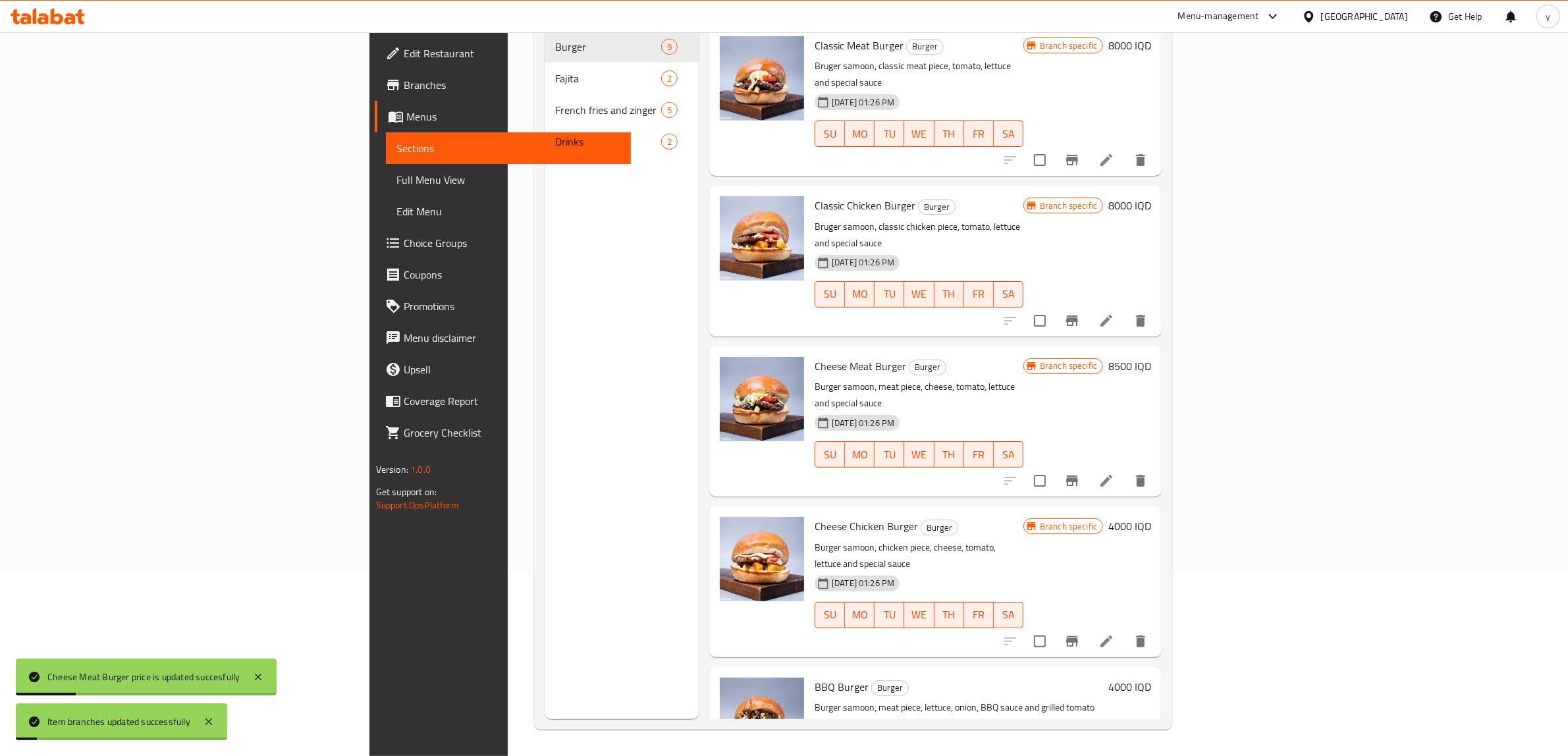
click at [1151, 517] on div "Branch specific 4000 IQD" at bounding box center [1087, 581] width 128 height 129
click at [1151, 517] on h6 "4000 IQD" at bounding box center [1129, 526] width 43 height 18
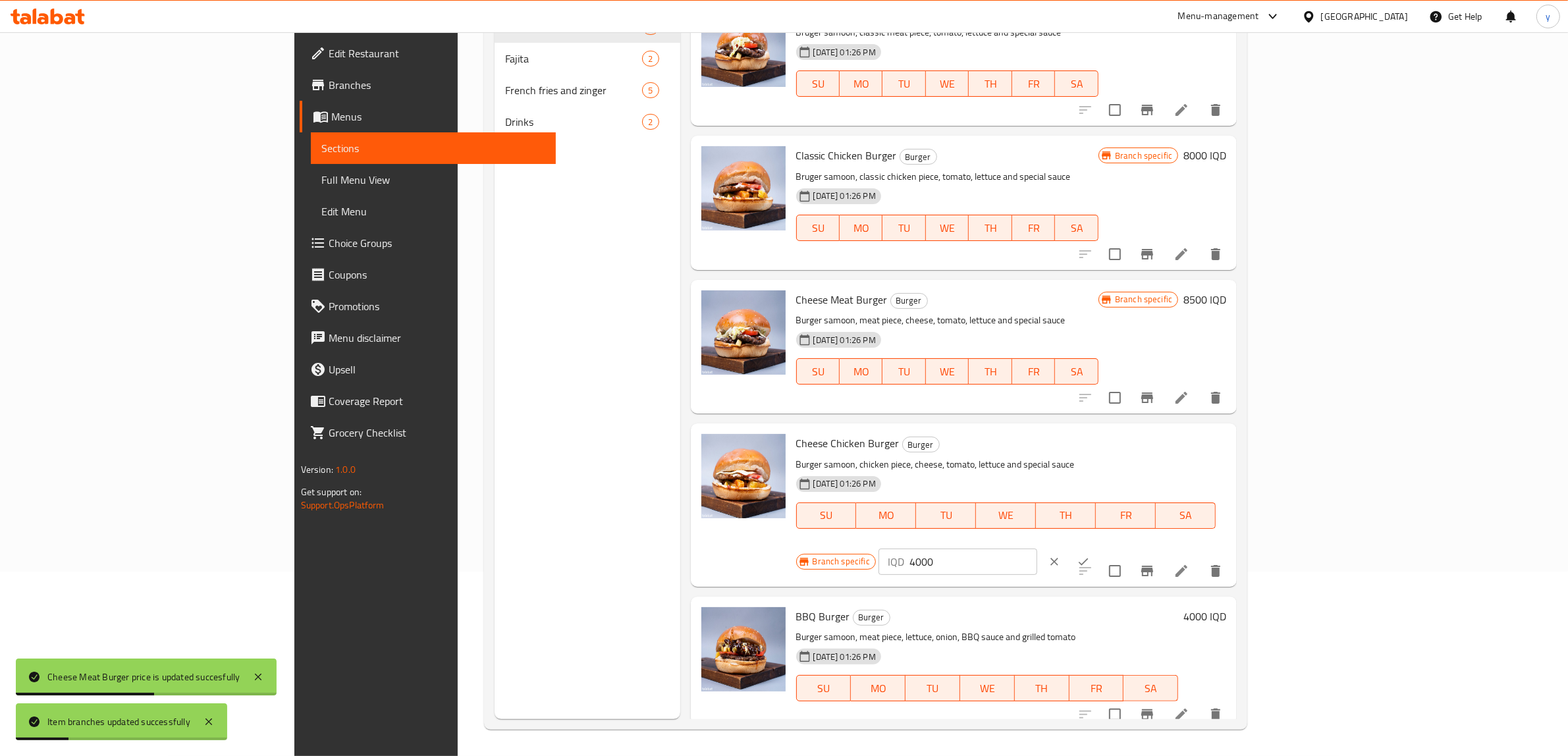
scroll to position [0, 0]
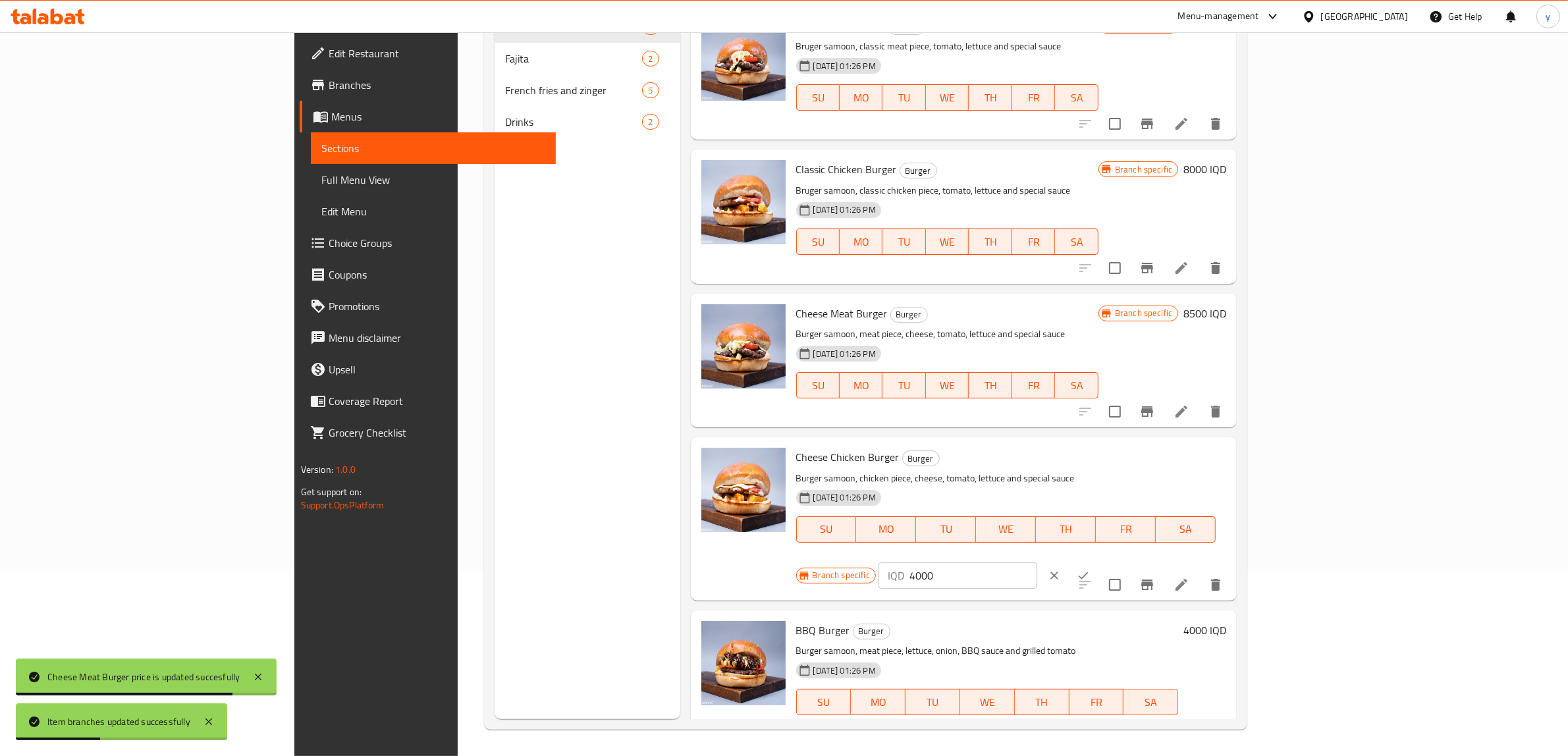
click at [1037, 562] on input "4000" at bounding box center [973, 575] width 128 height 27
paste input "85"
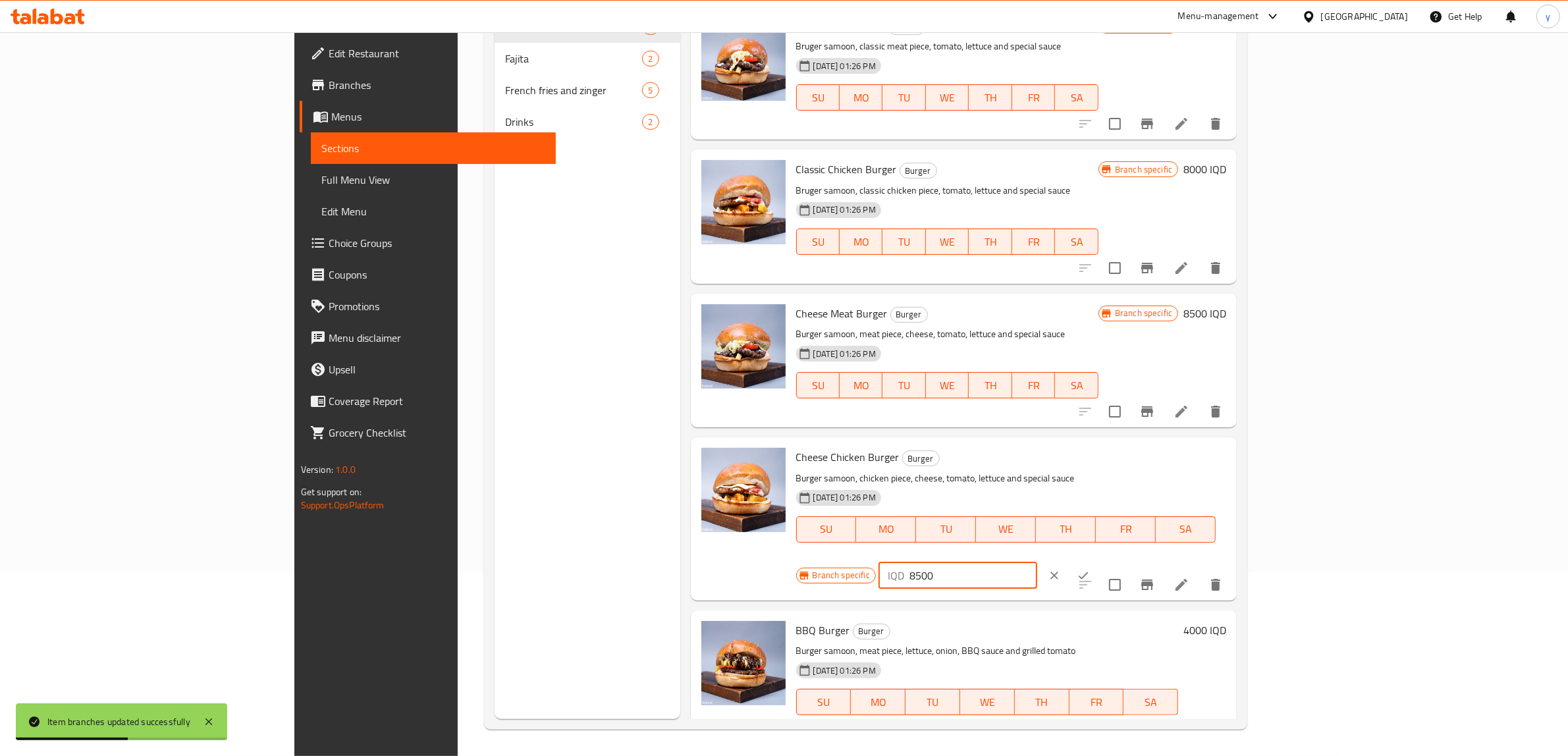
type input "8500"
click at [1089, 569] on icon "ok" at bounding box center [1083, 575] width 13 height 13
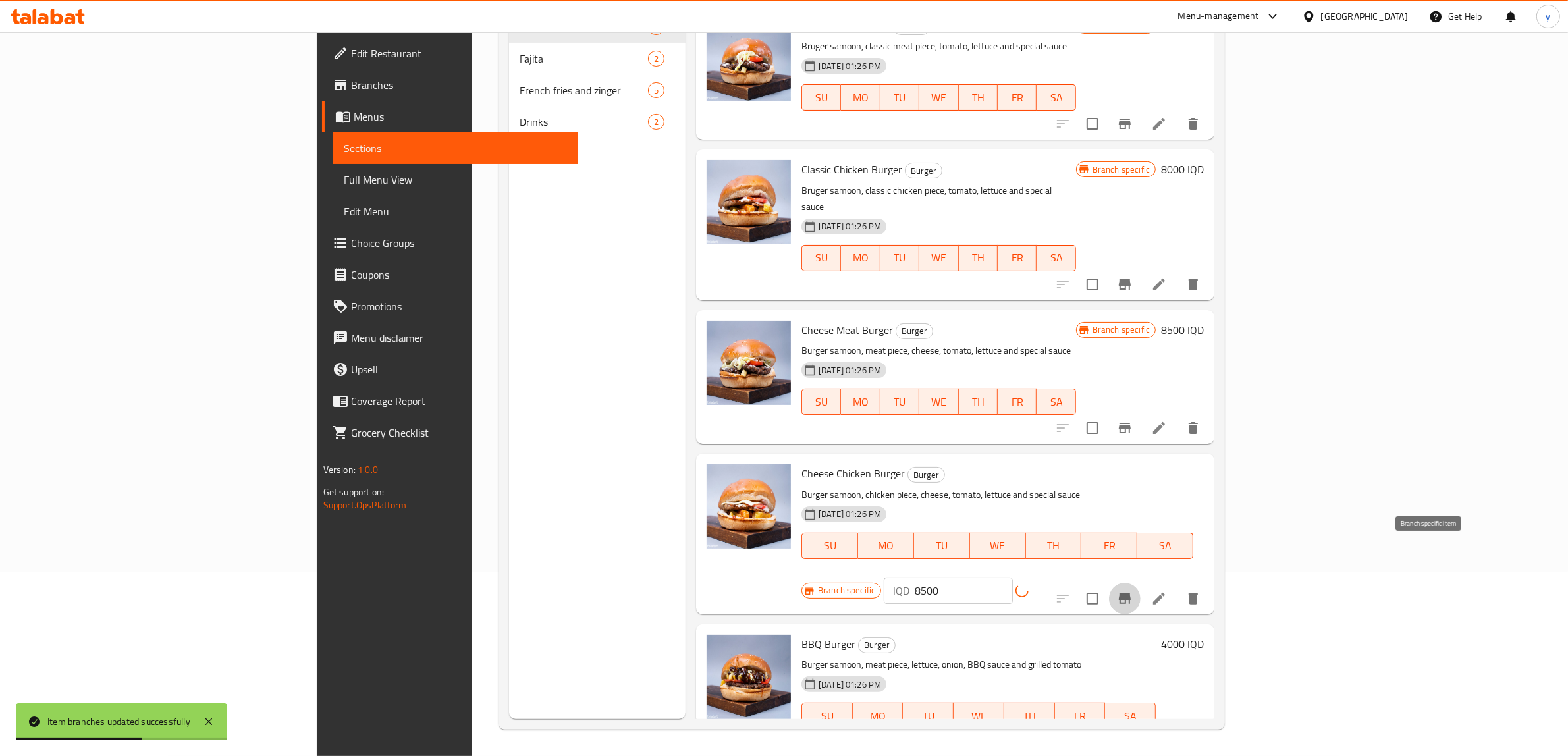
click at [1133, 591] on icon "Branch-specific-item" at bounding box center [1124, 598] width 16 height 16
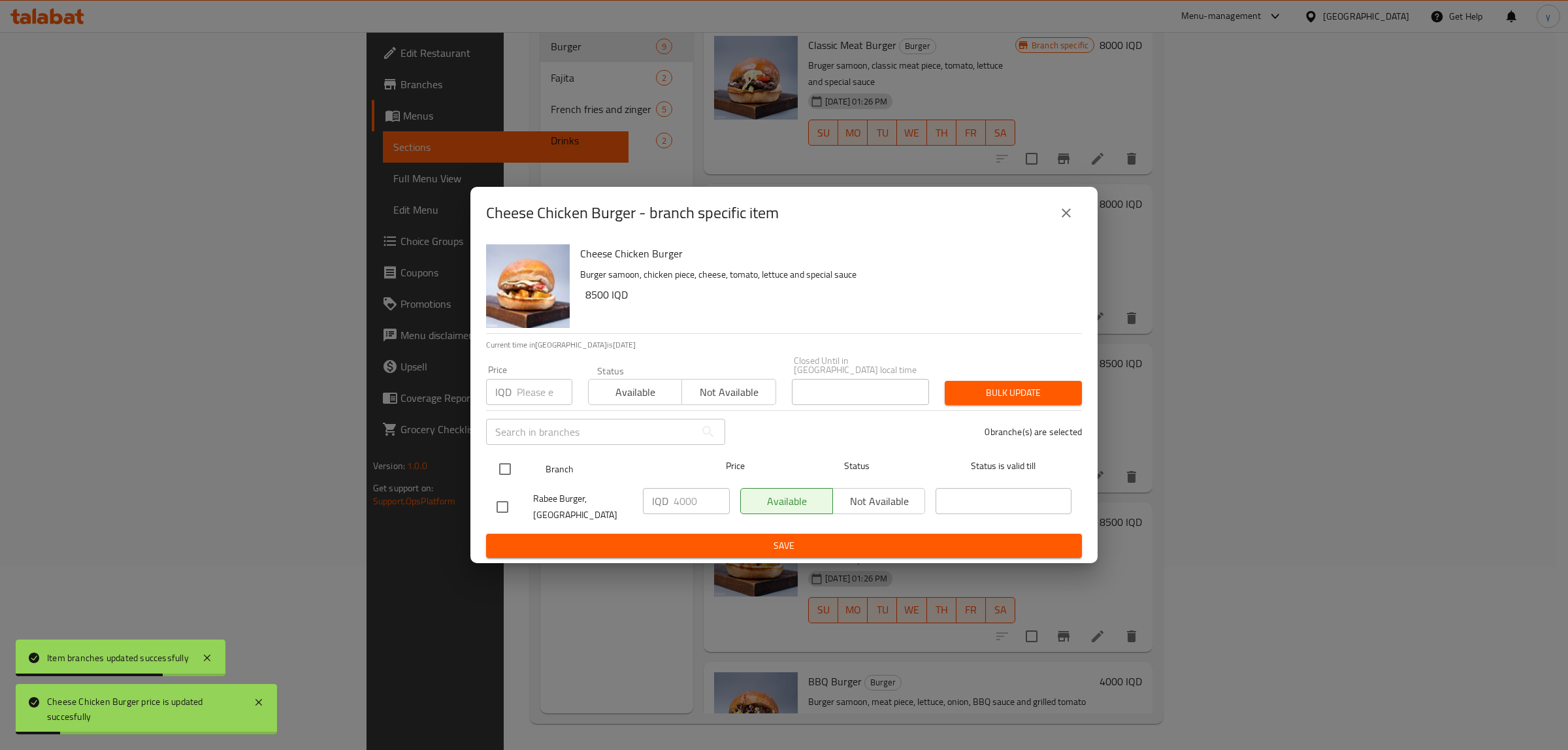
click at [510, 462] on input "checkbox" at bounding box center [505, 469] width 27 height 27
checkbox input "true"
click at [681, 505] on input "4000" at bounding box center [702, 500] width 57 height 26
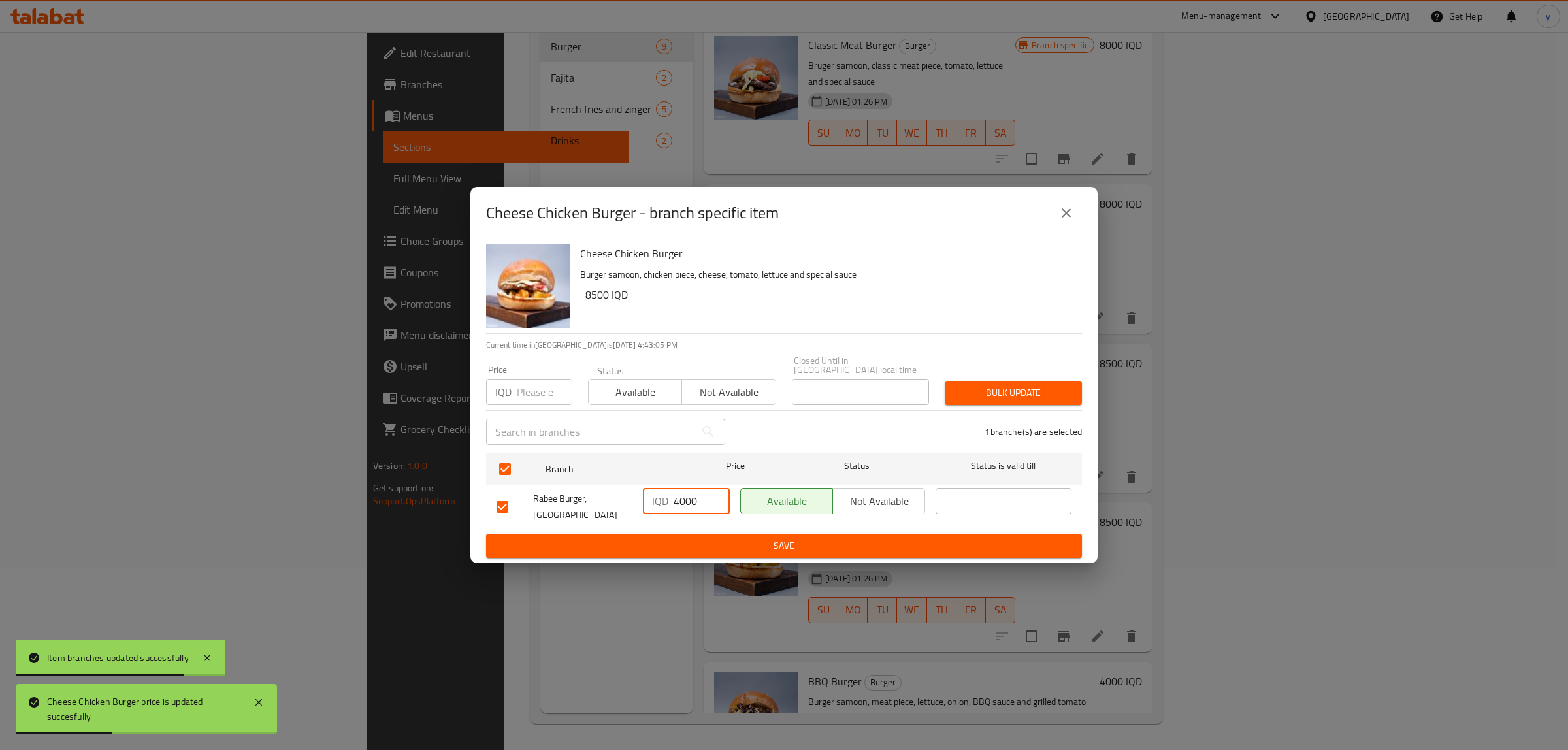
paste input "85"
type input "8500"
click at [697, 538] on span "Save" at bounding box center [784, 546] width 575 height 16
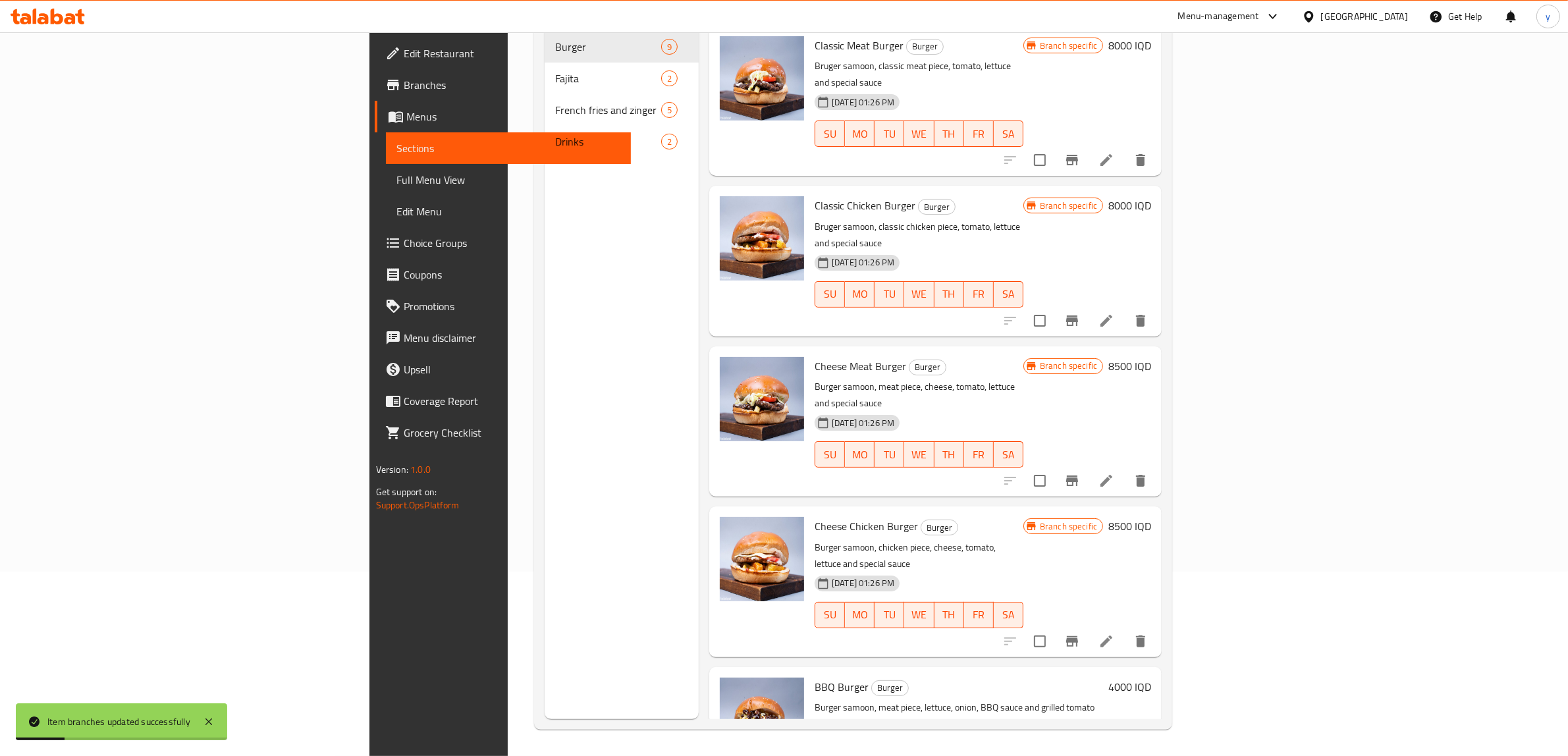
scroll to position [274, 0]
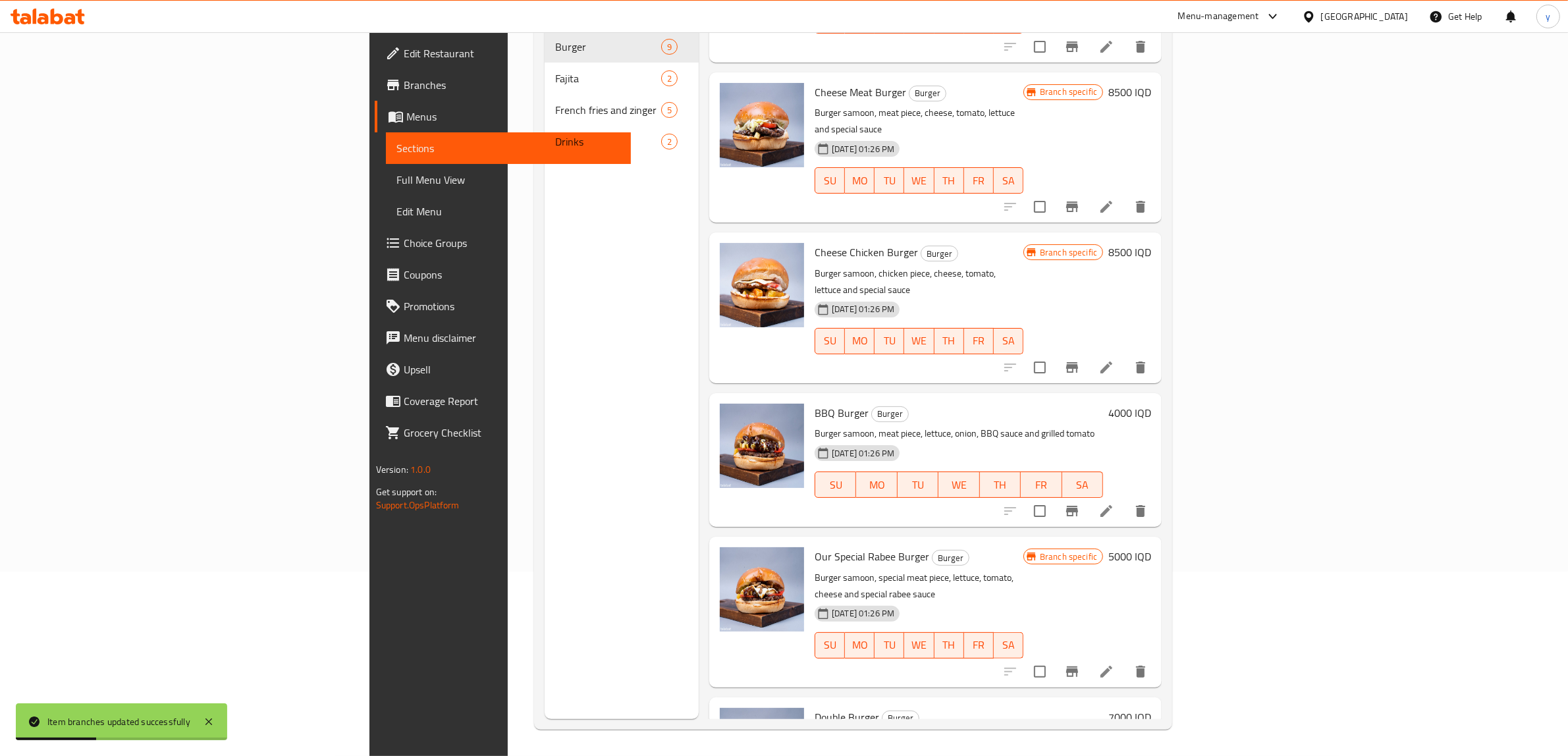
click at [1151, 403] on h6 "4000 IQD" at bounding box center [1129, 412] width 43 height 18
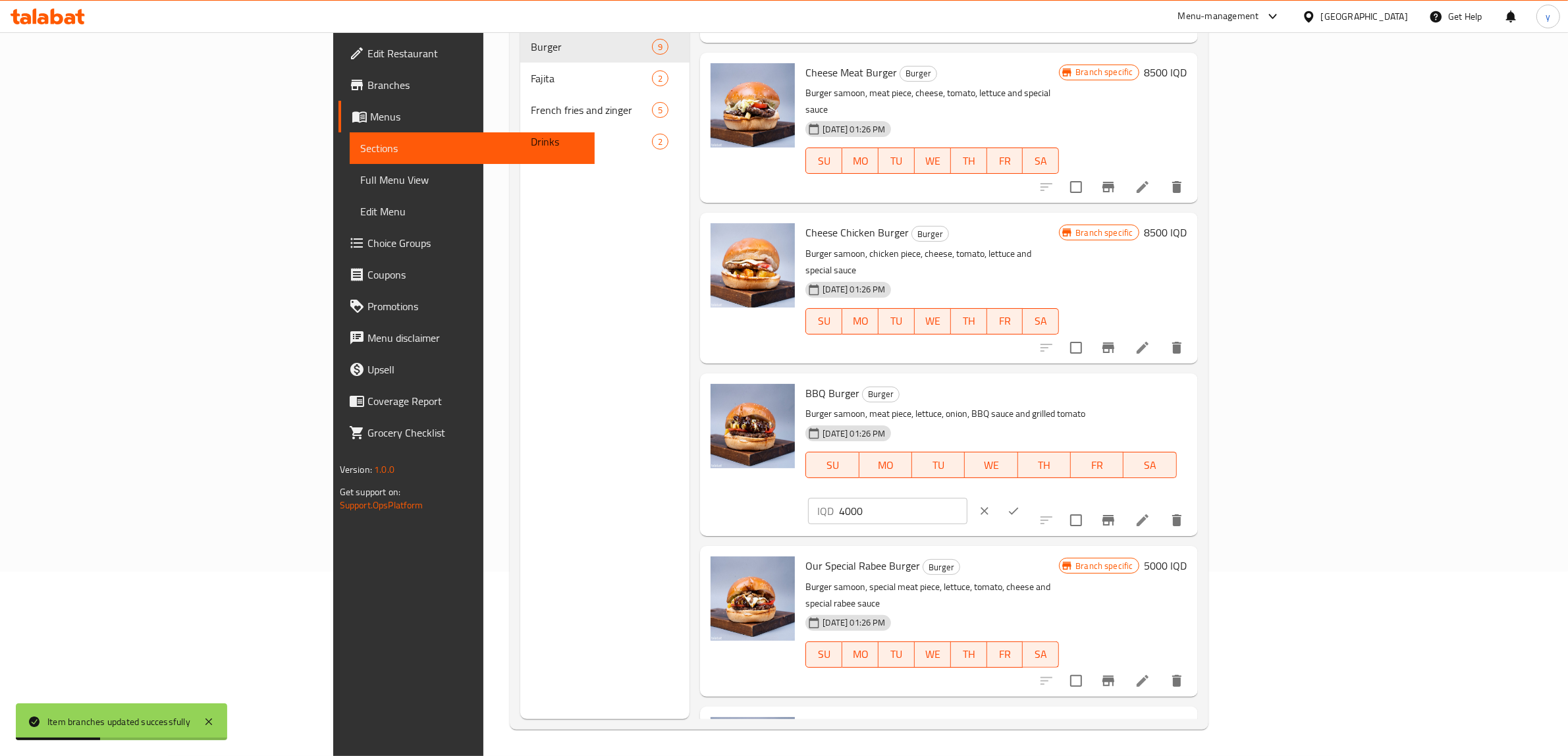
click at [1191, 378] on div "BBQ Burger Burger Burger samoon, meat piece, lettuce, onion, BBQ sauce and gril…" at bounding box center [996, 455] width 391 height 152
paste input "8"
type input "8000"
click at [1028, 496] on button "ok" at bounding box center [1013, 511] width 29 height 29
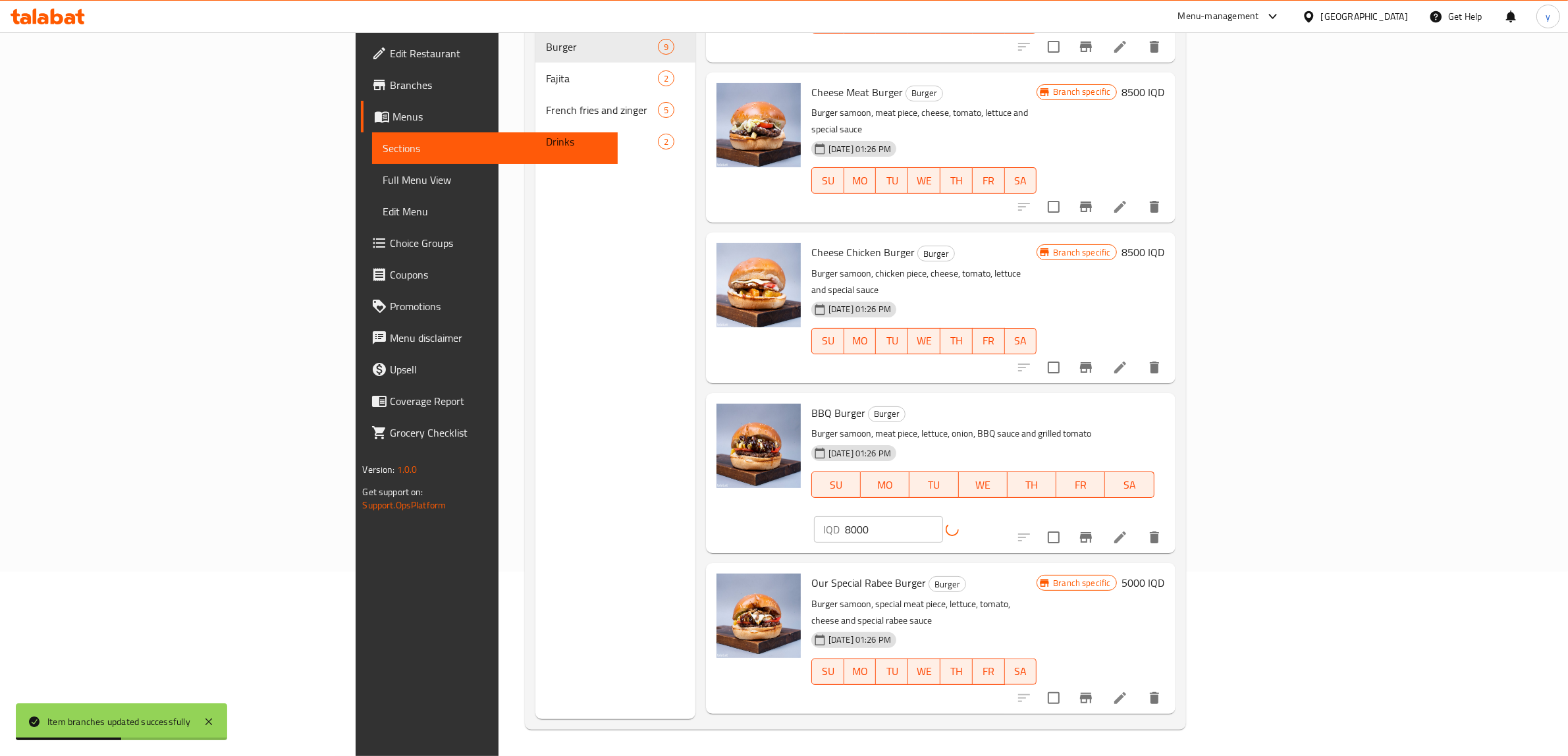
click at [1091, 532] on icon "Branch-specific-item" at bounding box center [1086, 536] width 12 height 10
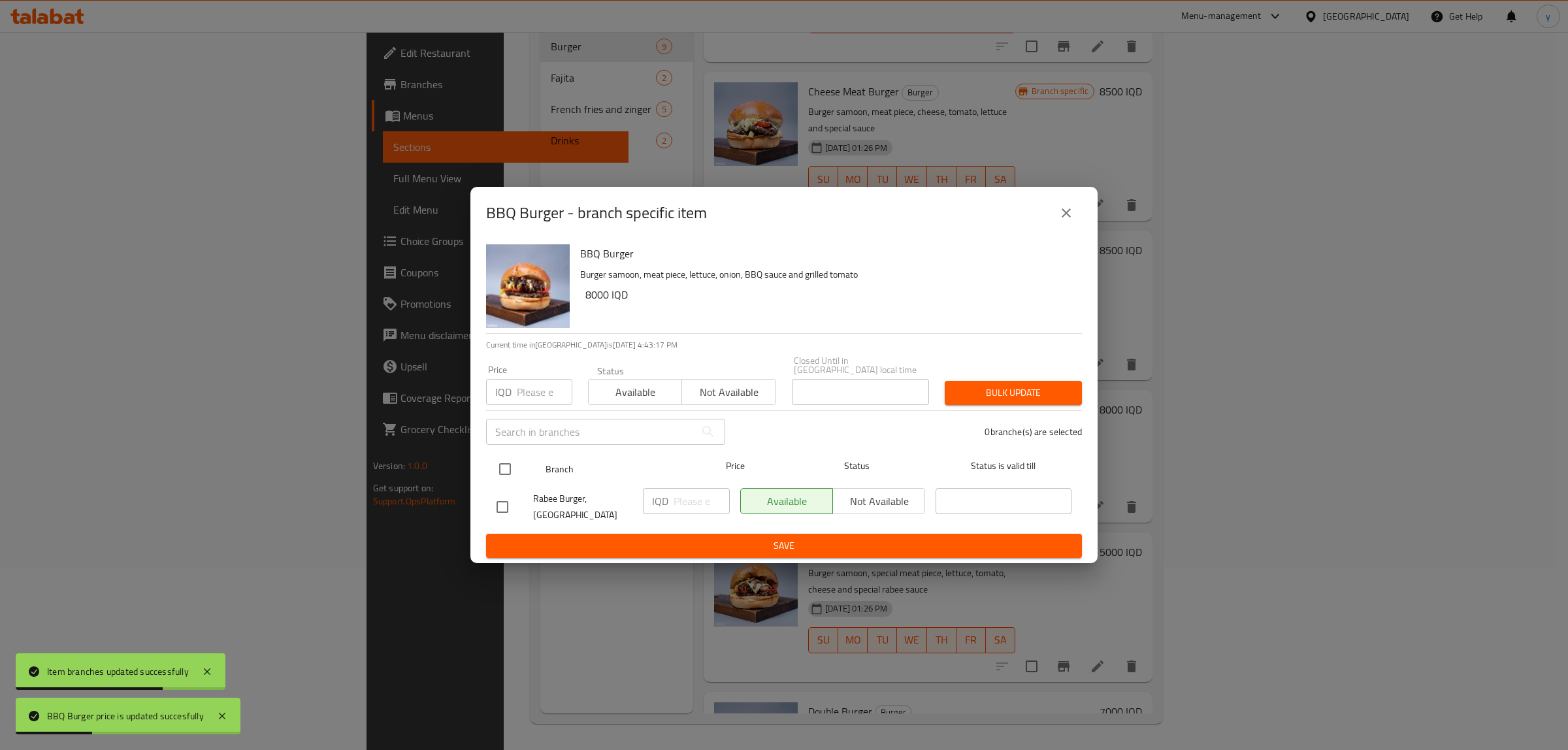
click at [498, 476] on input "checkbox" at bounding box center [505, 469] width 27 height 27
checkbox input "true"
click at [691, 516] on div "IQD ​" at bounding box center [686, 507] width 98 height 48
click at [694, 498] on input "number" at bounding box center [702, 500] width 57 height 26
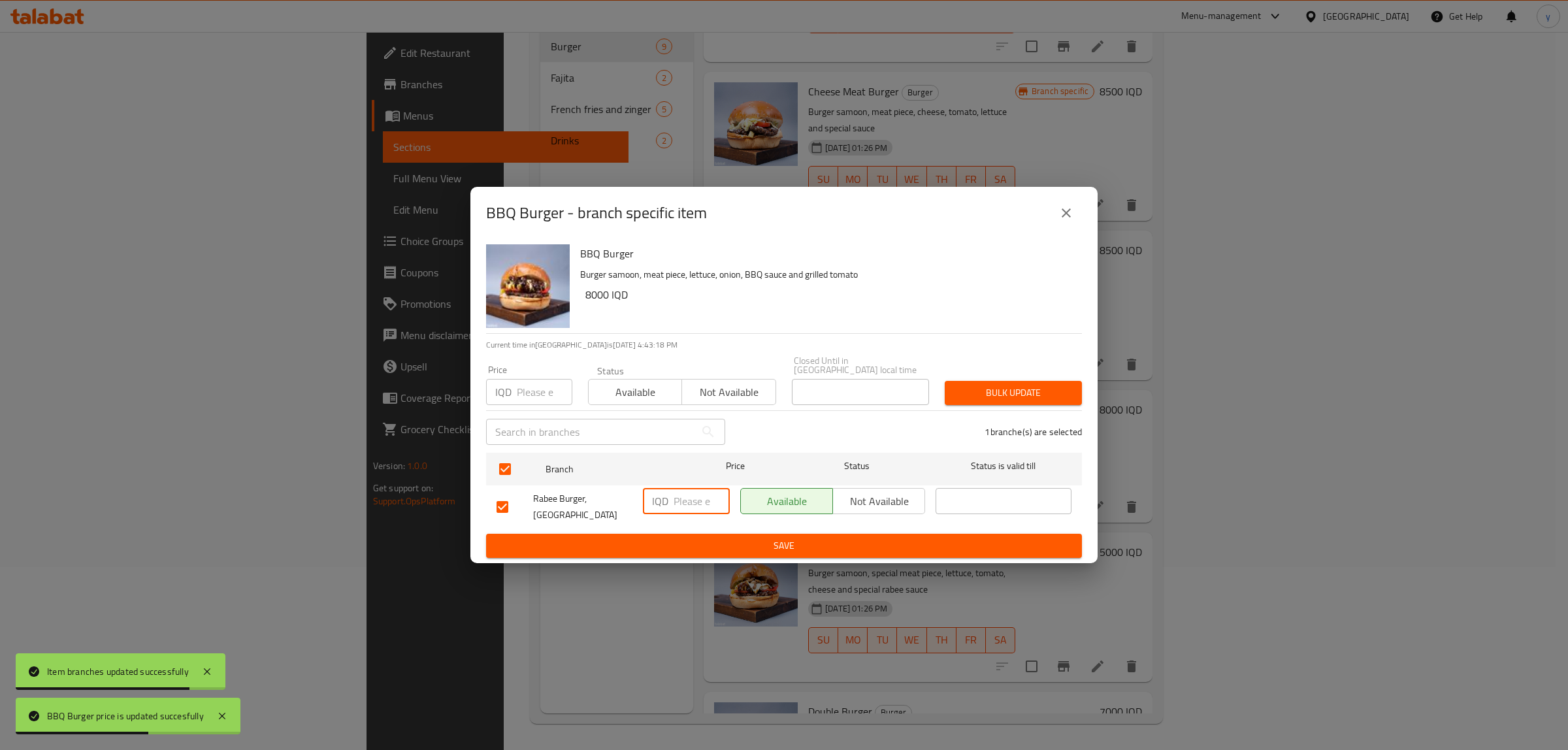
paste input "8000"
type input "8000"
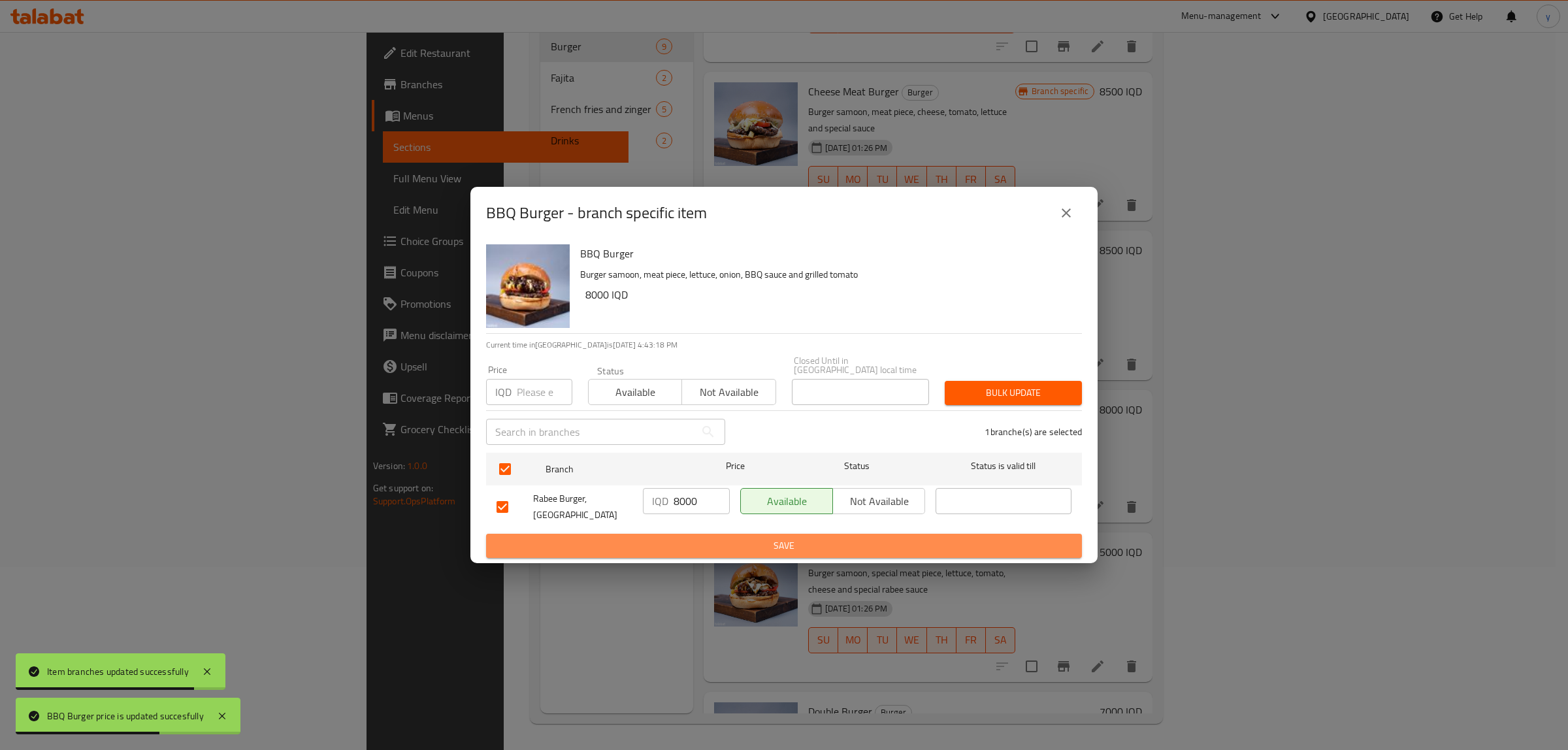
click at [684, 544] on button "Save" at bounding box center [784, 546] width 596 height 25
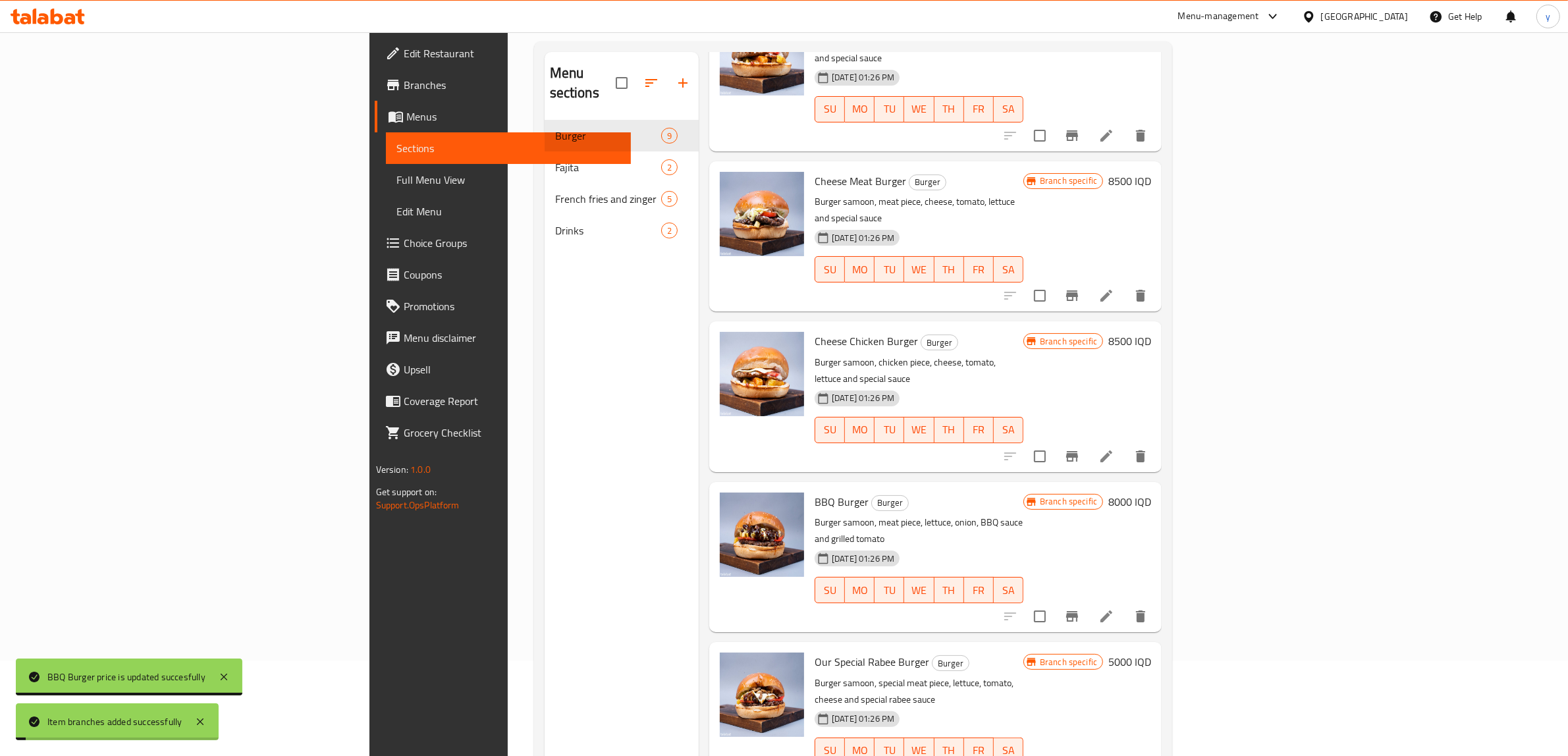
scroll to position [0, 0]
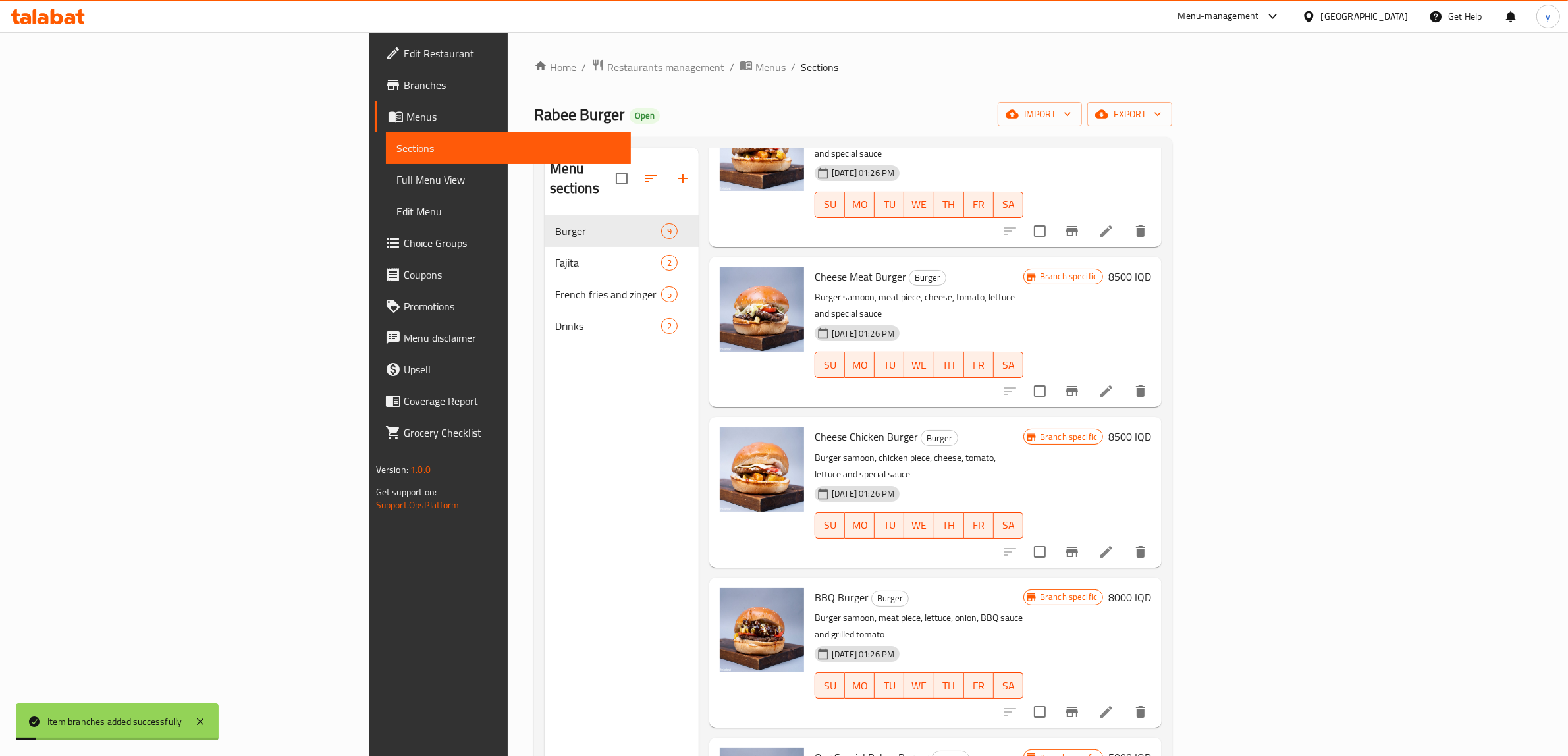
click at [525, 54] on div "Home / Restaurants management / Menus / Sections Rabee Burger Open import expor…" at bounding box center [853, 486] width 692 height 908
click at [755, 68] on span "Menus" at bounding box center [770, 67] width 30 height 16
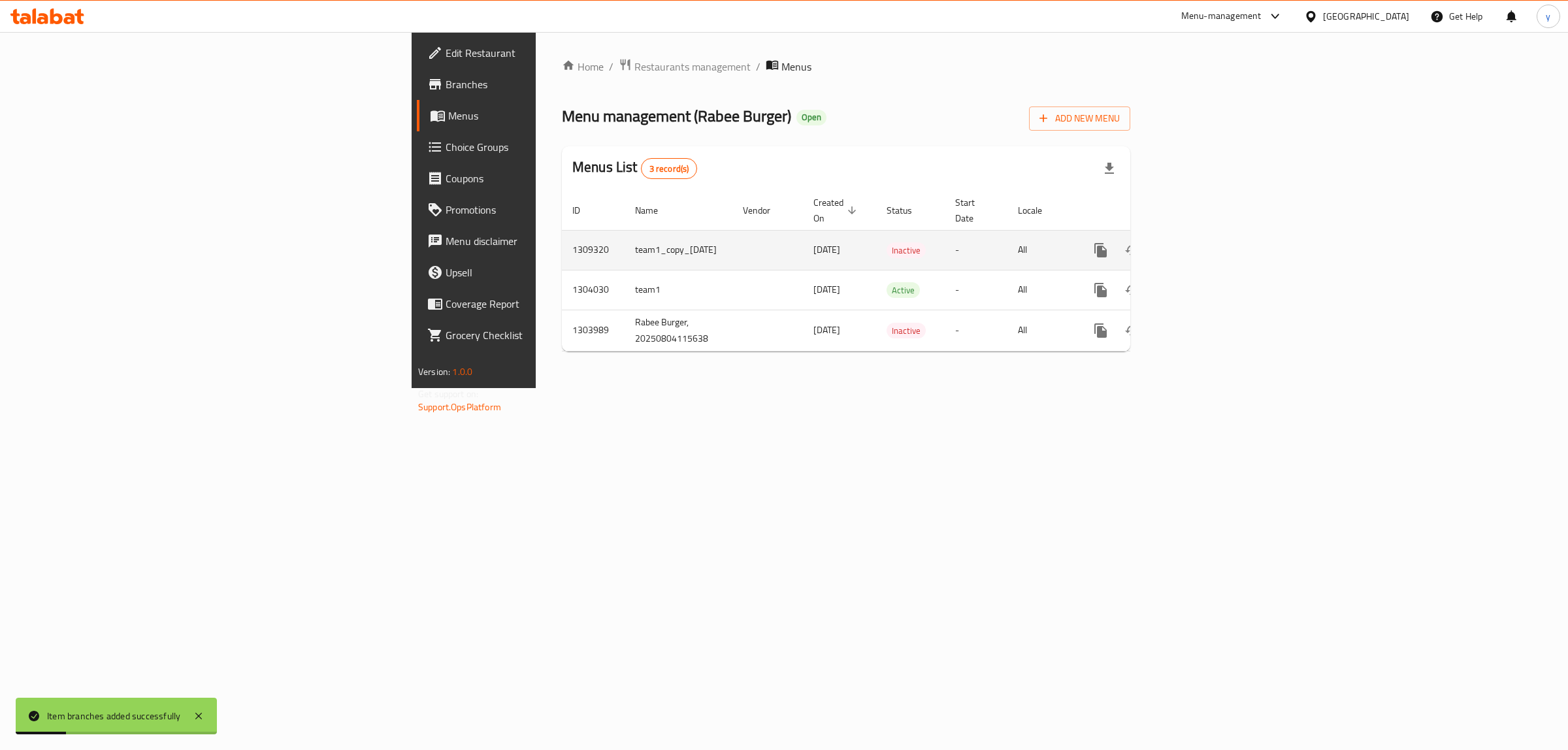
click at [1203, 242] on icon "enhanced table" at bounding box center [1194, 250] width 15 height 15
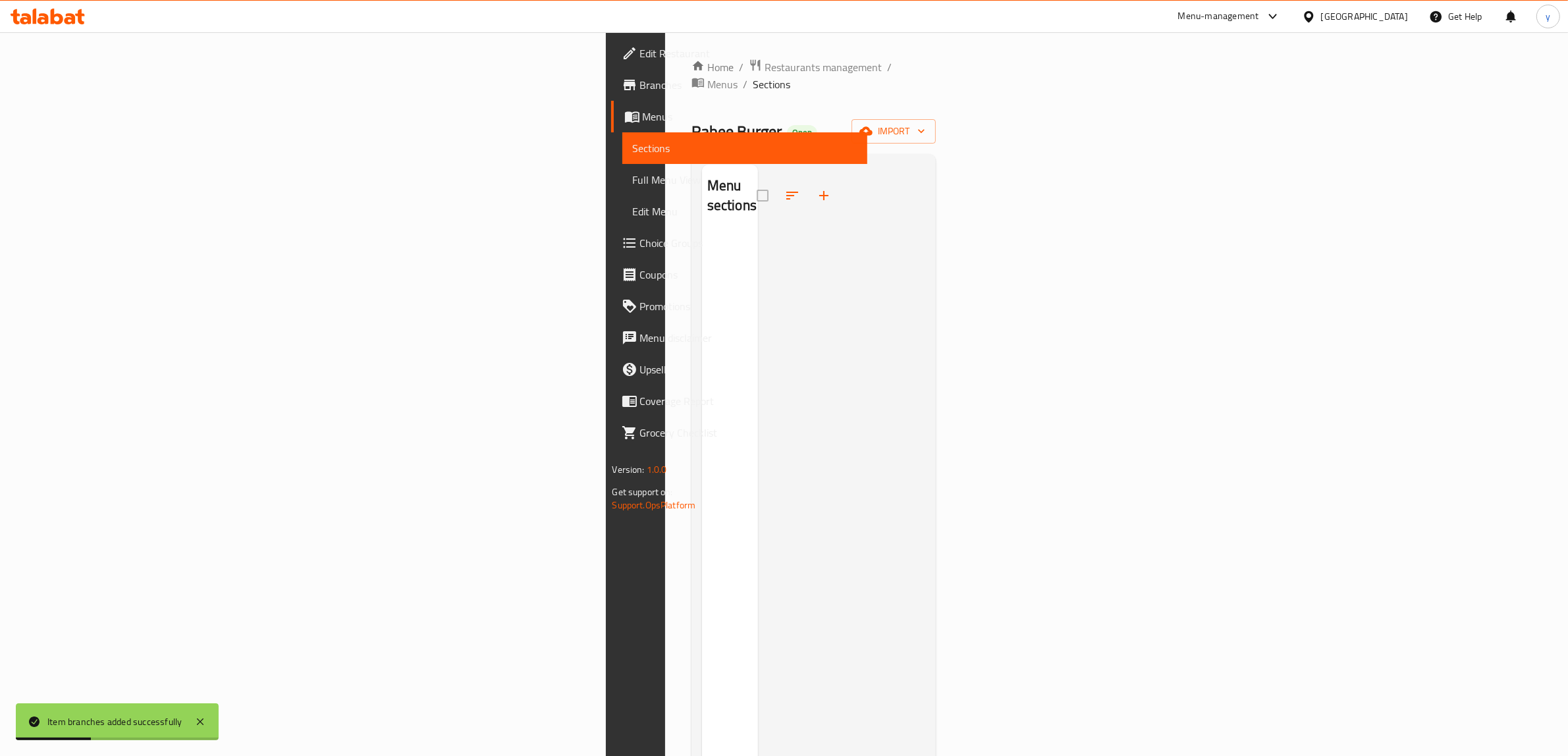
click at [936, 99] on div "Home / Restaurants management / Menus / Sections Rabee Burger Open import Menu …" at bounding box center [814, 495] width 245 height 873
click at [925, 123] on span "import" at bounding box center [893, 131] width 63 height 17
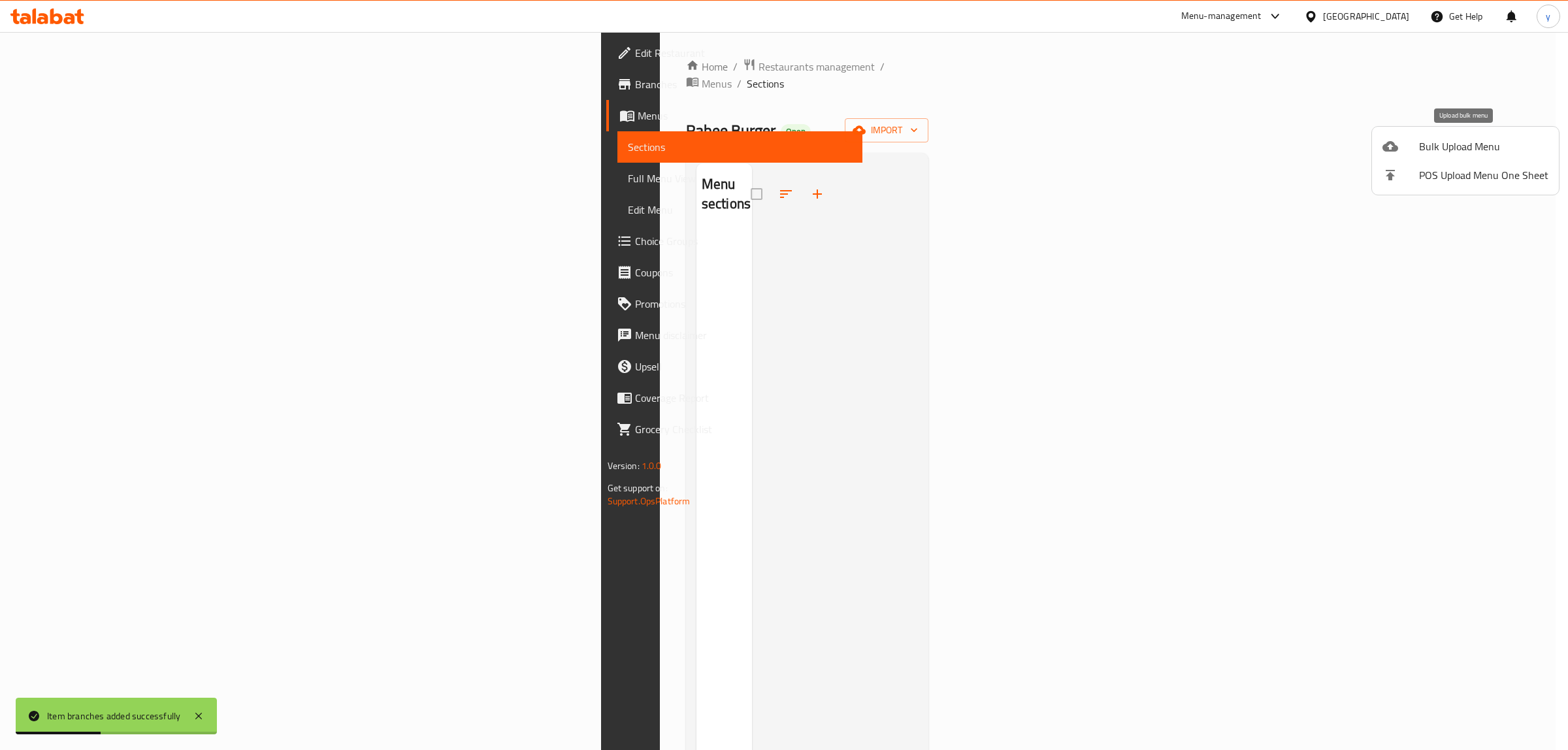
click at [1477, 144] on span "Bulk Upload Menu" at bounding box center [1484, 146] width 129 height 15
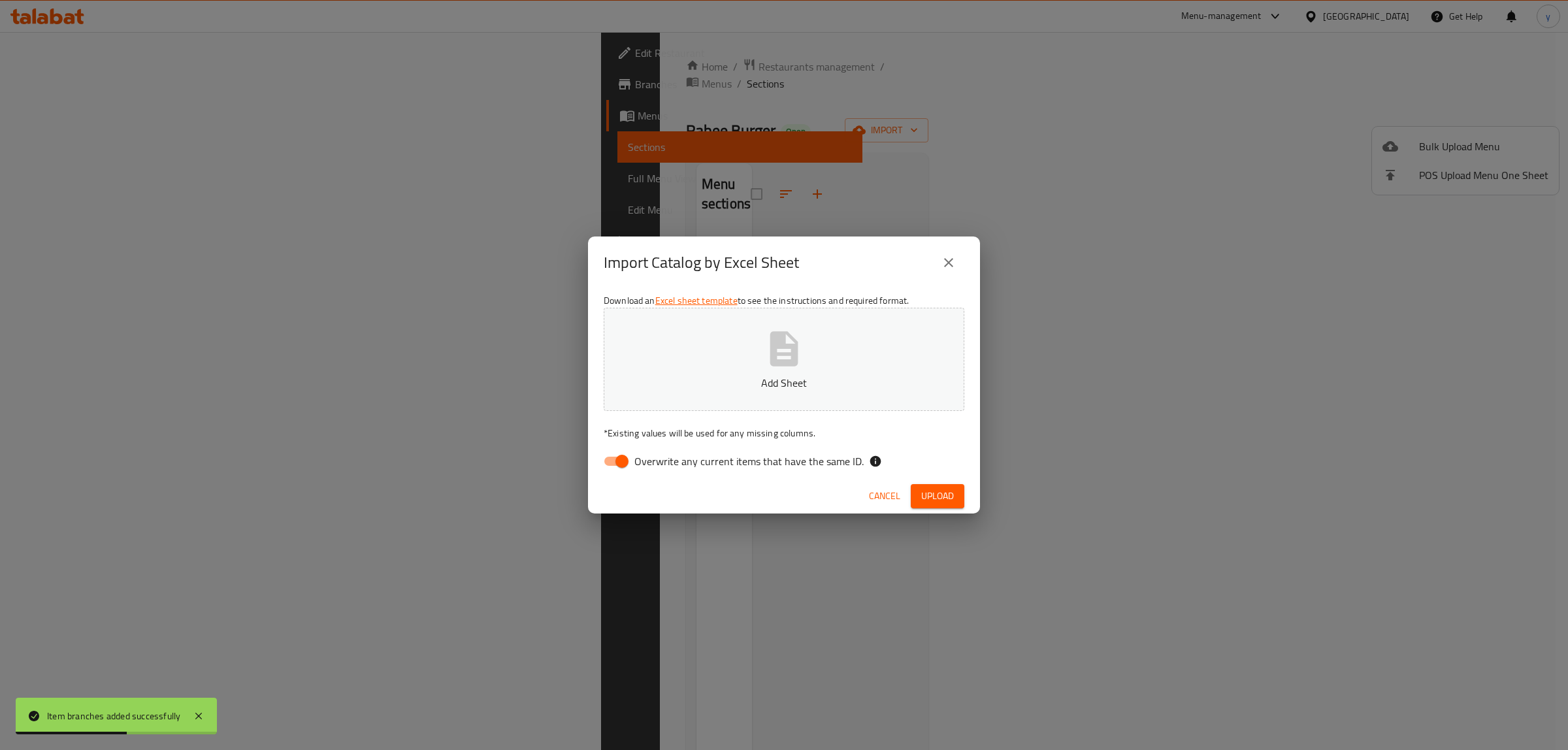
click at [639, 459] on span "Overwrite any current items that have the same ID." at bounding box center [749, 460] width 230 height 15
click at [639, 459] on input "Overwrite any current items that have the same ID." at bounding box center [623, 460] width 75 height 25
checkbox input "false"
click at [643, 392] on button "Add Sheet" at bounding box center [784, 359] width 361 height 103
click at [874, 507] on button "Cancel" at bounding box center [885, 496] width 42 height 25
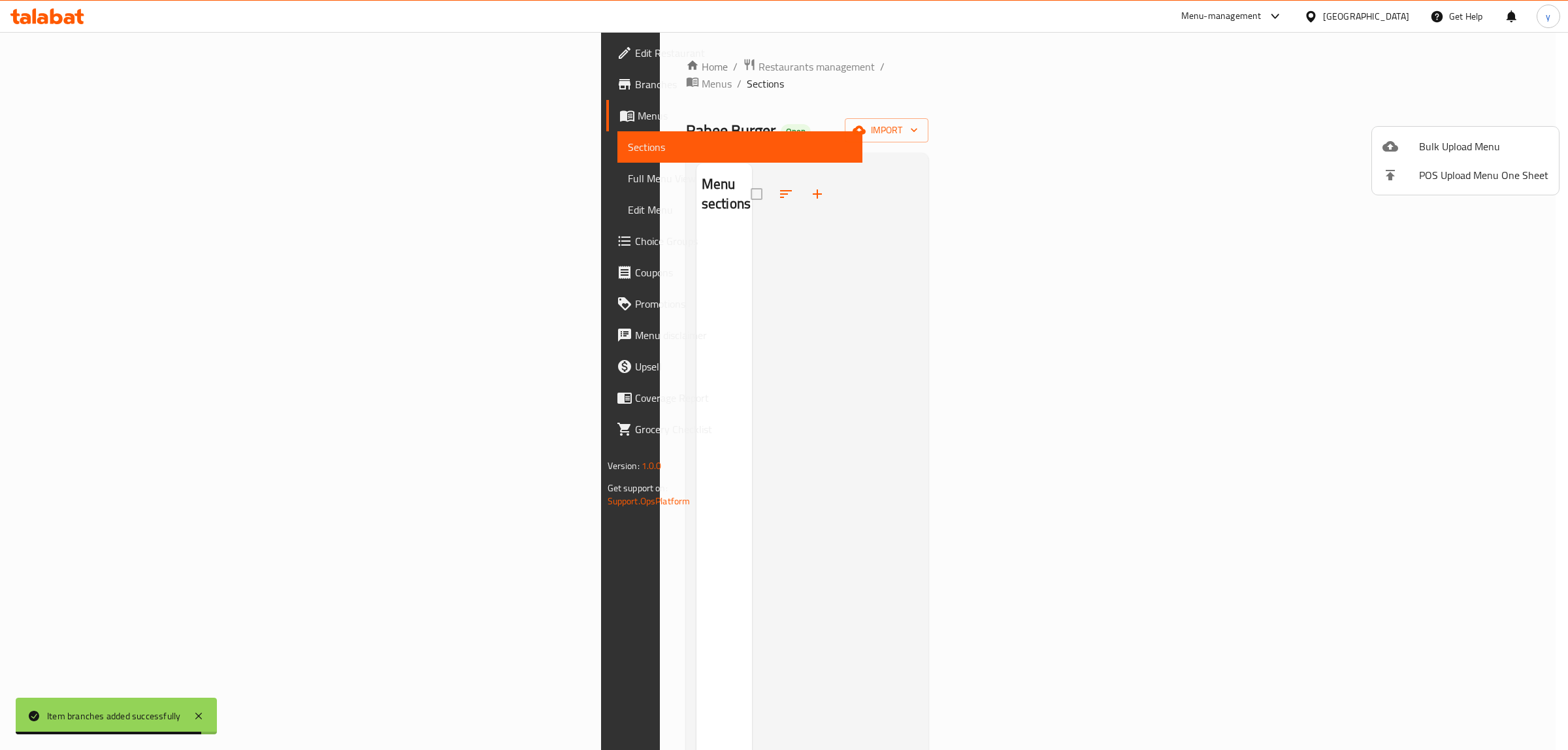
click at [514, 73] on div at bounding box center [784, 375] width 1568 height 750
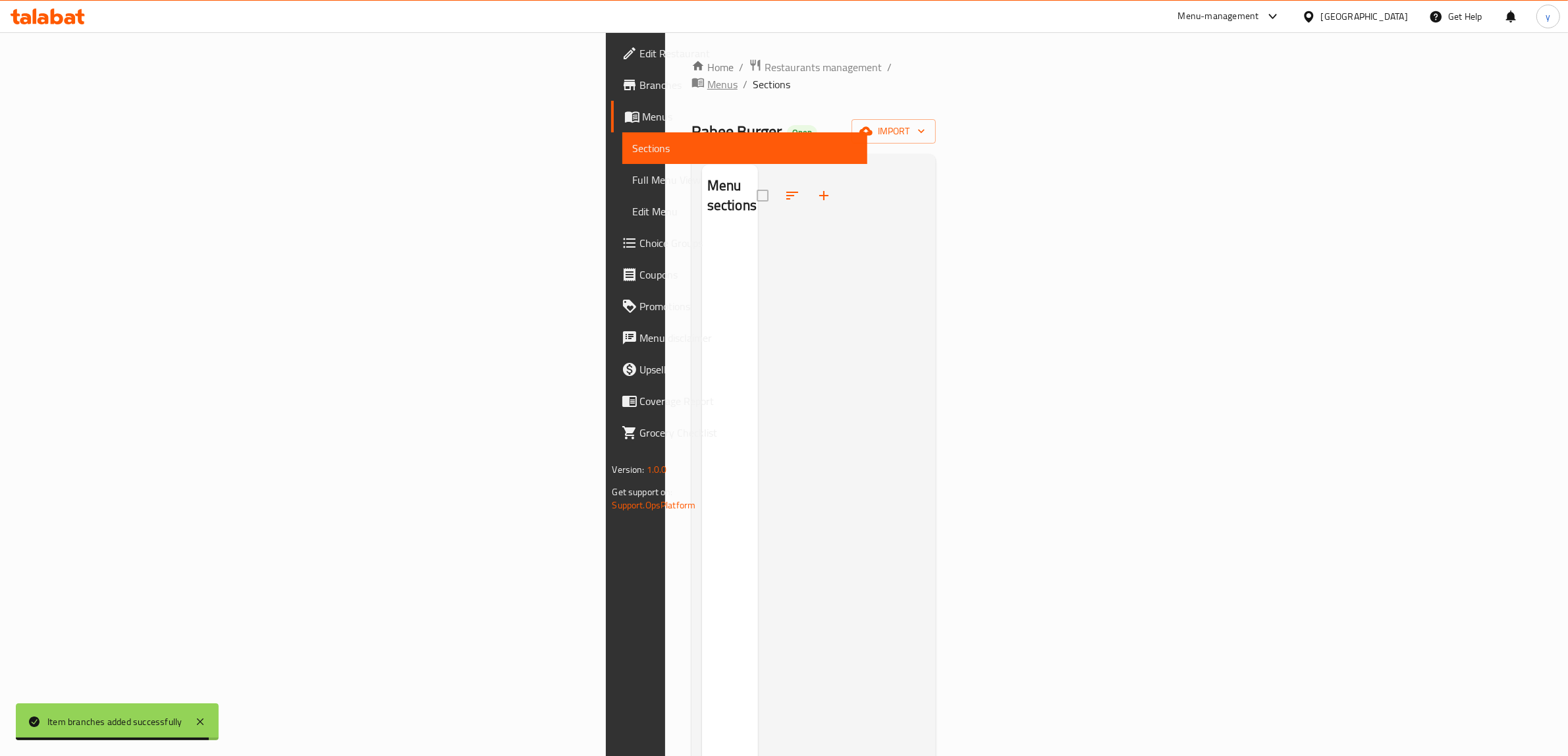
click at [707, 76] on span "Menus" at bounding box center [722, 84] width 30 height 16
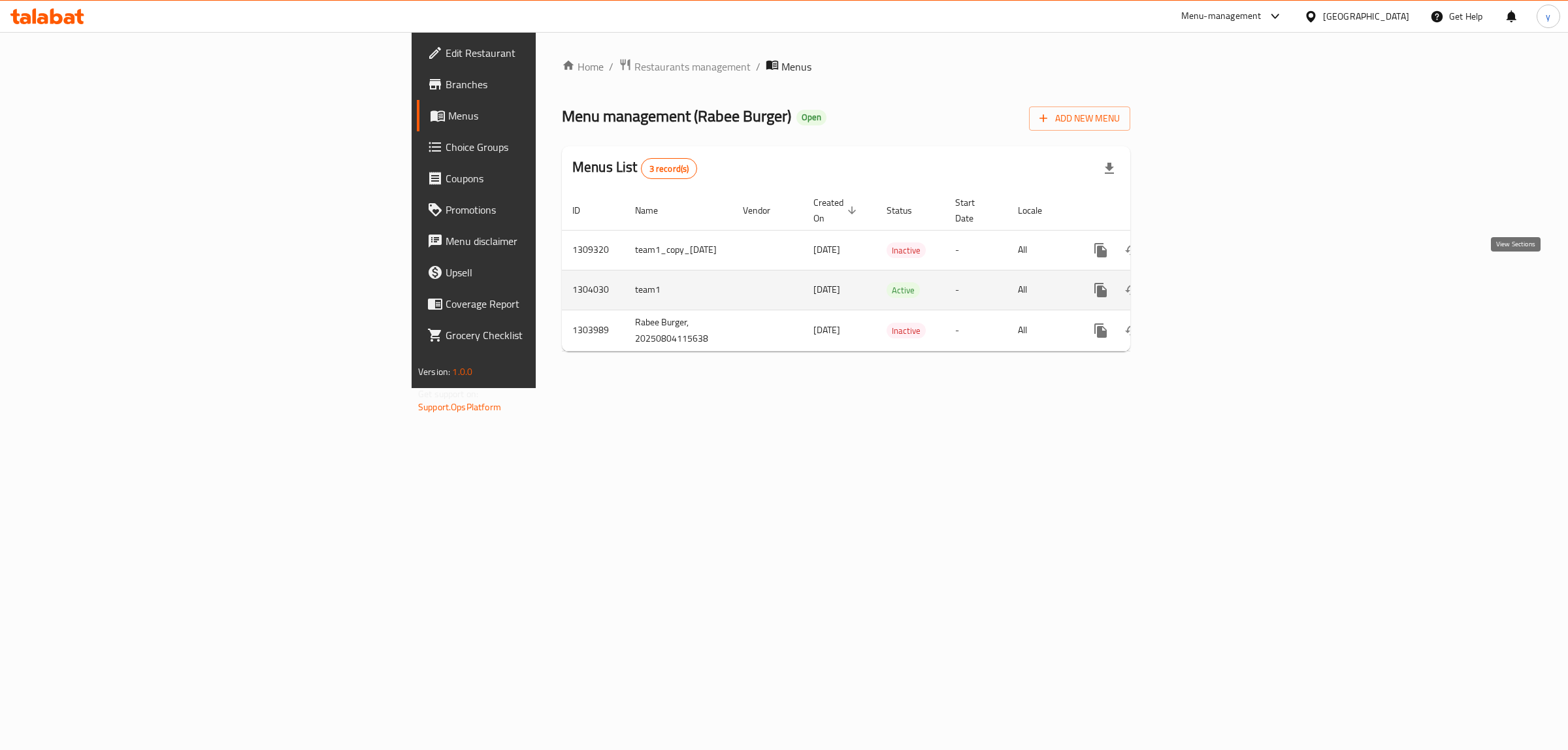
click at [1211, 285] on link "enhanced table" at bounding box center [1195, 290] width 31 height 31
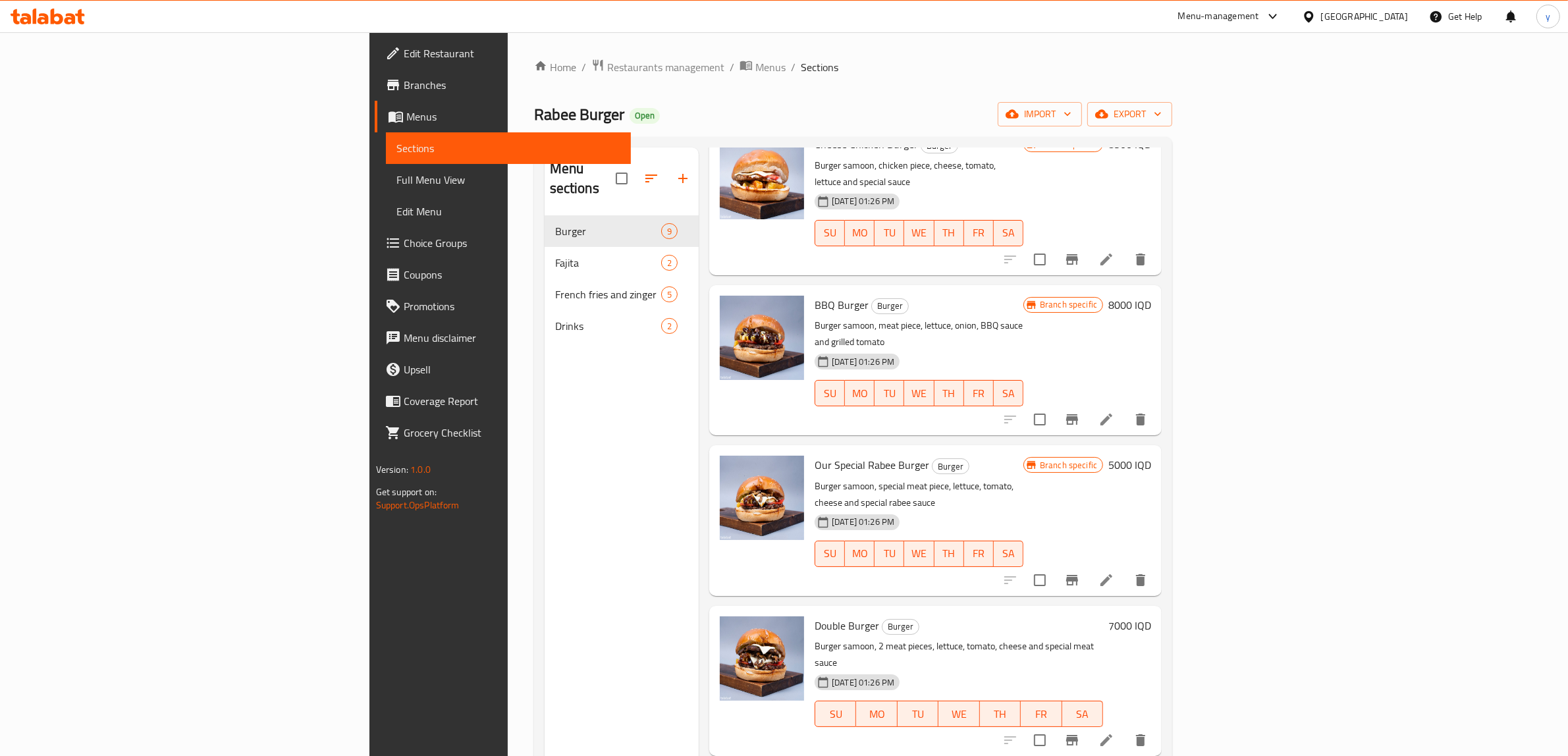
scroll to position [570, 0]
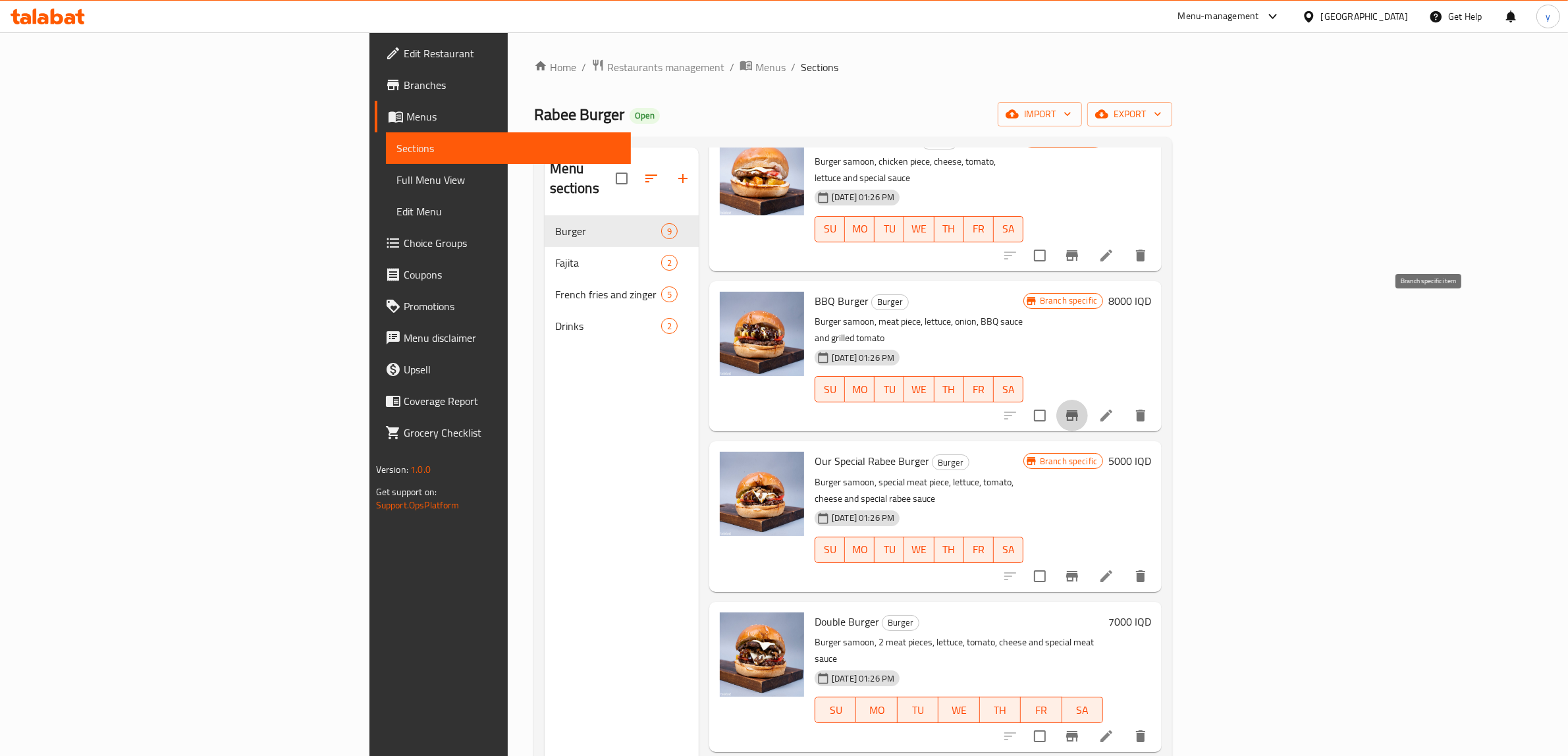
click at [1088, 400] on button "Branch-specific-item" at bounding box center [1072, 415] width 31 height 31
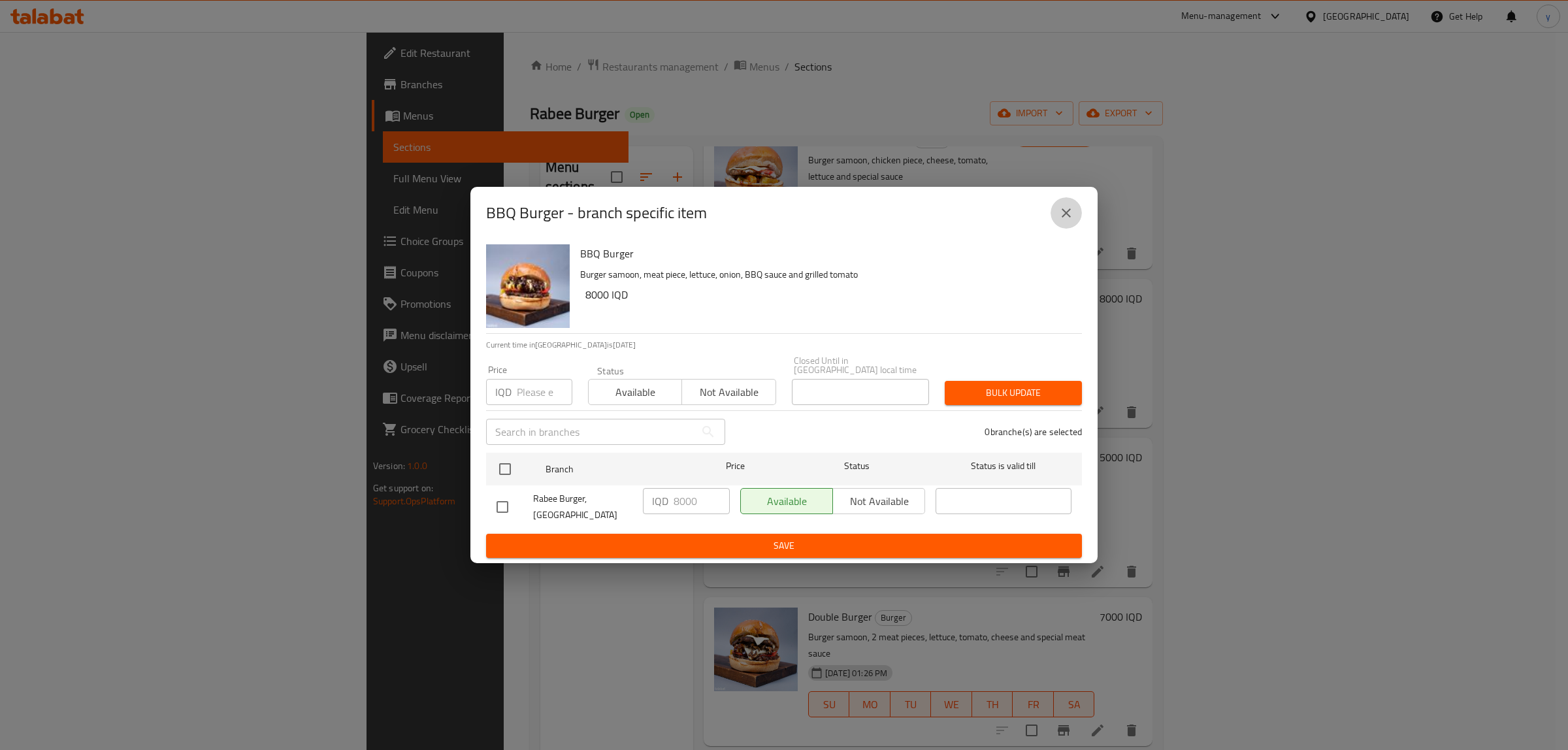
click at [1076, 214] on button "close" at bounding box center [1067, 212] width 31 height 31
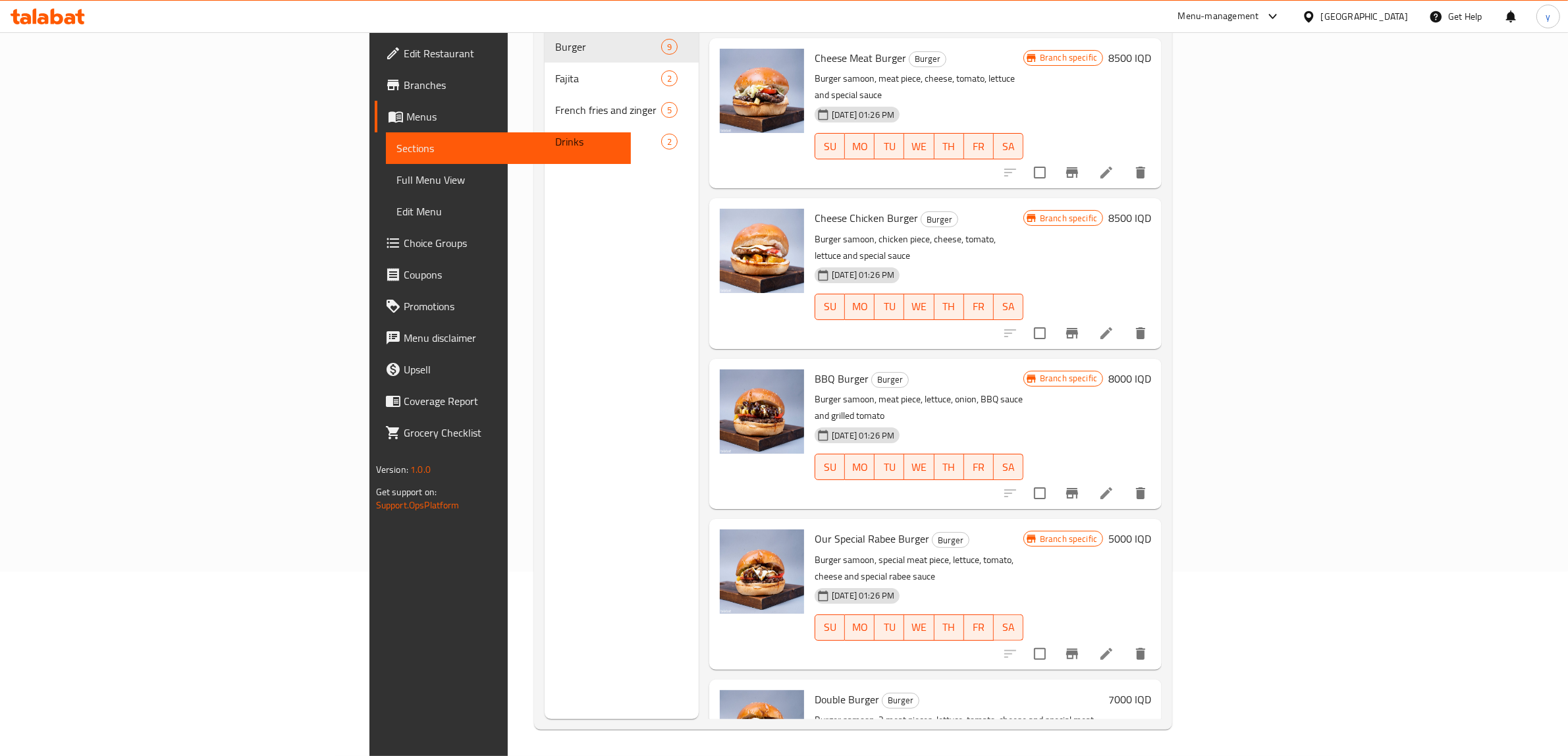
scroll to position [297, 0]
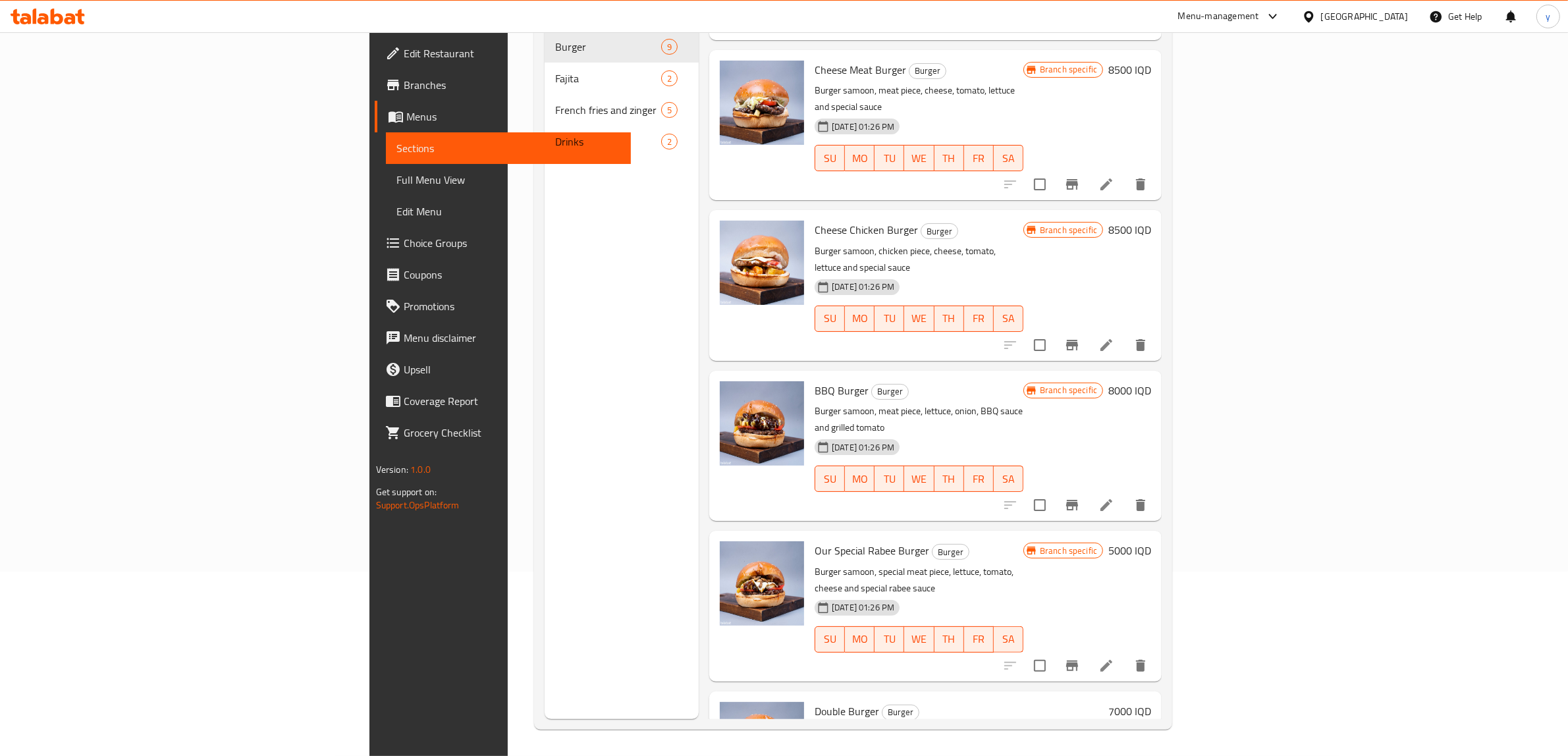
click at [1151, 541] on h6 "5000 IQD" at bounding box center [1129, 550] width 43 height 18
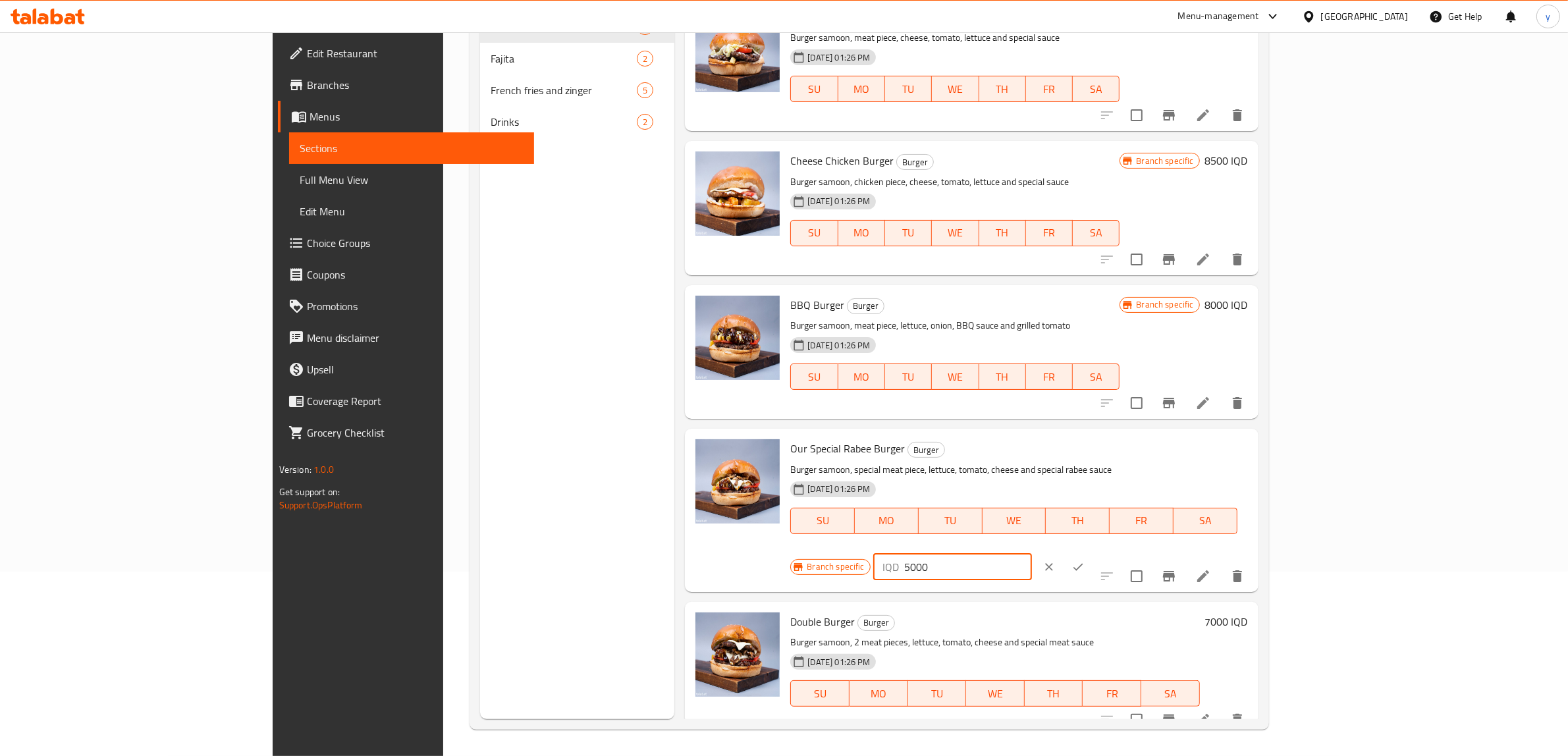
drag, startPoint x: 1383, startPoint y: 461, endPoint x: 1359, endPoint y: 473, distance: 26.8
click at [1111, 552] on div "Branch specific IQD 5000 ​" at bounding box center [950, 567] width 321 height 29
paste input "9"
type input "9000"
click at [1085, 560] on icon "ok" at bounding box center [1077, 567] width 13 height 13
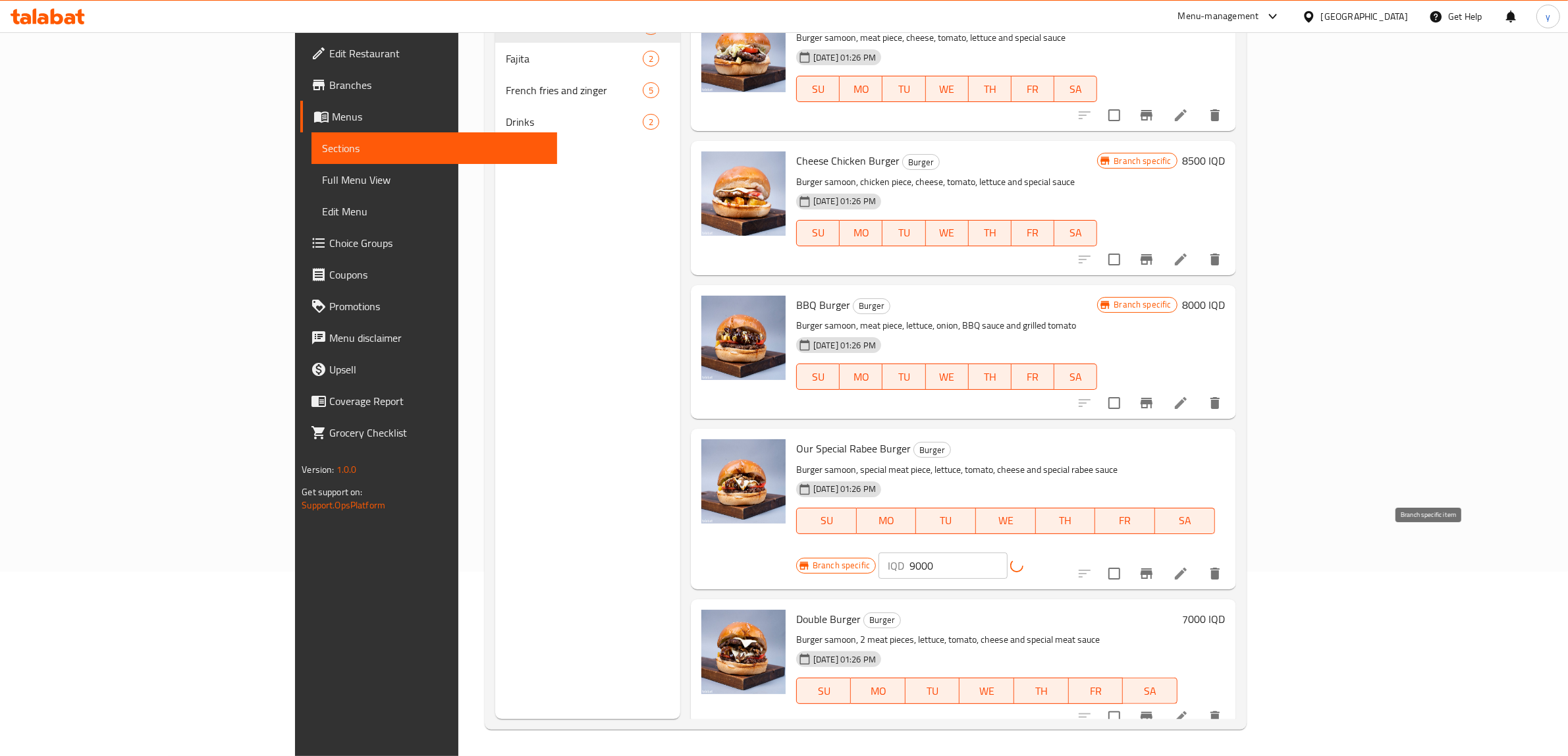
click at [1152, 569] on icon "Branch-specific-item" at bounding box center [1145, 573] width 12 height 10
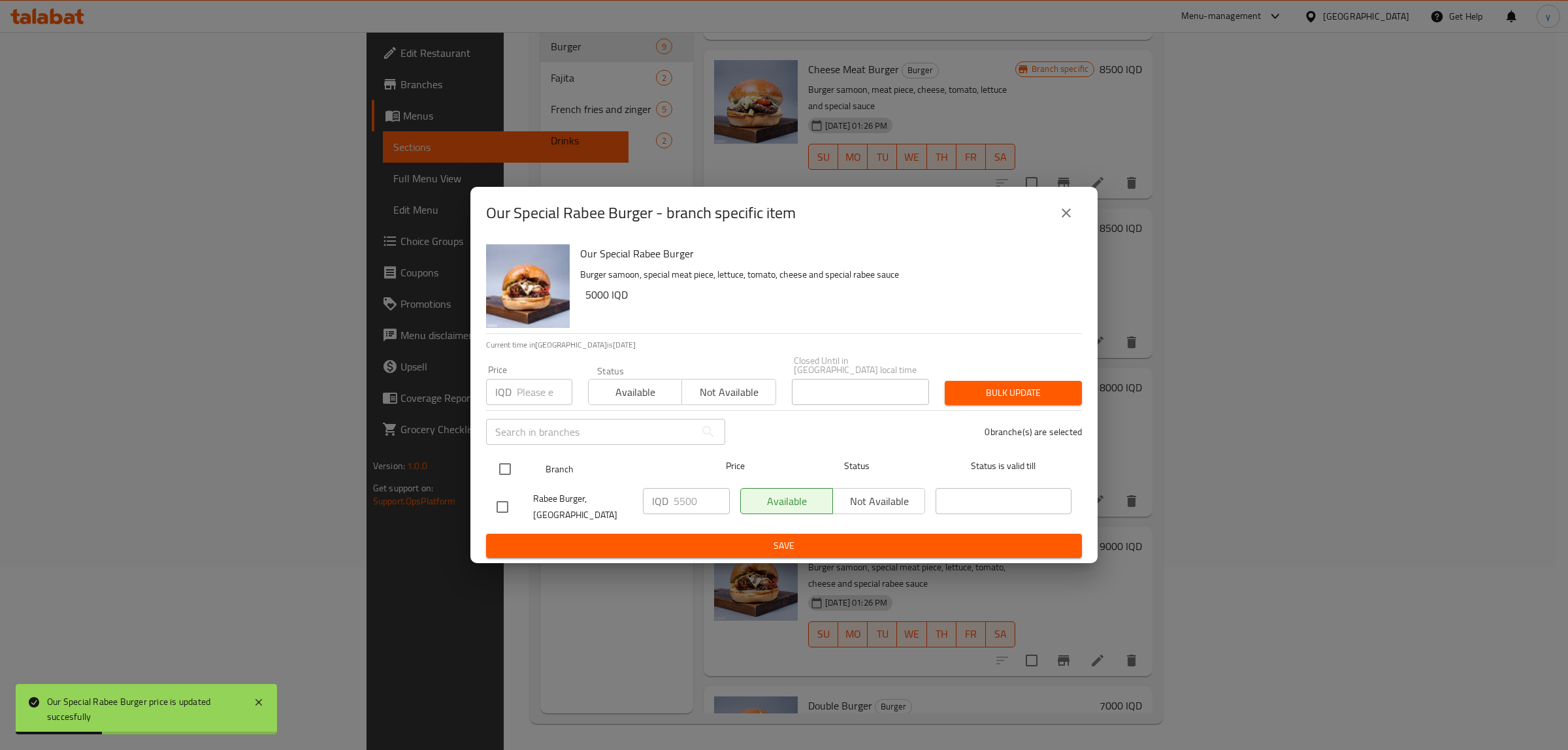
click at [513, 464] on input "checkbox" at bounding box center [505, 469] width 27 height 27
checkbox input "true"
click at [697, 498] on input "5500" at bounding box center [702, 500] width 57 height 26
click at [681, 504] on input "5500" at bounding box center [702, 500] width 57 height 26
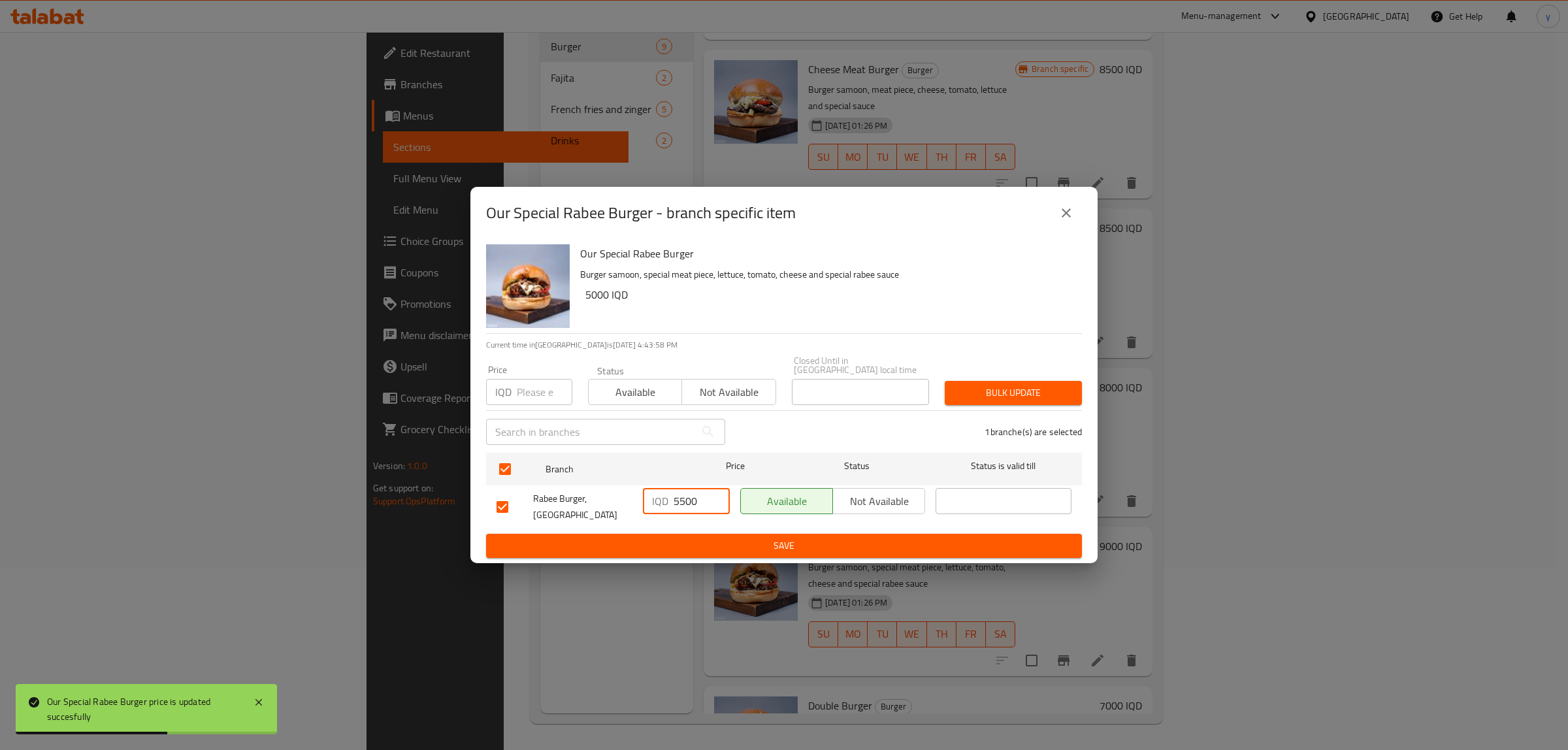
click at [681, 504] on input "5500" at bounding box center [702, 500] width 57 height 26
paste input "90"
type input "9000"
click at [691, 538] on span "Save" at bounding box center [784, 546] width 575 height 16
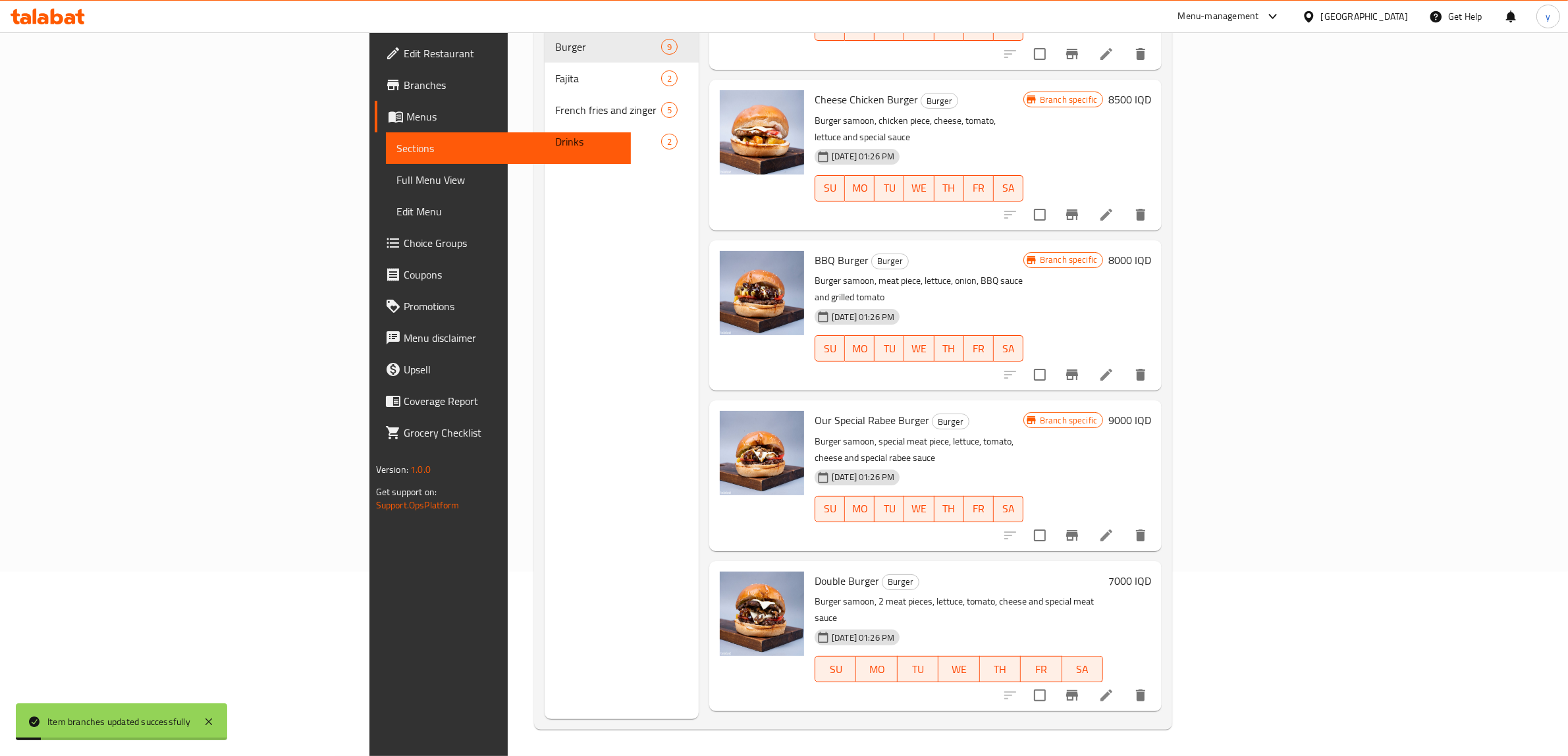
scroll to position [570, 0]
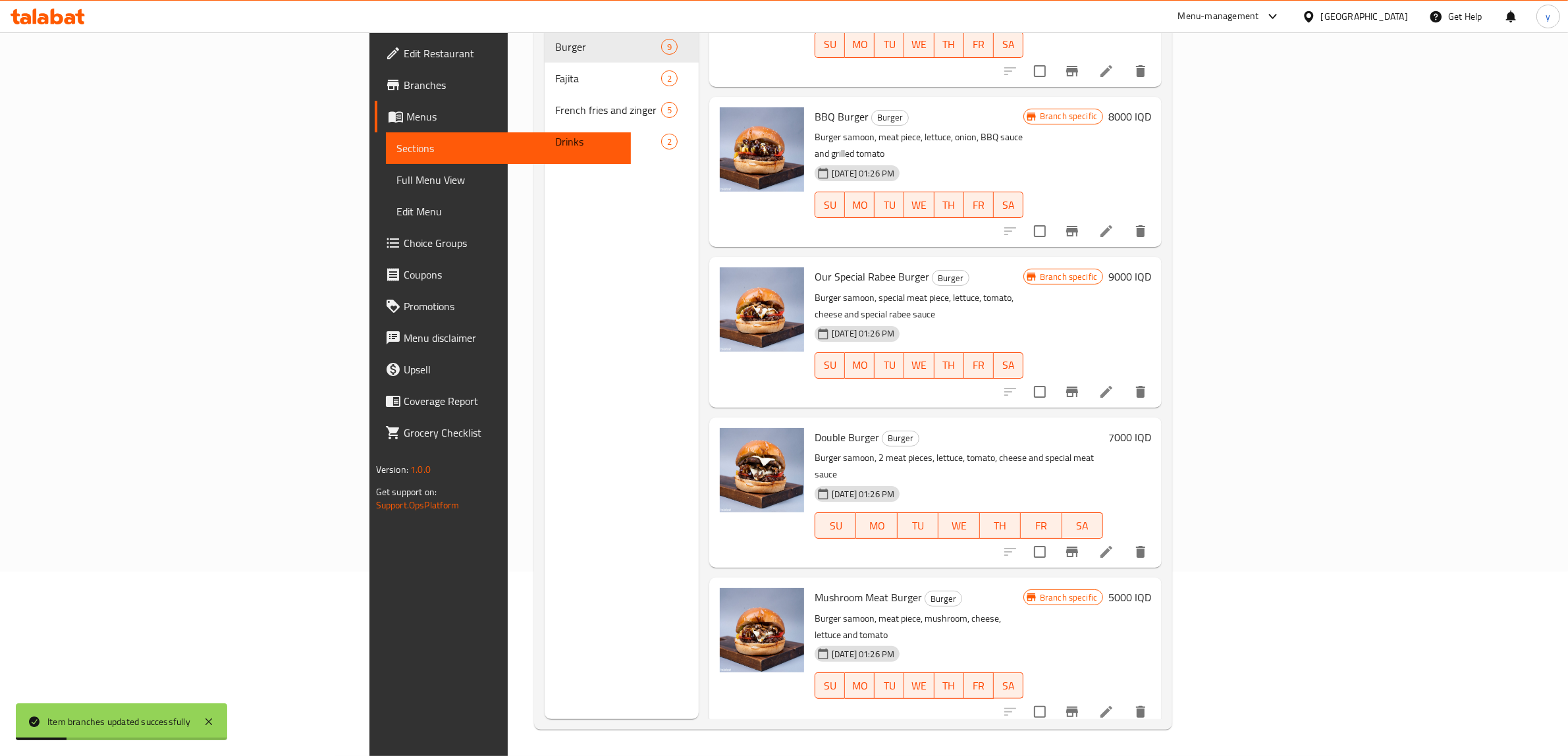
click at [1151, 428] on h6 "7000 IQD" at bounding box center [1129, 437] width 43 height 18
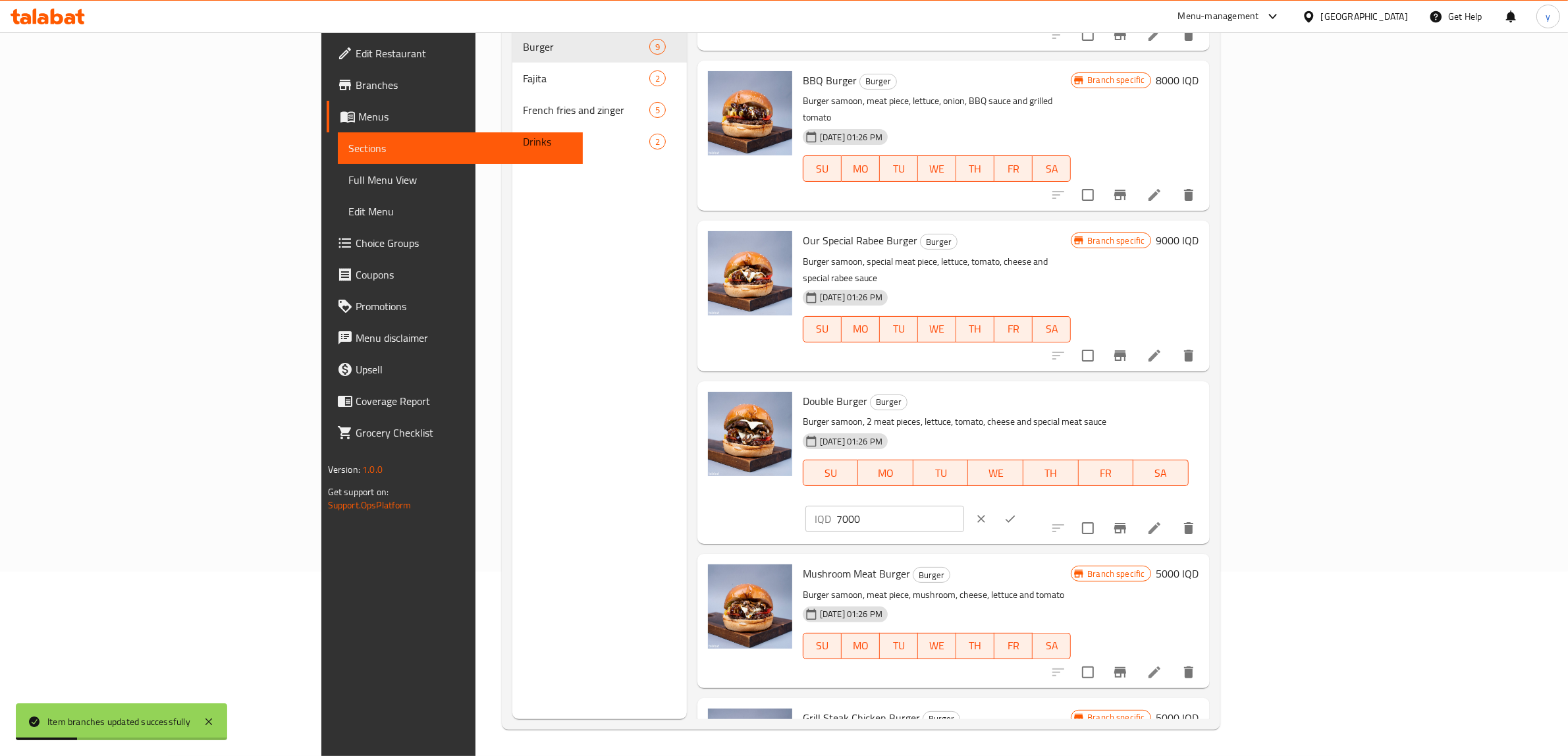
click at [964, 505] on div "IQD 7000 ​" at bounding box center [885, 518] width 159 height 27
paste input "14"
type input "14000"
click at [1017, 513] on icon "ok" at bounding box center [1010, 519] width 13 height 13
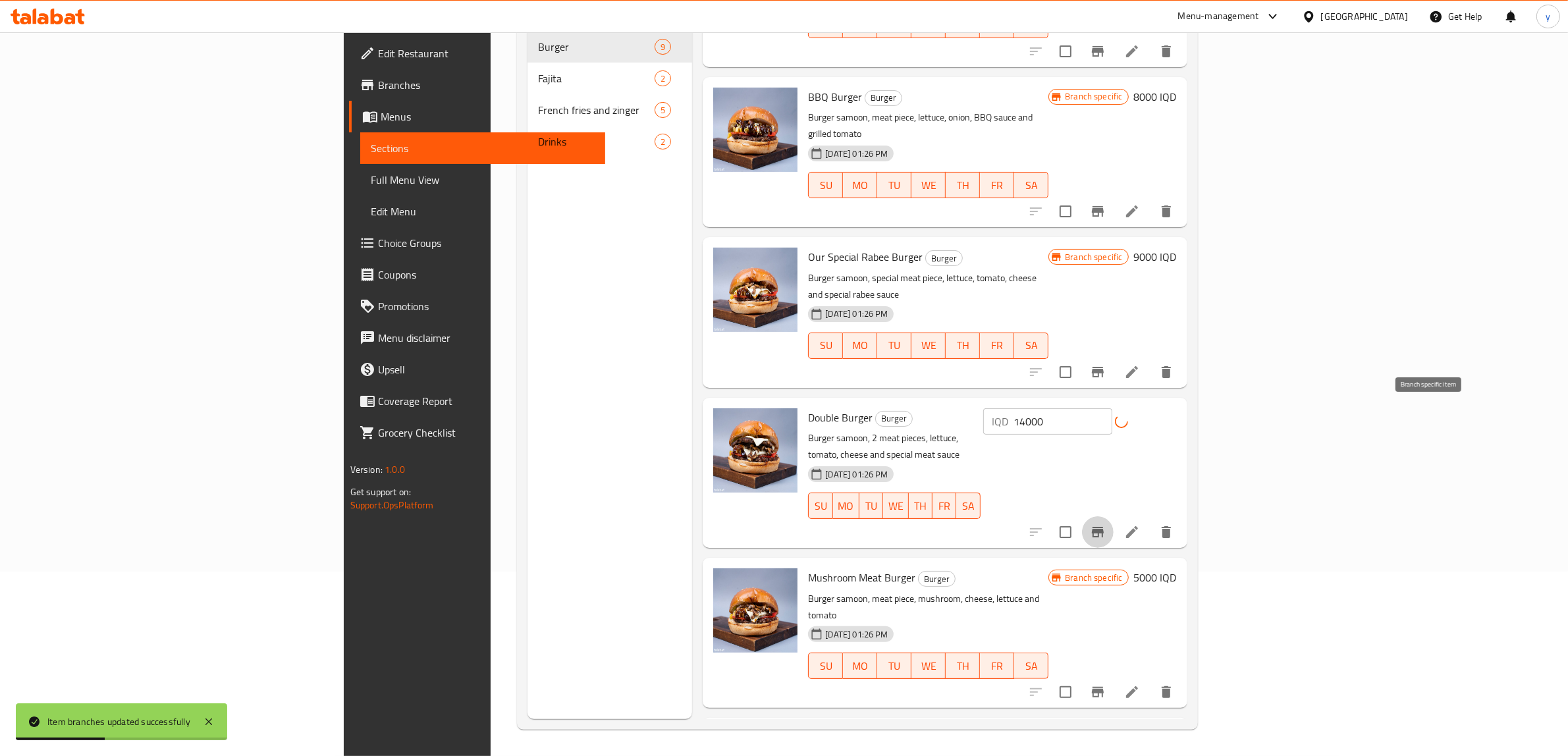
click at [1113, 516] on button "Branch-specific-item" at bounding box center [1098, 532] width 31 height 31
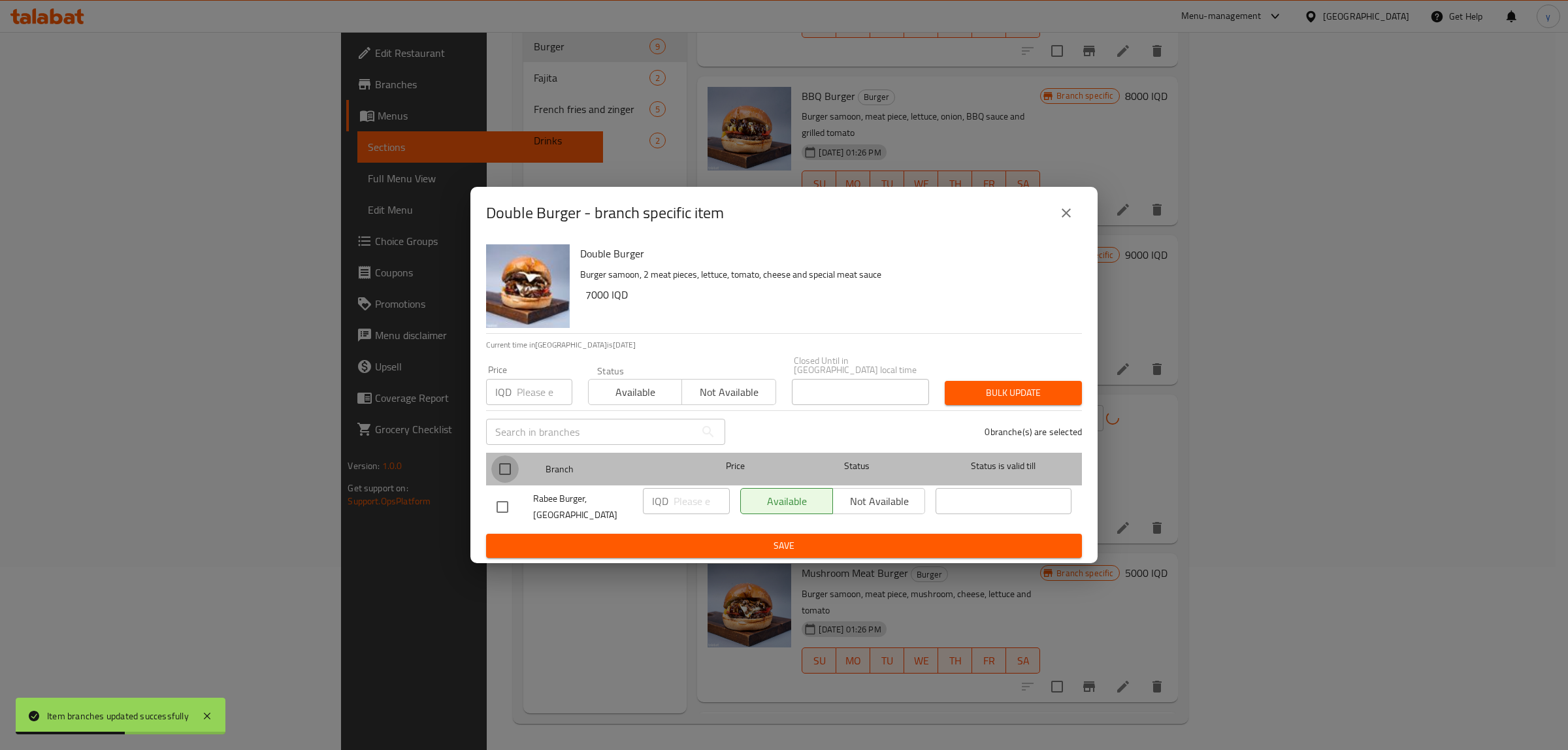
click at [497, 457] on input "checkbox" at bounding box center [505, 469] width 27 height 27
checkbox input "true"
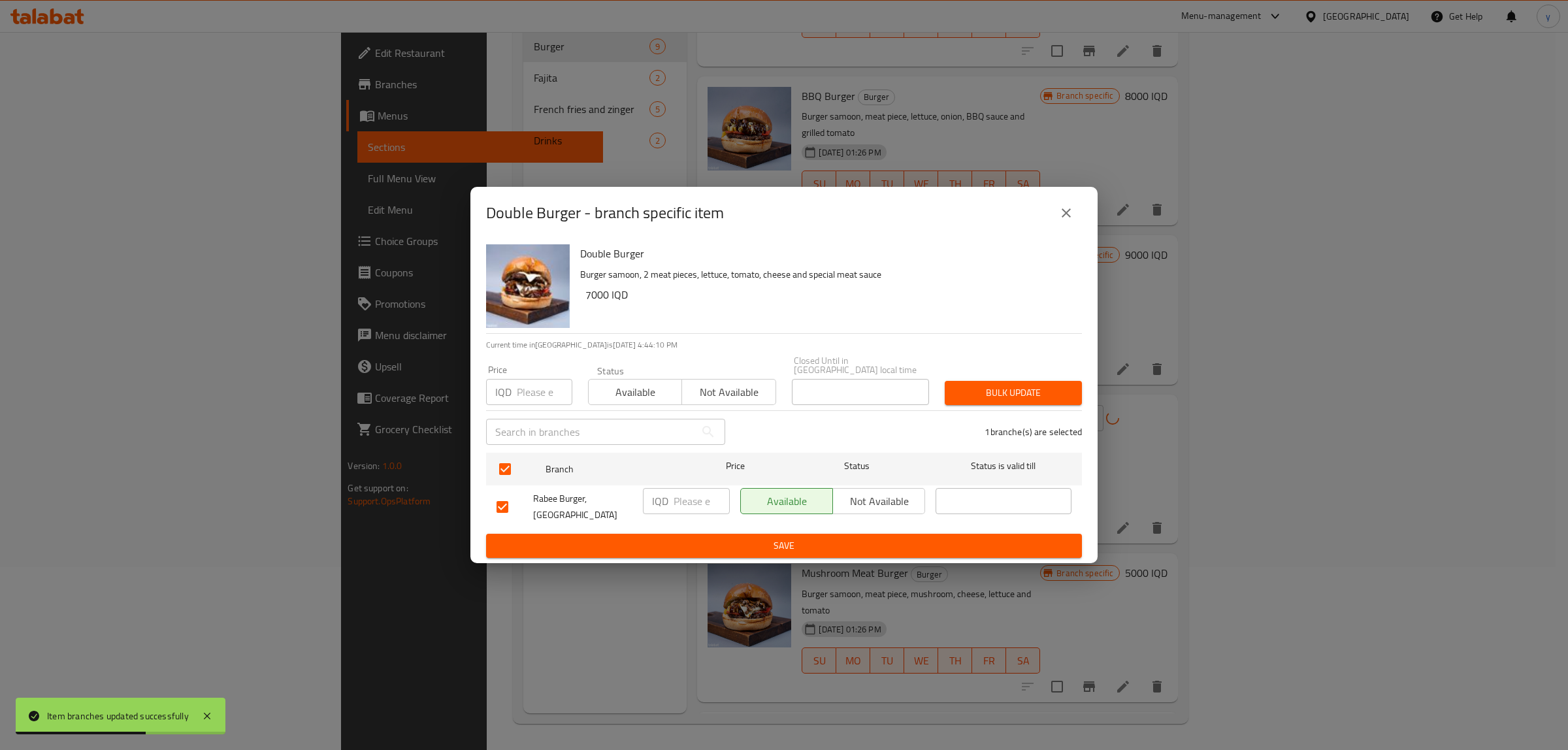
click at [670, 501] on div "IQD ​" at bounding box center [686, 500] width 87 height 26
paste input "14000"
type input "14000"
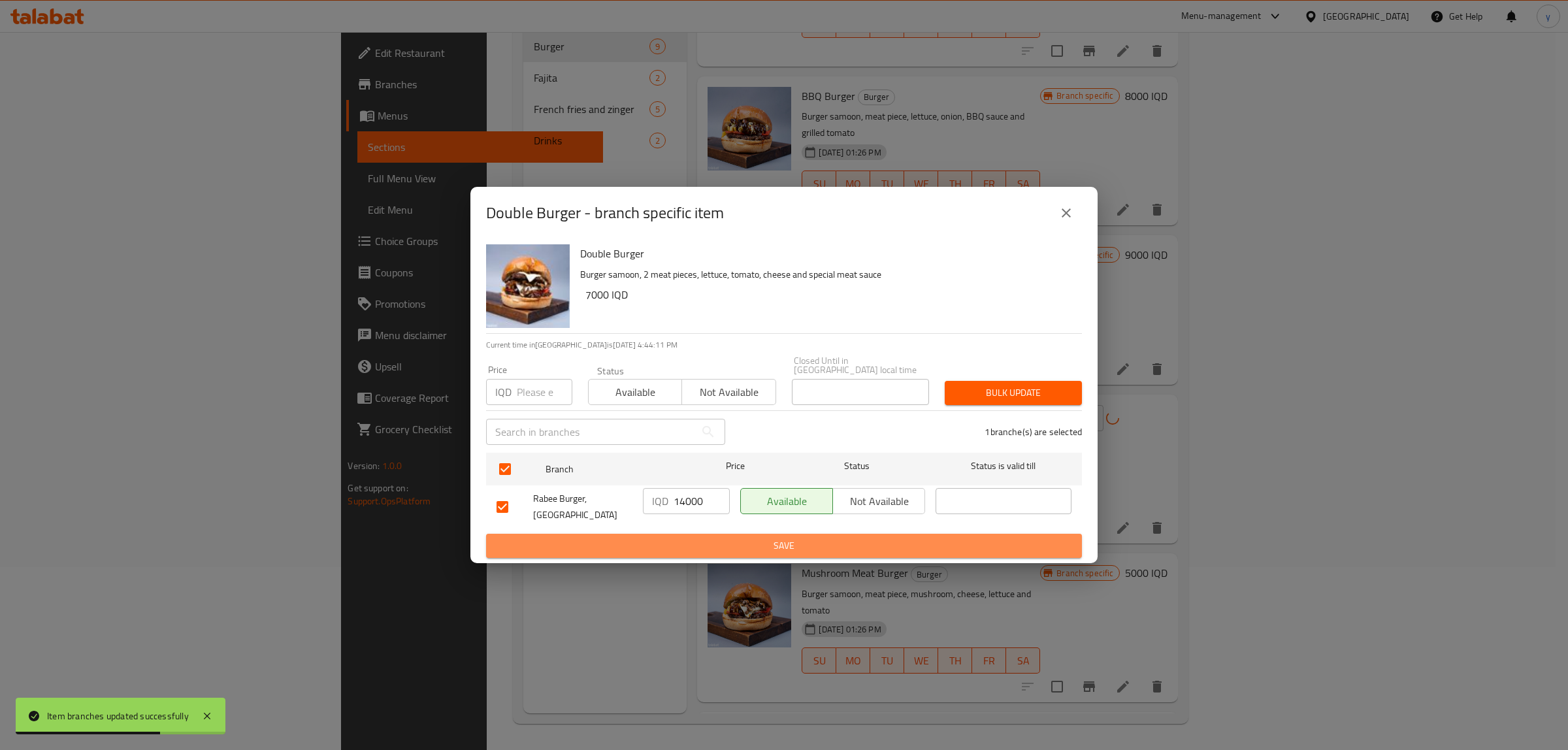
click at [682, 538] on span "Save" at bounding box center [784, 546] width 575 height 16
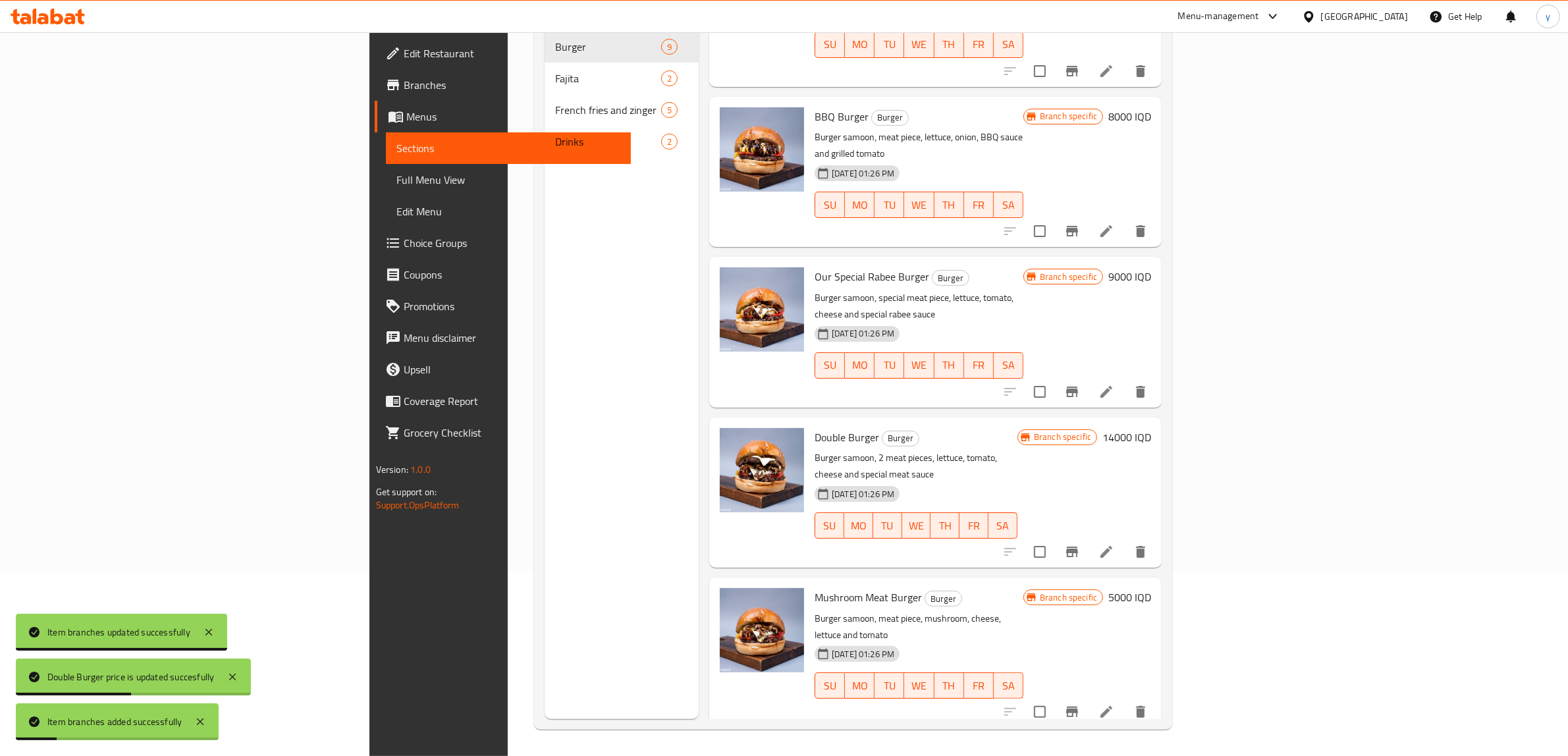
click at [1151, 588] on h6 "5000 IQD" at bounding box center [1129, 597] width 43 height 18
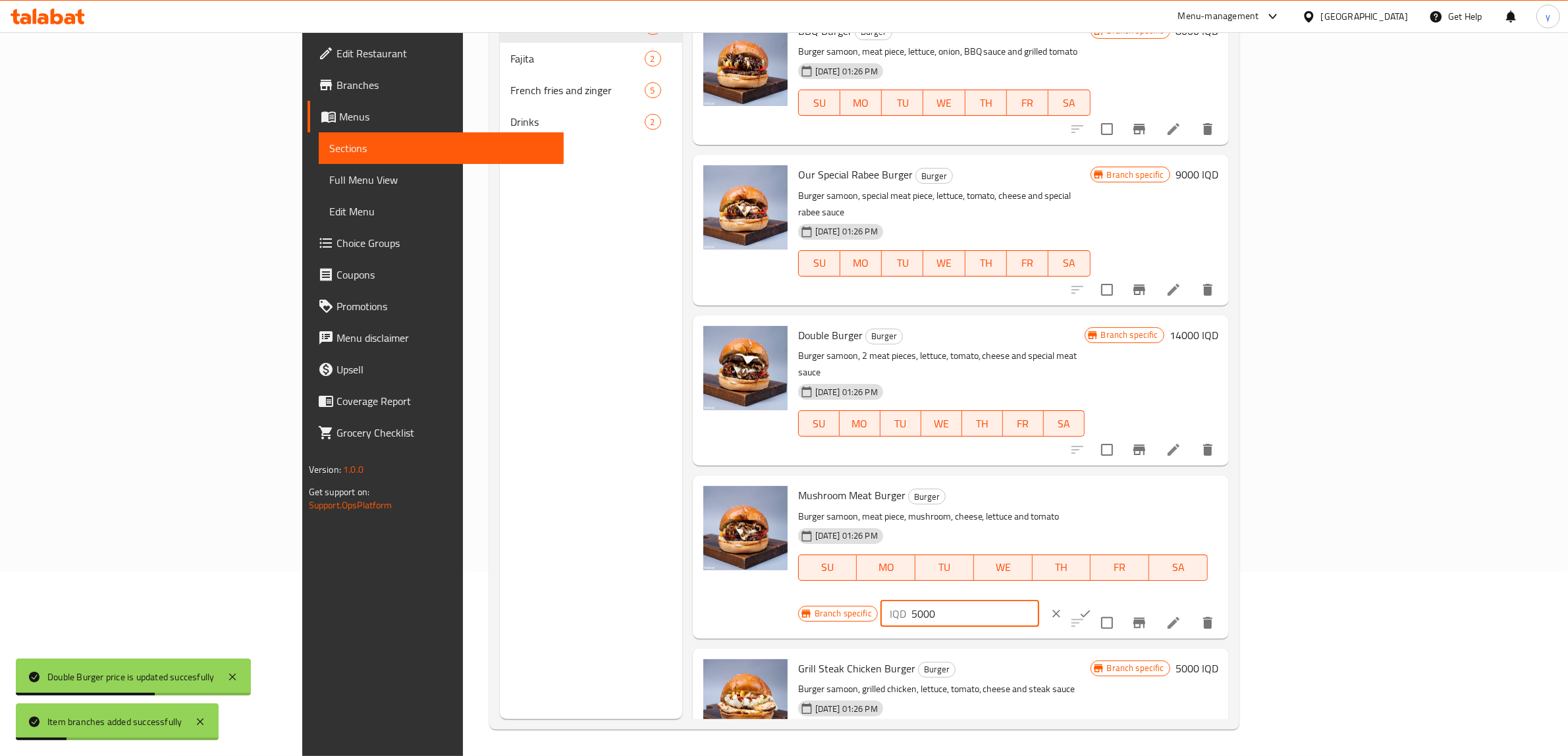
drag, startPoint x: 1398, startPoint y: 465, endPoint x: 1302, endPoint y: 468, distance: 96.0
click at [1039, 601] on div "IQD 5000 ​" at bounding box center [959, 614] width 159 height 27
paste input "9"
type input "9000"
click at [1091, 607] on icon "ok" at bounding box center [1085, 614] width 13 height 13
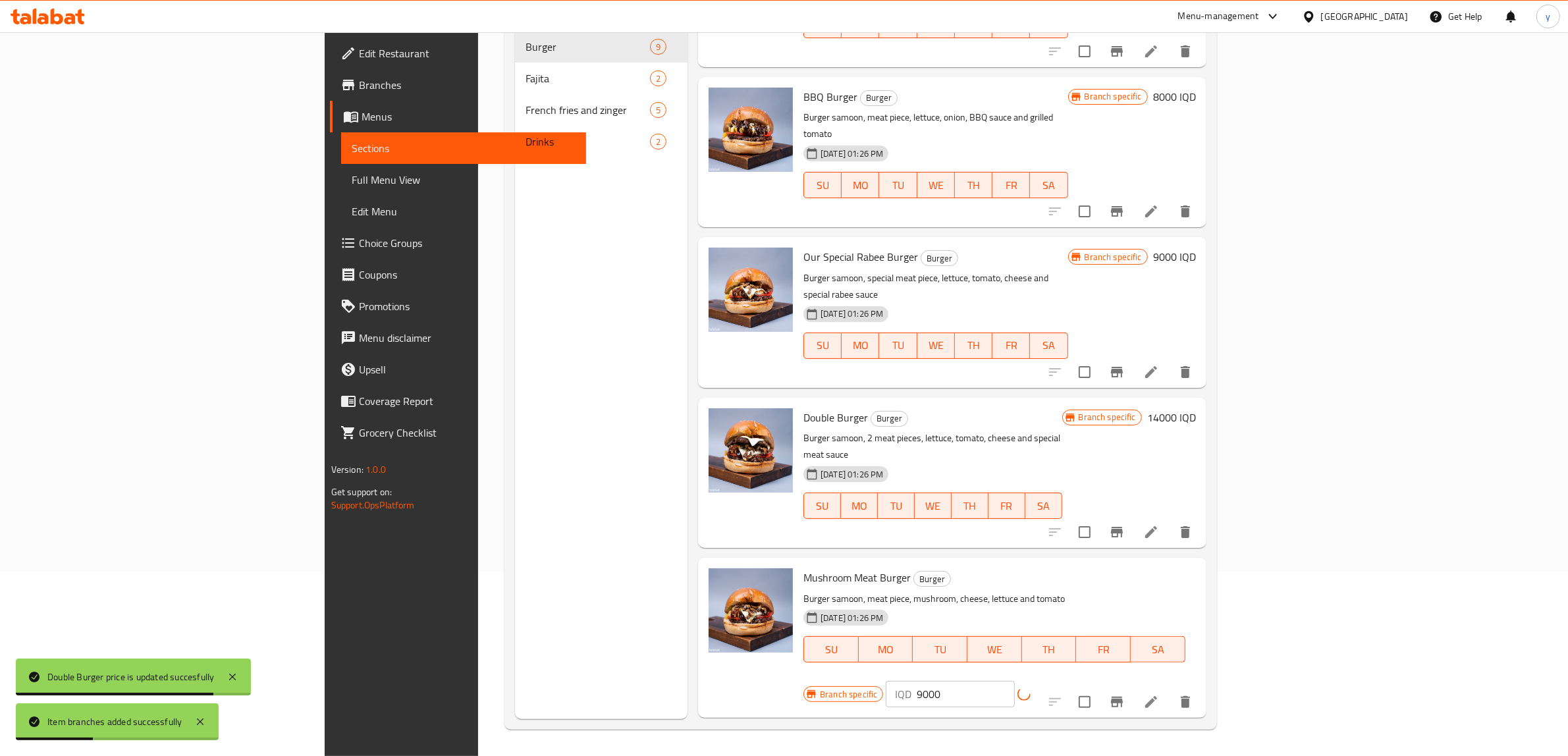
click at [1133, 686] on button "Branch-specific-item" at bounding box center [1116, 702] width 31 height 31
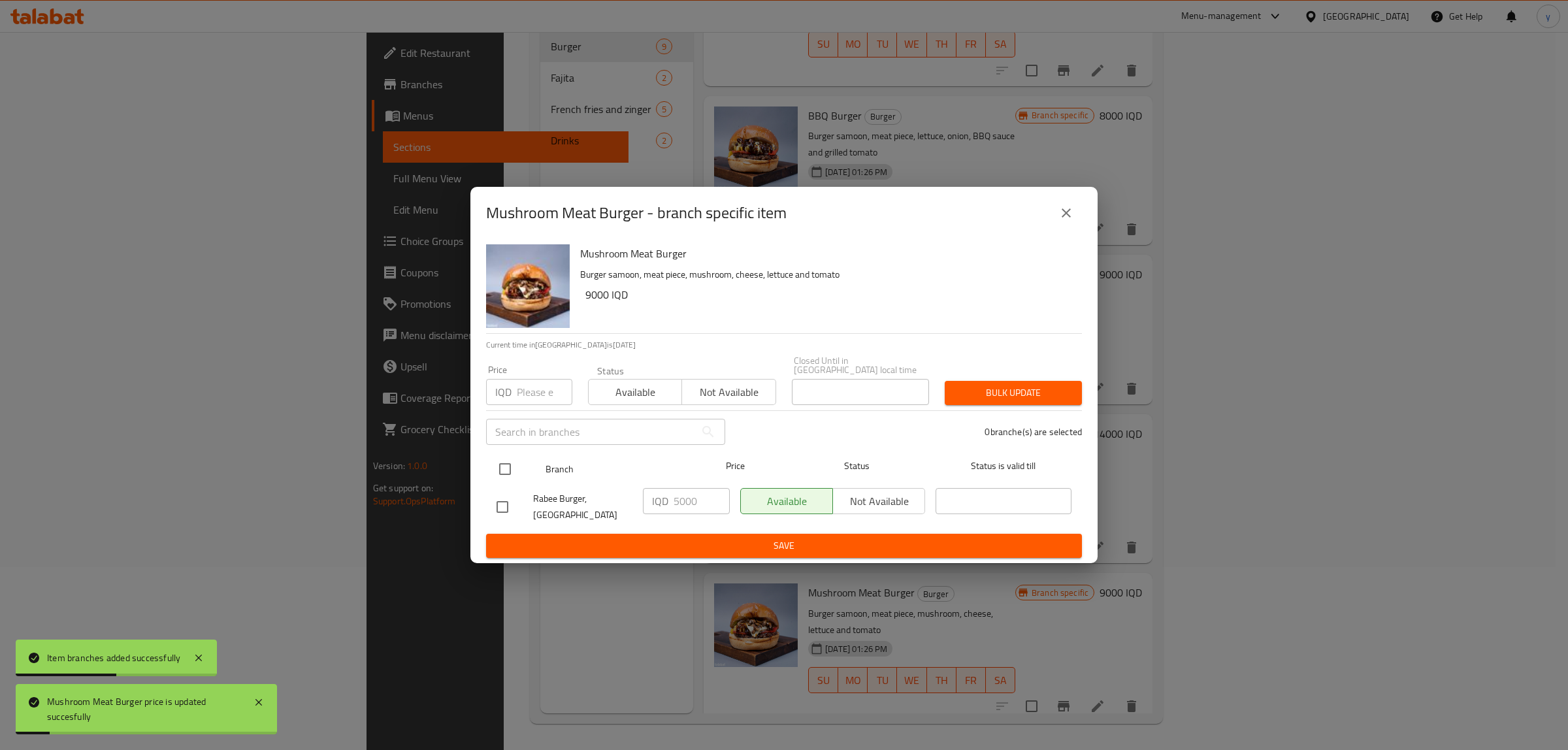
click at [507, 469] on input "checkbox" at bounding box center [505, 469] width 27 height 27
checkbox input "true"
click at [691, 507] on input "5000" at bounding box center [702, 500] width 57 height 26
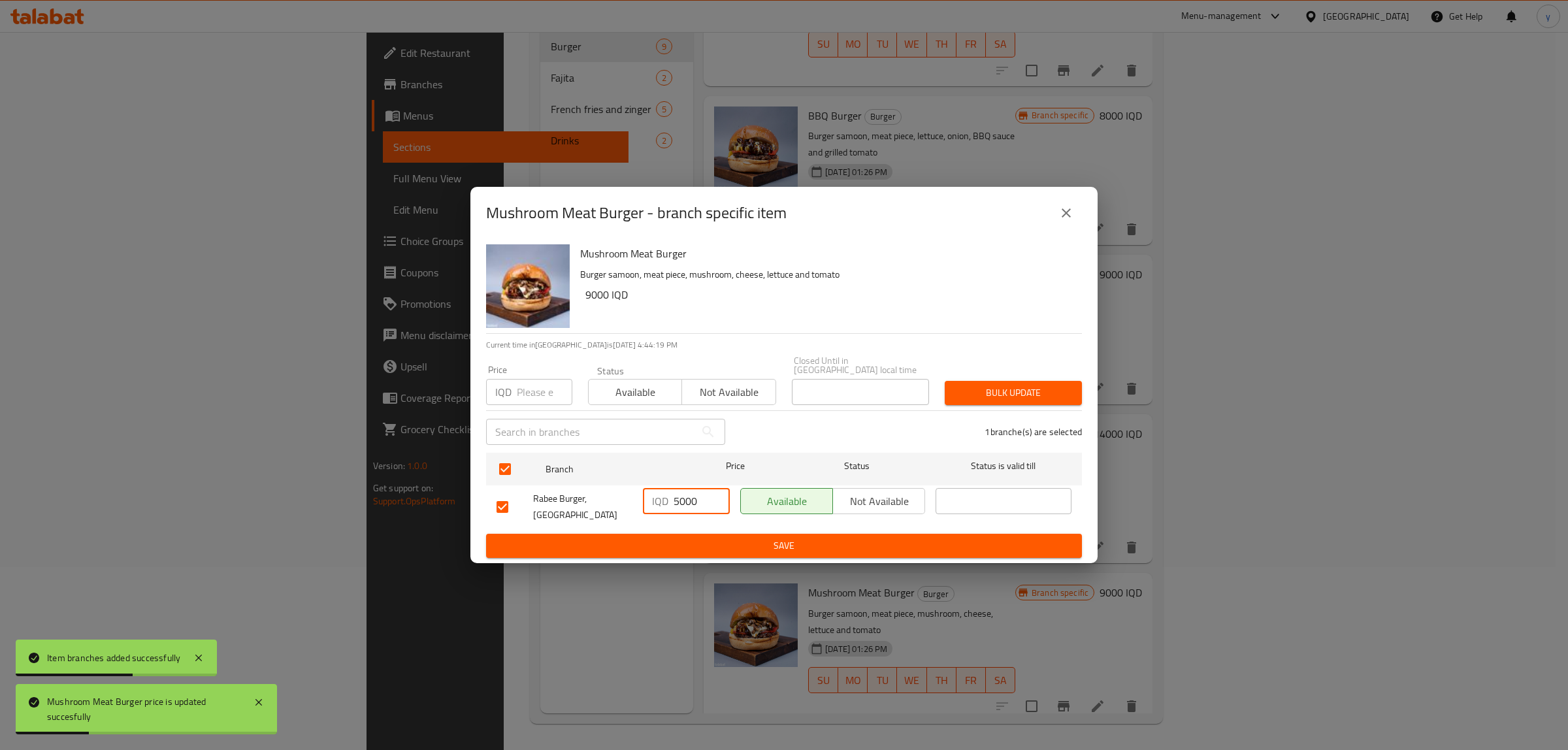
paste input "9"
type input "9000"
click at [694, 538] on span "Save" at bounding box center [784, 546] width 575 height 16
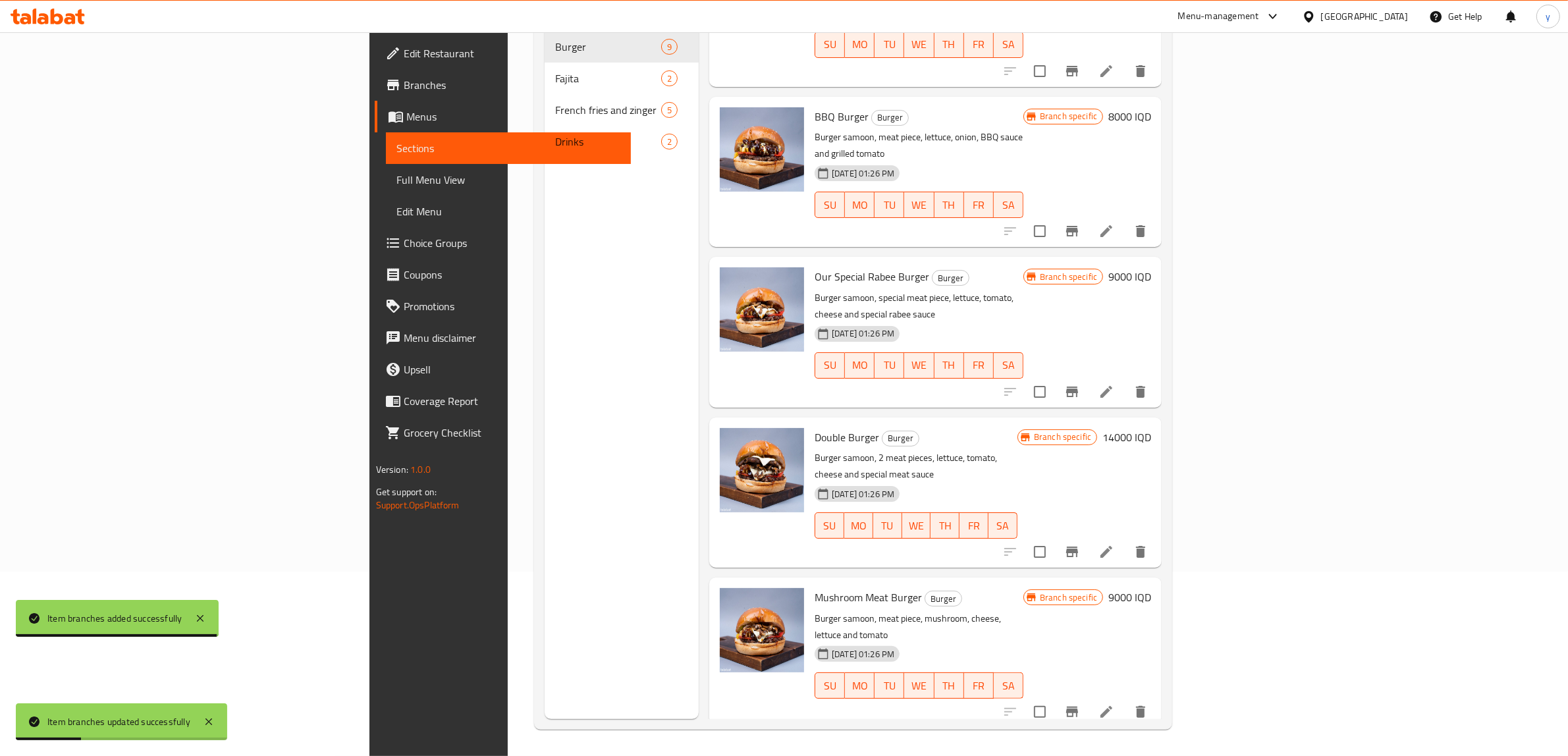
click at [1151, 748] on h6 "5000 IQD" at bounding box center [1129, 757] width 43 height 18
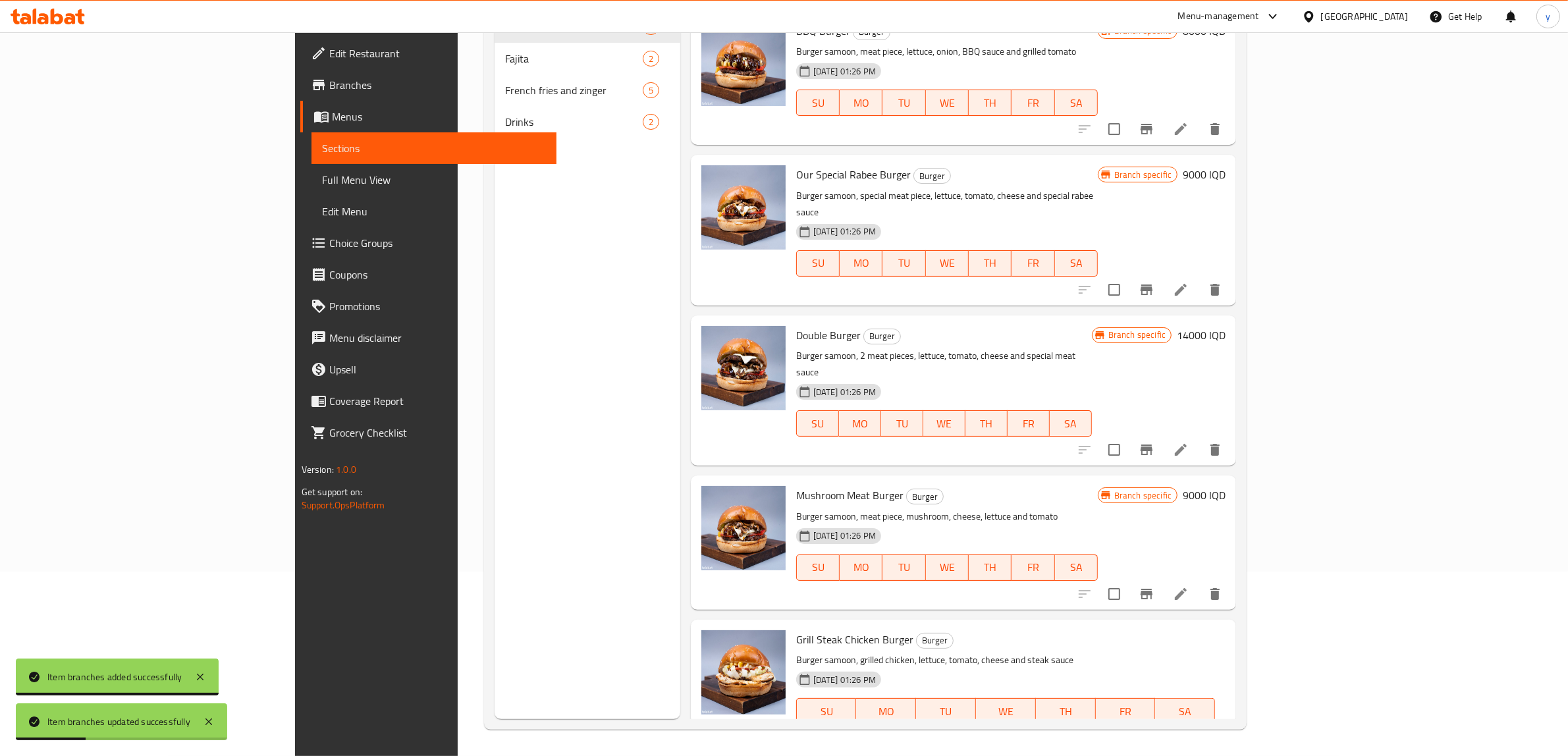
drag, startPoint x: 1325, startPoint y: 610, endPoint x: 1295, endPoint y: 629, distance: 35.5
click at [1117, 743] on div "Branch specific IQD 5000 ​" at bounding box center [956, 758] width 321 height 29
paste input "800"
click at [1037, 744] on input "800000" at bounding box center [973, 757] width 128 height 27
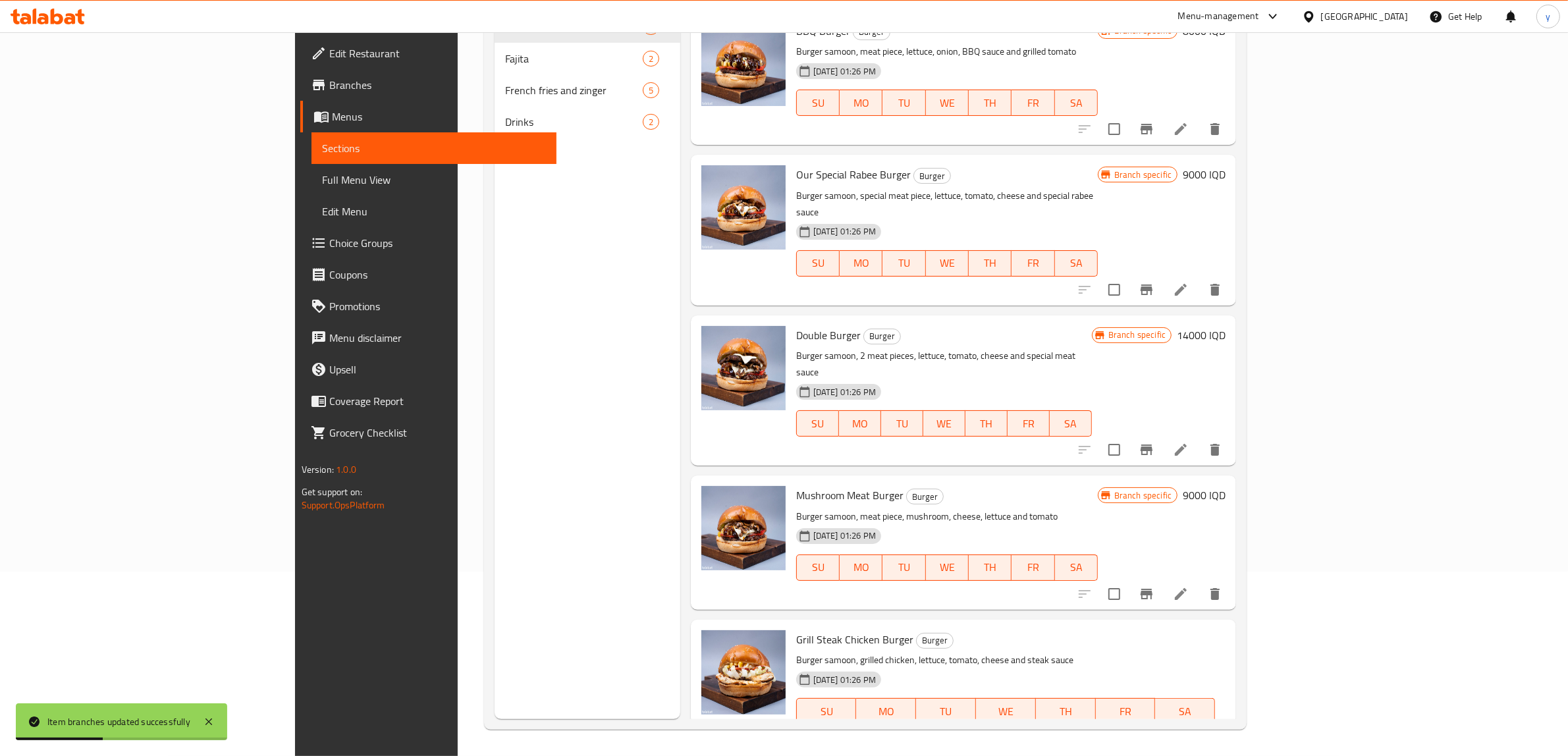
paste input "number"
type input "8000"
click at [1098, 743] on button "ok" at bounding box center [1083, 758] width 29 height 29
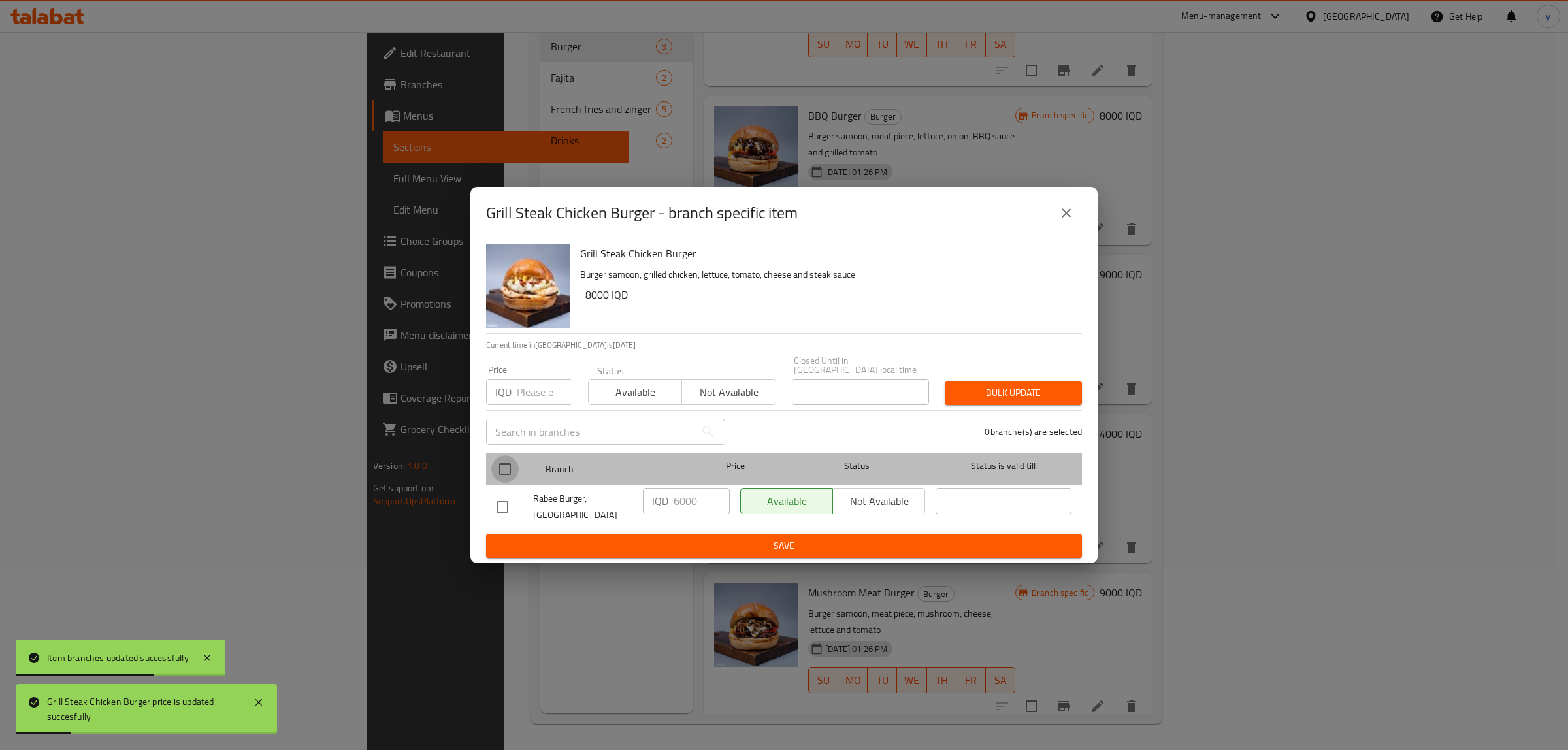
click at [501, 467] on input "checkbox" at bounding box center [505, 469] width 27 height 27
checkbox input "true"
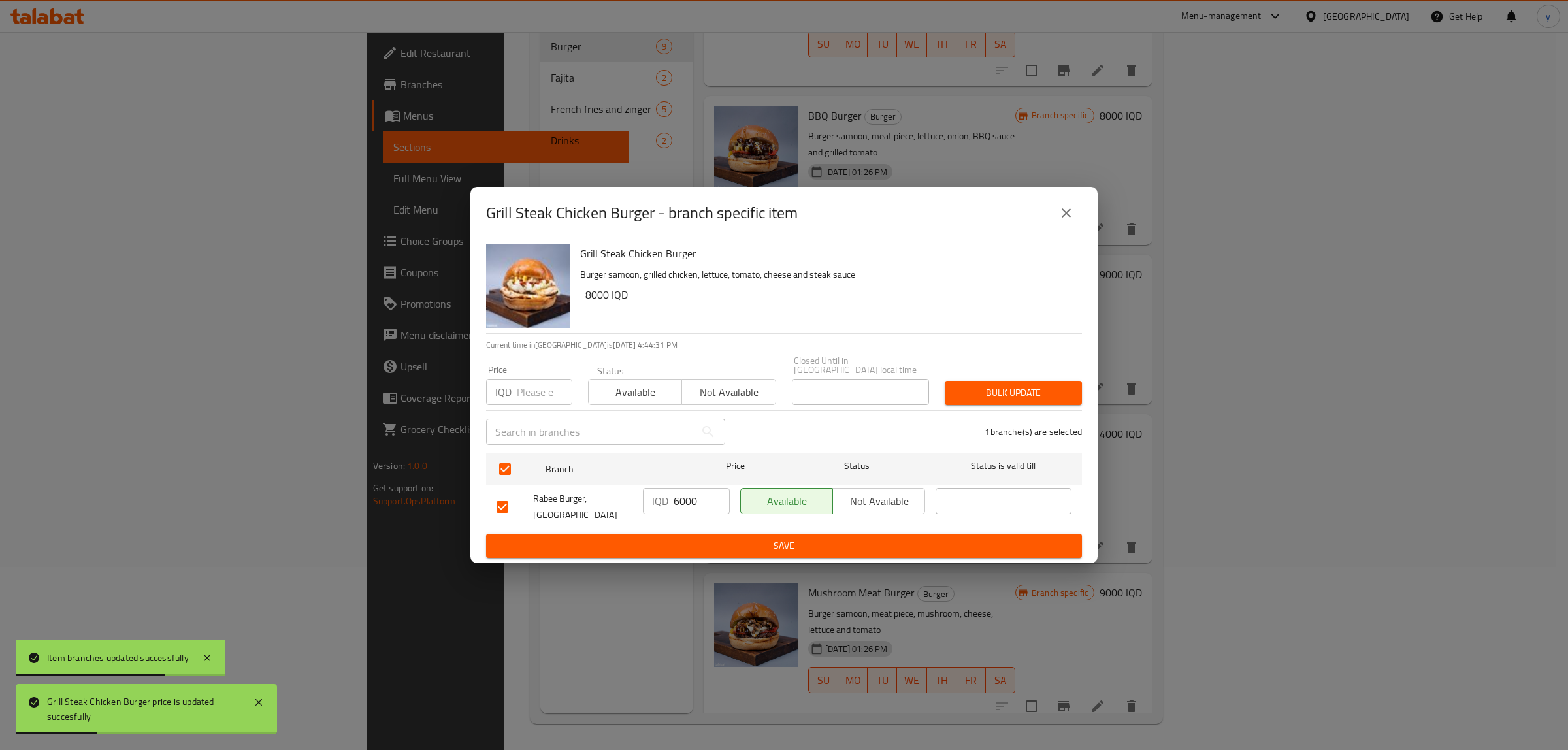
click at [694, 500] on input "6000" at bounding box center [702, 500] width 57 height 26
paste input "8"
type input "8000"
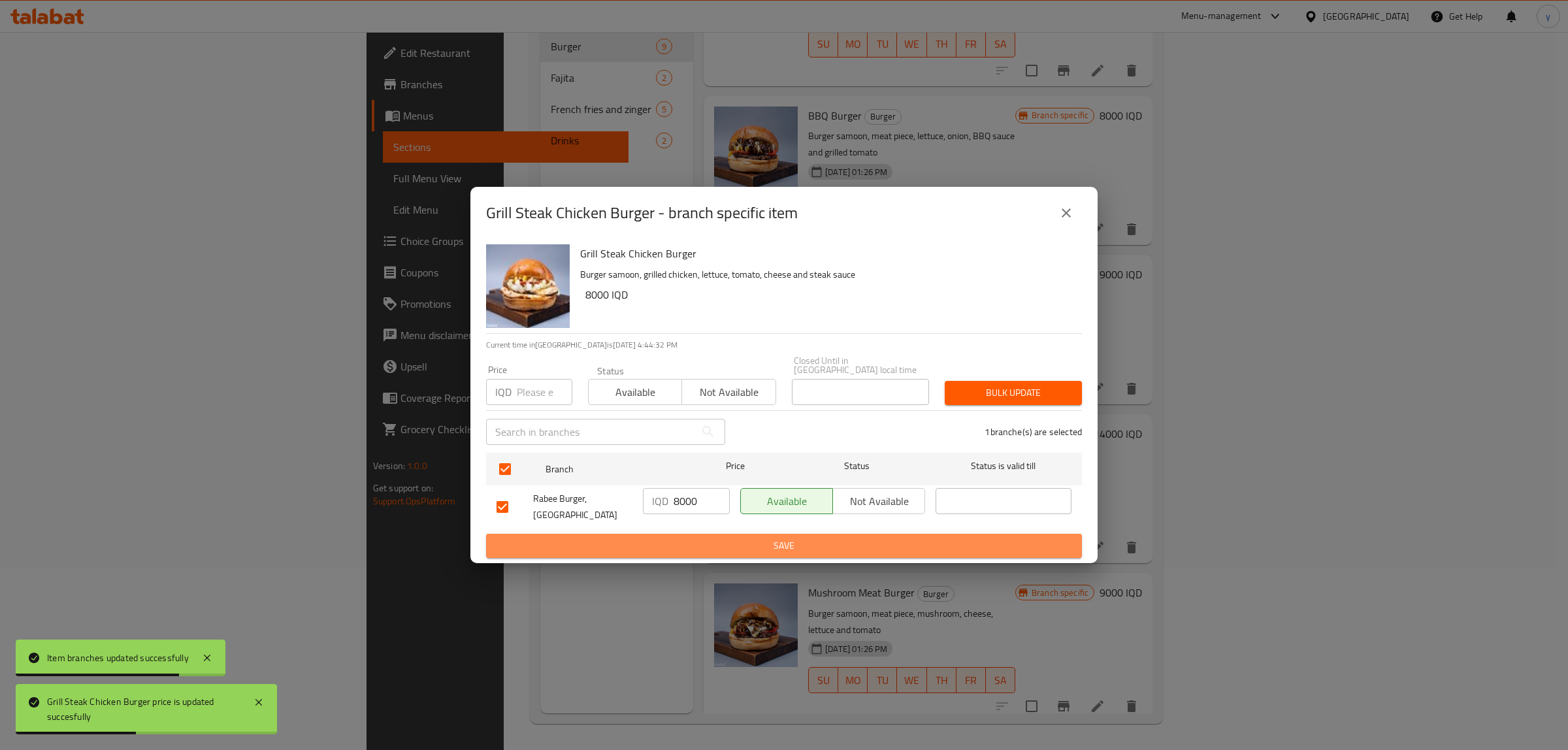
click at [673, 538] on span "Save" at bounding box center [784, 546] width 575 height 16
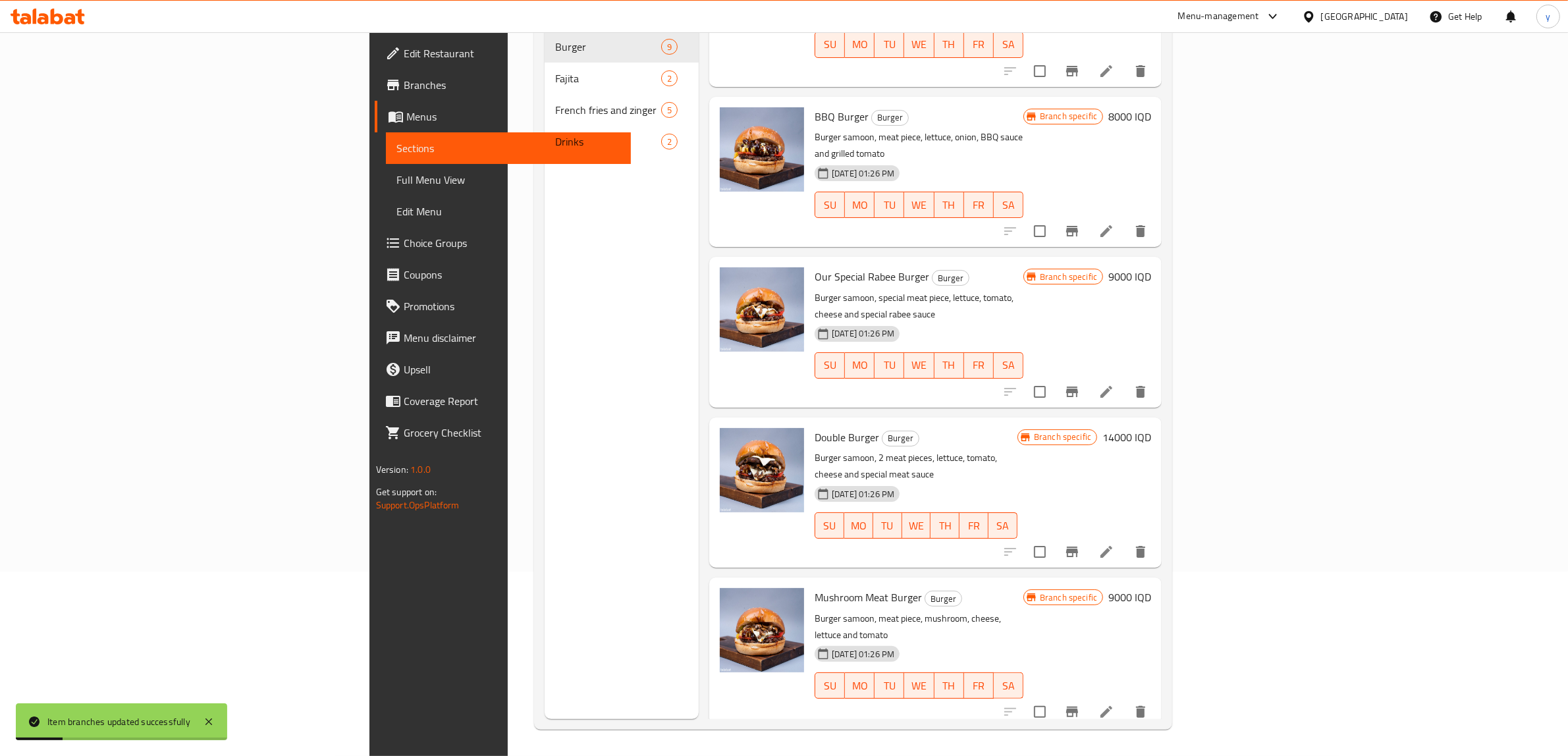
scroll to position [0, 0]
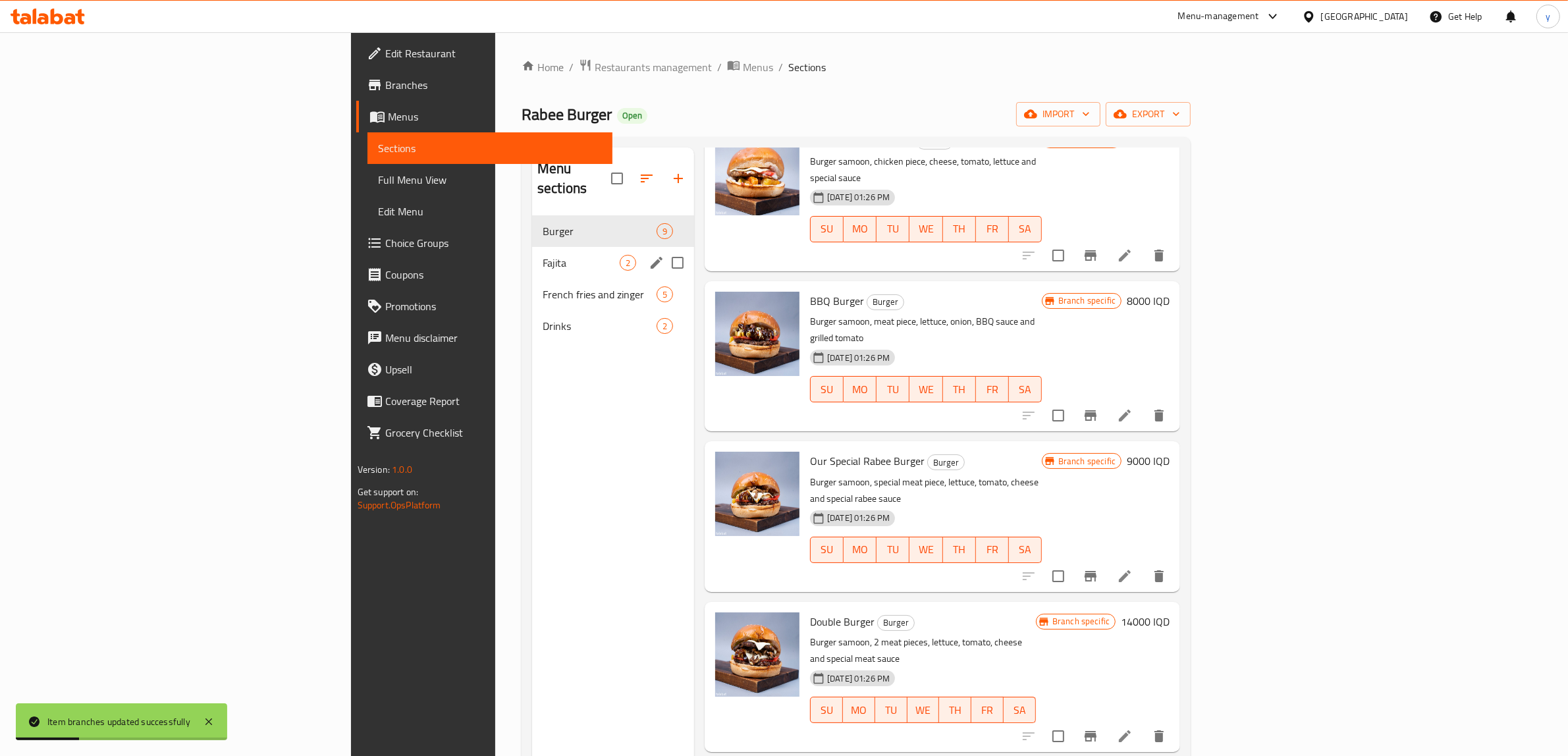
drag, startPoint x: 369, startPoint y: 252, endPoint x: 486, endPoint y: 283, distance: 121.0
click at [532, 254] on div "Fajita 2" at bounding box center [613, 263] width 162 height 31
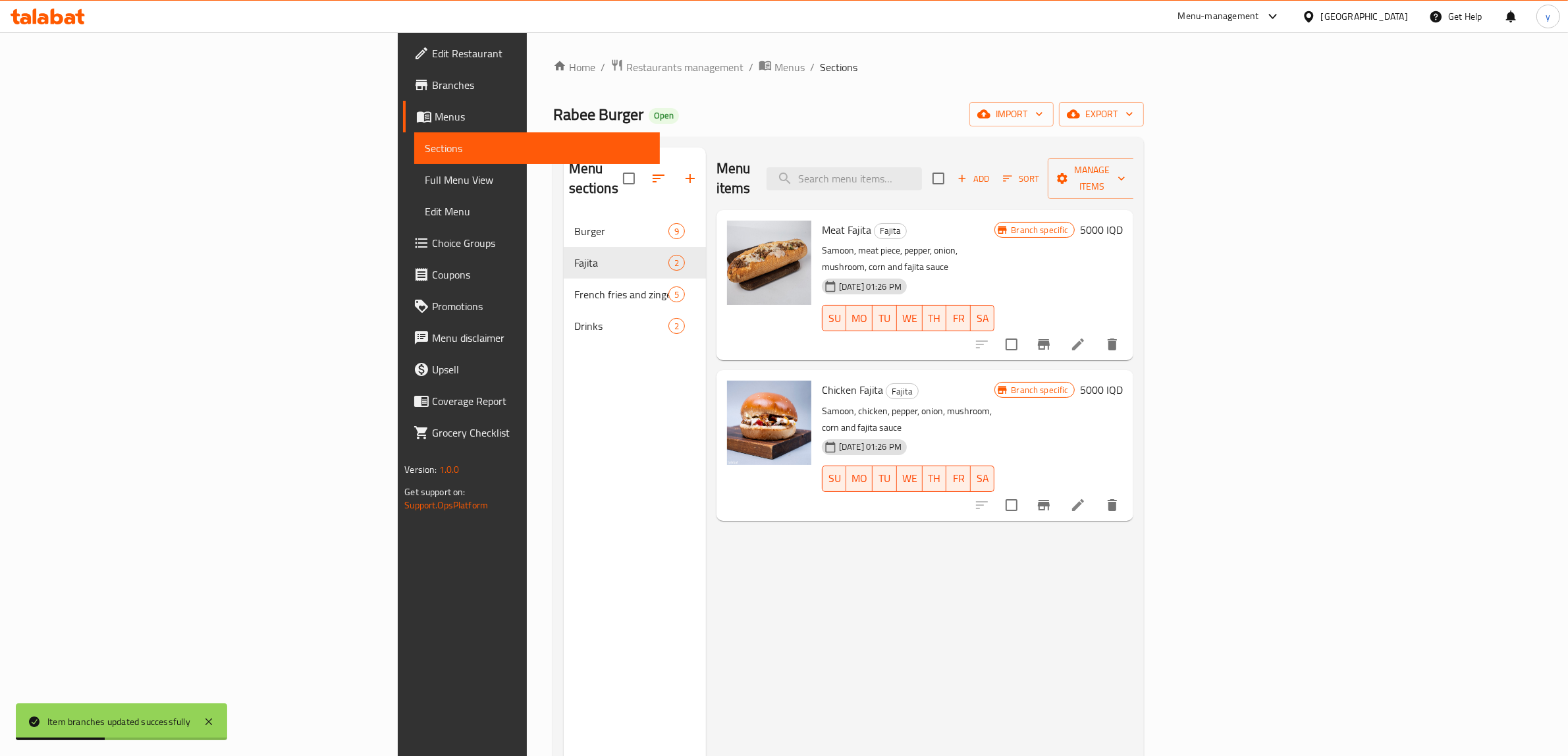
click at [1122, 220] on h6 "5000 IQD" at bounding box center [1101, 230] width 43 height 18
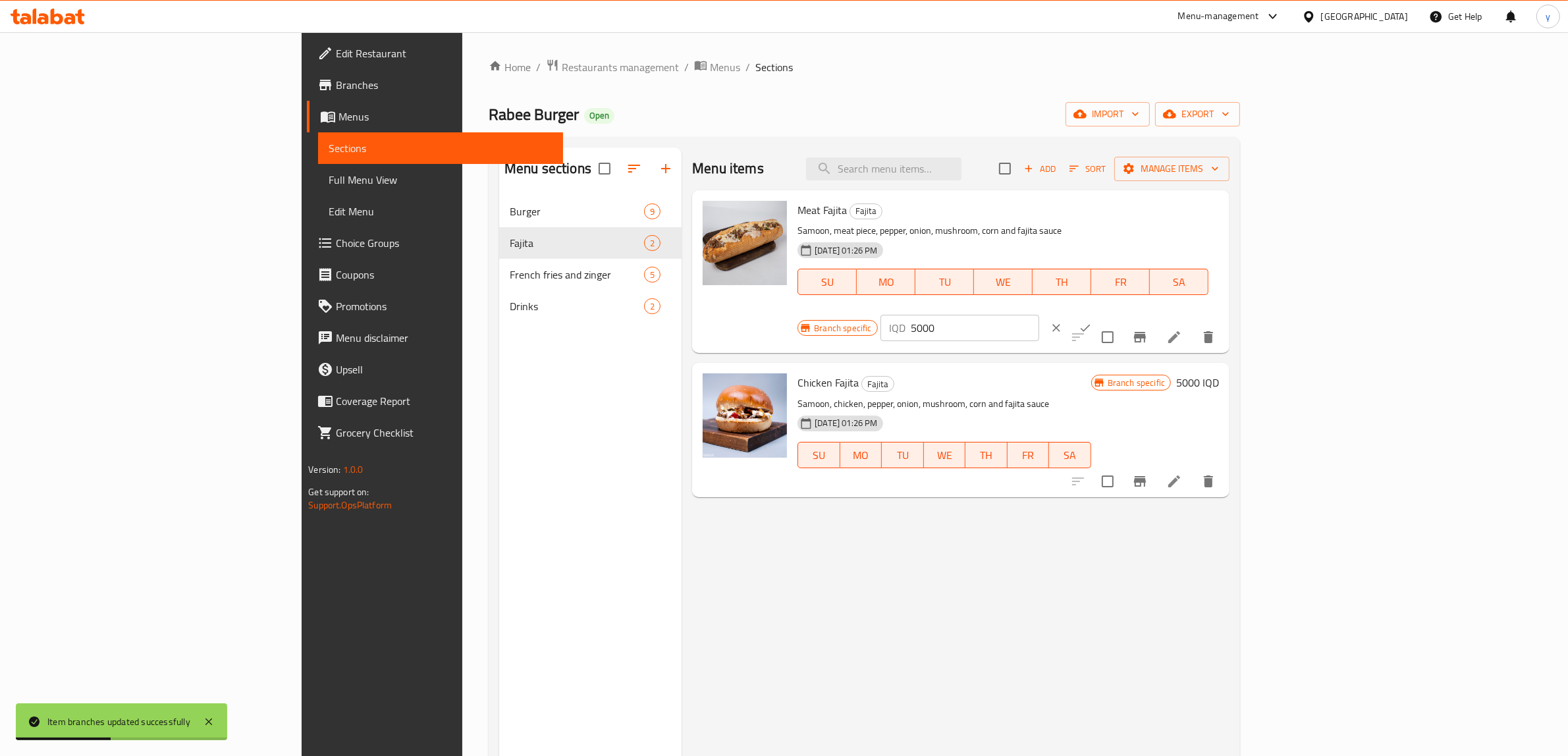
drag, startPoint x: 1314, startPoint y: 209, endPoint x: 1304, endPoint y: 219, distance: 14.1
click at [1039, 315] on div "IQD 5000 ​" at bounding box center [959, 328] width 159 height 27
paste input "90"
click at [1039, 315] on input "90000" at bounding box center [975, 328] width 128 height 27
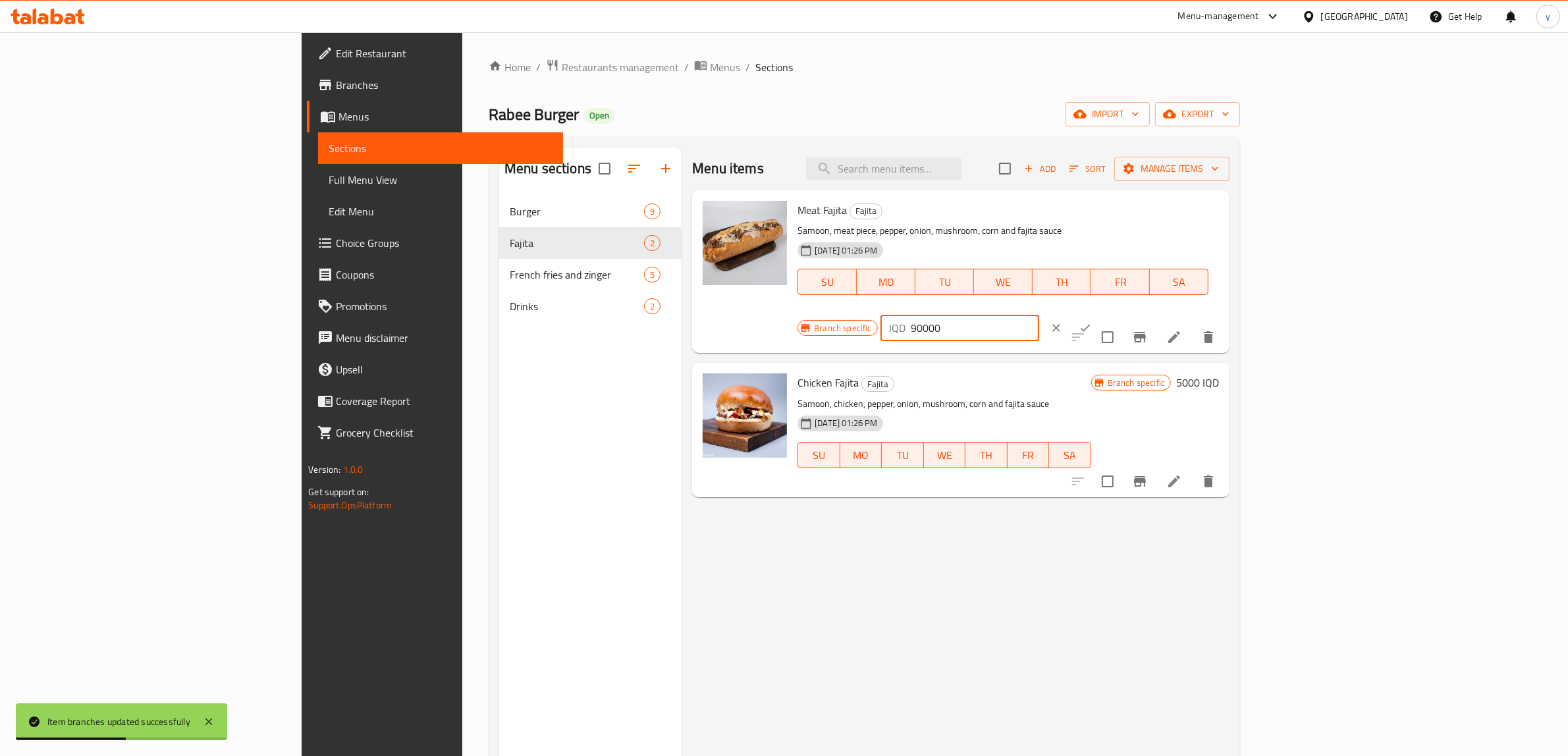
paste input "number"
type input "9000"
click at [1100, 313] on button "ok" at bounding box center [1086, 328] width 29 height 29
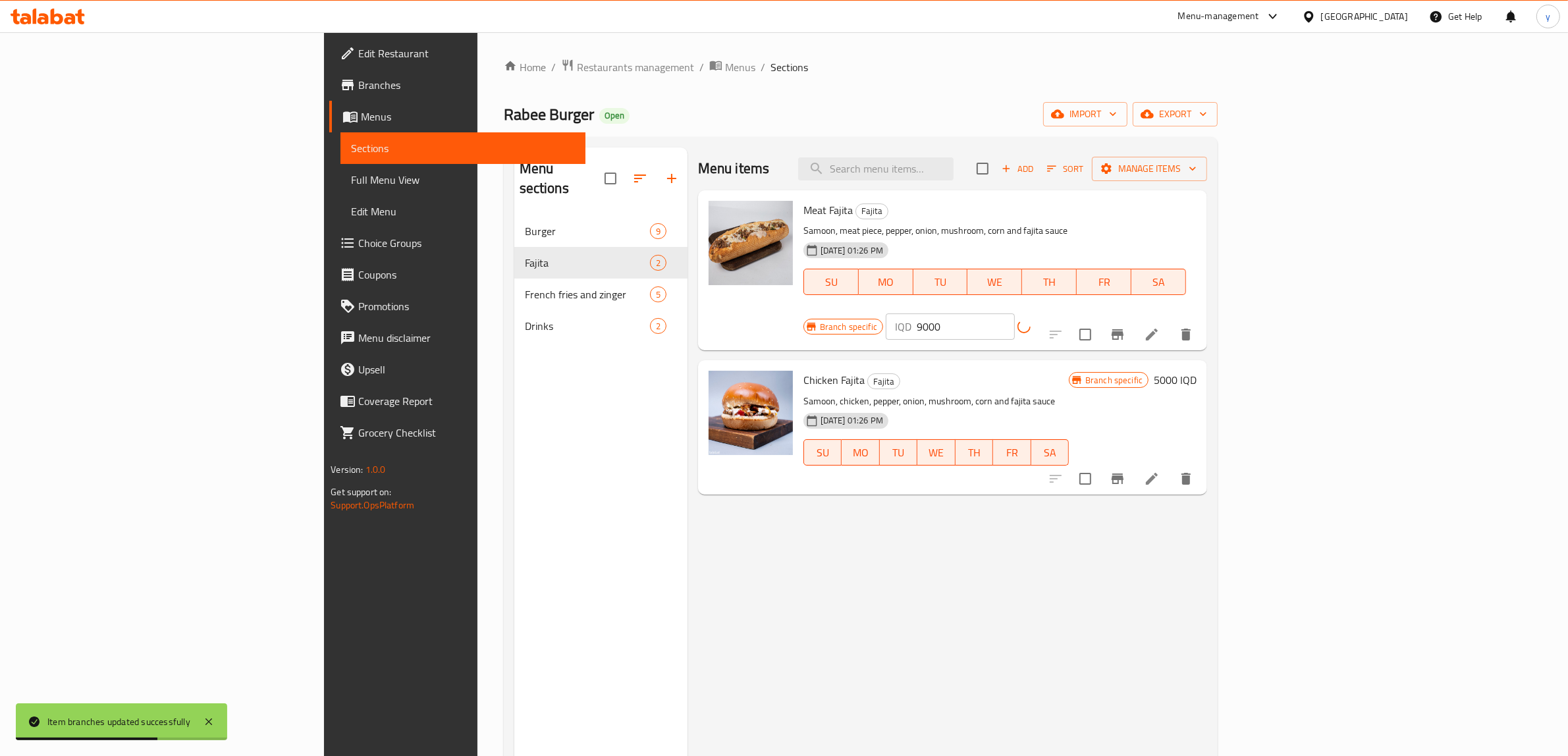
click at [1196, 371] on h6 "5000 IQD" at bounding box center [1175, 380] width 43 height 18
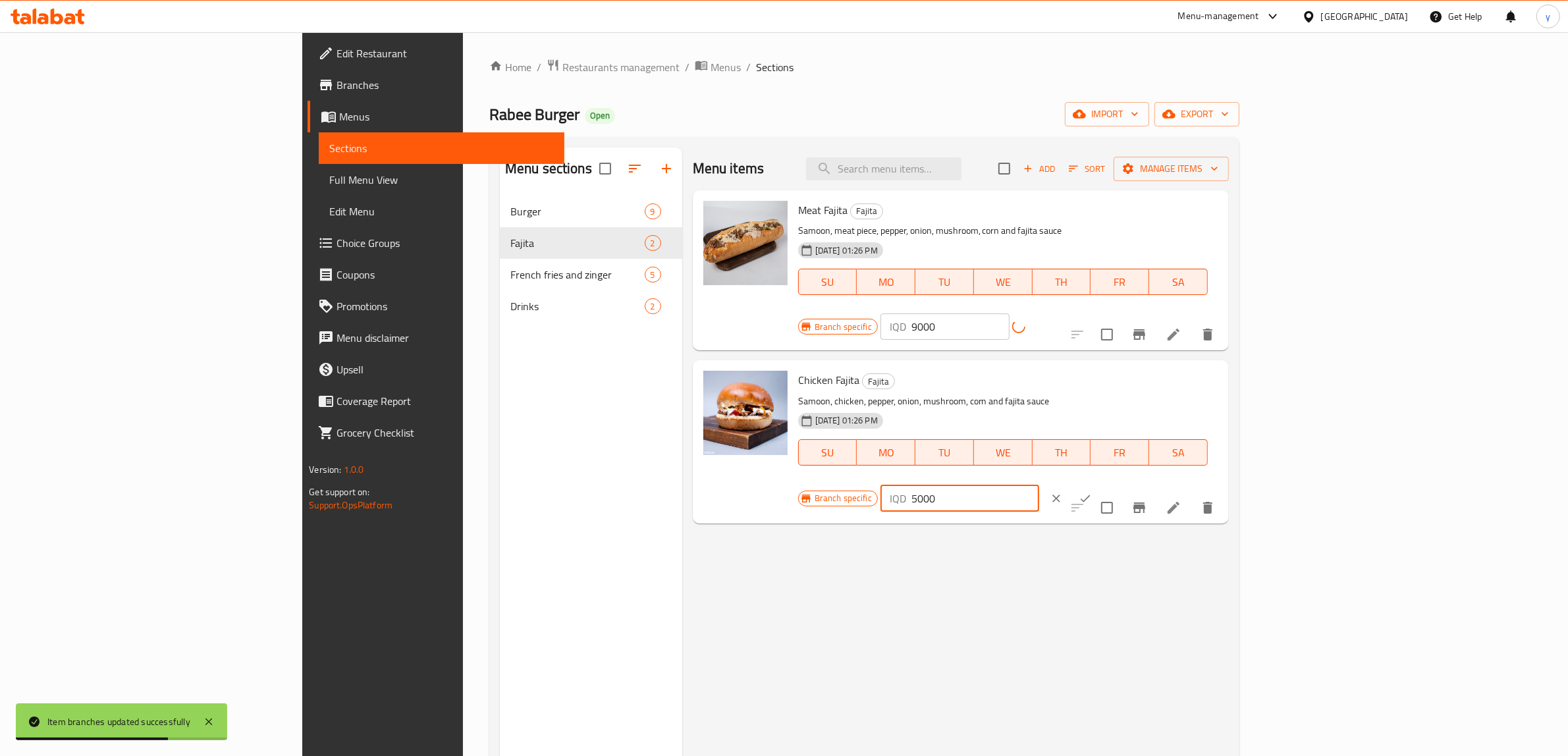
drag, startPoint x: 1354, startPoint y: 364, endPoint x: 1334, endPoint y: 367, distance: 20.2
click at [1039, 485] on div "IQD 5000 ​" at bounding box center [959, 498] width 159 height 27
paste input "9"
type input "9000"
click at [1100, 484] on button "ok" at bounding box center [1086, 499] width 29 height 29
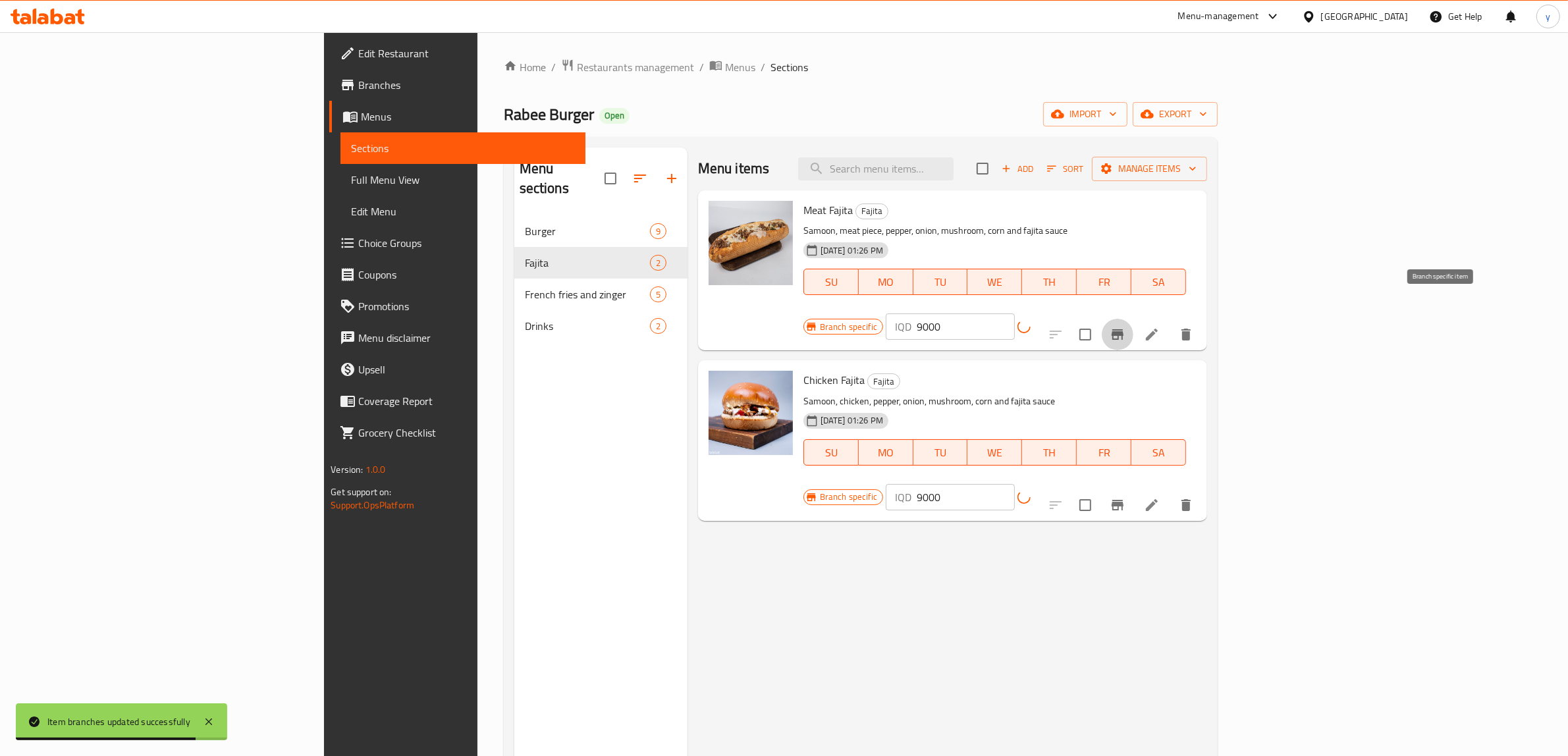
click at [1134, 319] on button "Branch-specific-item" at bounding box center [1117, 334] width 31 height 31
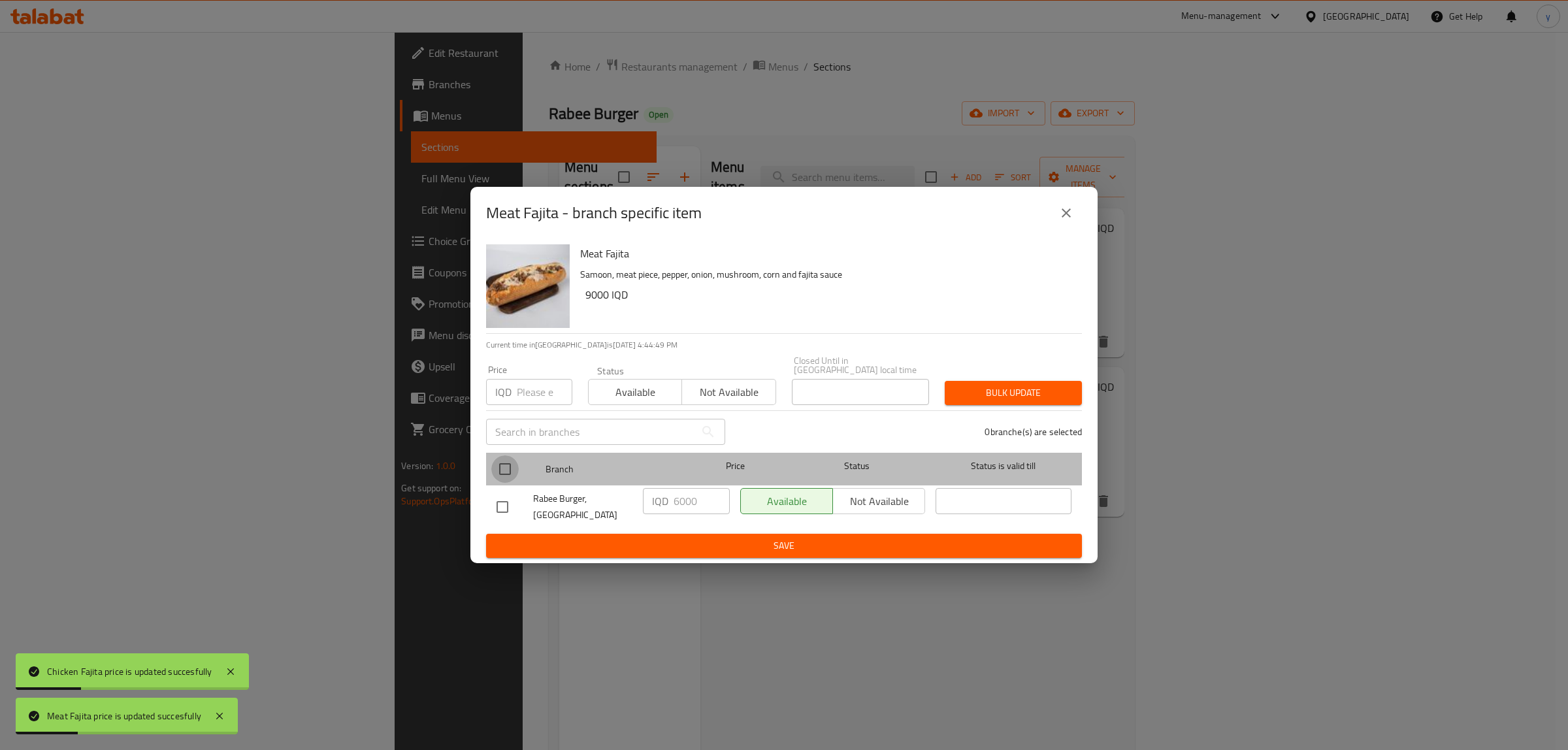
click at [511, 472] on input "checkbox" at bounding box center [505, 469] width 27 height 27
checkbox input "true"
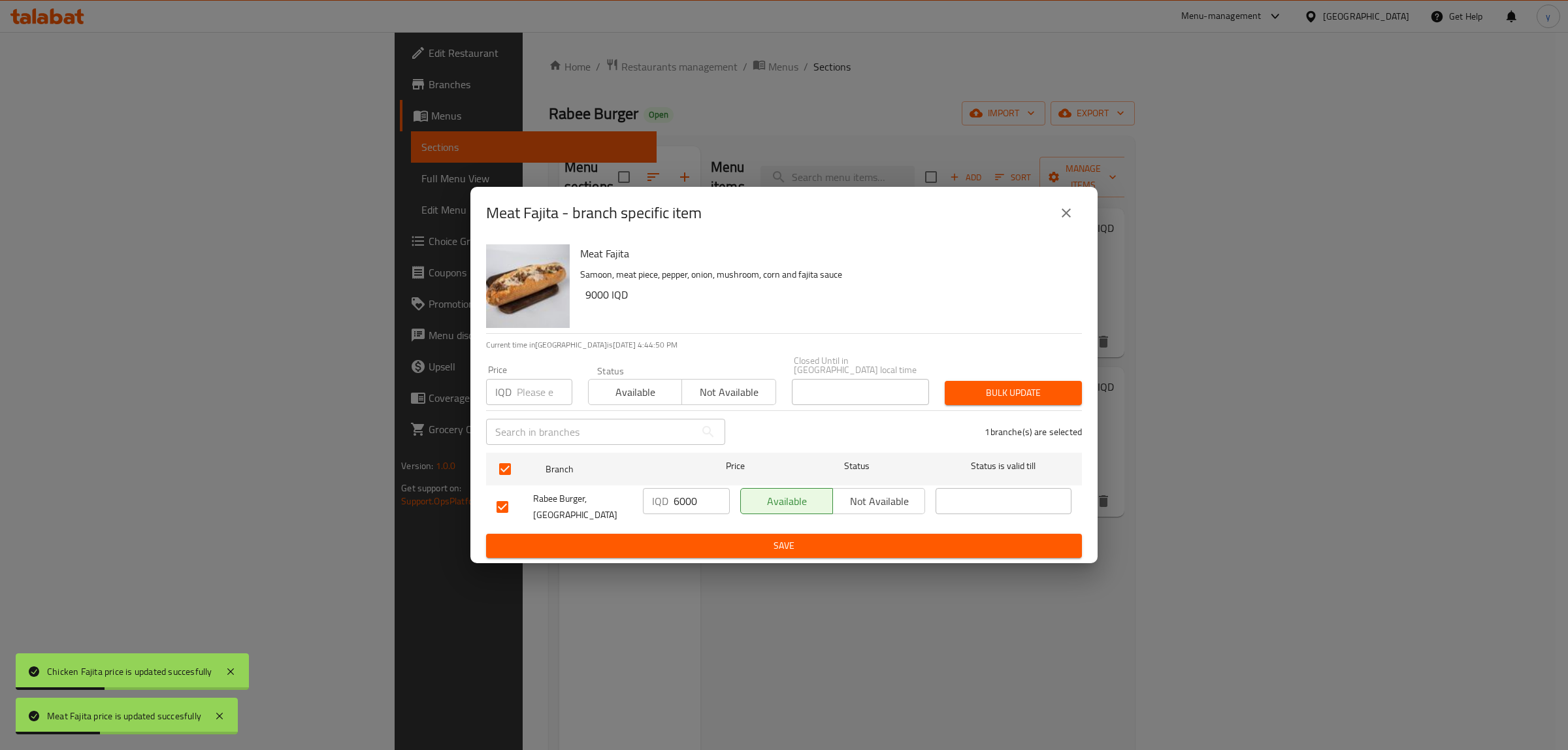
click at [693, 494] on input "6000" at bounding box center [702, 500] width 57 height 26
paste input "9"
type input "9000"
click at [690, 538] on span "Save" at bounding box center [784, 546] width 575 height 16
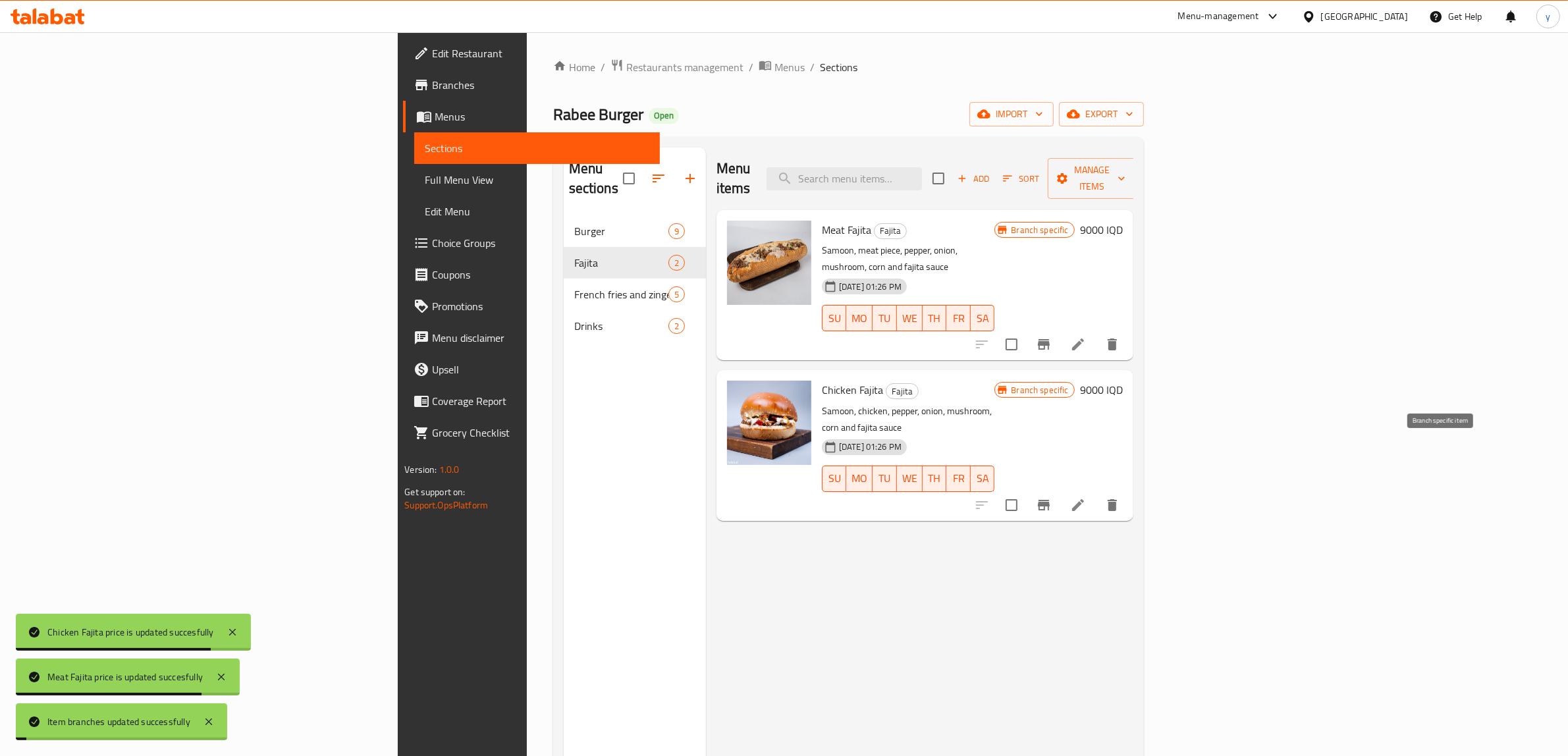
click at [1059, 490] on button "Branch-specific-item" at bounding box center [1043, 505] width 31 height 31
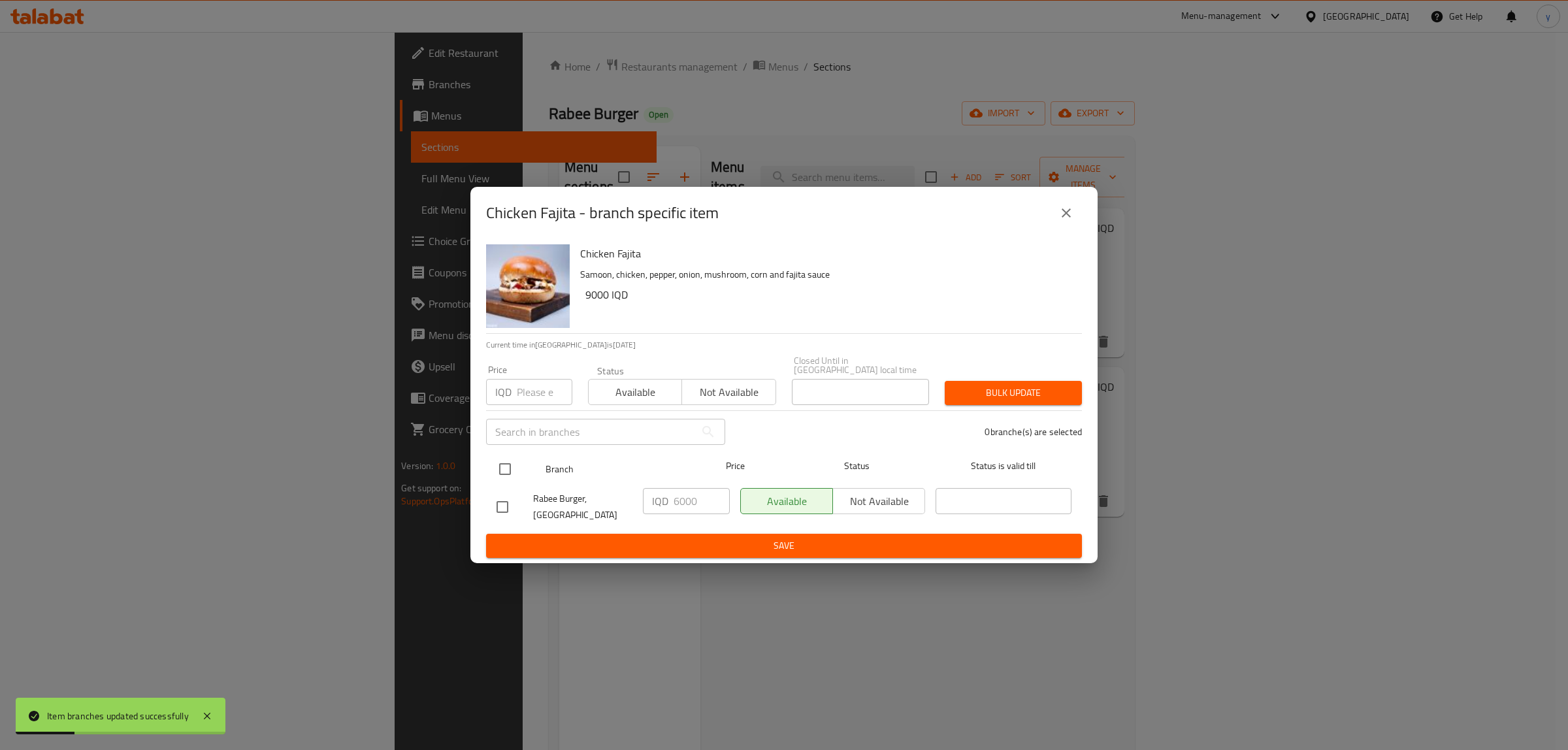
click at [501, 459] on input "checkbox" at bounding box center [505, 469] width 27 height 27
checkbox input "true"
click at [690, 494] on input "6000" at bounding box center [702, 500] width 57 height 26
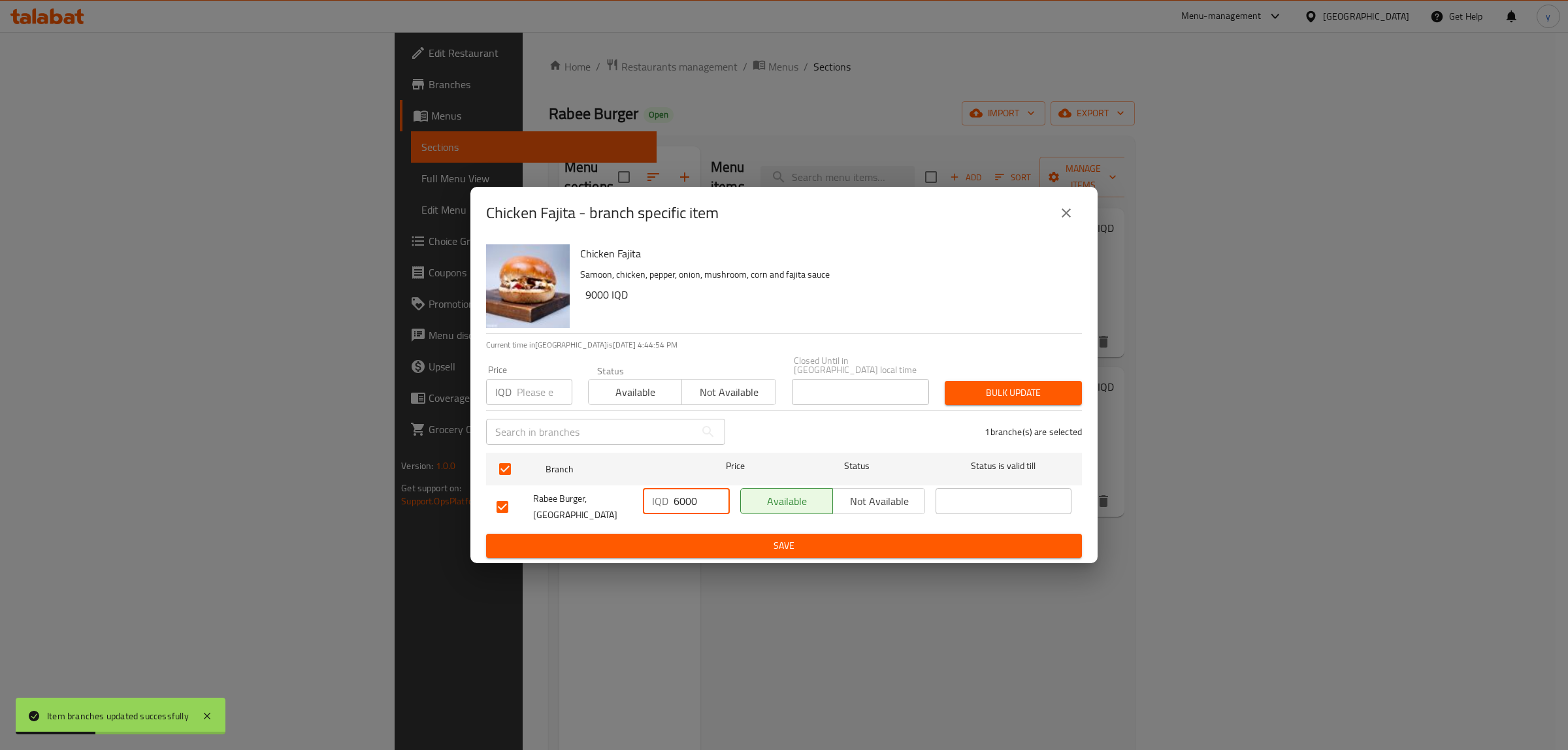
paste input "9"
type input "9000"
click at [689, 538] on span "Save" at bounding box center [784, 546] width 575 height 16
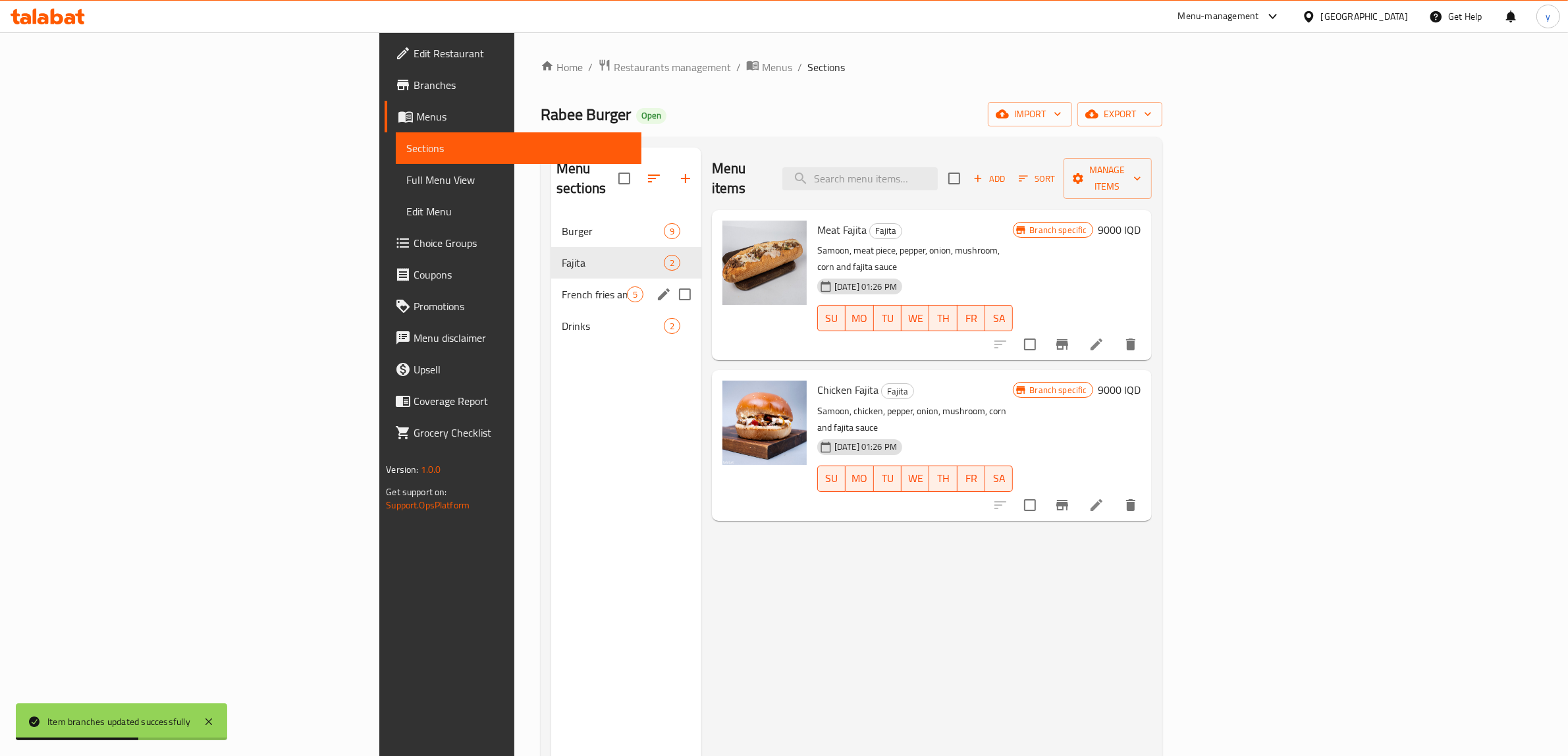
click at [551, 278] on div "French fries and zinger 5" at bounding box center [626, 294] width 150 height 31
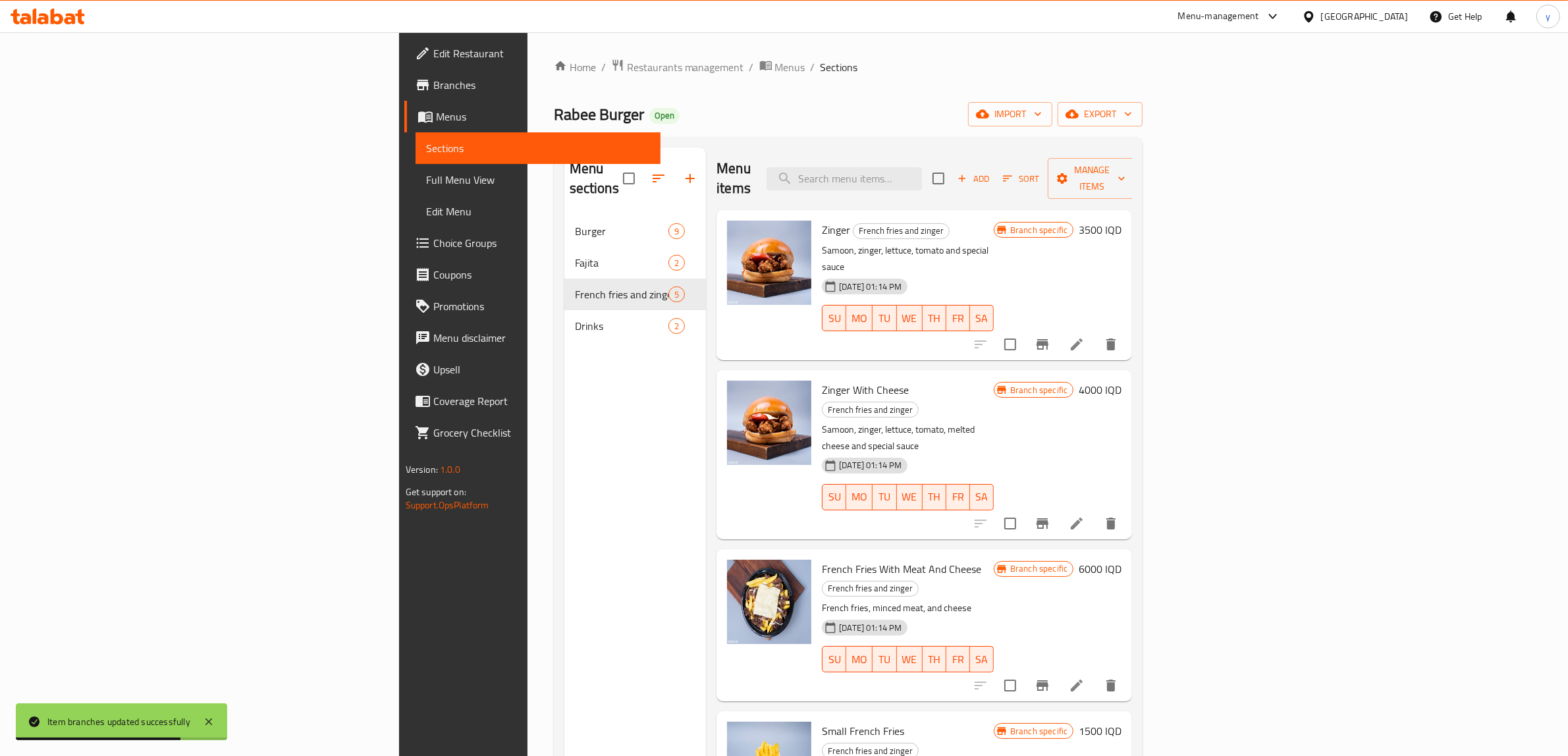
click at [1122, 220] on h6 "3500 IQD" at bounding box center [1100, 230] width 43 height 18
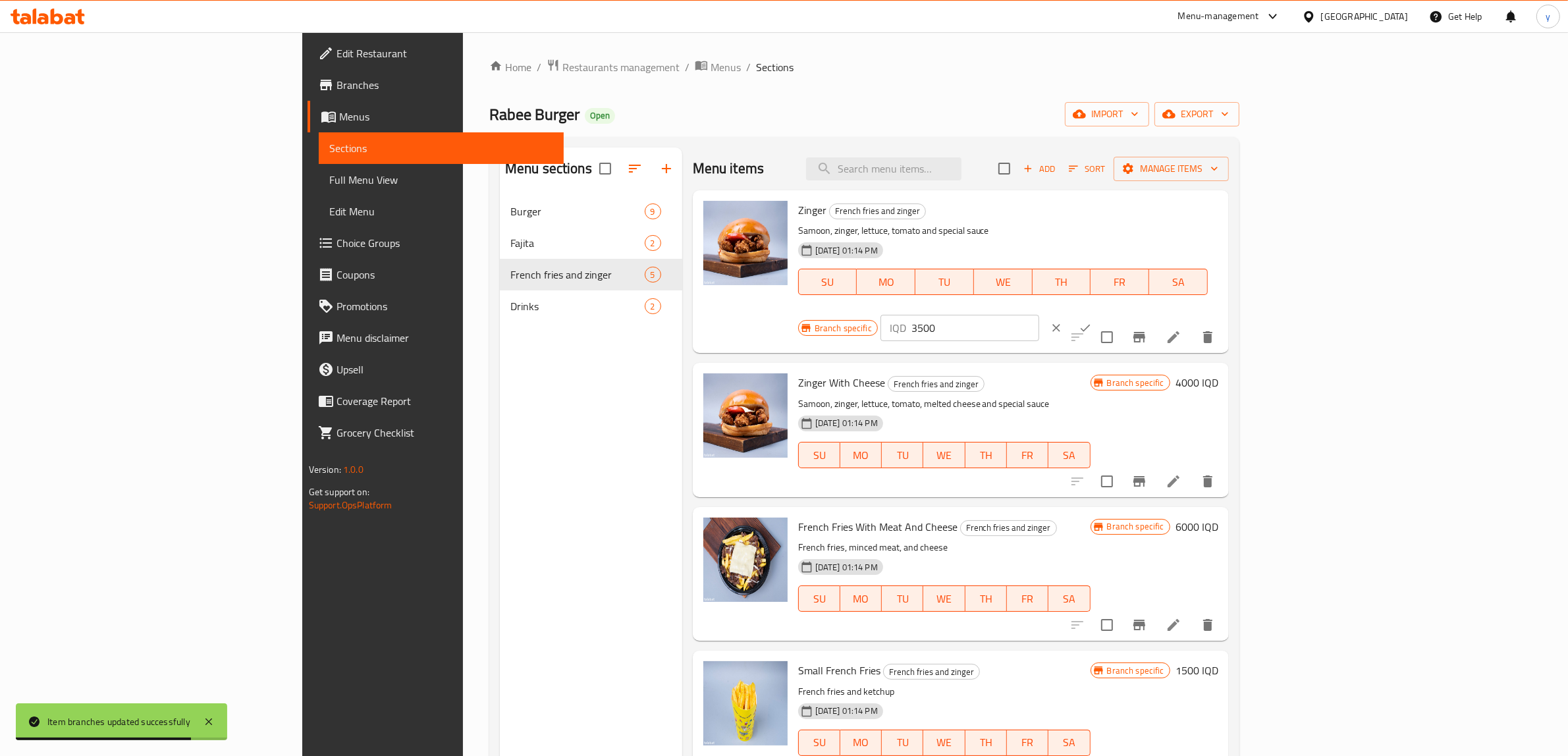
drag, startPoint x: 1373, startPoint y: 206, endPoint x: 1279, endPoint y: 225, distance: 95.9
click at [1119, 313] on div "Branch specific IQD 3500 ​" at bounding box center [958, 328] width 321 height 29
paste input "80"
type input "8000"
click at [1100, 313] on button "ok" at bounding box center [1086, 328] width 29 height 29
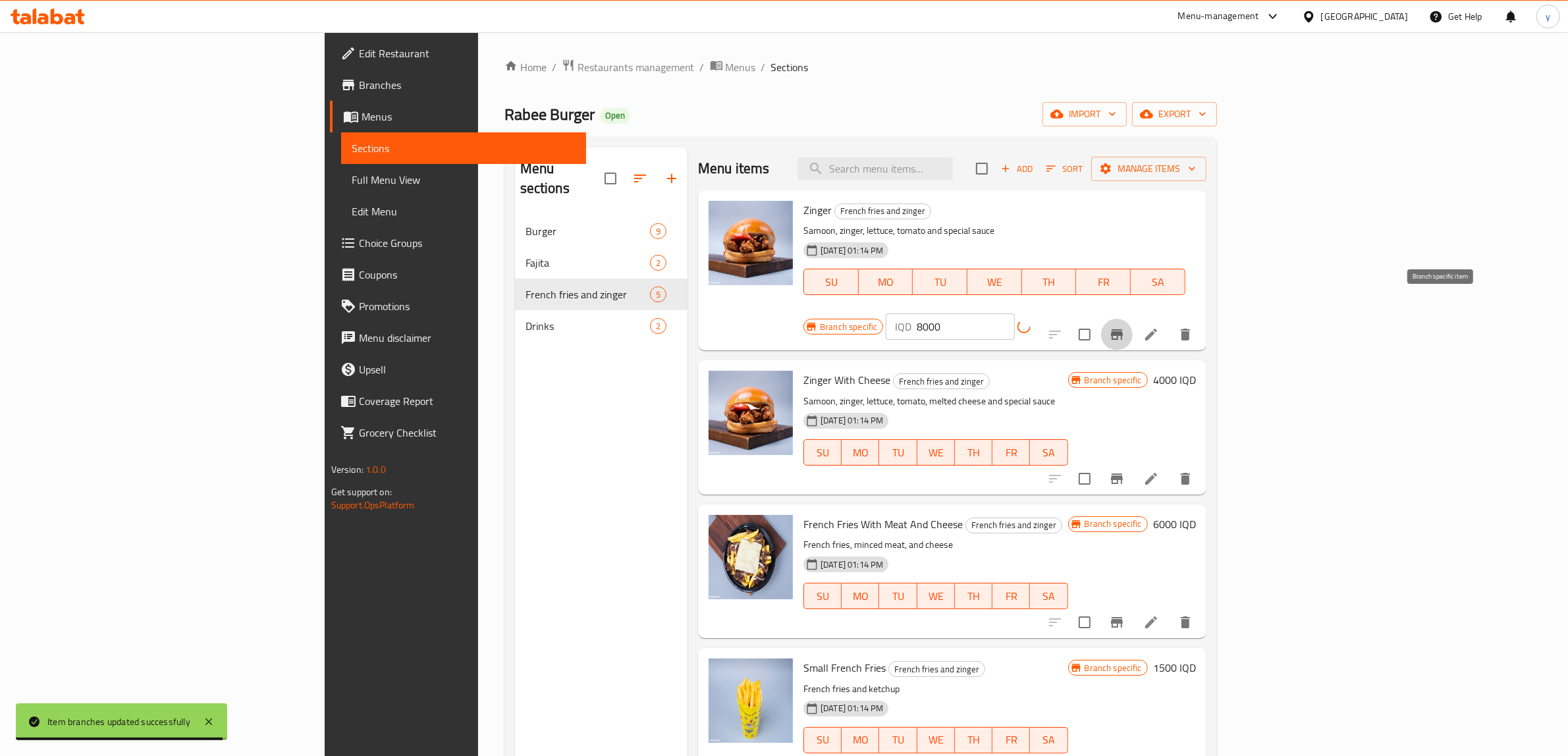
click at [1133, 319] on button "Branch-specific-item" at bounding box center [1116, 334] width 31 height 31
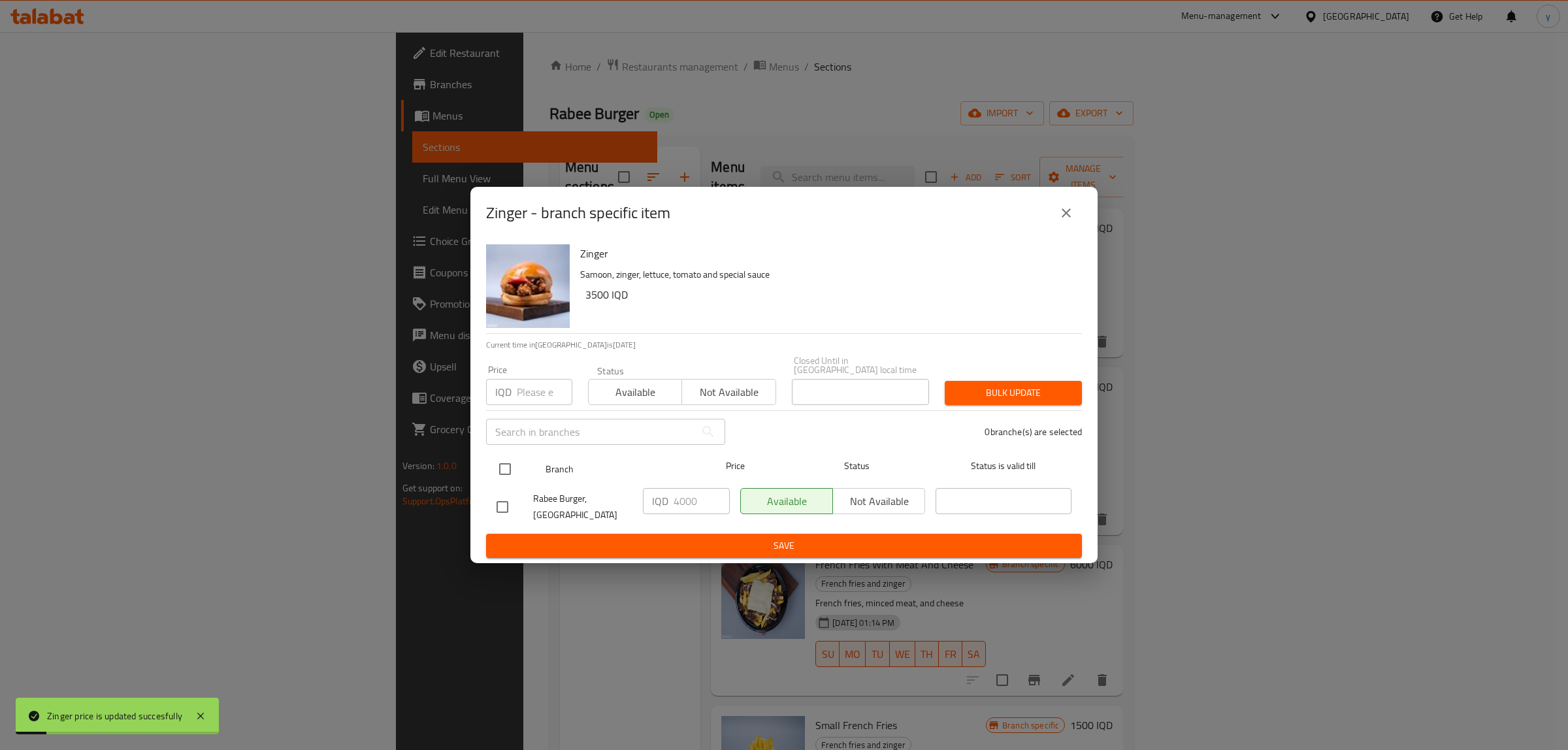
click at [508, 467] on input "checkbox" at bounding box center [505, 469] width 27 height 27
checkbox input "true"
click at [685, 507] on input "4000" at bounding box center [702, 500] width 57 height 26
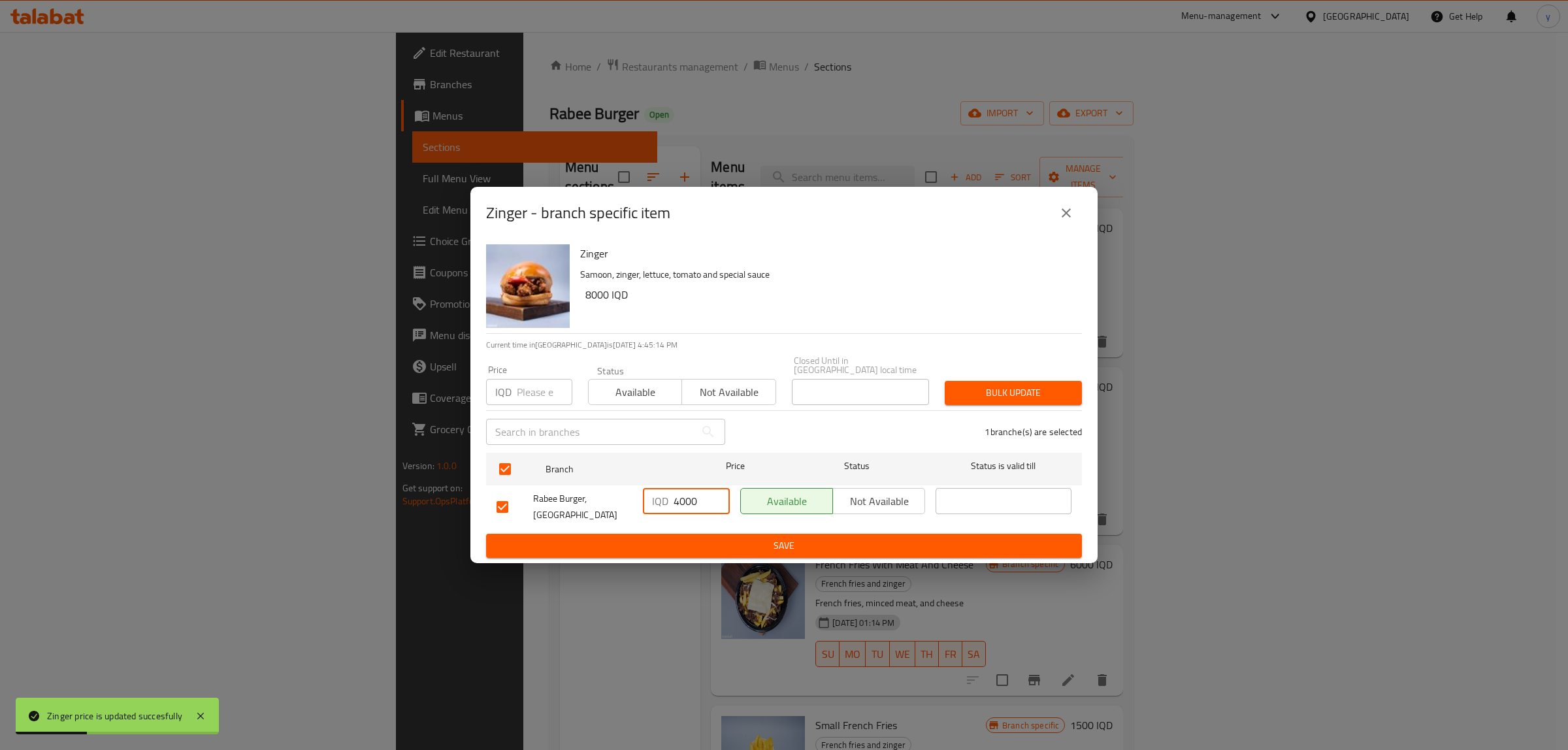
paste input "8"
type input "8000"
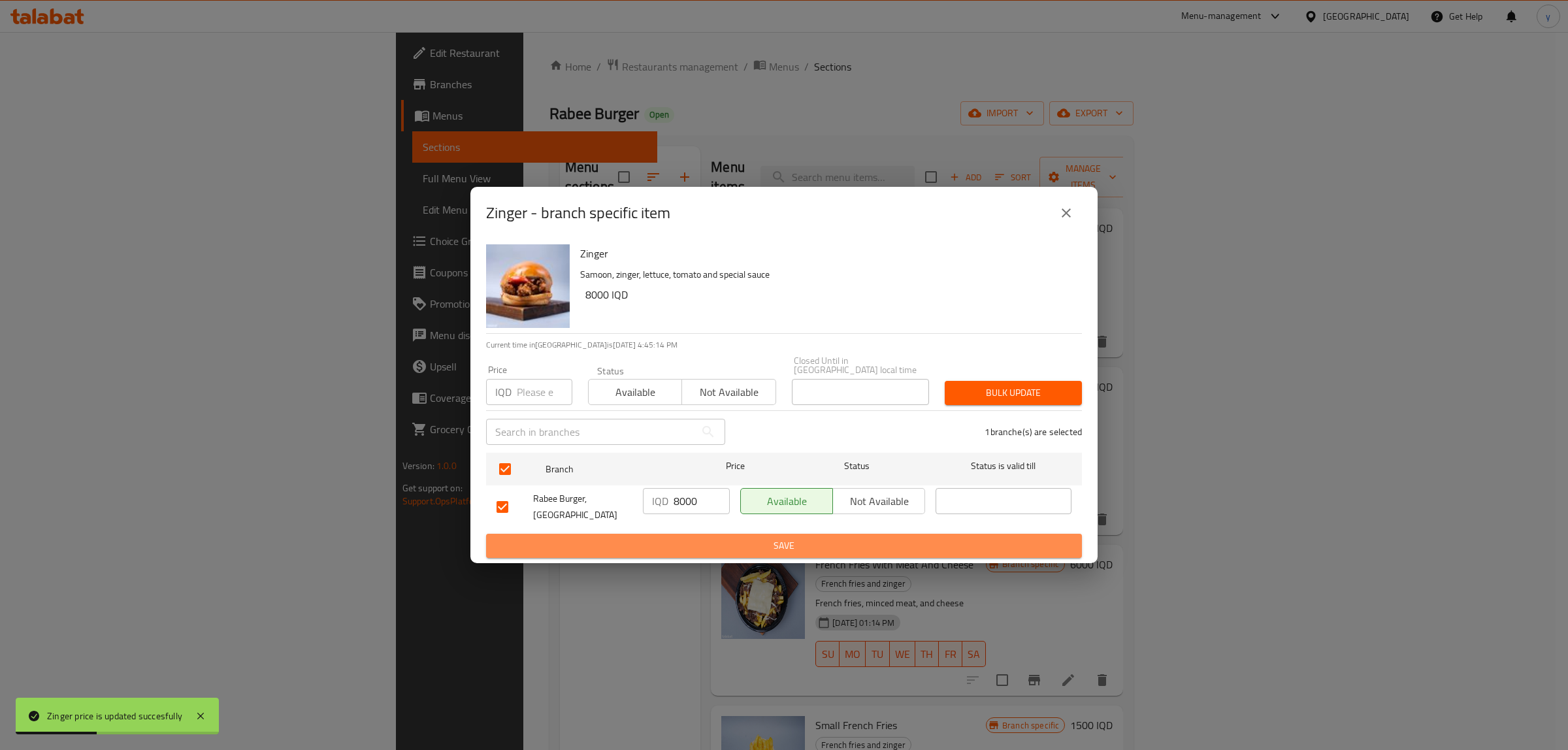
click at [686, 538] on span "Save" at bounding box center [784, 546] width 575 height 16
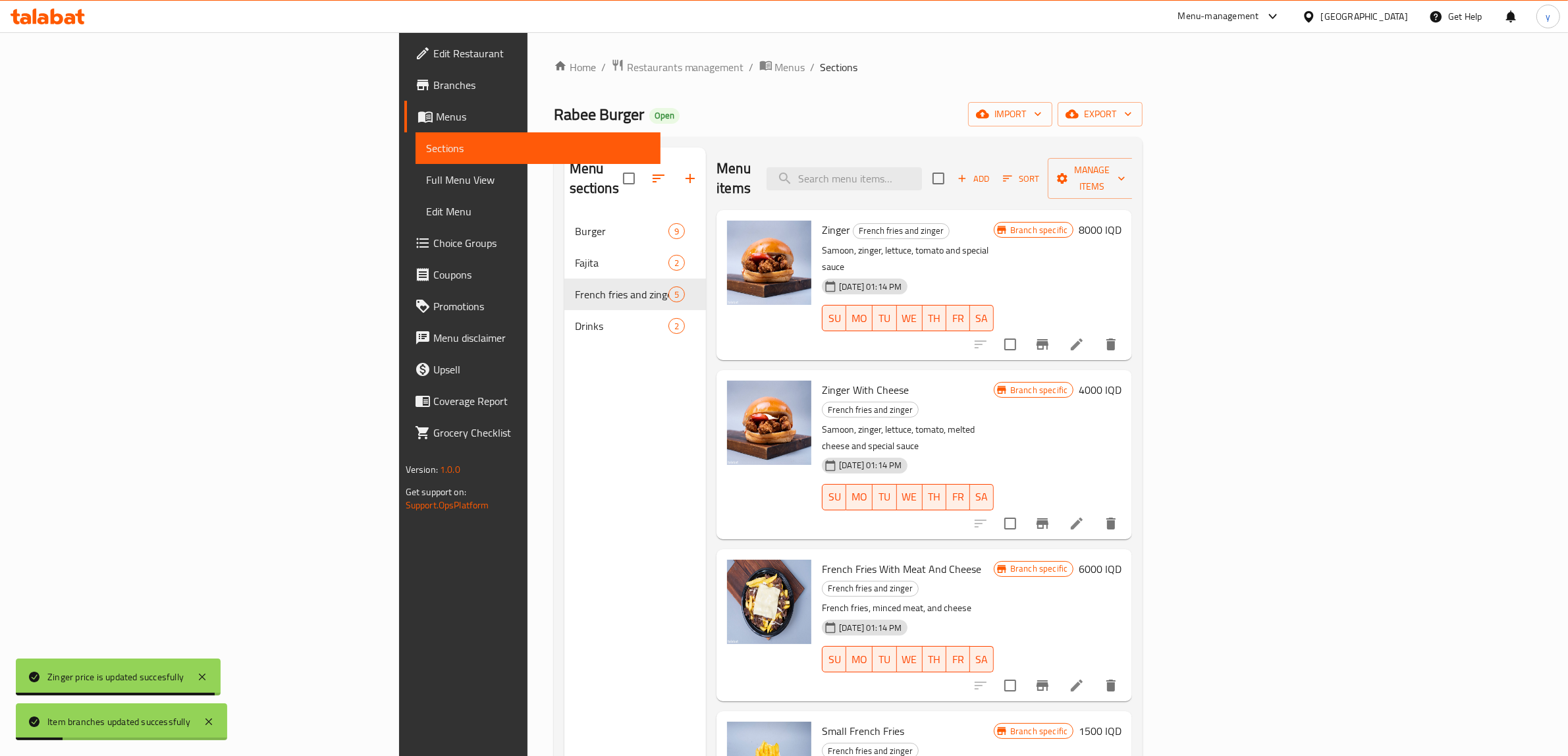
click at [1122, 380] on h6 "4000 IQD" at bounding box center [1100, 389] width 43 height 18
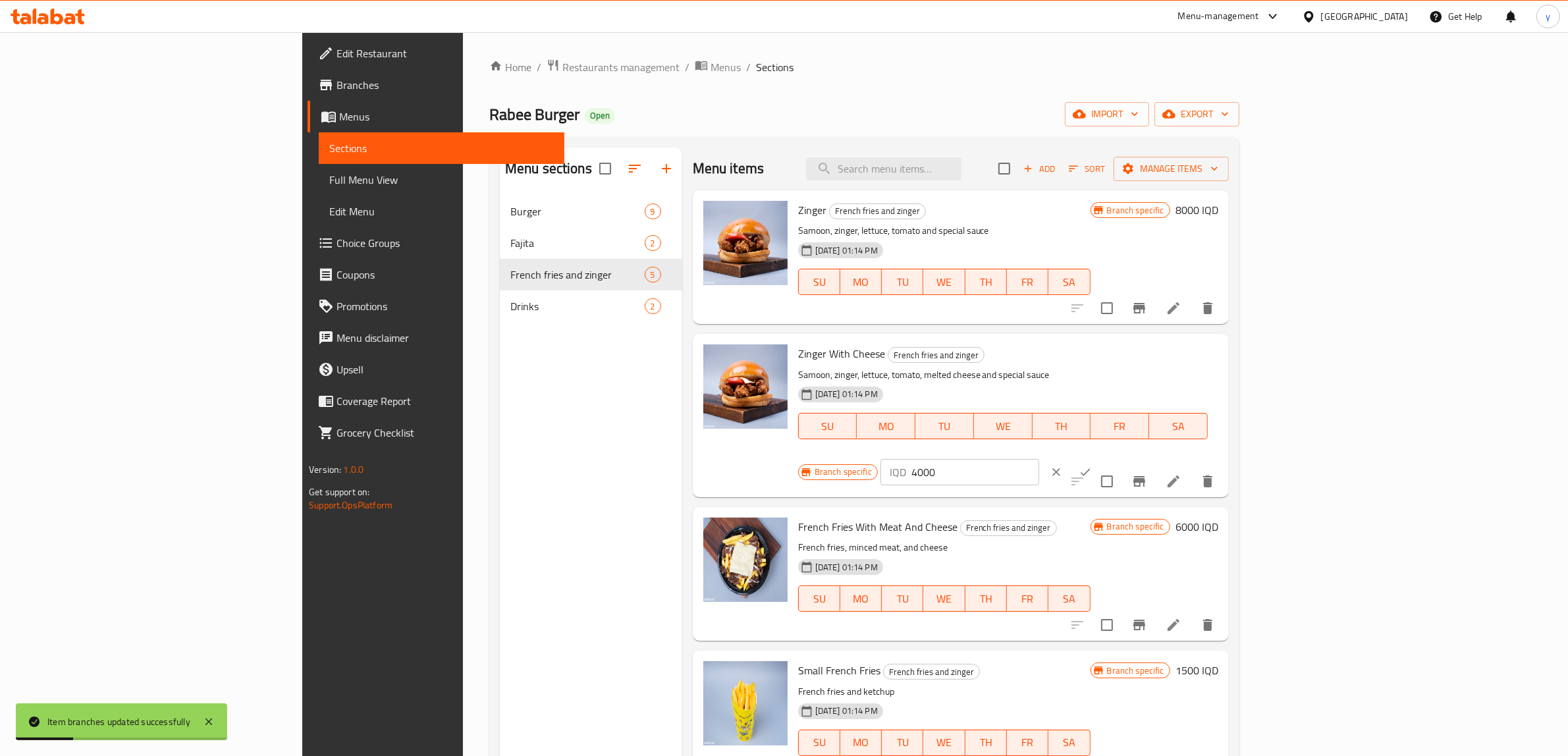
drag, startPoint x: 1382, startPoint y: 357, endPoint x: 1261, endPoint y: 373, distance: 122.1
click at [1119, 457] on div "Branch specific IQD 4000 ​" at bounding box center [958, 472] width 321 height 29
paste input "9"
type input "9000"
click at [1091, 466] on icon "ok" at bounding box center [1085, 472] width 13 height 13
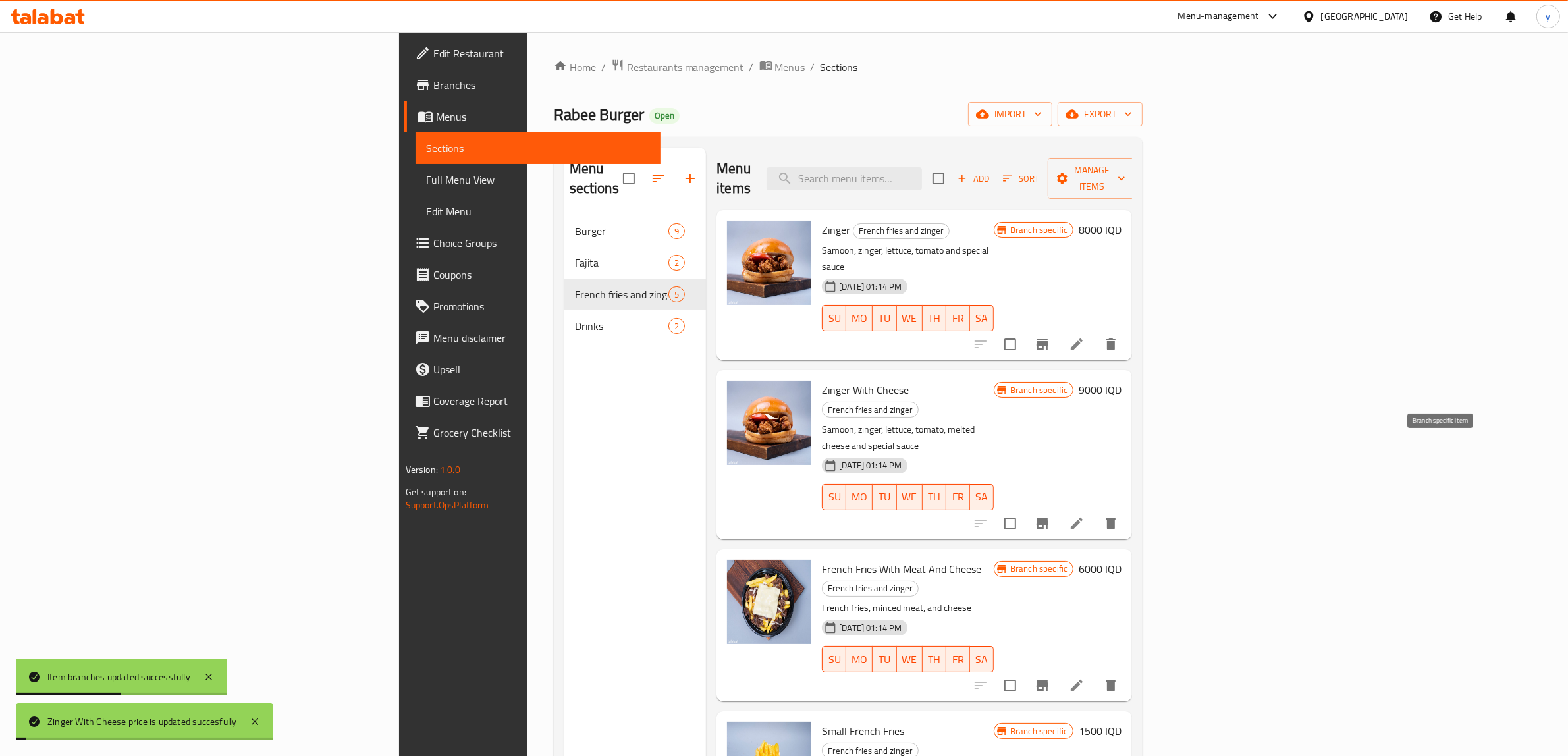
click at [1050, 515] on icon "Branch-specific-item" at bounding box center [1042, 523] width 16 height 16
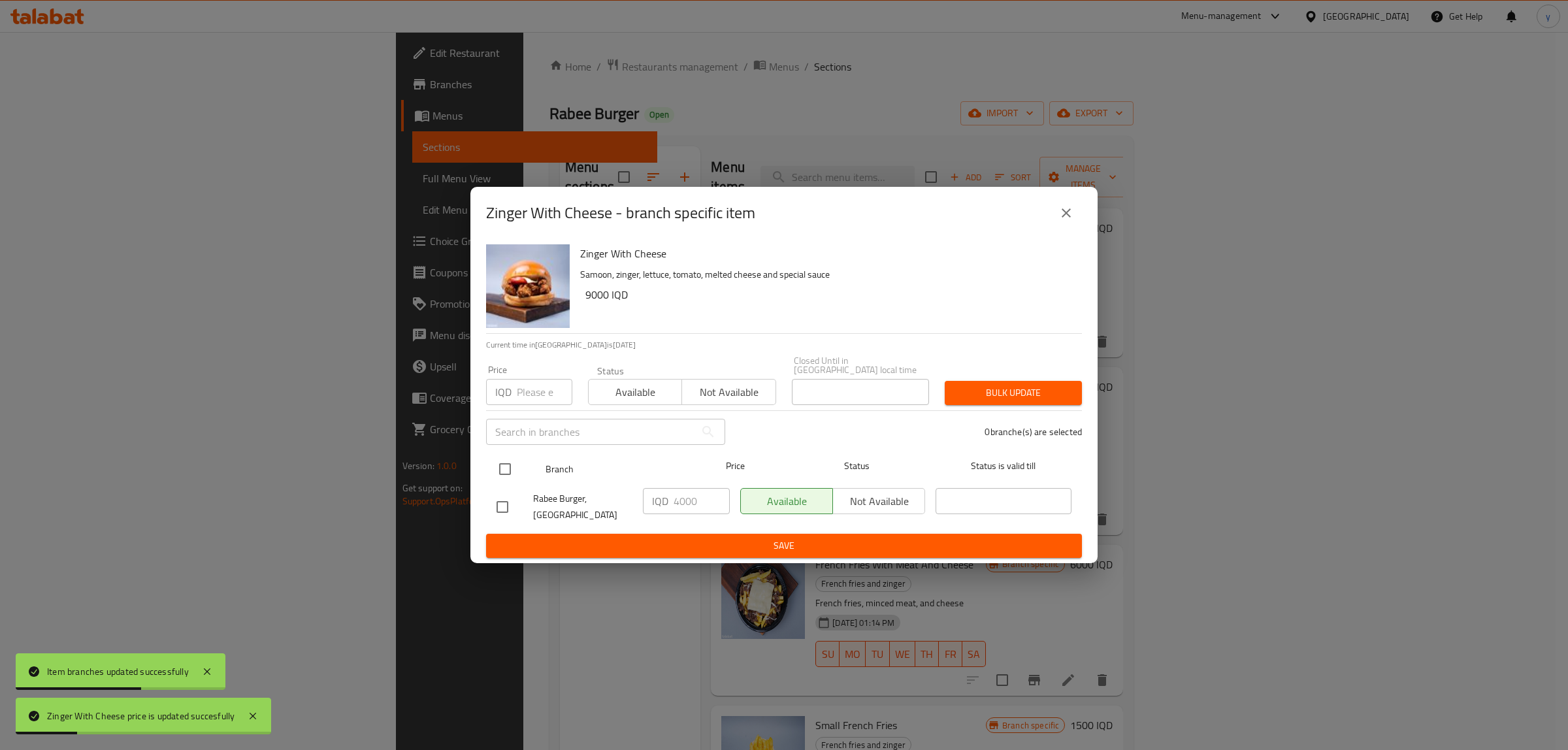
click at [521, 468] on div at bounding box center [516, 469] width 49 height 38
click at [497, 465] on input "checkbox" at bounding box center [505, 469] width 27 height 27
checkbox input "true"
click at [709, 498] on input "4000" at bounding box center [702, 500] width 57 height 26
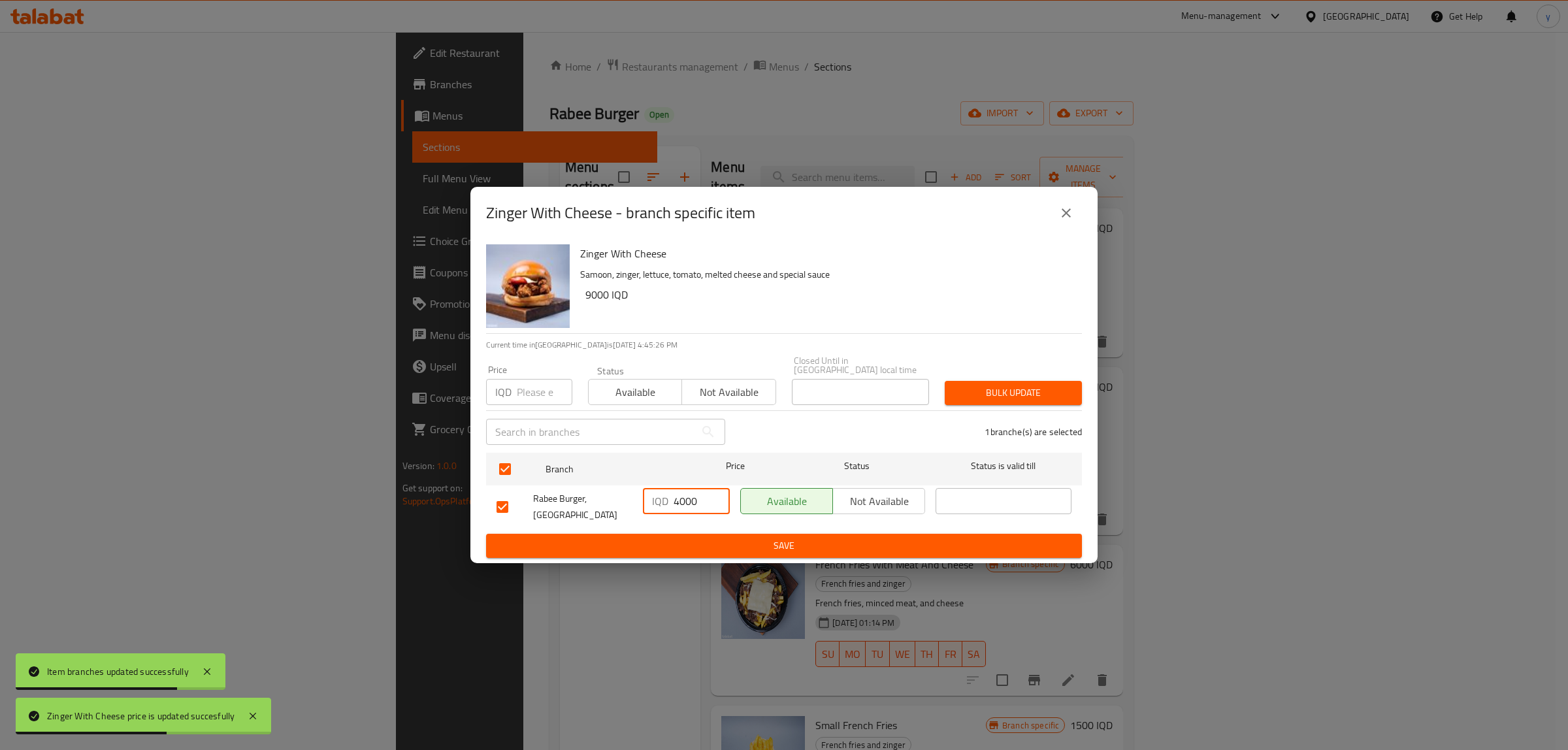
click at [691, 503] on input "4000" at bounding box center [702, 500] width 57 height 26
paste input "9"
type input "9000"
click at [694, 534] on button "Save" at bounding box center [784, 546] width 596 height 25
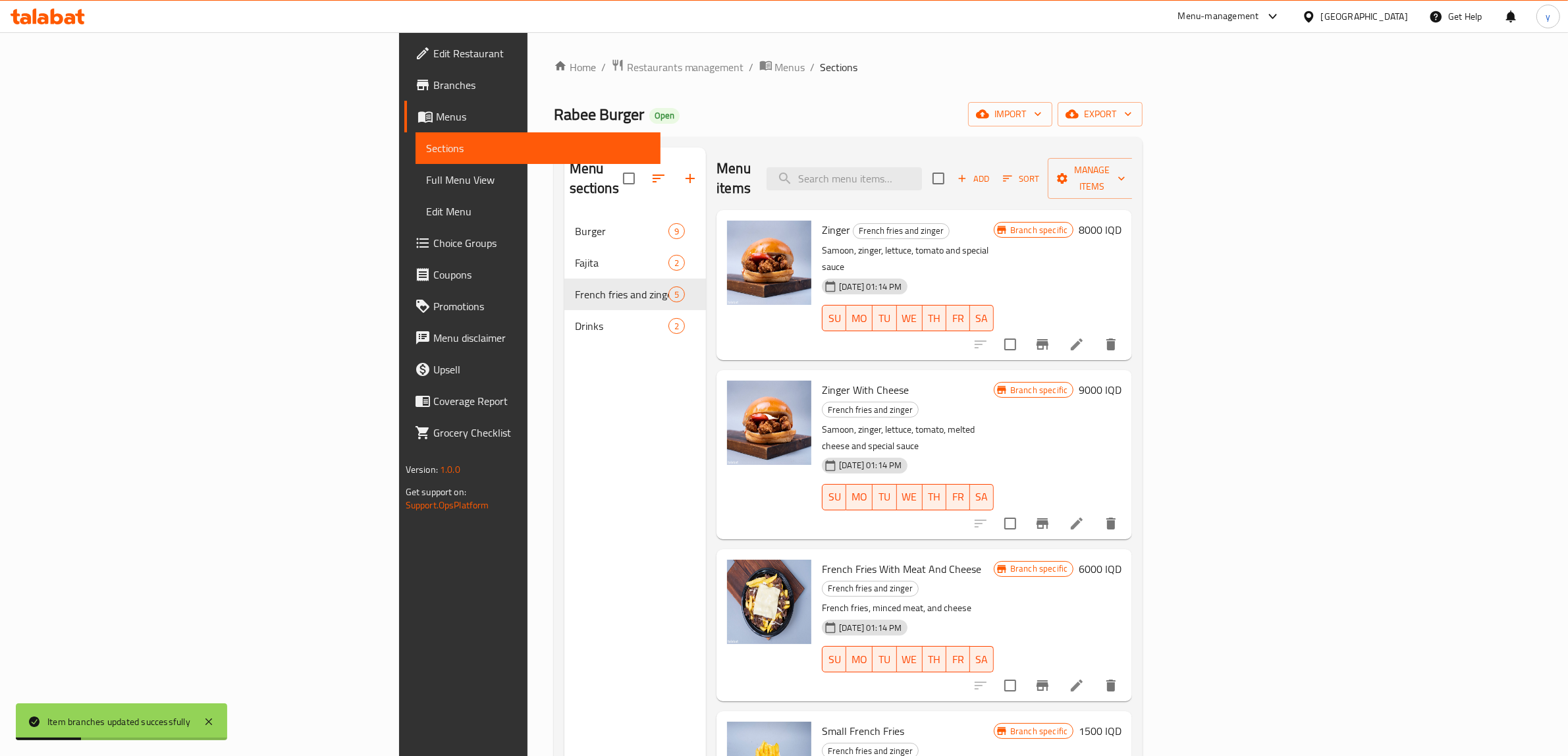
click at [1122, 559] on h6 "6000 IQD" at bounding box center [1100, 569] width 43 height 18
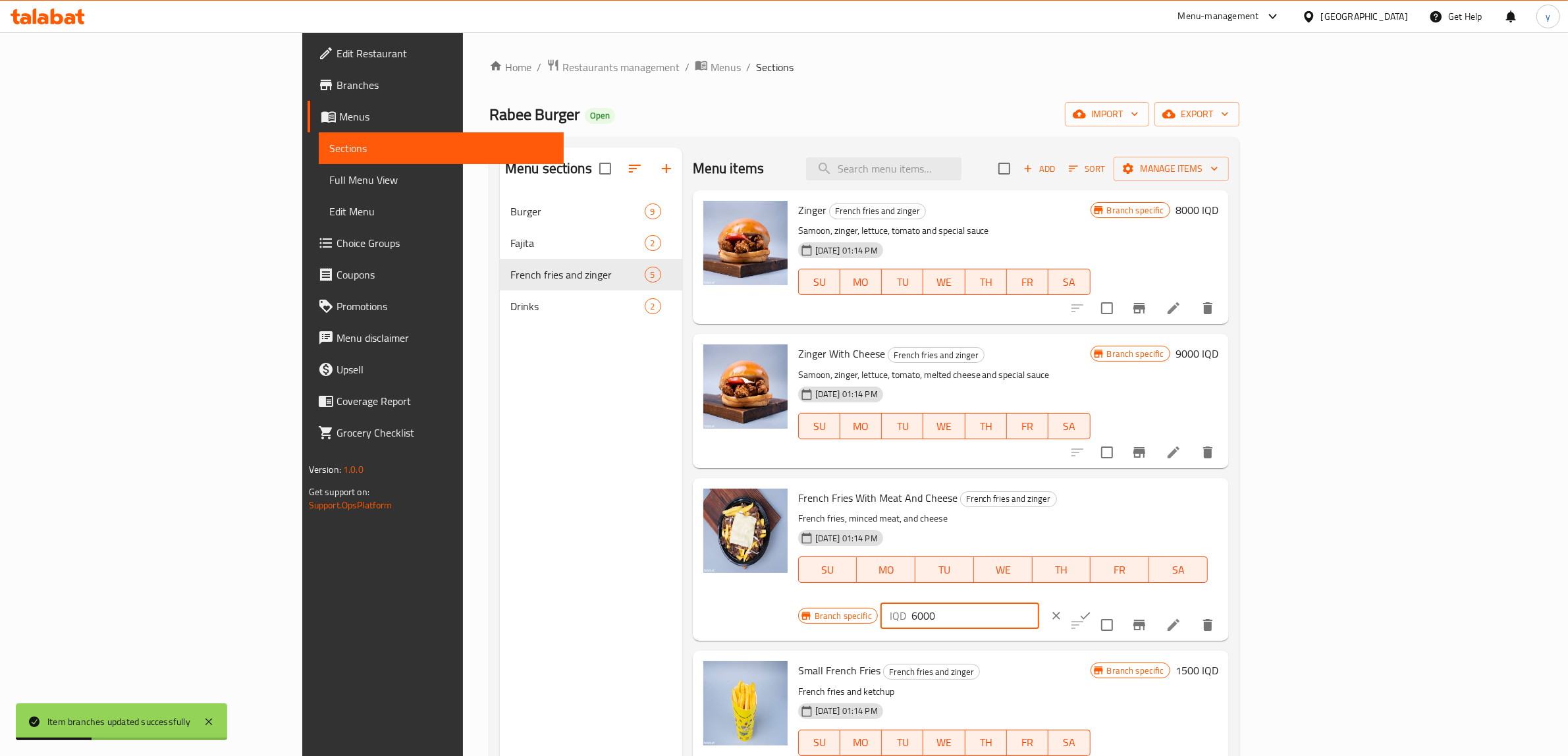
drag, startPoint x: 1387, startPoint y: 508, endPoint x: 1313, endPoint y: 518, distance: 74.7
click at [1119, 601] on div "Branch specific IQD 6000 ​" at bounding box center [958, 615] width 321 height 29
paste input "9"
type input "9000"
click at [1091, 609] on icon "ok" at bounding box center [1085, 615] width 13 height 13
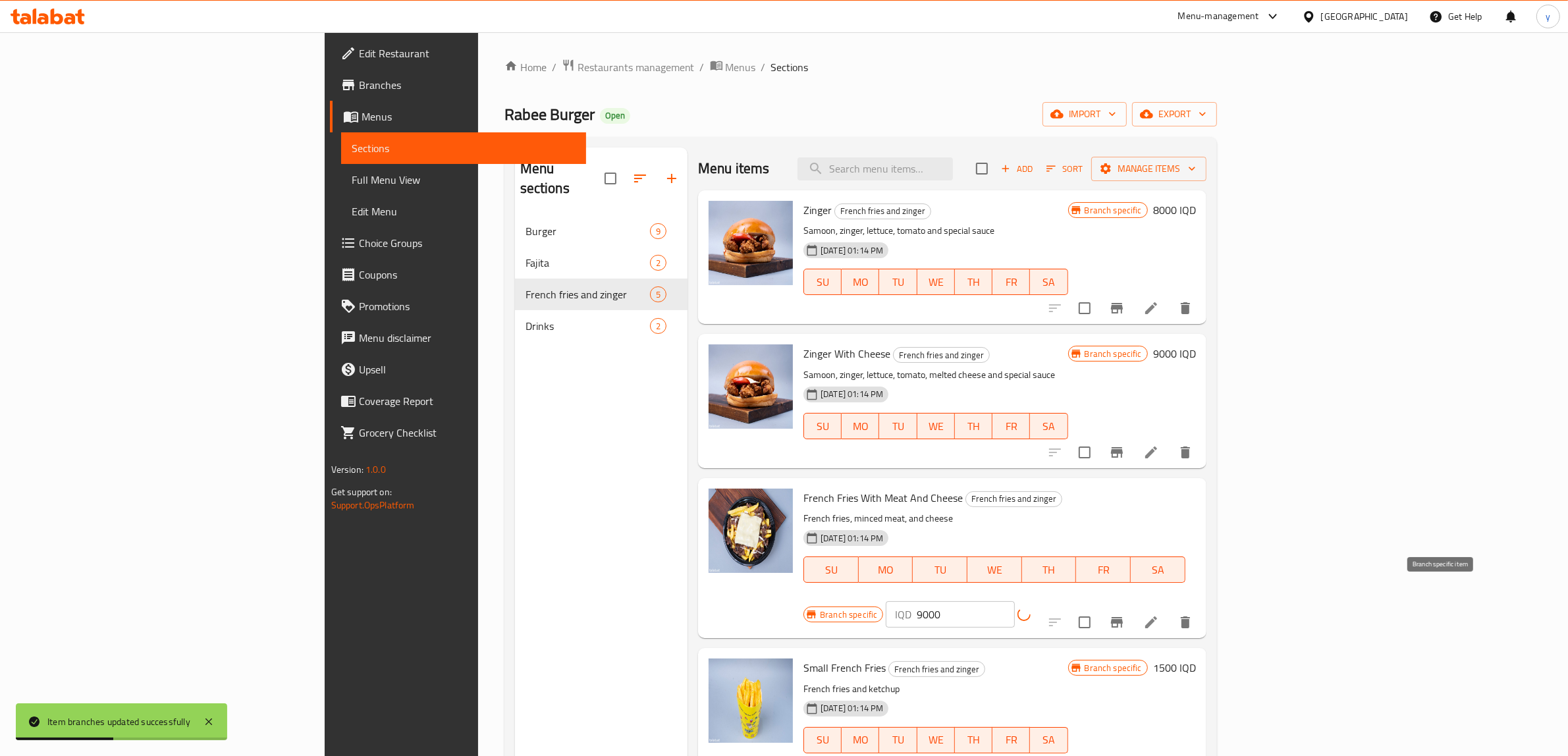
click at [1133, 606] on button "Branch-specific-item" at bounding box center [1116, 622] width 31 height 31
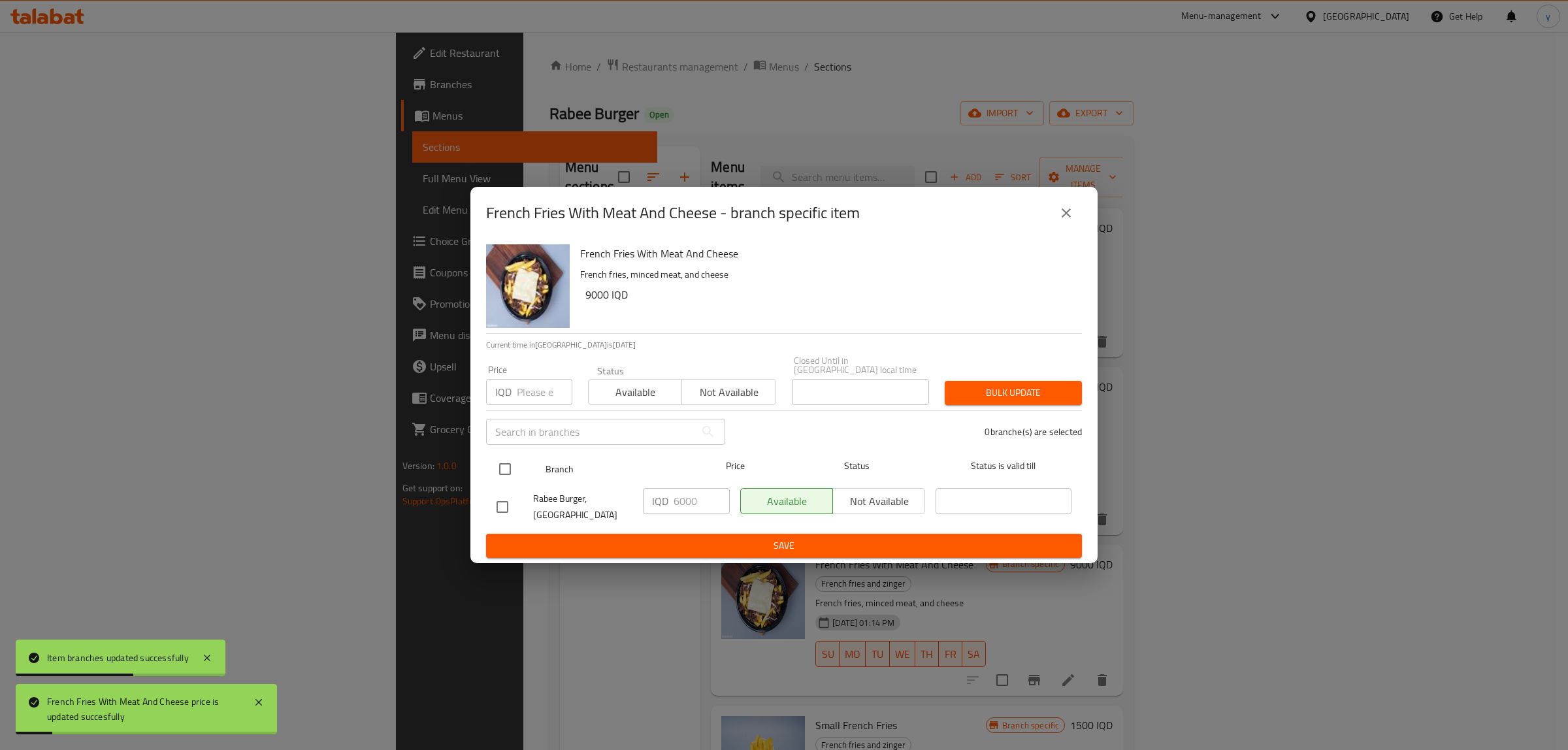
click at [509, 462] on input "checkbox" at bounding box center [505, 469] width 27 height 27
checkbox input "true"
click at [677, 497] on input "6000" at bounding box center [702, 500] width 57 height 26
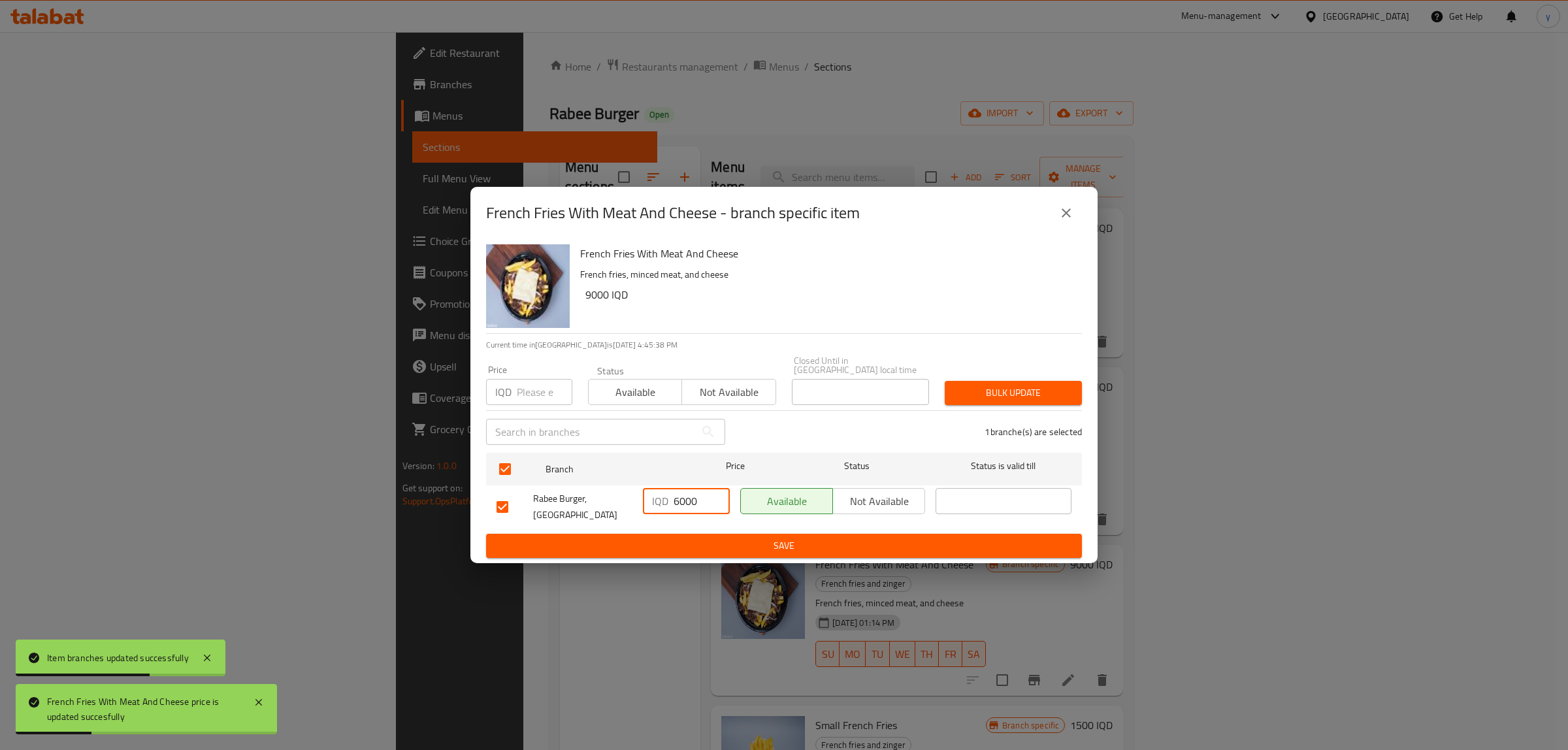
paste input "9"
type input "9000"
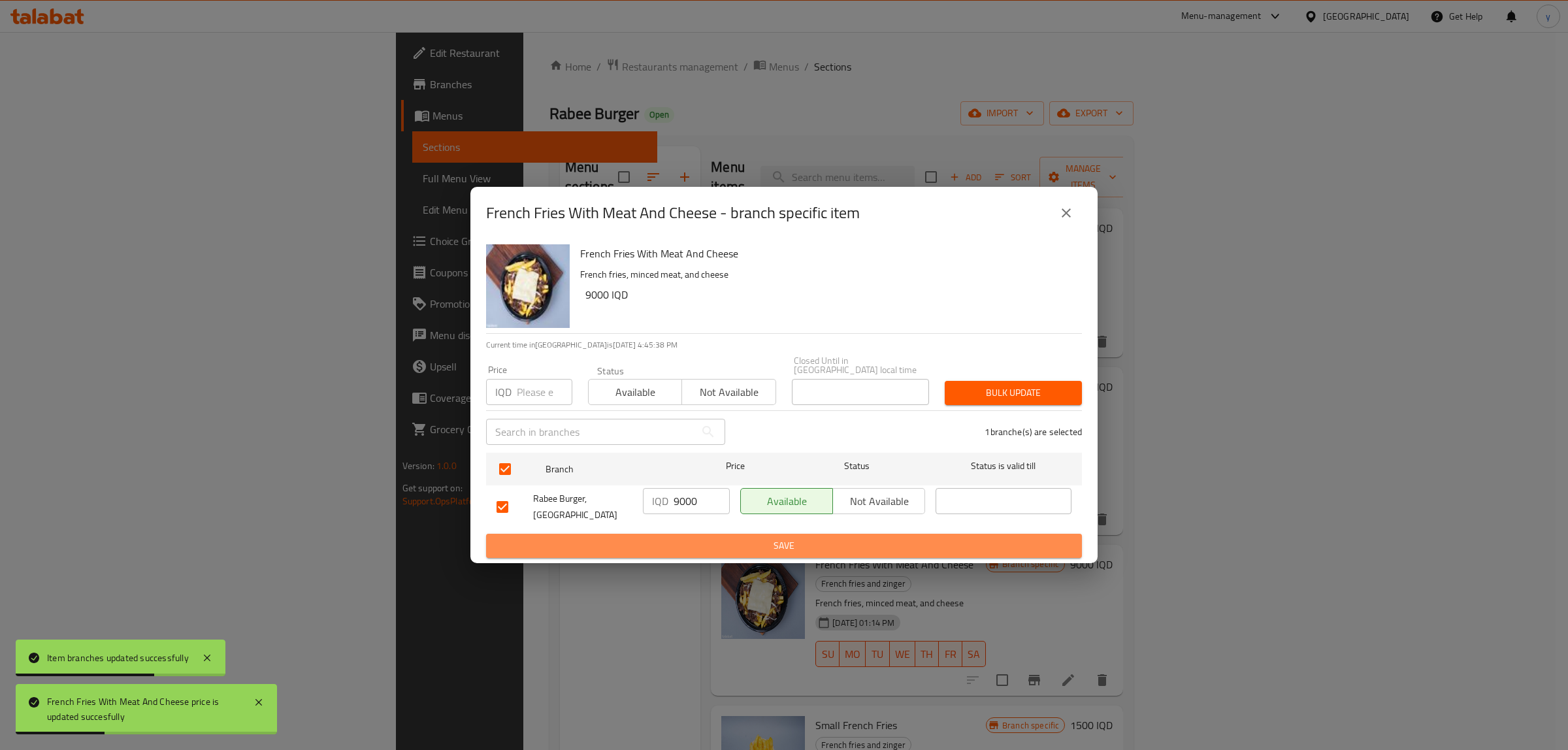
click at [666, 538] on span "Save" at bounding box center [784, 546] width 575 height 16
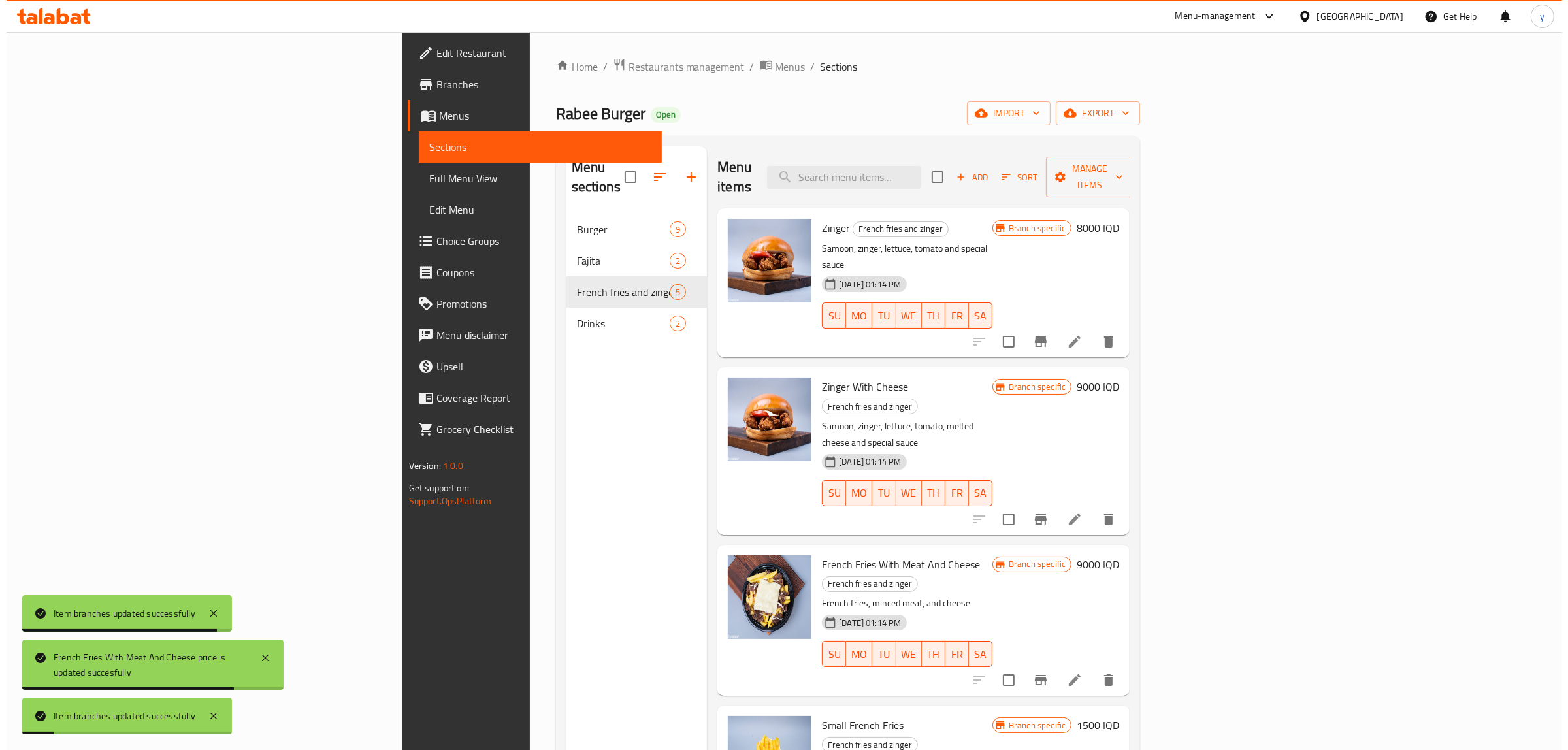
scroll to position [183, 0]
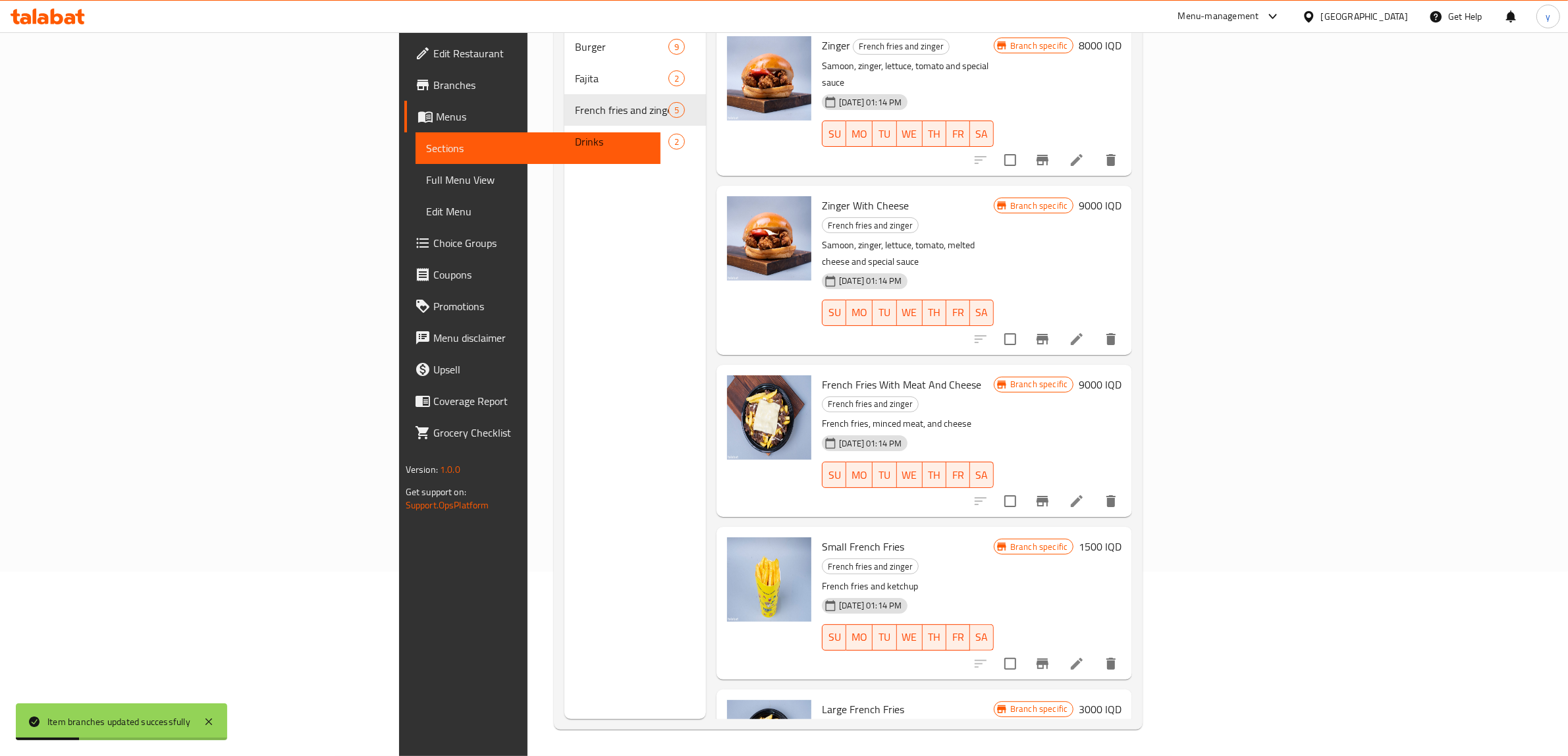
click at [1122, 537] on h6 "1500 IQD" at bounding box center [1100, 547] width 43 height 18
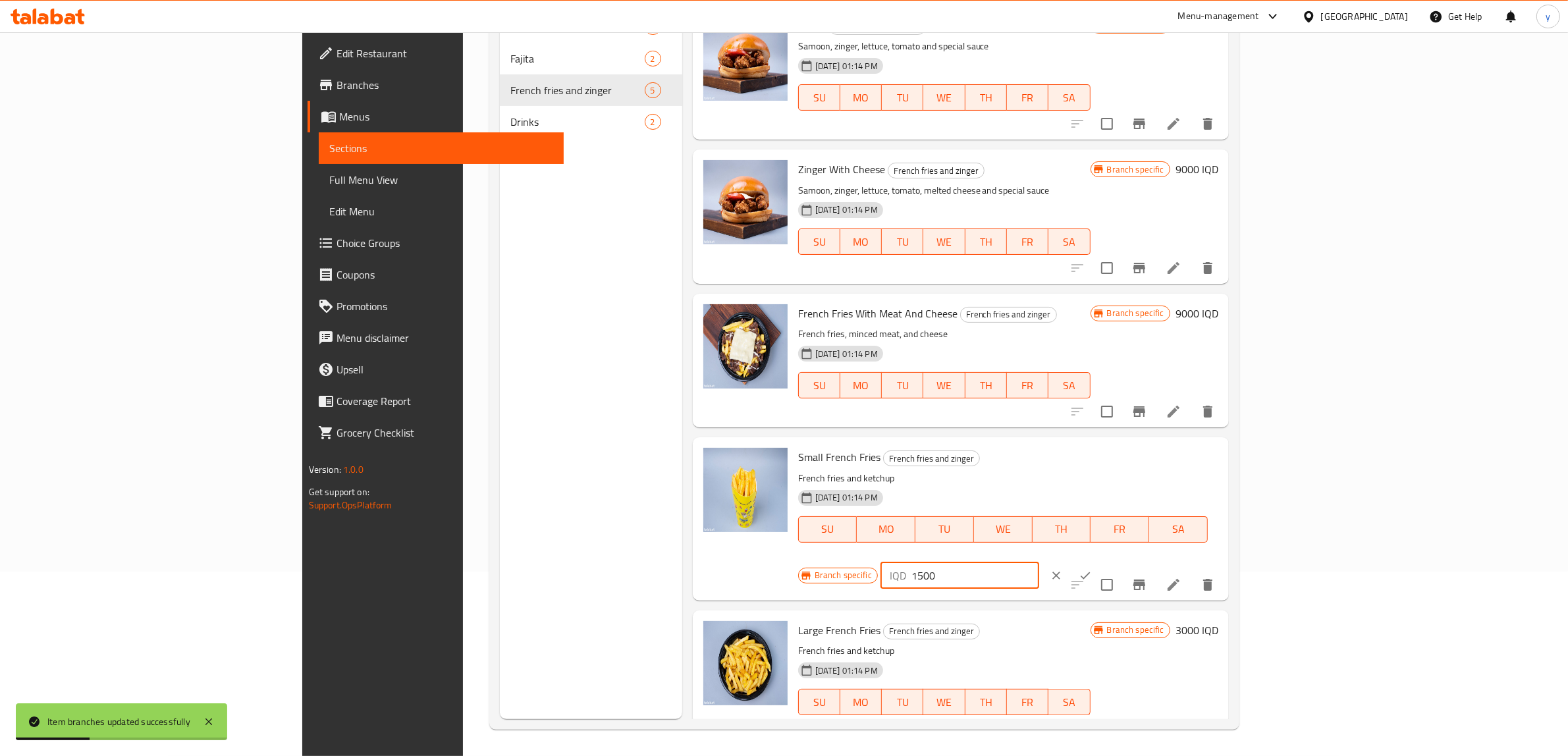
drag, startPoint x: 1427, startPoint y: 462, endPoint x: 1359, endPoint y: 468, distance: 68.3
click at [1039, 562] on input "1500" at bounding box center [975, 575] width 128 height 27
paste input "0"
click at [1039, 562] on input "15000" at bounding box center [975, 575] width 128 height 27
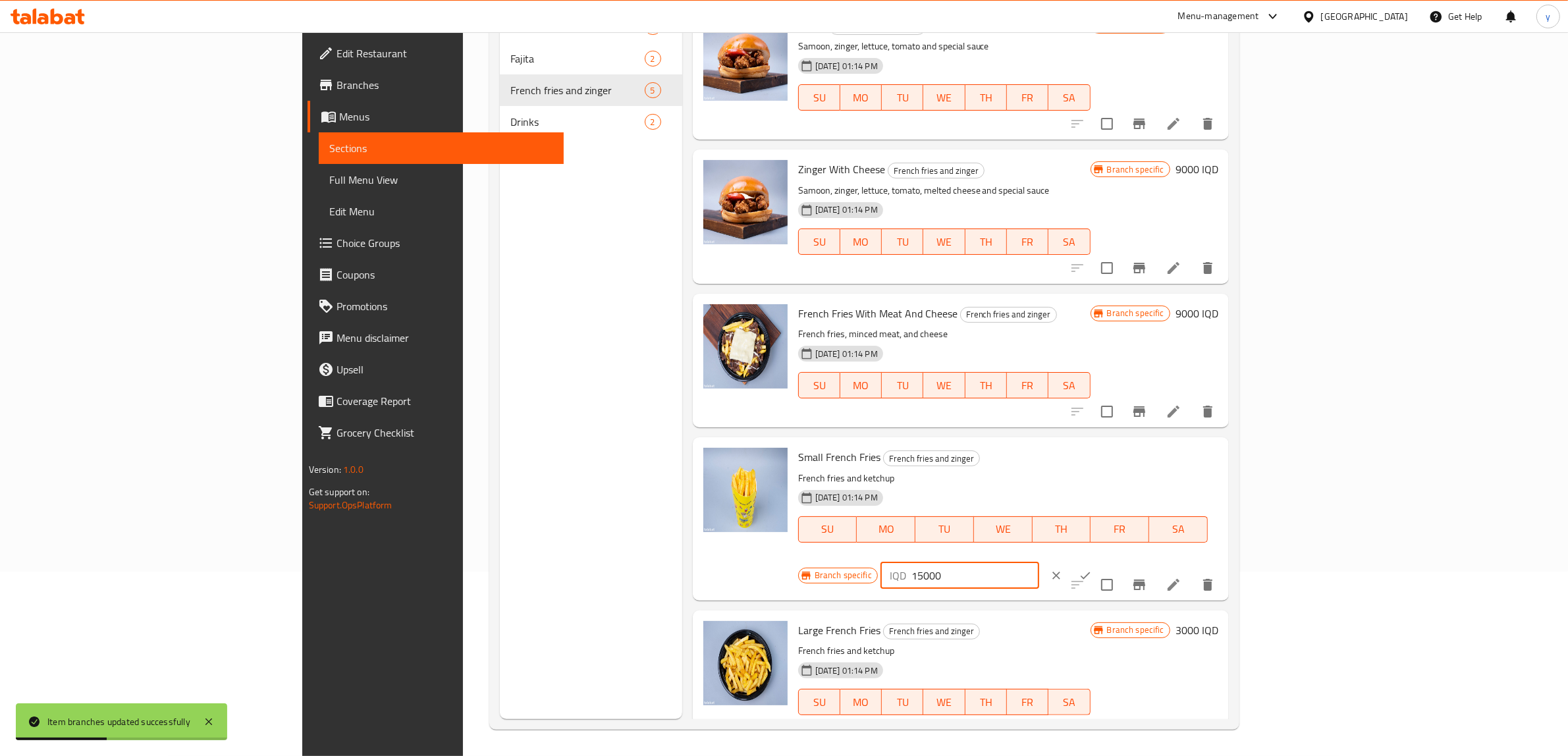
paste input "number"
type input "5000"
click at [1100, 561] on button "ok" at bounding box center [1086, 576] width 29 height 29
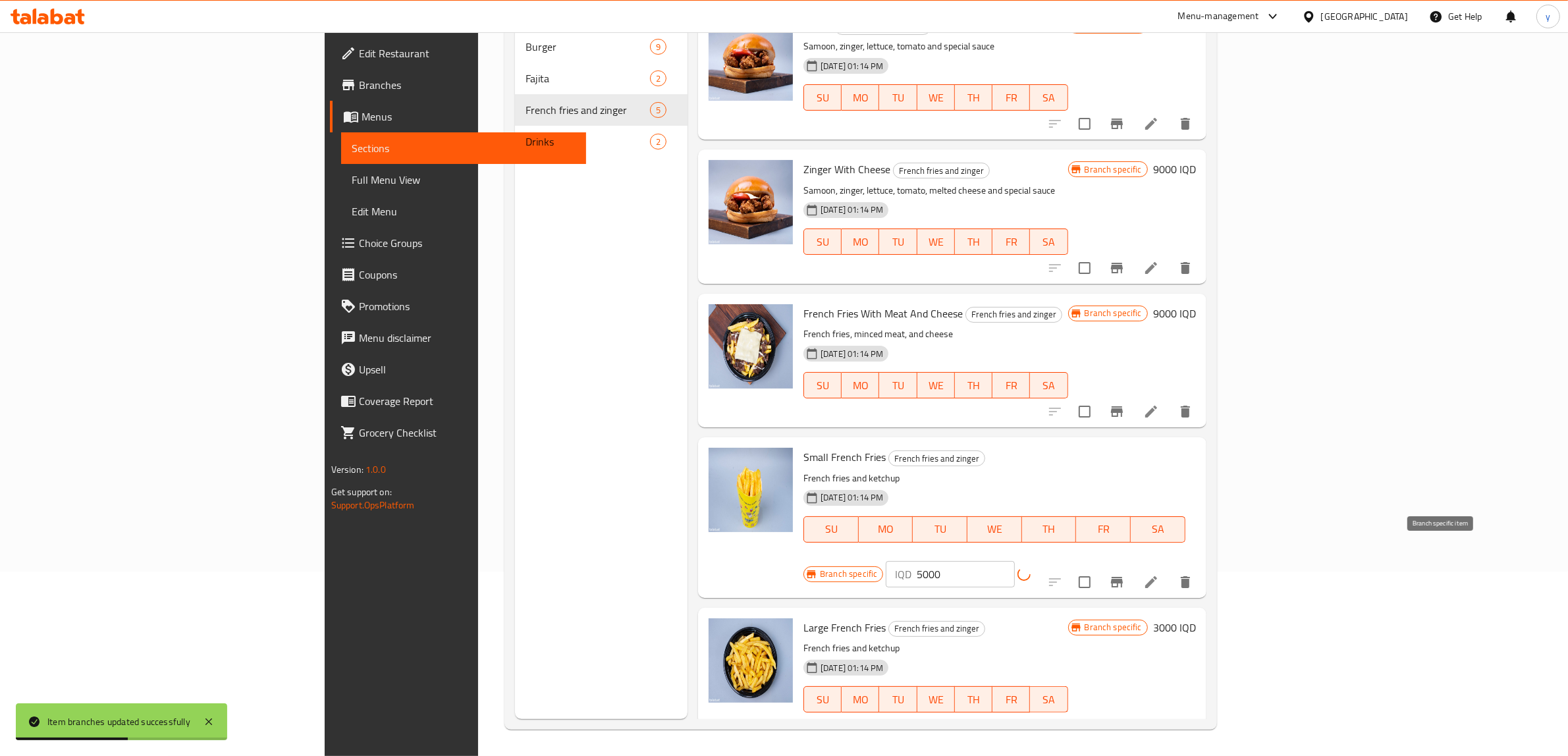
click at [1133, 566] on button "Branch-specific-item" at bounding box center [1116, 581] width 31 height 31
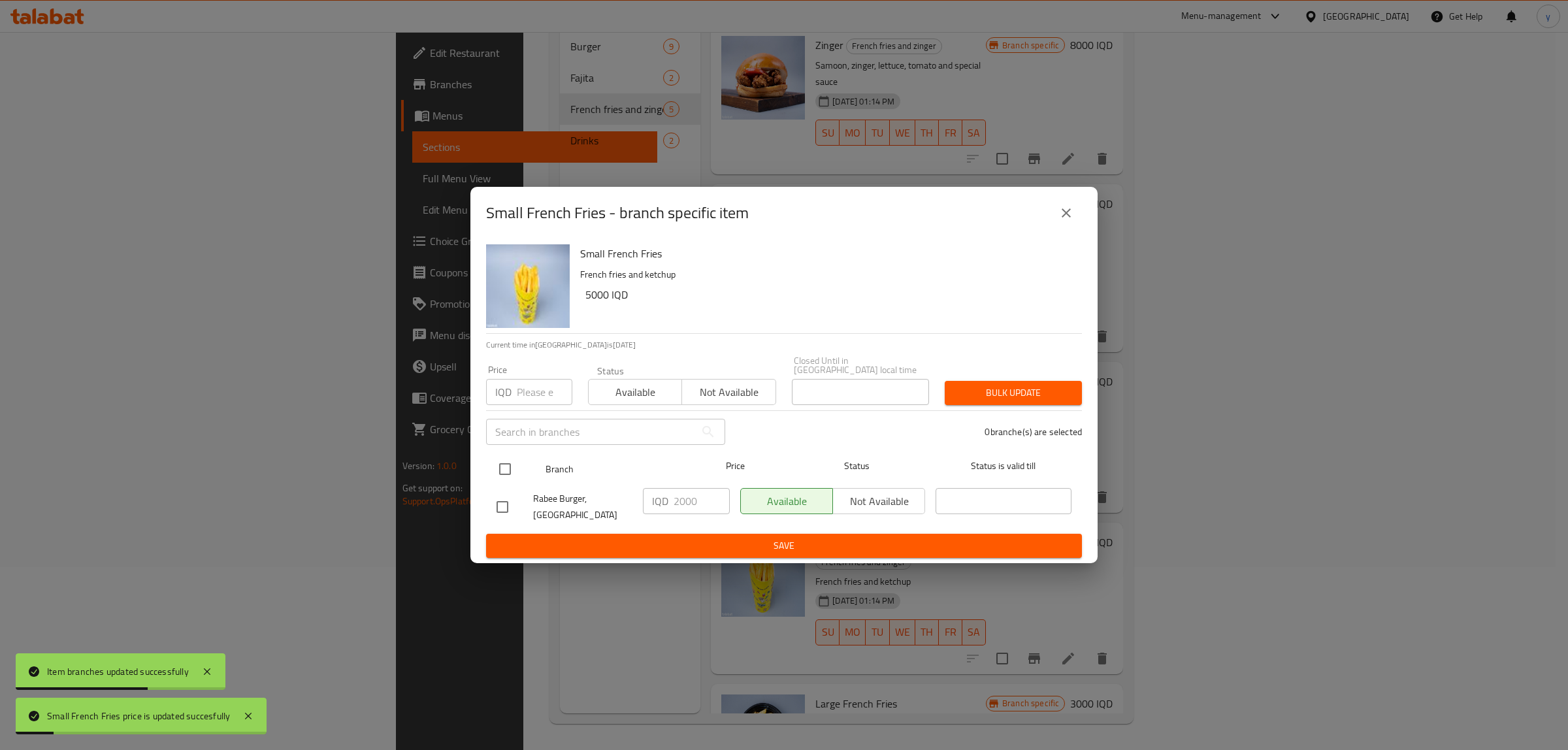
click at [517, 468] on input "checkbox" at bounding box center [505, 469] width 27 height 27
checkbox input "true"
click at [695, 501] on input "2000" at bounding box center [702, 500] width 57 height 26
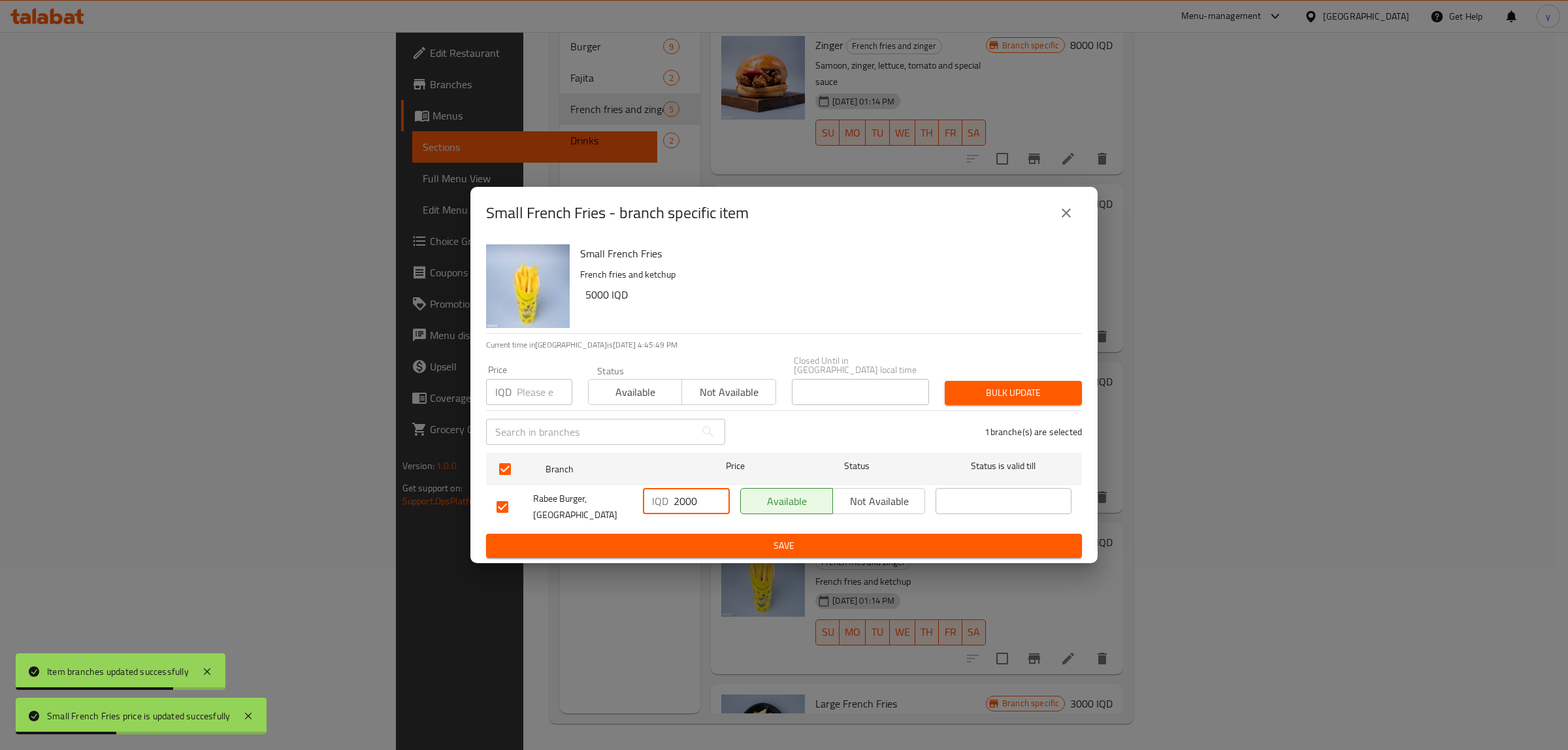
paste input "5000"
click at [694, 499] on input "20005000" at bounding box center [702, 500] width 57 height 26
paste input "number"
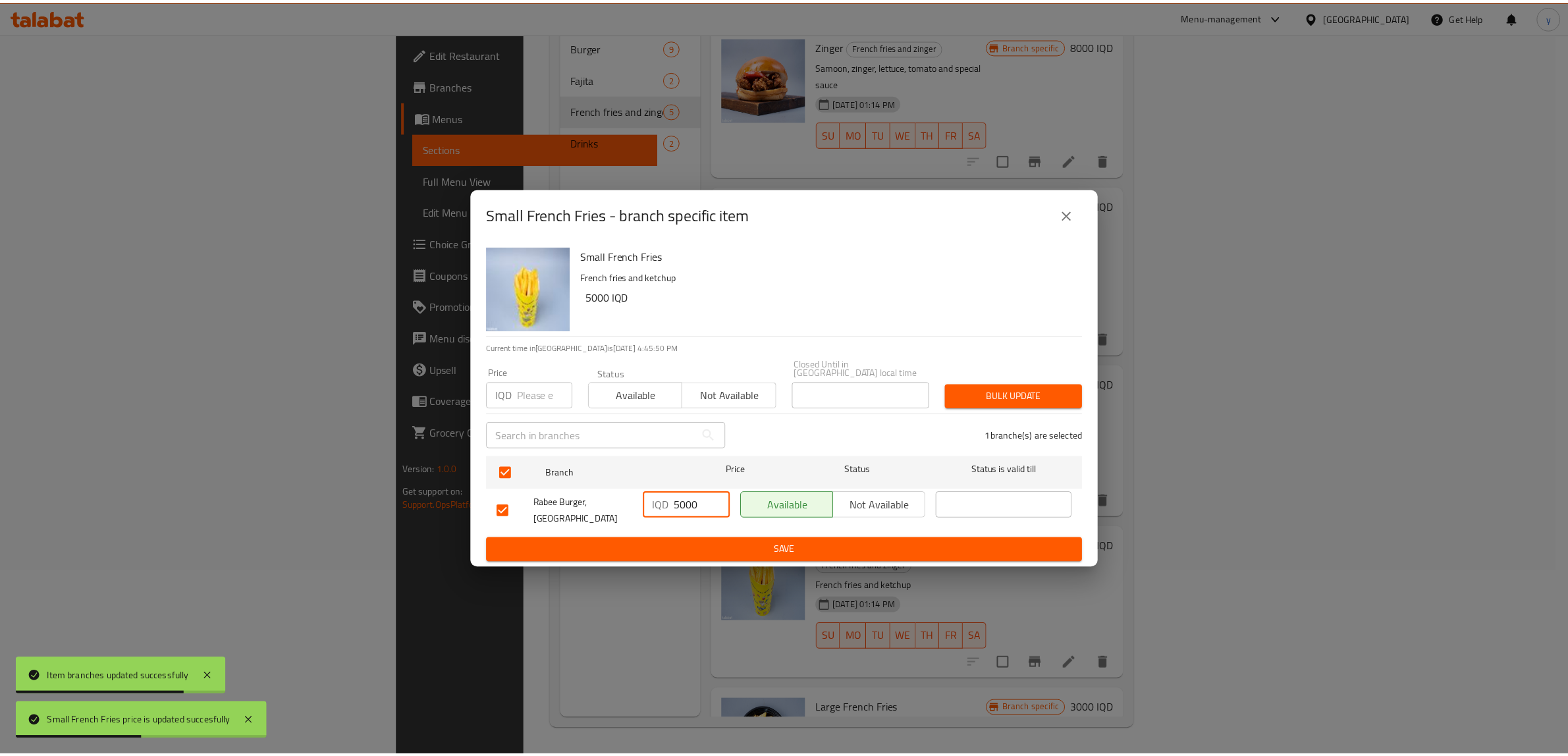
scroll to position [0, 0]
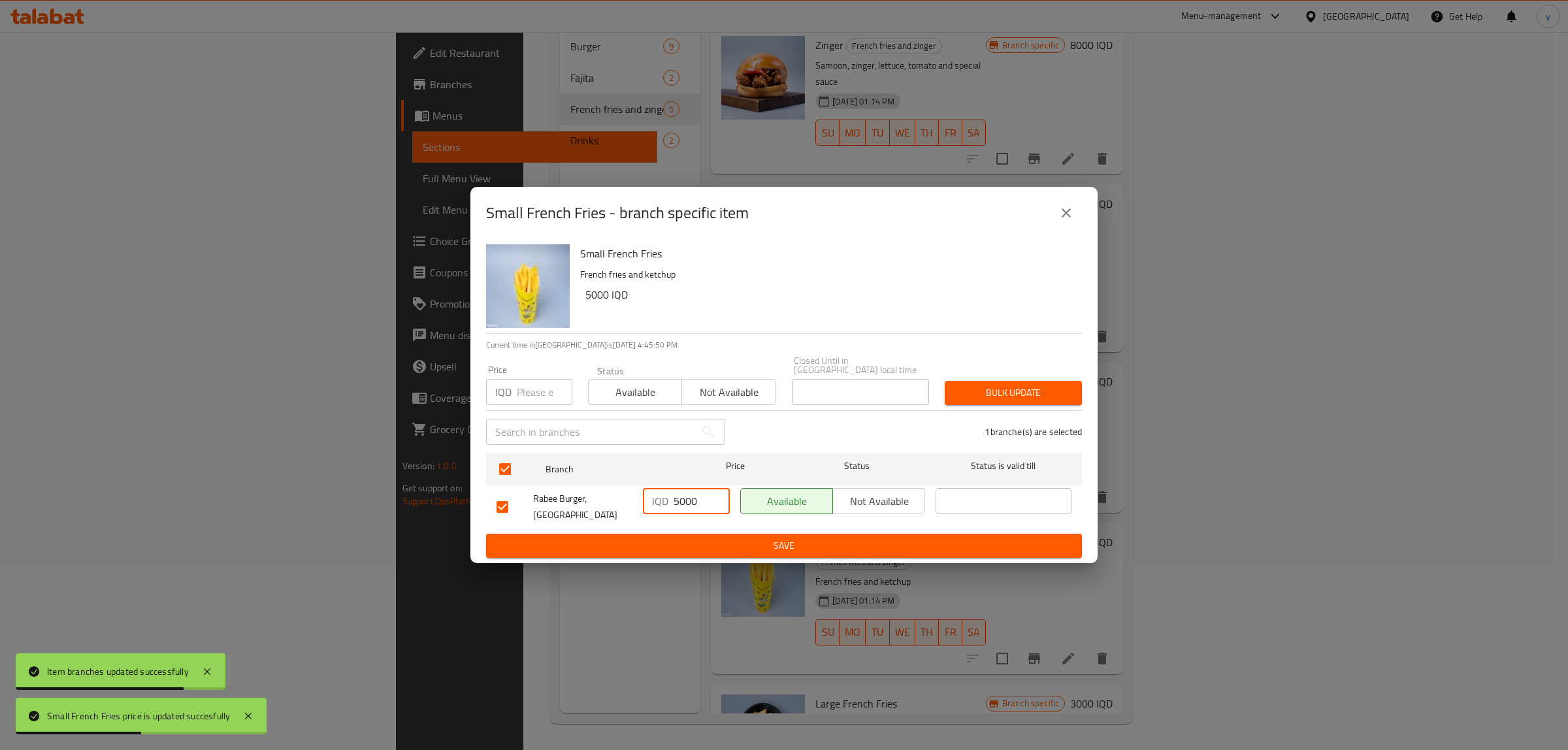
type input "5000"
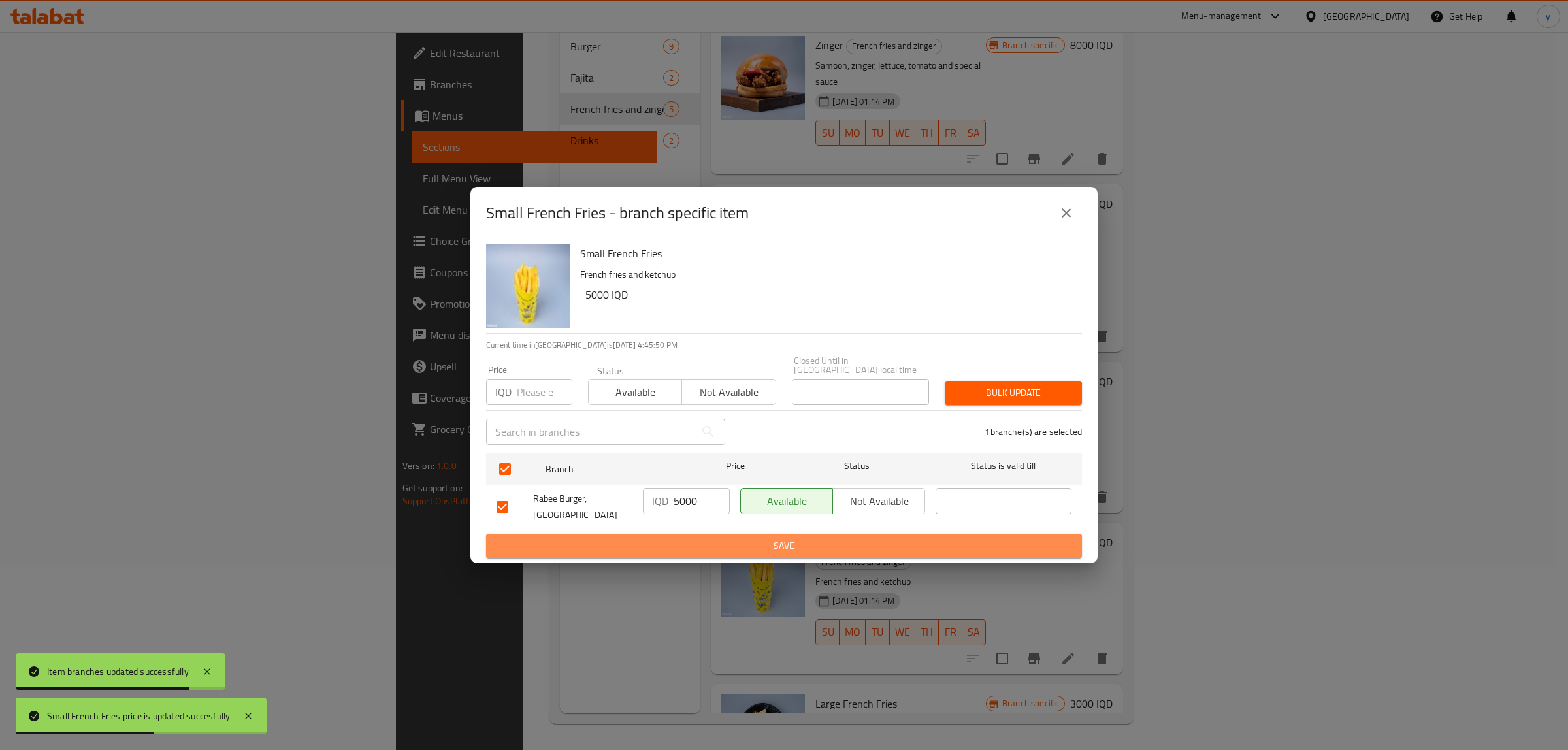
click at [703, 540] on span "Save" at bounding box center [784, 546] width 575 height 16
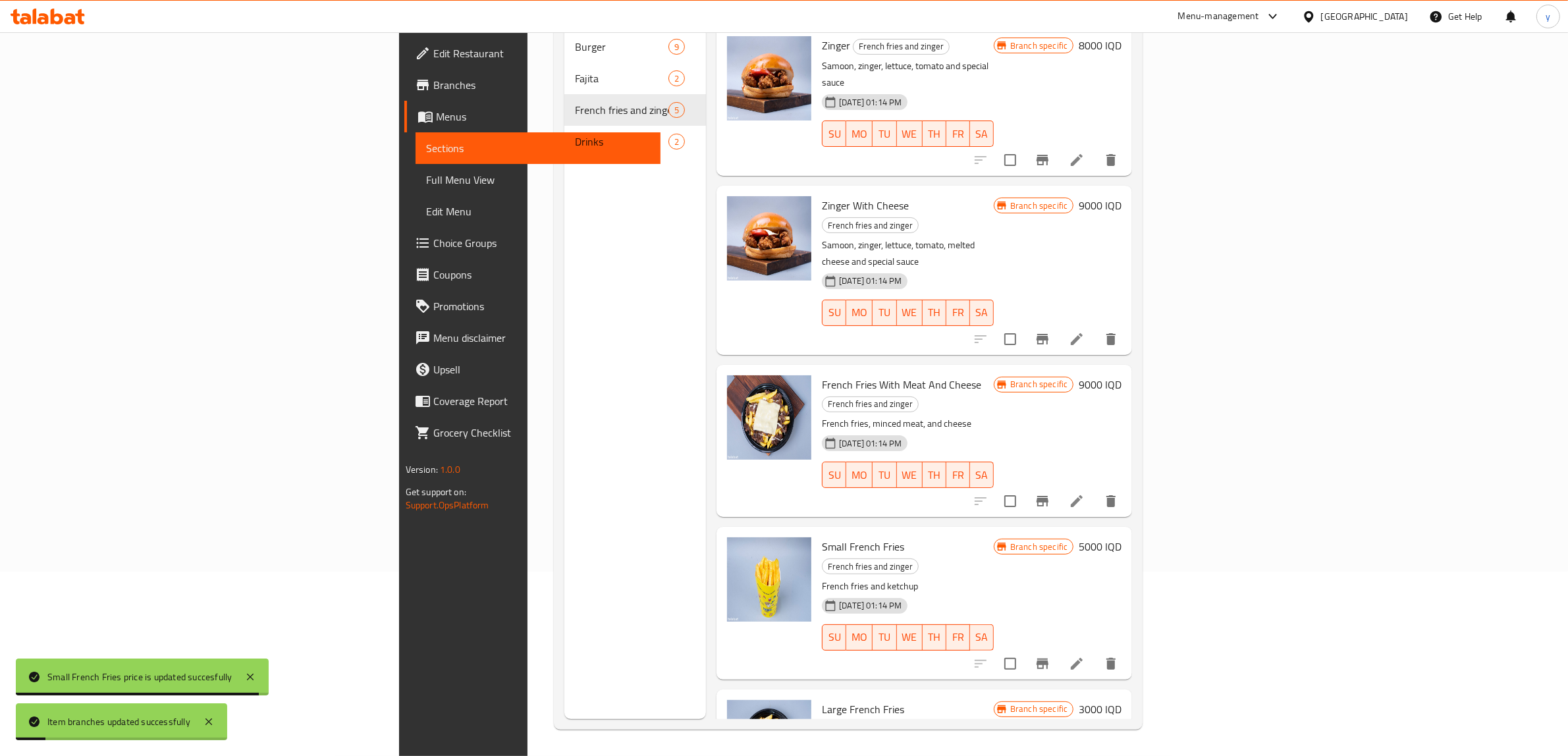
click at [1122, 700] on h6 "3000 IQD" at bounding box center [1100, 709] width 43 height 18
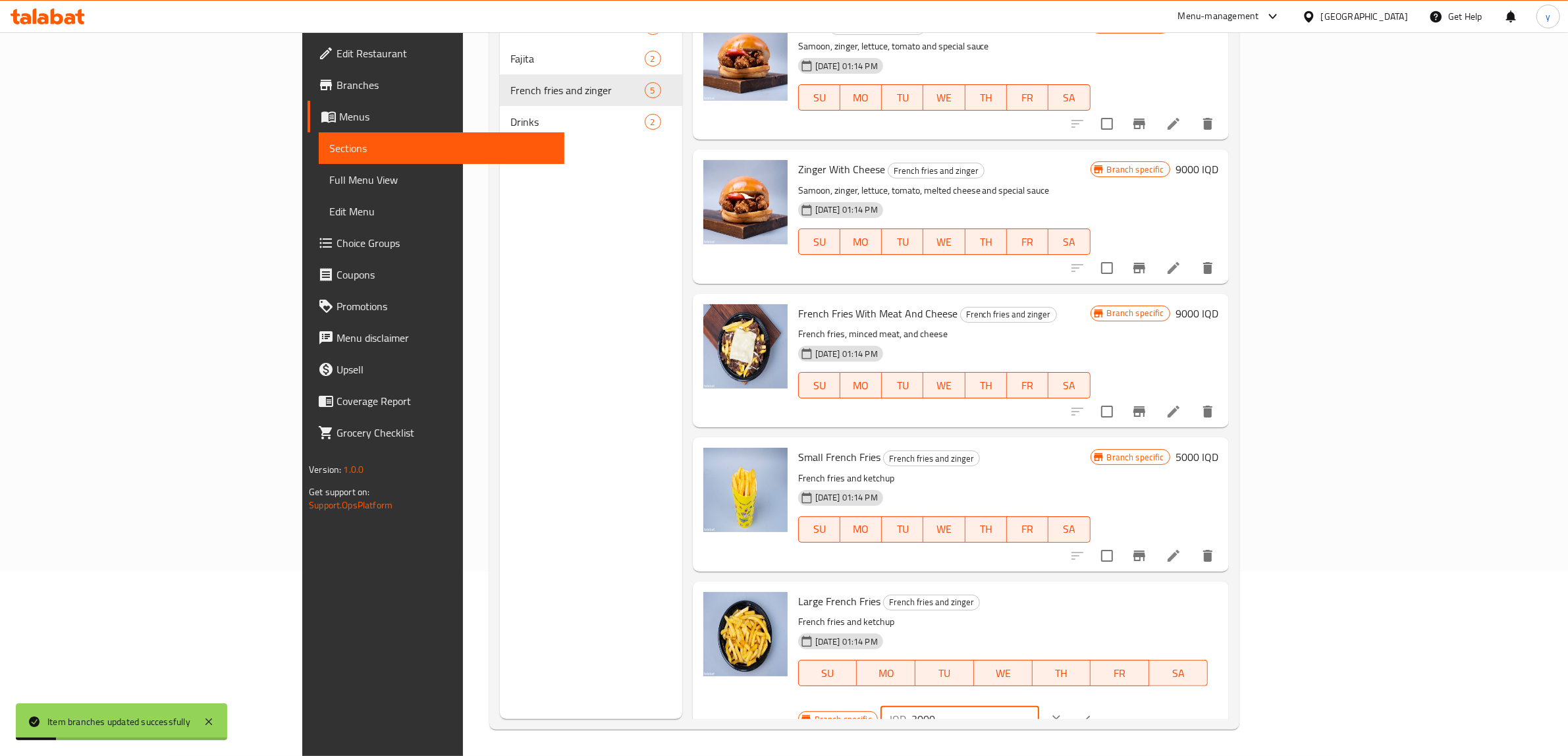
click at [1119, 705] on div "Branch specific IQD 3000 ​" at bounding box center [958, 719] width 321 height 29
paste input "10"
type input "10000"
click at [1100, 705] on button "ok" at bounding box center [1086, 719] width 29 height 29
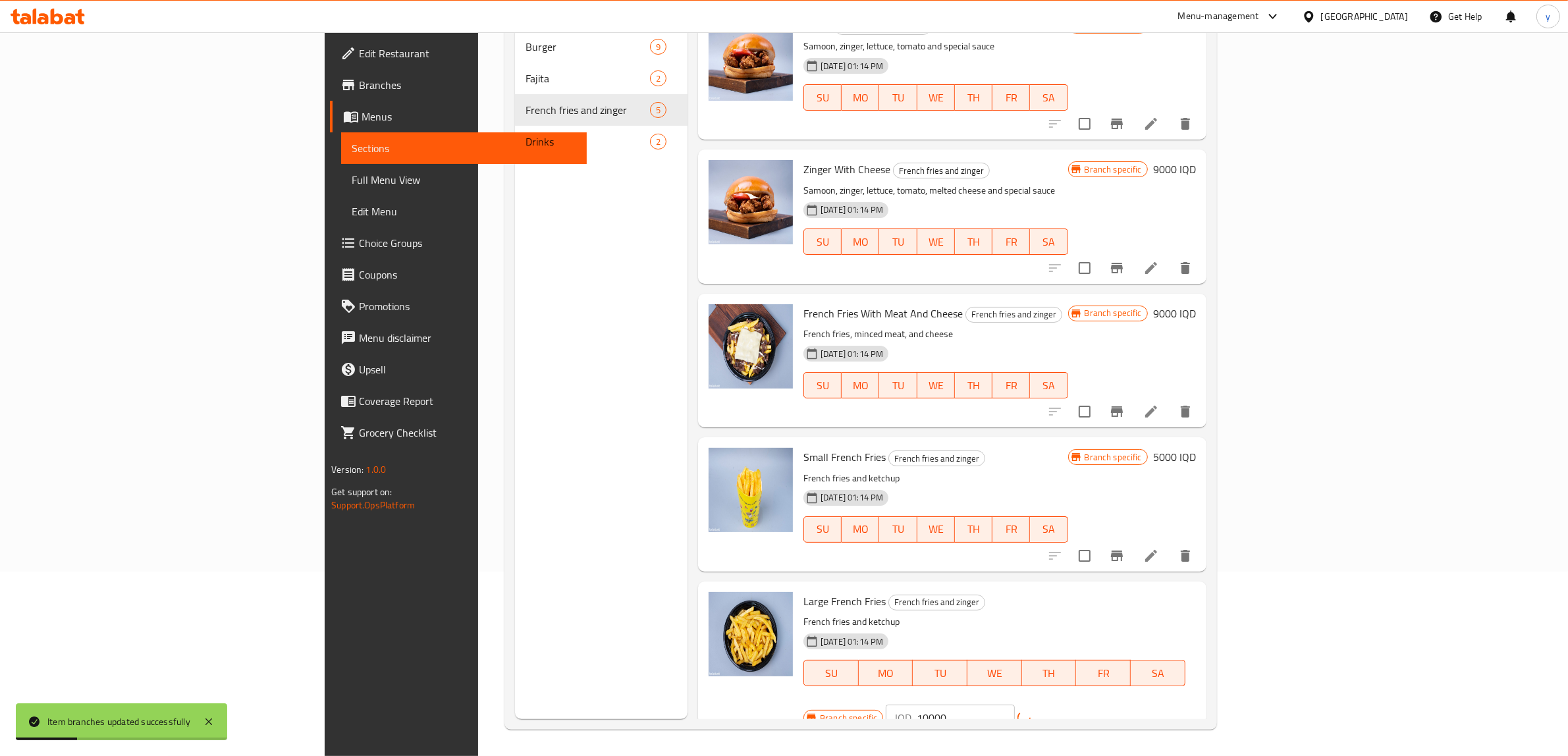
click at [1133, 710] on button "Branch-specific-item" at bounding box center [1116, 726] width 31 height 31
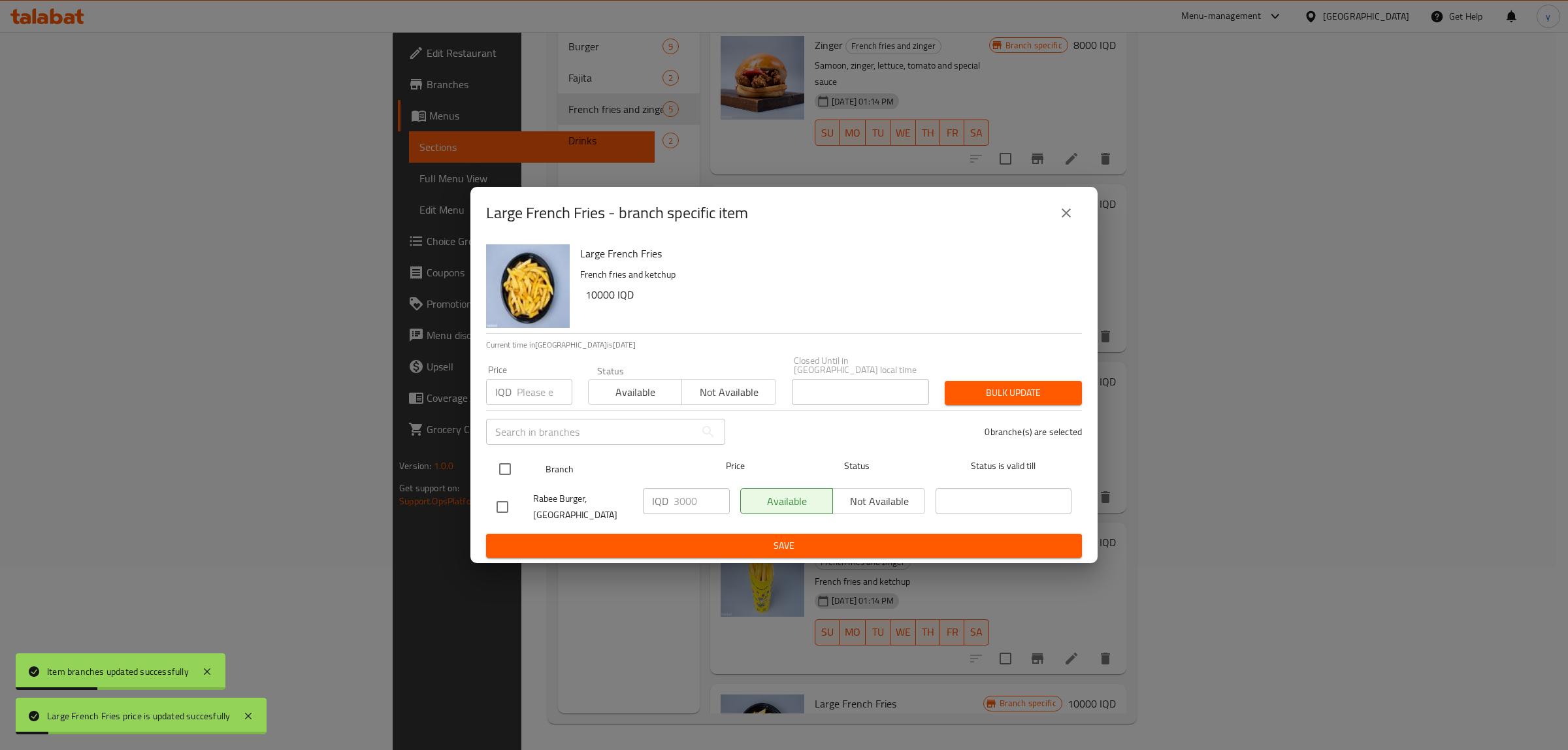
click at [511, 469] on input "checkbox" at bounding box center [505, 469] width 27 height 27
checkbox input "true"
click at [693, 514] on input "3000" at bounding box center [702, 500] width 57 height 26
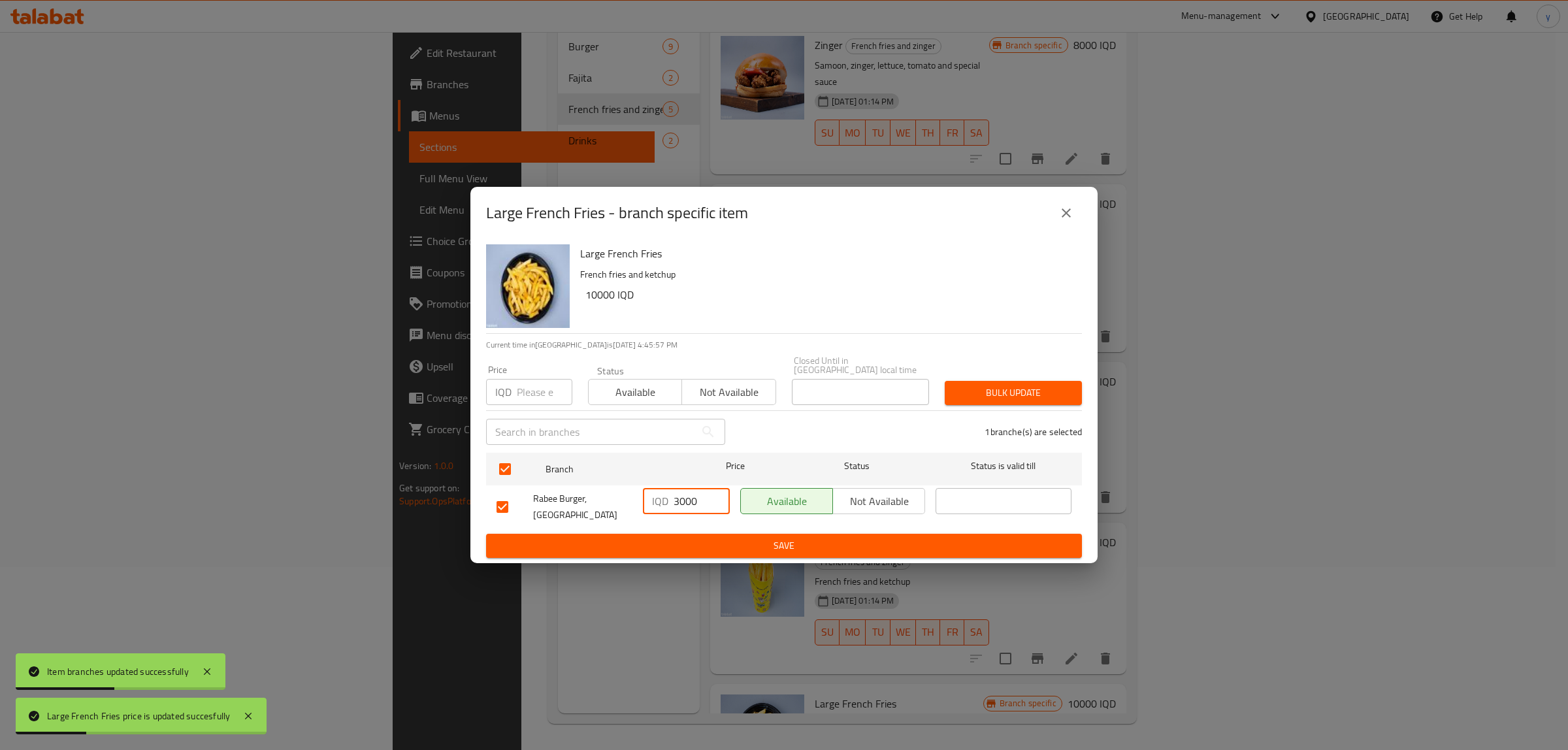
paste input "10"
type input "10000"
click at [691, 538] on span "Save" at bounding box center [784, 546] width 575 height 16
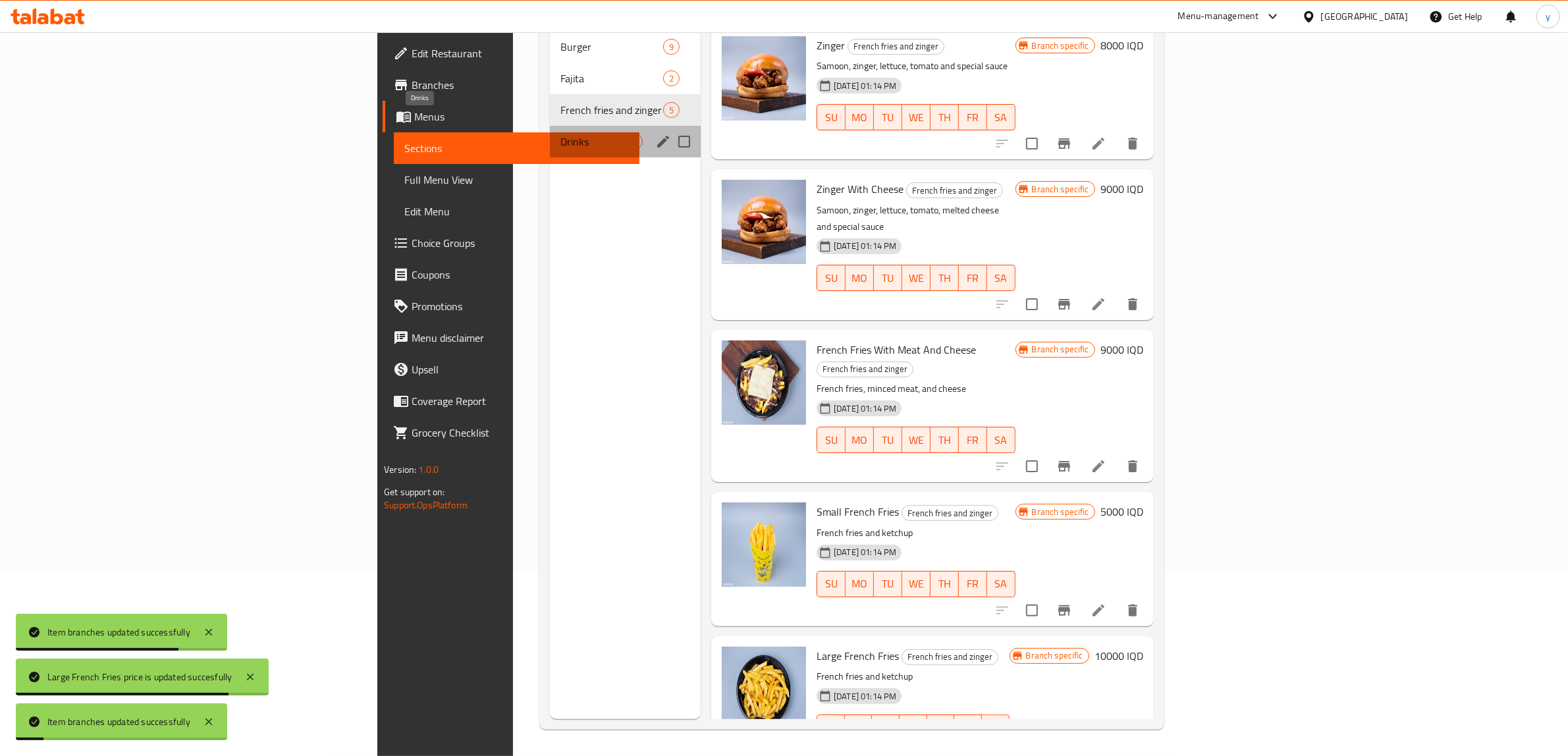
click at [560, 134] on span "Drinks" at bounding box center [593, 141] width 66 height 16
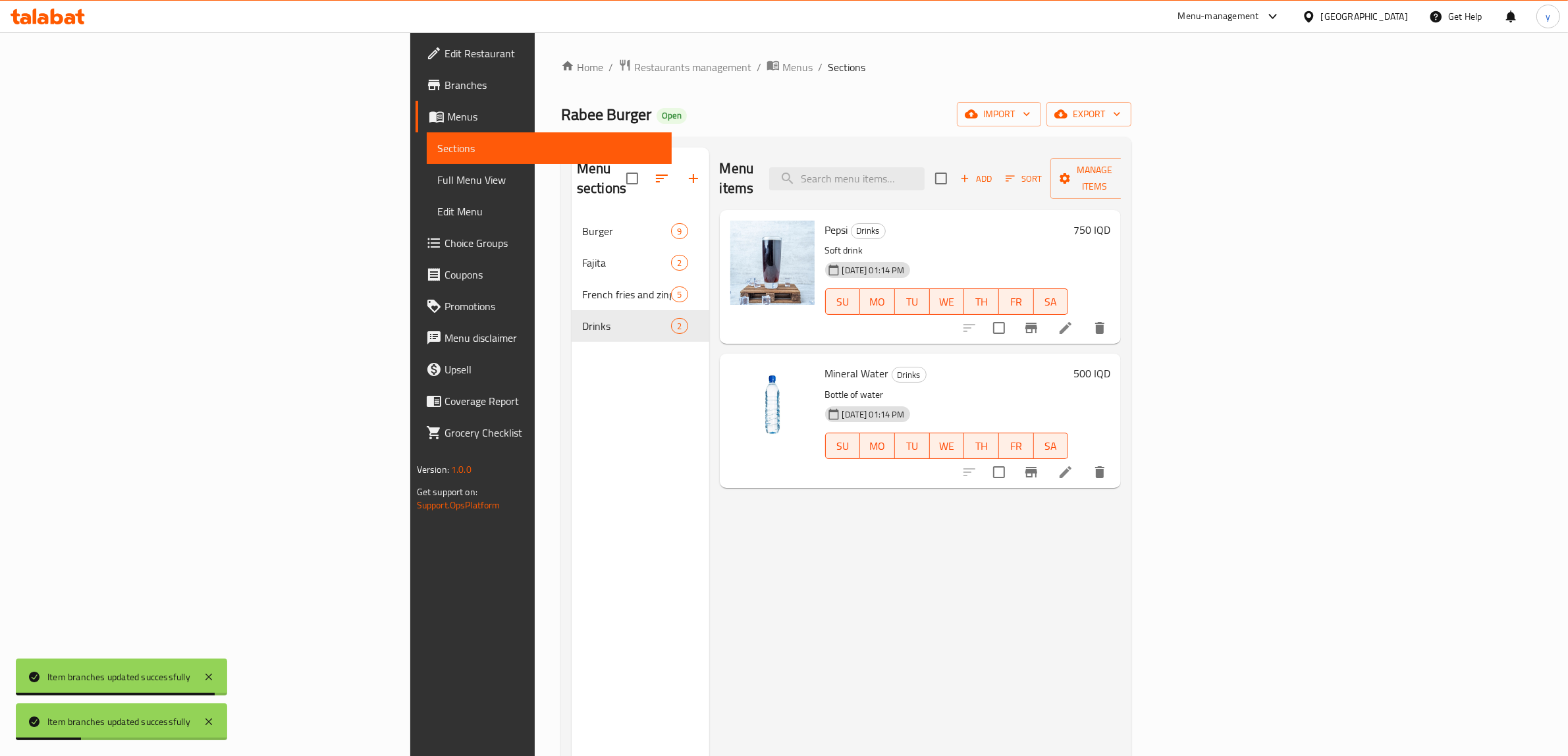
click at [1111, 220] on h6 "750 IQD" at bounding box center [1091, 230] width 37 height 18
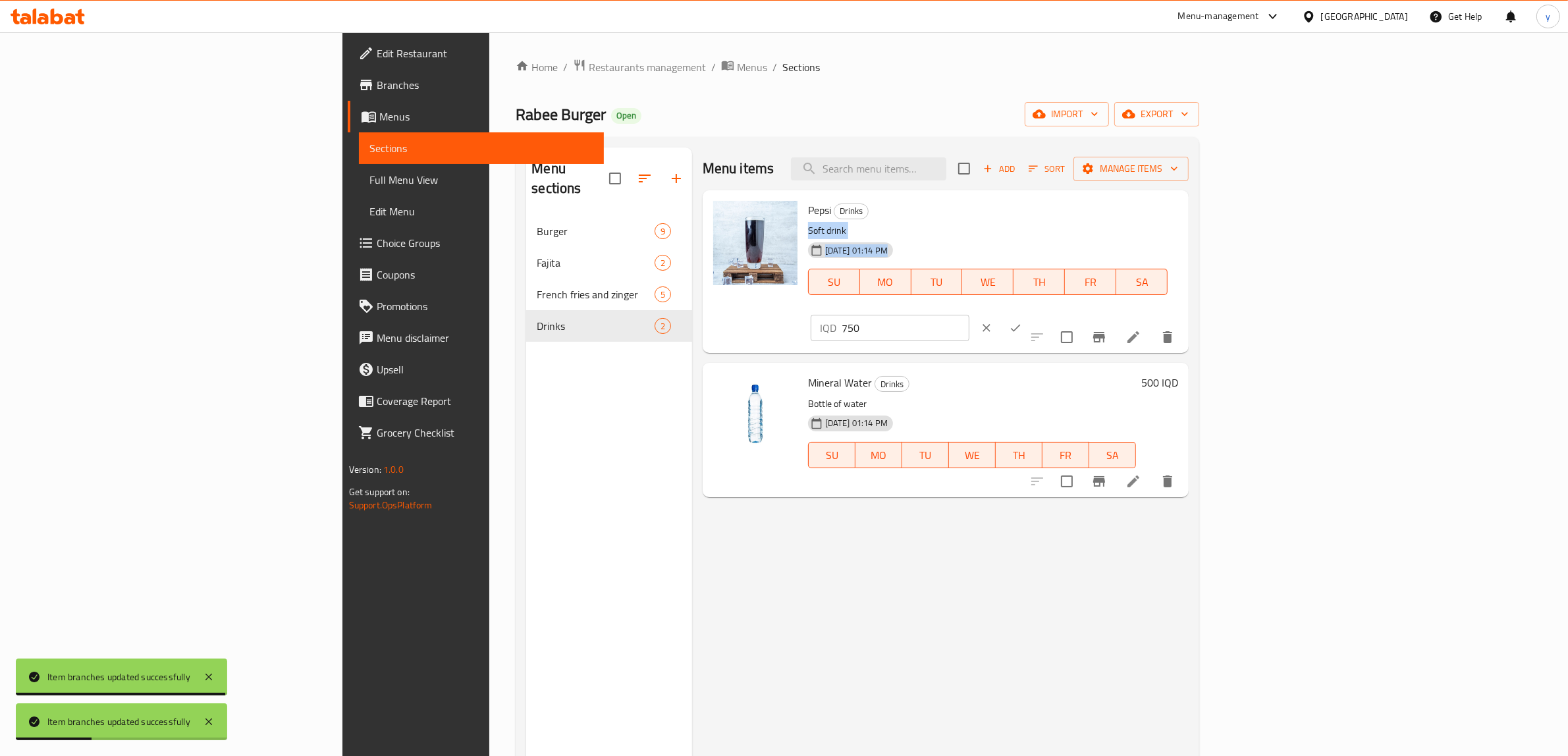
drag, startPoint x: 1387, startPoint y: 199, endPoint x: 1284, endPoint y: 210, distance: 103.6
click at [1183, 210] on div "Pepsi Drinks Soft drink [DATE] 01:14 PM SU MO TU WE TH FR SA IQD 750 ​" at bounding box center [993, 272] width 380 height 152
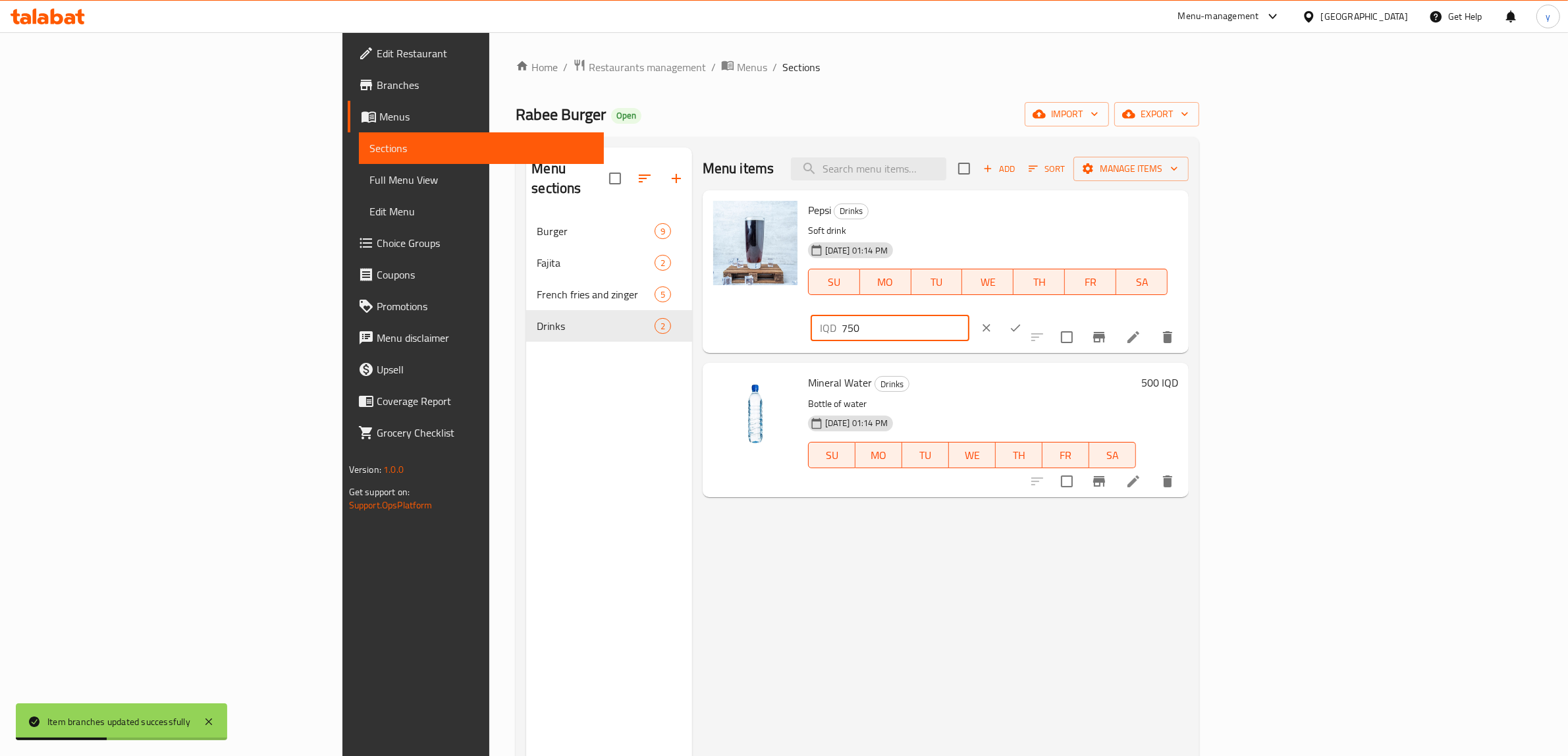
drag, startPoint x: 1368, startPoint y: 216, endPoint x: 1311, endPoint y: 221, distance: 57.2
click at [969, 315] on div "IQD 750 ​" at bounding box center [889, 328] width 159 height 27
paste input "100"
type input "1000"
click at [1030, 313] on button "ok" at bounding box center [1016, 328] width 29 height 29
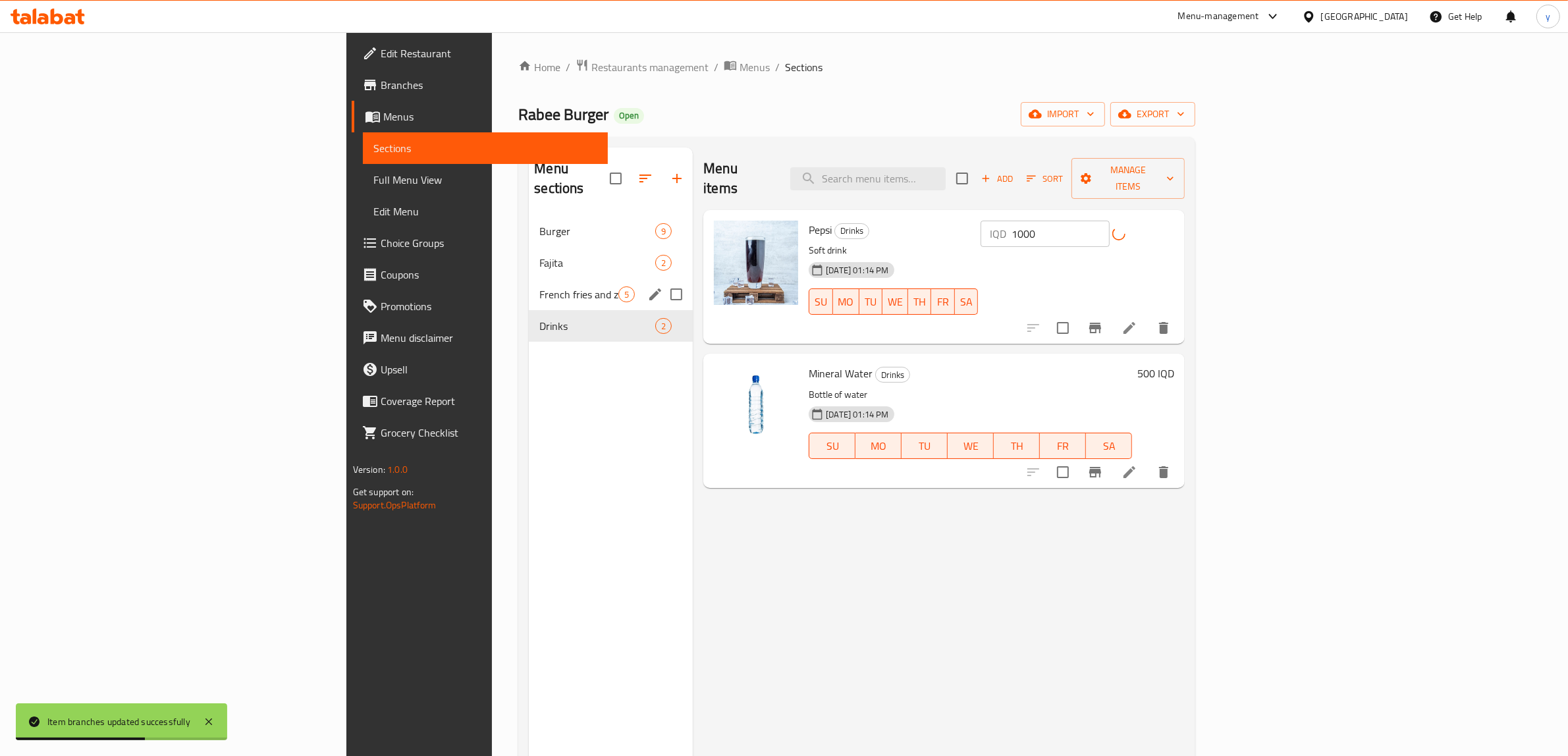
click at [539, 287] on span "French fries and zinger" at bounding box center [579, 294] width 79 height 16
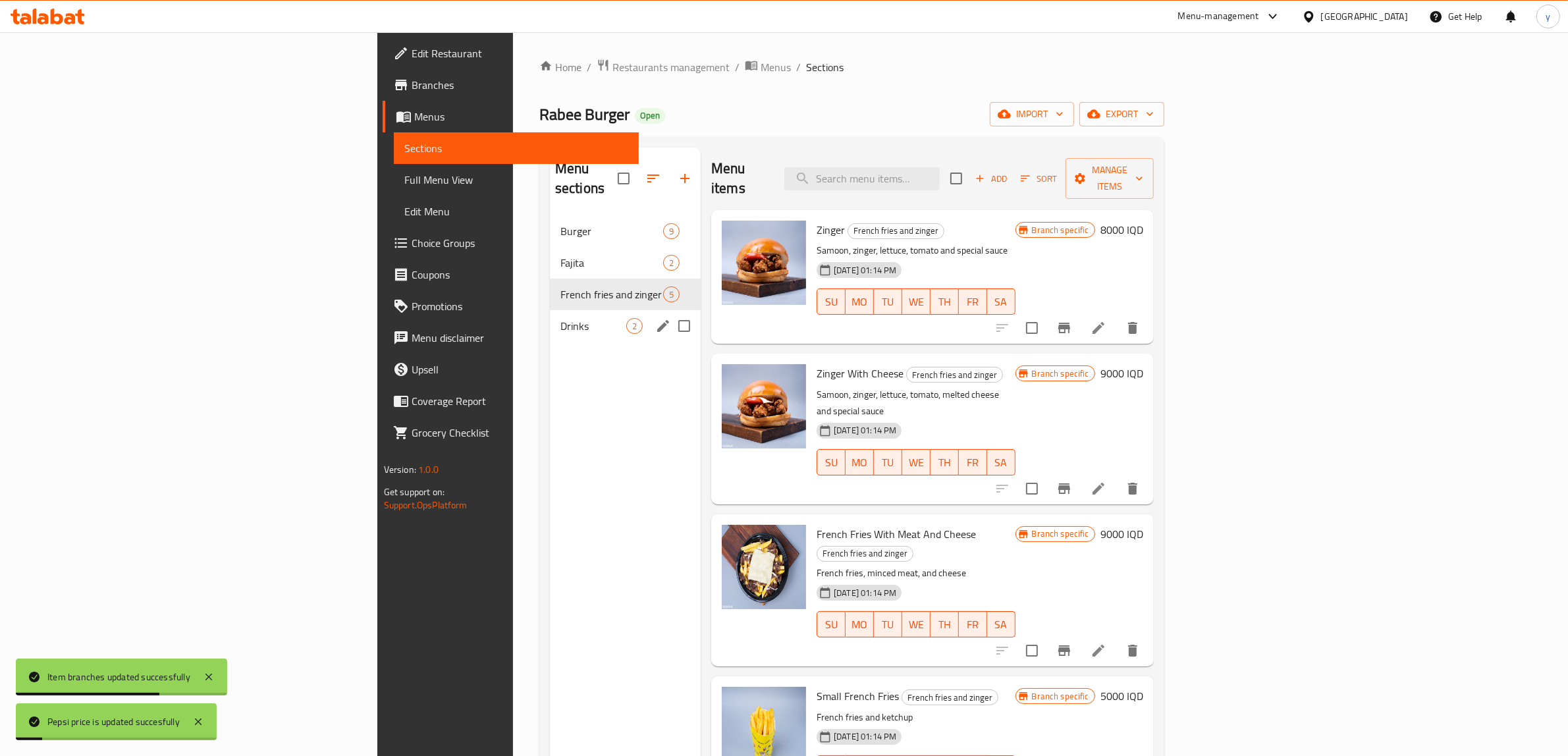
click at [550, 316] on div "Drinks 2" at bounding box center [626, 326] width 151 height 31
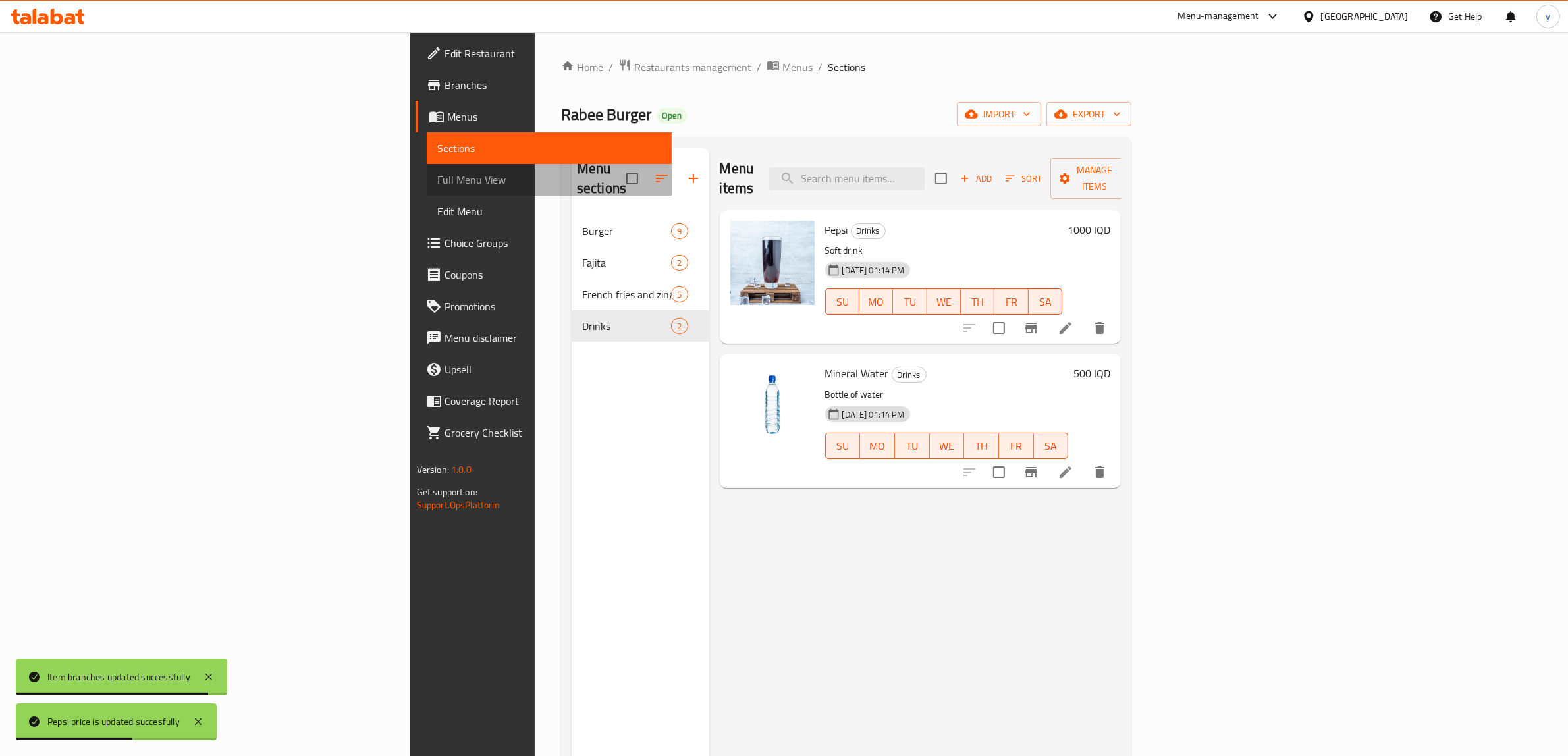
click at [426, 189] on link "Full Menu View" at bounding box center [548, 179] width 245 height 31
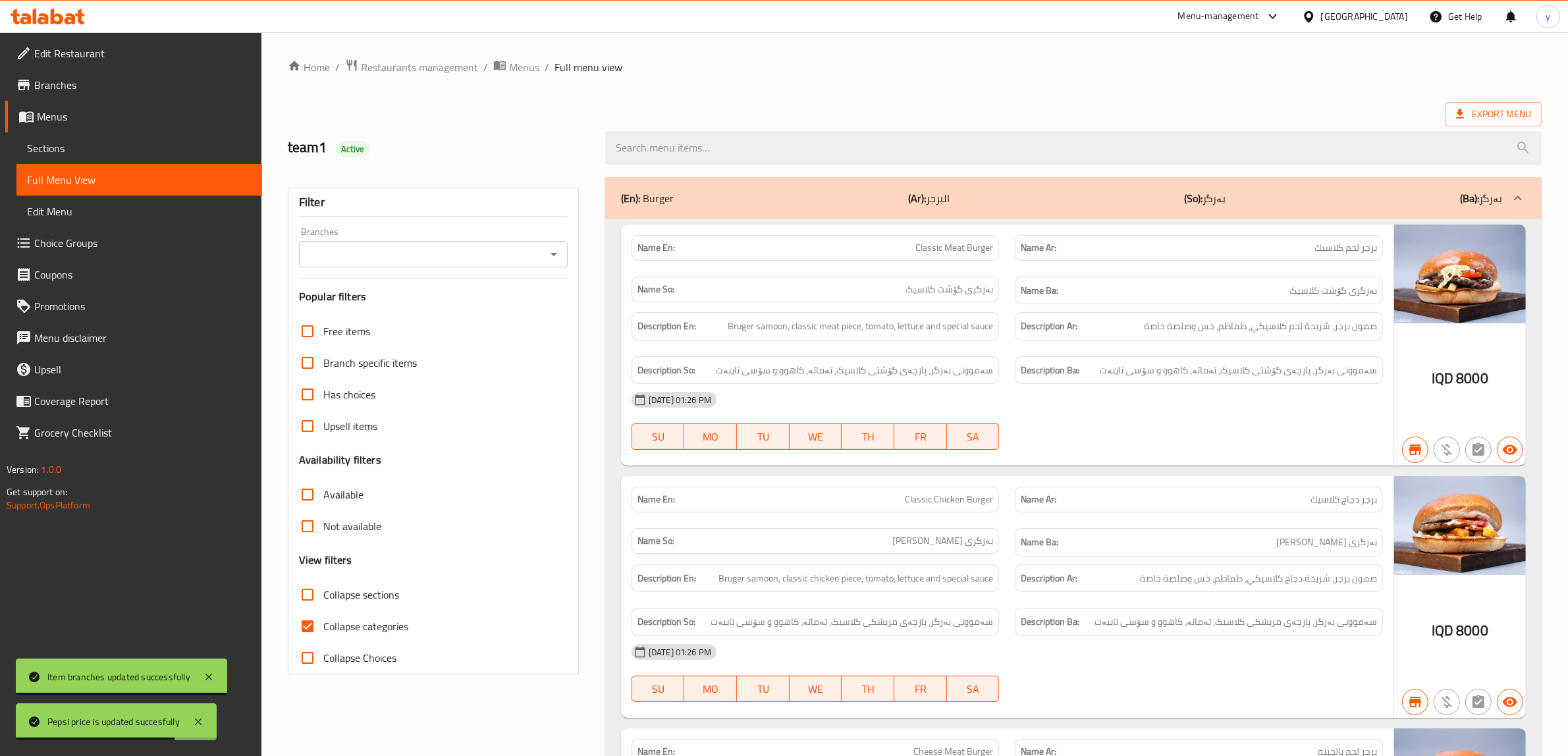
click at [547, 257] on icon "Open" at bounding box center [553, 254] width 16 height 16
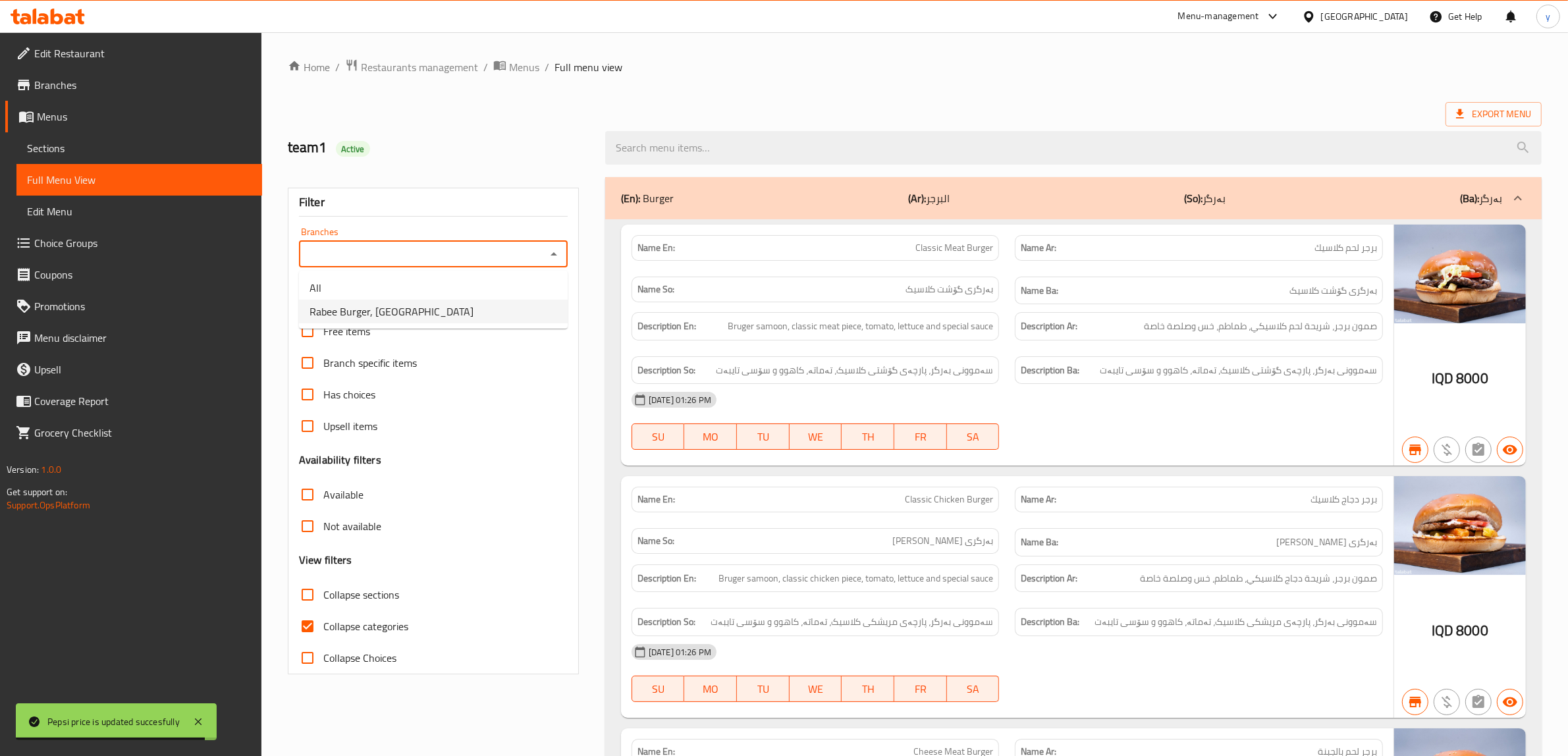
click at [515, 299] on li "Rabee Burger, [GEOGRAPHIC_DATA]" at bounding box center [433, 311] width 268 height 24
type input "Rabee Burger, [GEOGRAPHIC_DATA]"
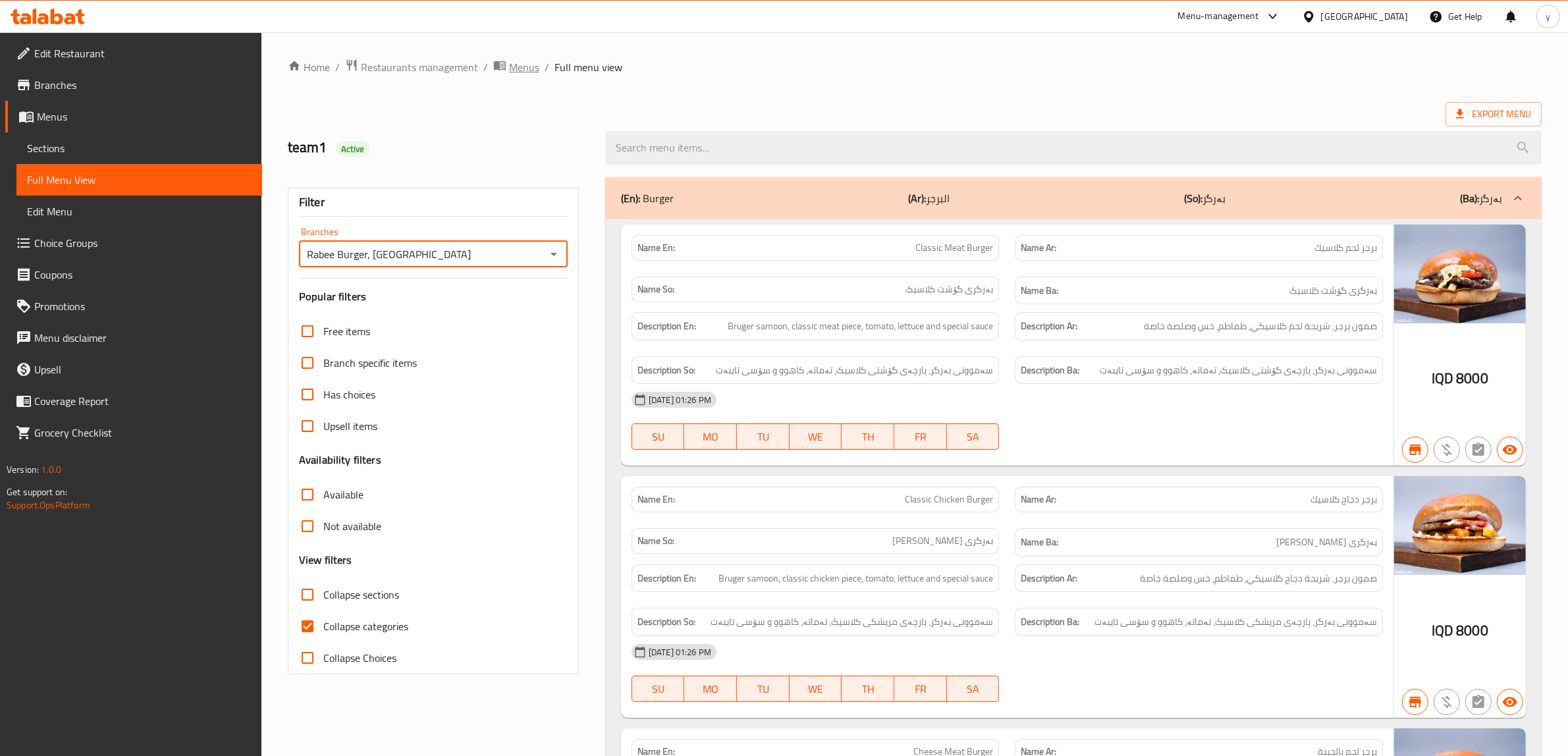
click at [525, 70] on span "Menus" at bounding box center [524, 67] width 30 height 16
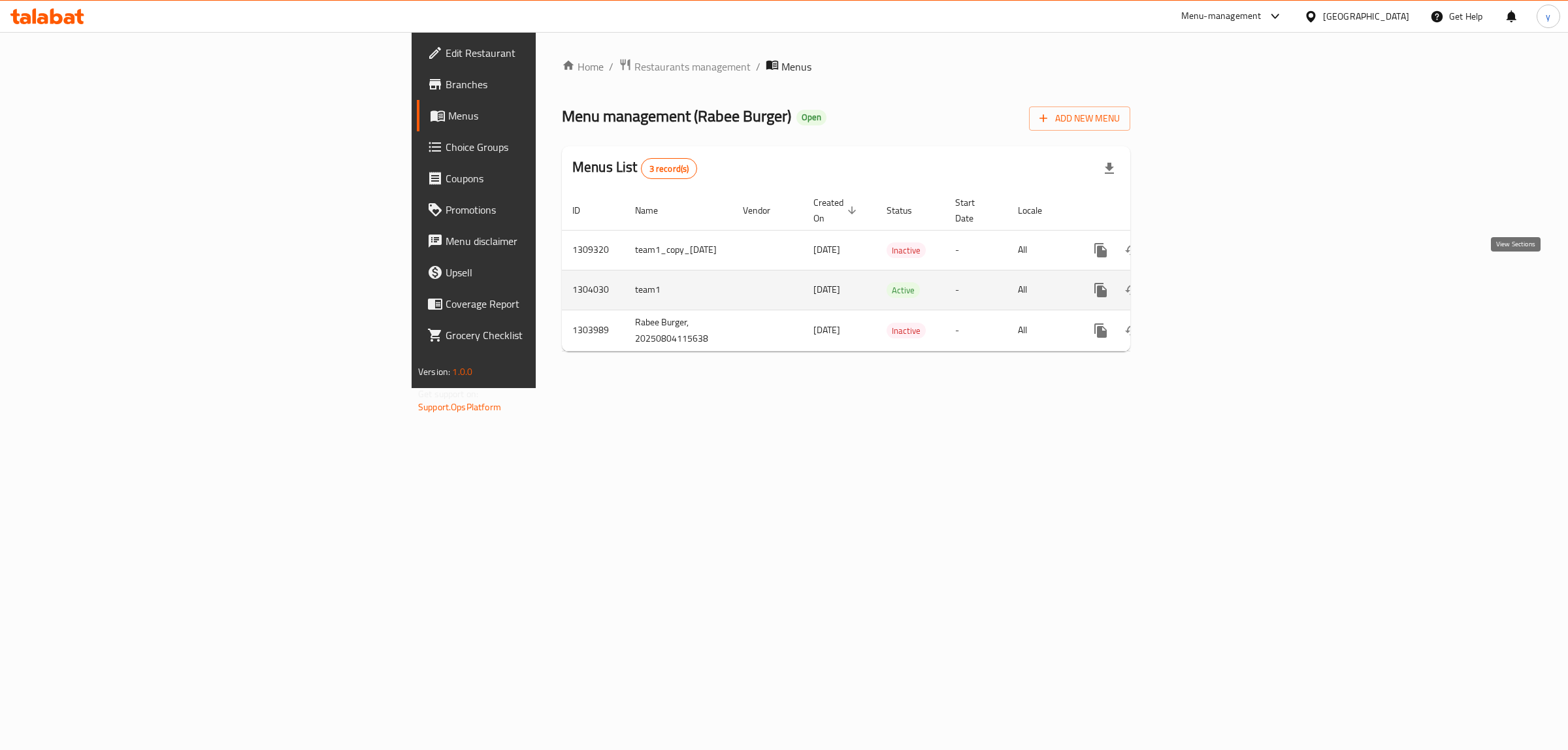
click at [1211, 287] on link "enhanced table" at bounding box center [1195, 290] width 31 height 31
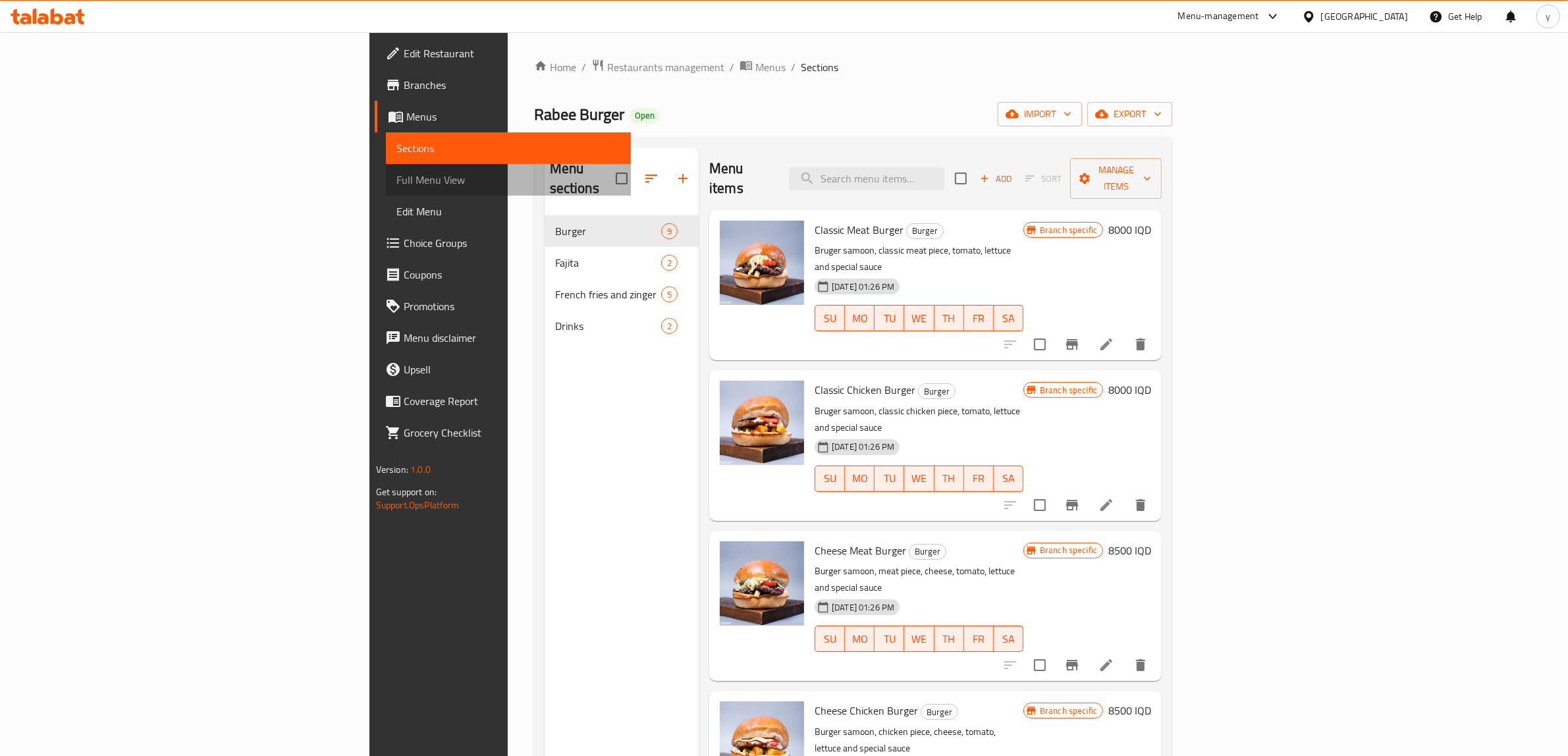
click at [397, 176] on span "Full Menu View" at bounding box center [509, 179] width 224 height 16
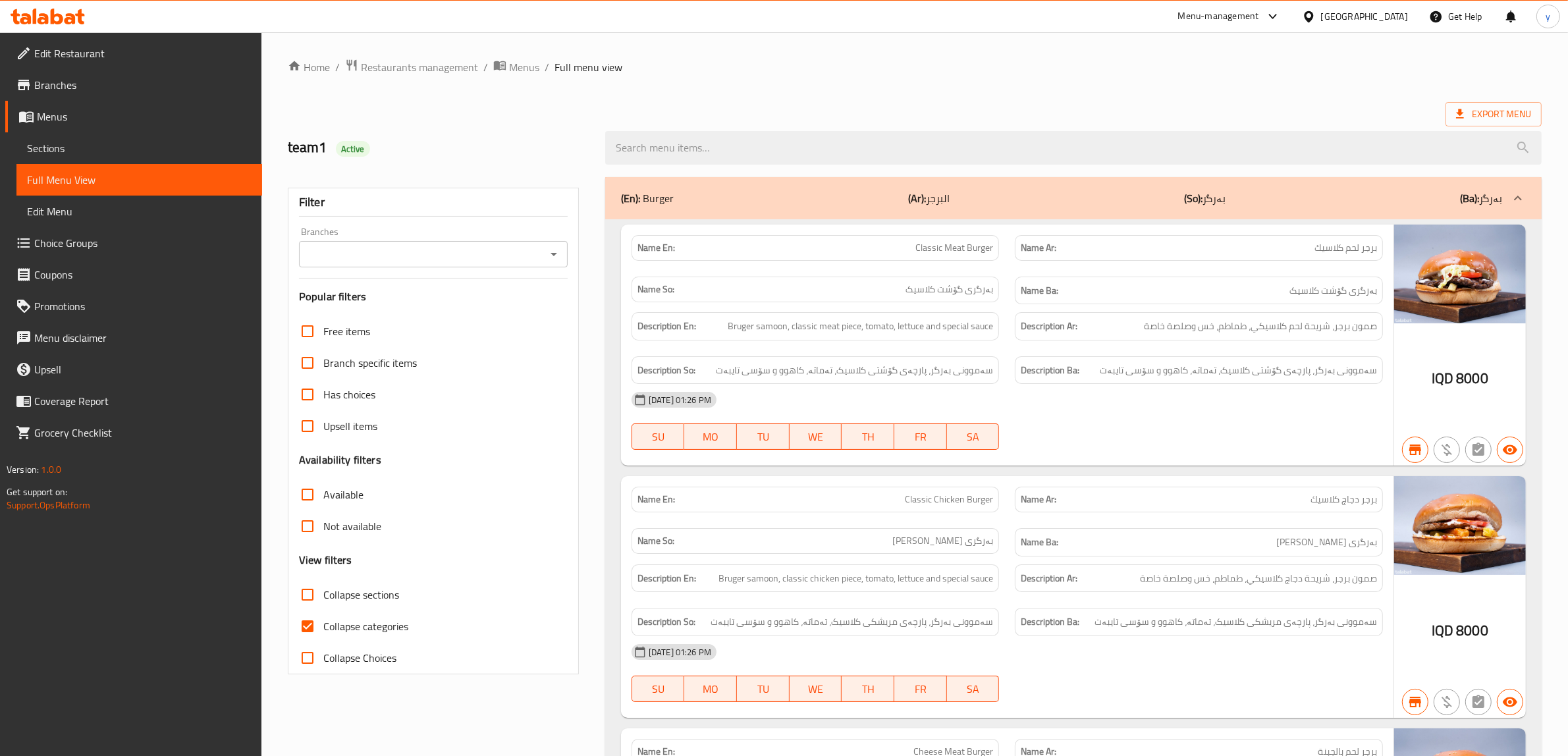
click at [546, 254] on icon "Open" at bounding box center [553, 254] width 16 height 16
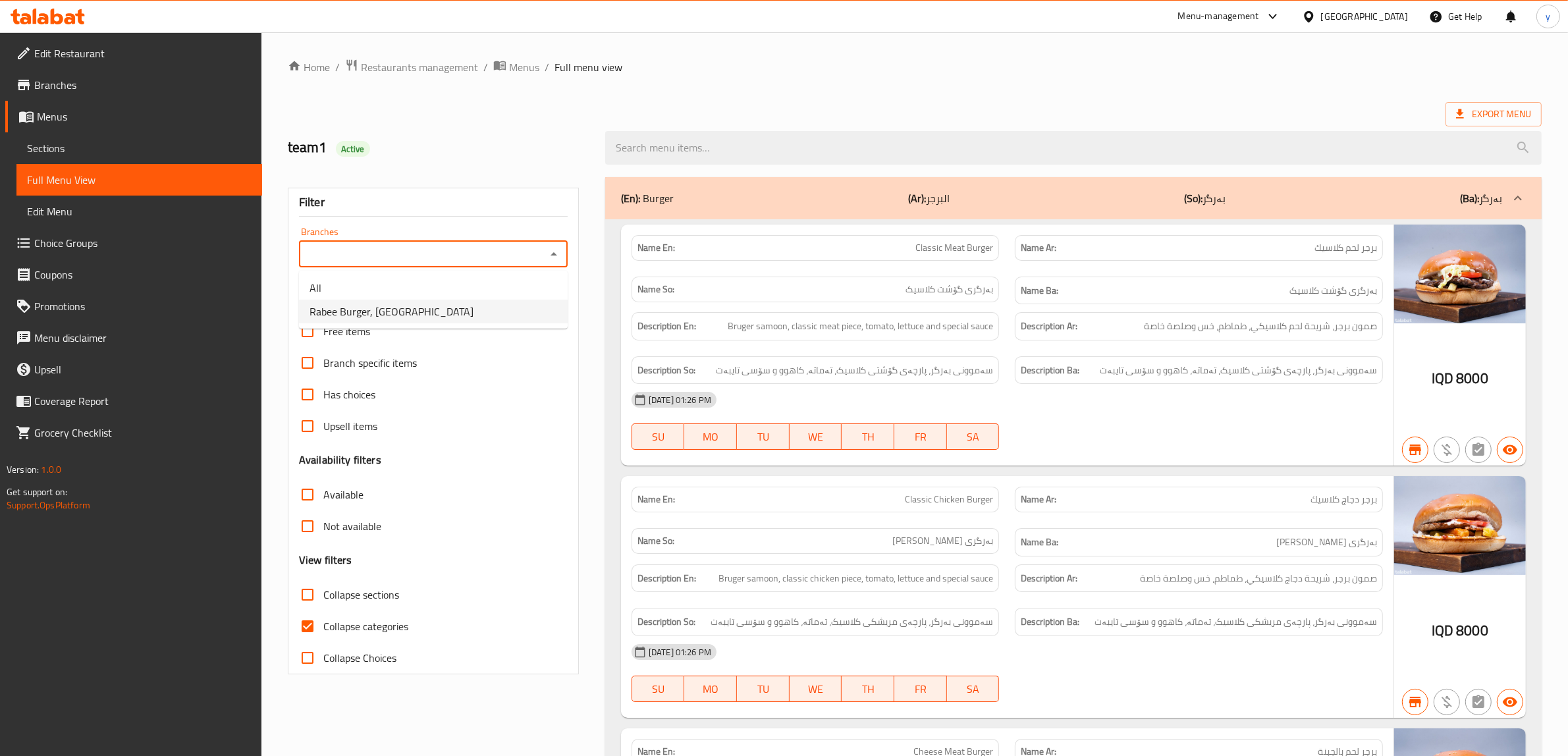
click at [498, 321] on li "Rabee Burger, [GEOGRAPHIC_DATA]" at bounding box center [433, 311] width 268 height 24
type input "Rabee Burger, [GEOGRAPHIC_DATA]"
click at [313, 629] on input "Collapse categories" at bounding box center [308, 626] width 31 height 31
checkbox input "false"
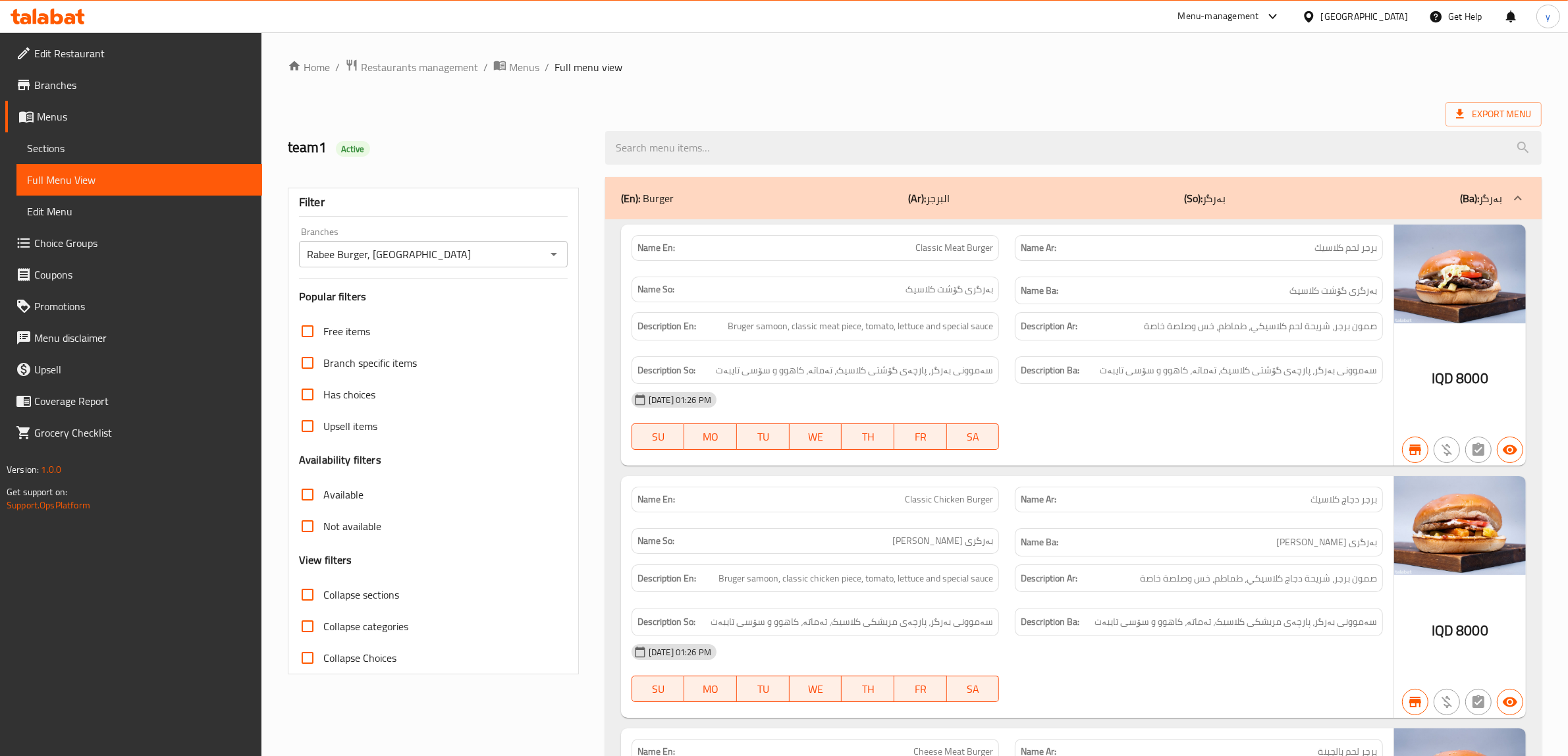
click at [310, 593] on input "Collapse sections" at bounding box center [308, 594] width 31 height 31
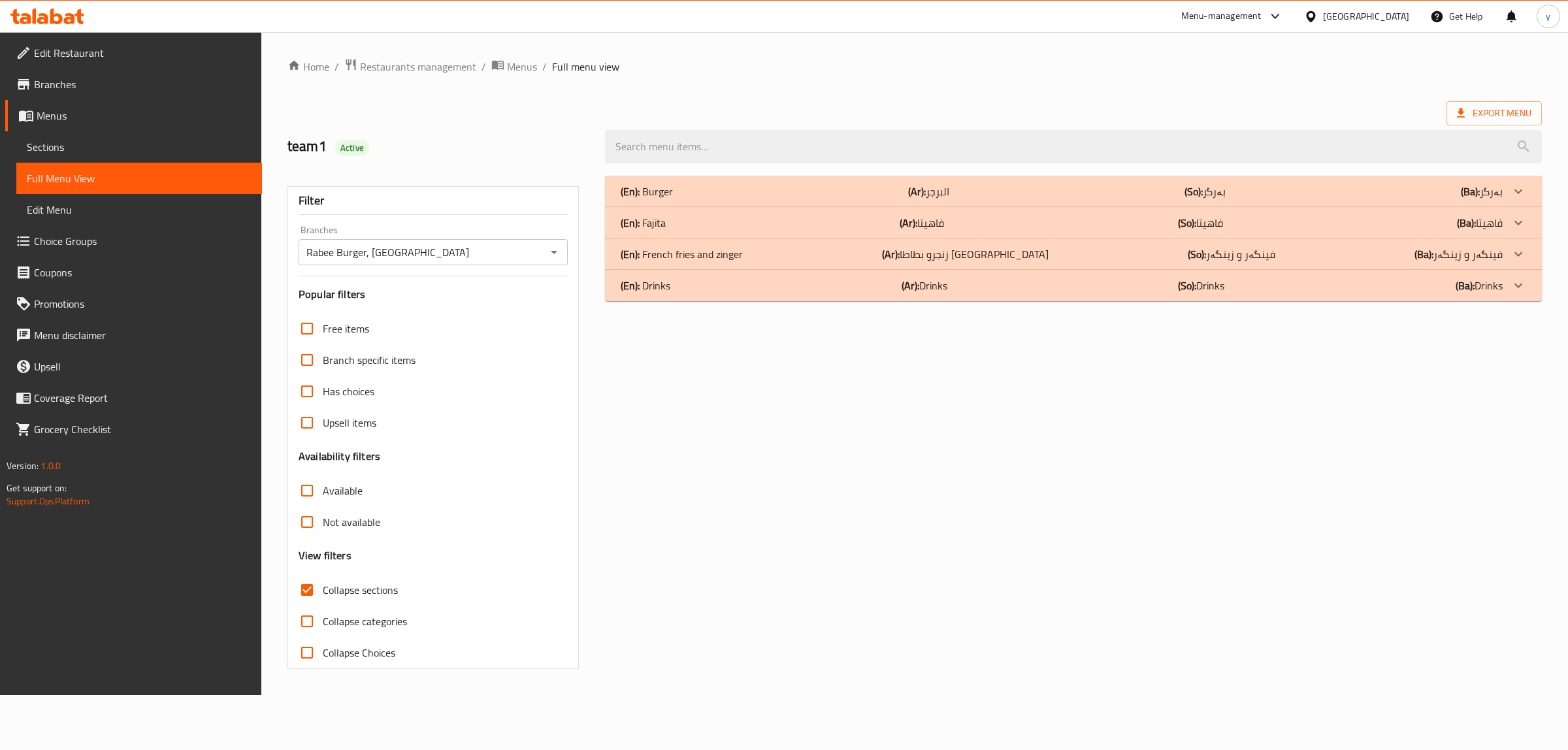
click at [301, 593] on input "Collapse sections" at bounding box center [307, 590] width 31 height 31
checkbox input "false"
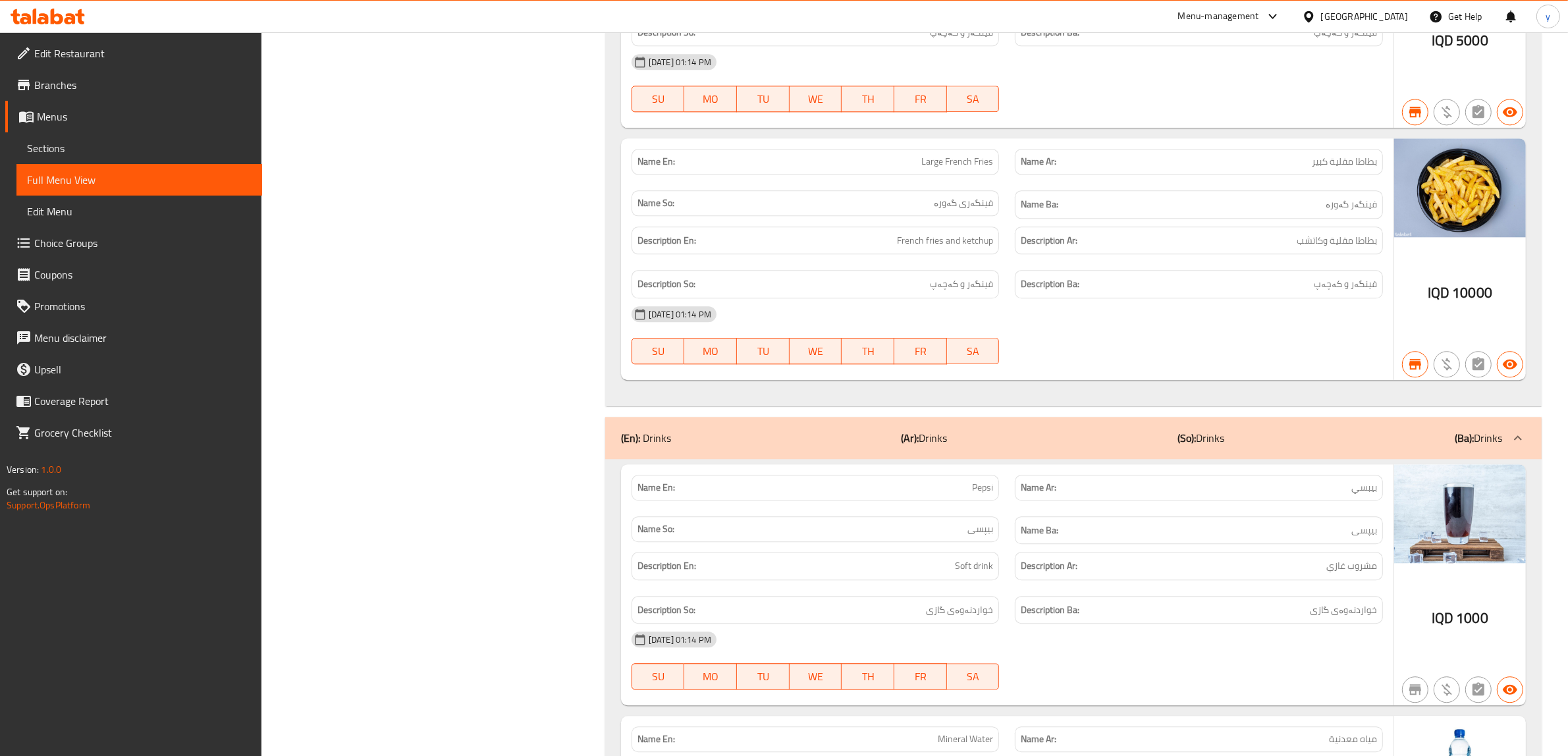
scroll to position [4060, 0]
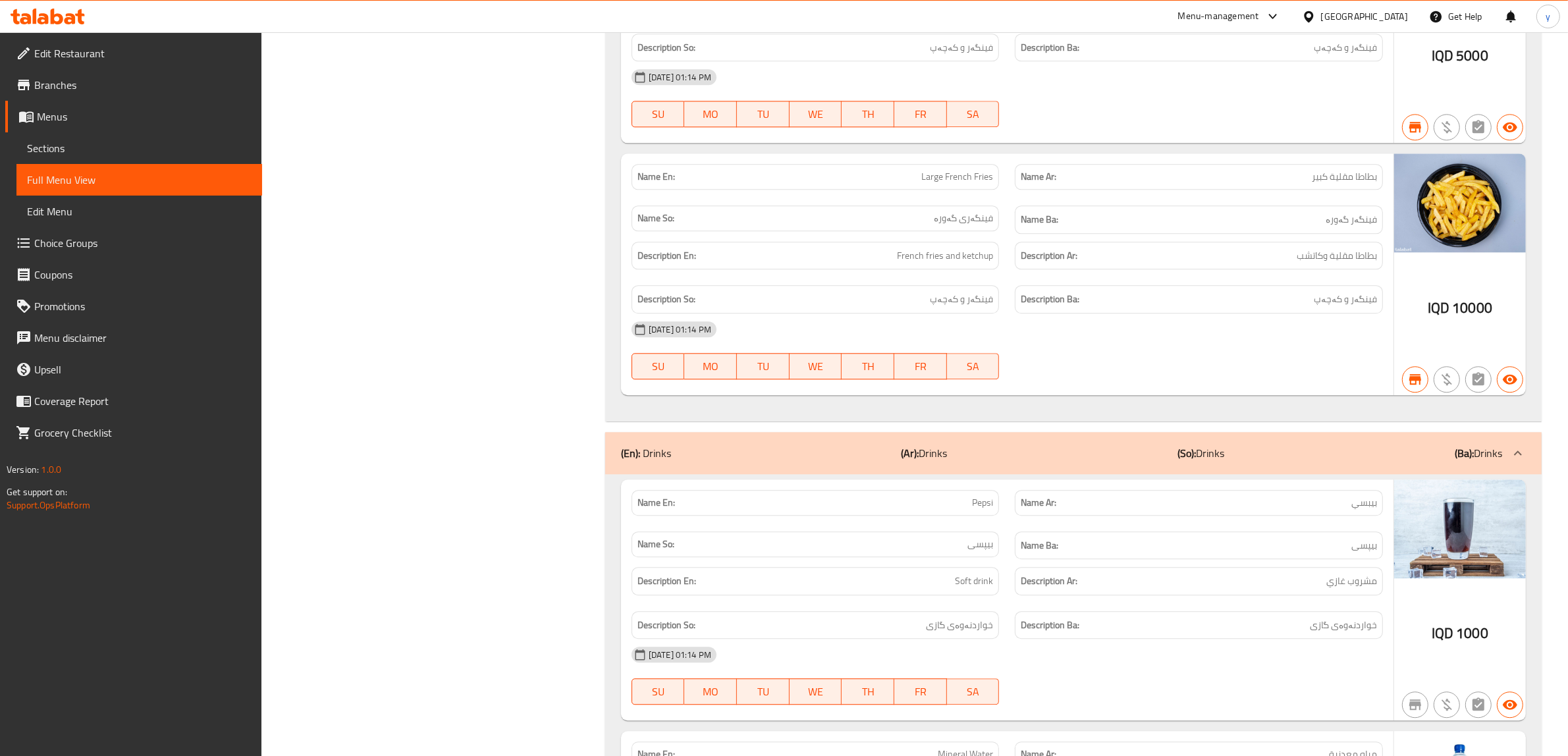
click at [127, 73] on link "Branches" at bounding box center [134, 85] width 257 height 31
